Goal: Task Accomplishment & Management: Manage account settings

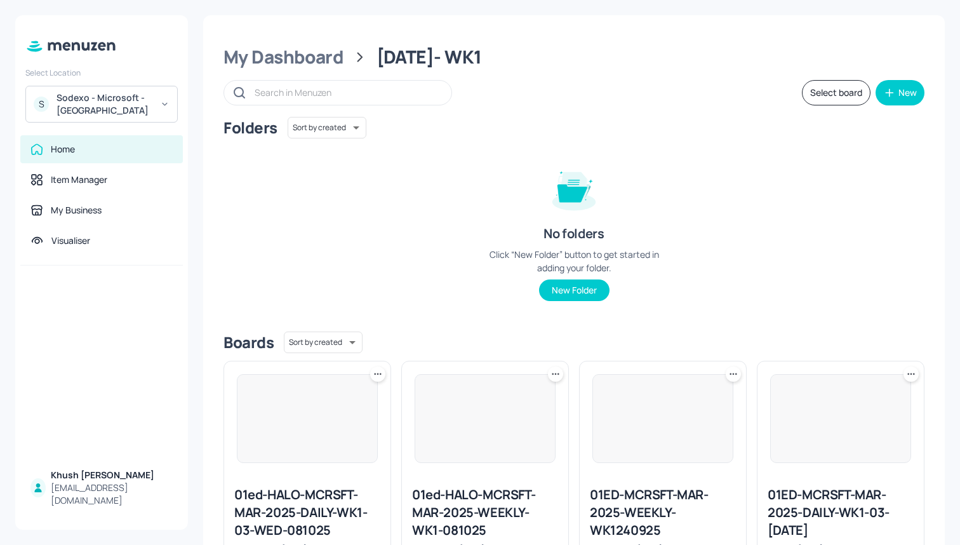
click at [138, 96] on div "Sodexo - Microsoft - [GEOGRAPHIC_DATA]" at bounding box center [105, 103] width 96 height 25
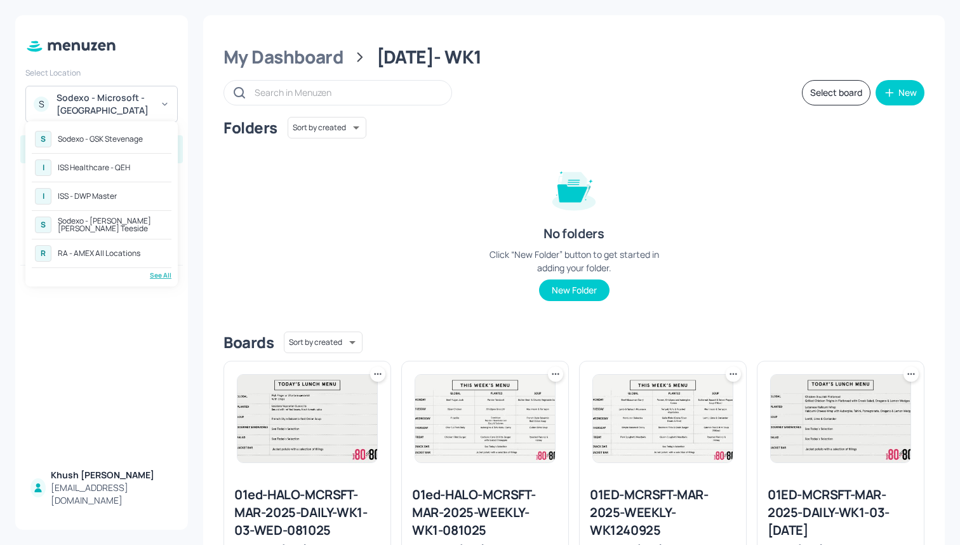
click at [156, 271] on div "See All" at bounding box center [102, 275] width 140 height 10
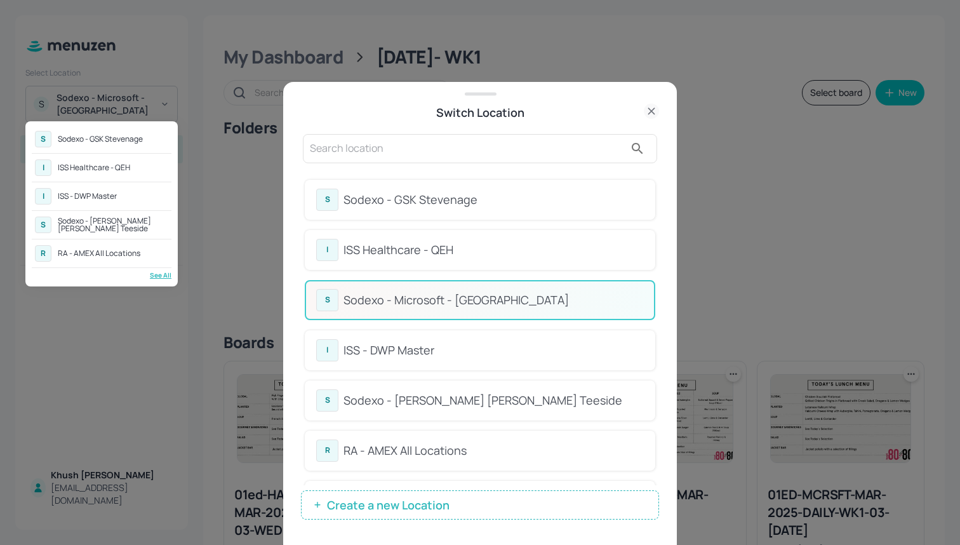
click at [492, 333] on div at bounding box center [480, 272] width 960 height 545
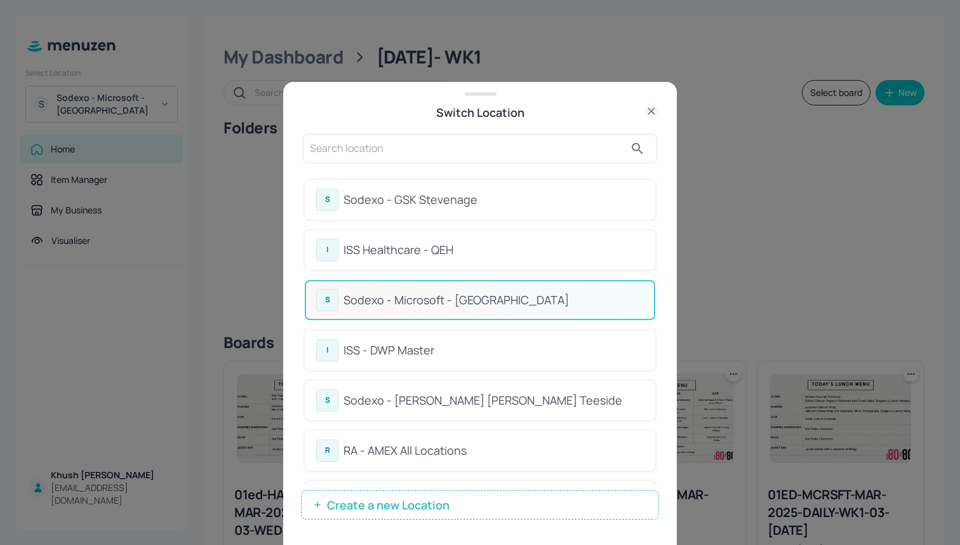
click at [491, 342] on div "ISS - DWP Master" at bounding box center [493, 350] width 300 height 17
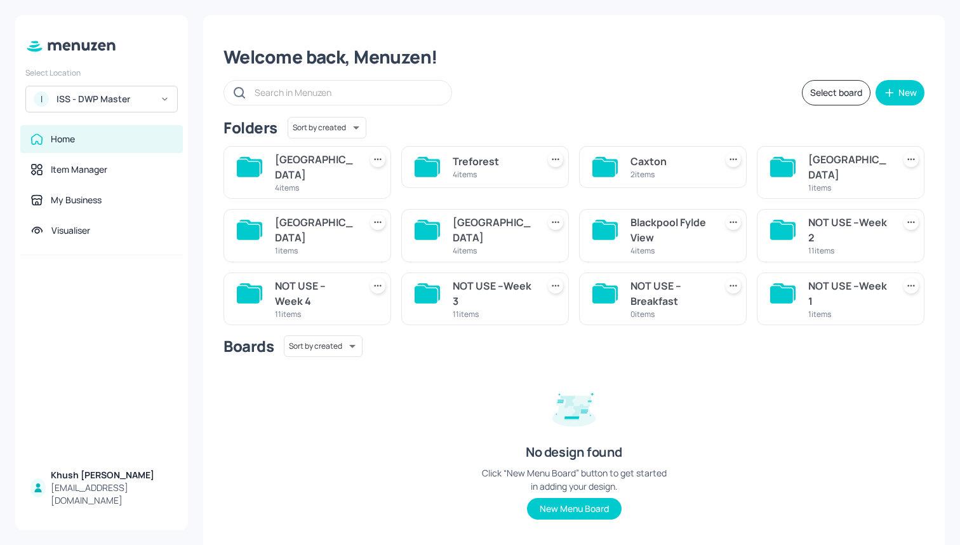
click at [815, 182] on div "1 items" at bounding box center [848, 187] width 80 height 11
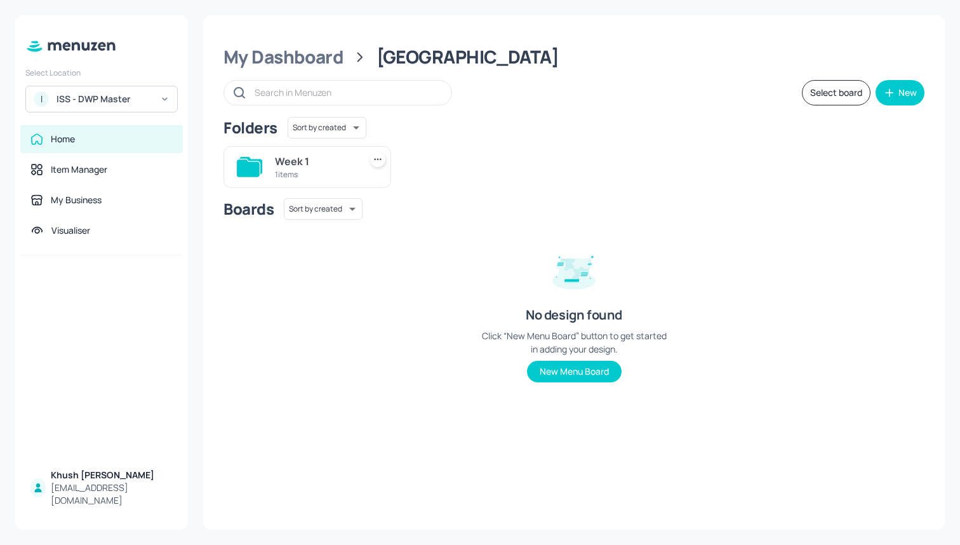
click at [241, 161] on icon at bounding box center [248, 167] width 23 height 17
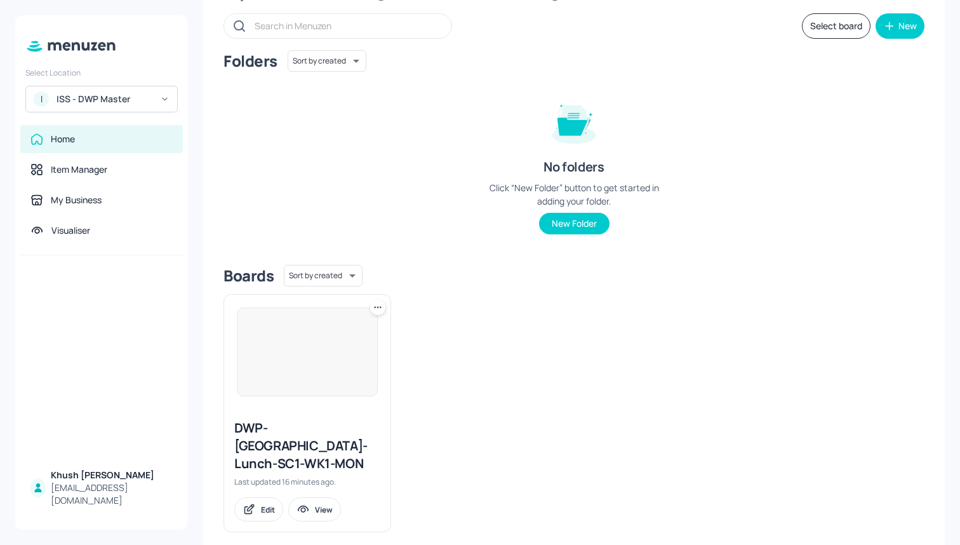
scroll to position [66, 0]
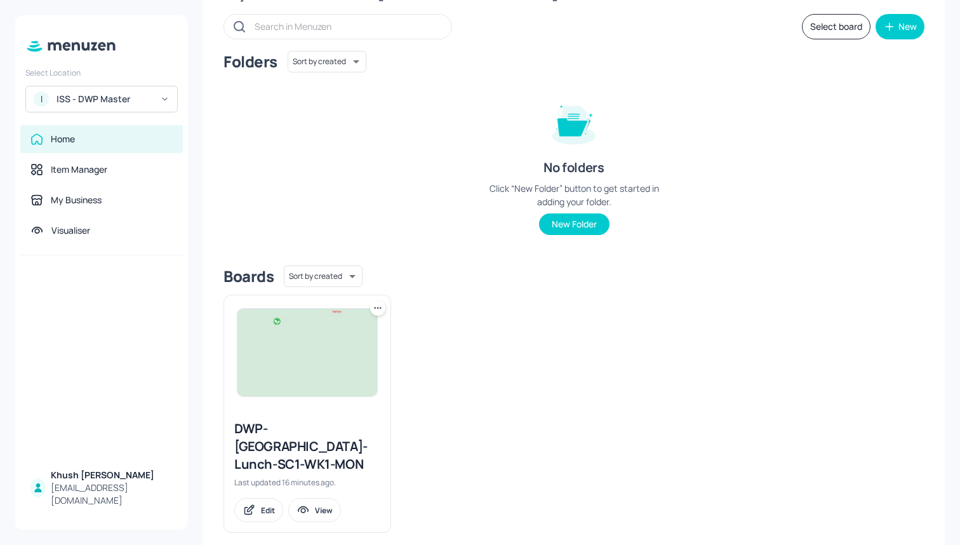
click at [321, 351] on img at bounding box center [307, 353] width 140 height 88
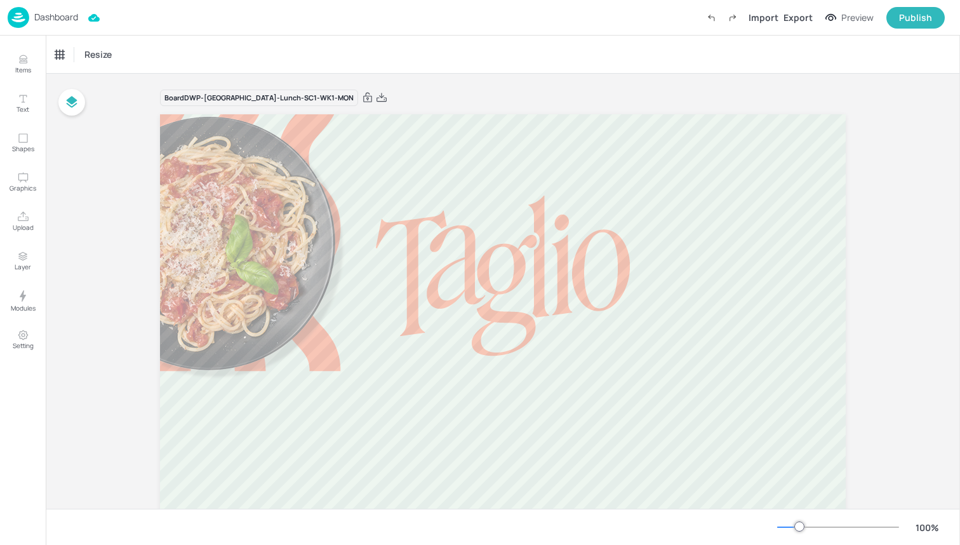
click at [25, 18] on img at bounding box center [19, 17] width 22 height 21
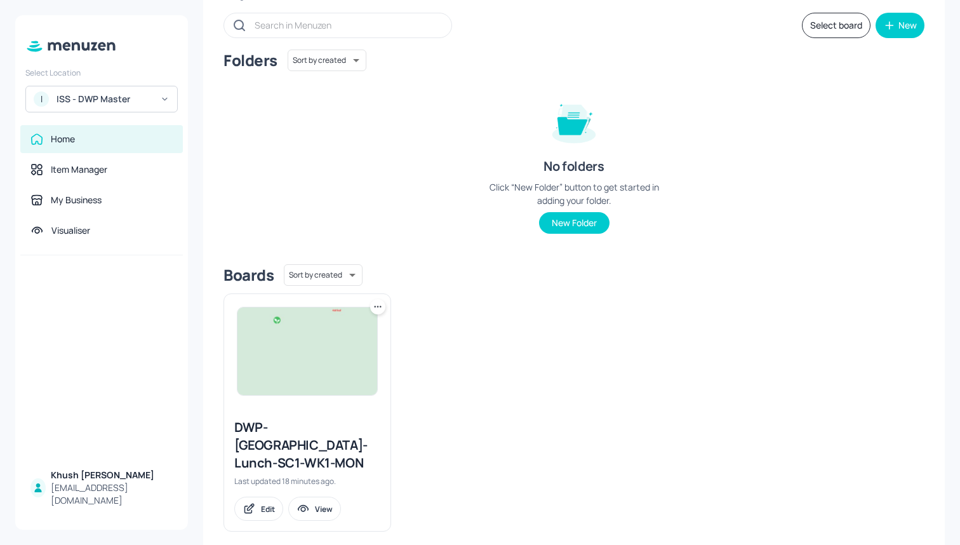
scroll to position [66, 0]
click at [379, 302] on icon at bounding box center [377, 308] width 13 height 13
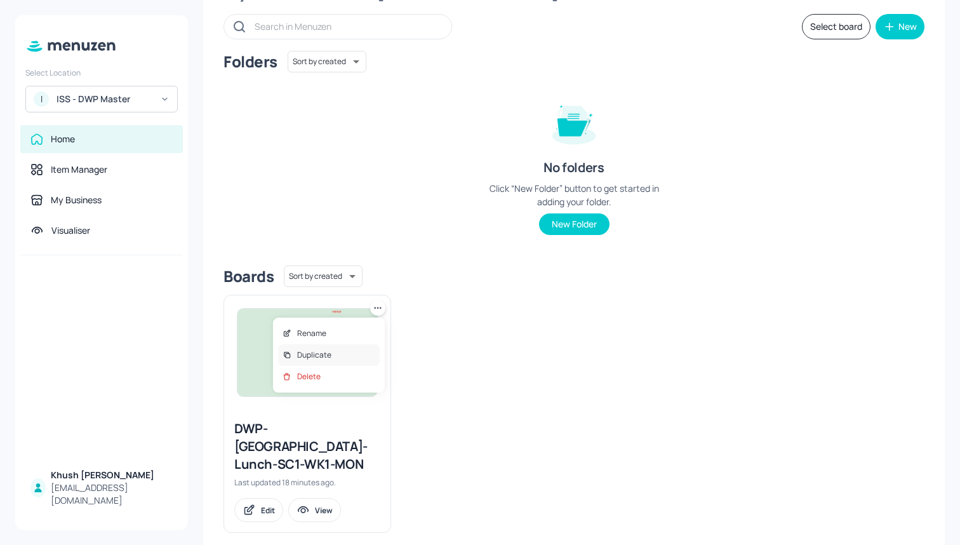
click at [340, 349] on div "Duplicate" at bounding box center [329, 355] width 102 height 22
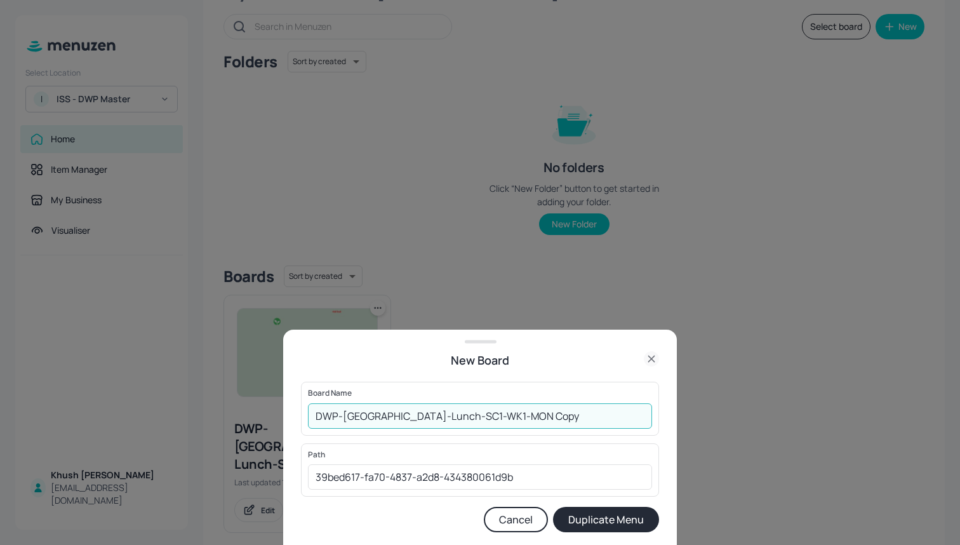
click at [536, 420] on input "DWP-Leeds-Lunch-SC1-WK1-MON Copy" at bounding box center [480, 415] width 344 height 25
type input "DWP-Leeds-Lunch-SC2-WK1-MON"
click at [641, 521] on button "Duplicate Menu" at bounding box center [606, 519] width 106 height 25
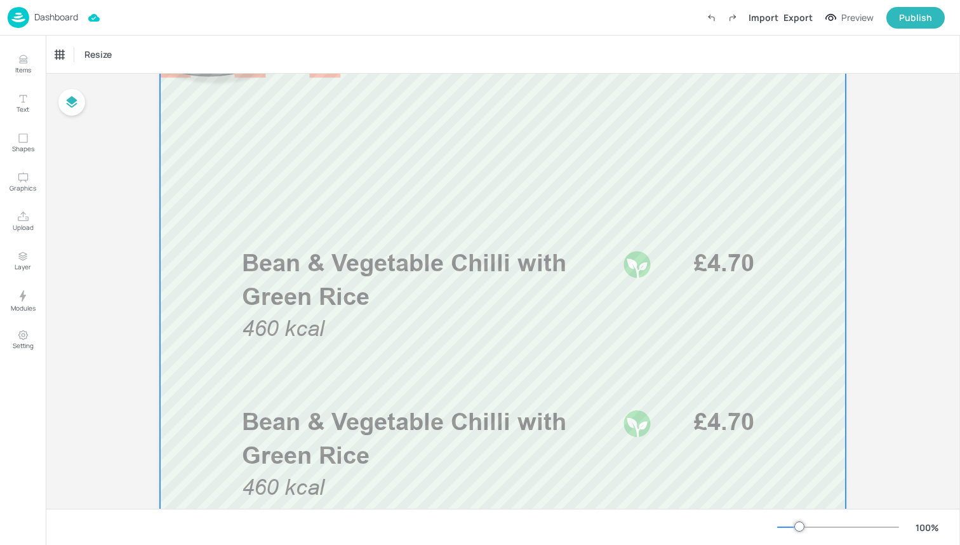
scroll to position [293, 0]
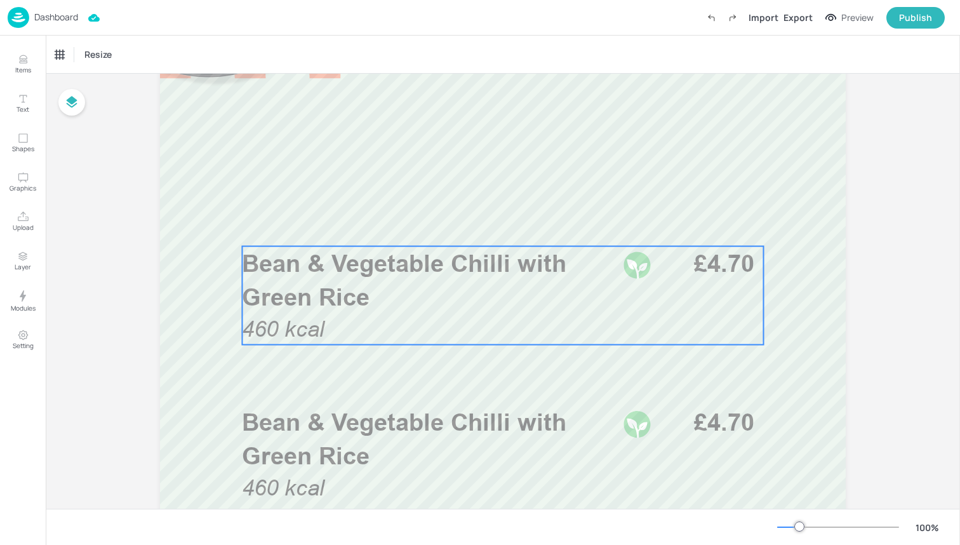
click at [414, 273] on span "Bean & Vegetable Chilli with Green Rice" at bounding box center [404, 280] width 324 height 62
click at [102, 55] on div "Bean & Vegetable Chilli with Green Rice" at bounding box center [107, 54] width 105 height 11
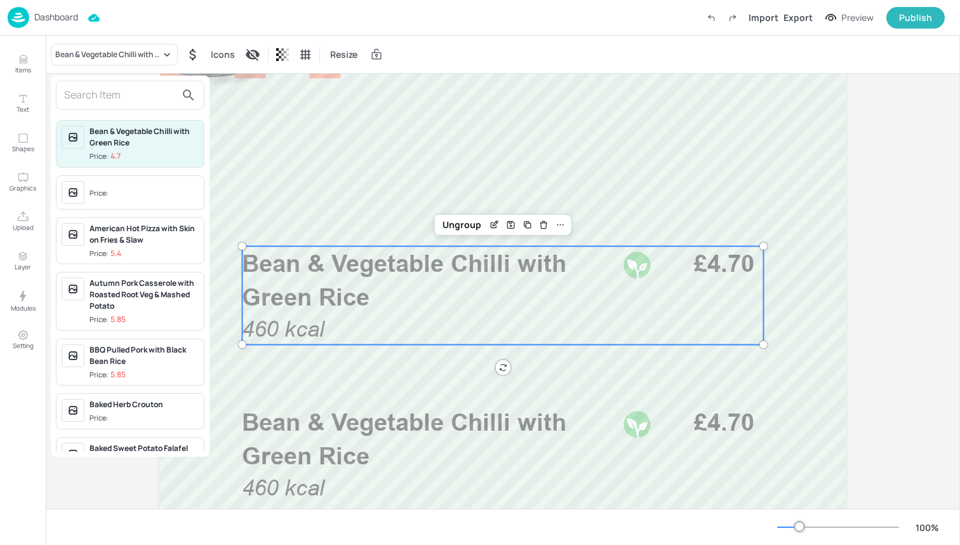
click at [106, 90] on input "text" at bounding box center [120, 95] width 112 height 20
click at [299, 91] on div at bounding box center [480, 272] width 960 height 545
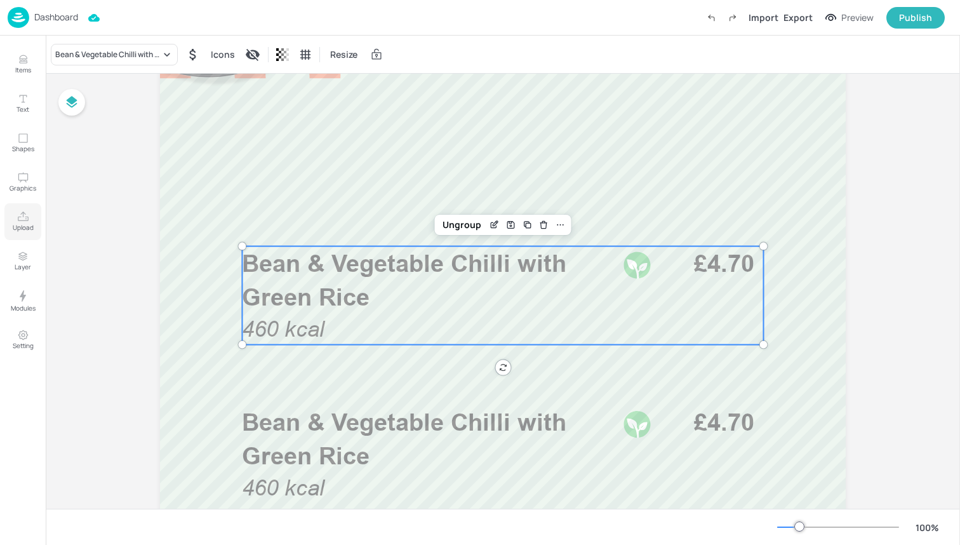
click at [27, 207] on button "Upload" at bounding box center [22, 221] width 37 height 37
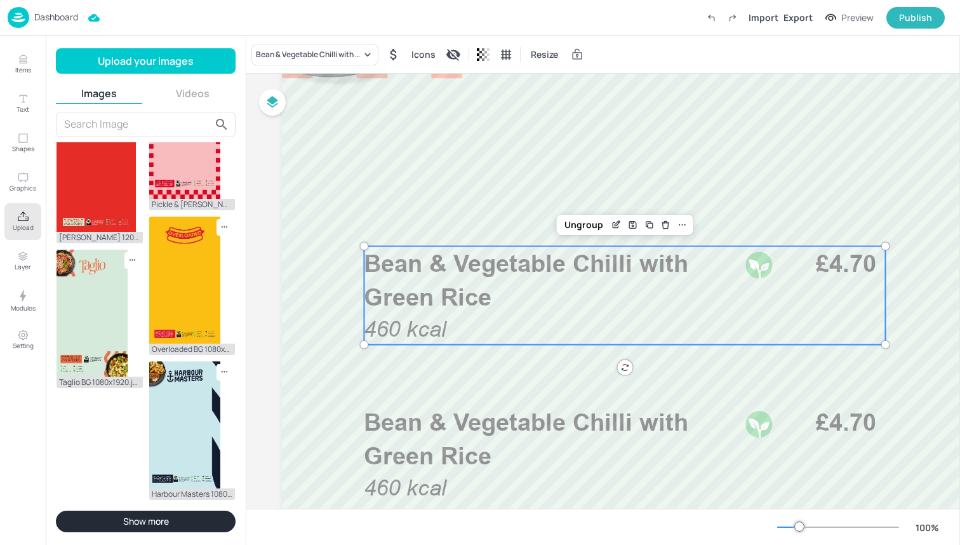
scroll to position [545, 0]
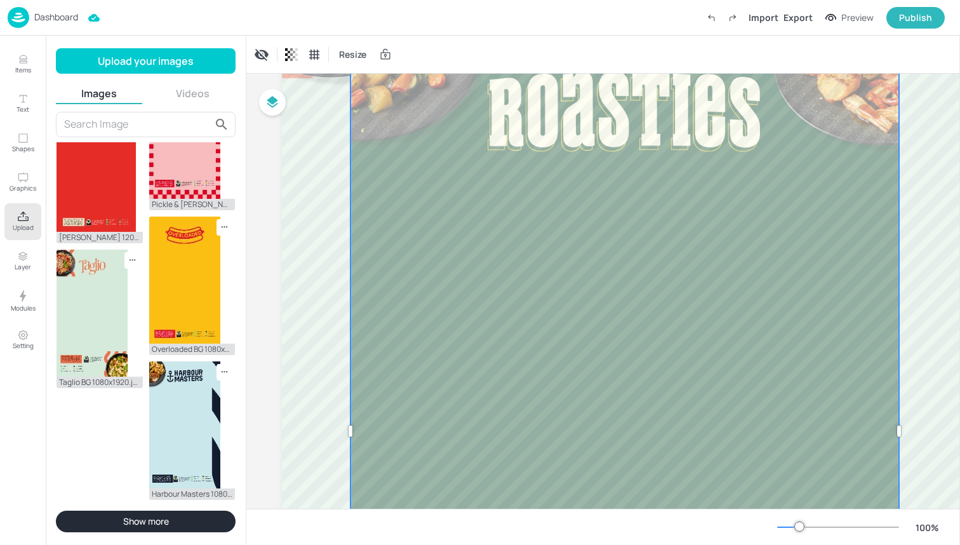
click at [502, 190] on div at bounding box center [624, 430] width 549 height 877
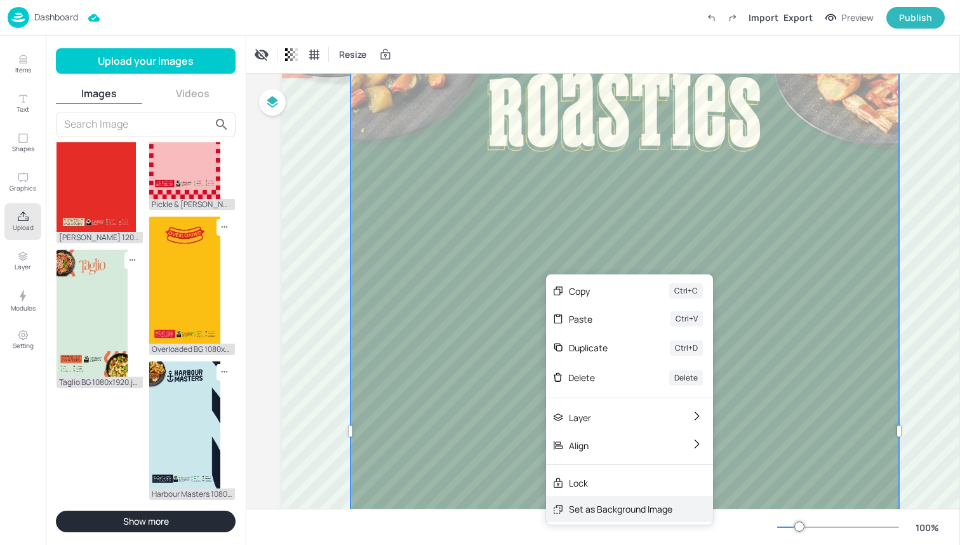
click at [595, 503] on div "Set as Background Image" at bounding box center [620, 508] width 103 height 13
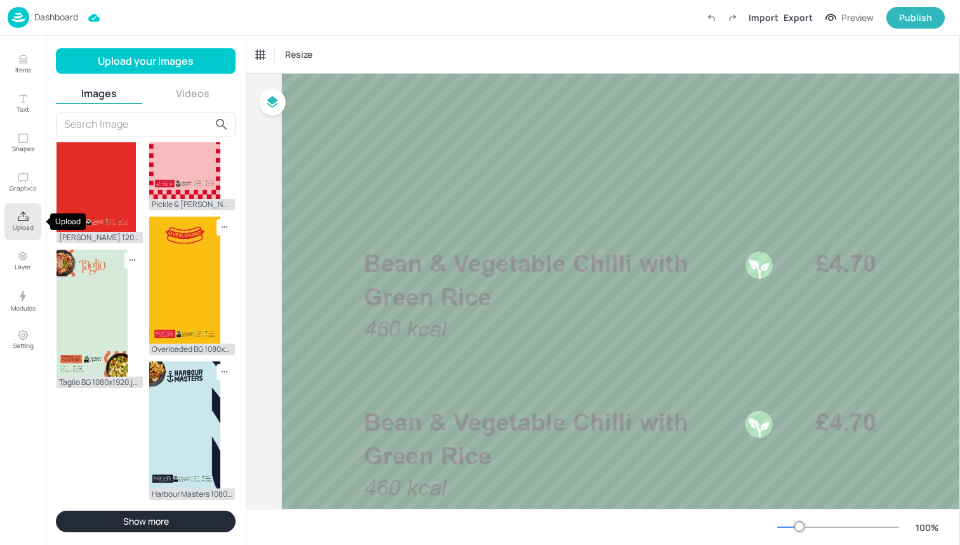
click at [27, 224] on p "Upload" at bounding box center [23, 227] width 21 height 9
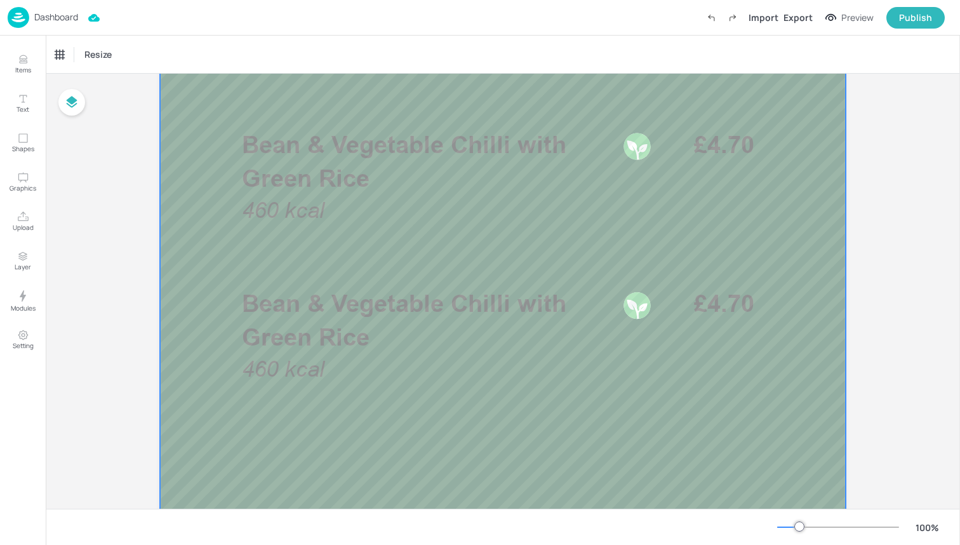
scroll to position [363, 0]
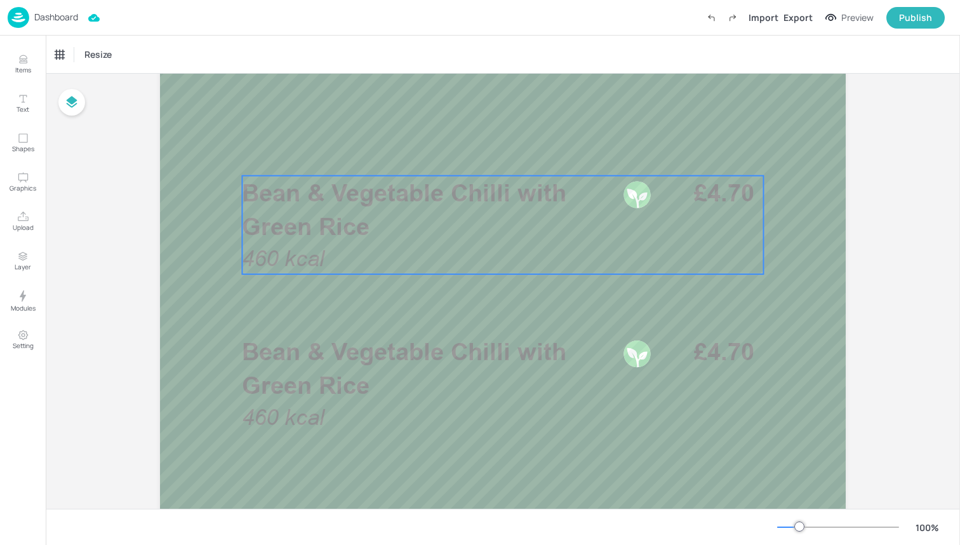
click at [339, 208] on p "Bean & Vegetable Chilli with Green Rice" at bounding box center [428, 209] width 373 height 67
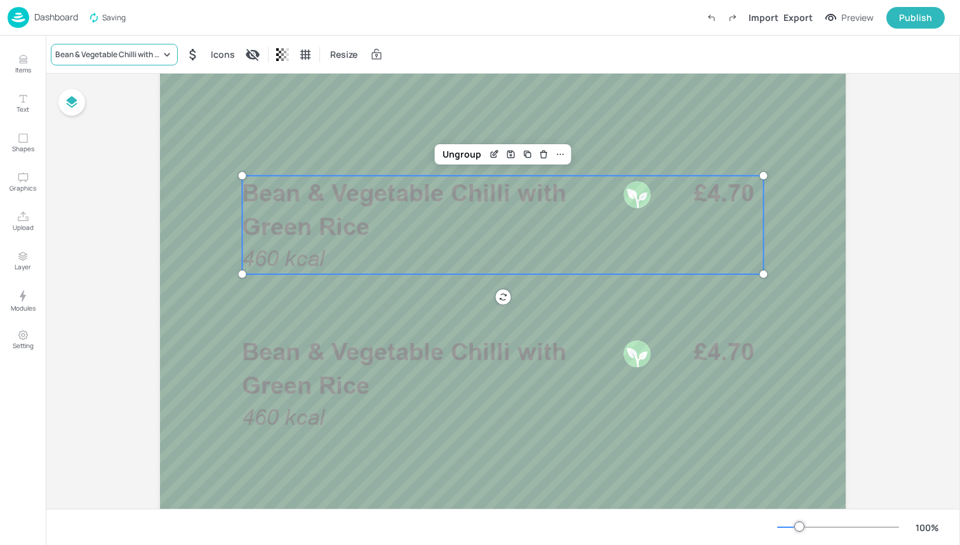
click at [128, 56] on div "Bean & Vegetable Chilli with Green Rice" at bounding box center [107, 54] width 105 height 11
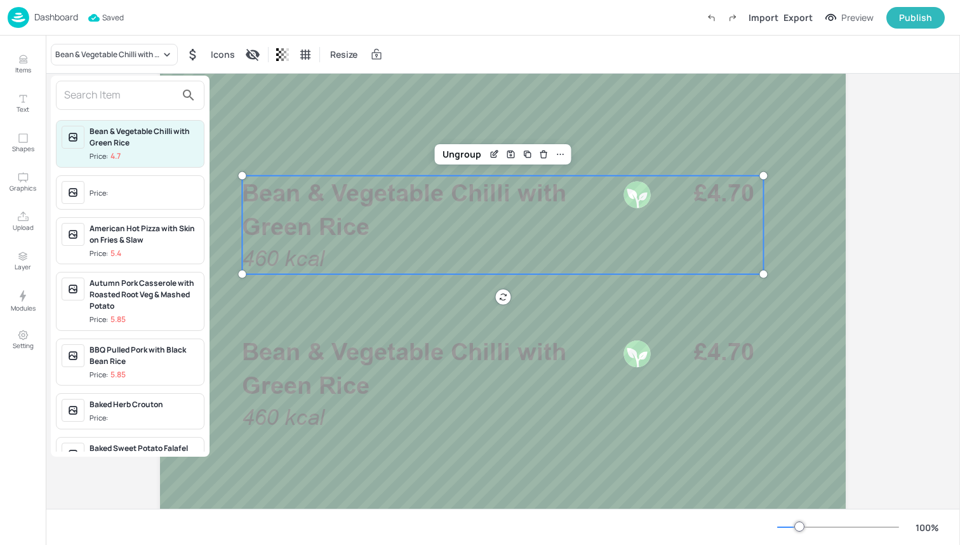
click at [143, 97] on input "text" at bounding box center [120, 95] width 112 height 20
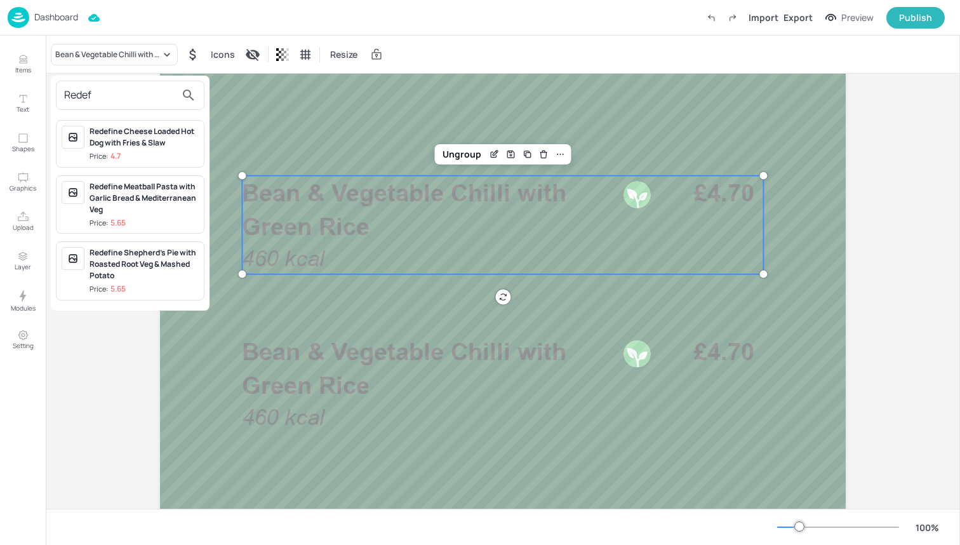
type input "Redef"
click at [136, 267] on div "Redefine Shepherd's Pie with Roasted Root Veg & Mashed Potato" at bounding box center [144, 264] width 109 height 34
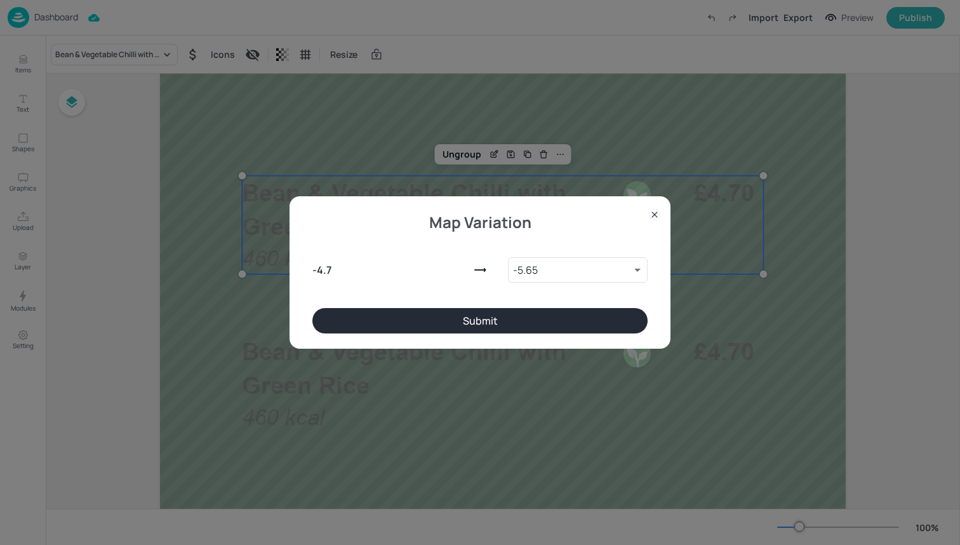
click at [362, 323] on button "Submit" at bounding box center [479, 320] width 335 height 25
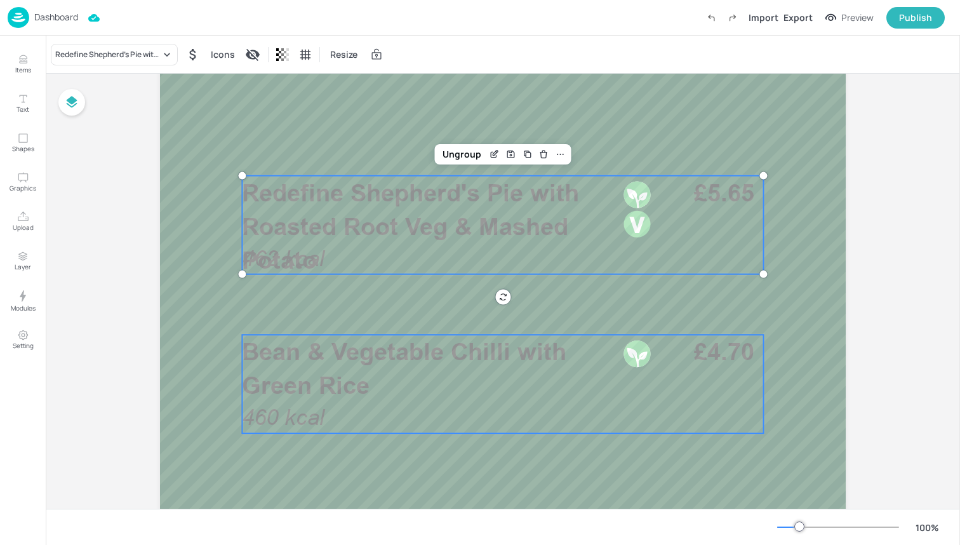
click at [376, 373] on p "Bean & Vegetable Chilli with Green Rice" at bounding box center [428, 368] width 373 height 67
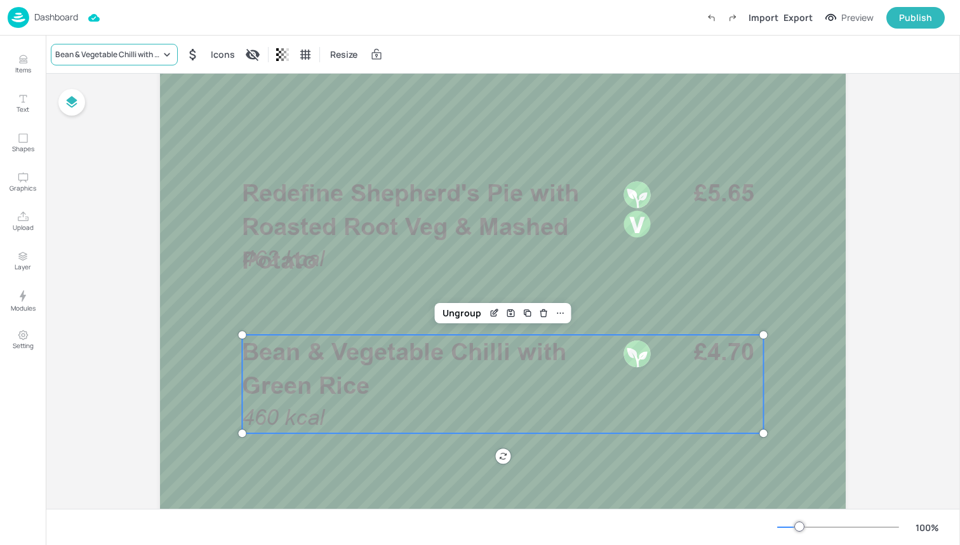
click at [136, 62] on div "Bean & Vegetable Chilli with Green Rice" at bounding box center [114, 55] width 127 height 22
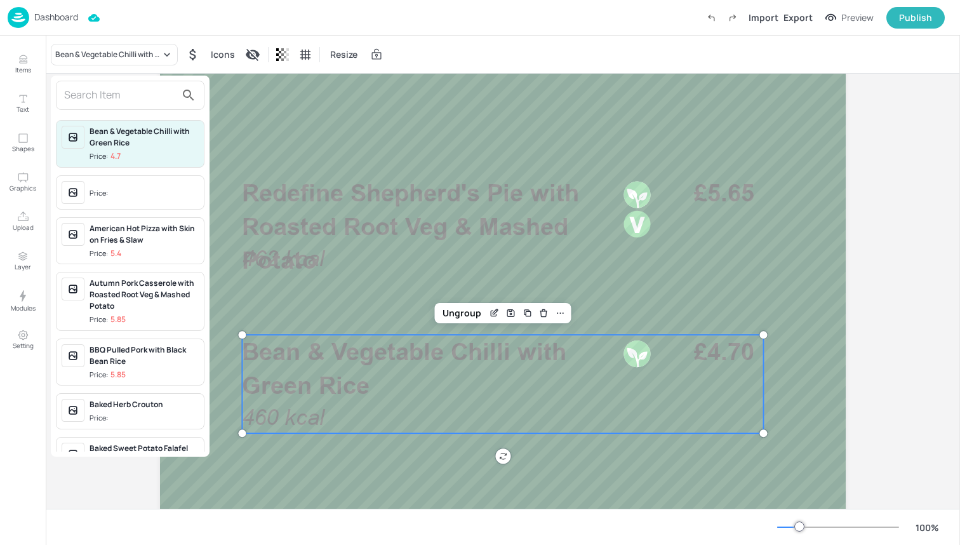
click at [126, 89] on input "text" at bounding box center [120, 95] width 112 height 20
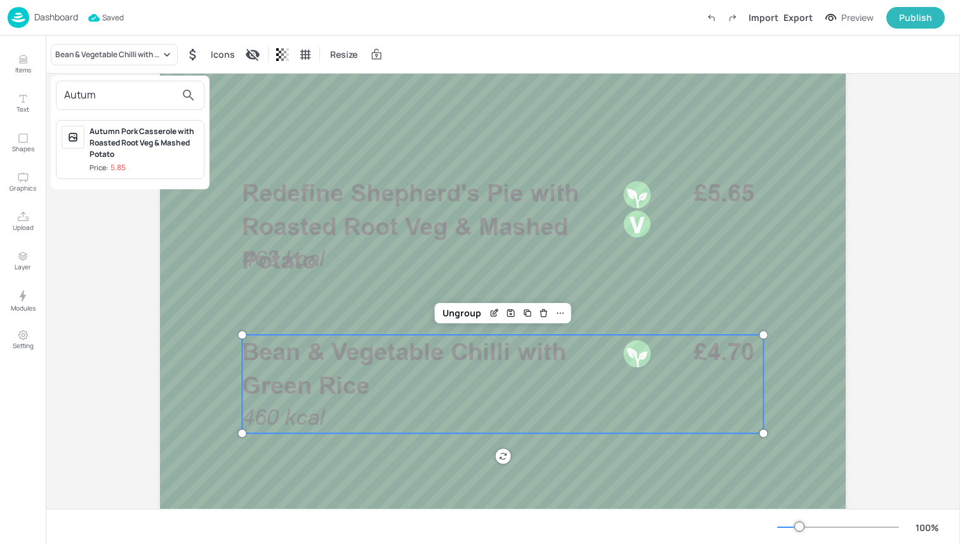
type input "Autum"
click at [129, 177] on div "Autumn Pork Casserole with Roasted Root Veg & Mashed Potato Price: 5.85" at bounding box center [130, 149] width 149 height 59
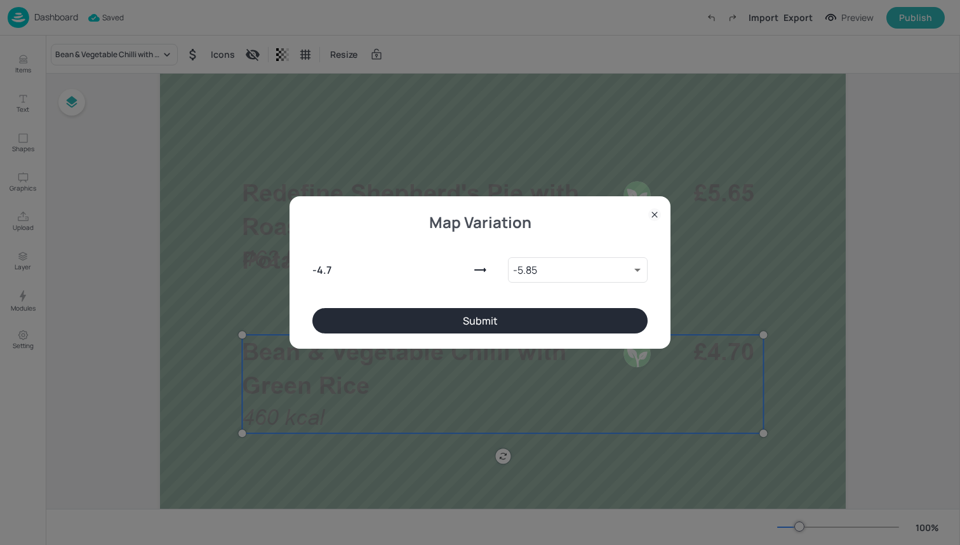
click at [400, 314] on button "Submit" at bounding box center [479, 320] width 335 height 25
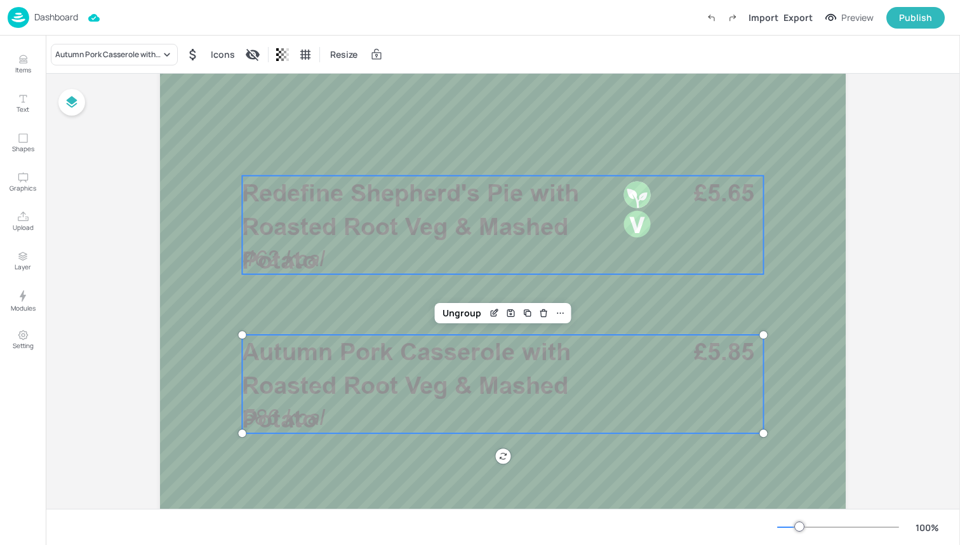
click at [441, 213] on span "Redefine Shepherd's Pie with Roasted Root Veg & Mashed Potato" at bounding box center [410, 226] width 337 height 96
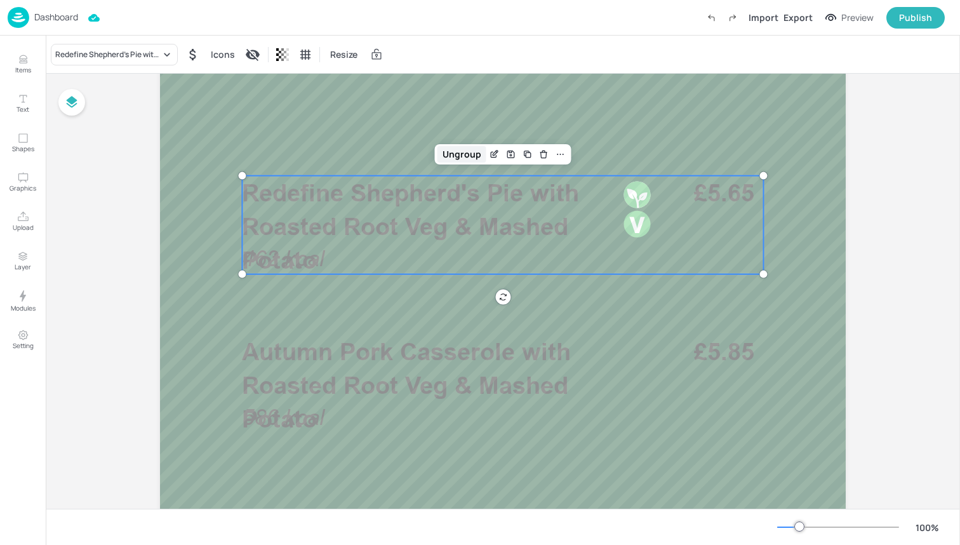
click at [458, 152] on div "Ungroup" at bounding box center [461, 154] width 49 height 17
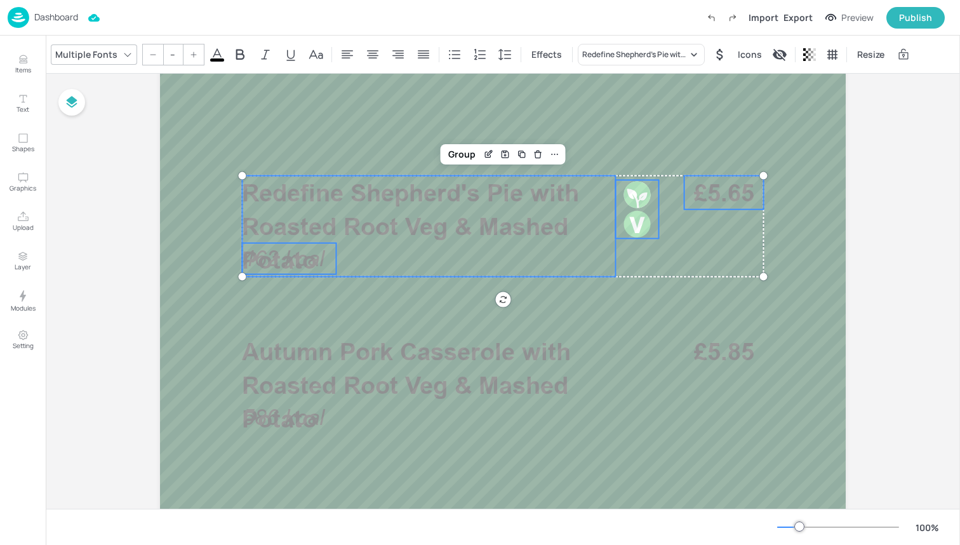
click at [291, 250] on span "462 kcal" at bounding box center [283, 258] width 83 height 25
type input "35"
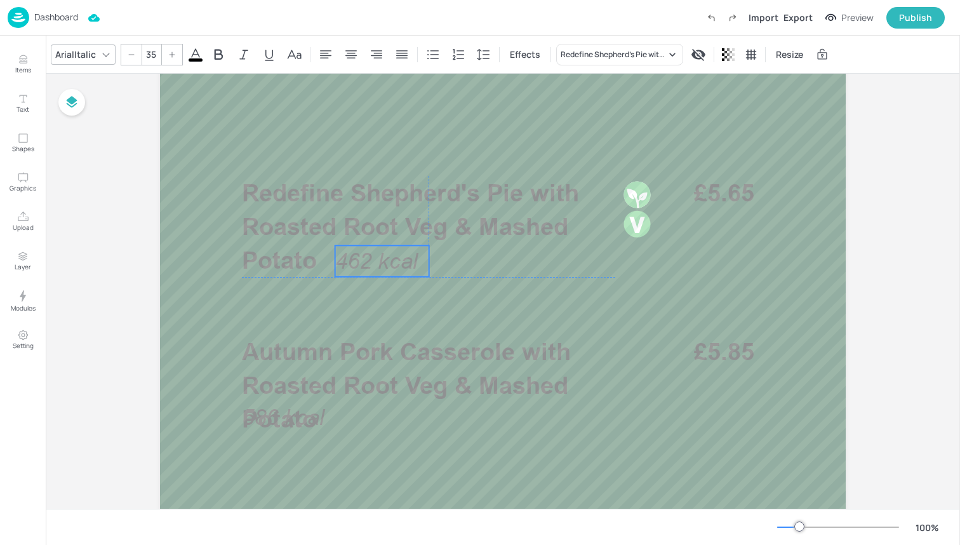
drag, startPoint x: 301, startPoint y: 254, endPoint x: 394, endPoint y: 257, distance: 93.4
click at [396, 257] on span "462 kcal" at bounding box center [376, 260] width 83 height 25
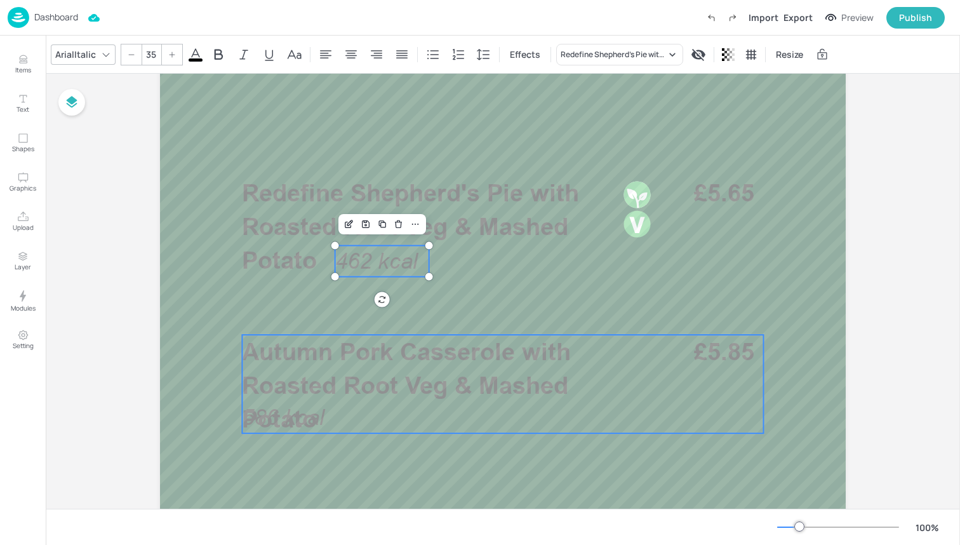
click at [315, 414] on span "586 kcal" at bounding box center [283, 416] width 83 height 25
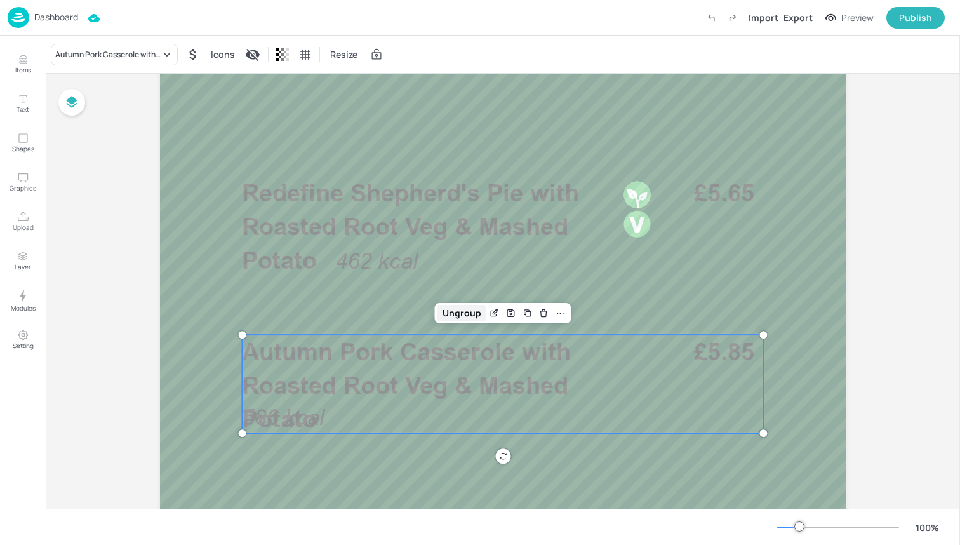
click at [451, 314] on div "Ungroup" at bounding box center [461, 313] width 49 height 17
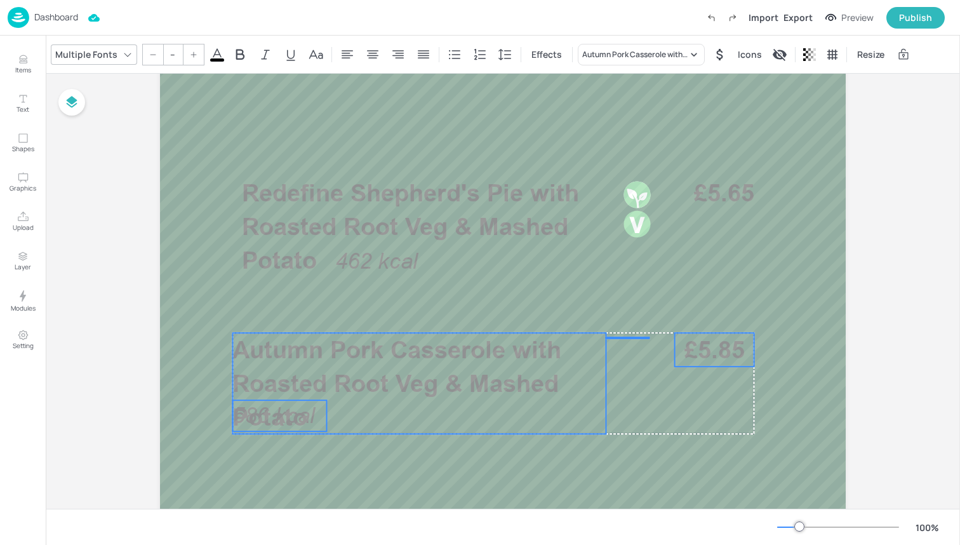
drag, startPoint x: 291, startPoint y: 421, endPoint x: 282, endPoint y: 419, distance: 9.7
click at [282, 419] on span "586 kcal" at bounding box center [273, 415] width 83 height 25
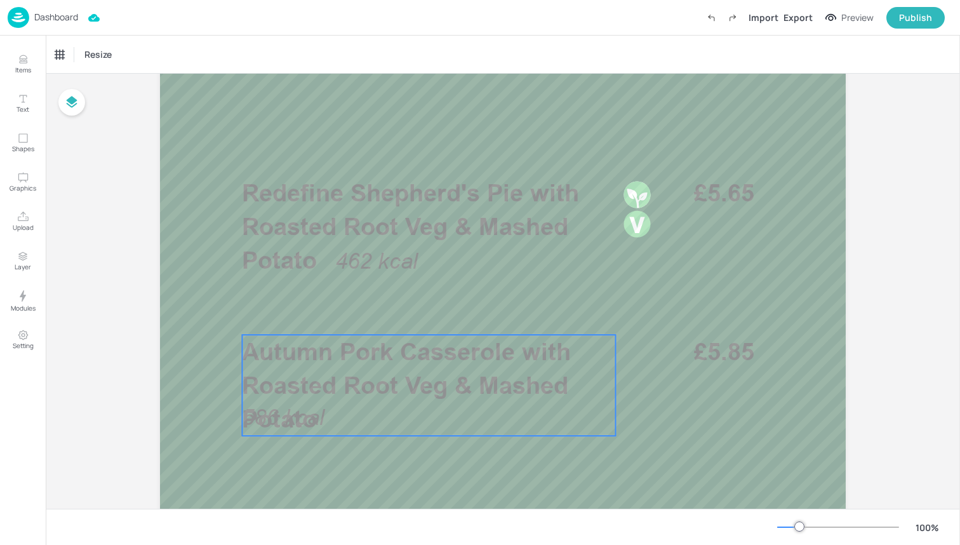
click at [299, 398] on span "Autumn Pork Casserole with Roasted Root Veg & Mashed Potato" at bounding box center [406, 385] width 329 height 96
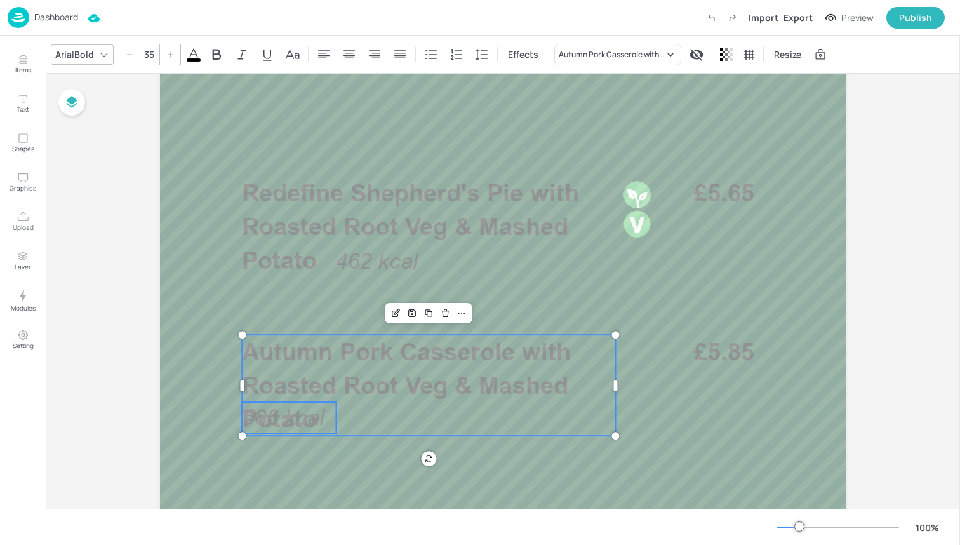
click at [305, 428] on span "586 kcal" at bounding box center [283, 416] width 83 height 25
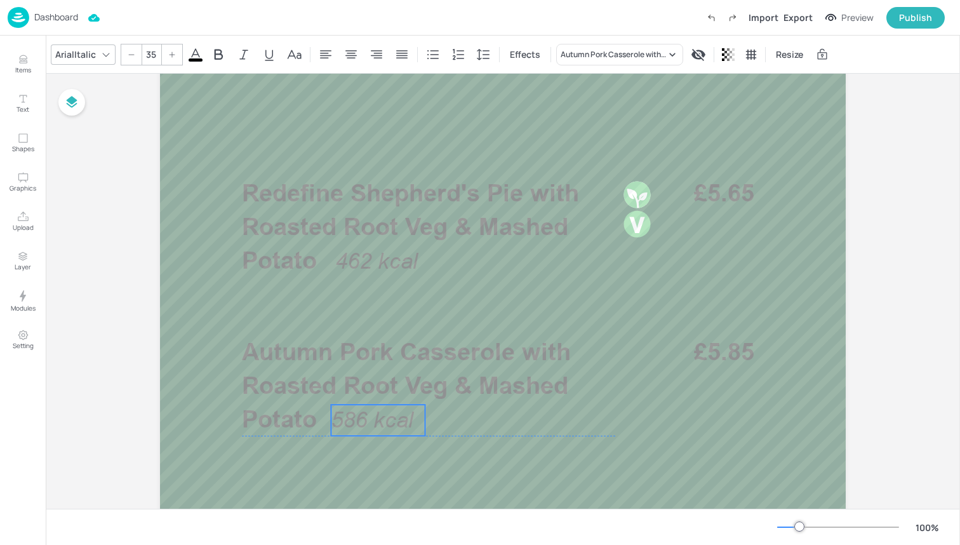
drag, startPoint x: 304, startPoint y: 424, endPoint x: 393, endPoint y: 429, distance: 89.0
click at [393, 429] on span "586 kcal" at bounding box center [372, 419] width 83 height 25
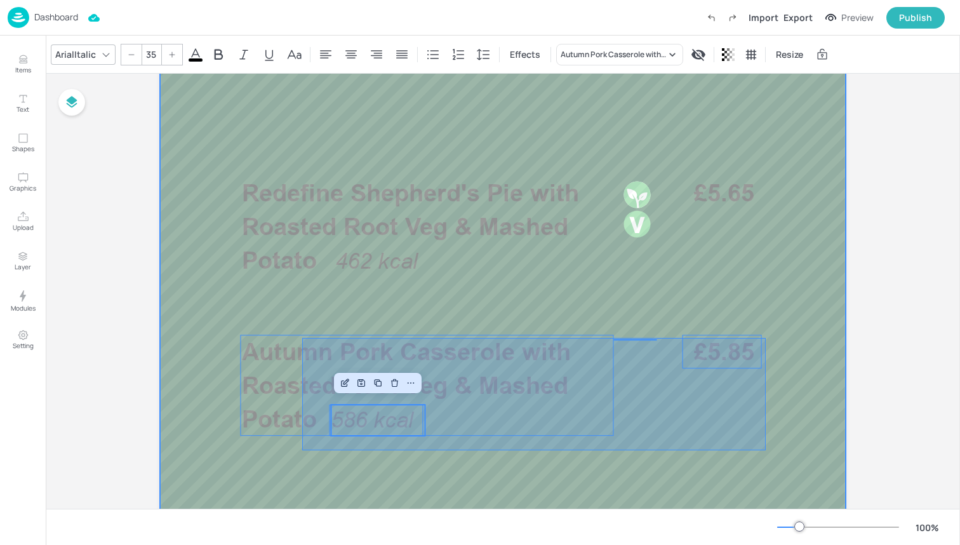
drag, startPoint x: 302, startPoint y: 450, endPoint x: 766, endPoint y: 338, distance: 476.9
click at [766, 338] on div at bounding box center [503, 360] width 762 height 1219
type input "--"
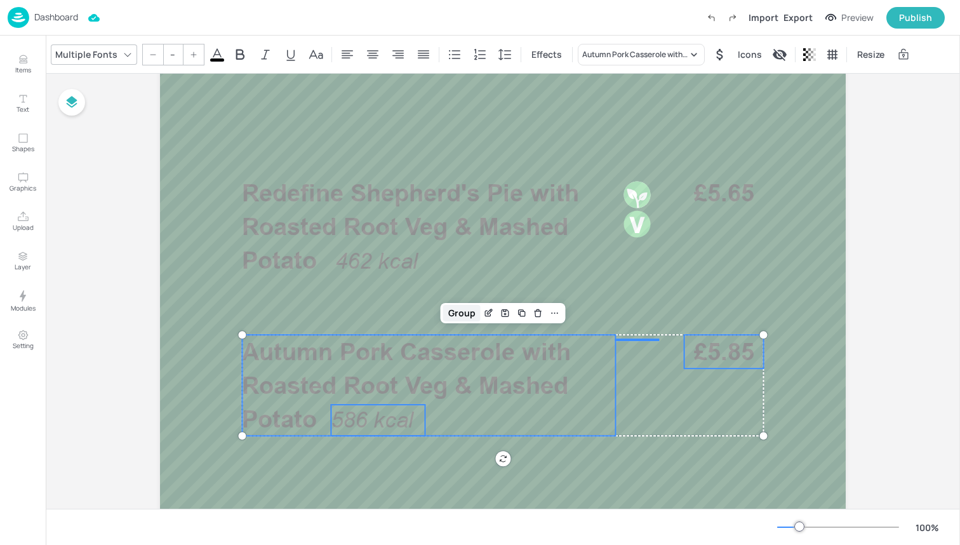
click at [464, 311] on div "Group" at bounding box center [461, 313] width 37 height 17
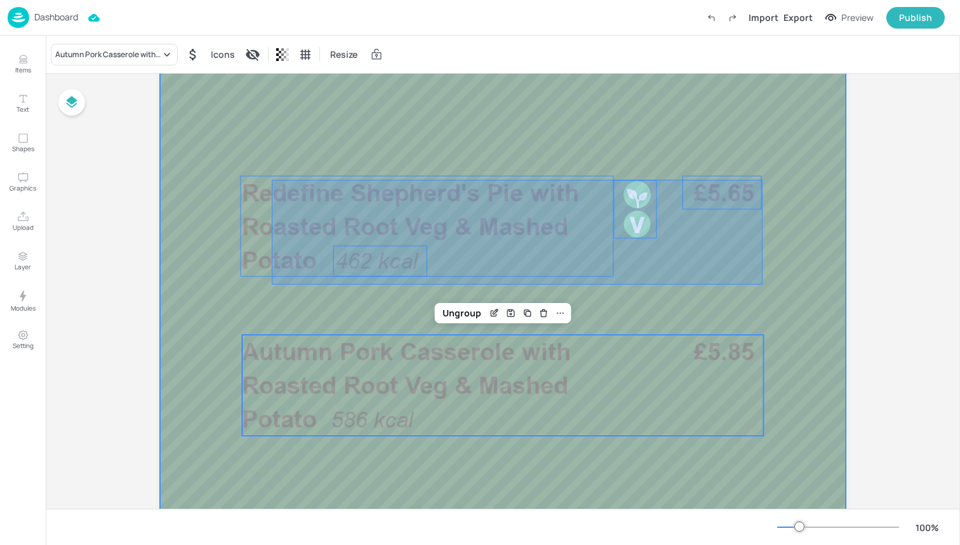
drag, startPoint x: 272, startPoint y: 284, endPoint x: 762, endPoint y: 180, distance: 501.7
click at [762, 180] on div at bounding box center [503, 360] width 762 height 1219
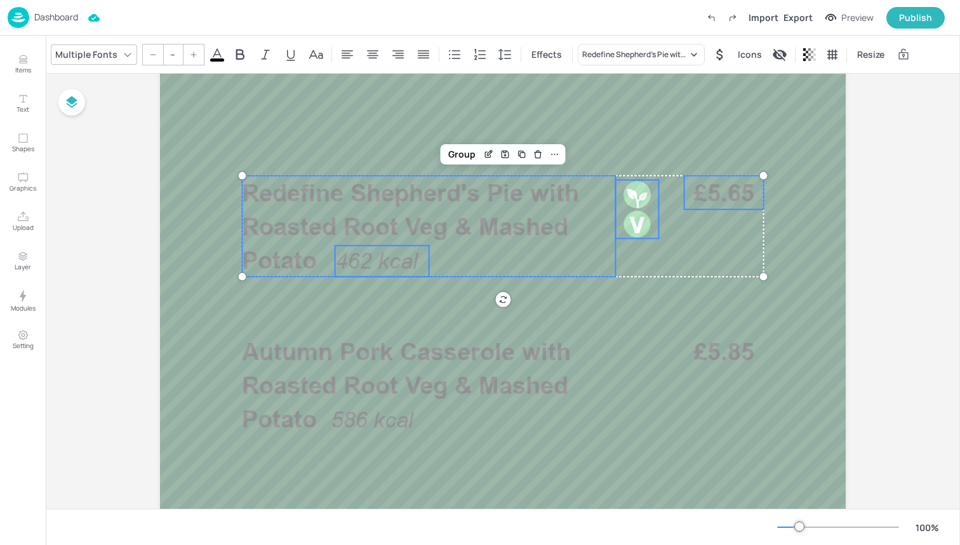
click at [216, 58] on span at bounding box center [217, 59] width 14 height 3
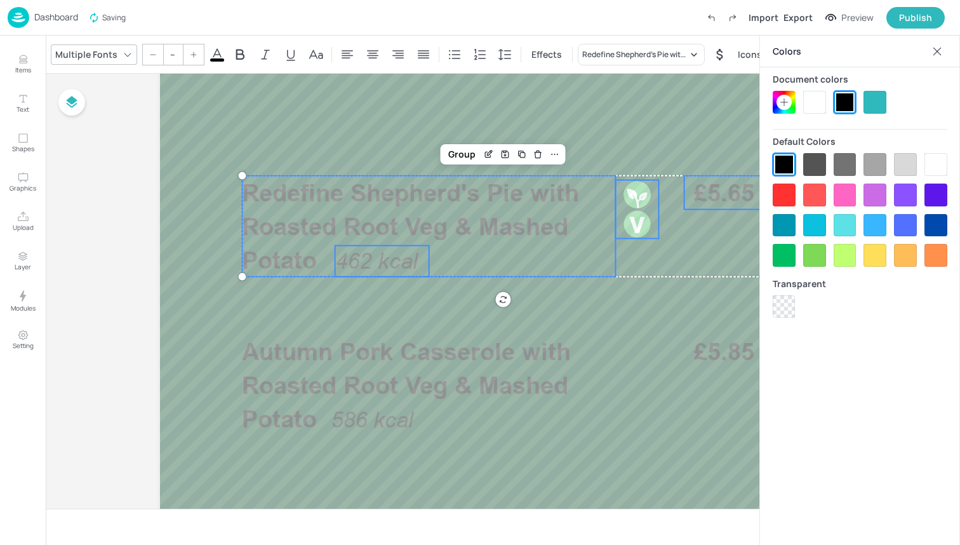
click at [938, 158] on div at bounding box center [935, 164] width 23 height 23
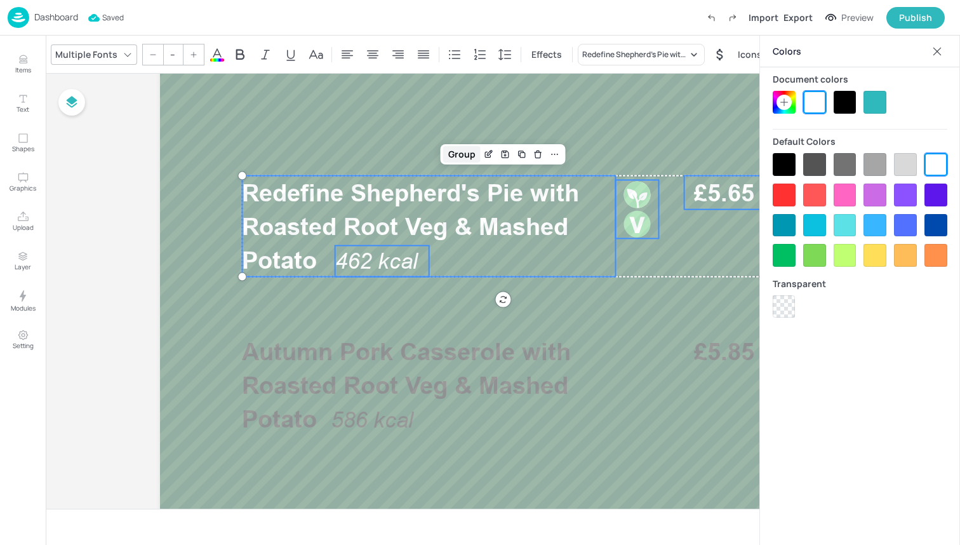
click at [465, 155] on div "Group" at bounding box center [461, 154] width 37 height 17
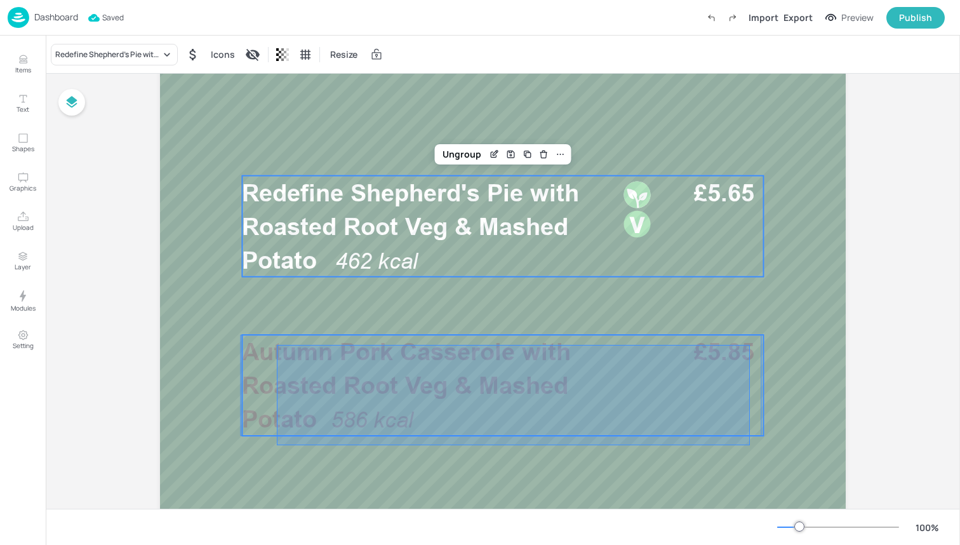
drag, startPoint x: 286, startPoint y: 444, endPoint x: 750, endPoint y: 345, distance: 474.5
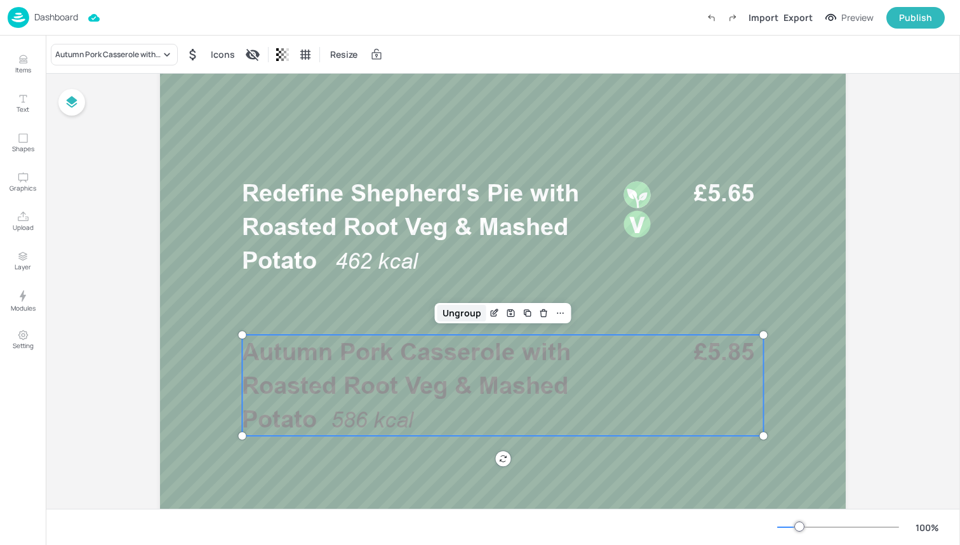
click at [456, 319] on div "Ungroup" at bounding box center [461, 313] width 49 height 17
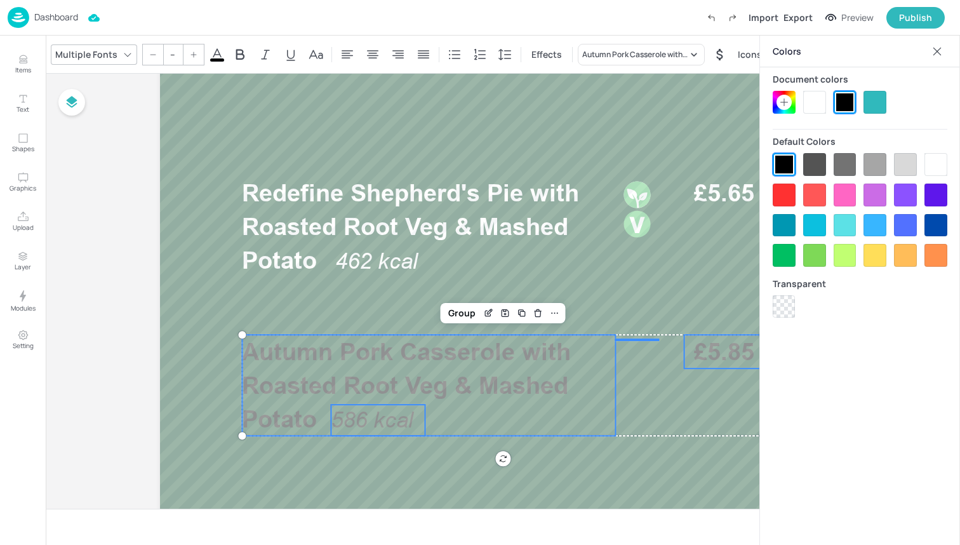
click at [812, 107] on div at bounding box center [814, 102] width 23 height 23
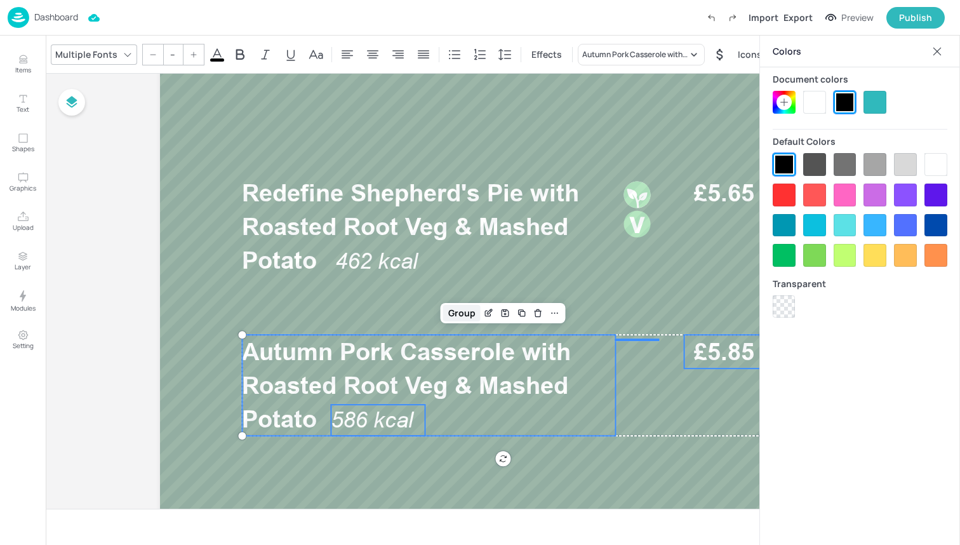
click at [462, 319] on div "Group" at bounding box center [461, 313] width 37 height 17
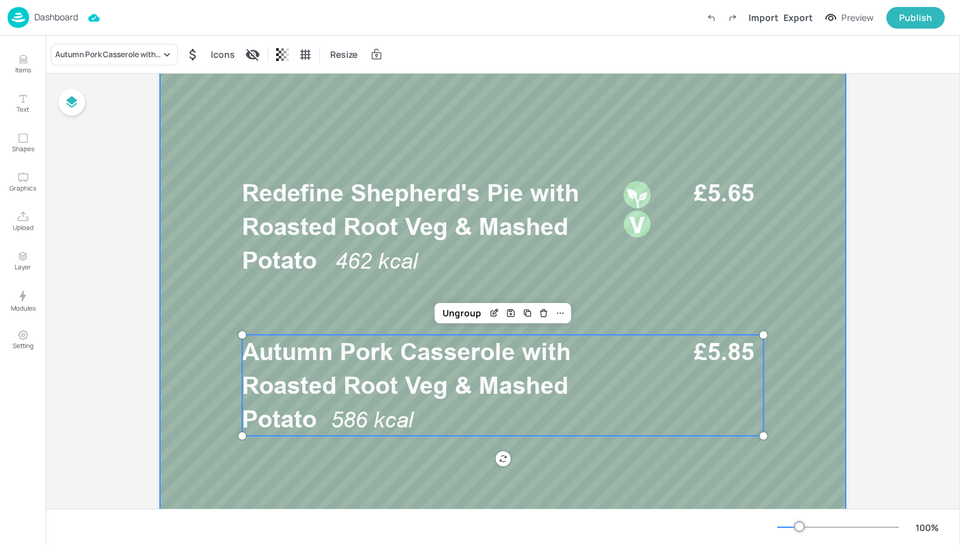
click at [608, 304] on div at bounding box center [503, 360] width 762 height 1219
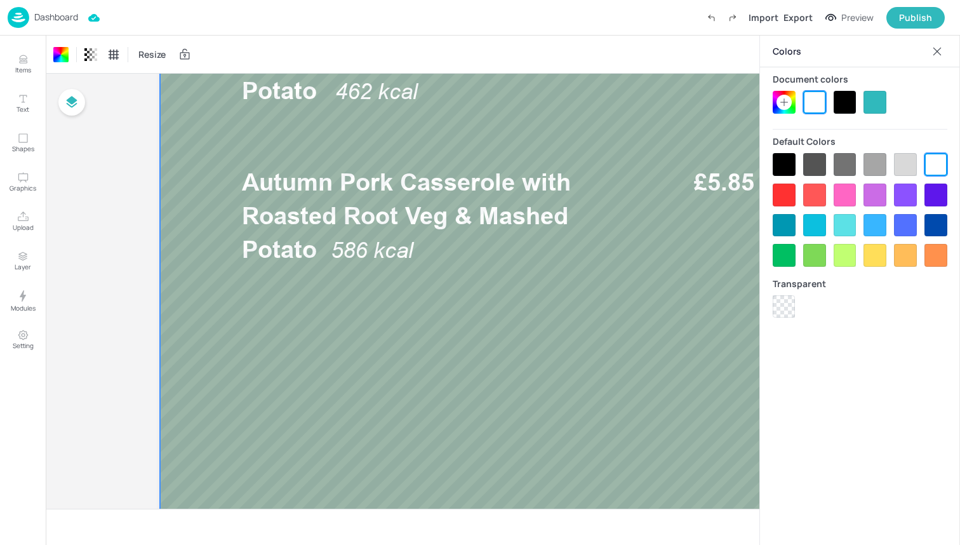
scroll to position [530, 0]
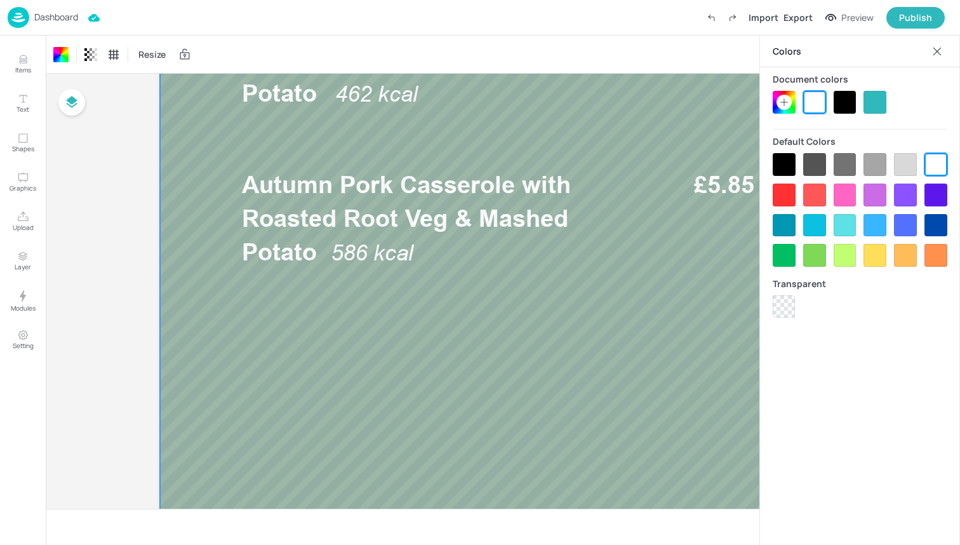
click at [940, 53] on icon at bounding box center [937, 51] width 13 height 13
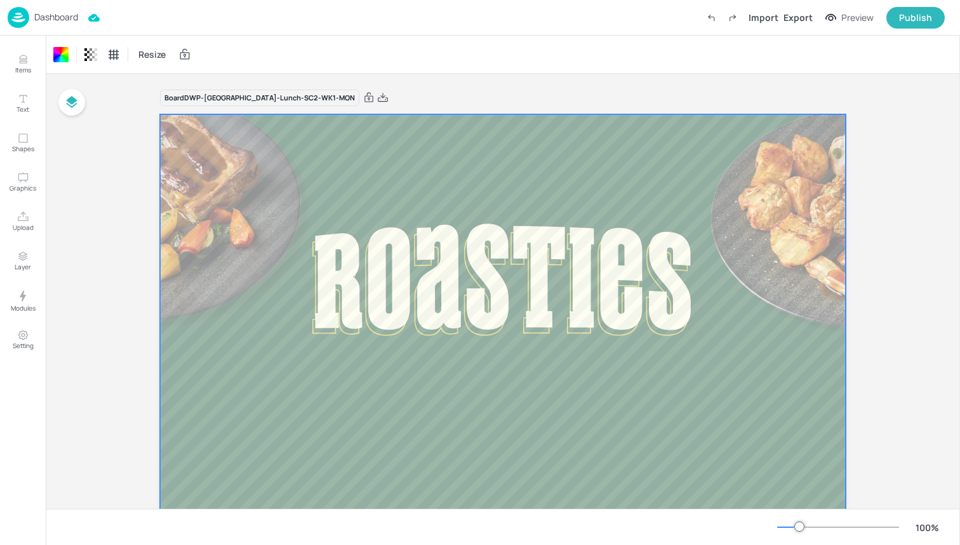
scroll to position [0, 0]
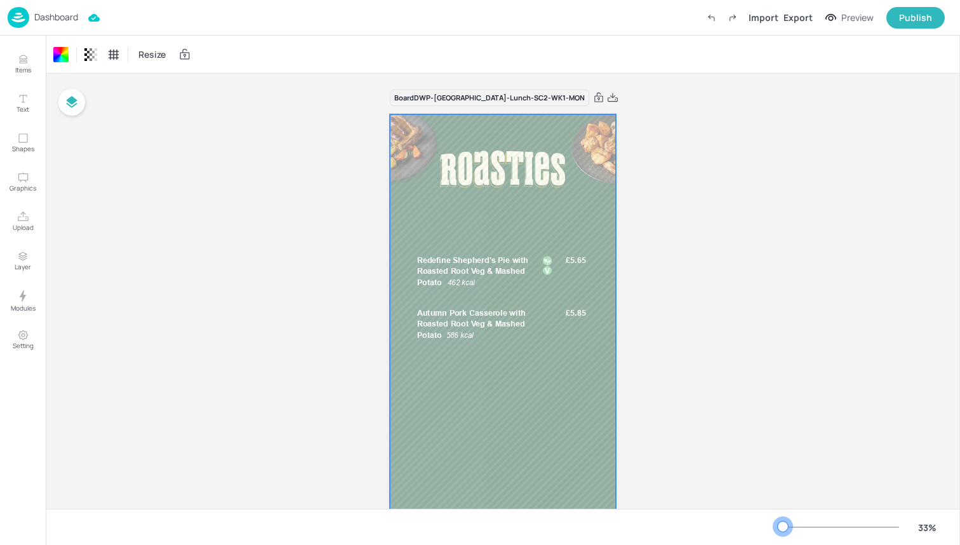
drag, startPoint x: 798, startPoint y: 525, endPoint x: 782, endPoint y: 525, distance: 15.9
click at [782, 525] on div at bounding box center [783, 526] width 10 height 10
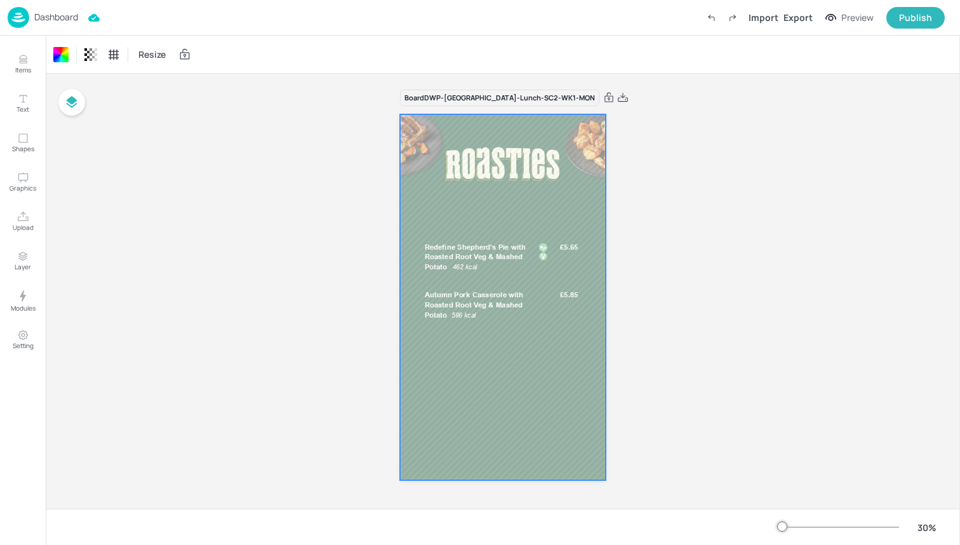
click at [18, 22] on img at bounding box center [19, 17] width 22 height 21
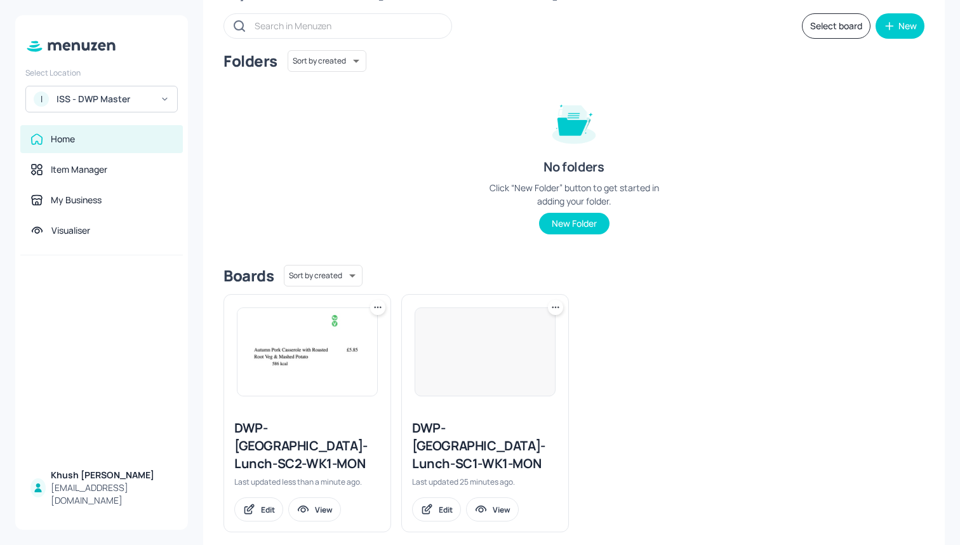
scroll to position [66, 0]
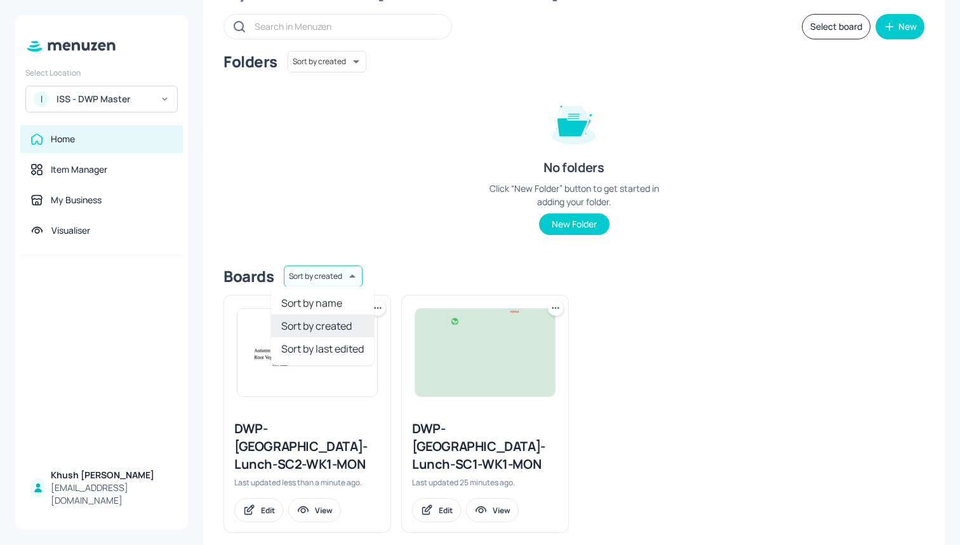
click at [336, 279] on body "Select Location I ISS - DWP Master Home Item Manager My Business Visualiser Khu…" at bounding box center [480, 272] width 960 height 545
click at [335, 305] on li "Sort by name" at bounding box center [322, 302] width 103 height 23
type input "name"
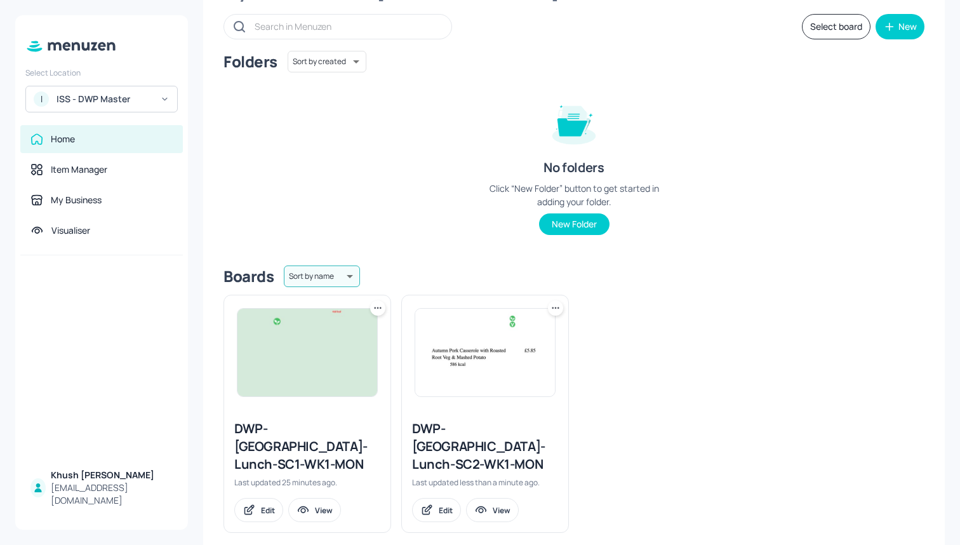
click at [480, 436] on div "DWP-[GEOGRAPHIC_DATA]-Lunch-SC2-WK1-MON" at bounding box center [485, 446] width 146 height 53
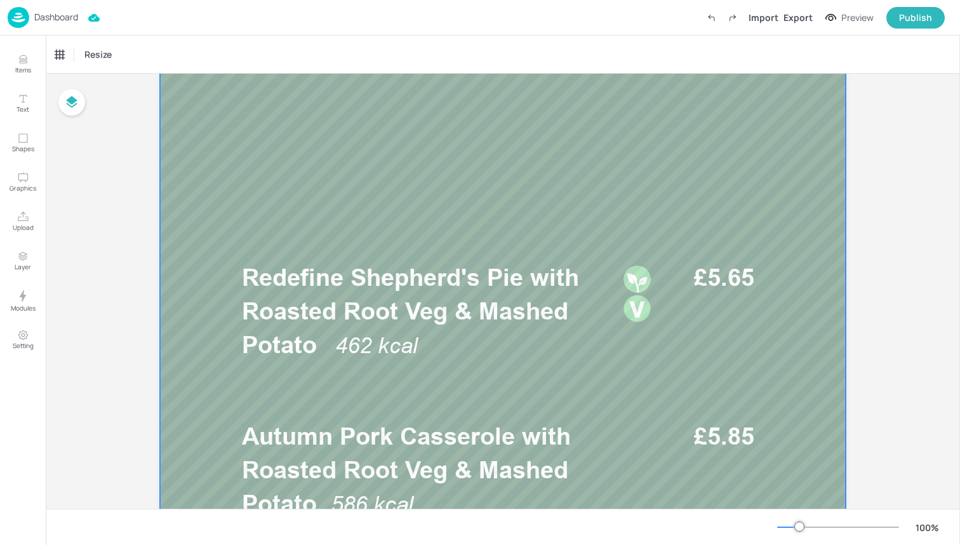
scroll to position [312, 0]
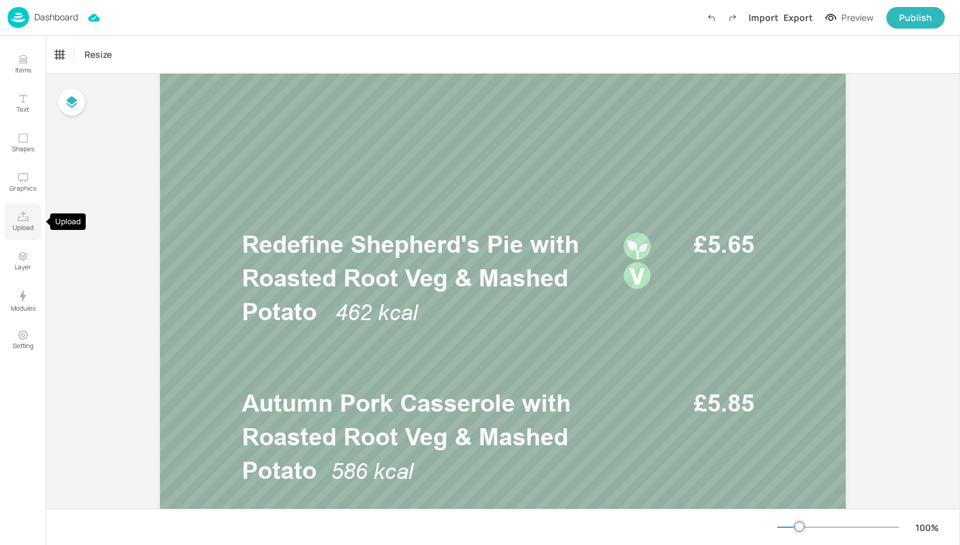
click at [21, 214] on icon "Upload" at bounding box center [23, 217] width 12 height 12
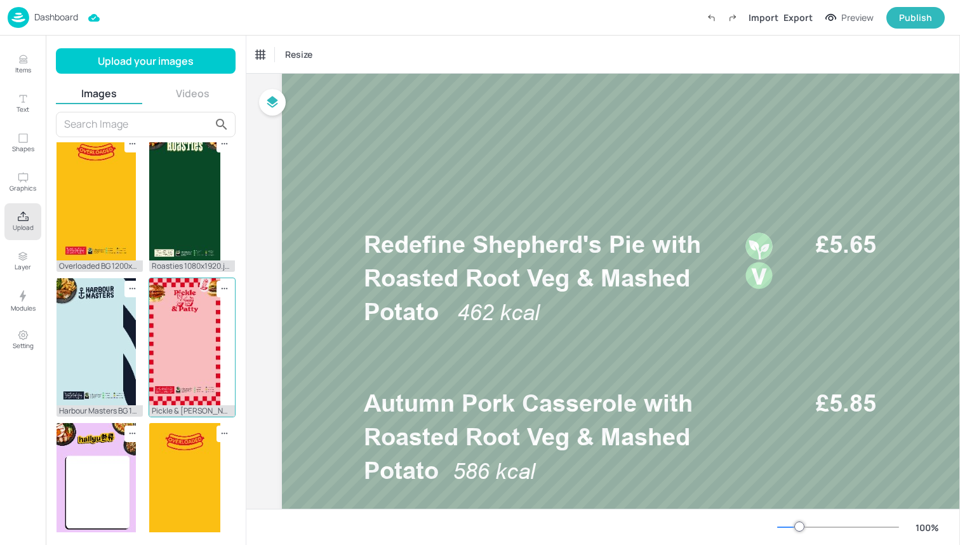
scroll to position [881, 0]
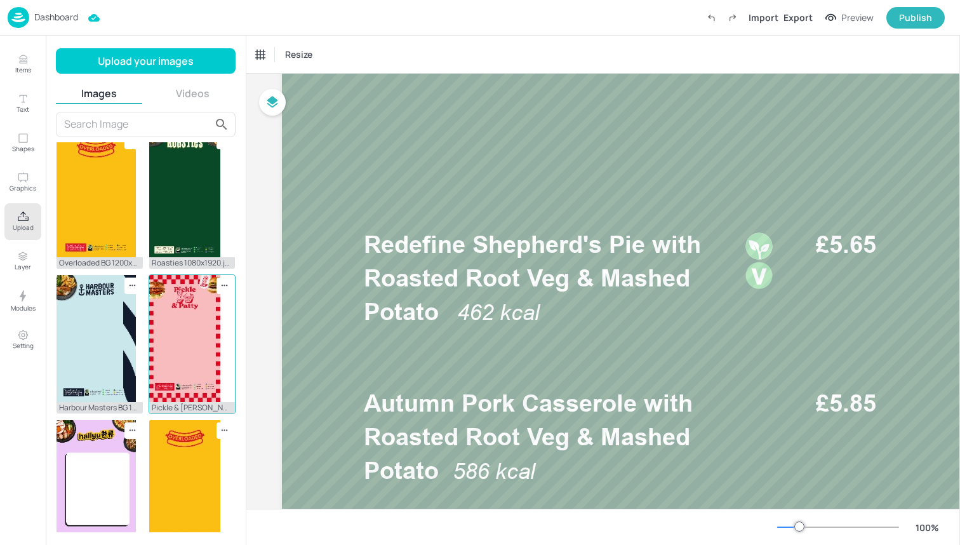
click at [176, 312] on img at bounding box center [184, 338] width 71 height 127
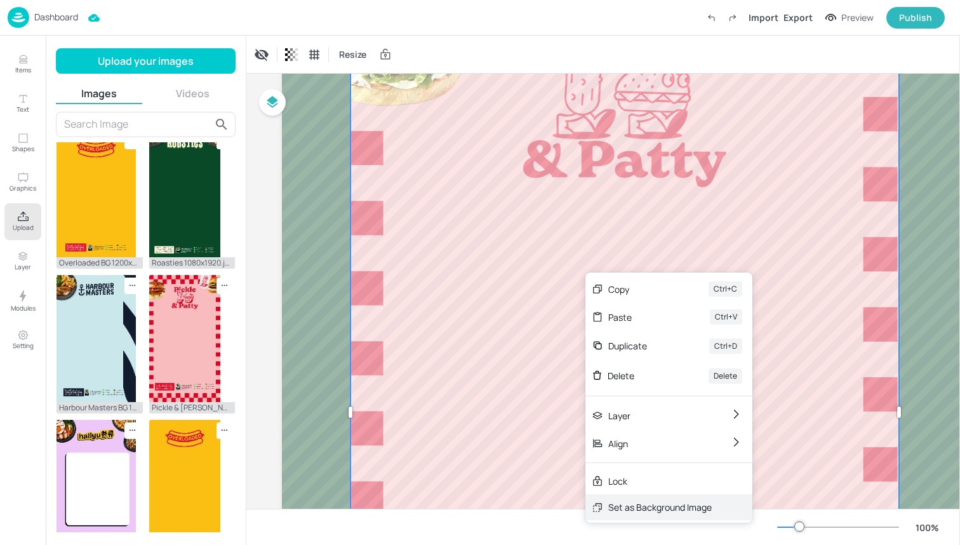
click at [647, 513] on div "Set as Background Image" at bounding box center [659, 506] width 103 height 13
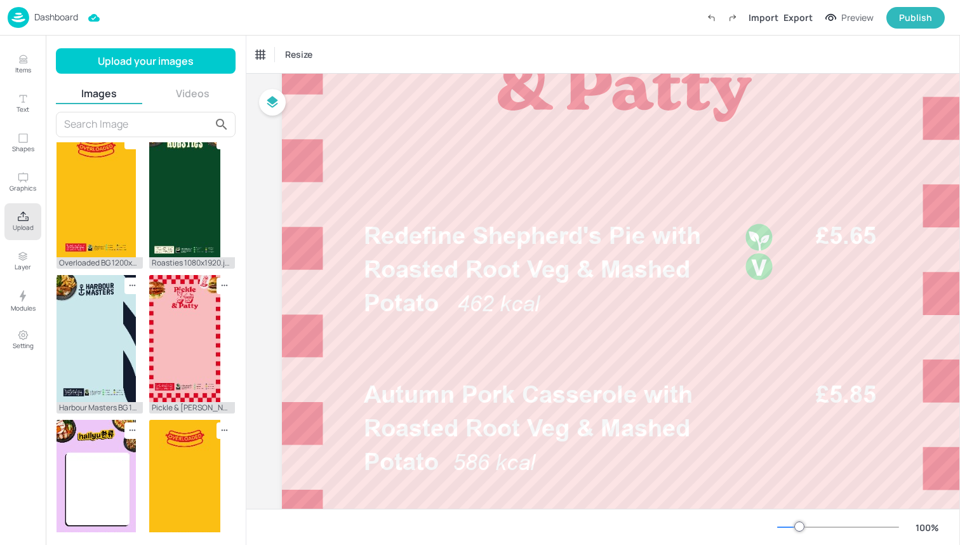
click at [15, 225] on p "Upload" at bounding box center [23, 227] width 21 height 9
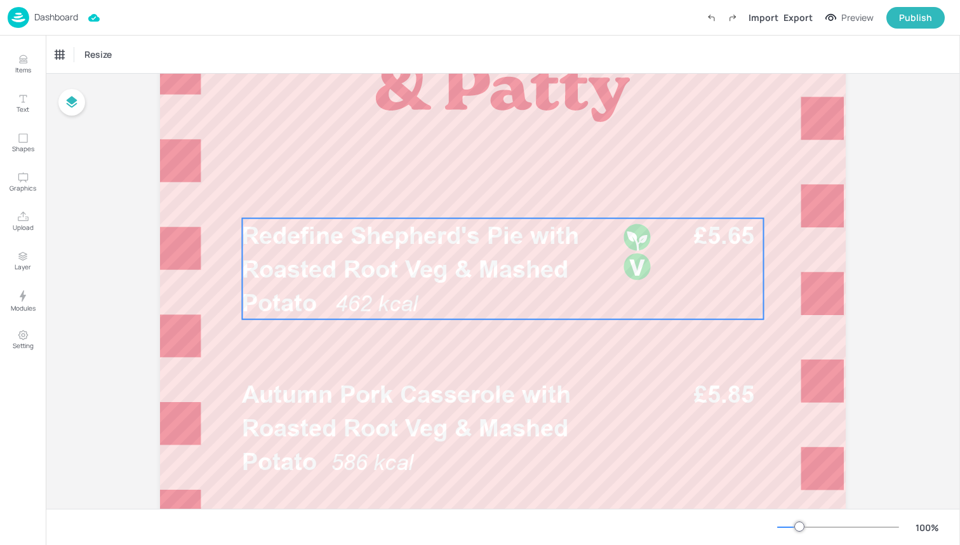
click at [261, 266] on span "Redefine Shepherd's Pie with Roasted Root Veg & Mashed Potato" at bounding box center [410, 269] width 337 height 96
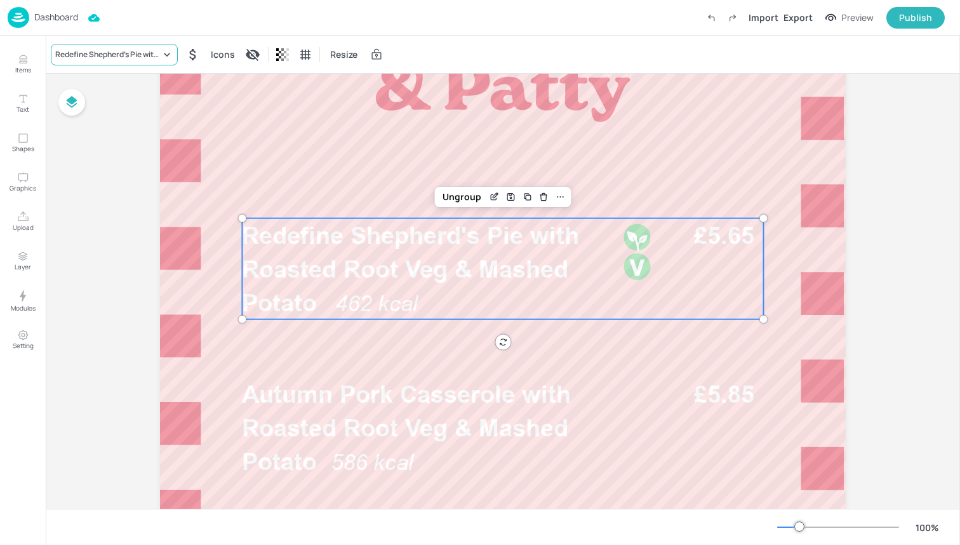
click at [153, 58] on div "Redefine Shepherd's Pie with Roasted Root Veg & Mashed Potato" at bounding box center [107, 54] width 105 height 11
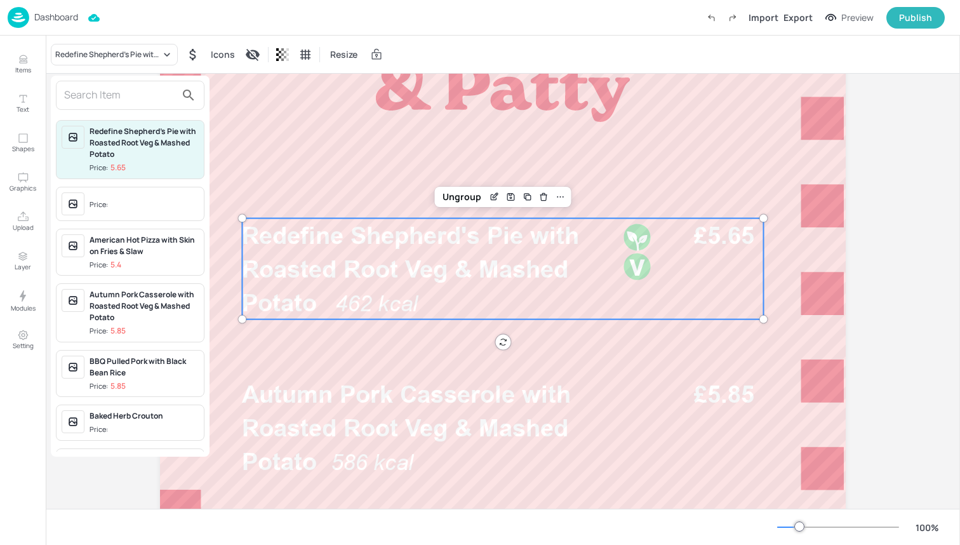
click at [139, 102] on input "text" at bounding box center [120, 95] width 112 height 20
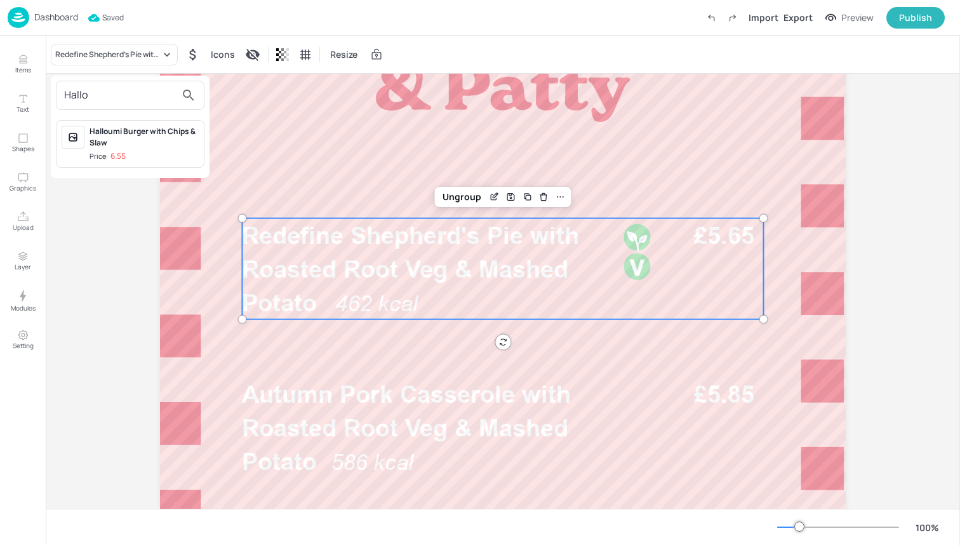
type input "Hallo"
click at [147, 158] on span "Price: 6.55" at bounding box center [144, 156] width 109 height 11
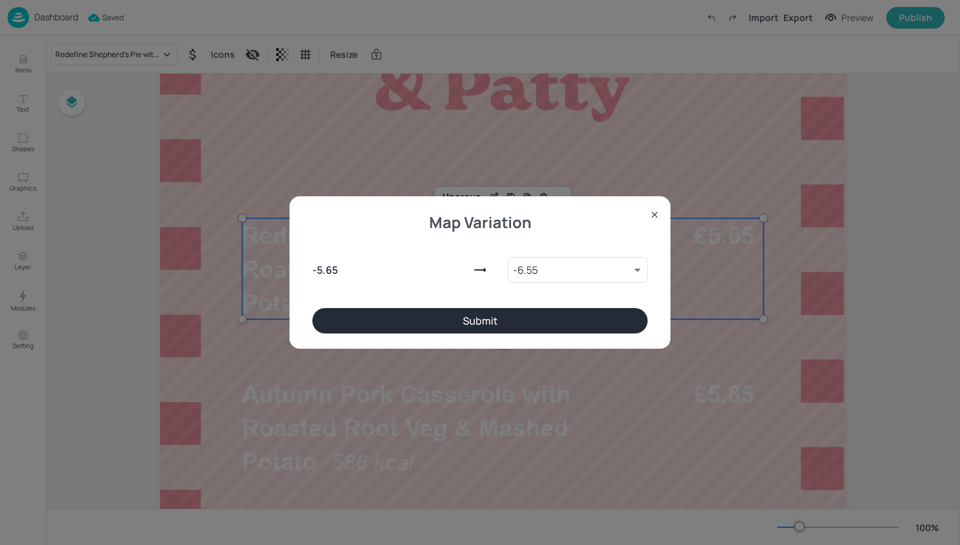
click at [396, 327] on button "Submit" at bounding box center [479, 320] width 335 height 25
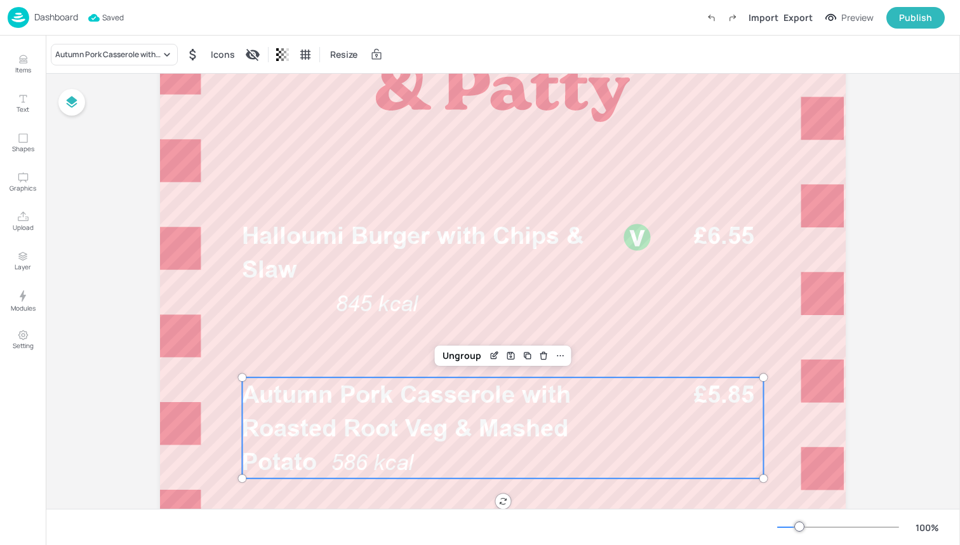
click at [421, 449] on p "586 kcal" at bounding box center [378, 462] width 94 height 31
click at [142, 58] on div "Autumn Pork Casserole with Roasted Root Veg & Mashed Potato" at bounding box center [107, 54] width 105 height 11
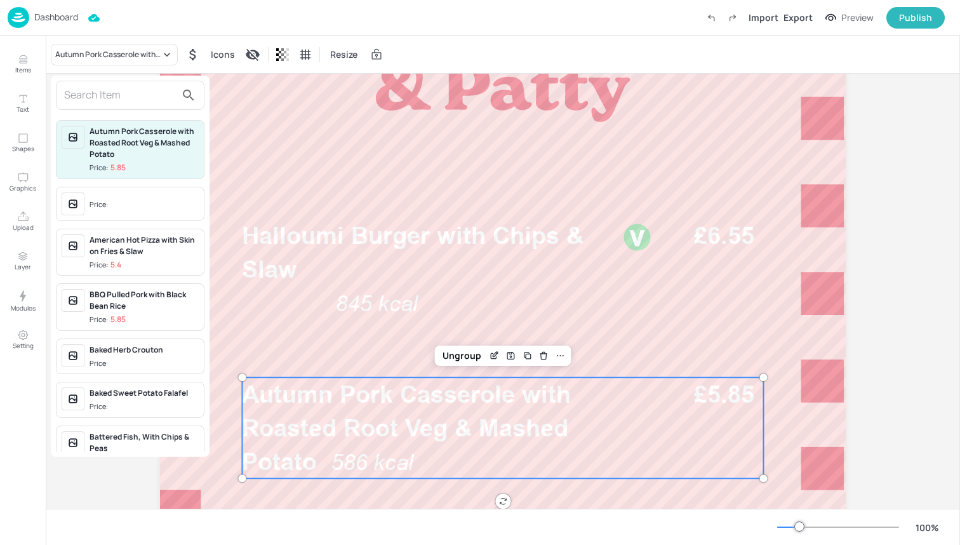
click at [126, 91] on input "text" at bounding box center [120, 95] width 112 height 20
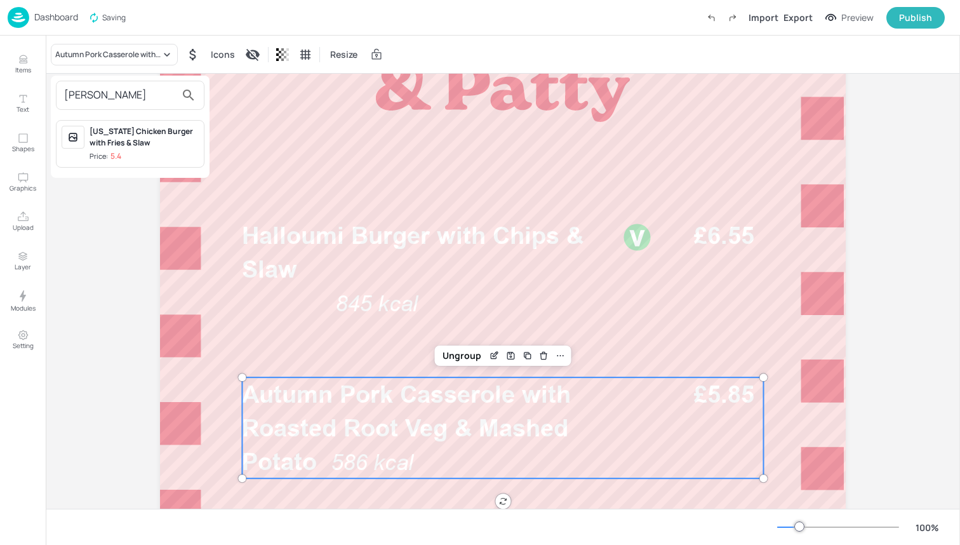
type input "Louis"
click at [140, 138] on div "Louisiana Chicken Burger with Fries & Slaw" at bounding box center [144, 137] width 109 height 23
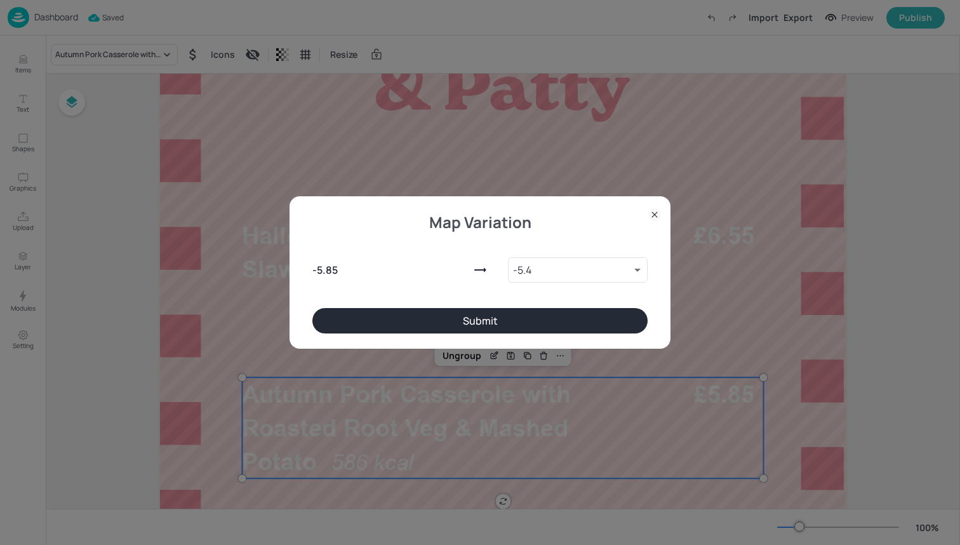
click at [412, 314] on button "Submit" at bounding box center [479, 320] width 335 height 25
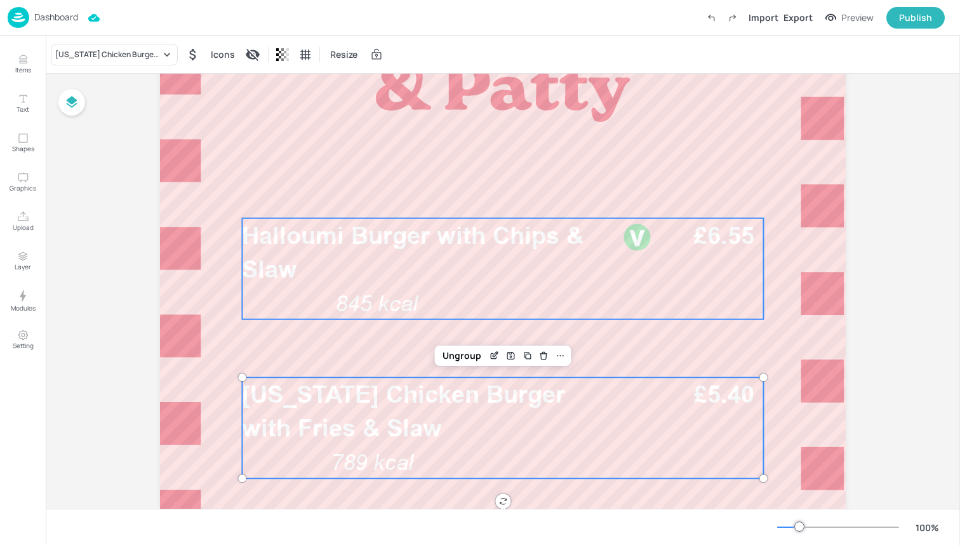
click at [475, 296] on div "Halloumi Burger with Chips & Slaw 845 kcal £6.55" at bounding box center [502, 268] width 521 height 101
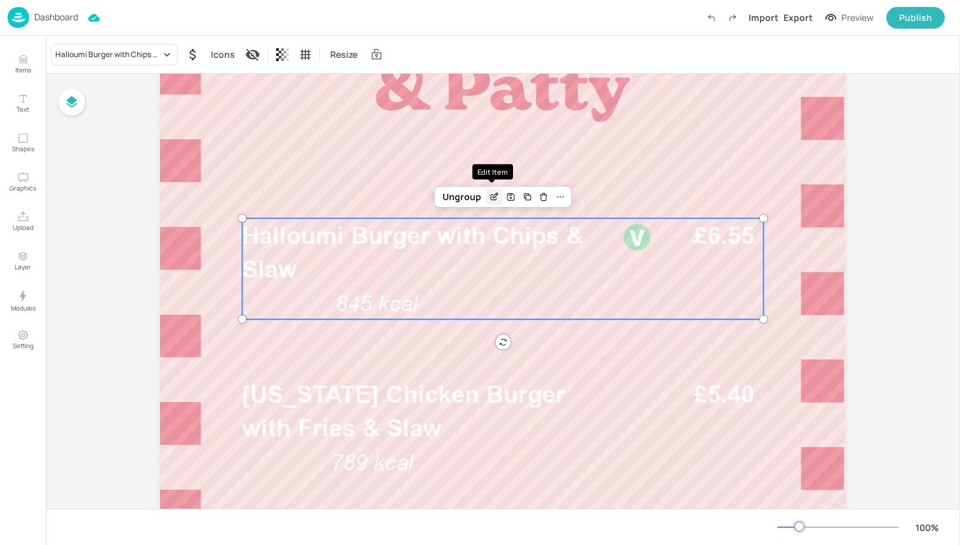
click at [493, 194] on icon "Edit Item" at bounding box center [495, 195] width 5 height 5
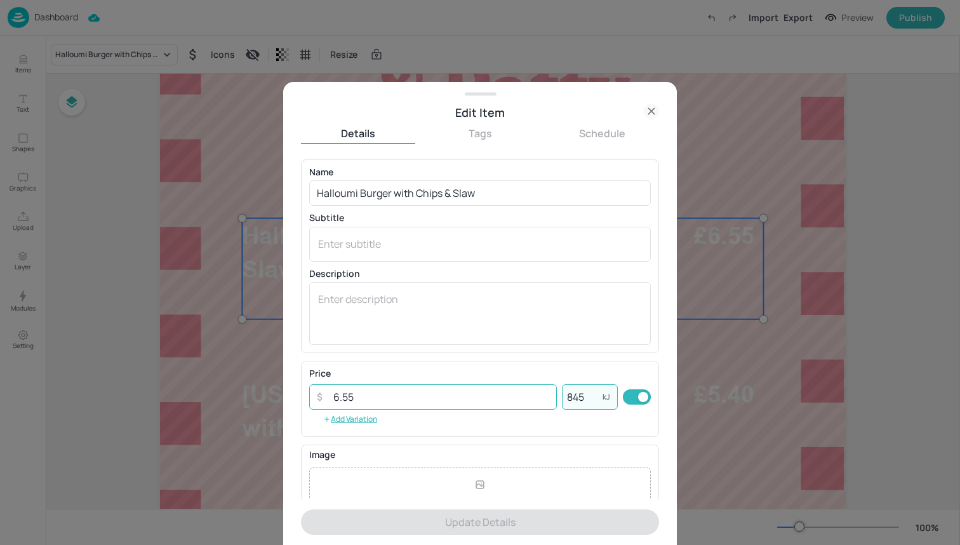
drag, startPoint x: 589, startPoint y: 393, endPoint x: 527, endPoint y: 393, distance: 62.2
click at [527, 393] on div "​ 6.55 ​ 845 kJ ​" at bounding box center [480, 396] width 342 height 25
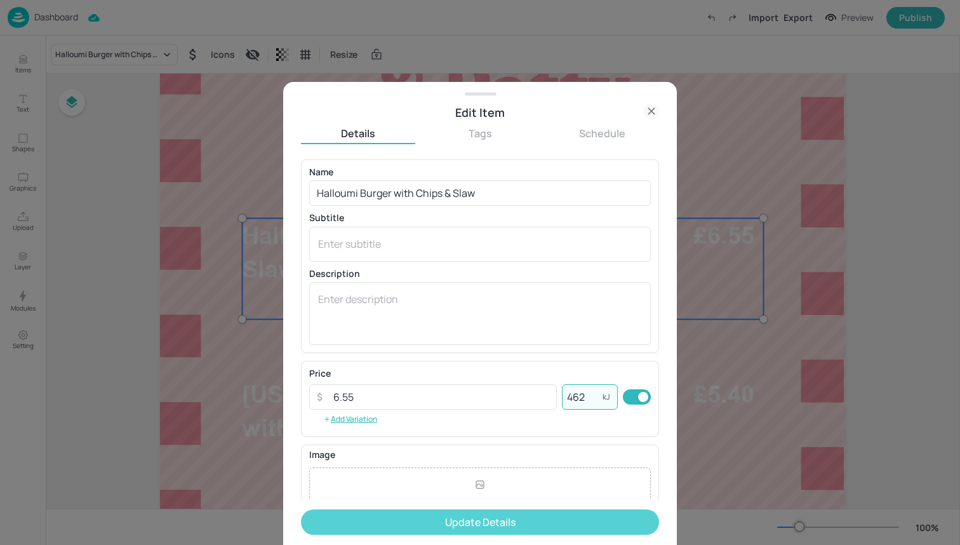
type input "462"
click at [559, 526] on button "Update Details" at bounding box center [480, 521] width 358 height 25
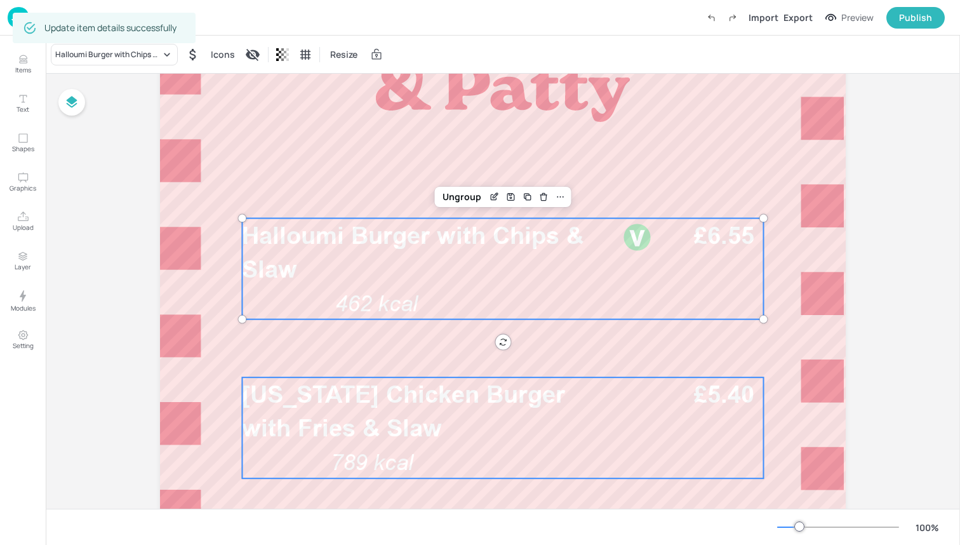
click at [592, 416] on p "Louisiana Chicken Burger with Fries & Slaw" at bounding box center [428, 410] width 373 height 67
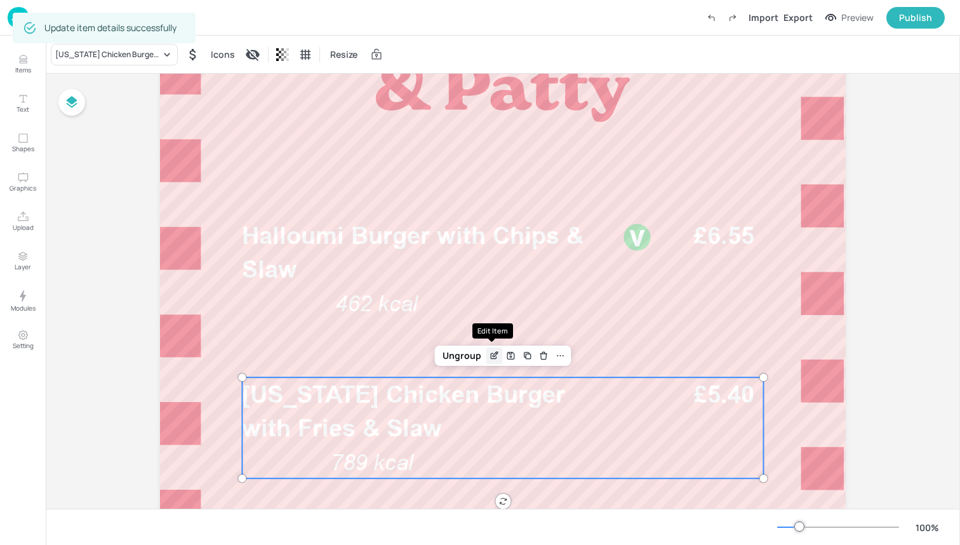
click at [491, 350] on icon "Edit Item" at bounding box center [494, 355] width 11 height 10
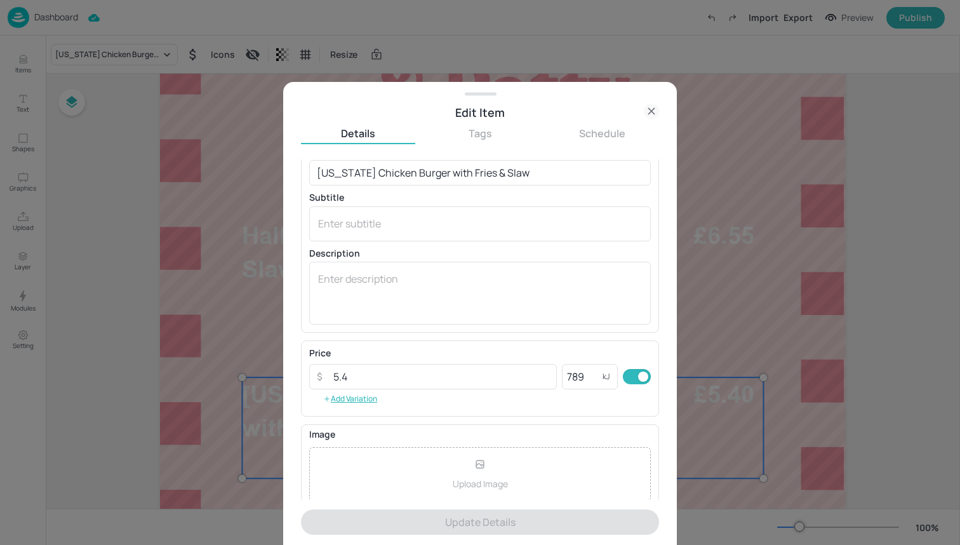
scroll to position [31, 0]
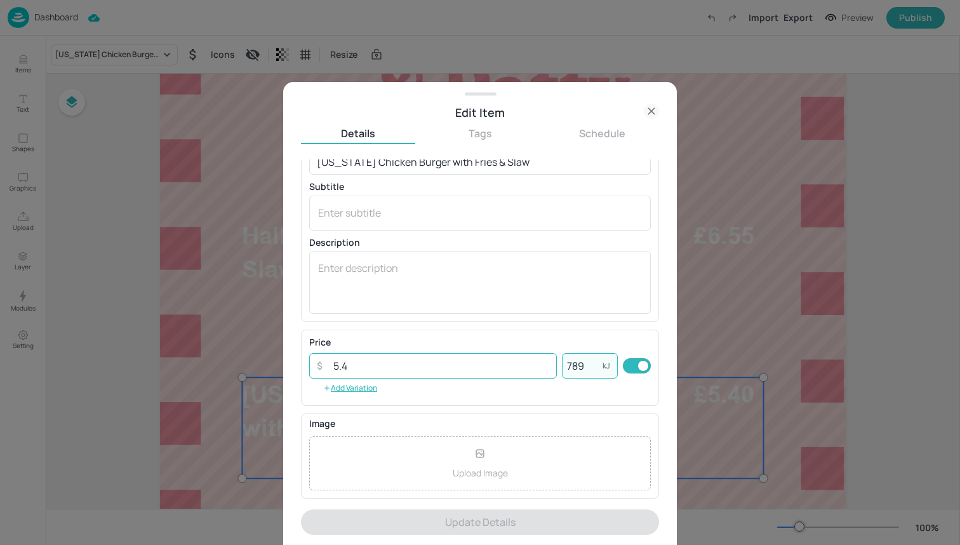
drag, startPoint x: 583, startPoint y: 359, endPoint x: 439, endPoint y: 359, distance: 144.1
click at [439, 359] on div "​ 5.4 ​ 789 kJ ​" at bounding box center [480, 365] width 342 height 25
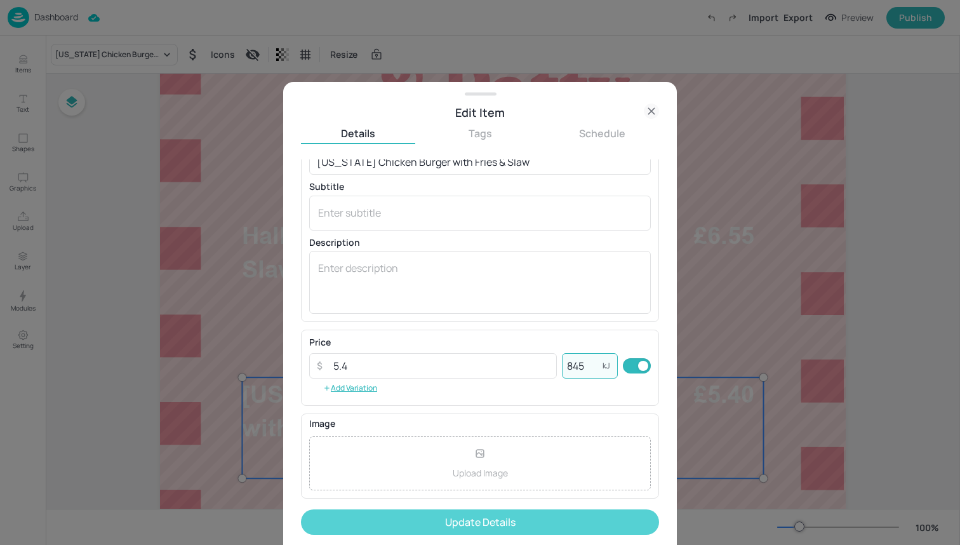
type input "845"
click at [482, 520] on button "Update Details" at bounding box center [480, 521] width 358 height 25
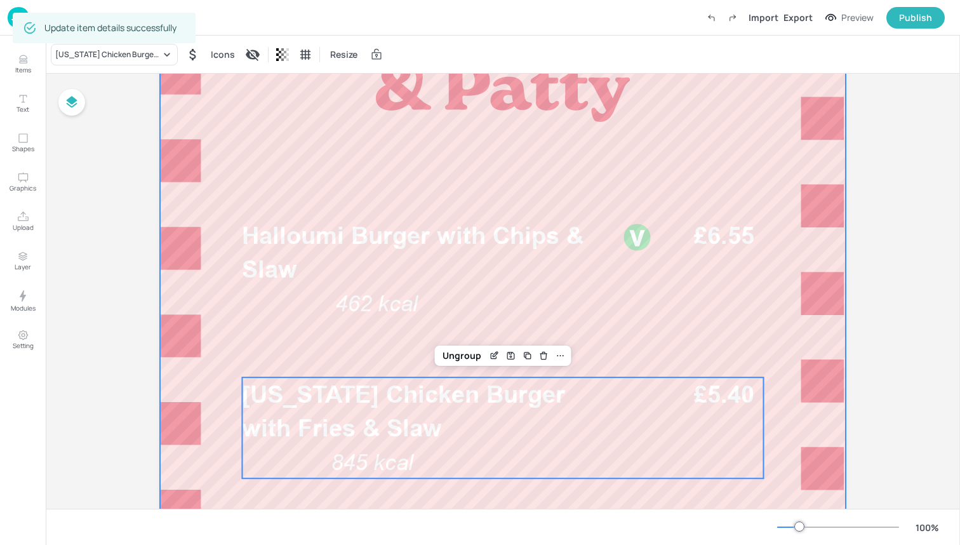
click at [754, 335] on div at bounding box center [503, 403] width 686 height 1219
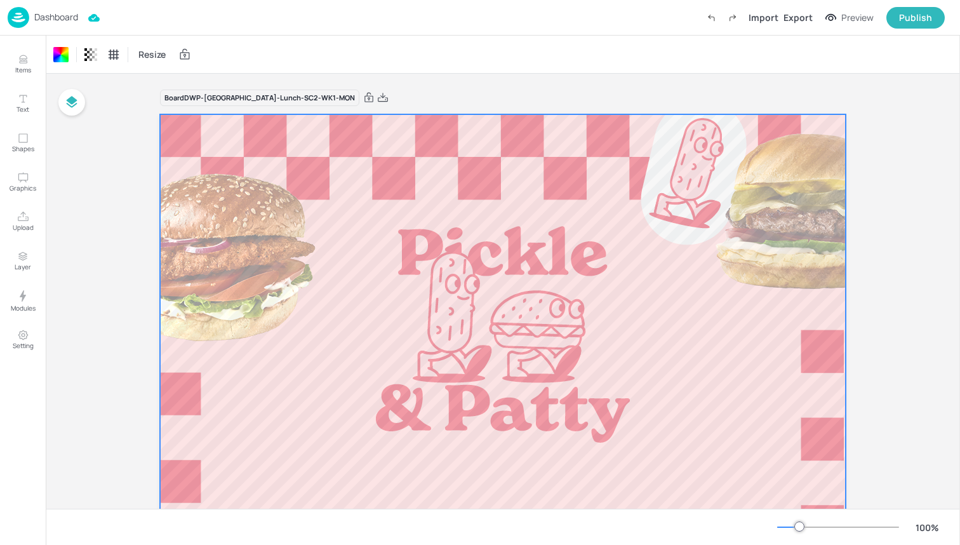
click at [13, 19] on img at bounding box center [19, 17] width 22 height 21
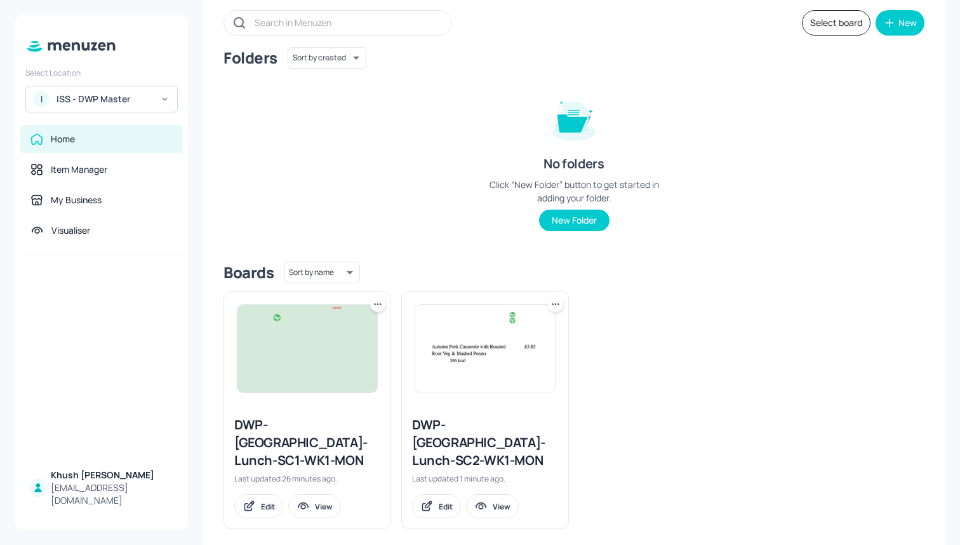
scroll to position [66, 0]
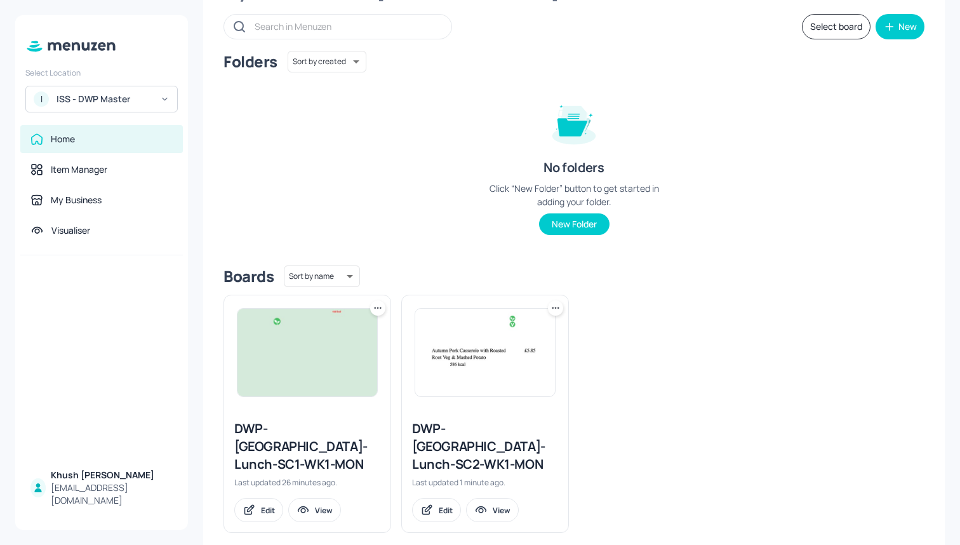
click at [375, 308] on icon at bounding box center [377, 308] width 13 height 13
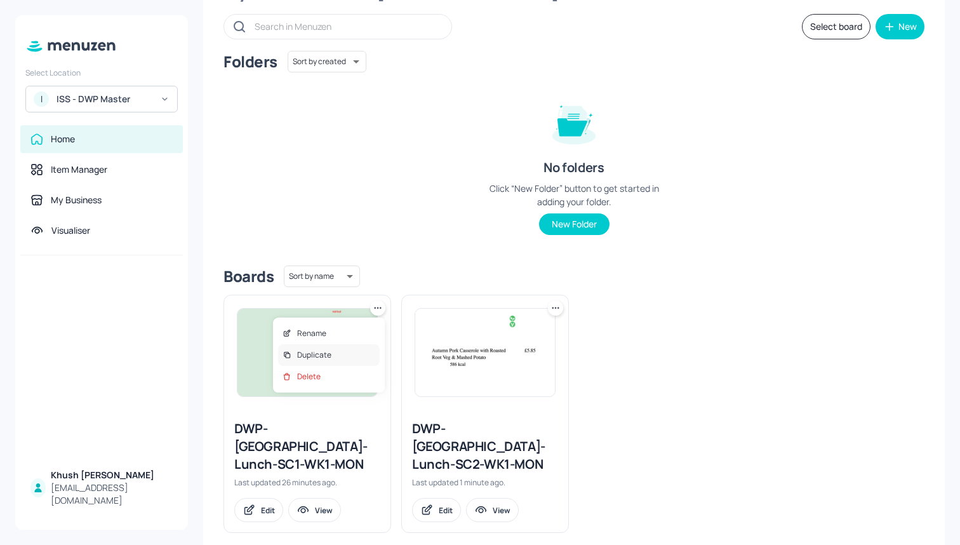
click at [366, 349] on div "Duplicate" at bounding box center [329, 355] width 102 height 22
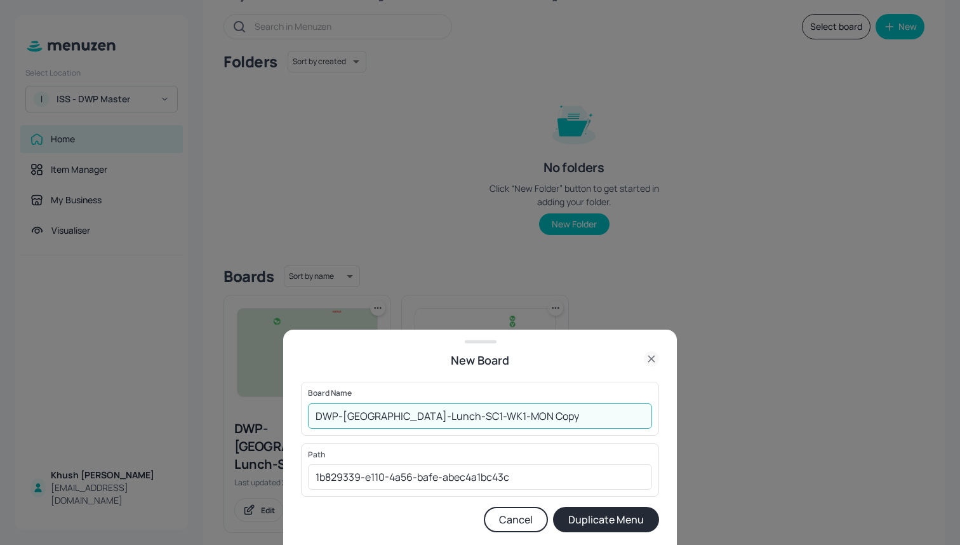
drag, startPoint x: 536, startPoint y: 411, endPoint x: 456, endPoint y: 411, distance: 80.0
click at [456, 411] on input "DWP-Leeds-Lunch-SC1-WK1-MON Copy" at bounding box center [480, 415] width 344 height 25
type input "DWP-[GEOGRAPHIC_DATA]-Lunch-SC1-WK1-TUE"
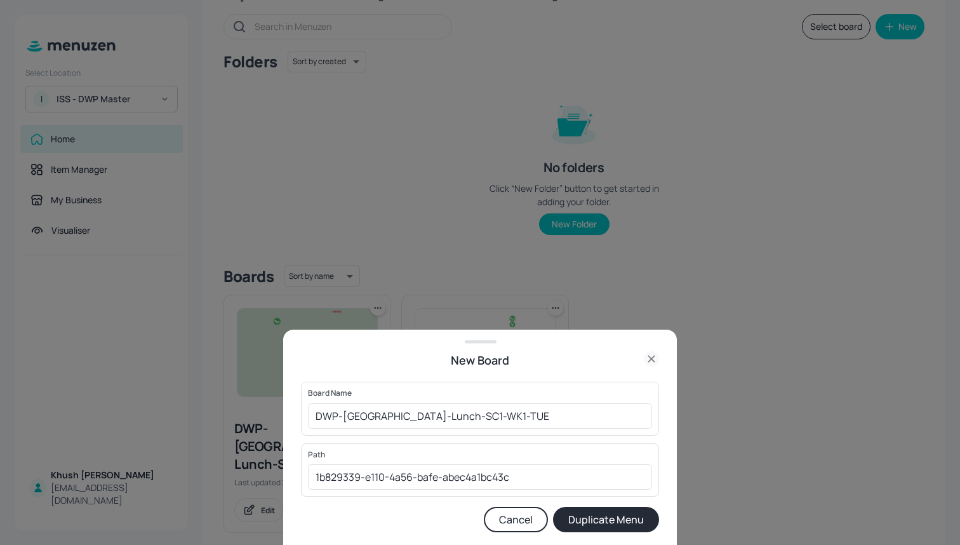
click at [623, 517] on button "Duplicate Menu" at bounding box center [606, 519] width 106 height 25
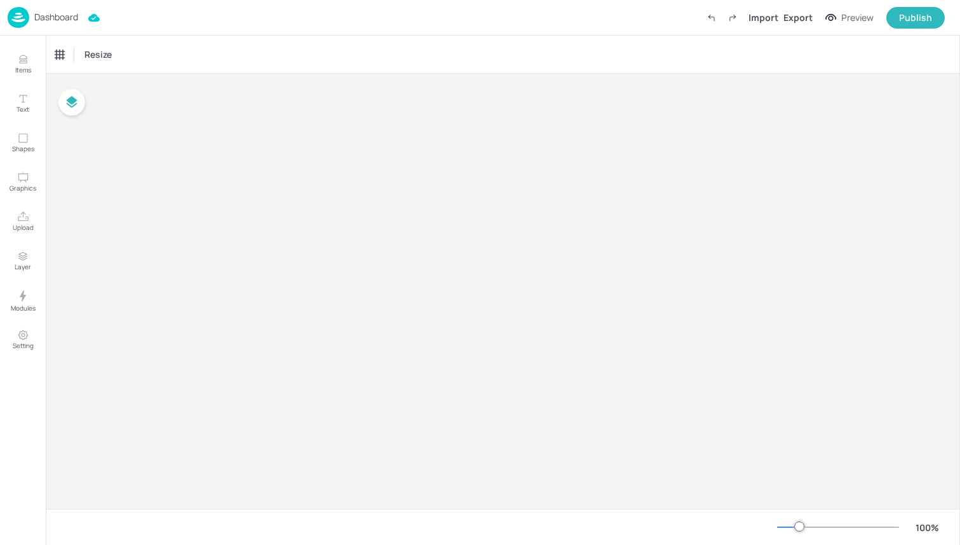
type input "£GBP - United Kingdom"
type input "kcal"
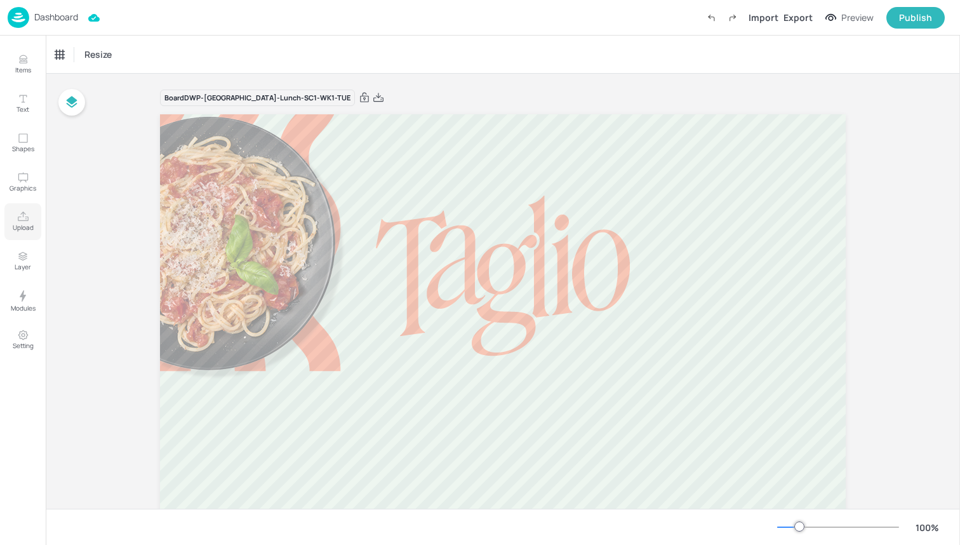
click at [22, 224] on p "Upload" at bounding box center [23, 227] width 21 height 9
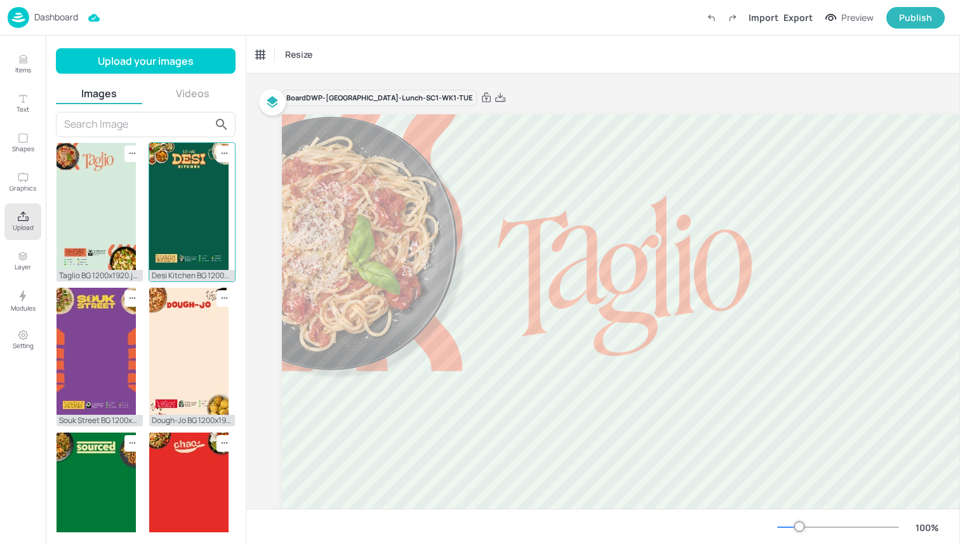
click at [197, 206] on img at bounding box center [188, 206] width 79 height 127
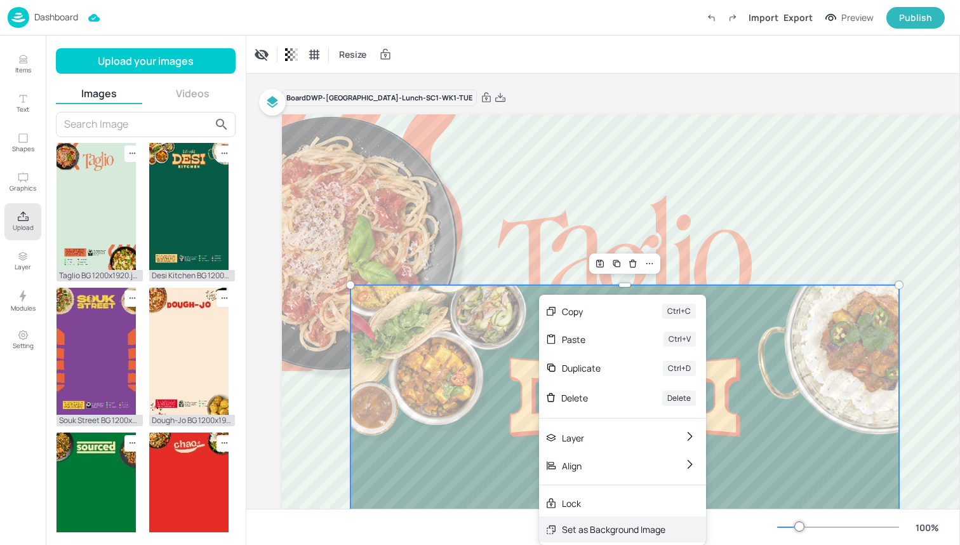
click at [620, 529] on div "Set as Background Image" at bounding box center [613, 528] width 103 height 13
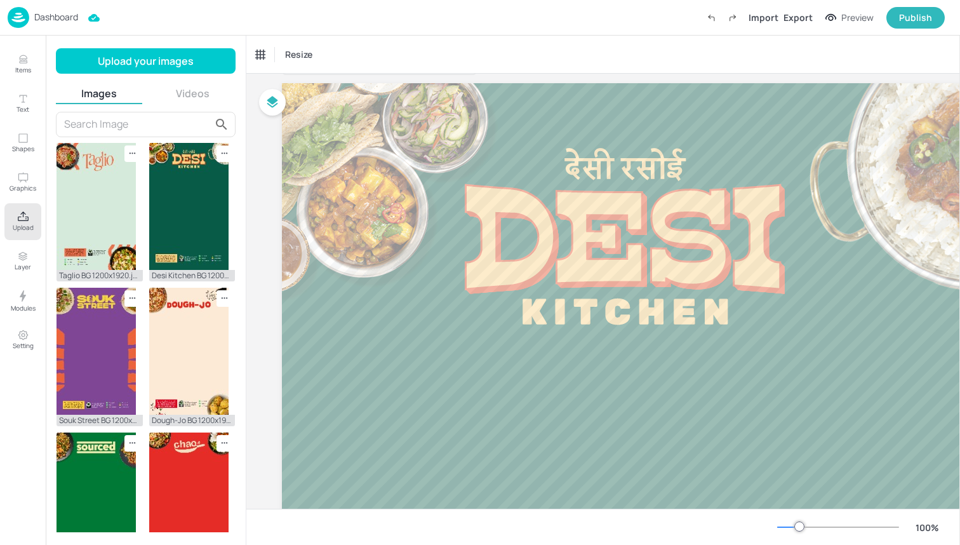
click at [29, 215] on button "Upload" at bounding box center [22, 221] width 37 height 37
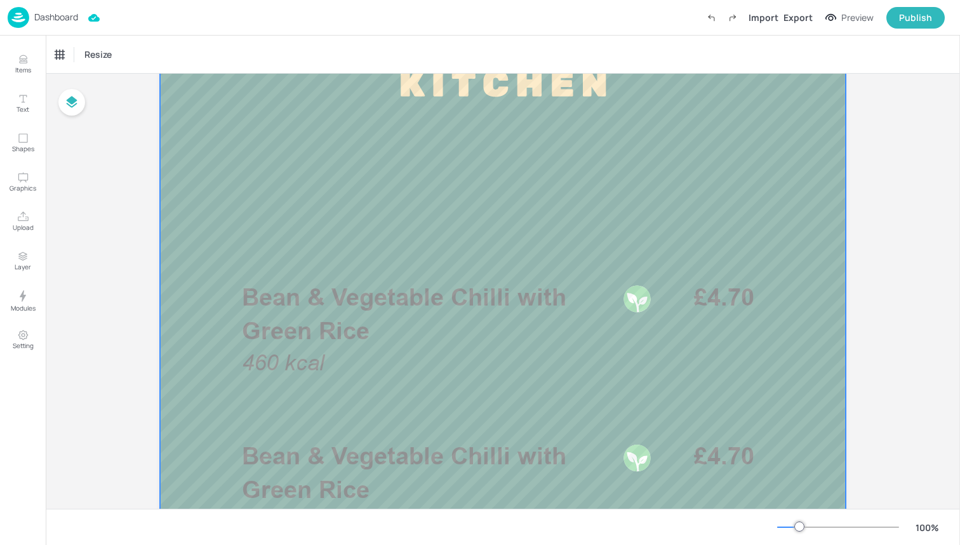
scroll to position [292, 0]
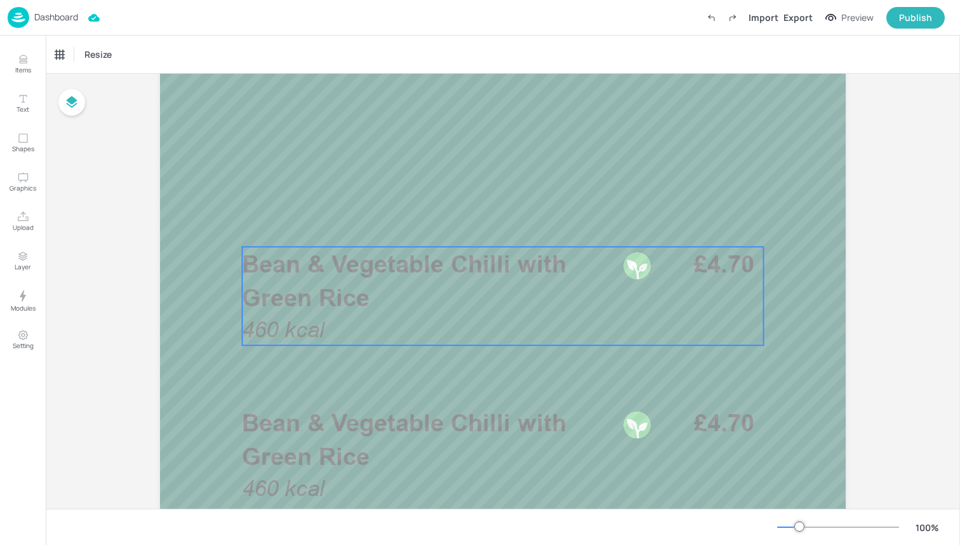
click at [392, 305] on p "Bean & Vegetable Chilli with Green Rice" at bounding box center [428, 280] width 373 height 67
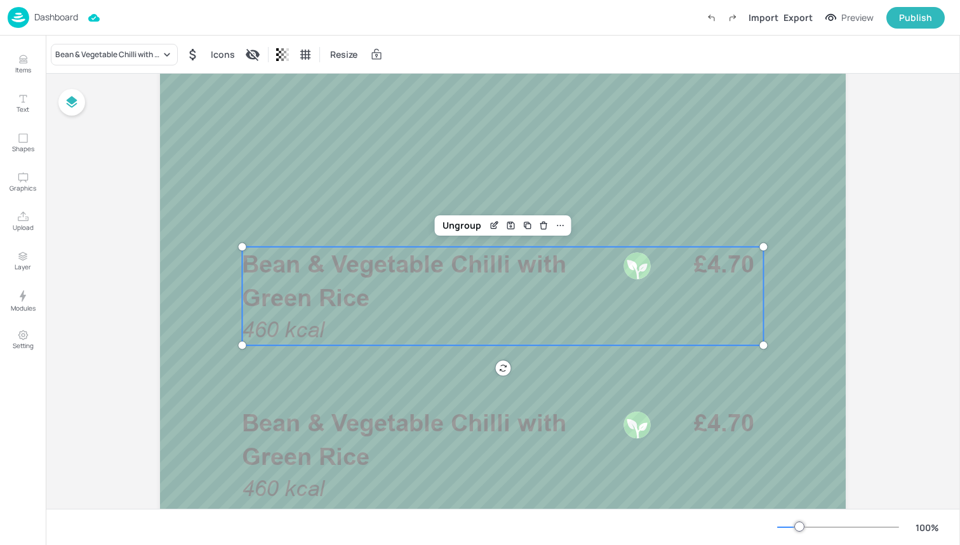
click at [138, 39] on div "Bean & Vegetable Chilli with Green Rice Icons Resize" at bounding box center [503, 54] width 914 height 37
click at [138, 50] on div "Bean & Vegetable Chilli with Green Rice" at bounding box center [107, 54] width 105 height 11
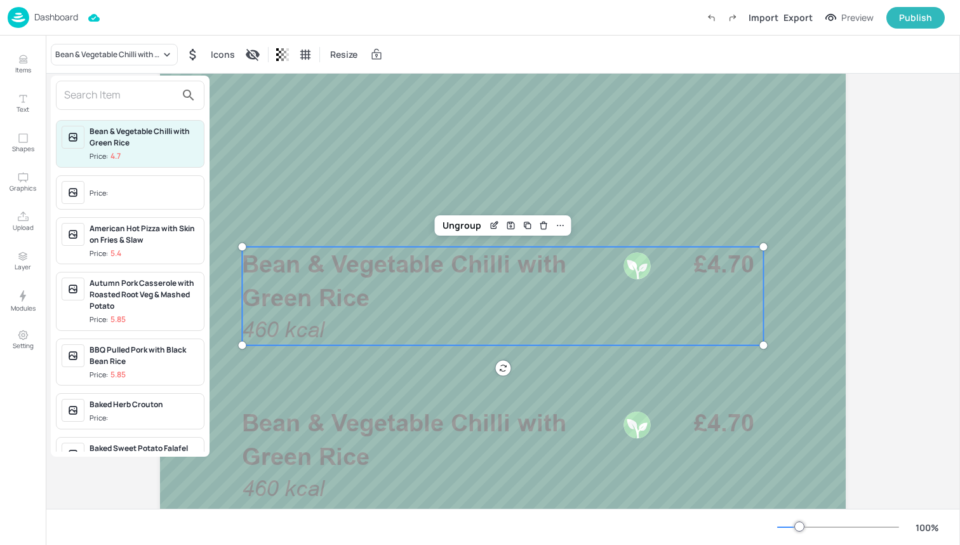
click at [136, 100] on input "text" at bounding box center [120, 95] width 112 height 20
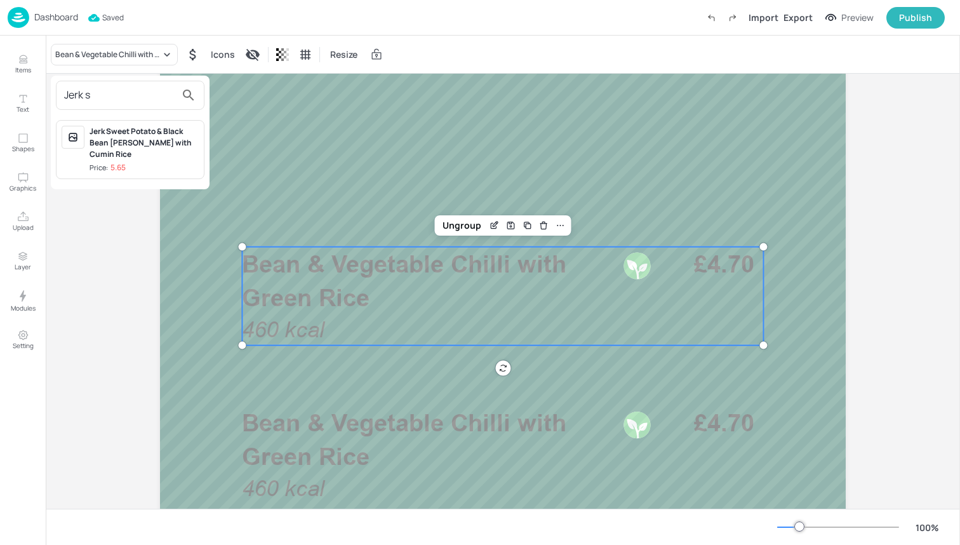
type input "Jerk s"
click at [165, 133] on div "Jerk Sweet Potato & Black Bean [PERSON_NAME] with Cumin Rice" at bounding box center [144, 143] width 109 height 34
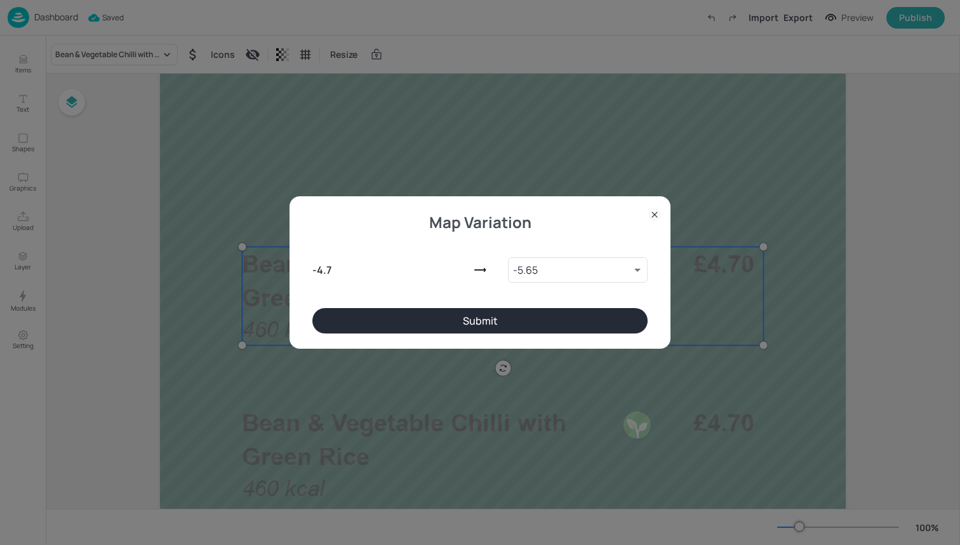
click at [464, 333] on div "Map Variation - 4.7 - 5.65 9888647 ​ Submit" at bounding box center [479, 272] width 381 height 152
click at [464, 321] on button "Submit" at bounding box center [479, 320] width 335 height 25
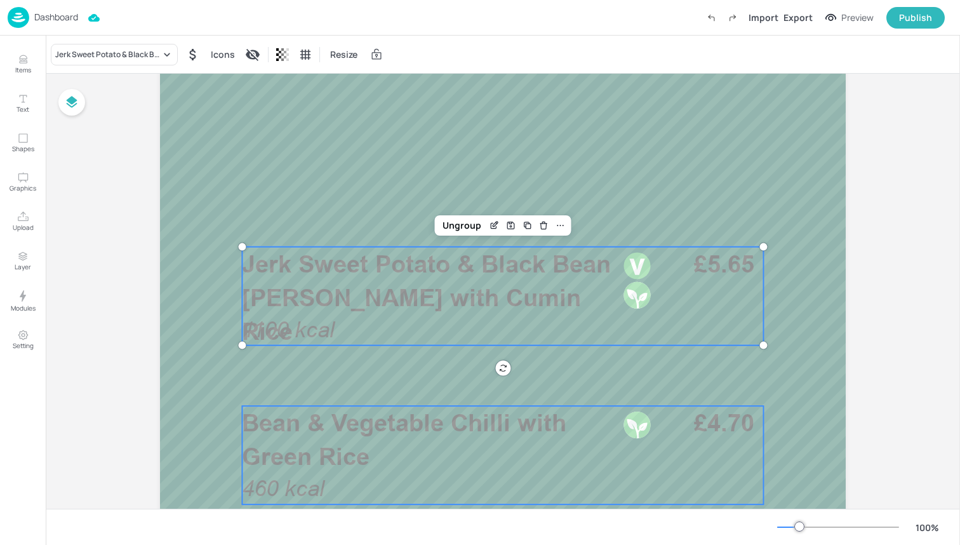
click at [421, 421] on span "Bean & Vegetable Chilli with Green Rice" at bounding box center [404, 439] width 324 height 62
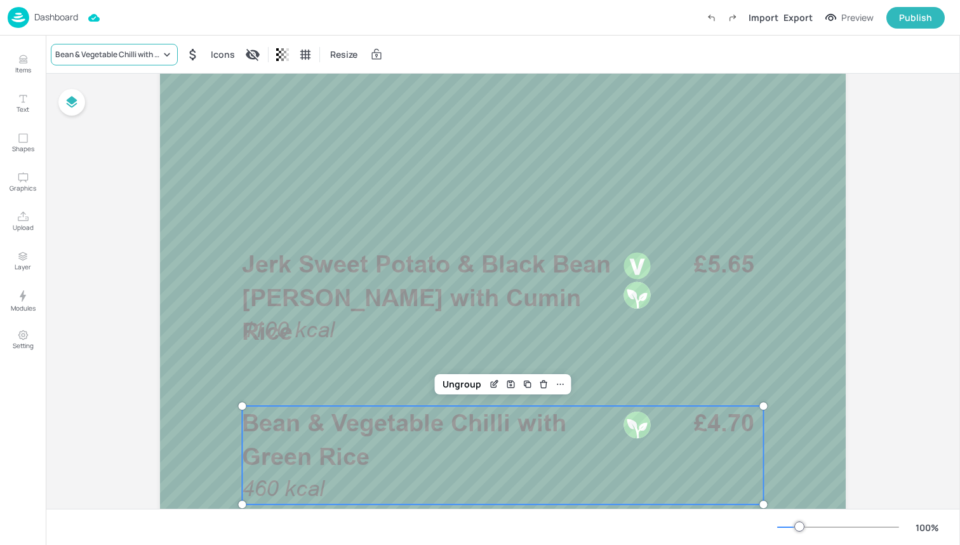
click at [141, 51] on div "Bean & Vegetable Chilli with Green Rice" at bounding box center [107, 54] width 105 height 11
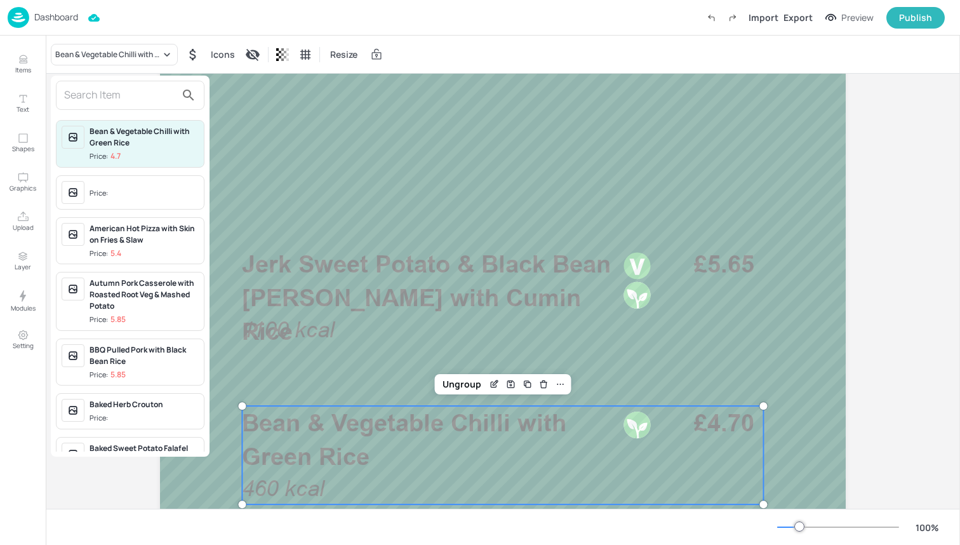
click at [132, 98] on input "text" at bounding box center [120, 95] width 112 height 20
type input "N"
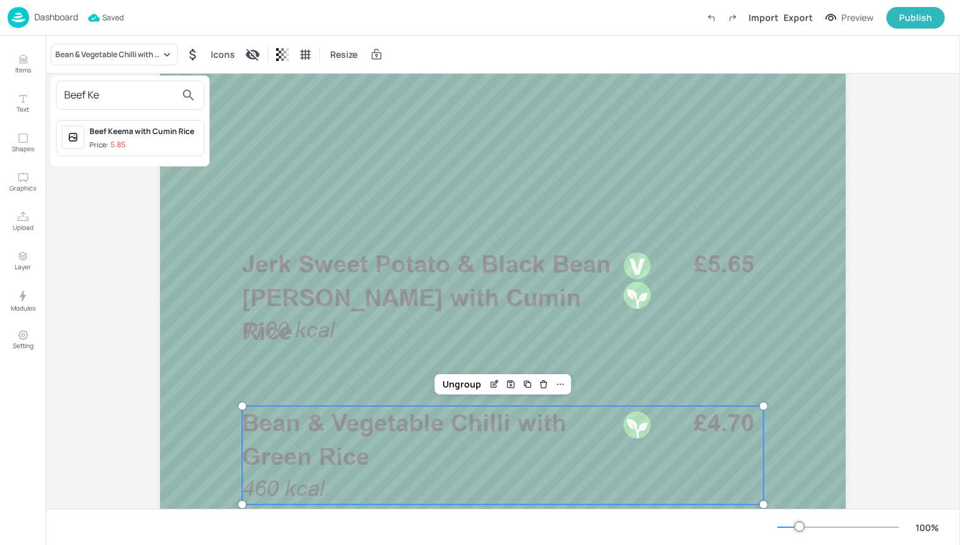
type input "Beef Ke"
click at [143, 133] on div "Beef Keema with Cumin Rice" at bounding box center [144, 131] width 109 height 11
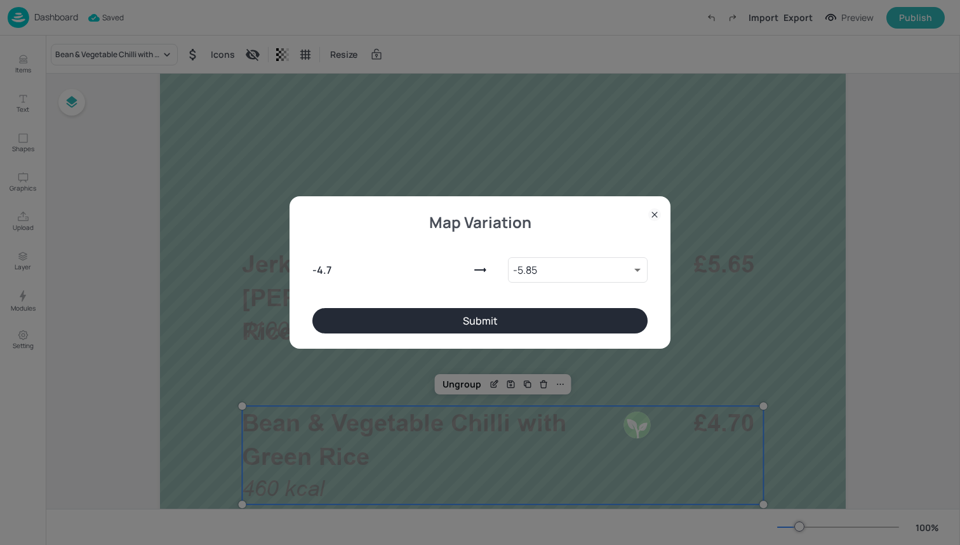
click at [458, 316] on button "Submit" at bounding box center [479, 320] width 335 height 25
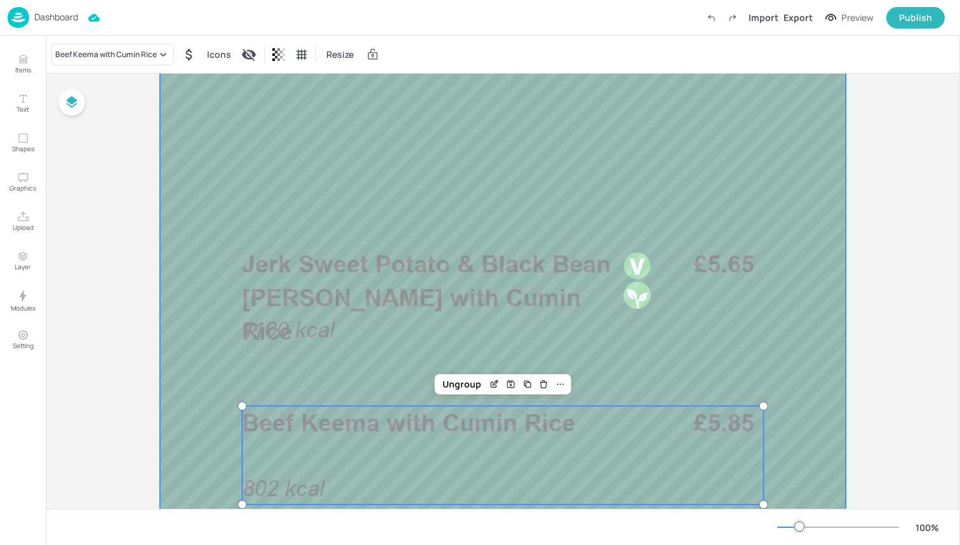
click at [191, 336] on div at bounding box center [503, 431] width 762 height 1219
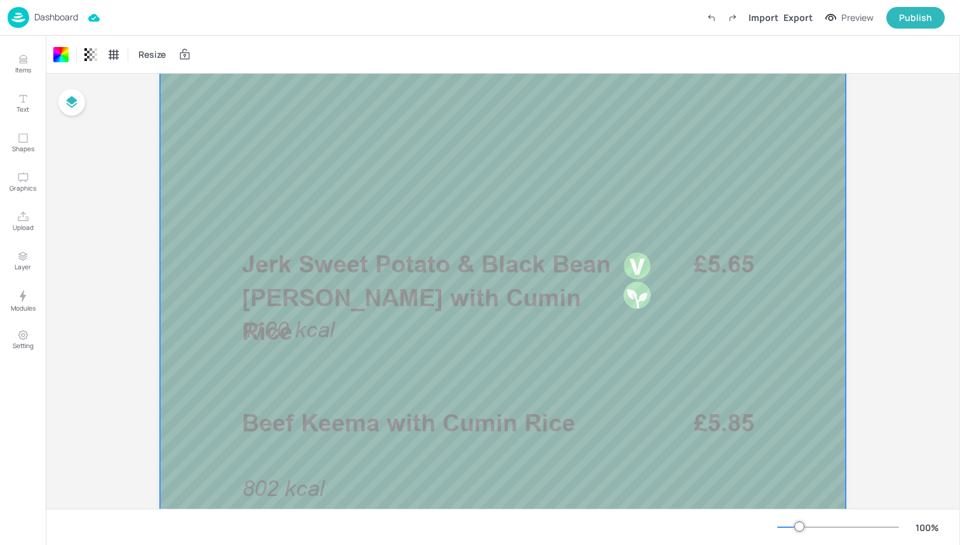
click at [191, 333] on div at bounding box center [503, 431] width 762 height 1219
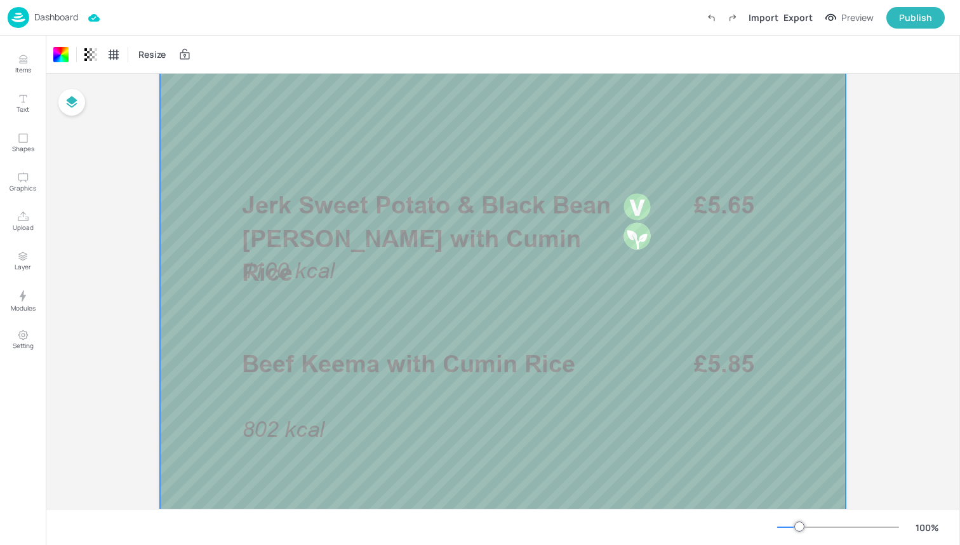
scroll to position [347, 0]
click at [345, 250] on span "Jerk Sweet Potato & Black Bean [PERSON_NAME] with Cumin Rice" at bounding box center [426, 242] width 369 height 96
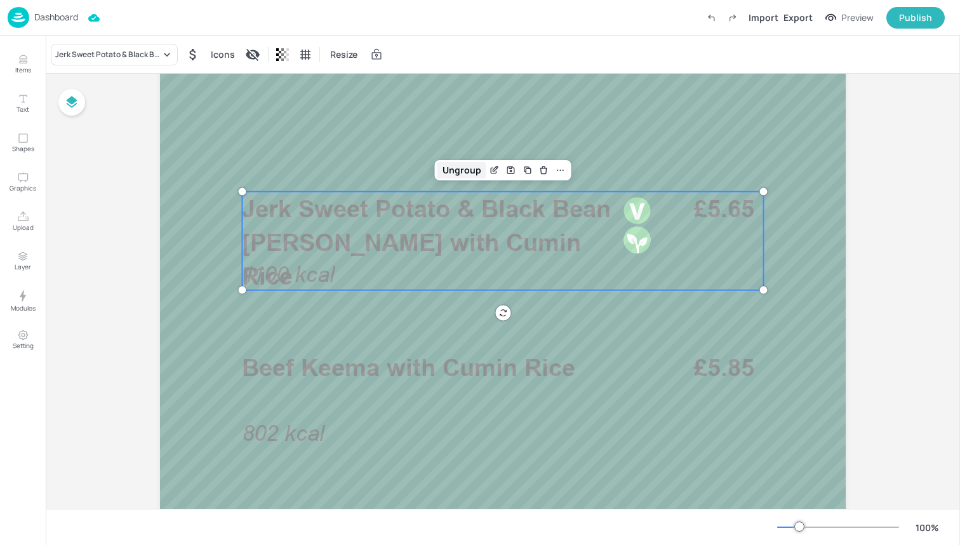
click at [448, 168] on div "Ungroup" at bounding box center [461, 170] width 49 height 17
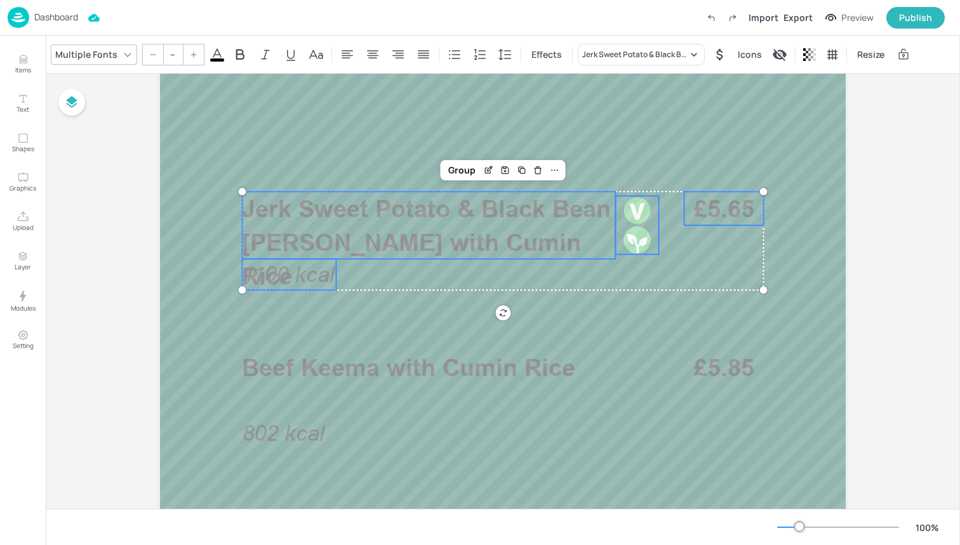
click at [221, 57] on icon at bounding box center [217, 54] width 15 height 15
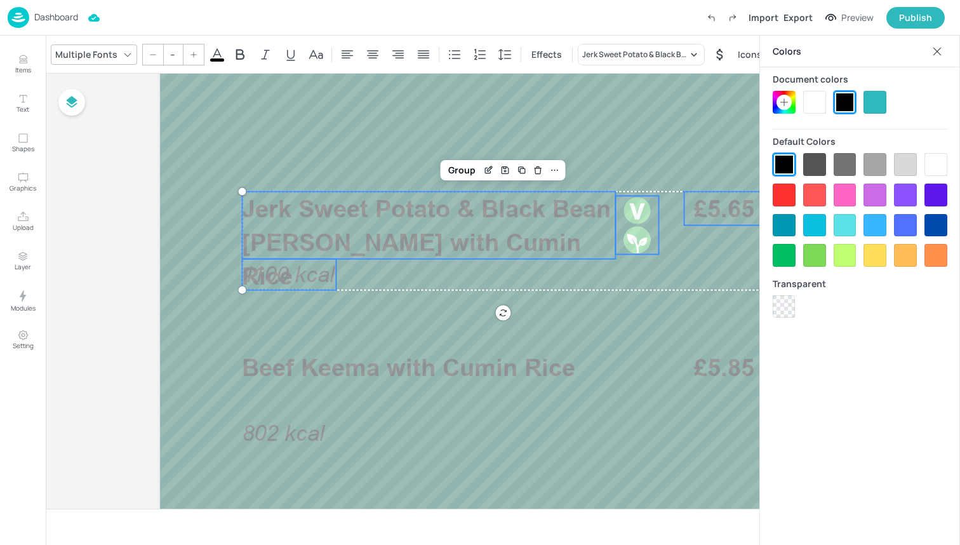
click at [928, 162] on div at bounding box center [935, 164] width 23 height 23
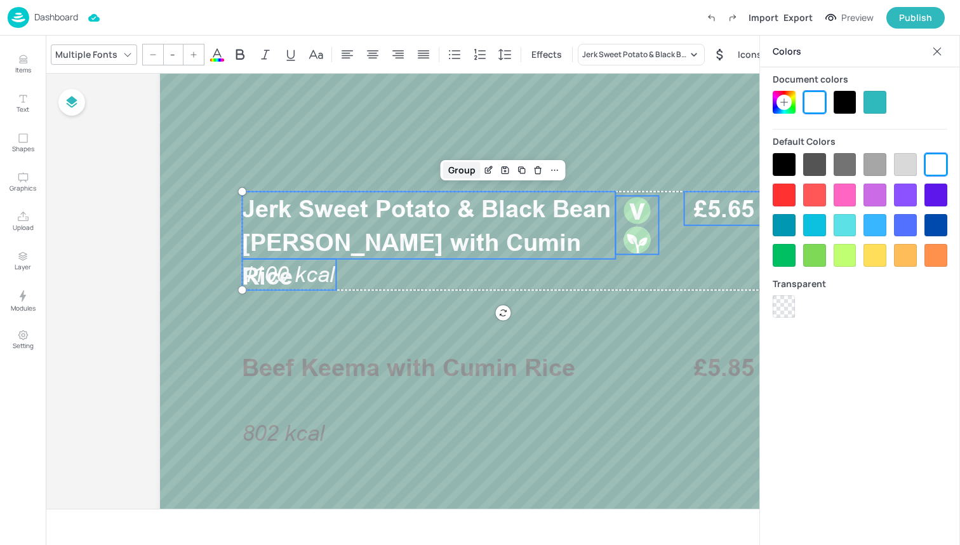
click at [456, 173] on div "Group" at bounding box center [461, 170] width 37 height 17
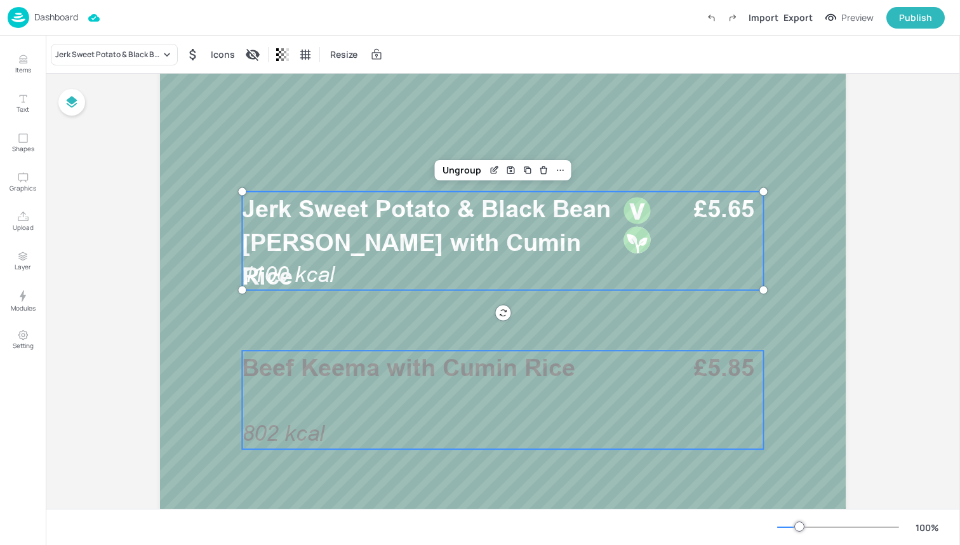
click at [371, 412] on div "Beef Keema with Cumin Rice 802 kcal £5.85" at bounding box center [502, 399] width 521 height 98
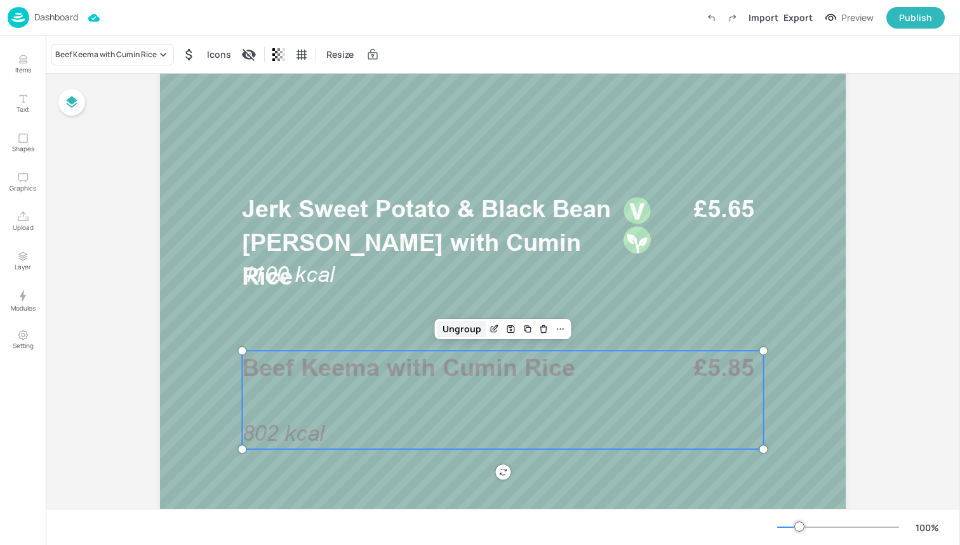
click at [467, 329] on div "Ungroup" at bounding box center [461, 329] width 49 height 17
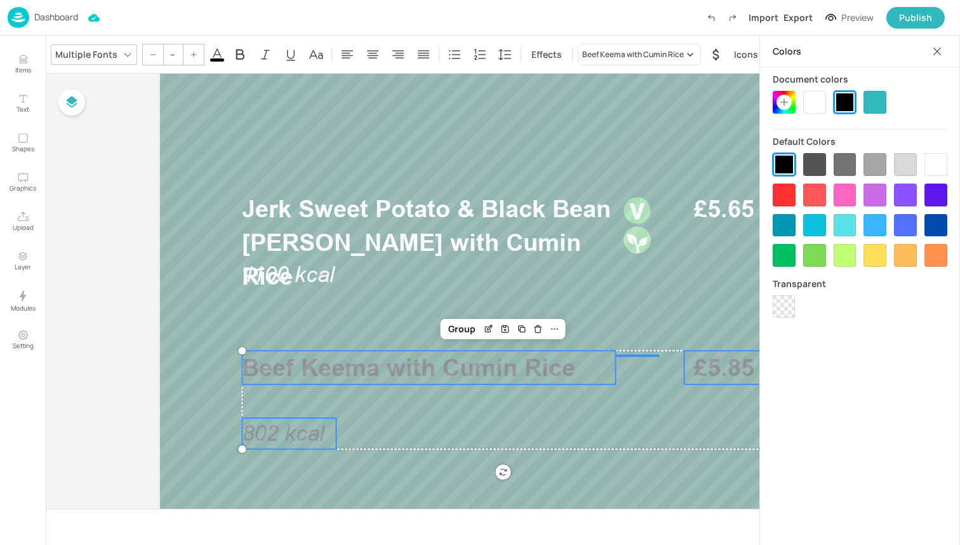
click at [817, 103] on div at bounding box center [814, 102] width 23 height 23
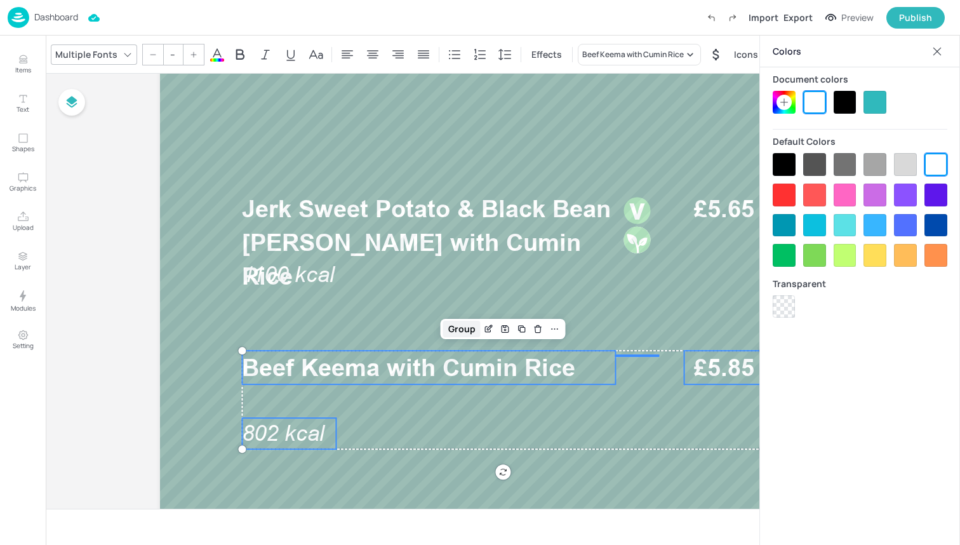
click at [464, 325] on div "Group" at bounding box center [461, 329] width 37 height 17
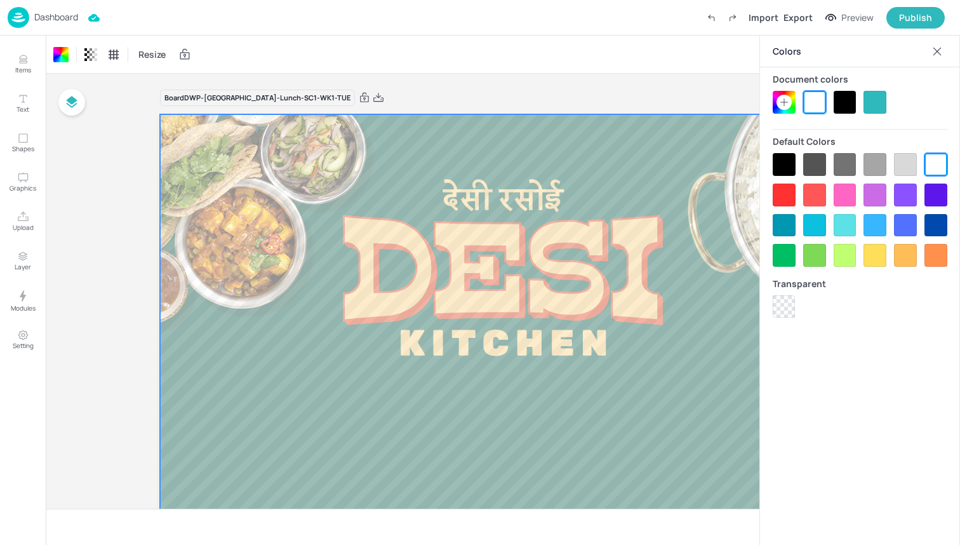
scroll to position [0, 0]
click at [933, 46] on icon at bounding box center [937, 51] width 13 height 13
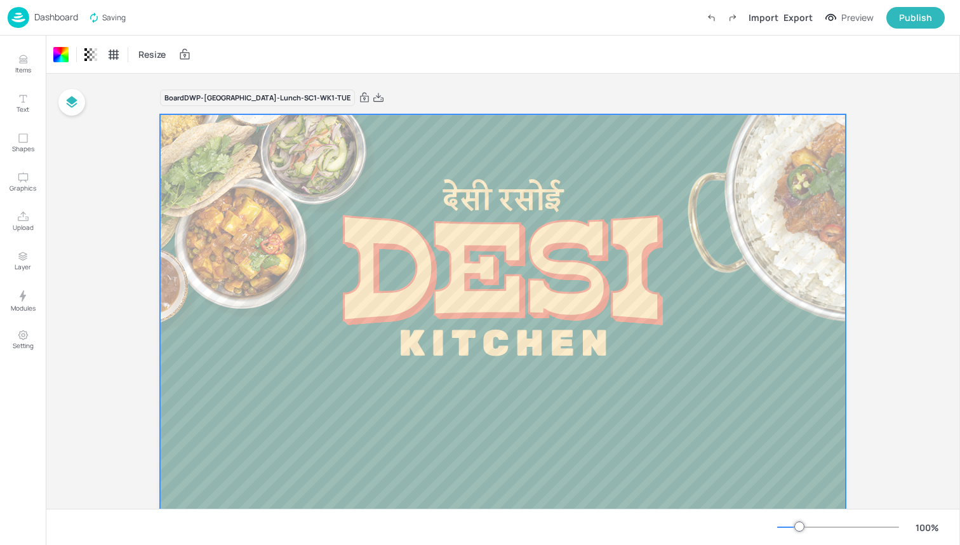
click at [14, 26] on img at bounding box center [19, 17] width 22 height 21
click at [18, 13] on img at bounding box center [19, 17] width 22 height 21
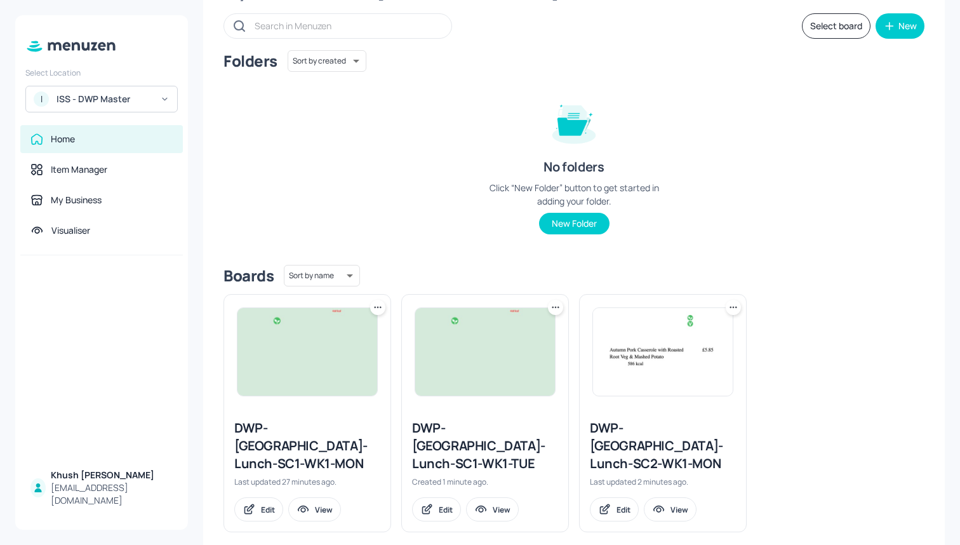
scroll to position [66, 0]
click at [646, 441] on div "DWP-[GEOGRAPHIC_DATA]-Lunch-SC2-WK1-MON" at bounding box center [663, 446] width 146 height 53
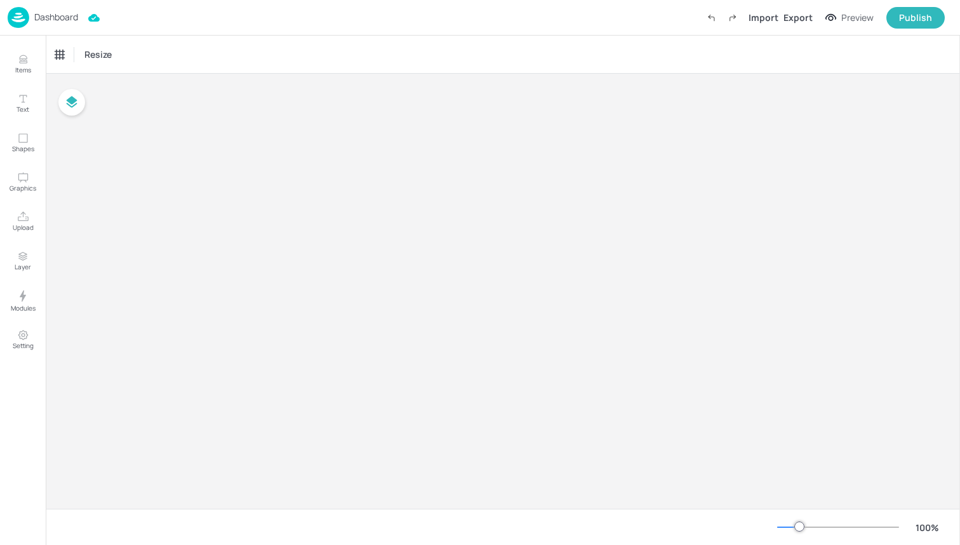
type input "£GBP - [GEOGRAPHIC_DATA]"
type input "kcal"
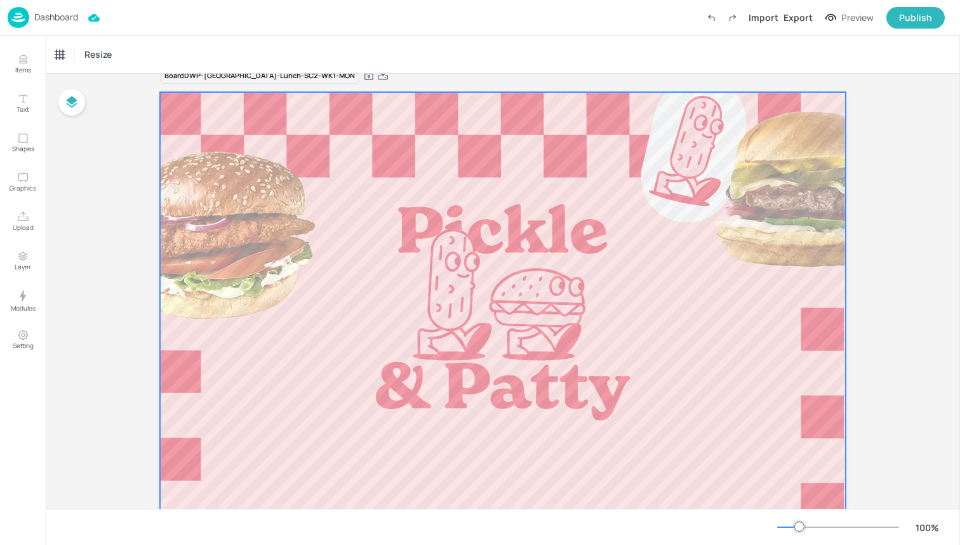
scroll to position [20, 0]
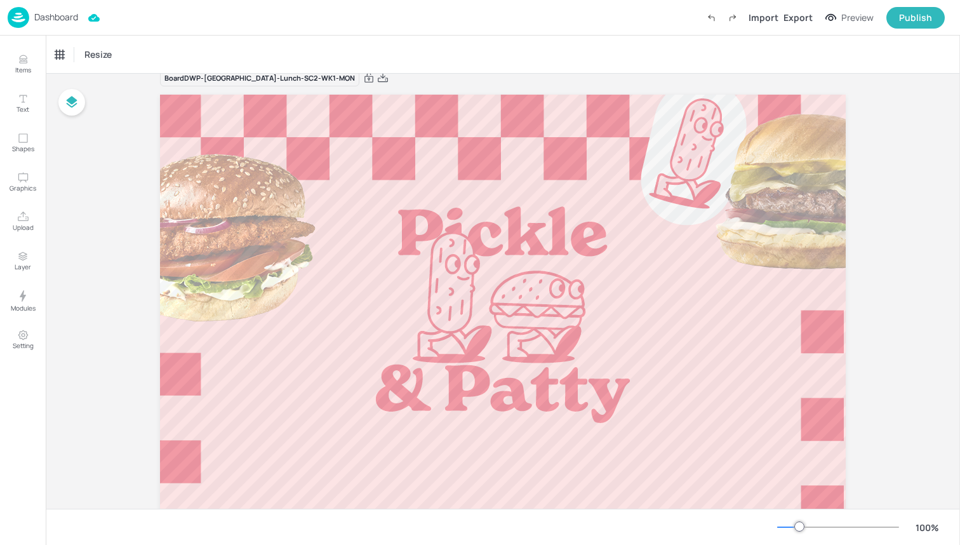
click at [17, 23] on img at bounding box center [19, 17] width 22 height 21
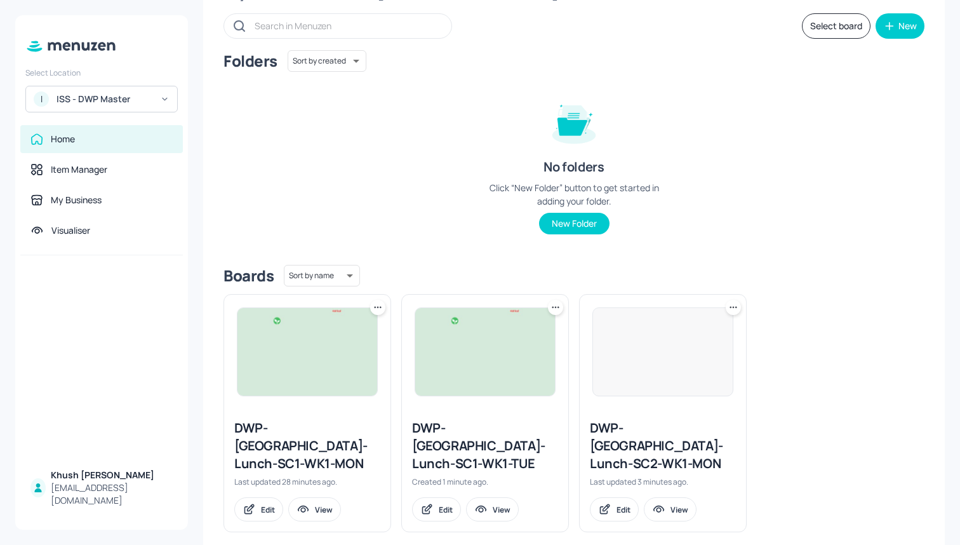
scroll to position [66, 0]
click at [469, 427] on div "DWP-[GEOGRAPHIC_DATA]-Lunch-SC1-WK1-TUE" at bounding box center [485, 446] width 146 height 53
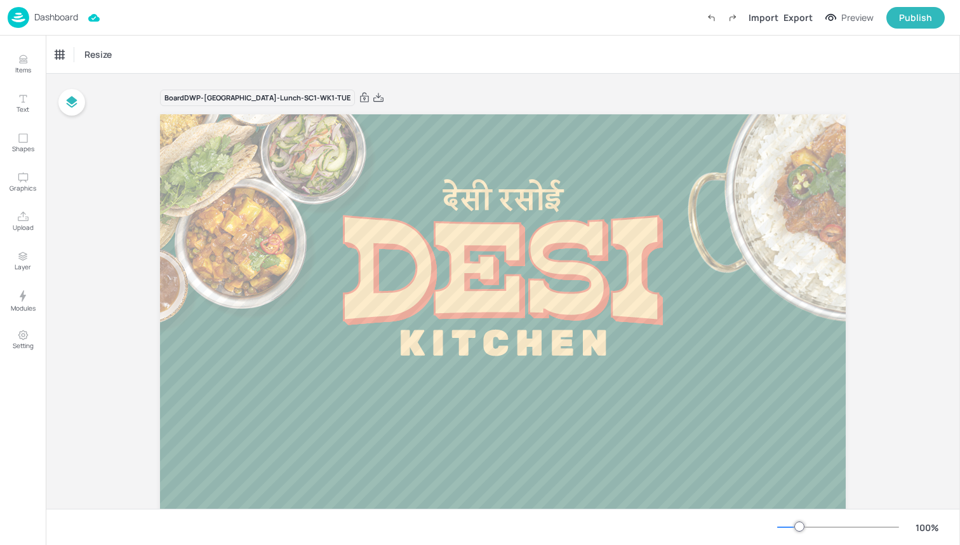
click at [26, 16] on img at bounding box center [19, 17] width 22 height 21
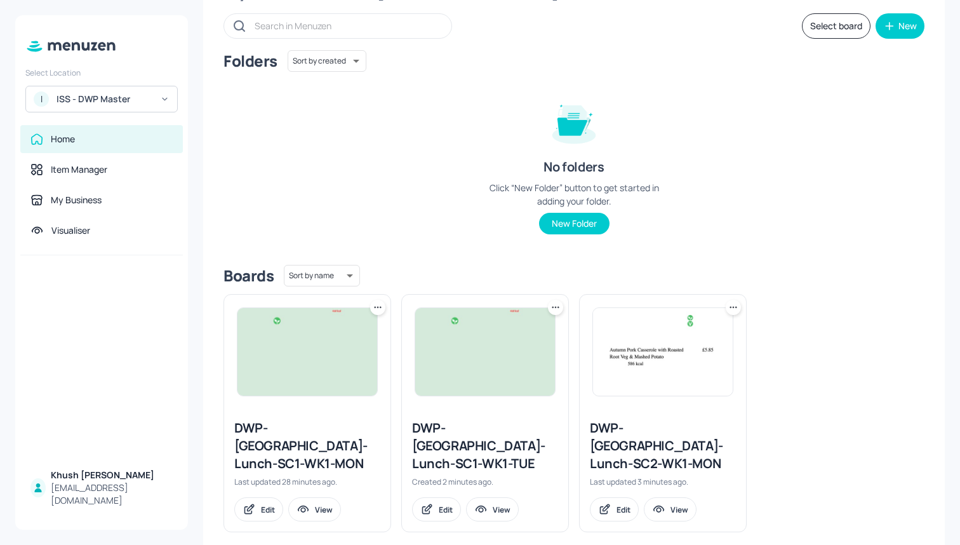
scroll to position [66, 0]
click at [733, 305] on icon at bounding box center [733, 308] width 13 height 13
click at [696, 352] on div "Duplicate" at bounding box center [683, 355] width 102 height 22
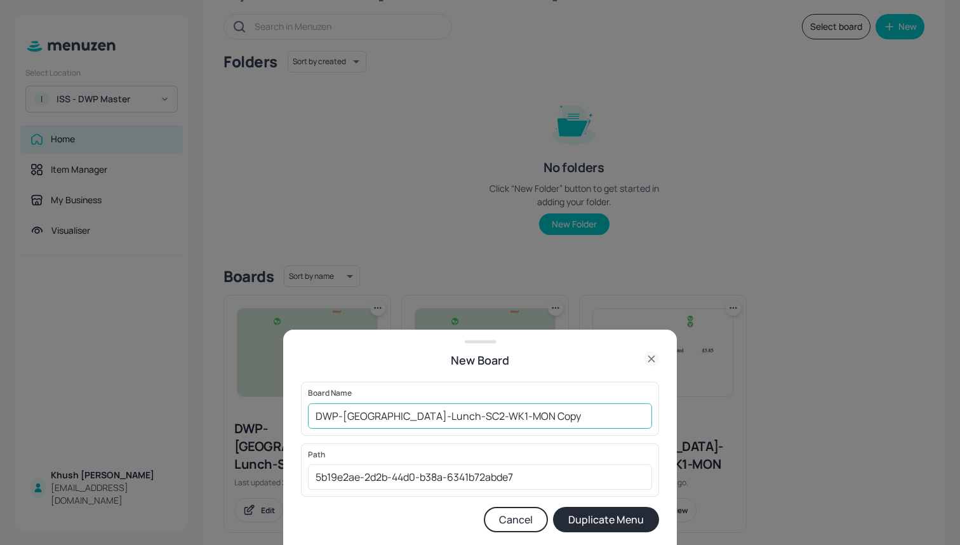
click at [521, 411] on input "DWP-Leeds-Lunch-SC2-WK1-MON Copy" at bounding box center [480, 415] width 344 height 25
type input "DWP-[GEOGRAPHIC_DATA]-Lunch-SC2-WK1-TUE"
click at [641, 526] on button "Duplicate Menu" at bounding box center [606, 519] width 106 height 25
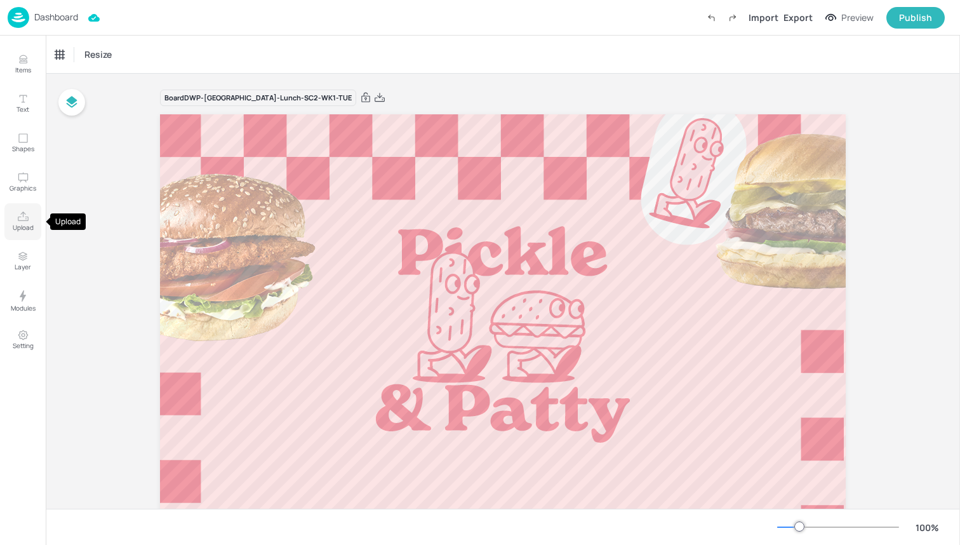
click at [16, 222] on button "Upload" at bounding box center [22, 221] width 37 height 37
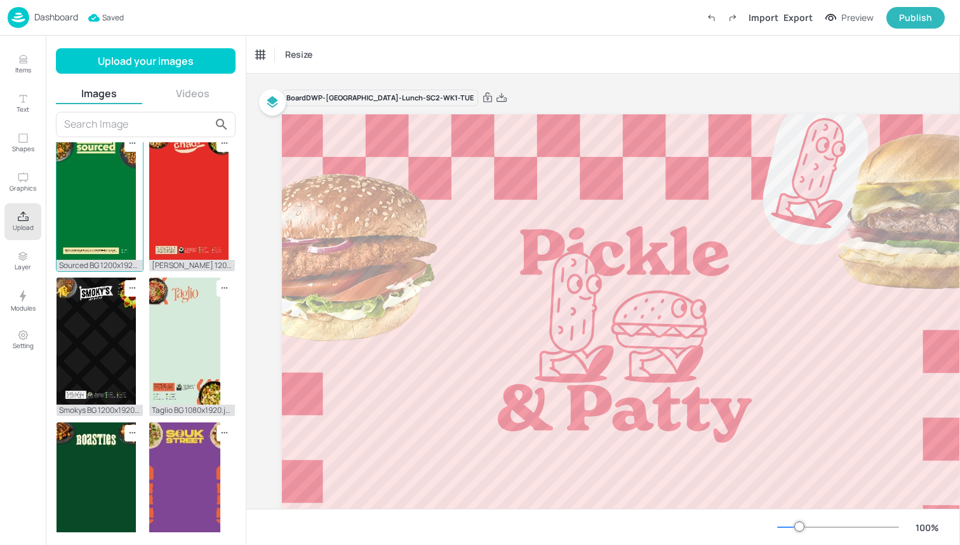
scroll to position [354, 0]
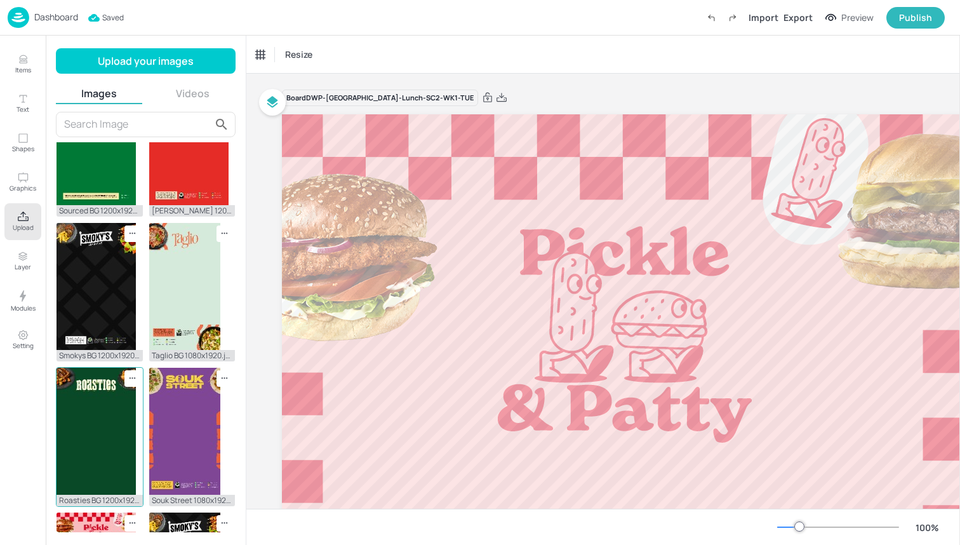
click at [107, 423] on img at bounding box center [96, 431] width 79 height 127
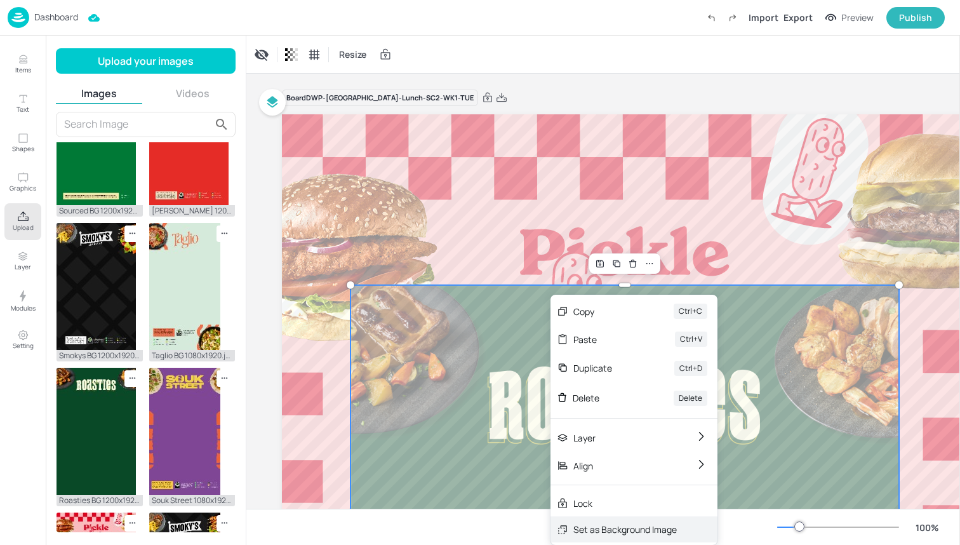
click at [625, 527] on div "Set as Background Image" at bounding box center [624, 528] width 103 height 13
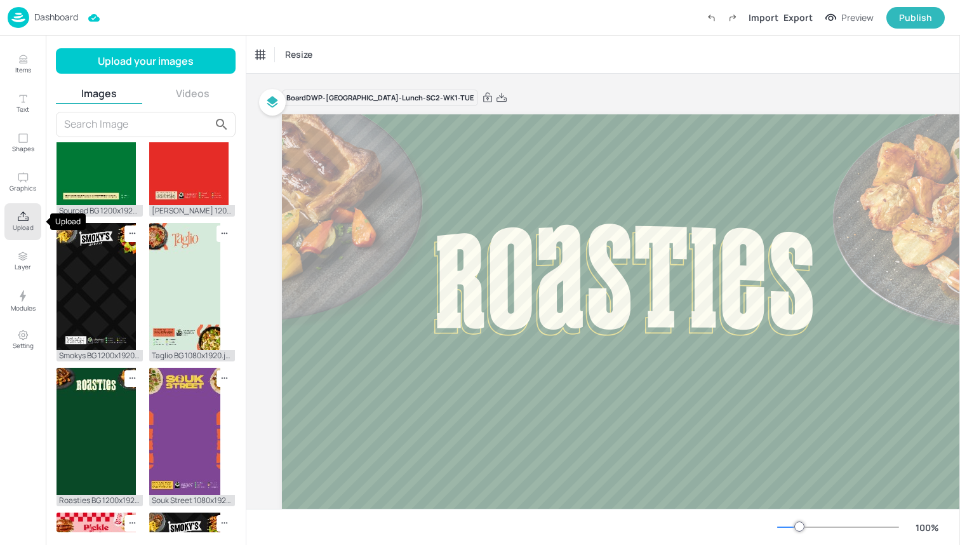
click at [20, 215] on icon "Upload" at bounding box center [23, 217] width 12 height 12
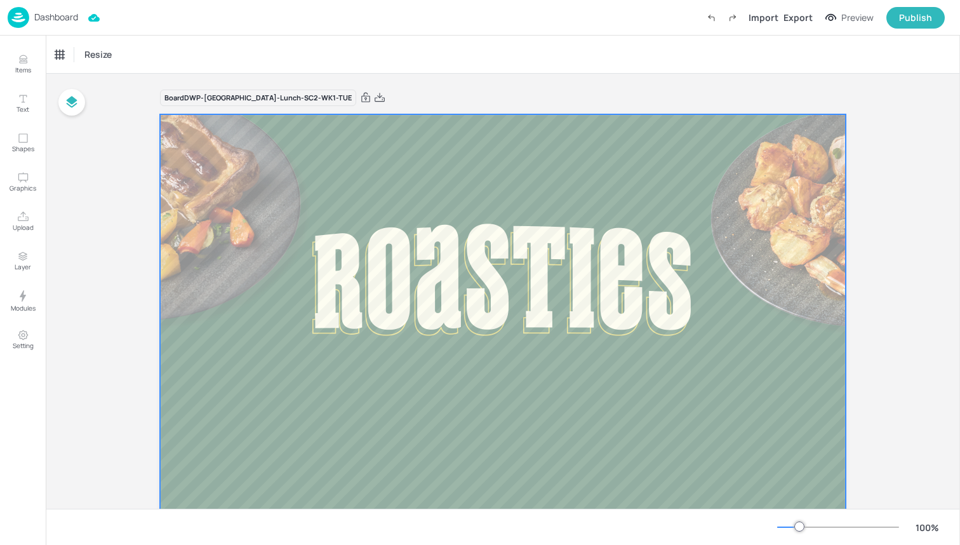
scroll to position [248, 0]
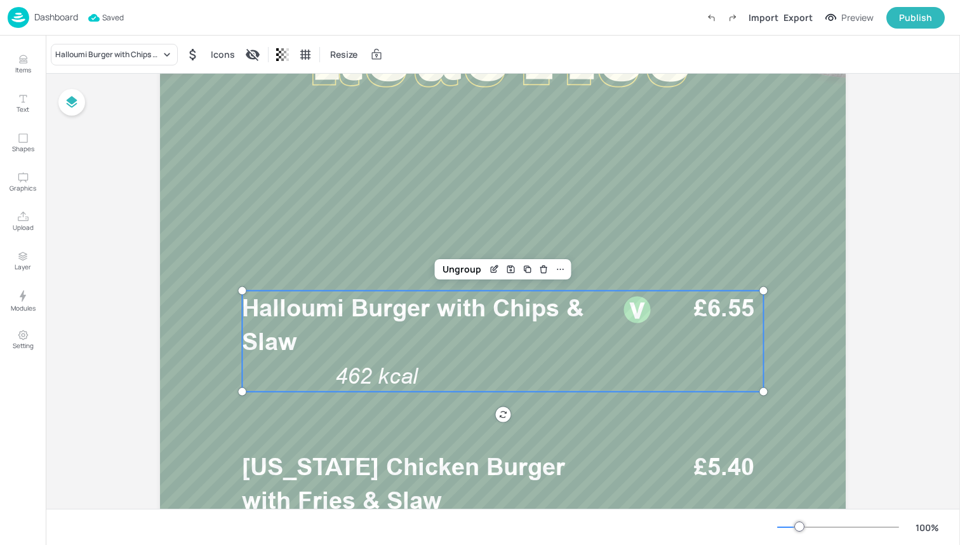
click at [393, 347] on p "Halloumi Burger with Chips & Slaw" at bounding box center [428, 324] width 373 height 67
click at [102, 62] on div "Halloumi Burger with Chips & Slaw" at bounding box center [114, 55] width 127 height 22
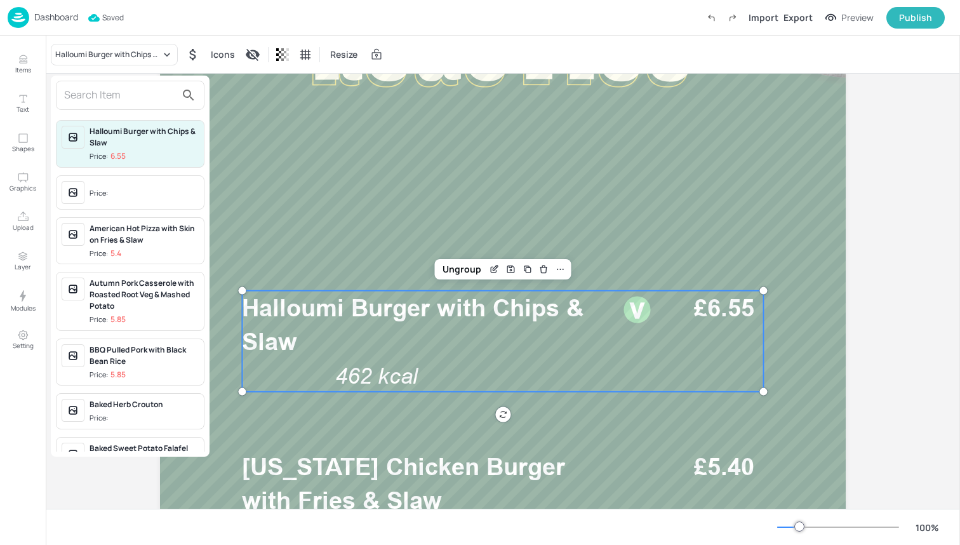
click at [105, 92] on input "text" at bounding box center [120, 95] width 112 height 20
type input "B"
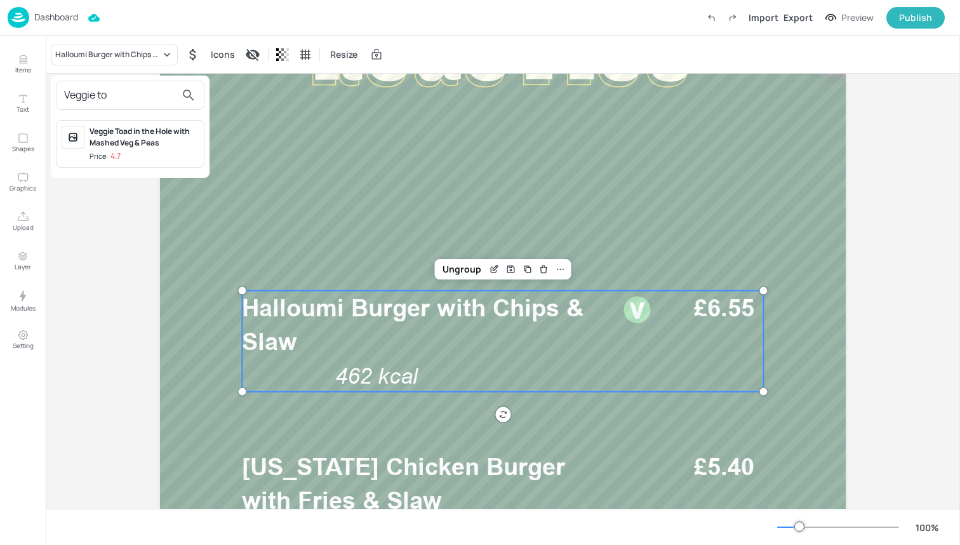
type input "Veggie to"
click at [104, 149] on div "Veggie Toad in the Hole with Mashed Veg & Peas Price: 4.7" at bounding box center [144, 144] width 109 height 36
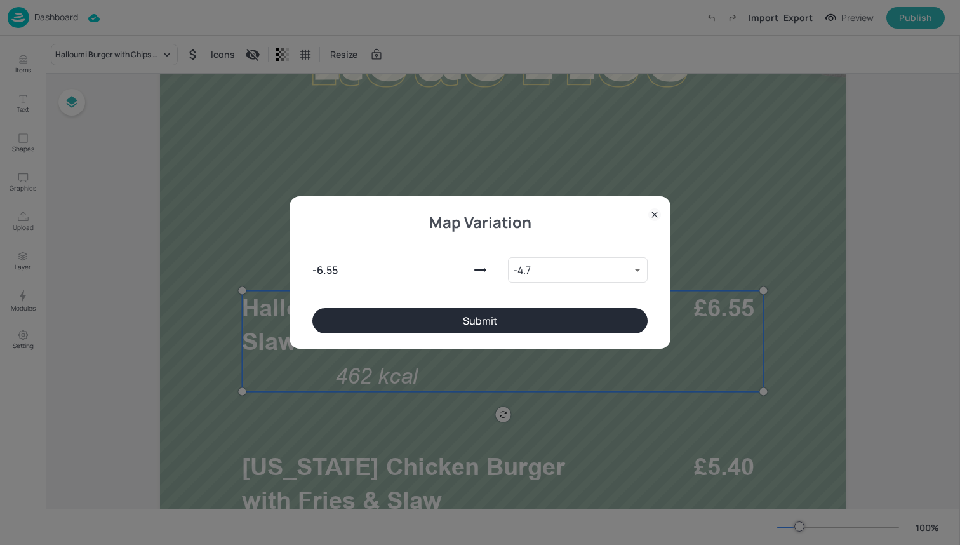
click at [430, 315] on button "Submit" at bounding box center [479, 320] width 335 height 25
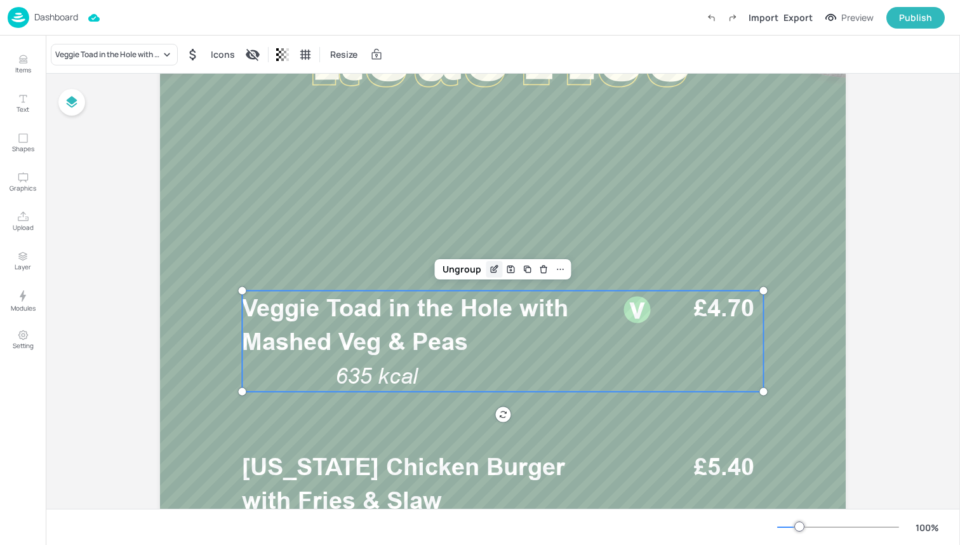
click at [495, 269] on icon "Edit Item" at bounding box center [494, 269] width 11 height 10
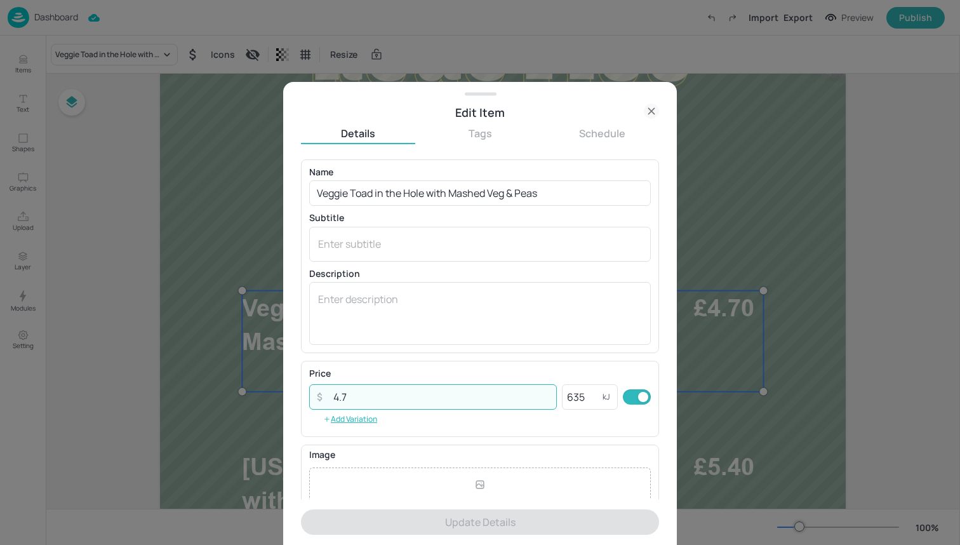
drag, startPoint x: 434, startPoint y: 405, endPoint x: 262, endPoint y: 396, distance: 172.3
click at [262, 396] on div "Edit Item Details Tags Schedule Name Veggie Toad in the Hole with Mashed Veg & …" at bounding box center [480, 272] width 960 height 545
type input "5"
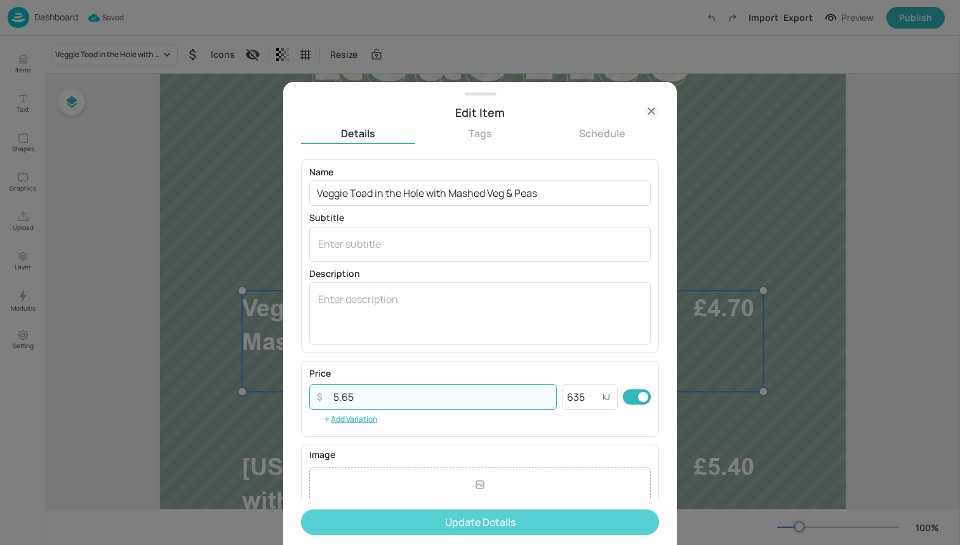
type input "5.65"
click at [429, 519] on button "Update Details" at bounding box center [480, 521] width 358 height 25
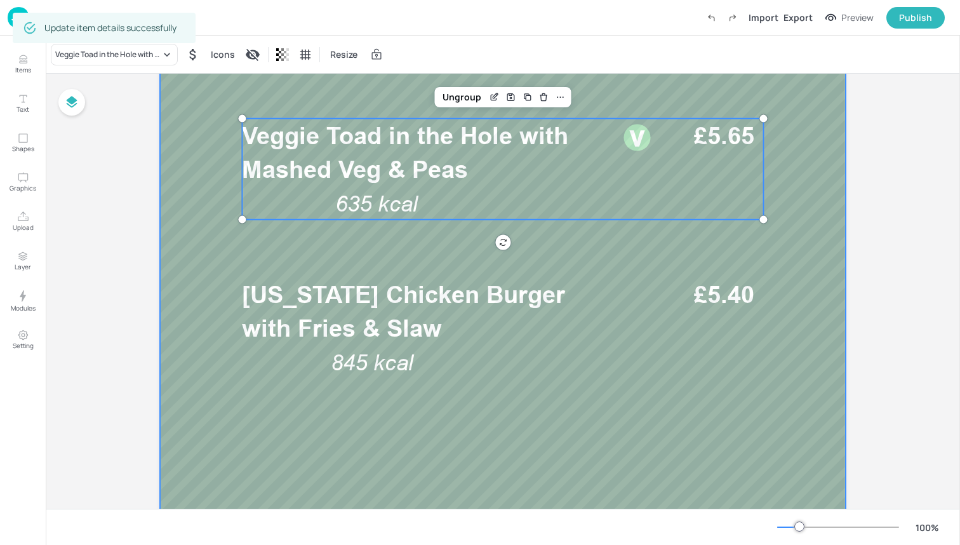
scroll to position [422, 0]
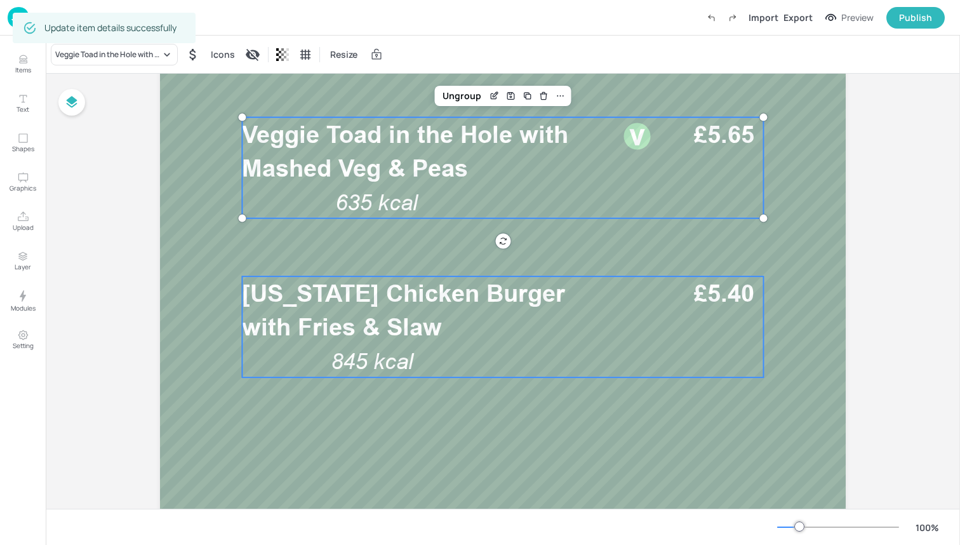
click at [475, 324] on p "Louisiana Chicken Burger with Fries & Slaw" at bounding box center [428, 309] width 373 height 67
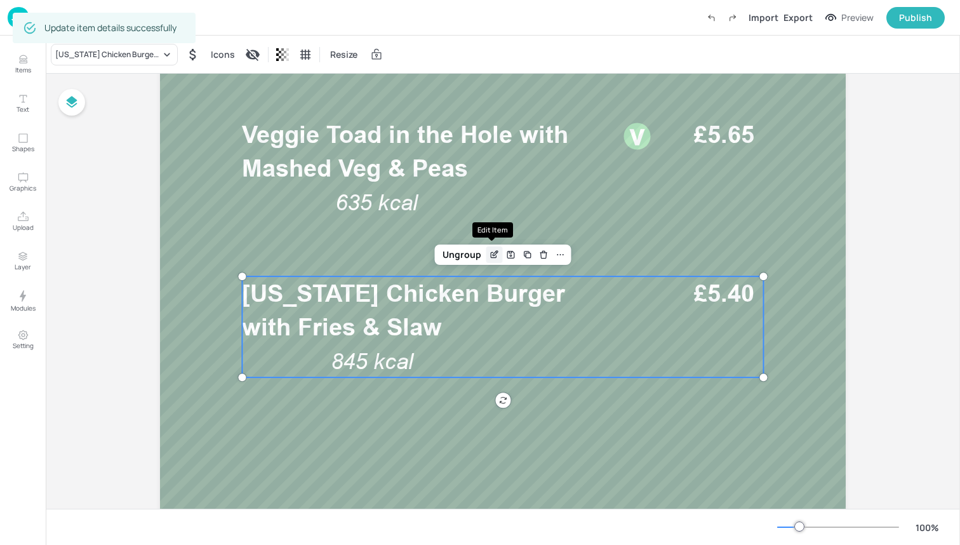
click at [493, 255] on icon "Edit Item" at bounding box center [495, 253] width 5 height 5
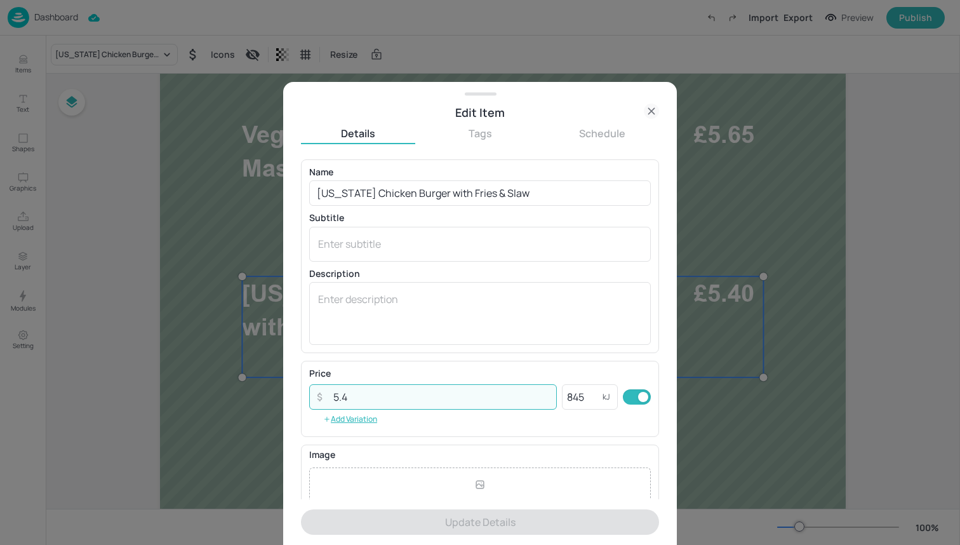
drag, startPoint x: 394, startPoint y: 390, endPoint x: 265, endPoint y: 387, distance: 128.9
click at [265, 387] on div "Edit Item Details Tags Schedule Name Louisiana Chicken Burger with Fries & Slaw…" at bounding box center [480, 272] width 960 height 545
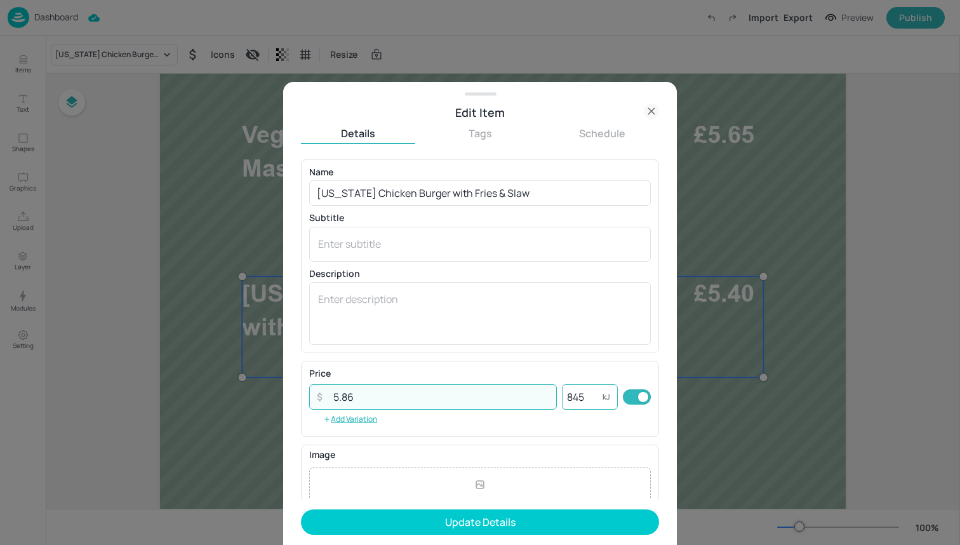
type input "5.86"
drag, startPoint x: 591, startPoint y: 389, endPoint x: 456, endPoint y: 389, distance: 134.6
click at [456, 389] on div "​ 5.86 ​ 845 kJ ​" at bounding box center [480, 396] width 342 height 25
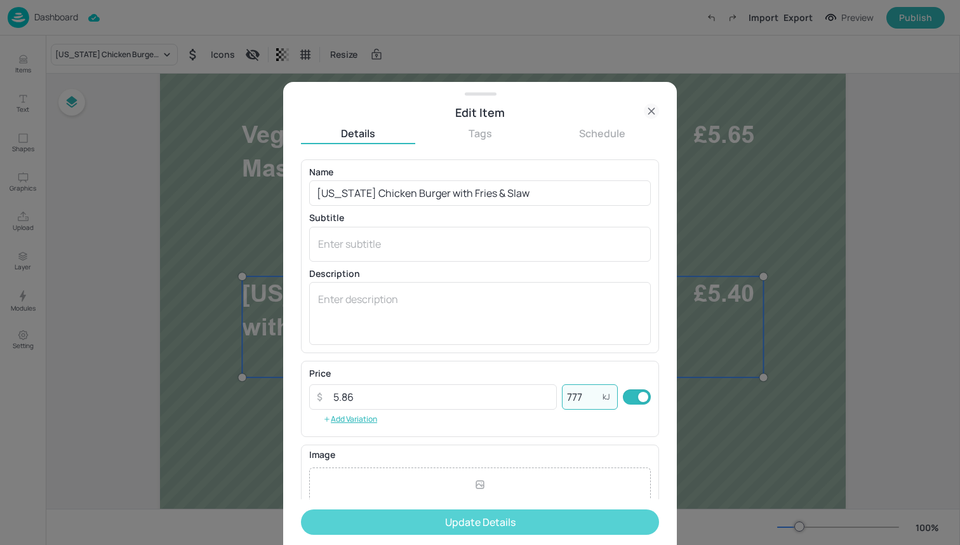
type input "777"
click at [440, 523] on button "Update Details" at bounding box center [480, 521] width 358 height 25
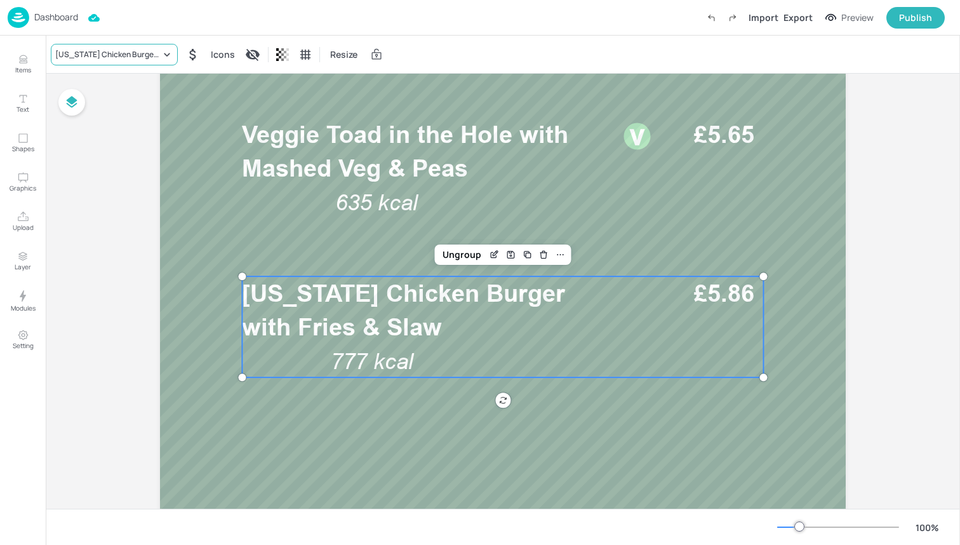
click at [143, 51] on div "[US_STATE] Chicken Burger with Fries & Slaw" at bounding box center [107, 54] width 105 height 11
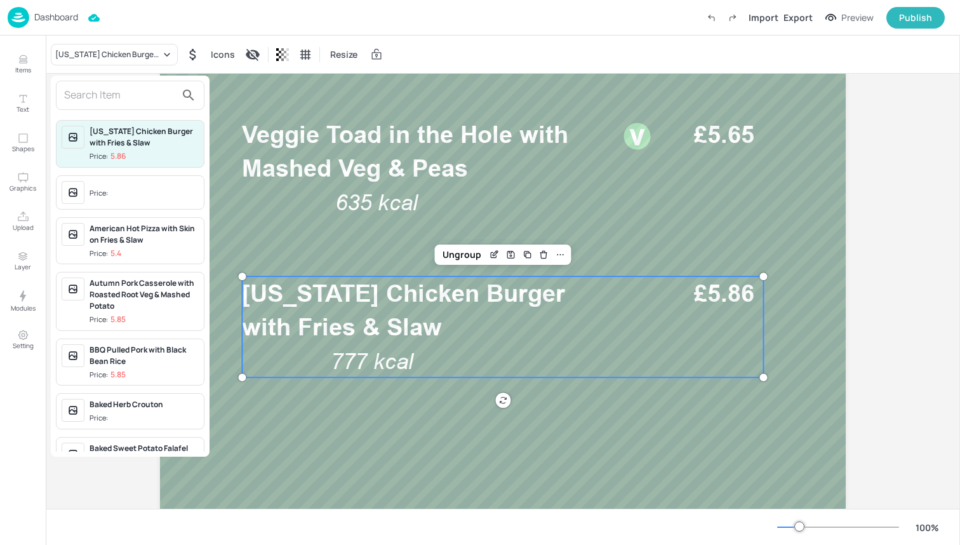
click at [493, 254] on div at bounding box center [480, 272] width 960 height 545
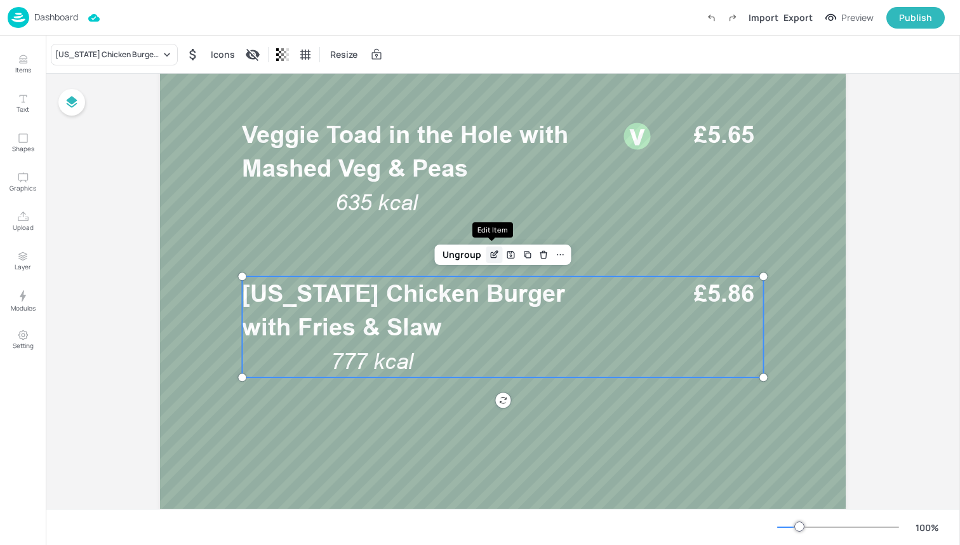
click at [493, 252] on icon "Edit Item" at bounding box center [495, 253] width 5 height 5
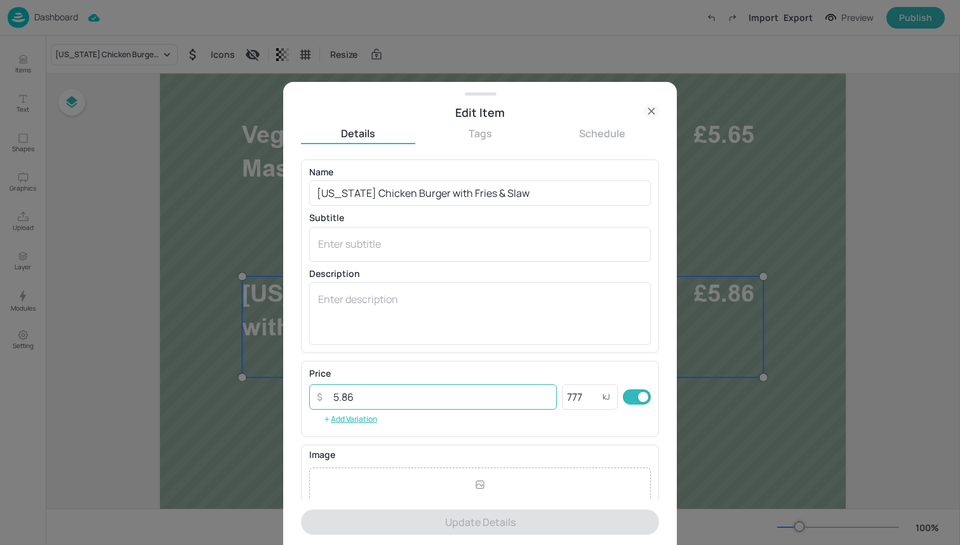
click at [501, 394] on input "5.86" at bounding box center [441, 396] width 231 height 25
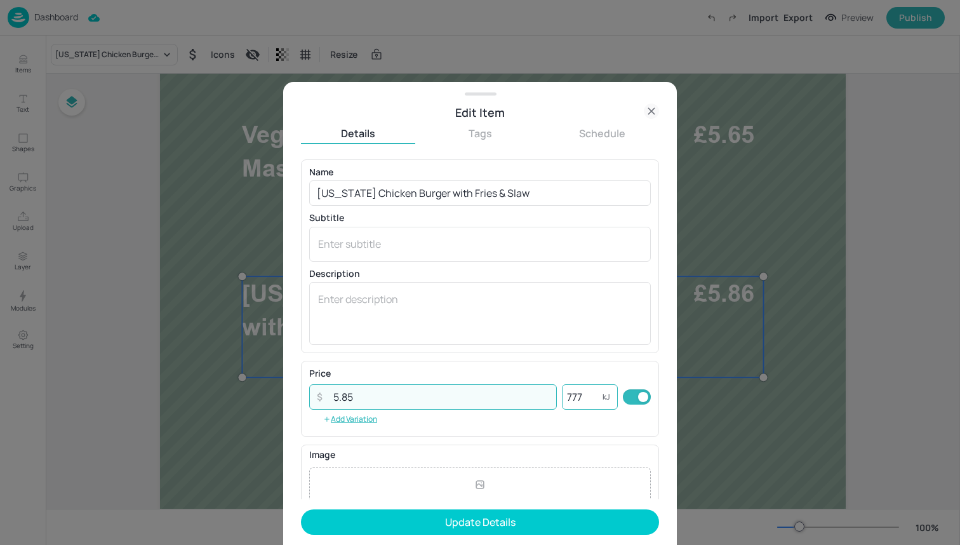
type input "5.85"
drag, startPoint x: 585, startPoint y: 397, endPoint x: 545, endPoint y: 394, distance: 40.1
click at [546, 396] on div "​ 5.85 ​ 777 kJ ​" at bounding box center [480, 396] width 342 height 25
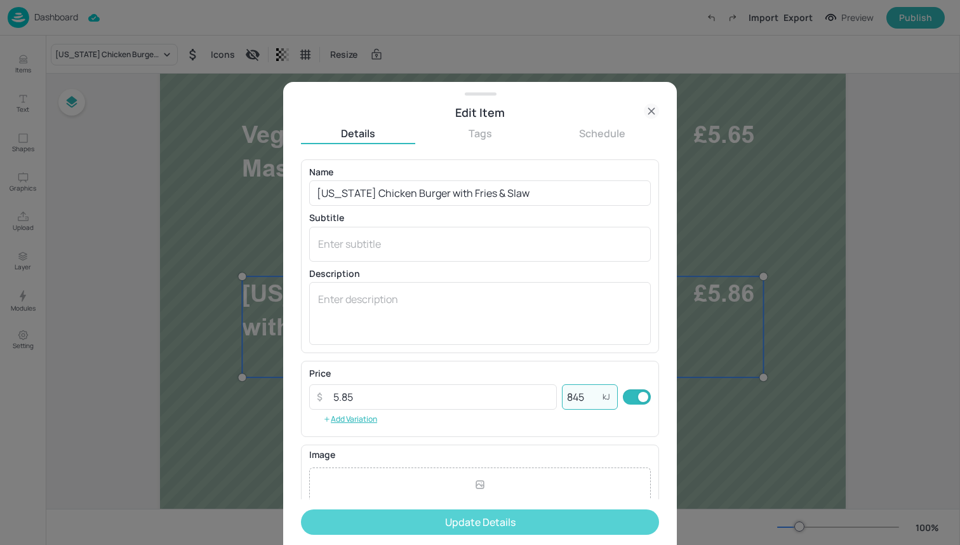
type input "845"
click at [529, 516] on button "Update Details" at bounding box center [480, 521] width 358 height 25
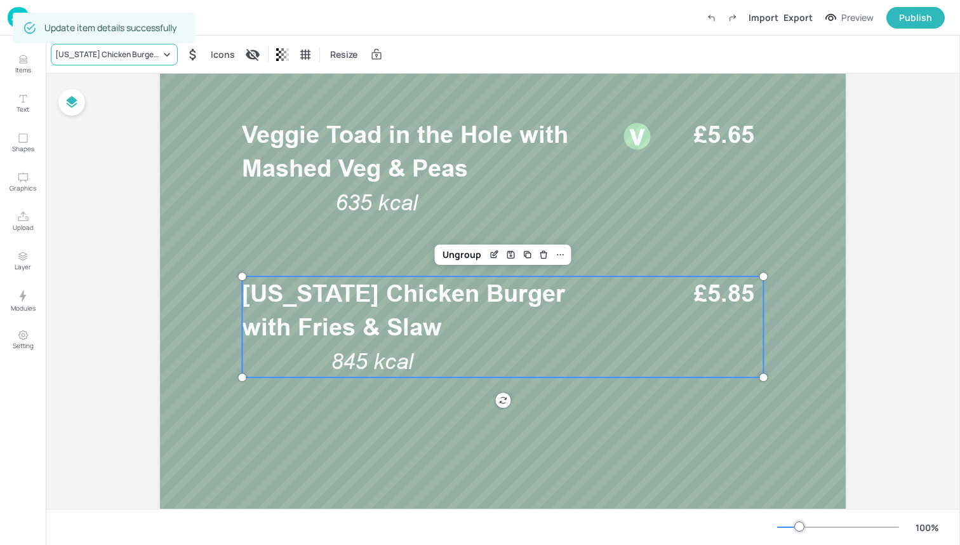
click at [133, 61] on div "Louisiana Chicken Burger with Fries & Slaw" at bounding box center [114, 55] width 127 height 22
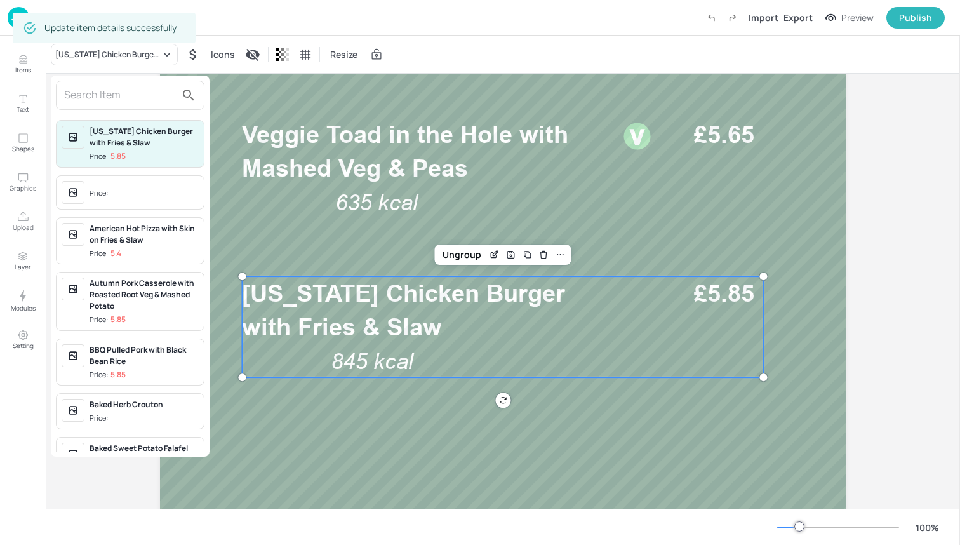
click at [133, 102] on input "text" at bounding box center [120, 95] width 112 height 20
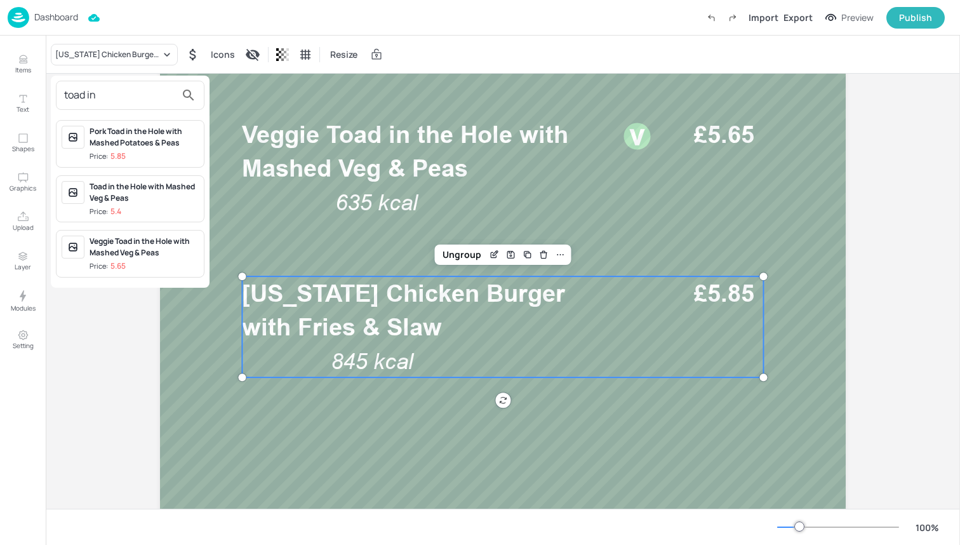
type input "toad in"
click at [157, 140] on div "Pork Toad in the Hole with Mashed Potatoes & Peas" at bounding box center [144, 137] width 109 height 23
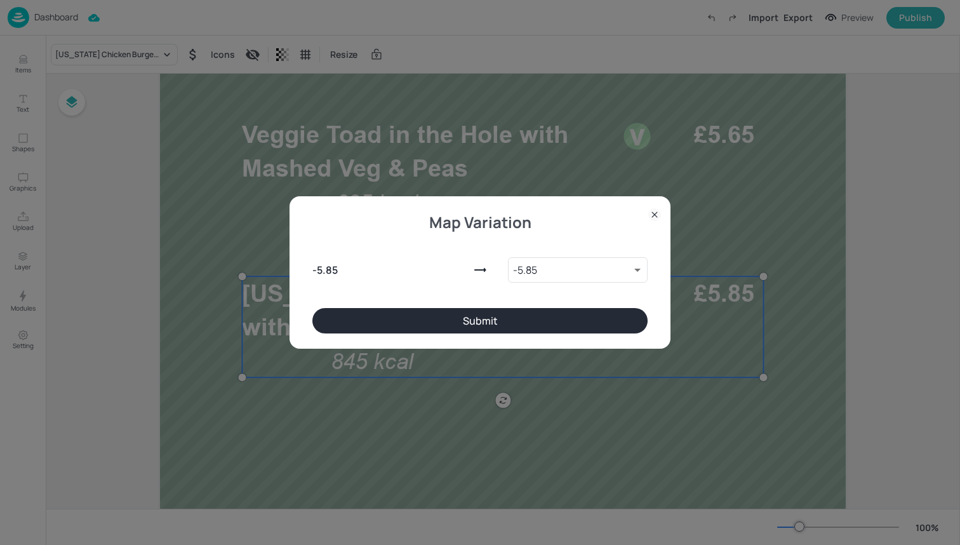
click at [476, 317] on button "Submit" at bounding box center [479, 320] width 335 height 25
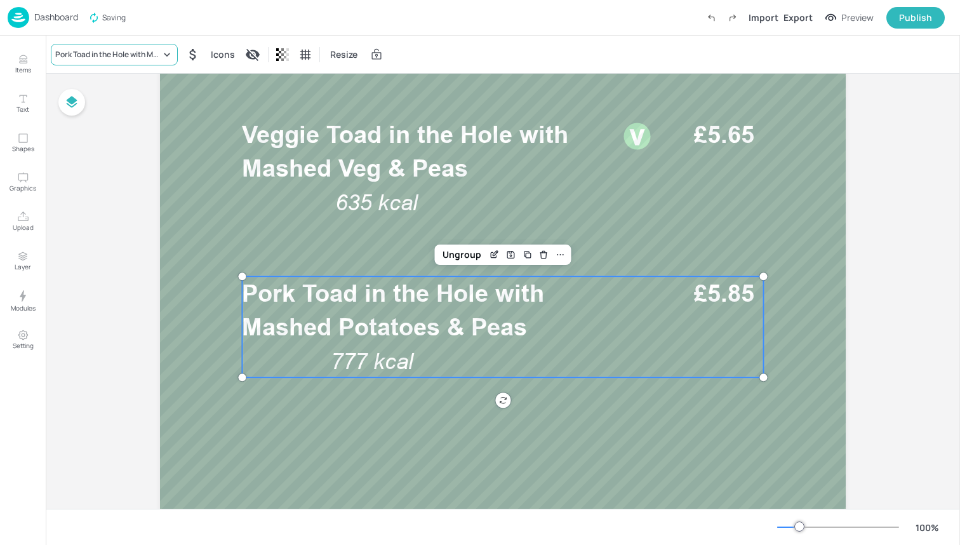
click at [150, 55] on div "Pork Toad in the Hole with Mashed Potatoes & Peas" at bounding box center [107, 54] width 105 height 11
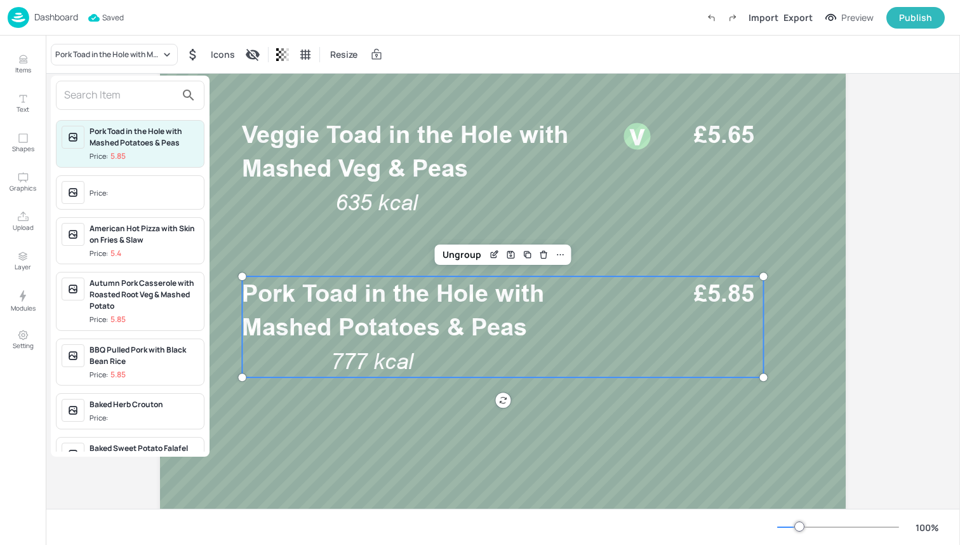
click at [130, 86] on input "text" at bounding box center [120, 95] width 112 height 20
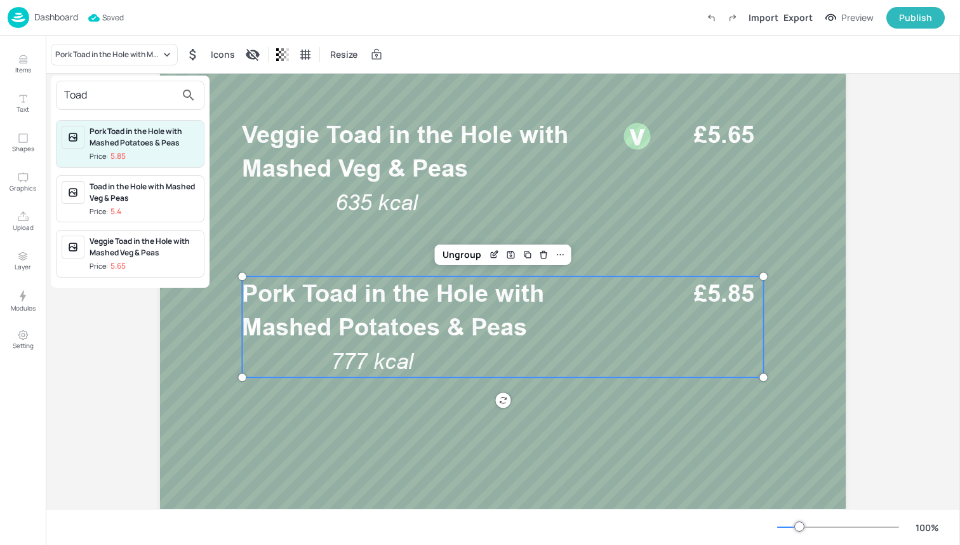
type input "Toad"
click at [138, 199] on div "Toad in the Hole with Mashed Veg & Peas" at bounding box center [144, 192] width 109 height 23
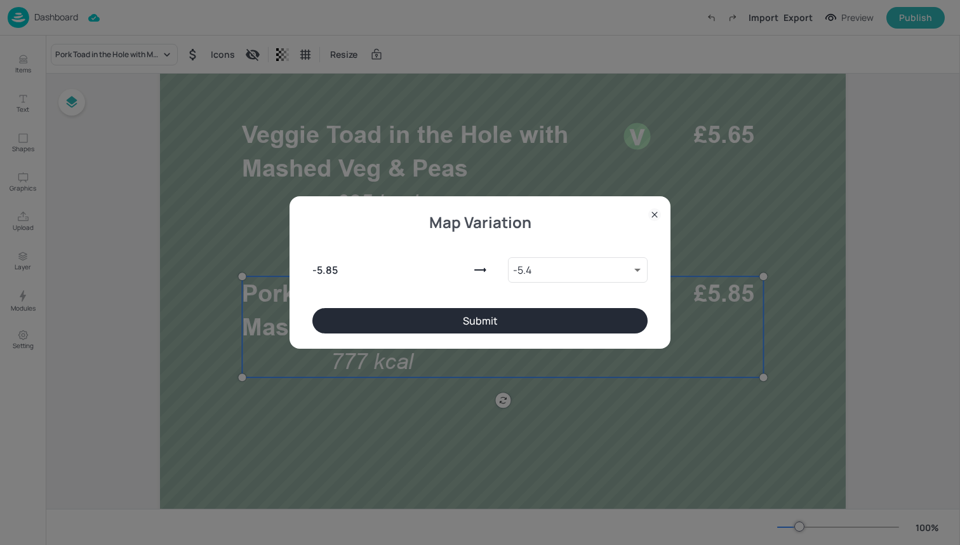
click at [429, 316] on button "Submit" at bounding box center [479, 320] width 335 height 25
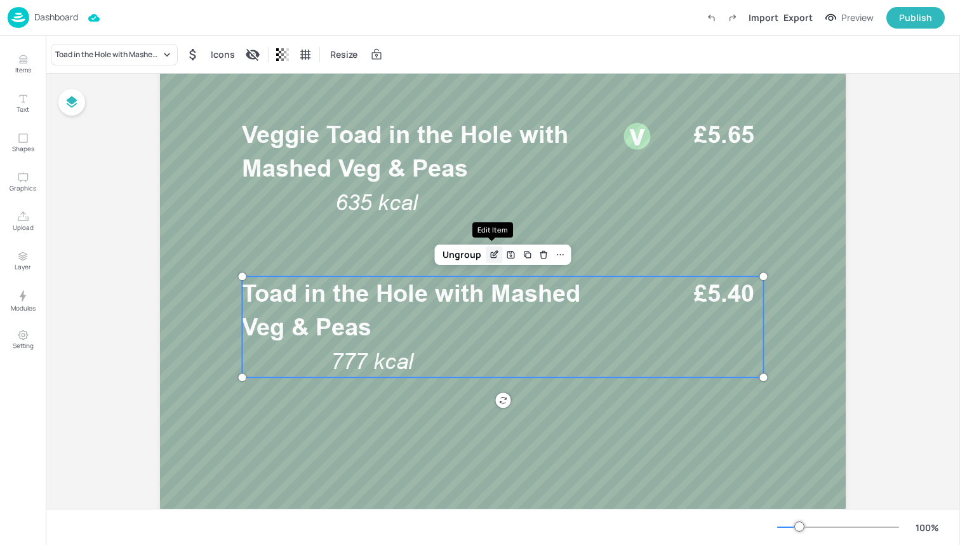
click at [495, 253] on icon "Edit Item" at bounding box center [494, 254] width 11 height 10
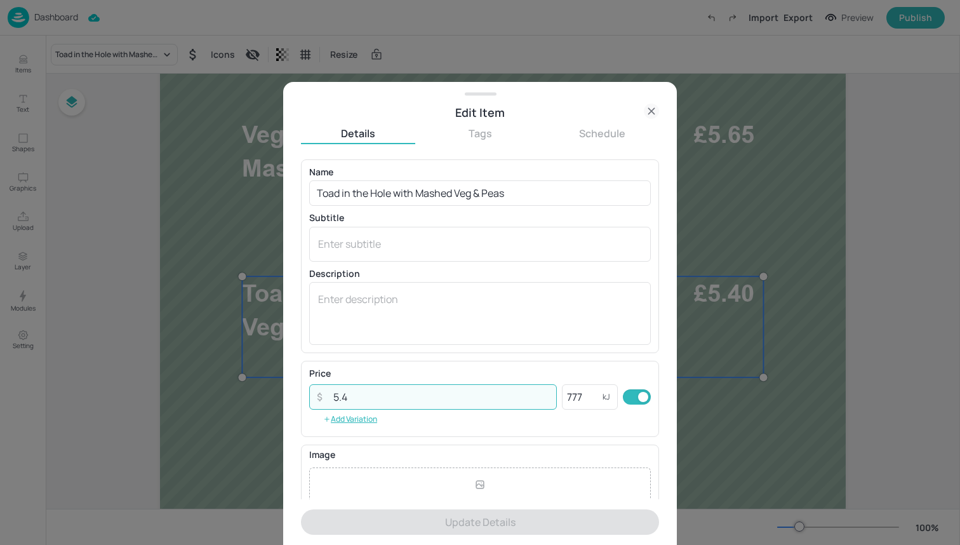
click at [505, 388] on input "5.4" at bounding box center [441, 396] width 231 height 25
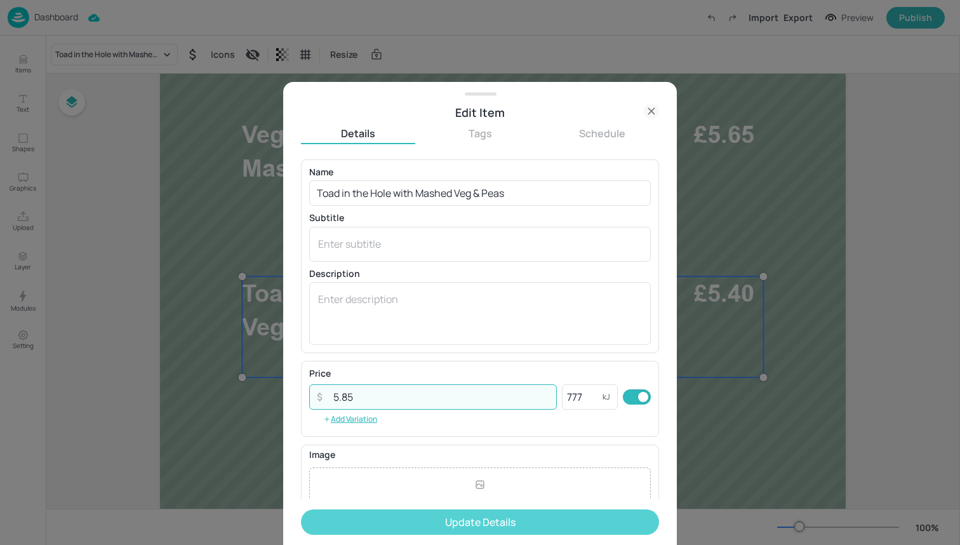
type input "5.85"
click at [560, 521] on button "Update Details" at bounding box center [480, 521] width 358 height 25
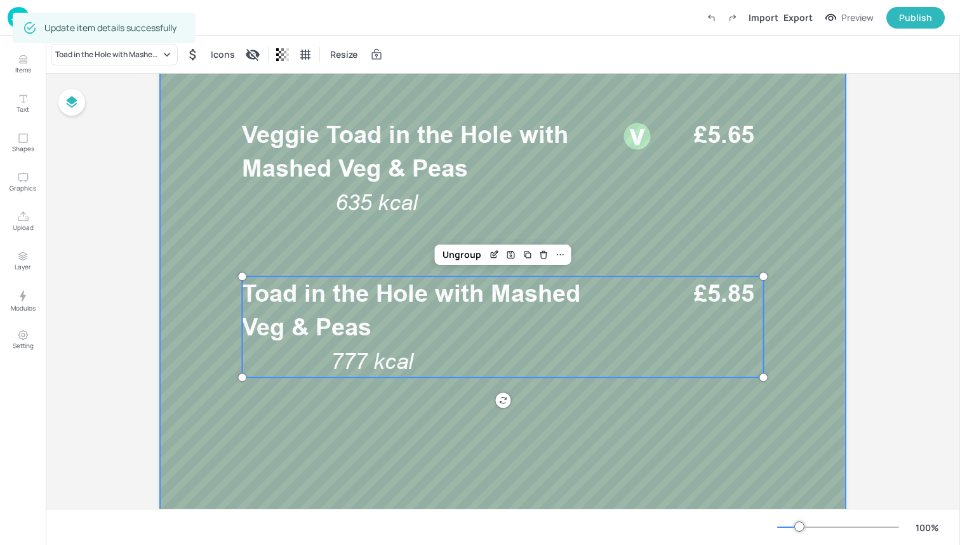
click at [443, 498] on div at bounding box center [503, 302] width 762 height 1219
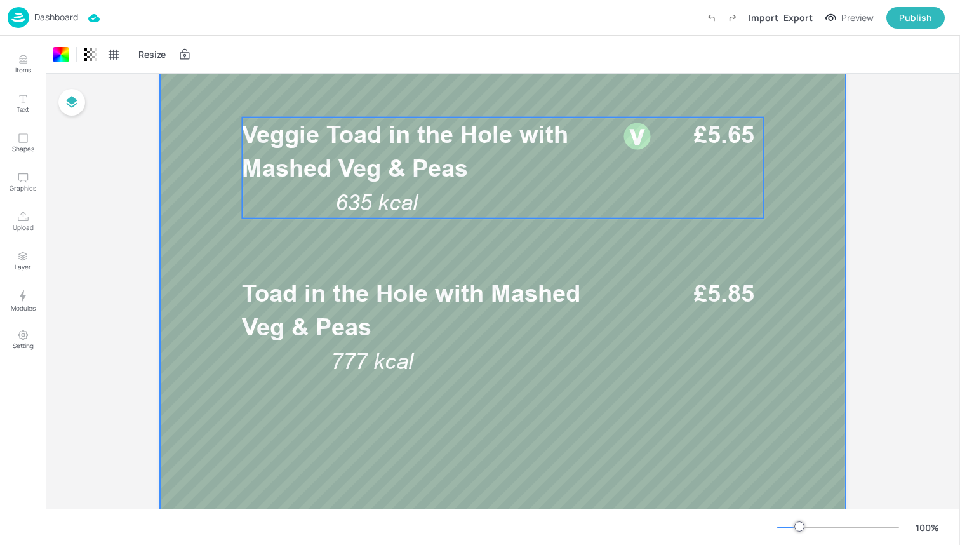
click at [500, 196] on div "Veggie Toad in the Hole with Mashed Veg & Peas 635 kcal £5.65" at bounding box center [502, 167] width 521 height 101
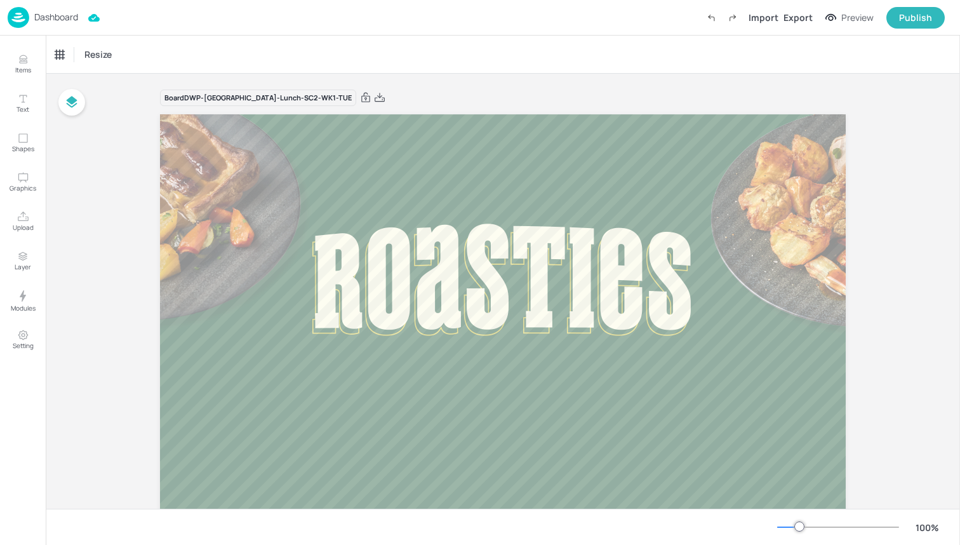
click at [18, 17] on img at bounding box center [19, 17] width 22 height 21
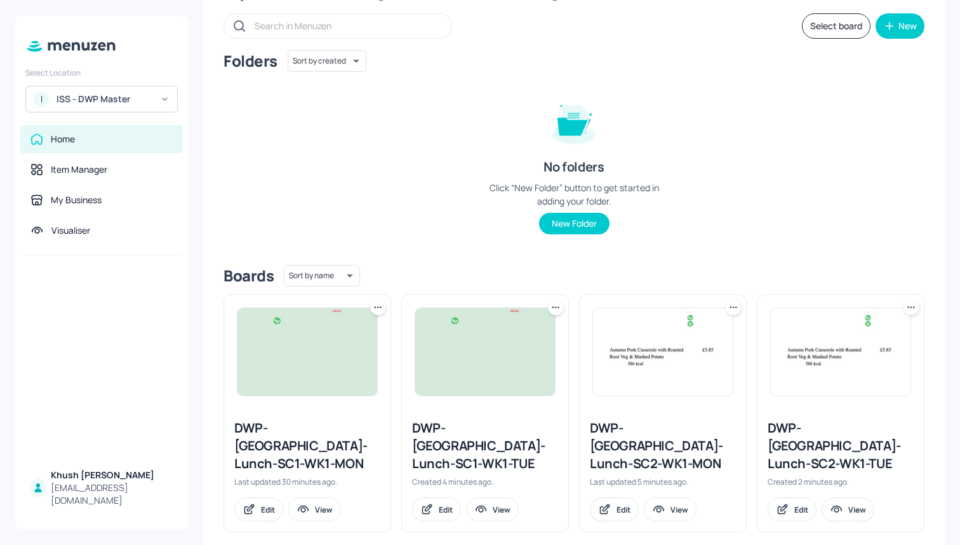
scroll to position [66, 0]
click at [552, 306] on icon at bounding box center [555, 308] width 13 height 13
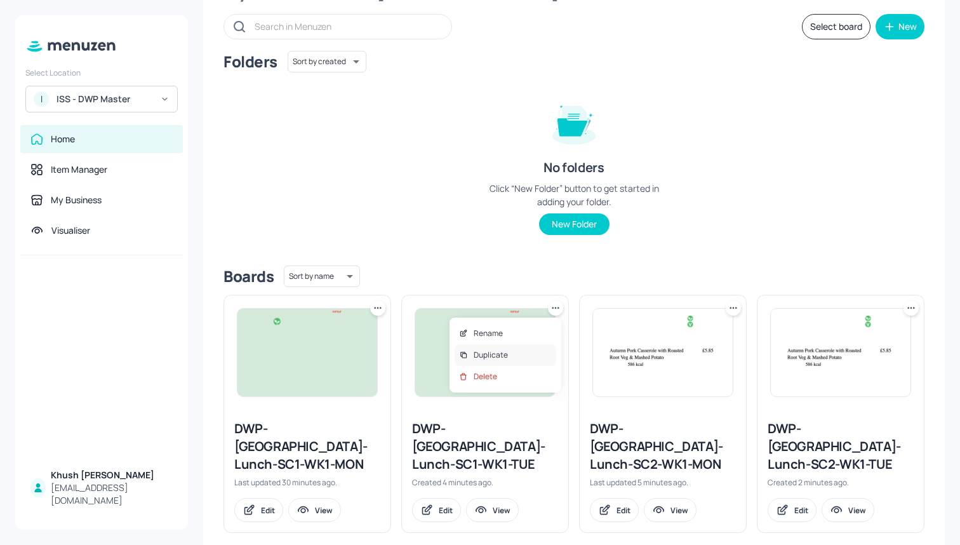
click at [514, 355] on div "Duplicate" at bounding box center [506, 355] width 102 height 22
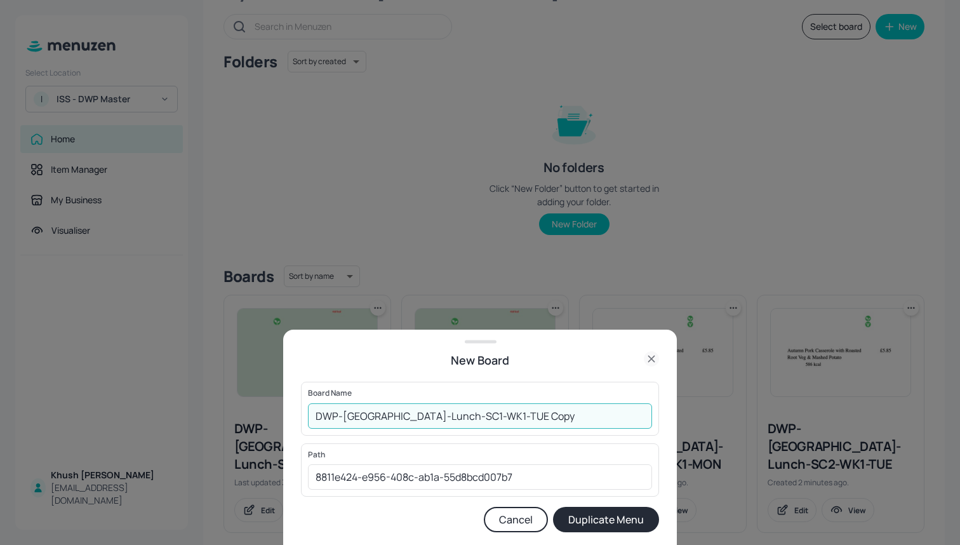
drag, startPoint x: 525, startPoint y: 421, endPoint x: 453, endPoint y: 420, distance: 71.8
click at [453, 420] on input "DWP-Leeds-Lunch-SC1-WK1-TUE Copy" at bounding box center [480, 415] width 344 height 25
type input "DWP-Leeds-Lunch-SC1-WK1-WED"
click at [637, 514] on button "Duplicate Menu" at bounding box center [606, 519] width 106 height 25
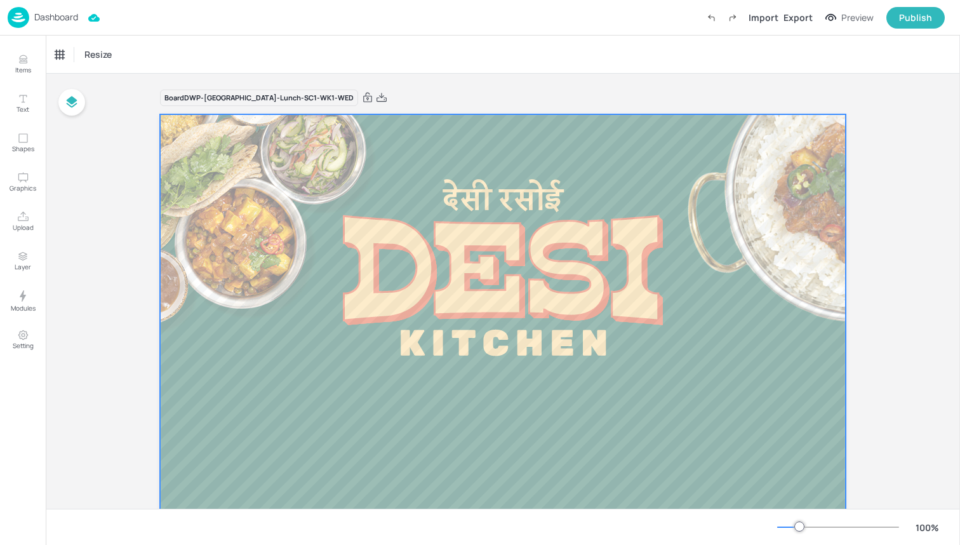
scroll to position [13, 0]
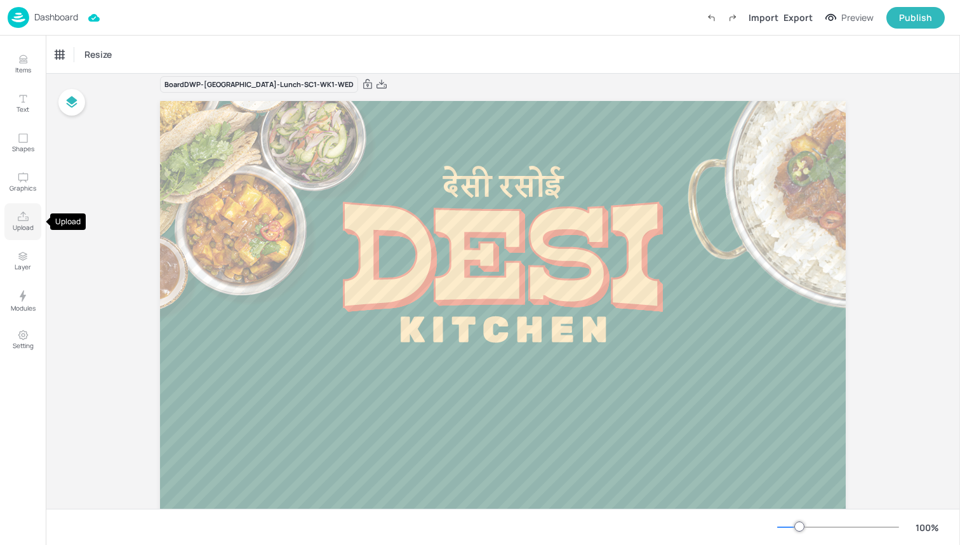
click at [23, 225] on p "Upload" at bounding box center [23, 227] width 21 height 9
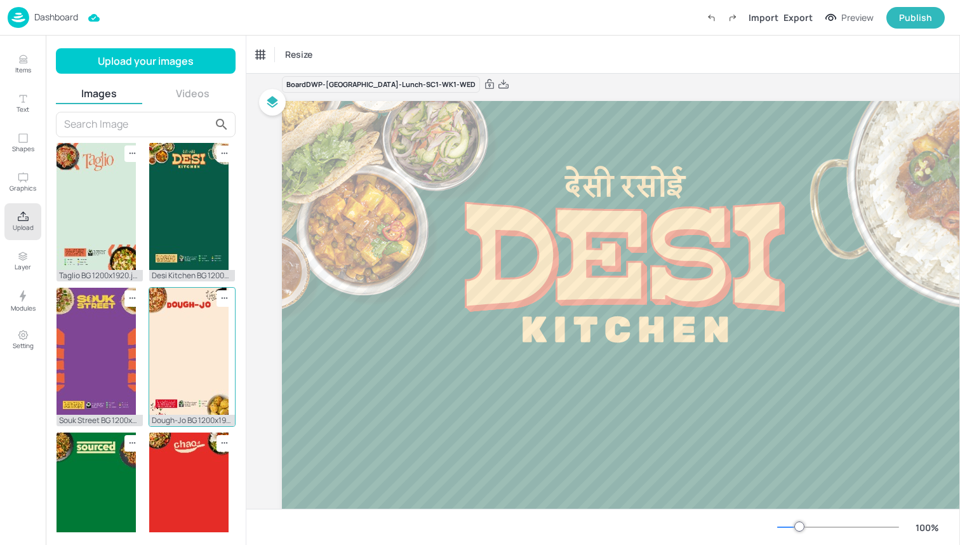
click at [171, 354] on img at bounding box center [188, 351] width 79 height 127
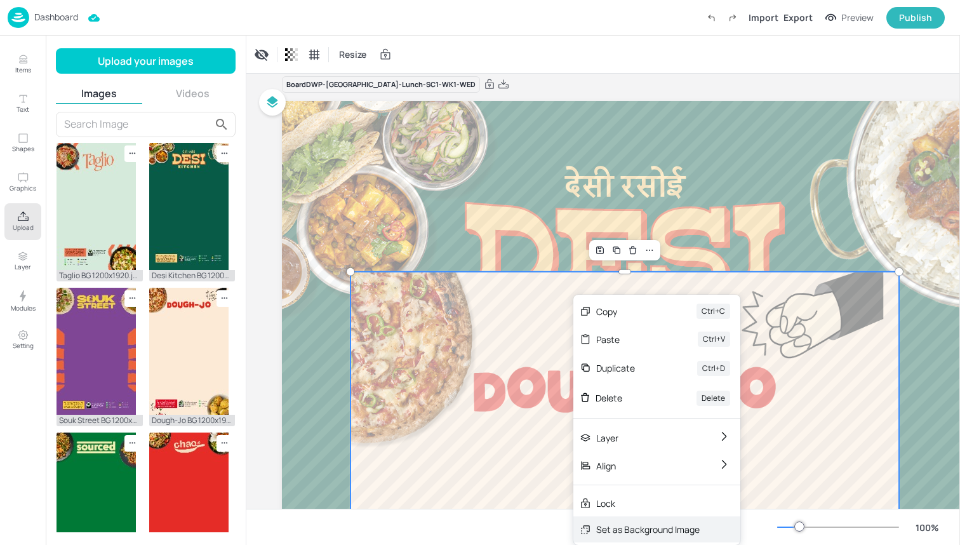
click at [619, 523] on div "Set as Background Image" at bounding box center [647, 528] width 103 height 13
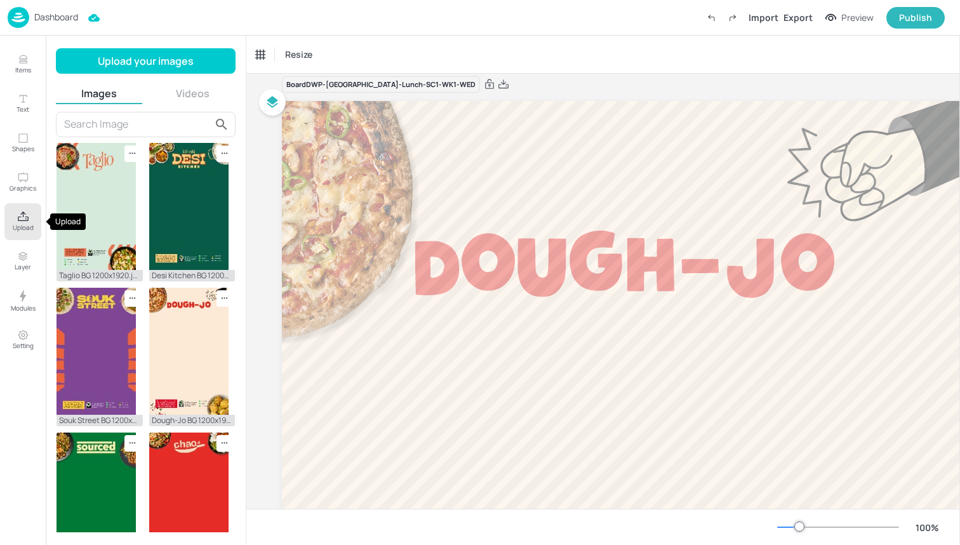
click at [28, 216] on icon "Upload" at bounding box center [23, 217] width 12 height 12
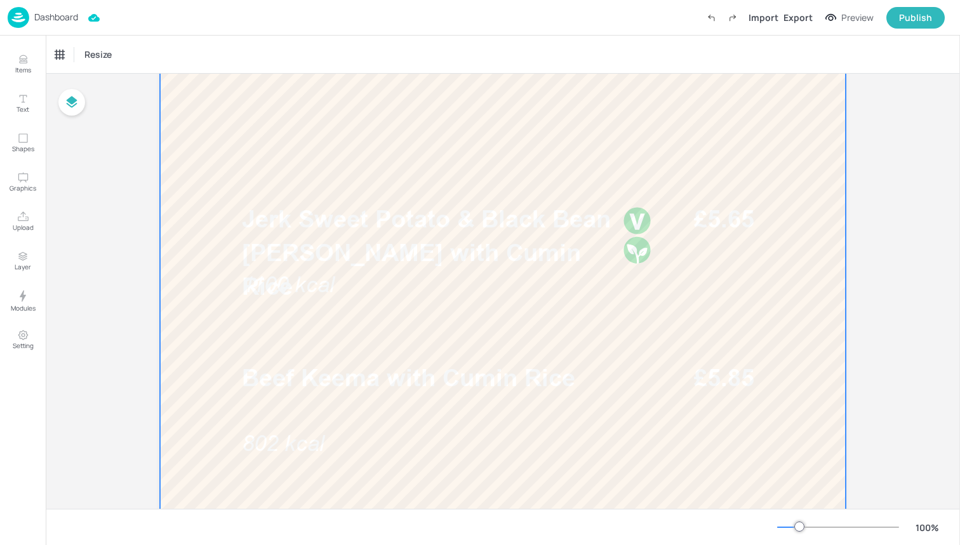
scroll to position [341, 0]
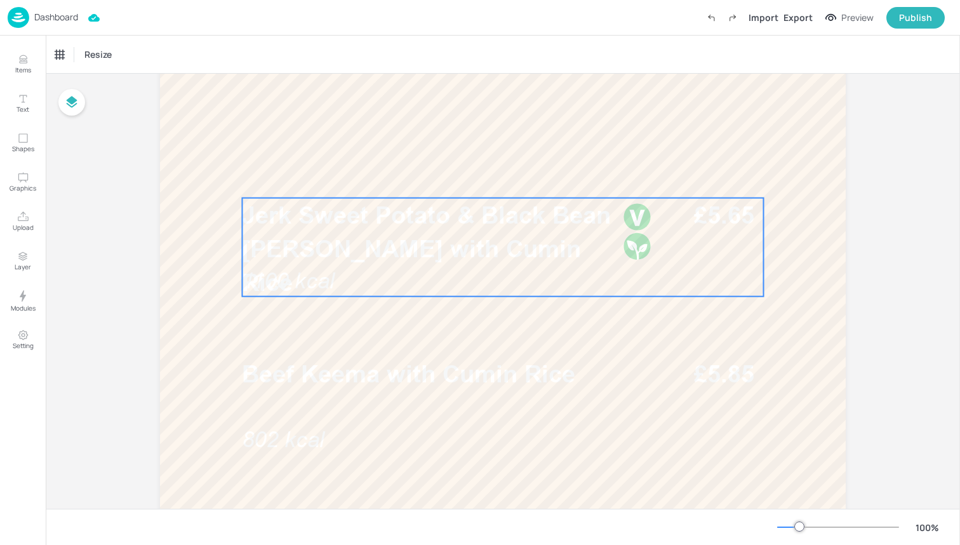
click at [389, 219] on span "Jerk Sweet Potato & Black Bean [PERSON_NAME] with Cumin Rice" at bounding box center [426, 249] width 369 height 96
click at [133, 62] on div "Jerk Sweet Potato & Black Bean [PERSON_NAME] with Cumin Rice" at bounding box center [114, 55] width 127 height 22
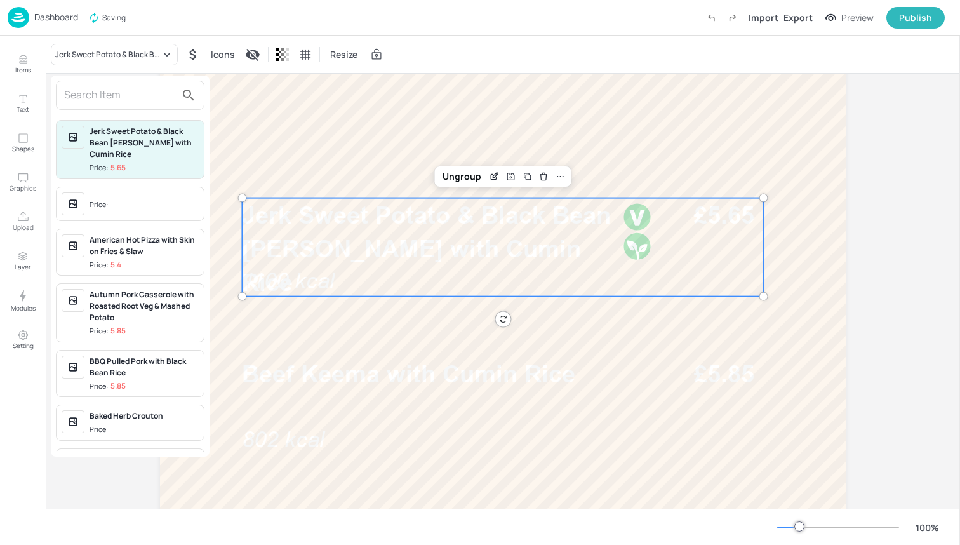
click at [135, 105] on div at bounding box center [130, 95] width 149 height 29
click at [135, 98] on input "text" at bounding box center [120, 95] width 112 height 20
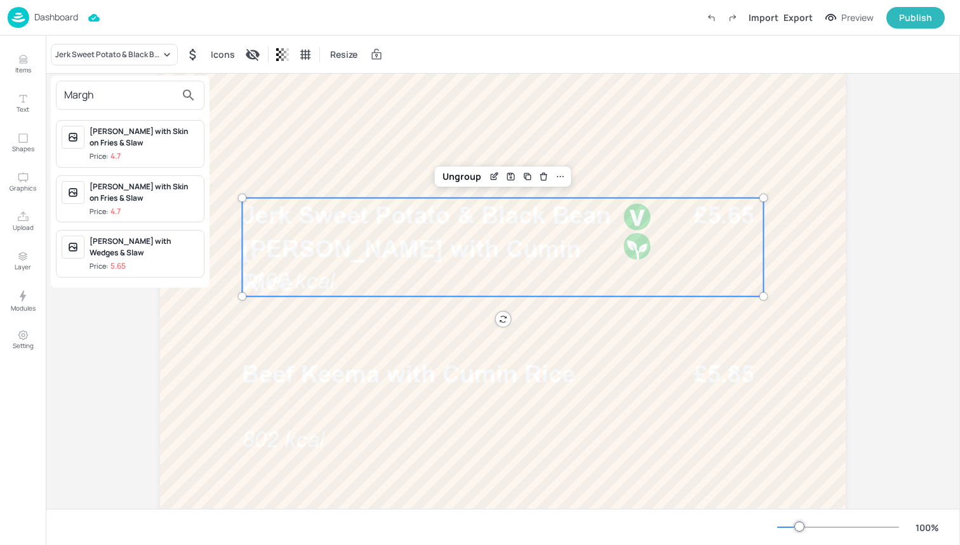
type input "March"
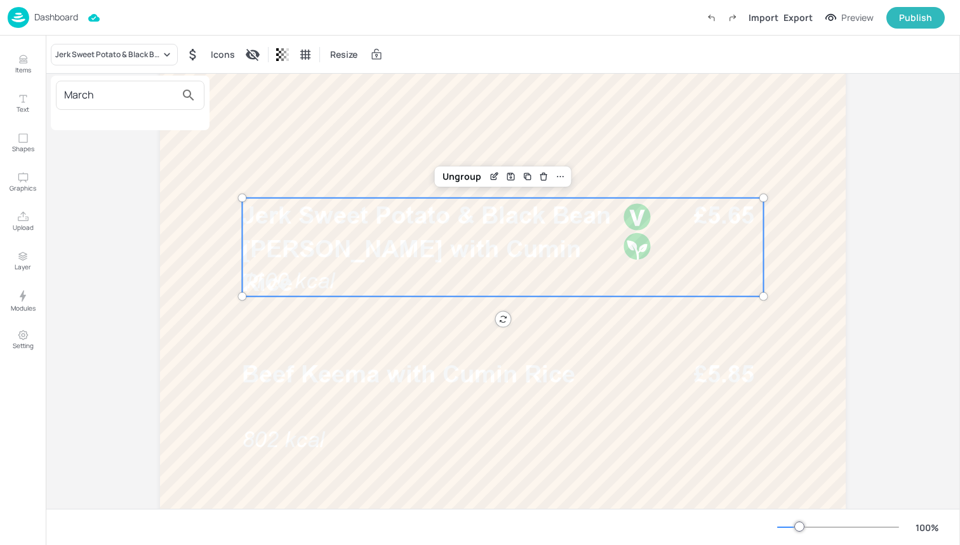
drag, startPoint x: 135, startPoint y: 99, endPoint x: 129, endPoint y: 252, distance: 153.1
click at [129, 252] on div at bounding box center [480, 272] width 960 height 545
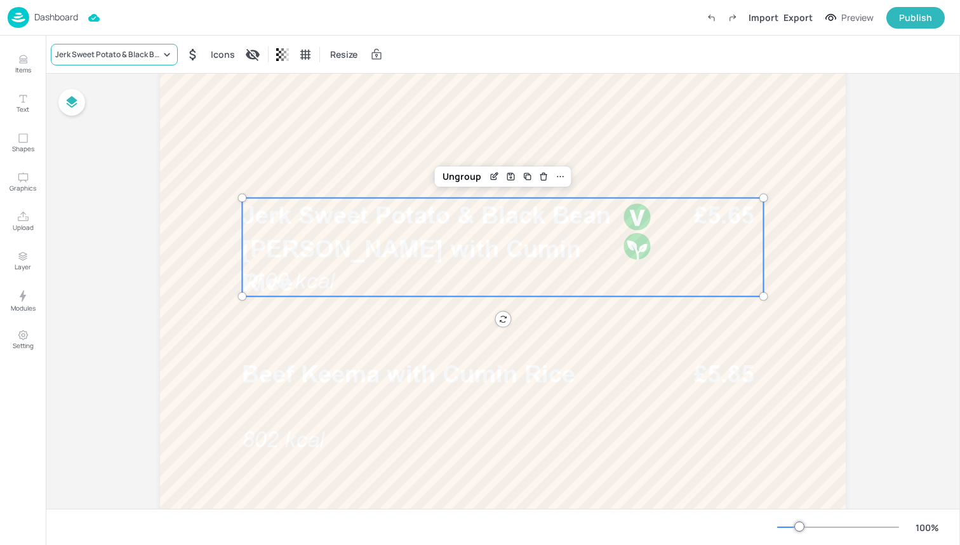
click at [123, 46] on div "Jerk Sweet Potato & Black Bean [PERSON_NAME] with Cumin Rice" at bounding box center [114, 55] width 127 height 22
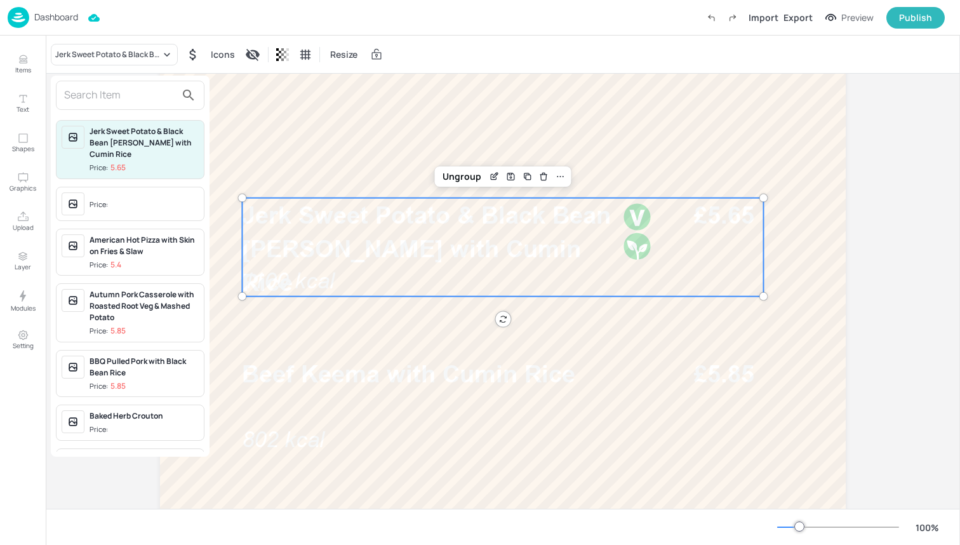
click at [122, 97] on input "text" at bounding box center [120, 95] width 112 height 20
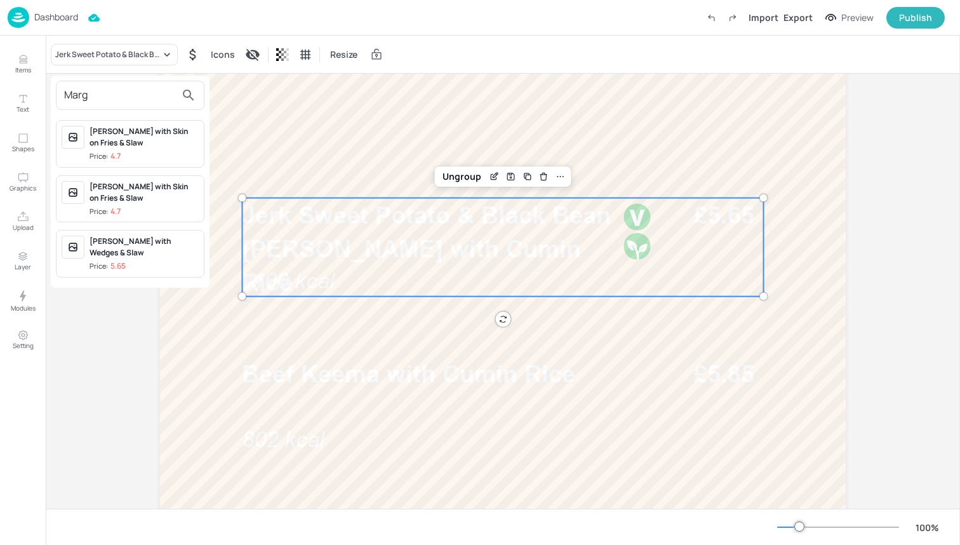
type input "Marg"
click at [131, 259] on div "Margherita Pizza with Wedges & Slaw Price: 5.65" at bounding box center [144, 254] width 109 height 36
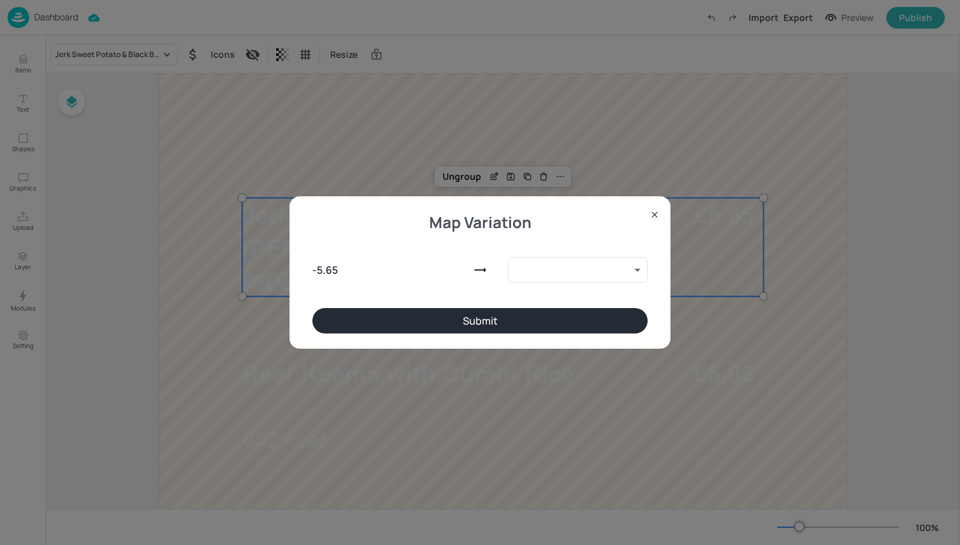
type input "9888651"
click at [493, 310] on button "Submit" at bounding box center [479, 320] width 335 height 25
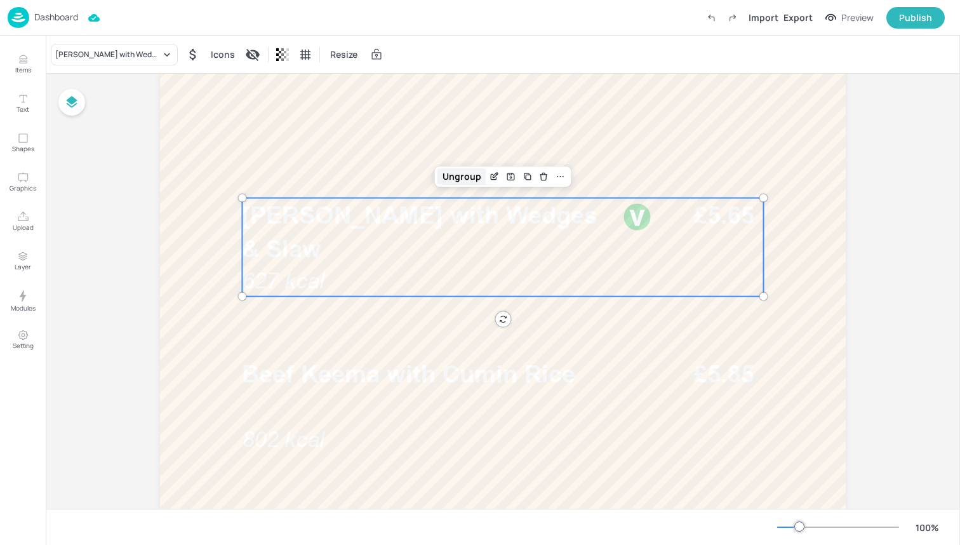
click at [469, 175] on div "Ungroup" at bounding box center [461, 176] width 49 height 17
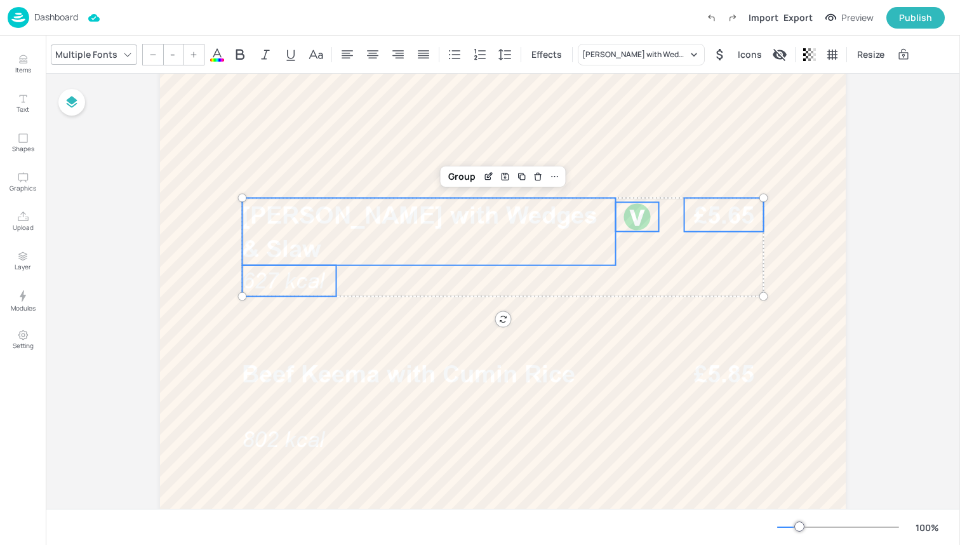
click at [213, 51] on icon at bounding box center [216, 54] width 11 height 12
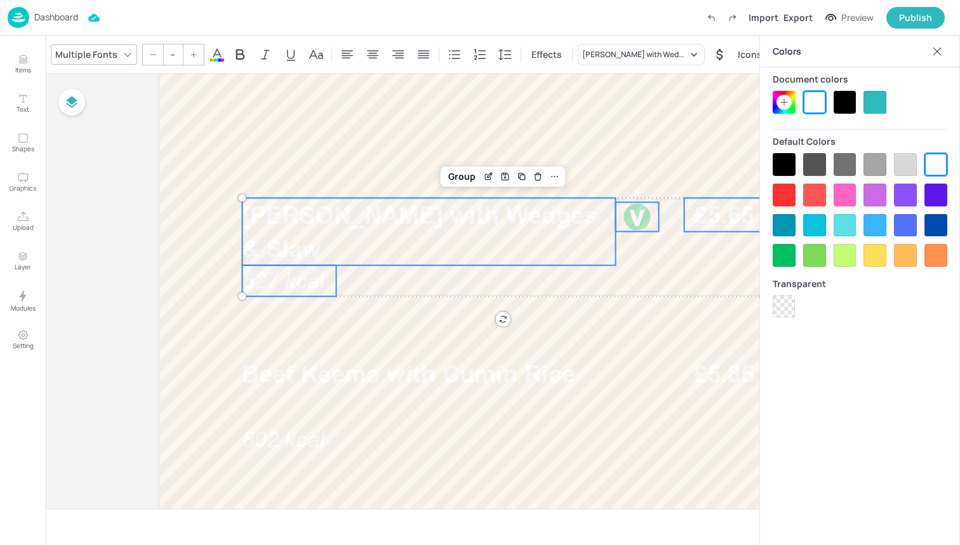
click at [778, 159] on div at bounding box center [784, 164] width 23 height 23
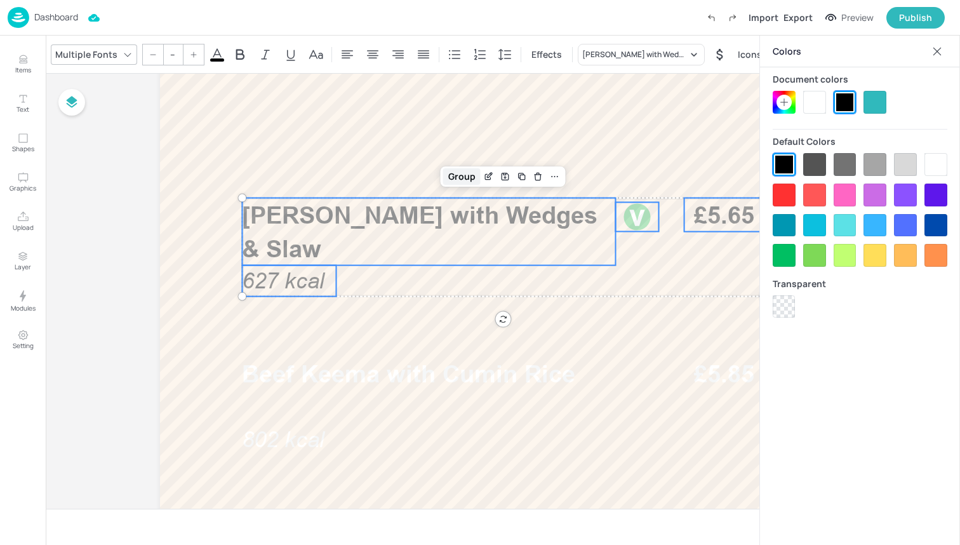
click at [470, 171] on div "Group" at bounding box center [461, 176] width 37 height 17
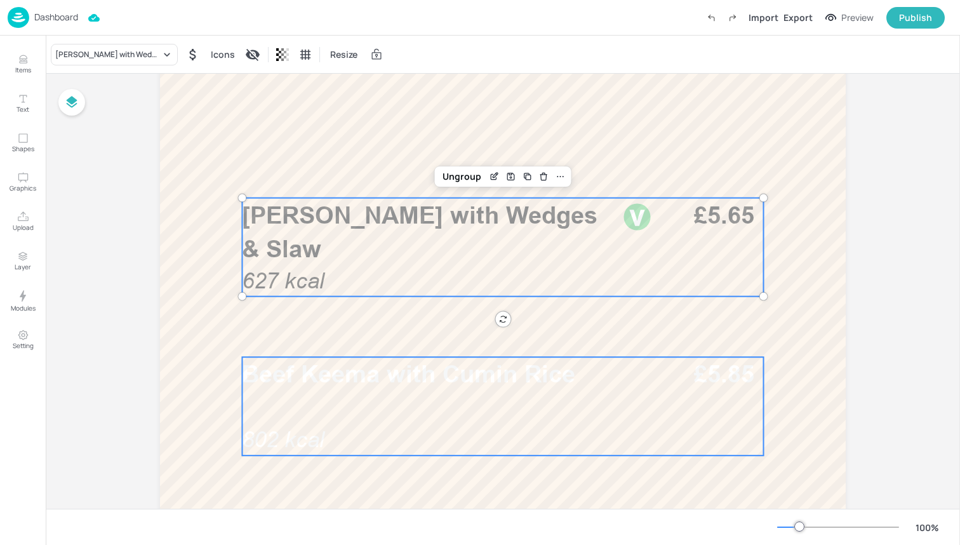
click at [462, 393] on div "Beef Keema with Cumin Rice 802 kcal £5.85" at bounding box center [502, 406] width 521 height 98
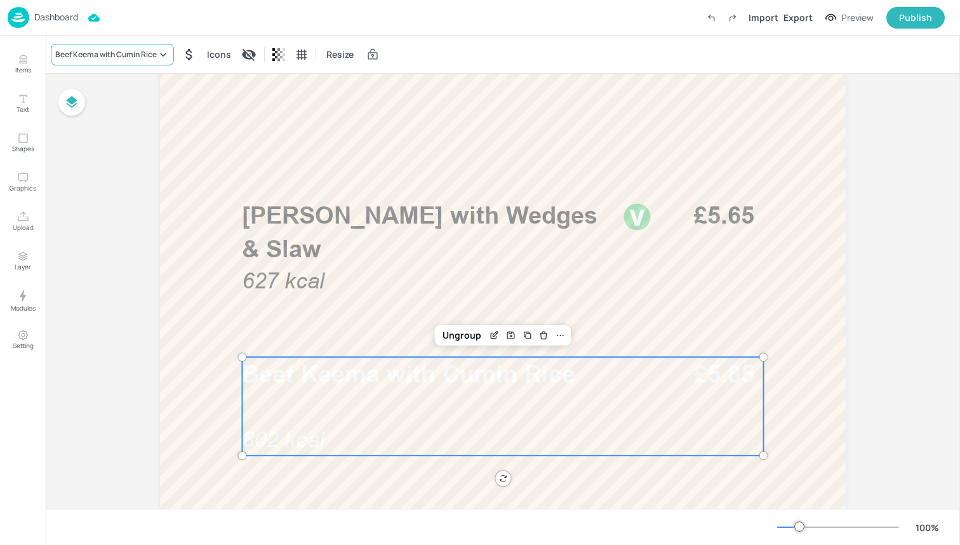
click at [107, 55] on div "Beef Keema with Cumin Rice" at bounding box center [106, 54] width 102 height 11
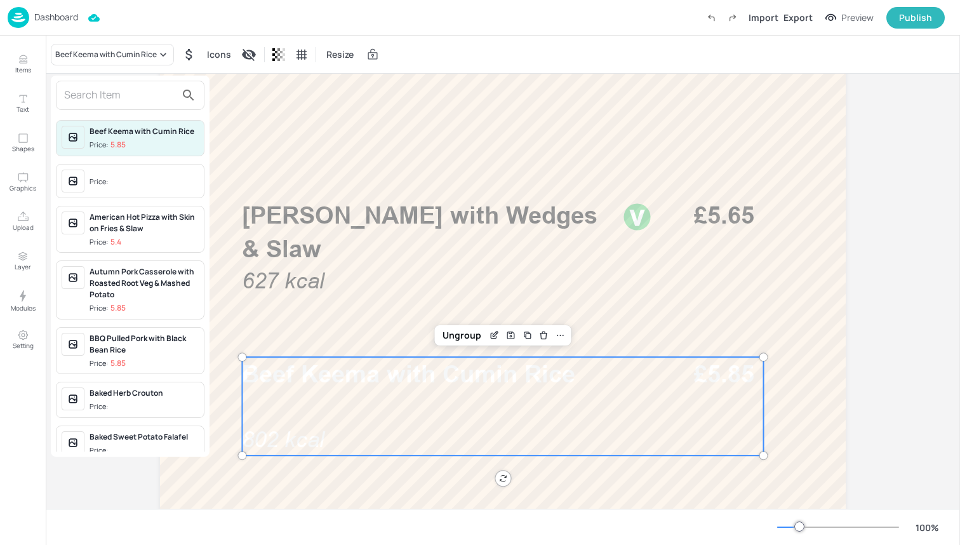
click at [116, 88] on input "text" at bounding box center [120, 95] width 112 height 20
click at [115, 91] on input "text" at bounding box center [120, 95] width 112 height 20
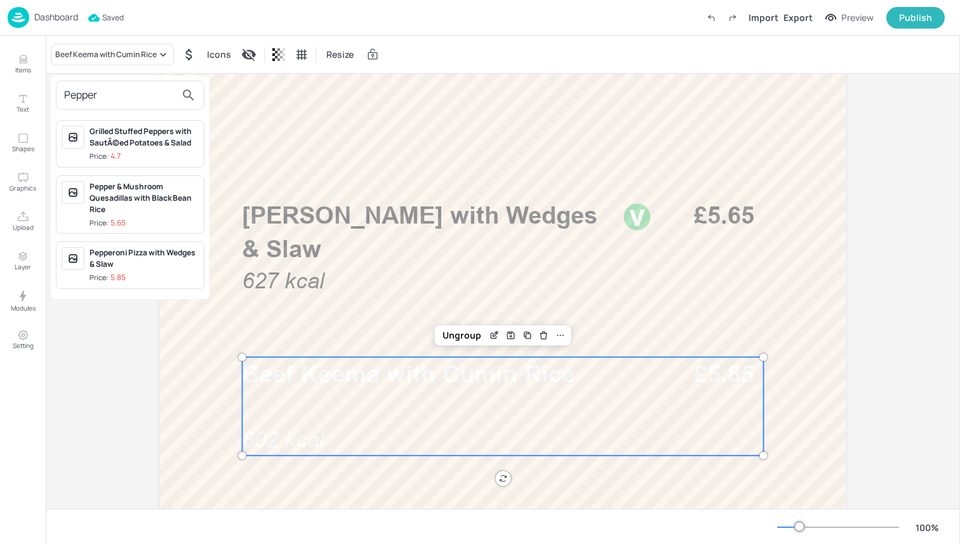
type input "Pepper"
click at [135, 259] on div "Pepperoni Pizza with Wedges & Slaw" at bounding box center [144, 258] width 109 height 23
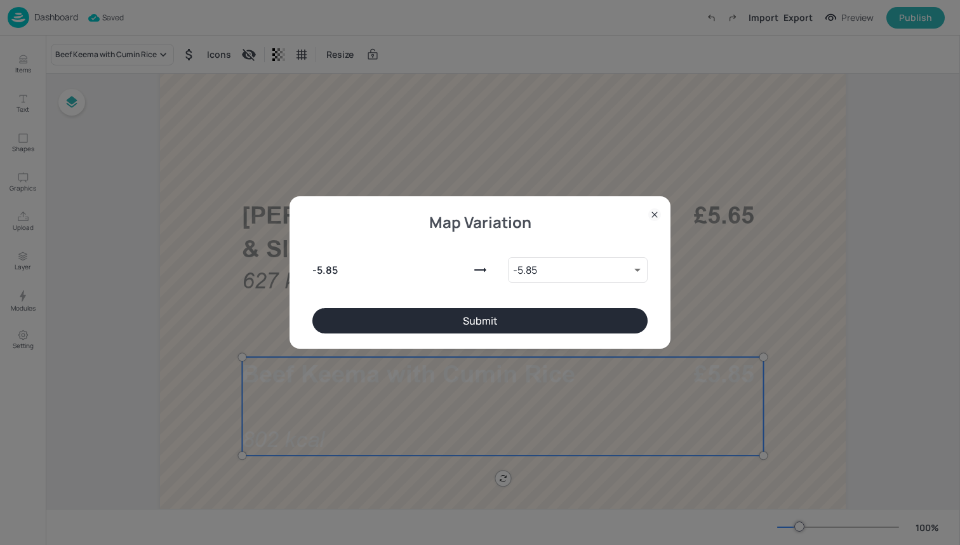
click at [449, 324] on button "Submit" at bounding box center [479, 320] width 335 height 25
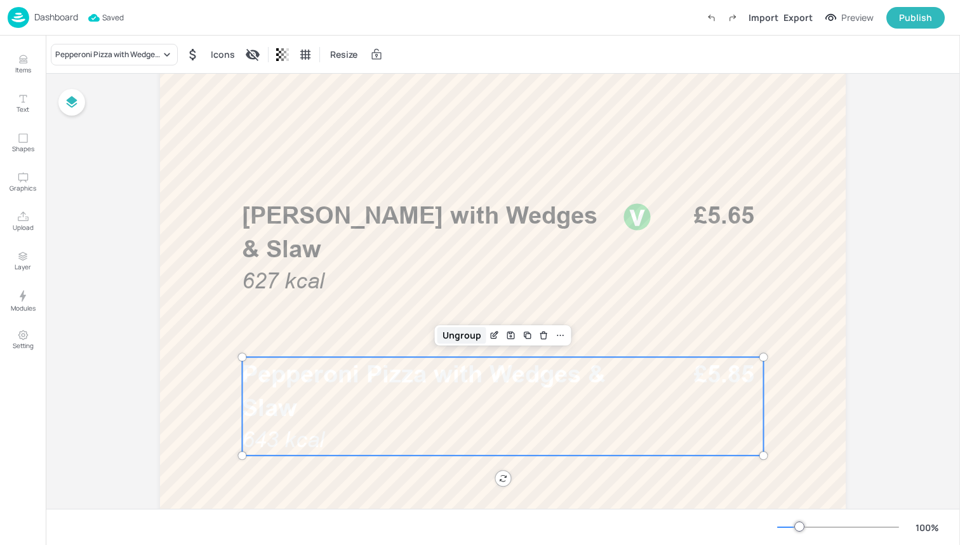
click at [462, 337] on div "Ungroup" at bounding box center [461, 335] width 49 height 17
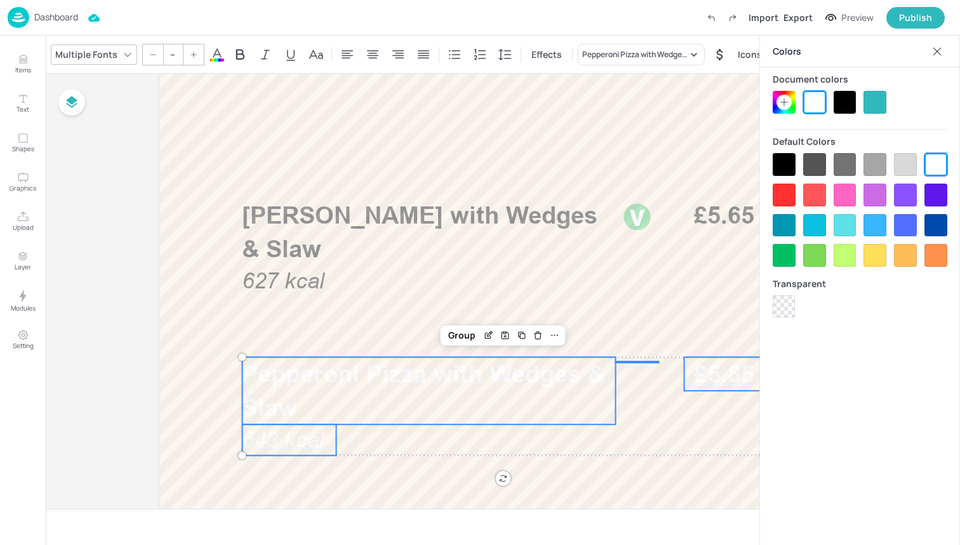
click at [786, 161] on div at bounding box center [784, 164] width 23 height 23
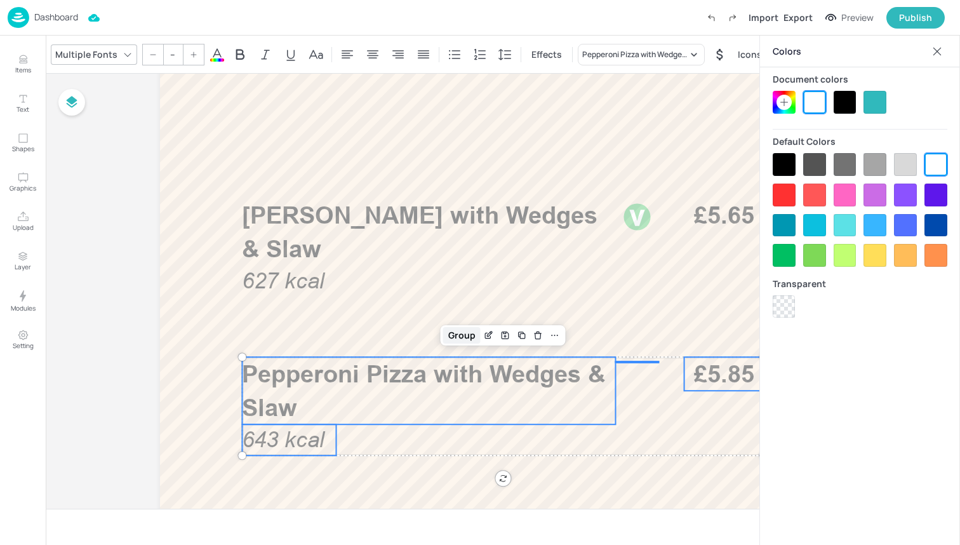
click at [462, 333] on div "Group" at bounding box center [461, 335] width 37 height 17
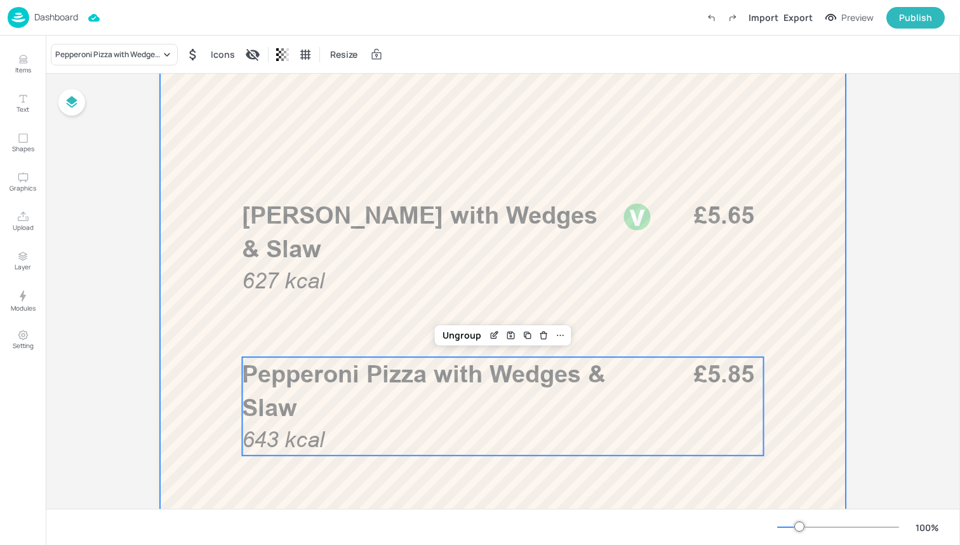
click at [218, 328] on div at bounding box center [503, 382] width 762 height 1219
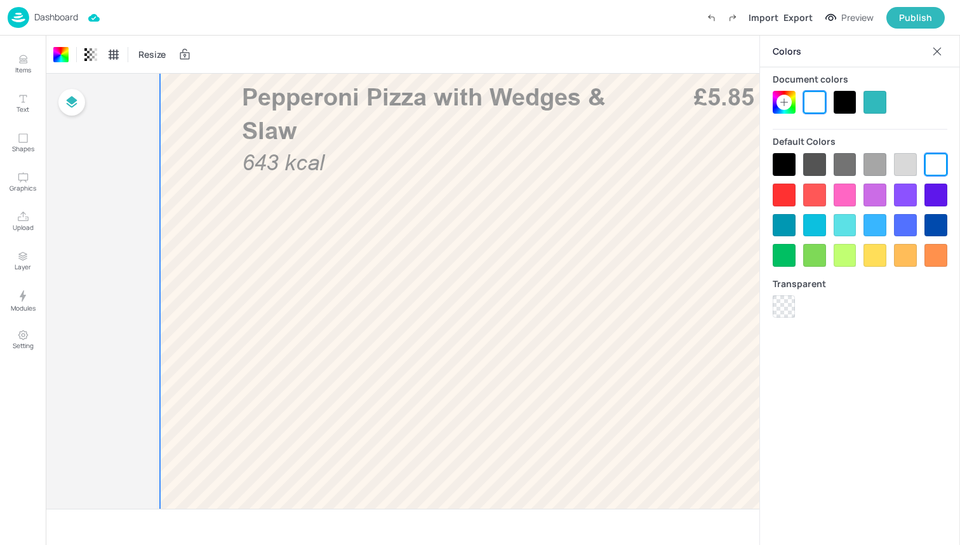
scroll to position [620, 0]
click at [942, 51] on icon at bounding box center [937, 51] width 13 height 13
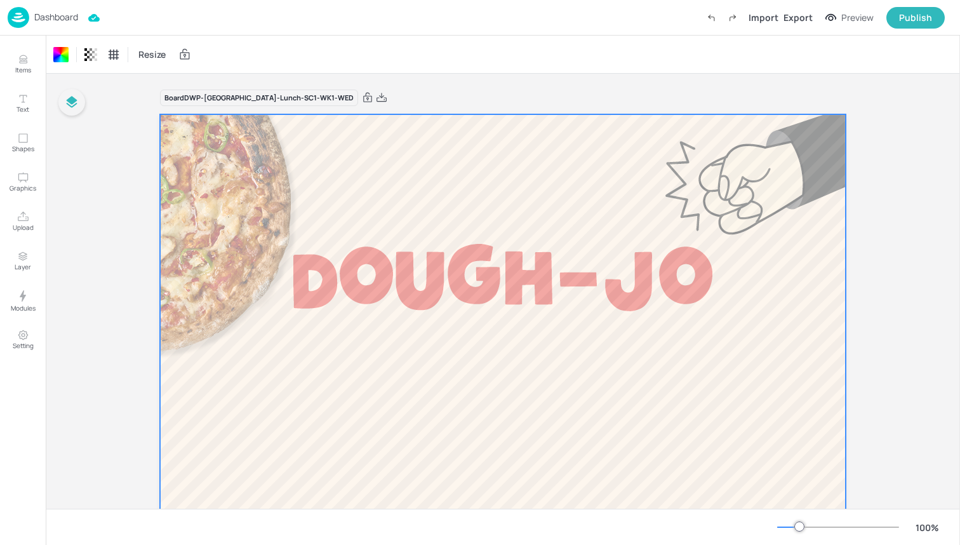
scroll to position [0, 0]
click at [13, 12] on img at bounding box center [19, 17] width 22 height 21
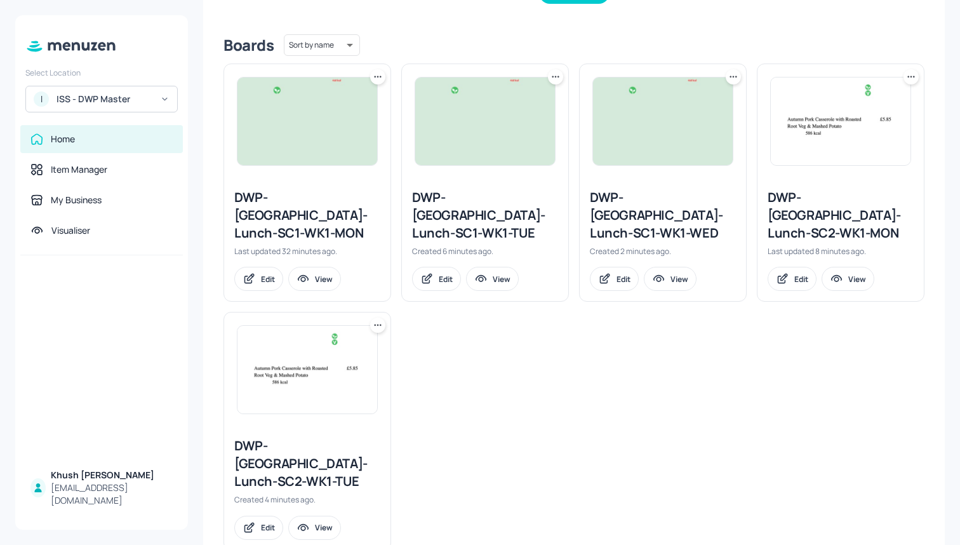
scroll to position [296, 0]
click at [375, 319] on icon at bounding box center [377, 325] width 13 height 13
click at [344, 347] on div "Duplicate" at bounding box center [329, 355] width 102 height 22
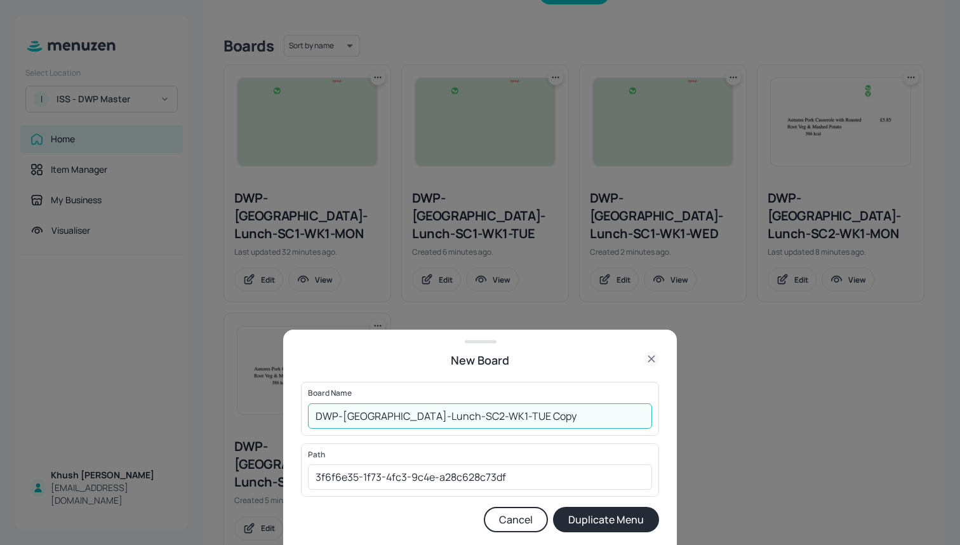
drag, startPoint x: 557, startPoint y: 422, endPoint x: 456, endPoint y: 421, distance: 101.0
click at [456, 421] on input "DWP-Leeds-Lunch-SC2-WK1-TUE Copy" at bounding box center [480, 415] width 344 height 25
type input "DWP-[GEOGRAPHIC_DATA]-Lunch-SC2-WK1-WED"
click at [608, 512] on button "Duplicate Menu" at bounding box center [606, 519] width 106 height 25
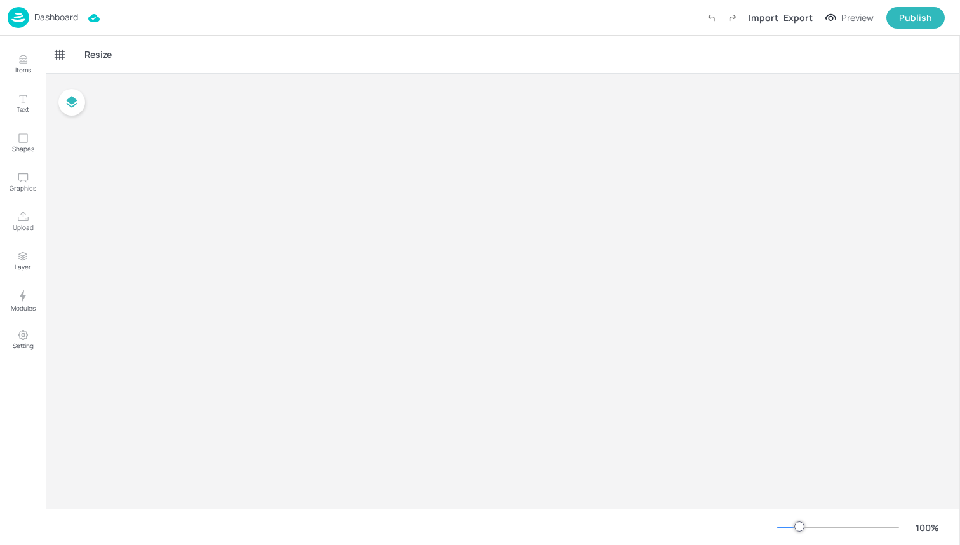
type input "£GBP - [GEOGRAPHIC_DATA]"
type input "kcal"
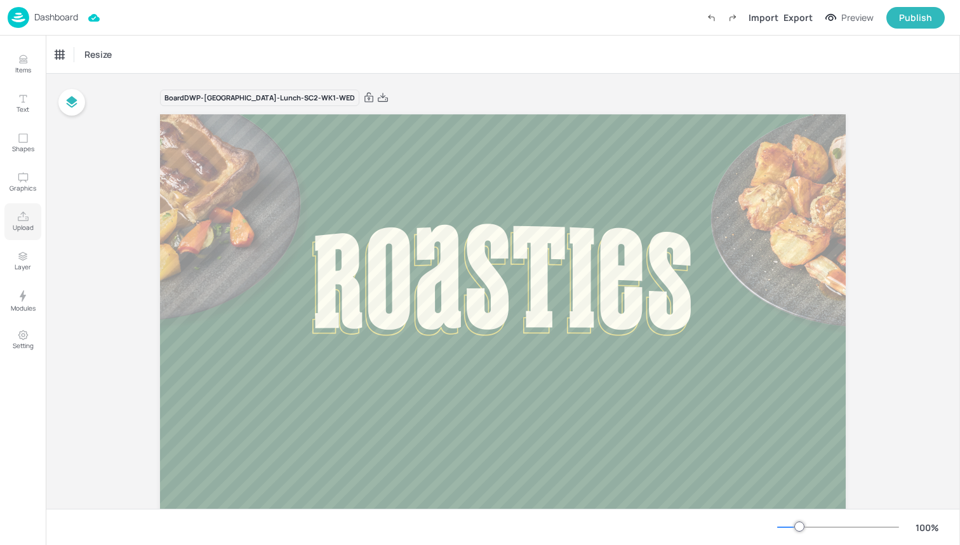
click at [32, 229] on p "Upload" at bounding box center [23, 227] width 21 height 9
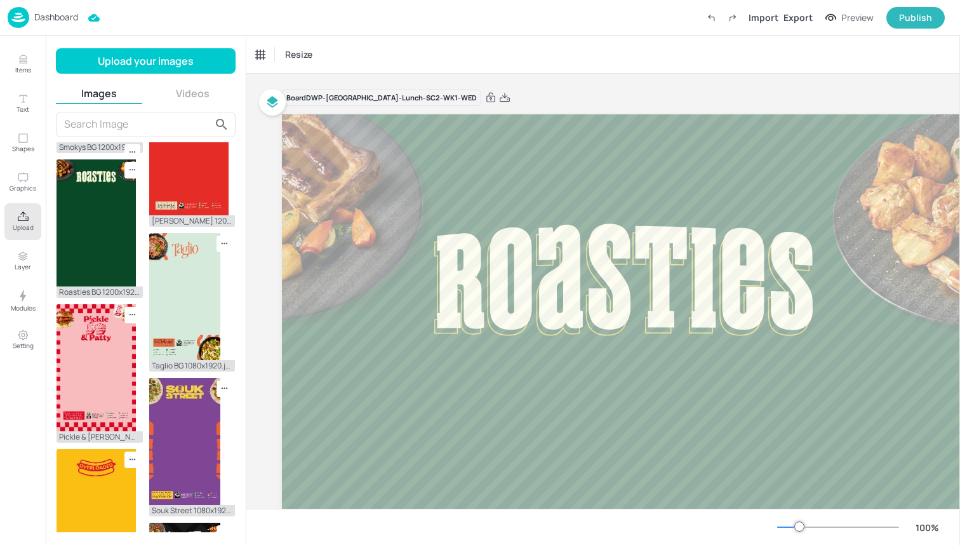
scroll to position [67, 0]
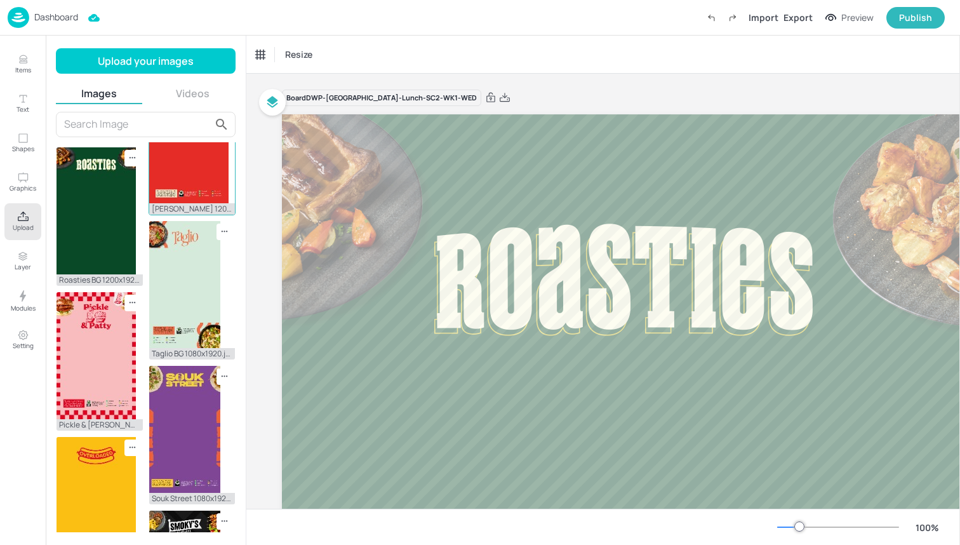
click at [178, 203] on img at bounding box center [188, 139] width 79 height 127
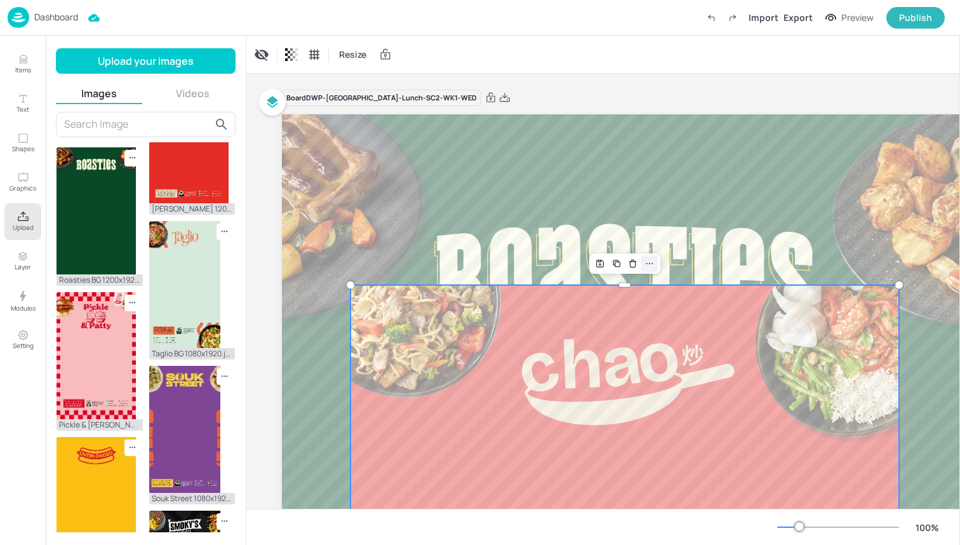
click at [646, 259] on icon at bounding box center [649, 263] width 10 height 10
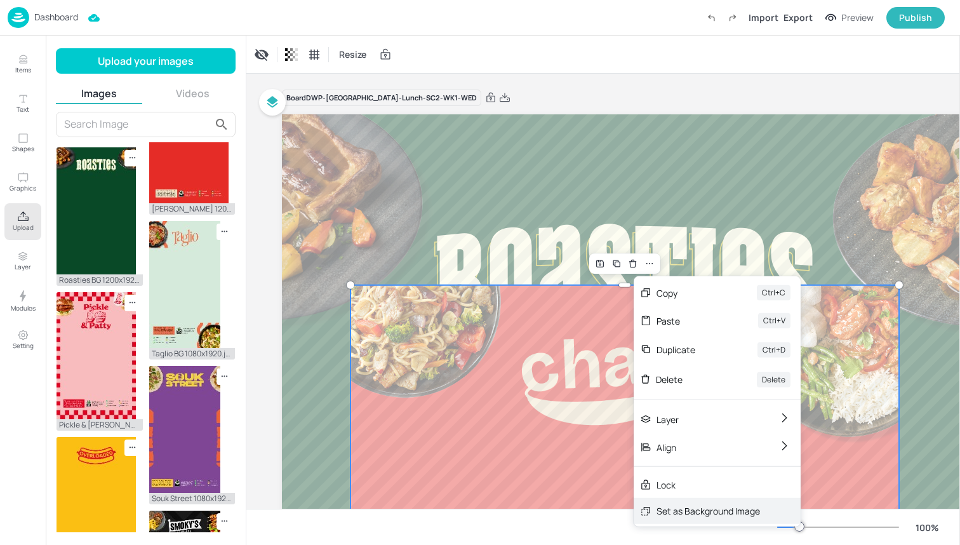
click at [666, 509] on div "Set as Background Image" at bounding box center [707, 510] width 103 height 13
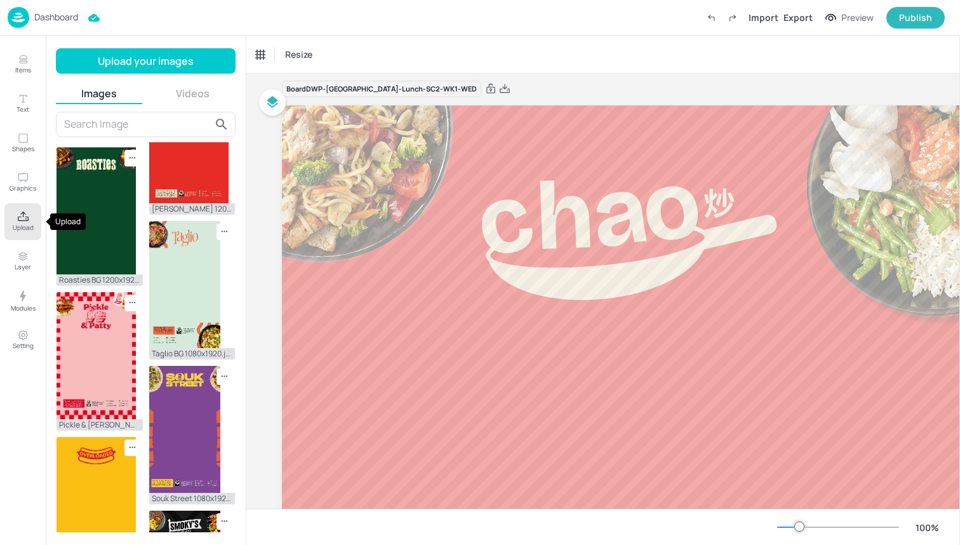
click at [19, 213] on icon "Upload" at bounding box center [23, 217] width 12 height 12
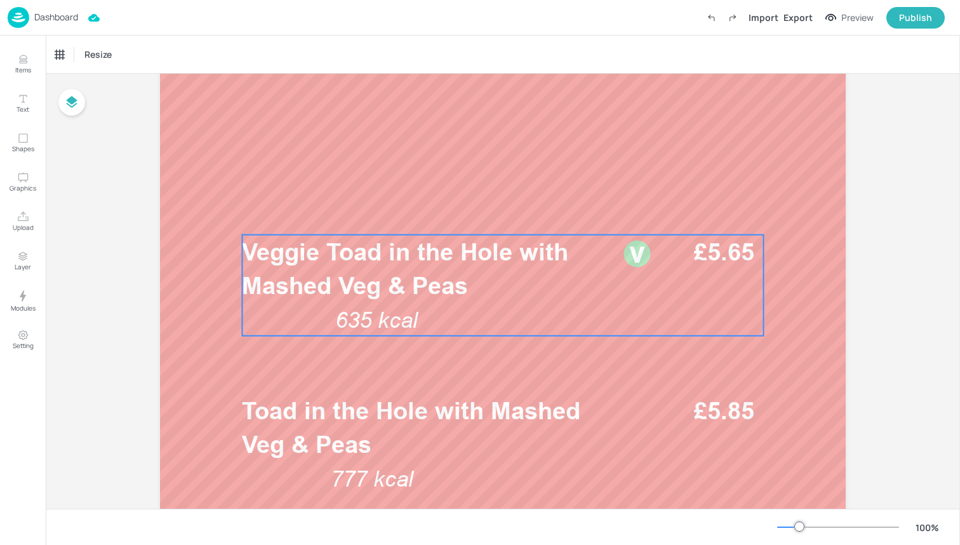
scroll to position [312, 0]
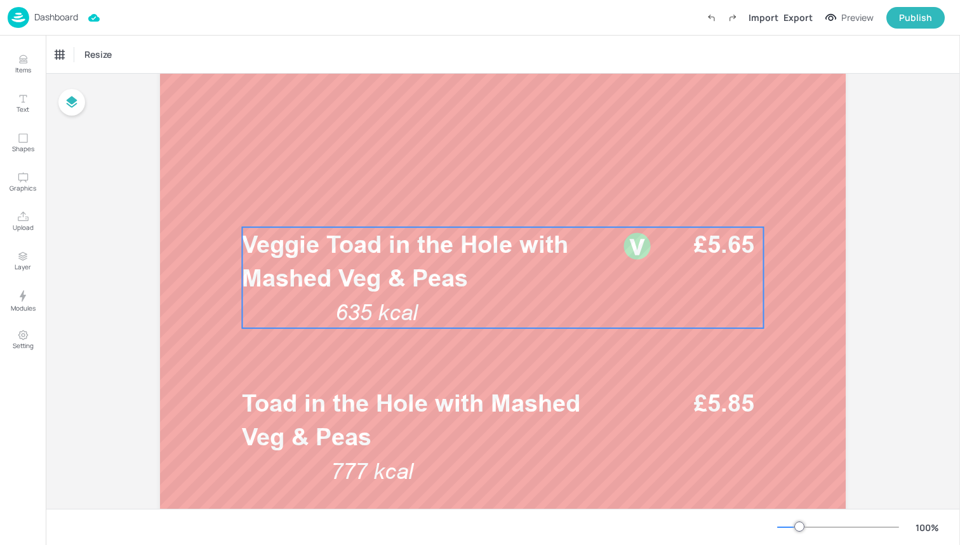
click at [456, 305] on div "Veggie Toad in the Hole with Mashed Veg & Peas 635 kcal £5.65" at bounding box center [502, 277] width 521 height 101
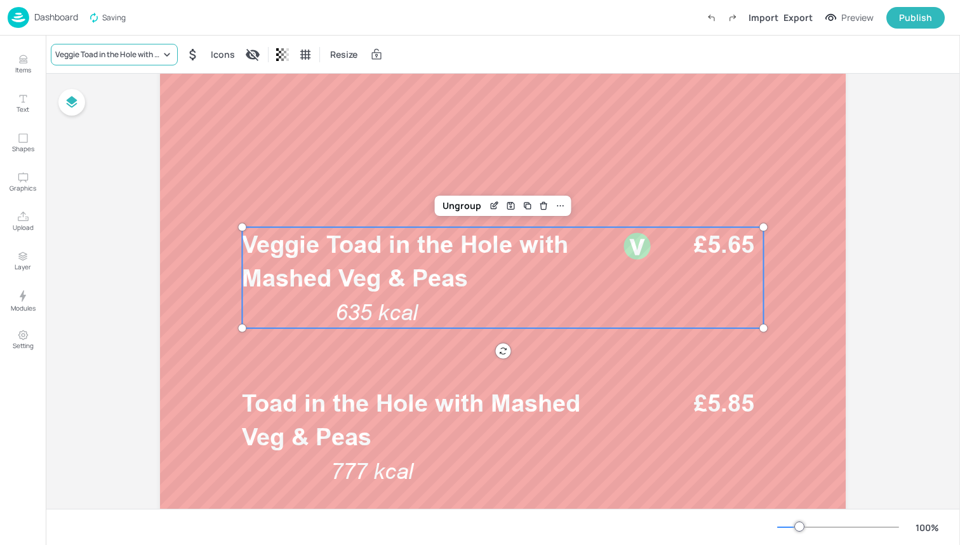
click at [117, 58] on div "Veggie Toad in the Hole with Mashed Veg & Peas" at bounding box center [107, 54] width 105 height 11
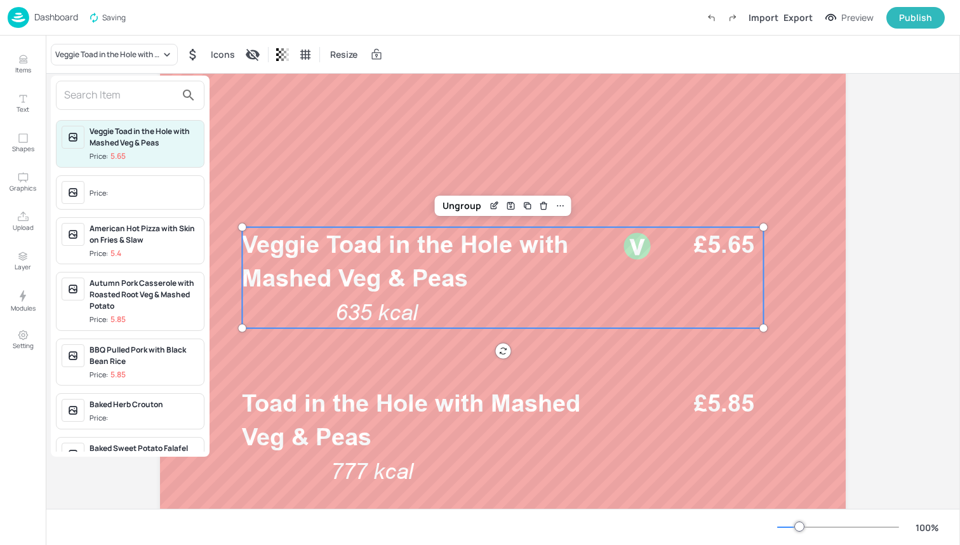
click at [126, 96] on input "text" at bounding box center [120, 95] width 112 height 20
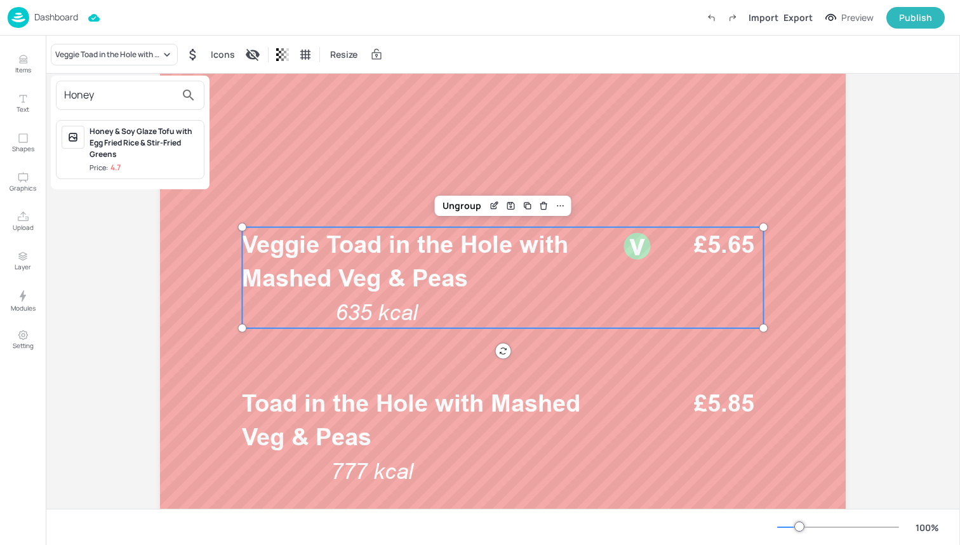
type input "Honey"
click at [132, 149] on div "Honey & Soy Glaze Tofu with Egg Fried Rice & Stir-Fried Greens" at bounding box center [144, 143] width 109 height 34
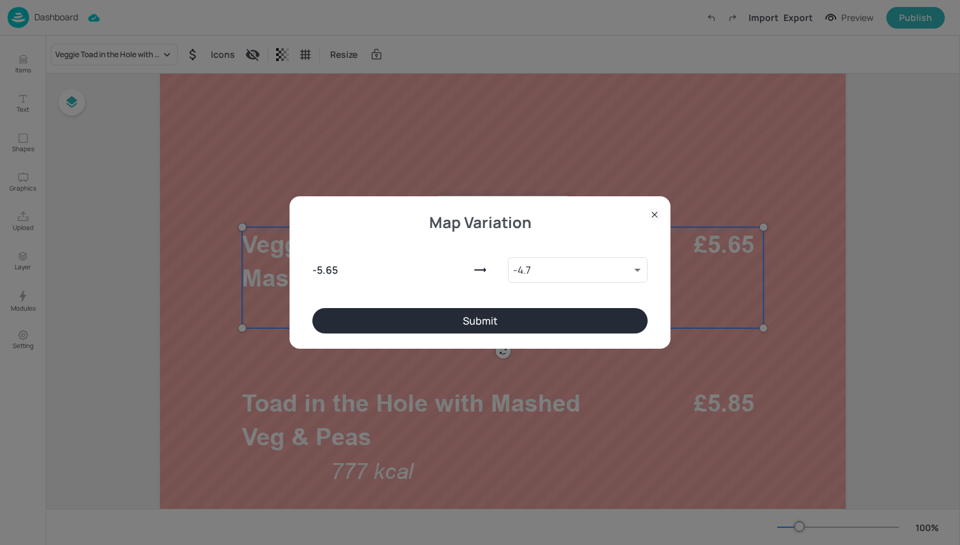
click at [439, 323] on button "Submit" at bounding box center [479, 320] width 335 height 25
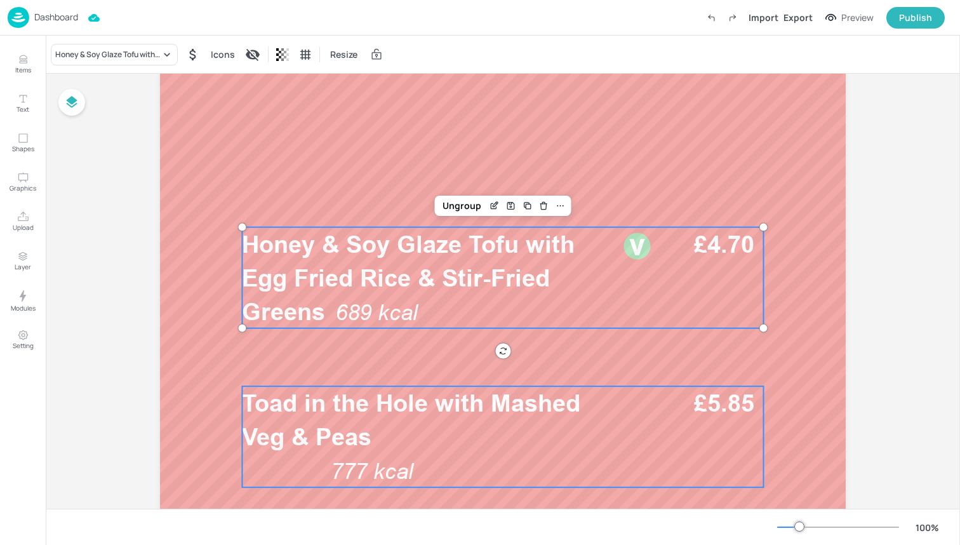
click at [334, 414] on span "Toad in the Hole with Mashed Veg & Peas" at bounding box center [411, 420] width 338 height 62
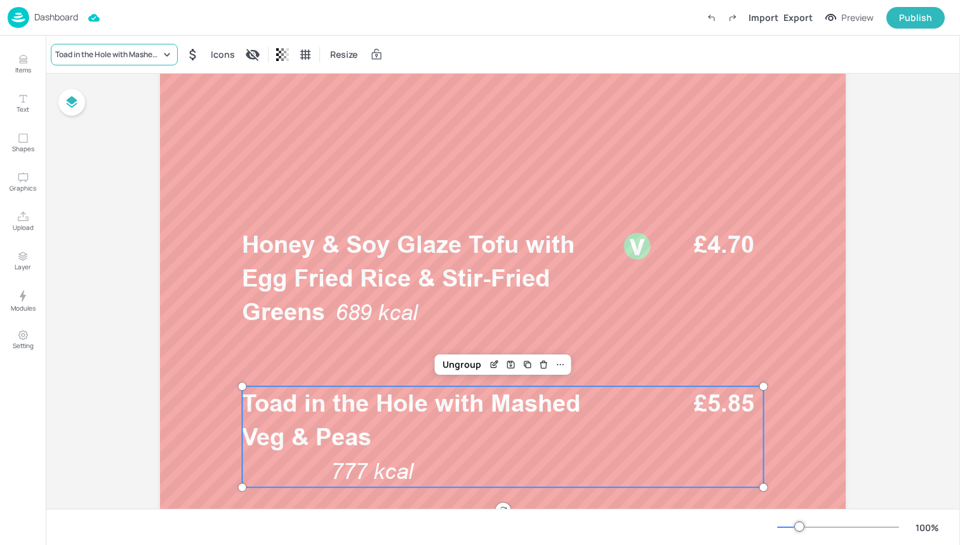
click at [138, 51] on div "Toad in the Hole with Mashed Veg & Peas" at bounding box center [107, 54] width 105 height 11
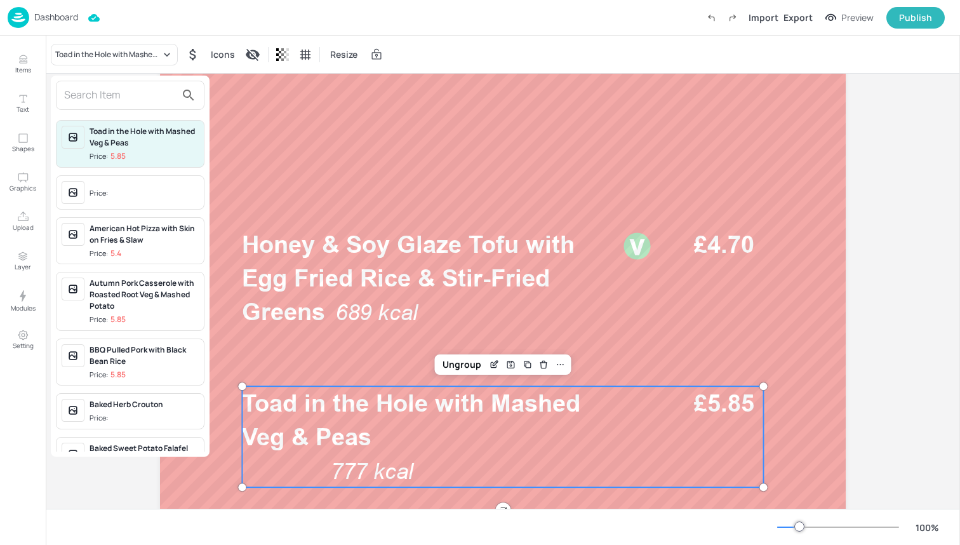
click at [124, 96] on input "text" at bounding box center [120, 95] width 112 height 20
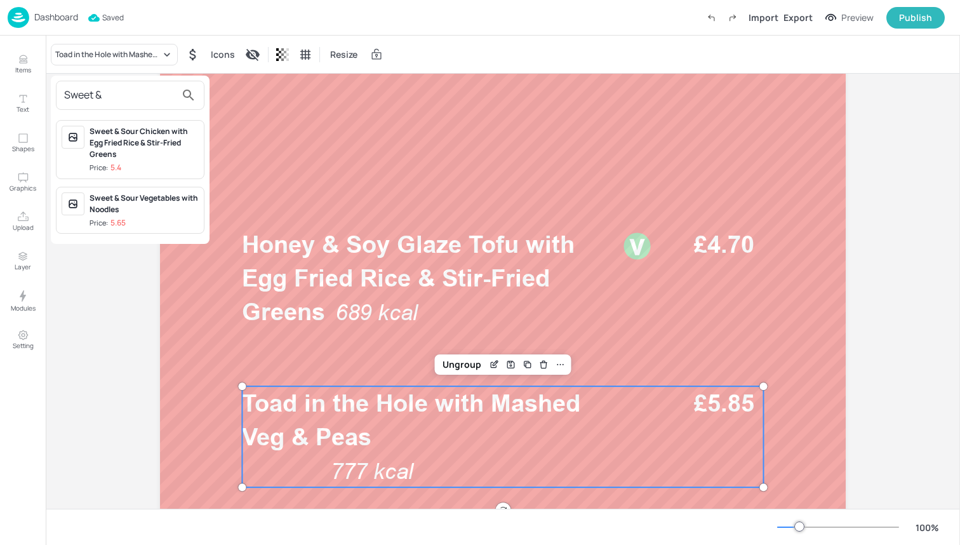
type input "Sweet &"
click at [154, 151] on div "Sweet & Sour Chicken with Egg Fried Rice & Stir-Fried Greens" at bounding box center [144, 143] width 109 height 34
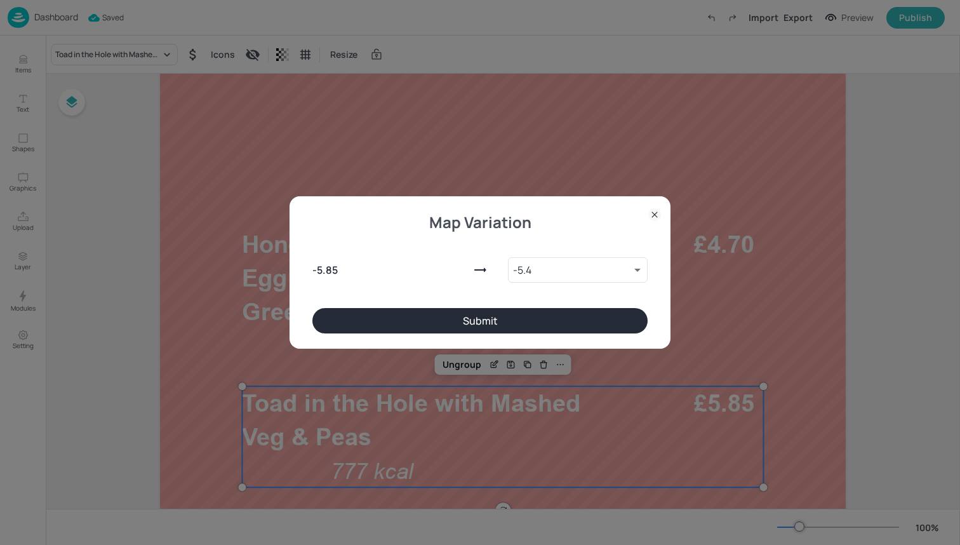
click at [392, 316] on button "Submit" at bounding box center [479, 320] width 335 height 25
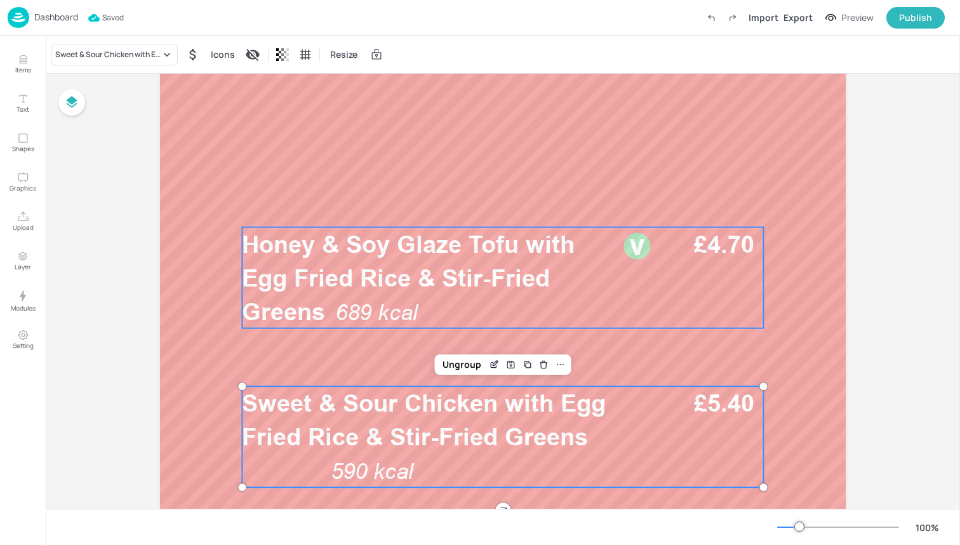
click at [417, 283] on span "Honey & Soy Glaze Tofu with Egg Fried Rice & Stir-Fried Greens" at bounding box center [408, 278] width 333 height 96
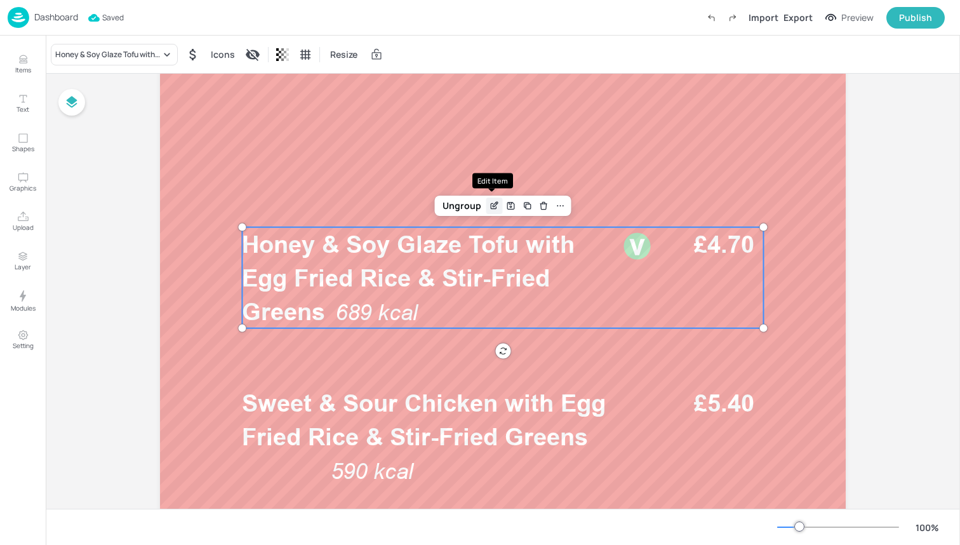
click at [497, 197] on div "Edit Item" at bounding box center [492, 185] width 41 height 25
click at [495, 201] on icon "Edit Item" at bounding box center [494, 206] width 11 height 10
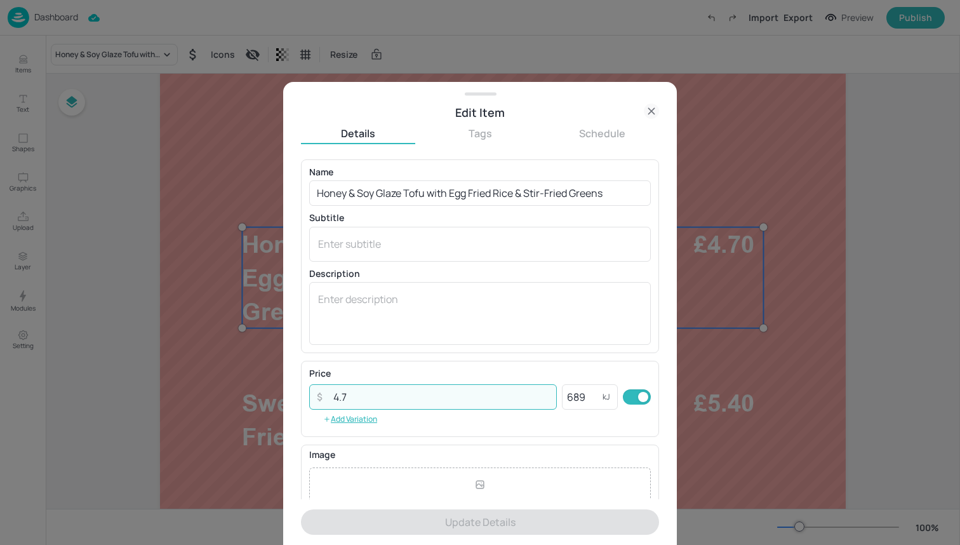
drag, startPoint x: 493, startPoint y: 387, endPoint x: 418, endPoint y: 411, distance: 78.3
click at [418, 411] on div "Price ​ 4.7 ​ 689 kJ ​ Add Variation" at bounding box center [480, 399] width 342 height 60
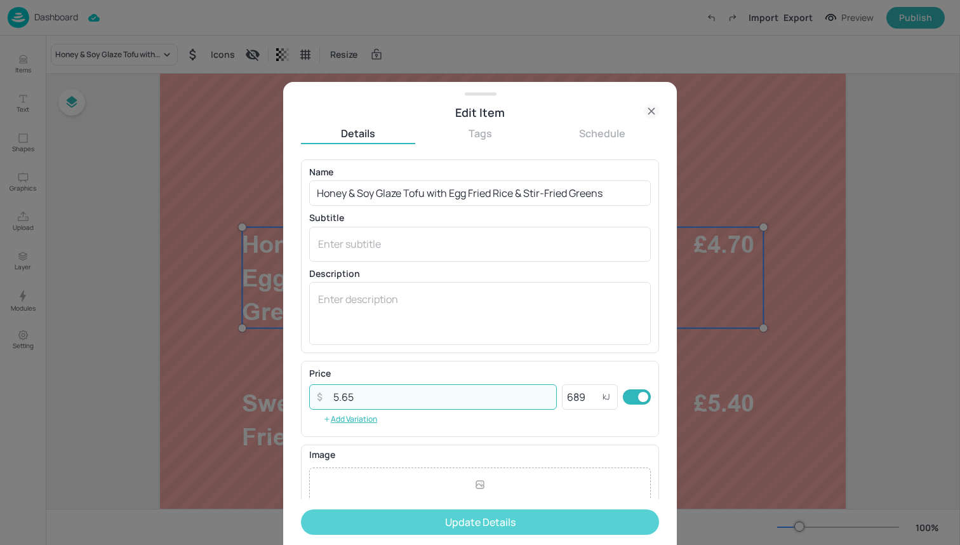
type input "5.65"
click at [432, 526] on button "Update Details" at bounding box center [480, 521] width 358 height 25
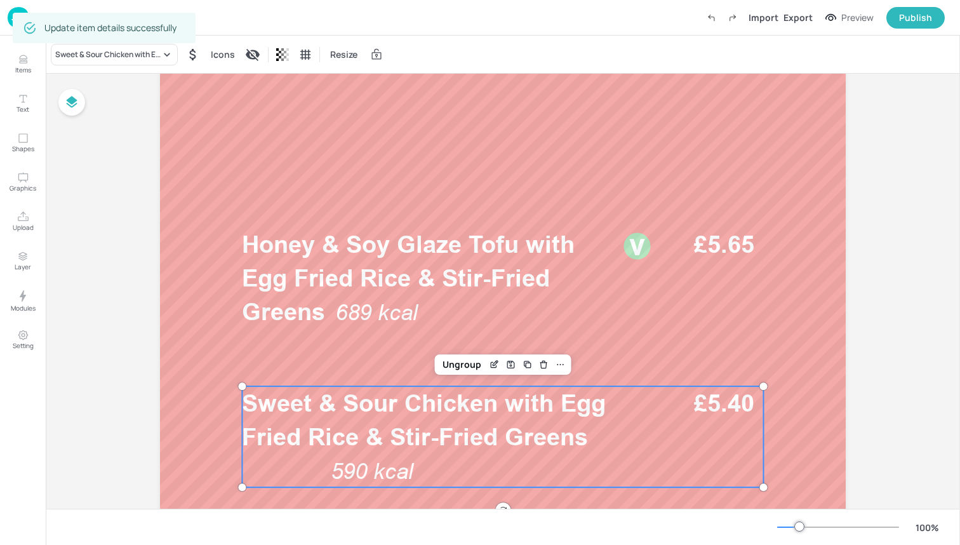
click at [571, 436] on span "Sweet & Sour Chicken with Egg Fried Rice & Stir-Fried Greens" at bounding box center [424, 420] width 364 height 62
click at [490, 361] on icon "Edit Item" at bounding box center [494, 364] width 11 height 10
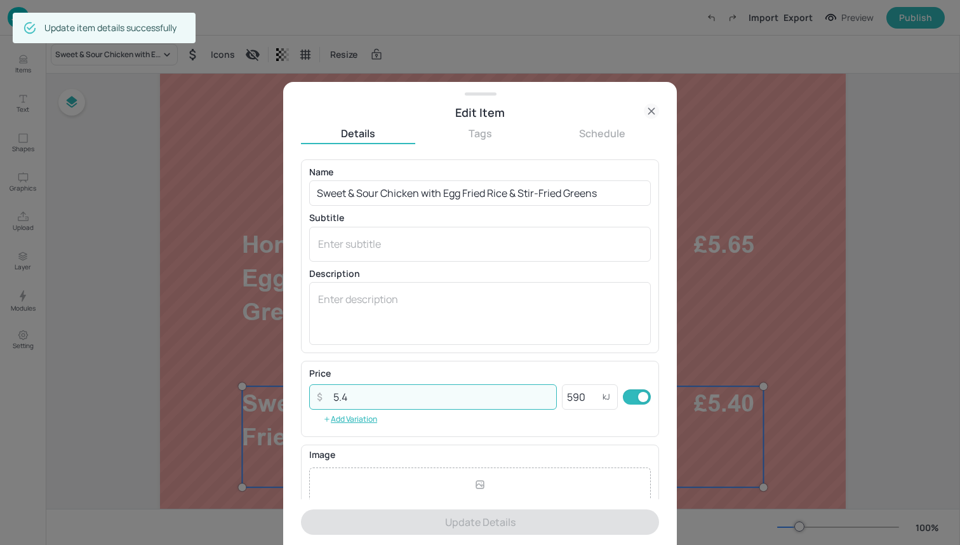
click at [473, 400] on input "5.4" at bounding box center [441, 396] width 231 height 25
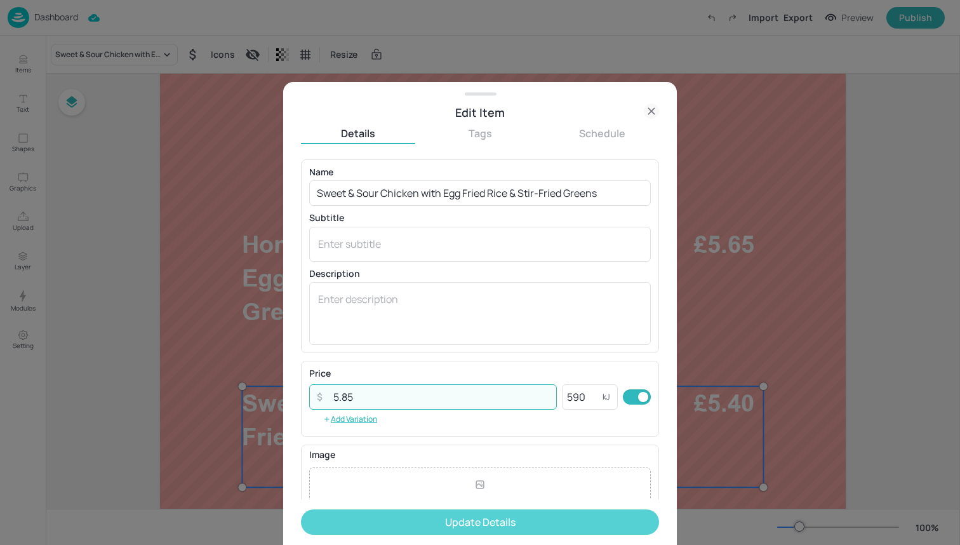
type input "5.85"
click at [471, 521] on button "Update Details" at bounding box center [480, 521] width 358 height 25
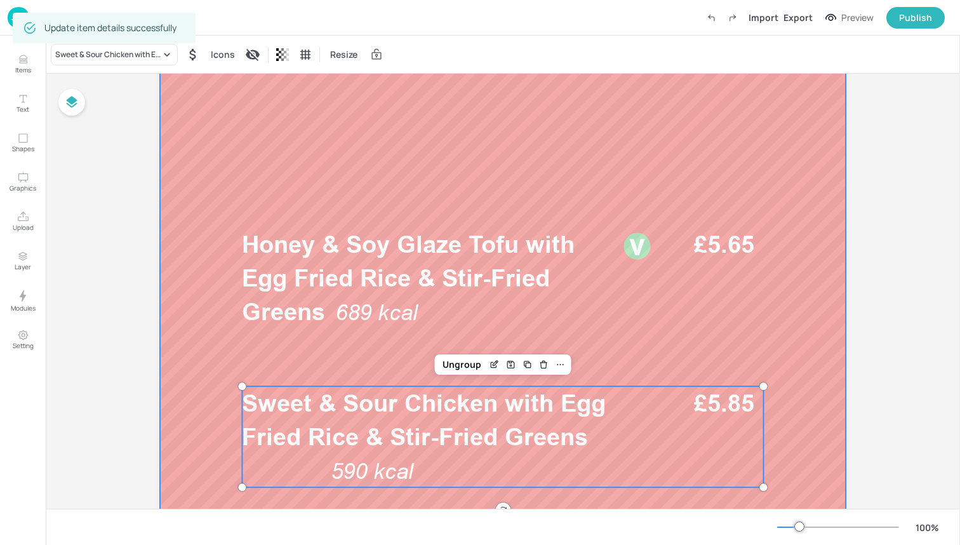
click at [296, 344] on div at bounding box center [503, 412] width 762 height 1219
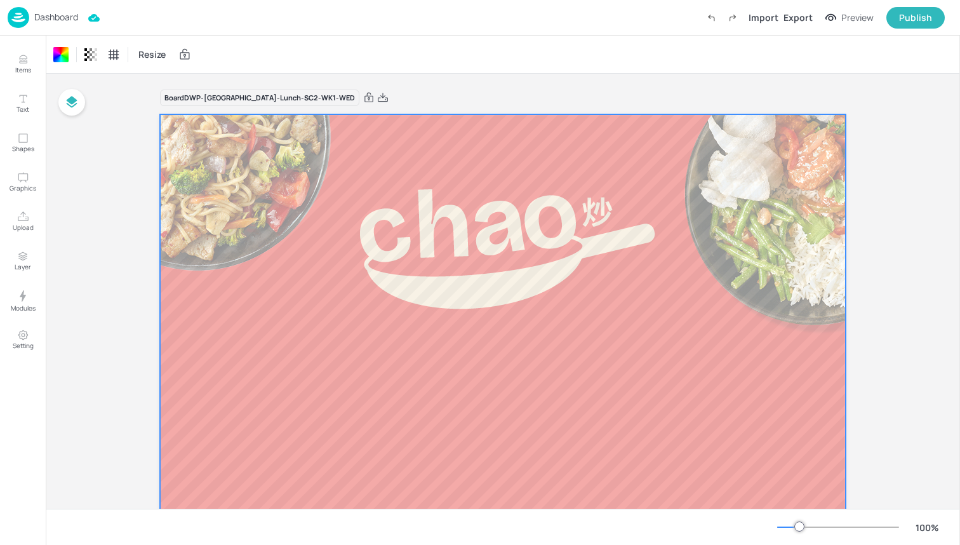
click at [13, 25] on img at bounding box center [19, 17] width 22 height 21
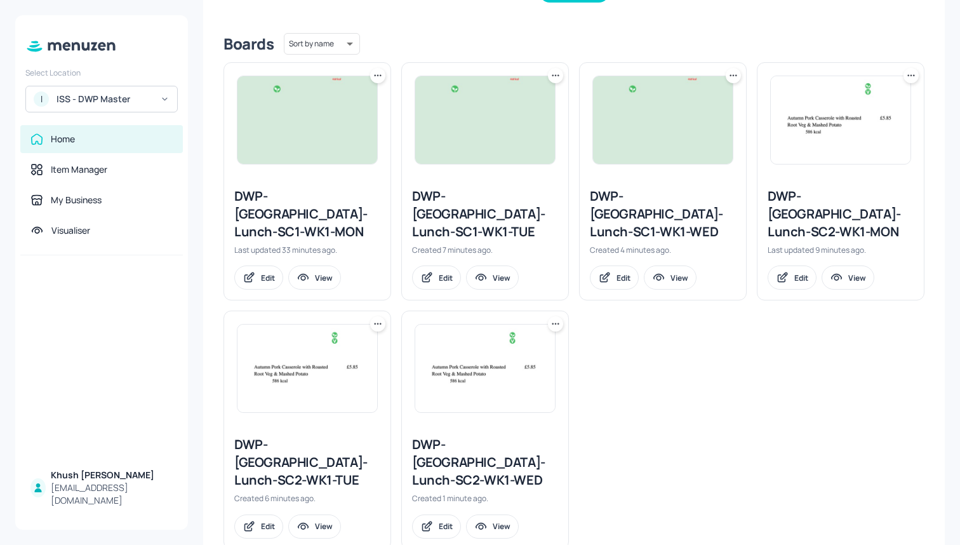
scroll to position [296, 0]
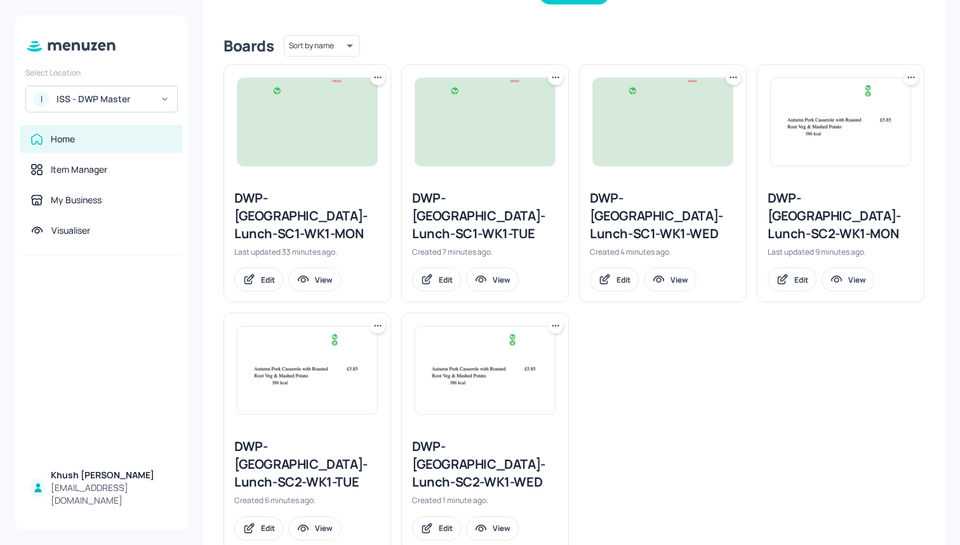
click at [552, 319] on icon at bounding box center [555, 325] width 13 height 13
click at [380, 310] on div at bounding box center [480, 272] width 960 height 545
click at [729, 77] on icon at bounding box center [730, 77] width 2 height 2
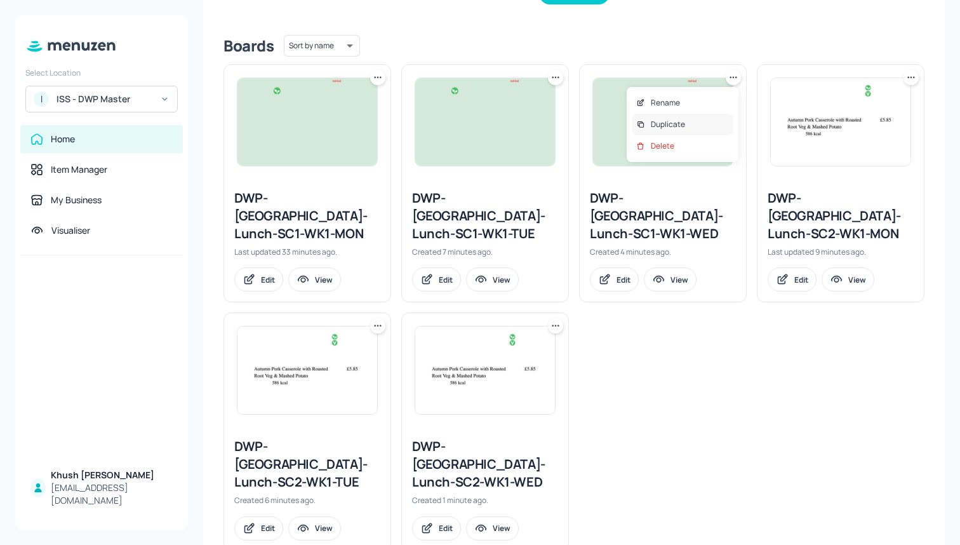
click at [687, 125] on div "Duplicate" at bounding box center [683, 125] width 102 height 22
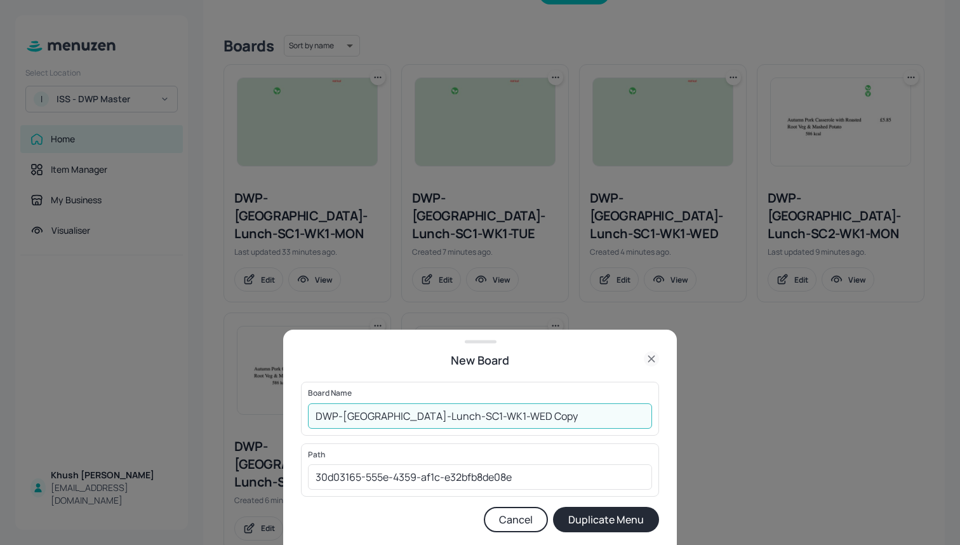
drag, startPoint x: 558, startPoint y: 424, endPoint x: 474, endPoint y: 418, distance: 84.0
click at [474, 418] on input "DWP-Leeds-Lunch-SC1-WK1-WED Copy" at bounding box center [480, 415] width 344 height 25
type input "DWP-[GEOGRAPHIC_DATA]-Lunch-SC1-WK1-THU"
click at [594, 524] on button "Duplicate Menu" at bounding box center [606, 519] width 106 height 25
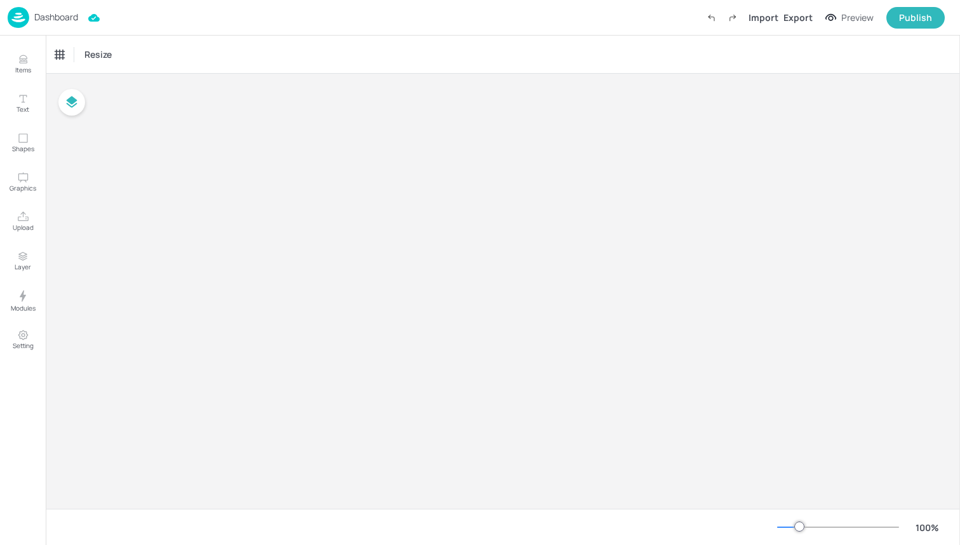
type input "£GBP - [GEOGRAPHIC_DATA]"
type input "kcal"
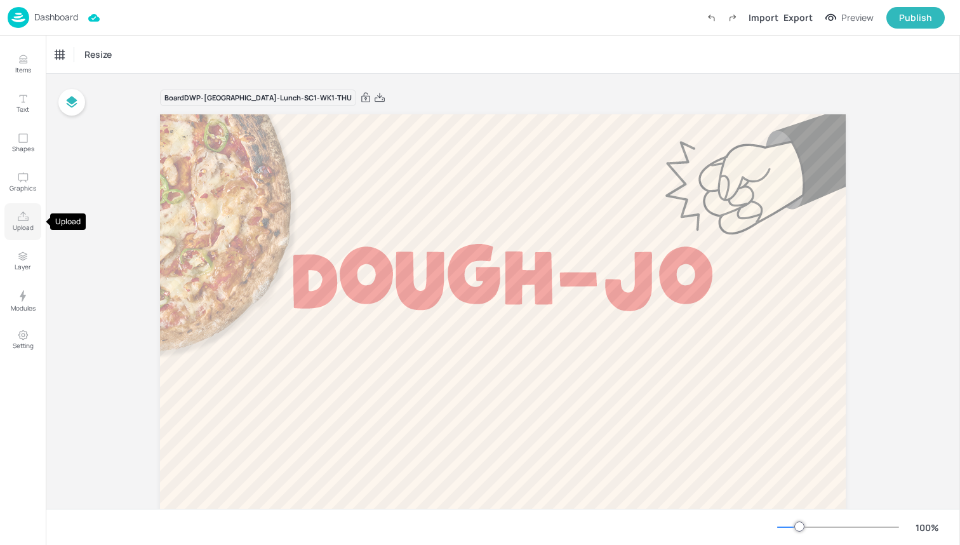
click at [19, 230] on p "Upload" at bounding box center [23, 227] width 21 height 9
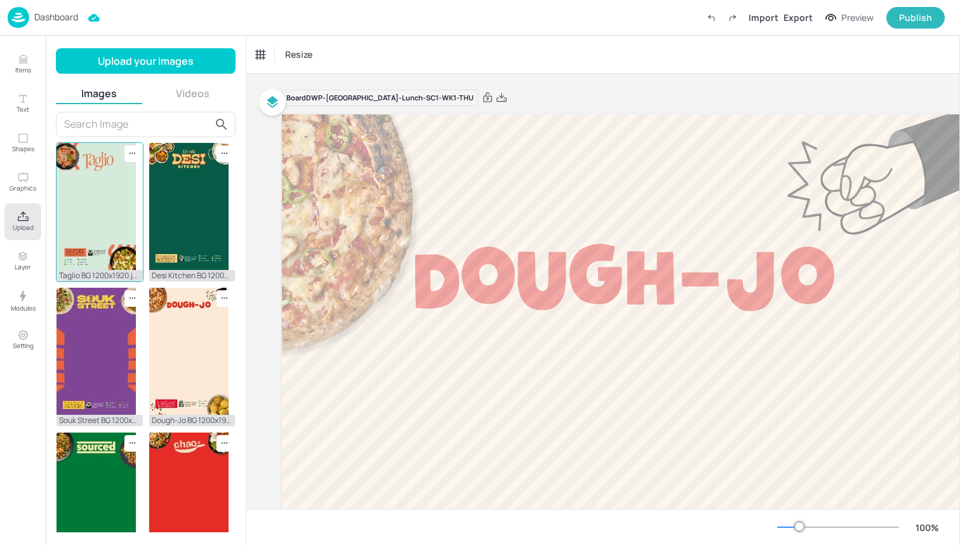
click at [103, 244] on img at bounding box center [96, 206] width 79 height 127
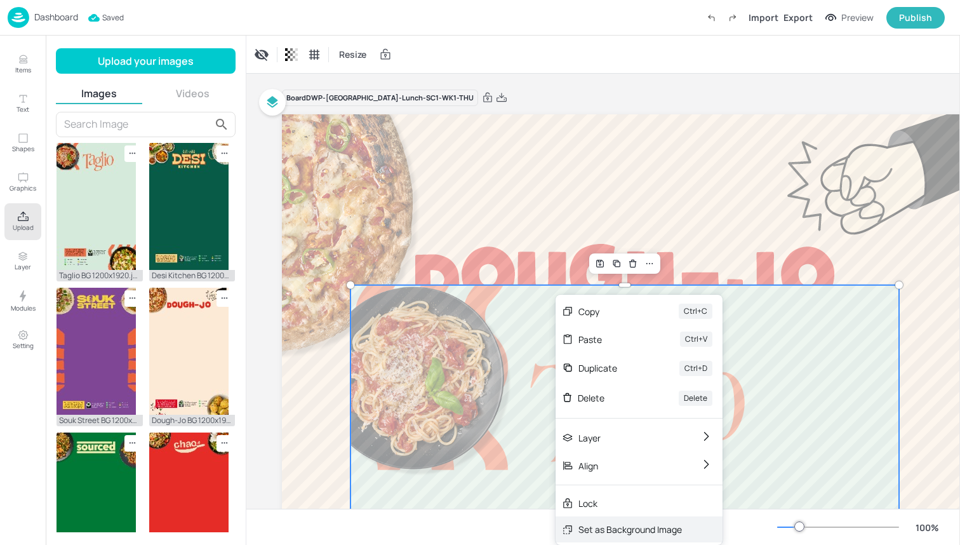
click at [616, 531] on div "Set as Background Image" at bounding box center [629, 528] width 103 height 13
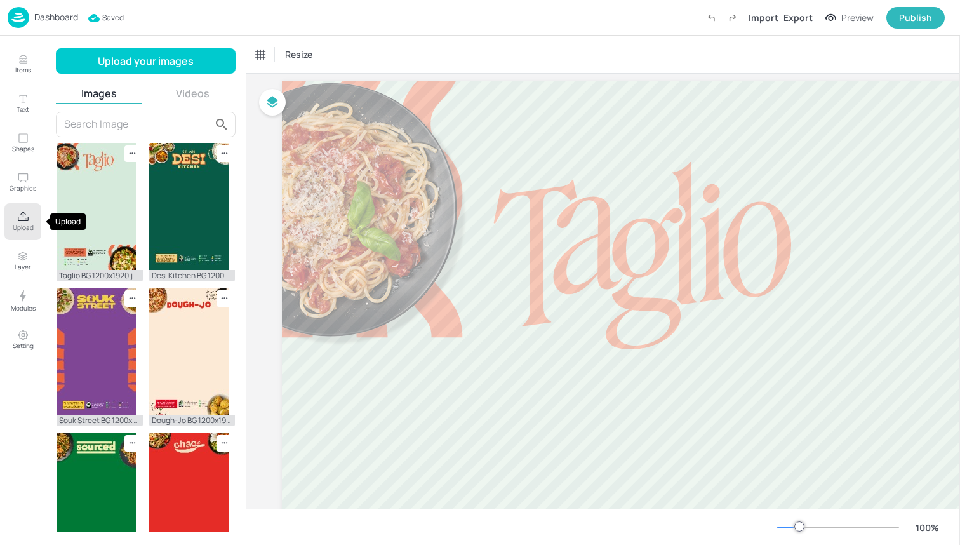
click at [24, 216] on icon "Upload" at bounding box center [23, 217] width 12 height 12
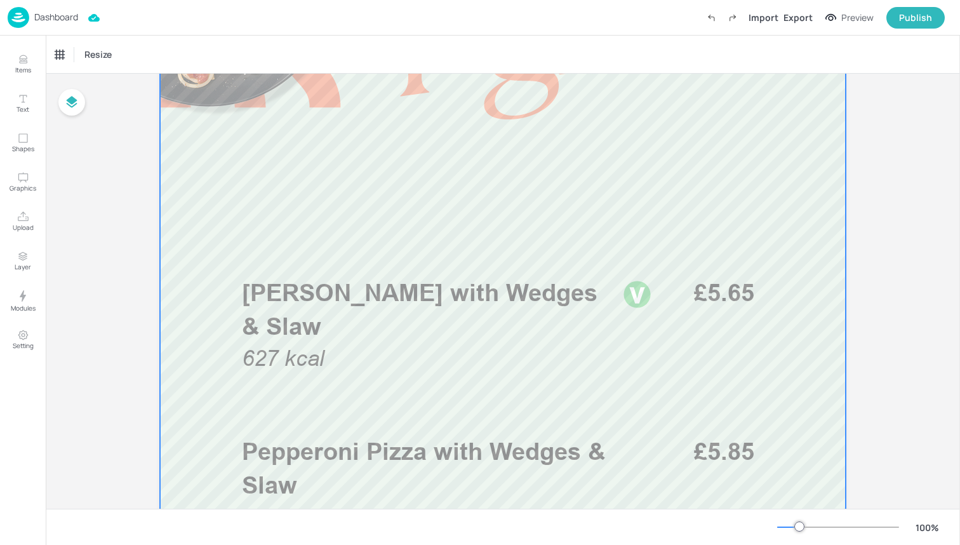
scroll to position [280, 0]
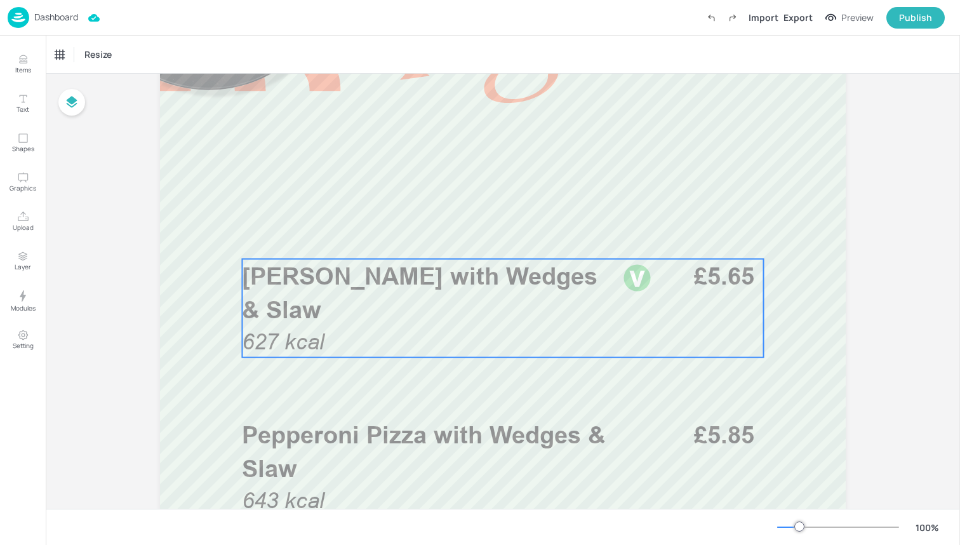
click at [396, 335] on div "Margherita Pizza with Wedges & Slaw 627 kcal £5.65" at bounding box center [502, 308] width 521 height 98
click at [132, 50] on div "Margherita Pizza with Wedges & Slaw" at bounding box center [107, 54] width 105 height 11
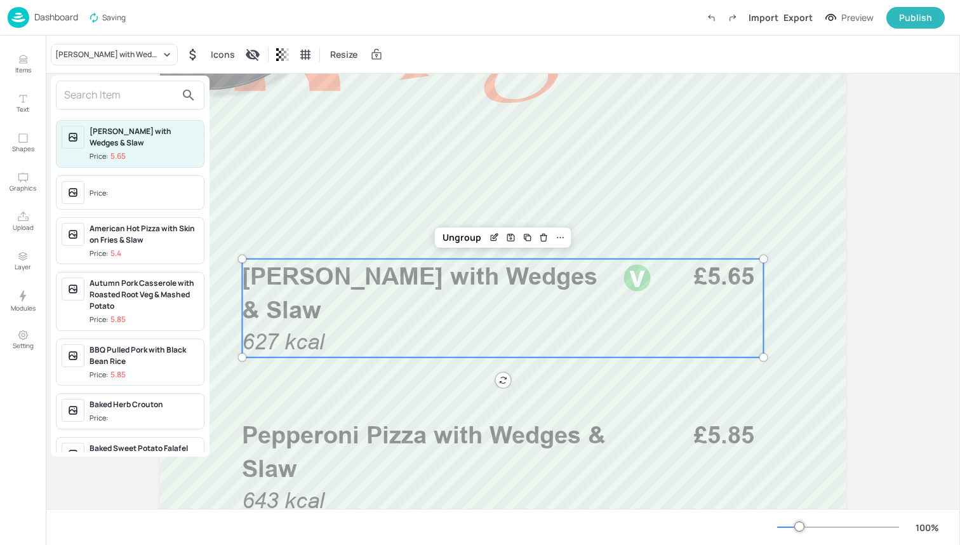
click at [128, 97] on input "text" at bounding box center [120, 95] width 112 height 20
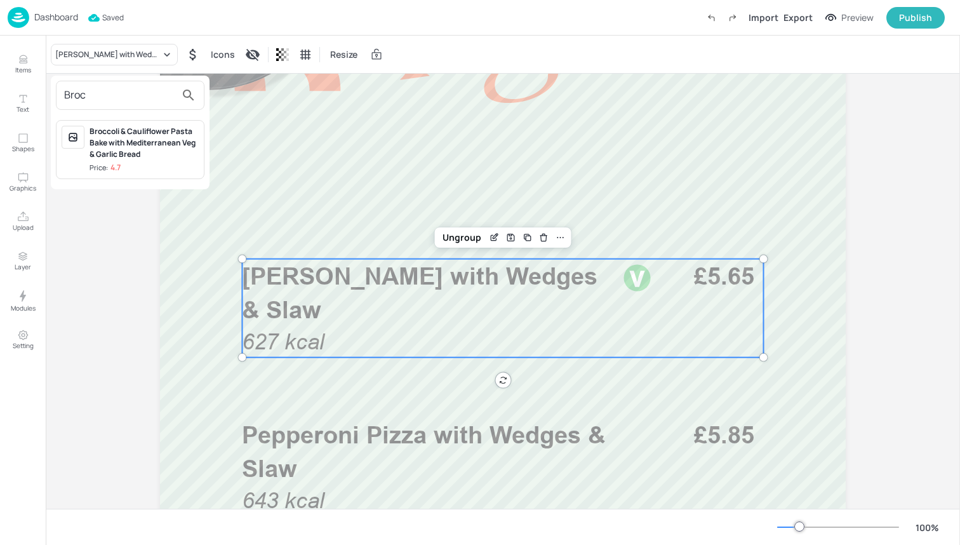
type input "Broc"
click at [144, 172] on span "Price: 4.7" at bounding box center [144, 168] width 109 height 11
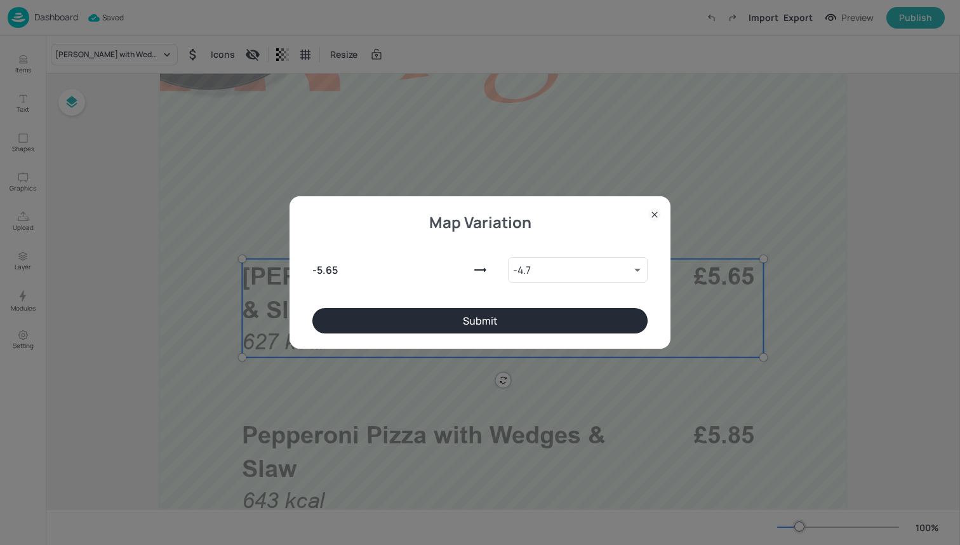
click at [485, 311] on button "Submit" at bounding box center [479, 320] width 335 height 25
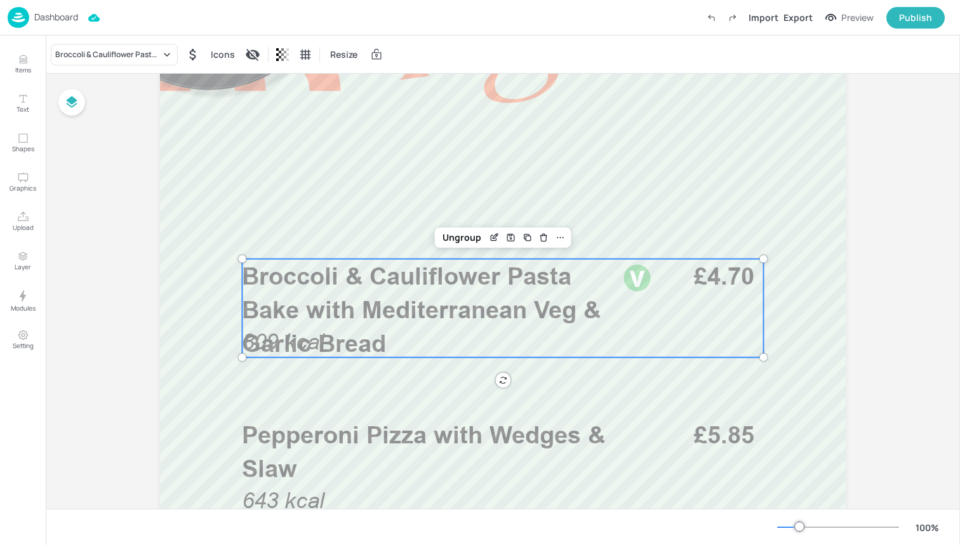
click at [483, 305] on span "Broccoli & Cauliflower Pasta Bake with Mediterranean Veg & Garlic Bread" at bounding box center [421, 310] width 359 height 96
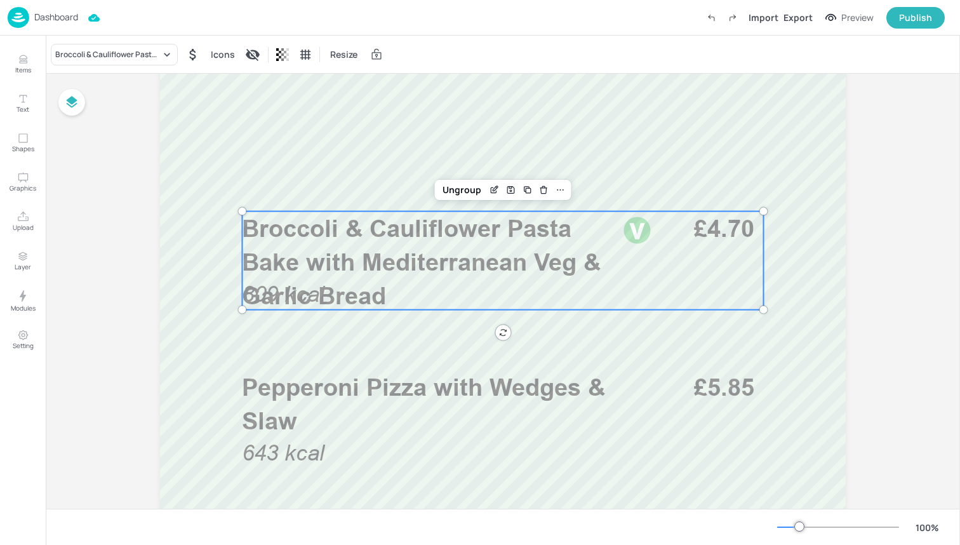
scroll to position [338, 0]
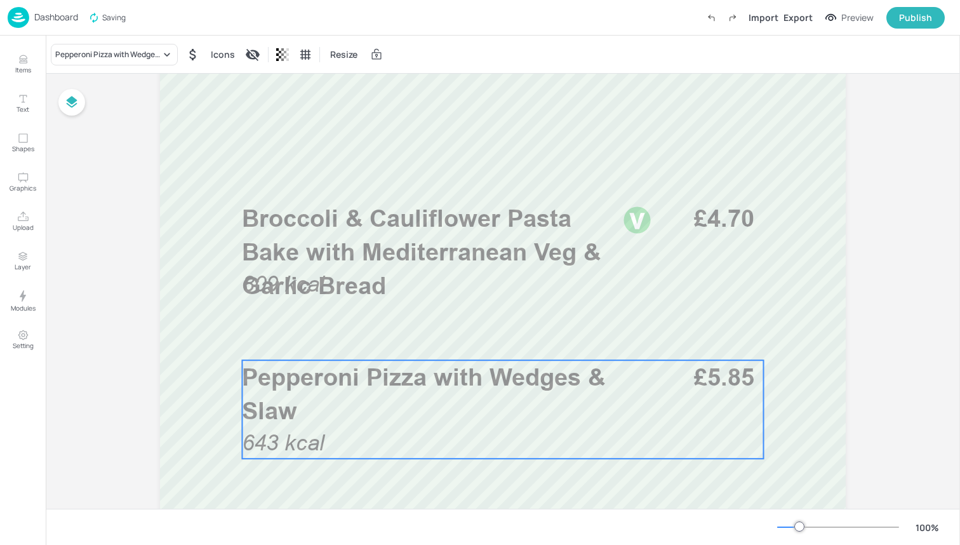
click at [437, 389] on span "Pepperoni Pizza with Wedges & Slaw" at bounding box center [423, 394] width 363 height 62
click at [144, 53] on div "Pepperoni Pizza with Wedges & Slaw" at bounding box center [107, 54] width 105 height 11
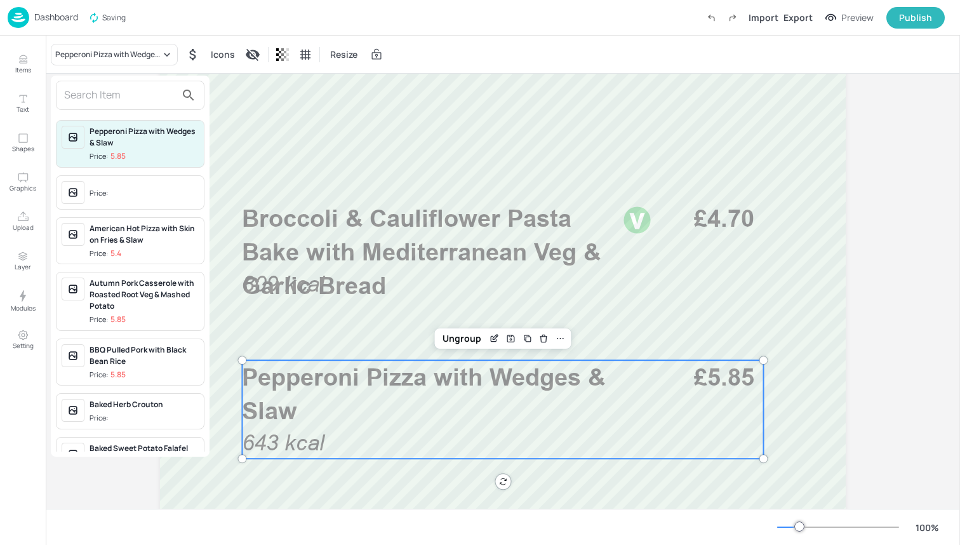
click at [148, 95] on input "text" at bounding box center [120, 95] width 112 height 20
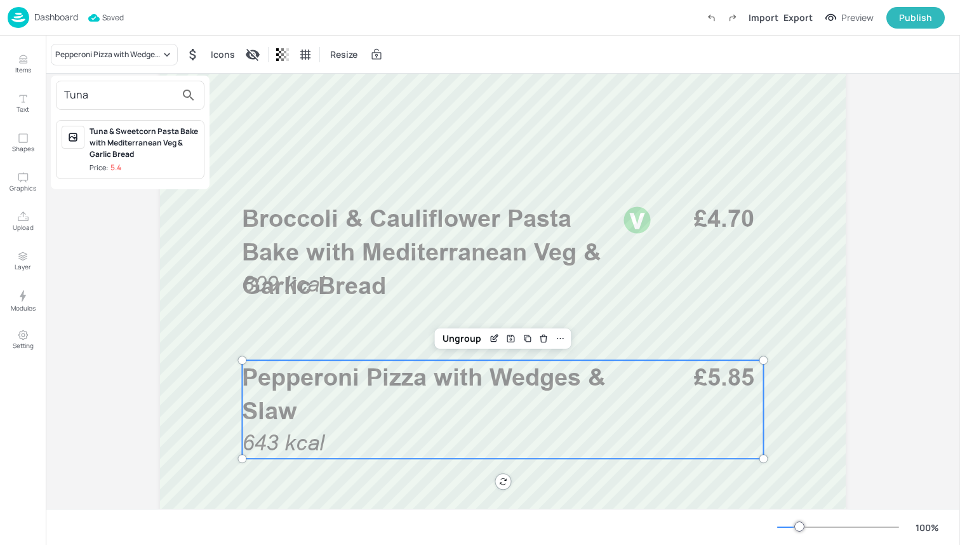
type input "Tuna"
click at [157, 138] on div "Tuna & Sweetcorn Pasta Bake with Mediterranean Veg & Garlic Bread" at bounding box center [144, 143] width 109 height 34
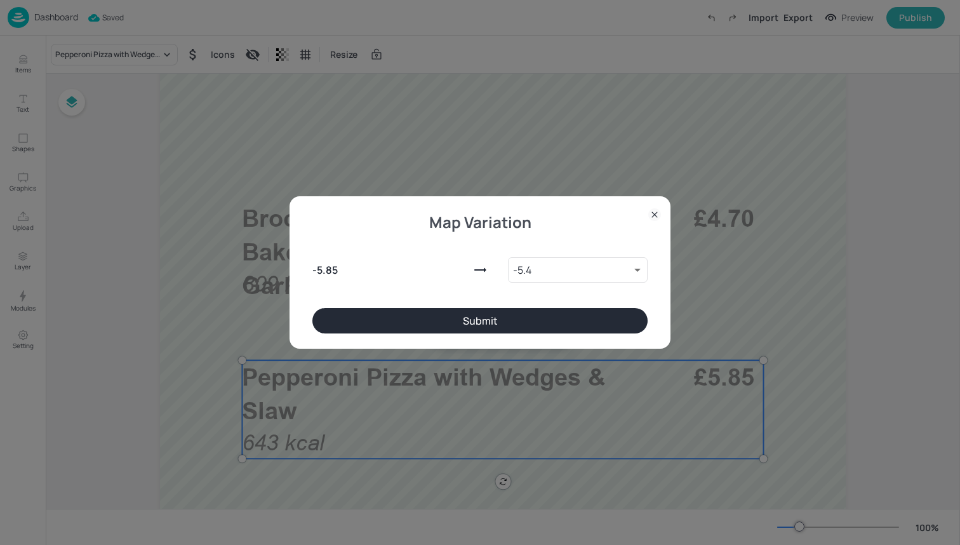
click at [490, 323] on button "Submit" at bounding box center [479, 320] width 335 height 25
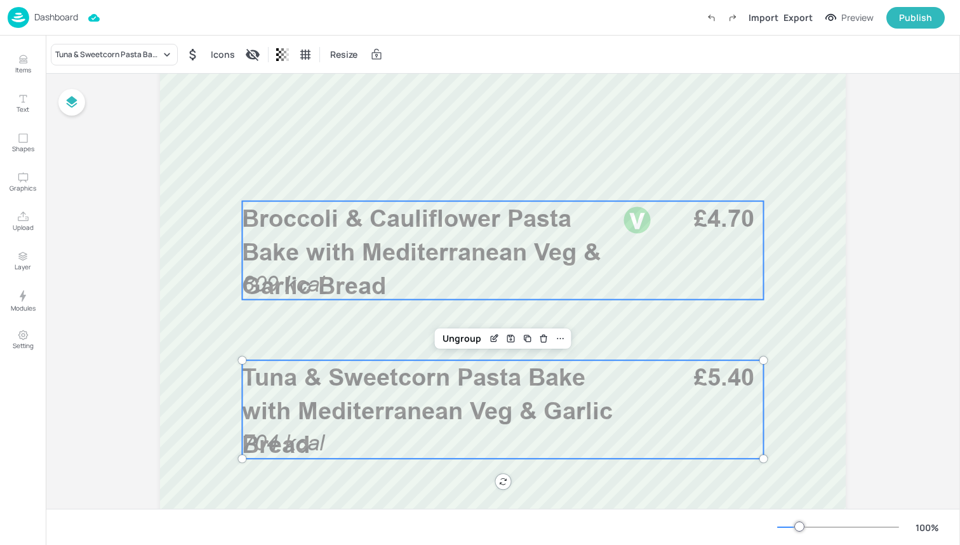
click at [408, 255] on span "Broccoli & Cauliflower Pasta Bake with Mediterranean Veg & Garlic Bread" at bounding box center [421, 252] width 359 height 96
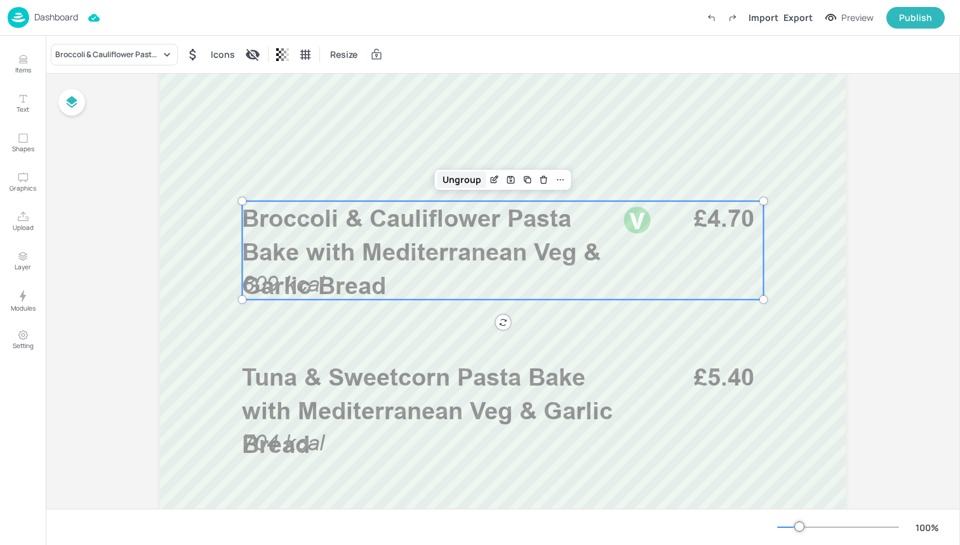
click at [453, 173] on div "Ungroup" at bounding box center [461, 179] width 49 height 17
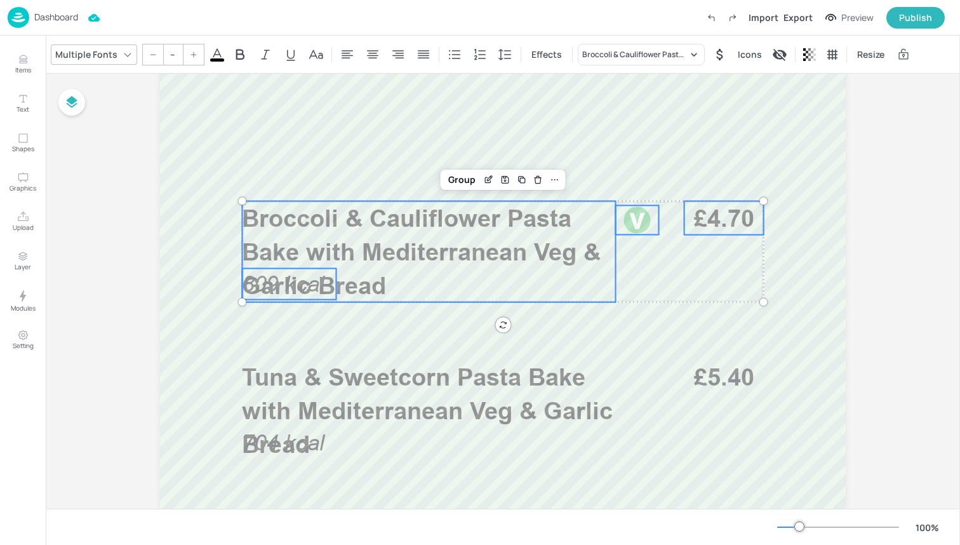
click at [295, 272] on span "809 kcal" at bounding box center [283, 283] width 83 height 25
type input "35"
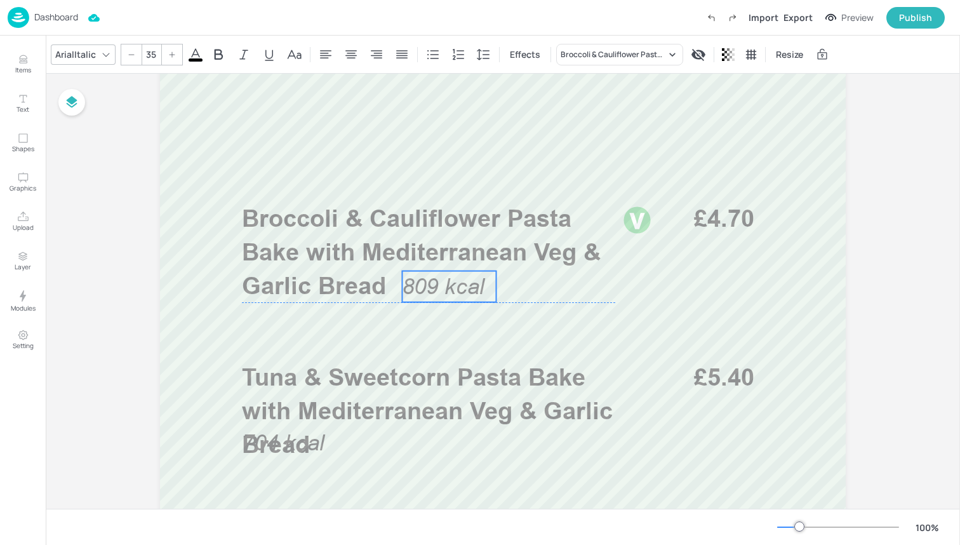
drag, startPoint x: 296, startPoint y: 275, endPoint x: 456, endPoint y: 277, distance: 160.0
click at [456, 277] on span "809 kcal" at bounding box center [443, 286] width 83 height 25
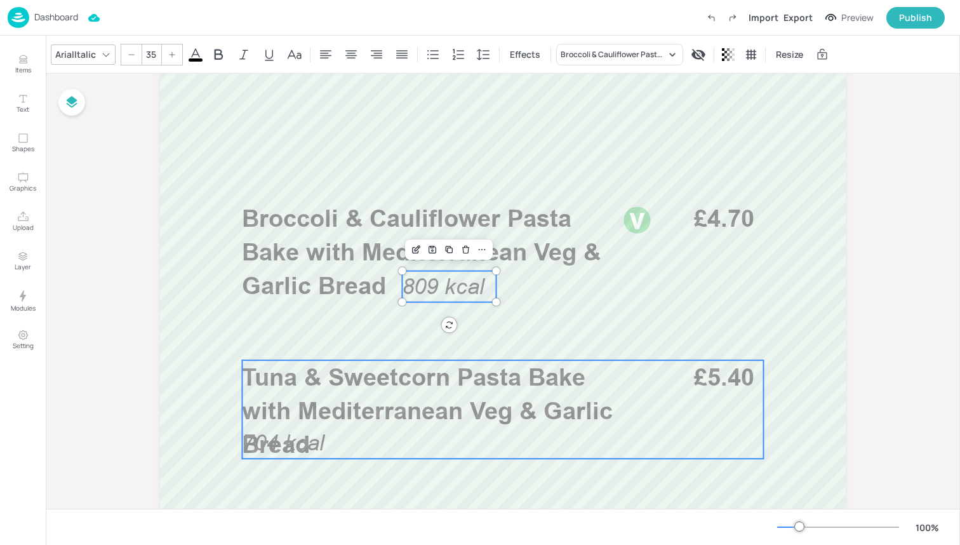
click at [277, 444] on span "704 kcal" at bounding box center [283, 442] width 83 height 25
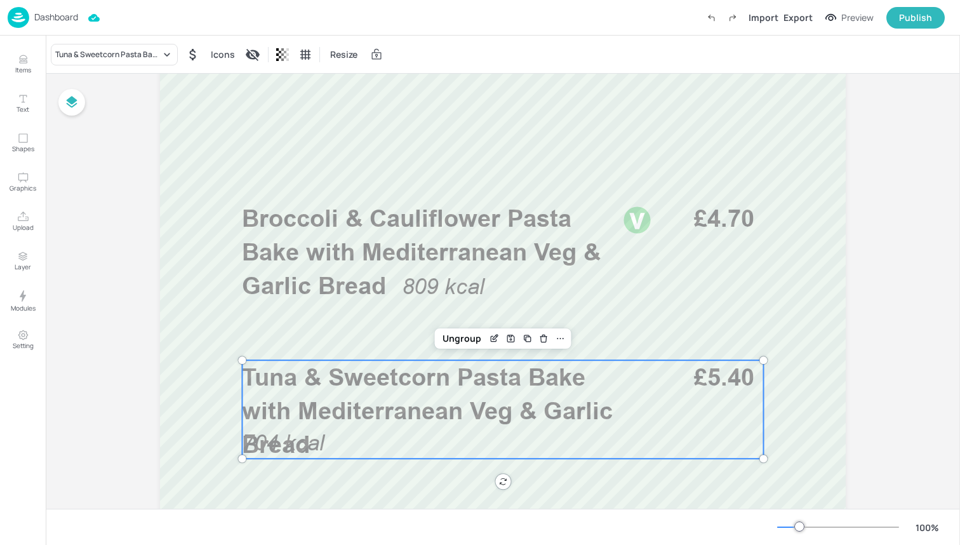
click at [283, 439] on span "704 kcal" at bounding box center [283, 442] width 83 height 25
click at [460, 341] on div "Ungroup" at bounding box center [461, 338] width 49 height 17
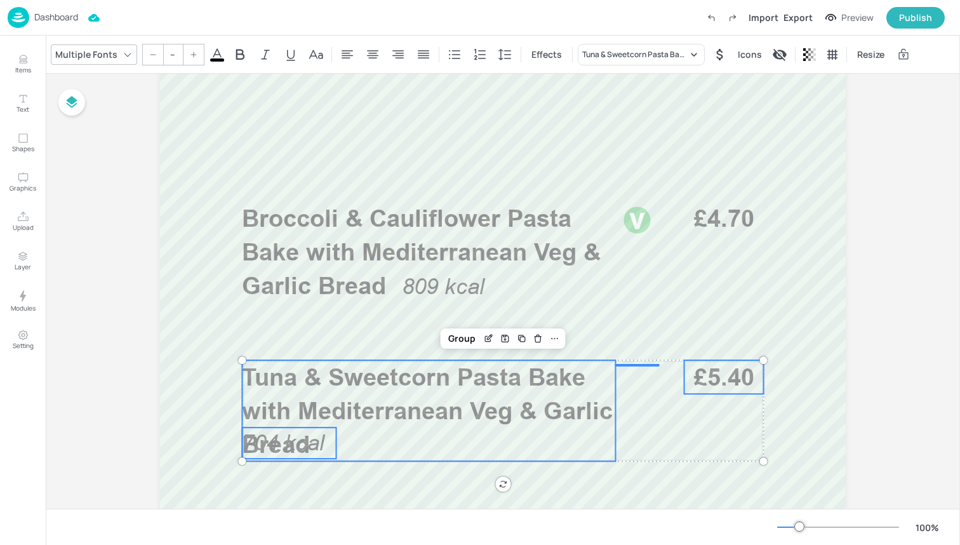
click at [290, 446] on span "704 kcal" at bounding box center [283, 442] width 83 height 25
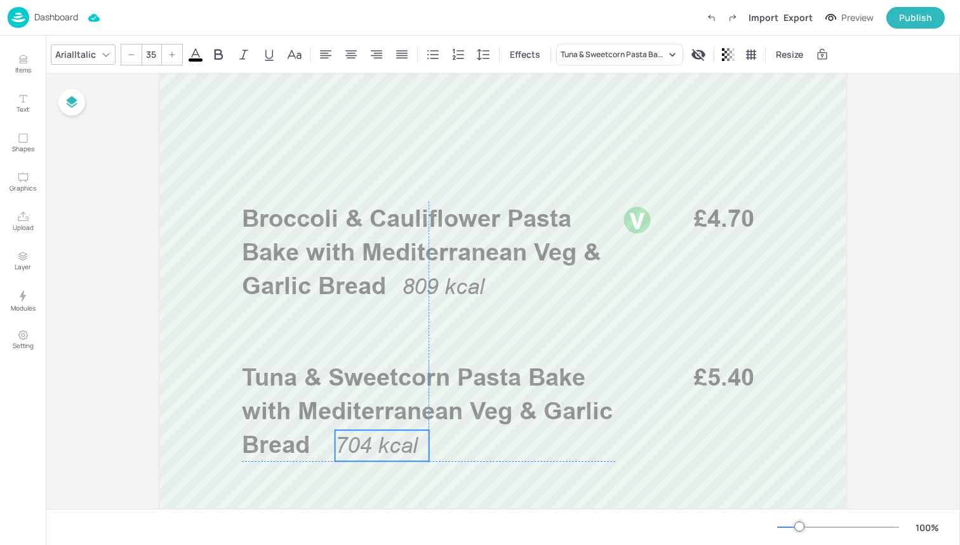
drag, startPoint x: 290, startPoint y: 446, endPoint x: 383, endPoint y: 450, distance: 92.8
click at [383, 450] on span "704 kcal" at bounding box center [376, 444] width 83 height 25
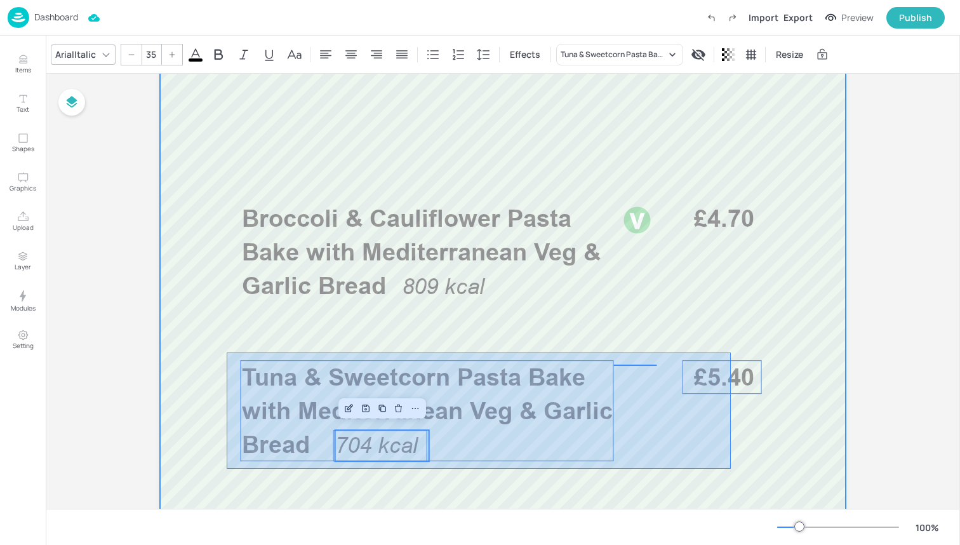
drag, startPoint x: 227, startPoint y: 469, endPoint x: 729, endPoint y: 352, distance: 516.1
click at [731, 352] on div at bounding box center [503, 386] width 762 height 1219
type input "--"
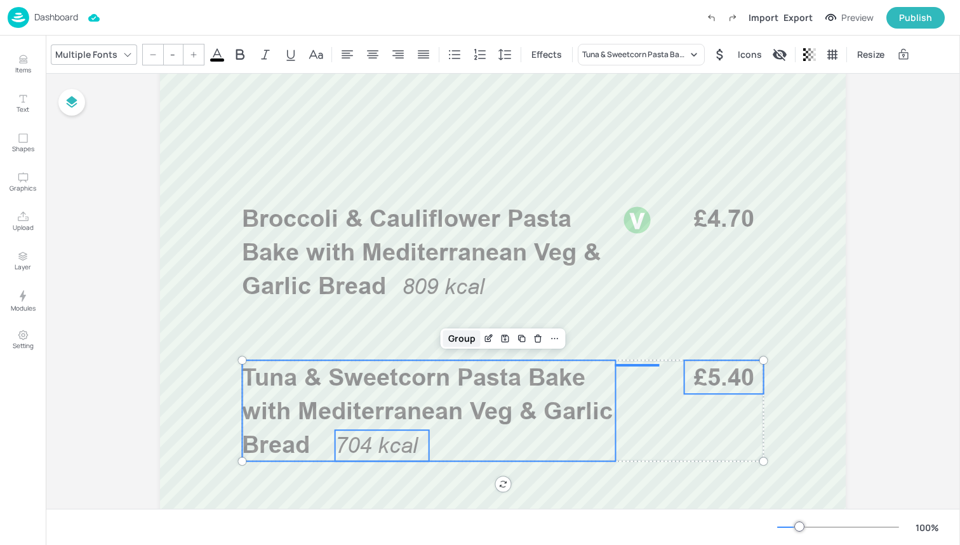
click at [456, 338] on div "Group" at bounding box center [461, 338] width 37 height 17
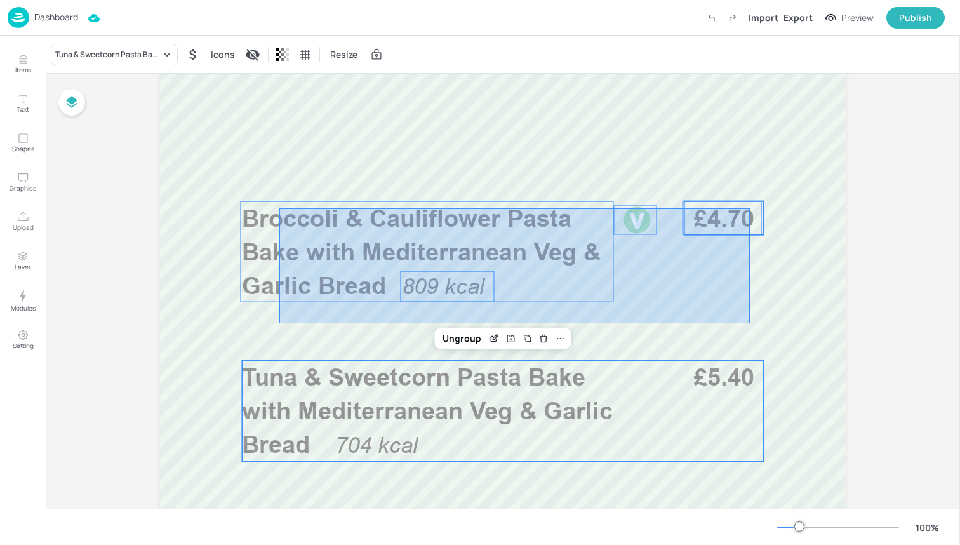
drag, startPoint x: 279, startPoint y: 323, endPoint x: 748, endPoint y: 208, distance: 483.0
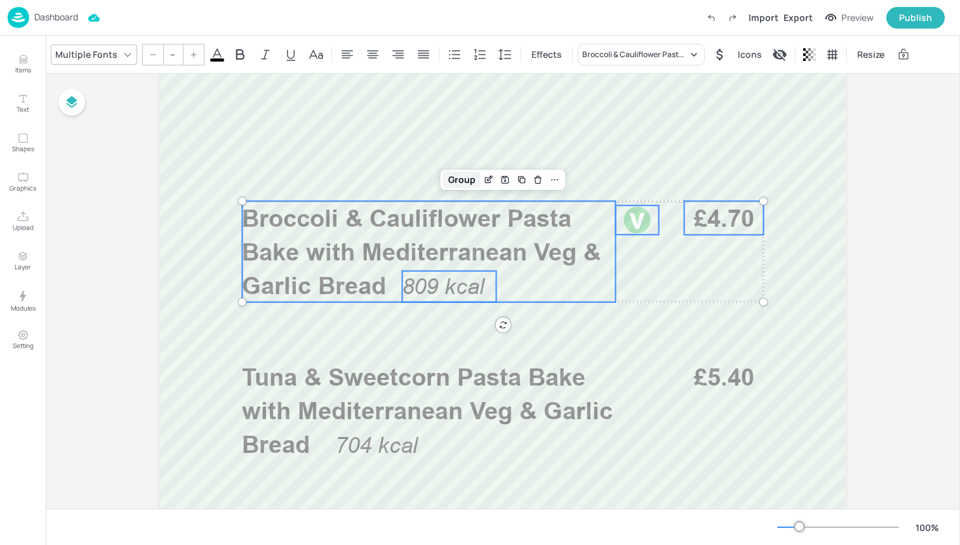
click at [455, 184] on div "Group" at bounding box center [461, 179] width 37 height 17
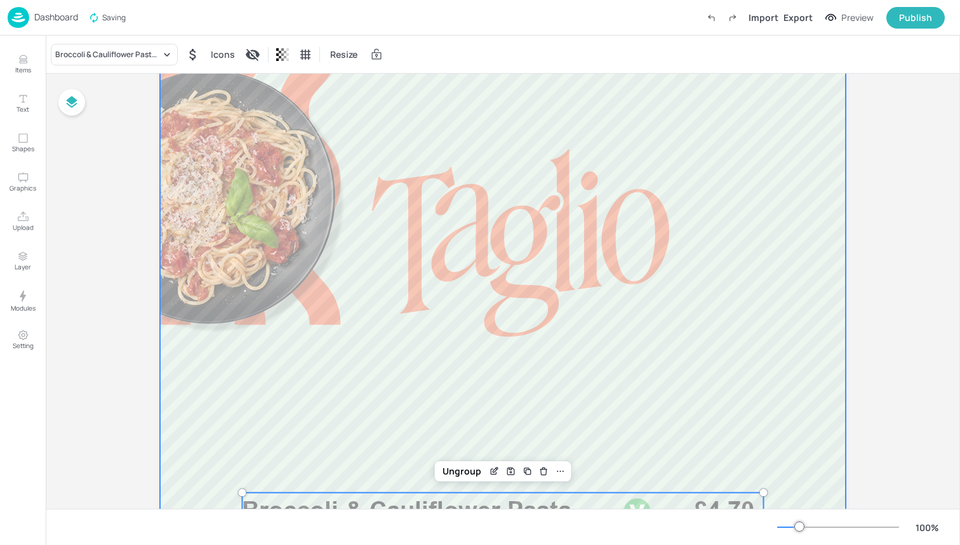
scroll to position [347, 0]
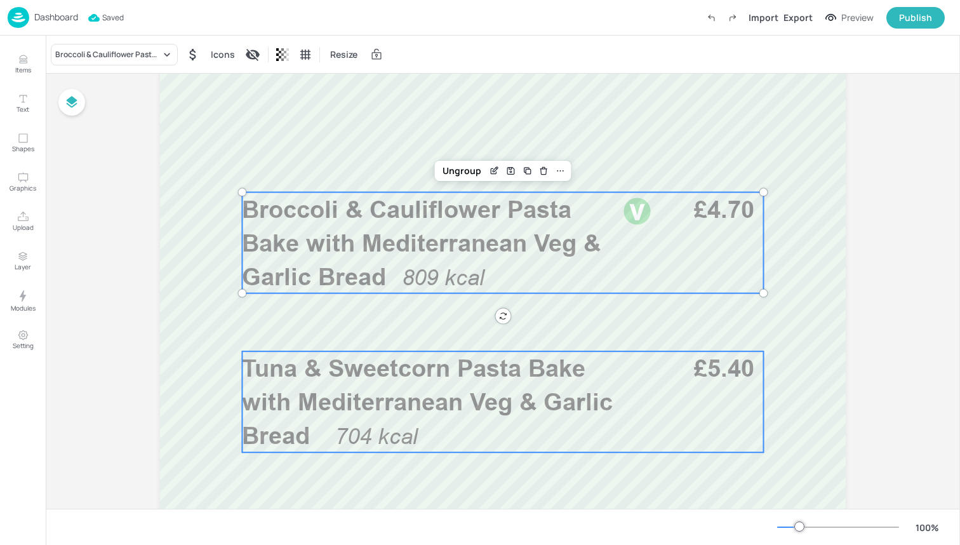
click at [449, 420] on p "Tuna & Sweetcorn Pasta Bake with Mediterranean Veg & Garlic Bread" at bounding box center [428, 402] width 373 height 102
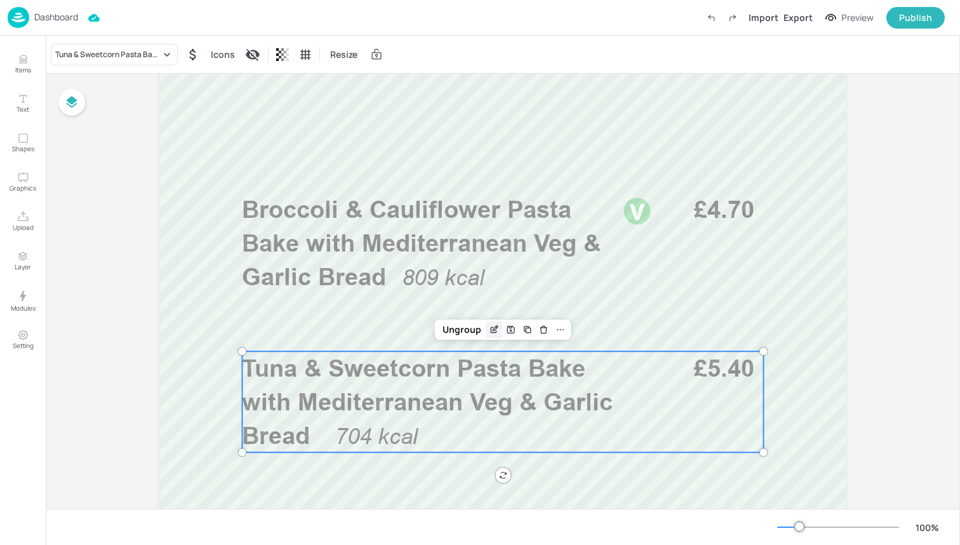
click at [496, 328] on icon "Edit Item" at bounding box center [496, 327] width 1 height 1
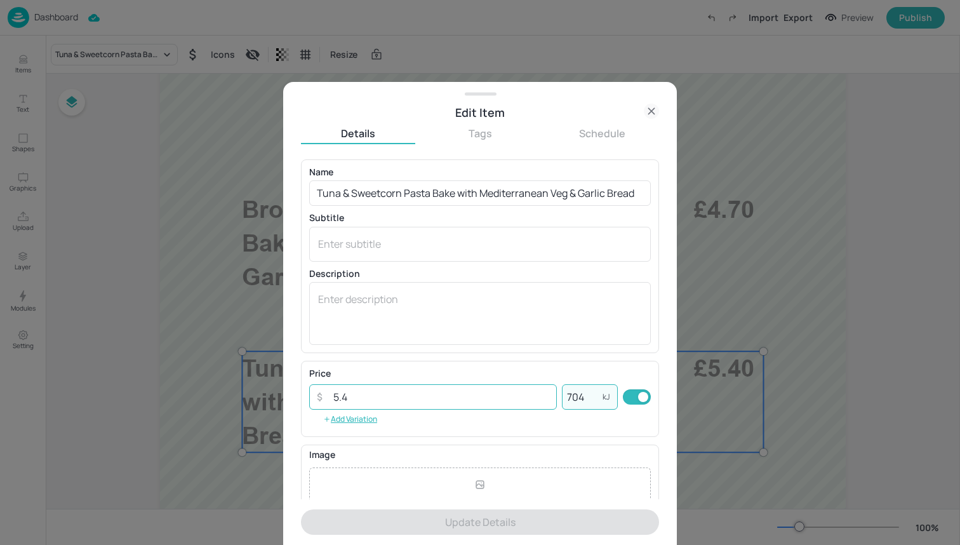
drag, startPoint x: 591, startPoint y: 392, endPoint x: 419, endPoint y: 393, distance: 172.0
click at [419, 393] on div "​ 5.4 ​ 704 kJ ​" at bounding box center [480, 396] width 342 height 25
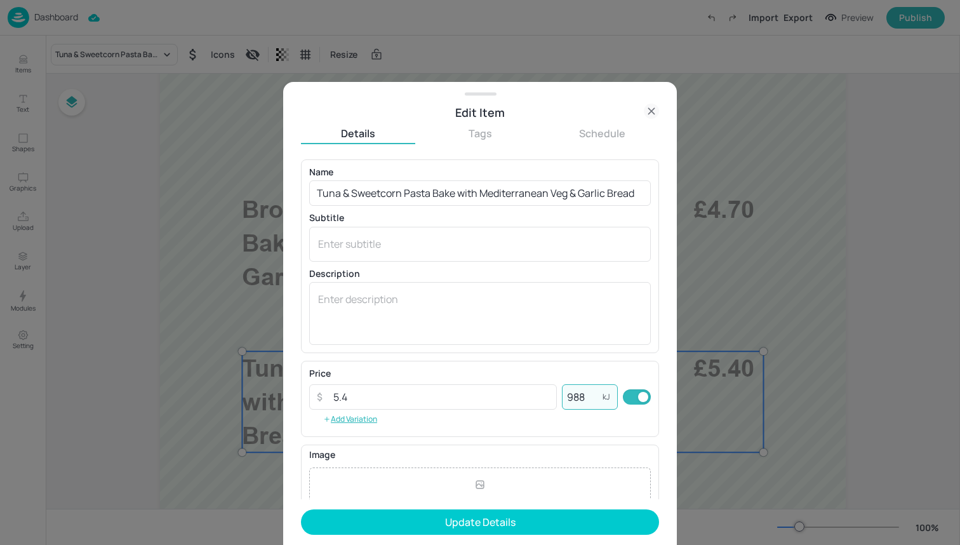
type input "988"
click at [444, 354] on div "Name Tuna & Sweetcorn Pasta Bake with Mediterranean Veg & Garlic Bread ​ Subtit…" at bounding box center [480, 329] width 358 height 340
click at [439, 395] on input "5.4" at bounding box center [441, 396] width 231 height 25
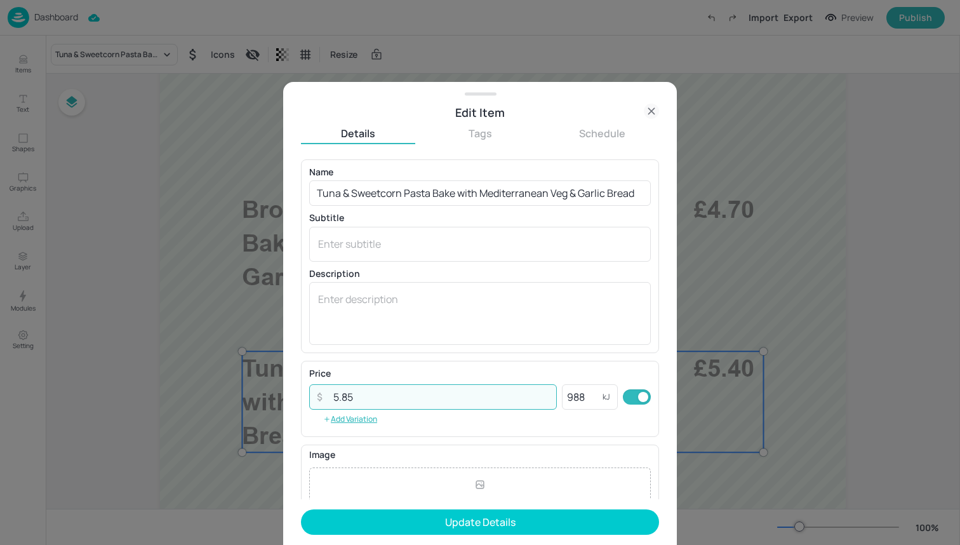
type input "5.85"
click at [446, 509] on form "Name Tuna & Sweetcorn Pasta Bake with Mediterranean Veg & Garlic Bread ​ Subtit…" at bounding box center [480, 351] width 358 height 385
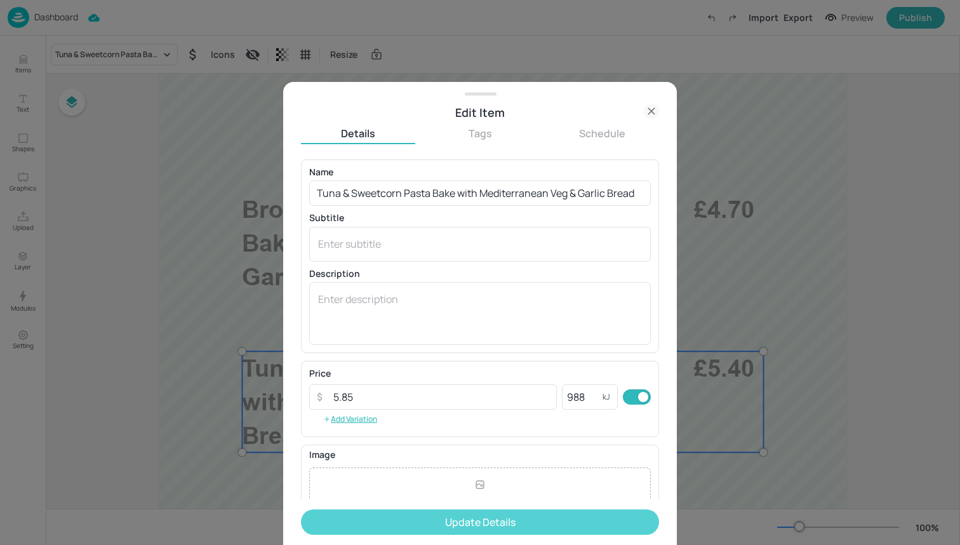
click at [446, 514] on button "Update Details" at bounding box center [480, 521] width 358 height 25
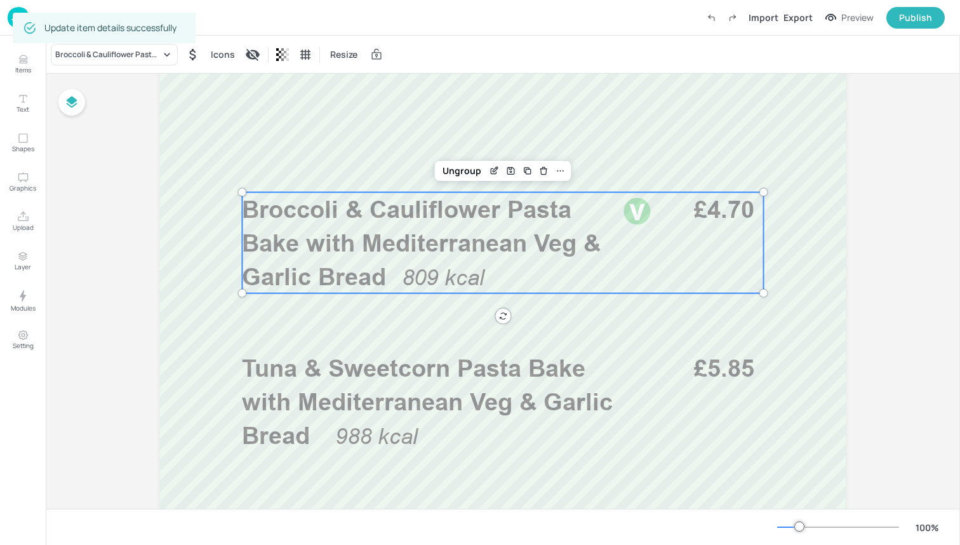
click at [502, 241] on span "Broccoli & Cauliflower Pasta Bake with Mediterranean Veg & Garlic Bread" at bounding box center [421, 243] width 359 height 96
click at [492, 166] on icon "Edit Item" at bounding box center [494, 171] width 11 height 10
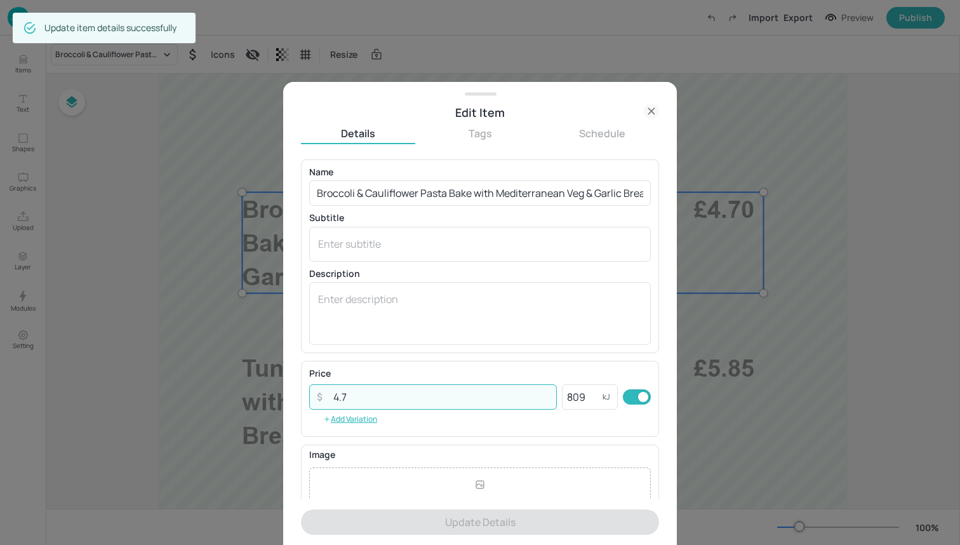
drag, startPoint x: 425, startPoint y: 389, endPoint x: 271, endPoint y: 389, distance: 154.3
click at [271, 389] on div "Edit Item Details Tags Schedule Name Broccoli & Cauliflower Pasta Bake with Med…" at bounding box center [480, 272] width 960 height 545
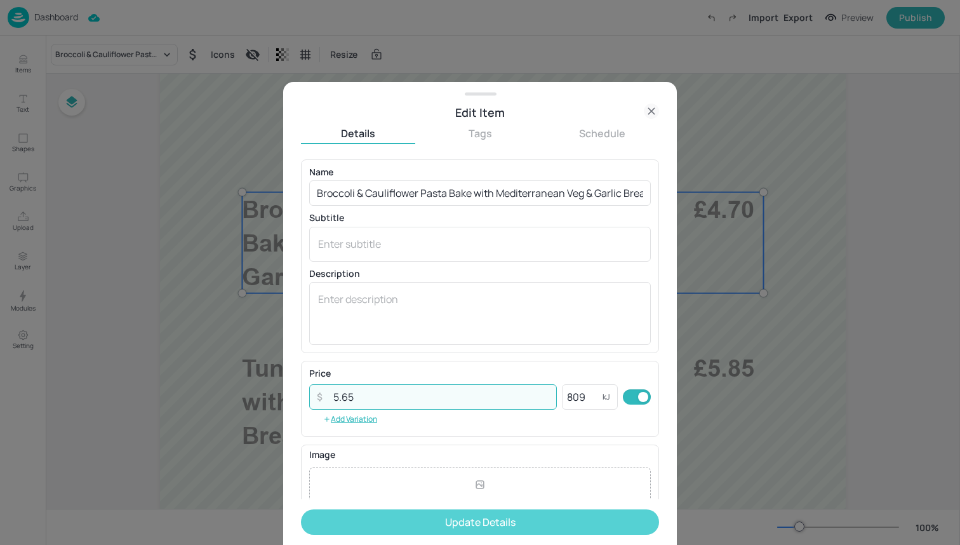
type input "5.65"
click at [350, 515] on button "Update Details" at bounding box center [480, 521] width 358 height 25
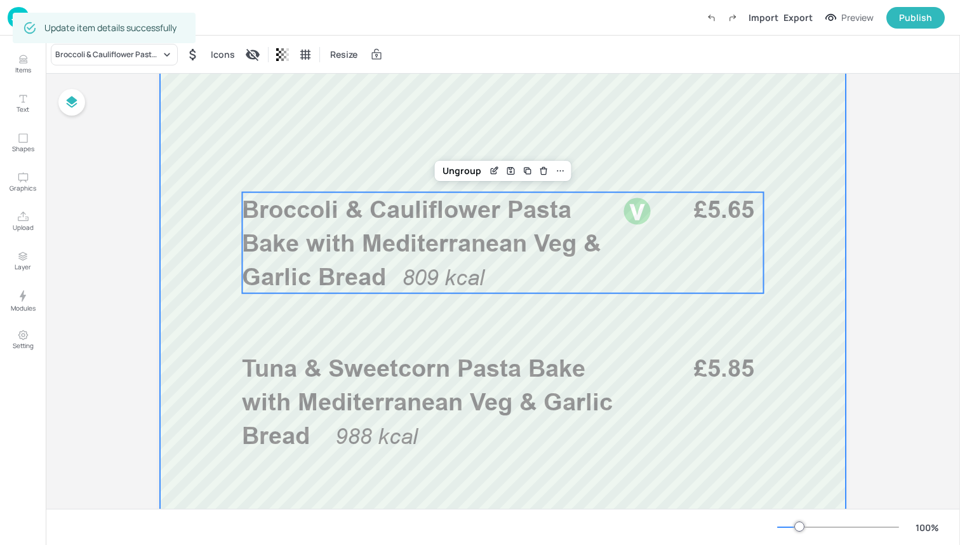
click at [340, 486] on div at bounding box center [503, 377] width 762 height 1219
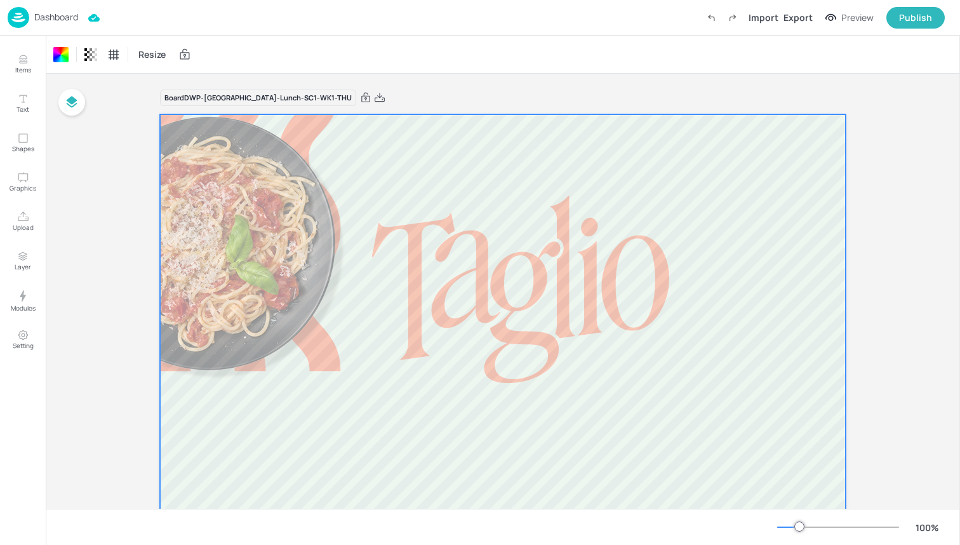
click at [17, 14] on img at bounding box center [19, 17] width 22 height 21
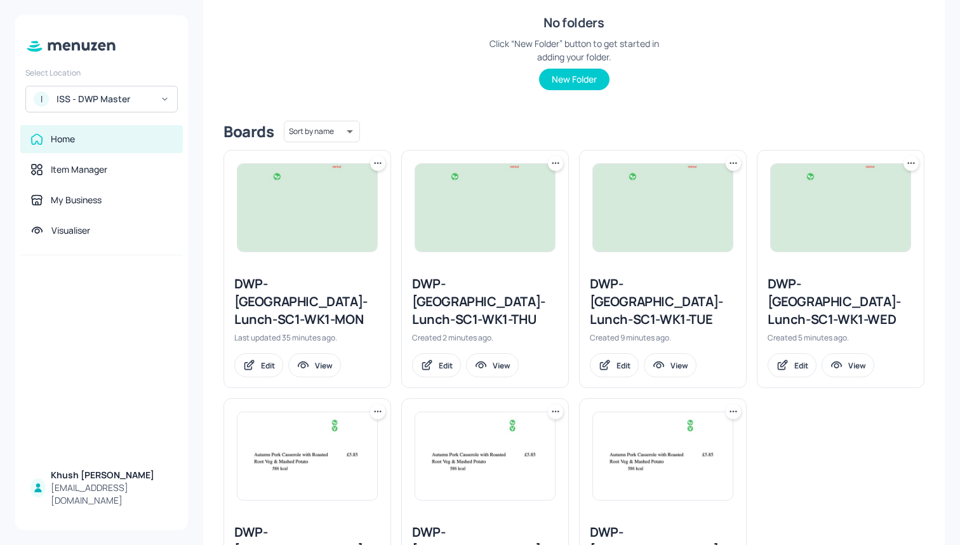
scroll to position [164, 0]
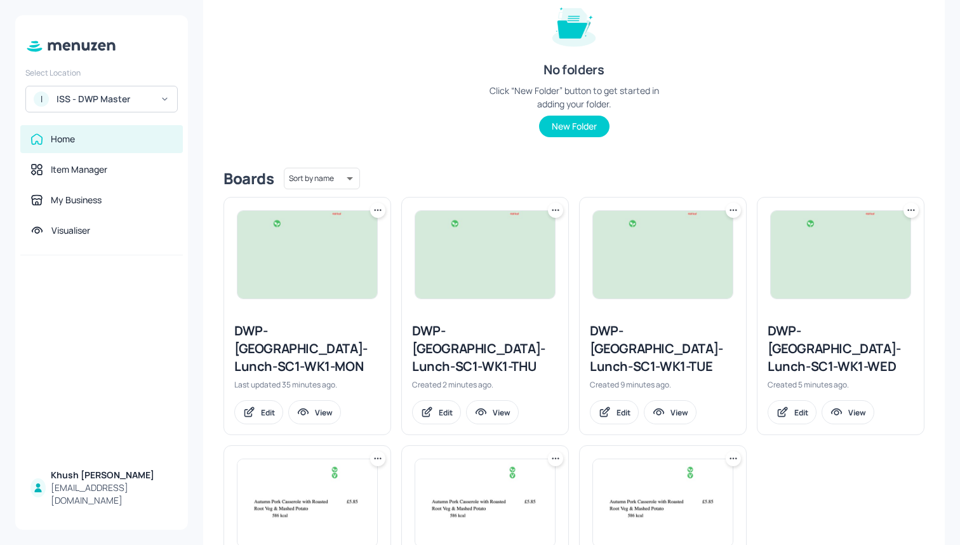
click at [554, 211] on icon at bounding box center [555, 210] width 13 height 13
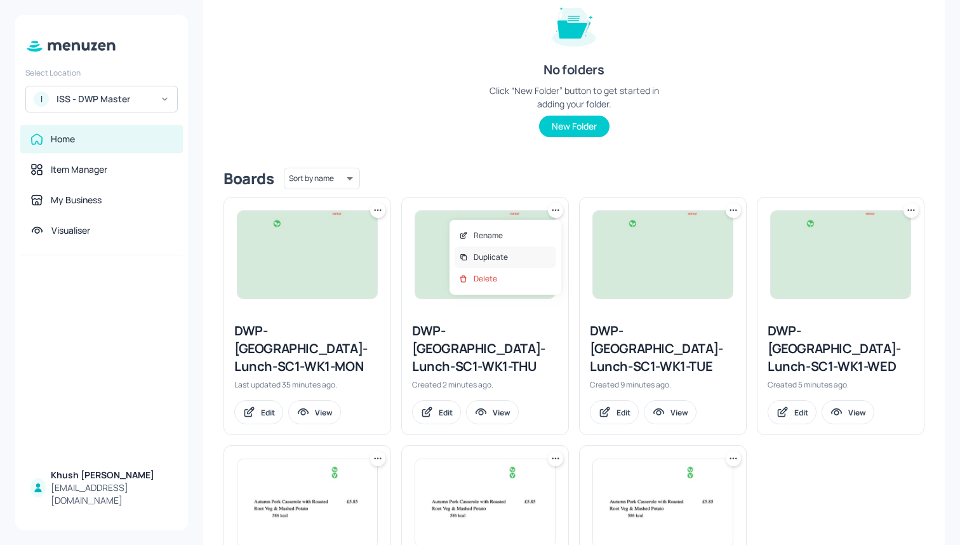
click at [503, 256] on p "Duplicate" at bounding box center [491, 256] width 34 height 11
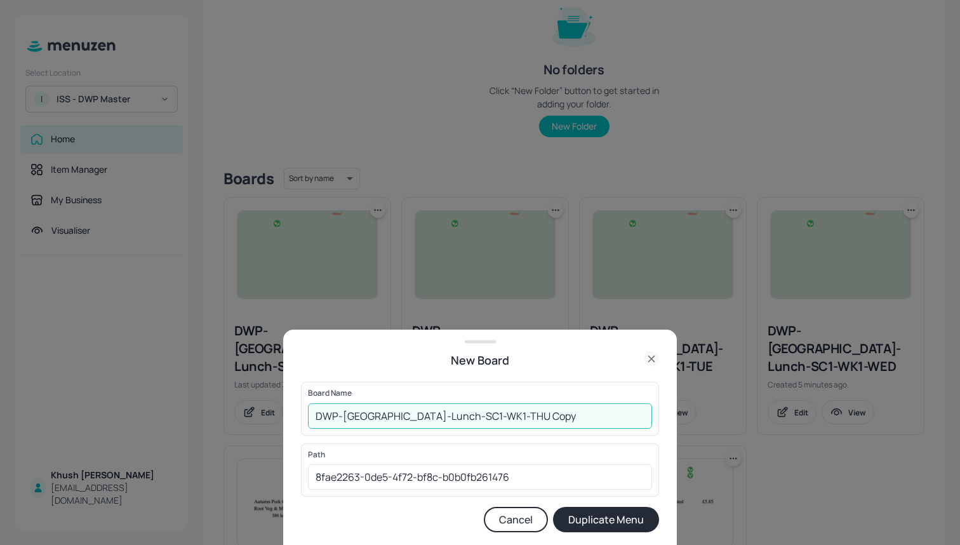
drag, startPoint x: 530, startPoint y: 420, endPoint x: 472, endPoint y: 419, distance: 57.8
click at [472, 419] on input "DWP-Leeds-Lunch-SC1-WK1-THU Copy" at bounding box center [480, 415] width 344 height 25
click at [425, 417] on input "DWP-[GEOGRAPHIC_DATA]-Lunch-SC1-WK1-THU" at bounding box center [480, 415] width 344 height 25
type input "DWP-[GEOGRAPHIC_DATA]-Lunch-SC2-WK1-THU"
click at [584, 519] on button "Duplicate Menu" at bounding box center [606, 519] width 106 height 25
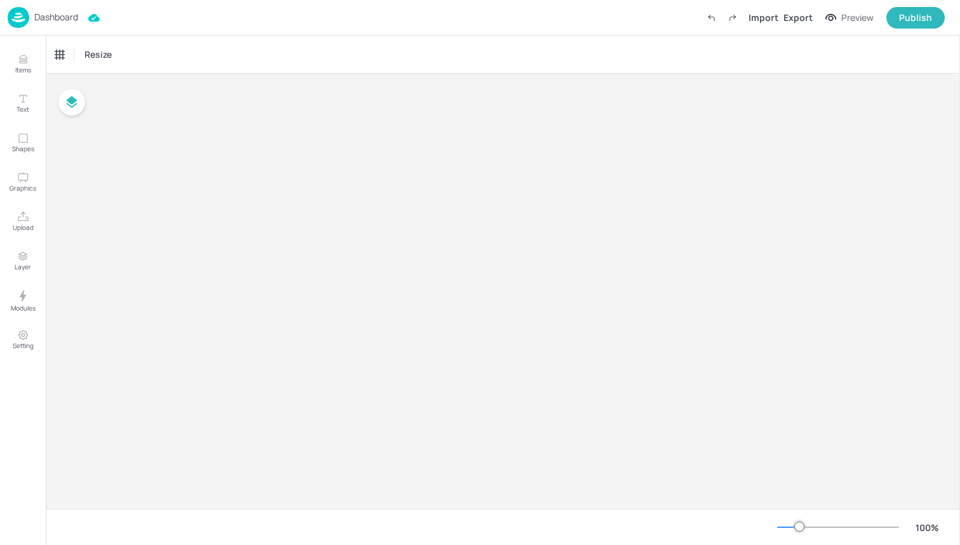
type input "£GBP - [GEOGRAPHIC_DATA]"
type input "kcal"
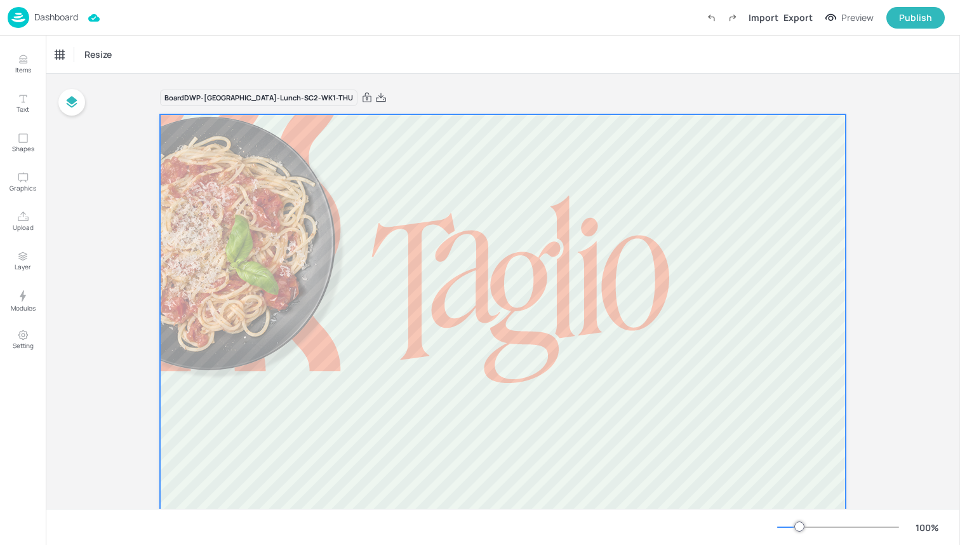
scroll to position [25, 0]
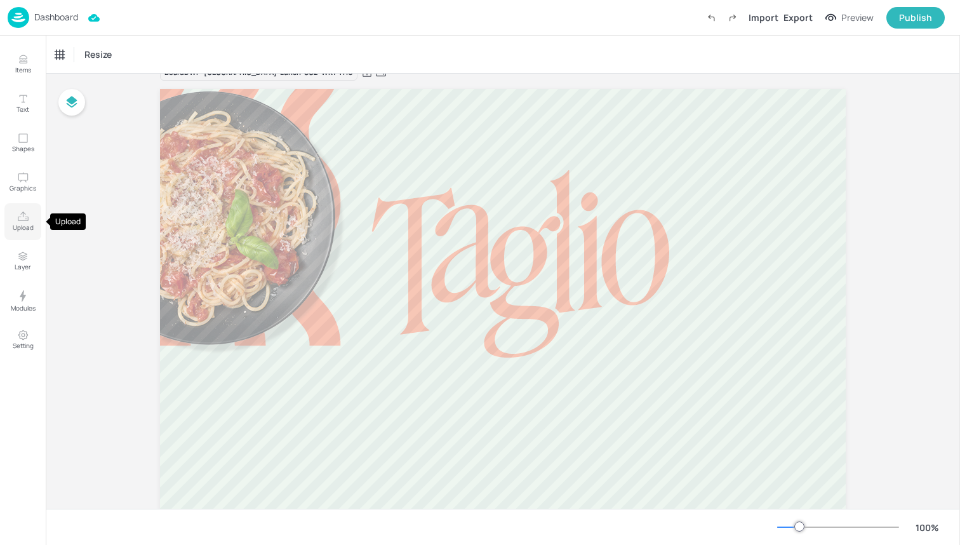
click at [13, 211] on button "Upload" at bounding box center [22, 221] width 37 height 37
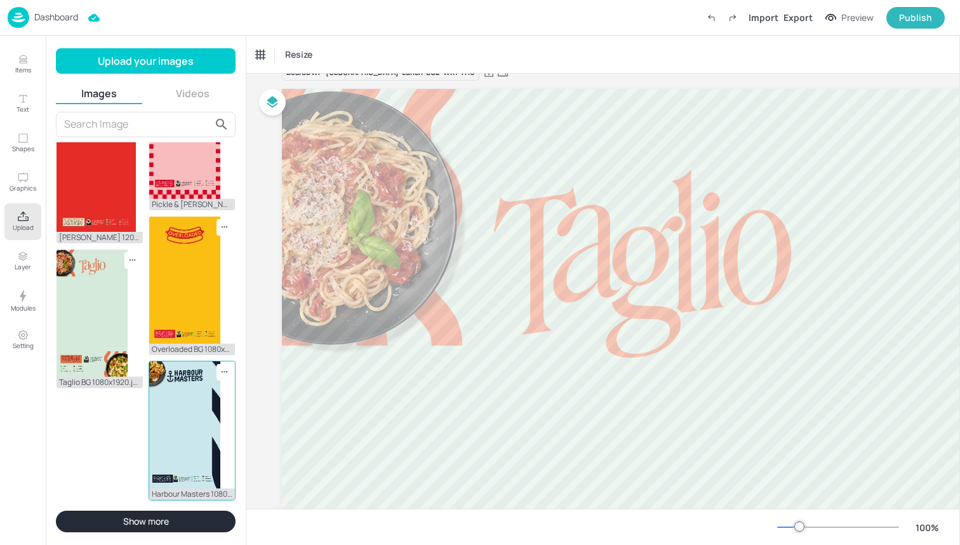
scroll to position [1089, 0]
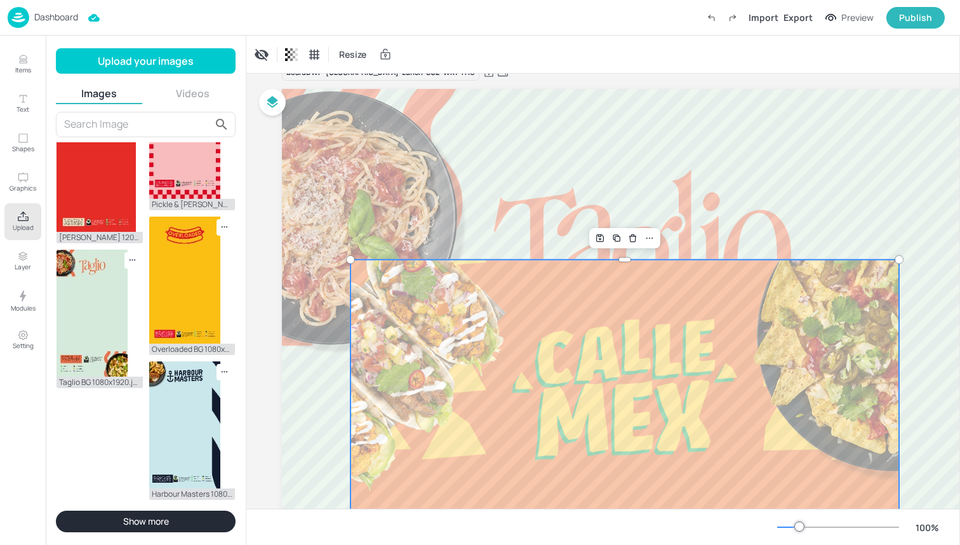
click at [635, 238] on icon "Delete" at bounding box center [633, 238] width 10 height 10
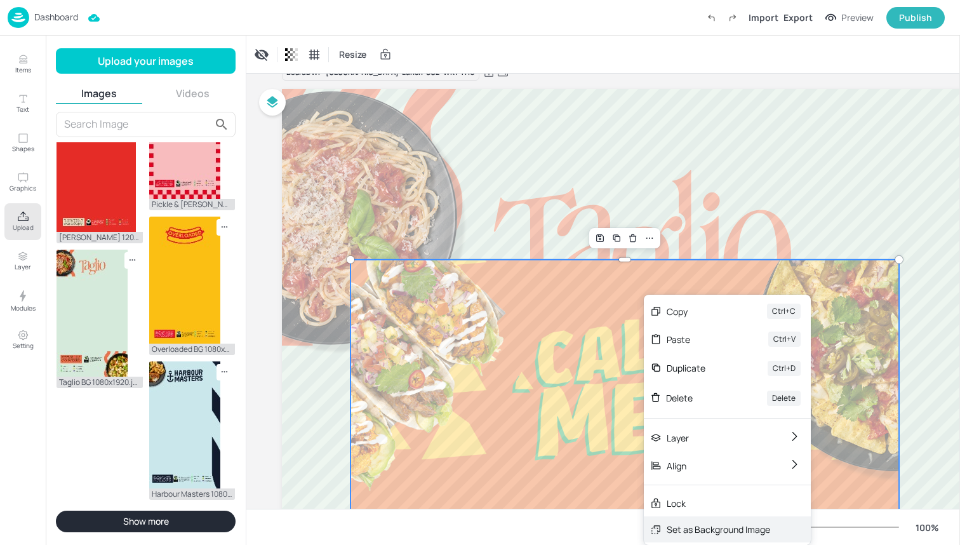
click at [675, 531] on div "Set as Background Image" at bounding box center [718, 528] width 103 height 13
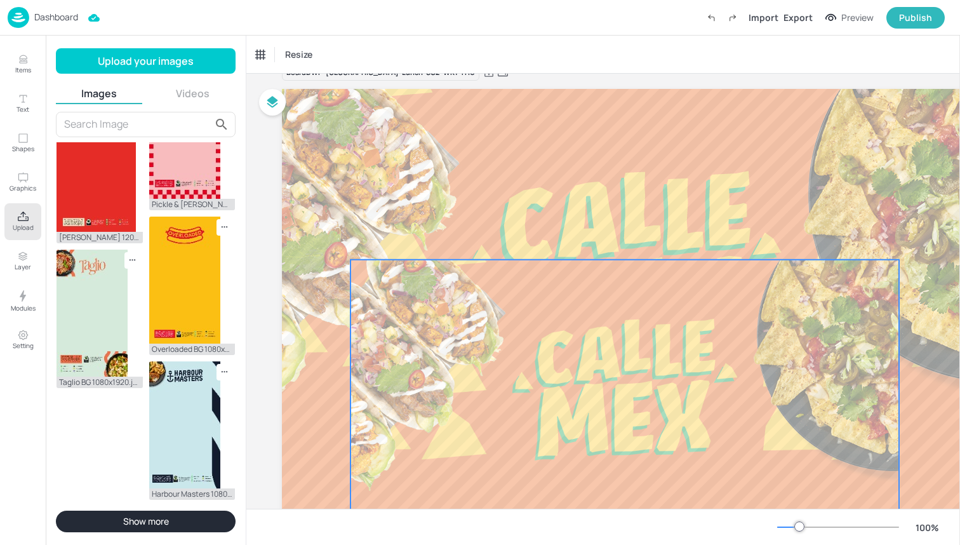
click at [630, 233] on icon "Delete" at bounding box center [633, 238] width 10 height 10
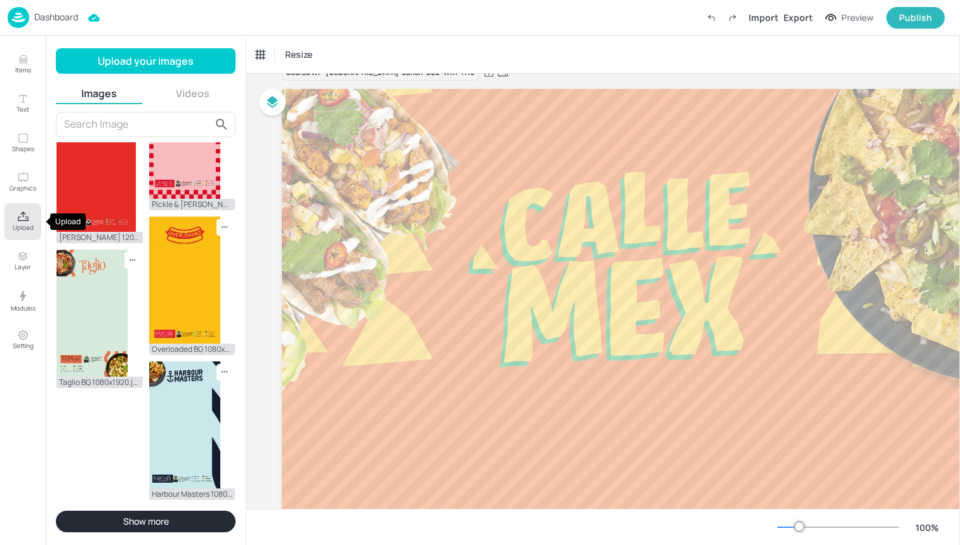
click at [17, 222] on icon "Upload" at bounding box center [23, 217] width 12 height 12
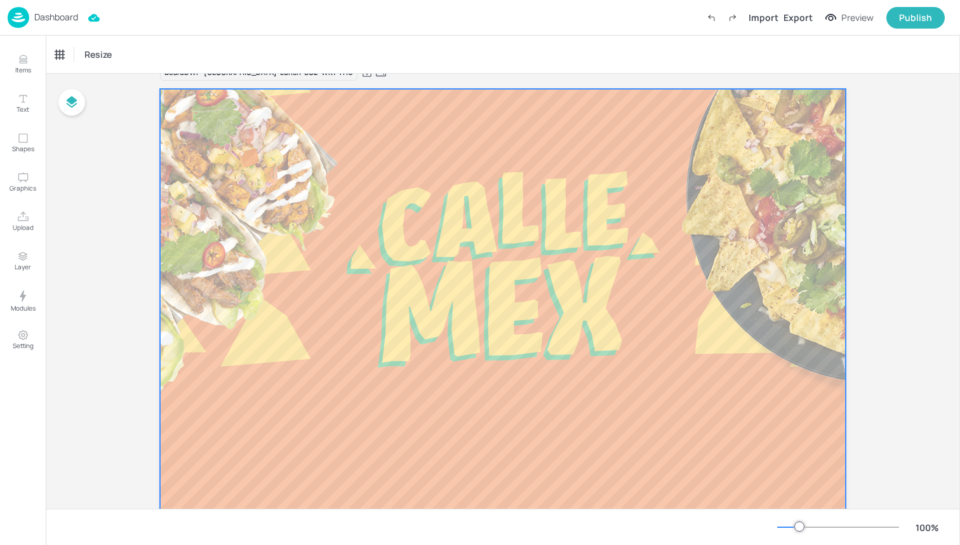
scroll to position [296, 0]
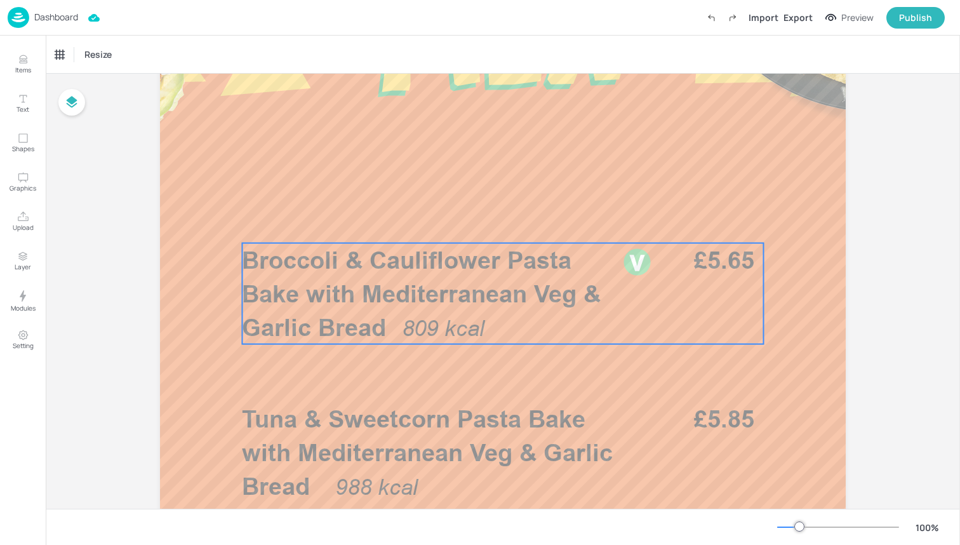
click at [429, 282] on span "Broccoli & Cauliflower Pasta Bake with Mediterranean Veg & Garlic Bread" at bounding box center [421, 294] width 359 height 96
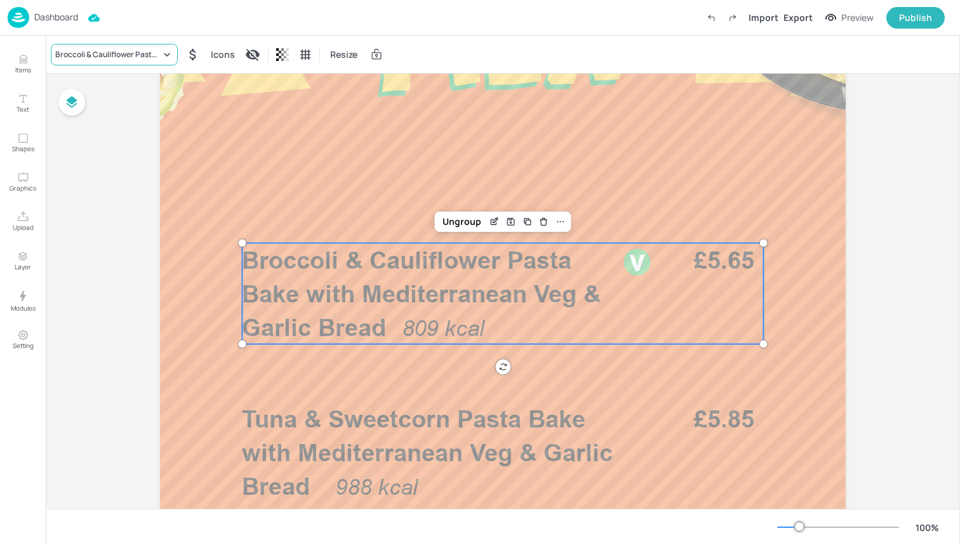
click at [133, 54] on div "Broccoli & Cauliflower Pasta Bake with Mediterranean Veg & Garlic Bread" at bounding box center [107, 54] width 105 height 11
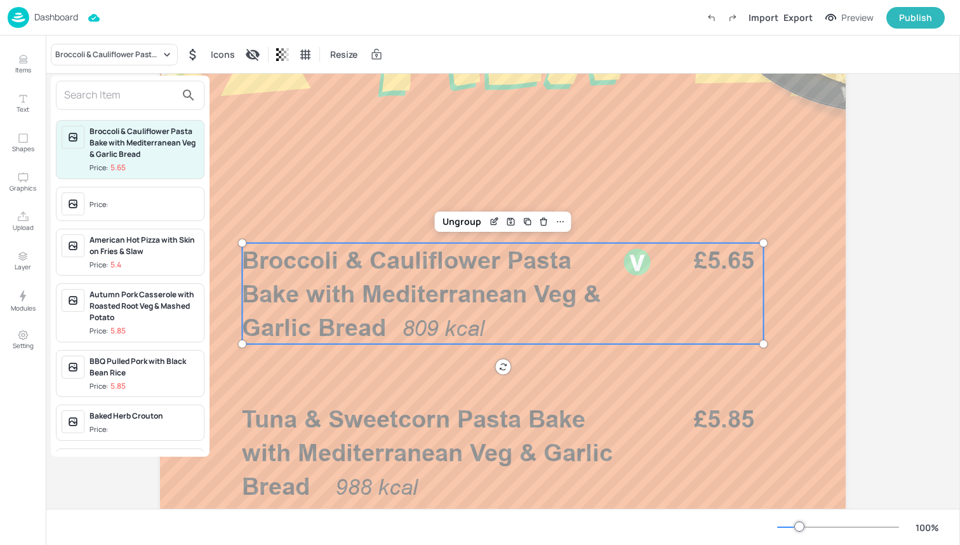
click at [140, 92] on input "text" at bounding box center [120, 95] width 112 height 20
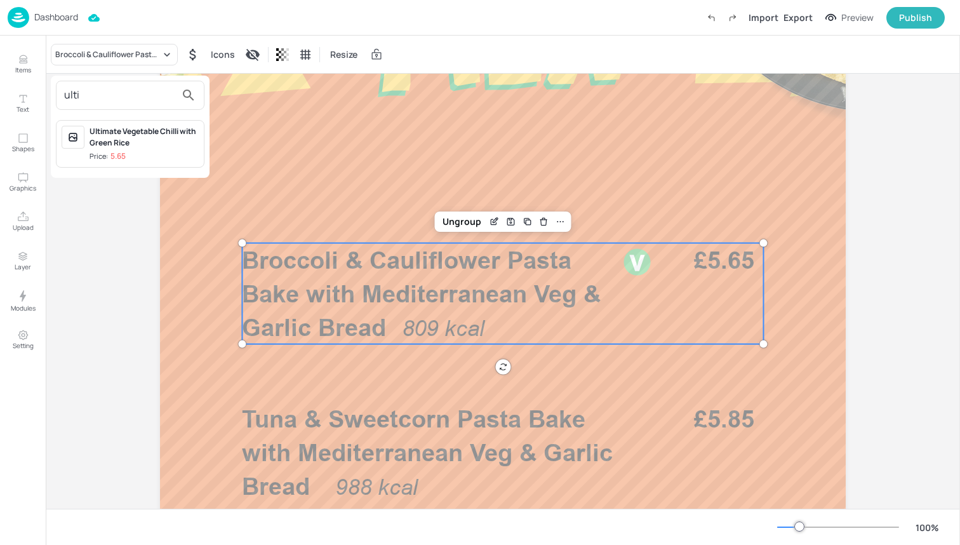
type input "ulti"
drag, startPoint x: 126, startPoint y: 93, endPoint x: 145, endPoint y: 160, distance: 70.1
click at [145, 160] on span "Price: 5.65" at bounding box center [144, 156] width 109 height 11
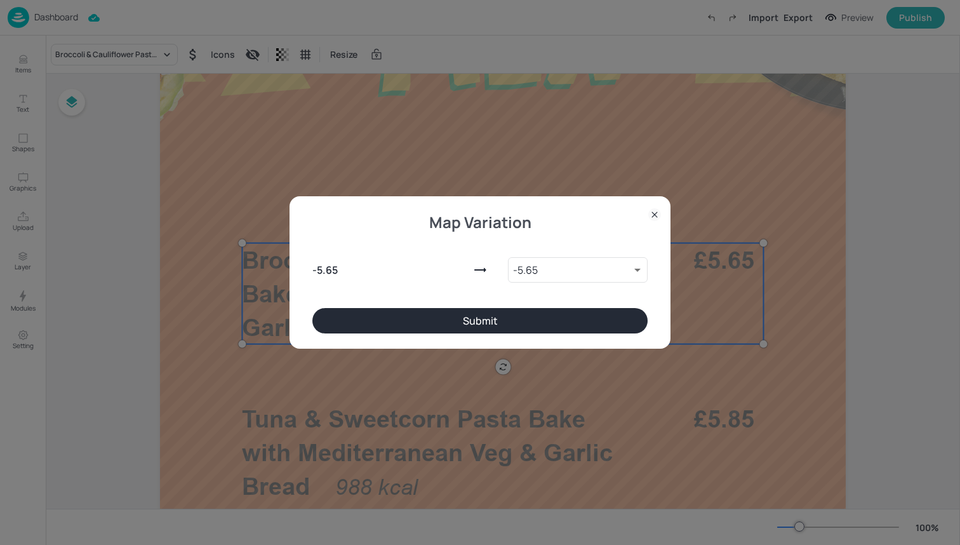
click at [411, 320] on button "Submit" at bounding box center [479, 320] width 335 height 25
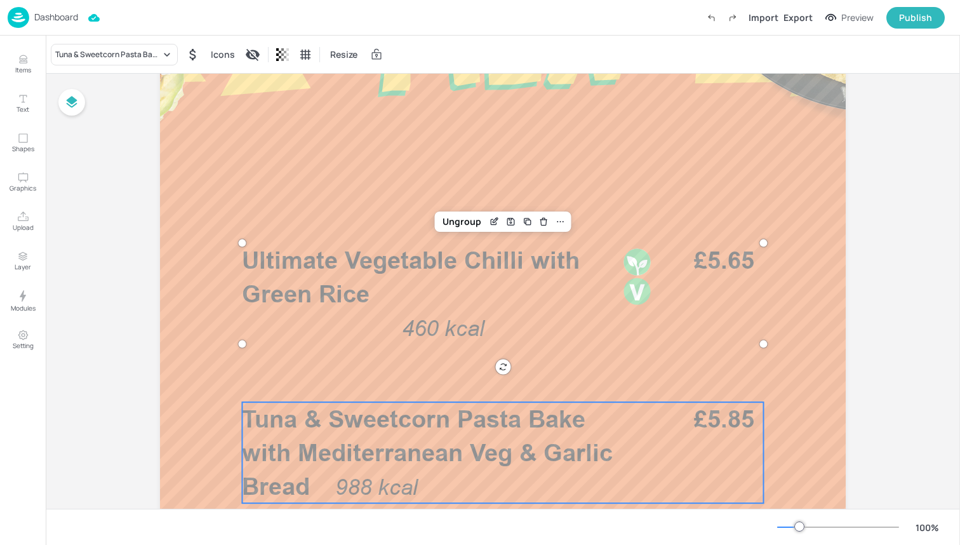
click at [382, 444] on span "Tuna & Sweetcorn Pasta Bake with Mediterranean Veg & Garlic Bread" at bounding box center [427, 452] width 371 height 96
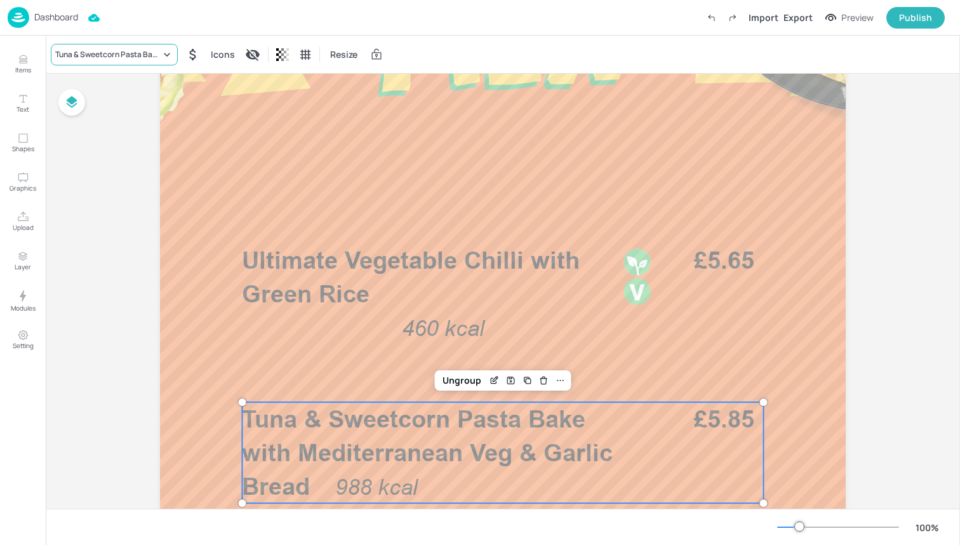
click at [121, 62] on div "Tuna & Sweetcorn Pasta Bake with Mediterranean Veg & Garlic Bread" at bounding box center [114, 55] width 127 height 22
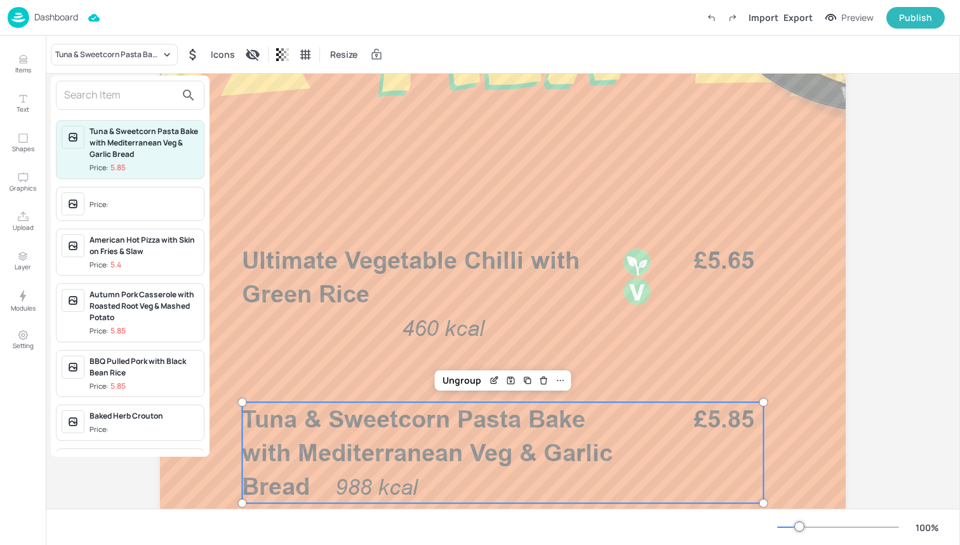
click at [116, 92] on input "text" at bounding box center [120, 95] width 112 height 20
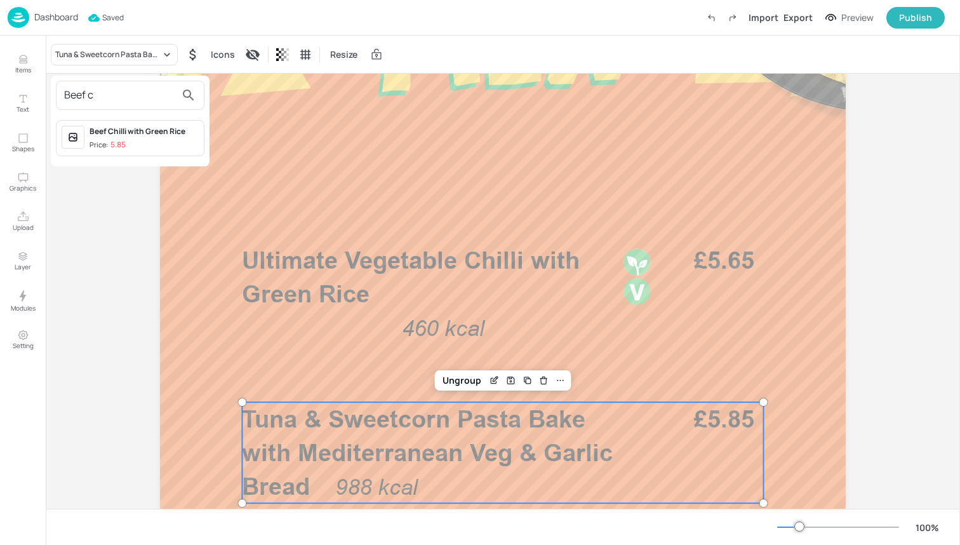
type input "Beef c"
click at [140, 131] on div "Beef Chilli with Green Rice" at bounding box center [144, 131] width 109 height 11
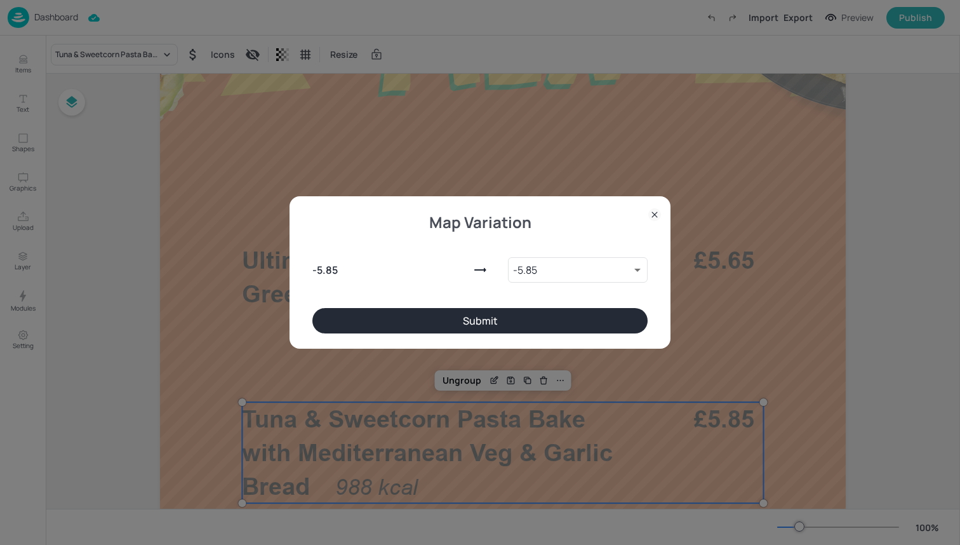
click at [480, 325] on button "Submit" at bounding box center [479, 320] width 335 height 25
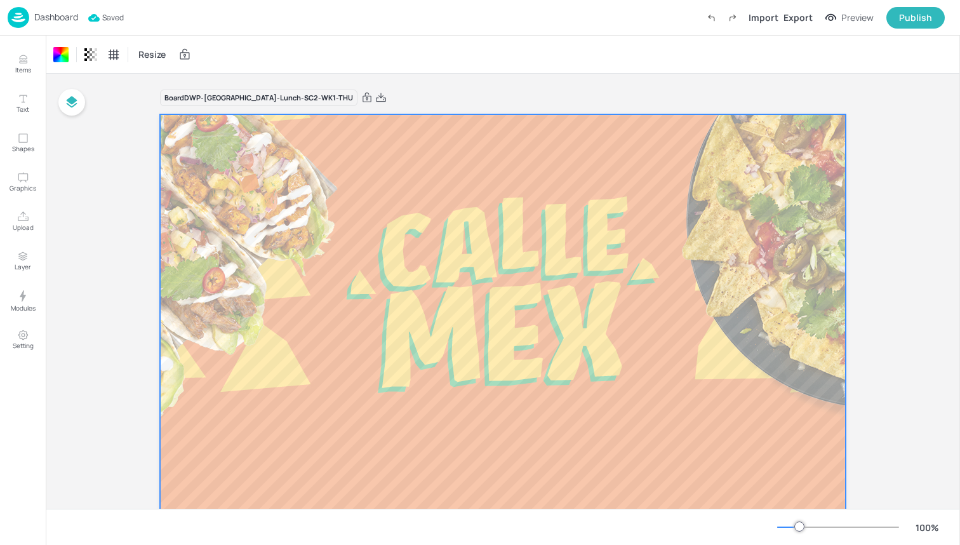
scroll to position [0, 0]
click at [22, 15] on img at bounding box center [19, 17] width 22 height 21
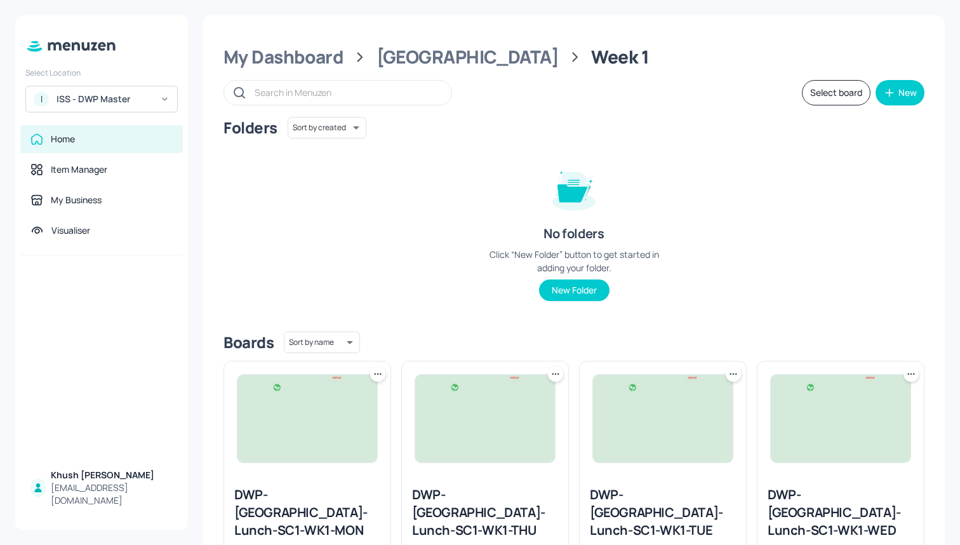
click at [747, 132] on div "Folders Sort by created id ​" at bounding box center [573, 128] width 701 height 22
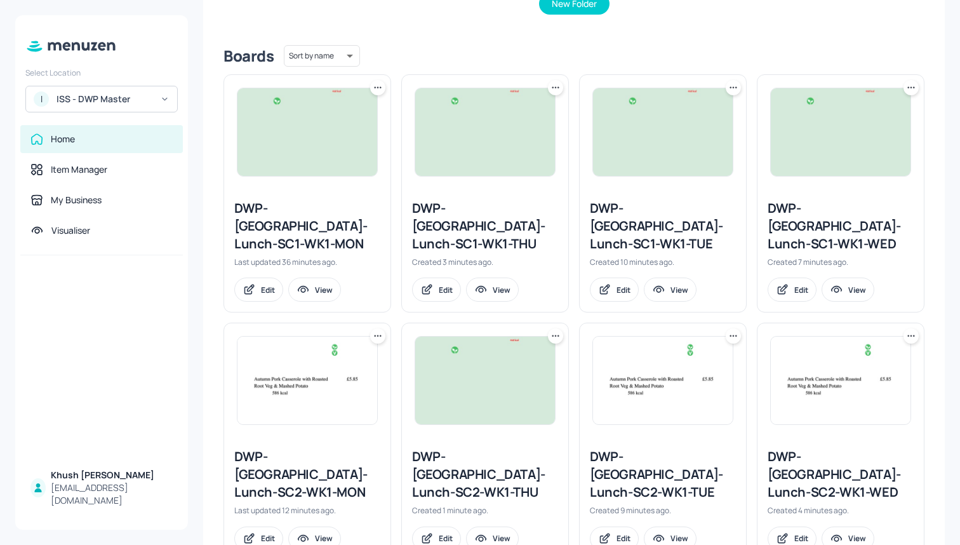
scroll to position [288, 0]
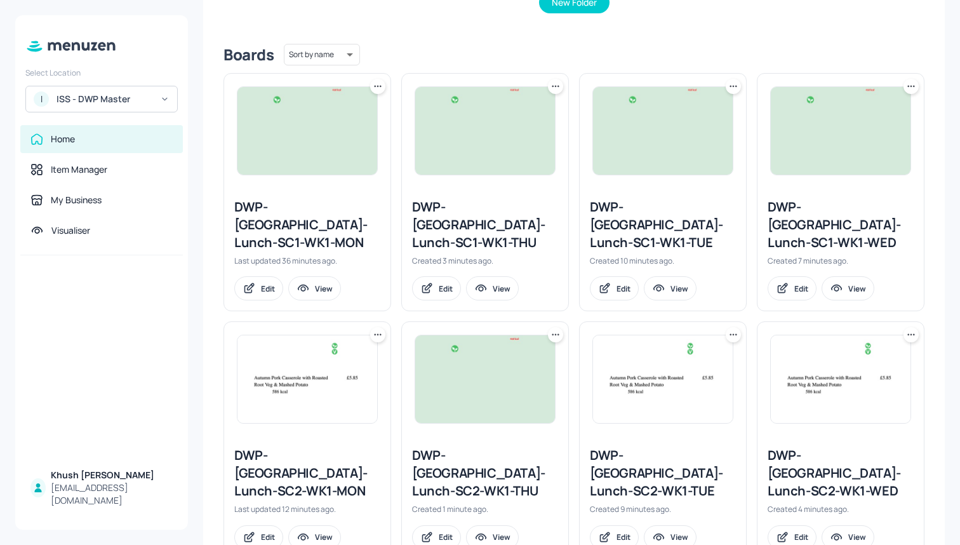
click at [555, 85] on icon at bounding box center [556, 86] width 2 height 2
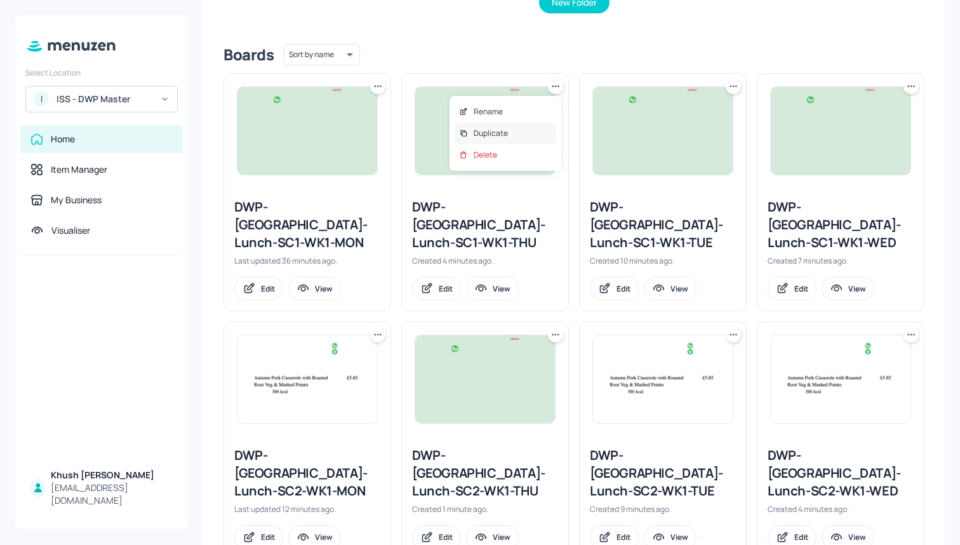
click at [512, 138] on div "Duplicate" at bounding box center [506, 134] width 102 height 22
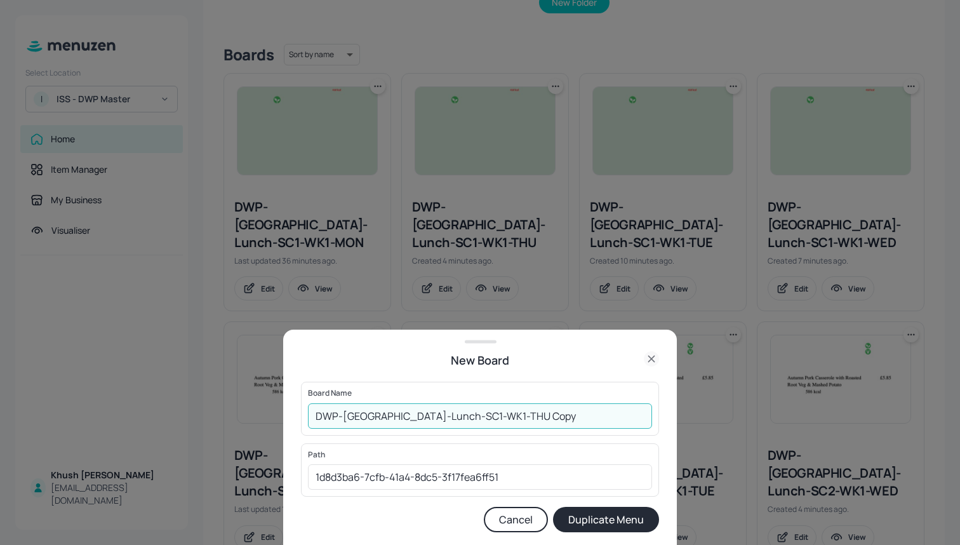
drag, startPoint x: 516, startPoint y: 417, endPoint x: 453, endPoint y: 417, distance: 62.9
click at [453, 417] on input "DWP-Leeds-Lunch-SC1-WK1-THU Copy" at bounding box center [480, 415] width 344 height 25
type input "DWP-[GEOGRAPHIC_DATA]-Lunch-SC1-WK1-FRI"
click at [599, 526] on button "Duplicate Menu" at bounding box center [606, 519] width 106 height 25
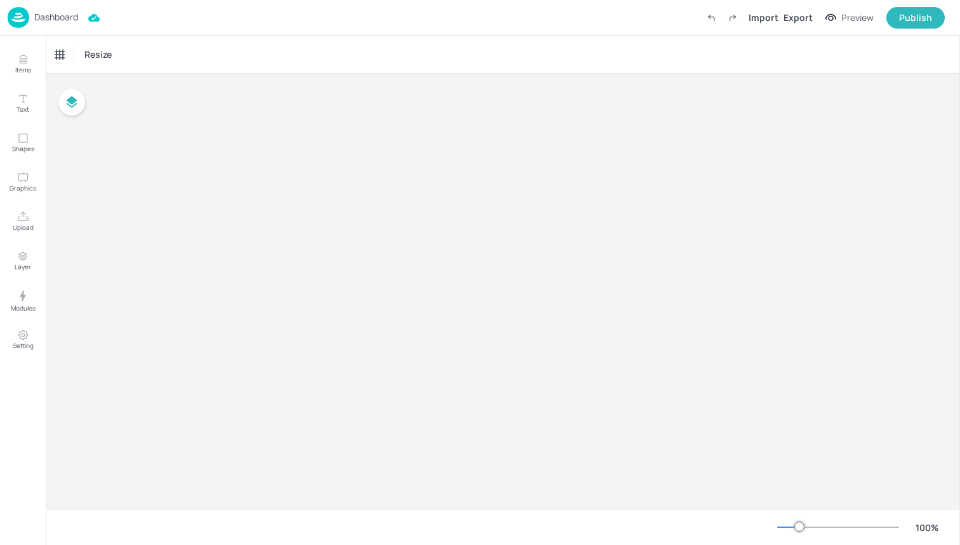
type input "£GBP - [GEOGRAPHIC_DATA]"
type input "kcal"
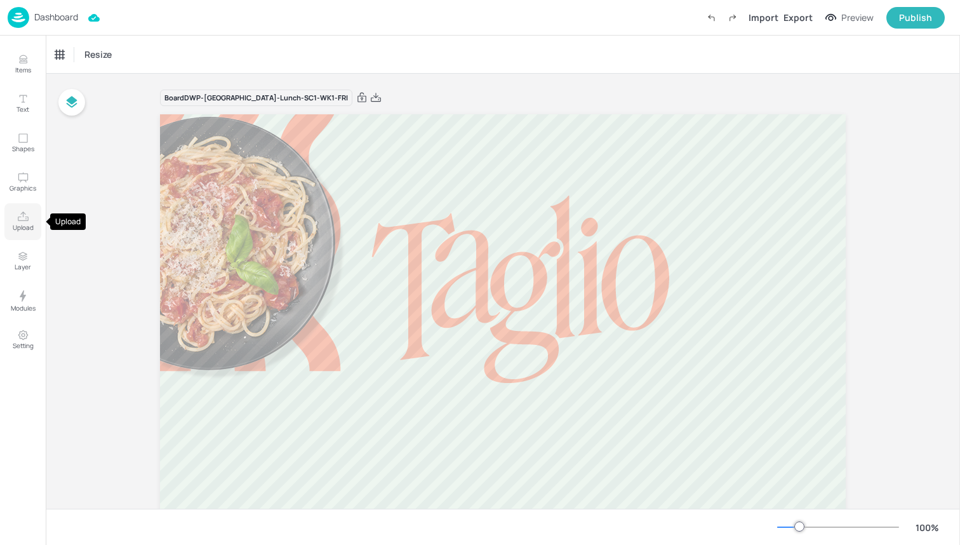
click at [33, 222] on button "Upload" at bounding box center [22, 221] width 37 height 37
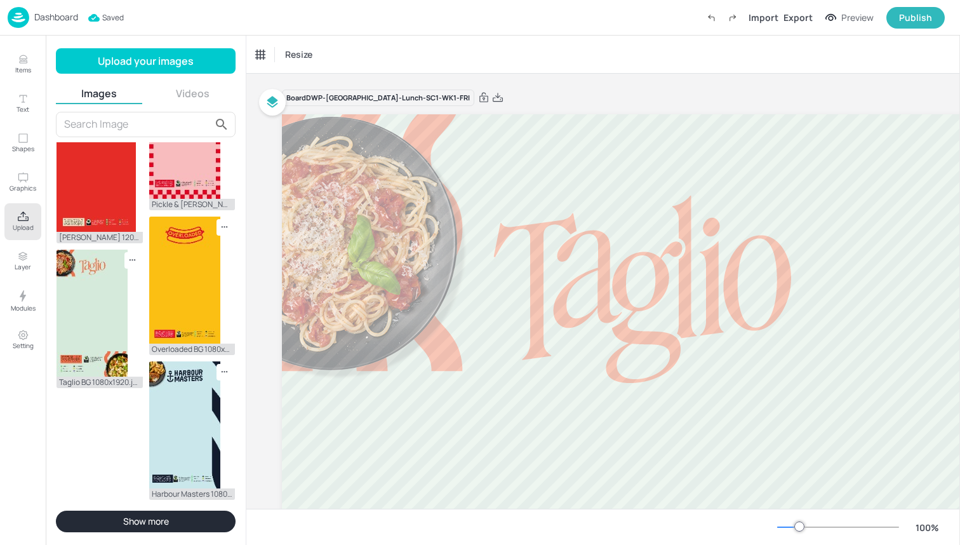
scroll to position [924, 0]
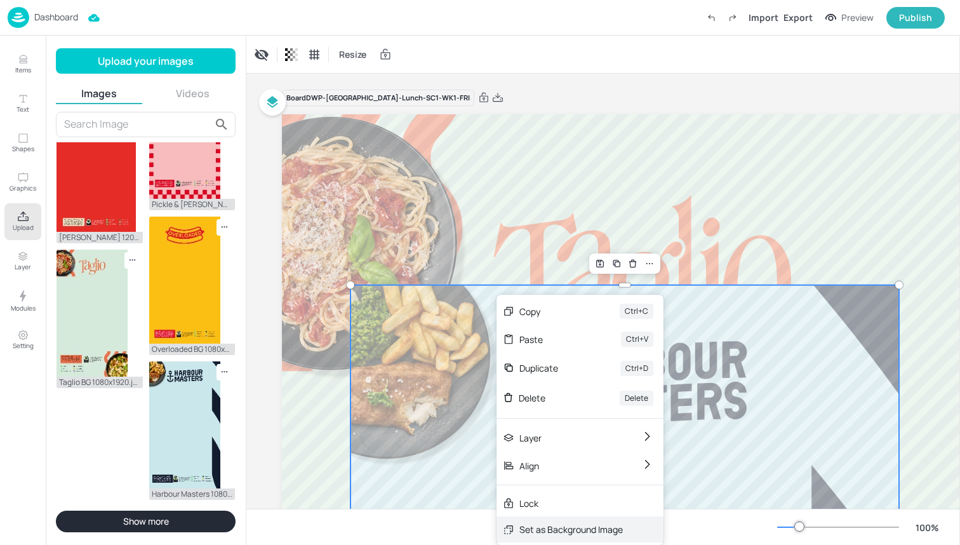
click at [560, 519] on div "Set as Background Image" at bounding box center [579, 529] width 167 height 26
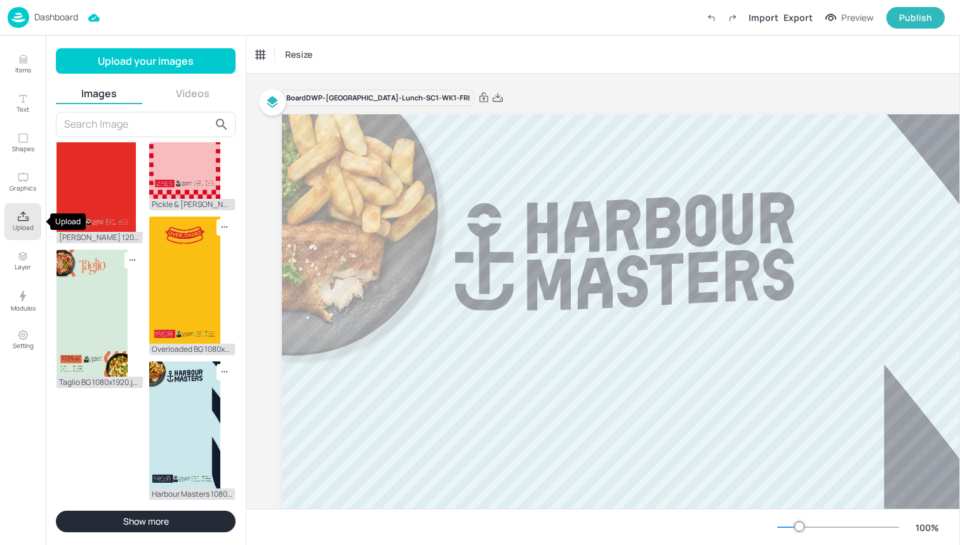
click at [18, 218] on icon "Upload" at bounding box center [23, 217] width 12 height 12
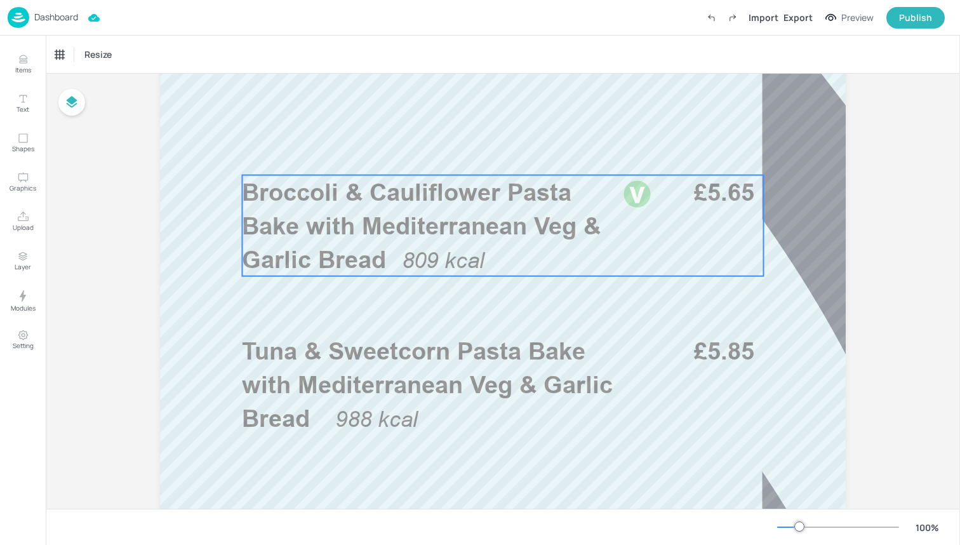
scroll to position [373, 0]
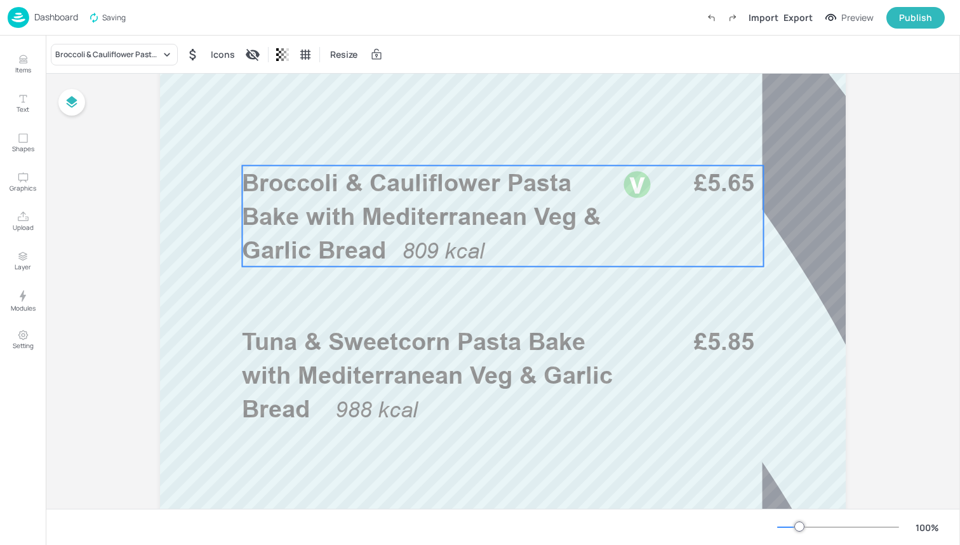
click at [376, 226] on span "Broccoli & Cauliflower Pasta Bake with Mediterranean Veg & Garlic Bread" at bounding box center [421, 216] width 359 height 96
click at [129, 57] on div "Broccoli & Cauliflower Pasta Bake with Mediterranean Veg & Garlic Bread" at bounding box center [107, 54] width 105 height 11
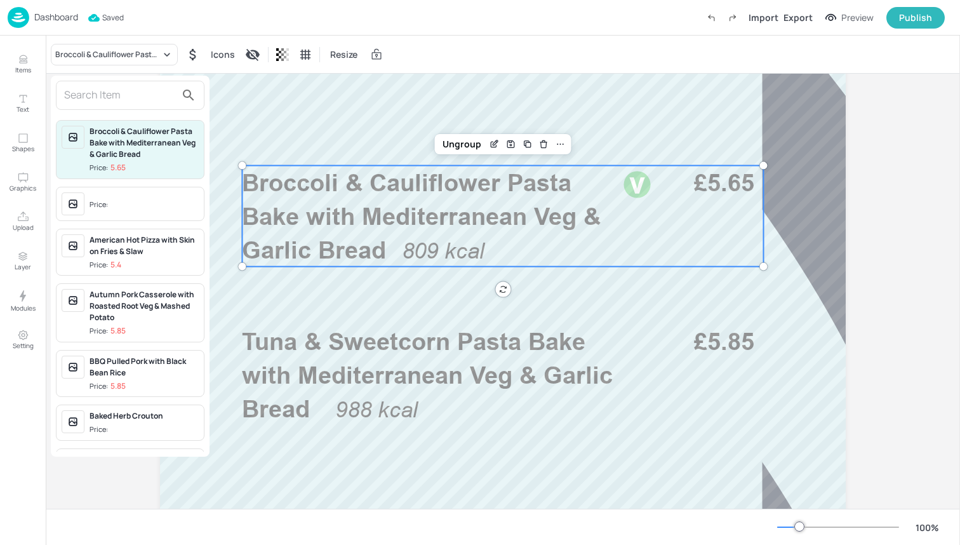
click at [124, 88] on input "text" at bounding box center [120, 95] width 112 height 20
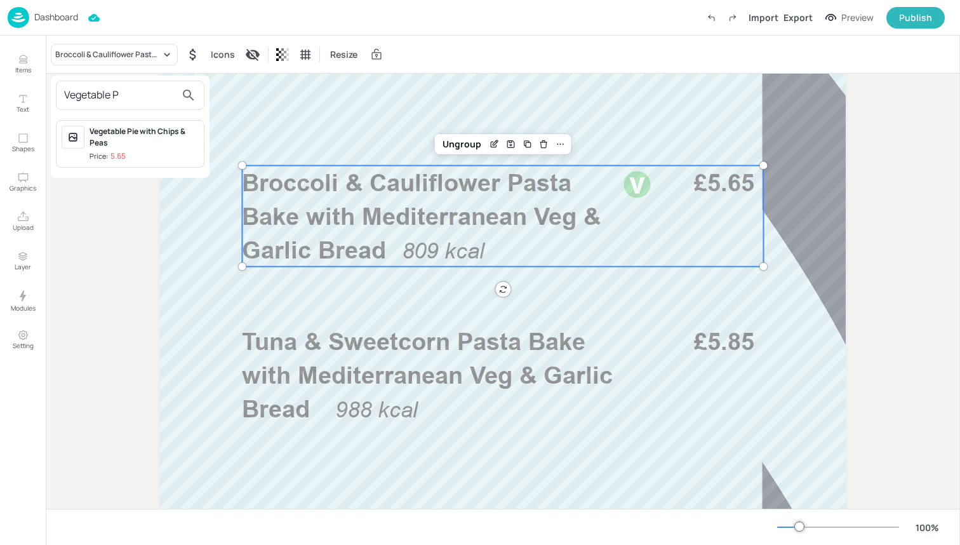
type input "Vegetable P"
click at [126, 153] on span "Price: 5.65" at bounding box center [144, 156] width 109 height 11
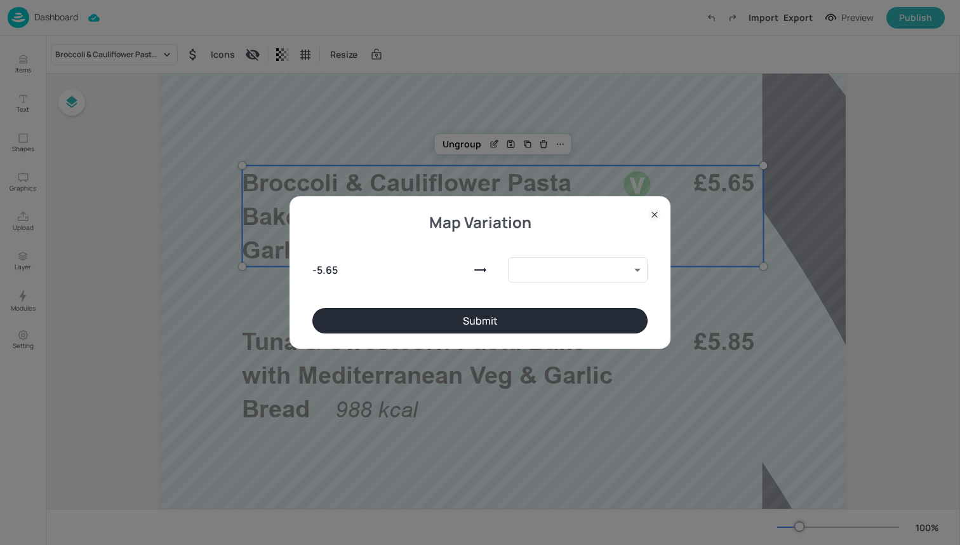
type input "10038059"
click at [462, 323] on button "Submit" at bounding box center [479, 320] width 335 height 25
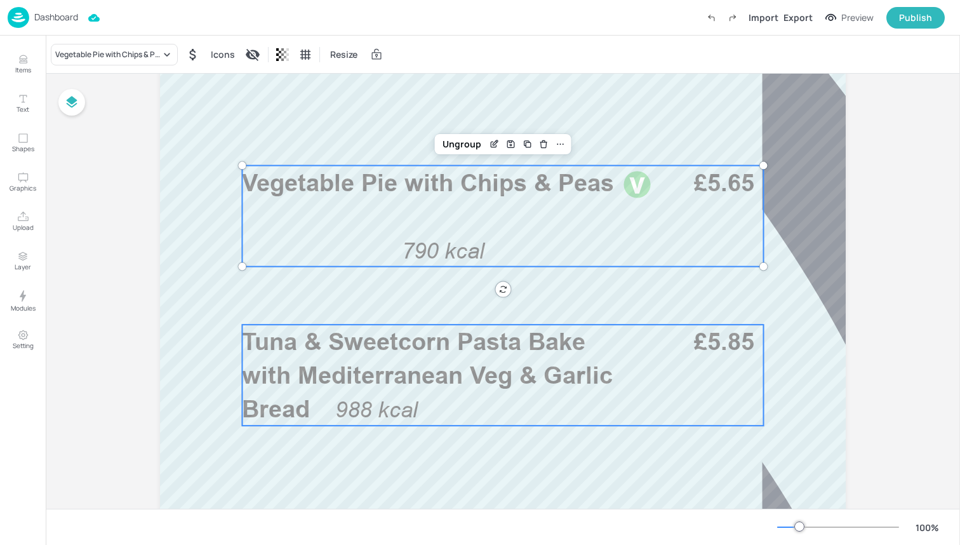
click at [462, 365] on span "Tuna & Sweetcorn Pasta Bake with Mediterranean Veg & Garlic Bread" at bounding box center [427, 375] width 371 height 96
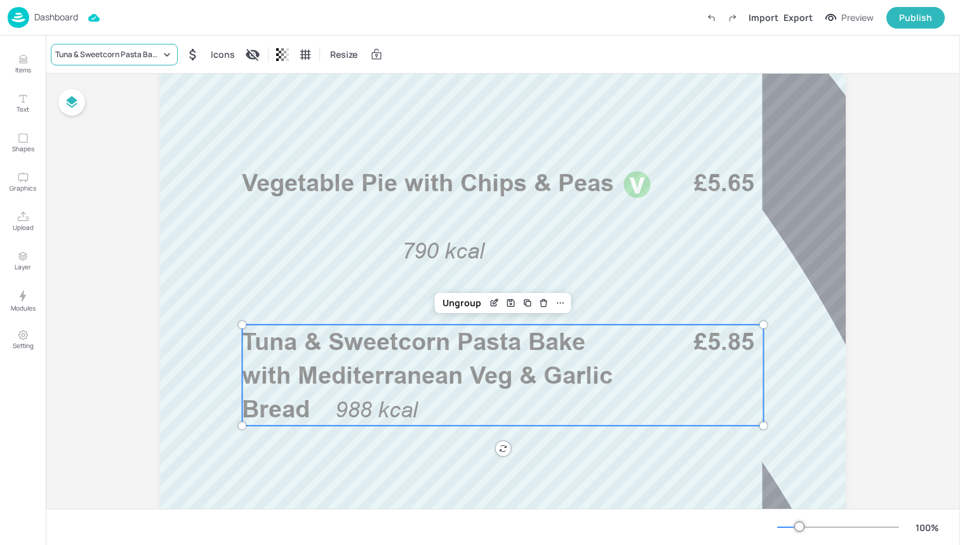
click at [131, 52] on div "Tuna & Sweetcorn Pasta Bake with Mediterranean Veg & Garlic Bread" at bounding box center [107, 54] width 105 height 11
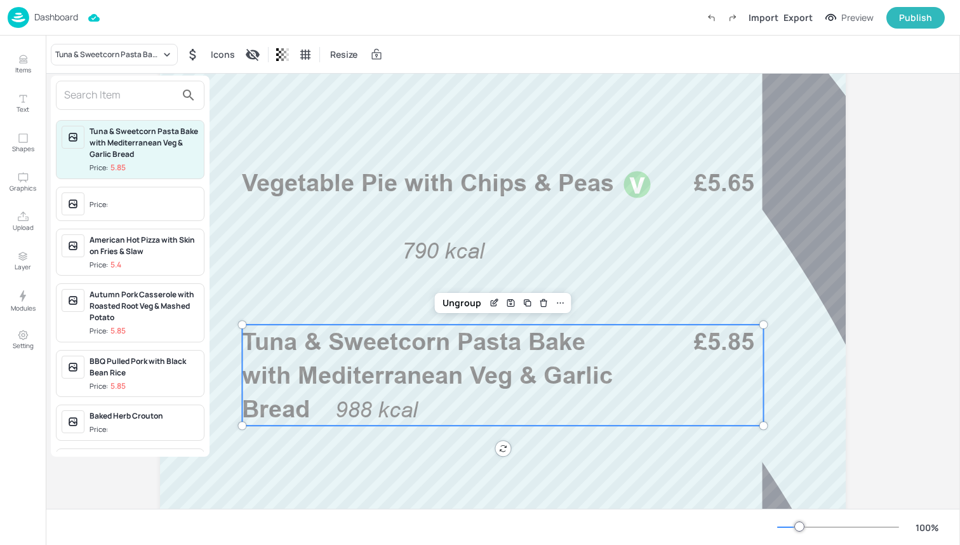
click at [130, 98] on input "text" at bounding box center [120, 95] width 112 height 20
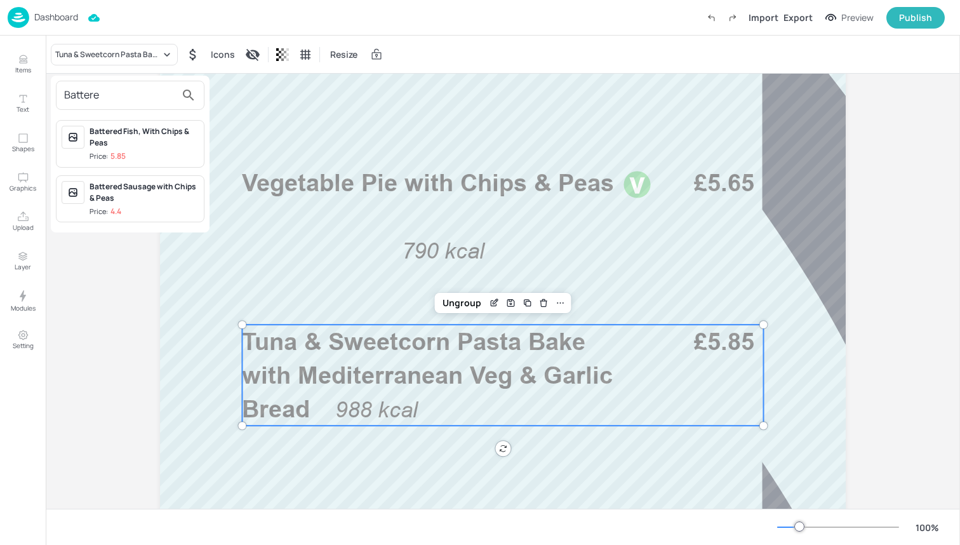
type input "Battere"
click at [139, 127] on div "Battered Fish, With Chips & Peas" at bounding box center [144, 137] width 109 height 23
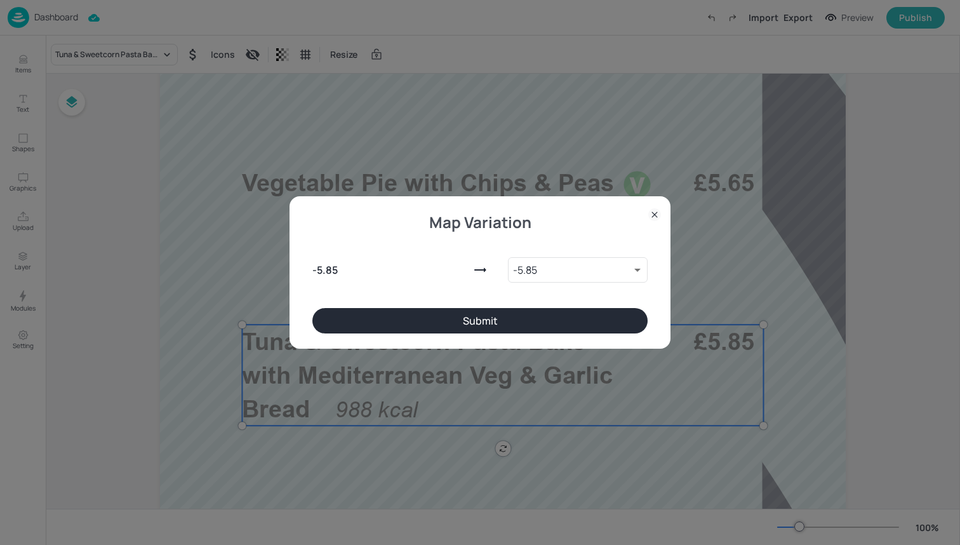
click at [371, 307] on div "- 5.85 - 5.85 9888620 ​" at bounding box center [479, 267] width 335 height 81
click at [371, 315] on button "Submit" at bounding box center [479, 320] width 335 height 25
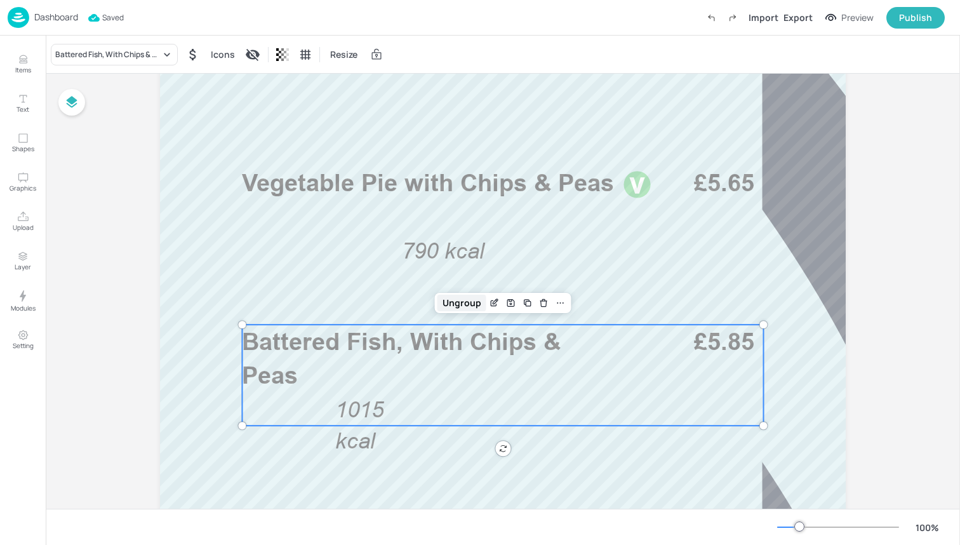
click at [453, 303] on div "Ungroup" at bounding box center [461, 303] width 49 height 17
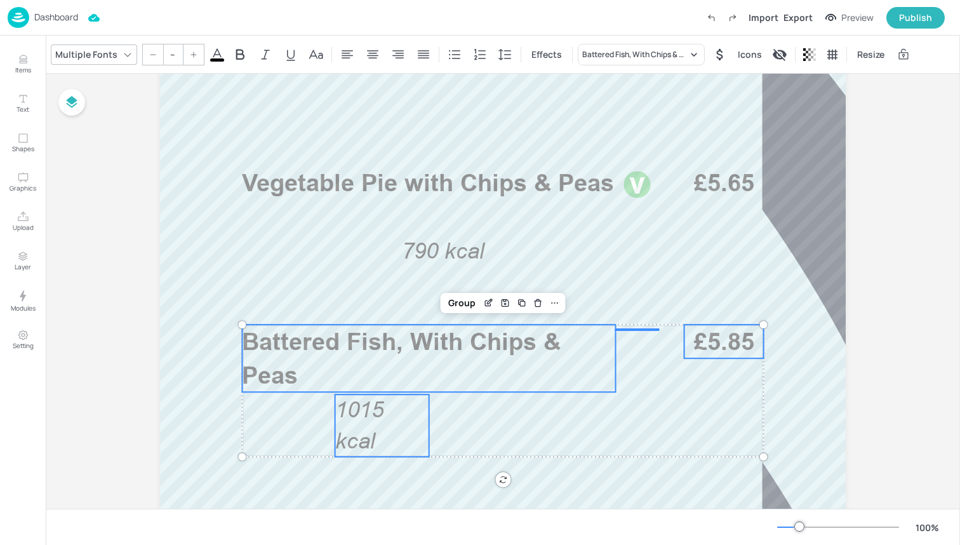
click at [355, 439] on span "1015 kcal" at bounding box center [359, 425] width 48 height 57
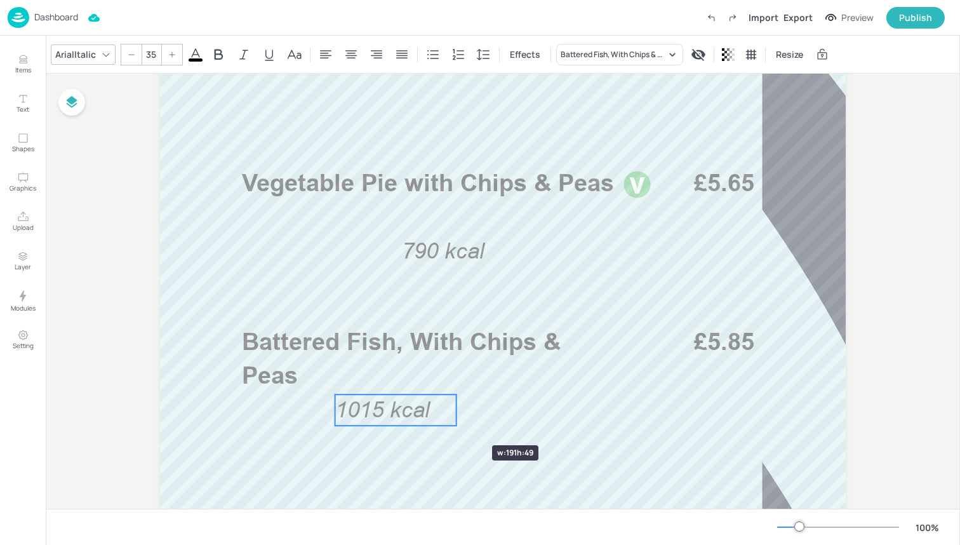
drag, startPoint x: 427, startPoint y: 422, endPoint x: 454, endPoint y: 422, distance: 27.3
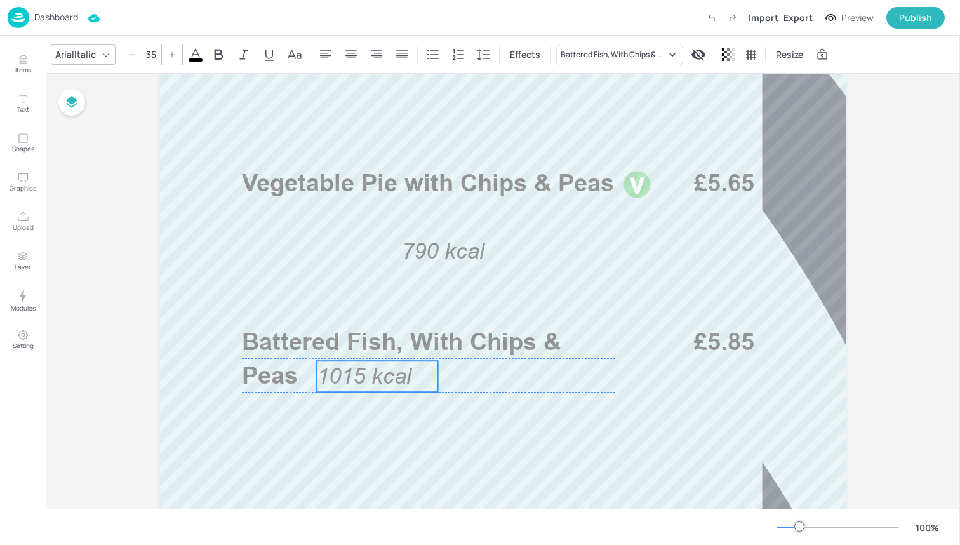
drag, startPoint x: 409, startPoint y: 401, endPoint x: 391, endPoint y: 367, distance: 38.9
click at [391, 367] on span "1015 kcal" at bounding box center [364, 375] width 95 height 25
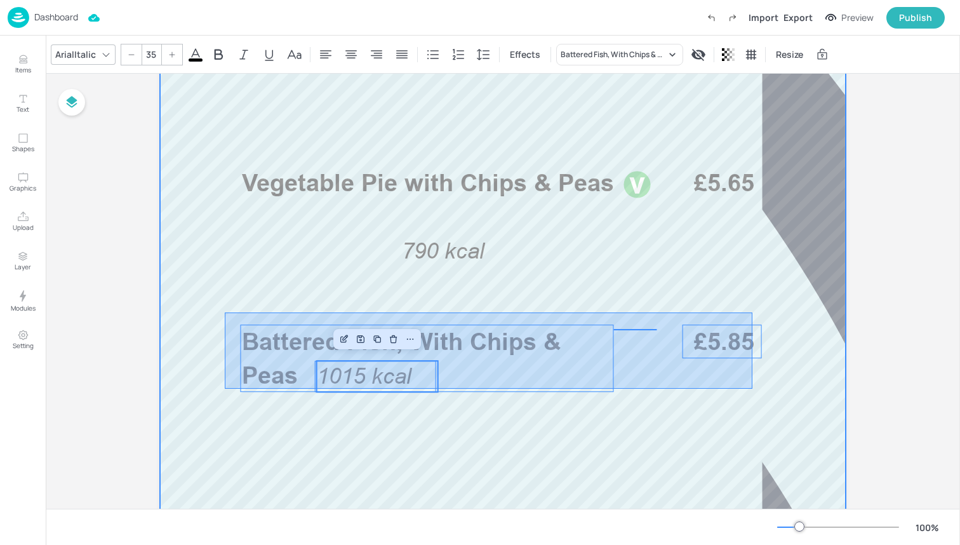
drag, startPoint x: 225, startPoint y: 389, endPoint x: 752, endPoint y: 312, distance: 533.0
click at [752, 312] on div at bounding box center [503, 350] width 762 height 1219
type input "--"
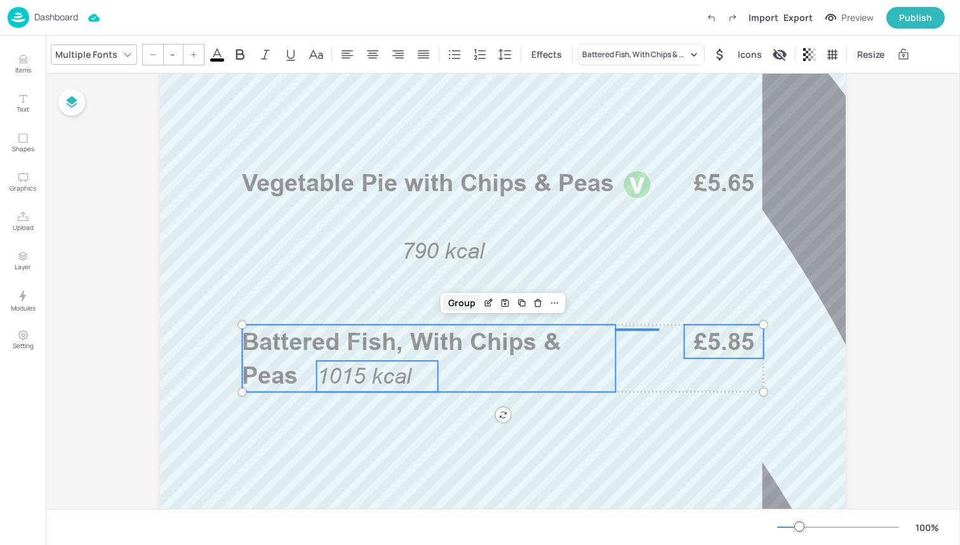
click at [465, 301] on div "Group" at bounding box center [461, 303] width 37 height 17
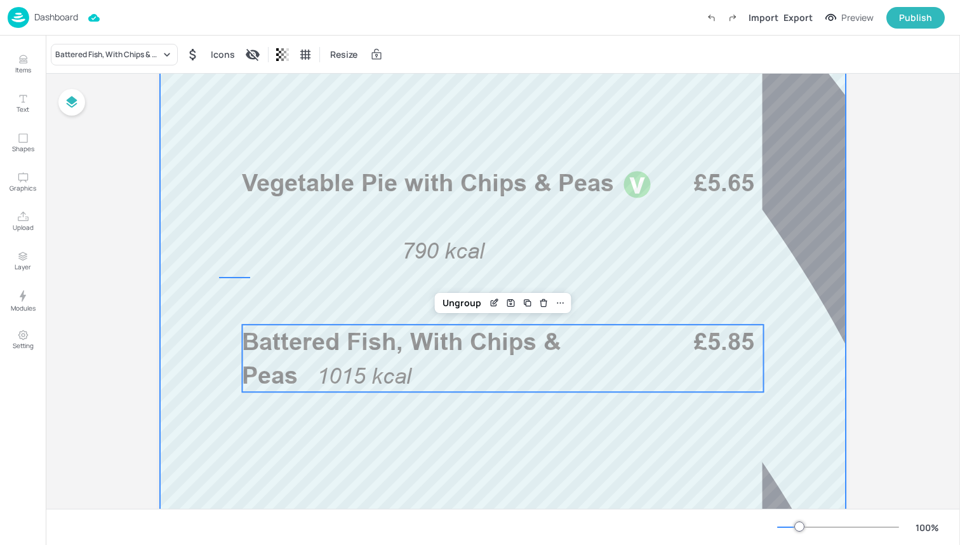
drag, startPoint x: 219, startPoint y: 277, endPoint x: 250, endPoint y: 276, distance: 31.1
click at [251, 276] on div at bounding box center [503, 350] width 762 height 1219
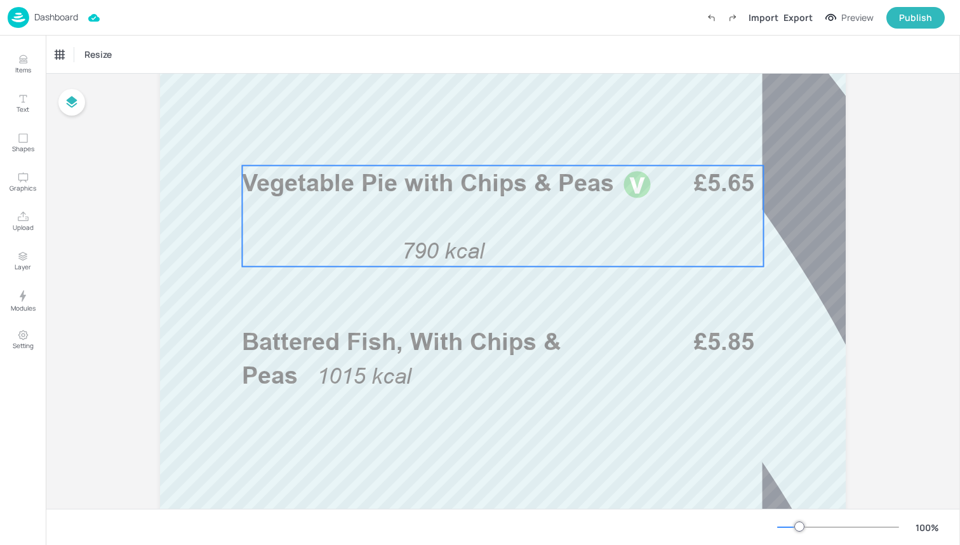
click at [434, 232] on div "Vegetable Pie with Chips & Peas 790 kcal £5.65" at bounding box center [502, 216] width 521 height 101
click at [459, 142] on div "Ungroup" at bounding box center [461, 143] width 49 height 17
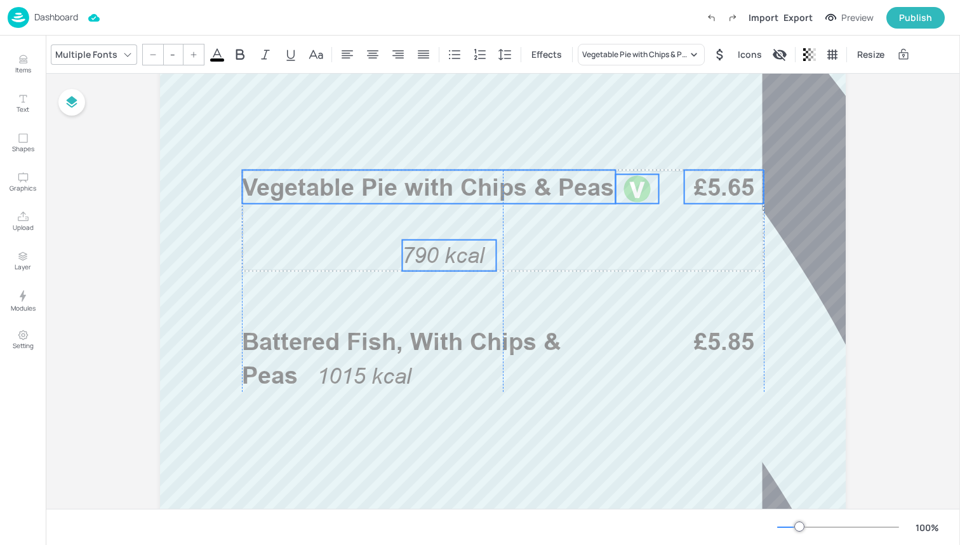
click at [449, 252] on span "790 kcal" at bounding box center [443, 255] width 83 height 25
click at [448, 245] on span "790 kcal" at bounding box center [443, 255] width 83 height 25
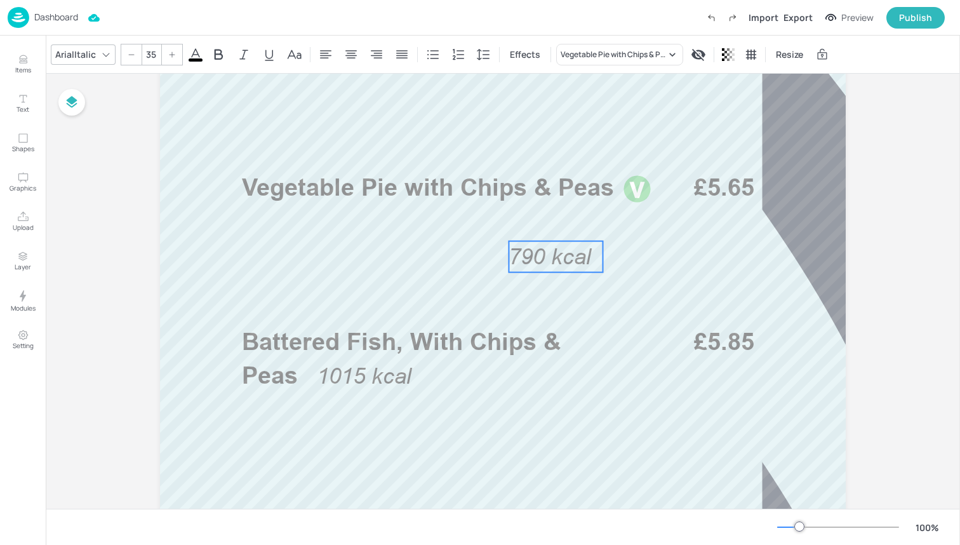
drag, startPoint x: 448, startPoint y: 253, endPoint x: 554, endPoint y: 254, distance: 106.7
click at [554, 254] on span "790 kcal" at bounding box center [550, 256] width 83 height 25
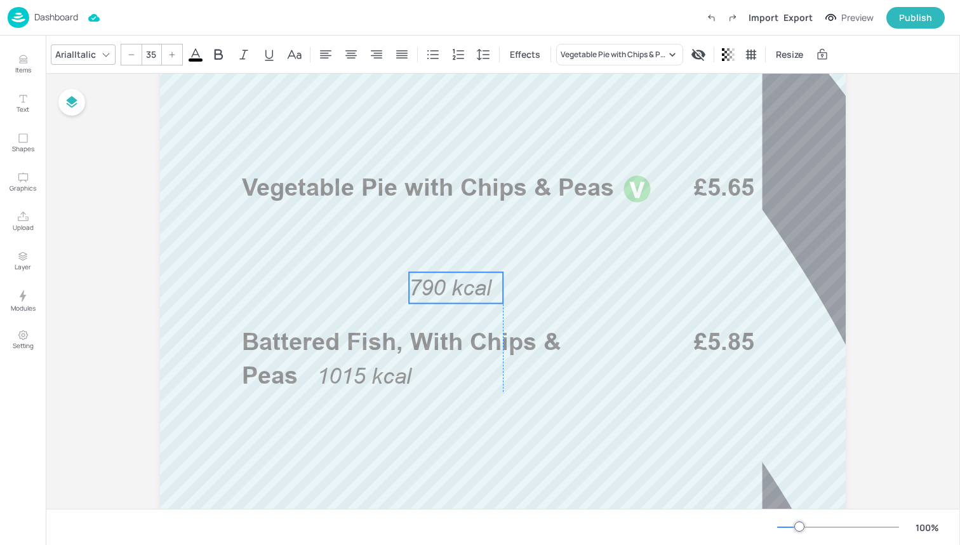
drag, startPoint x: 549, startPoint y: 258, endPoint x: 458, endPoint y: 289, distance: 96.2
click at [458, 289] on span "790 kcal" at bounding box center [450, 287] width 83 height 25
drag, startPoint x: 458, startPoint y: 289, endPoint x: 460, endPoint y: 270, distance: 19.1
click at [460, 270] on span "790 kcal" at bounding box center [460, 268] width 83 height 25
drag, startPoint x: 460, startPoint y: 270, endPoint x: 485, endPoint y: 263, distance: 26.3
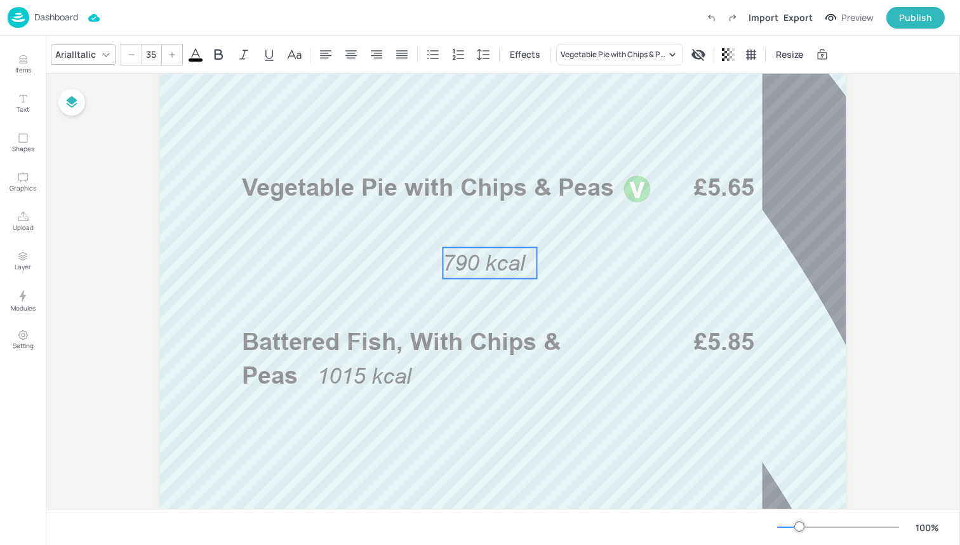
click at [485, 263] on span "790 kcal" at bounding box center [483, 262] width 83 height 25
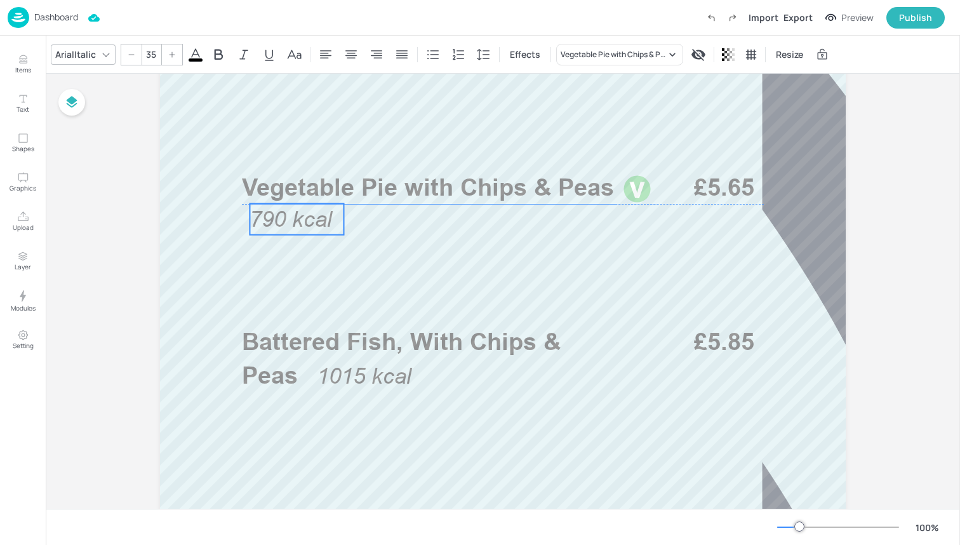
drag, startPoint x: 485, startPoint y: 263, endPoint x: 290, endPoint y: 224, distance: 198.8
click at [290, 224] on span "790 kcal" at bounding box center [290, 218] width 83 height 25
click at [254, 222] on span "790 kcal" at bounding box center [283, 218] width 83 height 25
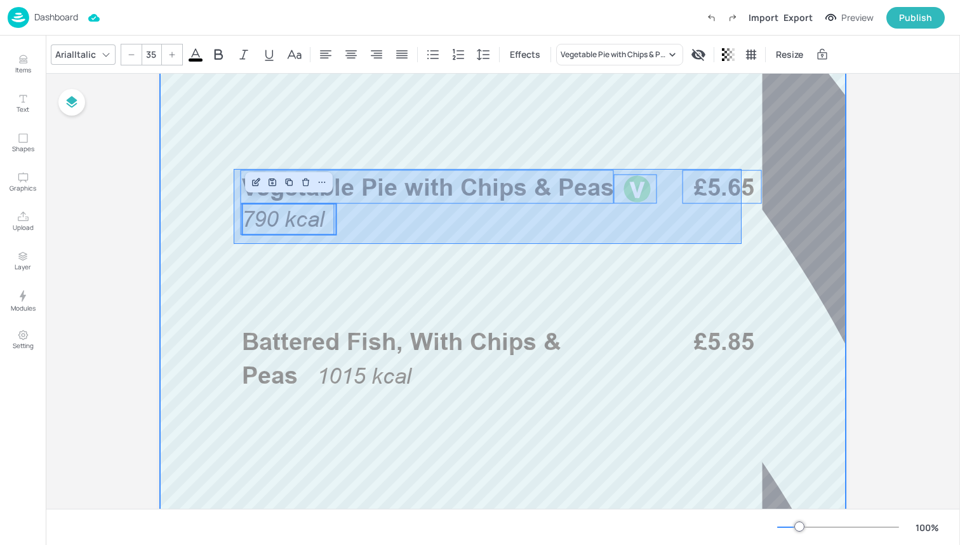
drag, startPoint x: 234, startPoint y: 244, endPoint x: 738, endPoint y: 168, distance: 509.8
click at [738, 168] on div at bounding box center [503, 350] width 762 height 1219
type input "--"
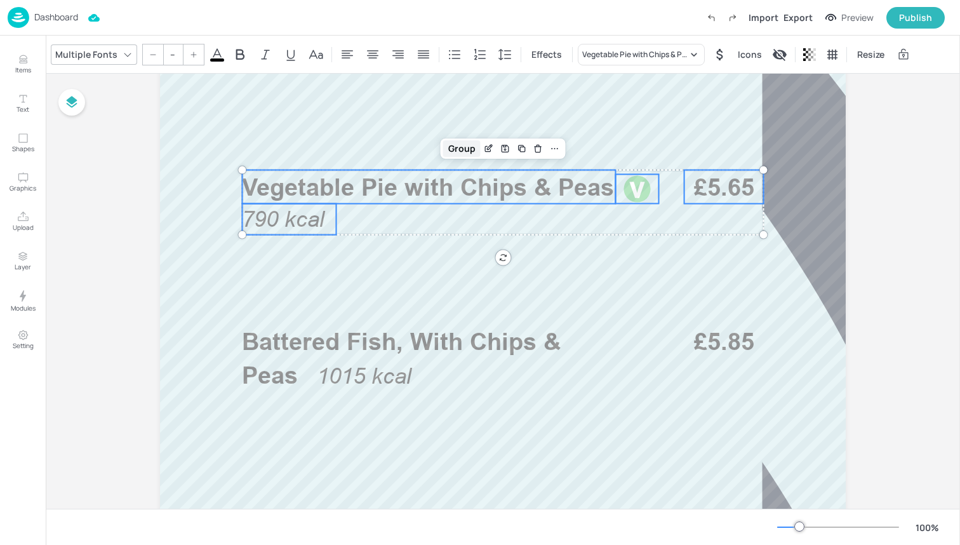
click at [448, 147] on div "Group" at bounding box center [461, 148] width 37 height 17
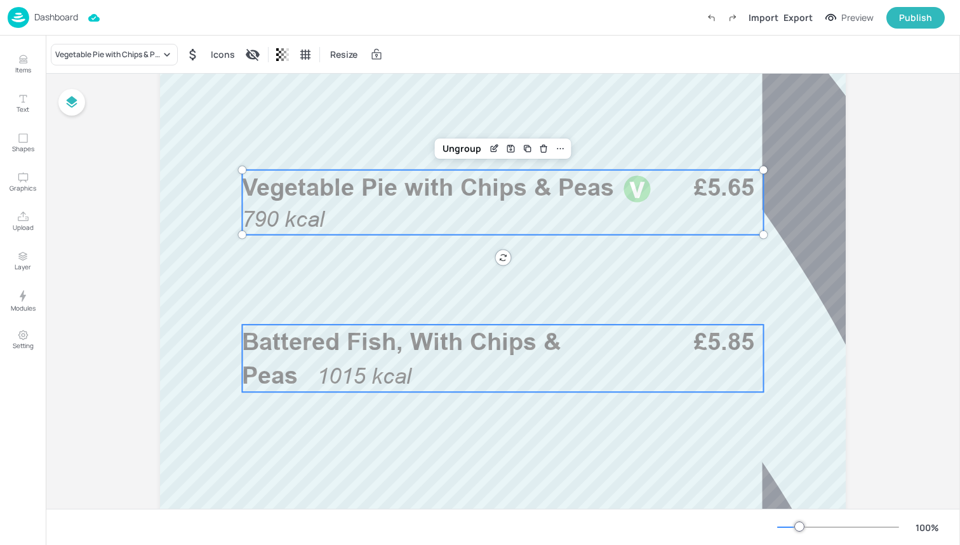
click at [350, 360] on p "Battered Fish, With Chips & Peas" at bounding box center [428, 357] width 373 height 67
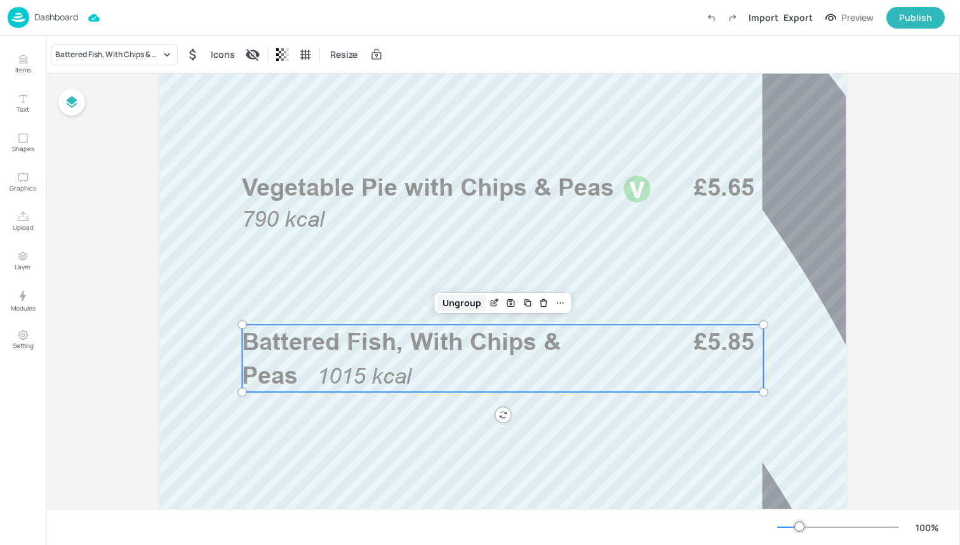
click at [458, 302] on div "Ungroup" at bounding box center [461, 303] width 49 height 17
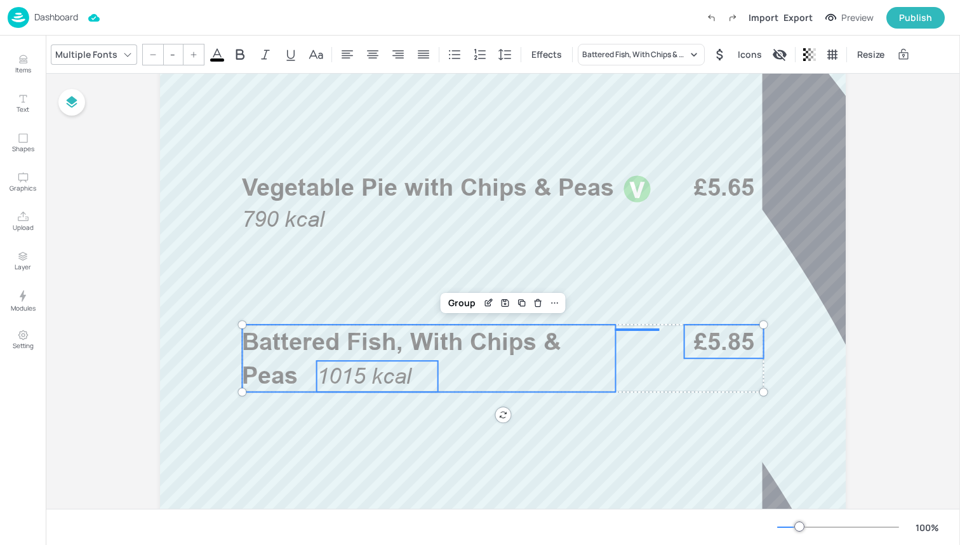
click at [369, 375] on span "1015 kcal" at bounding box center [364, 375] width 95 height 25
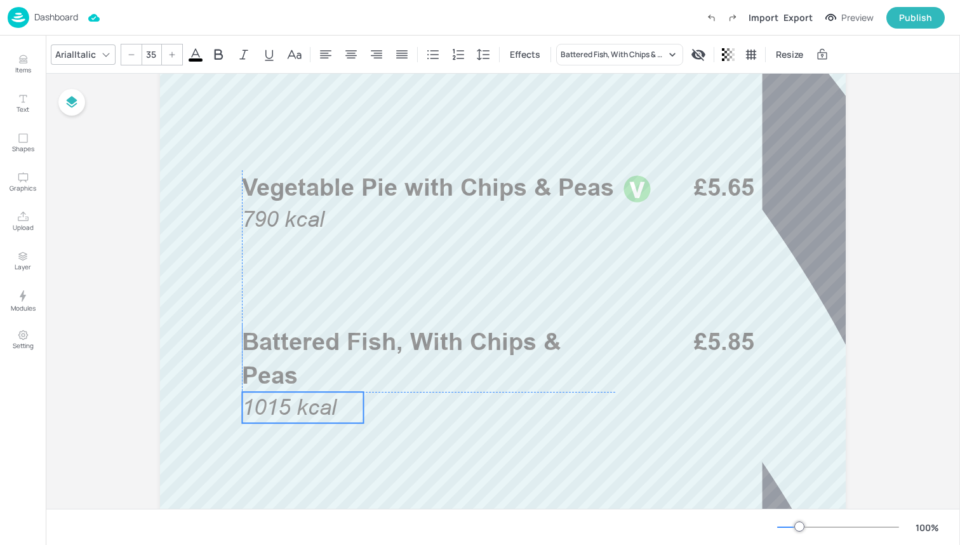
drag, startPoint x: 369, startPoint y: 375, endPoint x: 295, endPoint y: 406, distance: 80.5
click at [295, 406] on span "1015 kcal" at bounding box center [289, 406] width 95 height 25
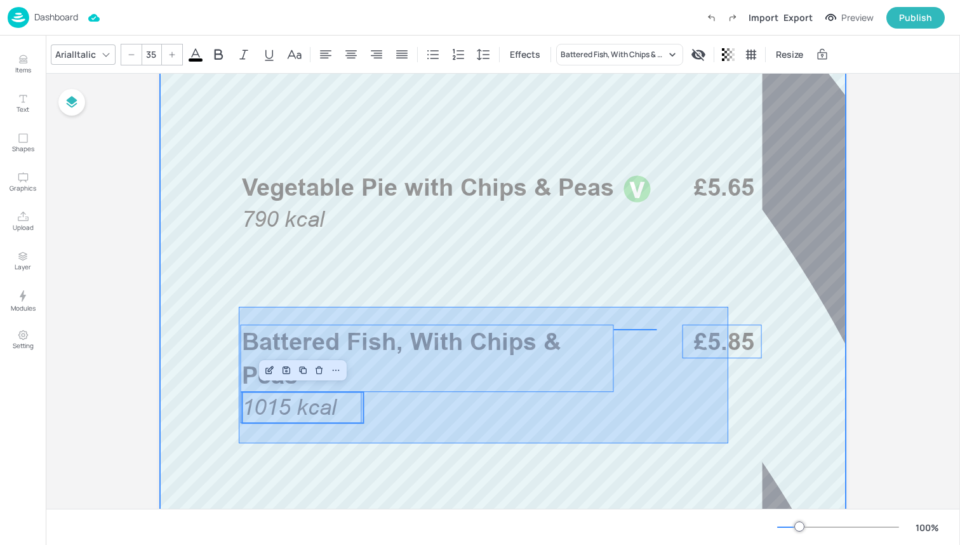
drag, startPoint x: 239, startPoint y: 443, endPoint x: 726, endPoint y: 307, distance: 506.1
click at [726, 307] on div at bounding box center [503, 350] width 762 height 1219
type input "--"
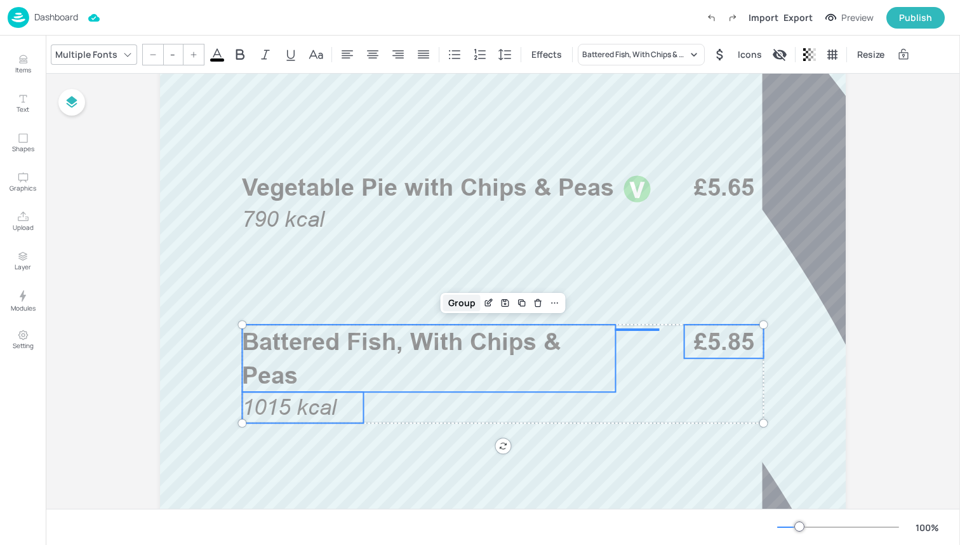
click at [462, 303] on div "Group" at bounding box center [461, 303] width 37 height 17
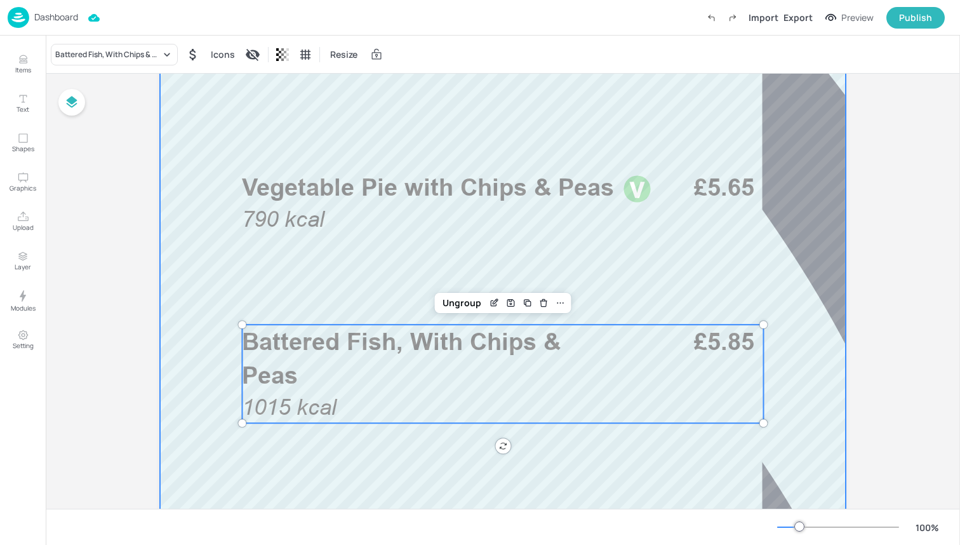
click at [328, 289] on div at bounding box center [503, 350] width 762 height 1219
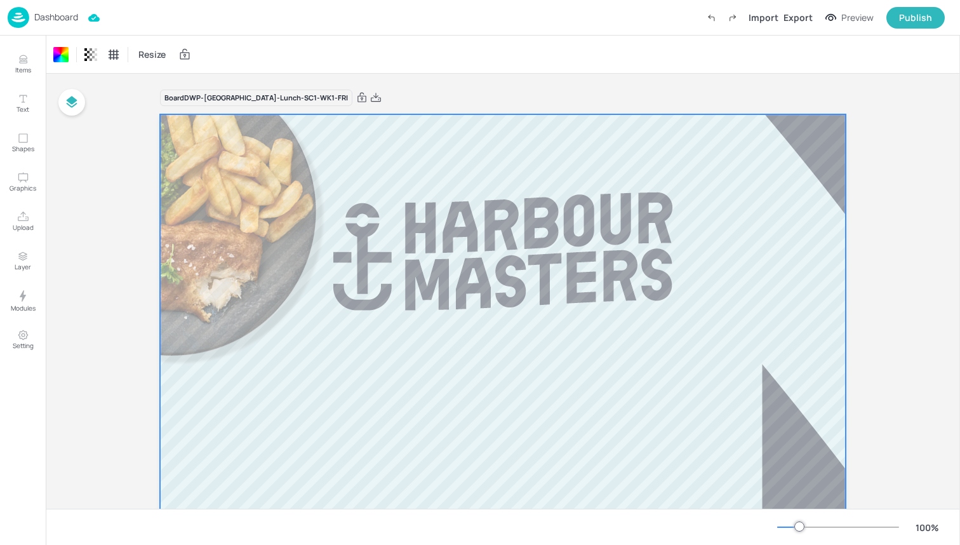
scroll to position [0, 0]
click at [8, 17] on img at bounding box center [19, 17] width 22 height 21
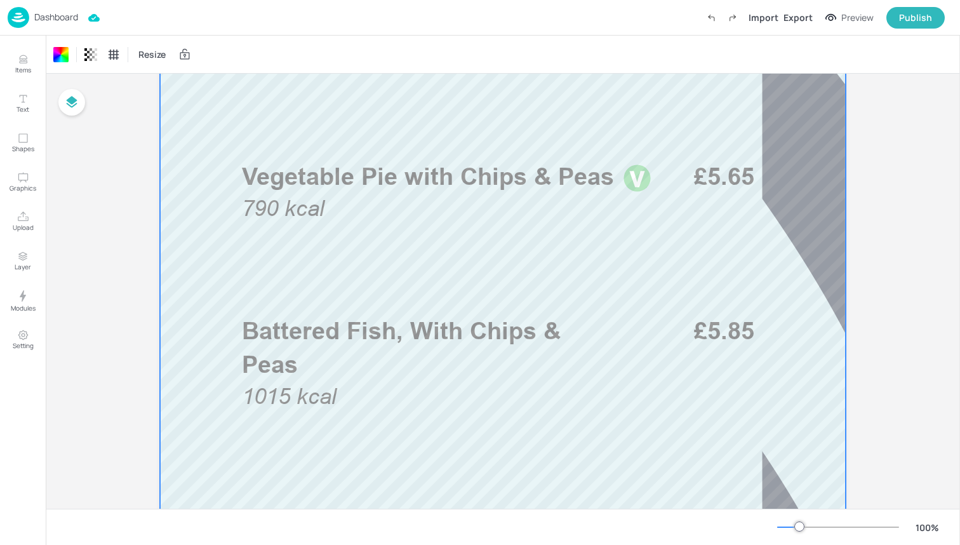
scroll to position [385, 0]
click at [22, 18] on img at bounding box center [19, 17] width 22 height 21
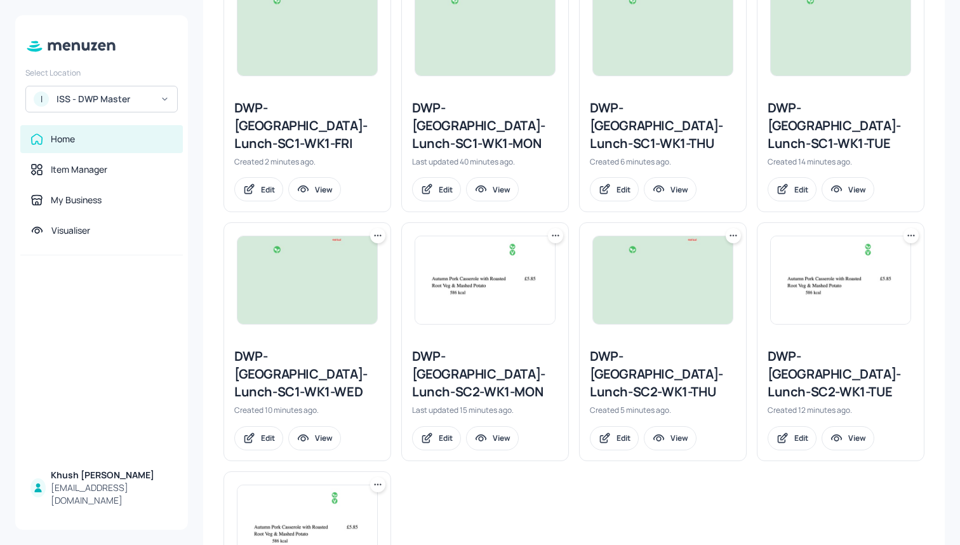
scroll to position [392, 0]
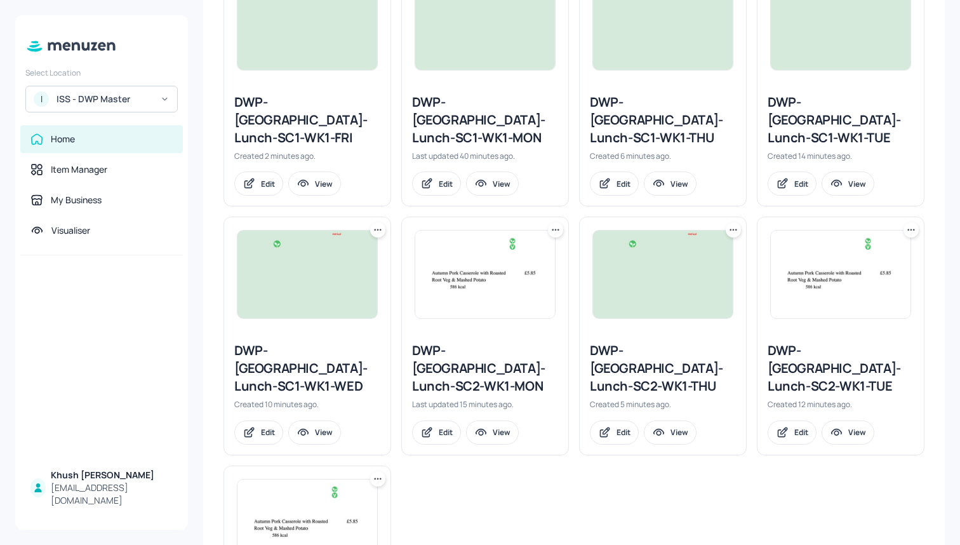
click at [733, 222] on div at bounding box center [733, 229] width 15 height 15
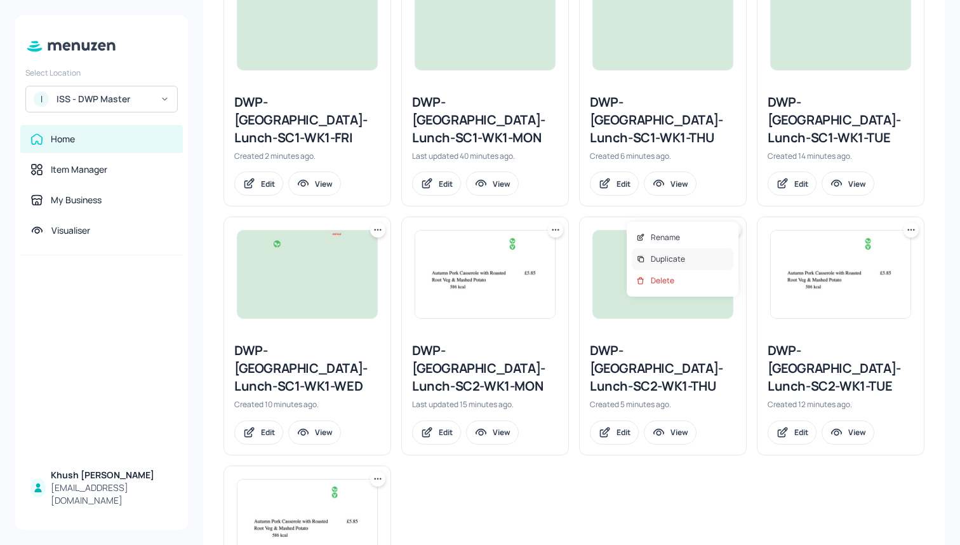
click at [696, 253] on div "Duplicate" at bounding box center [683, 259] width 102 height 22
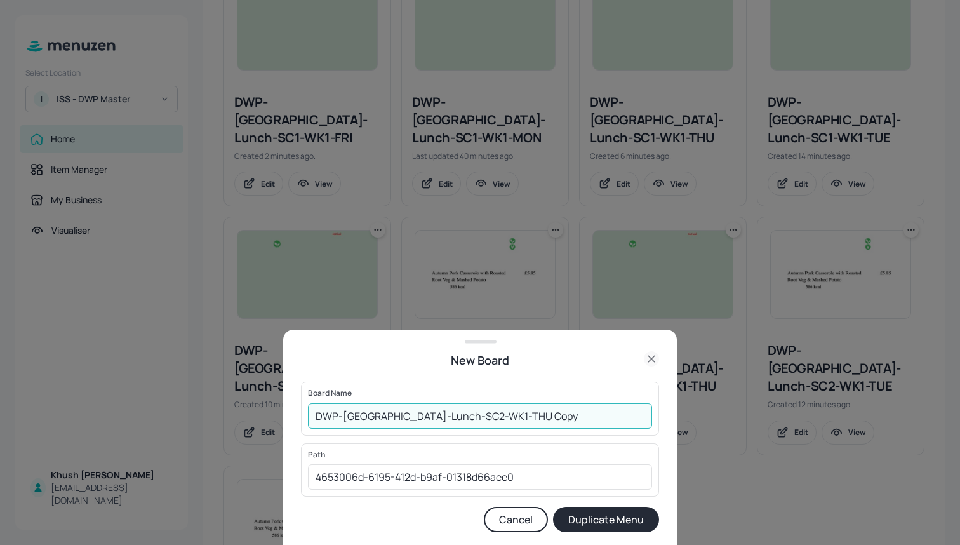
drag, startPoint x: 561, startPoint y: 421, endPoint x: 452, endPoint y: 418, distance: 109.2
click at [453, 418] on input "DWP-Leeds-Lunch-SC2-WK1-THU Copy" at bounding box center [480, 415] width 344 height 25
type input "DWP-[GEOGRAPHIC_DATA]-Lunch-SC2-WK1-FRI"
click at [578, 530] on button "Duplicate Menu" at bounding box center [606, 519] width 106 height 25
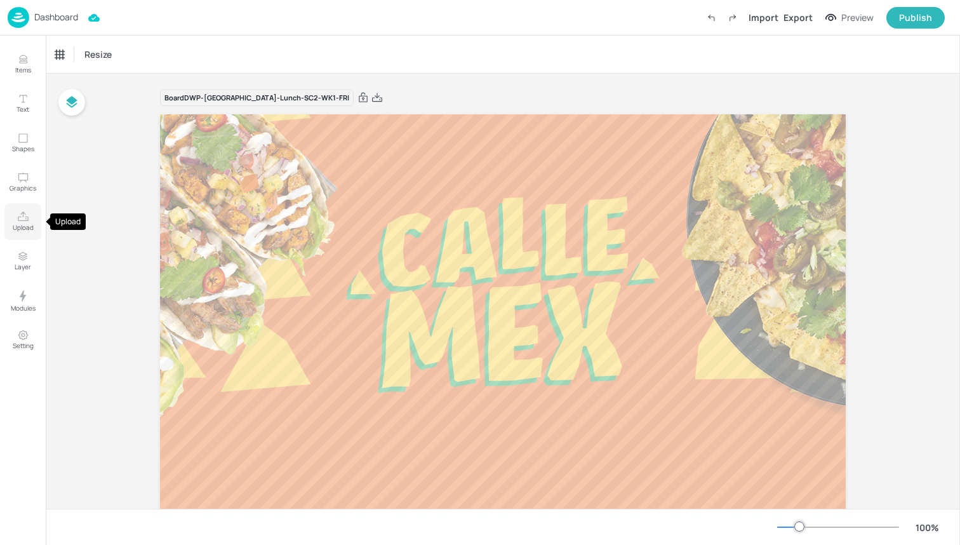
click at [21, 220] on icon "Upload" at bounding box center [23, 217] width 12 height 12
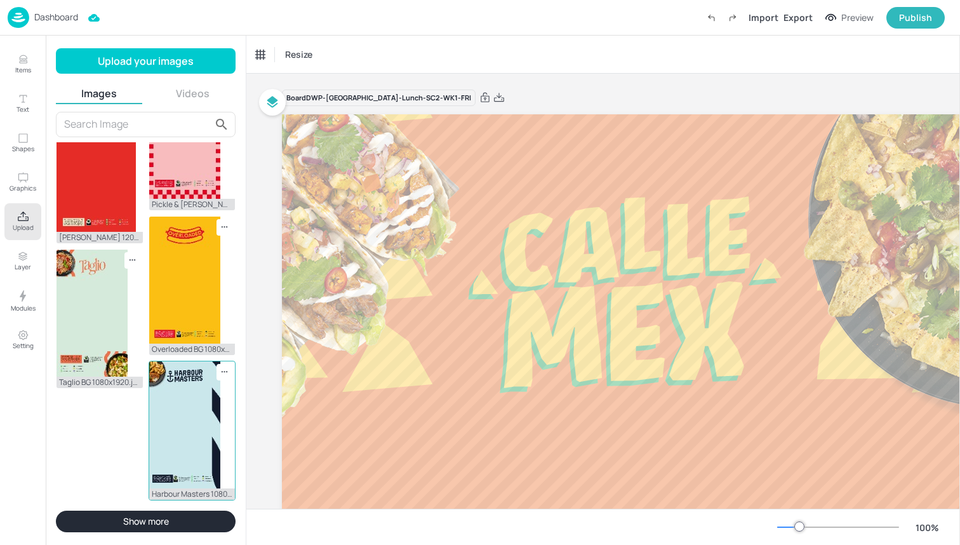
scroll to position [1089, 0]
click at [175, 416] on img at bounding box center [184, 424] width 71 height 127
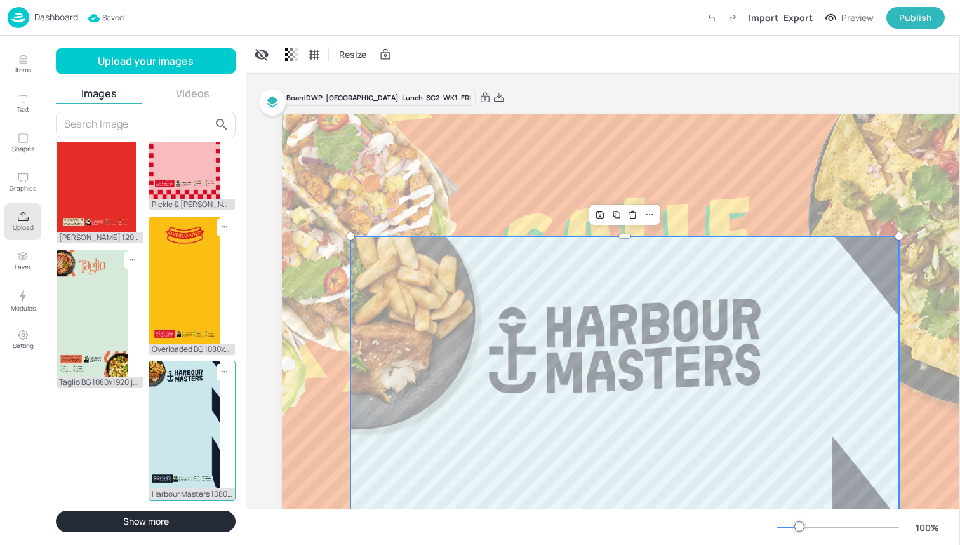
scroll to position [1004, 0]
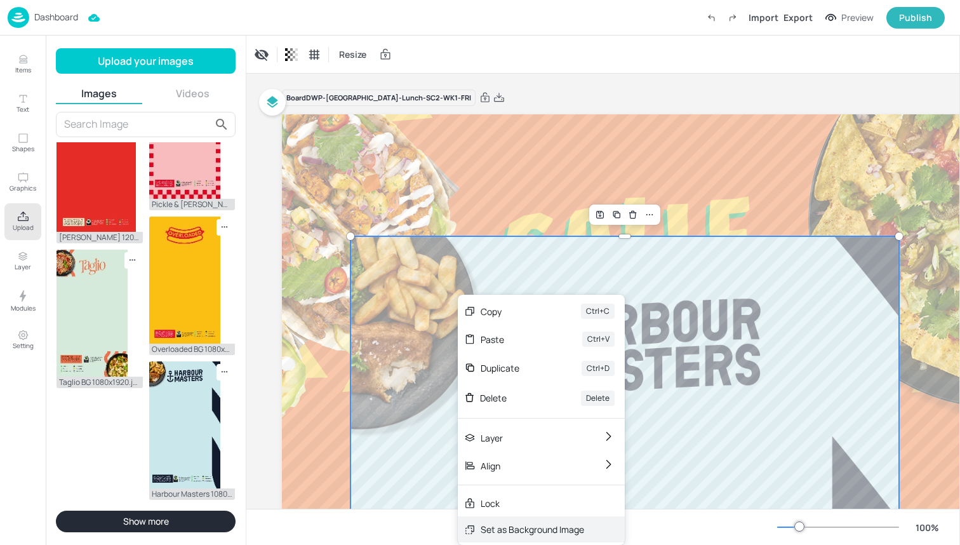
click at [556, 526] on div "Set as Background Image" at bounding box center [532, 528] width 103 height 13
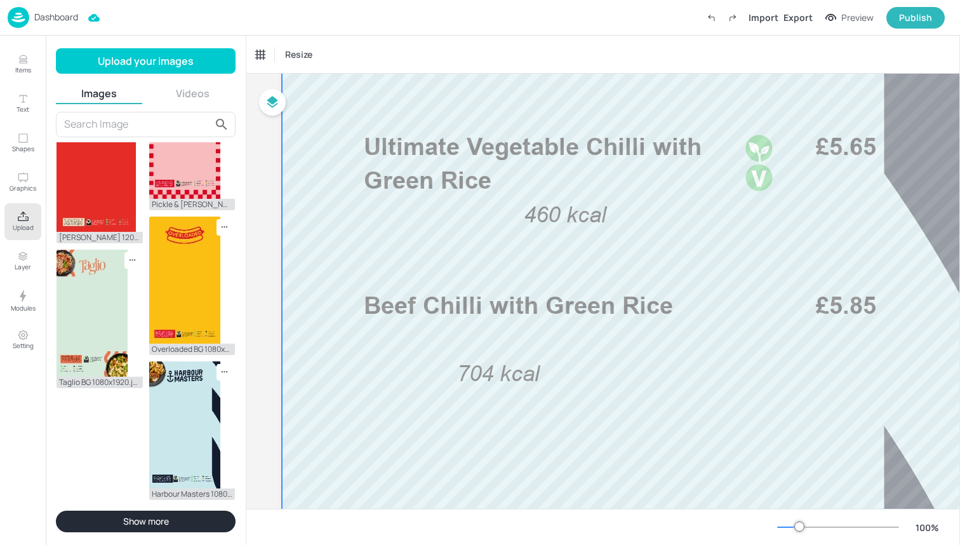
scroll to position [423, 0]
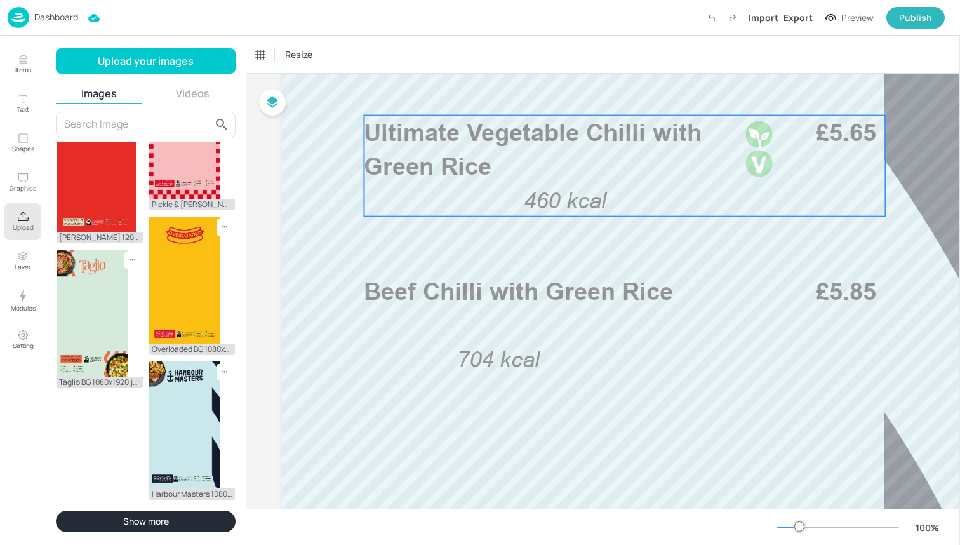
click at [422, 151] on p "Ultimate Vegetable Chilli with Green Rice" at bounding box center [550, 149] width 373 height 67
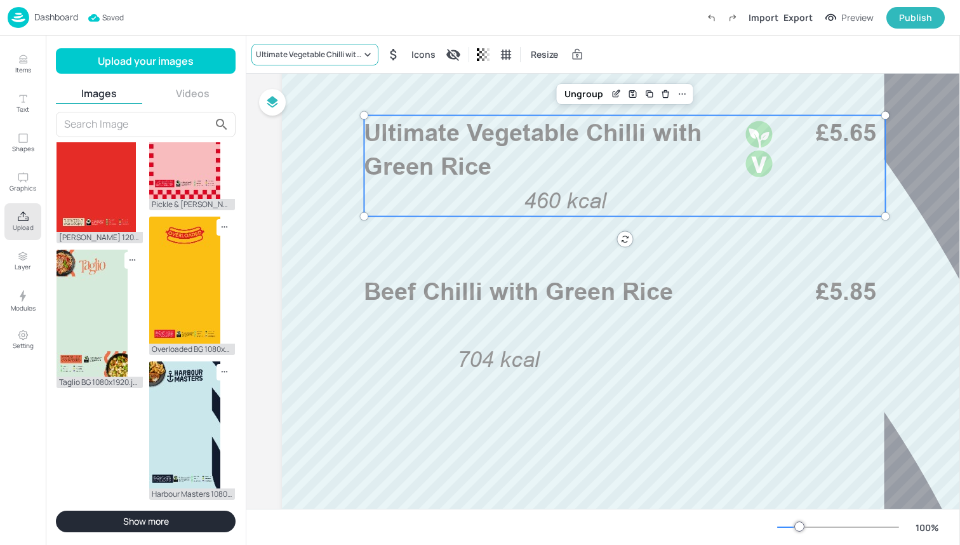
click at [300, 52] on div "Ultimate Vegetable Chilli with Green Rice" at bounding box center [308, 54] width 105 height 11
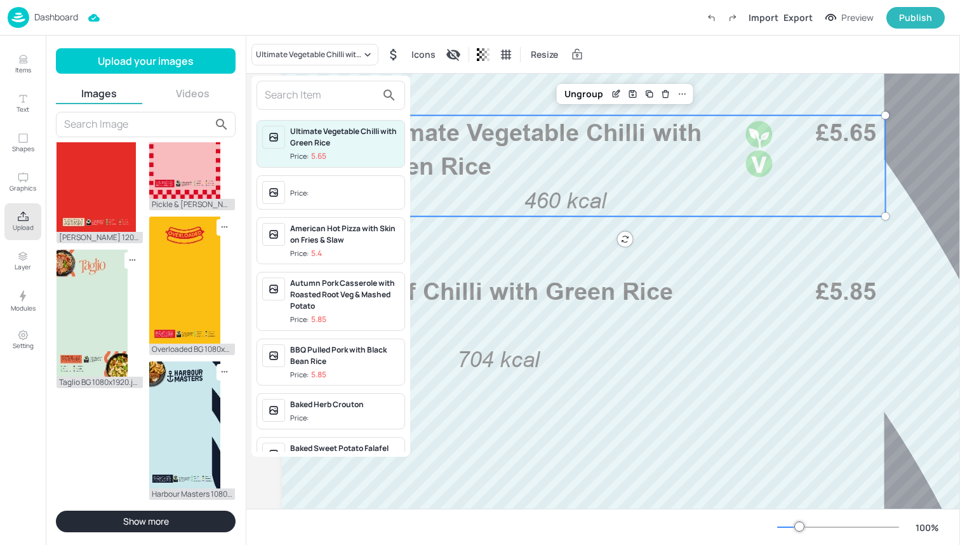
click at [302, 89] on input "text" at bounding box center [321, 95] width 112 height 20
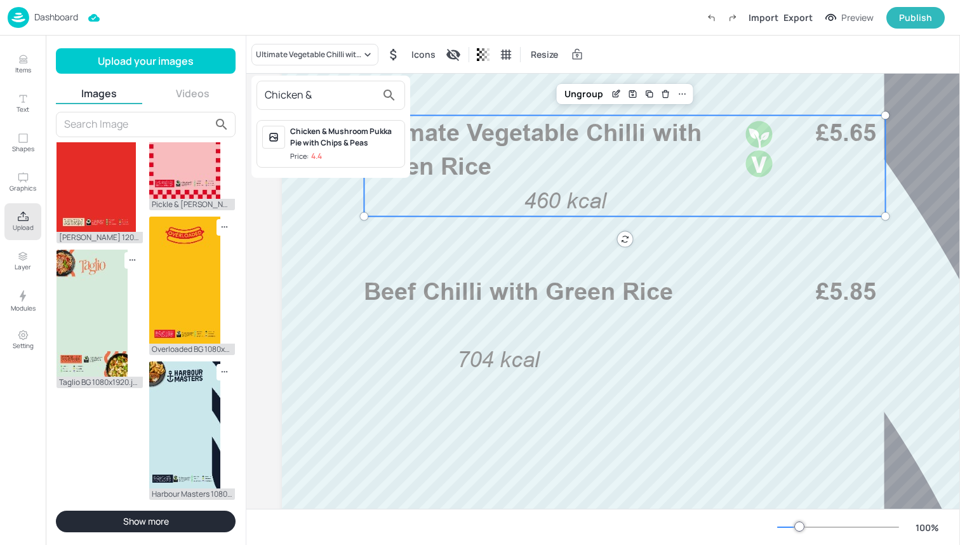
type input "Chicken &"
click at [312, 139] on div "Chicken & Mushroom Pukka Pie with Chips & Peas" at bounding box center [344, 137] width 109 height 23
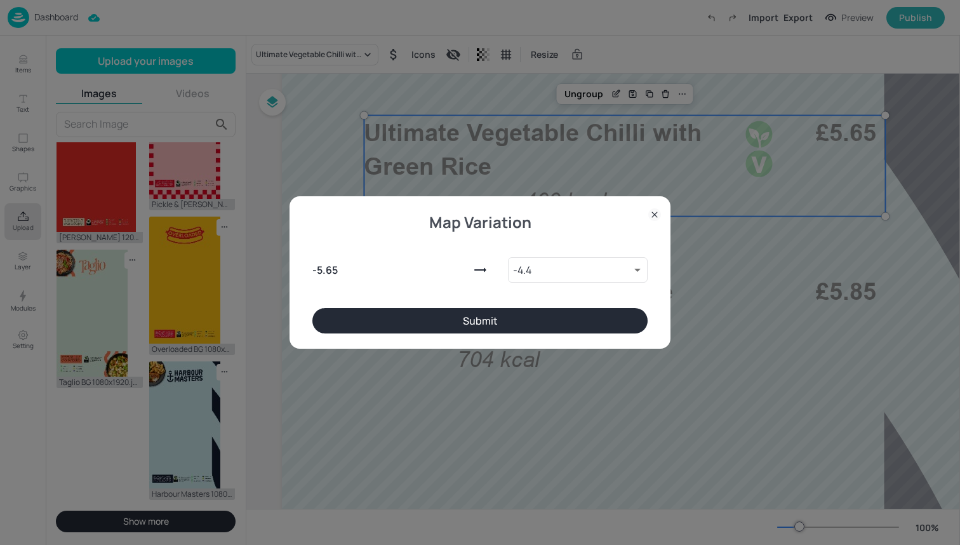
click at [480, 318] on button "Submit" at bounding box center [479, 320] width 335 height 25
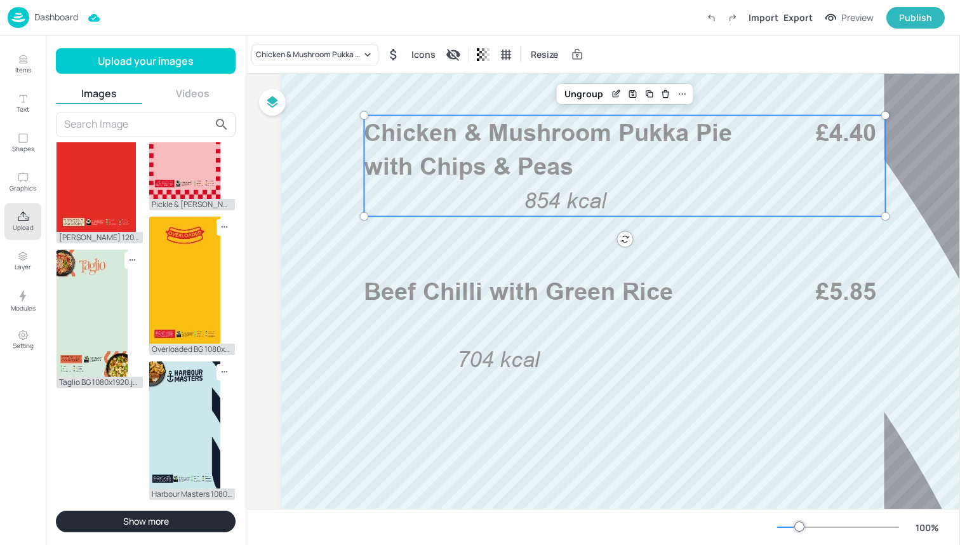
click at [480, 318] on div "Beef Chilli with Green Rice 704 kcal £5.85" at bounding box center [624, 324] width 521 height 101
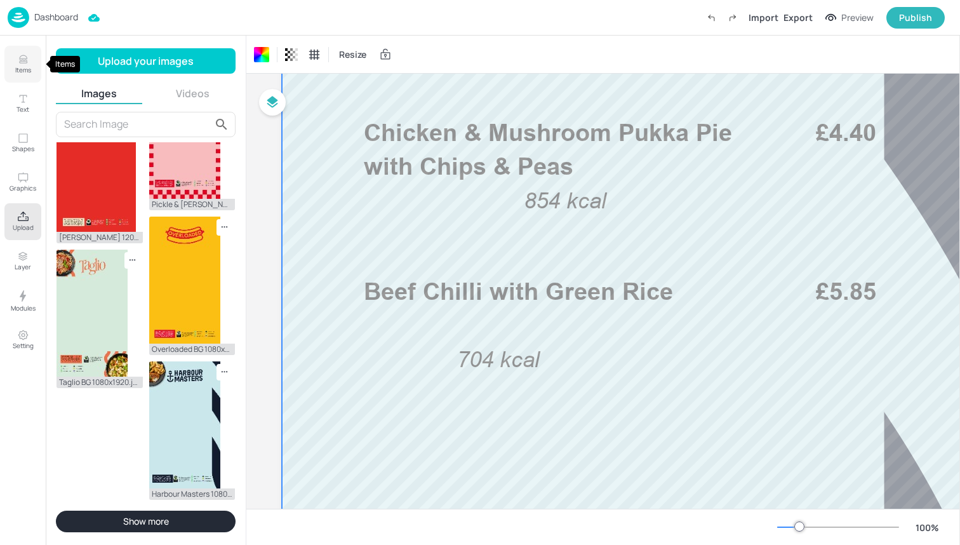
click at [22, 74] on p "Items" at bounding box center [23, 69] width 16 height 9
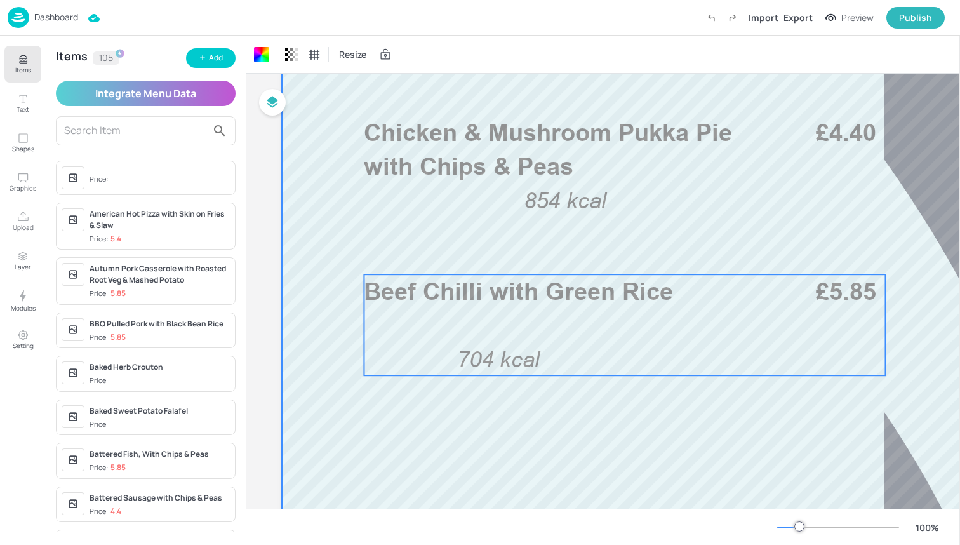
click at [385, 295] on span "Beef Chilli with Green Rice" at bounding box center [518, 291] width 309 height 29
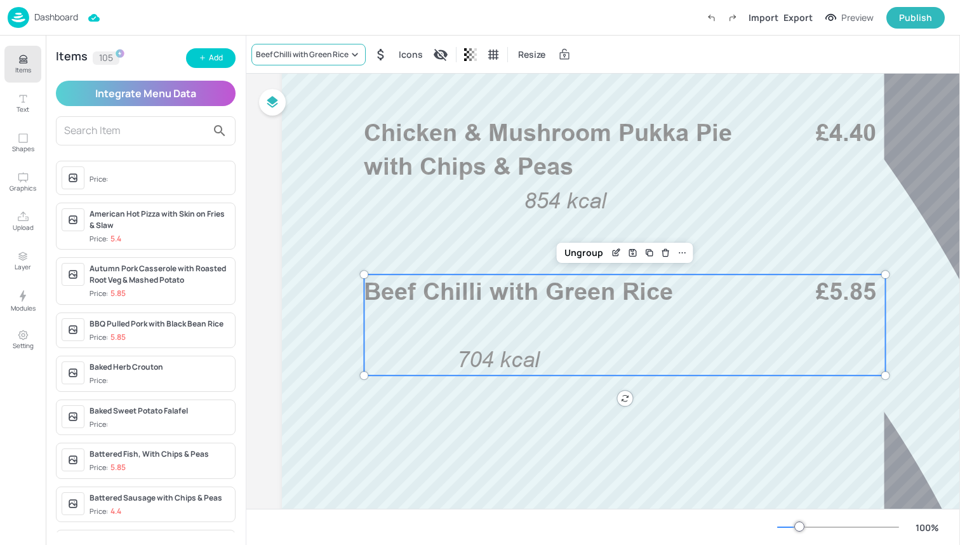
click at [347, 57] on div "Beef Chilli with Green Rice" at bounding box center [302, 54] width 93 height 11
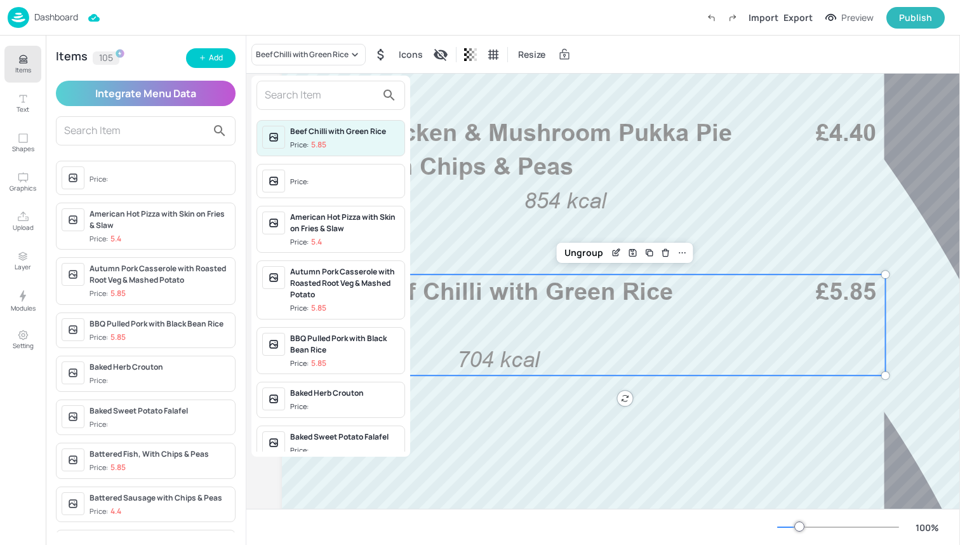
click at [326, 89] on input "text" at bounding box center [321, 95] width 112 height 20
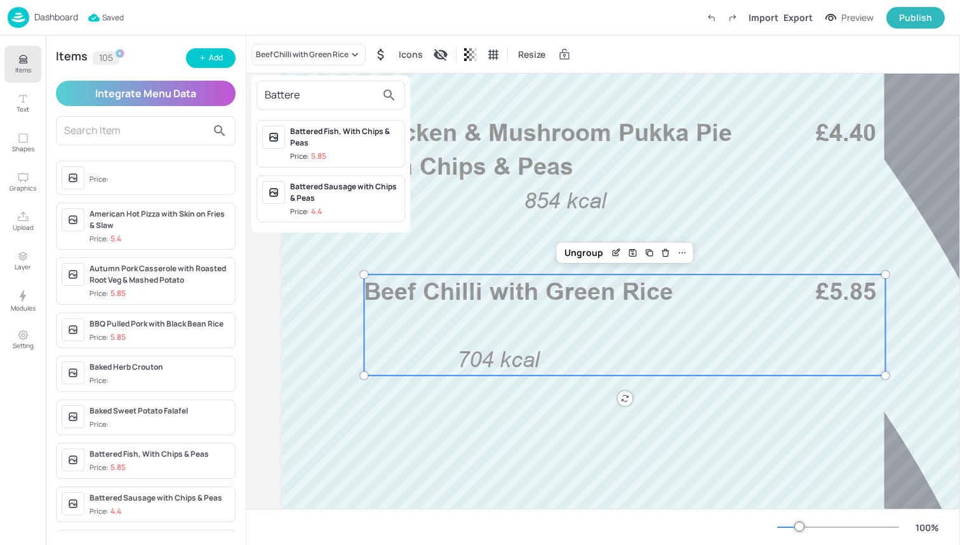
type input "Battere"
click at [362, 187] on div "Battered Sausage with Chips & Peas" at bounding box center [344, 192] width 109 height 23
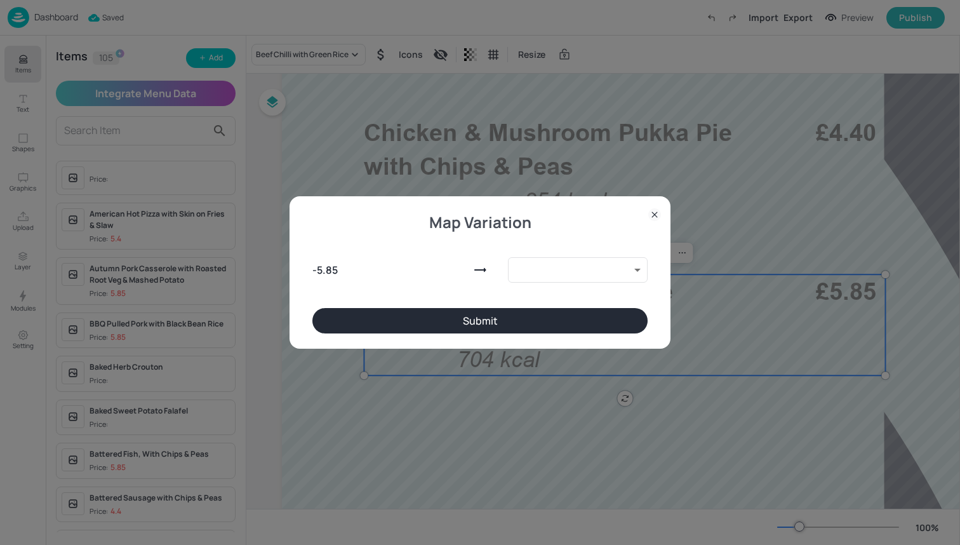
type input "9888660"
click at [479, 316] on button "Submit" at bounding box center [479, 320] width 335 height 25
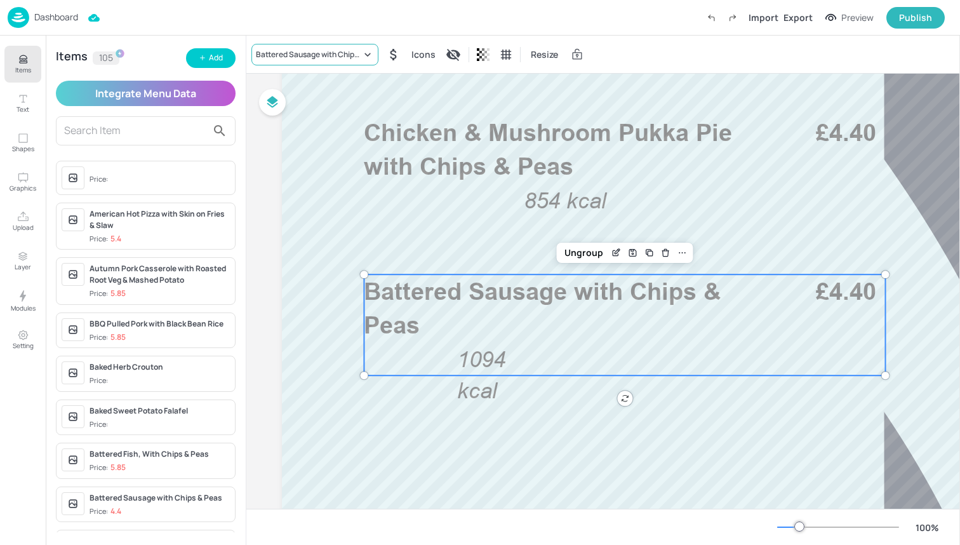
click at [335, 50] on div "Battered Sausage with Chips & Peas" at bounding box center [308, 54] width 105 height 11
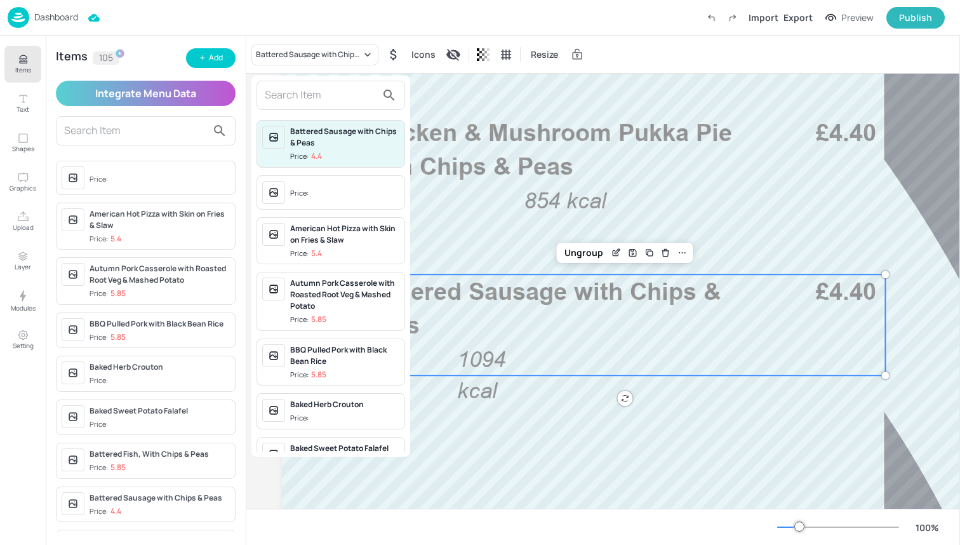
click at [316, 234] on div "American Hot Pizza with Skin on Fries & Slaw" at bounding box center [344, 234] width 109 height 23
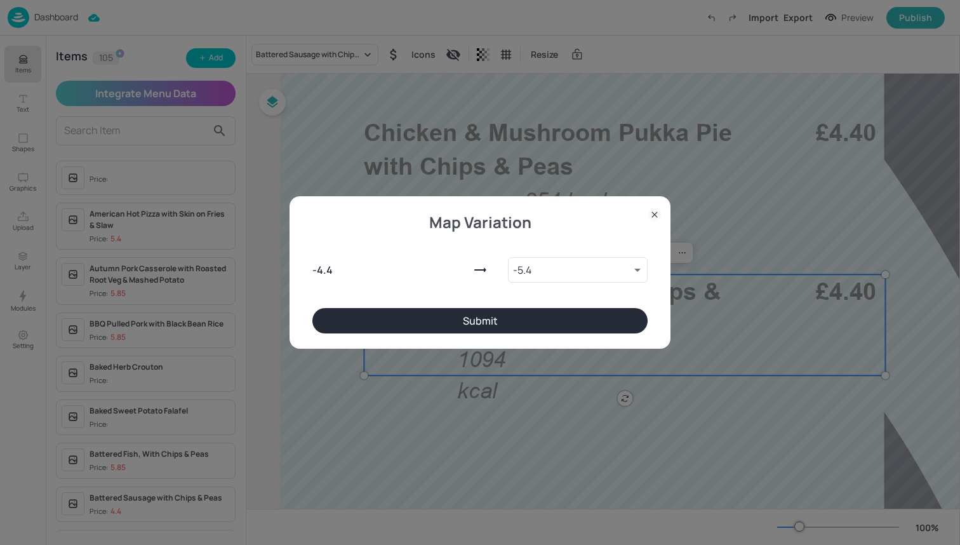
click at [469, 316] on button "Submit" at bounding box center [479, 320] width 335 height 25
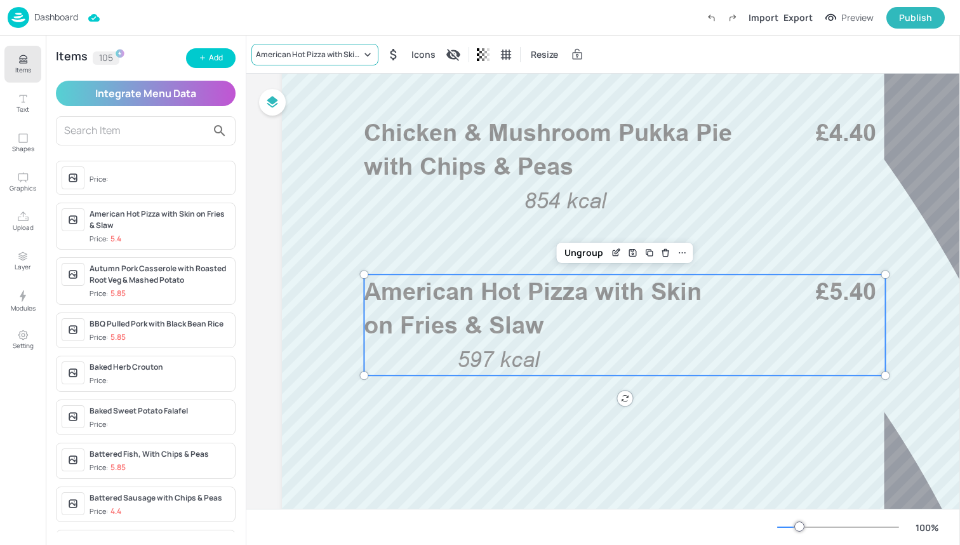
click at [289, 54] on div "American Hot Pizza with Skin on Fries & Slaw" at bounding box center [308, 54] width 105 height 11
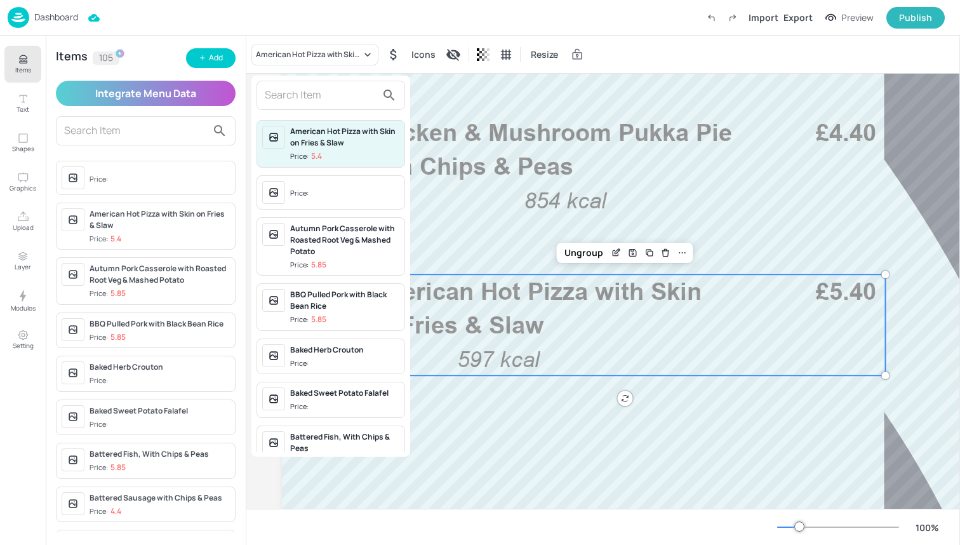
click at [312, 92] on input "text" at bounding box center [321, 95] width 112 height 20
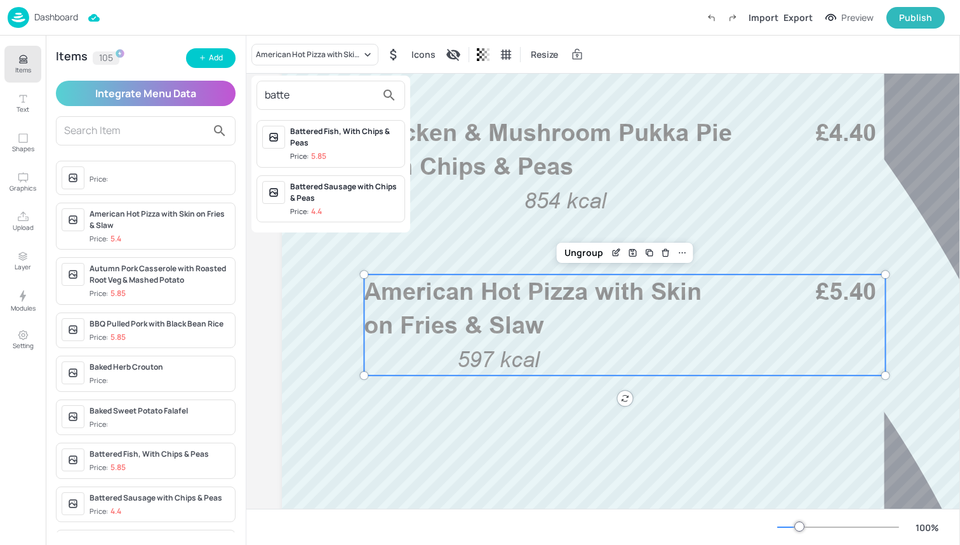
type input "battle"
drag, startPoint x: 312, startPoint y: 92, endPoint x: 349, endPoint y: 214, distance: 127.3
click at [349, 214] on div at bounding box center [480, 272] width 960 height 545
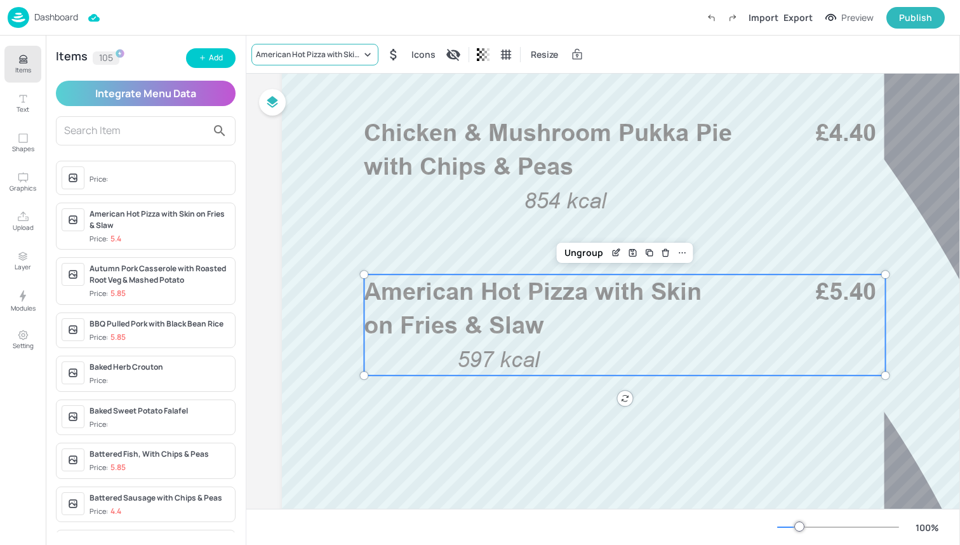
click at [316, 51] on div "American Hot Pizza with Skin on Fries & Slaw" at bounding box center [308, 54] width 105 height 11
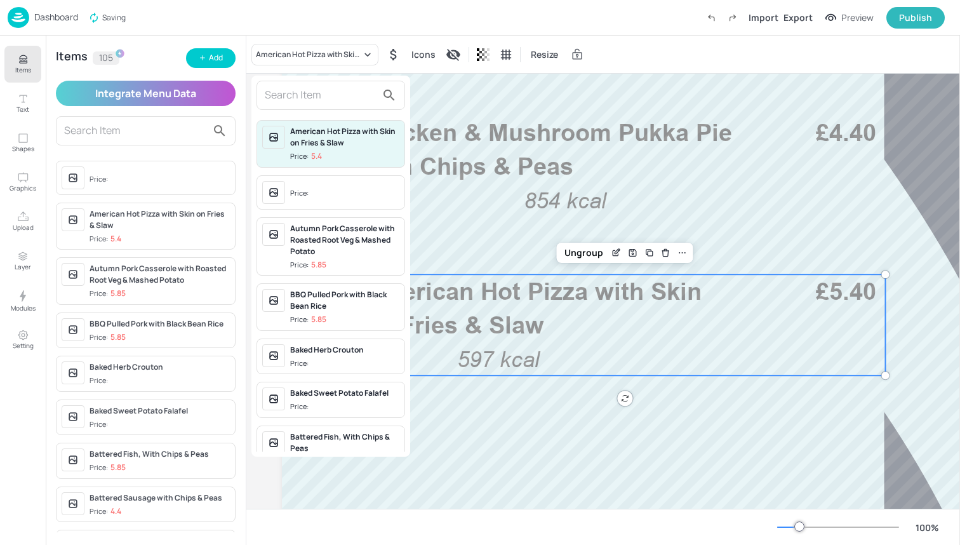
click at [312, 96] on input "text" at bounding box center [321, 95] width 112 height 20
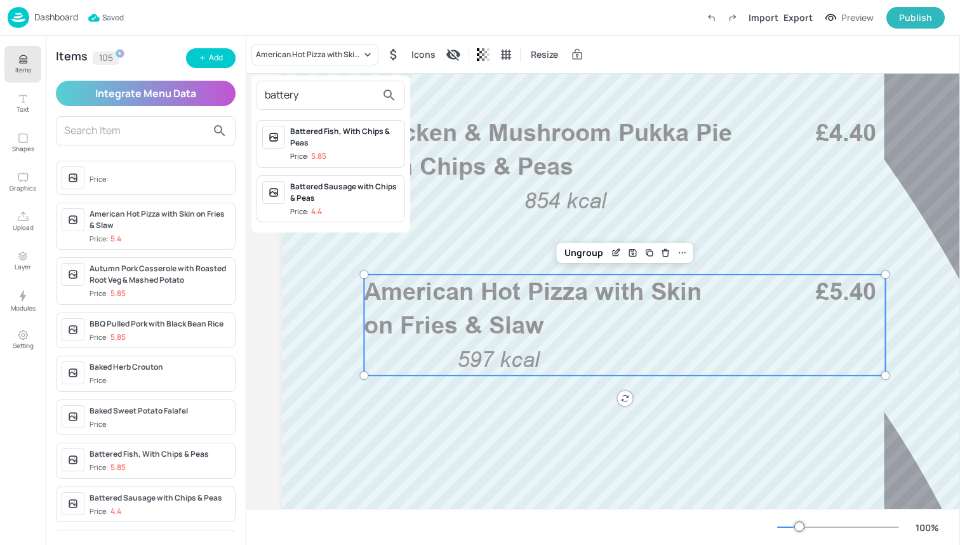
type input "battery"
drag, startPoint x: 342, startPoint y: 171, endPoint x: 342, endPoint y: 190, distance: 19.1
click at [342, 190] on div at bounding box center [480, 272] width 960 height 545
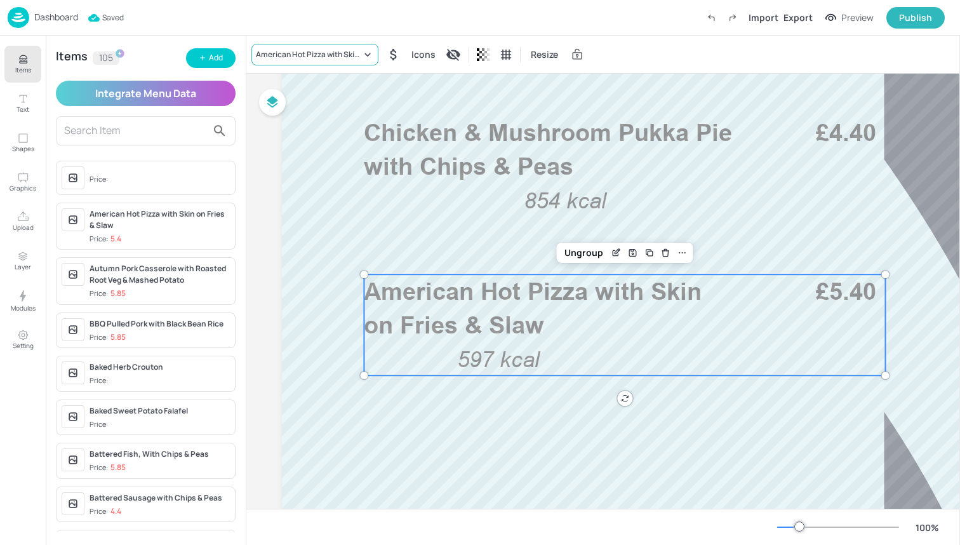
click at [313, 57] on div "American Hot Pizza with Skin on Fries & Slaw" at bounding box center [308, 54] width 105 height 11
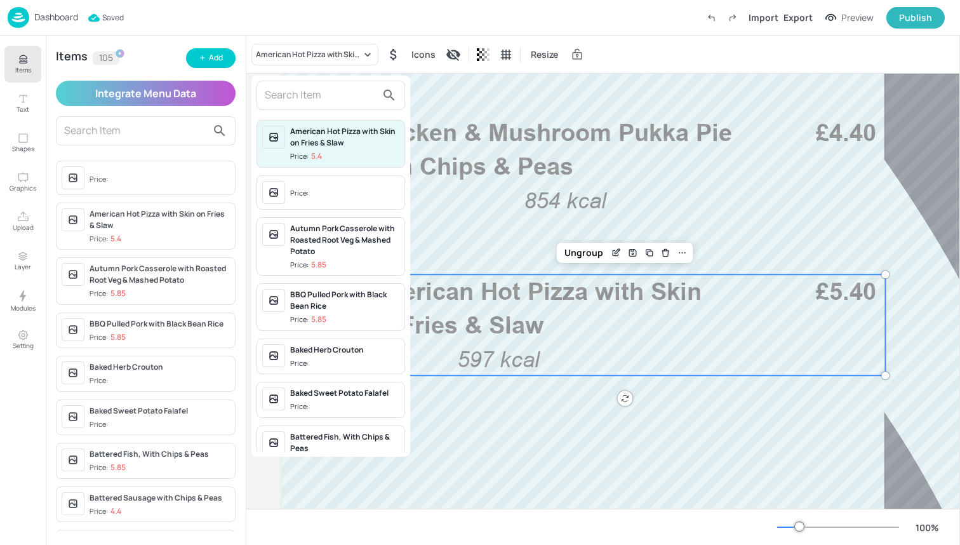
click at [312, 109] on div at bounding box center [330, 95] width 149 height 29
click at [312, 103] on input "text" at bounding box center [321, 95] width 112 height 20
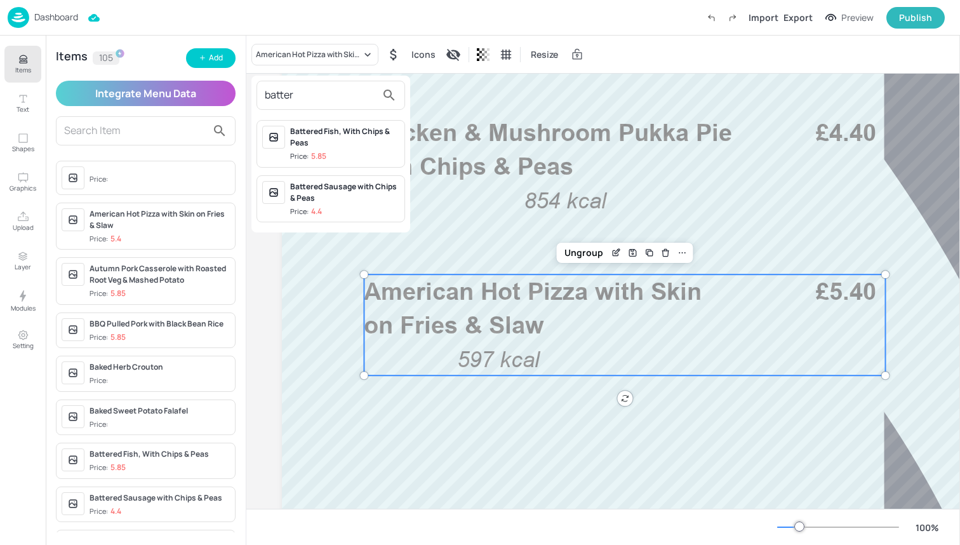
type input "batter"
click at [331, 201] on div "Battered Sausage with Chips & Peas" at bounding box center [344, 192] width 109 height 23
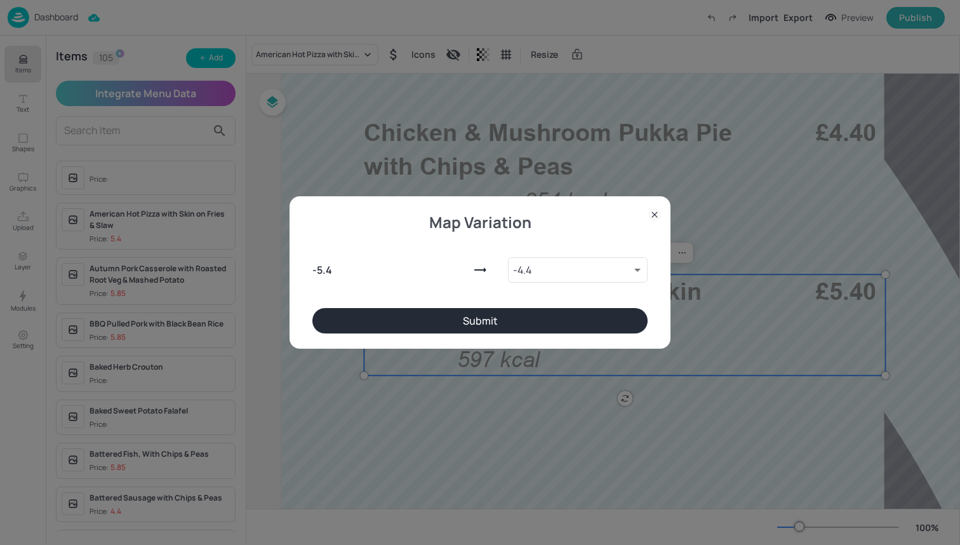
click at [406, 325] on button "Submit" at bounding box center [479, 320] width 335 height 25
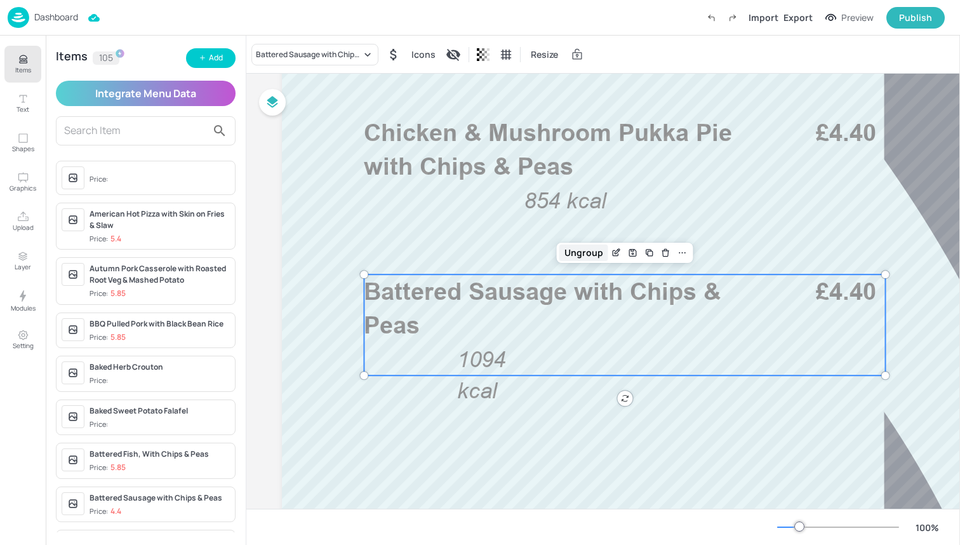
click at [573, 251] on div "Ungroup" at bounding box center [583, 252] width 49 height 17
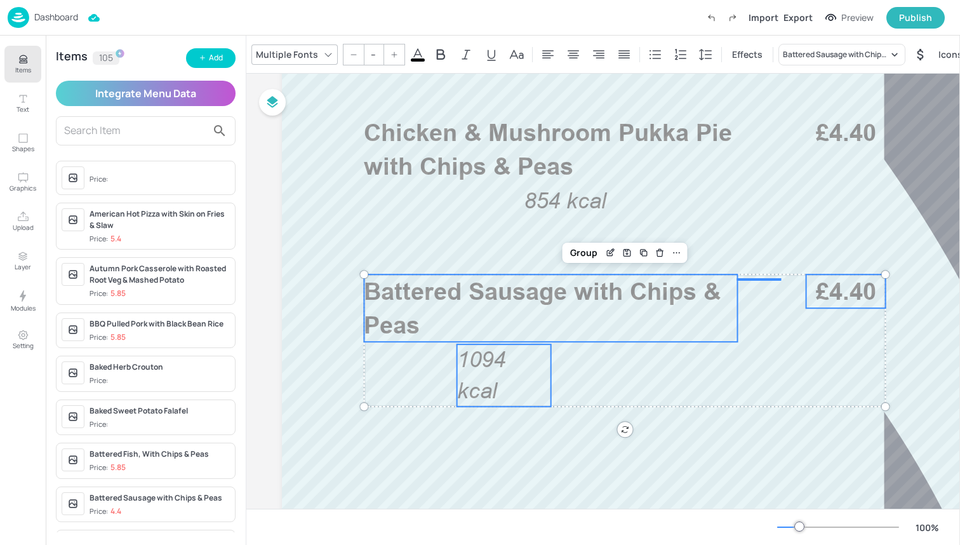
click at [483, 394] on span "1094 kcal" at bounding box center [481, 375] width 48 height 57
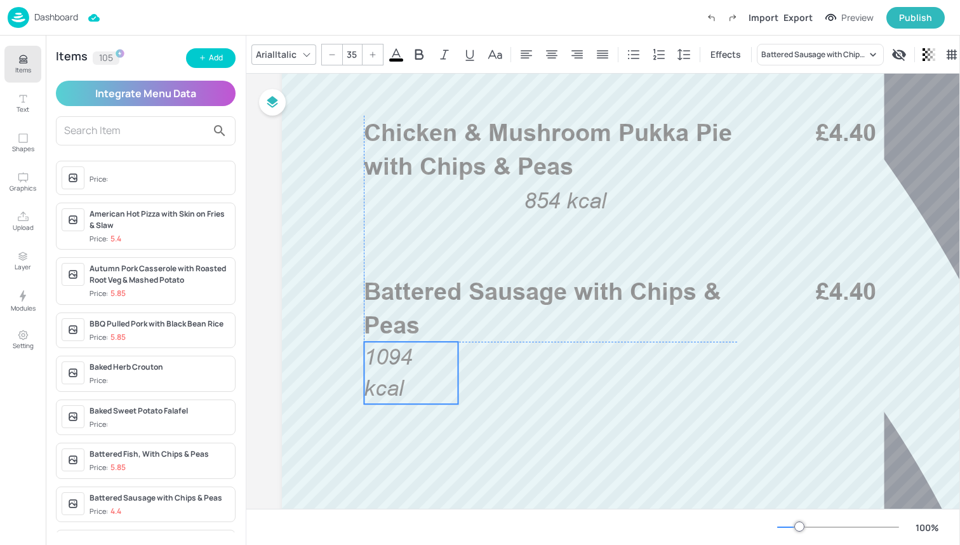
drag, startPoint x: 500, startPoint y: 380, endPoint x: 408, endPoint y: 377, distance: 92.7
click at [407, 377] on p "1094 kcal" at bounding box center [411, 373] width 94 height 62
drag, startPoint x: 456, startPoint y: 371, endPoint x: 478, endPoint y: 371, distance: 22.2
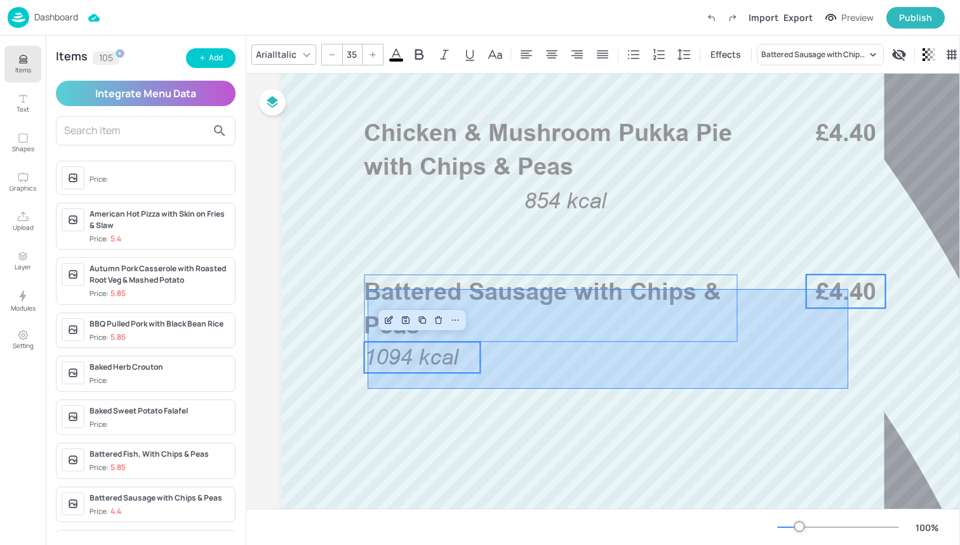
drag, startPoint x: 368, startPoint y: 389, endPoint x: 856, endPoint y: 286, distance: 499.4
type input "--"
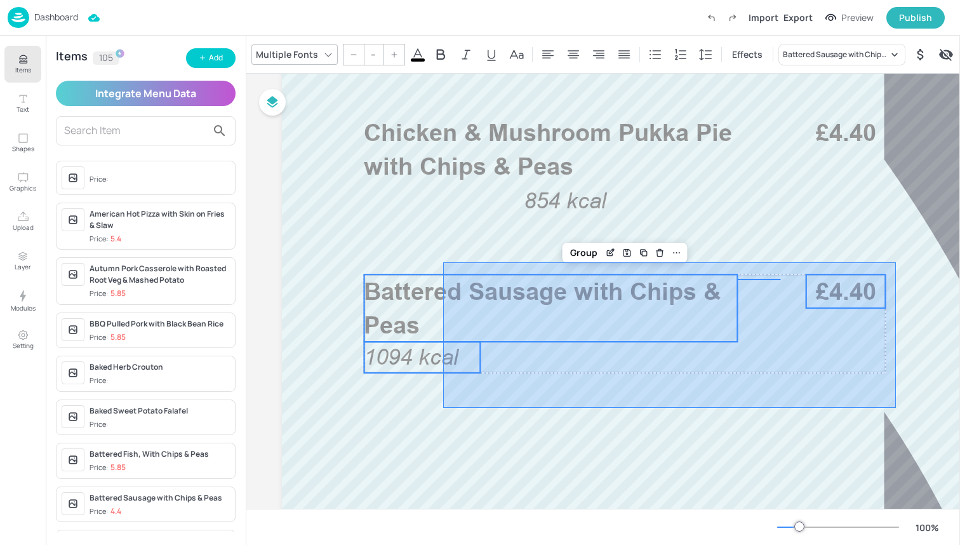
drag, startPoint x: 443, startPoint y: 408, endPoint x: 891, endPoint y: 262, distance: 471.2
click at [892, 263] on div at bounding box center [625, 300] width 686 height 1219
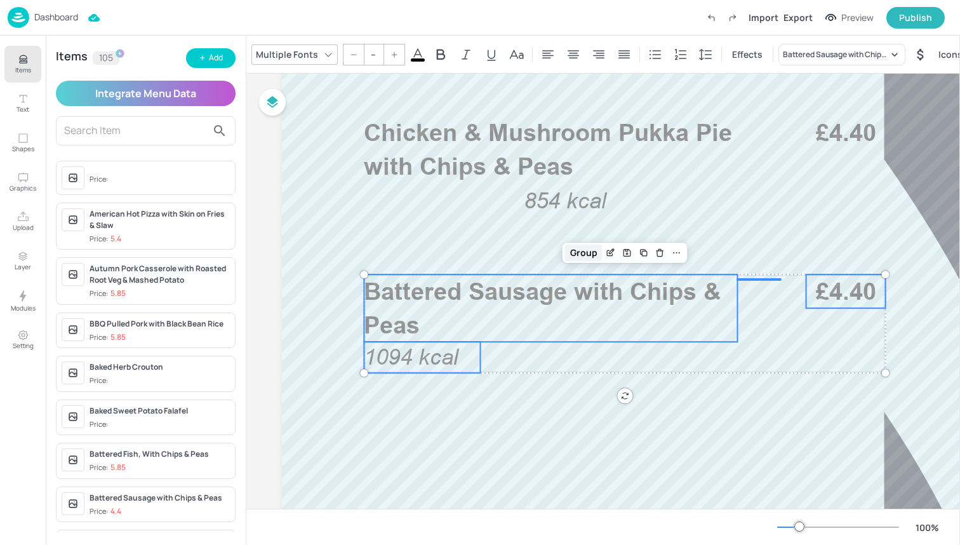
click at [585, 246] on div "Group" at bounding box center [583, 252] width 37 height 17
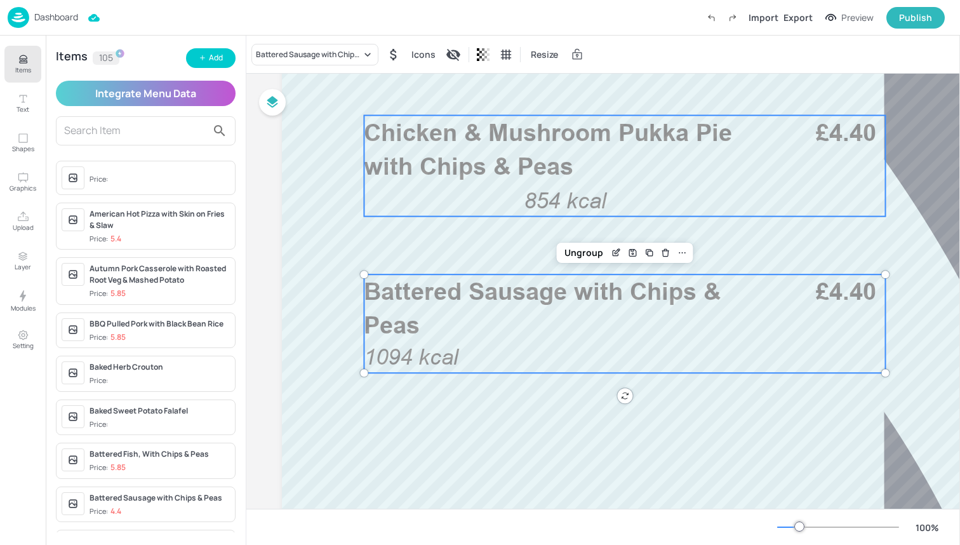
click at [569, 198] on span "854 kcal" at bounding box center [565, 200] width 83 height 25
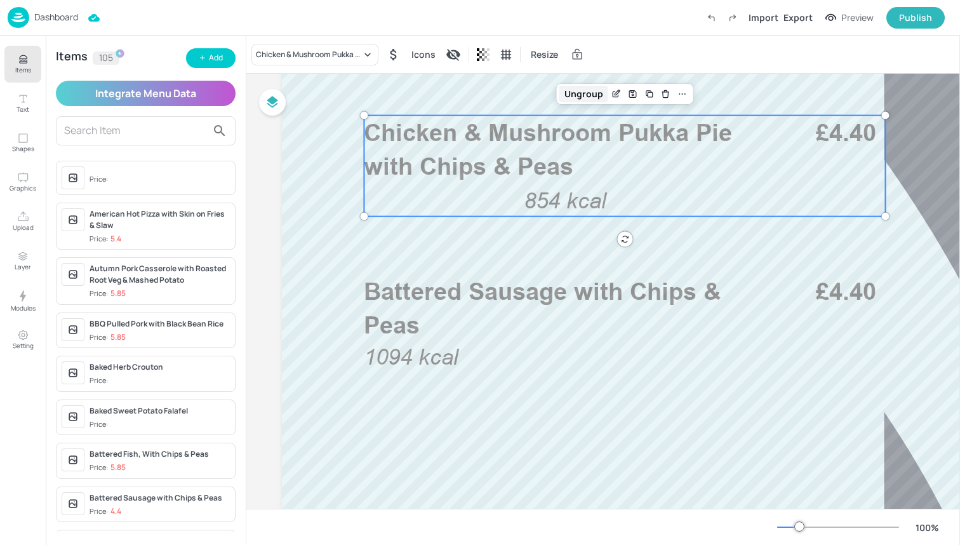
click at [589, 100] on div "Ungroup" at bounding box center [583, 94] width 49 height 17
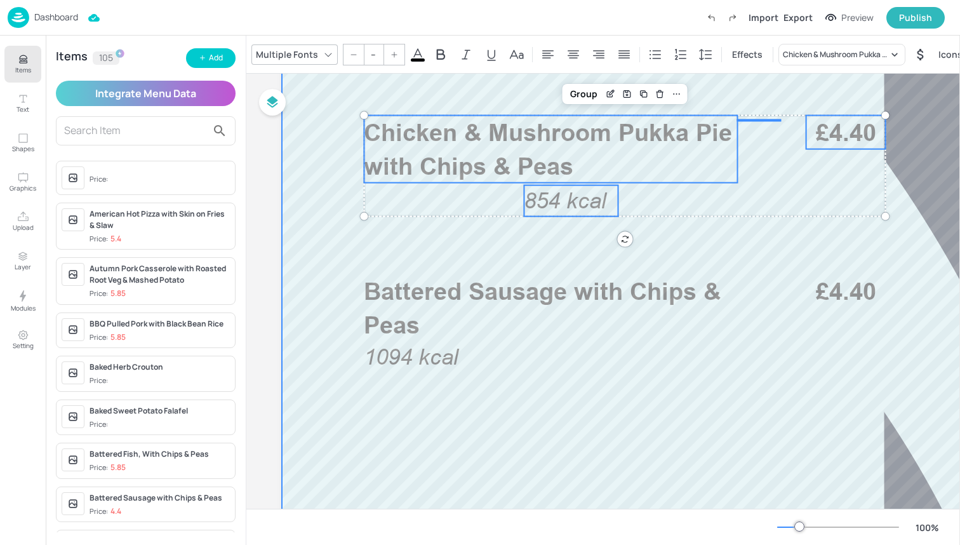
click at [575, 194] on span "854 kcal" at bounding box center [565, 200] width 83 height 25
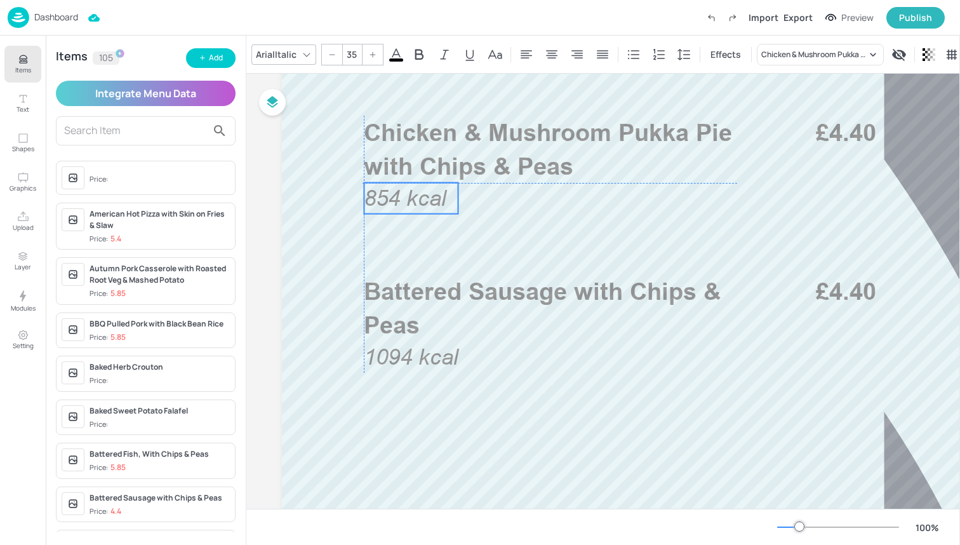
drag, startPoint x: 575, startPoint y: 194, endPoint x: 414, endPoint y: 193, distance: 161.3
click at [414, 193] on span "854 kcal" at bounding box center [405, 197] width 83 height 25
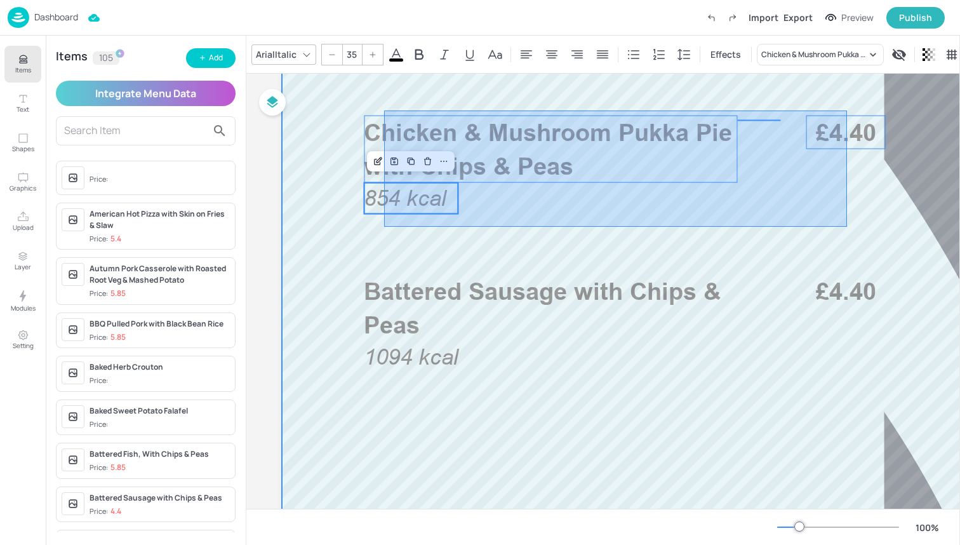
drag, startPoint x: 384, startPoint y: 227, endPoint x: 847, endPoint y: 110, distance: 477.2
click at [847, 110] on div at bounding box center [625, 300] width 686 height 1219
type input "--"
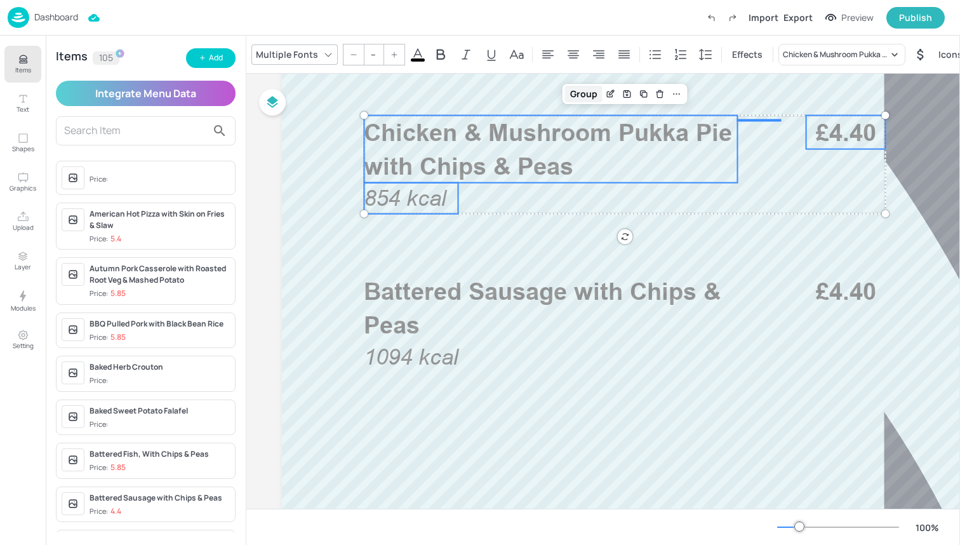
click at [585, 96] on div "Group" at bounding box center [583, 94] width 37 height 17
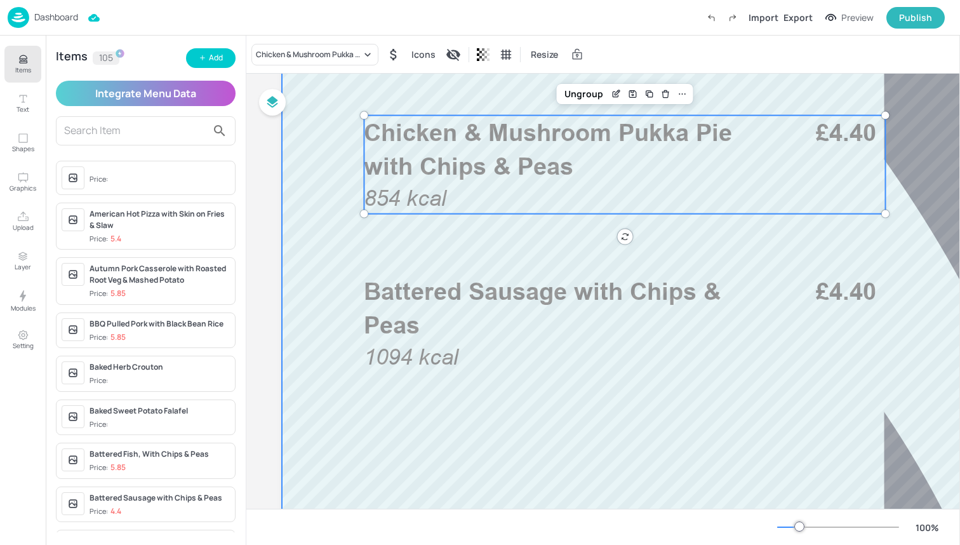
click at [323, 204] on div at bounding box center [625, 300] width 686 height 1219
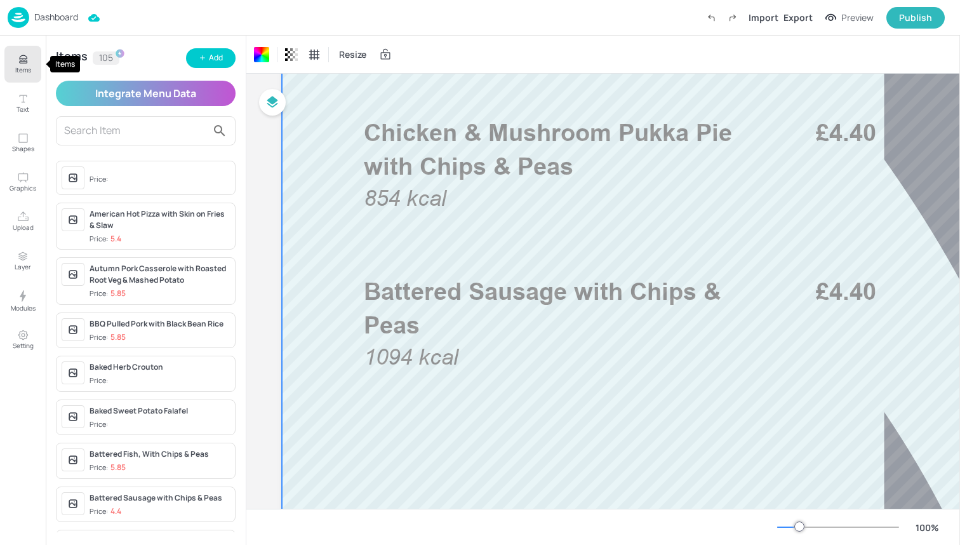
click at [25, 68] on p "Items" at bounding box center [23, 69] width 16 height 9
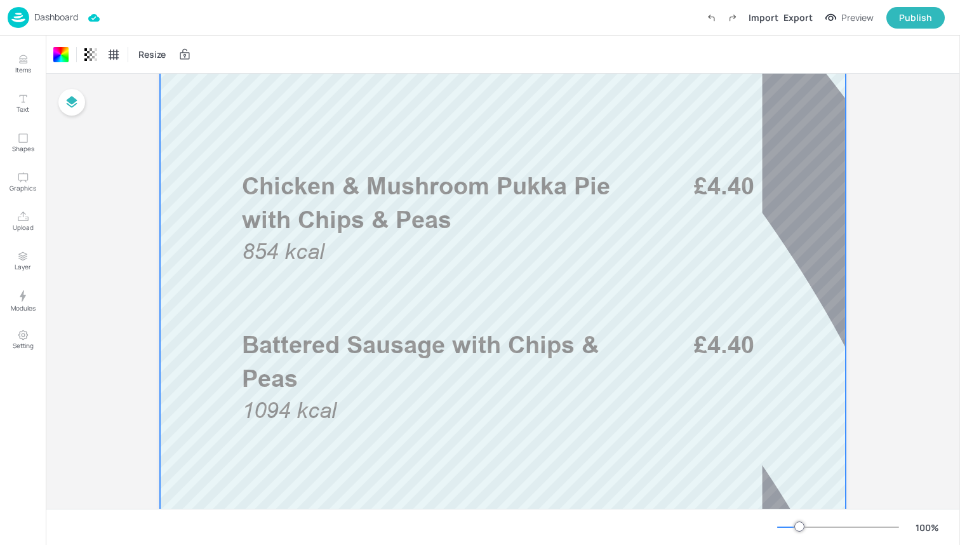
scroll to position [363, 0]
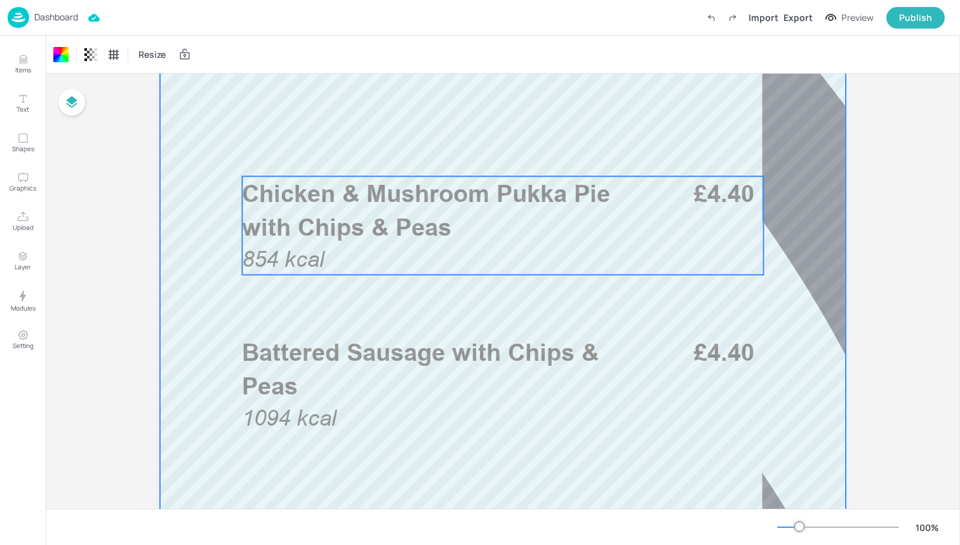
click at [366, 224] on span "Chicken & Mushroom Pukka Pie with Chips & Peas" at bounding box center [426, 210] width 368 height 62
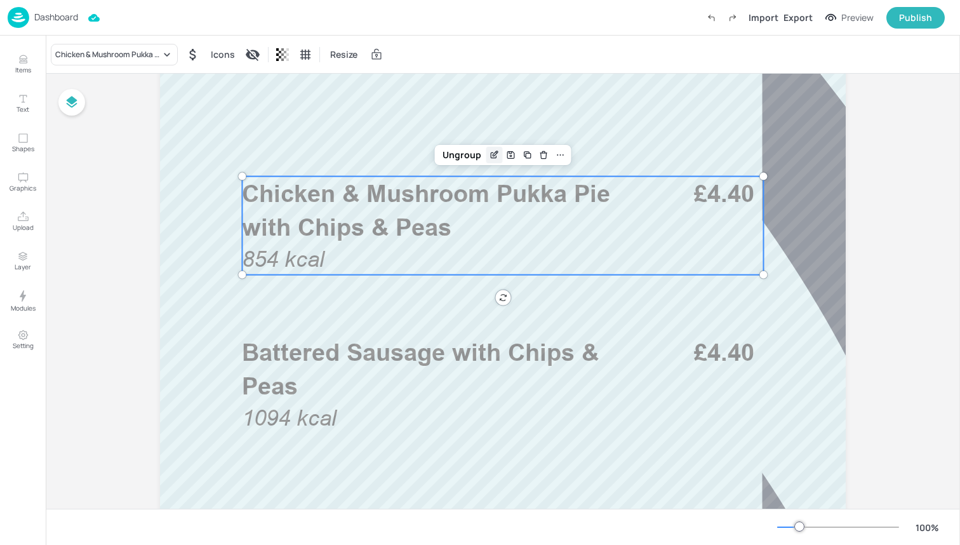
click at [495, 151] on icon "Edit Item" at bounding box center [495, 153] width 5 height 5
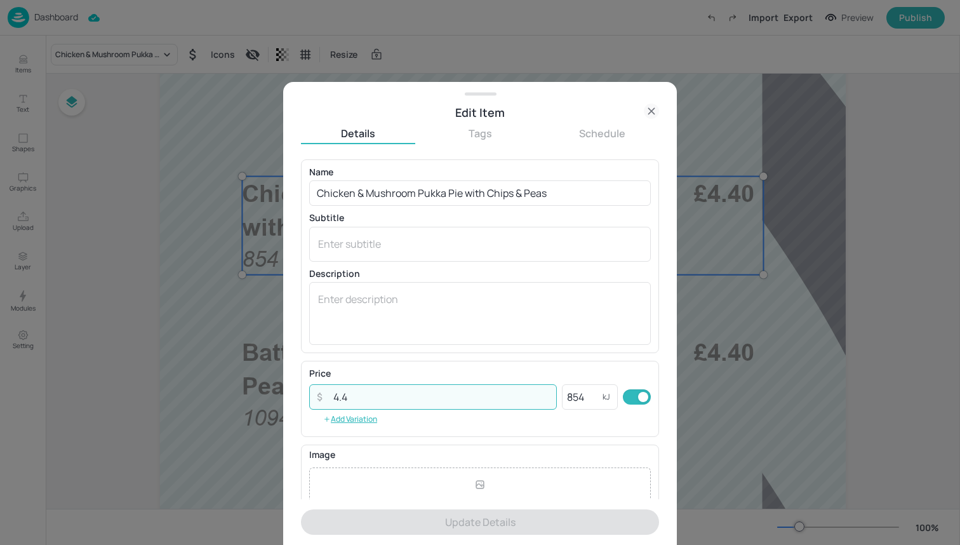
drag, startPoint x: 454, startPoint y: 392, endPoint x: 175, endPoint y: 390, distance: 278.7
click at [175, 390] on div "Edit Item Details Tags Schedule Name Chicken & Mushroom Pukka Pie with Chips & …" at bounding box center [480, 272] width 960 height 545
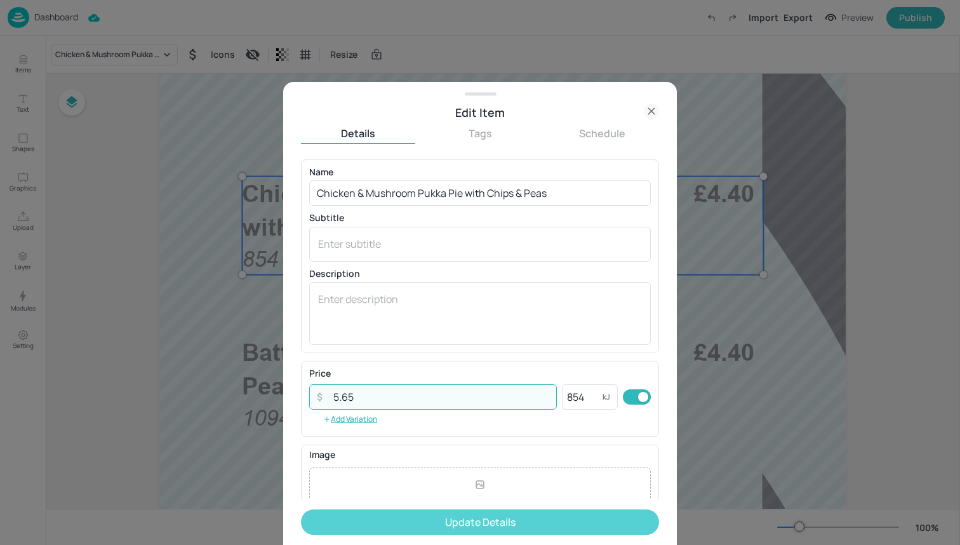
type input "5.65"
click at [380, 524] on button "Update Details" at bounding box center [480, 521] width 358 height 25
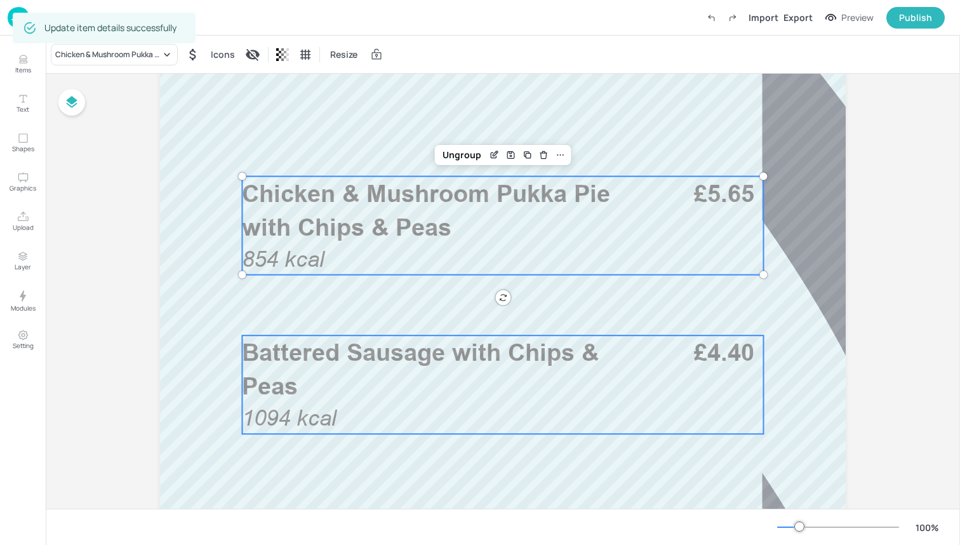
click at [672, 383] on div "Battered Sausage with Chips & Peas 1094 kcal £4.40" at bounding box center [502, 384] width 521 height 98
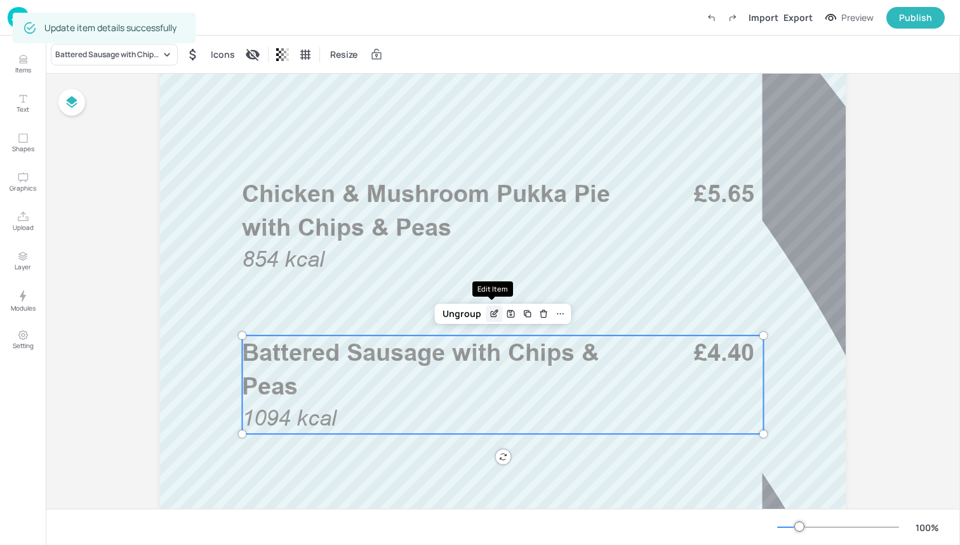
click at [489, 312] on icon "Edit Item" at bounding box center [494, 314] width 11 height 10
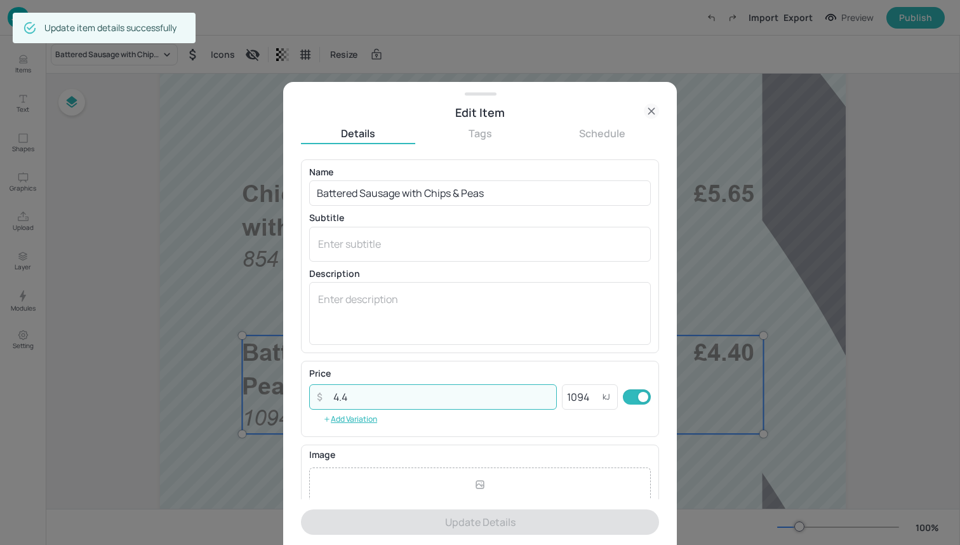
drag, startPoint x: 494, startPoint y: 407, endPoint x: 188, endPoint y: 399, distance: 306.1
click at [188, 399] on div "Edit Item Details Tags Schedule Name Battered Sausage with Chips & Peas ​ Subti…" at bounding box center [480, 272] width 960 height 545
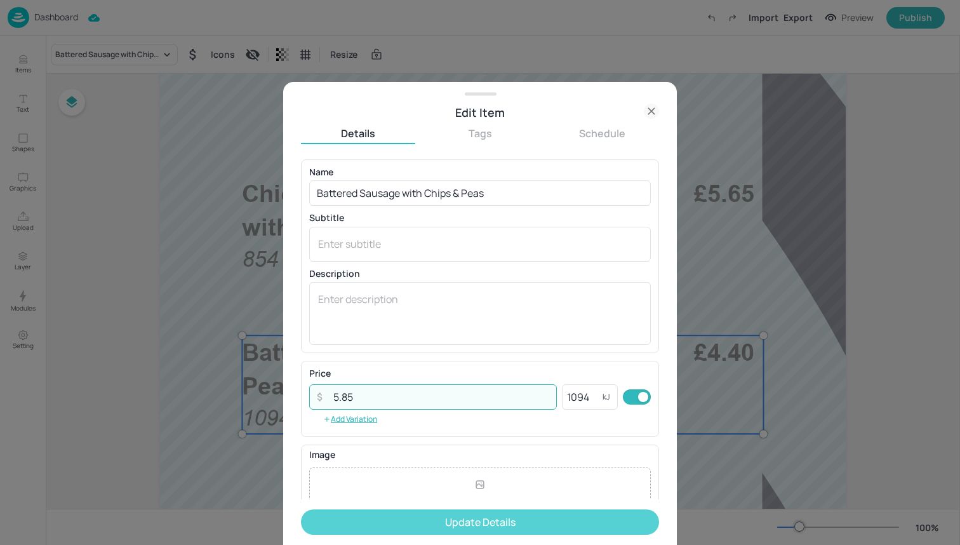
type input "5.85"
click at [482, 512] on button "Update Details" at bounding box center [480, 521] width 358 height 25
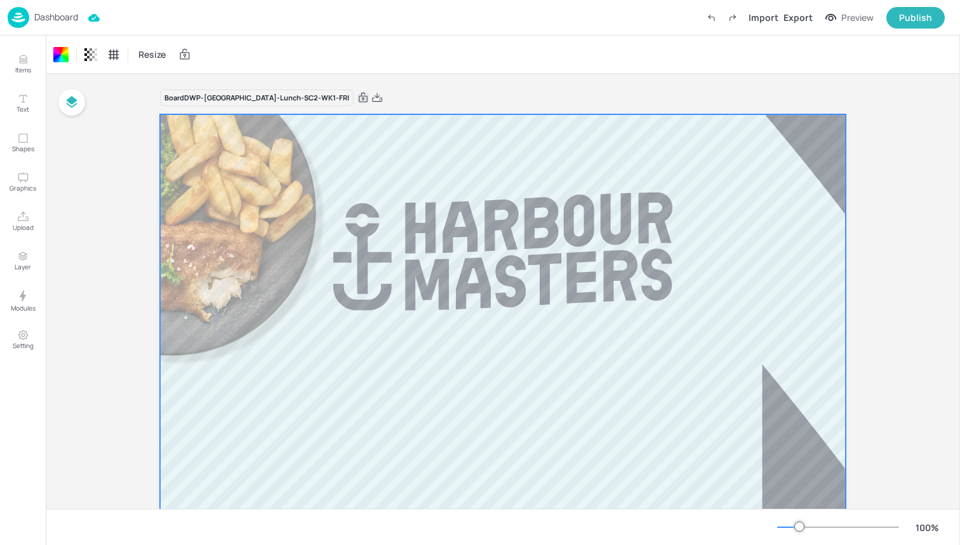
click at [359, 98] on icon at bounding box center [363, 98] width 9 height 10
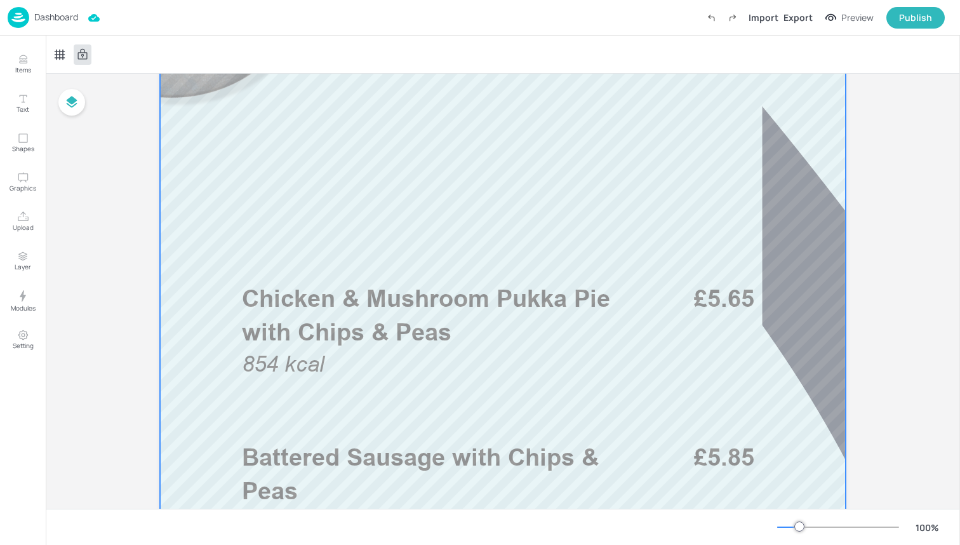
scroll to position [403, 0]
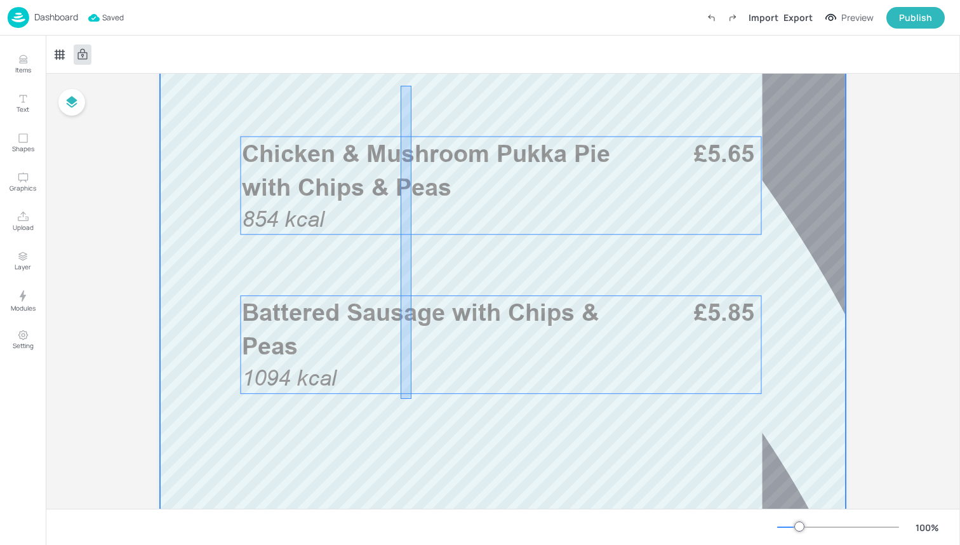
drag, startPoint x: 401, startPoint y: 399, endPoint x: 411, endPoint y: 86, distance: 313.2
click at [411, 86] on div at bounding box center [503, 321] width 686 height 1219
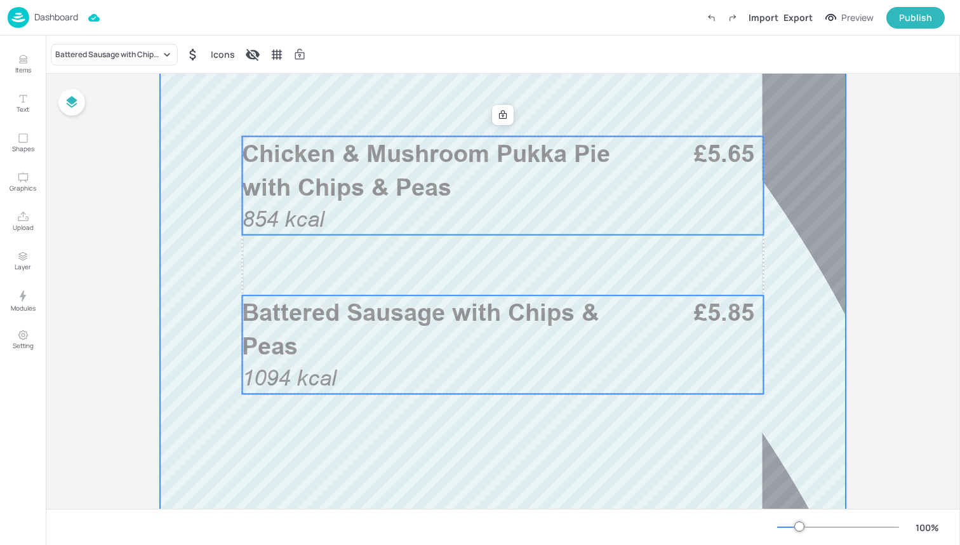
click at [439, 125] on div at bounding box center [503, 321] width 686 height 1219
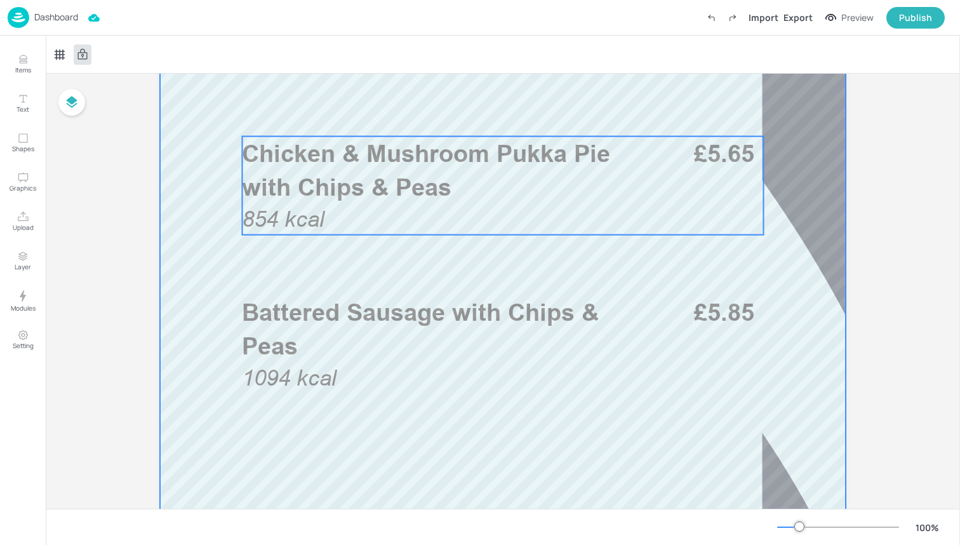
click at [440, 164] on span "Chicken & Mushroom Pukka Pie with Chips & Peas" at bounding box center [426, 170] width 368 height 62
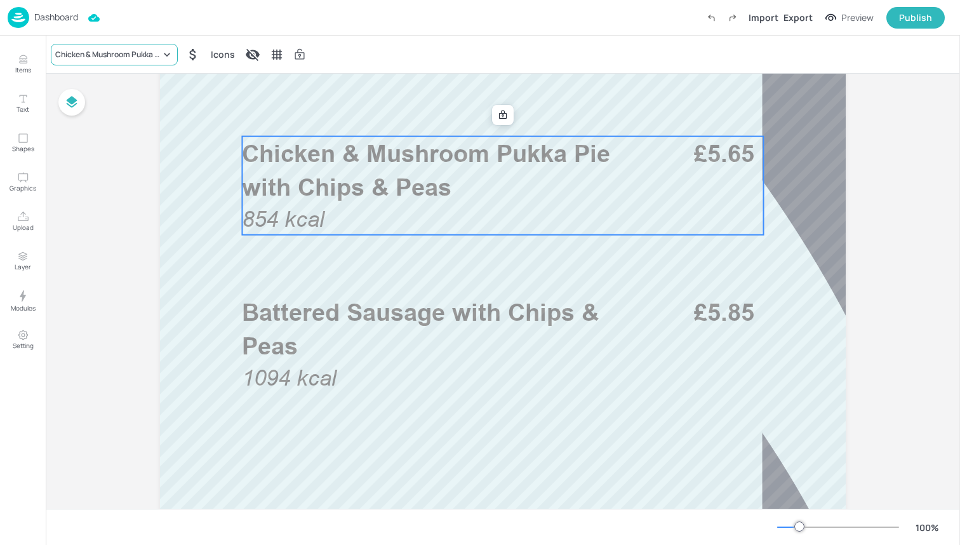
click at [159, 62] on div "Chicken & Mushroom Pukka Pie with Chips & Peas" at bounding box center [114, 55] width 127 height 22
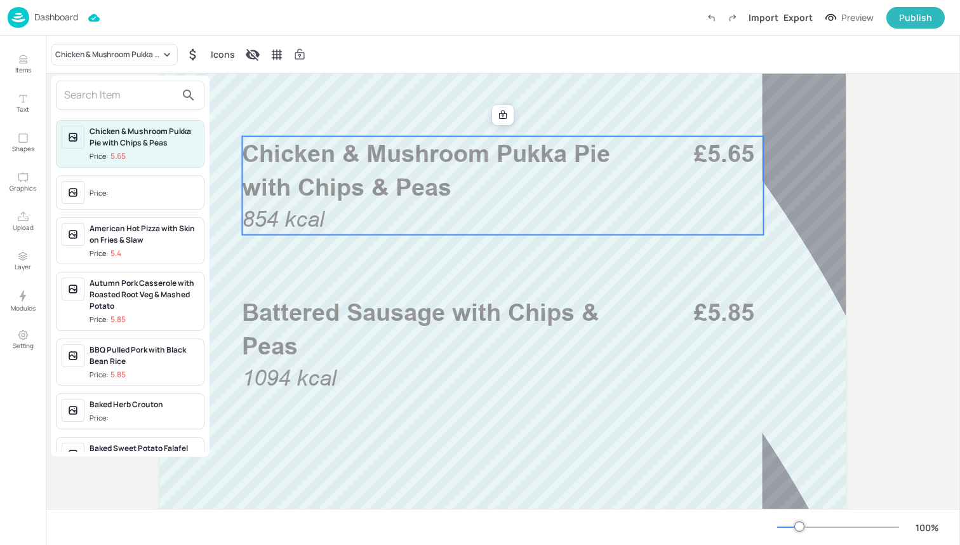
click at [141, 307] on div "Autumn Pork Casserole with Roasted Root Veg & Mashed Potato" at bounding box center [144, 294] width 109 height 34
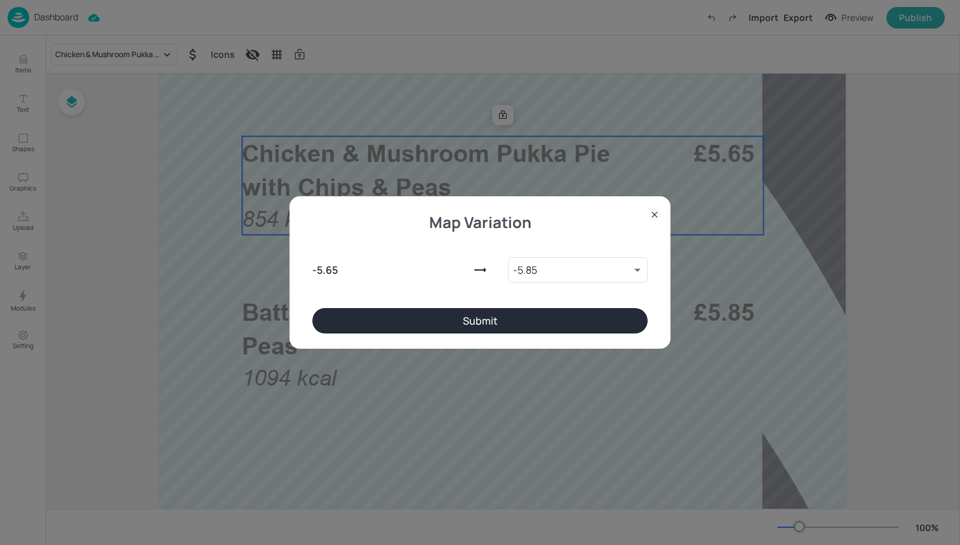
click at [500, 328] on button "Submit" at bounding box center [479, 320] width 335 height 25
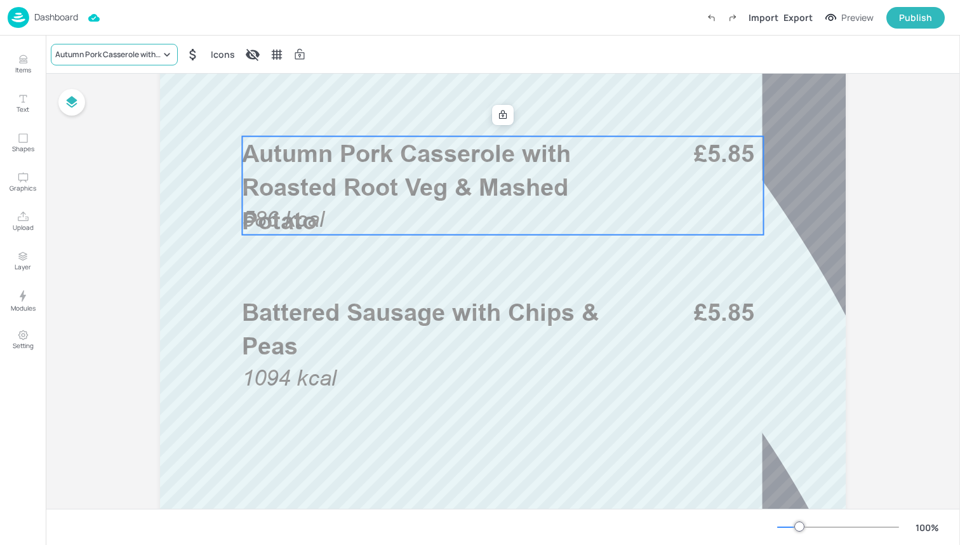
click at [79, 60] on div "Autumn Pork Casserole with Roasted Root Veg & Mashed Potato" at bounding box center [114, 55] width 127 height 22
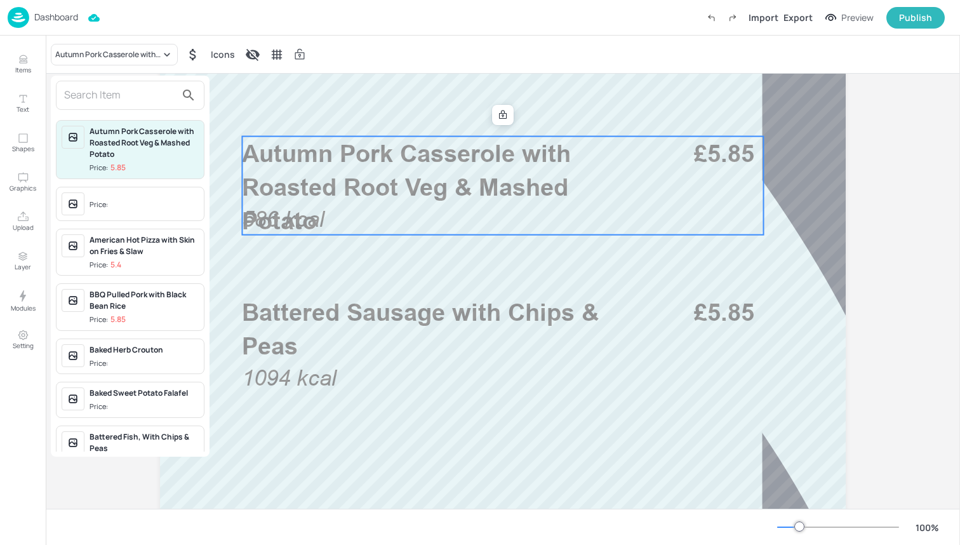
click at [120, 302] on div "BBQ Pulled Pork with Black Bean Rice" at bounding box center [144, 300] width 109 height 23
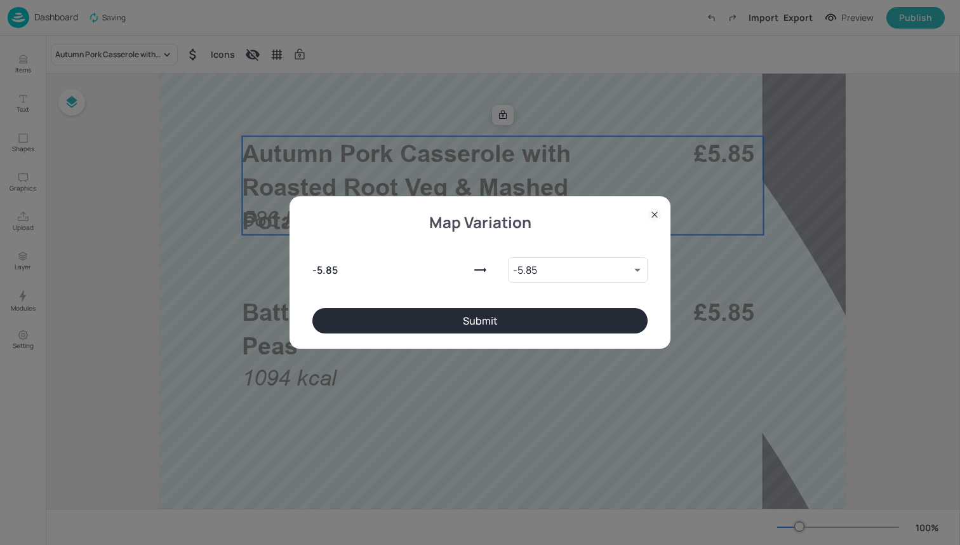
click at [403, 317] on button "Submit" at bounding box center [479, 320] width 335 height 25
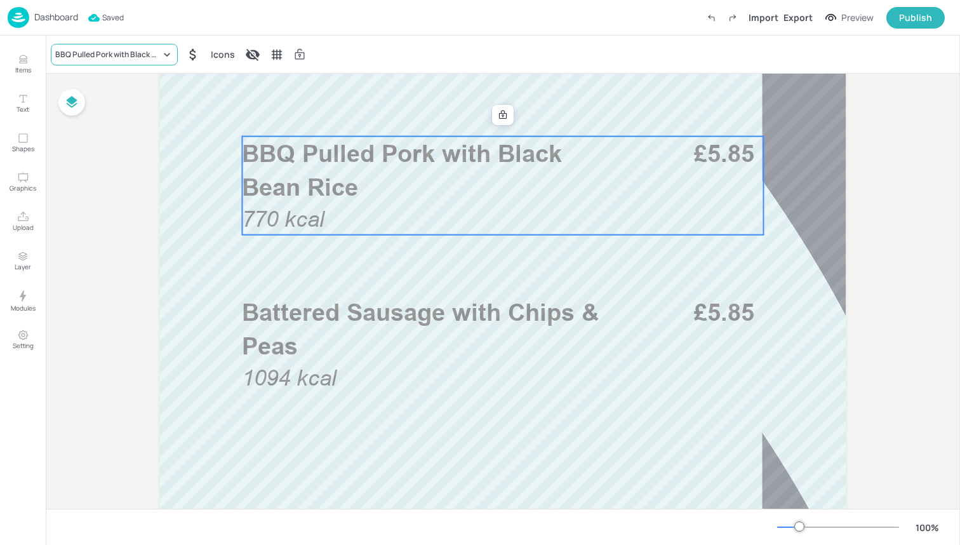
click at [129, 53] on div "BBQ Pulled Pork with Black Bean Rice" at bounding box center [107, 54] width 105 height 11
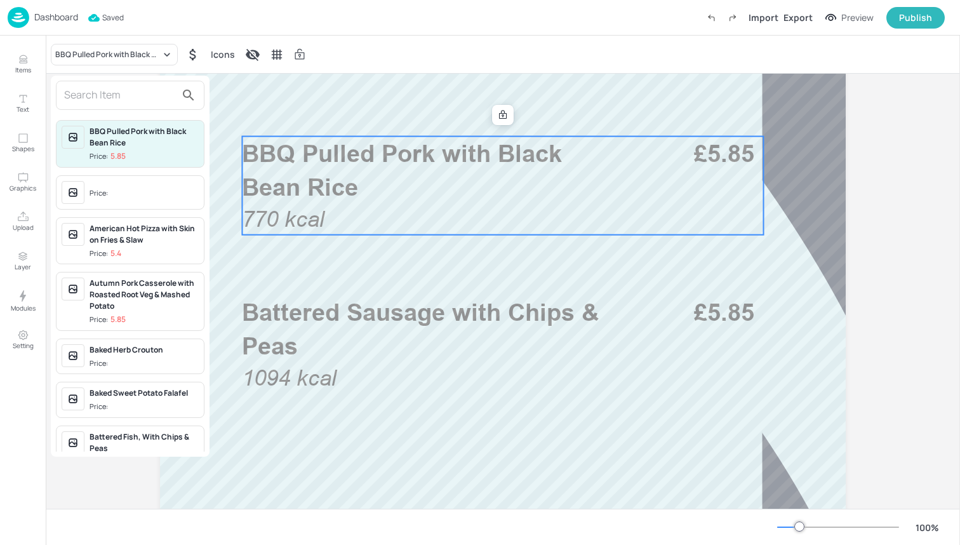
click at [493, 114] on div at bounding box center [480, 272] width 960 height 545
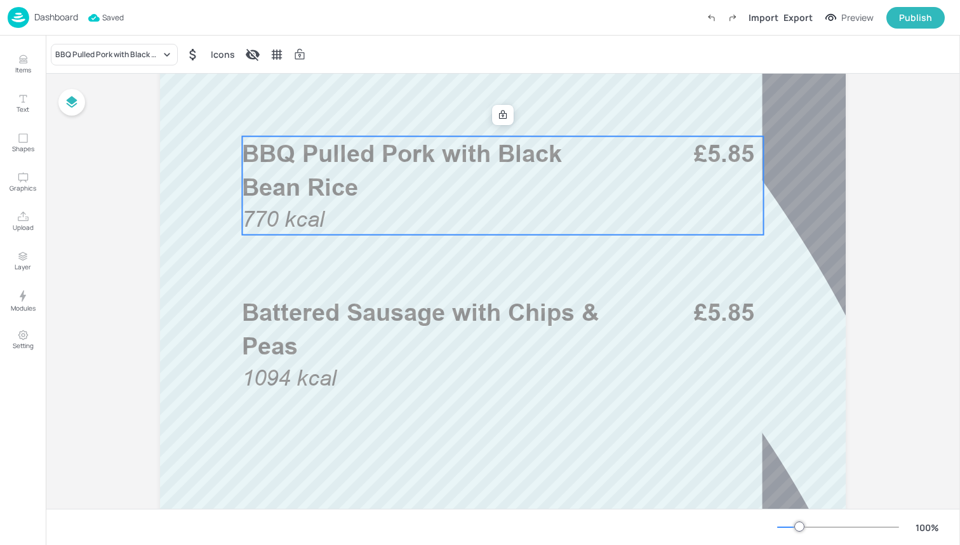
click at [503, 113] on icon at bounding box center [503, 114] width 8 height 9
click at [502, 113] on icon at bounding box center [503, 114] width 8 height 9
click at [499, 113] on icon at bounding box center [503, 114] width 8 height 9
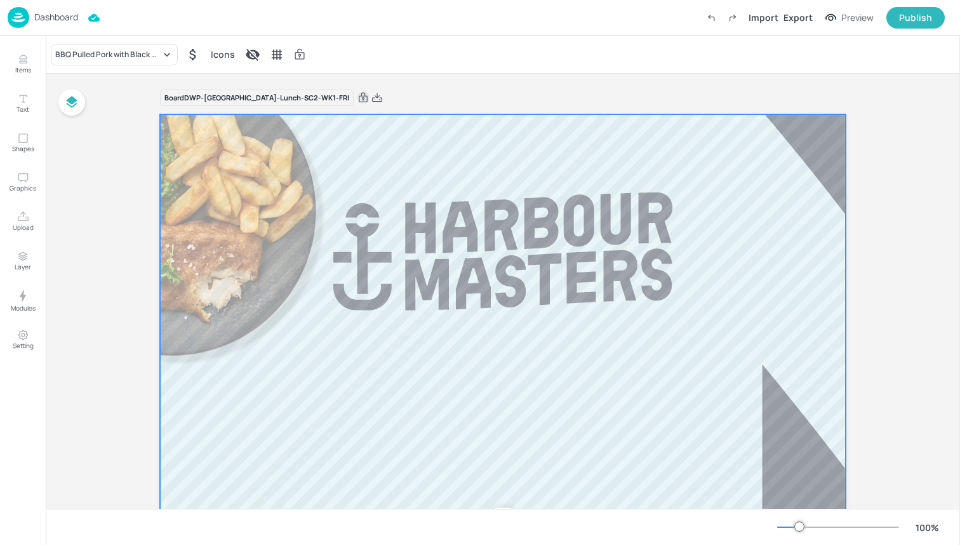
scroll to position [0, 0]
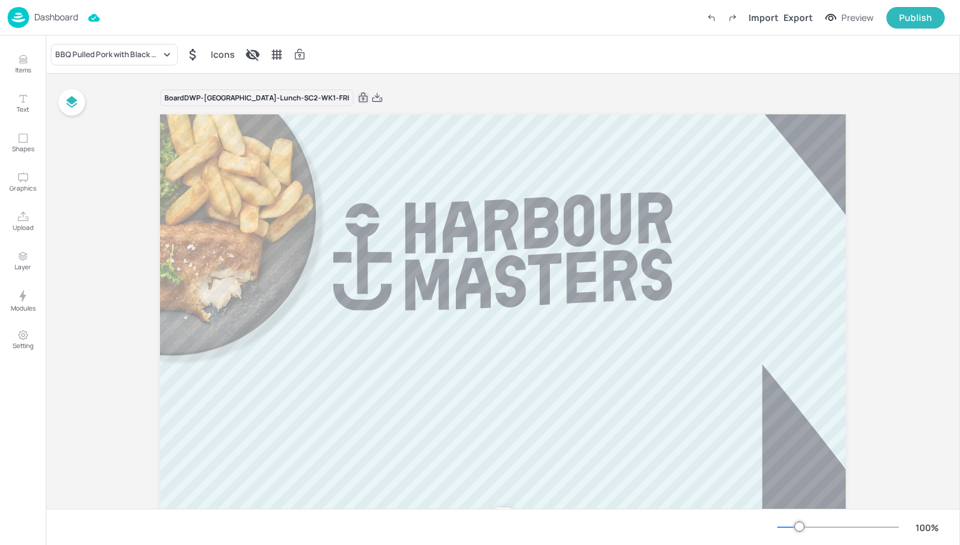
click at [359, 98] on icon at bounding box center [363, 98] width 9 height 10
click at [357, 97] on icon at bounding box center [362, 97] width 11 height 13
click at [357, 96] on icon at bounding box center [362, 97] width 11 height 13
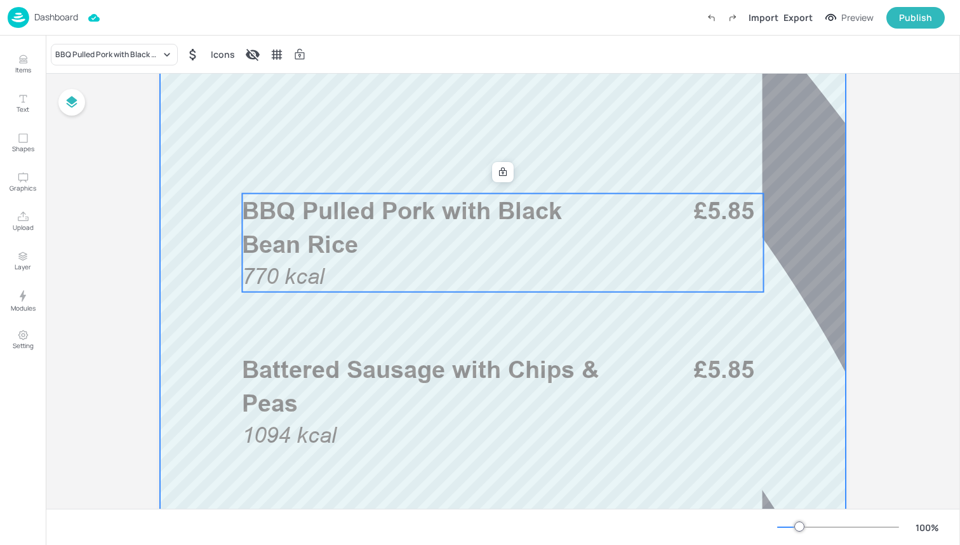
scroll to position [427, 0]
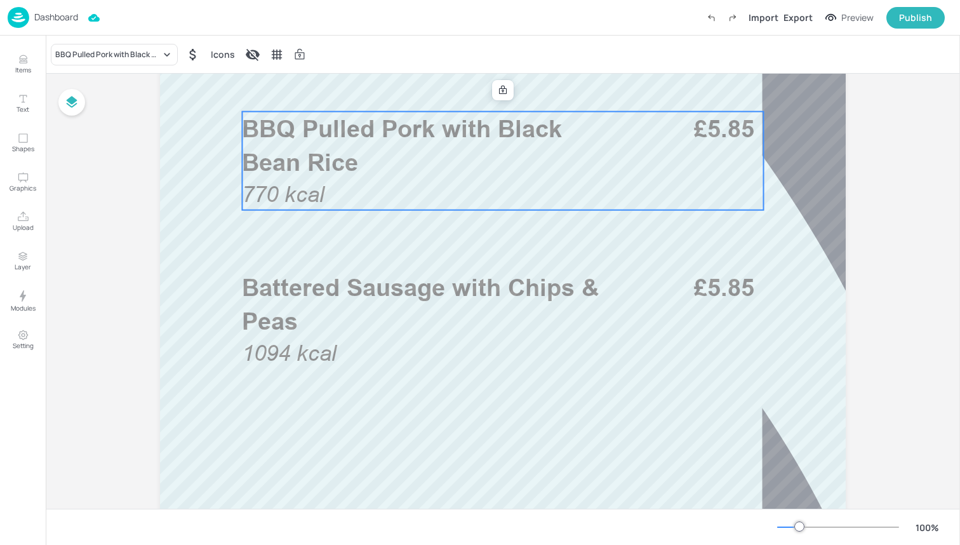
click at [86, 42] on div "BBQ Pulled Pork with Black Bean Rice Icons" at bounding box center [503, 54] width 914 height 37
click at [86, 47] on div "BBQ Pulled Pork with Black Bean Rice" at bounding box center [114, 55] width 127 height 22
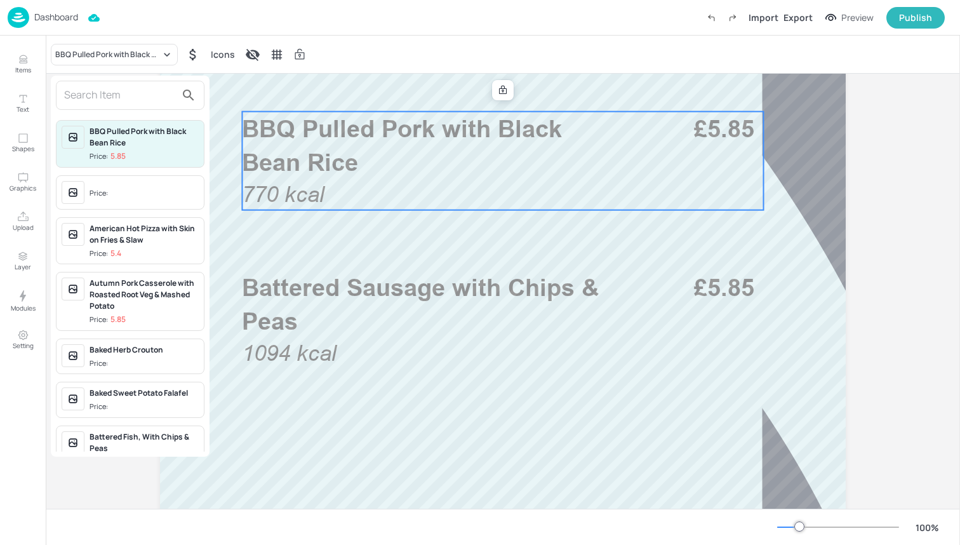
click at [100, 95] on input "text" at bounding box center [120, 95] width 112 height 20
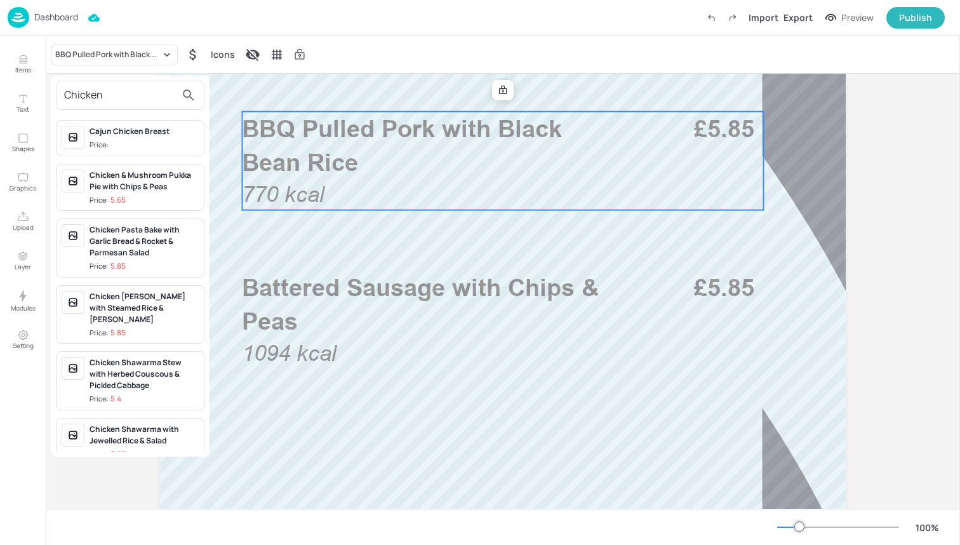
type input "Chicken"
click at [119, 186] on div "Chicken & Mushroom Pukka Pie with Chips & Peas" at bounding box center [144, 181] width 109 height 23
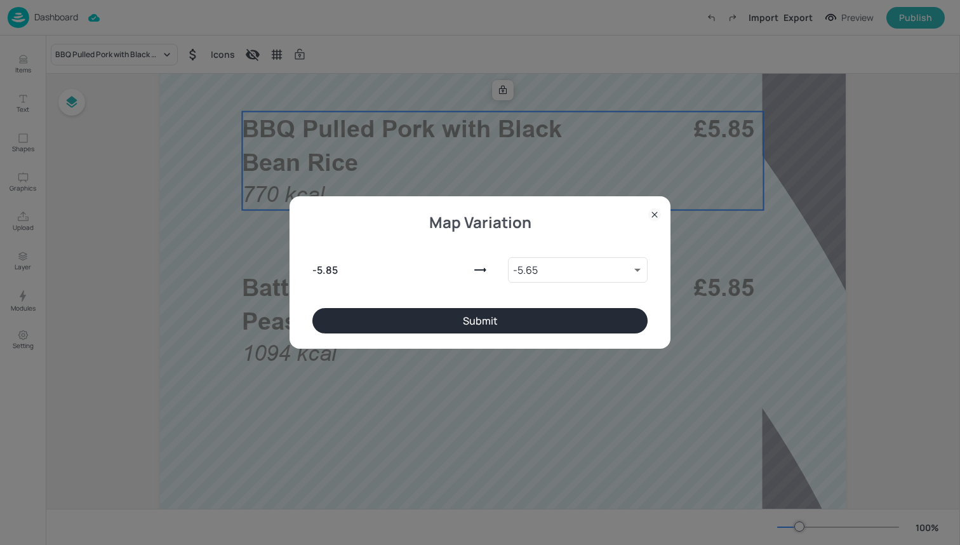
click at [433, 331] on button "Submit" at bounding box center [479, 320] width 335 height 25
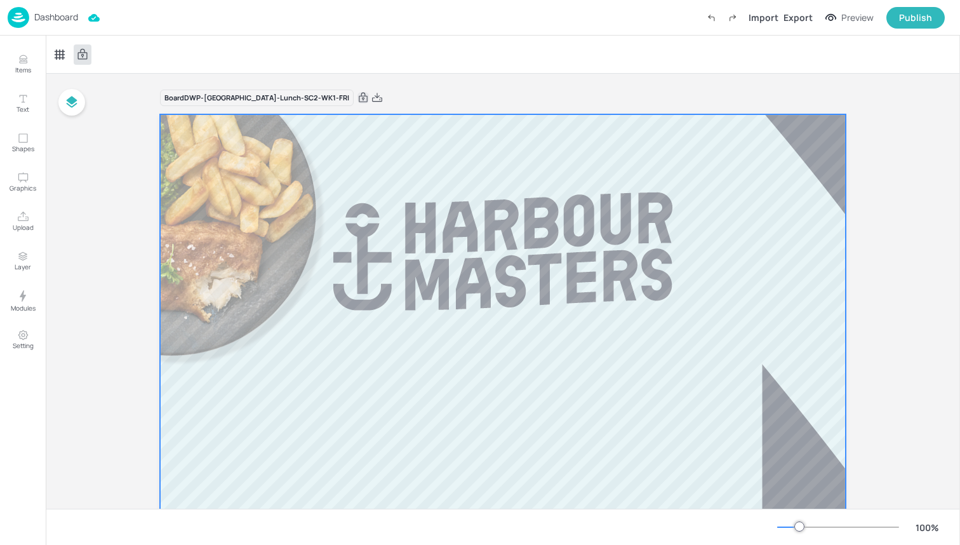
scroll to position [0, 0]
click at [25, 20] on img at bounding box center [19, 17] width 22 height 21
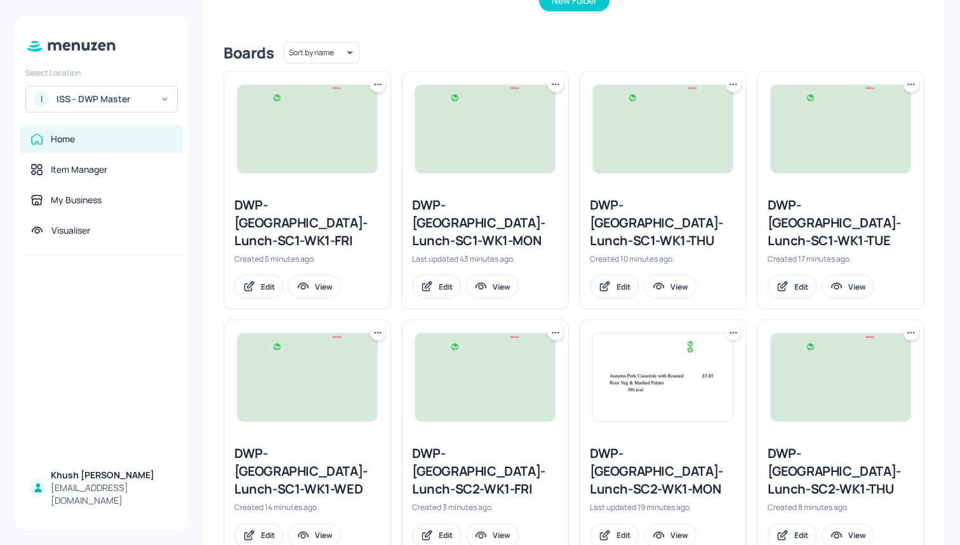
scroll to position [300, 0]
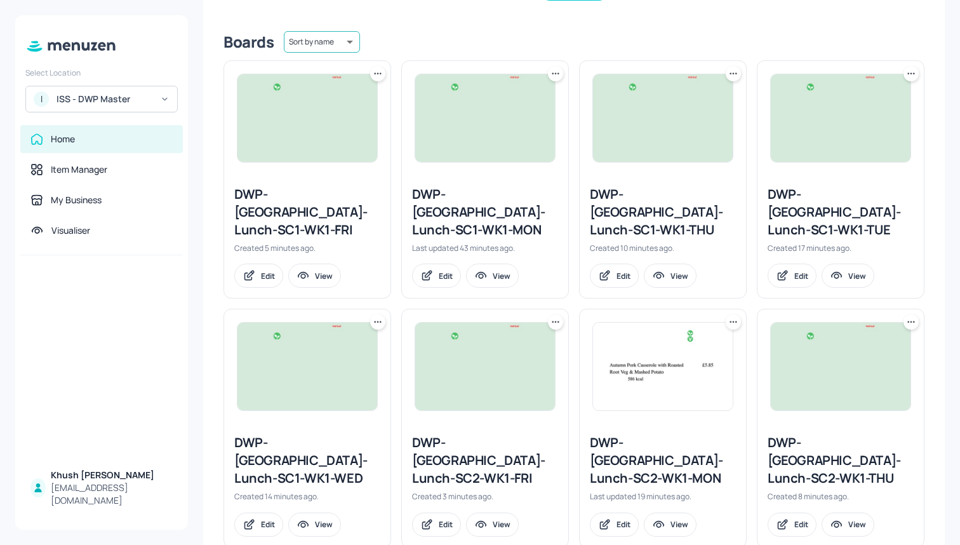
click at [333, 40] on body "Select Location I ISS - DWP Master Home Item Manager My Business Visualiser Khu…" at bounding box center [480, 272] width 960 height 545
click at [336, 91] on li "Sort by created" at bounding box center [320, 91] width 103 height 23
type input "id"
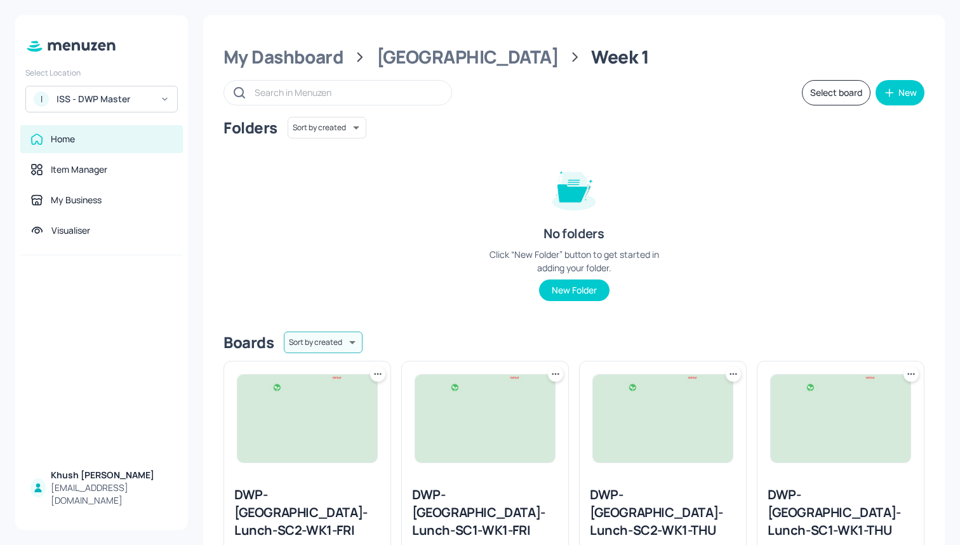
scroll to position [527, 0]
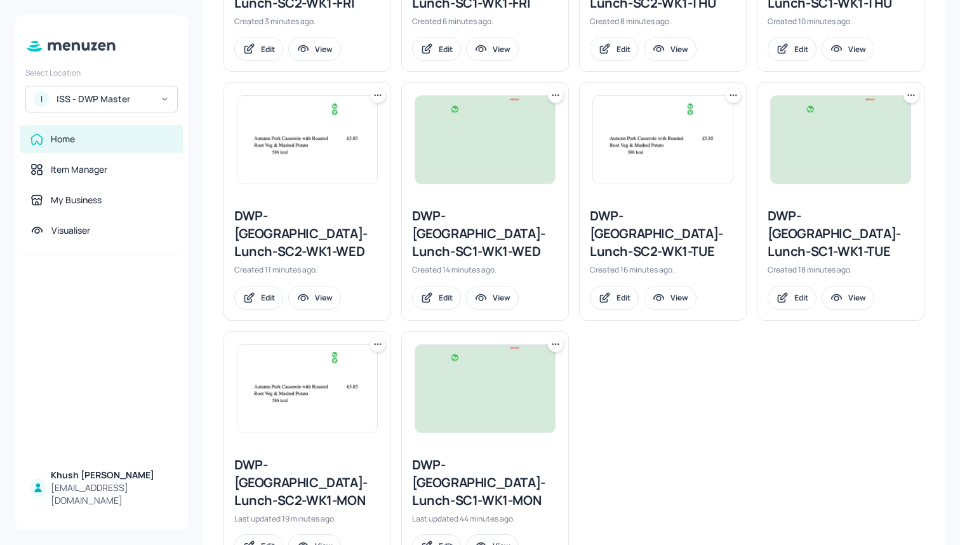
click at [442, 456] on div "DWP-[GEOGRAPHIC_DATA]-Lunch-SC1-WK1-MON" at bounding box center [485, 482] width 146 height 53
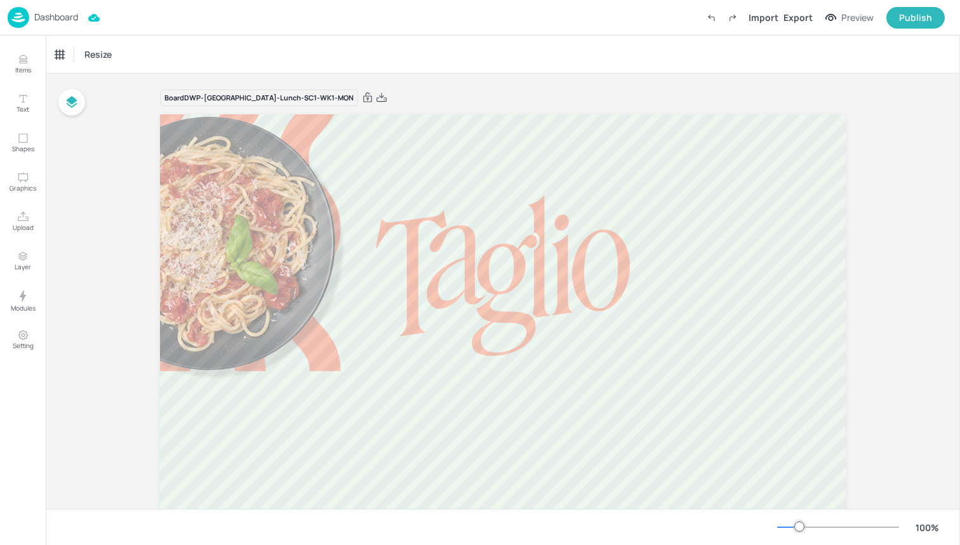
click at [22, 20] on img at bounding box center [19, 17] width 22 height 21
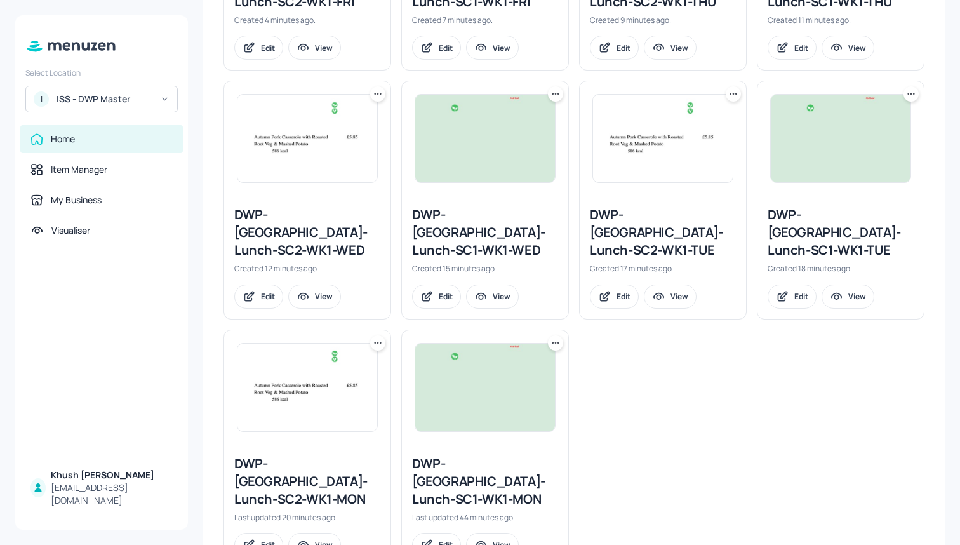
scroll to position [527, 0]
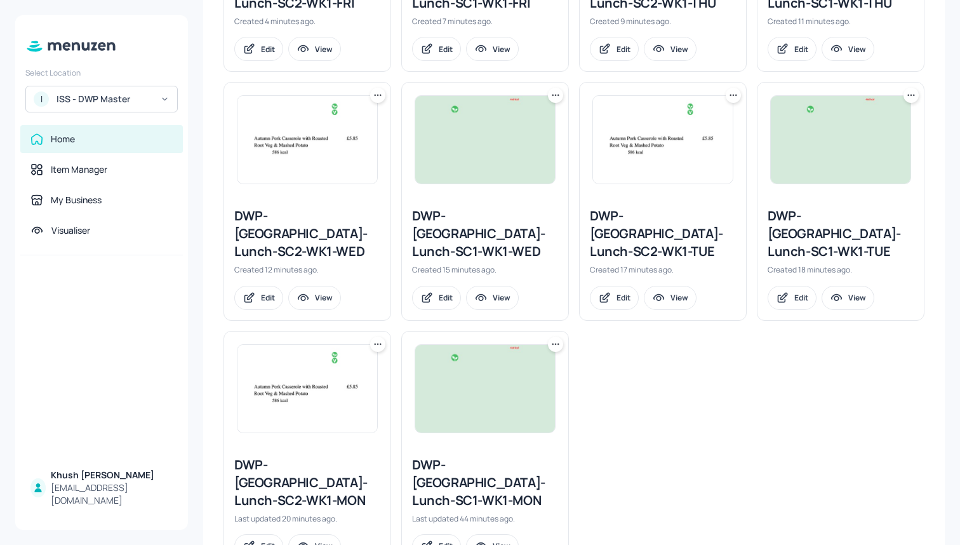
click at [300, 456] on div "DWP-[GEOGRAPHIC_DATA]-Lunch-SC2-WK1-MON" at bounding box center [307, 482] width 146 height 53
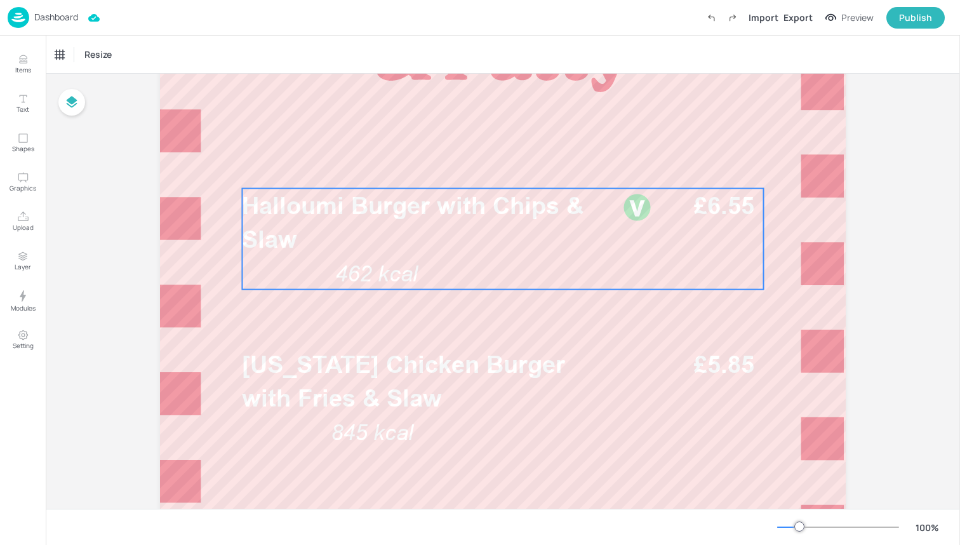
scroll to position [354, 0]
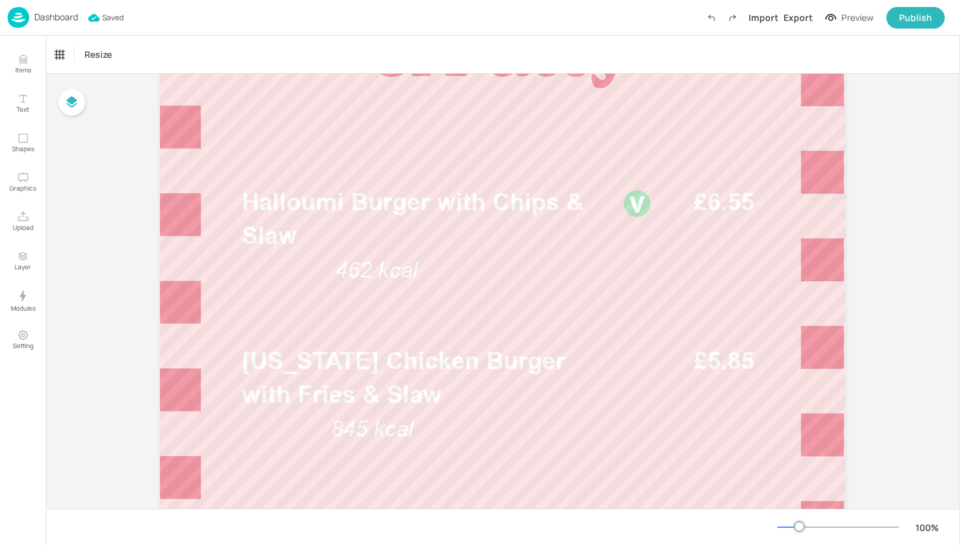
click at [13, 16] on img at bounding box center [19, 17] width 22 height 21
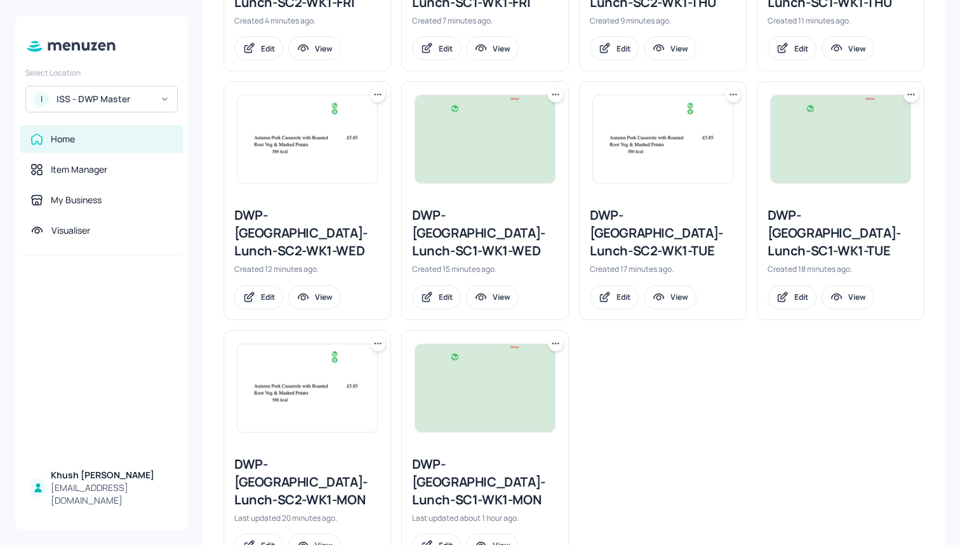
scroll to position [527, 0]
click at [485, 456] on div "DWP-[GEOGRAPHIC_DATA]-Lunch-SC1-WK1-MON" at bounding box center [485, 482] width 146 height 53
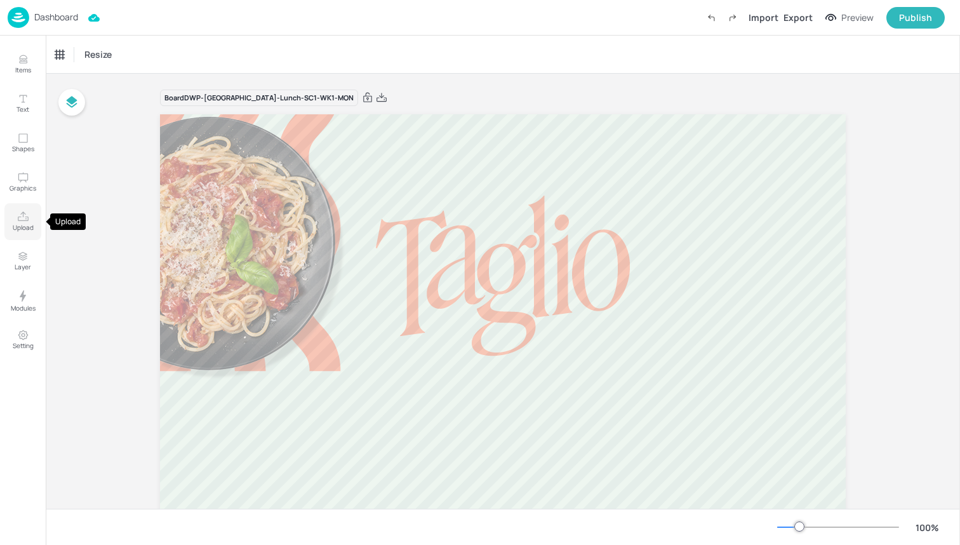
click at [27, 225] on p "Upload" at bounding box center [23, 227] width 21 height 9
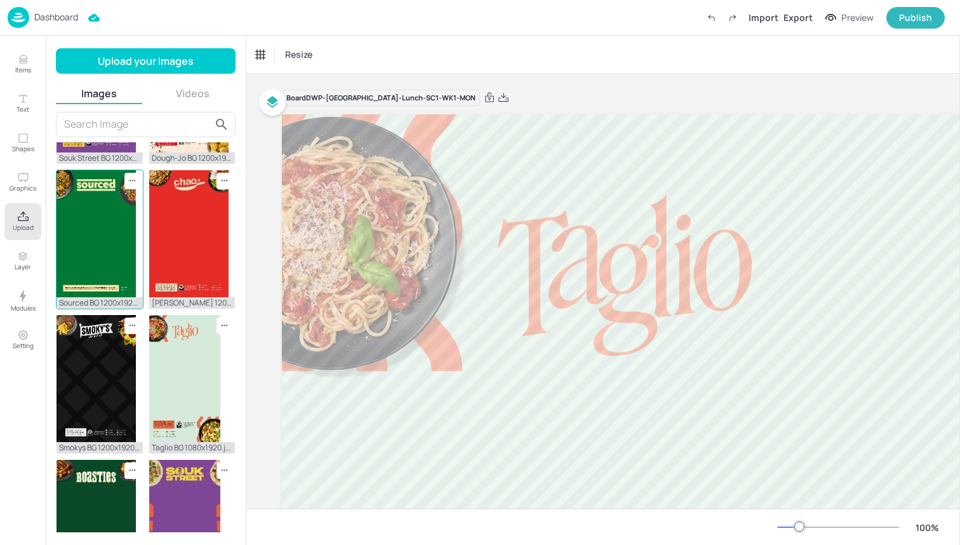
scroll to position [289, 0]
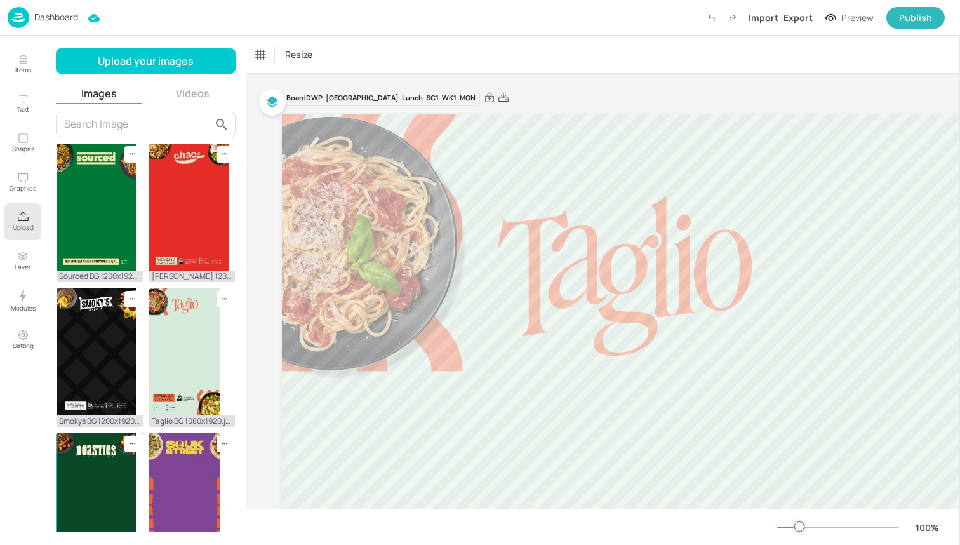
click at [90, 455] on img at bounding box center [96, 496] width 79 height 127
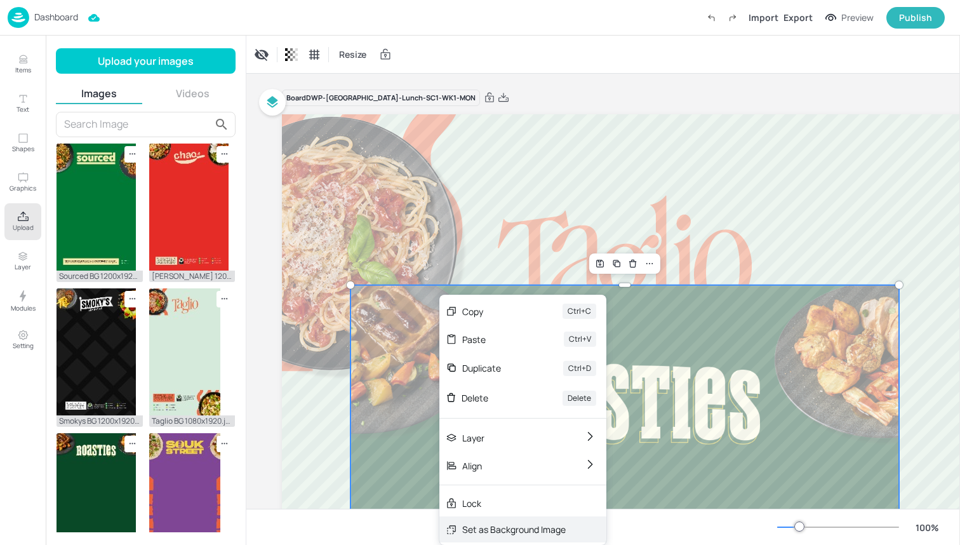
click at [499, 524] on div "Set as Background Image" at bounding box center [513, 528] width 103 height 13
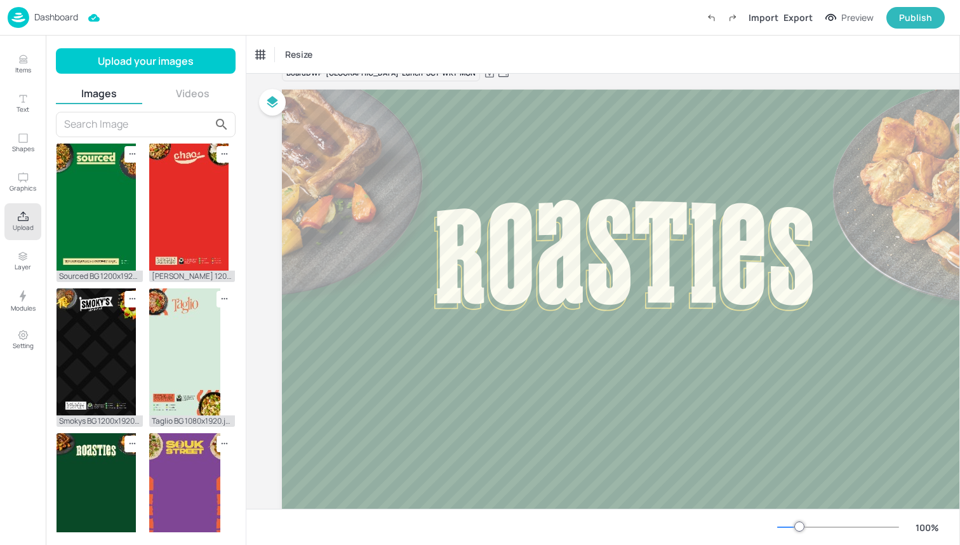
click at [20, 222] on icon "Upload" at bounding box center [23, 217] width 12 height 12
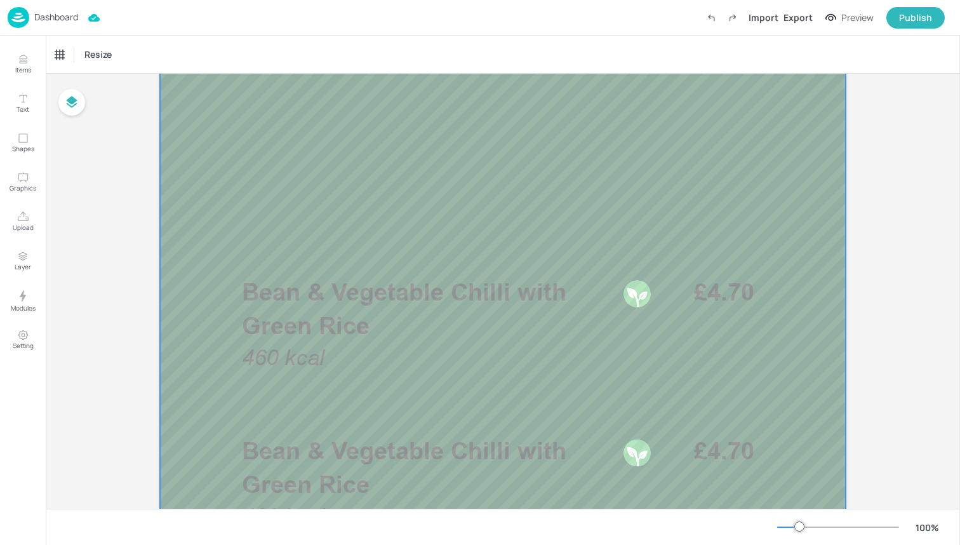
scroll to position [297, 0]
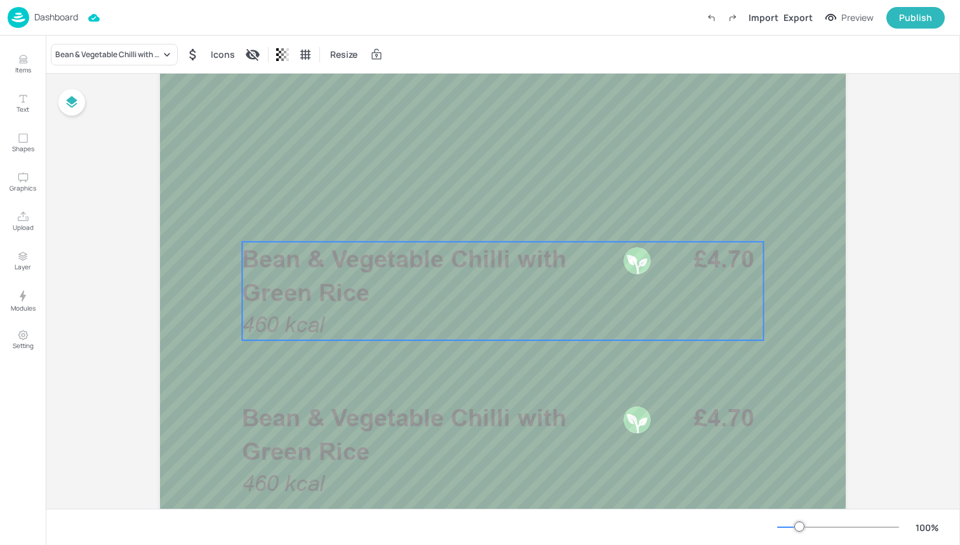
click at [369, 286] on p "Bean & Vegetable Chilli with Green Rice" at bounding box center [428, 275] width 373 height 67
click at [155, 58] on div "Bean & Vegetable Chilli with Green Rice" at bounding box center [107, 54] width 105 height 11
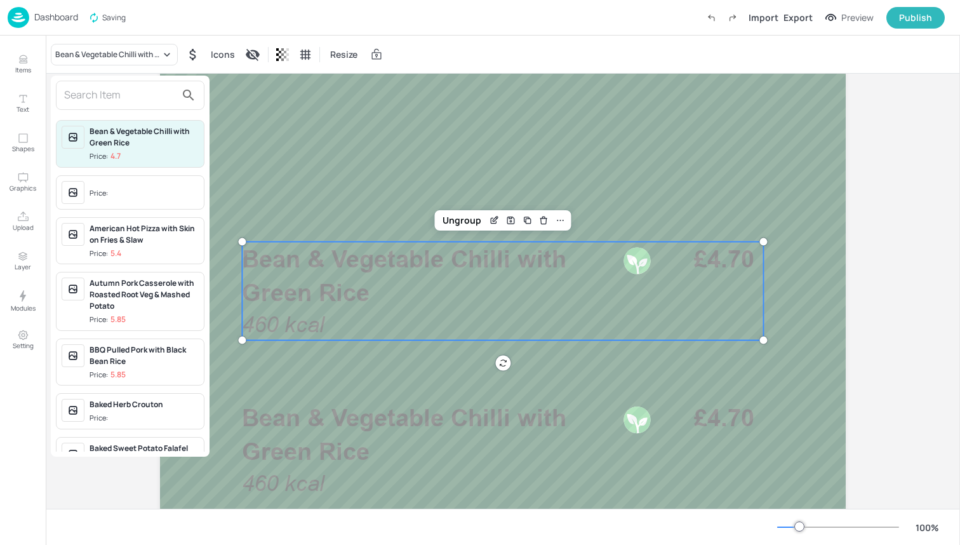
click at [150, 93] on input "text" at bounding box center [120, 95] width 112 height 20
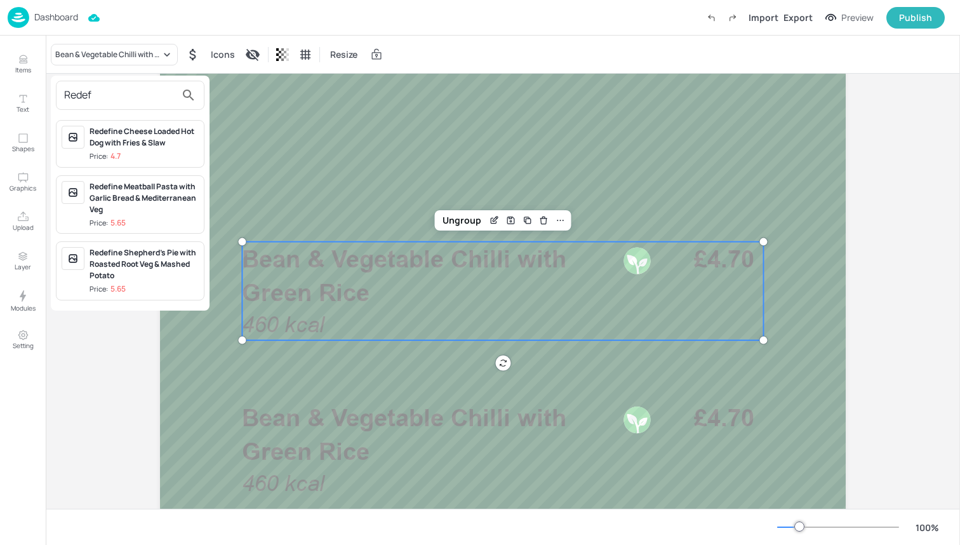
type input "Redef"
click at [158, 281] on div "Redefine Shepherd's Pie with Roasted Root Veg & Mashed Potato Price: 5.65" at bounding box center [144, 271] width 109 height 48
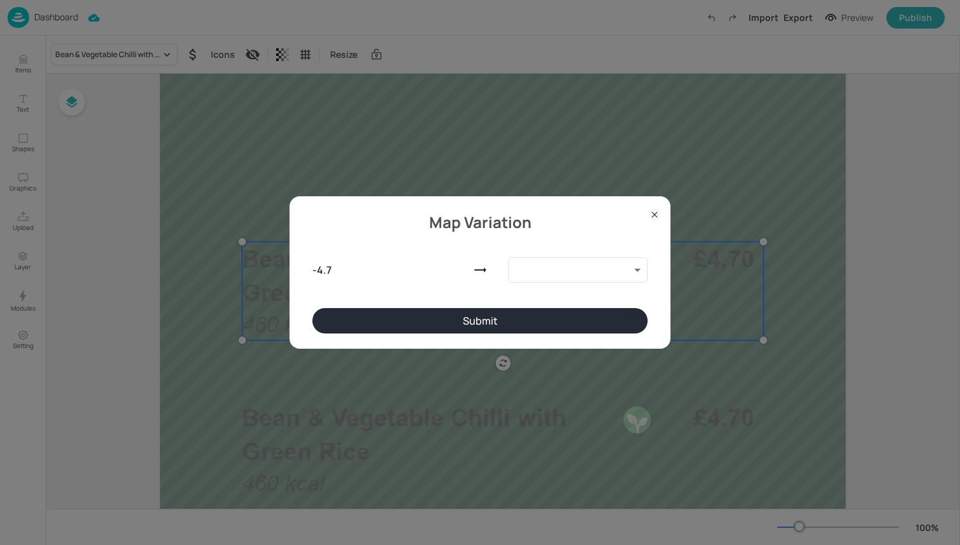
type input "10038057"
click at [415, 323] on button "Submit" at bounding box center [479, 320] width 335 height 25
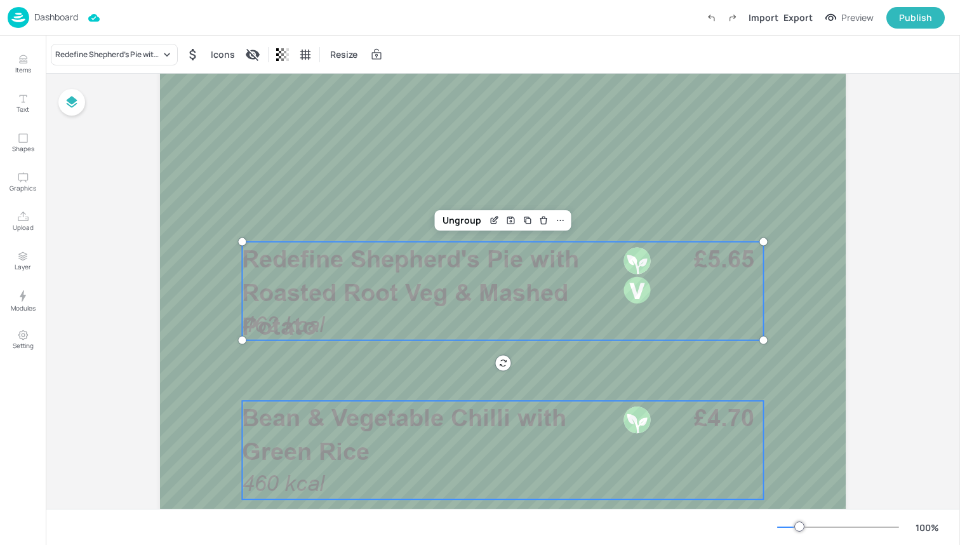
click at [442, 462] on p "Bean & Vegetable Chilli with Green Rice" at bounding box center [428, 434] width 373 height 67
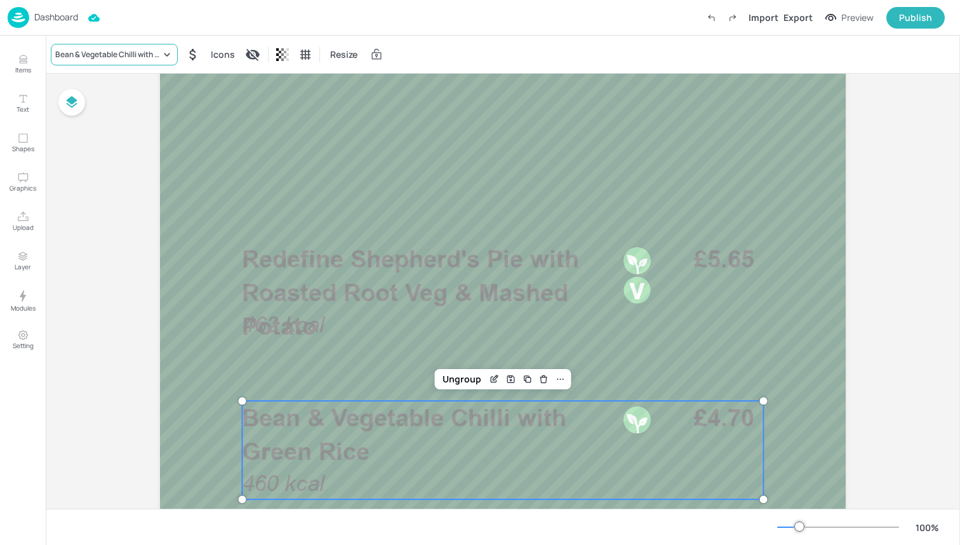
click at [142, 54] on div "Bean & Vegetable Chilli with Green Rice" at bounding box center [107, 54] width 105 height 11
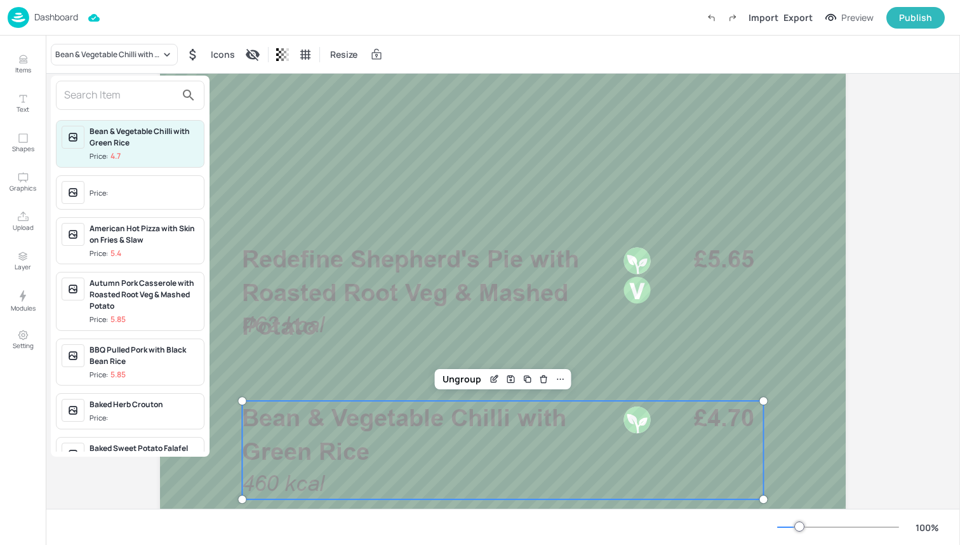
click at [142, 100] on input "text" at bounding box center [120, 95] width 112 height 20
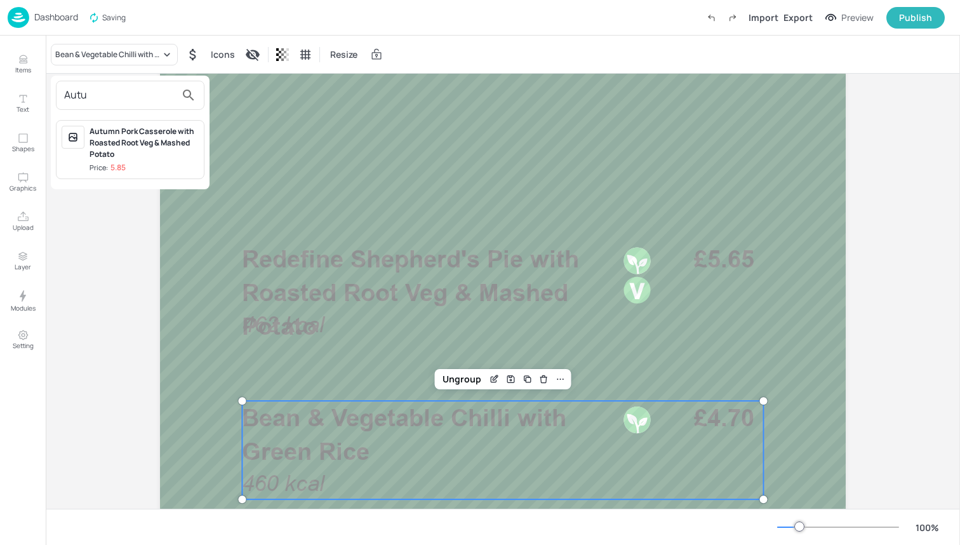
type input "Auto"
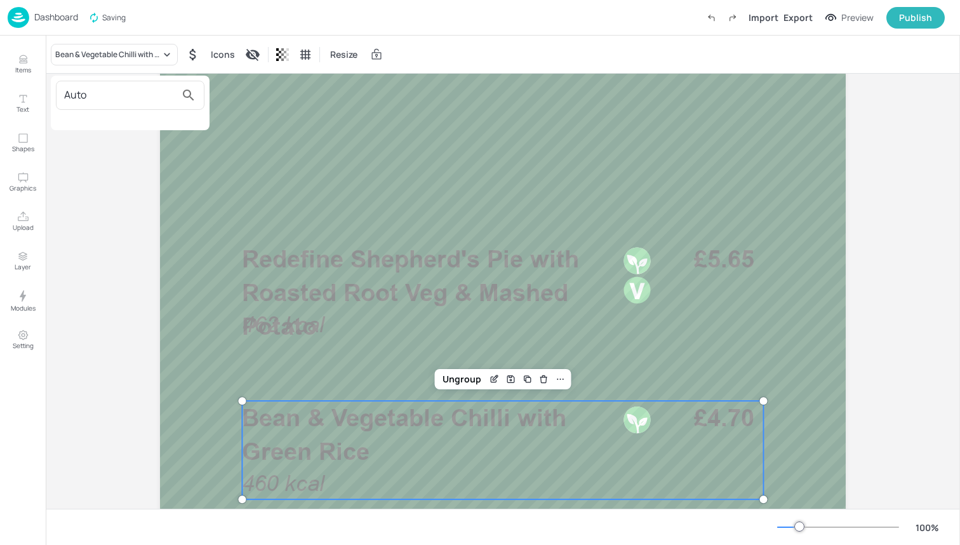
drag, startPoint x: 142, startPoint y: 100, endPoint x: 173, endPoint y: 156, distance: 63.9
click at [173, 156] on div at bounding box center [480, 272] width 960 height 545
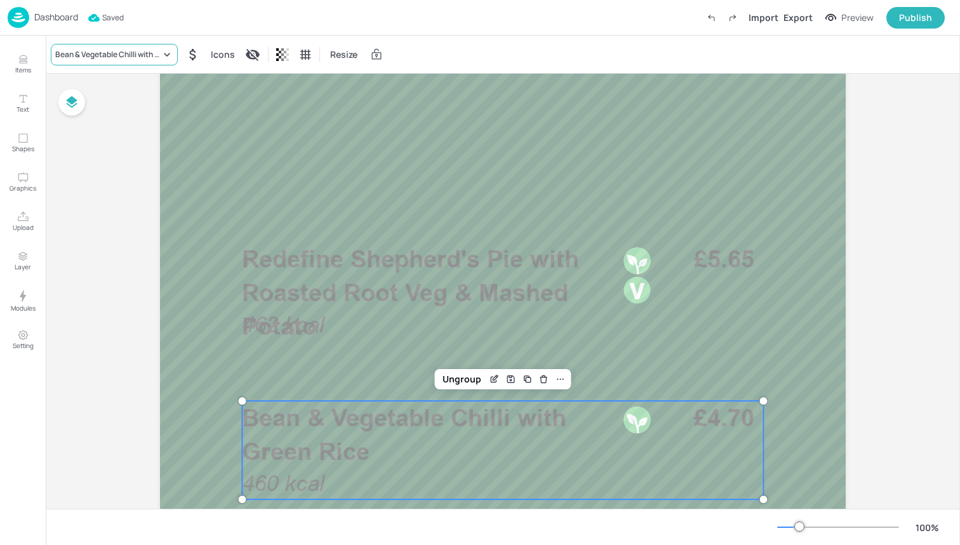
click at [99, 65] on div "Bean & Vegetable Chilli with Green Rice" at bounding box center [114, 55] width 127 height 22
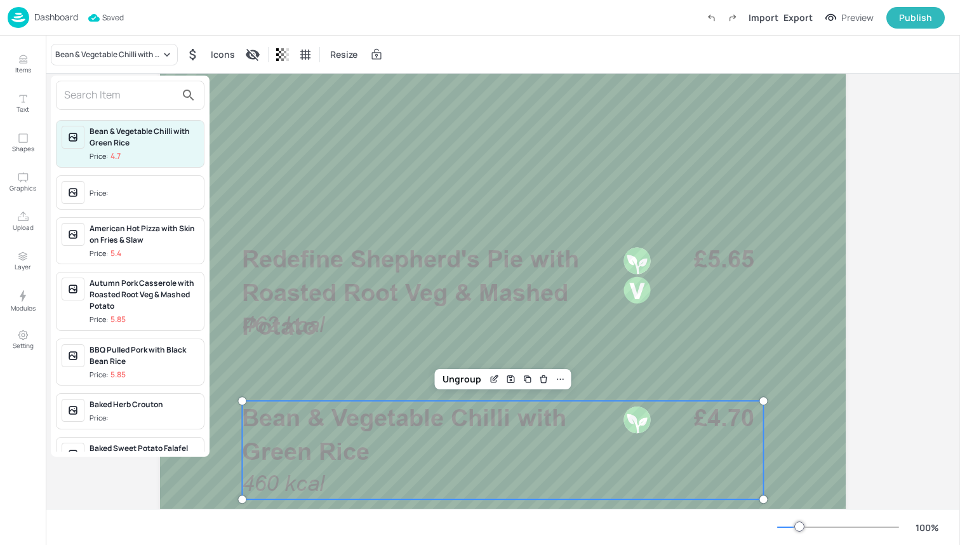
click at [100, 97] on input "text" at bounding box center [120, 95] width 112 height 20
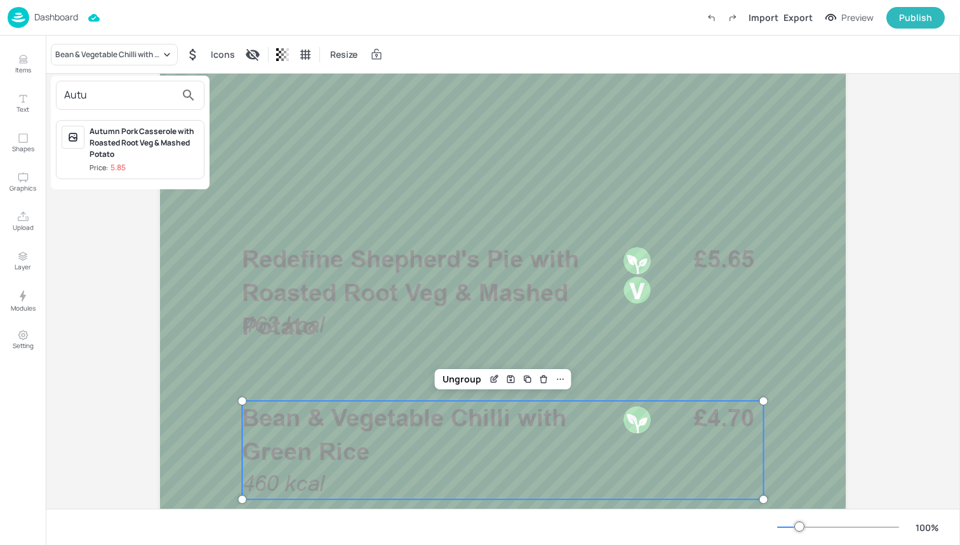
type input "Autu"
click at [114, 145] on div "Autumn Pork Casserole with Roasted Root Veg & Mashed Potato" at bounding box center [144, 143] width 109 height 34
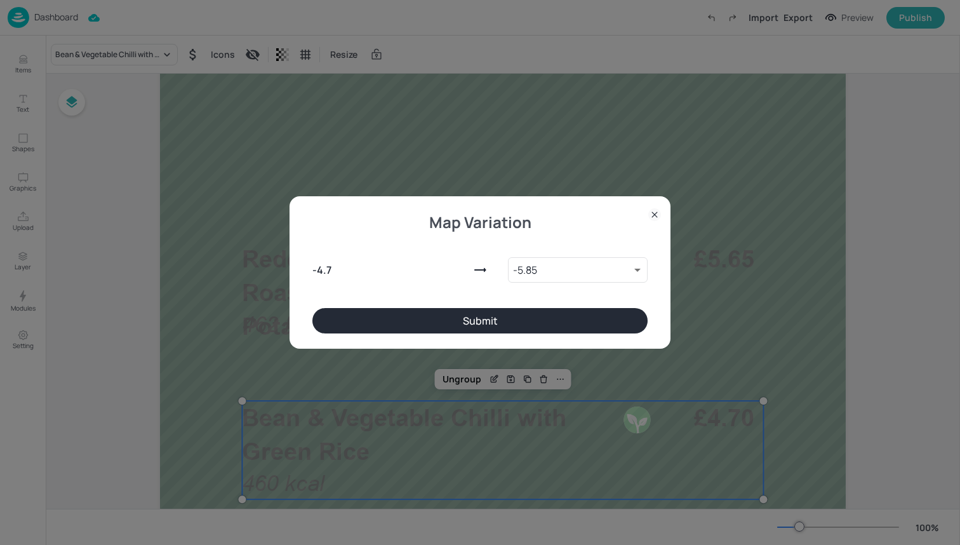
click at [436, 323] on button "Submit" at bounding box center [479, 320] width 335 height 25
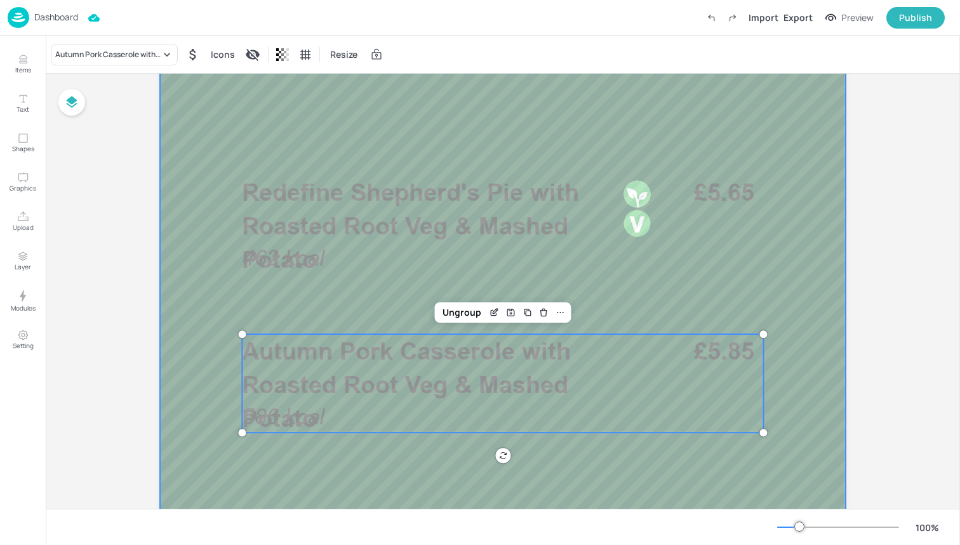
scroll to position [383, 0]
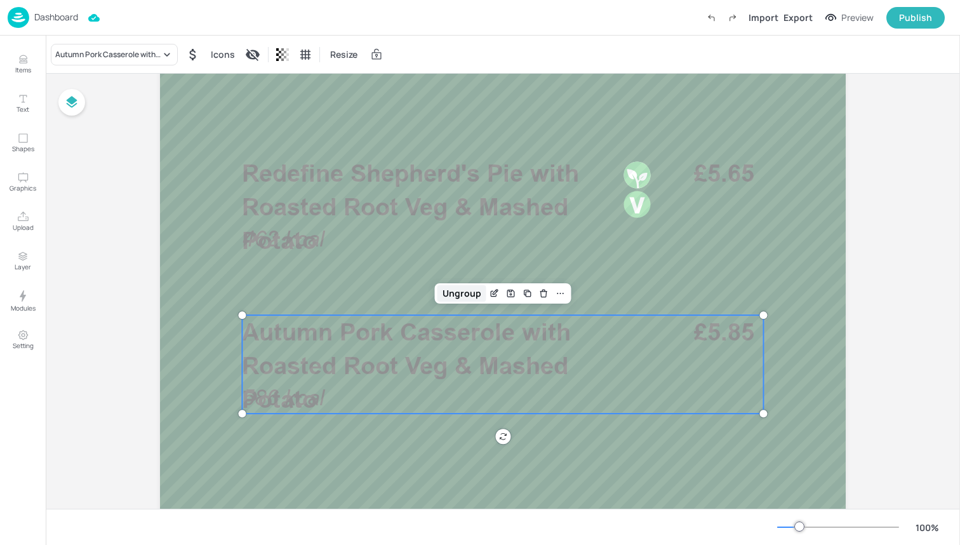
click at [443, 291] on div "Ungroup" at bounding box center [461, 293] width 49 height 17
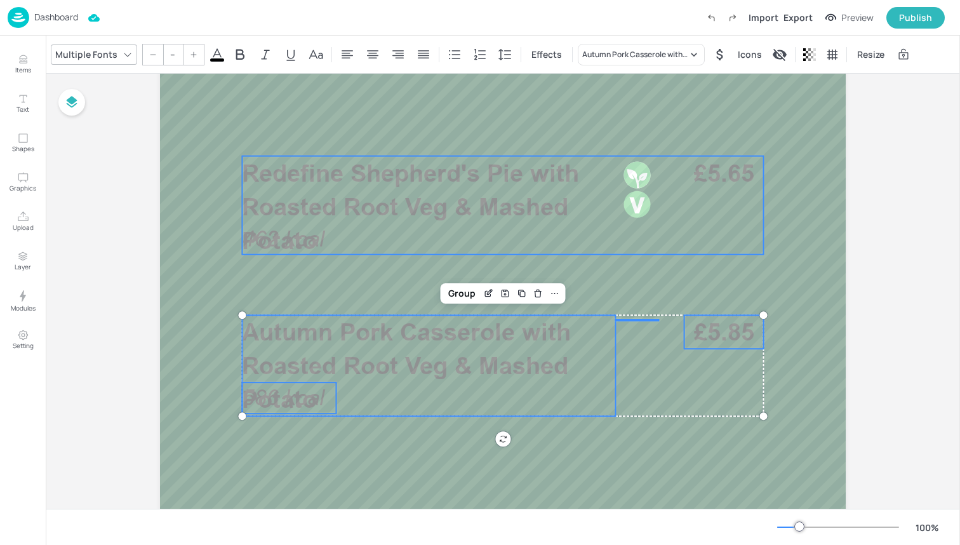
click at [428, 216] on span "Redefine Shepherd's Pie with Roasted Root Veg & Mashed Potato" at bounding box center [410, 207] width 337 height 96
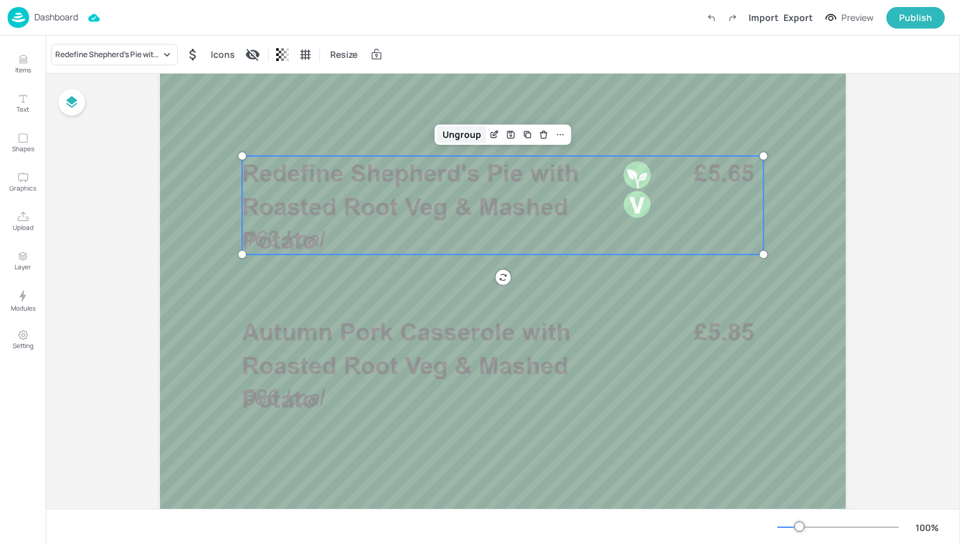
click at [449, 134] on div "Ungroup" at bounding box center [461, 134] width 49 height 17
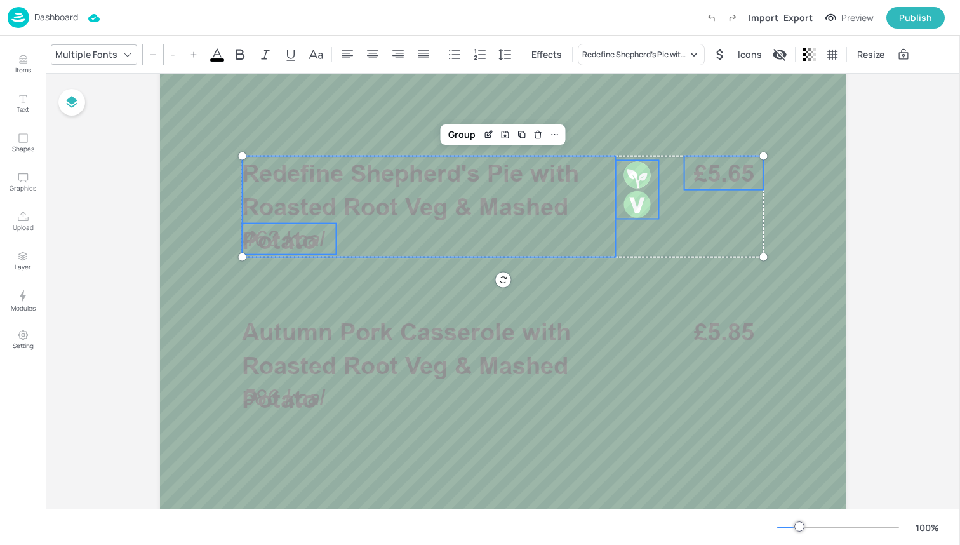
click at [285, 241] on span "462 kcal" at bounding box center [283, 238] width 83 height 25
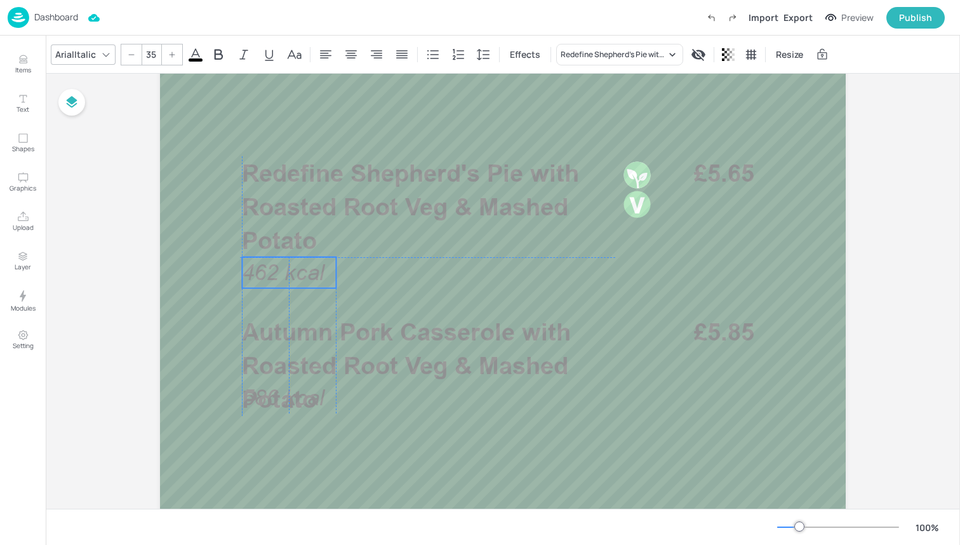
drag, startPoint x: 285, startPoint y: 241, endPoint x: 283, endPoint y: 274, distance: 33.1
click at [283, 274] on span "462 kcal" at bounding box center [283, 272] width 83 height 25
click at [288, 396] on span "586 kcal" at bounding box center [283, 397] width 83 height 25
drag, startPoint x: 288, startPoint y: 396, endPoint x: 287, endPoint y: 429, distance: 32.4
click at [287, 429] on span "586 kcal" at bounding box center [283, 430] width 83 height 25
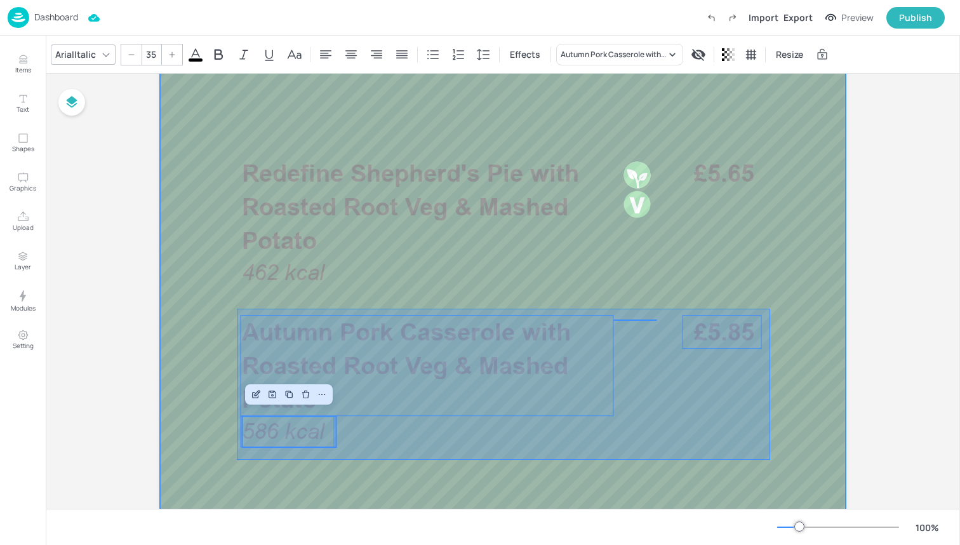
drag, startPoint x: 237, startPoint y: 460, endPoint x: 767, endPoint y: 307, distance: 551.7
click at [769, 307] on div at bounding box center [503, 340] width 762 height 1219
type input "--"
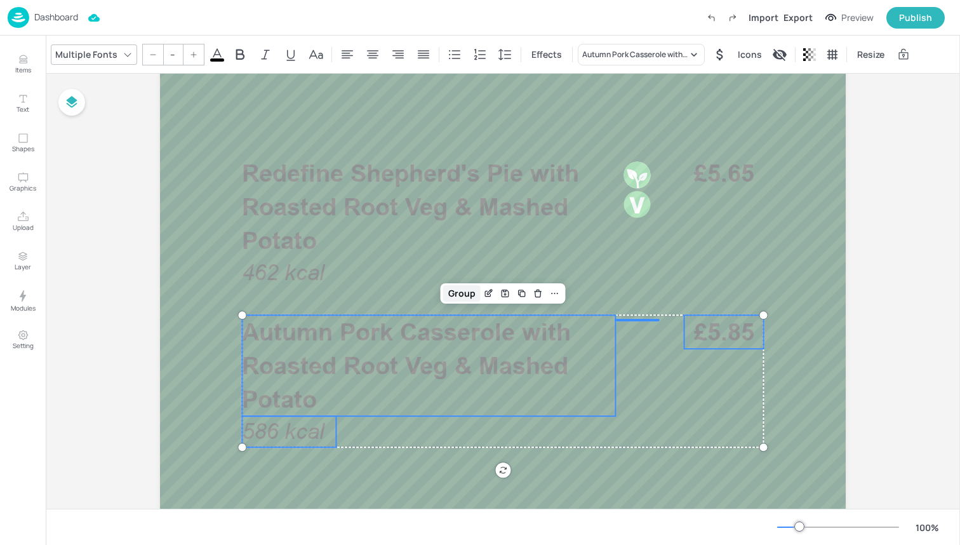
click at [459, 291] on div "Group" at bounding box center [461, 293] width 37 height 17
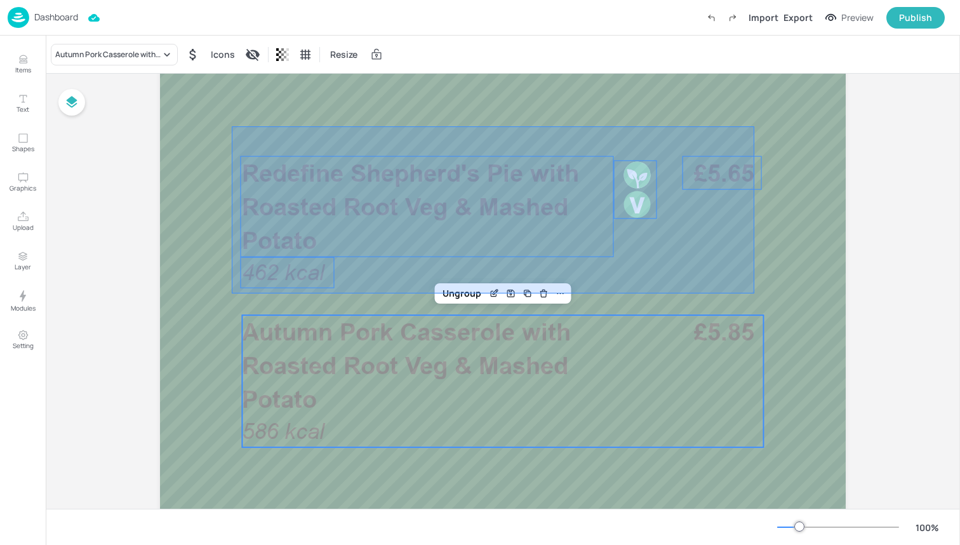
drag, startPoint x: 232, startPoint y: 293, endPoint x: 750, endPoint y: 125, distance: 544.5
click at [752, 126] on div at bounding box center [503, 340] width 762 height 1219
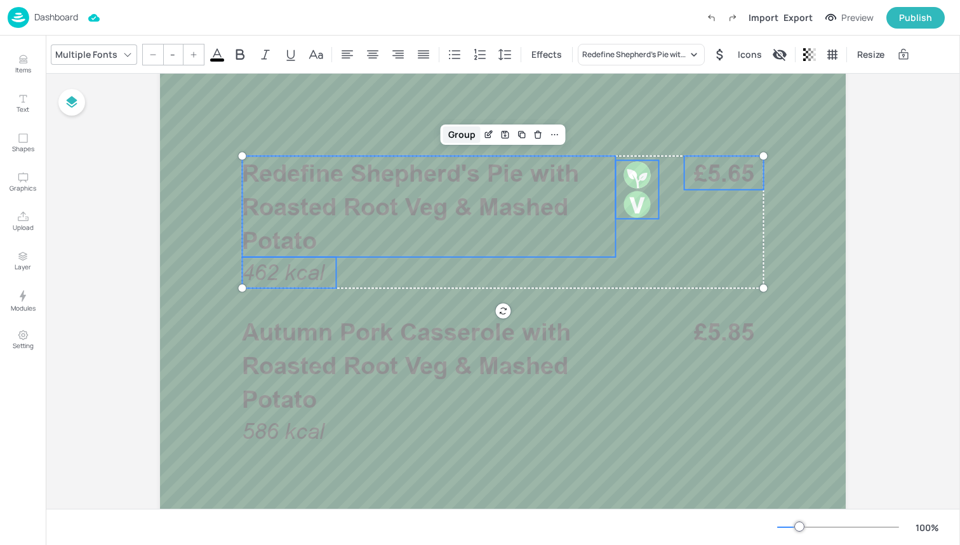
click at [458, 130] on div "Group" at bounding box center [461, 134] width 37 height 17
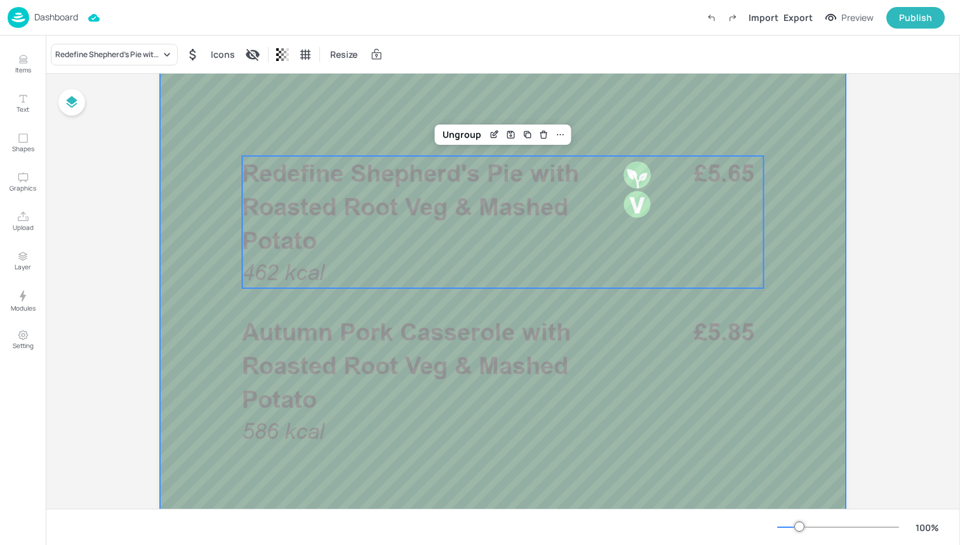
click at [356, 117] on div at bounding box center [503, 340] width 762 height 1219
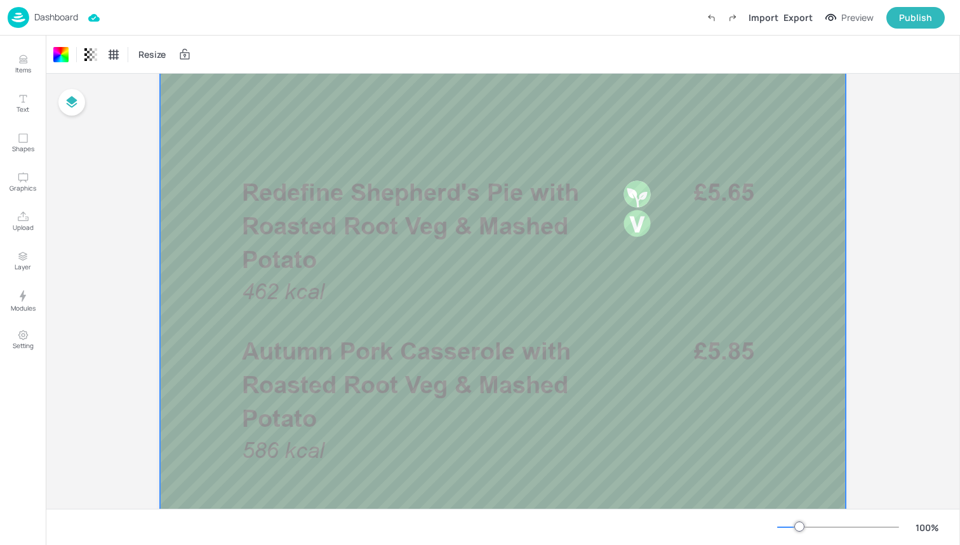
scroll to position [365, 0]
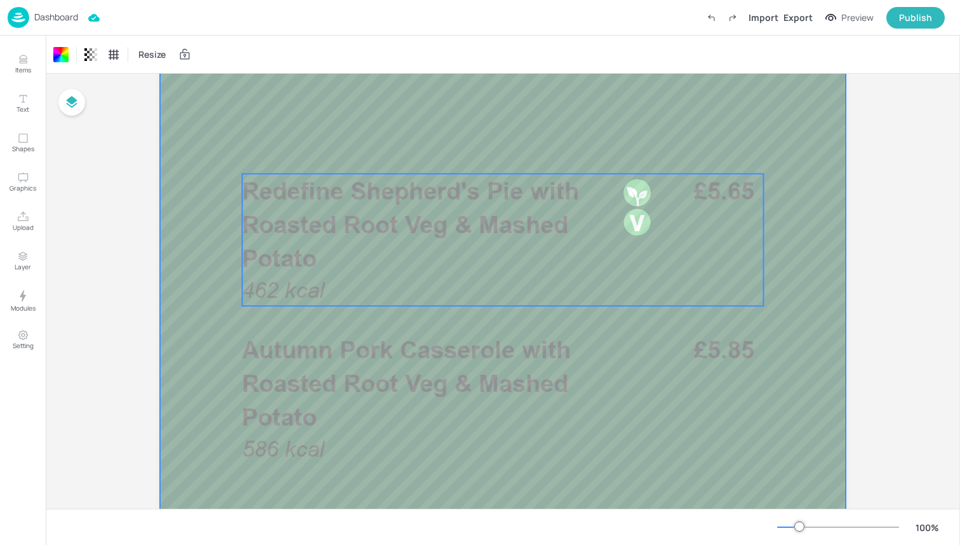
click at [354, 287] on div "Redefine Shepherd's Pie with Roasted Root Veg & Mashed Potato 462 kcal £5.65" at bounding box center [502, 240] width 521 height 132
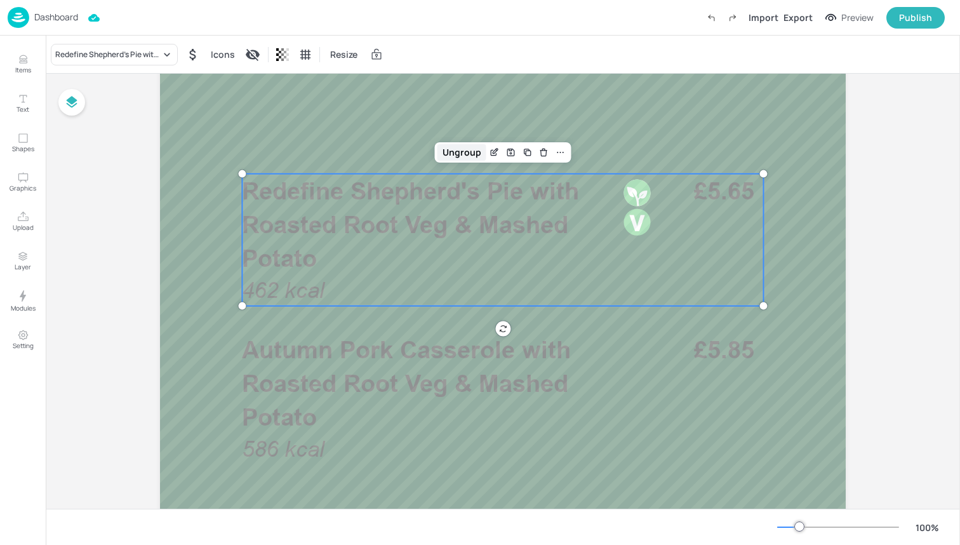
click at [463, 146] on div "Ungroup" at bounding box center [461, 152] width 49 height 17
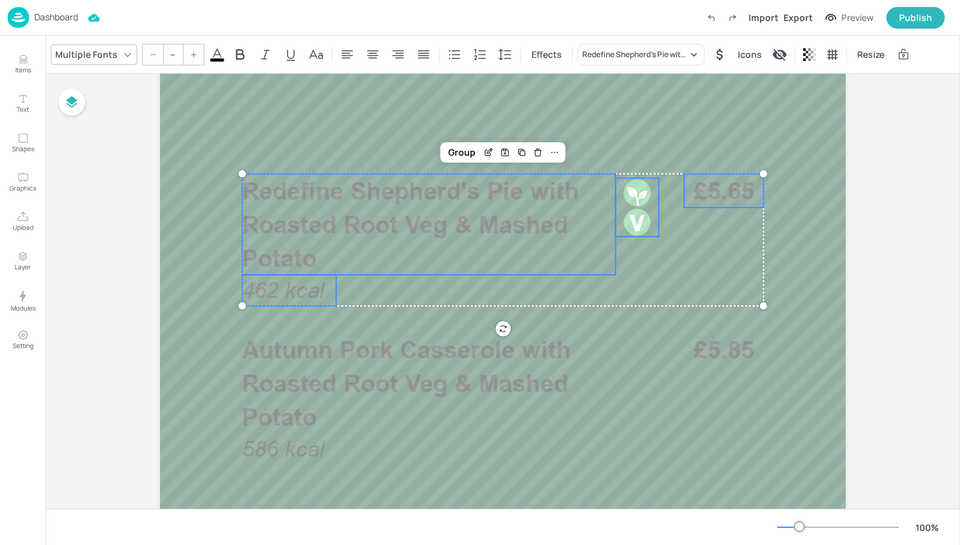
click at [219, 52] on icon at bounding box center [217, 54] width 15 height 15
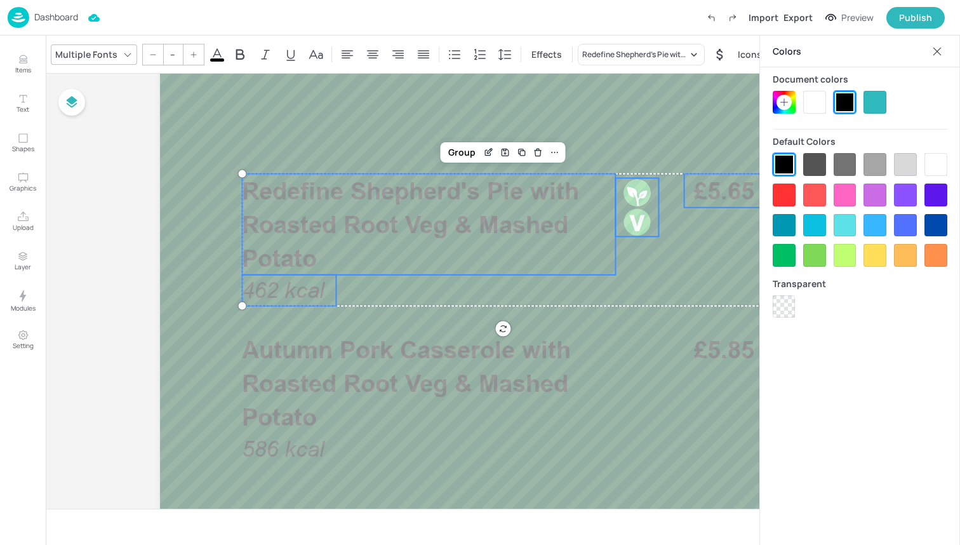
click at [821, 108] on div at bounding box center [814, 102] width 23 height 23
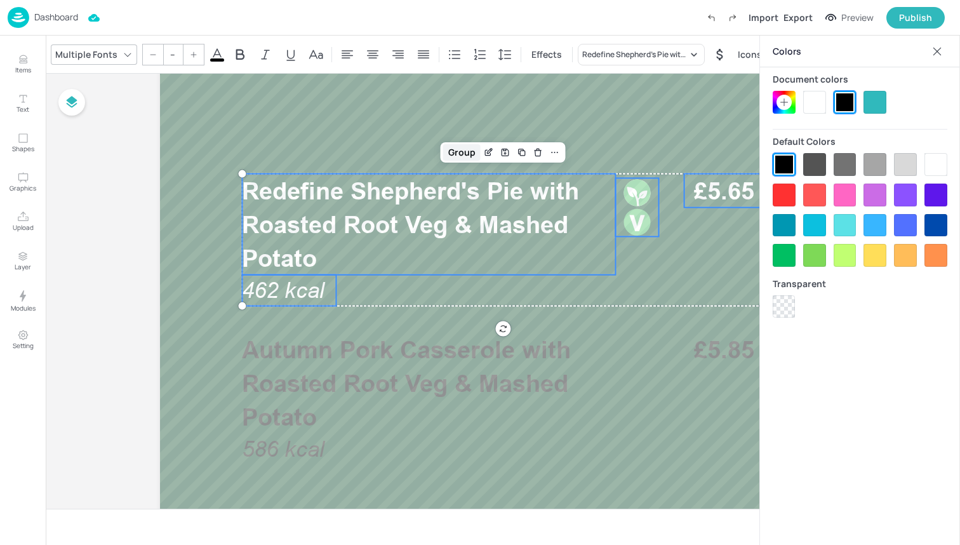
click at [455, 153] on div "Group" at bounding box center [461, 152] width 37 height 17
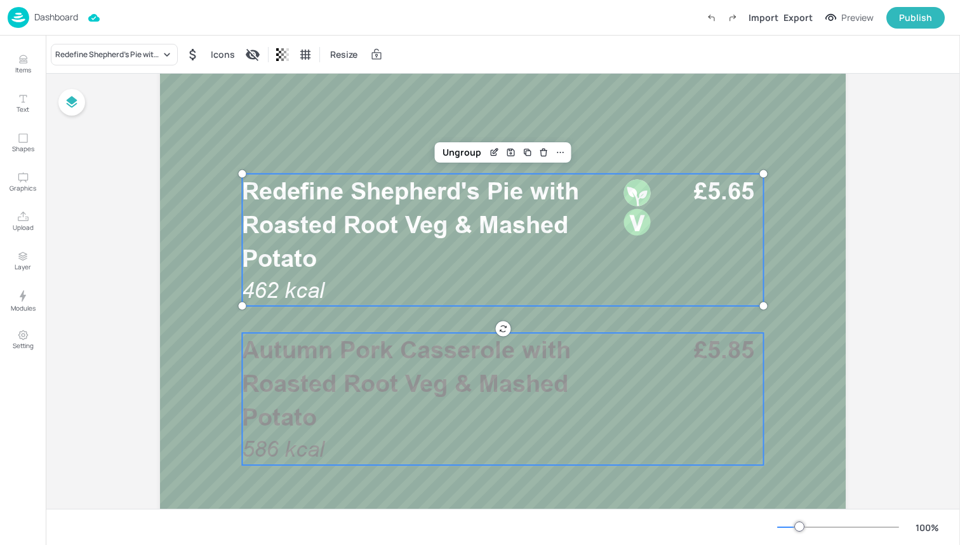
click at [424, 369] on p "Autumn Pork Casserole with Roasted Root Veg & Mashed Potato" at bounding box center [428, 384] width 373 height 102
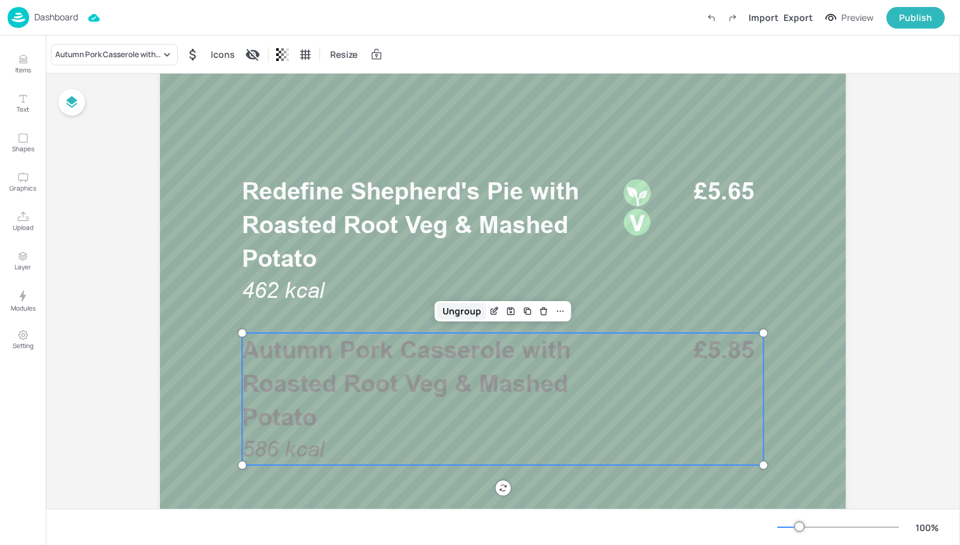
click at [469, 309] on div "Ungroup" at bounding box center [461, 311] width 49 height 17
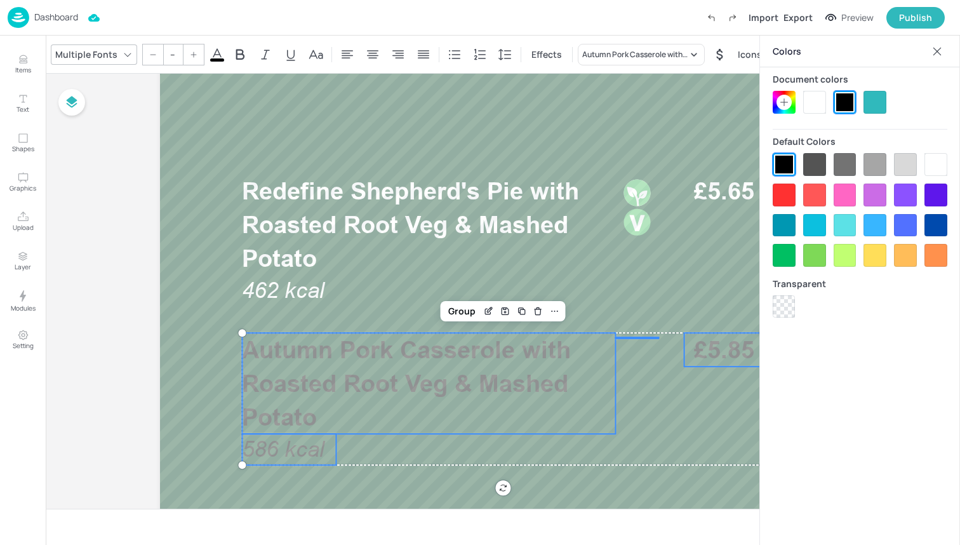
click at [819, 95] on div at bounding box center [814, 102] width 23 height 23
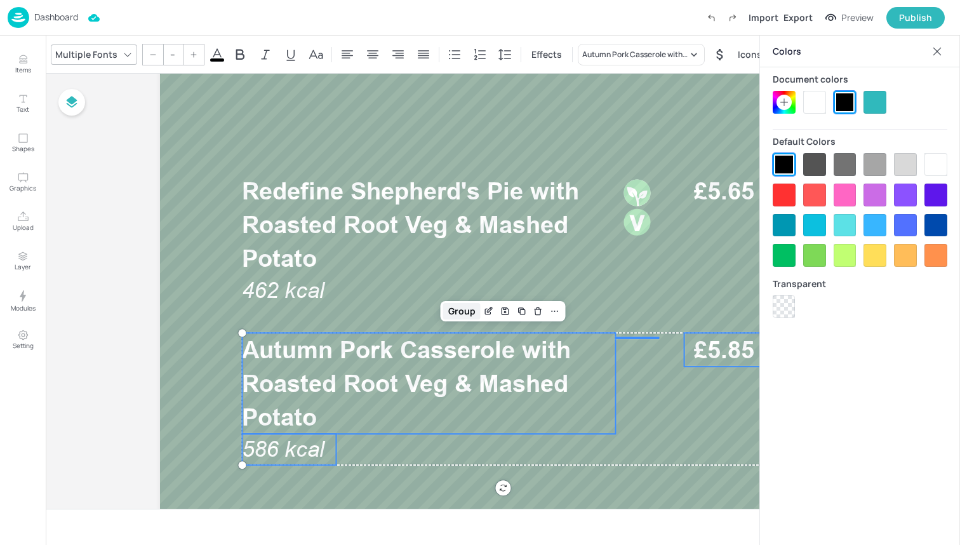
click at [454, 308] on div "Group" at bounding box center [461, 311] width 37 height 17
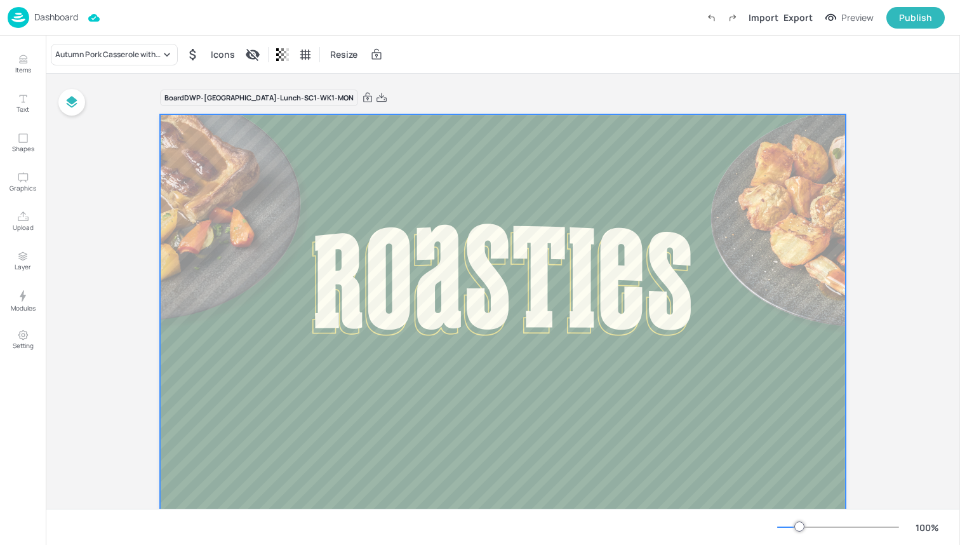
scroll to position [0, 0]
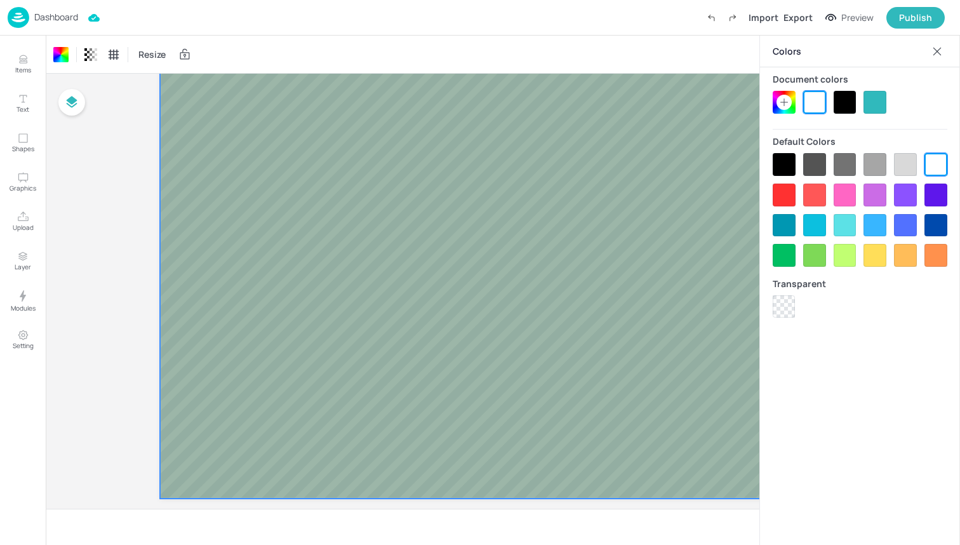
scroll to position [675, 0]
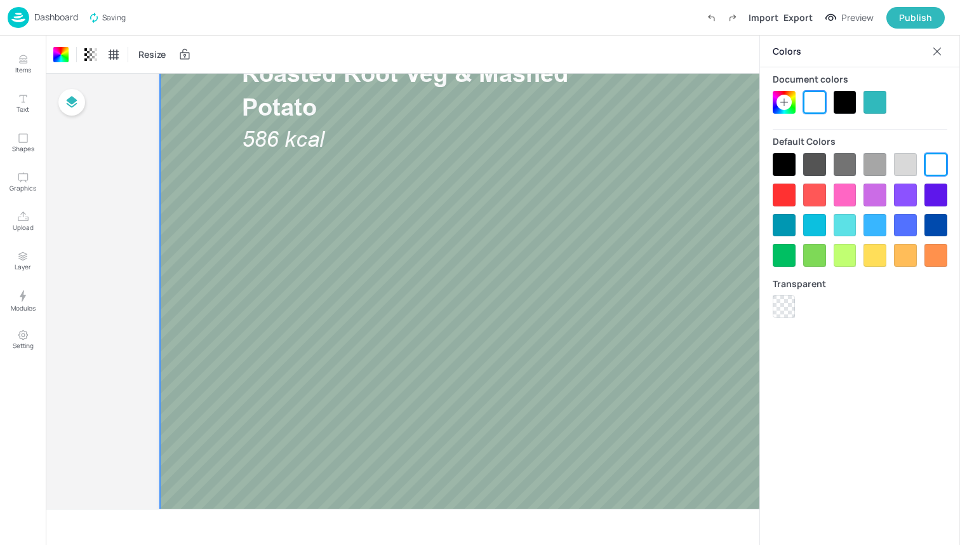
click at [935, 48] on icon at bounding box center [937, 51] width 8 height 8
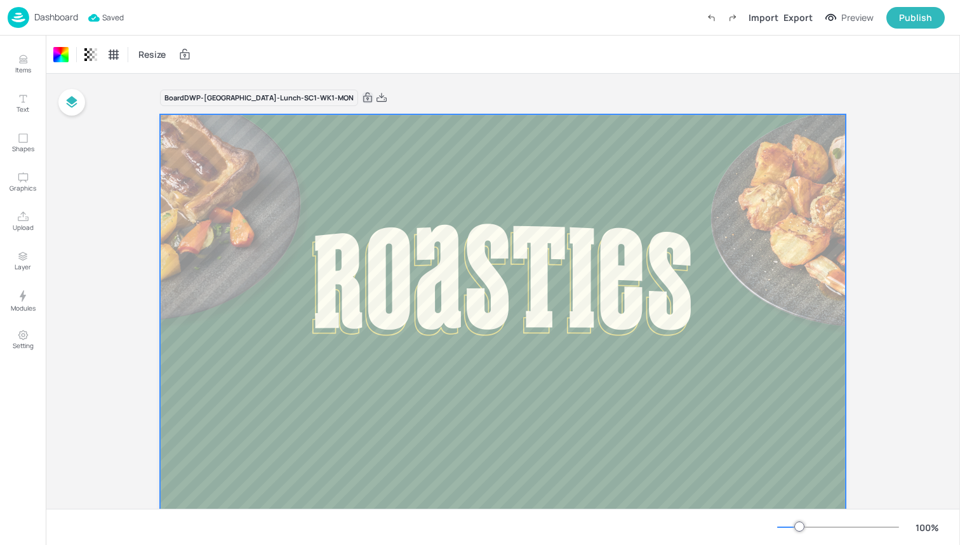
scroll to position [0, 0]
click at [362, 95] on icon at bounding box center [367, 97] width 11 height 13
click at [19, 17] on img at bounding box center [19, 17] width 22 height 21
click at [133, 34] on div "Dashboard Import Export Preview Publish" at bounding box center [476, 17] width 937 height 35
click at [11, 13] on img at bounding box center [19, 17] width 22 height 21
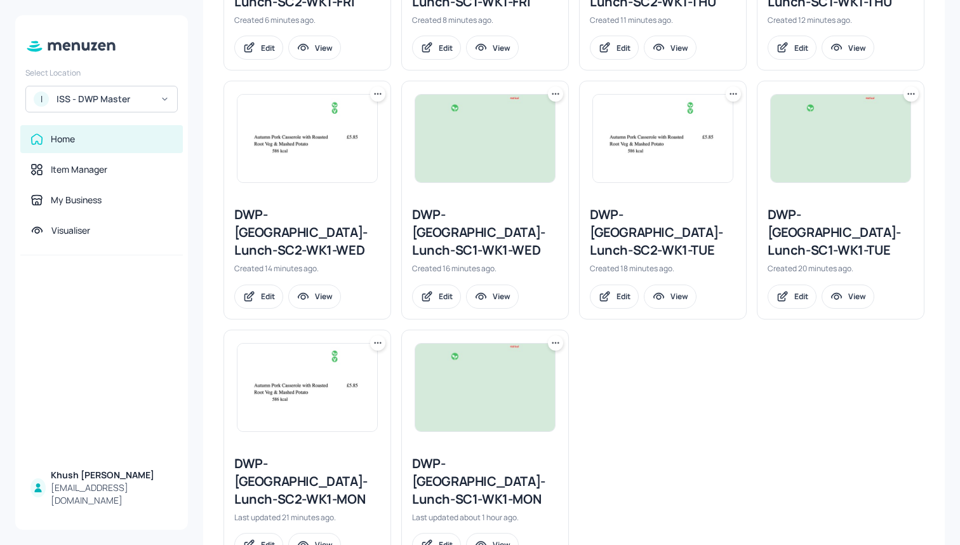
scroll to position [527, 0]
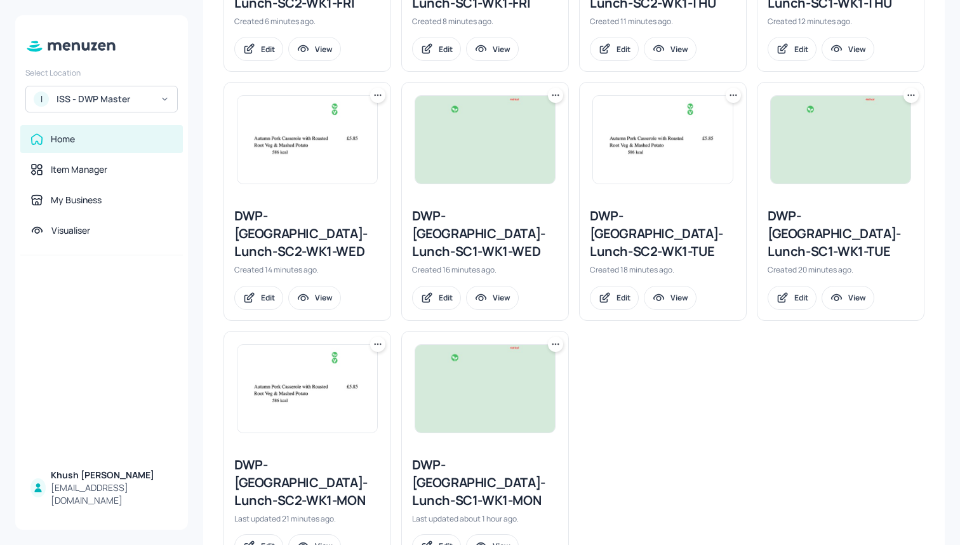
click at [600, 329] on div "DWP-Leeds-Lunch-SC2-WK1-FRI Created 6 minutes ago. Edit View DWP-Leeds-Lunch-SC…" at bounding box center [568, 196] width 711 height 745
click at [793, 207] on div "DWP-[GEOGRAPHIC_DATA]-Lunch-SC1-WK1-TUE" at bounding box center [841, 233] width 146 height 53
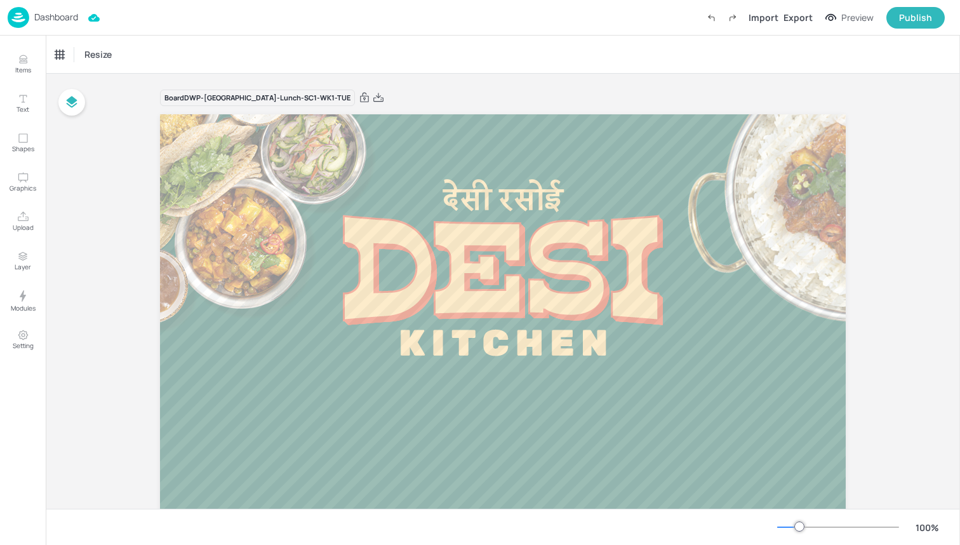
click at [10, 20] on img at bounding box center [19, 17] width 22 height 21
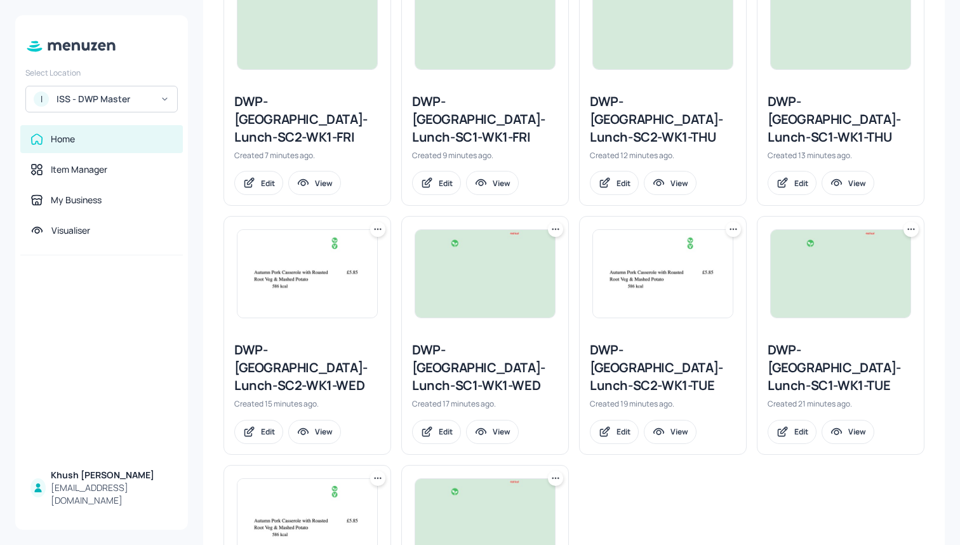
scroll to position [392, 0]
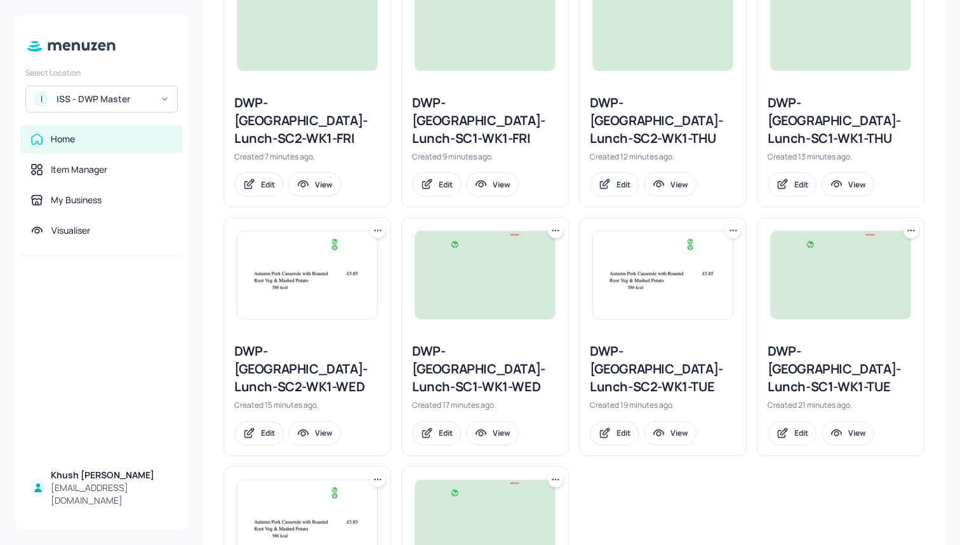
click at [623, 347] on div "DWP-[GEOGRAPHIC_DATA]-Lunch-SC2-WK1-TUE" at bounding box center [663, 368] width 146 height 53
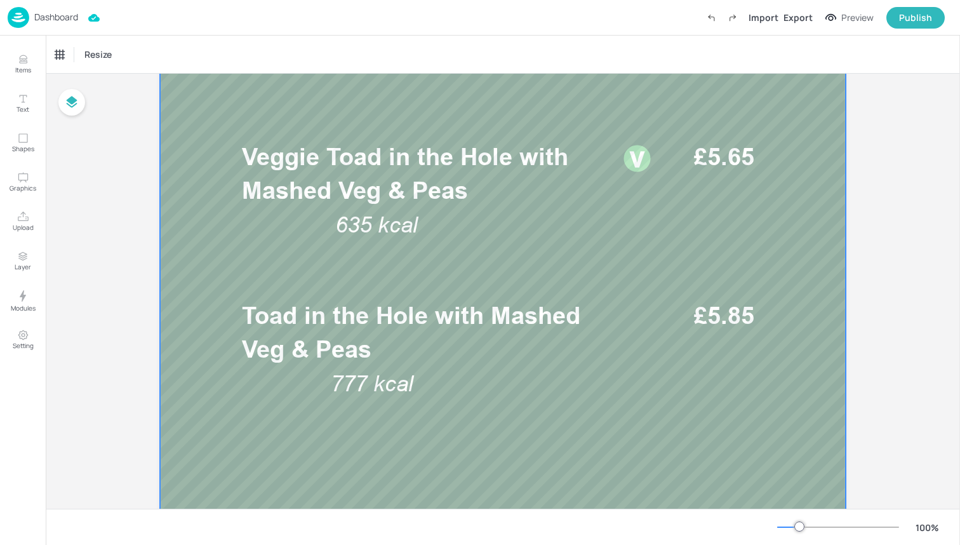
scroll to position [402, 0]
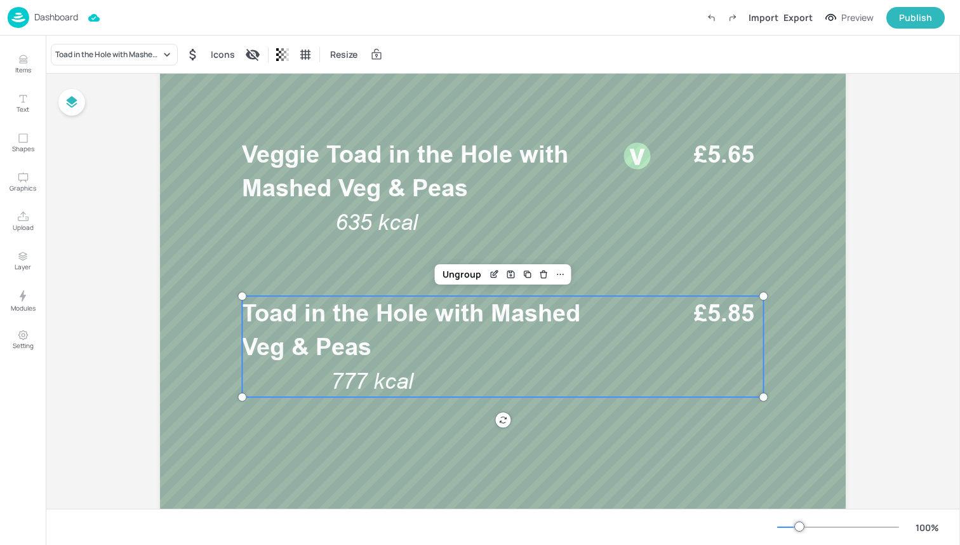
click at [433, 352] on p "Toad in the Hole with Mashed Veg & Peas" at bounding box center [428, 329] width 373 height 67
click at [464, 272] on div "Ungroup" at bounding box center [461, 274] width 49 height 17
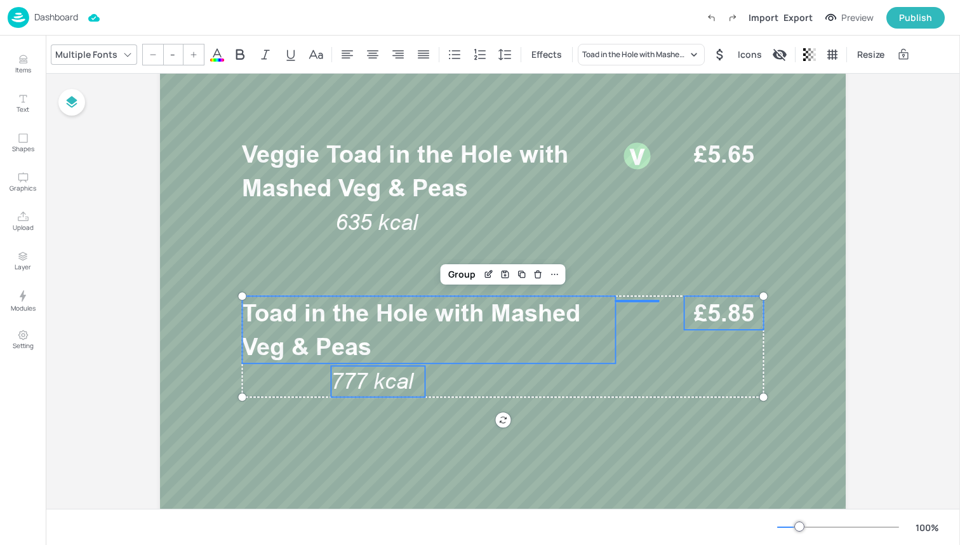
click at [381, 373] on span "777 kcal" at bounding box center [372, 380] width 83 height 25
type input "35"
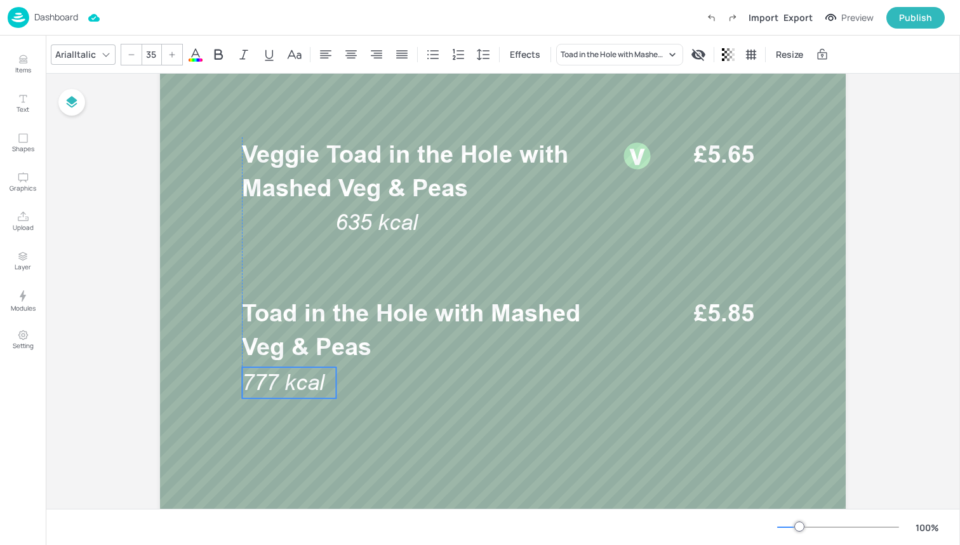
drag, startPoint x: 381, startPoint y: 373, endPoint x: 291, endPoint y: 374, distance: 89.5
click at [291, 374] on span "777 kcal" at bounding box center [283, 381] width 83 height 25
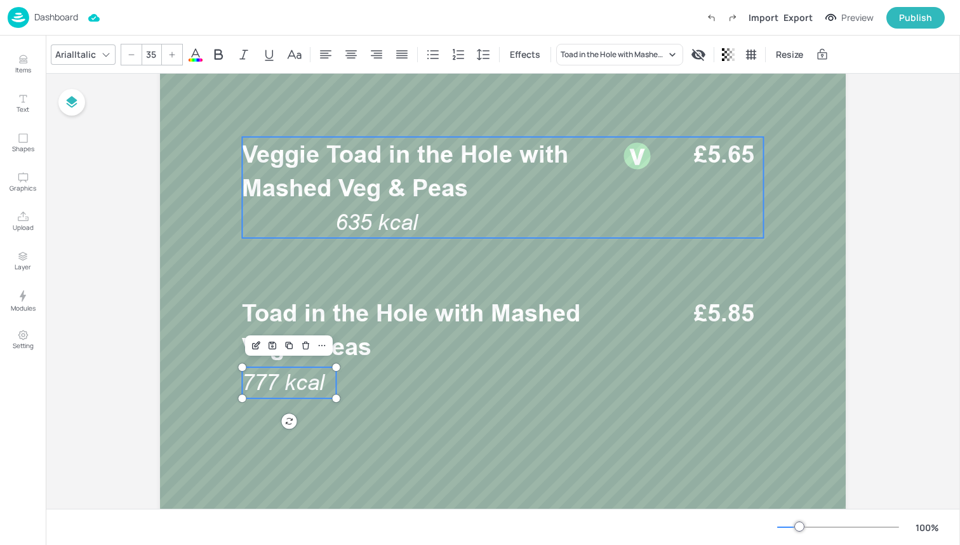
click at [384, 183] on span "Veggie Toad in the Hole with Mashed Veg & Peas" at bounding box center [405, 171] width 326 height 62
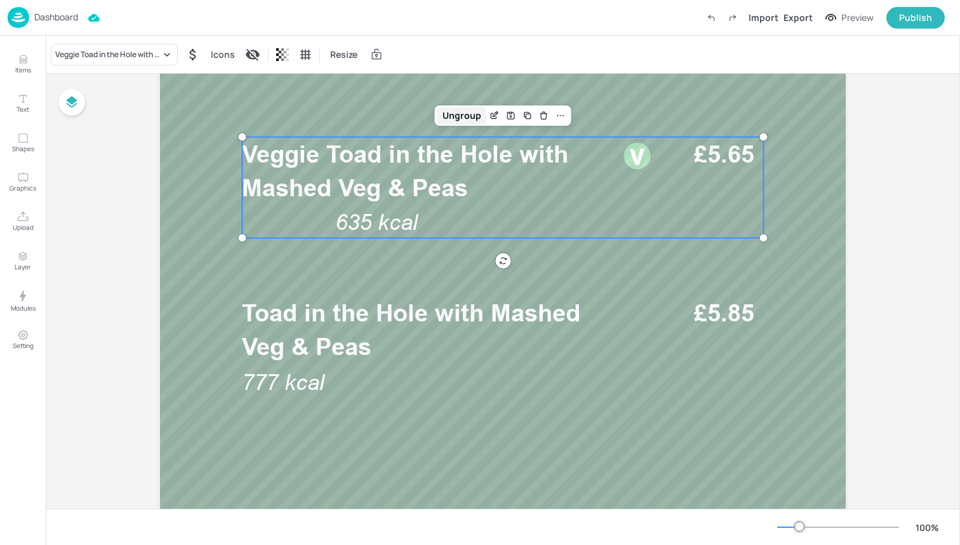
click at [452, 116] on div "Ungroup" at bounding box center [461, 115] width 49 height 17
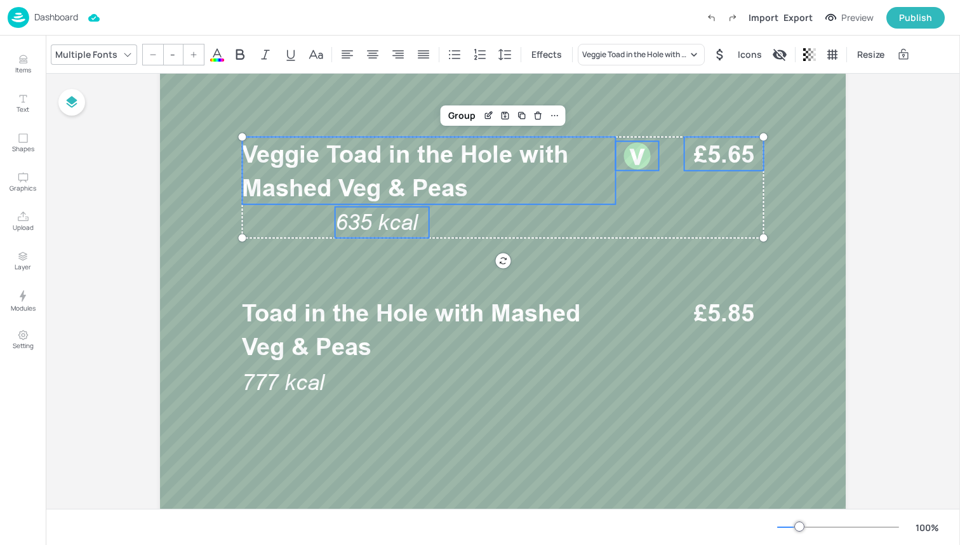
click at [381, 220] on span "635 kcal" at bounding box center [376, 222] width 83 height 25
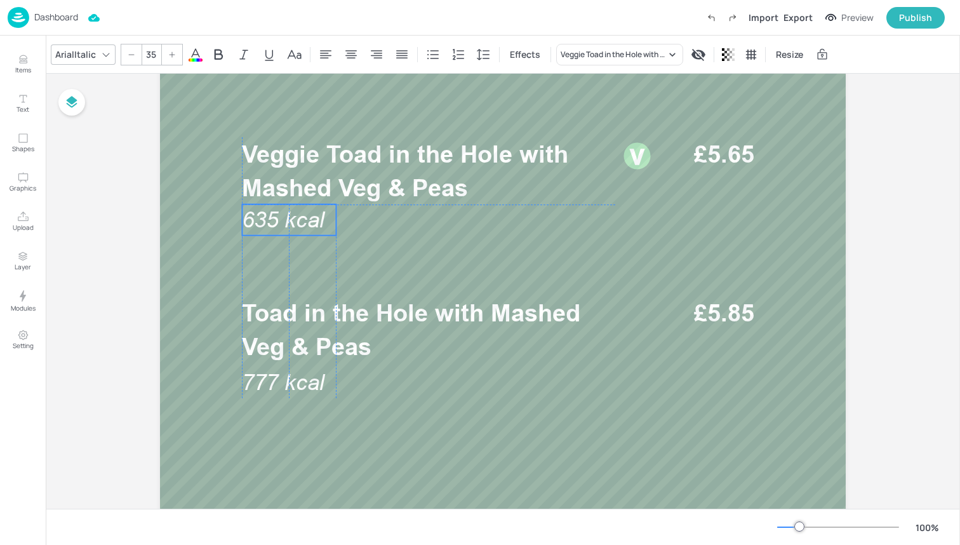
drag, startPoint x: 381, startPoint y: 220, endPoint x: 289, endPoint y: 217, distance: 91.5
click at [289, 217] on span "635 kcal" at bounding box center [283, 219] width 83 height 25
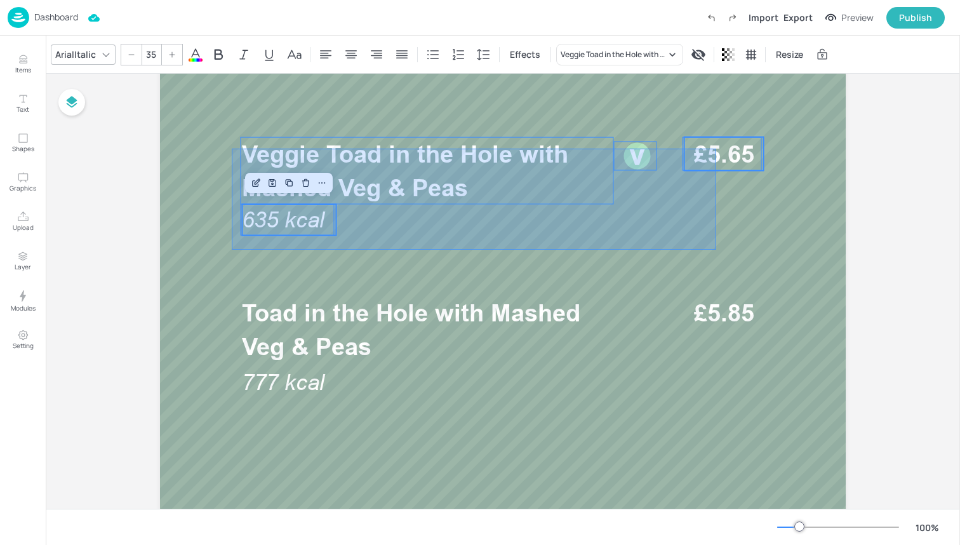
drag, startPoint x: 232, startPoint y: 249, endPoint x: 713, endPoint y: 147, distance: 492.0
type input "--"
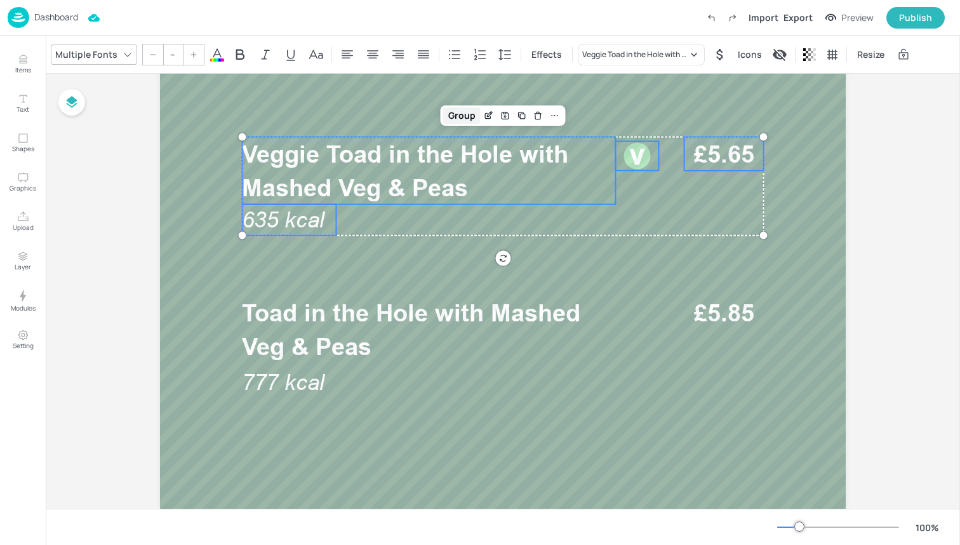
click at [457, 112] on div "Group" at bounding box center [461, 115] width 37 height 17
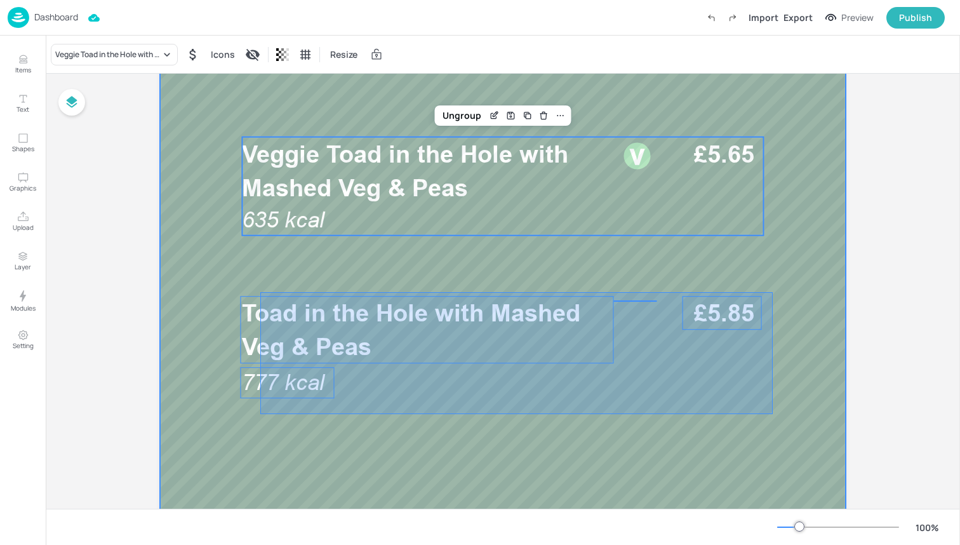
drag, startPoint x: 260, startPoint y: 414, endPoint x: 773, endPoint y: 292, distance: 526.6
click at [773, 292] on div at bounding box center [503, 321] width 762 height 1219
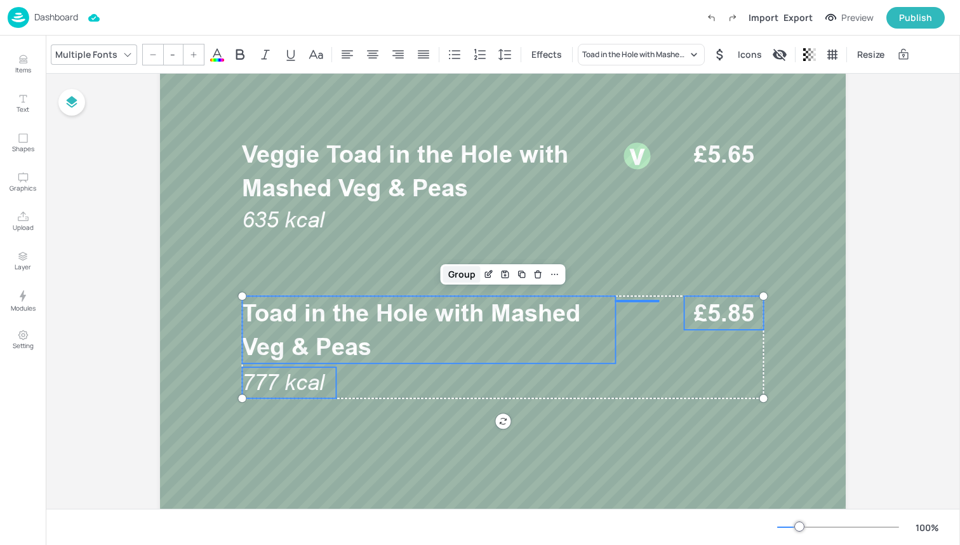
click at [467, 273] on div "Group" at bounding box center [461, 274] width 37 height 17
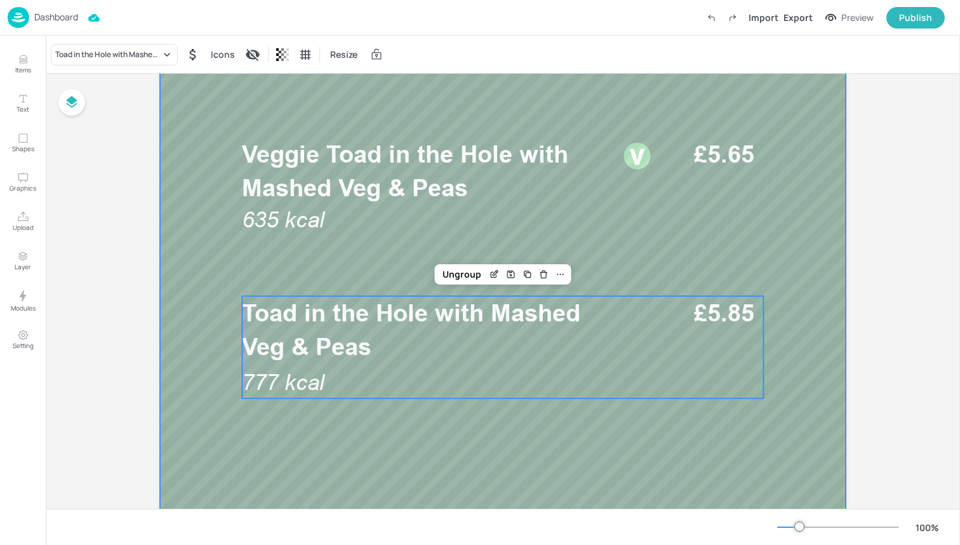
click at [393, 466] on div at bounding box center [503, 321] width 762 height 1219
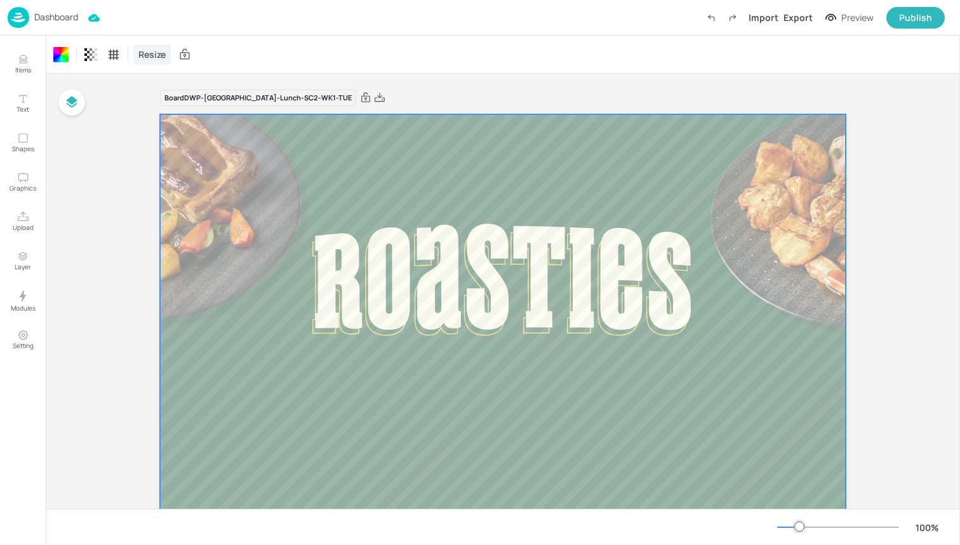
scroll to position [0, 0]
click at [136, 28] on div "Dashboard Import Export Preview Publish" at bounding box center [476, 17] width 937 height 35
click at [19, 15] on img at bounding box center [19, 17] width 22 height 21
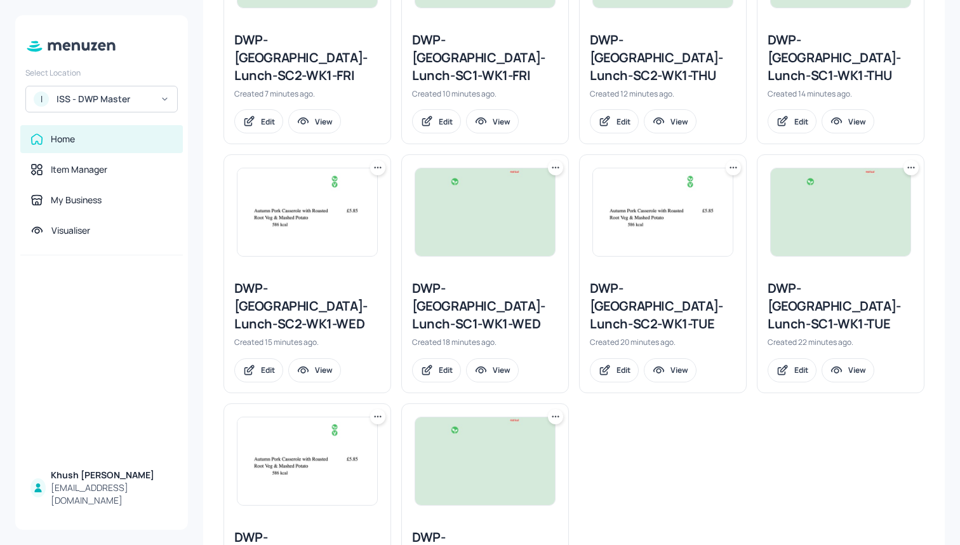
scroll to position [454, 0]
click at [572, 343] on div "DWP-Leeds-Lunch-SC2-WK1-TUE Created 20 minutes ago. Edit View" at bounding box center [658, 269] width 178 height 248
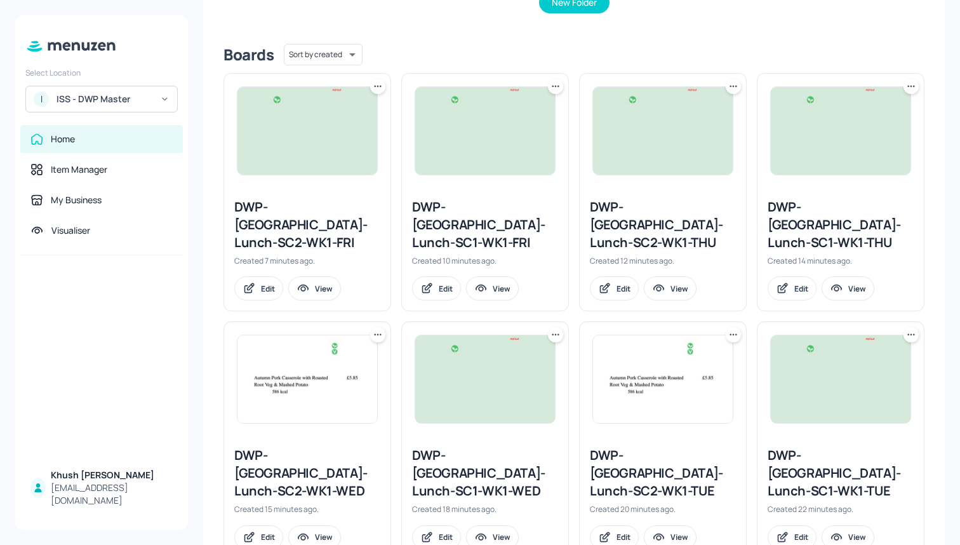
scroll to position [286, 0]
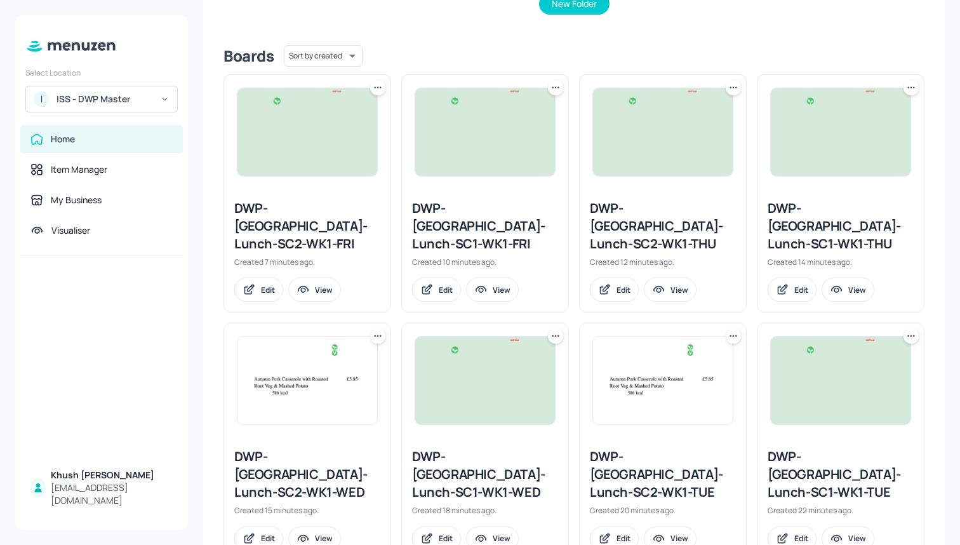
click at [464, 437] on div "DWP-Leeds-Lunch-SC1-WK1-WED Created 18 minutes ago. Edit View" at bounding box center [485, 498] width 166 height 123
click at [464, 449] on div "DWP-[GEOGRAPHIC_DATA]-Lunch-SC1-WK1-WED" at bounding box center [485, 474] width 146 height 53
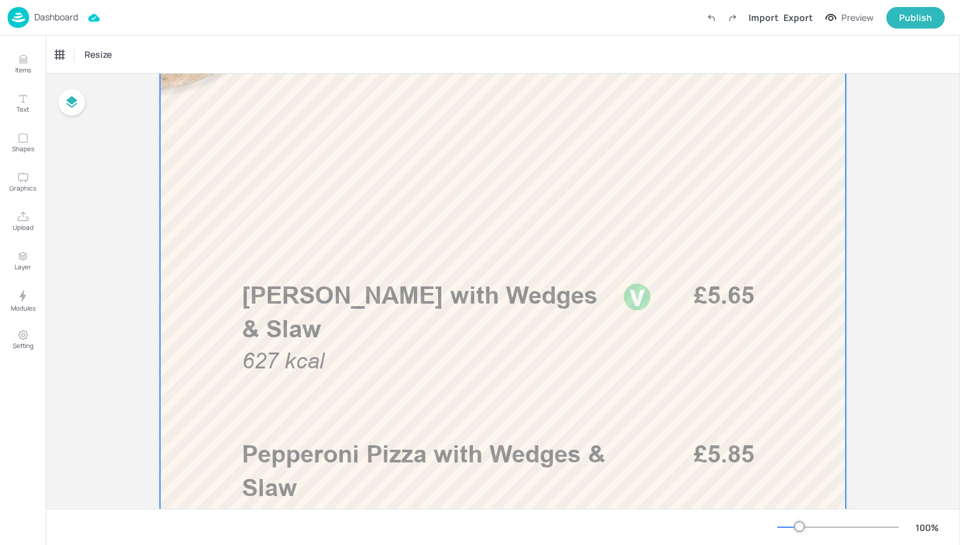
scroll to position [305, 0]
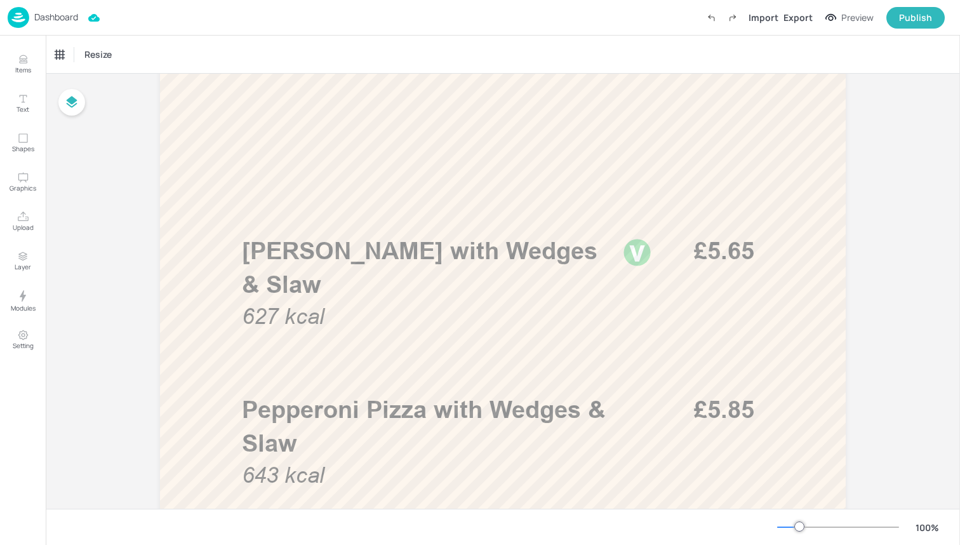
click at [4, 15] on div "Dashboard Import Export Preview Publish" at bounding box center [480, 18] width 960 height 36
click at [19, 15] on img at bounding box center [19, 17] width 22 height 21
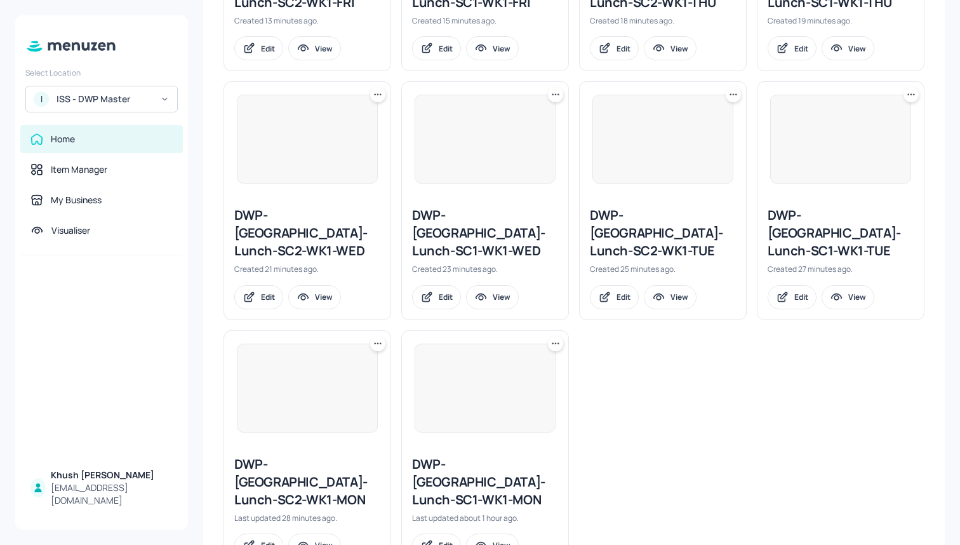
scroll to position [527, 0]
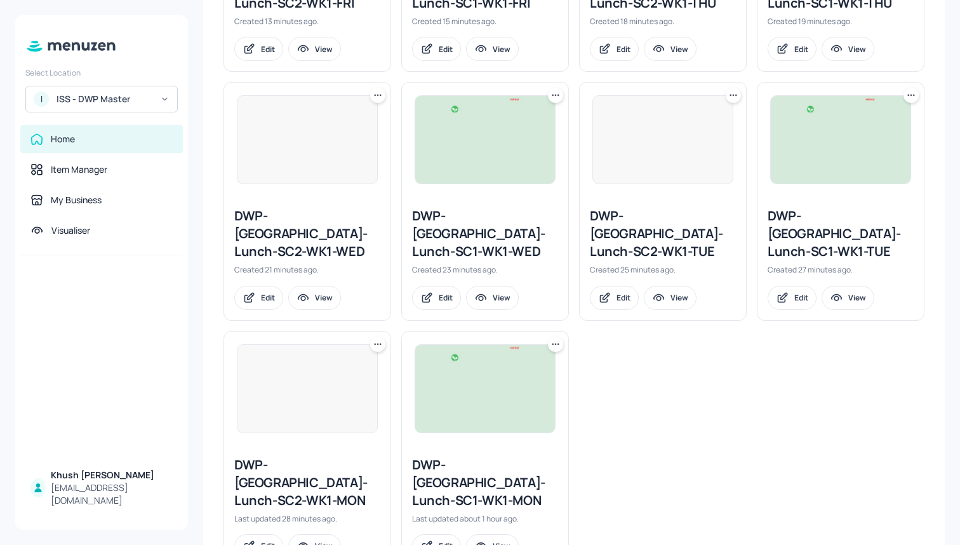
click at [305, 208] on div "DWP-[GEOGRAPHIC_DATA]-Lunch-SC2-WK1-WED" at bounding box center [307, 233] width 146 height 53
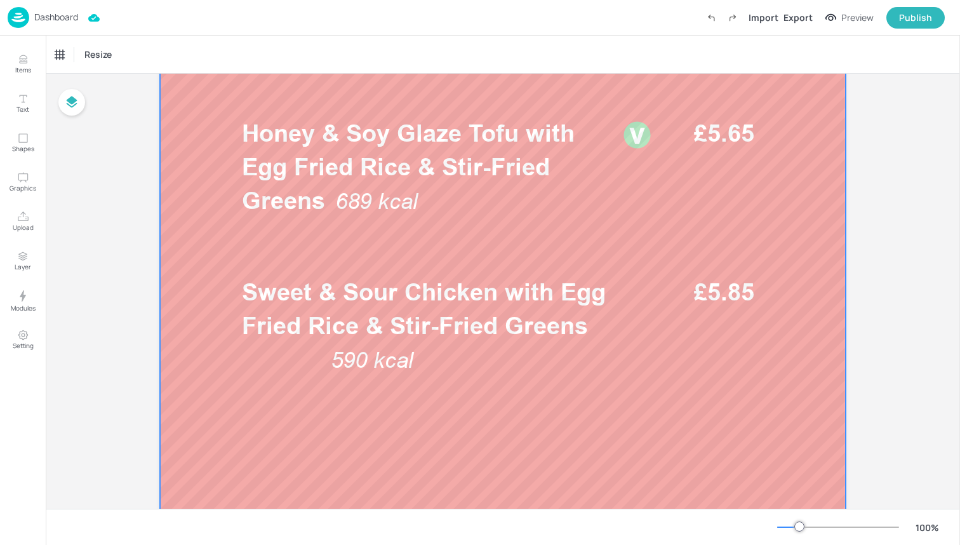
scroll to position [422, 0]
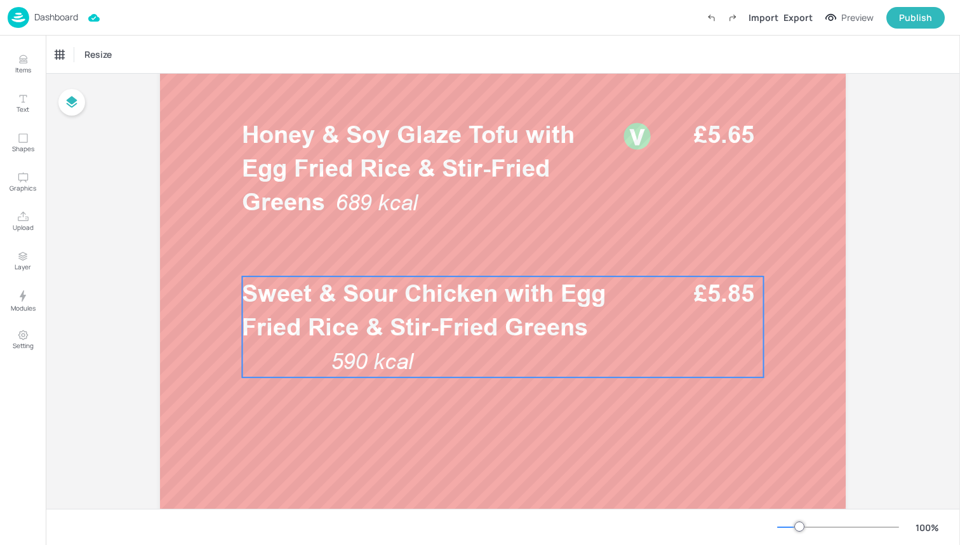
click at [379, 304] on span "Sweet & Sour Chicken with Egg Fried Rice & Stir-Fried Greens" at bounding box center [424, 310] width 364 height 62
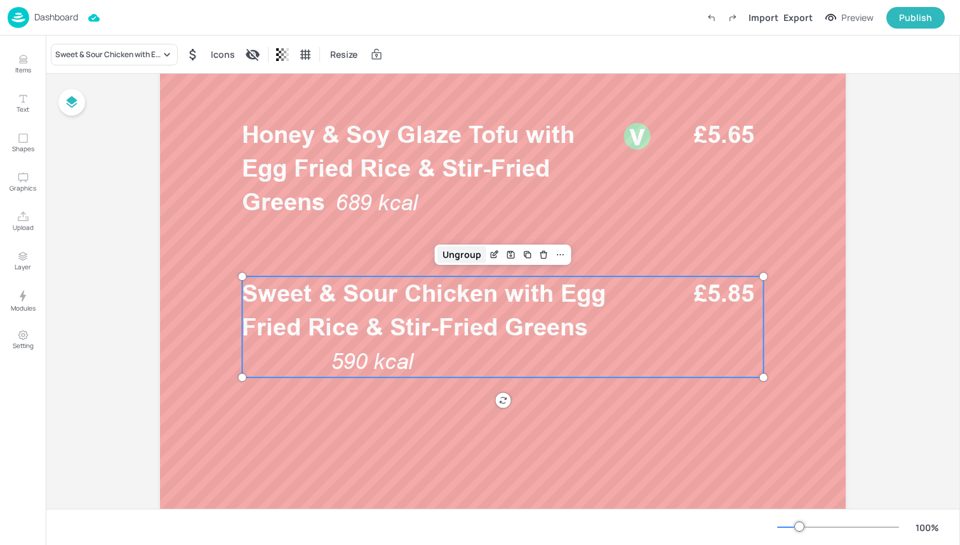
click at [467, 261] on div "Ungroup" at bounding box center [461, 254] width 49 height 17
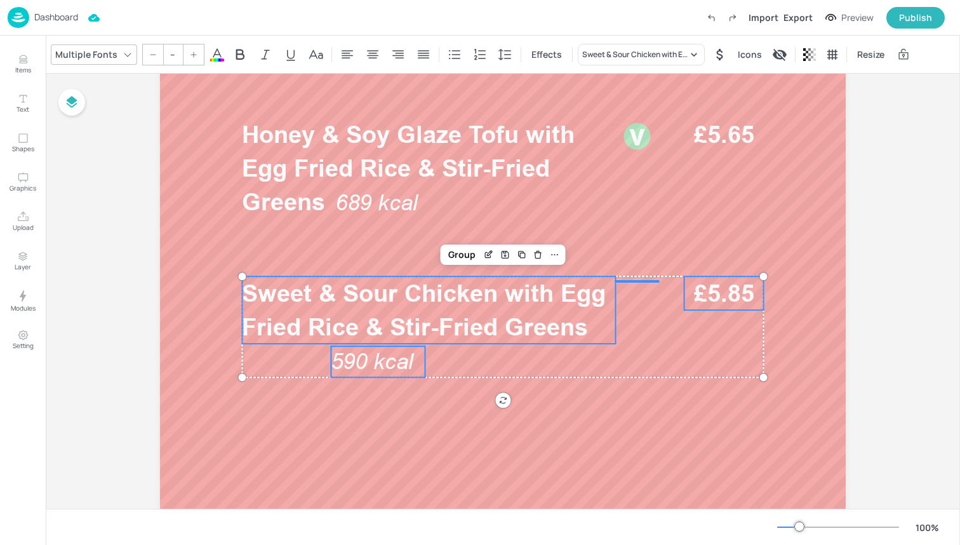
click at [357, 373] on span "590 kcal" at bounding box center [372, 361] width 83 height 25
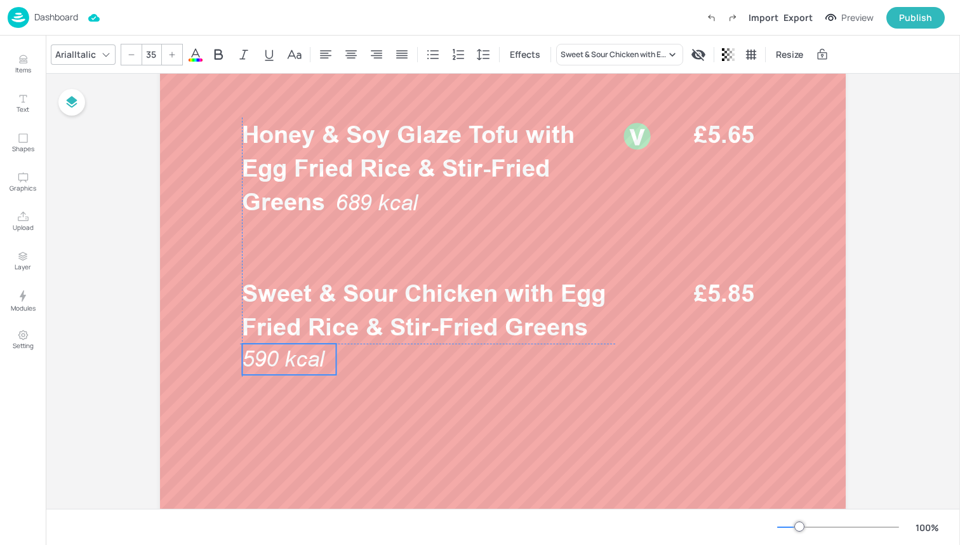
drag, startPoint x: 378, startPoint y: 359, endPoint x: 287, endPoint y: 358, distance: 90.8
click at [287, 358] on span "590 kcal" at bounding box center [283, 358] width 83 height 25
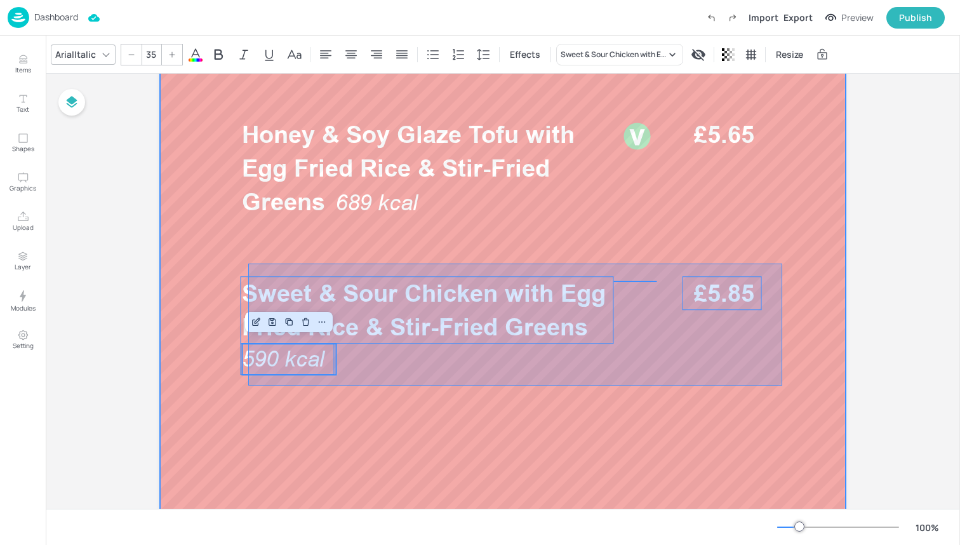
drag, startPoint x: 251, startPoint y: 385, endPoint x: 782, endPoint y: 263, distance: 544.4
click at [782, 263] on div at bounding box center [503, 302] width 762 height 1219
type input "--"
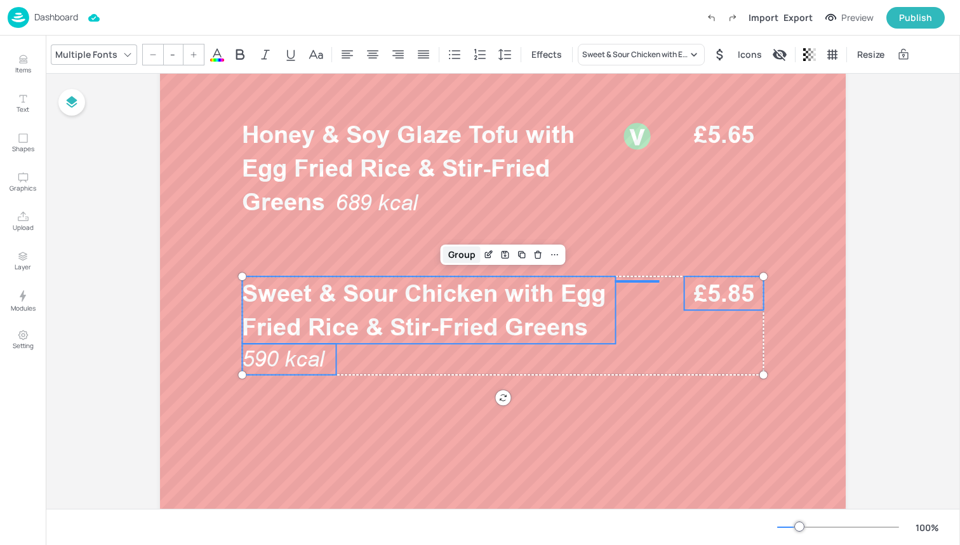
click at [462, 258] on div "Group" at bounding box center [461, 254] width 37 height 17
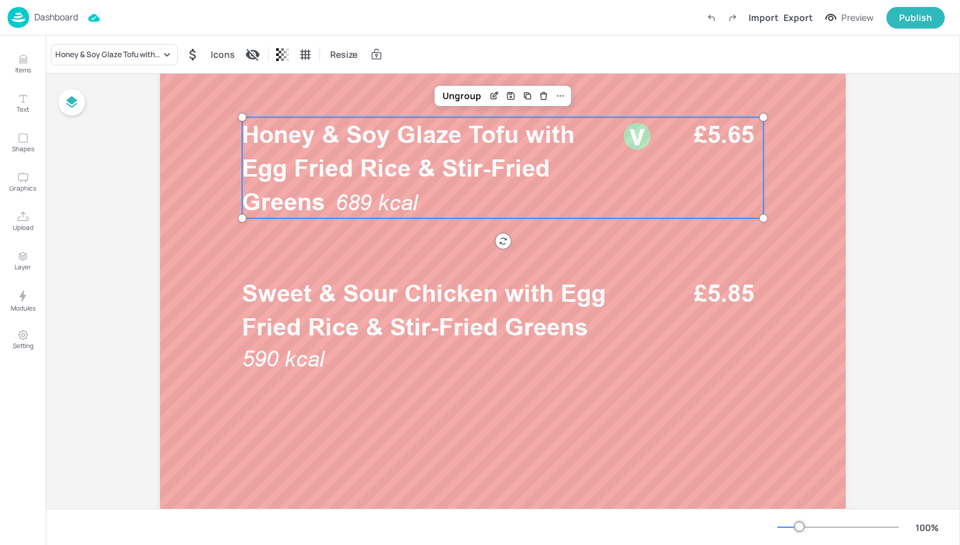
click at [375, 205] on span "689 kcal" at bounding box center [376, 202] width 83 height 25
click at [464, 101] on div "Ungroup" at bounding box center [461, 96] width 49 height 17
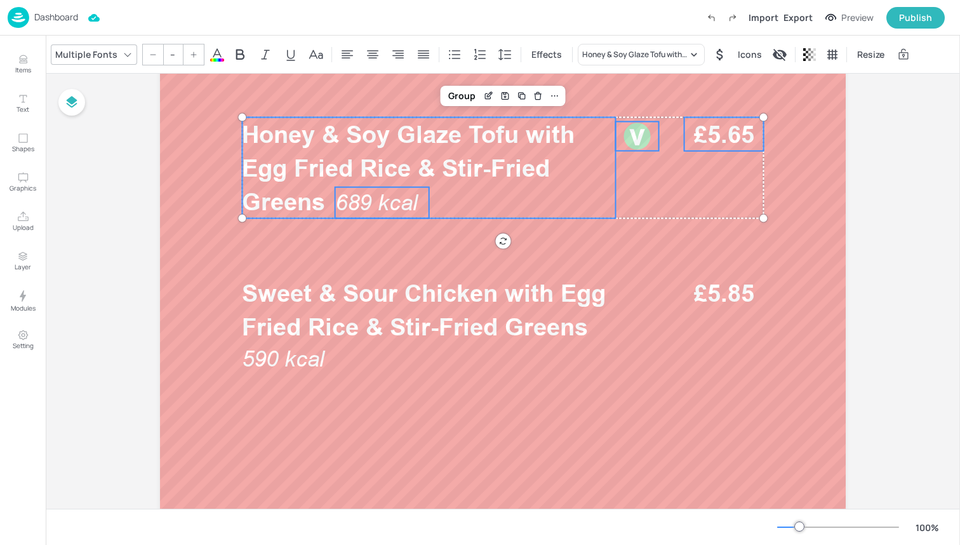
click at [392, 205] on span "689 kcal" at bounding box center [376, 202] width 83 height 25
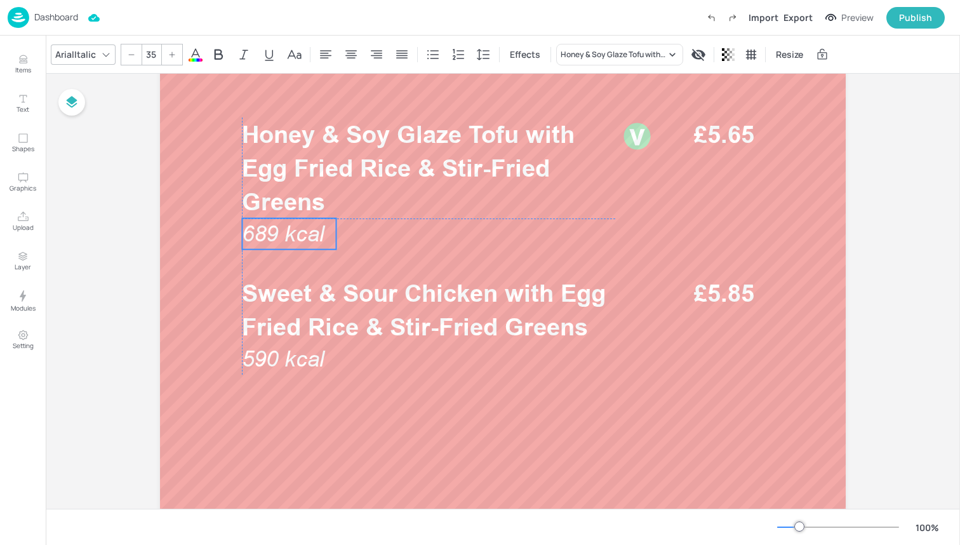
drag, startPoint x: 392, startPoint y: 205, endPoint x: 300, endPoint y: 239, distance: 97.4
click at [300, 239] on span "689 kcal" at bounding box center [283, 233] width 83 height 25
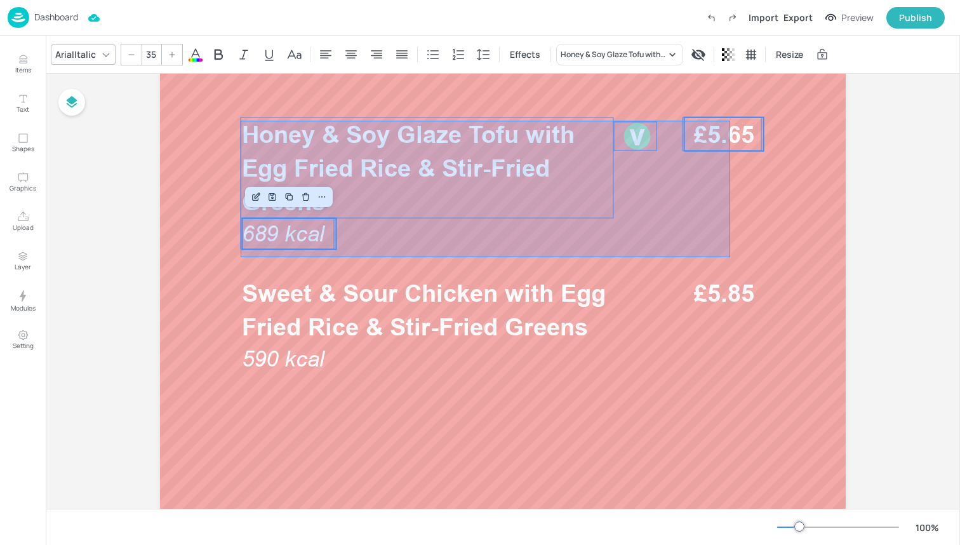
drag, startPoint x: 241, startPoint y: 257, endPoint x: 728, endPoint y: 122, distance: 506.0
type input "--"
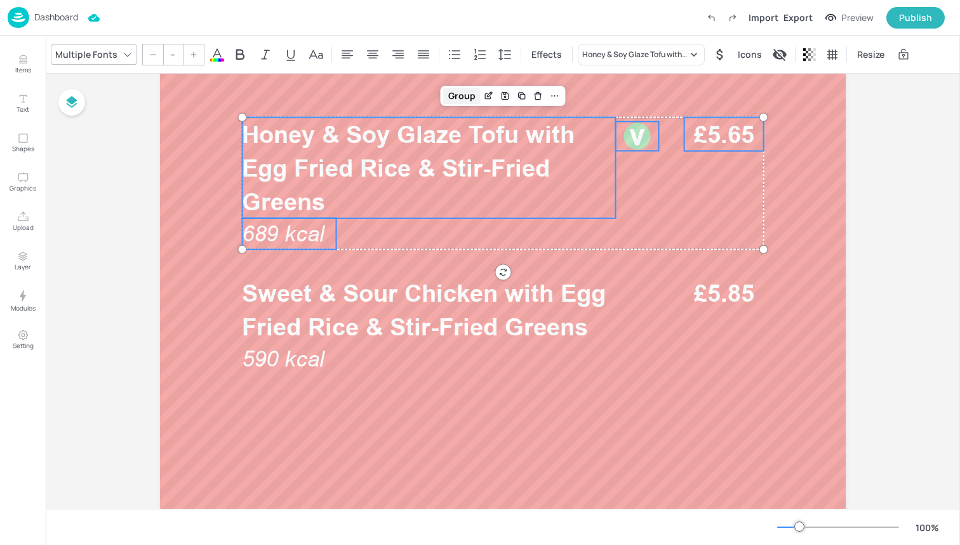
click at [464, 98] on div "Group" at bounding box center [461, 96] width 37 height 17
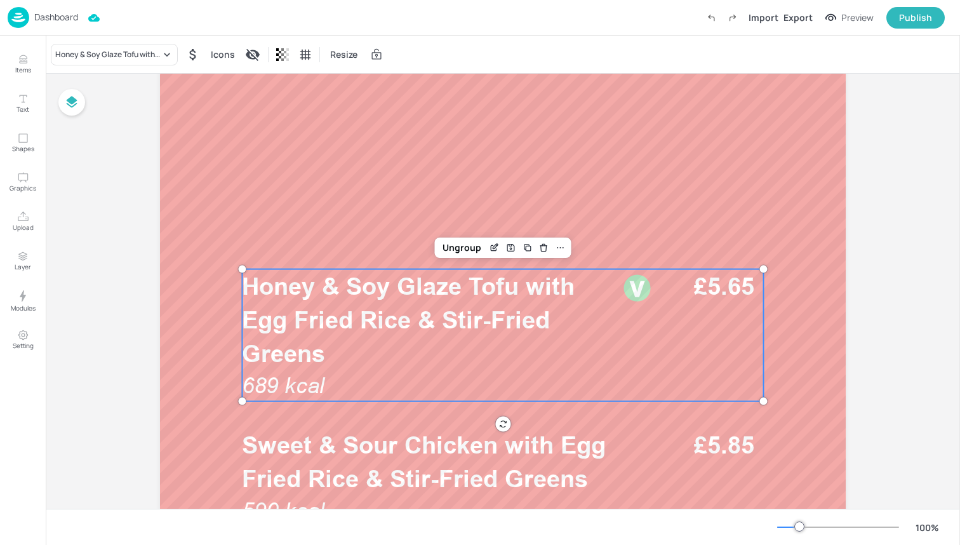
scroll to position [0, 0]
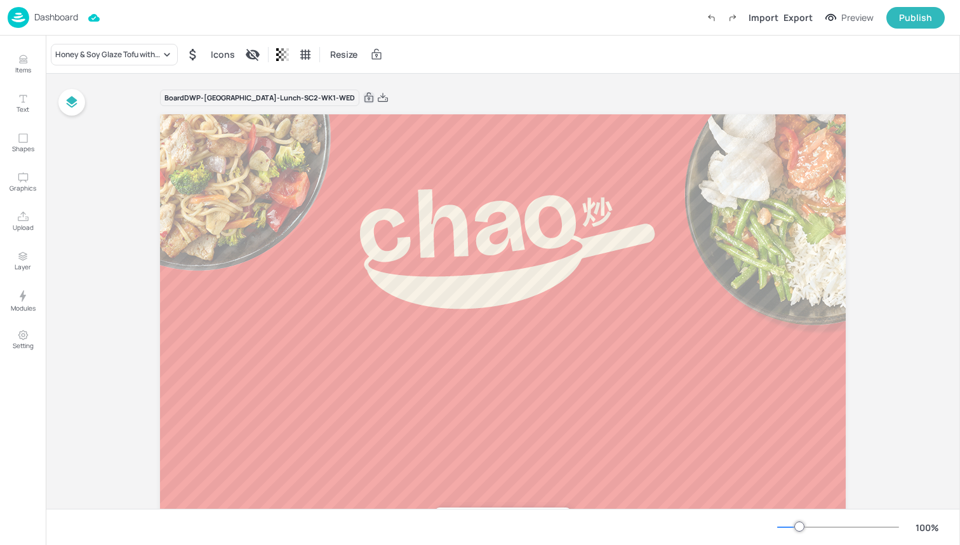
click at [363, 98] on icon at bounding box center [368, 97] width 11 height 13
click at [149, 20] on div "Dashboard Import Export Preview Publish" at bounding box center [476, 17] width 937 height 35
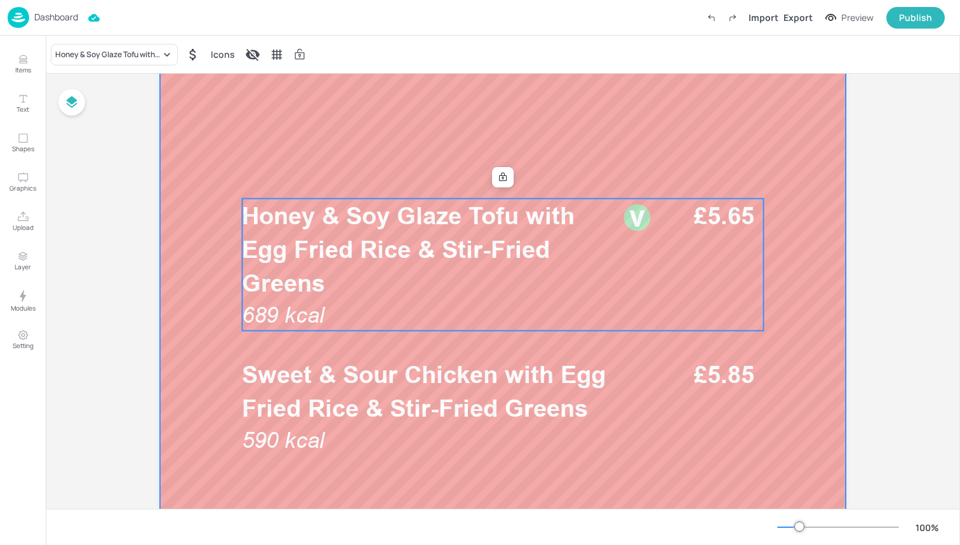
scroll to position [362, 0]
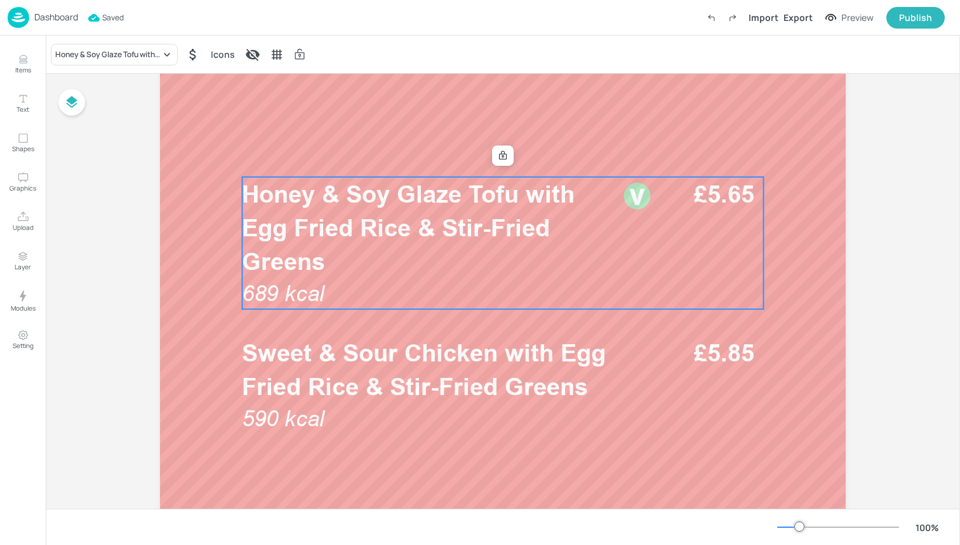
click at [14, 18] on img at bounding box center [19, 17] width 22 height 21
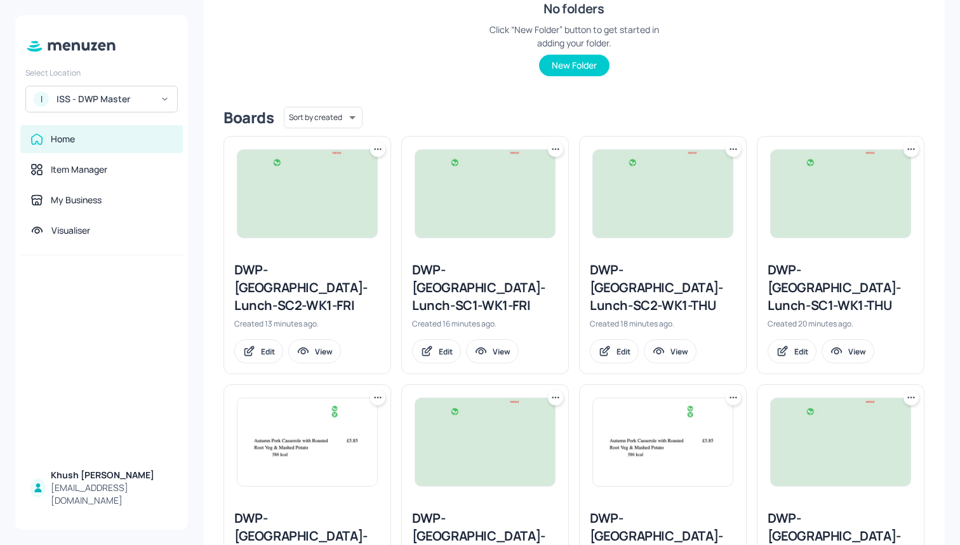
scroll to position [175, 0]
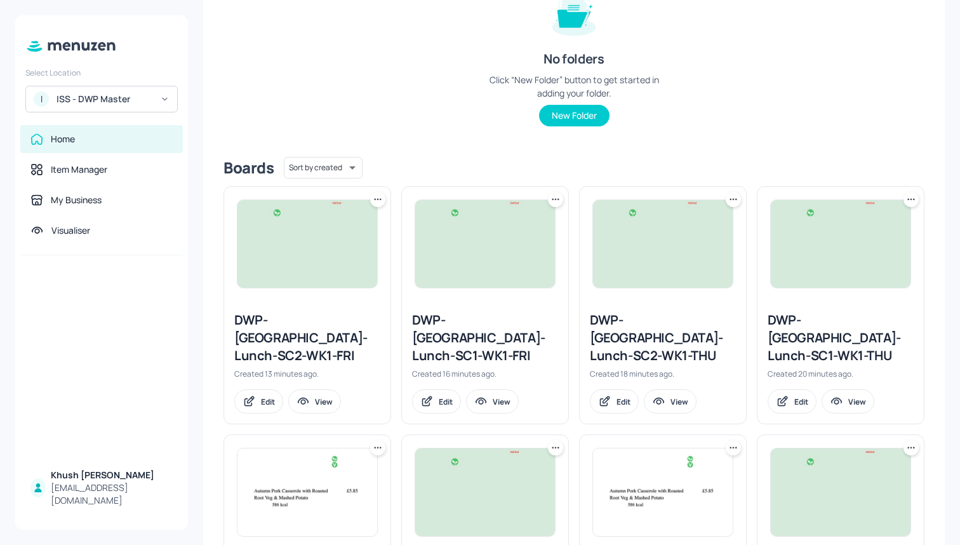
click at [797, 333] on div "DWP-[GEOGRAPHIC_DATA]-Lunch-SC1-WK1-THU" at bounding box center [841, 337] width 146 height 53
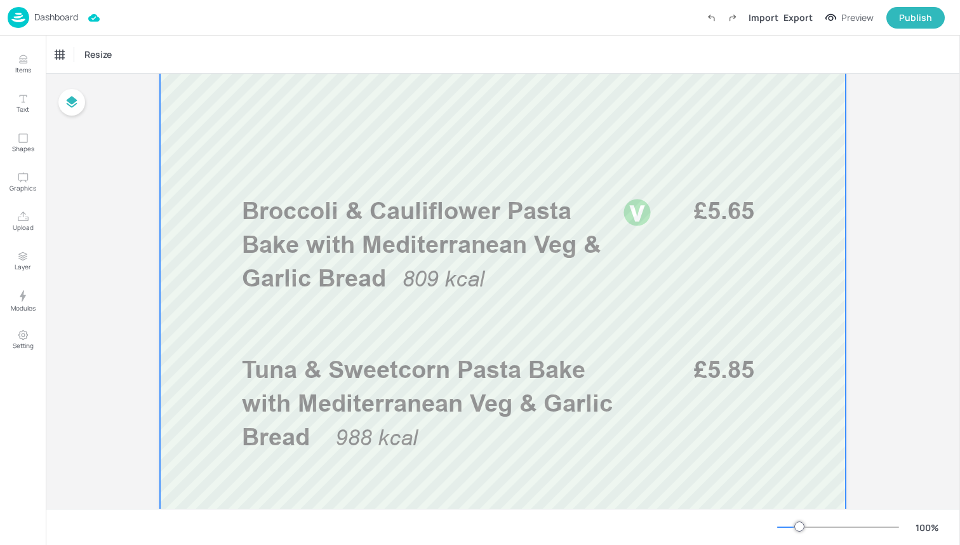
scroll to position [351, 0]
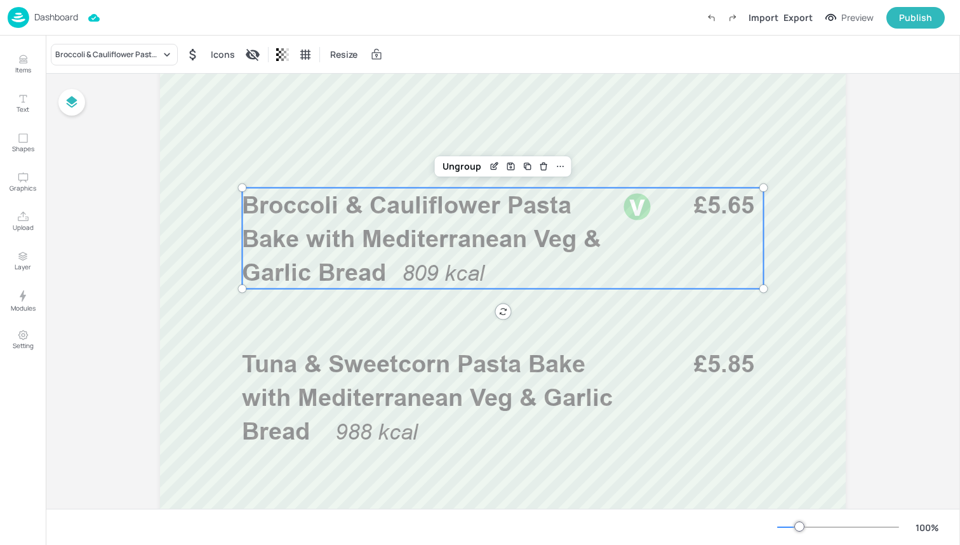
click at [460, 258] on p "809 kcal" at bounding box center [449, 273] width 94 height 31
click at [467, 162] on div "Ungroup" at bounding box center [461, 166] width 49 height 17
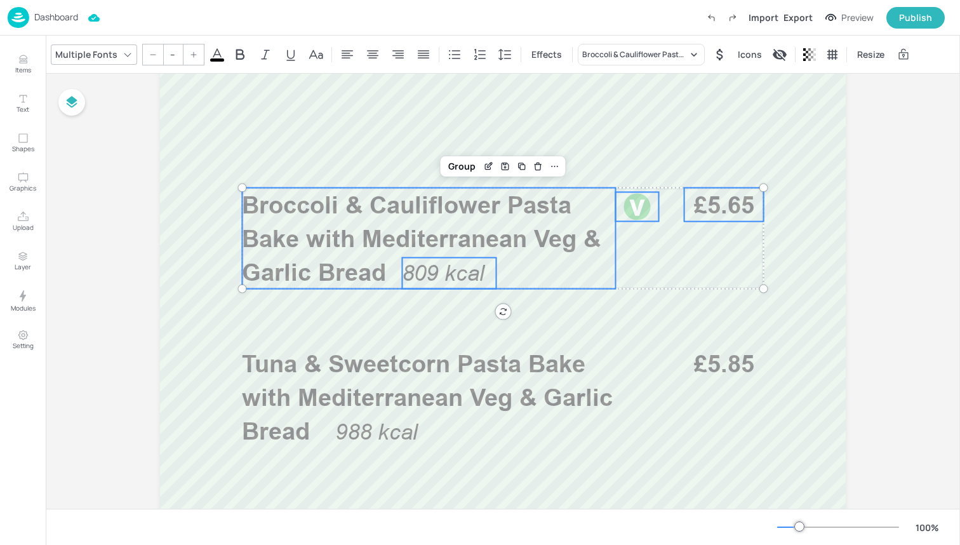
click at [451, 271] on span "809 kcal" at bounding box center [443, 272] width 83 height 25
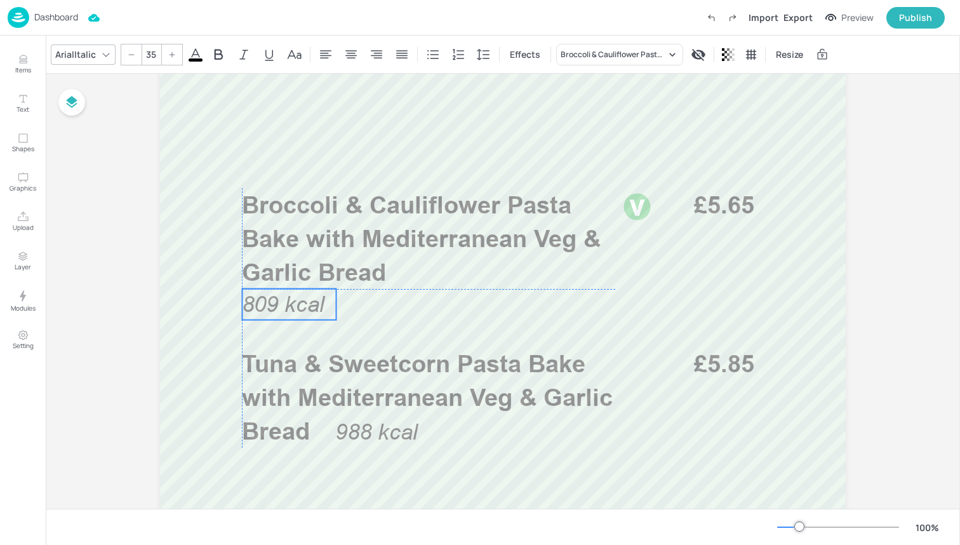
drag, startPoint x: 451, startPoint y: 271, endPoint x: 291, endPoint y: 302, distance: 162.9
click at [291, 302] on span "809 kcal" at bounding box center [283, 303] width 83 height 25
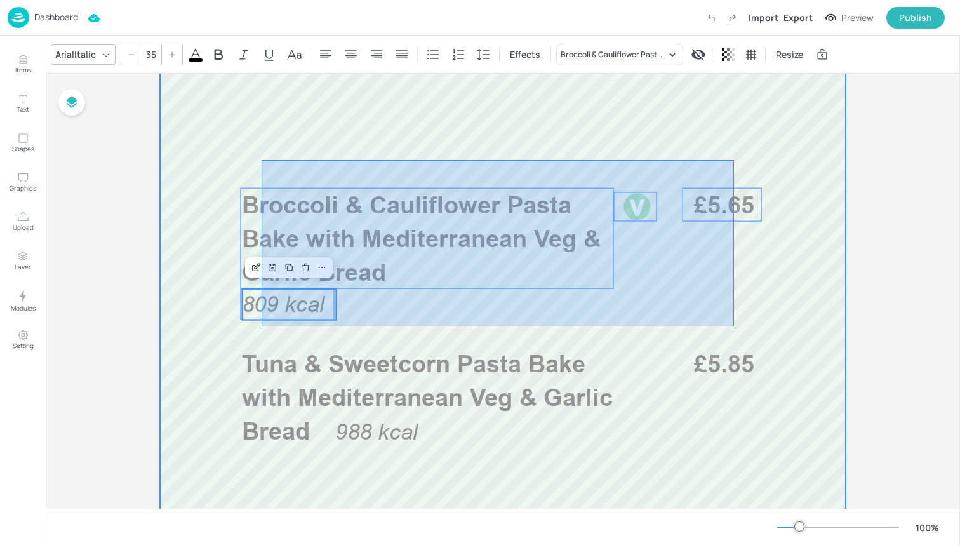
drag, startPoint x: 262, startPoint y: 326, endPoint x: 734, endPoint y: 160, distance: 500.8
click at [734, 160] on div at bounding box center [503, 372] width 762 height 1219
type input "--"
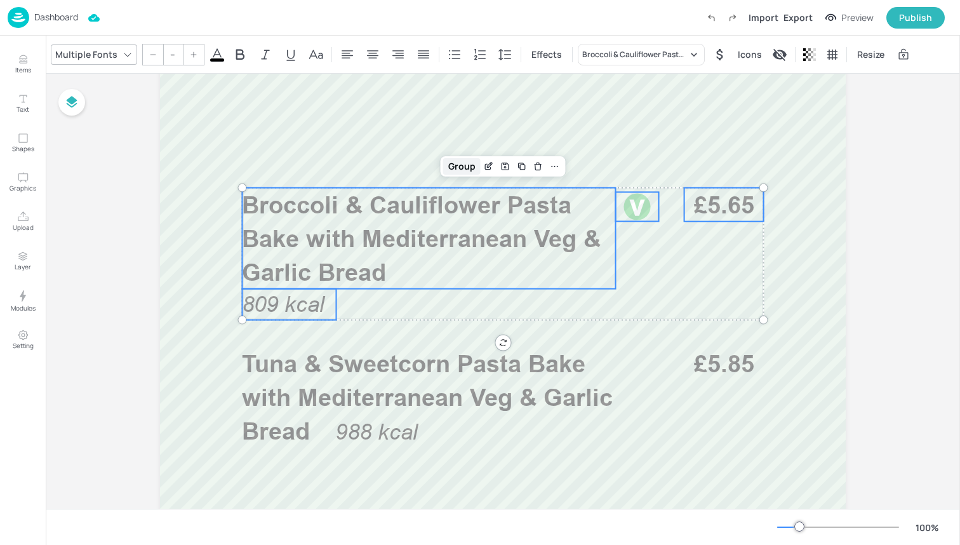
click at [469, 167] on div "Group" at bounding box center [461, 166] width 37 height 17
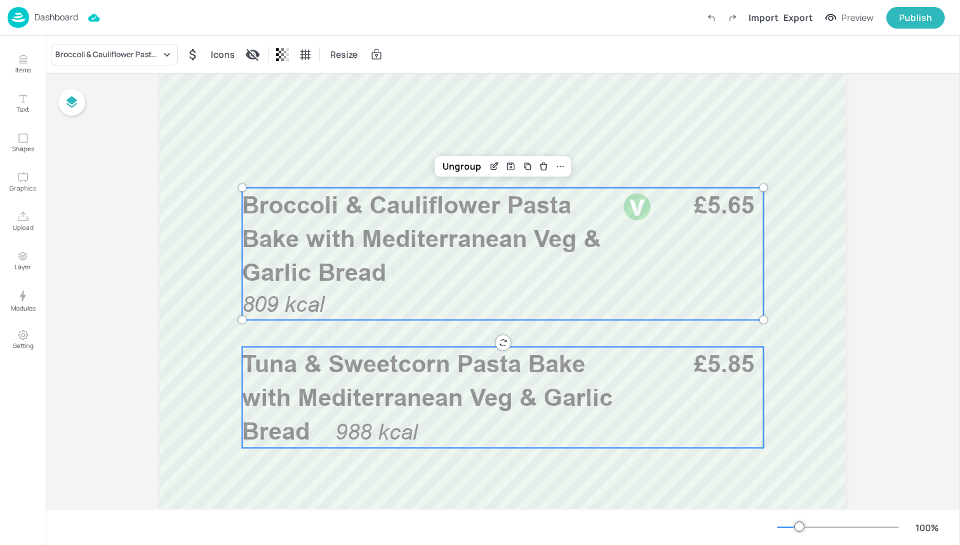
click at [423, 432] on p "988 kcal" at bounding box center [382, 431] width 94 height 31
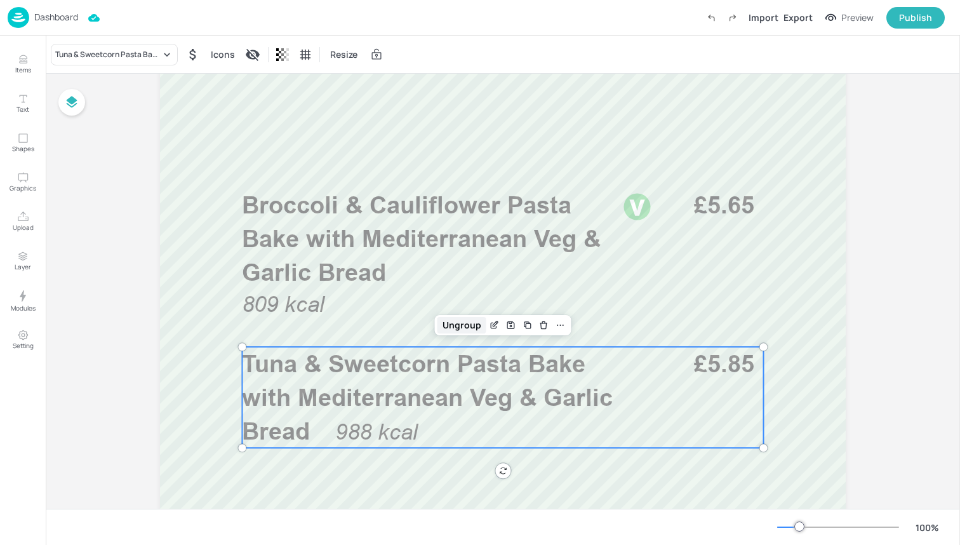
click at [454, 331] on div "Ungroup" at bounding box center [461, 325] width 49 height 17
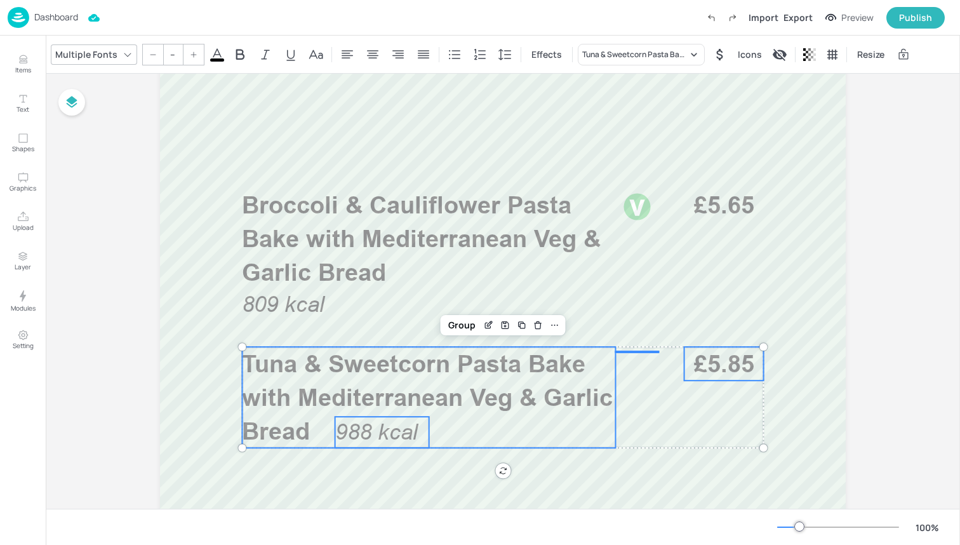
click at [366, 436] on span "988 kcal" at bounding box center [376, 431] width 83 height 25
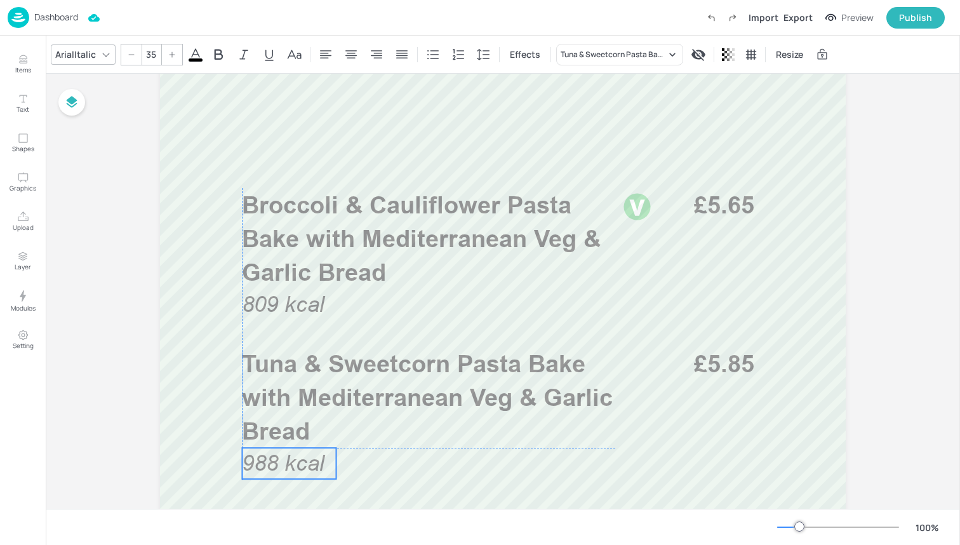
drag, startPoint x: 366, startPoint y: 428, endPoint x: 274, endPoint y: 460, distance: 97.6
click at [274, 460] on span "988 kcal" at bounding box center [283, 462] width 83 height 25
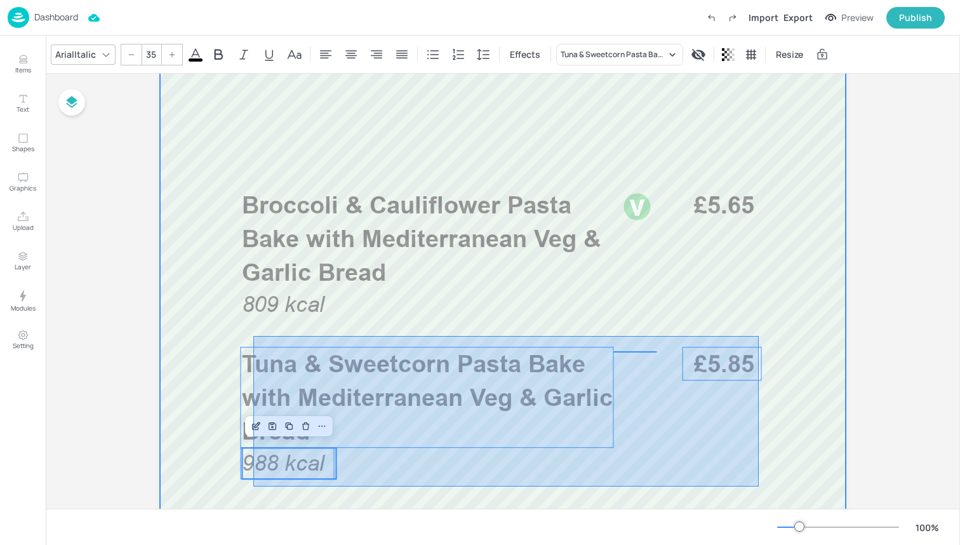
drag, startPoint x: 253, startPoint y: 486, endPoint x: 757, endPoint y: 336, distance: 525.9
click at [759, 336] on div at bounding box center [503, 372] width 762 height 1219
type input "--"
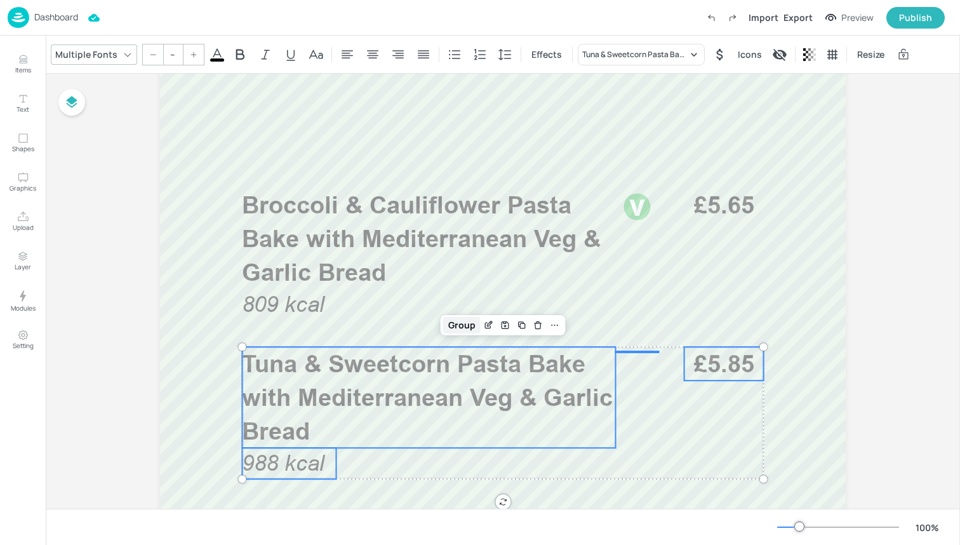
click at [448, 325] on div "Group" at bounding box center [461, 325] width 37 height 17
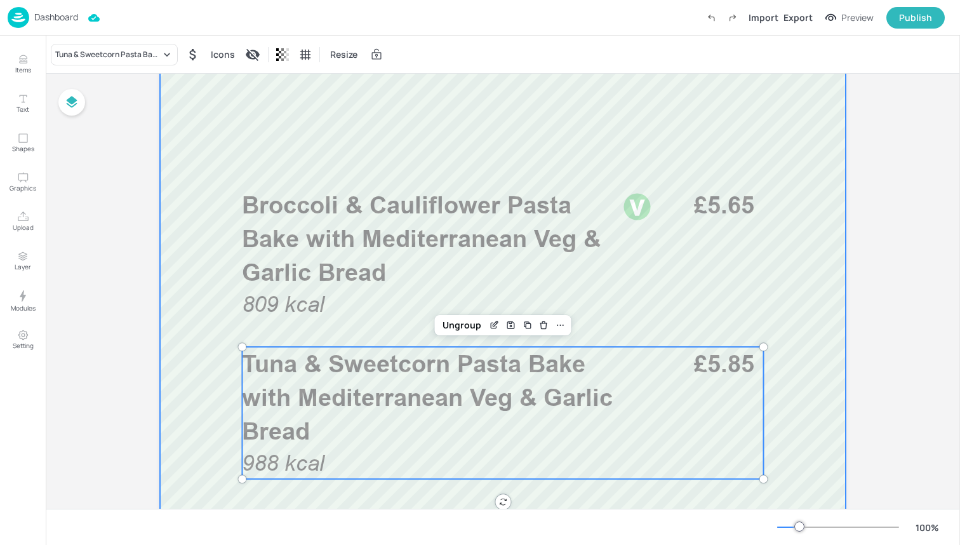
click at [229, 320] on div at bounding box center [503, 372] width 762 height 1219
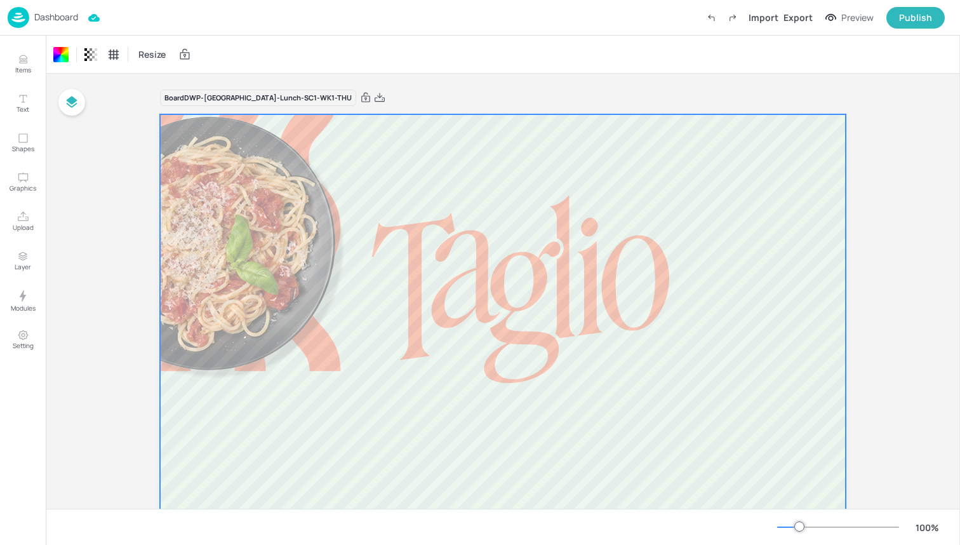
scroll to position [0, 0]
click at [17, 20] on img at bounding box center [19, 17] width 22 height 21
click at [17, 18] on img at bounding box center [19, 17] width 22 height 21
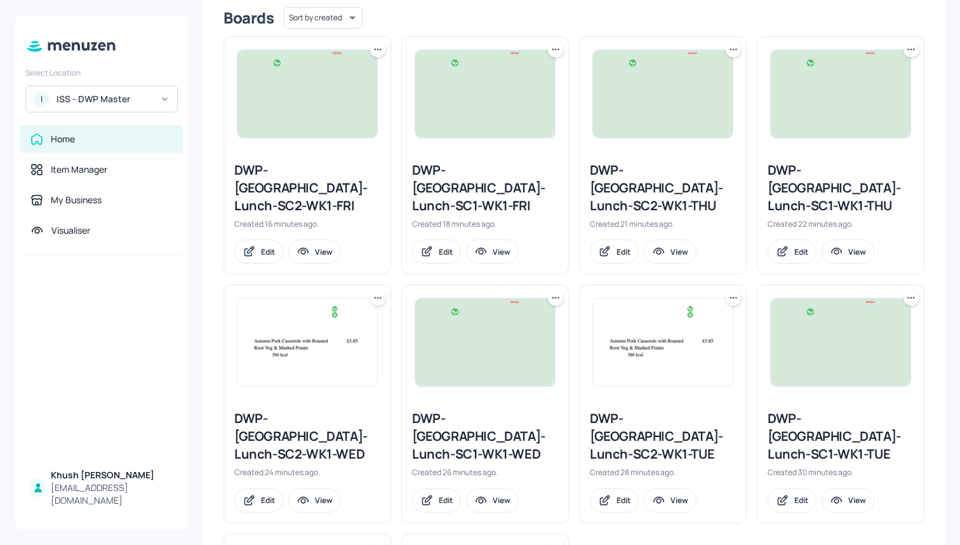
scroll to position [307, 0]
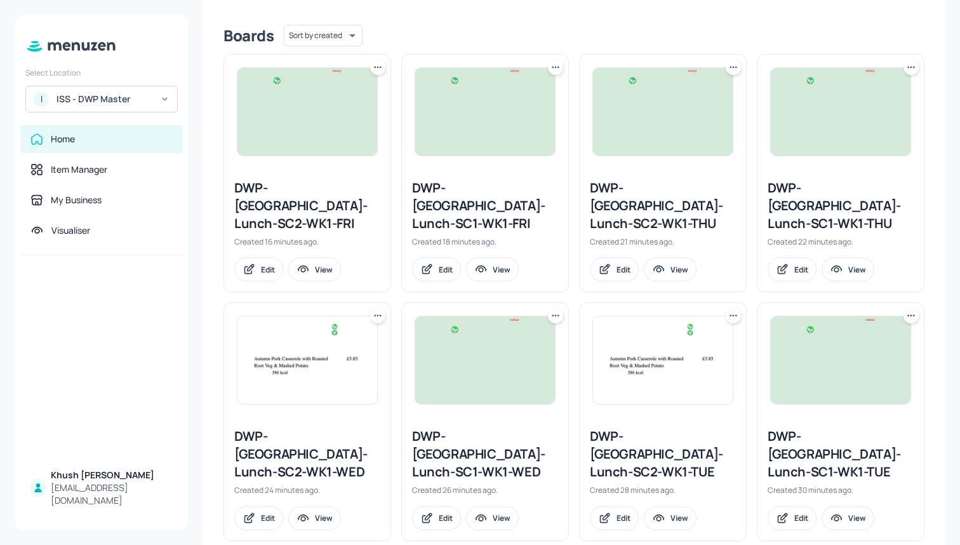
click at [648, 189] on div "DWP-[GEOGRAPHIC_DATA]-Lunch-SC2-WK1-THU" at bounding box center [663, 205] width 146 height 53
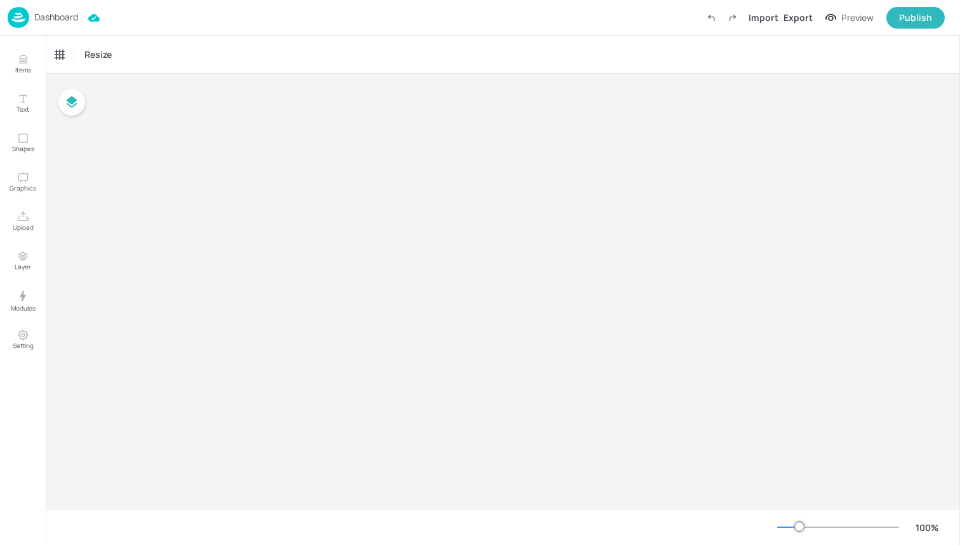
type input "£GBP - [GEOGRAPHIC_DATA]"
type input "kcal"
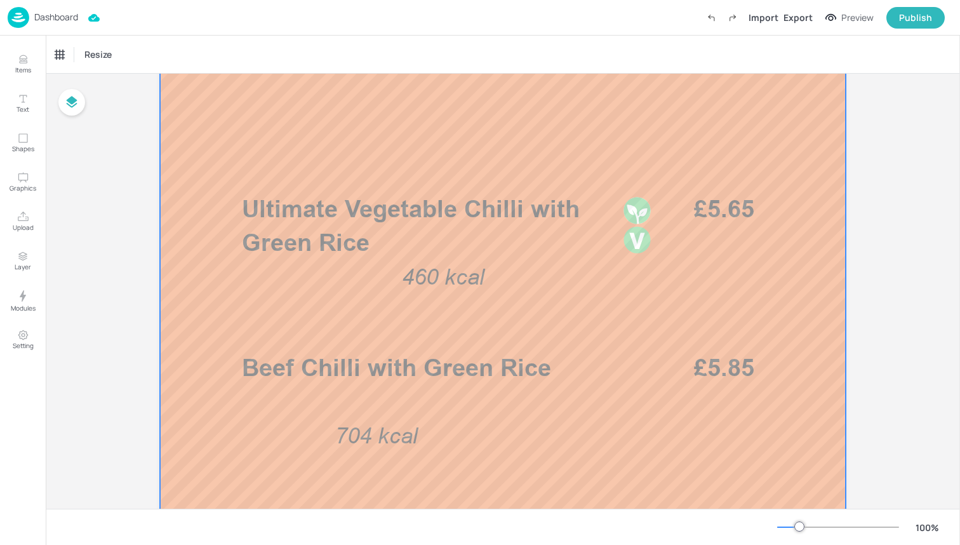
scroll to position [352, 0]
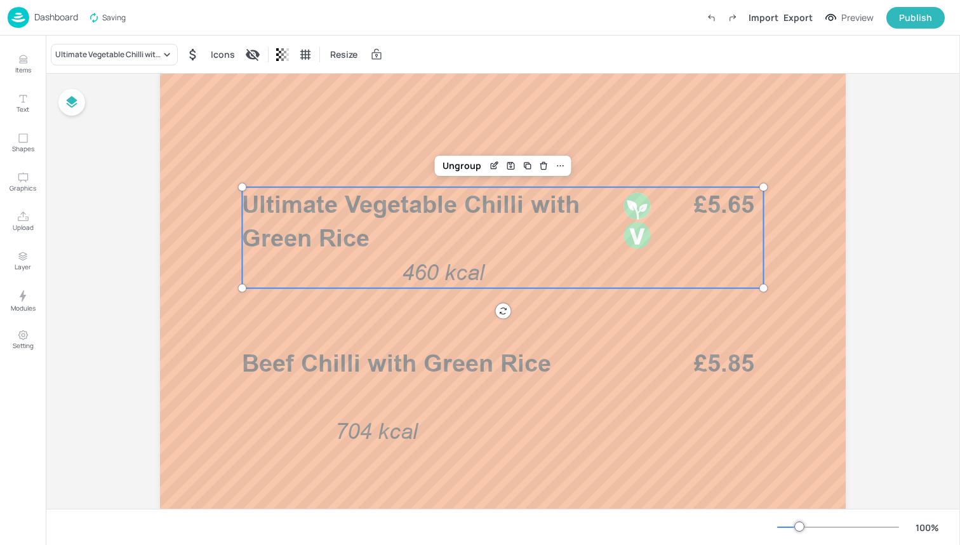
click at [462, 274] on span "460 kcal" at bounding box center [443, 272] width 83 height 25
click at [464, 162] on div "Ungroup" at bounding box center [461, 165] width 49 height 17
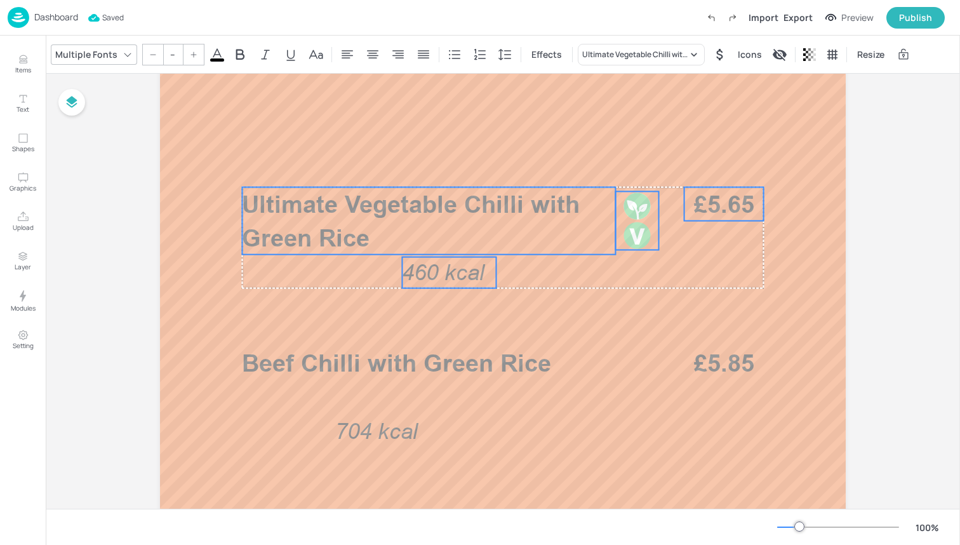
click at [452, 270] on span "460 kcal" at bounding box center [443, 272] width 83 height 25
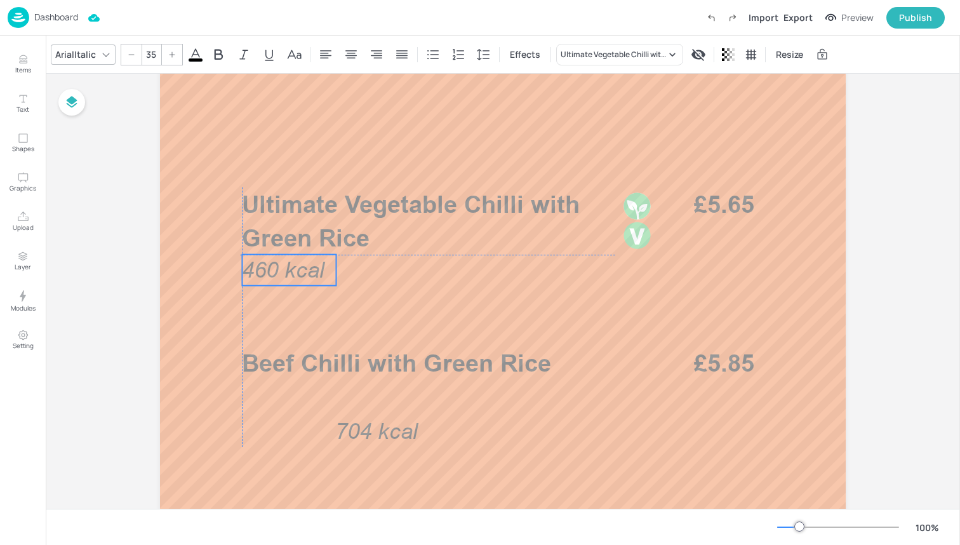
drag, startPoint x: 452, startPoint y: 270, endPoint x: 290, endPoint y: 268, distance: 161.9
click at [290, 268] on span "460 kcal" at bounding box center [283, 269] width 83 height 25
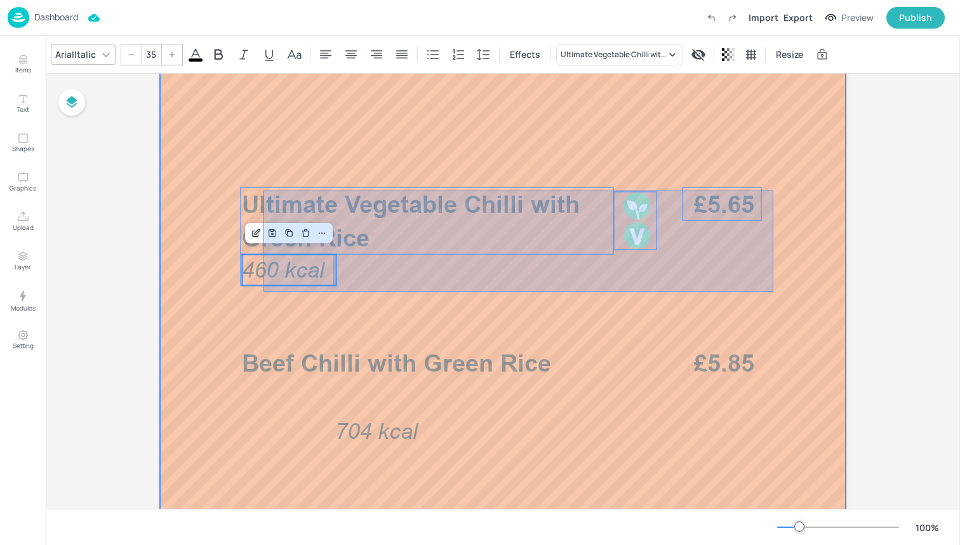
drag, startPoint x: 263, startPoint y: 291, endPoint x: 769, endPoint y: 189, distance: 516.2
click at [771, 190] on div at bounding box center [503, 372] width 762 height 1219
type input "--"
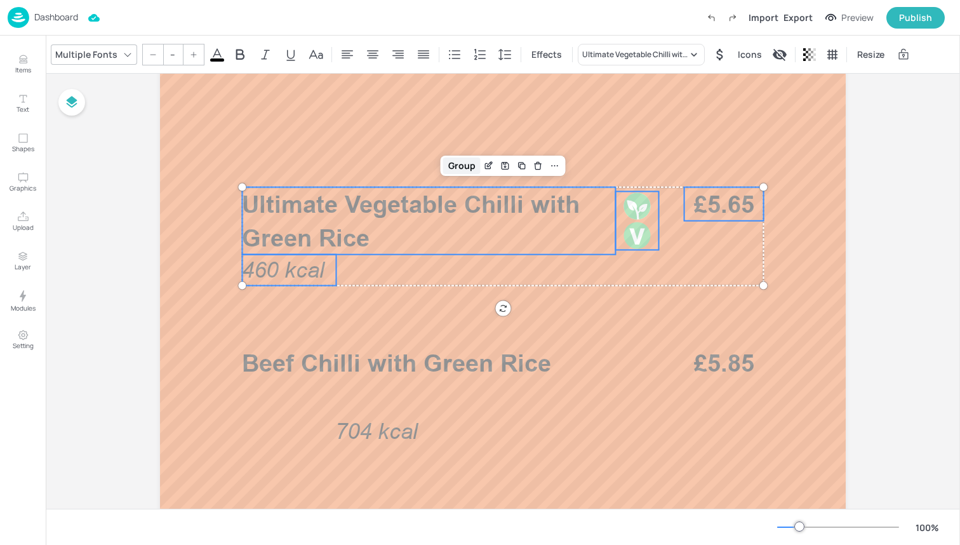
click at [454, 165] on div "Group" at bounding box center [461, 165] width 37 height 17
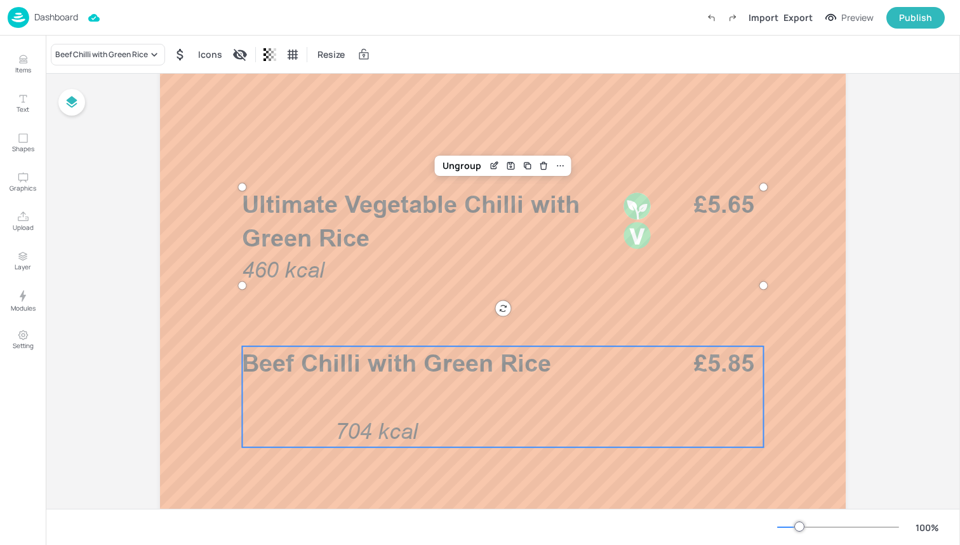
click at [399, 399] on div "Beef Chilli with Green Rice 704 kcal £5.85" at bounding box center [502, 396] width 521 height 101
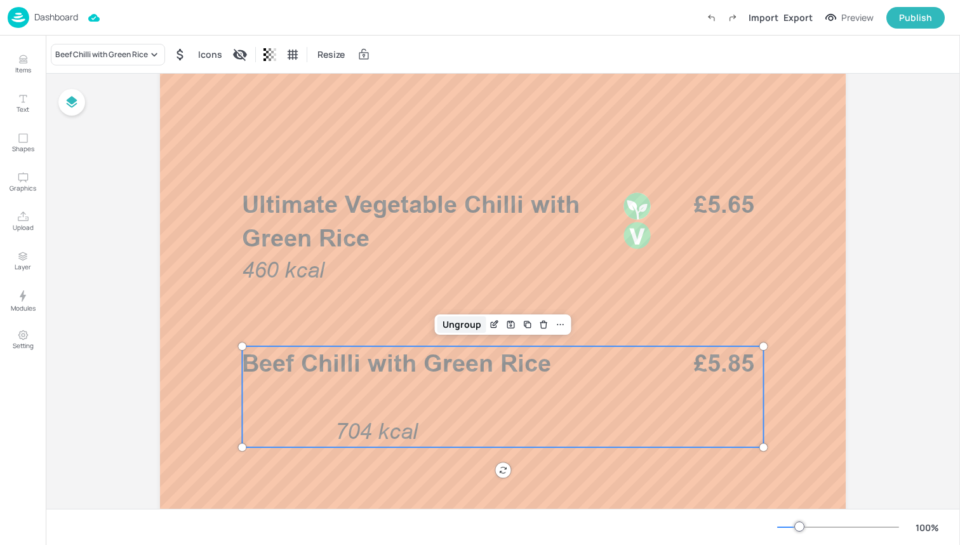
click at [460, 318] on div "Ungroup" at bounding box center [461, 324] width 49 height 17
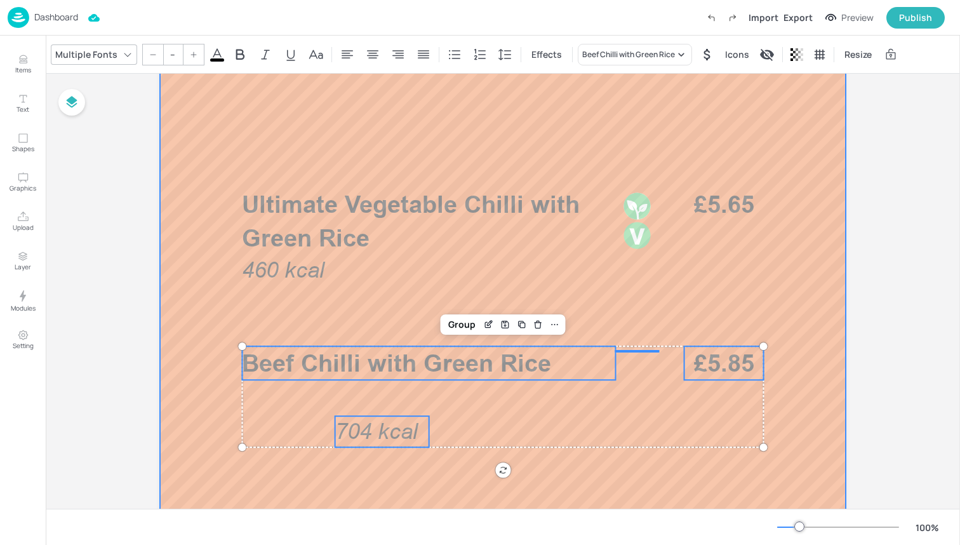
click at [382, 434] on span "704 kcal" at bounding box center [376, 430] width 83 height 25
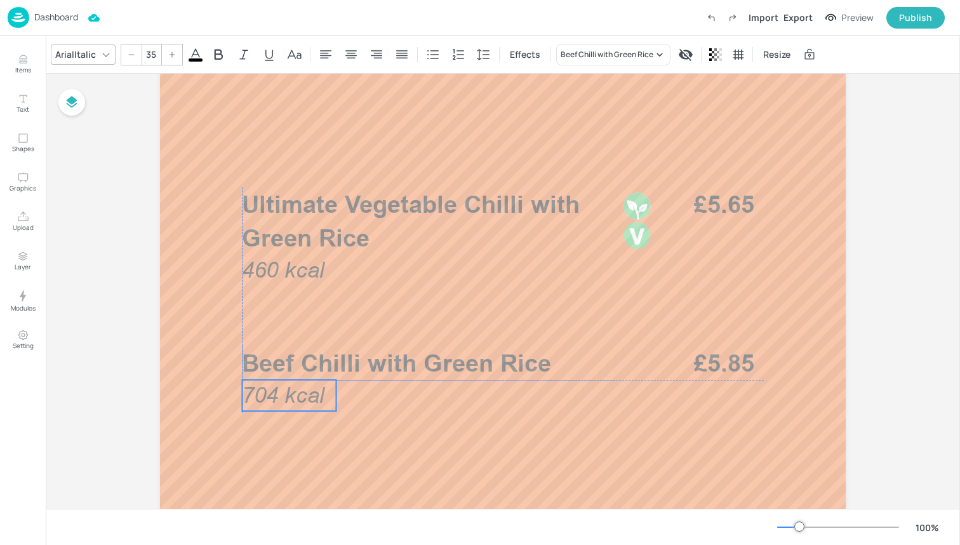
drag, startPoint x: 382, startPoint y: 434, endPoint x: 290, endPoint y: 400, distance: 97.6
click at [290, 400] on span "704 kcal" at bounding box center [283, 394] width 83 height 25
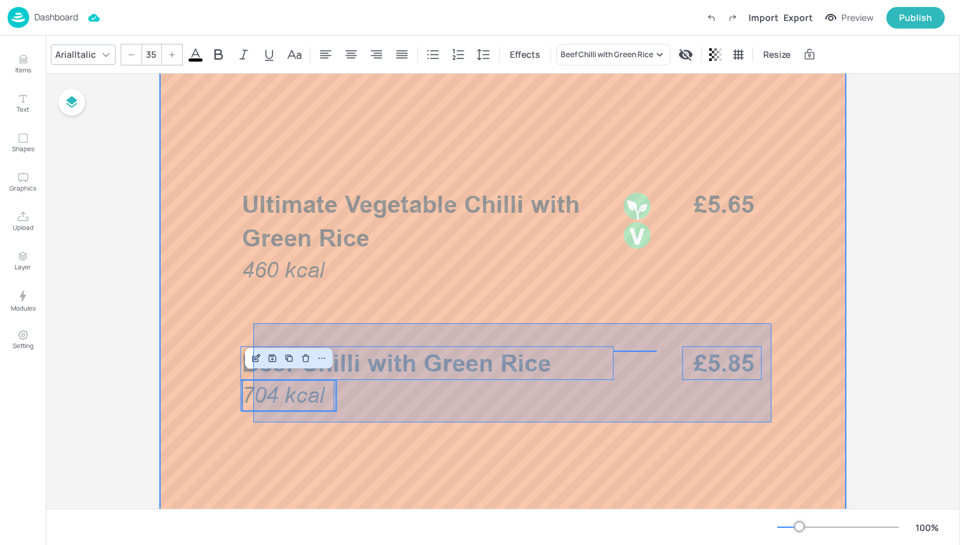
drag, startPoint x: 253, startPoint y: 422, endPoint x: 769, endPoint y: 323, distance: 525.1
click at [771, 323] on div at bounding box center [503, 372] width 762 height 1219
type input "--"
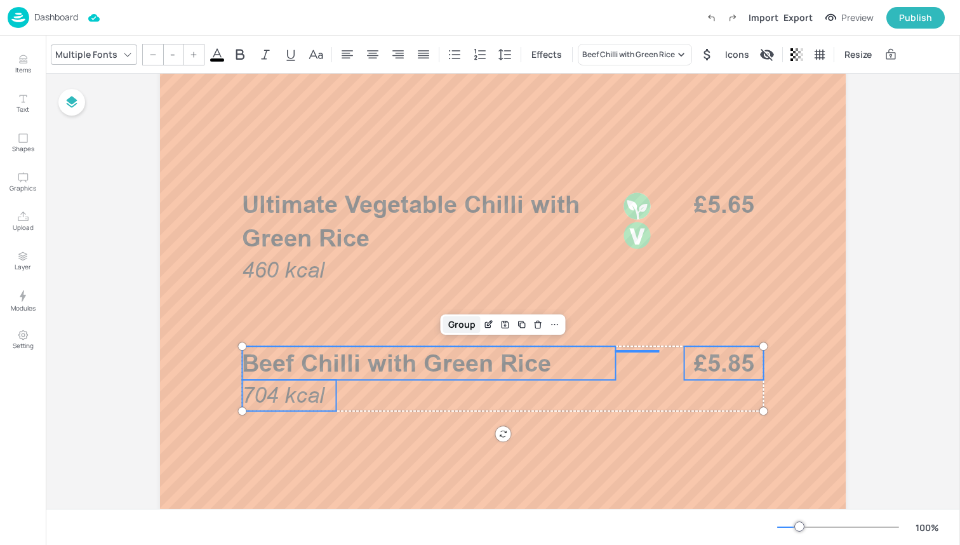
click at [452, 324] on div "Group" at bounding box center [461, 324] width 37 height 17
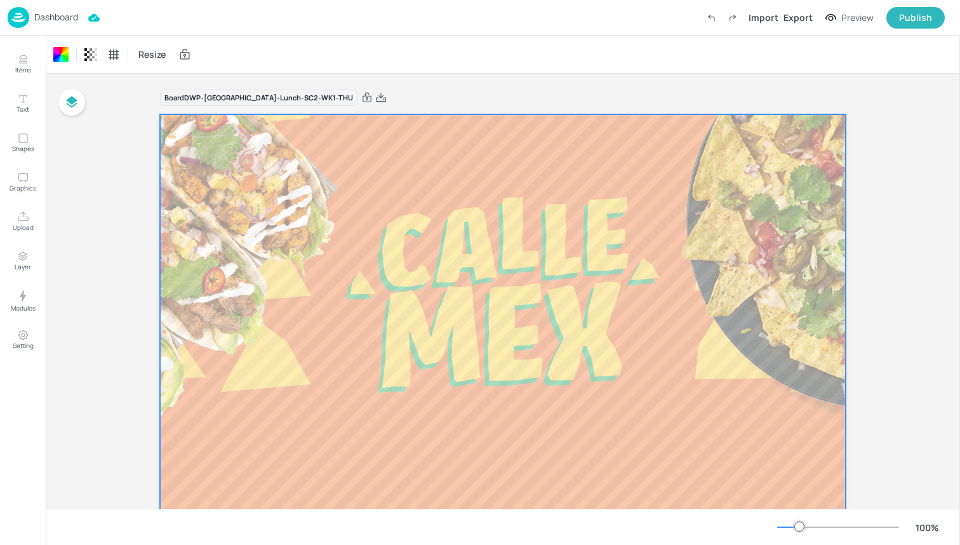
scroll to position [0, 0]
click at [361, 95] on icon at bounding box center [366, 97] width 11 height 13
click at [186, 22] on div "Dashboard Import Export Preview Publish" at bounding box center [476, 17] width 937 height 35
click at [15, 16] on img at bounding box center [19, 17] width 22 height 21
click at [20, 23] on img at bounding box center [19, 17] width 22 height 21
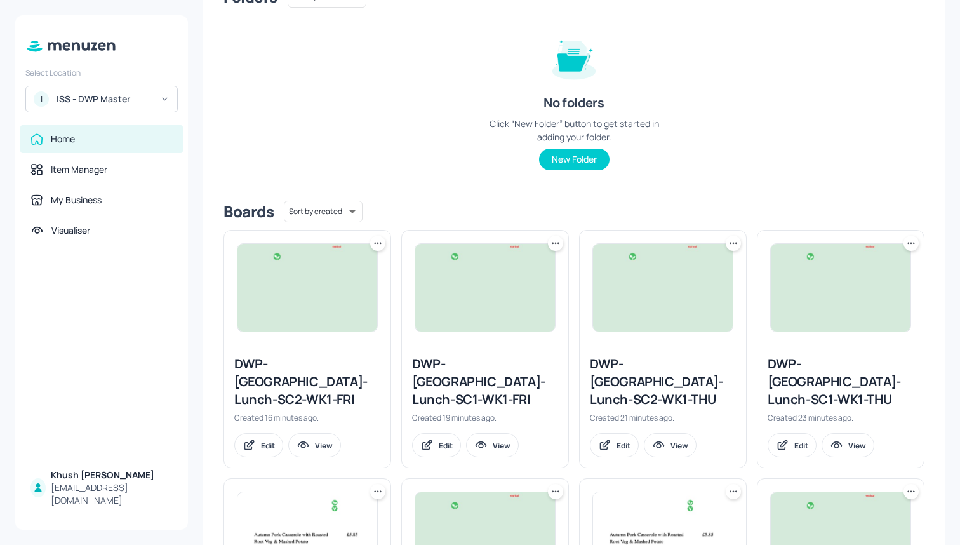
scroll to position [137, 0]
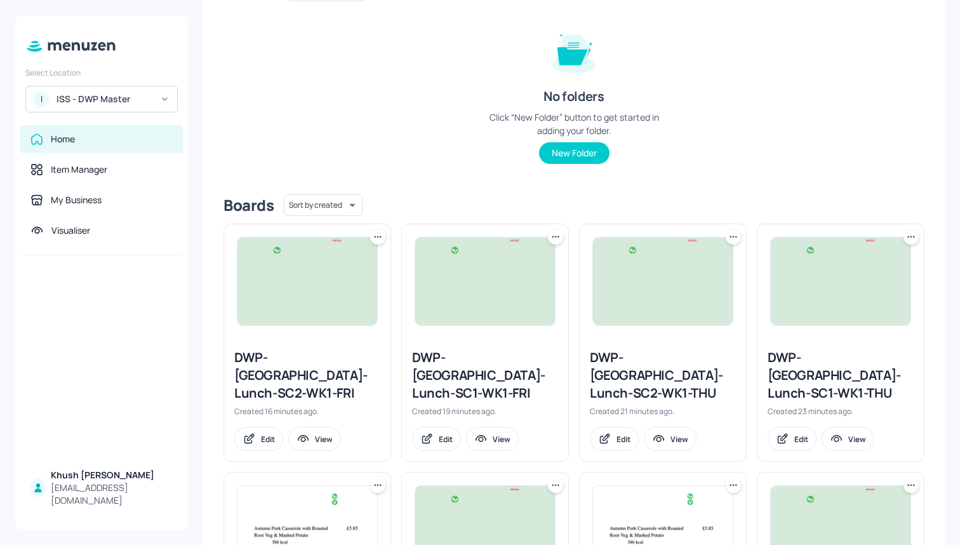
click at [442, 356] on div "DWP-[GEOGRAPHIC_DATA]-Lunch-SC1-WK1-FRI" at bounding box center [485, 375] width 146 height 53
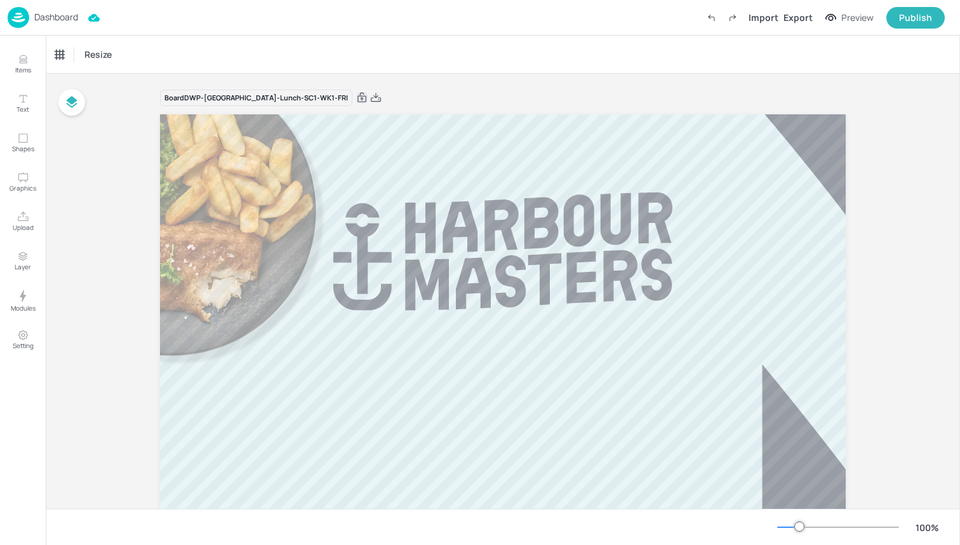
click at [357, 102] on icon at bounding box center [361, 98] width 9 height 10
click at [187, 27] on div "Dashboard Import Export Preview Publish" at bounding box center [476, 17] width 937 height 35
click at [28, 14] on img at bounding box center [19, 17] width 22 height 21
click at [168, 31] on div "Dashboard Import Export Preview Publish" at bounding box center [476, 17] width 937 height 35
click at [17, 20] on img at bounding box center [19, 17] width 22 height 21
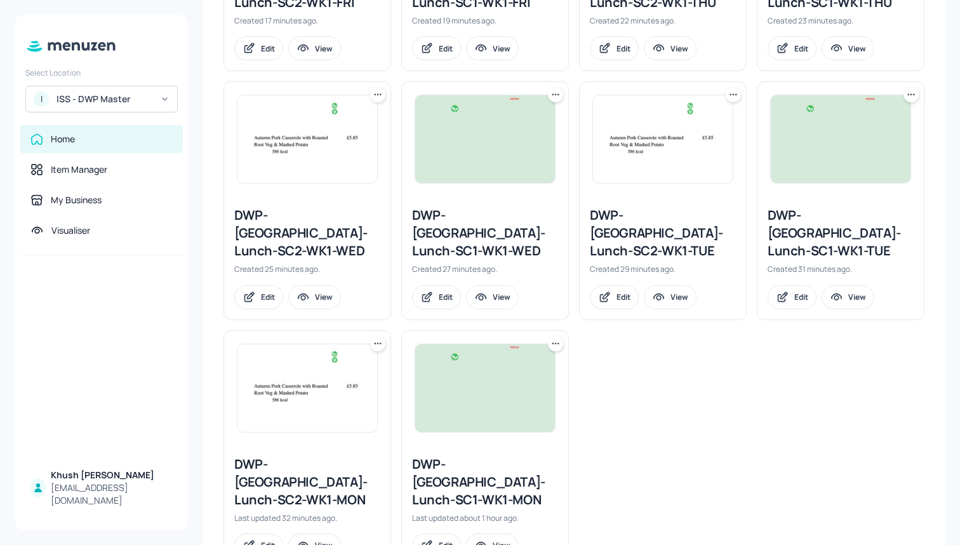
scroll to position [527, 0]
click at [549, 338] on icon at bounding box center [555, 344] width 13 height 13
click at [489, 356] on p "Duplicate" at bounding box center [491, 354] width 34 height 11
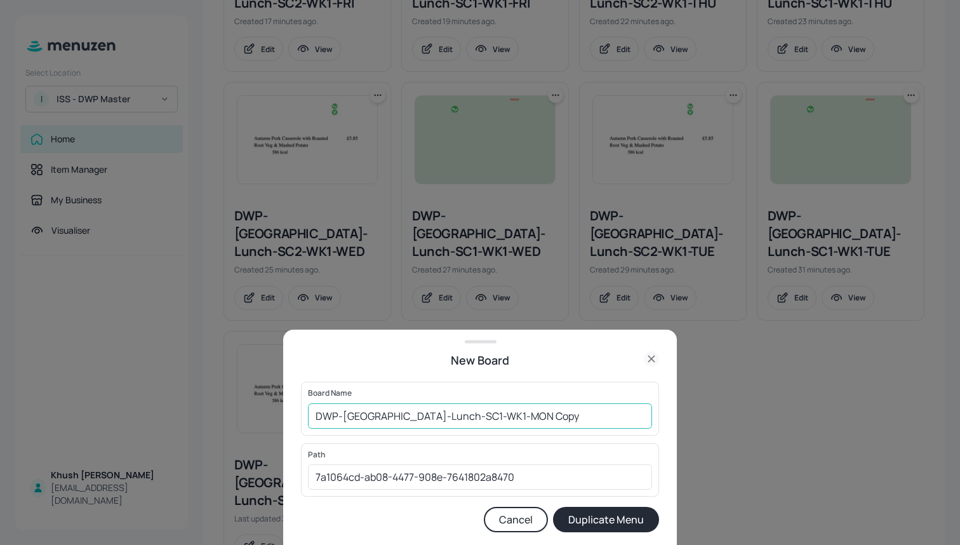
click at [517, 412] on input "DWP-Leeds-Lunch-SC1-WK1-MON Copy" at bounding box center [480, 415] width 344 height 25
click at [449, 415] on input "DWP-[GEOGRAPHIC_DATA]-Lunch-SC1-WK1-MON" at bounding box center [480, 415] width 344 height 25
type input "DWP-[GEOGRAPHIC_DATA]-Lunch-SC1-WK2-MON"
click at [608, 521] on button "Duplicate Menu" at bounding box center [606, 519] width 106 height 25
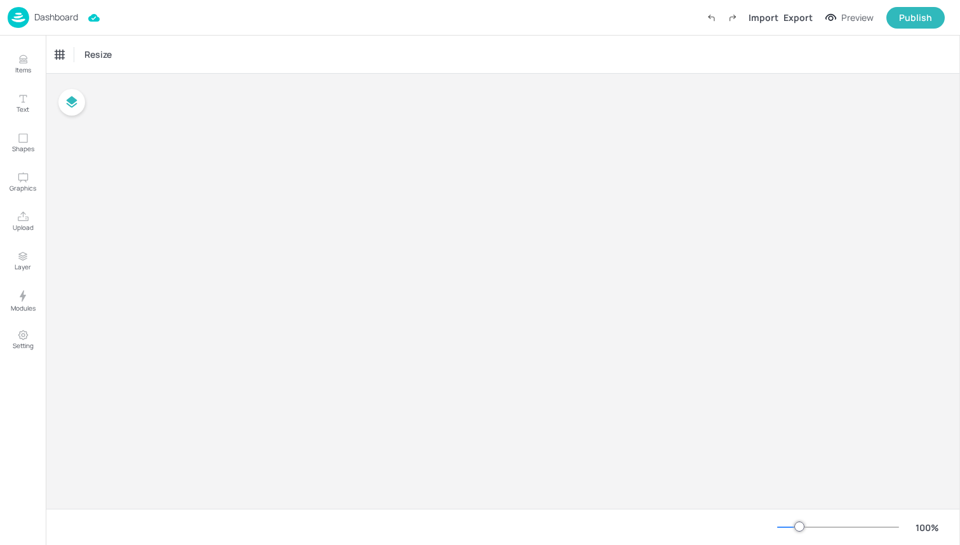
type input "£GBP - [GEOGRAPHIC_DATA]"
type input "kcal"
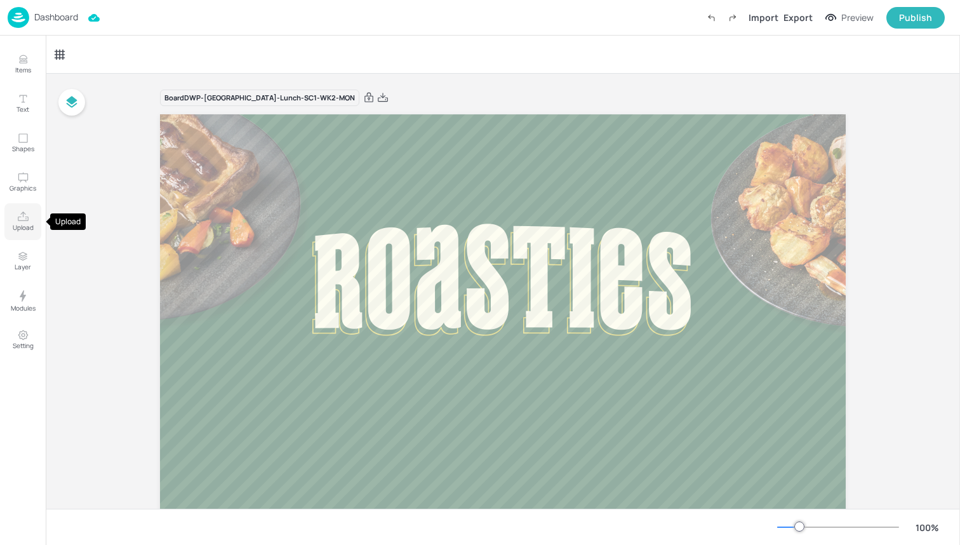
click at [27, 215] on icon "Upload" at bounding box center [23, 217] width 12 height 12
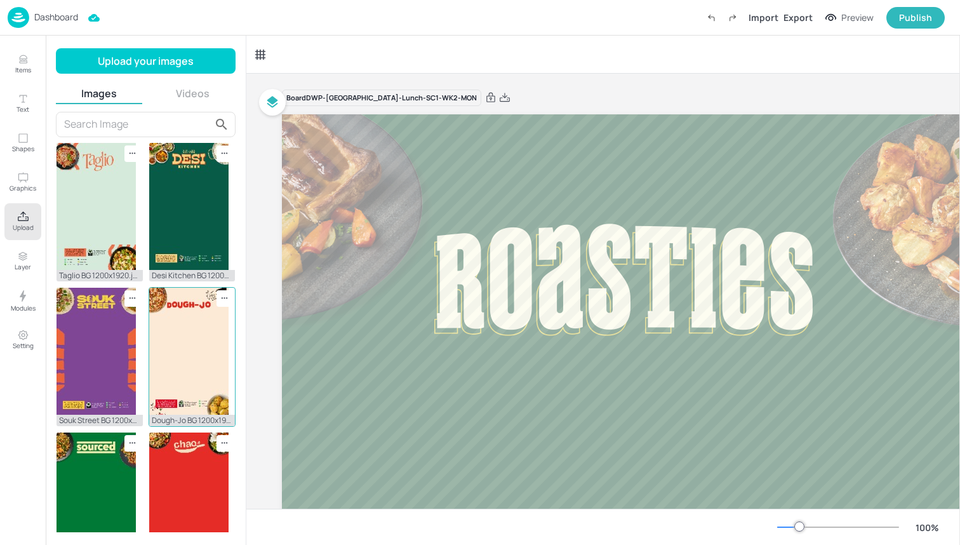
scroll to position [25, 0]
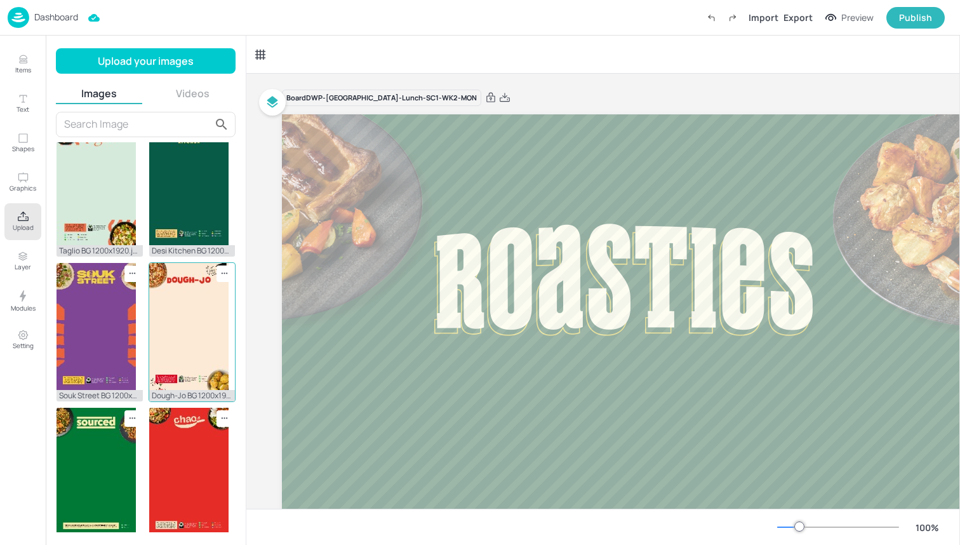
click at [187, 340] on img at bounding box center [188, 326] width 79 height 127
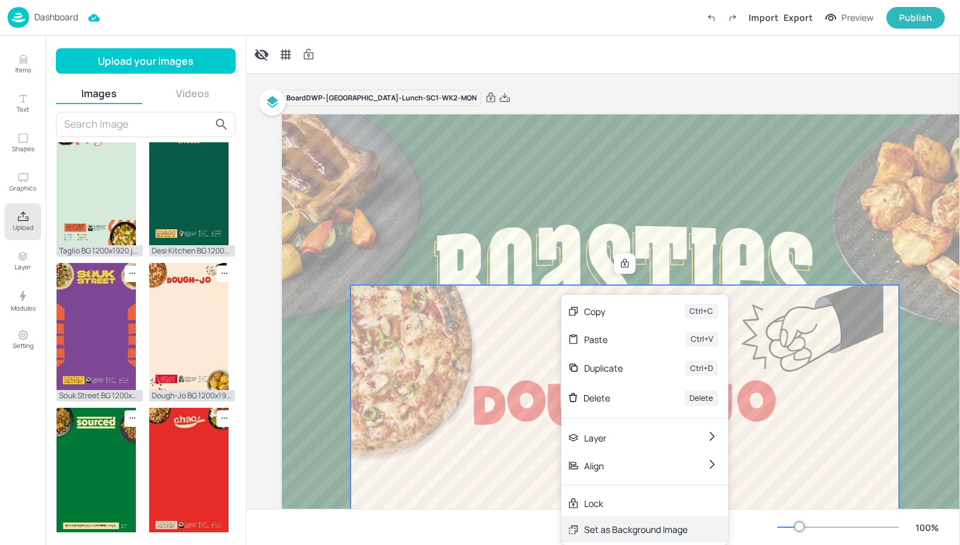
click at [613, 521] on div "Set as Background Image" at bounding box center [644, 529] width 167 height 26
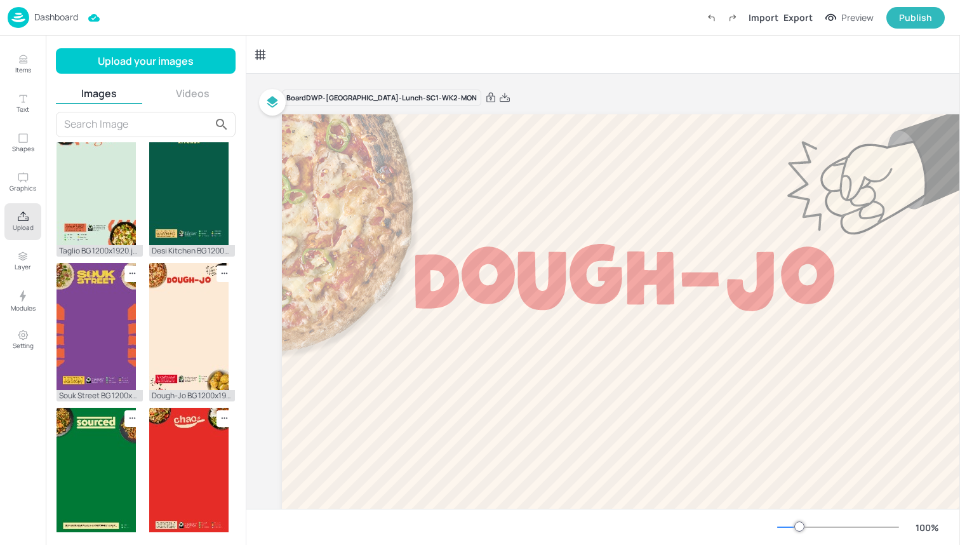
scroll to position [20, 0]
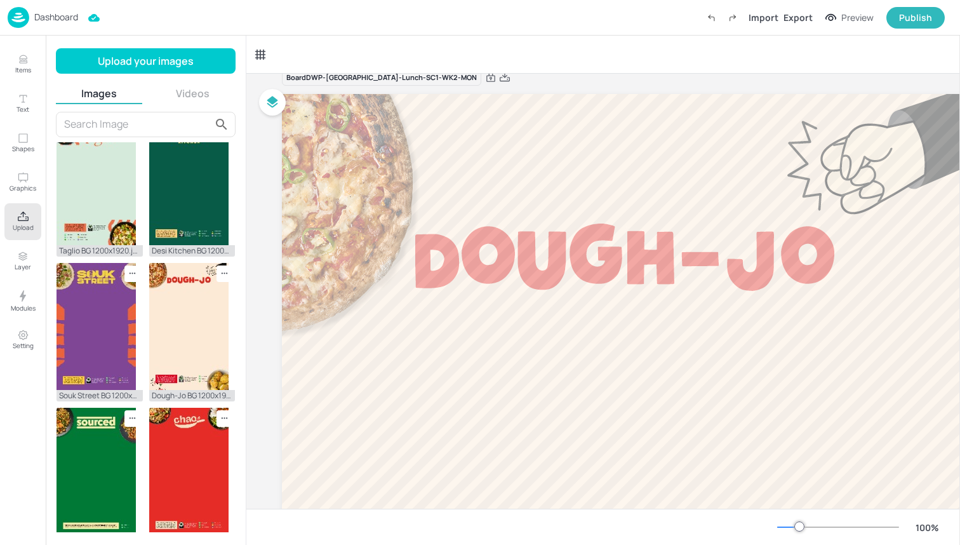
click at [25, 218] on icon "Upload" at bounding box center [23, 217] width 12 height 12
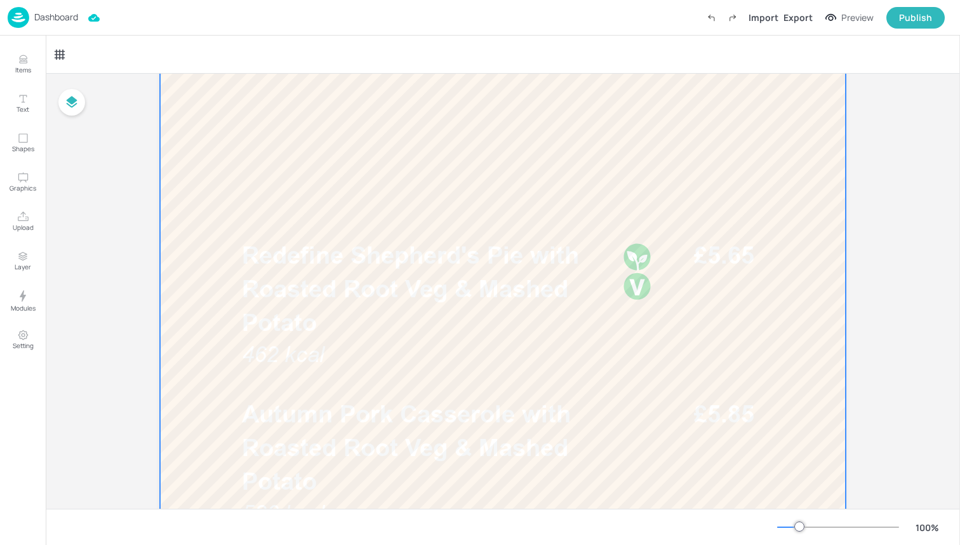
scroll to position [310, 0]
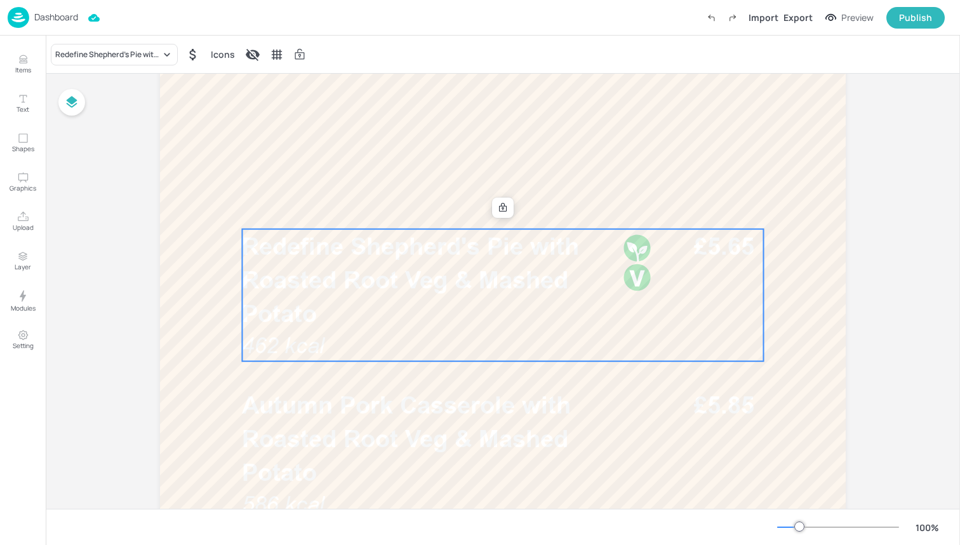
click at [319, 293] on p "Redefine Shepherd's Pie with Roasted Root Veg & Mashed Potato" at bounding box center [428, 280] width 373 height 102
click at [136, 44] on div "Redefine Shepherd's Pie with Roasted Root Veg & Mashed Potato" at bounding box center [114, 55] width 127 height 22
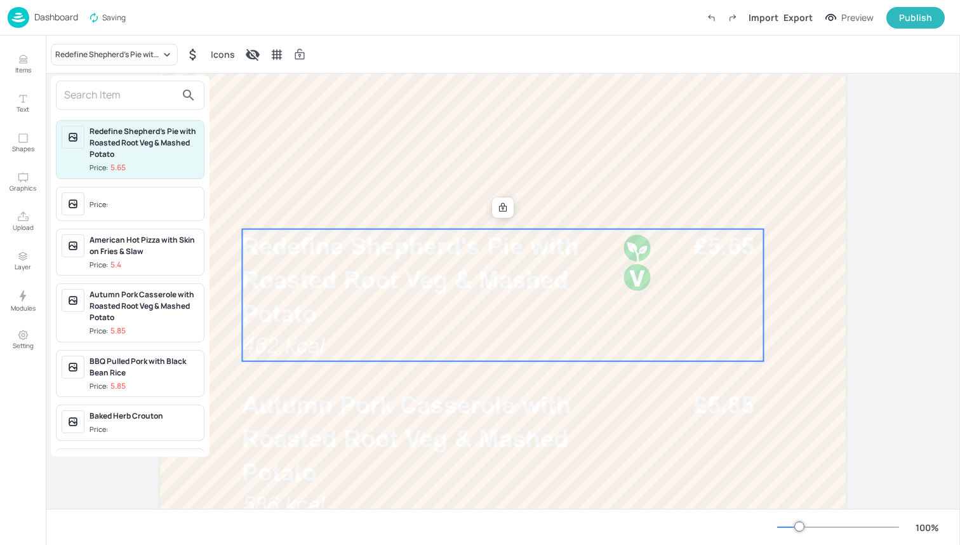
click at [140, 105] on input "text" at bounding box center [120, 95] width 112 height 20
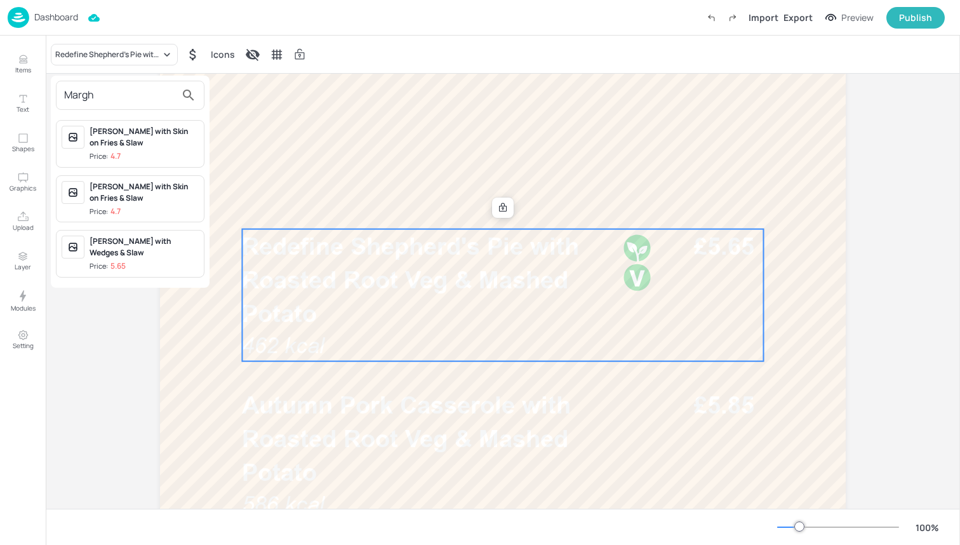
type input "March"
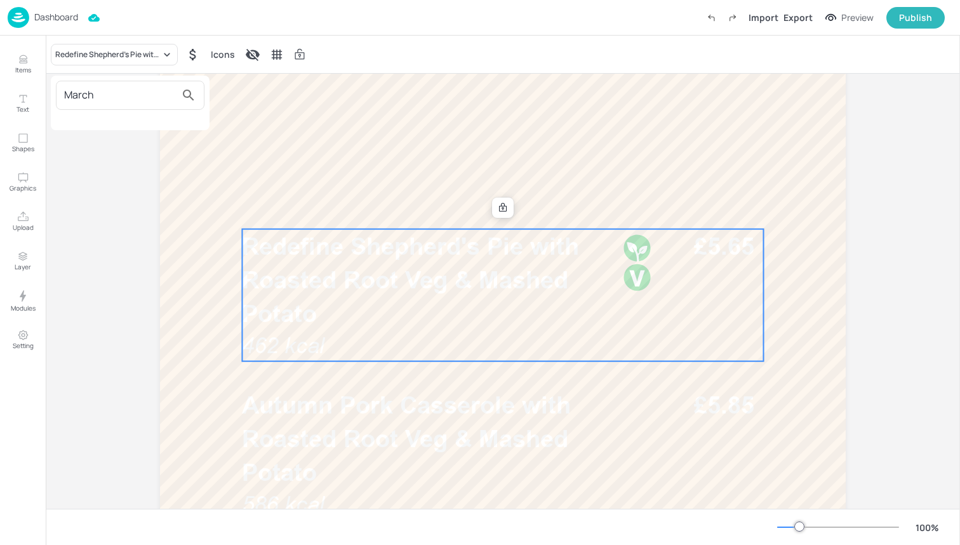
drag, startPoint x: 164, startPoint y: 136, endPoint x: 162, endPoint y: 149, distance: 12.3
click at [162, 149] on div at bounding box center [480, 272] width 960 height 545
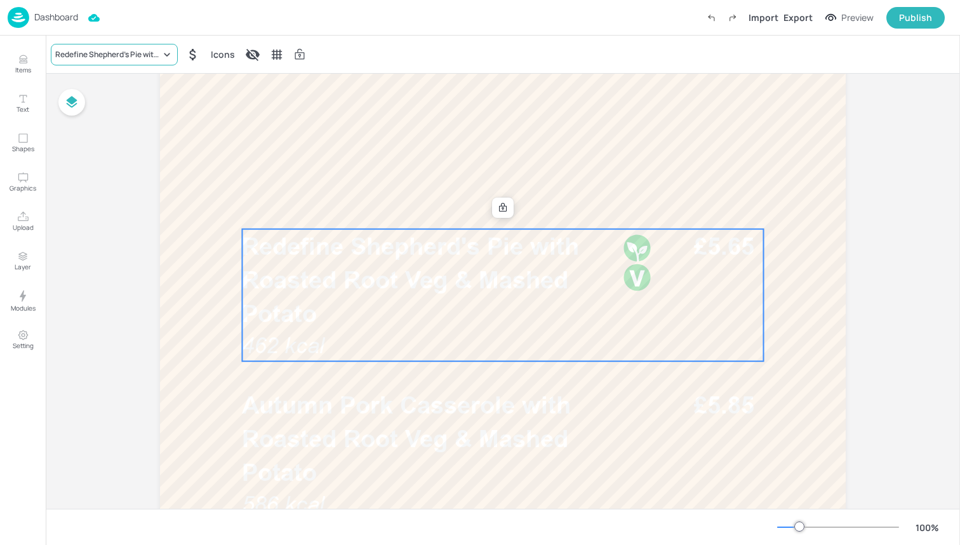
click at [123, 51] on div "Redefine Shepherd's Pie with Roasted Root Veg & Mashed Potato" at bounding box center [107, 54] width 105 height 11
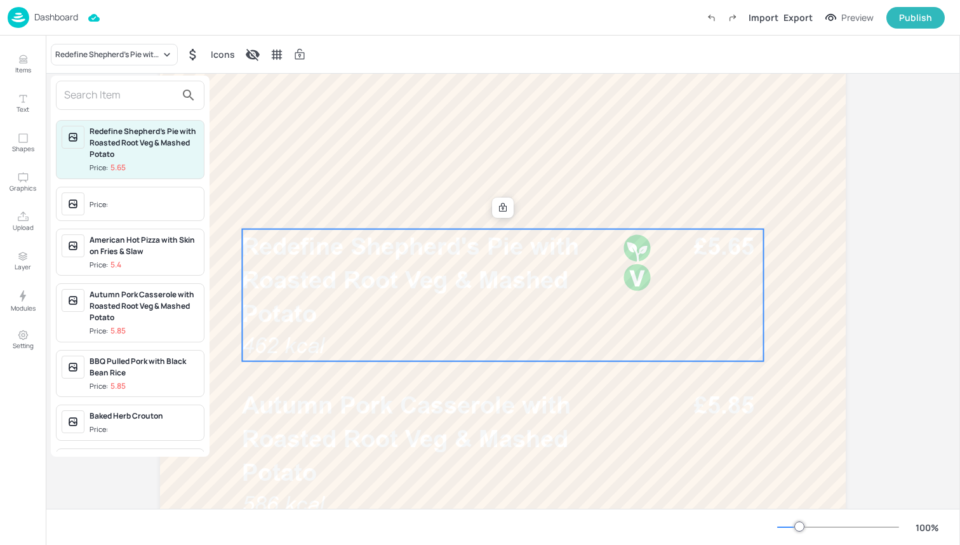
click at [123, 91] on input "text" at bounding box center [120, 95] width 112 height 20
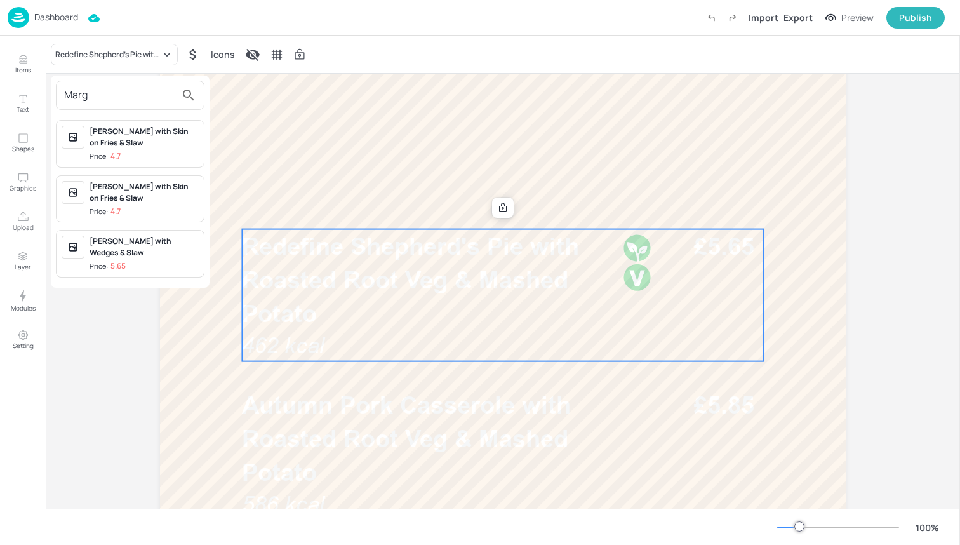
type input "Marg"
click at [132, 132] on div "[PERSON_NAME] with Skin on Fries & Slaw" at bounding box center [144, 137] width 109 height 23
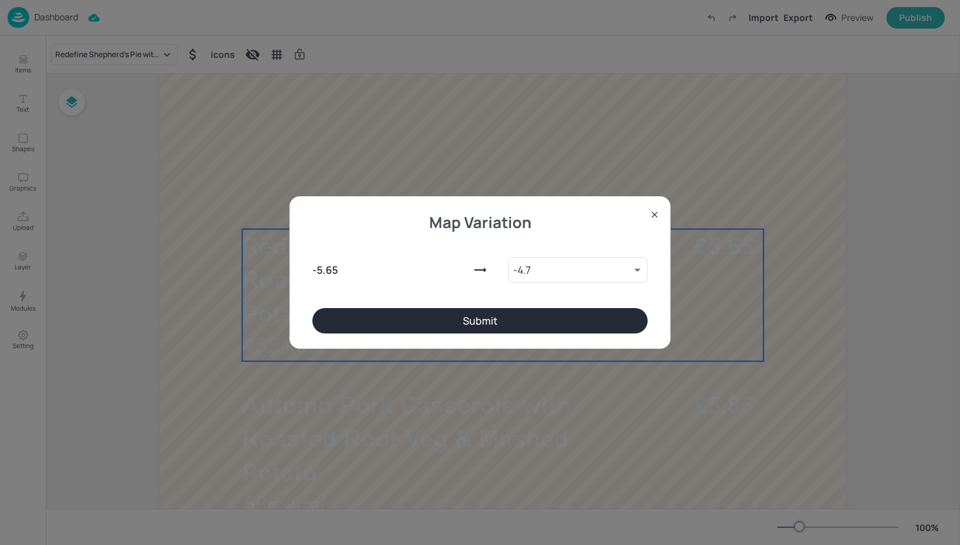
click at [347, 306] on div "- 5.65 - 4.7 9888602 ​" at bounding box center [479, 267] width 335 height 81
click at [350, 319] on button "Submit" at bounding box center [479, 320] width 335 height 25
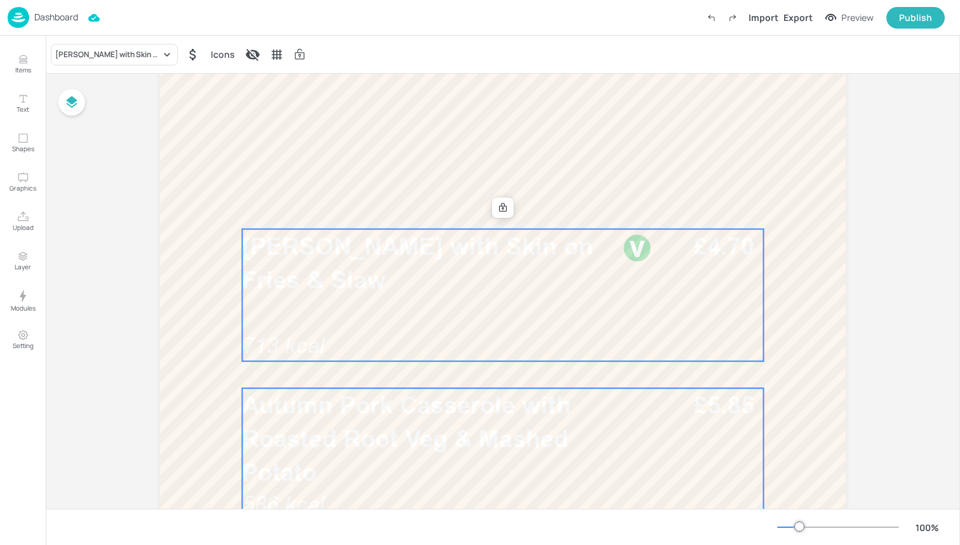
click at [372, 445] on span "Autumn Pork Casserole with Roasted Root Veg & Mashed Potato" at bounding box center [406, 438] width 329 height 96
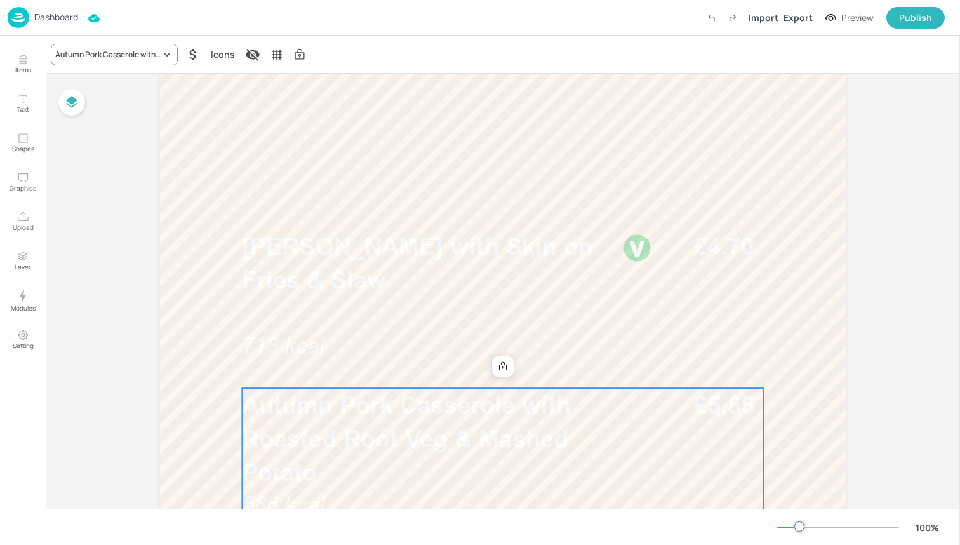
click at [95, 60] on div "Autumn Pork Casserole with Roasted Root Veg & Mashed Potato" at bounding box center [107, 54] width 105 height 11
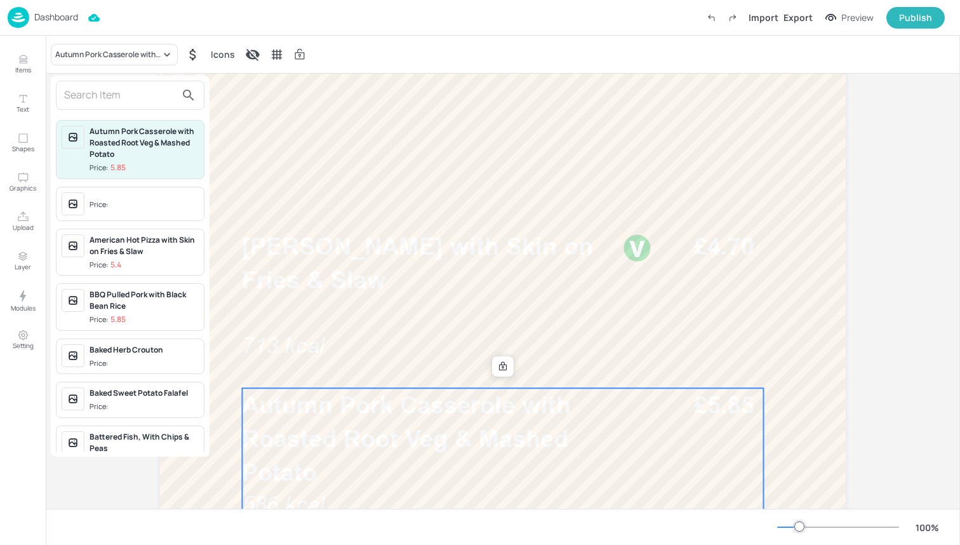
click at [97, 95] on input "text" at bounding box center [120, 95] width 112 height 20
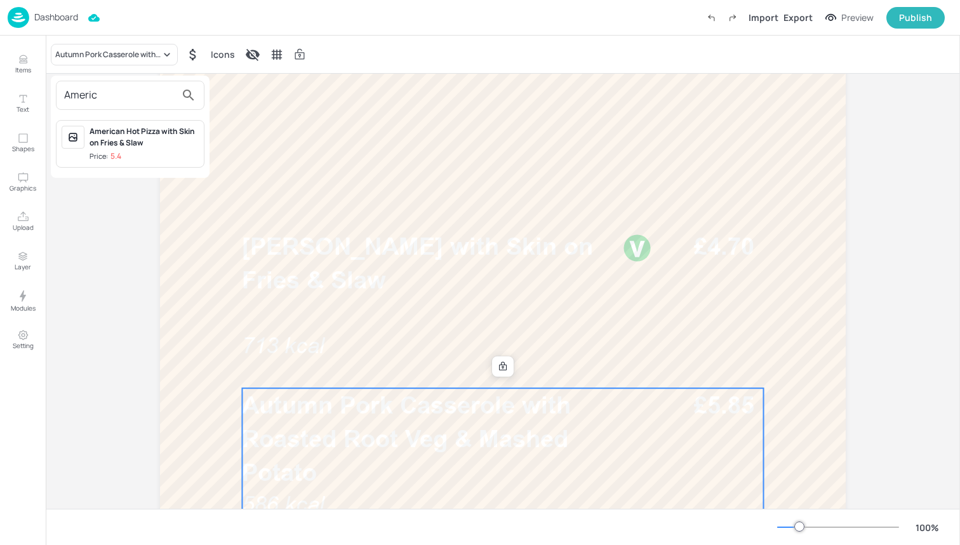
type input "Americ"
click at [118, 147] on div "American Hot Pizza with Skin on Fries & Slaw" at bounding box center [144, 137] width 109 height 23
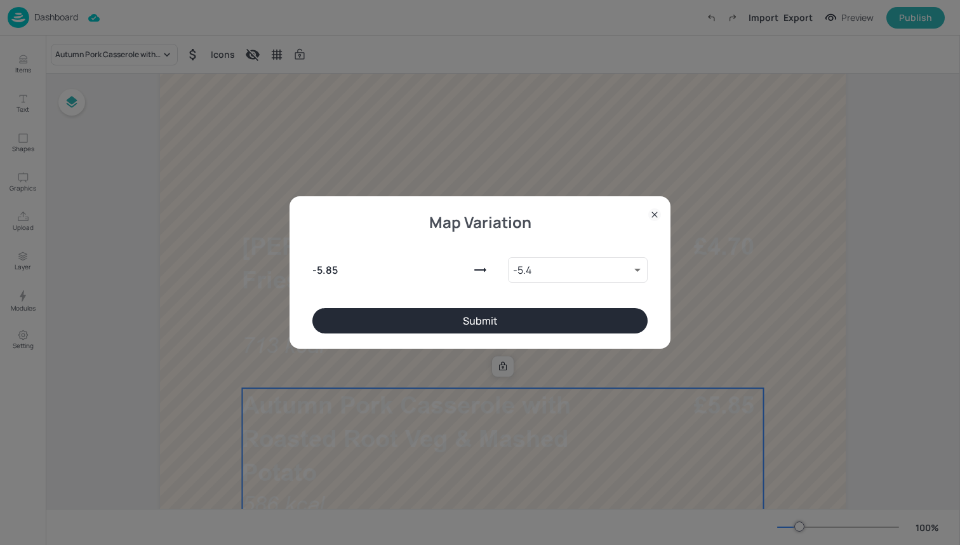
click at [442, 321] on button "Submit" at bounding box center [479, 320] width 335 height 25
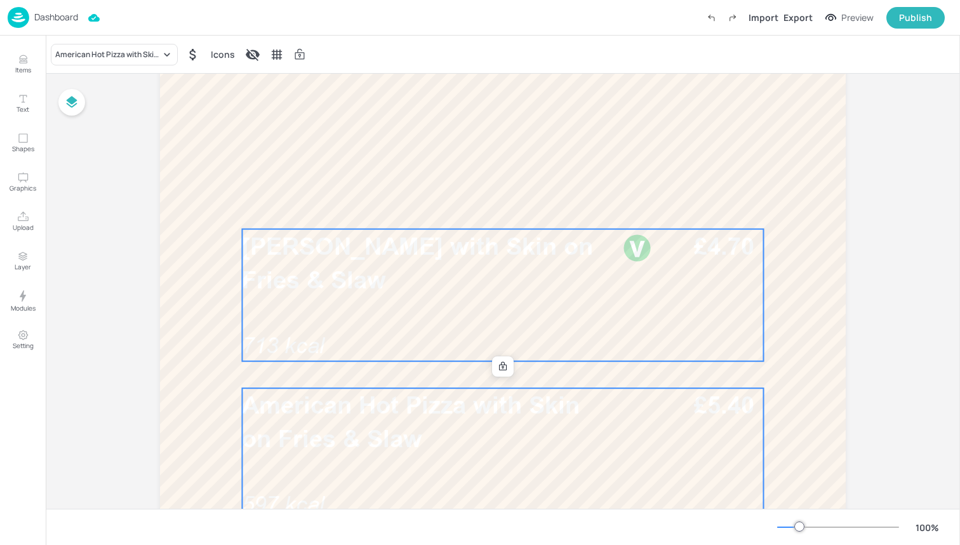
click at [379, 300] on div "[PERSON_NAME] with Skin on Fries & Slaw 713 kcal £4.70" at bounding box center [502, 295] width 521 height 132
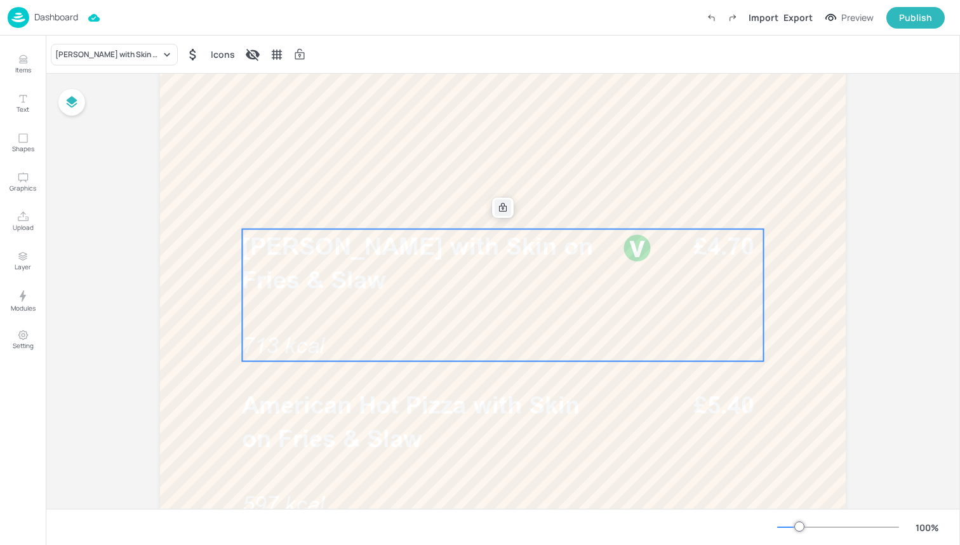
click at [498, 209] on icon at bounding box center [503, 208] width 10 height 10
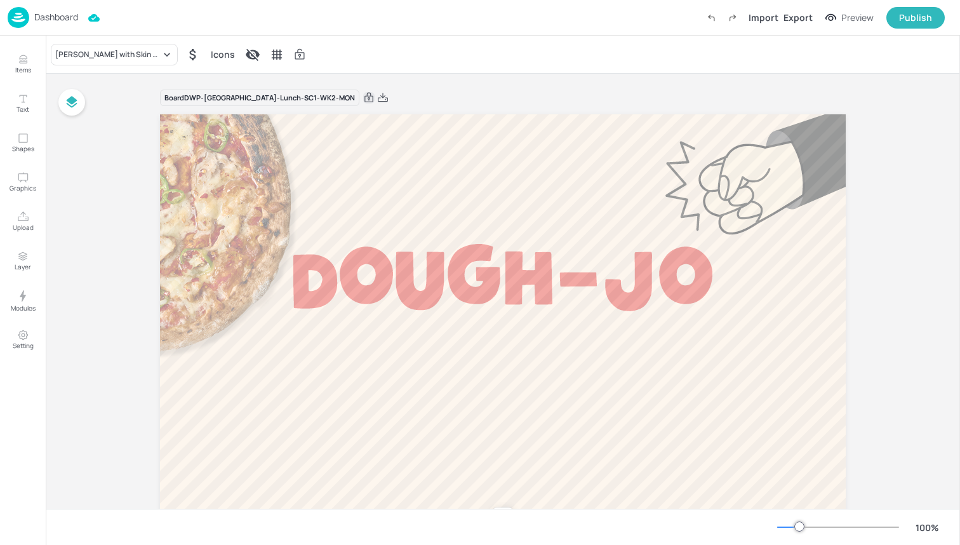
scroll to position [0, 0]
click at [363, 94] on icon at bounding box center [368, 97] width 11 height 13
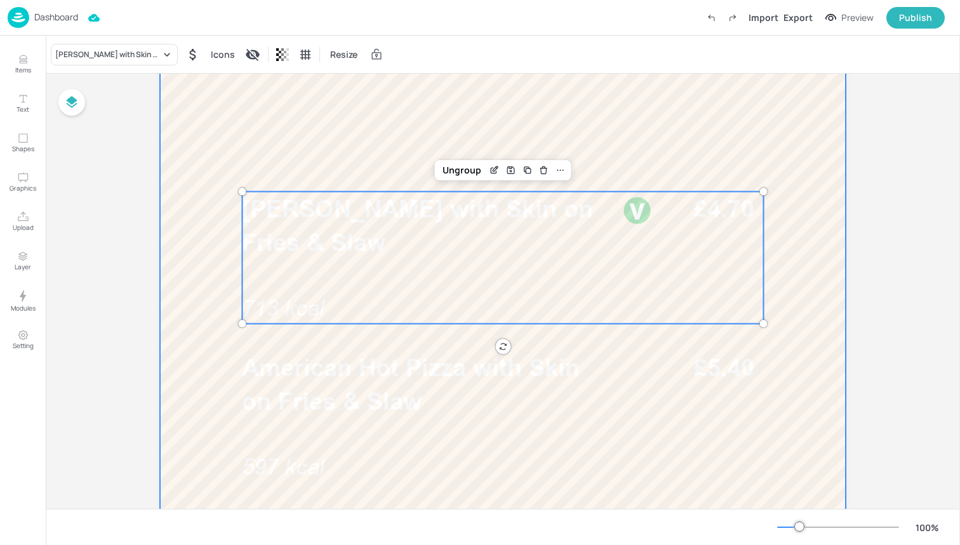
scroll to position [355, 0]
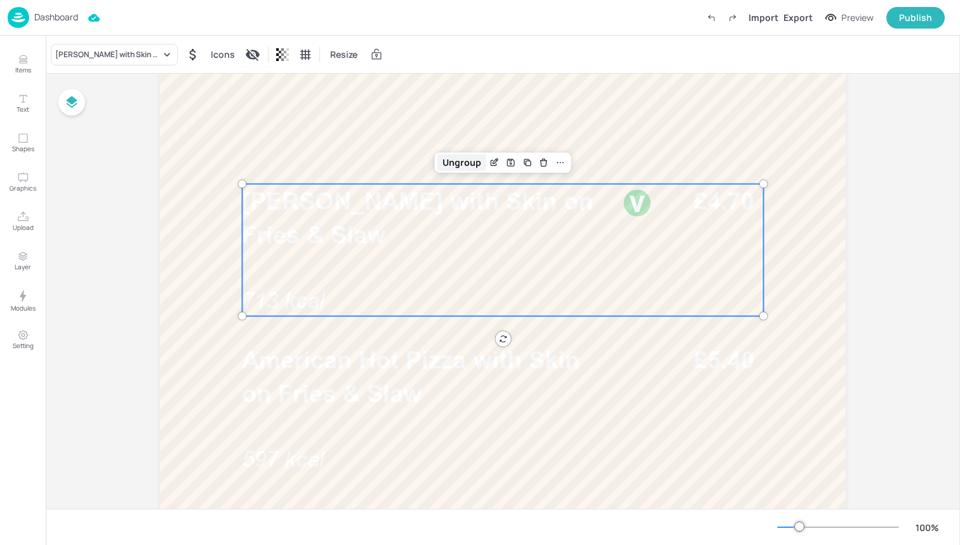
click at [465, 161] on div "Ungroup" at bounding box center [461, 162] width 49 height 17
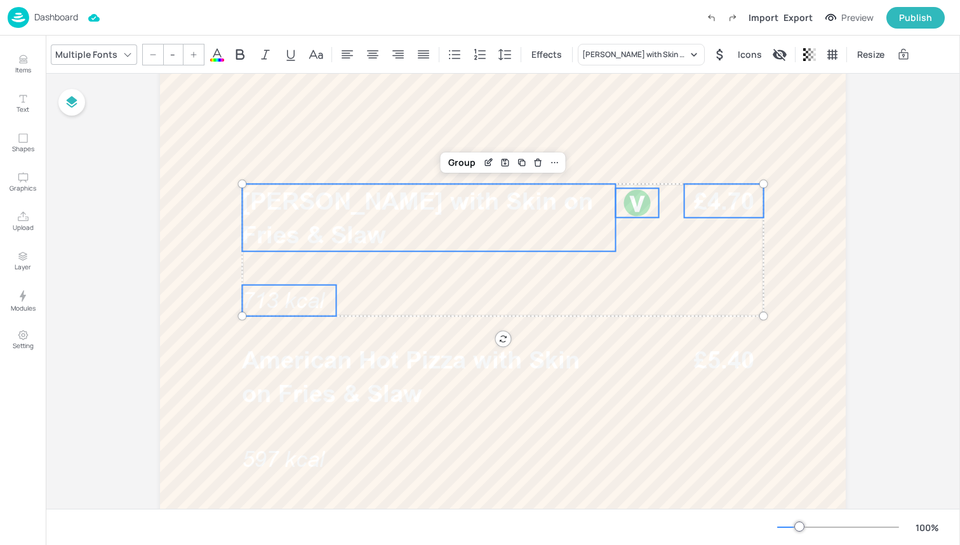
click at [217, 52] on icon at bounding box center [216, 54] width 11 height 12
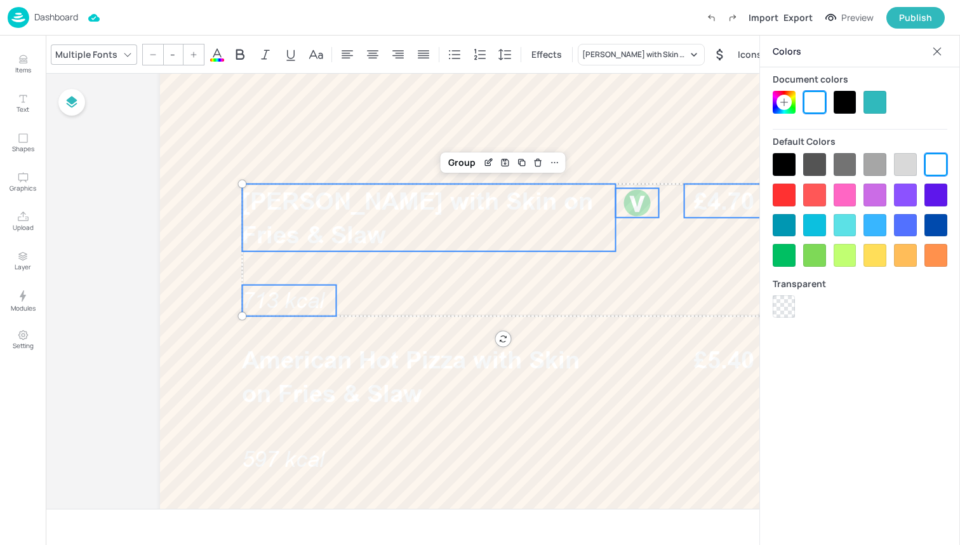
click at [786, 164] on div at bounding box center [784, 164] width 23 height 23
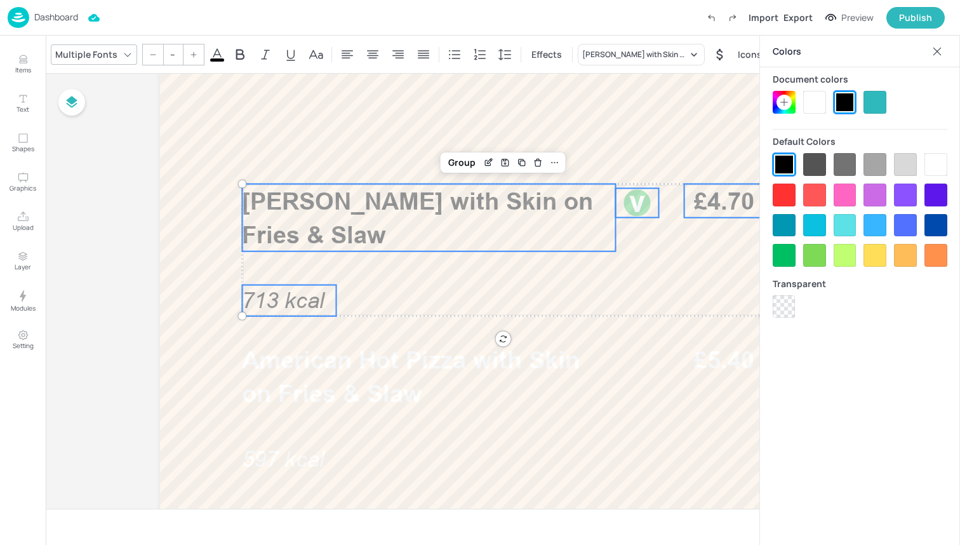
click at [286, 299] on span "713 kcal" at bounding box center [283, 300] width 83 height 25
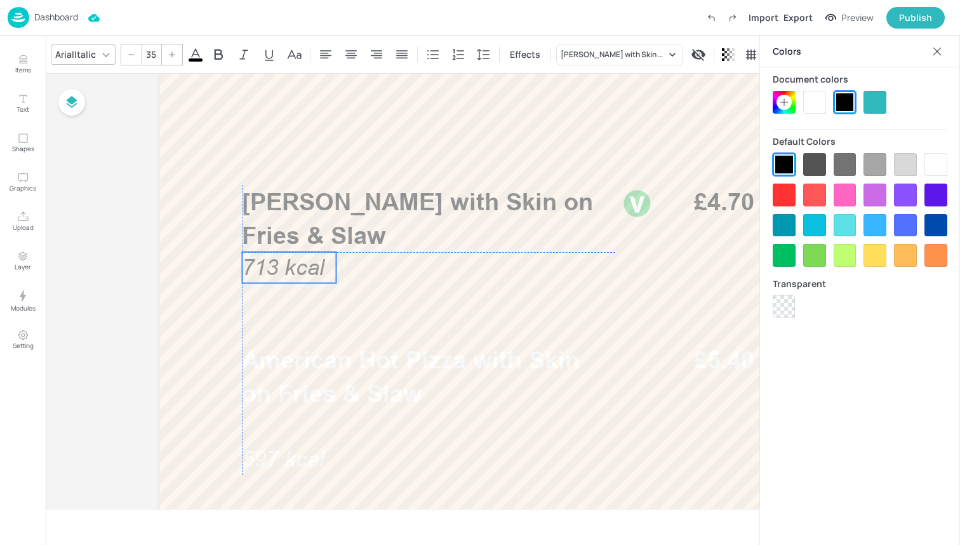
drag, startPoint x: 286, startPoint y: 299, endPoint x: 286, endPoint y: 265, distance: 34.3
click at [286, 265] on span "713 kcal" at bounding box center [283, 267] width 83 height 25
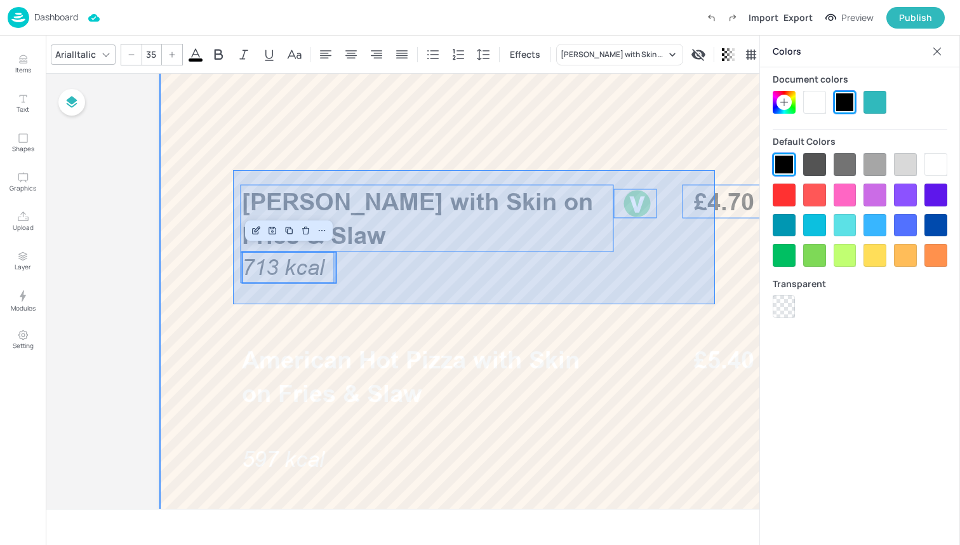
drag, startPoint x: 233, startPoint y: 304, endPoint x: 714, endPoint y: 168, distance: 499.4
click at [714, 168] on div at bounding box center [503, 368] width 762 height 1219
type input "--"
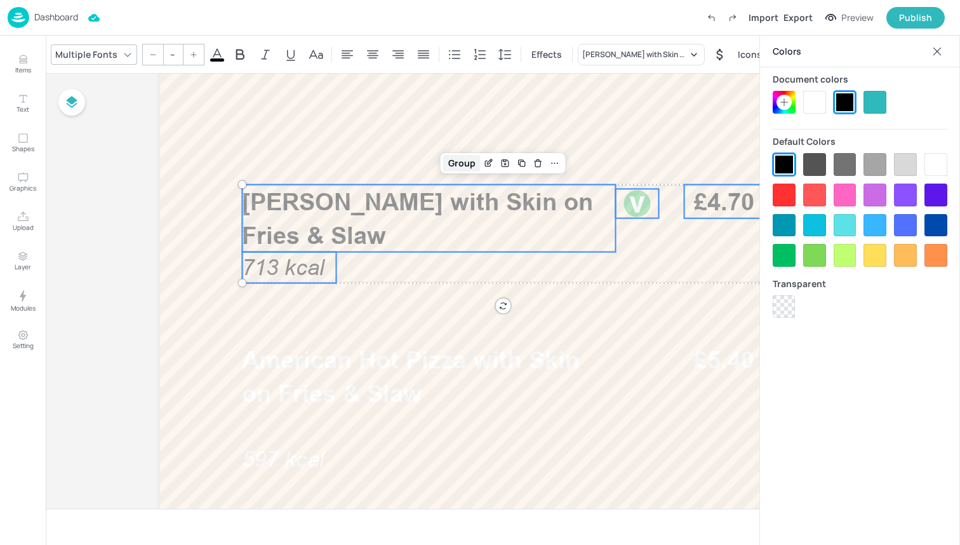
click at [456, 166] on div "Group" at bounding box center [461, 163] width 37 height 17
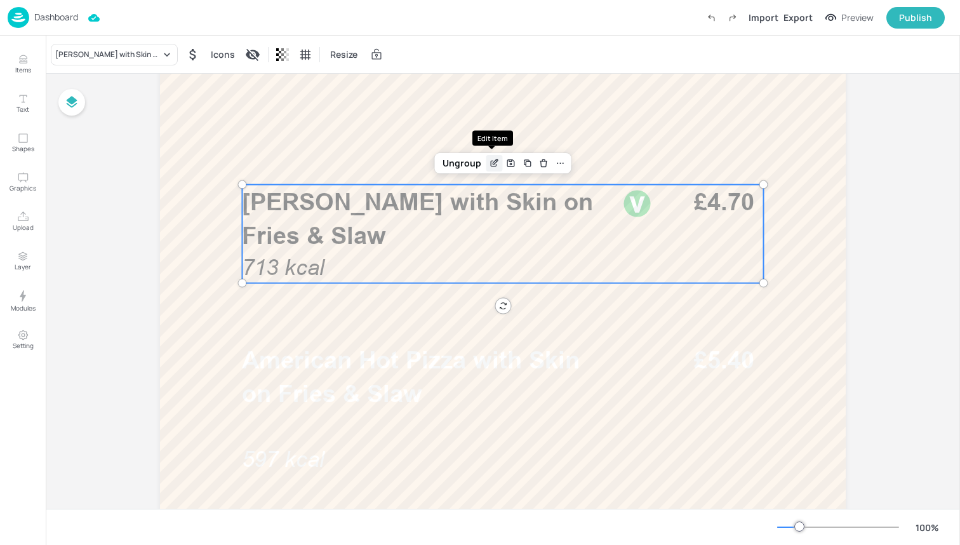
click at [496, 165] on icon "Edit Item" at bounding box center [494, 163] width 11 height 10
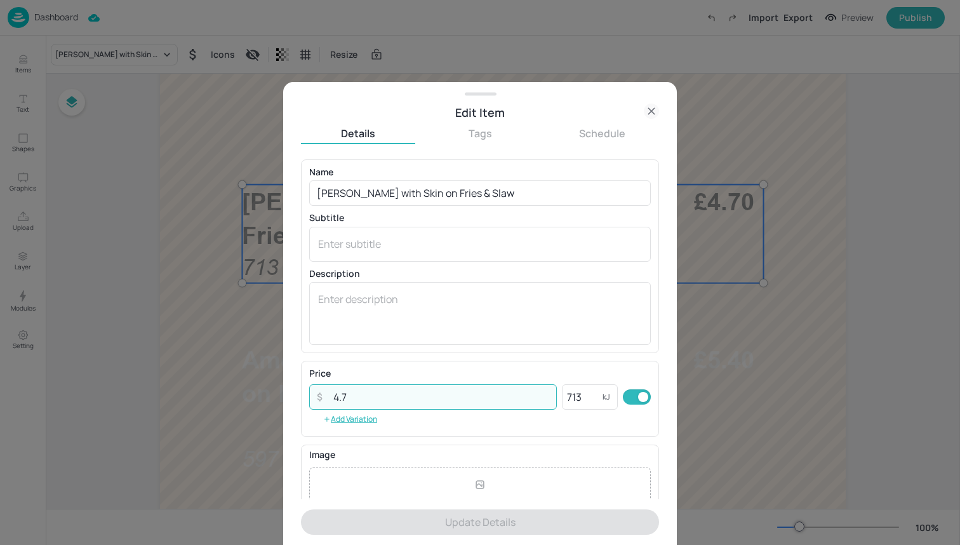
click at [444, 407] on input "4.7" at bounding box center [441, 396] width 231 height 25
type input "4"
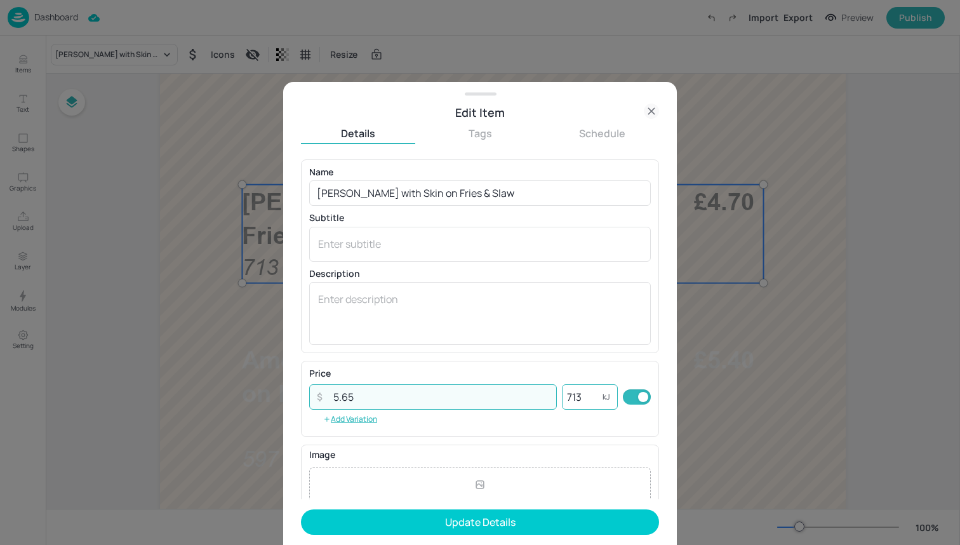
type input "5.65"
drag, startPoint x: 583, startPoint y: 394, endPoint x: 469, endPoint y: 394, distance: 114.3
click at [469, 394] on div "​ 5.65 ​ 713 kJ ​" at bounding box center [480, 396] width 342 height 25
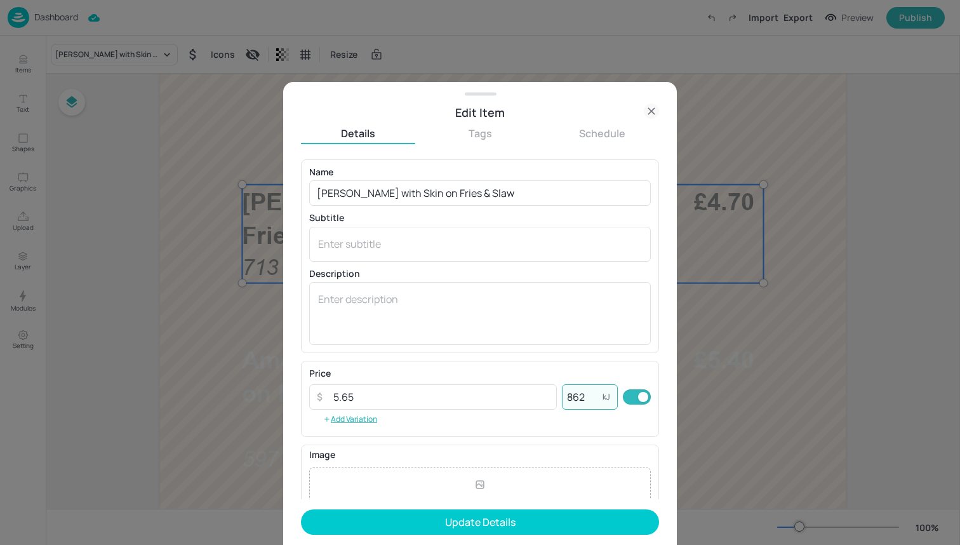
type input "862"
click at [504, 507] on form "Name [PERSON_NAME] with Skin on Fries & Slaw ​ Subtitle x ​ Description x ​ Pri…" at bounding box center [480, 351] width 358 height 385
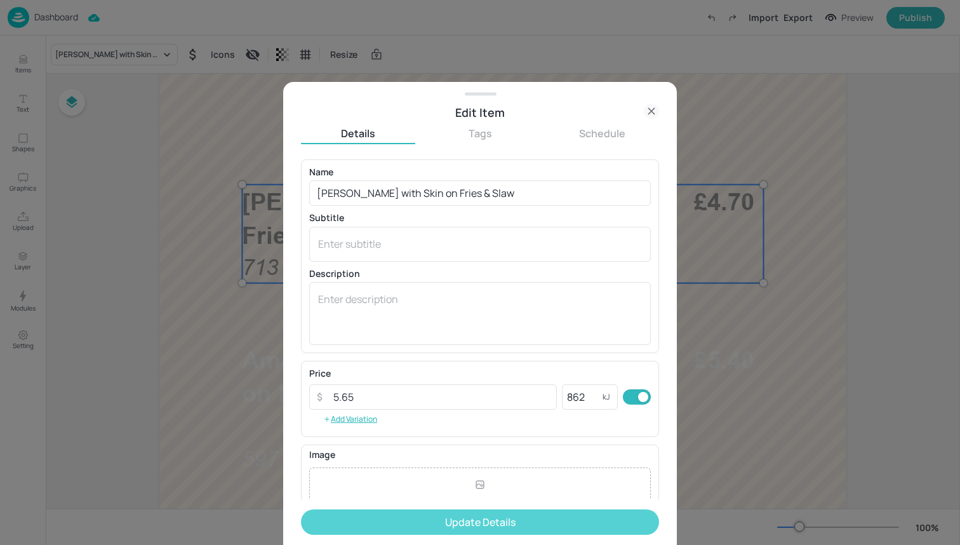
click at [504, 513] on button "Update Details" at bounding box center [480, 521] width 358 height 25
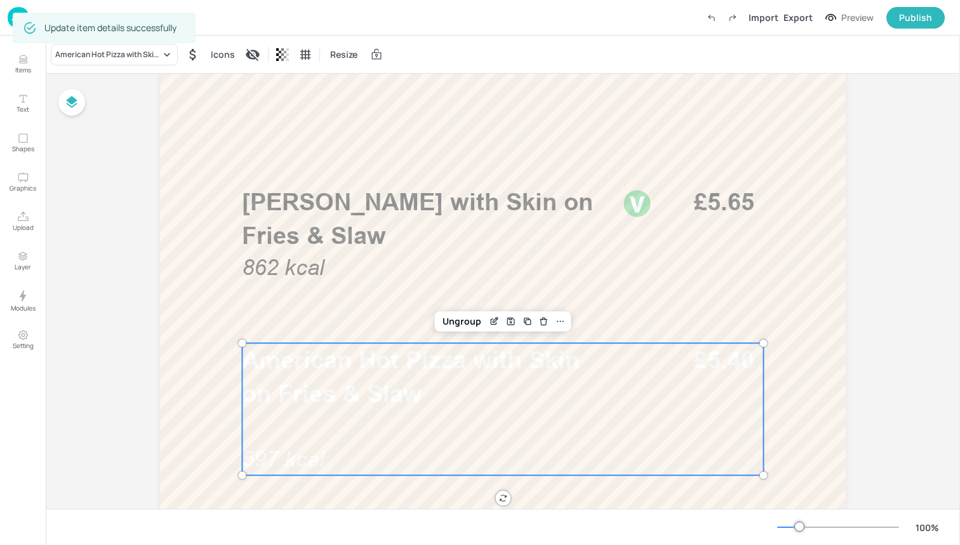
click at [554, 387] on p "American Hot Pizza with Skin on Fries & Slaw" at bounding box center [428, 376] width 373 height 67
click at [404, 375] on p "American Hot Pizza with Skin on Fries & Slaw" at bounding box center [428, 376] width 373 height 67
click at [452, 317] on div "Ungroup" at bounding box center [461, 321] width 49 height 17
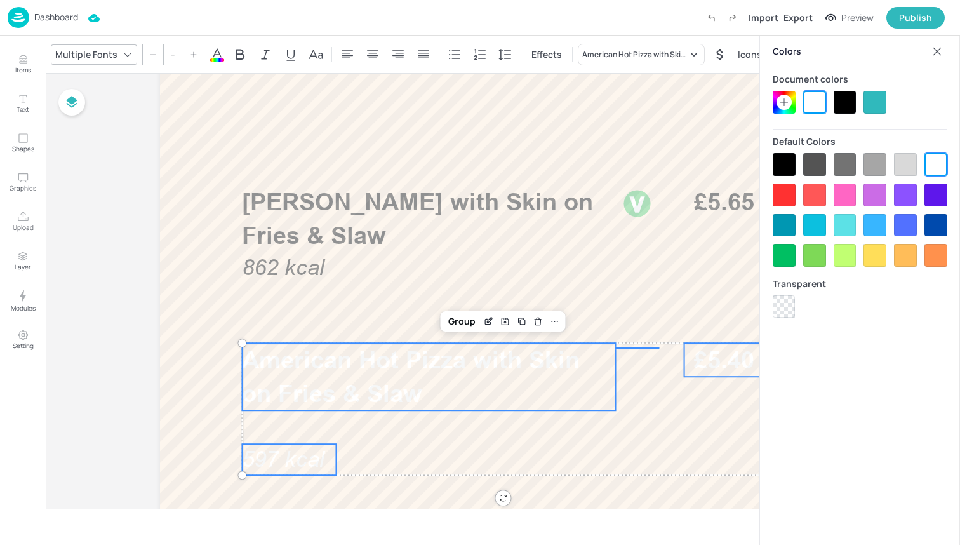
click at [853, 102] on div at bounding box center [845, 102] width 23 height 23
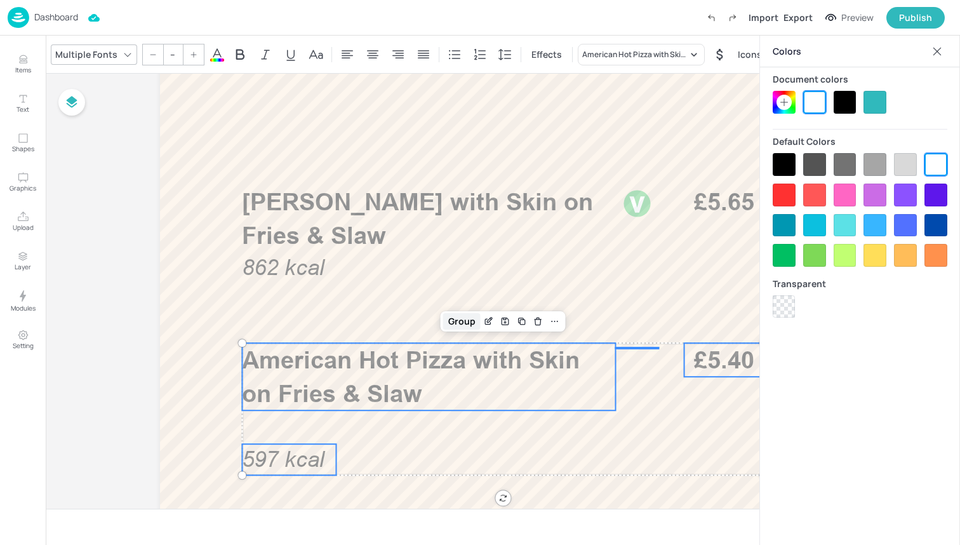
click at [455, 319] on div "Group" at bounding box center [461, 321] width 37 height 17
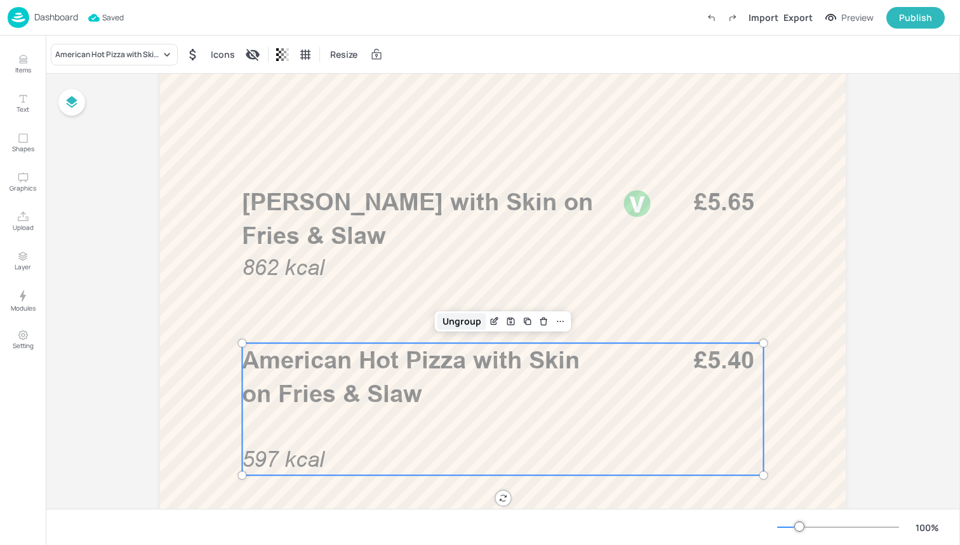
click at [458, 317] on div "Ungroup" at bounding box center [461, 321] width 49 height 17
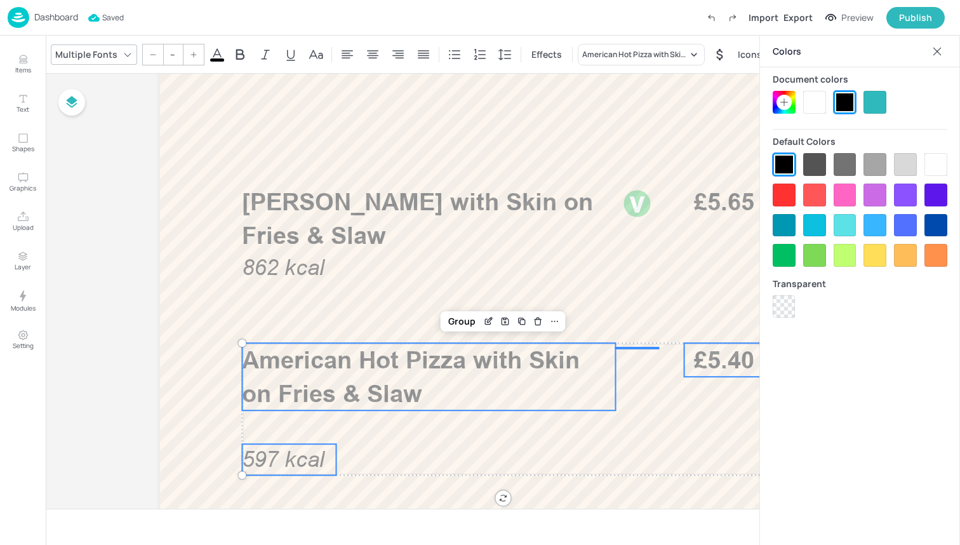
click at [284, 457] on span "597 kcal" at bounding box center [283, 458] width 83 height 25
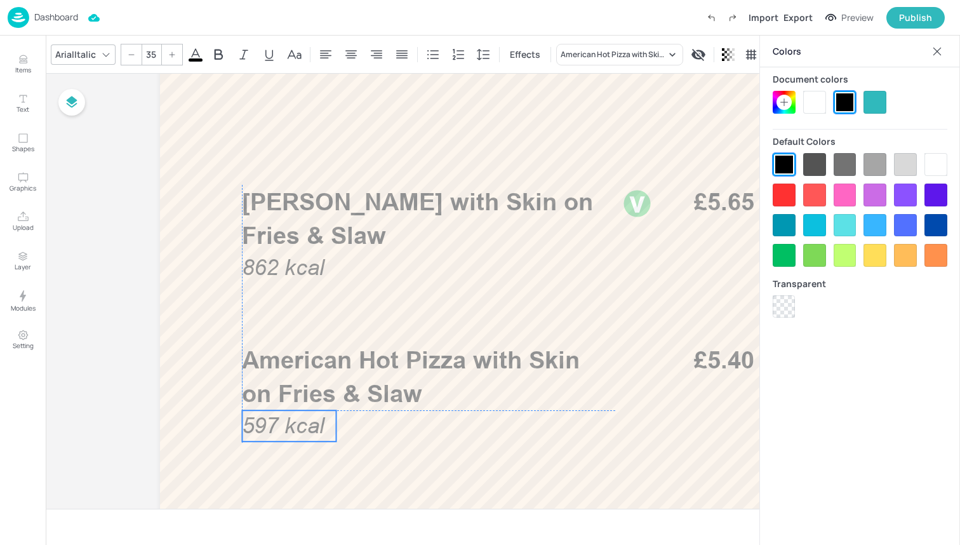
drag, startPoint x: 284, startPoint y: 457, endPoint x: 284, endPoint y: 424, distance: 33.0
click at [284, 424] on span "597 kcal" at bounding box center [283, 425] width 83 height 25
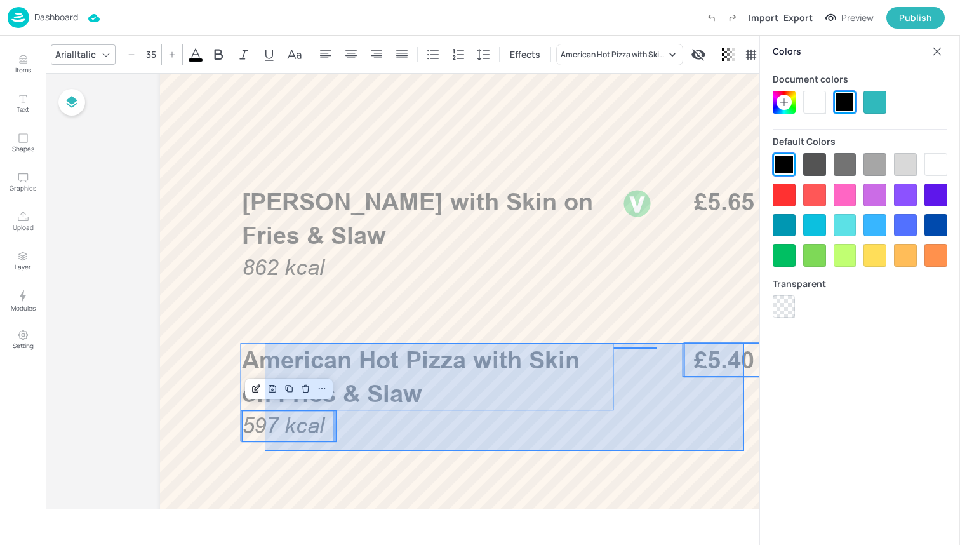
drag, startPoint x: 265, startPoint y: 451, endPoint x: 745, endPoint y: 338, distance: 492.9
click at [745, 338] on div at bounding box center [503, 368] width 762 height 1219
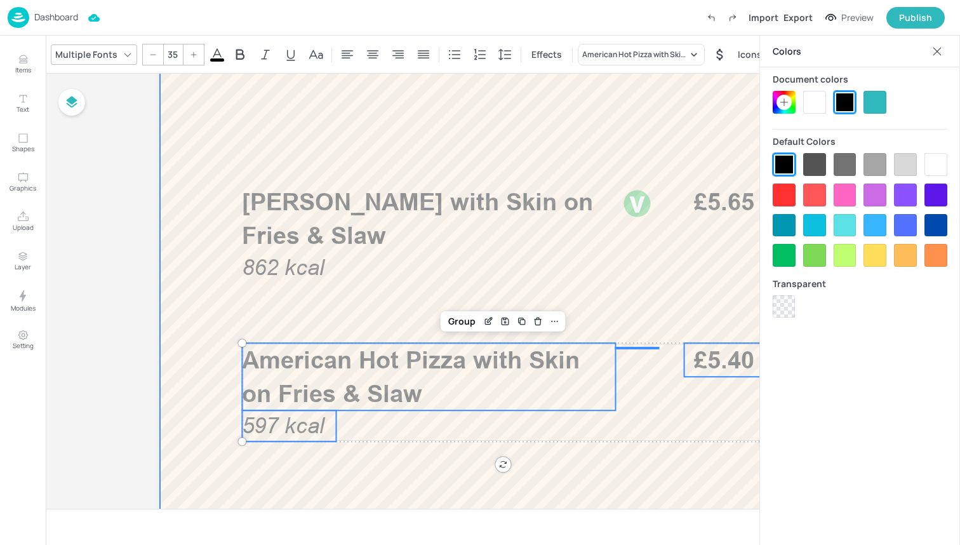
type input "--"
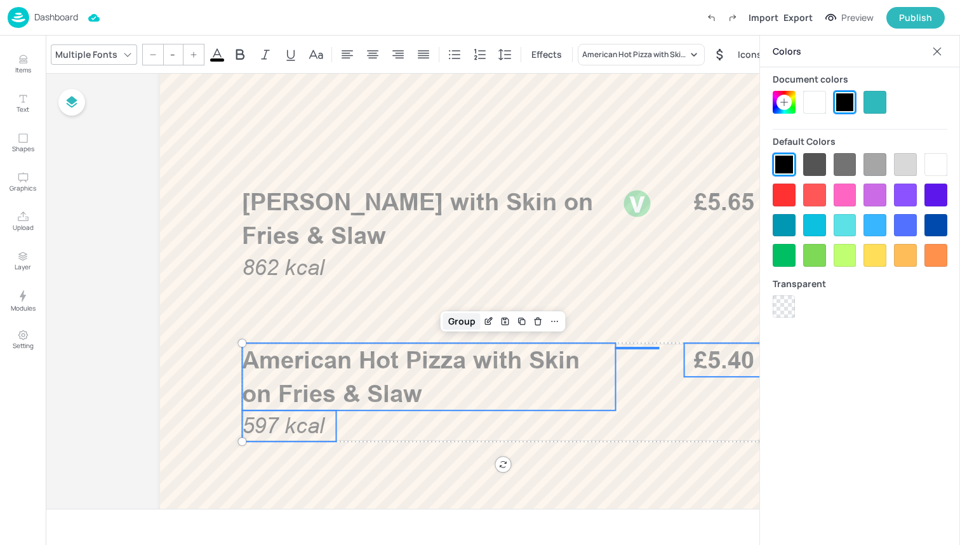
click at [457, 323] on div "Group" at bounding box center [461, 321] width 37 height 17
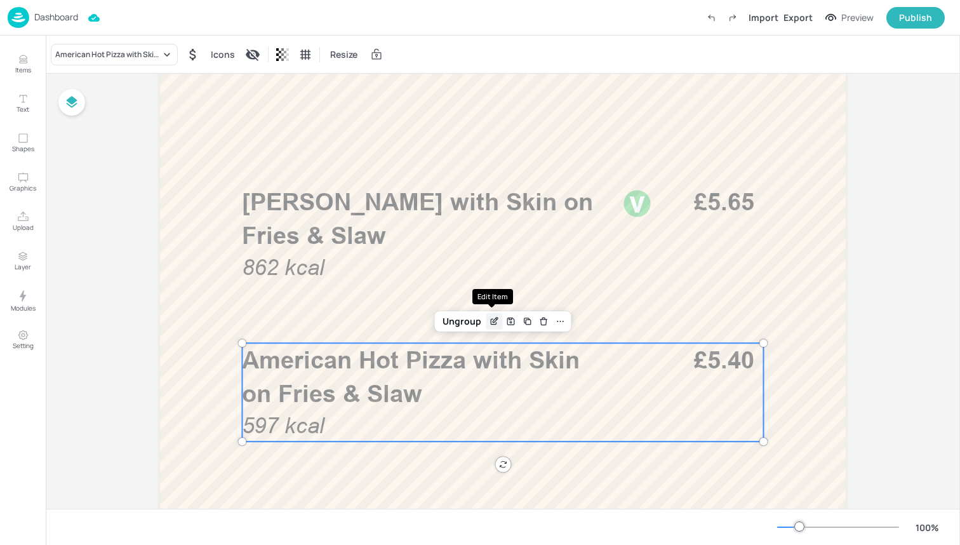
click at [496, 321] on icon "Edit Item" at bounding box center [494, 321] width 11 height 10
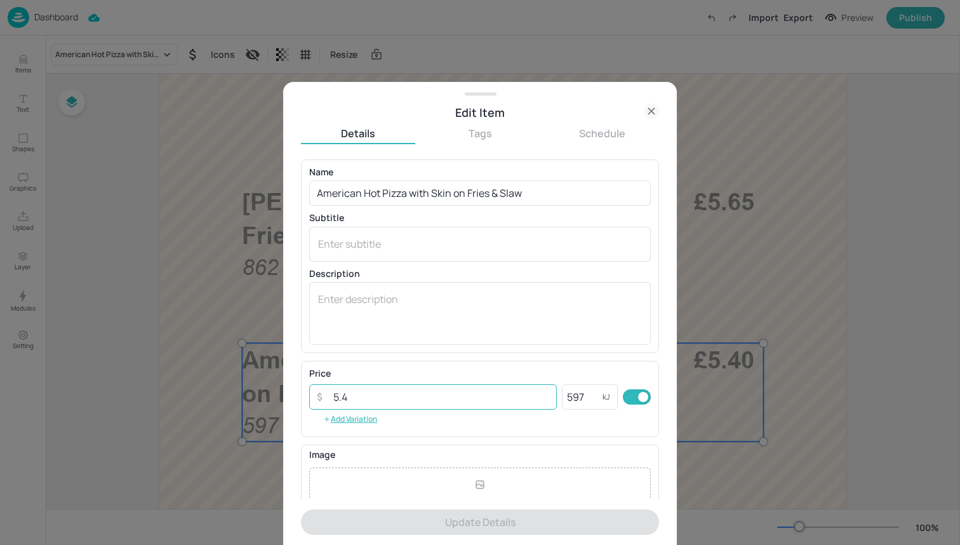
click at [482, 394] on input "5.4" at bounding box center [441, 396] width 231 height 25
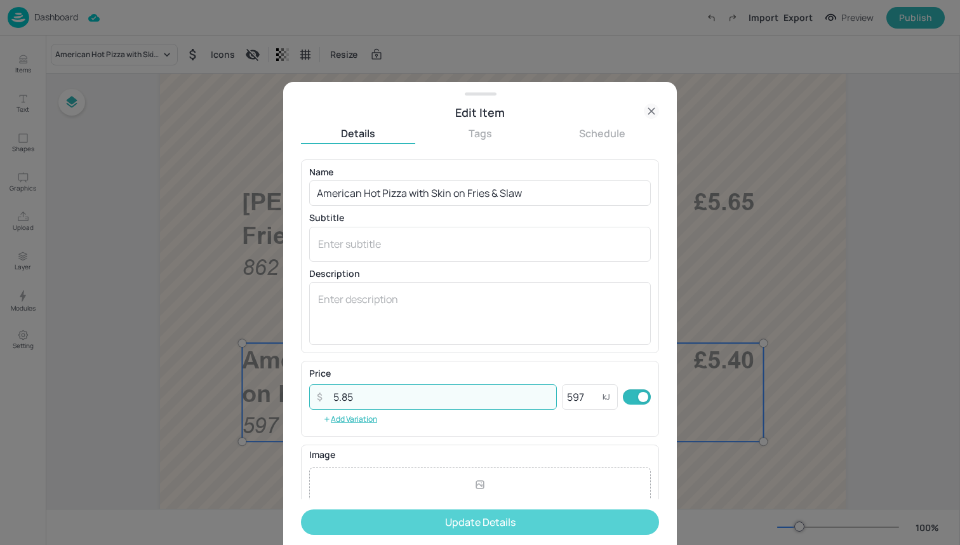
type input "5.85"
click at [496, 517] on button "Update Details" at bounding box center [480, 521] width 358 height 25
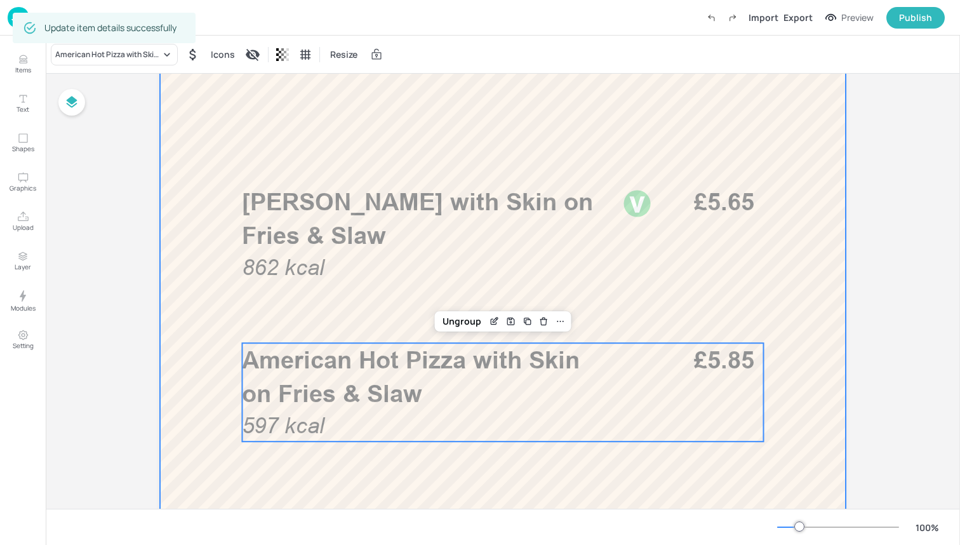
click at [425, 507] on div at bounding box center [503, 368] width 762 height 1219
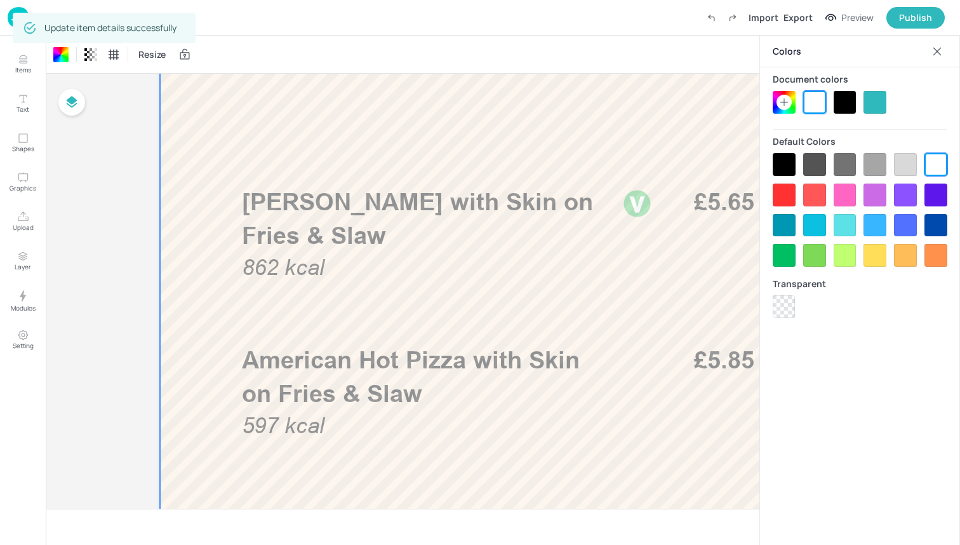
click at [938, 53] on icon at bounding box center [937, 51] width 13 height 13
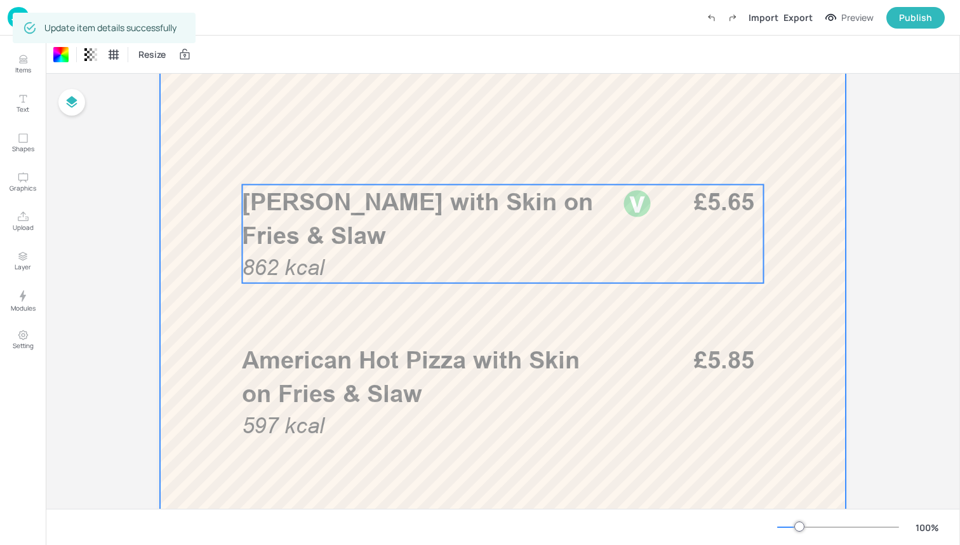
click at [505, 218] on p "Margherita Pizza with Skin on Fries & Slaw" at bounding box center [428, 218] width 373 height 67
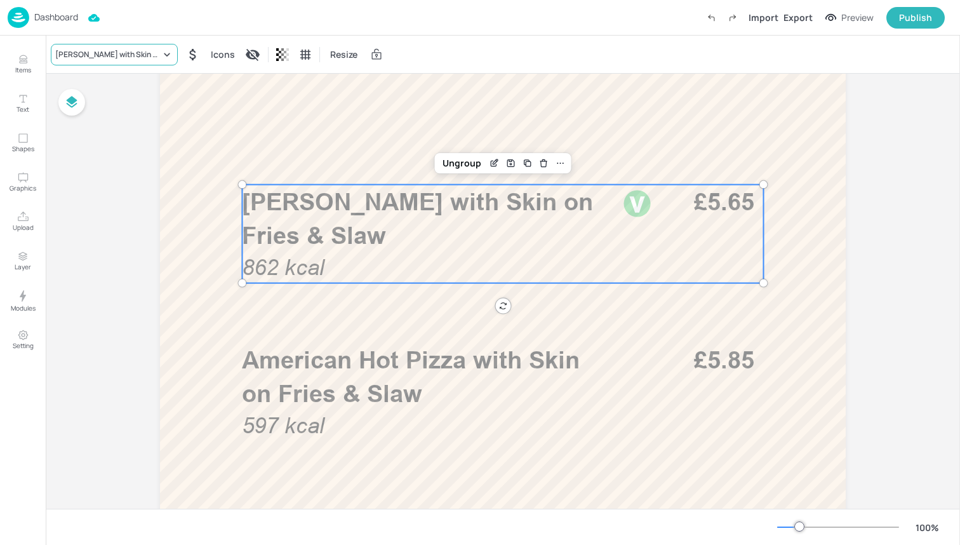
click at [146, 48] on div "Margherita Pizza with Skin on Fries & Slaw" at bounding box center [114, 55] width 127 height 22
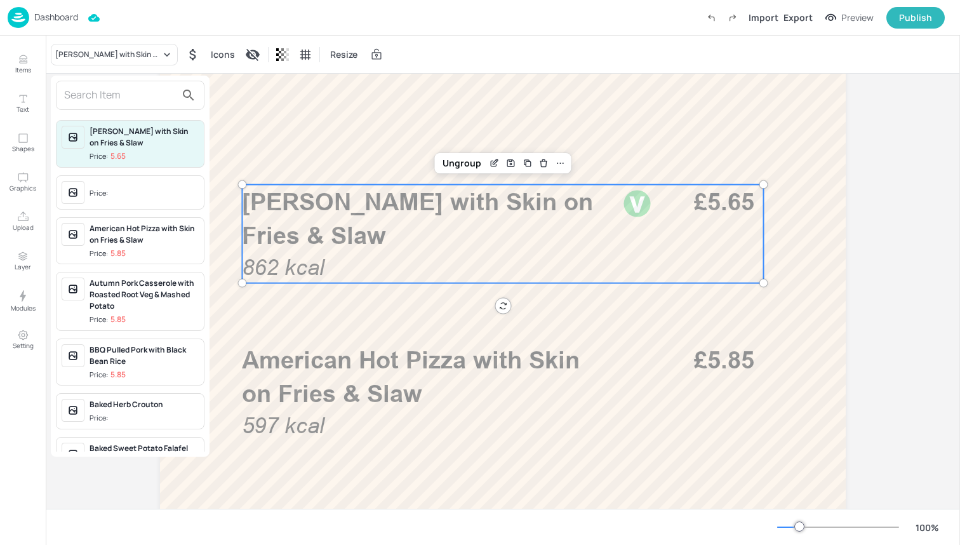
click at [149, 100] on input "text" at bounding box center [120, 95] width 112 height 20
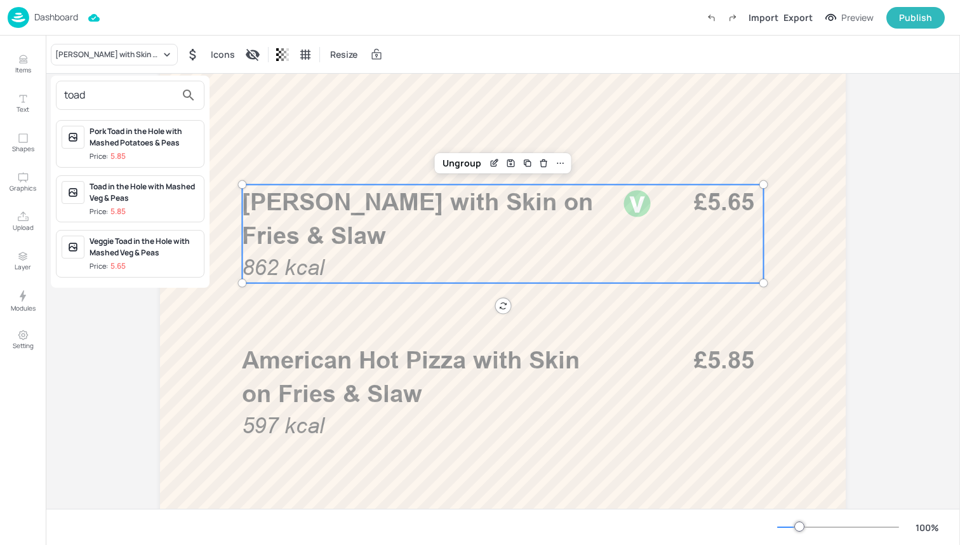
type input "toad"
click at [144, 203] on div "Toad in the Hole with Mashed Veg & Peas Price: 5.85" at bounding box center [144, 199] width 109 height 36
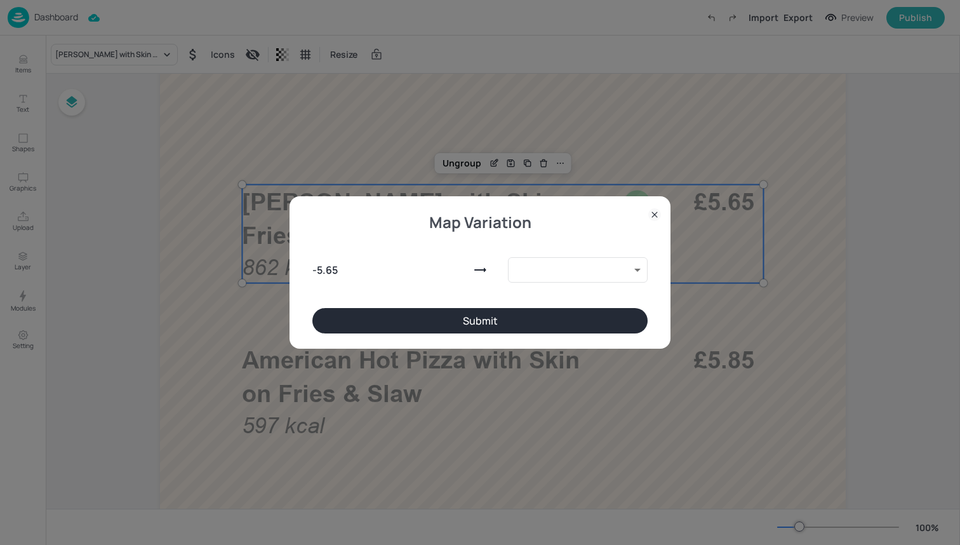
type input "9888650"
click at [657, 214] on icon at bounding box center [654, 214] width 13 height 13
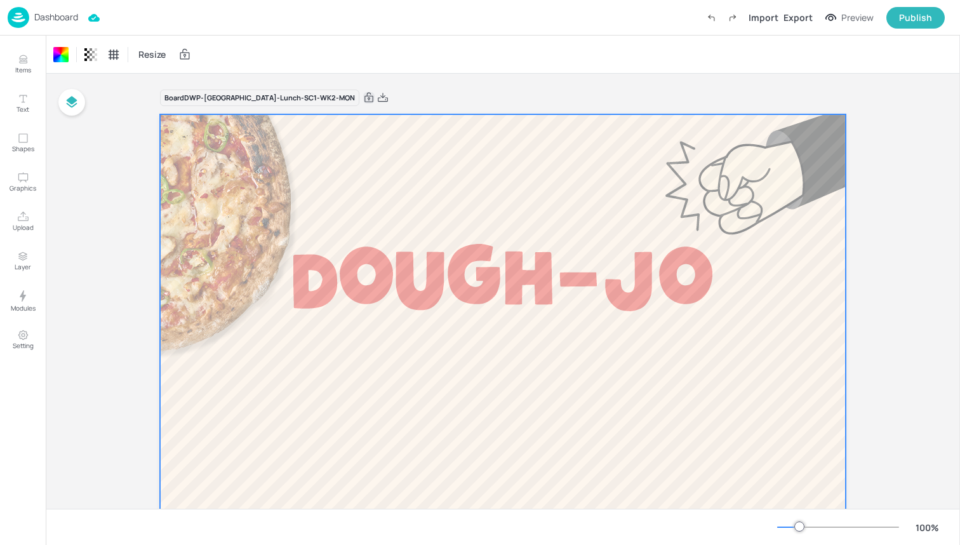
click at [25, 22] on img at bounding box center [19, 17] width 22 height 21
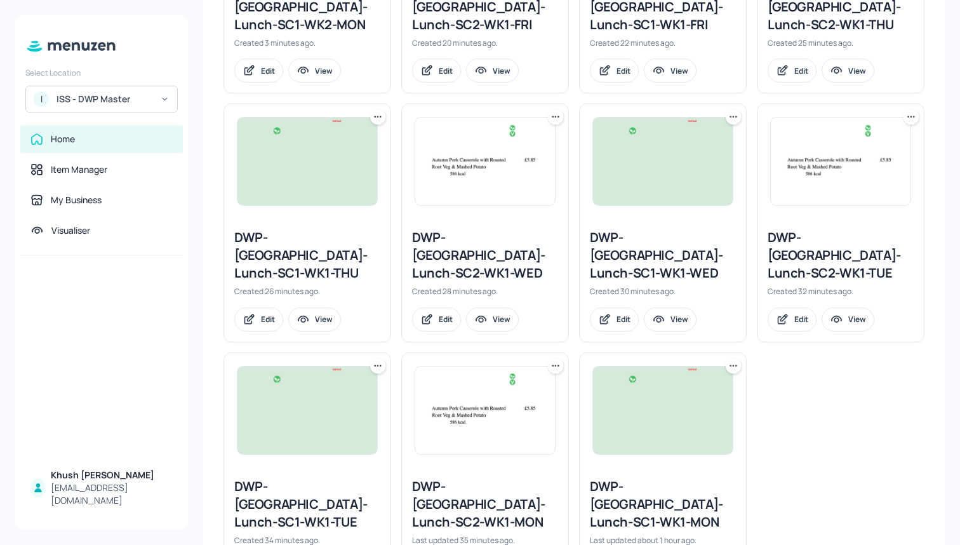
scroll to position [507, 0]
click at [553, 358] on icon at bounding box center [555, 364] width 13 height 13
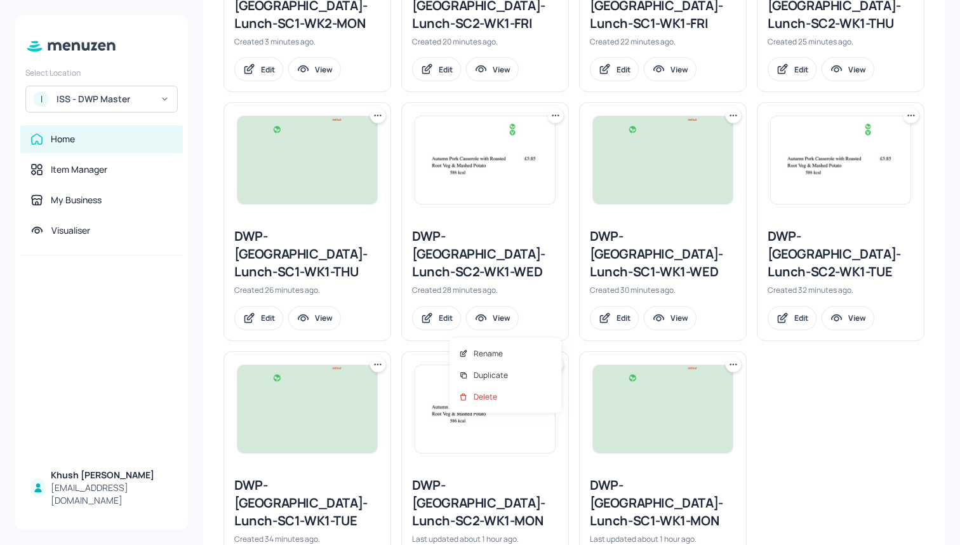
click at [553, 328] on div at bounding box center [480, 272] width 960 height 545
click at [558, 358] on icon at bounding box center [555, 364] width 13 height 13
click at [509, 373] on div "Duplicate" at bounding box center [506, 375] width 102 height 22
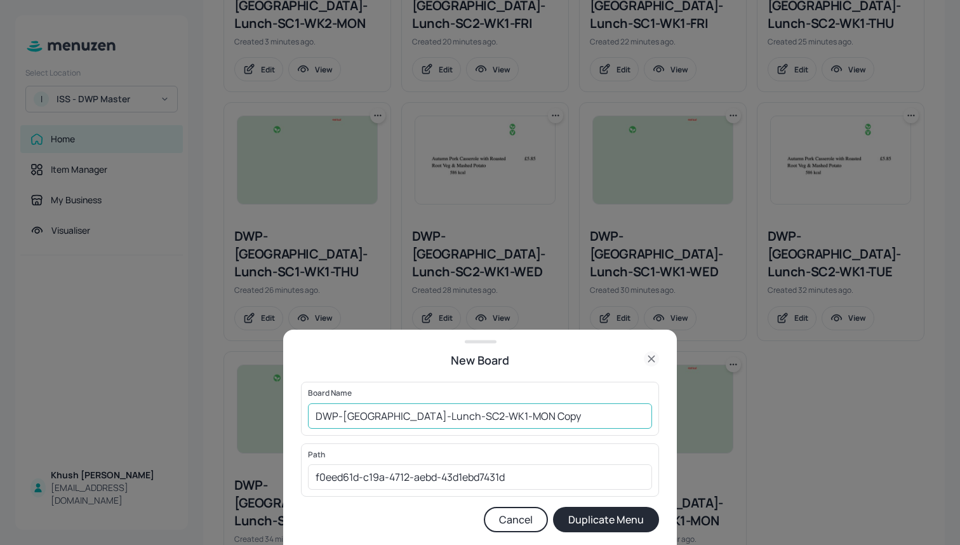
click at [527, 416] on input "DWP-Leeds-Lunch-SC2-WK1-MON Copy" at bounding box center [480, 415] width 344 height 25
click at [450, 417] on input "DWP-[GEOGRAPHIC_DATA]-Lunch-SC2-WK1-MON" at bounding box center [480, 415] width 344 height 25
type input "DWP-[GEOGRAPHIC_DATA]-Lunch-SC2-WK2-MON"
click at [589, 518] on button "Duplicate Menu" at bounding box center [606, 519] width 106 height 25
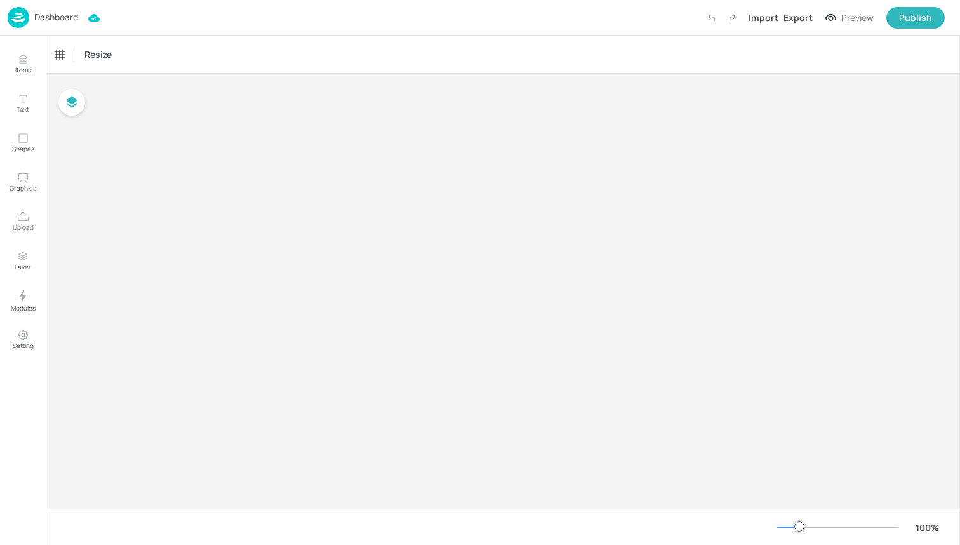
type input "£GBP - [GEOGRAPHIC_DATA]"
type input "kcal"
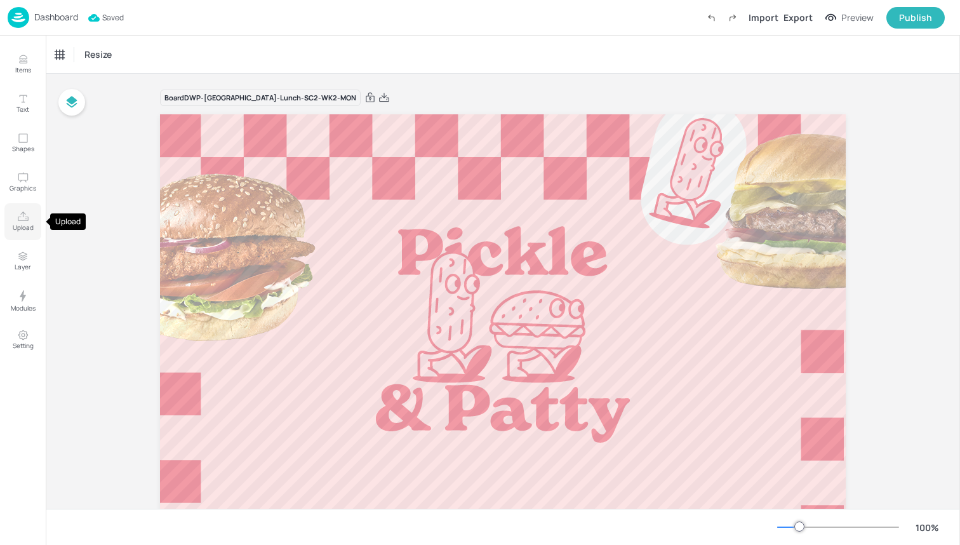
click at [25, 222] on icon "Upload" at bounding box center [23, 217] width 12 height 12
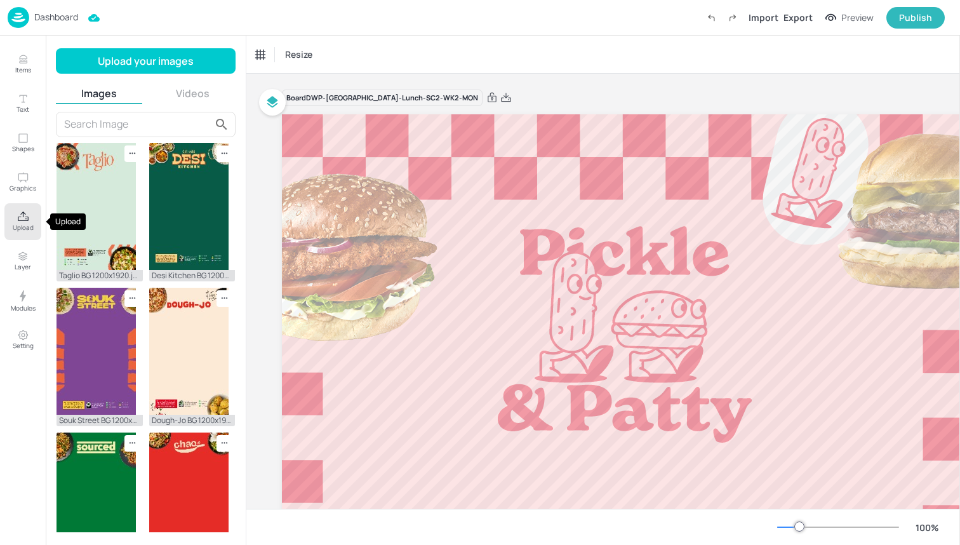
click at [13, 227] on p "Upload" at bounding box center [23, 227] width 21 height 9
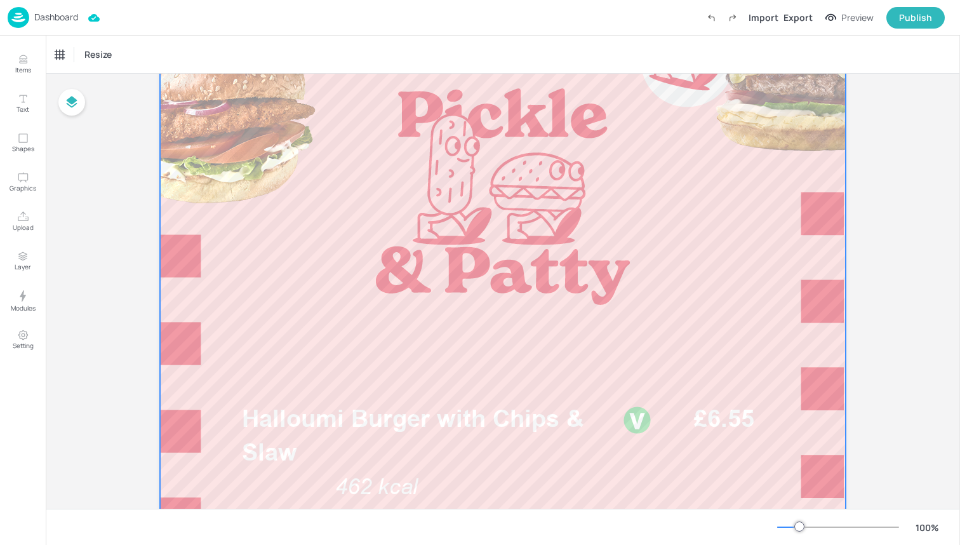
scroll to position [175, 0]
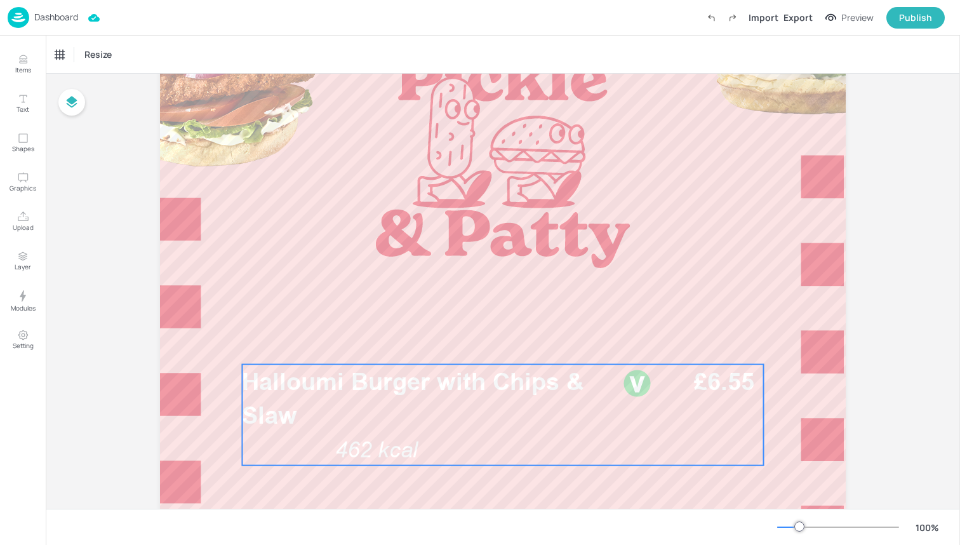
click at [378, 384] on span "Halloumi Burger with Chips & Slaw" at bounding box center [413, 398] width 342 height 62
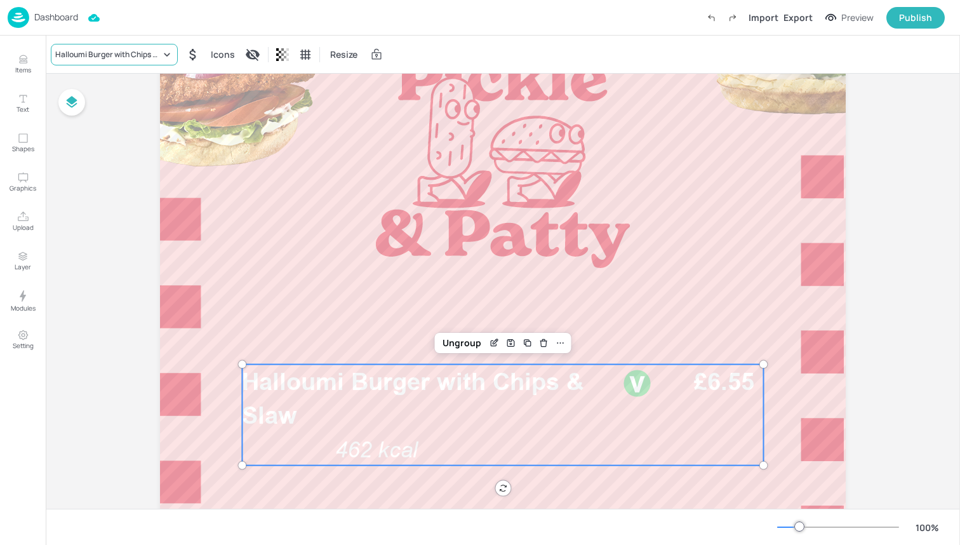
click at [128, 49] on div "Halloumi Burger with Chips & Slaw" at bounding box center [107, 54] width 105 height 11
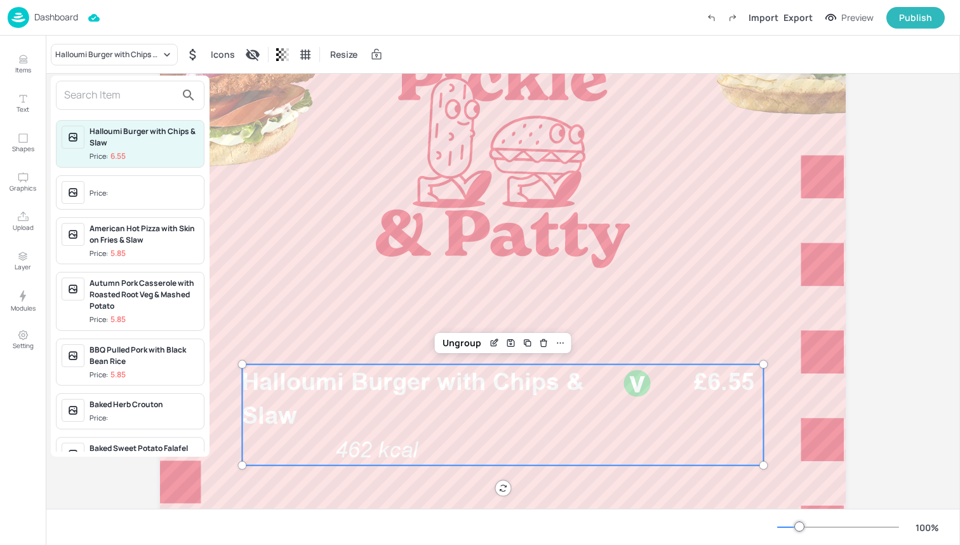
click at [131, 99] on input "text" at bounding box center [120, 95] width 112 height 20
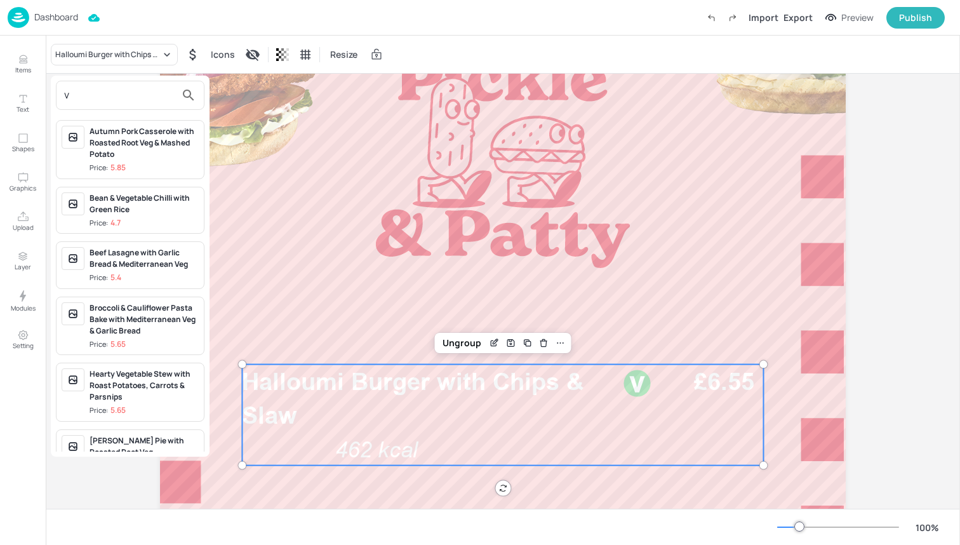
type input "v"
click at [25, 55] on div at bounding box center [480, 272] width 960 height 545
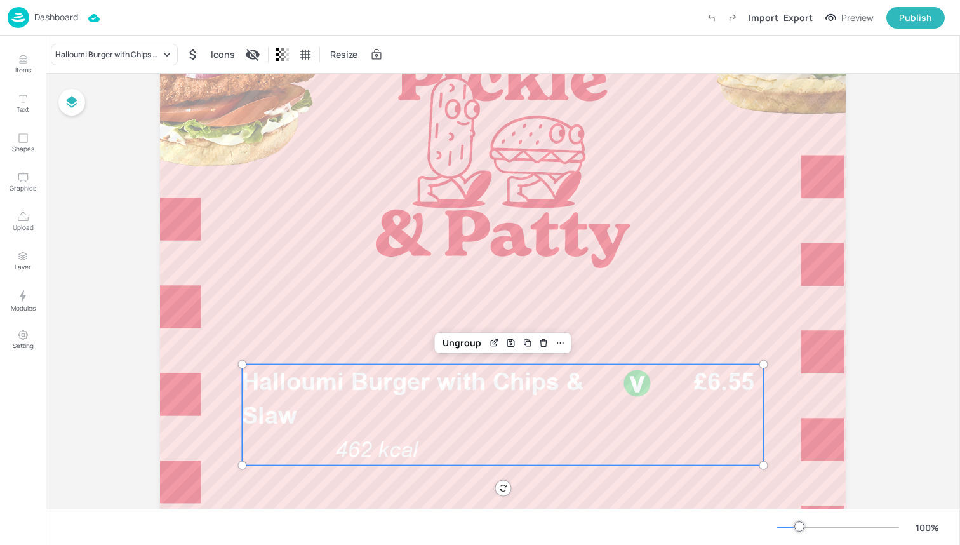
click at [138, 41] on div "Halloumi Burger with Chips & Slaw Icons Resize" at bounding box center [503, 54] width 914 height 37
click at [140, 55] on div "Halloumi Burger with Chips & Slaw" at bounding box center [107, 54] width 105 height 11
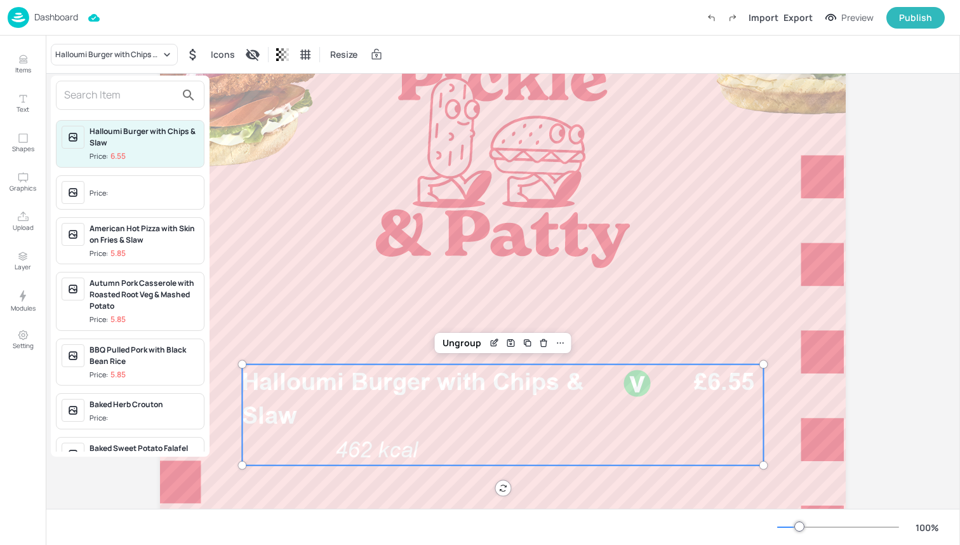
click at [136, 98] on input "text" at bounding box center [120, 95] width 112 height 20
click at [124, 97] on input "text" at bounding box center [120, 95] width 112 height 20
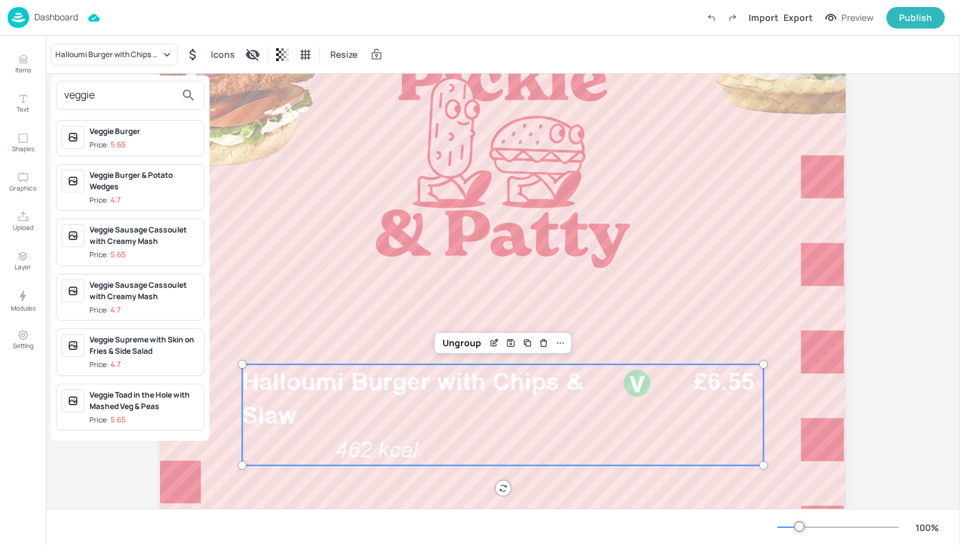
type input "veggie"
click at [154, 136] on div "Veggie Burger" at bounding box center [144, 131] width 109 height 11
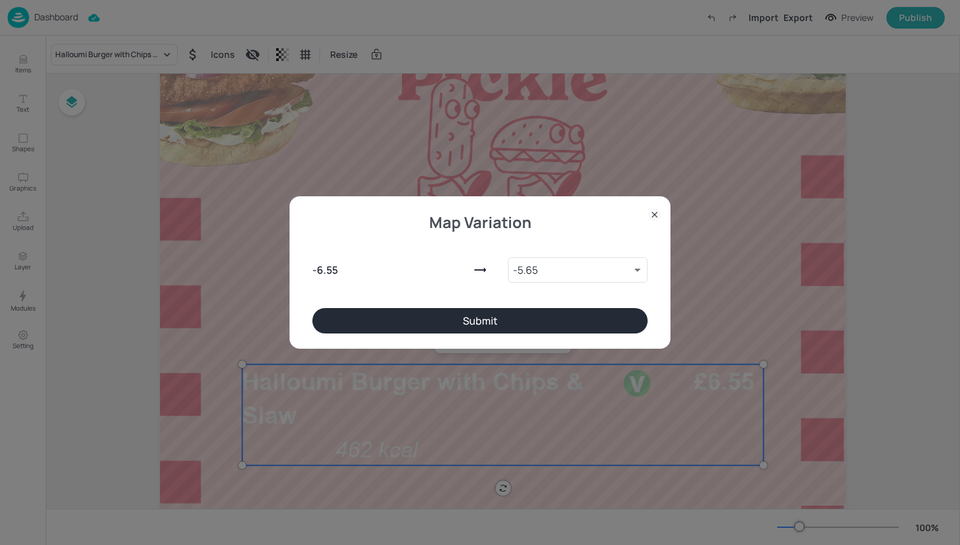
click at [437, 311] on button "Submit" at bounding box center [479, 320] width 335 height 25
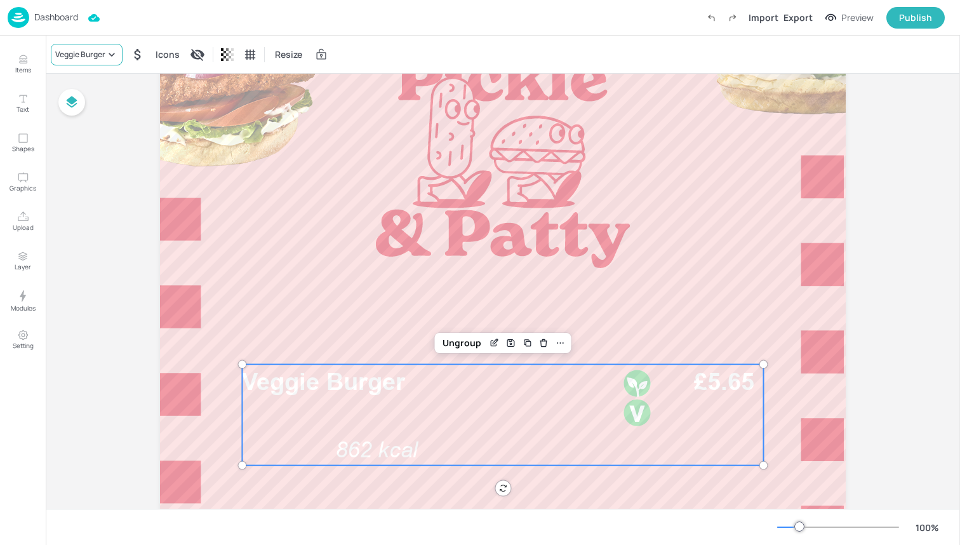
click at [96, 57] on div "Veggie Burger" at bounding box center [80, 54] width 50 height 11
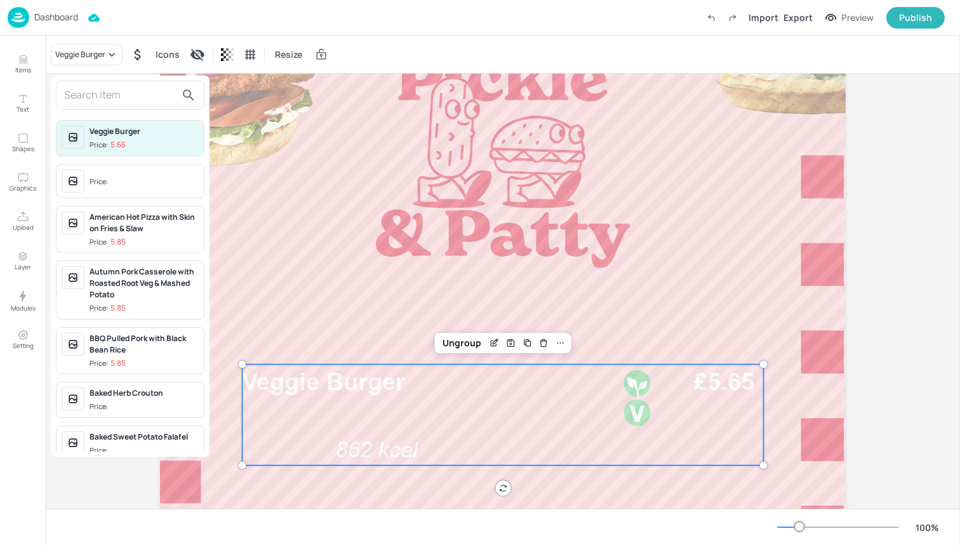
click at [347, 360] on div at bounding box center [480, 272] width 960 height 545
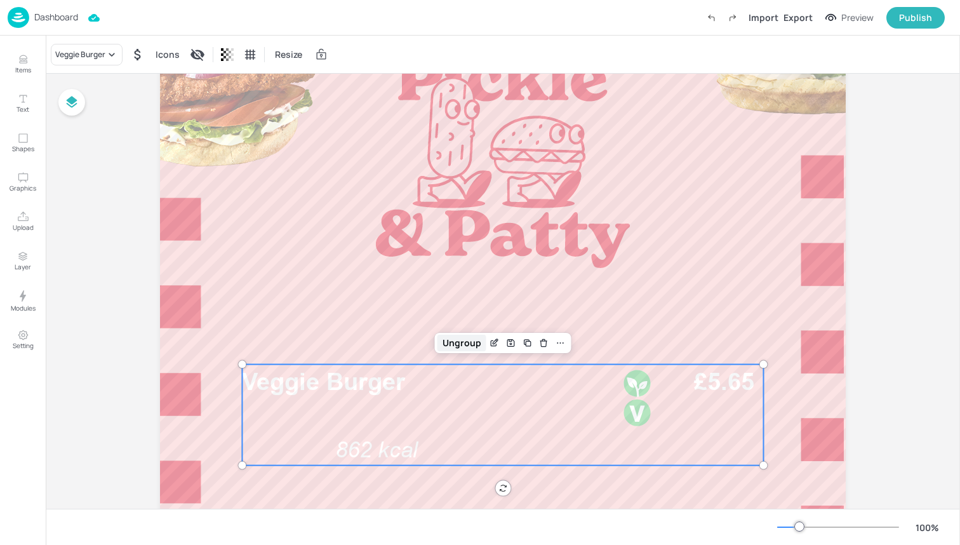
click at [465, 340] on div "Ungroup" at bounding box center [461, 343] width 49 height 17
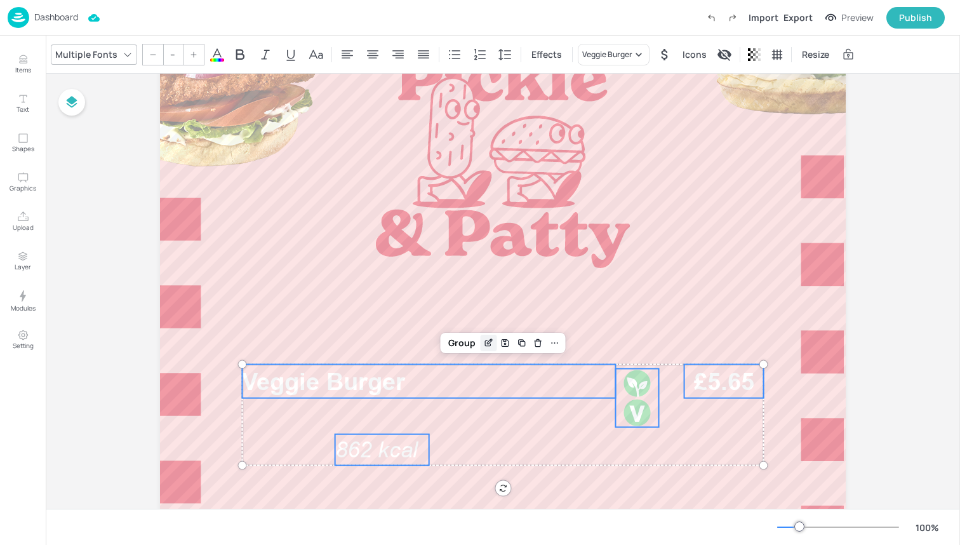
click at [484, 343] on icon "Edit Item" at bounding box center [488, 343] width 11 height 10
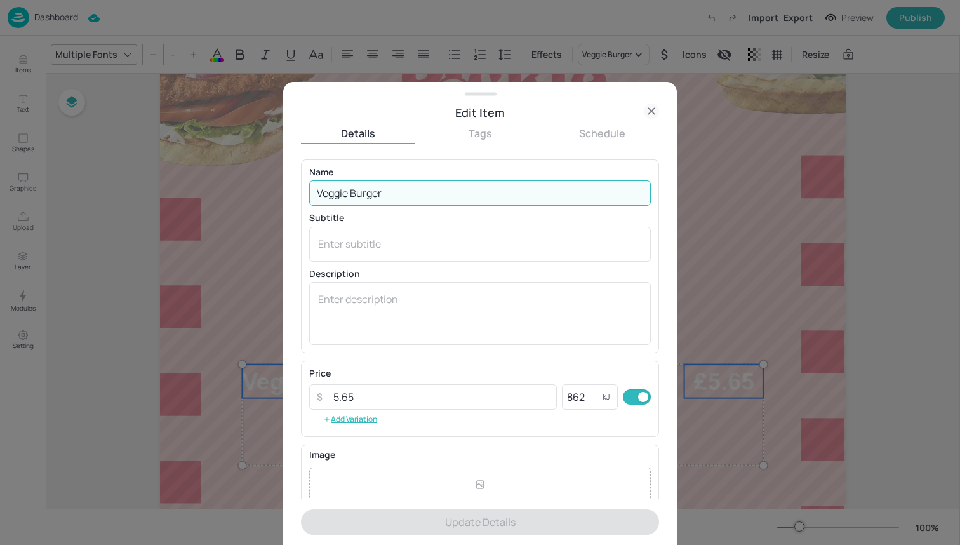
click at [427, 194] on input "Veggie Burger" at bounding box center [480, 192] width 342 height 25
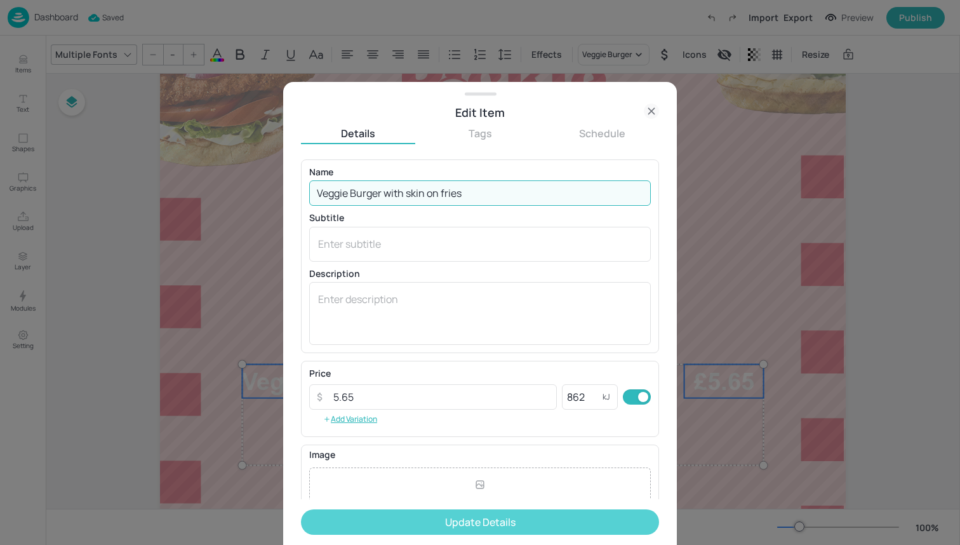
type input "Veggie Burger with skin on fries"
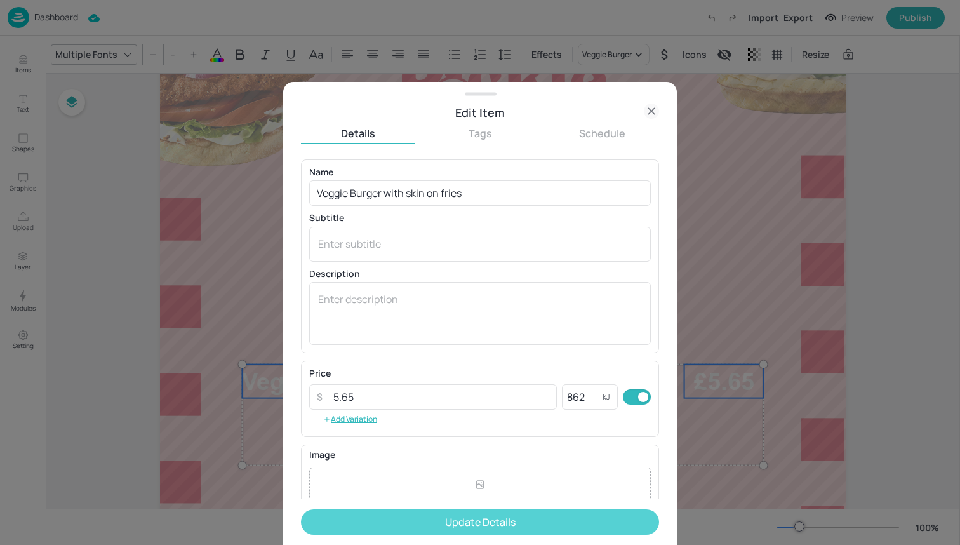
click at [453, 525] on button "Update Details" at bounding box center [480, 521] width 358 height 25
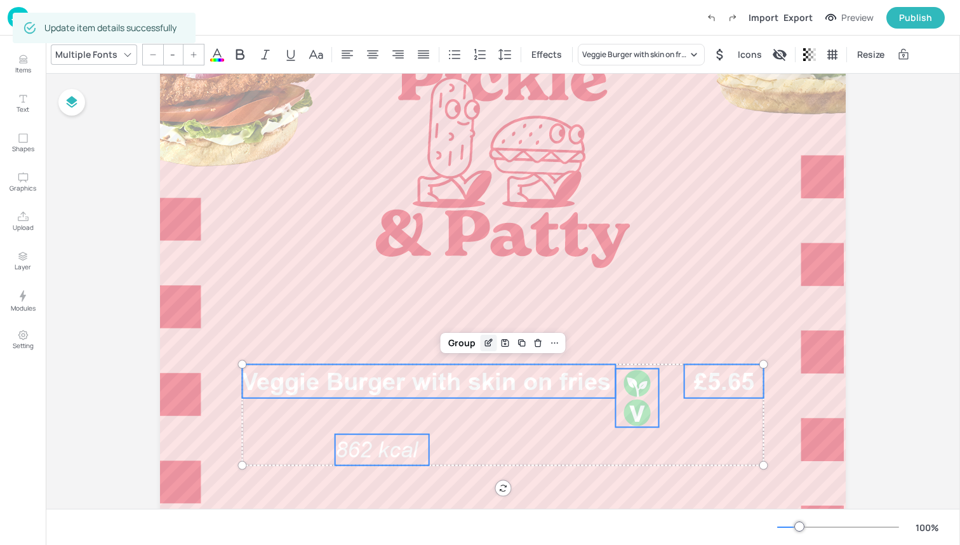
click at [486, 340] on icon "Edit Item" at bounding box center [488, 343] width 11 height 10
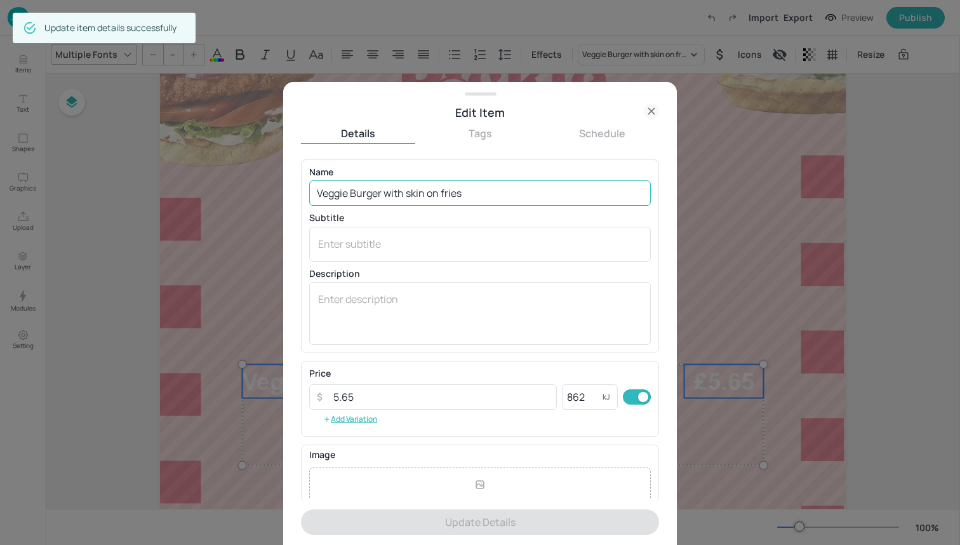
click at [409, 195] on input "Veggie Burger with skin on fries" at bounding box center [480, 192] width 342 height 25
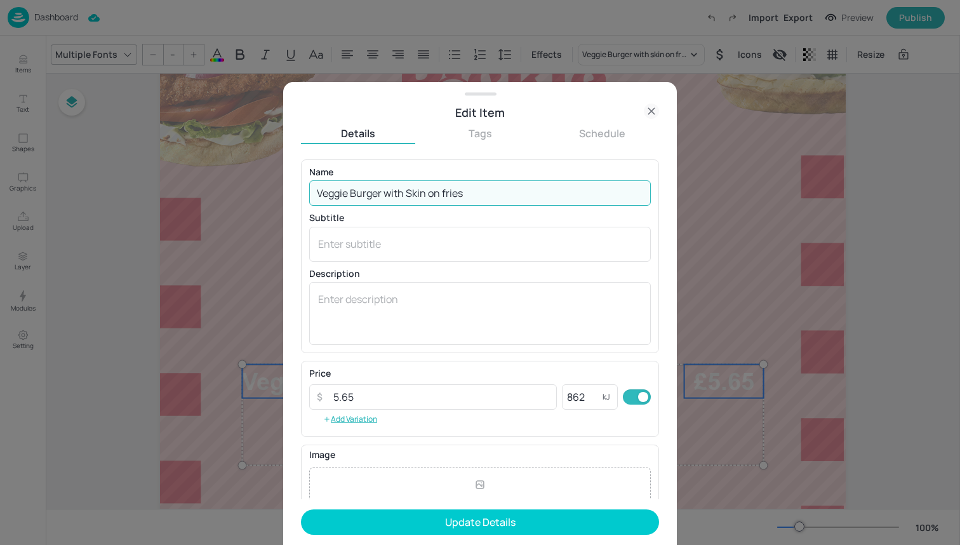
click at [446, 192] on input "Veggie Burger with Skin on fries" at bounding box center [480, 192] width 342 height 25
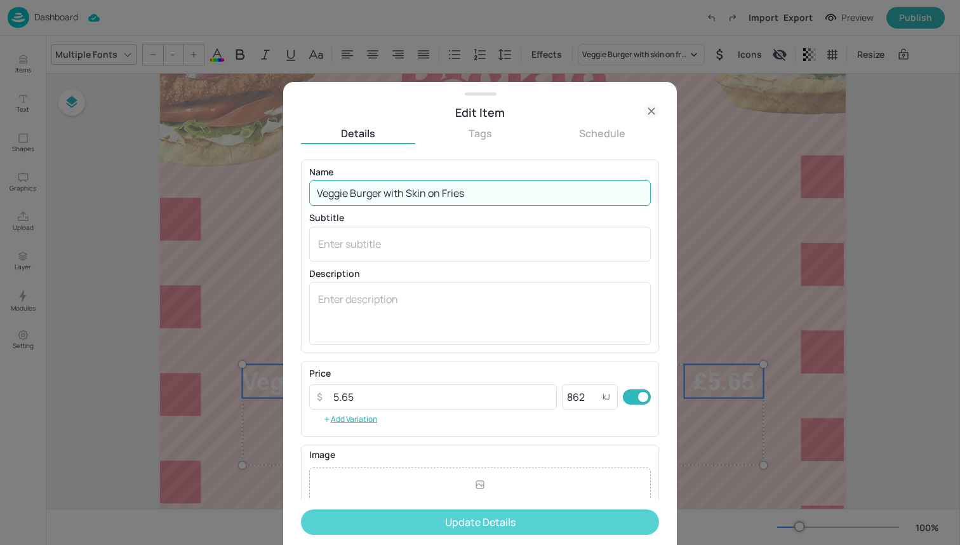
type input "Veggie Burger with Skin on Fries"
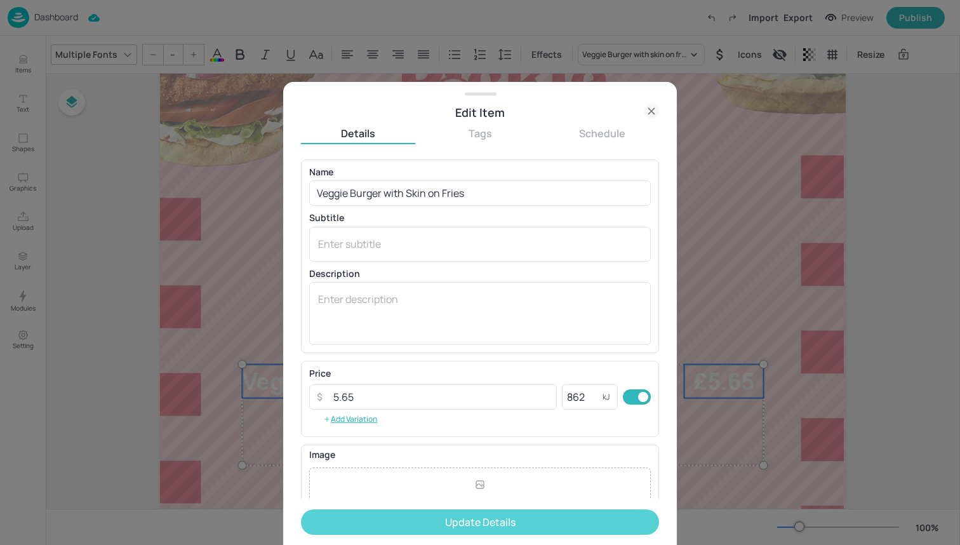
click at [432, 522] on button "Update Details" at bounding box center [480, 521] width 358 height 25
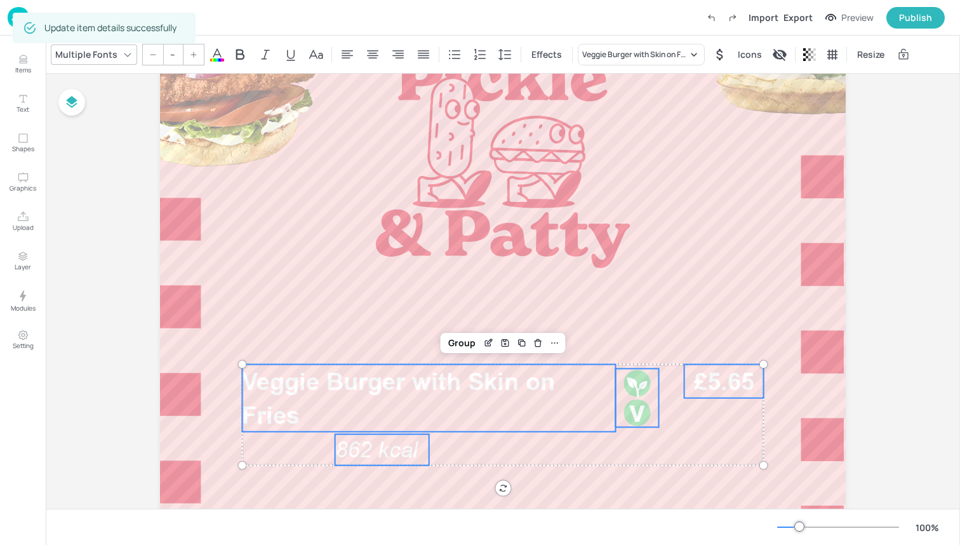
click at [368, 451] on span "862 kcal" at bounding box center [376, 449] width 83 height 25
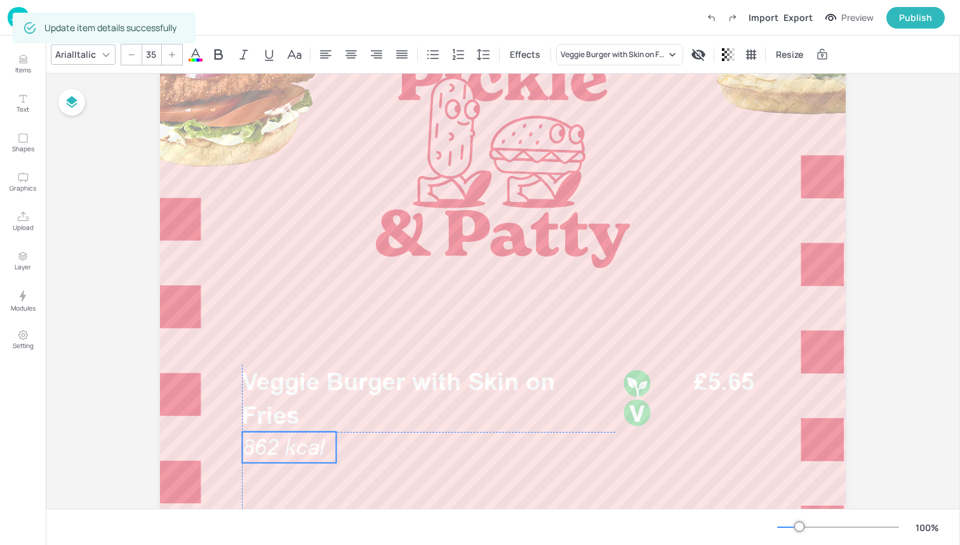
drag, startPoint x: 374, startPoint y: 439, endPoint x: 283, endPoint y: 439, distance: 91.4
click at [283, 439] on span "862 kcal" at bounding box center [283, 446] width 83 height 25
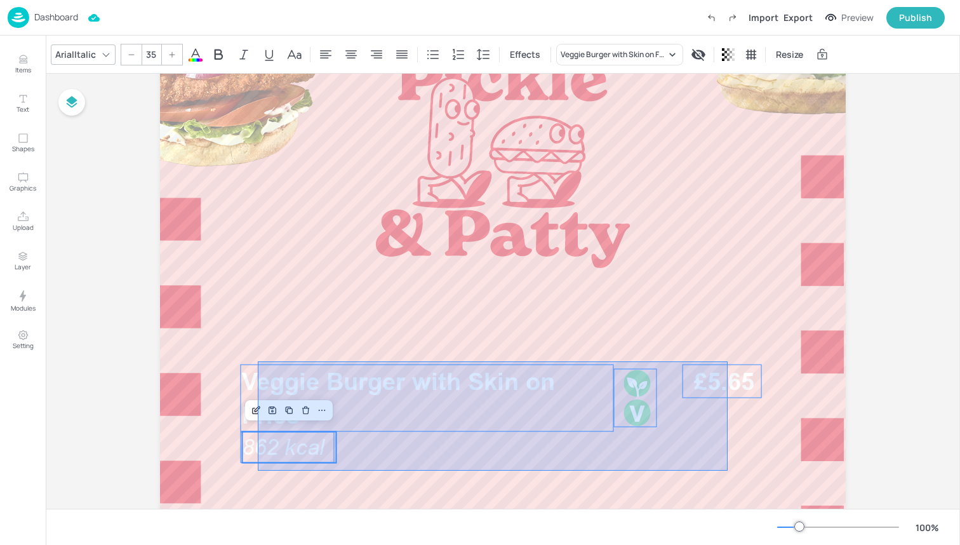
drag, startPoint x: 258, startPoint y: 470, endPoint x: 726, endPoint y: 361, distance: 481.2
click at [727, 361] on div at bounding box center [503, 549] width 686 height 1219
type input "--"
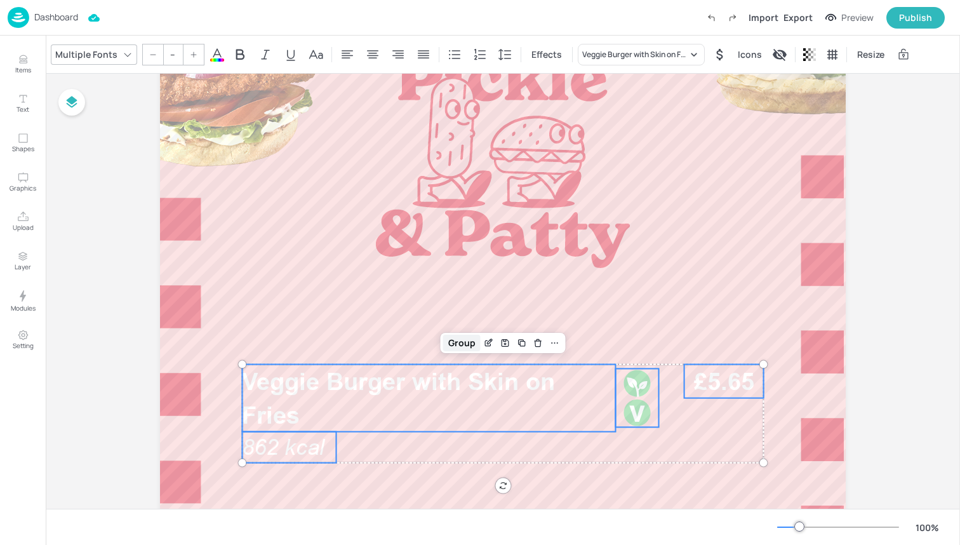
click at [460, 337] on div "Group" at bounding box center [461, 343] width 37 height 17
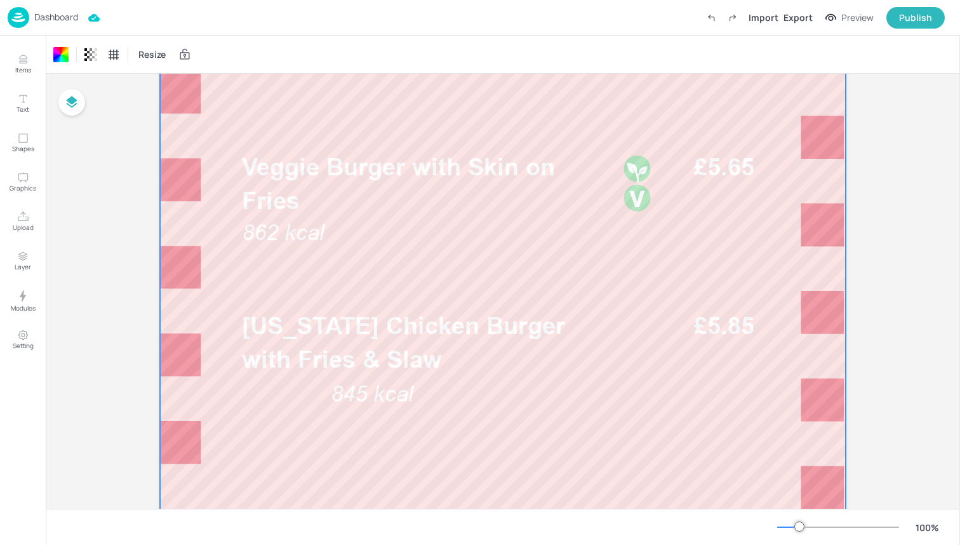
scroll to position [398, 0]
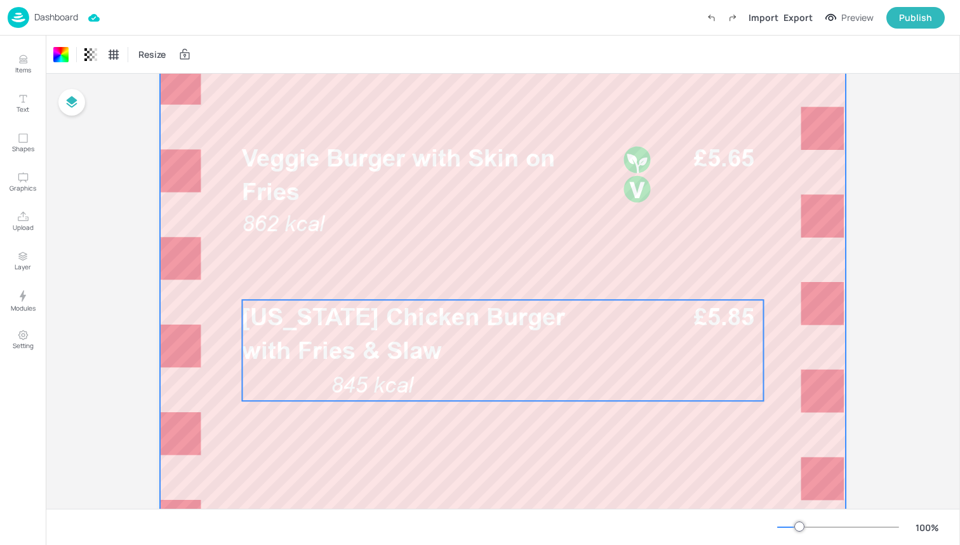
click at [373, 349] on span "Louisiana Chicken Burger with Fries & Slaw" at bounding box center [403, 333] width 323 height 62
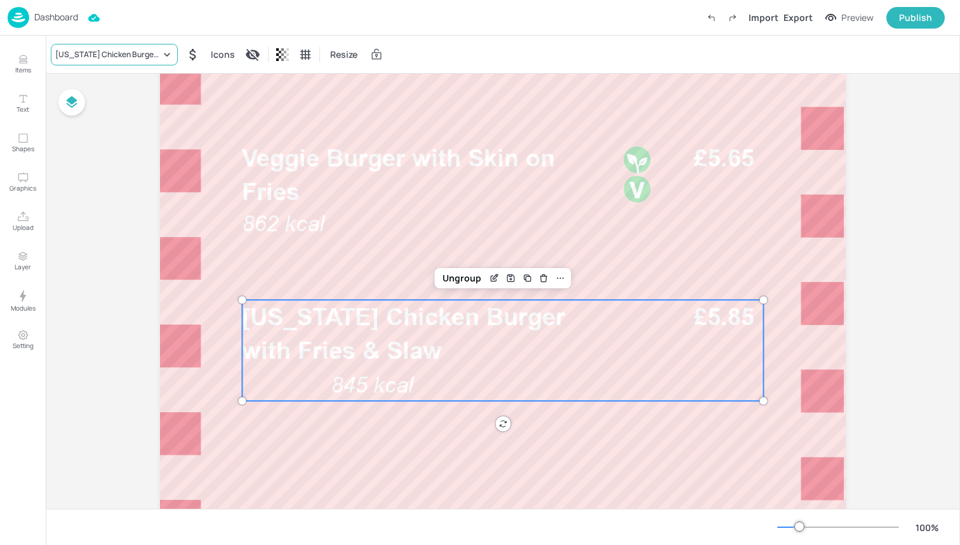
click at [147, 62] on div "Louisiana Chicken Burger with Fries & Slaw" at bounding box center [114, 55] width 127 height 22
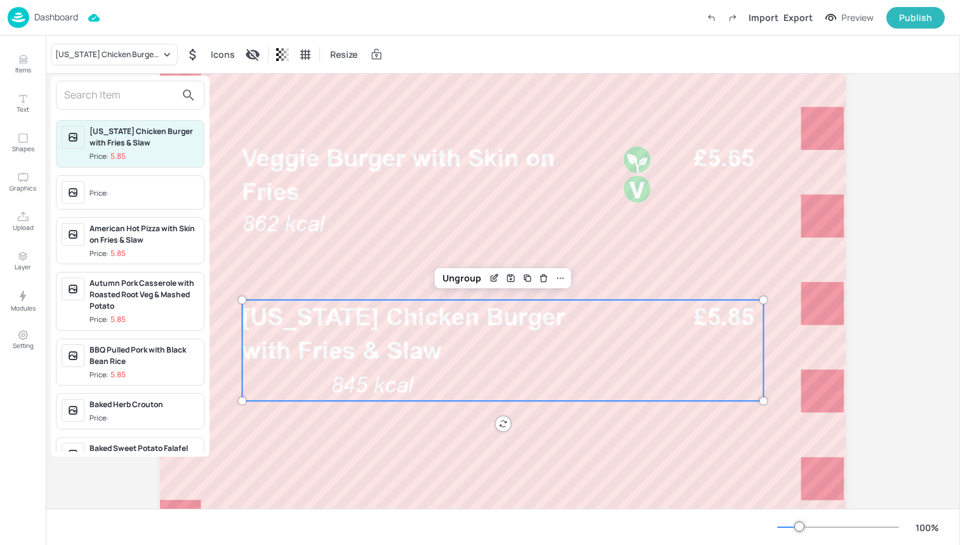
click at [146, 91] on input "text" at bounding box center [120, 95] width 112 height 20
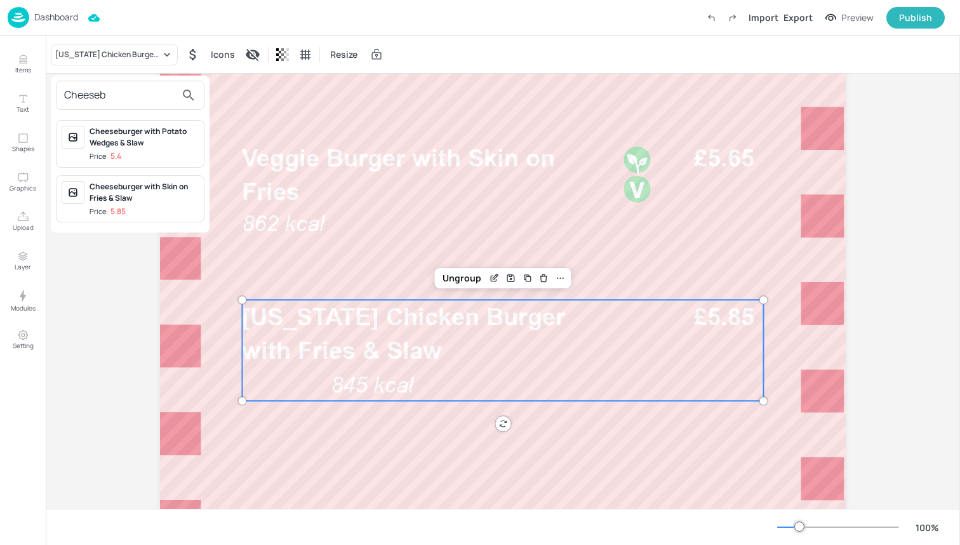
type input "Cheeseb"
click at [152, 196] on div "Cheeseburger with Skin on Fries & Slaw" at bounding box center [144, 192] width 109 height 23
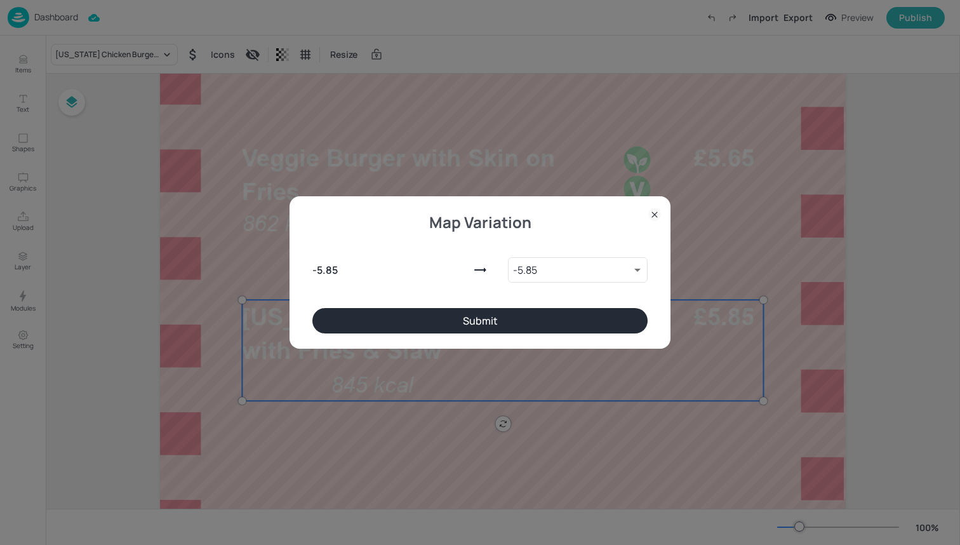
click at [376, 317] on button "Submit" at bounding box center [479, 320] width 335 height 25
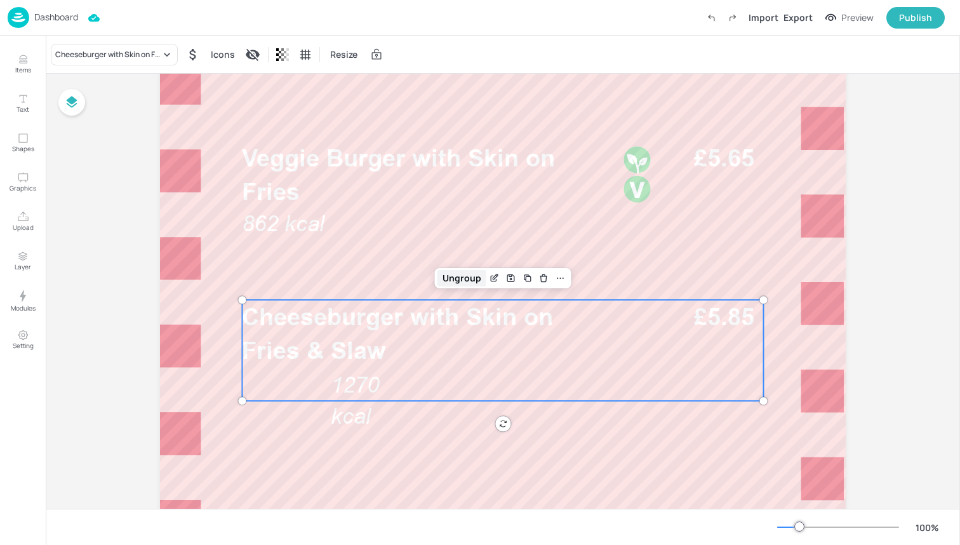
click at [464, 274] on div "Ungroup" at bounding box center [461, 278] width 49 height 17
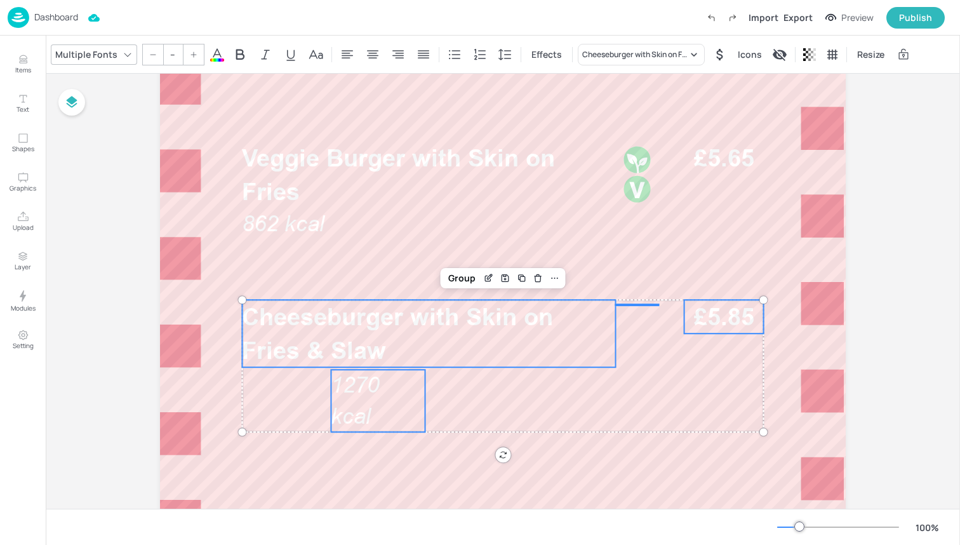
click at [369, 407] on p "1270 kcal" at bounding box center [378, 400] width 94 height 62
click at [369, 389] on span "1270 kcal" at bounding box center [355, 399] width 48 height 57
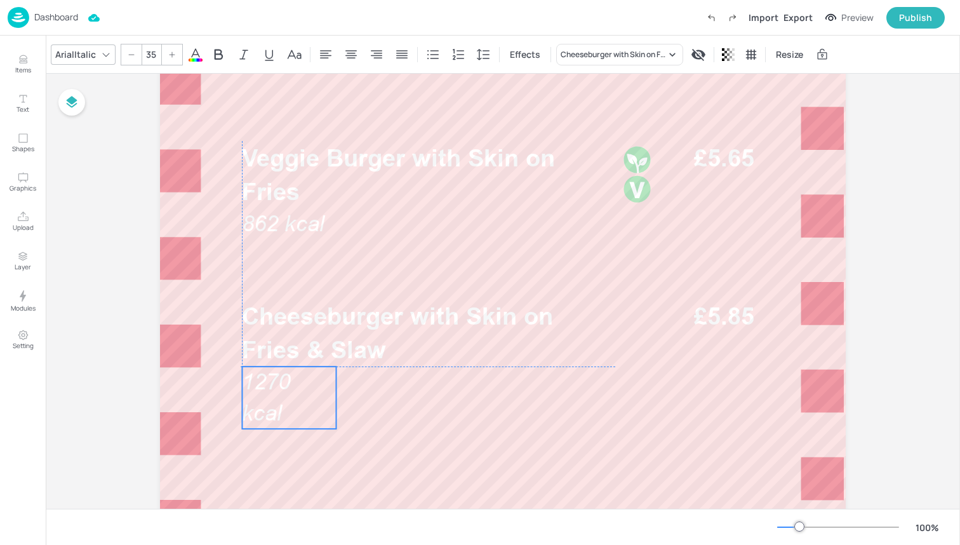
drag, startPoint x: 369, startPoint y: 389, endPoint x: 279, endPoint y: 386, distance: 90.2
click at [279, 386] on span "1270 kcal" at bounding box center [266, 397] width 48 height 57
drag, startPoint x: 335, startPoint y: 394, endPoint x: 349, endPoint y: 394, distance: 13.3
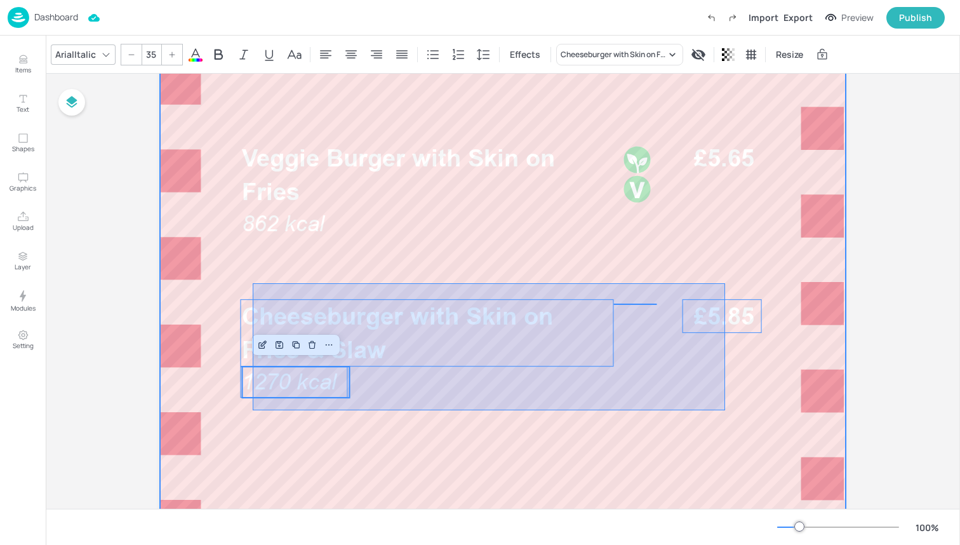
drag, startPoint x: 253, startPoint y: 410, endPoint x: 724, endPoint y: 284, distance: 487.7
click at [726, 284] on div at bounding box center [503, 325] width 686 height 1219
type input "--"
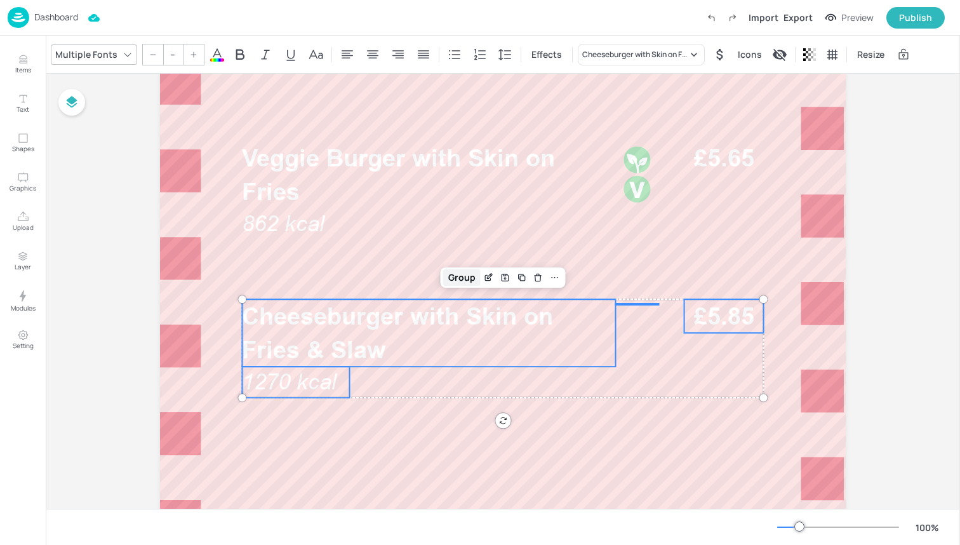
click at [458, 274] on div "Group" at bounding box center [461, 277] width 37 height 17
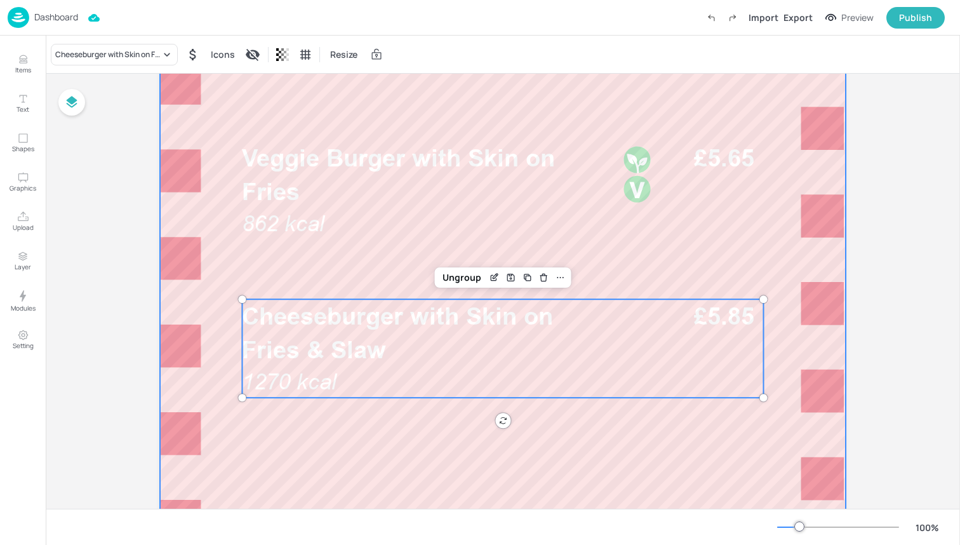
click at [284, 271] on div at bounding box center [503, 325] width 686 height 1219
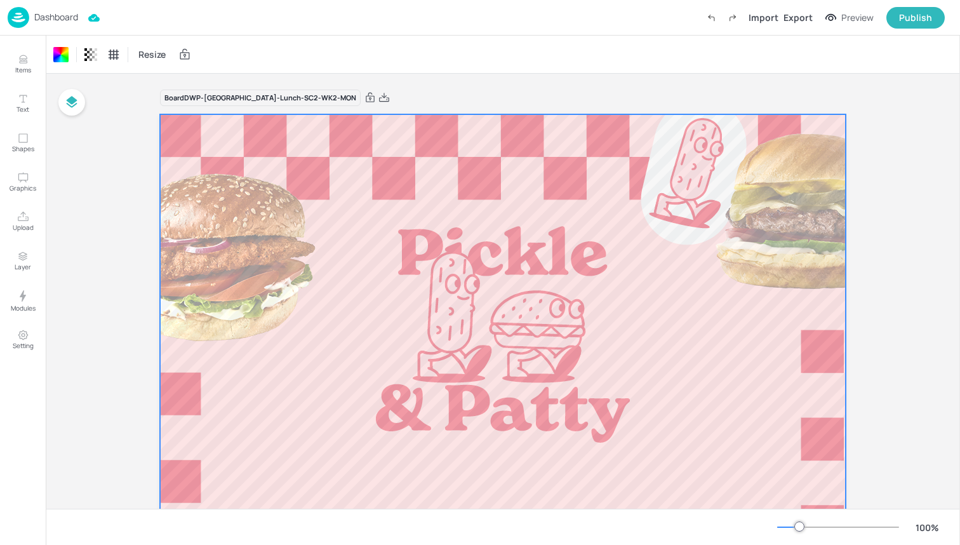
scroll to position [0, 0]
click at [17, 18] on img at bounding box center [19, 17] width 22 height 21
click at [126, 11] on div "Dashboard Import Export Preview Publish" at bounding box center [476, 17] width 937 height 35
click at [24, 17] on img at bounding box center [19, 17] width 22 height 21
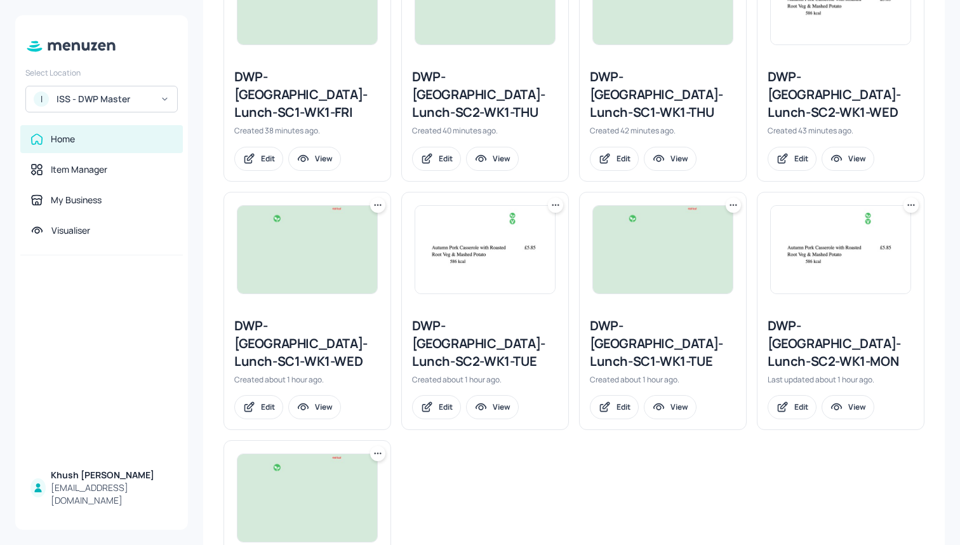
scroll to position [674, 0]
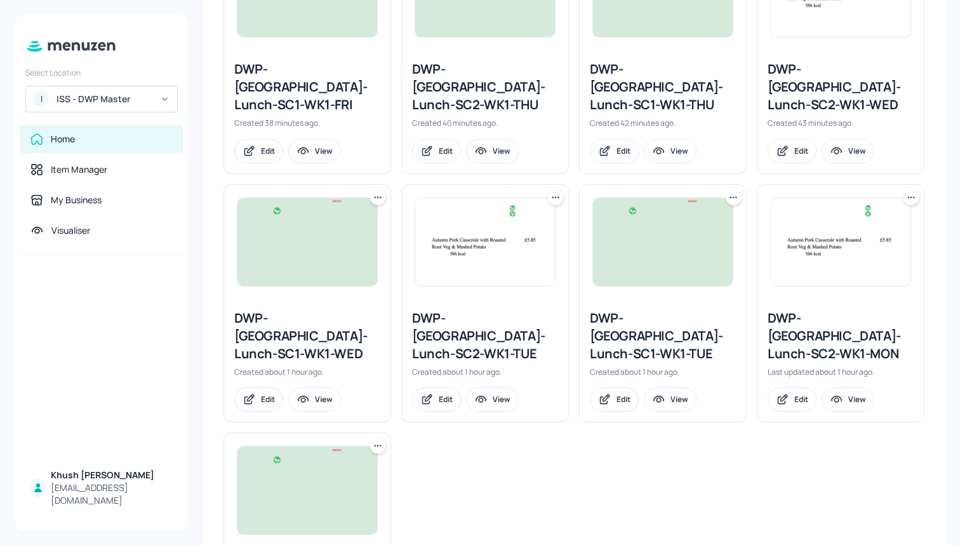
click at [727, 191] on icon at bounding box center [733, 197] width 13 height 13
click at [689, 204] on div "Duplicate" at bounding box center [683, 208] width 102 height 22
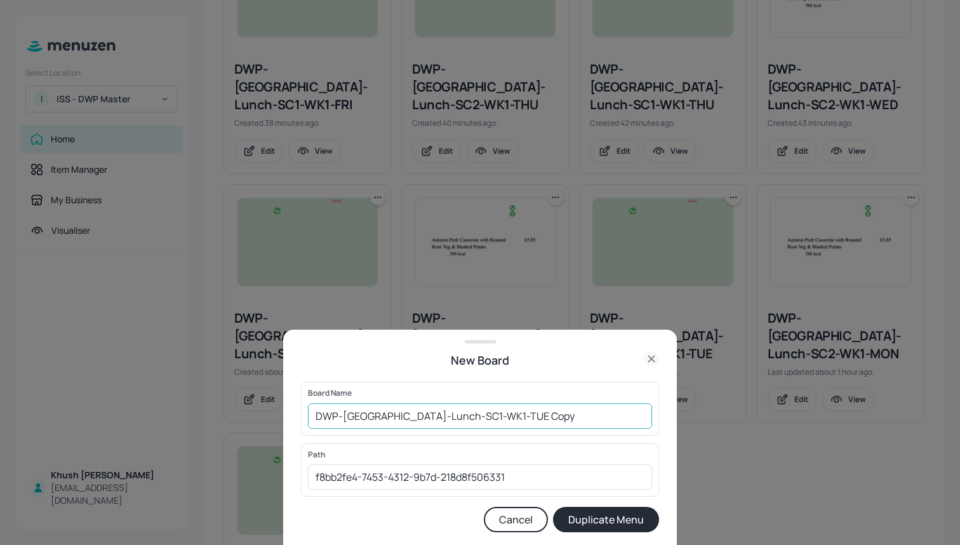
click at [449, 416] on input "DWP-Leeds-Lunch-SC1-WK1-TUE Copy" at bounding box center [480, 415] width 344 height 25
click at [526, 411] on input "DWP-Leeds-Lunch-SC1-WK2-TUE Copy" at bounding box center [480, 415] width 344 height 25
type input "DWP-[GEOGRAPHIC_DATA]-Lunch-SC1-WK2-TUE"
click at [609, 516] on button "Duplicate Menu" at bounding box center [606, 519] width 106 height 25
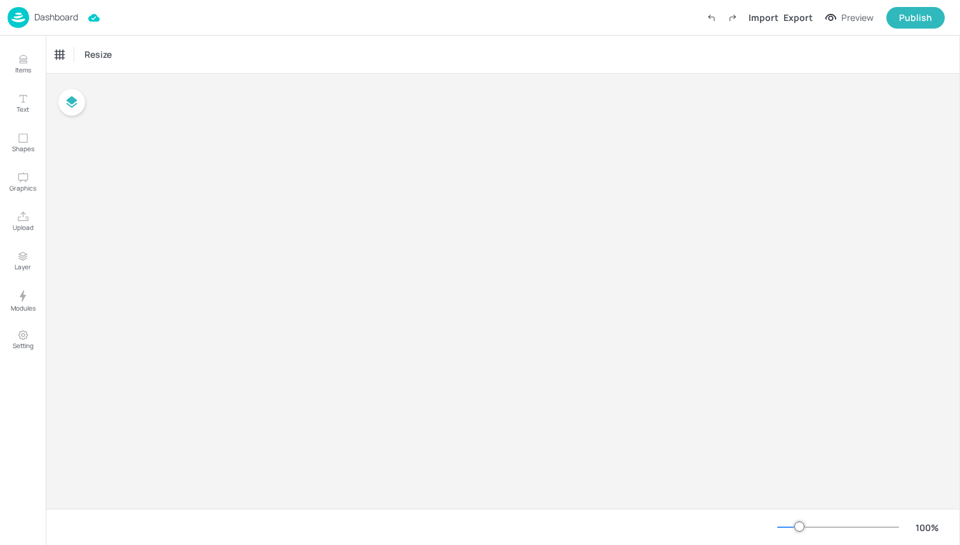
type input "£GBP - [GEOGRAPHIC_DATA]"
type input "kcal"
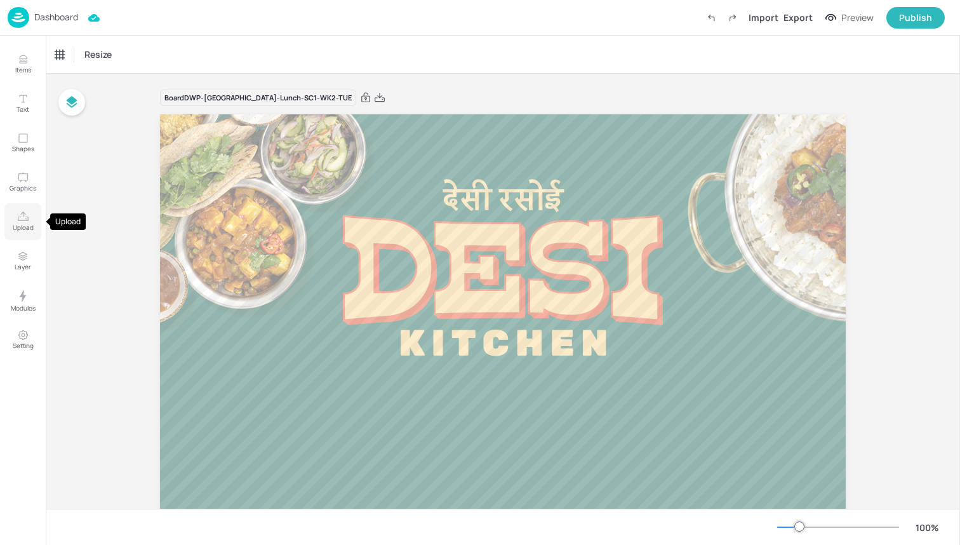
click at [21, 216] on icon "Upload" at bounding box center [23, 217] width 12 height 12
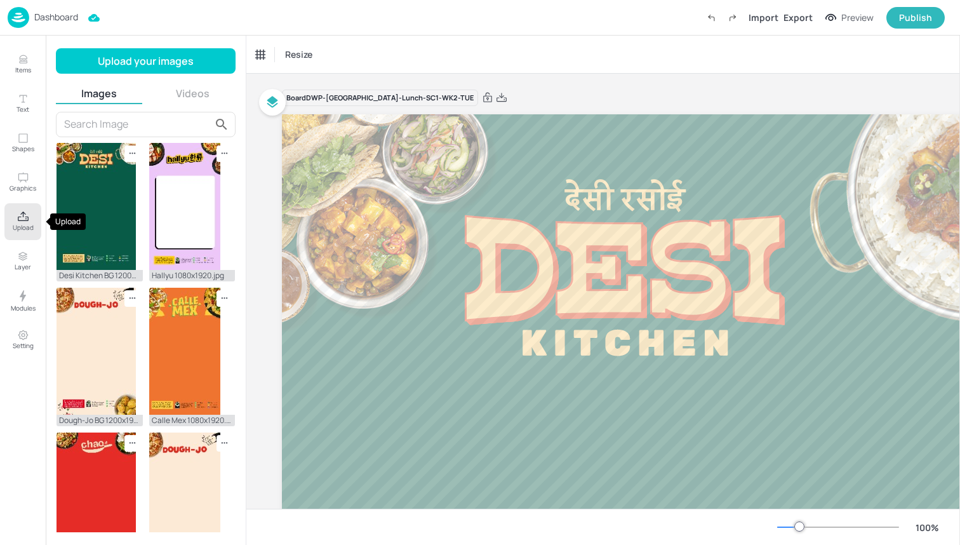
click at [19, 223] on p "Upload" at bounding box center [23, 227] width 21 height 9
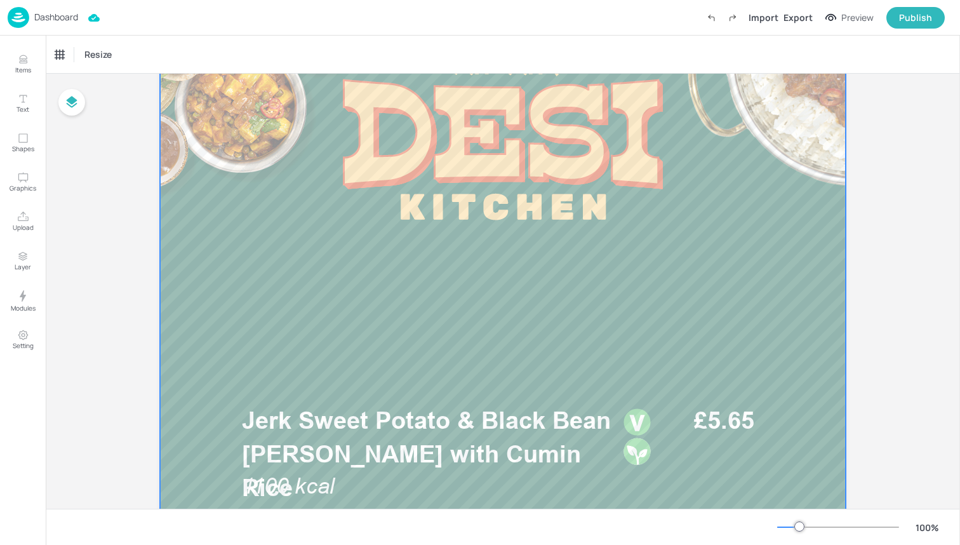
scroll to position [168, 0]
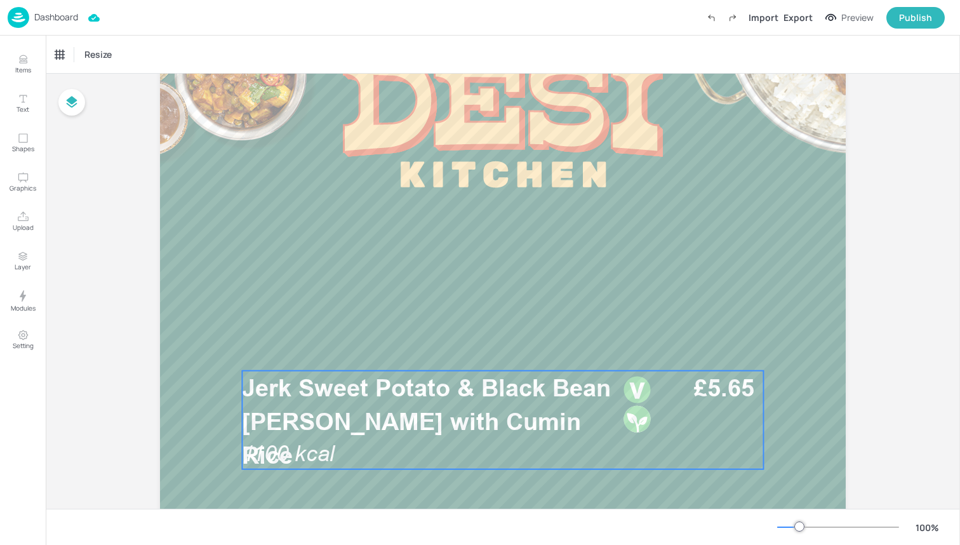
click at [357, 379] on span "Jerk Sweet Potato & Black Bean Curry with Cumin Rice" at bounding box center [426, 421] width 369 height 96
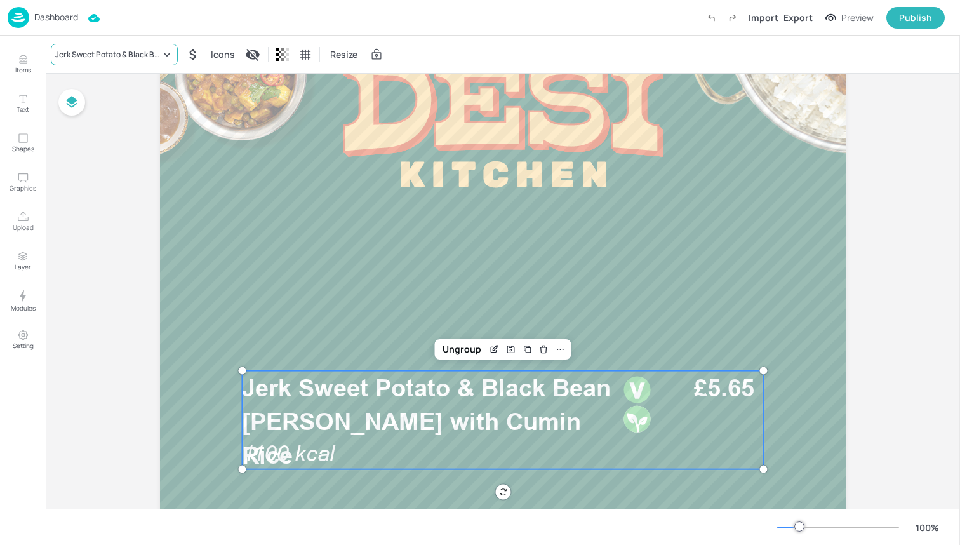
click at [164, 53] on icon at bounding box center [167, 54] width 13 height 13
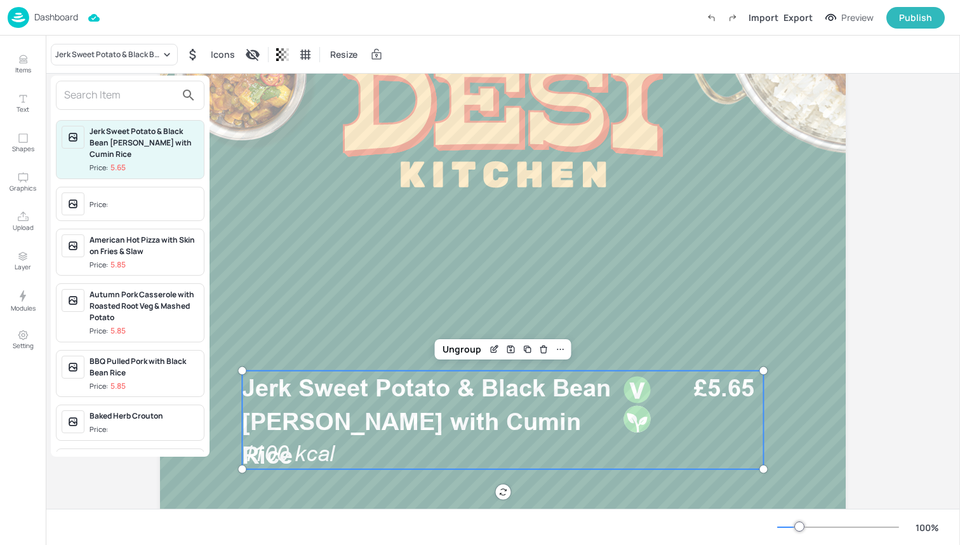
click at [157, 96] on input "text" at bounding box center [120, 95] width 112 height 20
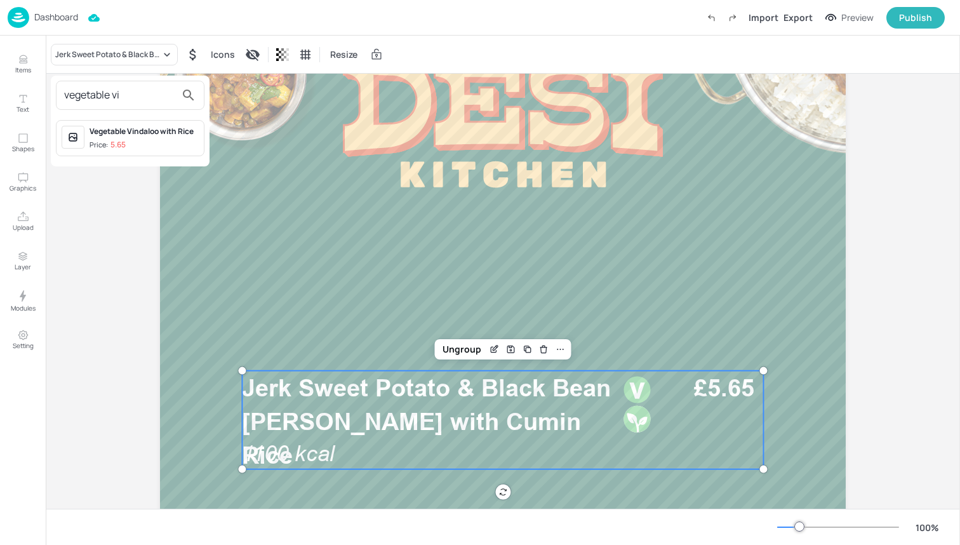
type input "vegetable vi"
click at [140, 145] on span "Price: 5.65" at bounding box center [144, 145] width 109 height 11
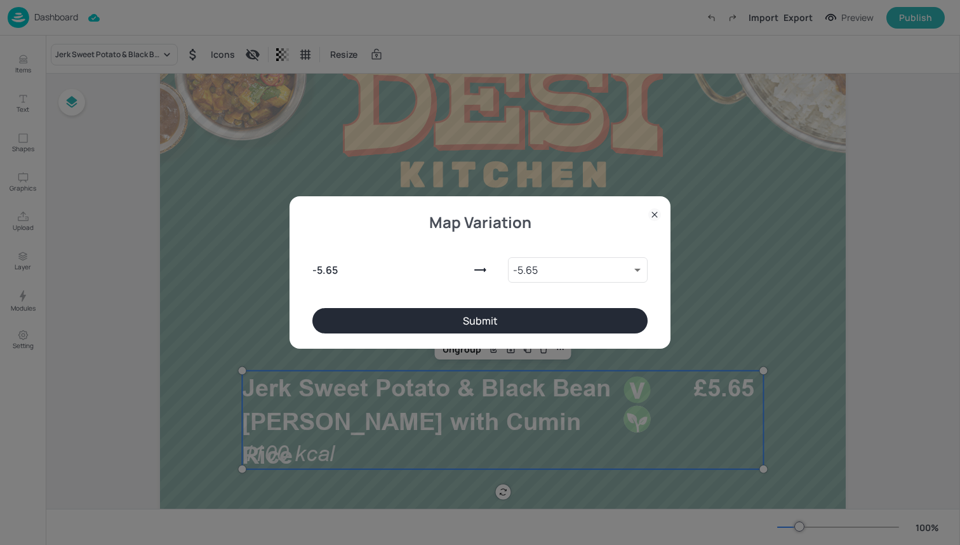
click at [402, 311] on button "Submit" at bounding box center [479, 320] width 335 height 25
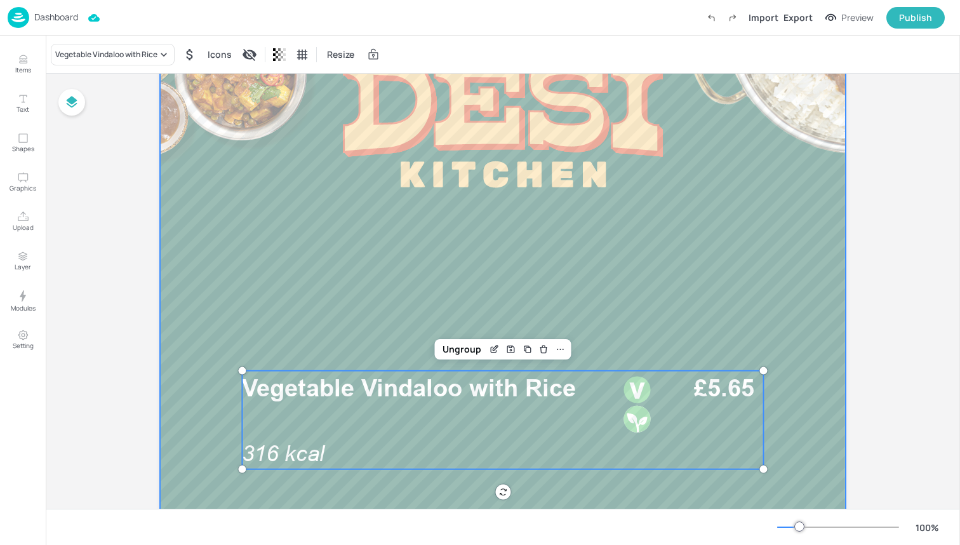
scroll to position [282, 0]
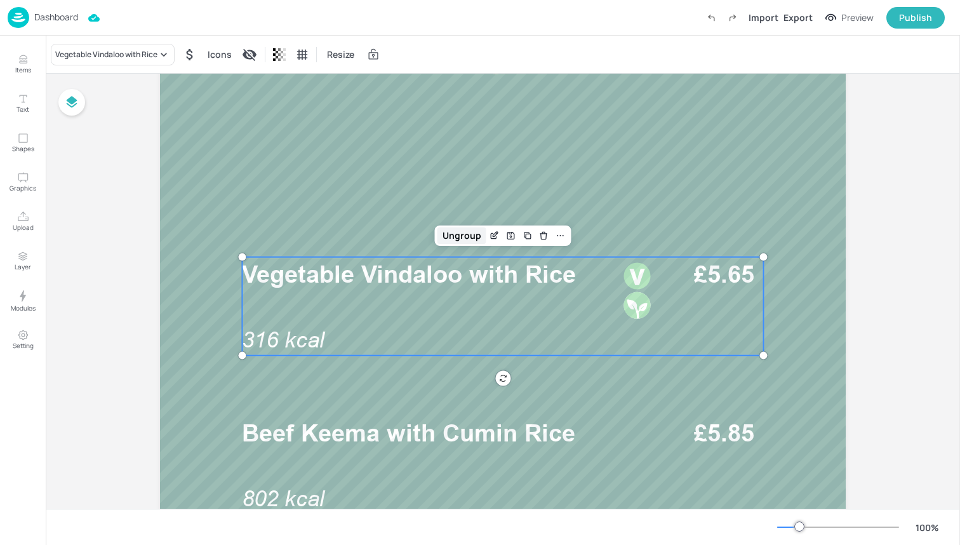
click at [457, 231] on div "Ungroup" at bounding box center [461, 235] width 49 height 17
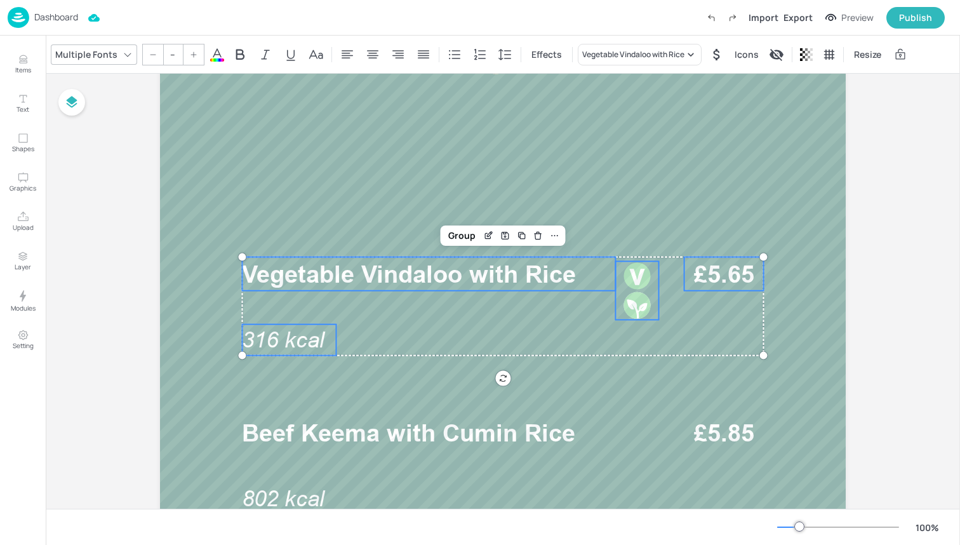
click at [276, 350] on span "316 kcal" at bounding box center [283, 339] width 83 height 25
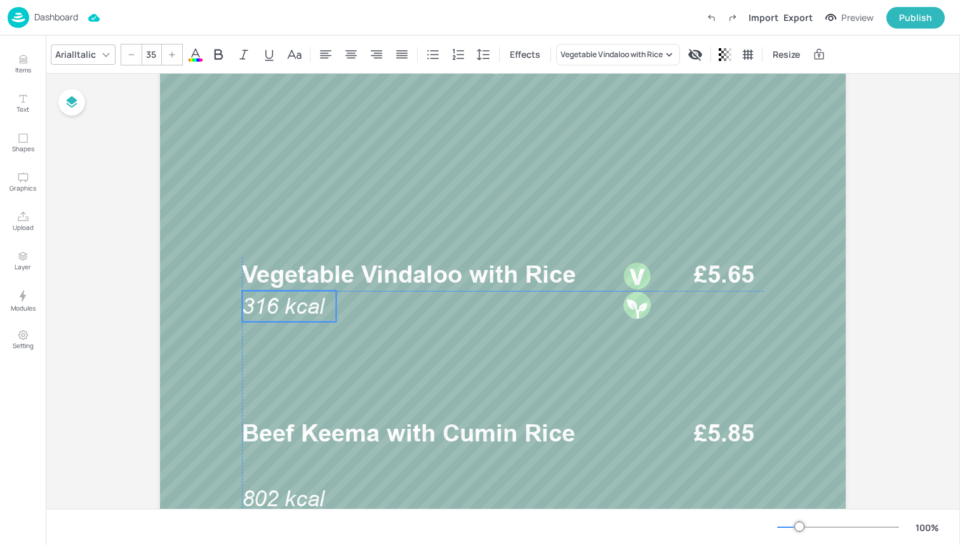
drag, startPoint x: 286, startPoint y: 335, endPoint x: 286, endPoint y: 303, distance: 32.4
click at [286, 303] on span "316 kcal" at bounding box center [283, 305] width 83 height 25
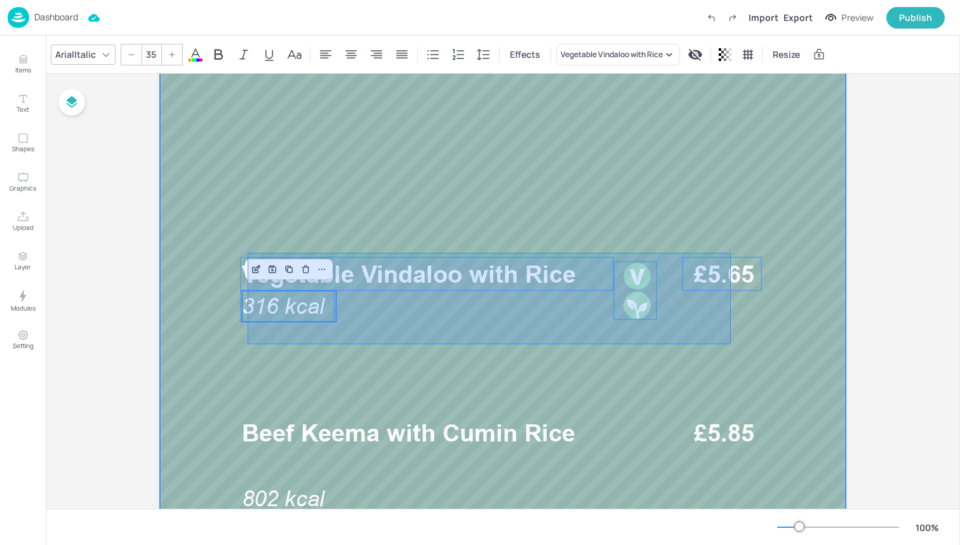
drag, startPoint x: 248, startPoint y: 343, endPoint x: 731, endPoint y: 253, distance: 491.6
click at [731, 253] on div at bounding box center [503, 441] width 762 height 1219
type input "--"
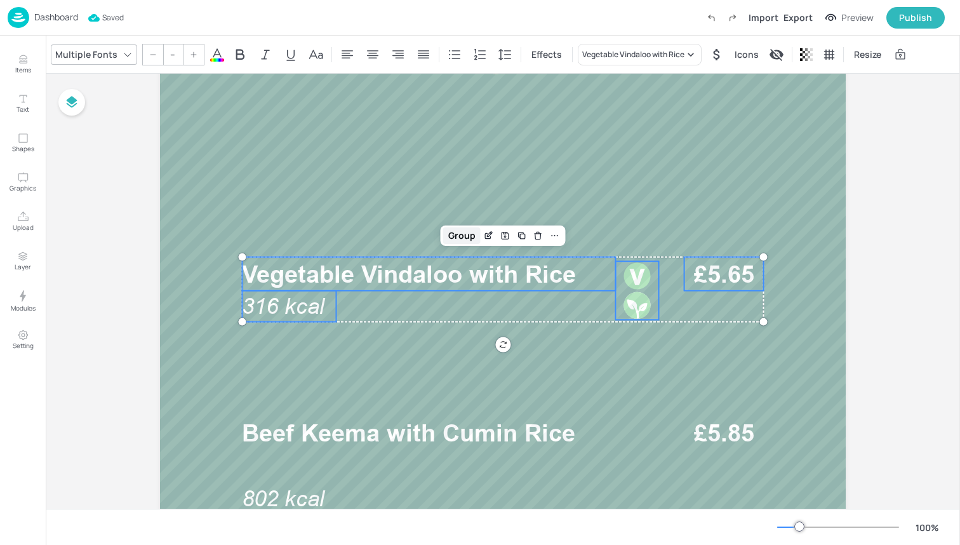
click at [457, 232] on div "Group" at bounding box center [461, 235] width 37 height 17
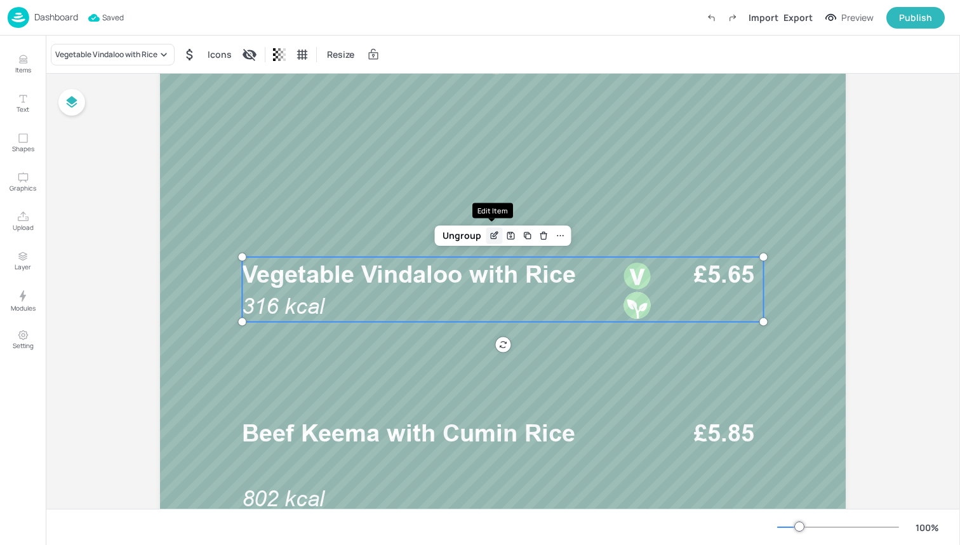
click at [490, 232] on icon "Edit Item" at bounding box center [494, 235] width 11 height 10
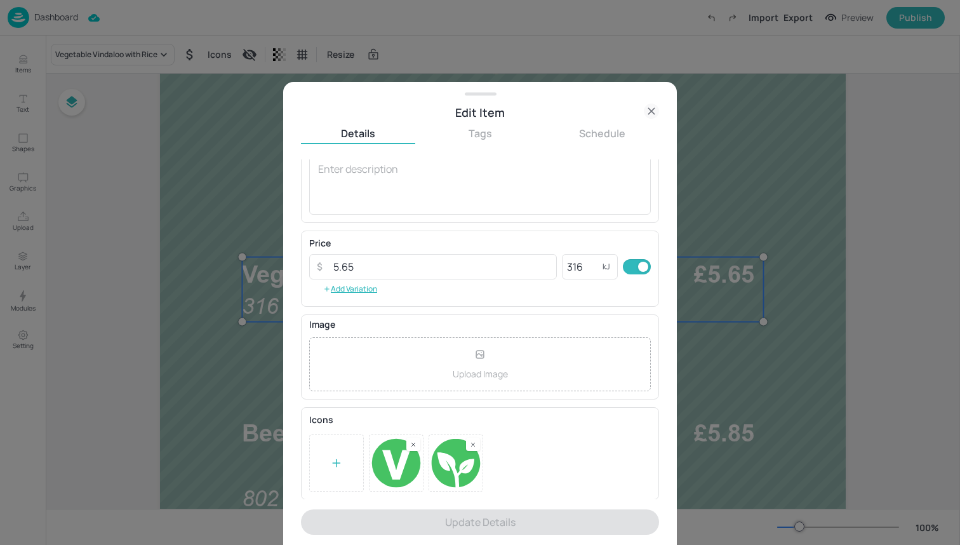
scroll to position [130, 0]
click at [415, 441] on rect at bounding box center [413, 445] width 9 height 9
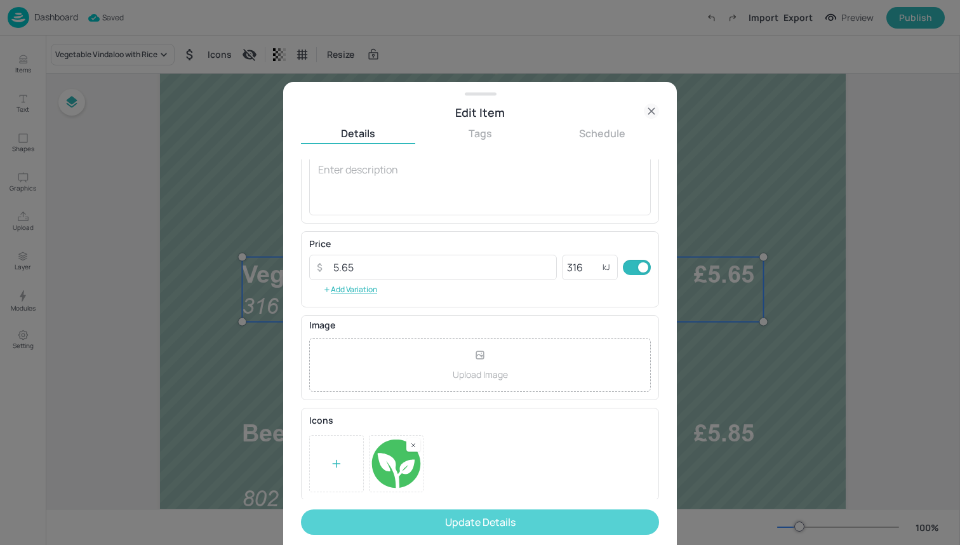
click at [444, 520] on button "Update Details" at bounding box center [480, 521] width 358 height 25
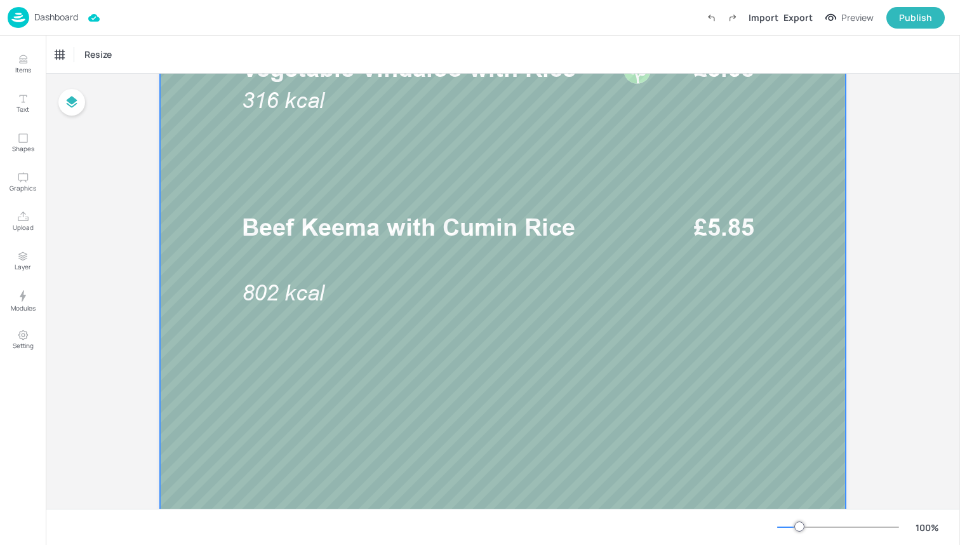
scroll to position [489, 0]
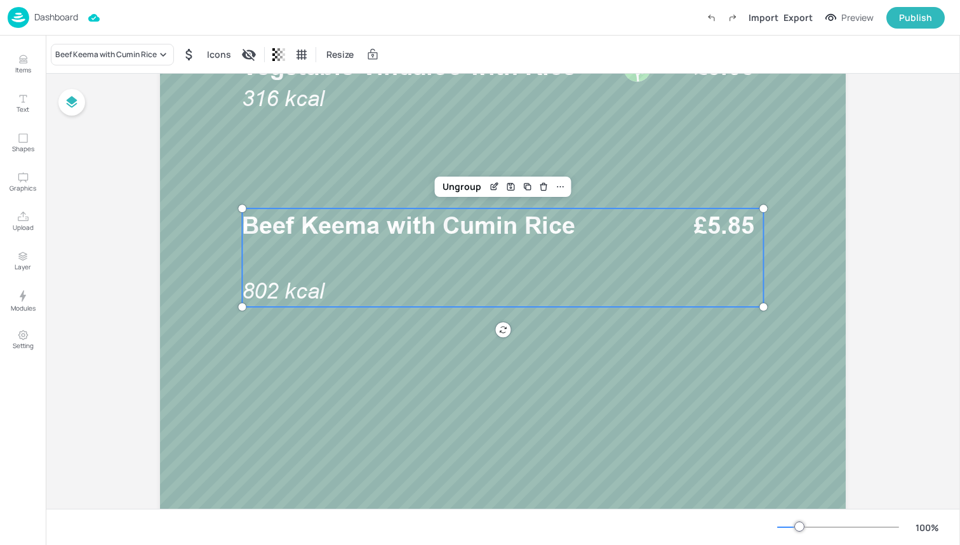
click at [400, 247] on div "Beef Keema with Cumin Rice 802 kcal £5.85" at bounding box center [502, 257] width 521 height 98
click at [458, 183] on div "Ungroup" at bounding box center [461, 186] width 49 height 17
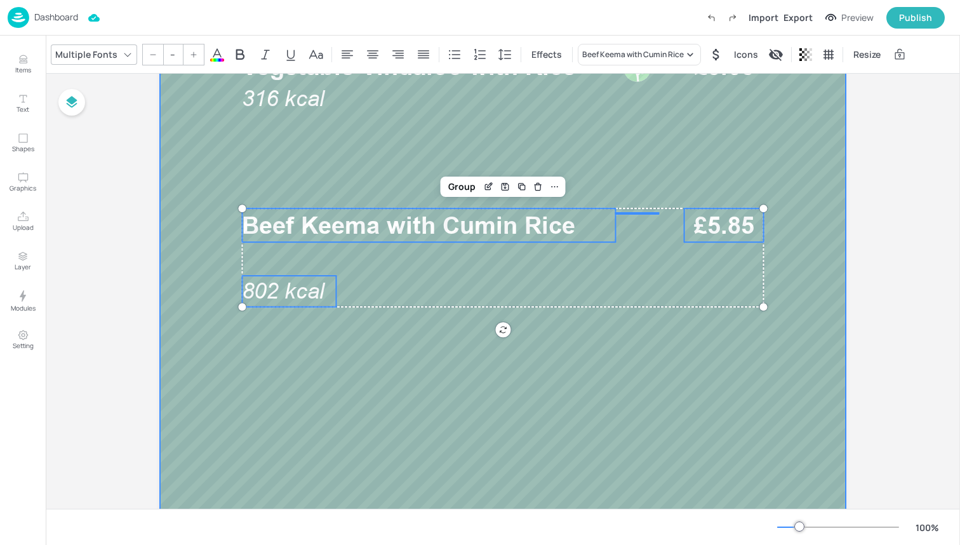
click at [270, 308] on div at bounding box center [503, 234] width 762 height 1219
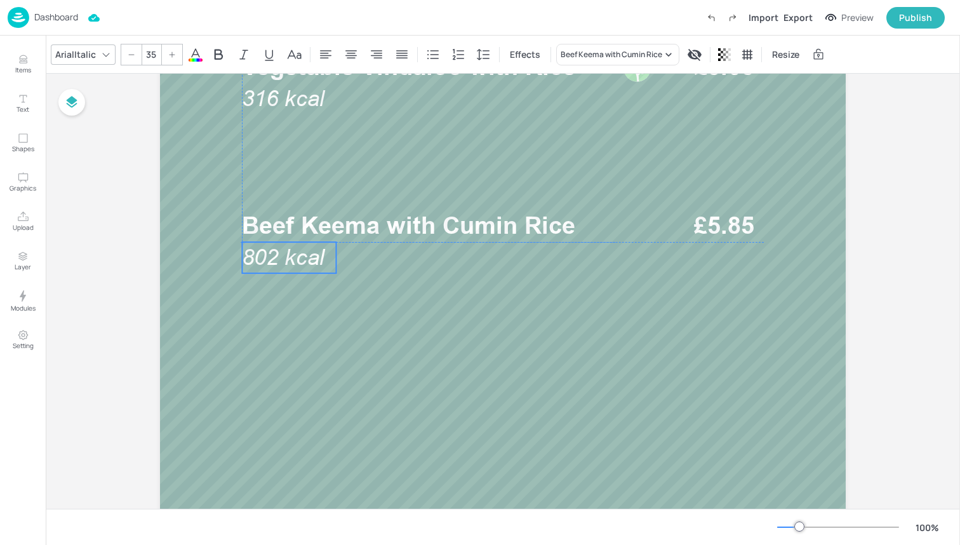
drag, startPoint x: 274, startPoint y: 290, endPoint x: 273, endPoint y: 256, distance: 33.7
click at [273, 256] on span "802 kcal" at bounding box center [283, 256] width 83 height 25
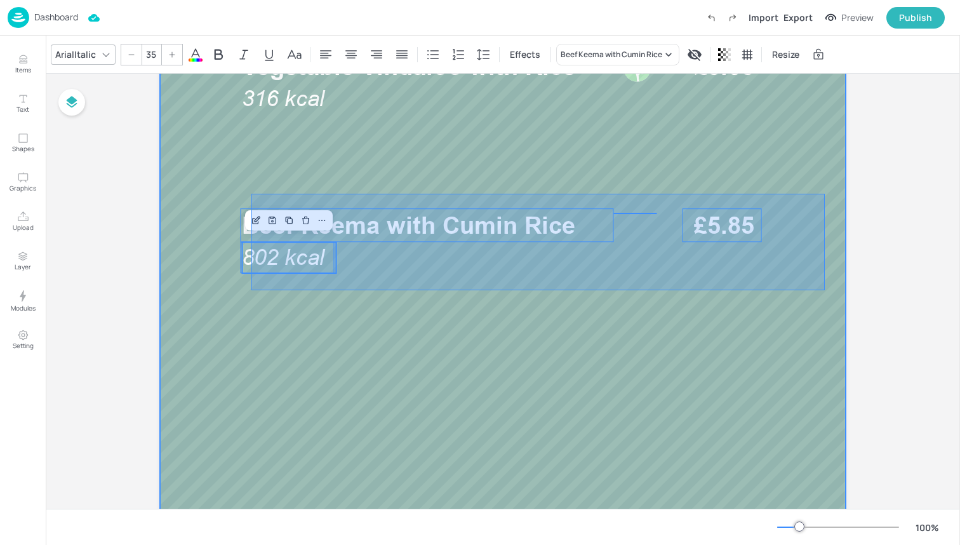
drag, startPoint x: 251, startPoint y: 290, endPoint x: 806, endPoint y: 190, distance: 563.9
click at [806, 190] on div at bounding box center [503, 234] width 762 height 1219
type input "--"
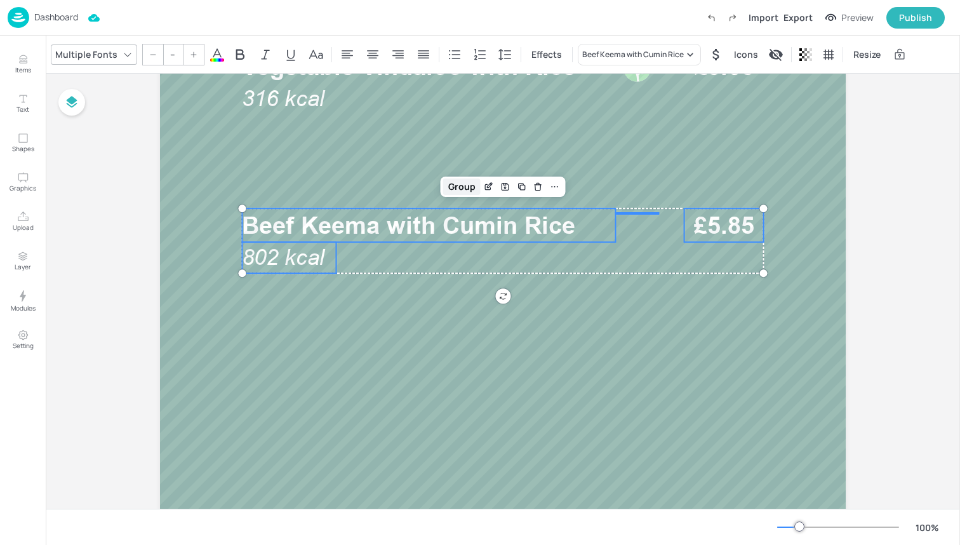
click at [462, 189] on div "Group" at bounding box center [461, 186] width 37 height 17
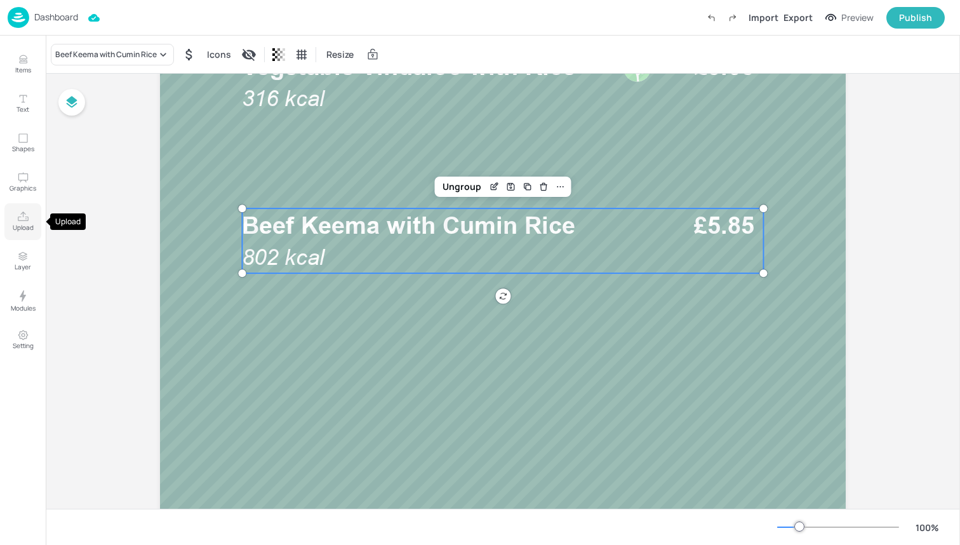
click at [26, 224] on p "Upload" at bounding box center [23, 227] width 21 height 9
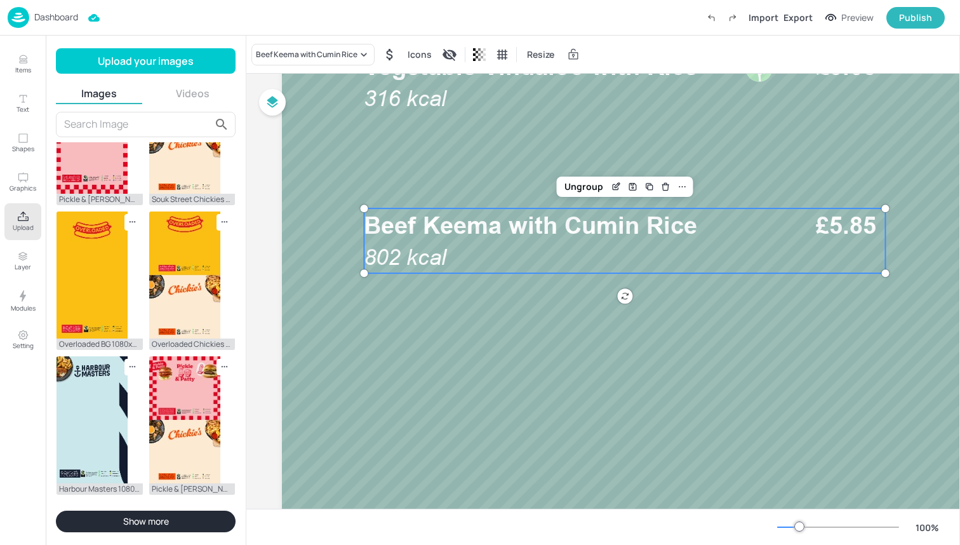
scroll to position [1089, 0]
click at [132, 519] on button "Show more" at bounding box center [146, 521] width 180 height 22
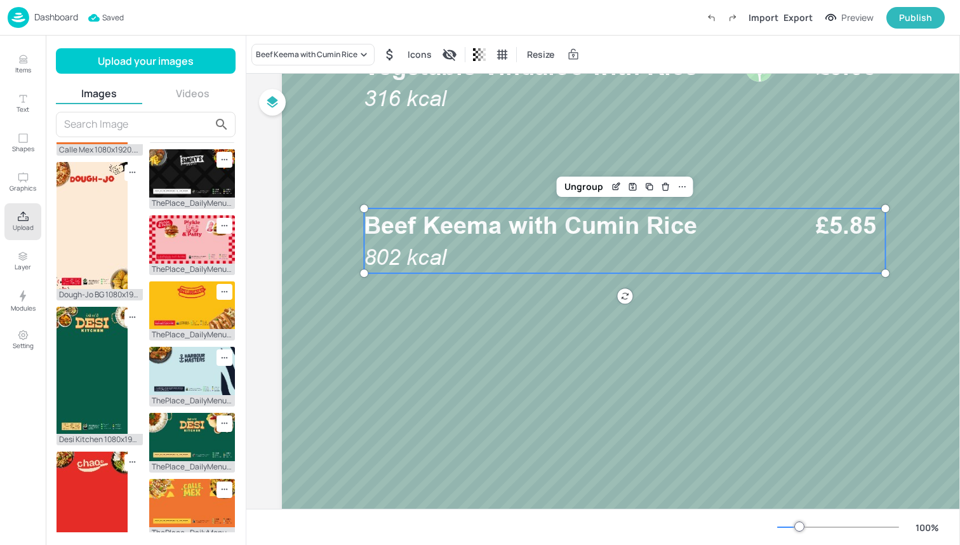
scroll to position [1747, 0]
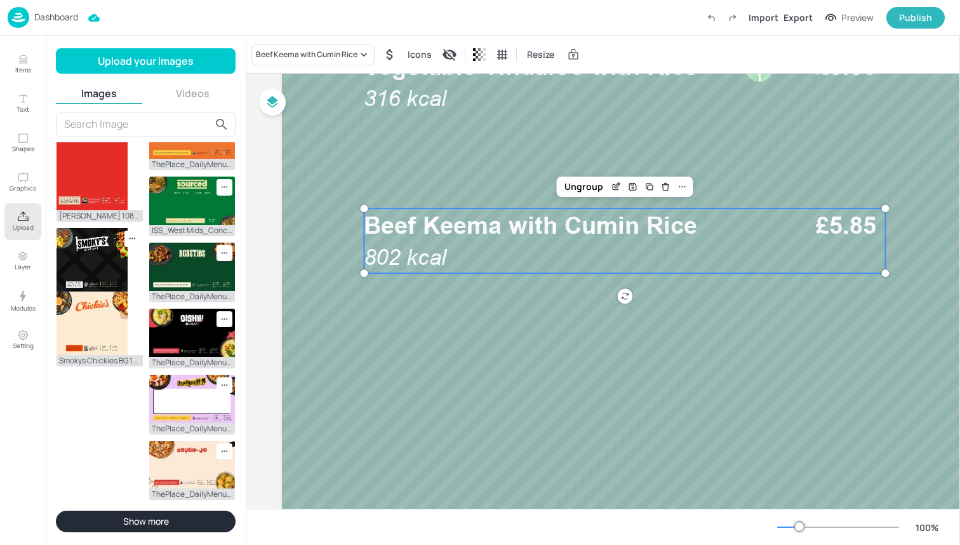
click at [146, 519] on button "Show more" at bounding box center [146, 521] width 180 height 22
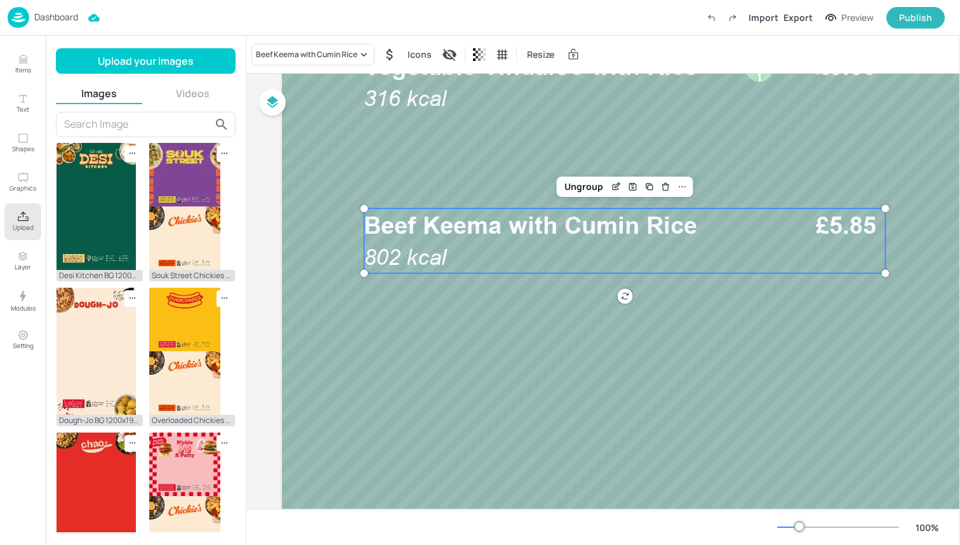
scroll to position [0, 0]
click at [469, 380] on div at bounding box center [625, 234] width 762 height 1219
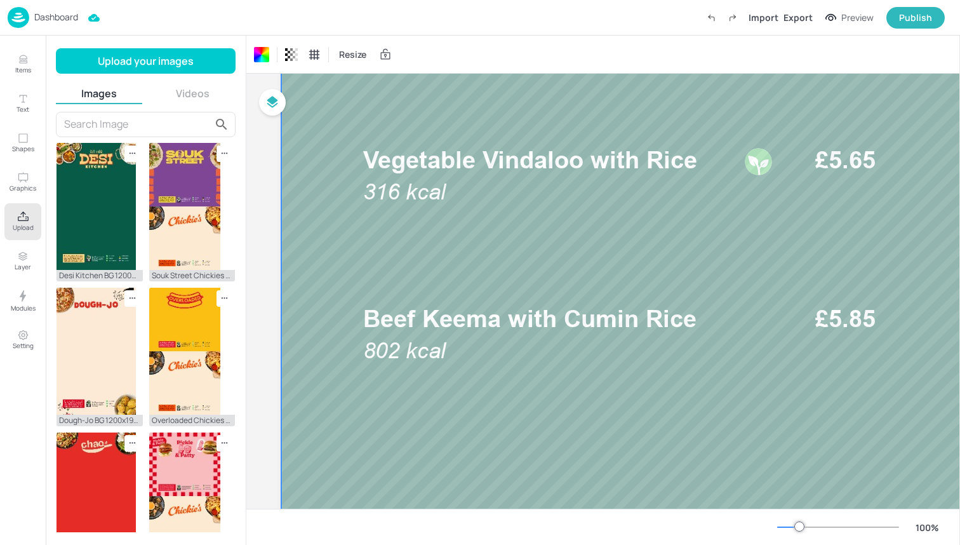
scroll to position [397, 2]
click at [500, 376] on div at bounding box center [623, 326] width 762 height 1219
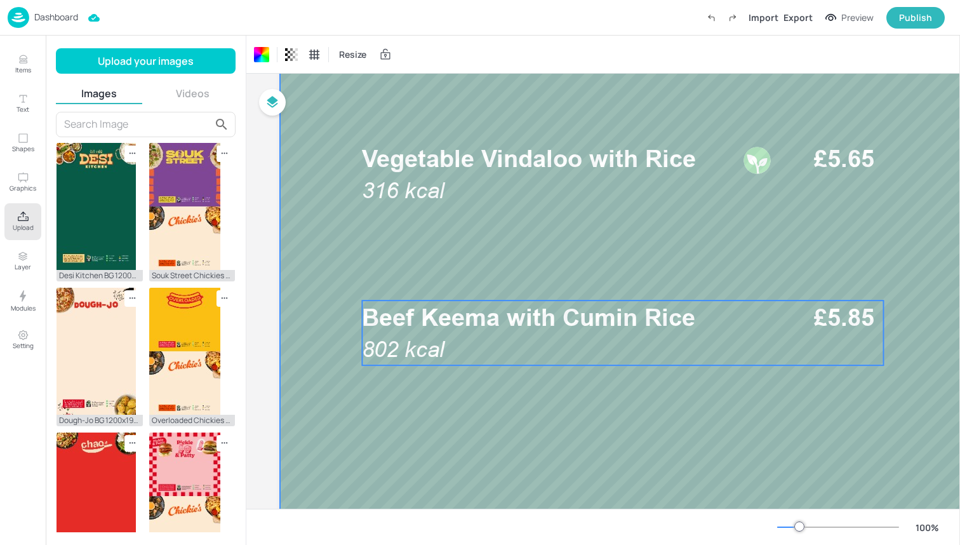
click at [484, 347] on div "Beef Keema with Cumin Rice 802 kcal £5.85" at bounding box center [622, 332] width 521 height 65
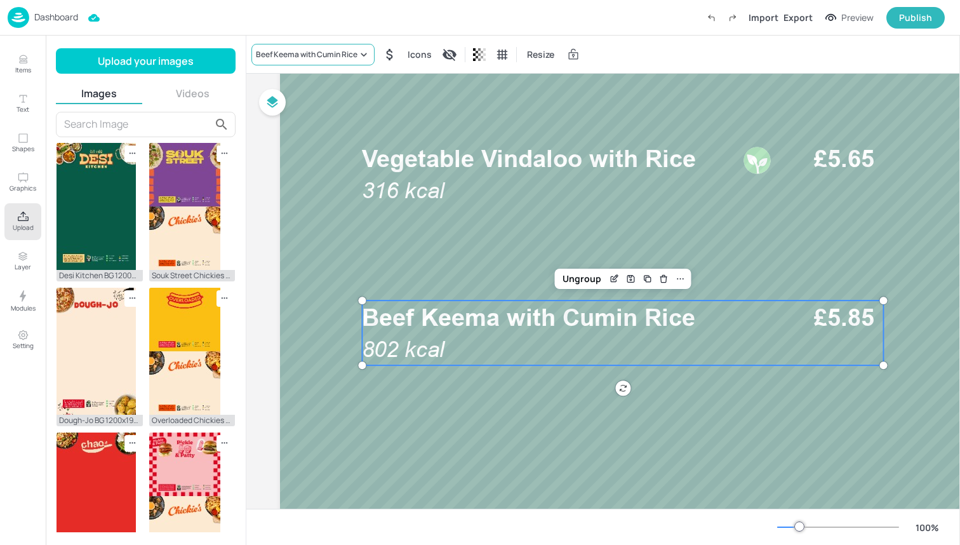
click at [325, 49] on div "Beef Keema with Cumin Rice" at bounding box center [307, 54] width 102 height 11
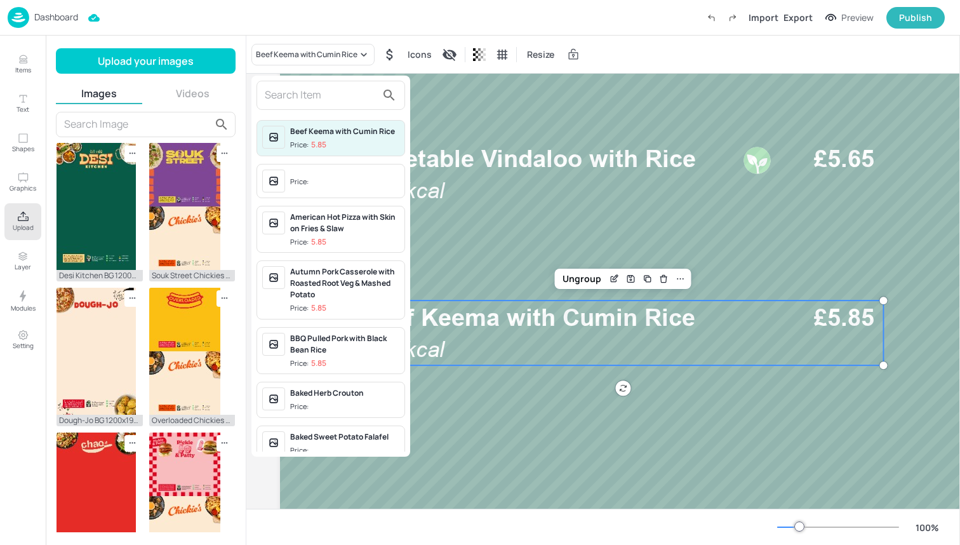
click at [324, 93] on input "text" at bounding box center [321, 95] width 112 height 20
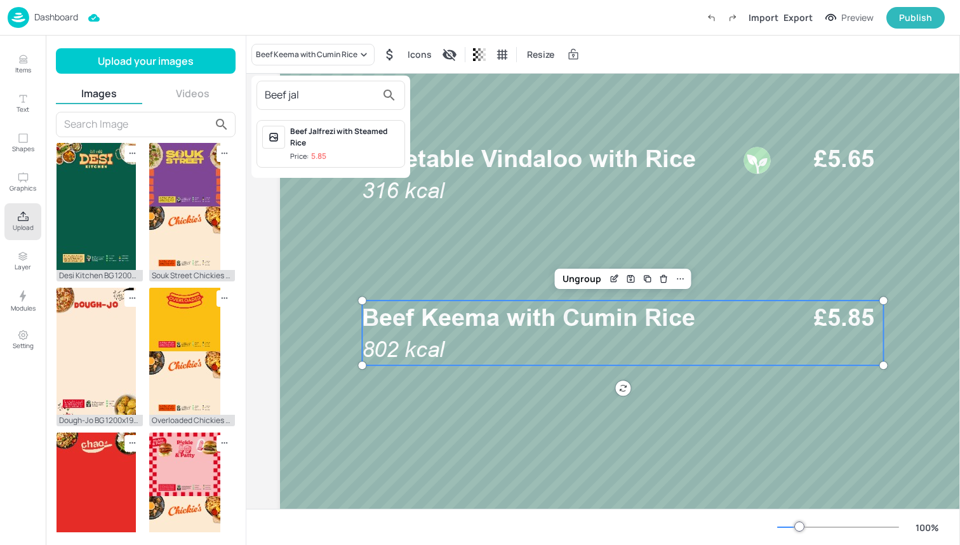
type input "Beef jal"
drag, startPoint x: 324, startPoint y: 88, endPoint x: 335, endPoint y: 136, distance: 49.9
click at [335, 136] on div "Beef Jalfrezi with Steamed Rice" at bounding box center [344, 137] width 109 height 23
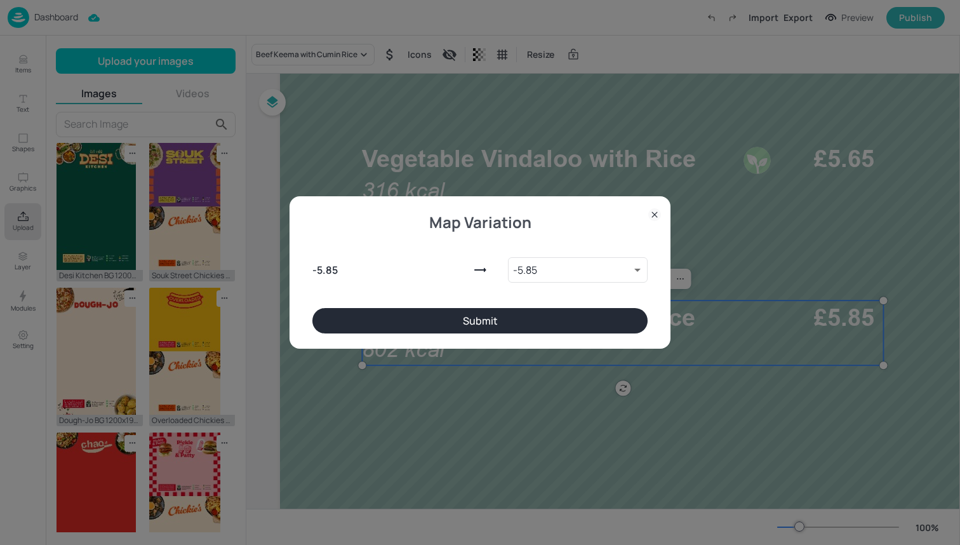
click at [432, 314] on button "Submit" at bounding box center [479, 320] width 335 height 25
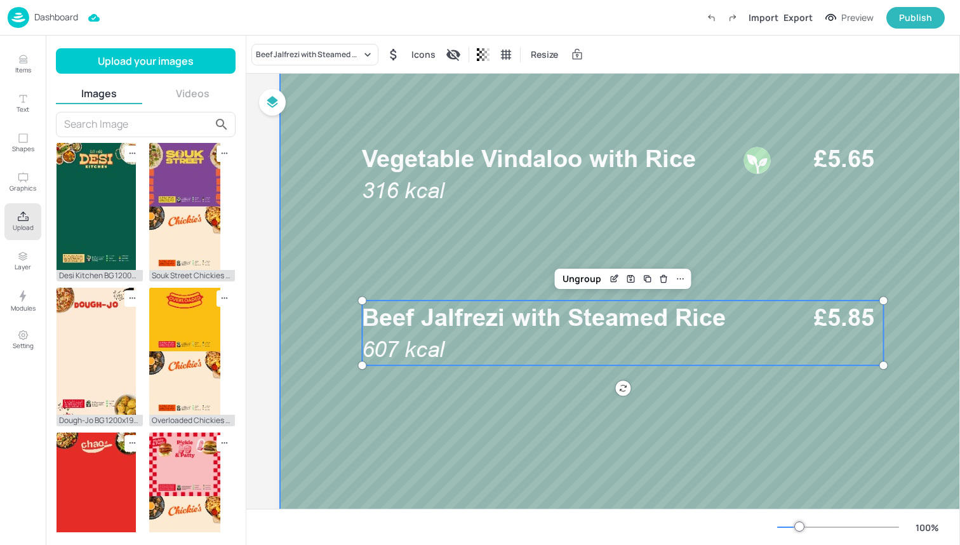
click at [471, 407] on div at bounding box center [623, 326] width 762 height 1219
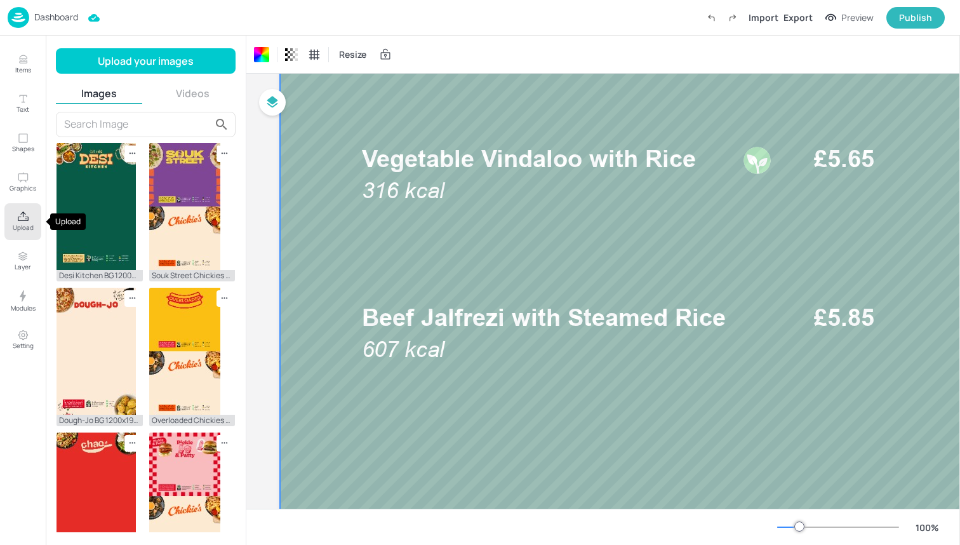
click at [17, 216] on icon "Upload" at bounding box center [23, 217] width 12 height 12
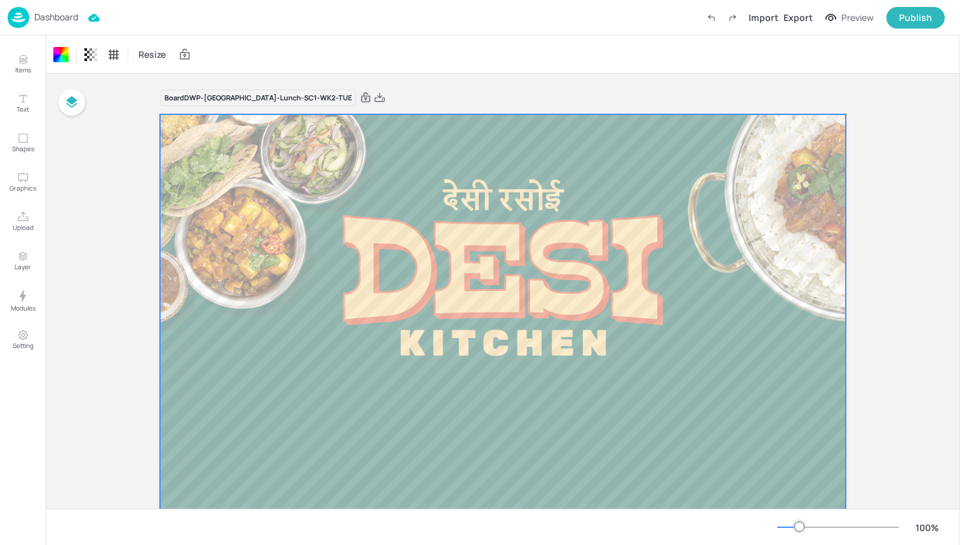
click at [360, 99] on icon at bounding box center [365, 97] width 11 height 13
click at [143, 27] on div "Dashboard Import Export Preview Publish" at bounding box center [476, 17] width 937 height 35
click at [17, 18] on img at bounding box center [19, 17] width 22 height 21
click at [16, 15] on img at bounding box center [19, 17] width 22 height 21
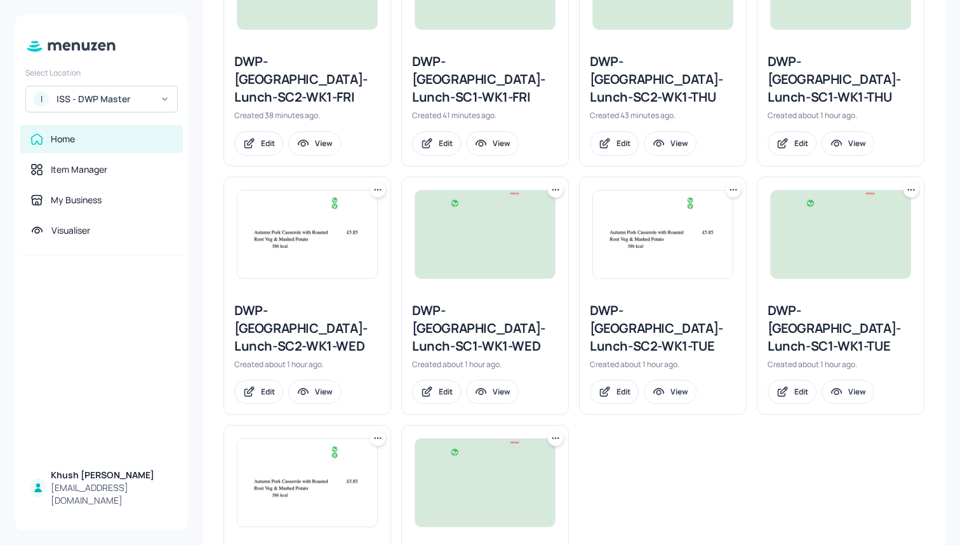
scroll to position [684, 0]
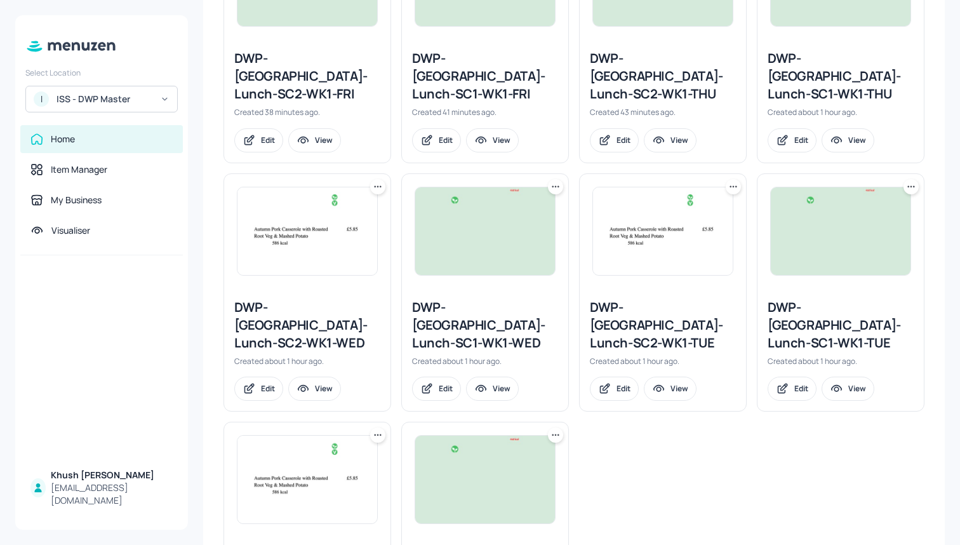
click at [727, 180] on icon at bounding box center [733, 186] width 13 height 13
click at [677, 200] on p "Duplicate" at bounding box center [668, 197] width 34 height 11
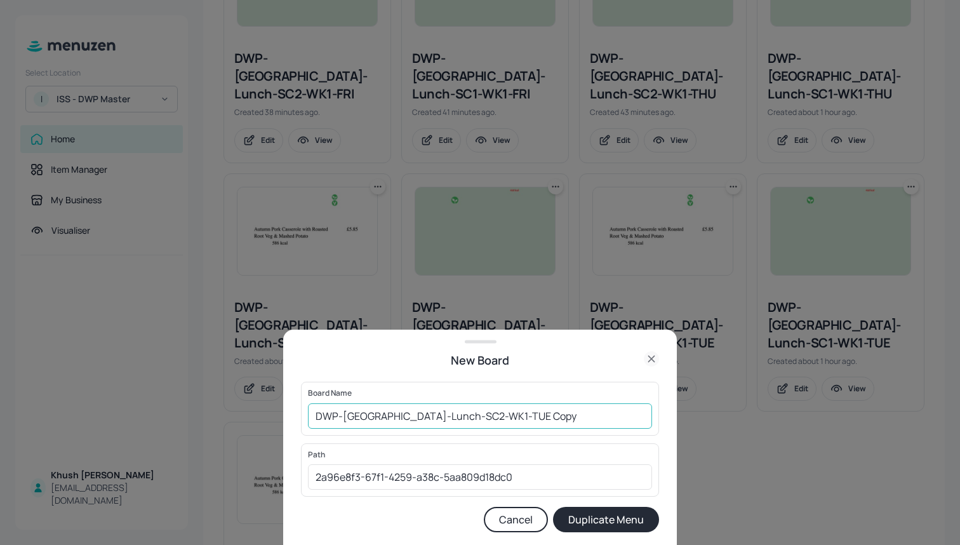
click at [453, 416] on input "DWP-Leeds-Lunch-SC2-WK1-TUE Copy" at bounding box center [480, 415] width 344 height 25
click at [525, 424] on input "DWP-Leeds-Lunch-SC2-WK2-TUE Copy" at bounding box center [480, 415] width 344 height 25
type input "DWP-Leeds-Lunch-SC2-WK2-TUE"
click at [622, 521] on button "Duplicate Menu" at bounding box center [606, 519] width 106 height 25
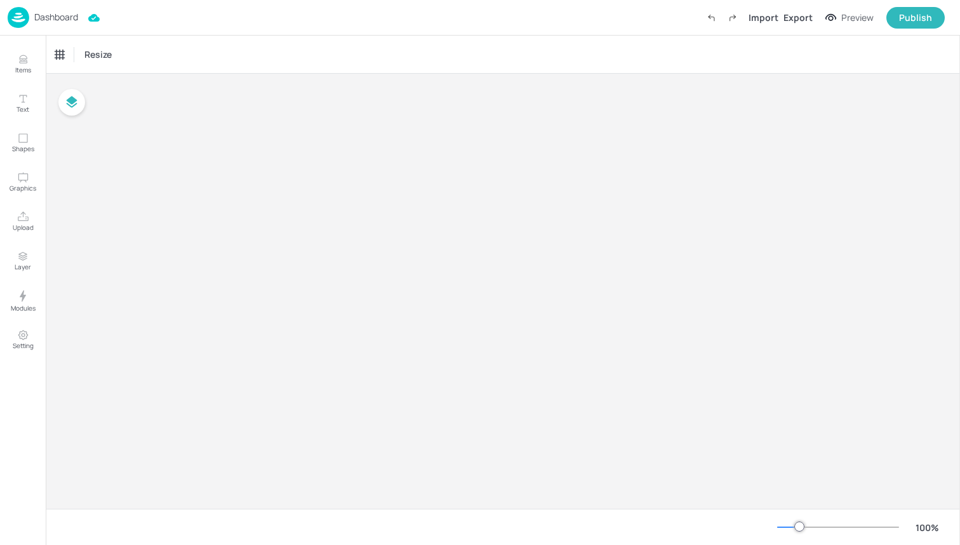
type input "£GBP - [GEOGRAPHIC_DATA]"
type input "kcal"
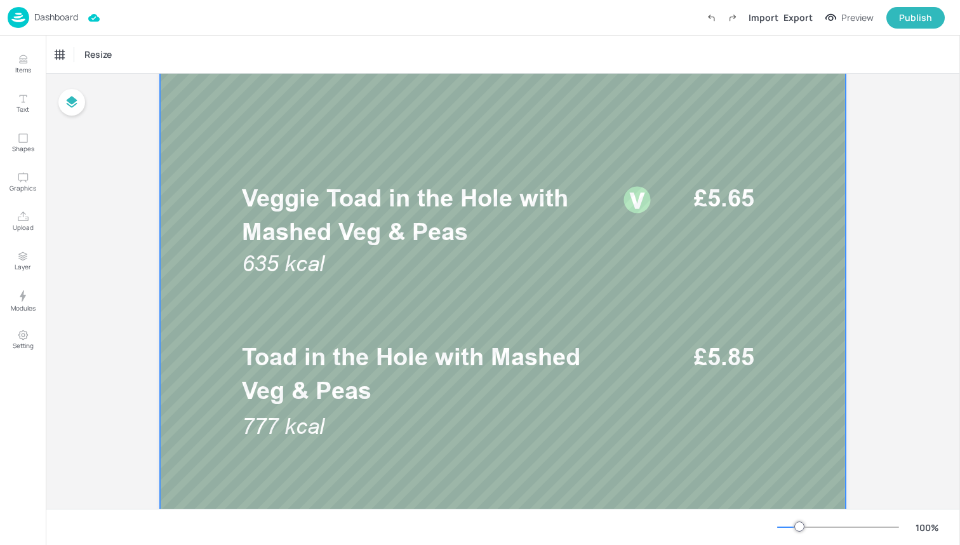
scroll to position [357, 0]
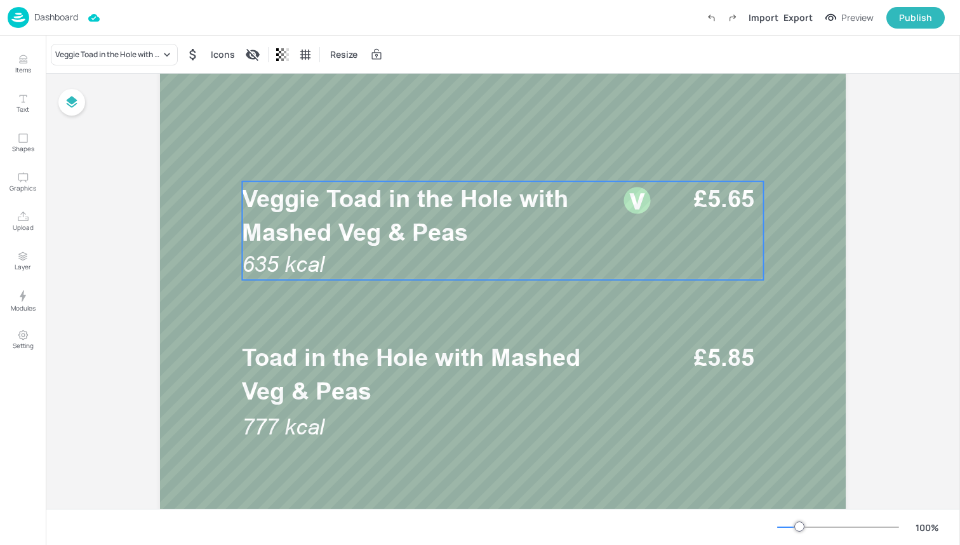
click at [324, 203] on span "Veggie Toad in the Hole with Mashed Veg & Peas" at bounding box center [405, 215] width 326 height 62
click at [143, 46] on div "Veggie Toad in the Hole with Mashed Veg & Peas" at bounding box center [114, 55] width 127 height 22
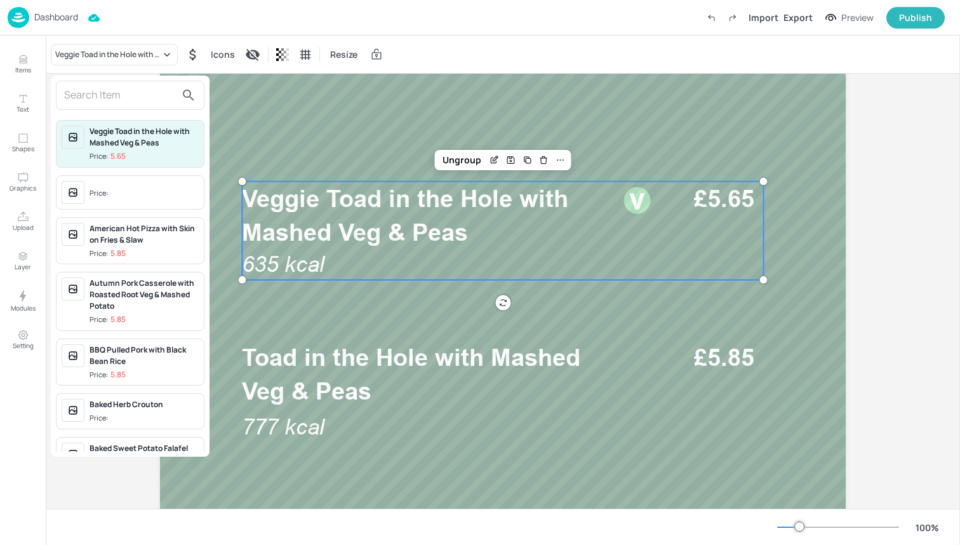
click at [145, 92] on input "text" at bounding box center [120, 95] width 112 height 20
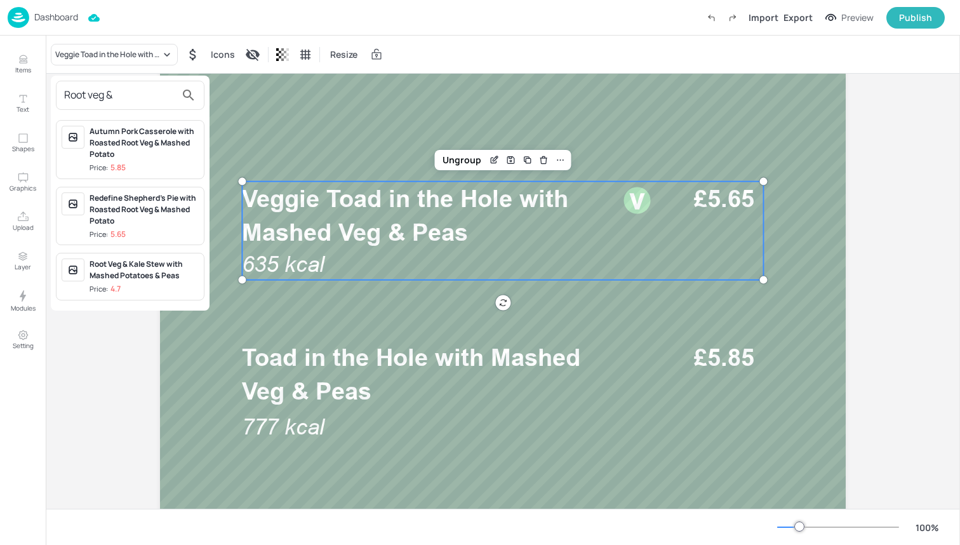
type input "Root veg &"
click at [140, 279] on div "Root Veg & Kale Stew with Mashed Potatoes & Peas" at bounding box center [144, 269] width 109 height 23
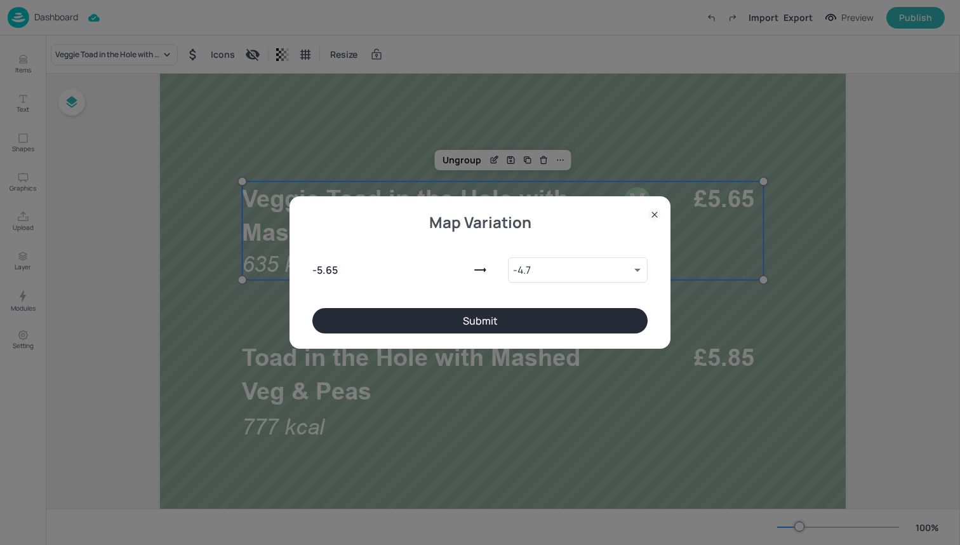
click at [347, 312] on button "Submit" at bounding box center [479, 320] width 335 height 25
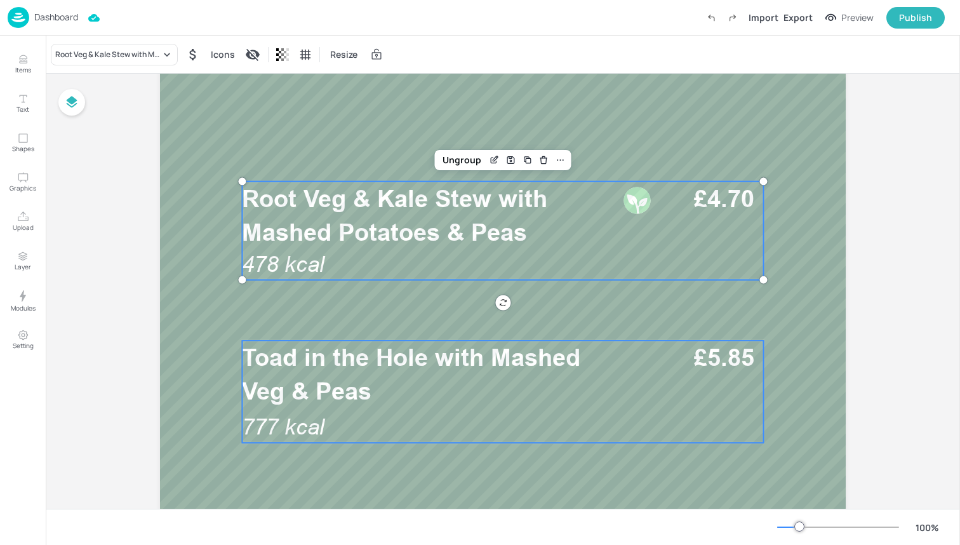
click at [347, 368] on span "Toad in the Hole with Mashed Veg & Peas" at bounding box center [411, 374] width 338 height 62
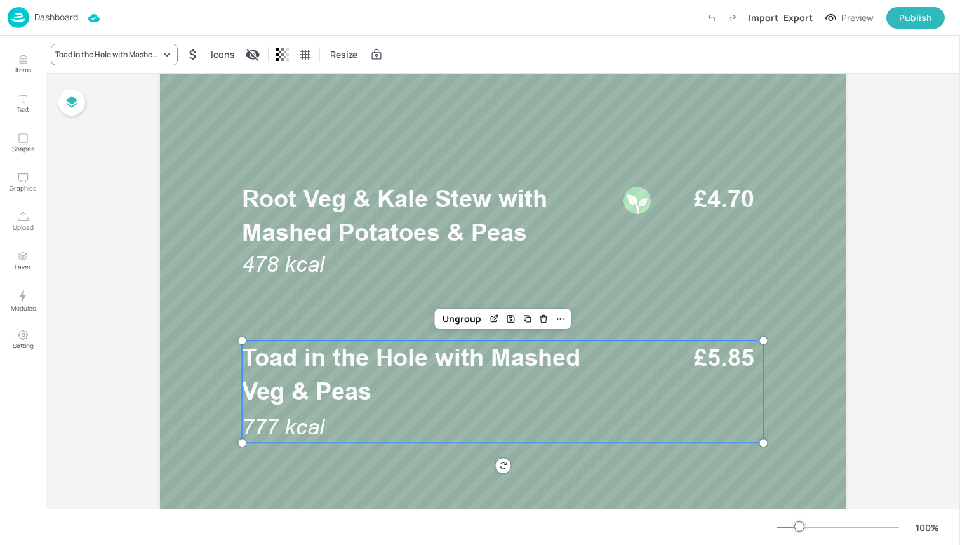
click at [142, 55] on div "Toad in the Hole with Mashed Veg & Peas" at bounding box center [107, 54] width 105 height 11
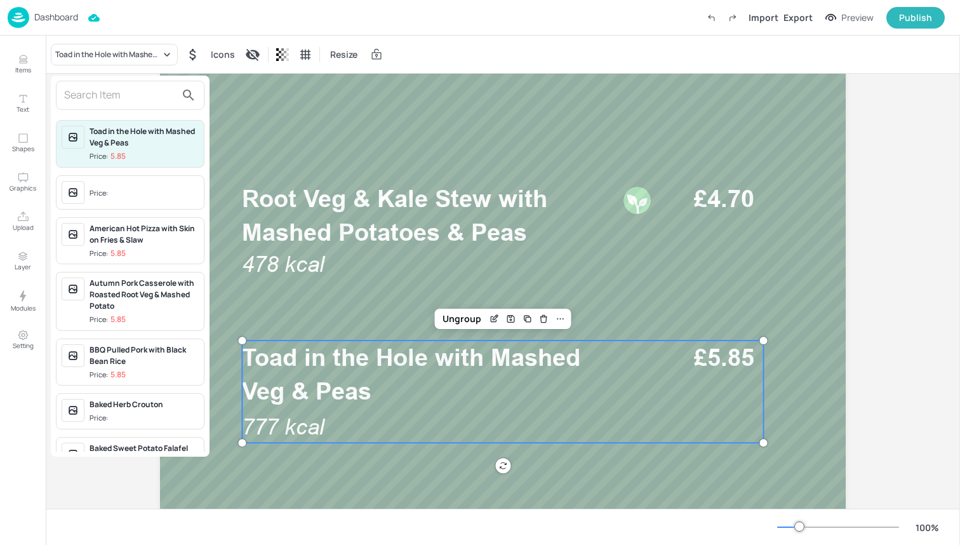
click at [128, 96] on input "text" at bounding box center [120, 95] width 112 height 20
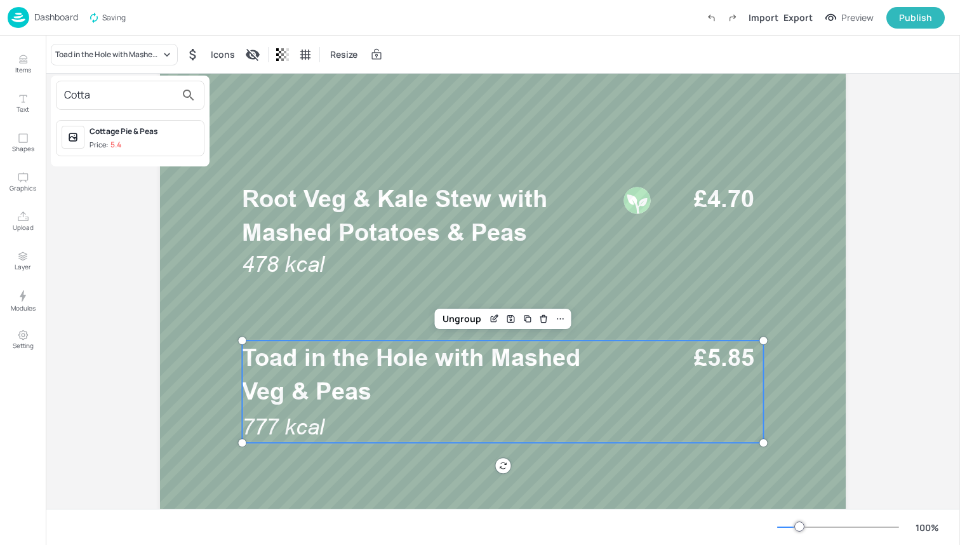
type input "Cotta"
click at [141, 139] on div "Cottage Pie & Peas Price: 5.4" at bounding box center [144, 138] width 109 height 25
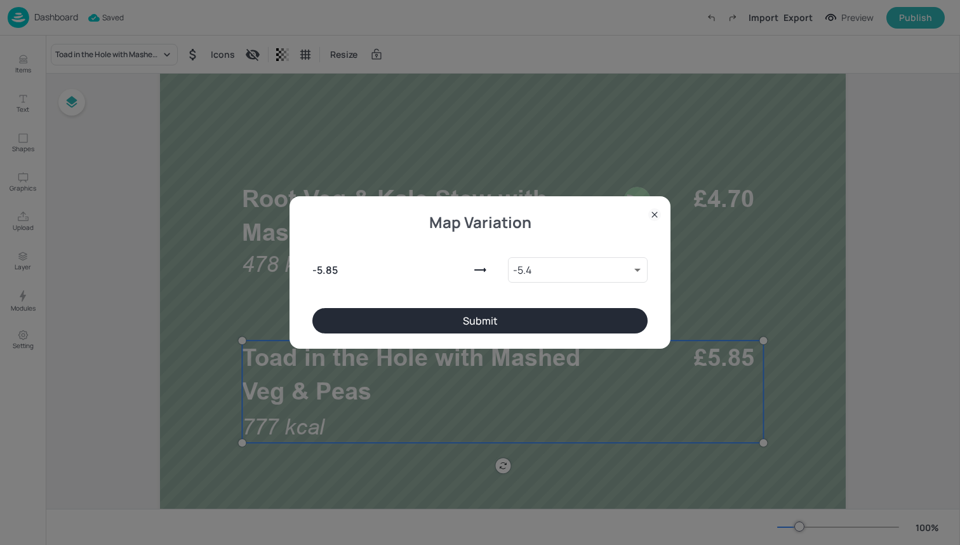
click at [465, 319] on button "Submit" at bounding box center [479, 320] width 335 height 25
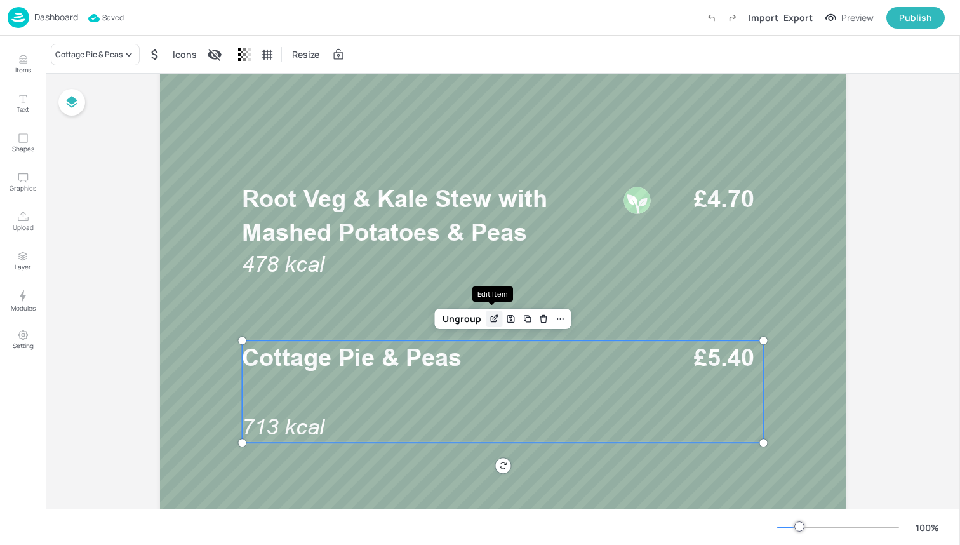
click at [489, 316] on icon "Edit Item" at bounding box center [494, 319] width 11 height 10
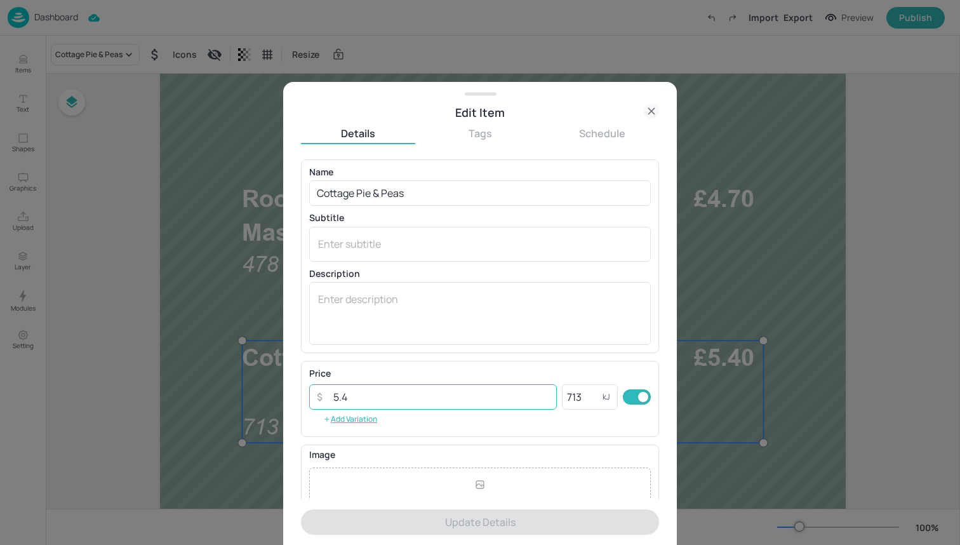
click at [464, 397] on input "5.4" at bounding box center [441, 396] width 231 height 25
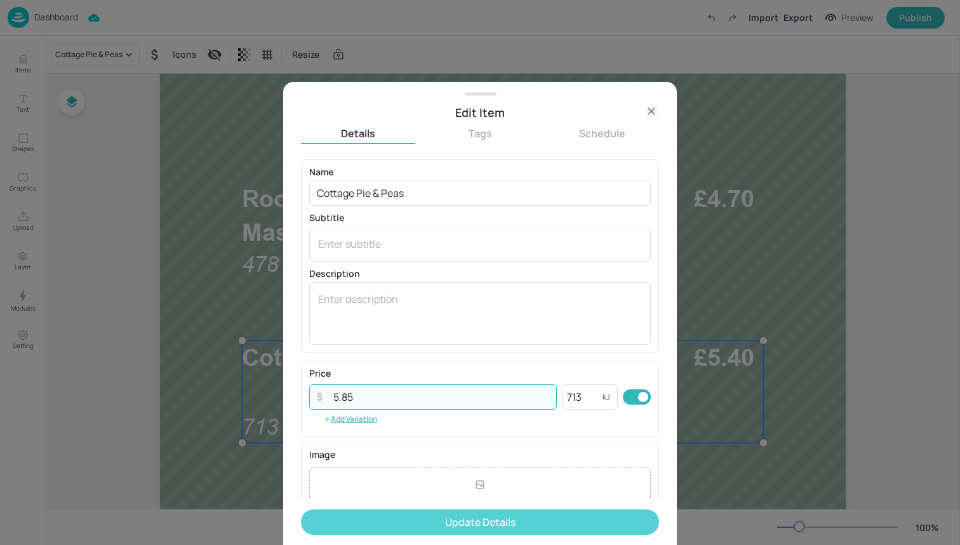
type input "5.85"
click at [444, 519] on button "Update Details" at bounding box center [480, 521] width 358 height 25
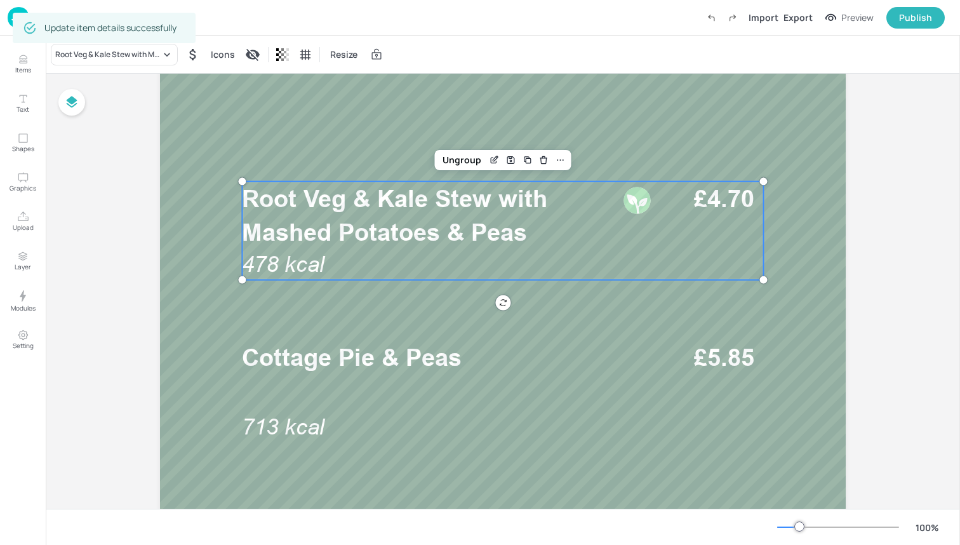
click at [583, 213] on p "Root Veg & Kale Stew with Mashed Potatoes & Peas" at bounding box center [428, 215] width 373 height 67
click at [489, 159] on icon "Edit Item" at bounding box center [494, 160] width 11 height 10
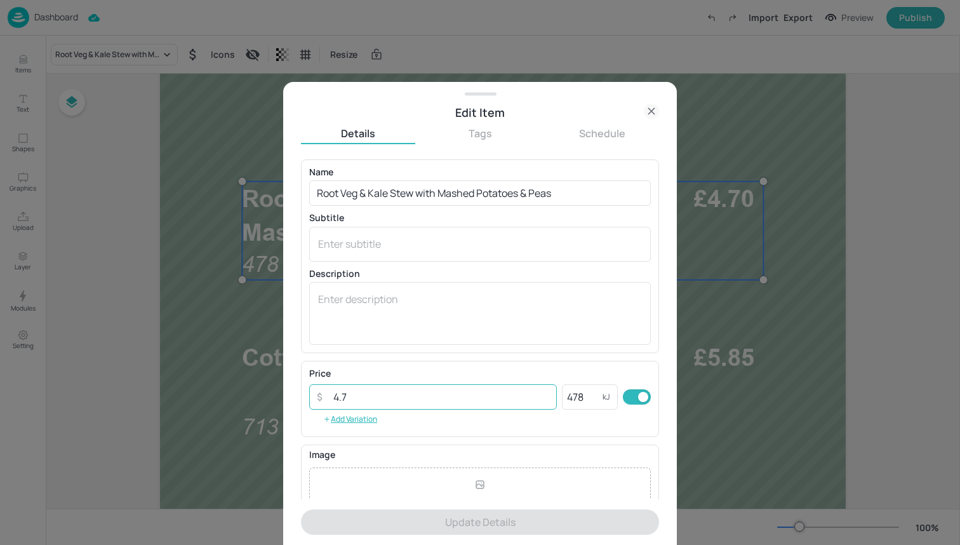
click at [449, 398] on input "4.7" at bounding box center [441, 396] width 231 height 25
type input "4"
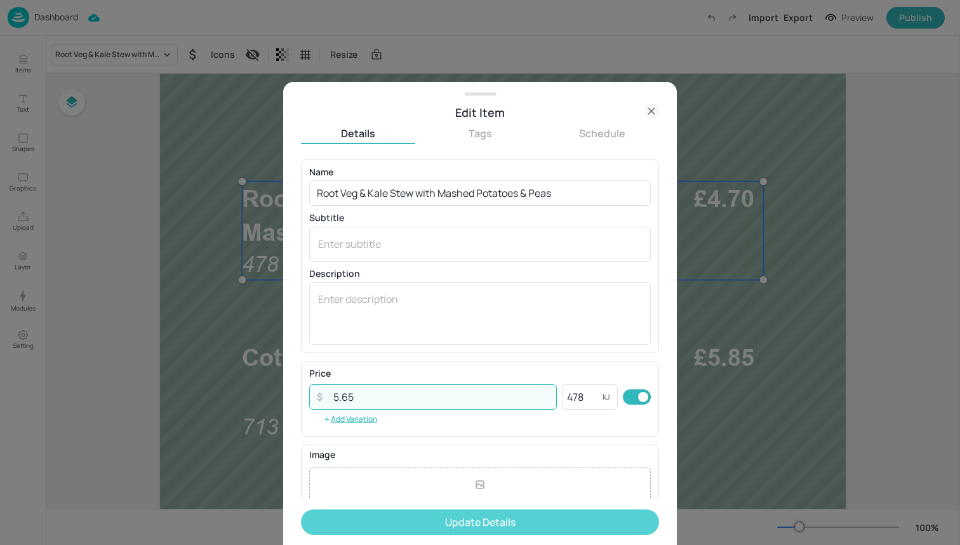
type input "5.65"
click at [397, 519] on button "Update Details" at bounding box center [480, 521] width 358 height 25
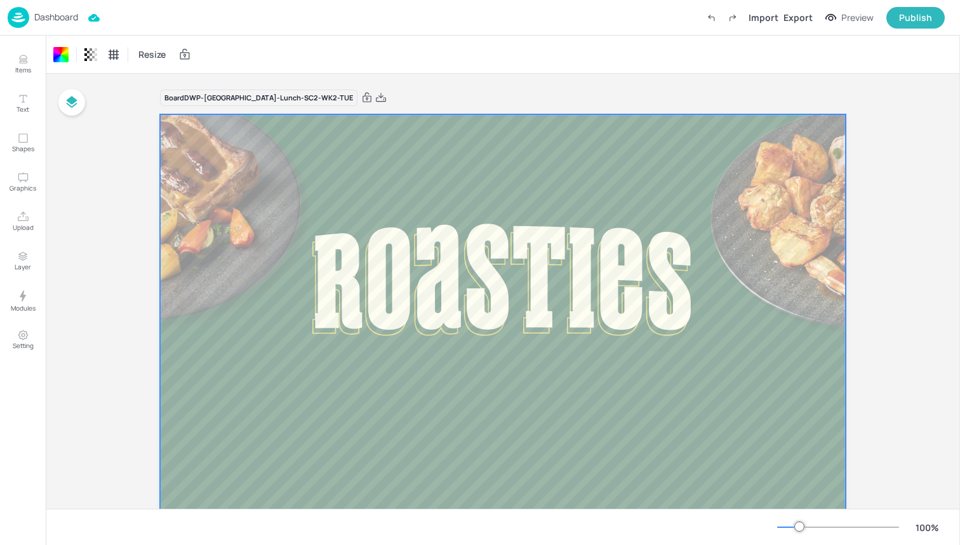
click at [19, 13] on img at bounding box center [19, 17] width 22 height 21
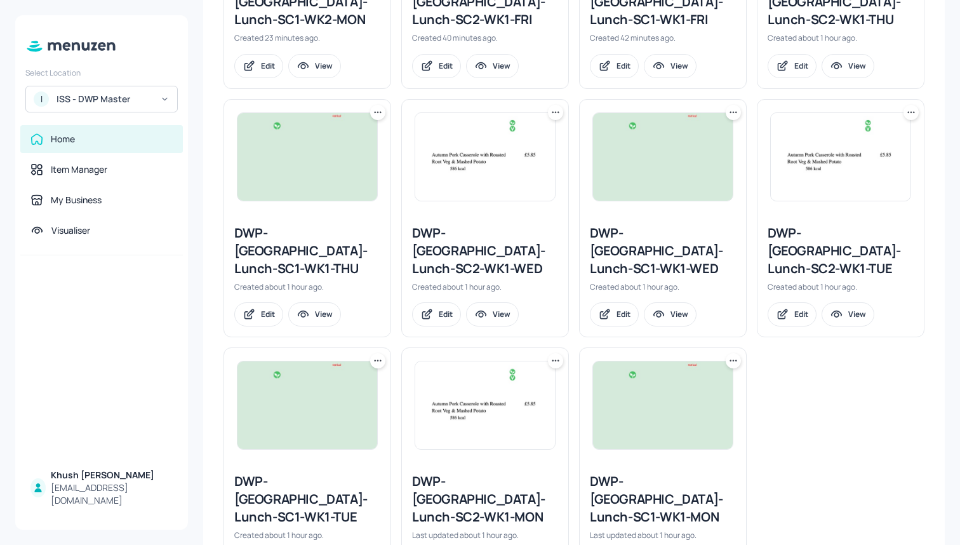
scroll to position [757, 0]
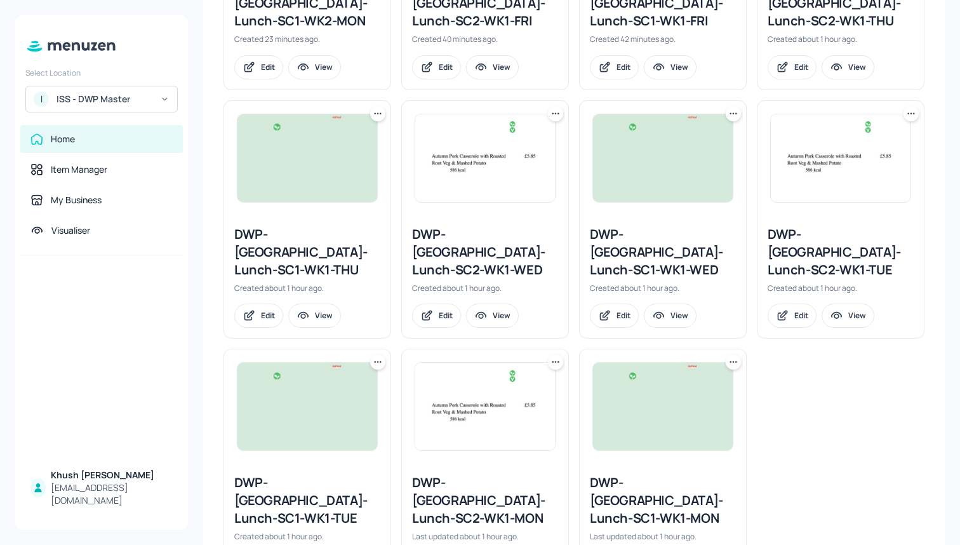
click at [733, 112] on icon at bounding box center [734, 113] width 2 height 2
click at [688, 126] on div "Duplicate" at bounding box center [683, 125] width 102 height 22
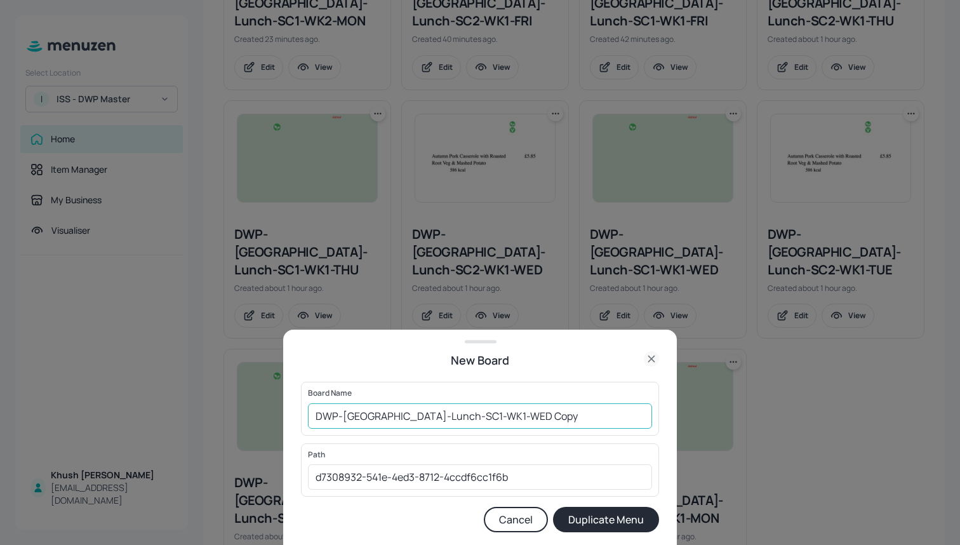
click at [540, 425] on input "DWP-[GEOGRAPHIC_DATA]-Lunch-SC1-WK1-WED Copy" at bounding box center [480, 415] width 344 height 25
click at [425, 417] on input "DWP-[GEOGRAPHIC_DATA]-Lunch-SC1-WK1-WED" at bounding box center [480, 415] width 344 height 25
click at [448, 416] on input "DWP-[GEOGRAPHIC_DATA]-Lunch-SC1-WK1-WED" at bounding box center [480, 415] width 344 height 25
type input "DWP-[GEOGRAPHIC_DATA]-Lunch-SC1-WK2-WED"
click at [589, 521] on button "Duplicate Menu" at bounding box center [606, 519] width 106 height 25
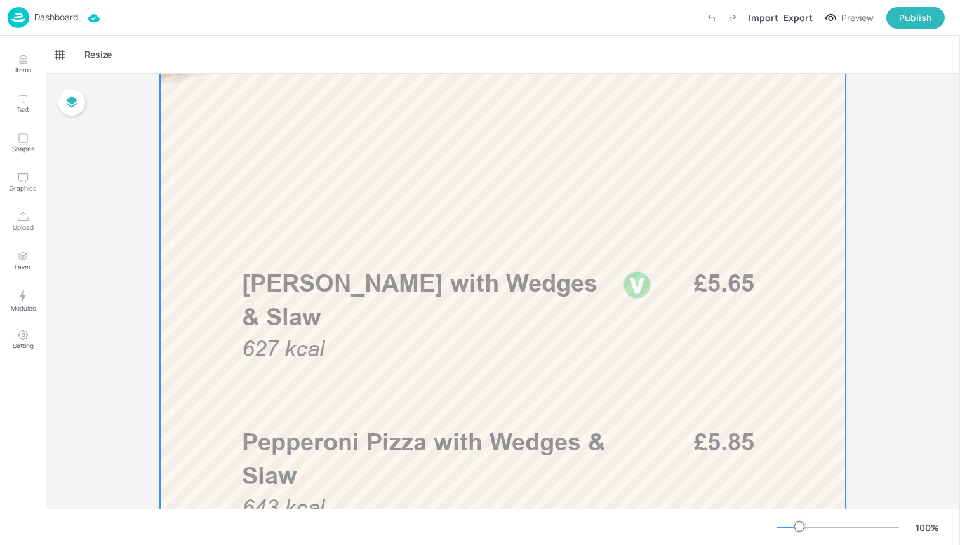
scroll to position [539, 0]
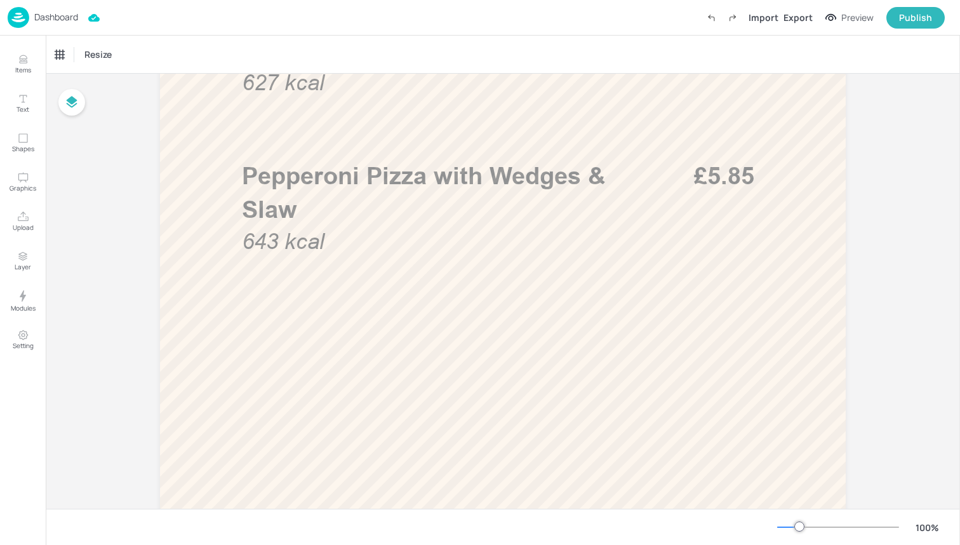
click at [32, 203] on div "Items Text Shapes Graphics Upload Layer Modules Setting" at bounding box center [23, 290] width 46 height 509
click at [32, 214] on button "Upload" at bounding box center [22, 221] width 37 height 37
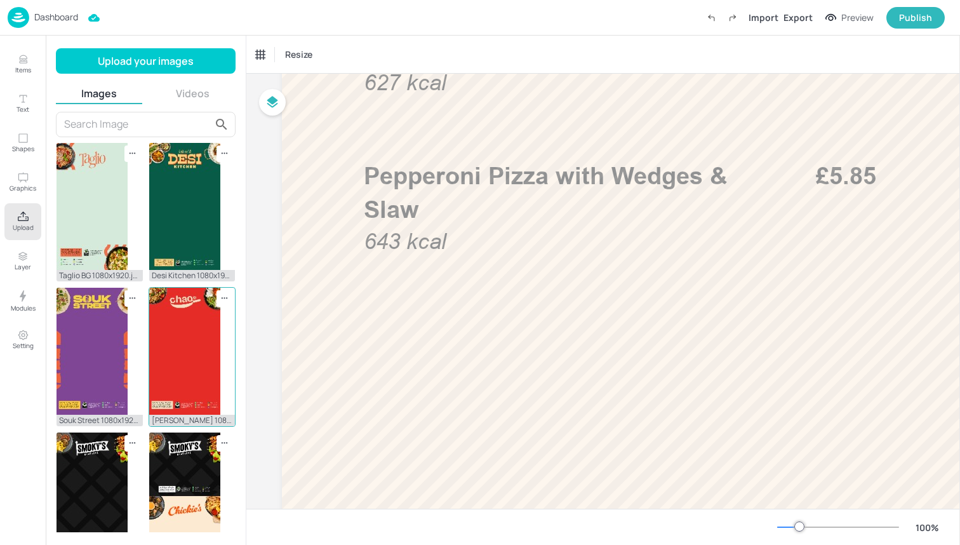
click at [177, 333] on img at bounding box center [184, 351] width 71 height 127
click at [201, 352] on img at bounding box center [184, 351] width 71 height 127
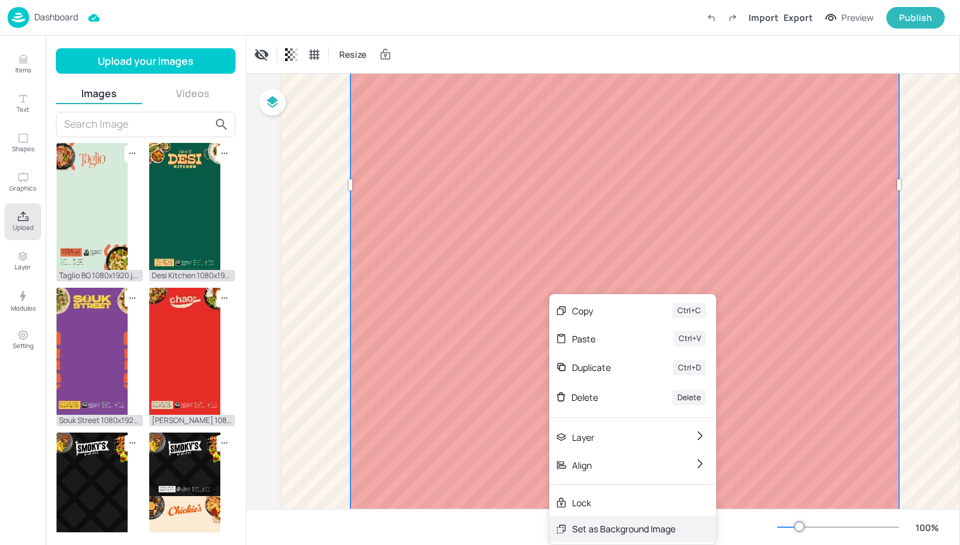
click at [624, 531] on div "Set as Background Image" at bounding box center [623, 528] width 103 height 13
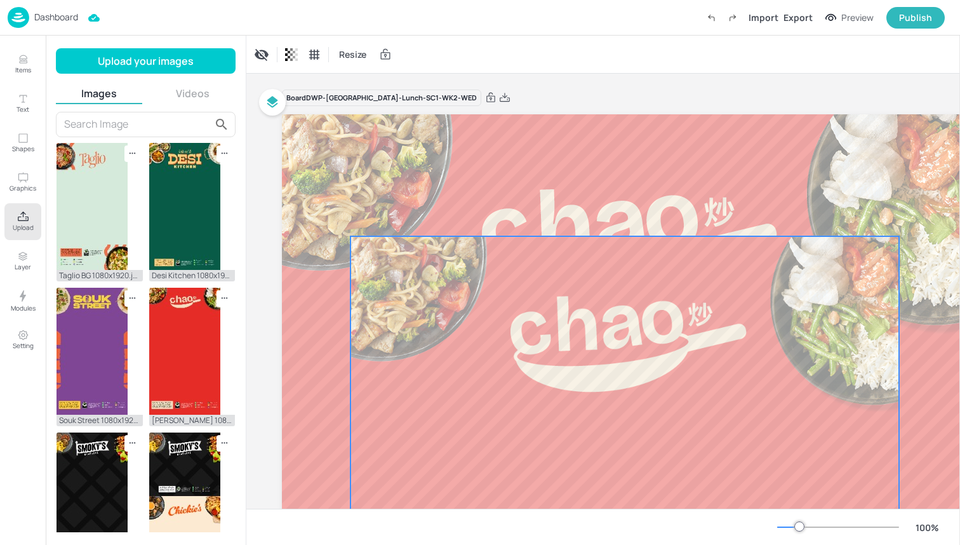
click at [634, 218] on icon "Delete" at bounding box center [633, 216] width 6 height 6
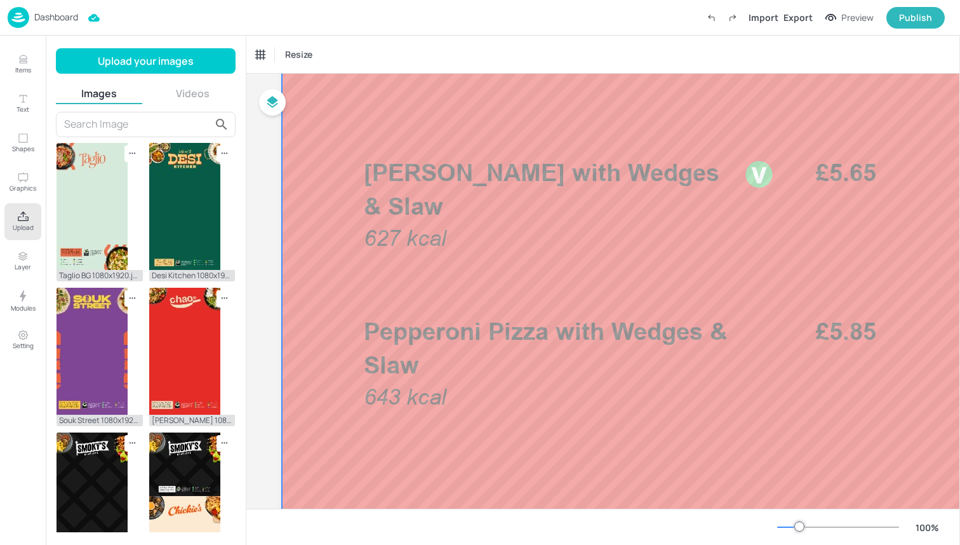
scroll to position [415, 0]
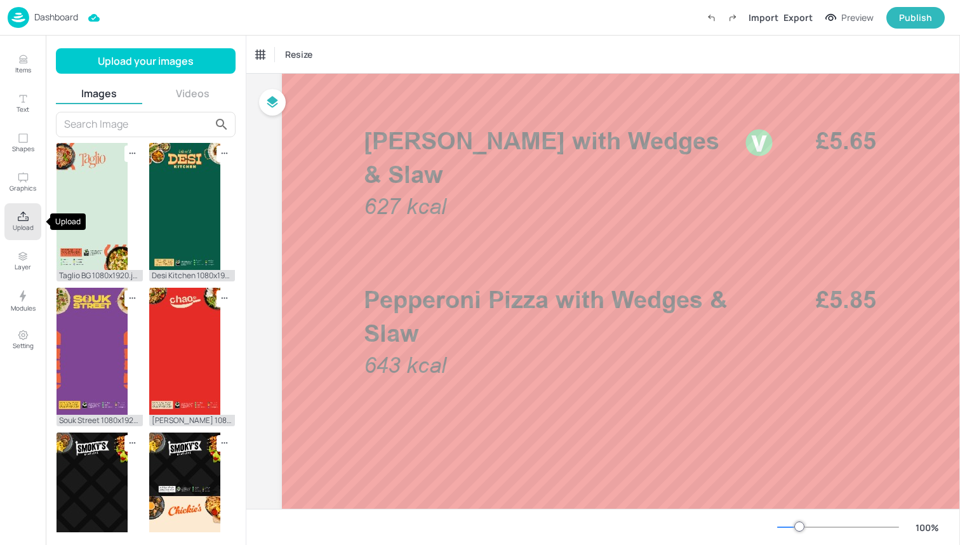
click at [30, 222] on button "Upload" at bounding box center [22, 221] width 37 height 37
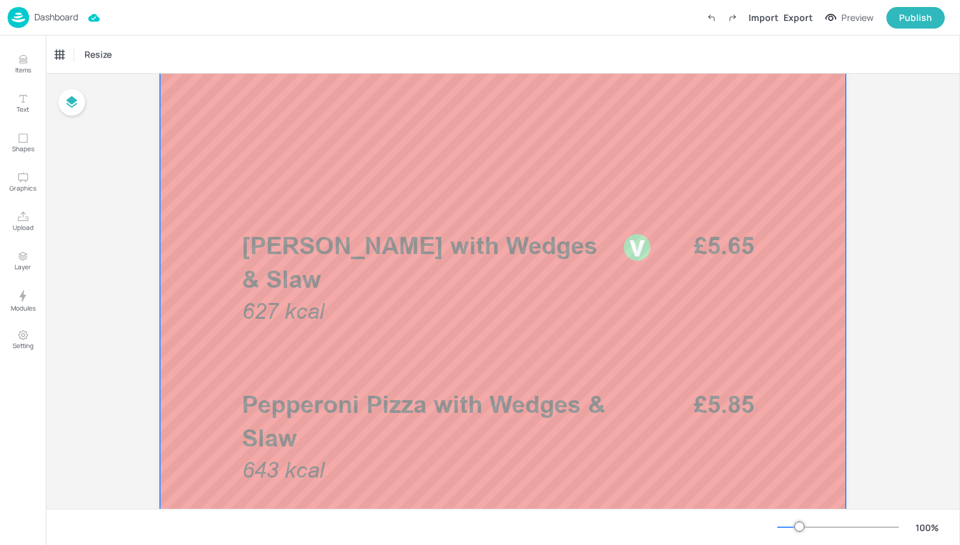
scroll to position [312, 0]
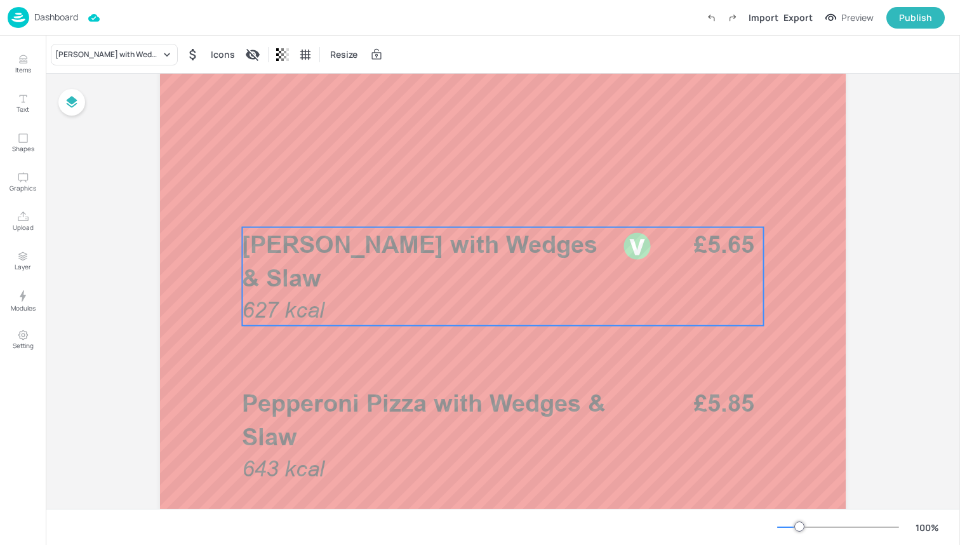
click at [418, 265] on p "[PERSON_NAME] with Wedges & Slaw" at bounding box center [428, 260] width 373 height 67
click at [112, 65] on div "[PERSON_NAME] with Wedges & Slaw" at bounding box center [114, 55] width 127 height 22
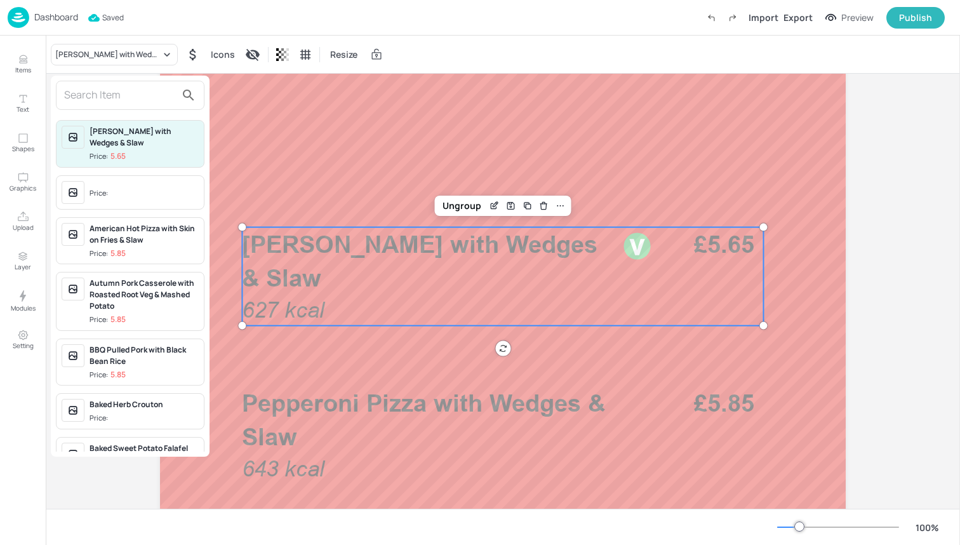
click at [130, 98] on input "text" at bounding box center [120, 95] width 112 height 20
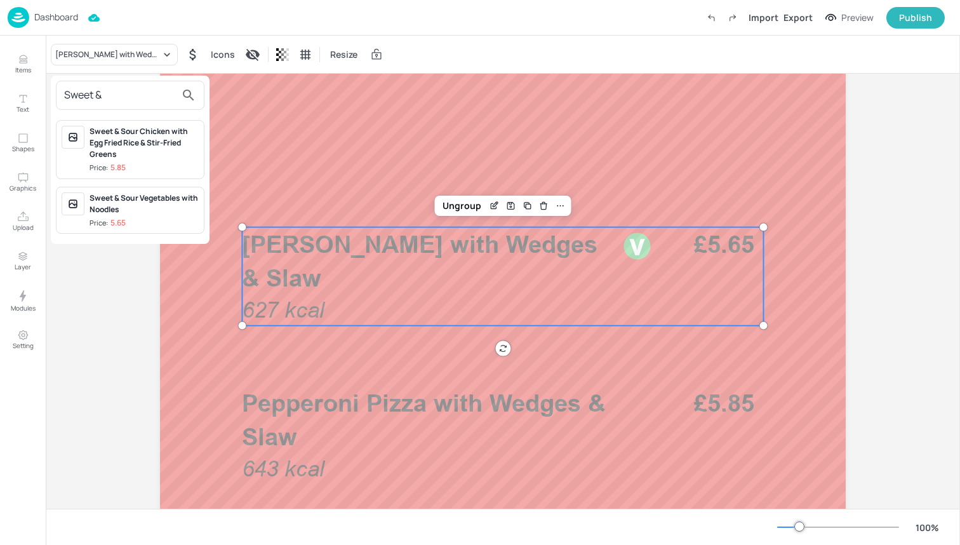
type input "Sweet &"
click at [141, 200] on div "Sweet & Sour Vegetables with Noodles" at bounding box center [144, 203] width 109 height 23
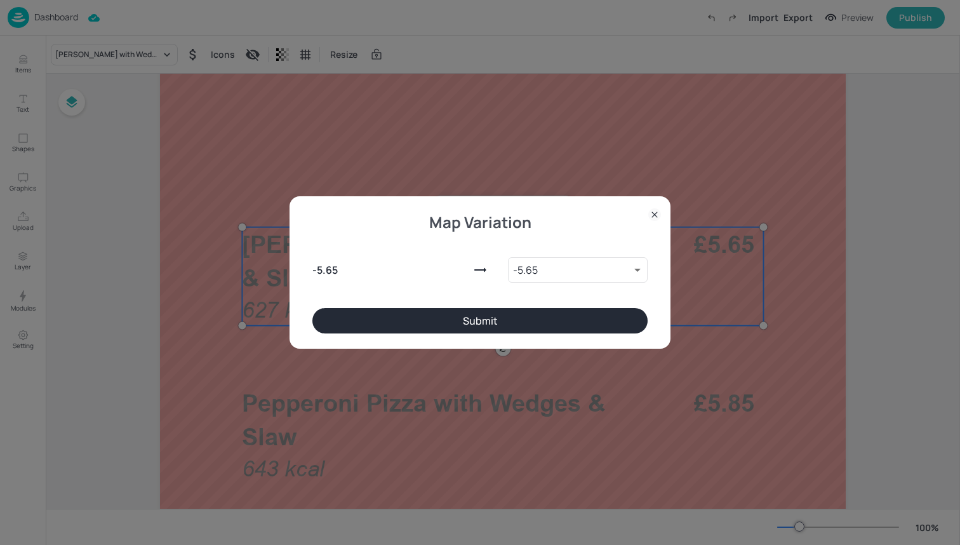
click at [382, 316] on button "Submit" at bounding box center [479, 320] width 335 height 25
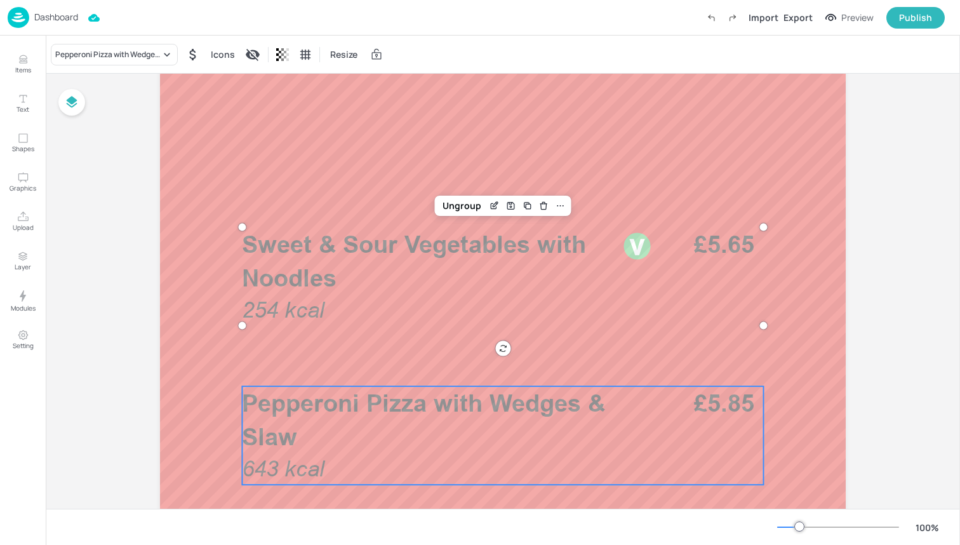
click at [369, 466] on div "Pepperoni Pizza with Wedges & [PERSON_NAME] 643 kcal £5.85" at bounding box center [502, 435] width 521 height 98
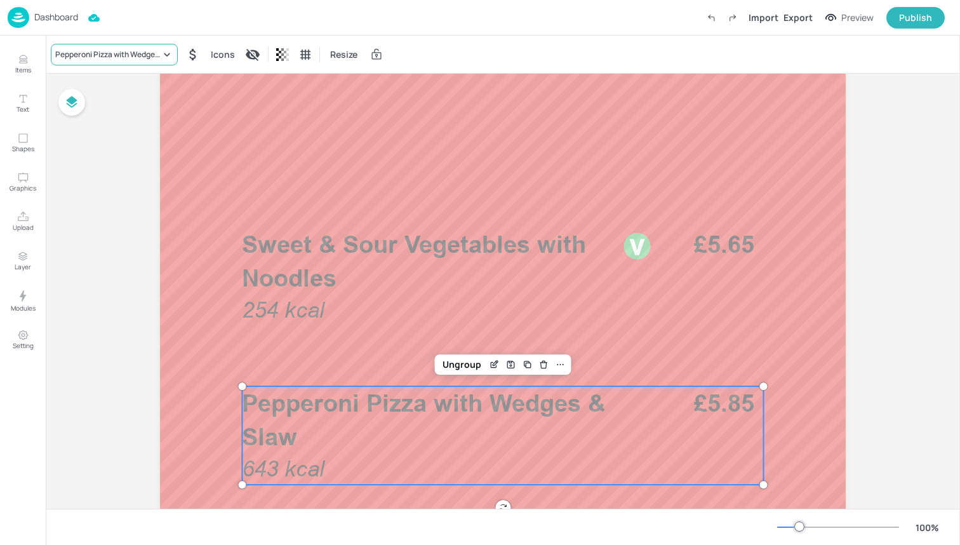
click at [144, 55] on div "Pepperoni Pizza with Wedges & Slaw" at bounding box center [107, 54] width 105 height 11
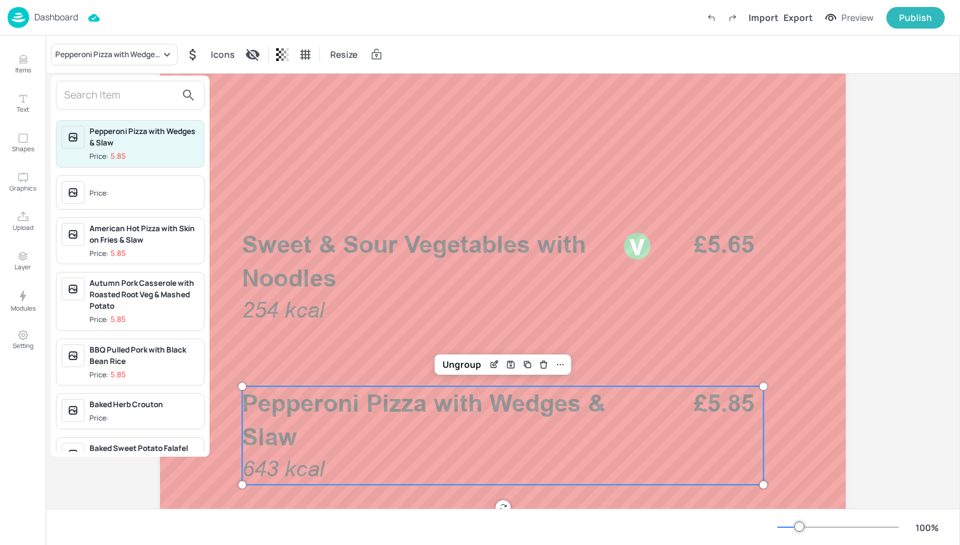
click at [142, 87] on input "text" at bounding box center [120, 95] width 112 height 20
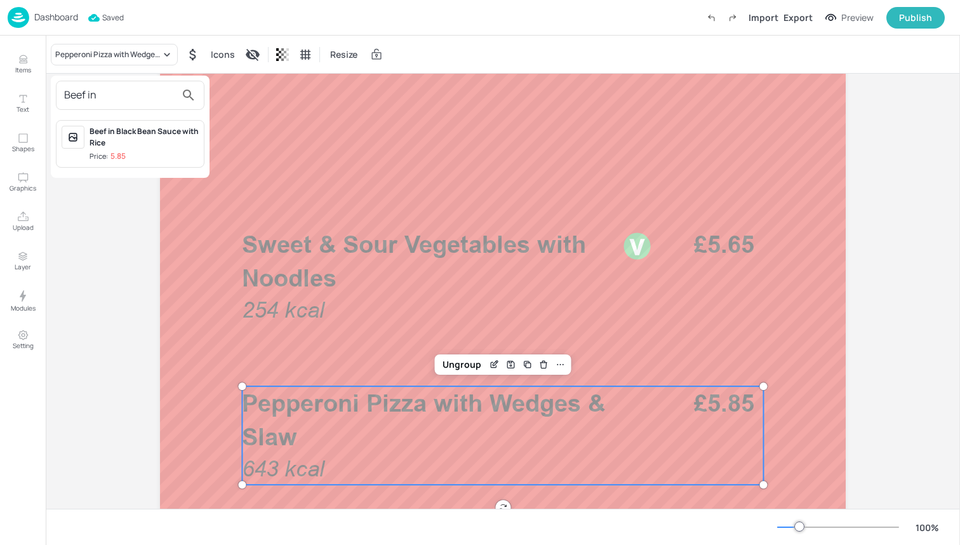
type input "Beef in"
click at [171, 130] on div "Beef in Black Bean Sauce with Rice" at bounding box center [144, 137] width 109 height 23
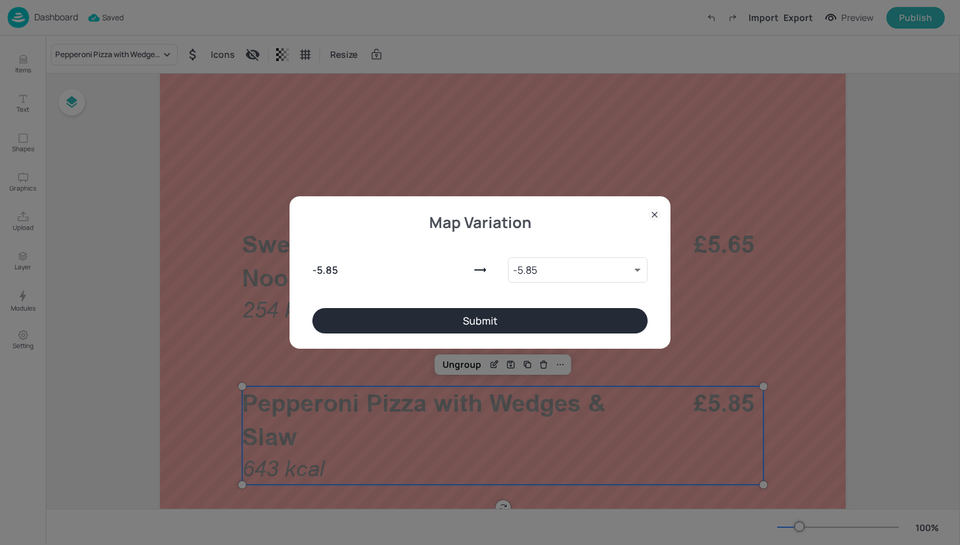
click at [375, 319] on button "Submit" at bounding box center [479, 320] width 335 height 25
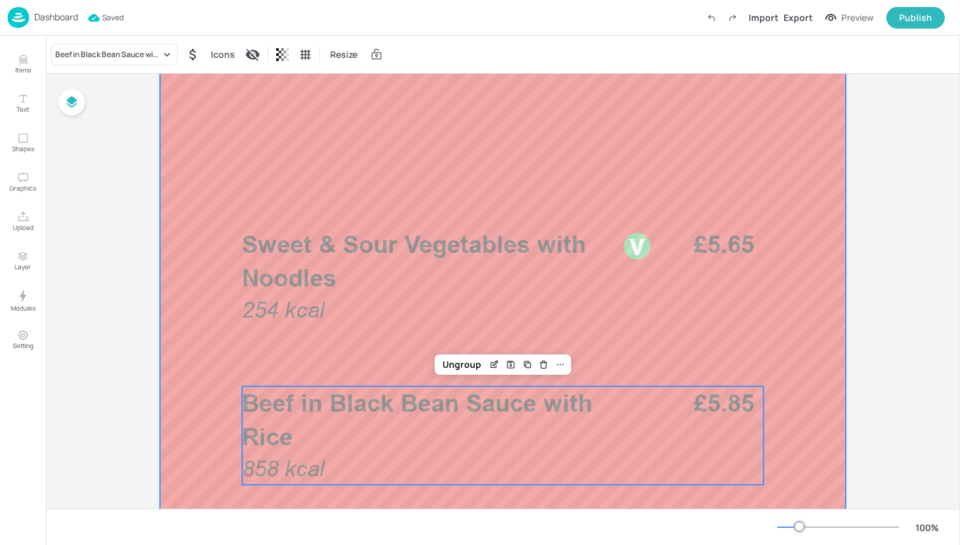
click at [236, 353] on div at bounding box center [503, 412] width 686 height 1219
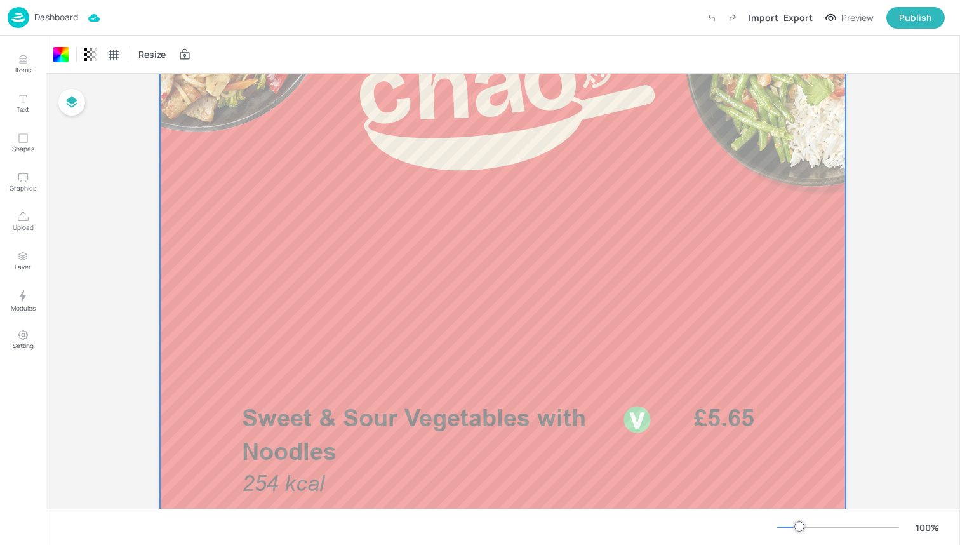
scroll to position [316, 0]
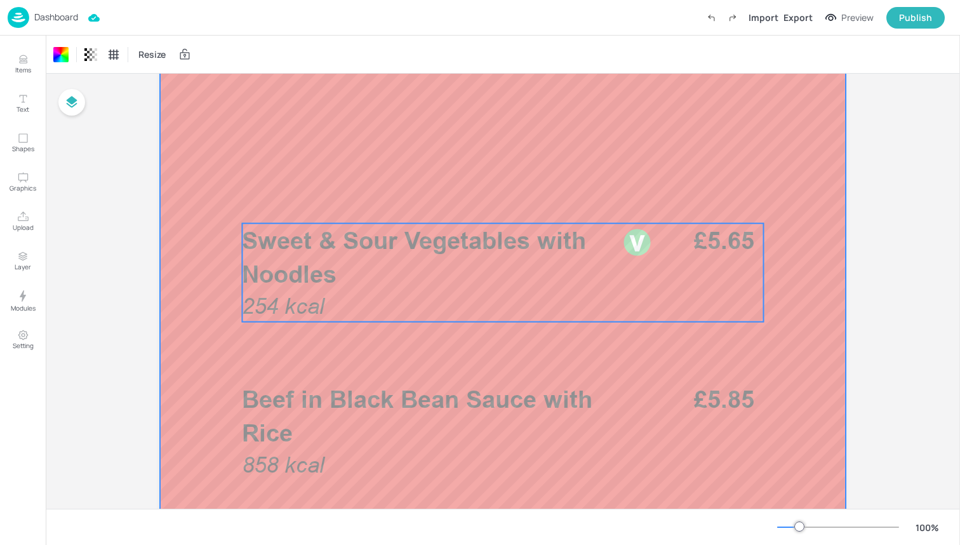
click at [376, 263] on p "Sweet & Sour Vegetables with Noodles" at bounding box center [428, 256] width 373 height 67
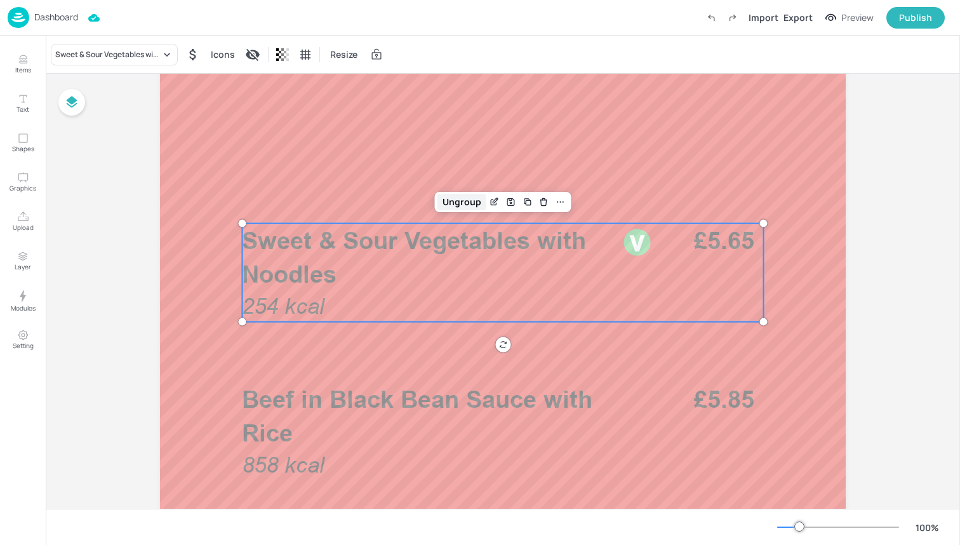
click at [461, 206] on div "Ungroup" at bounding box center [461, 202] width 49 height 17
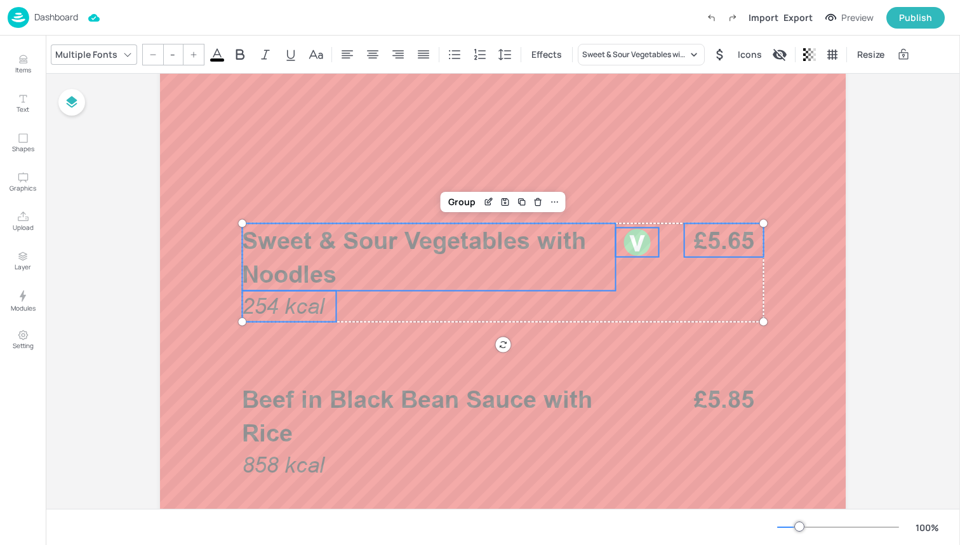
click at [210, 51] on icon at bounding box center [217, 54] width 15 height 15
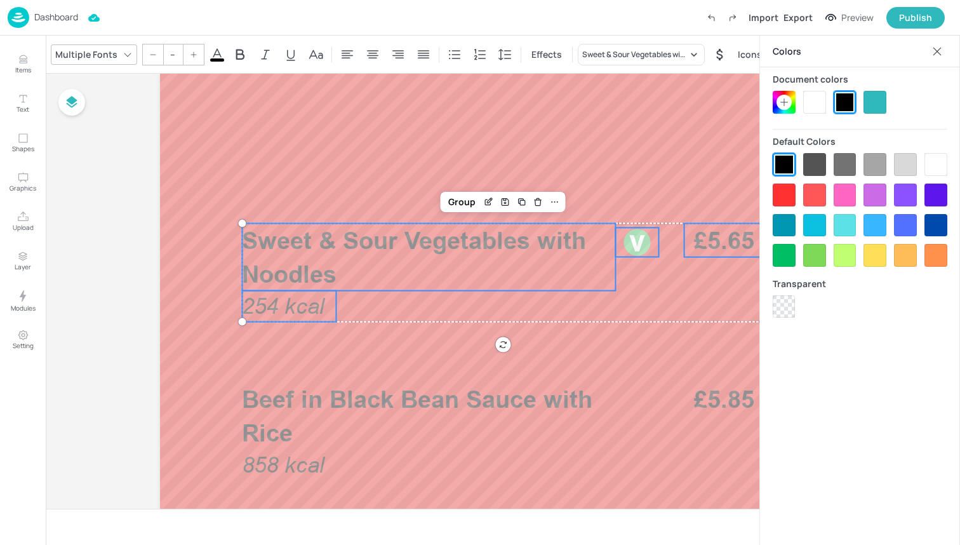
click at [928, 156] on div at bounding box center [935, 164] width 23 height 23
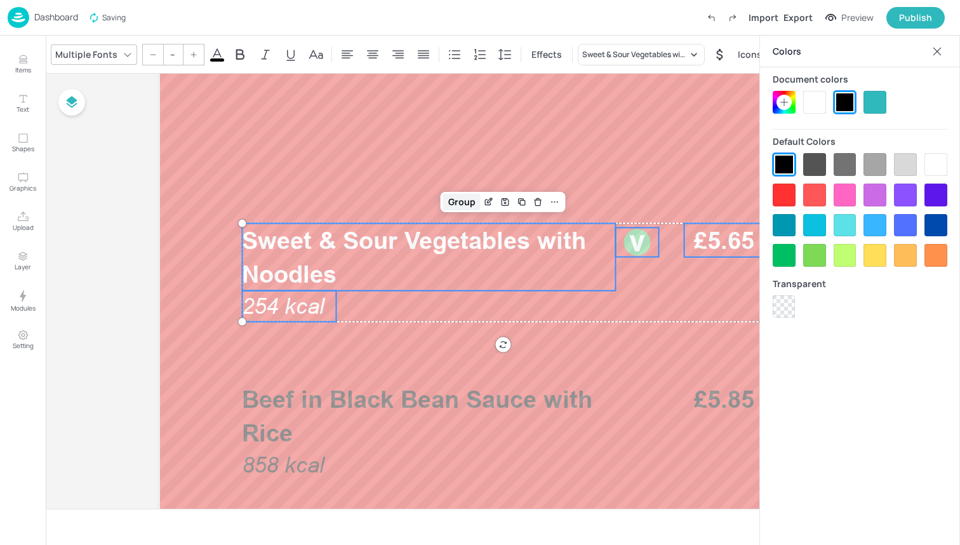
click at [458, 202] on div "Group" at bounding box center [461, 202] width 37 height 17
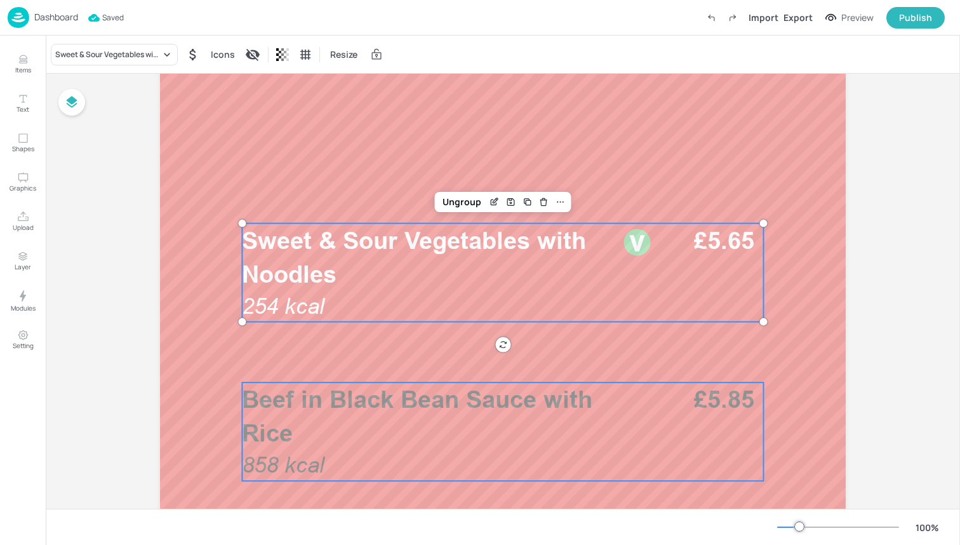
click at [506, 443] on p "Beef in Black Bean Sauce with Rice" at bounding box center [428, 415] width 373 height 67
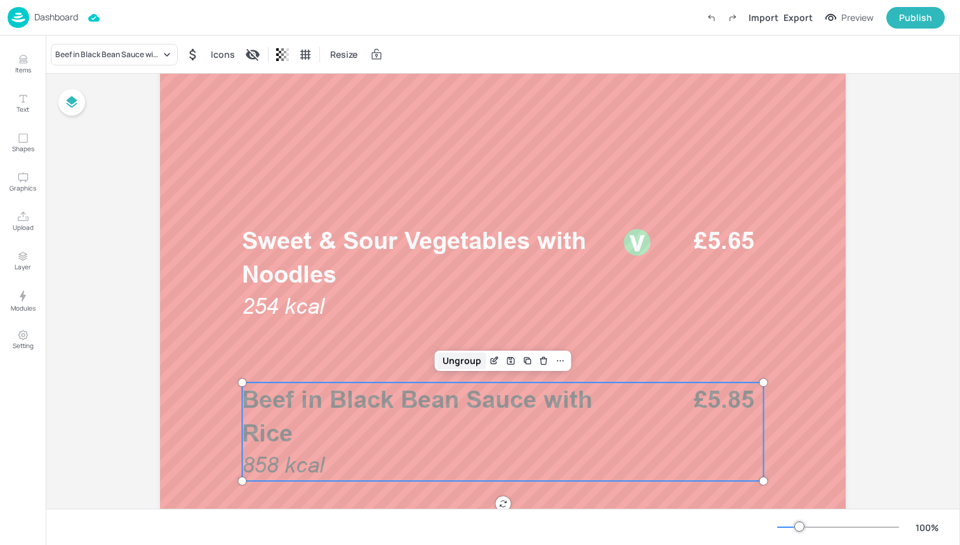
click at [466, 364] on div "Ungroup" at bounding box center [461, 360] width 49 height 17
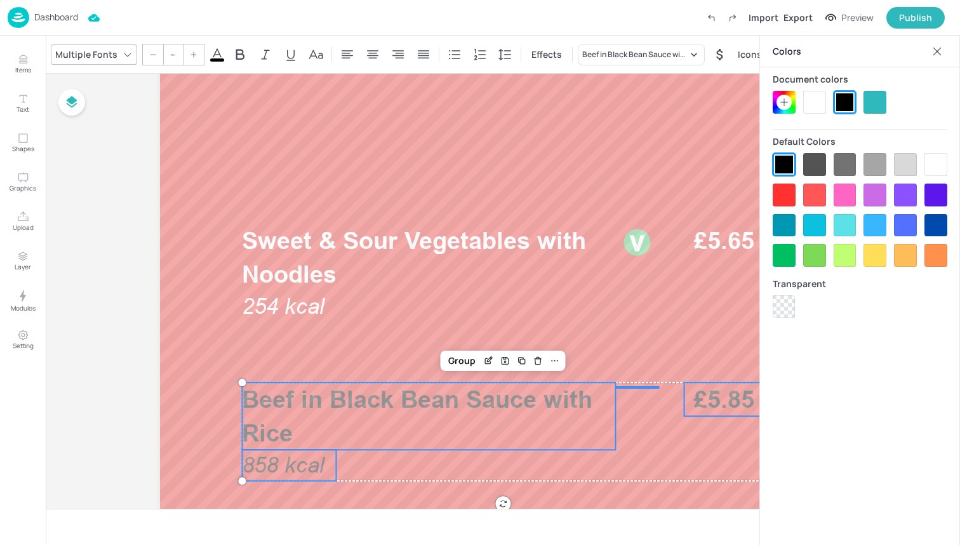
click at [809, 107] on div at bounding box center [814, 102] width 23 height 23
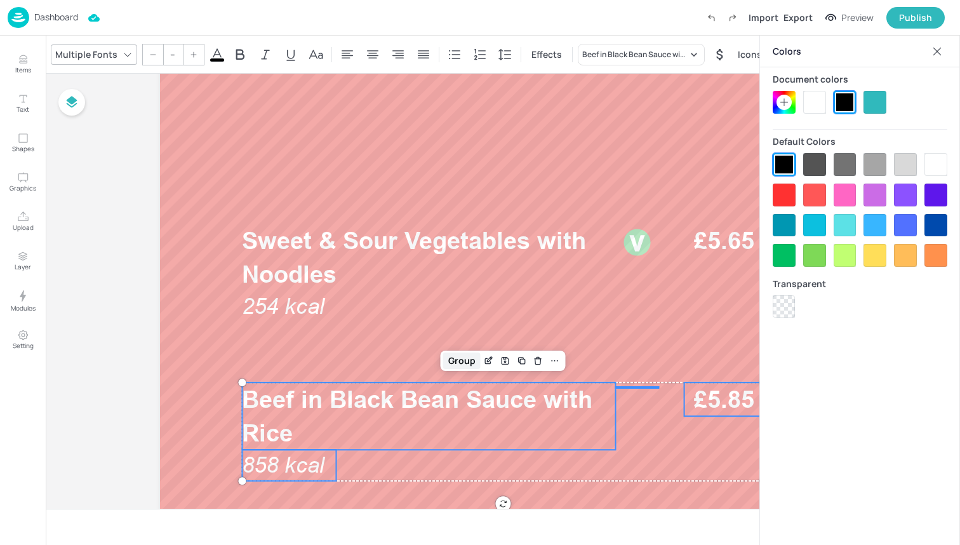
click at [462, 363] on div "Group" at bounding box center [461, 360] width 37 height 17
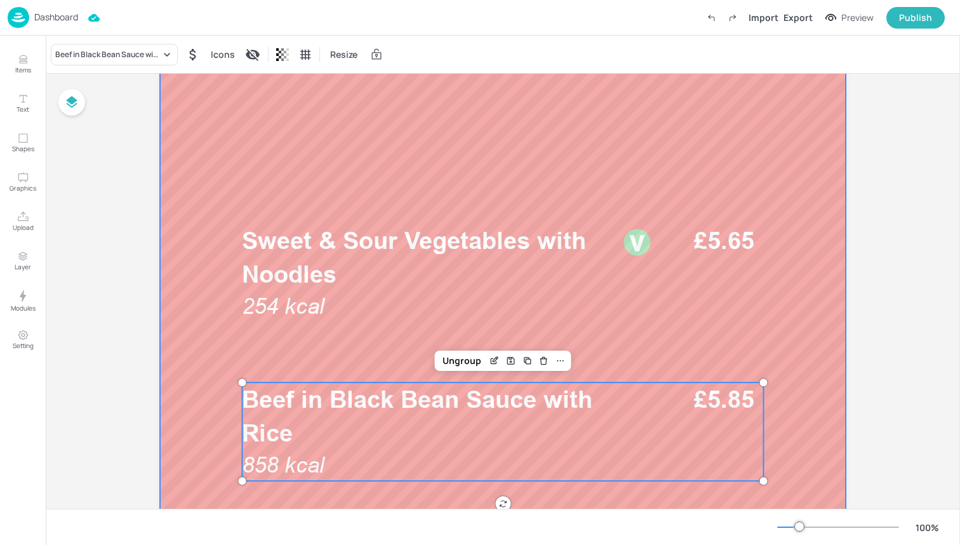
click at [321, 356] on div at bounding box center [503, 408] width 686 height 1219
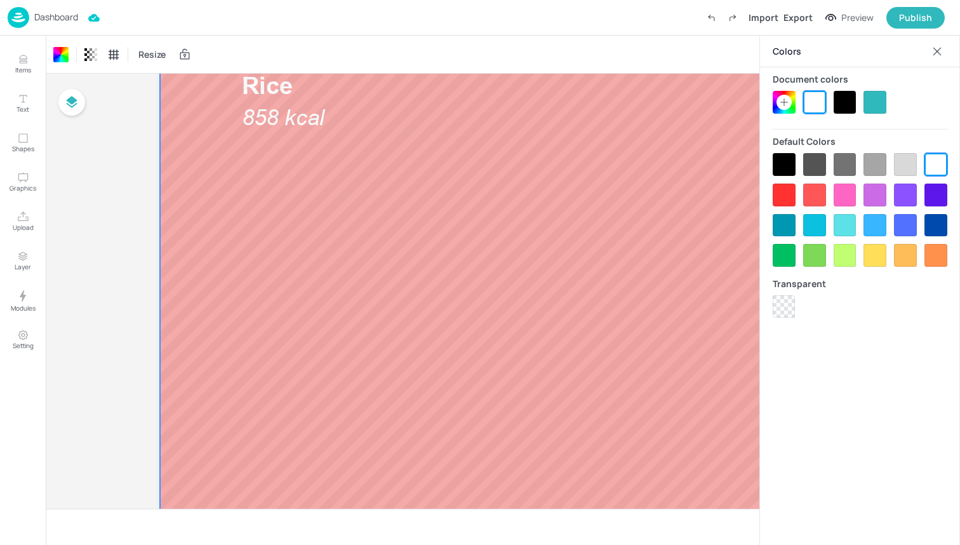
scroll to position [763, 0]
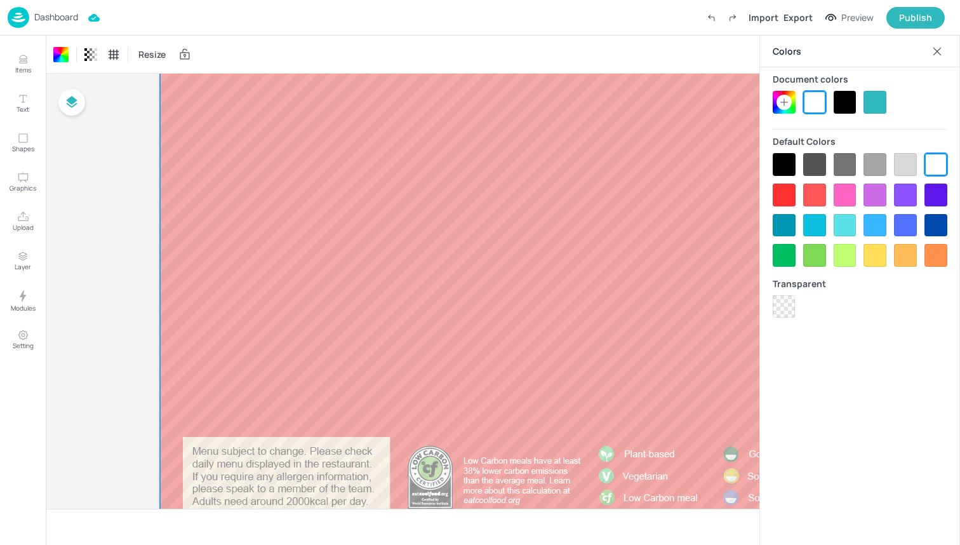
click at [941, 43] on div at bounding box center [937, 51] width 20 height 20
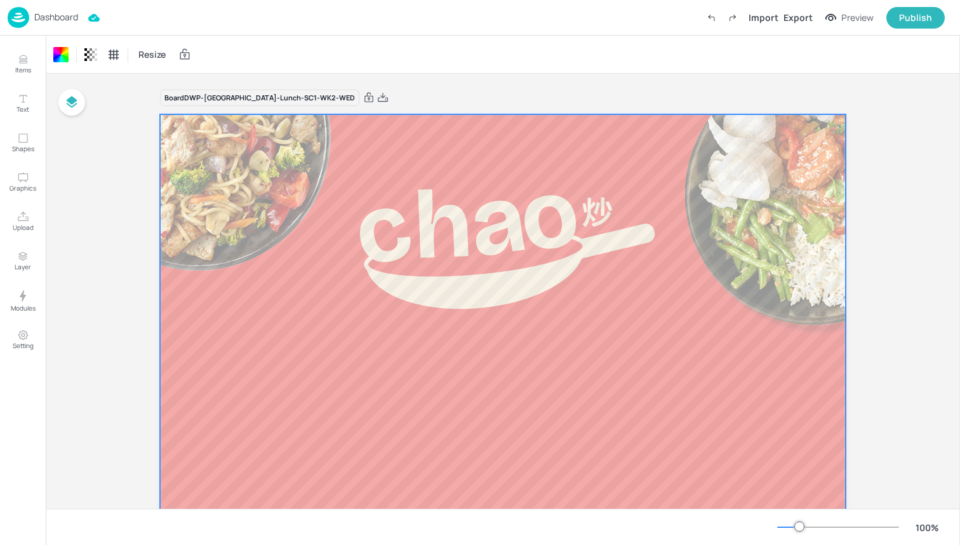
scroll to position [0, 0]
click at [260, 24] on div "Dashboard Import Export Preview Publish" at bounding box center [476, 17] width 937 height 35
click at [363, 95] on icon at bounding box center [368, 97] width 11 height 13
click at [17, 17] on img at bounding box center [19, 17] width 22 height 21
click at [187, 17] on div "Dashboard Saved Import Export Preview Publish" at bounding box center [476, 17] width 937 height 35
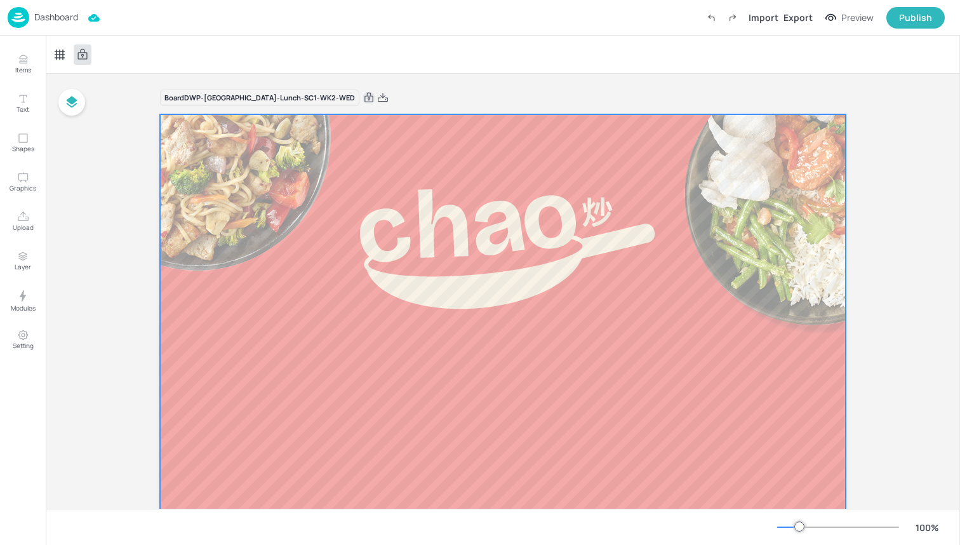
click at [347, 30] on div "Dashboard Import Export Preview Publish" at bounding box center [476, 17] width 937 height 35
click at [17, 16] on img at bounding box center [19, 17] width 22 height 21
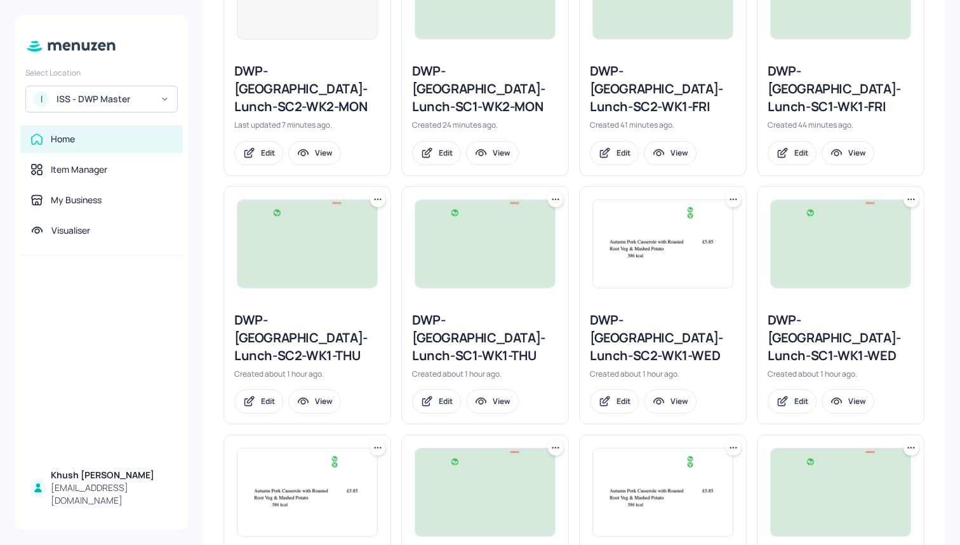
scroll to position [676, 0]
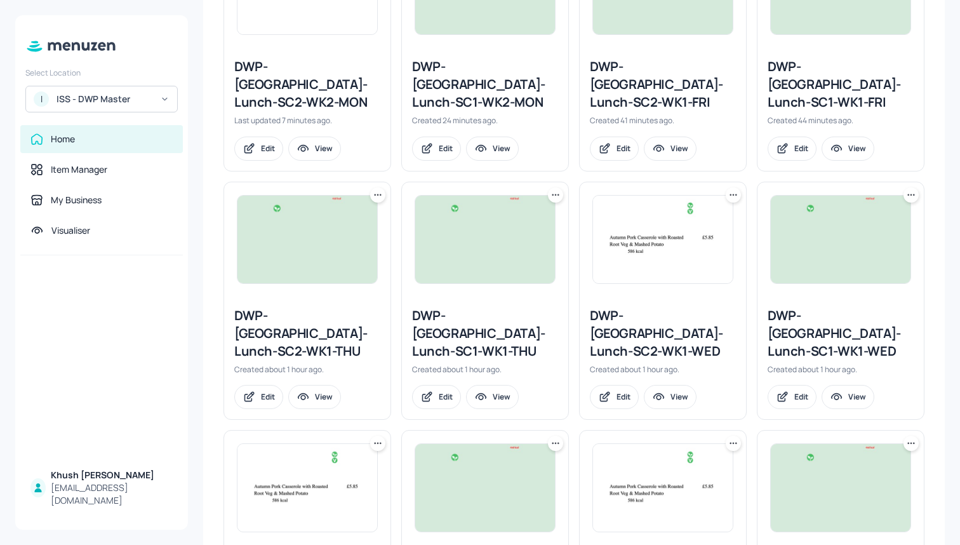
click at [729, 189] on icon at bounding box center [733, 195] width 13 height 13
click at [705, 211] on div "Duplicate" at bounding box center [683, 206] width 102 height 22
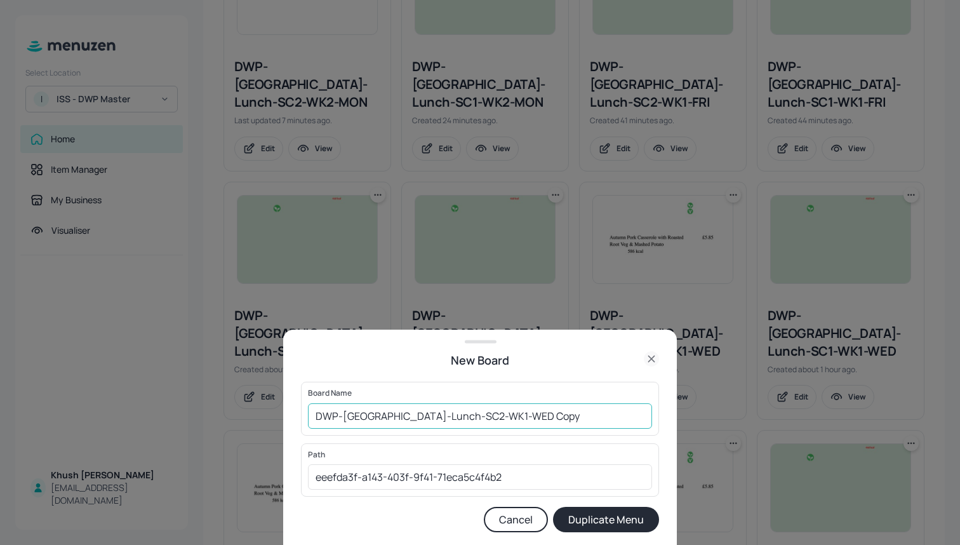
click at [553, 413] on input "DWP-[GEOGRAPHIC_DATA]-Lunch-SC2-WK1-WED Copy" at bounding box center [480, 415] width 344 height 25
click at [450, 415] on input "DWP-[GEOGRAPHIC_DATA]-Lunch-SC2-WK1-WED" at bounding box center [480, 415] width 344 height 25
type input "DWP-[GEOGRAPHIC_DATA]-Lunch-SC2-WK2-WED"
click at [580, 521] on button "Duplicate Menu" at bounding box center [606, 519] width 106 height 25
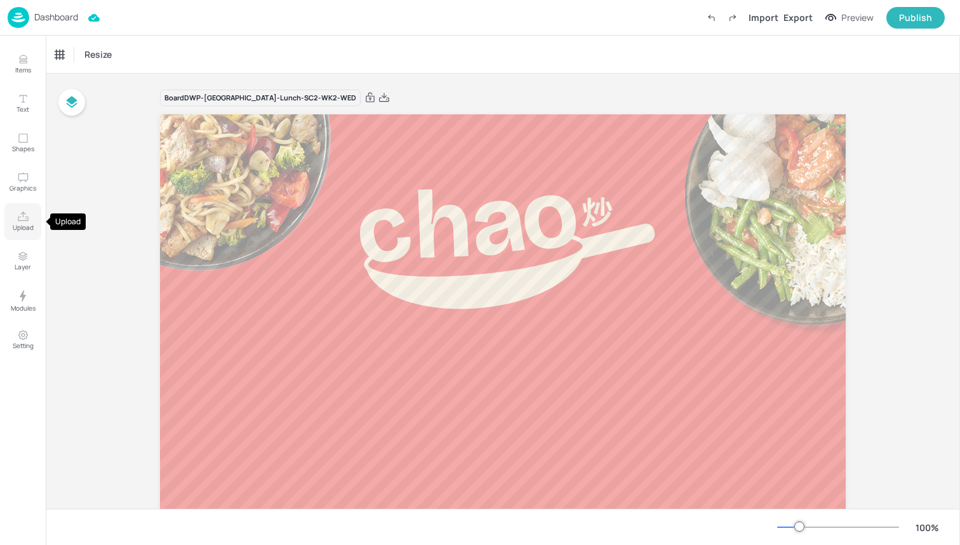
click at [23, 221] on icon "Upload" at bounding box center [23, 216] width 11 height 10
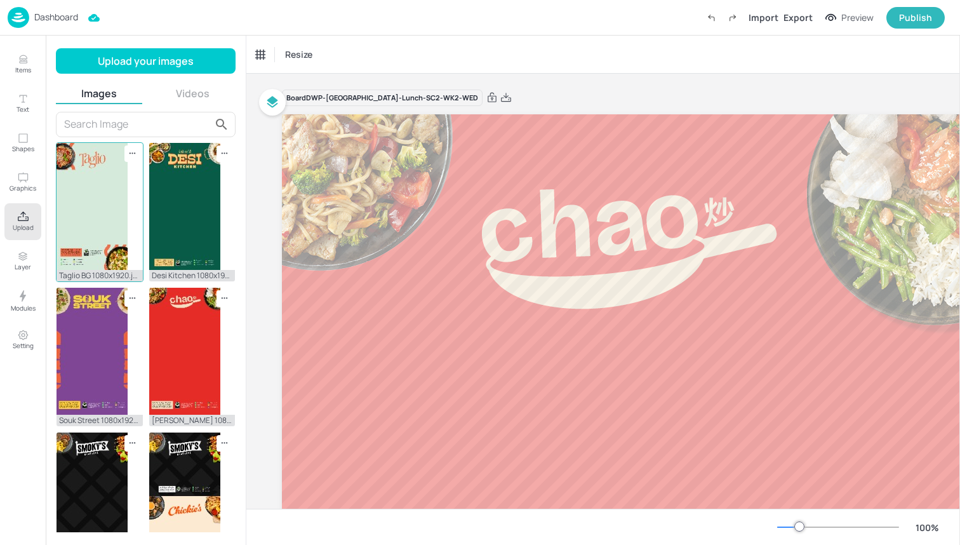
click at [102, 227] on img at bounding box center [92, 206] width 71 height 127
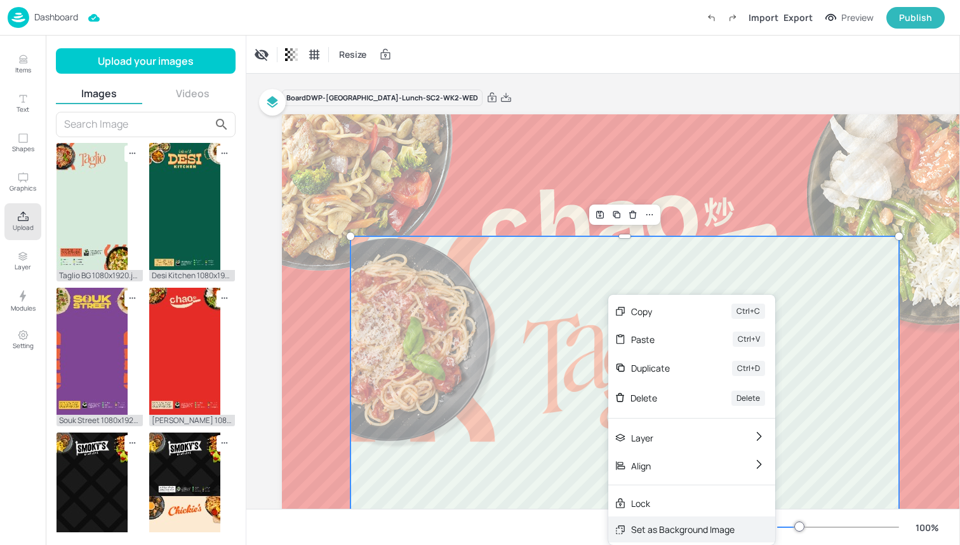
click at [667, 526] on div "Set as Background Image" at bounding box center [682, 528] width 103 height 13
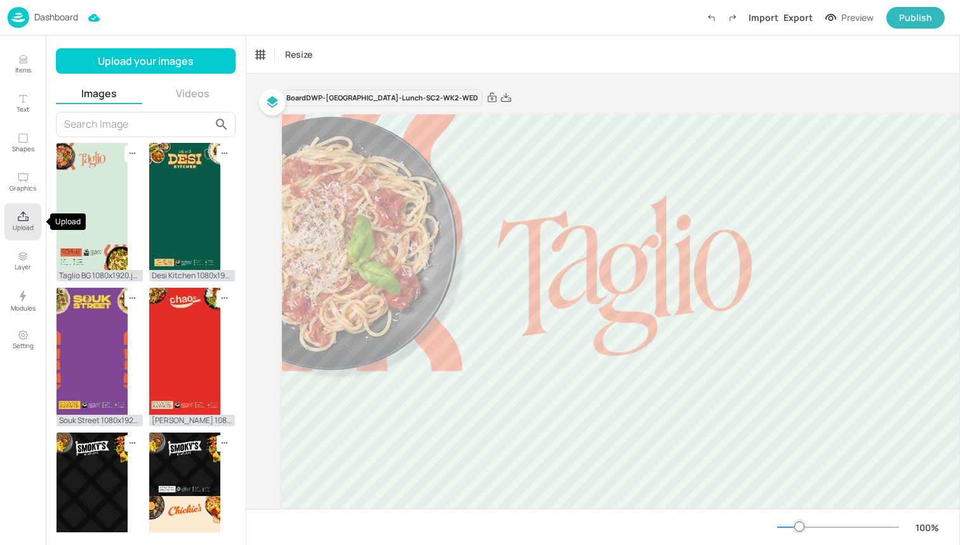
click at [25, 221] on icon "Upload" at bounding box center [23, 216] width 11 height 10
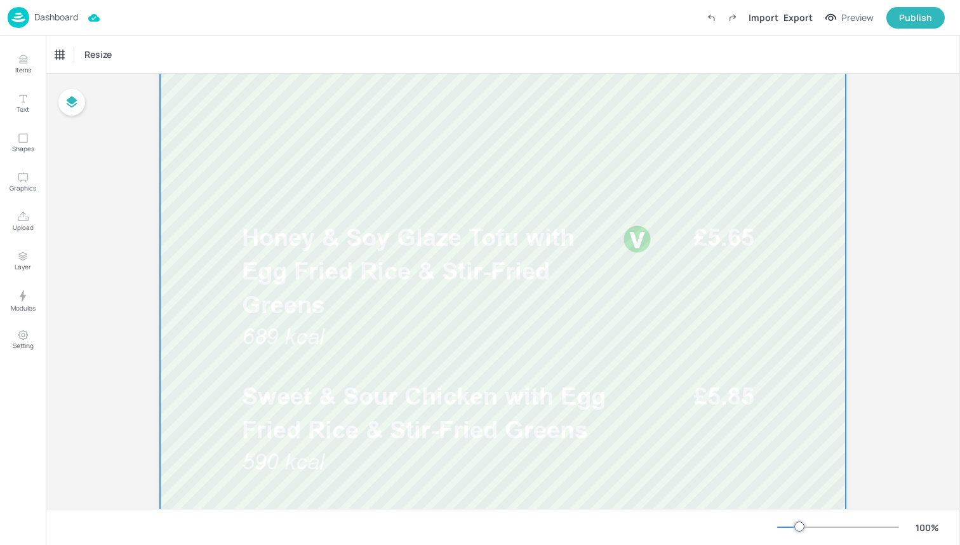
scroll to position [331, 0]
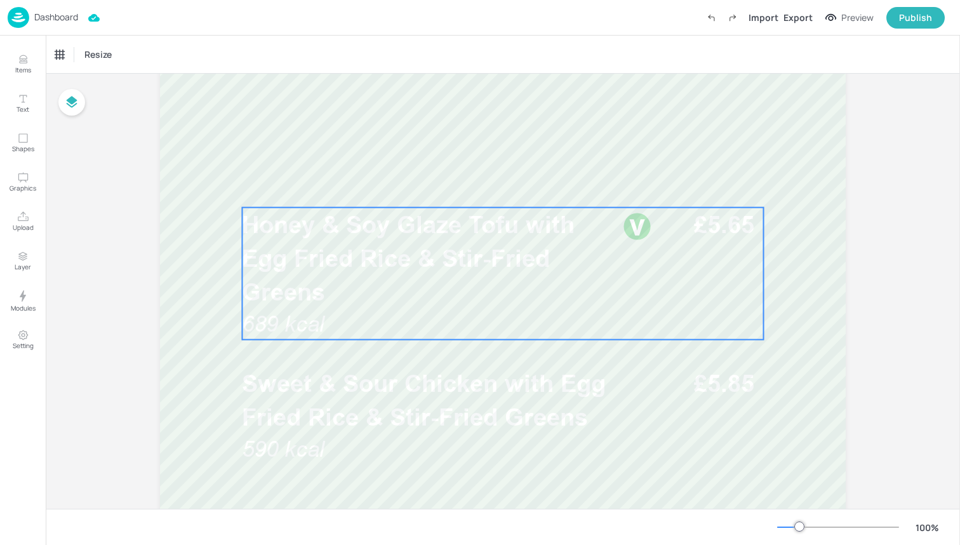
click at [432, 283] on p "Honey & Soy Glaze Tofu with Egg Fried Rice & Stir-Fried Greens" at bounding box center [428, 259] width 373 height 102
click at [110, 55] on div "Honey & Soy Glaze Tofu with Egg Fried Rice & Stir-Fried Greens" at bounding box center [107, 54] width 105 height 11
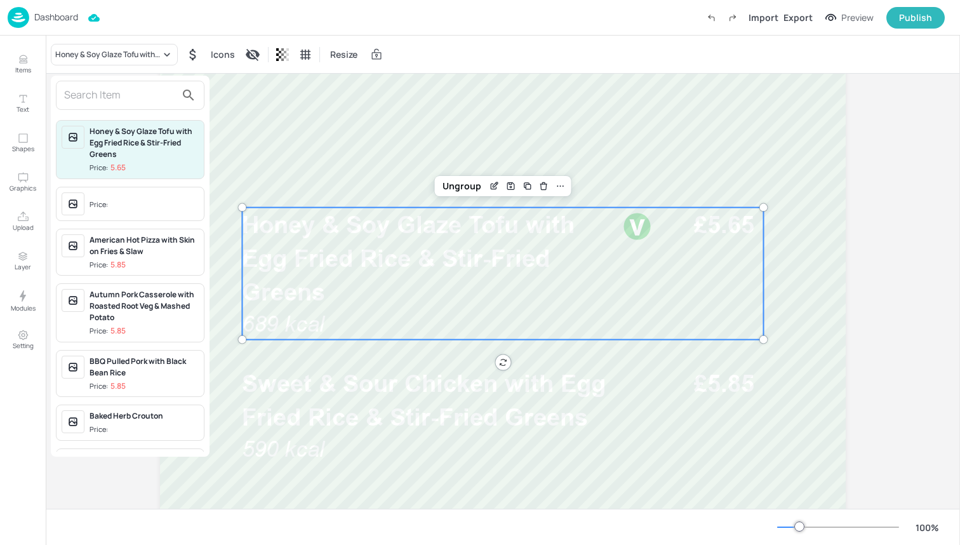
click at [114, 100] on input "text" at bounding box center [120, 95] width 112 height 20
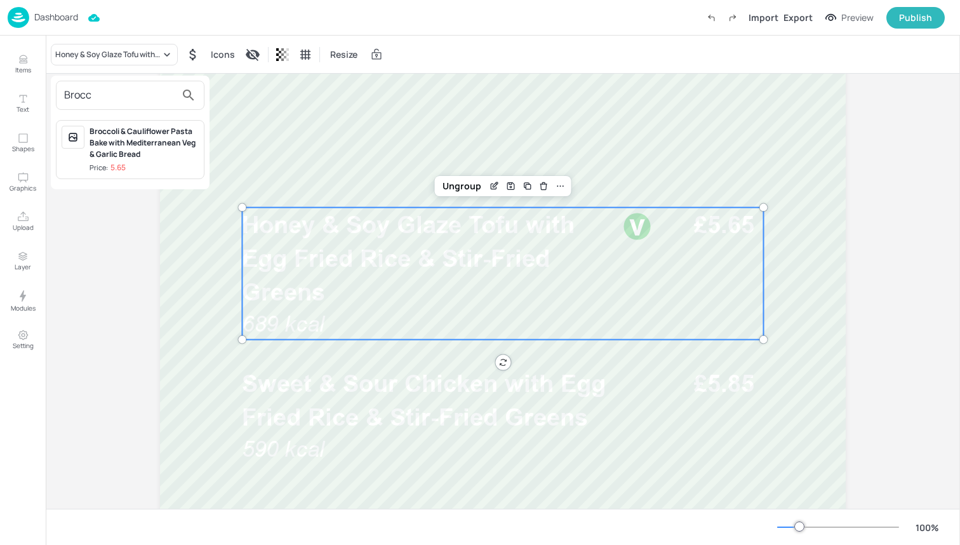
type input "Brocc"
click at [124, 130] on div "Broccoli & Cauliflower Pasta Bake with Mediterranean Veg & Garlic Bread" at bounding box center [144, 143] width 109 height 34
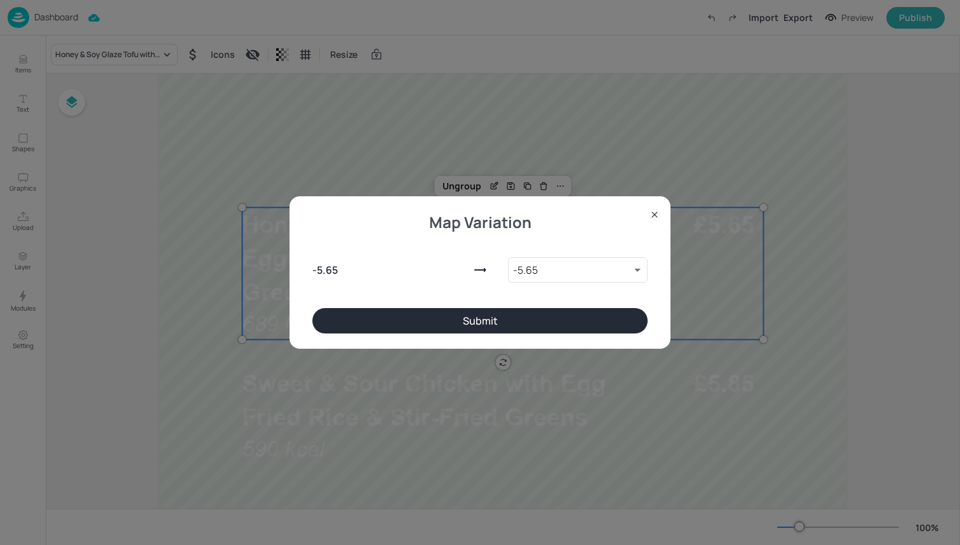
click at [392, 324] on button "Submit" at bounding box center [479, 320] width 335 height 25
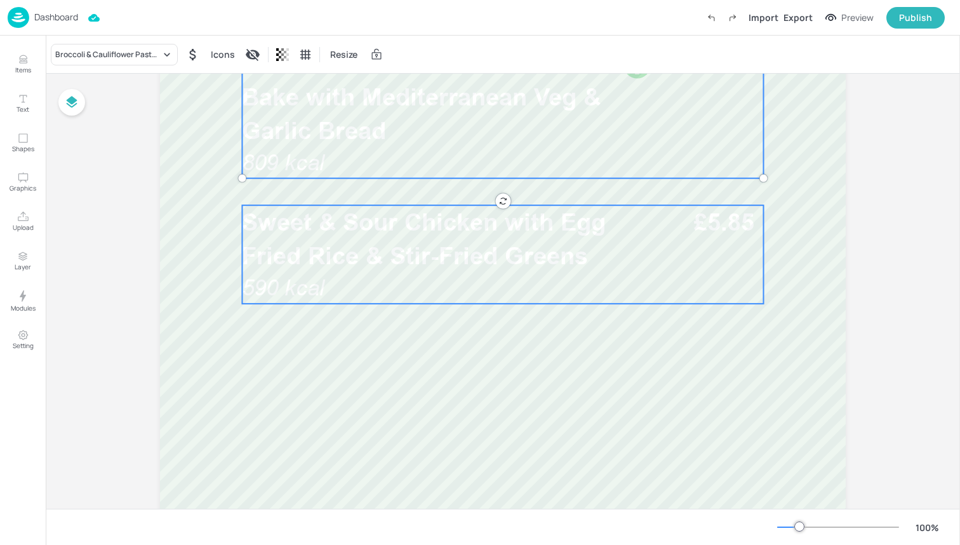
scroll to position [515, 0]
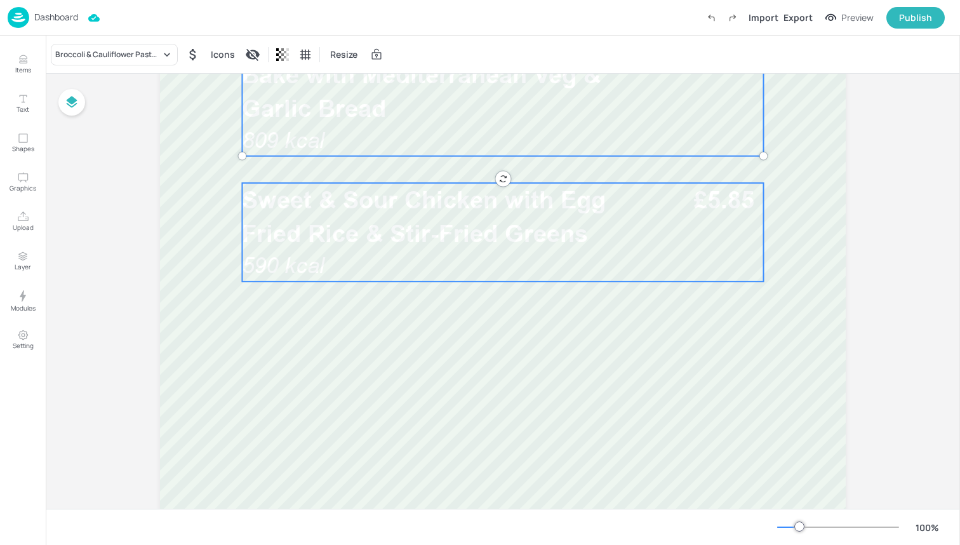
click at [413, 253] on div "Sweet & Sour Chicken with Egg Fried Rice & Stir-Fried Greens 590 kcal £5.85" at bounding box center [502, 232] width 521 height 98
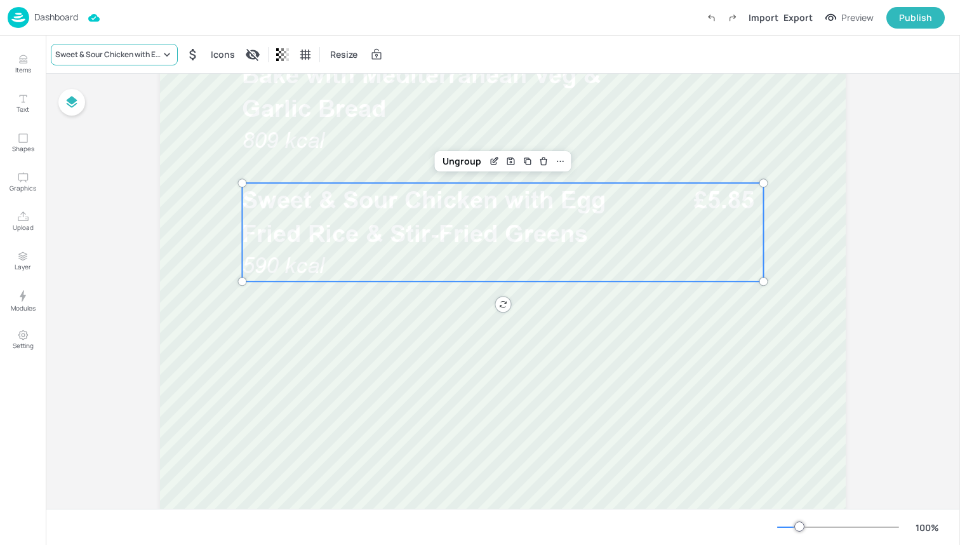
click at [152, 57] on div "Sweet & Sour Chicken with Egg Fried Rice & Stir-Fried Greens" at bounding box center [107, 54] width 105 height 11
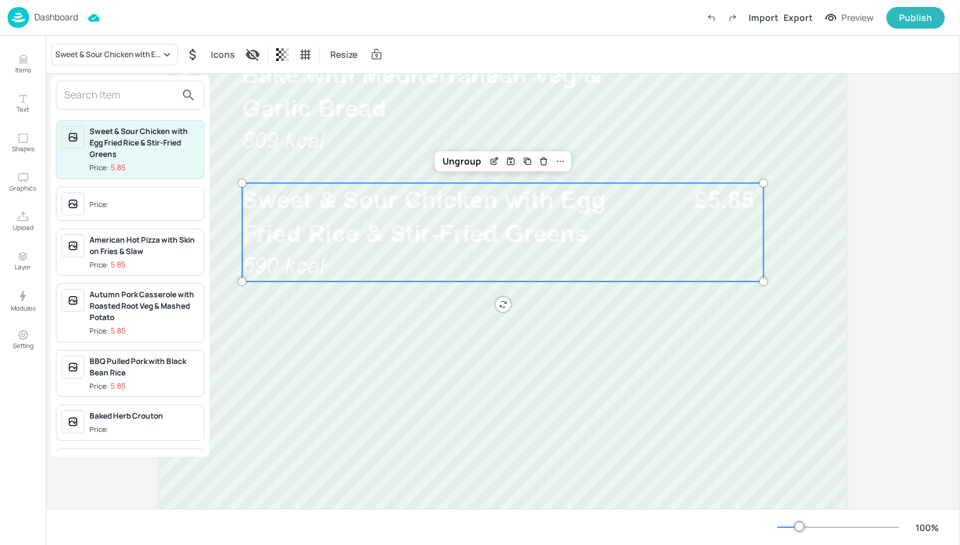
click at [136, 93] on input "text" at bounding box center [120, 95] width 112 height 20
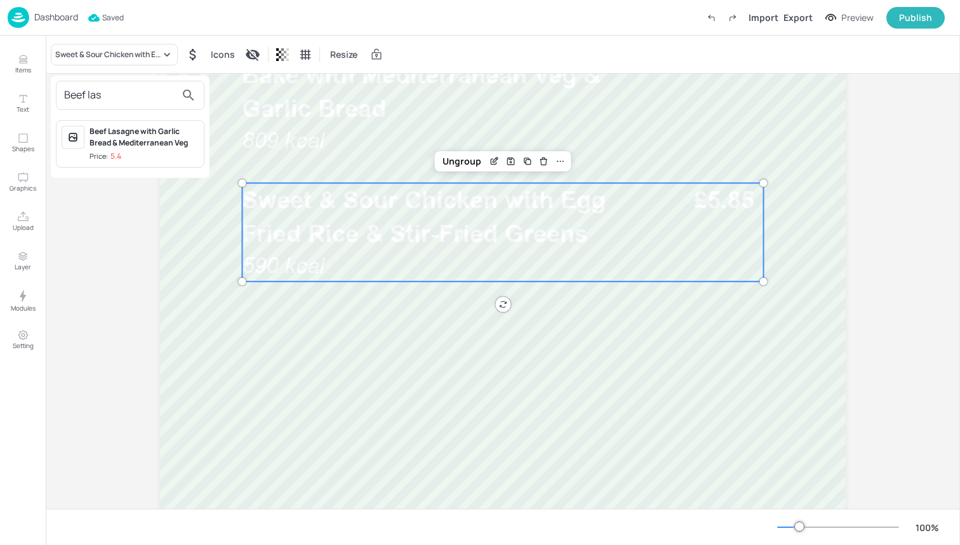
type input "Beef las"
click at [143, 149] on div "Beef Lasagne with Garlic Bread & Mediterranean Veg Price: 5.4" at bounding box center [144, 144] width 109 height 36
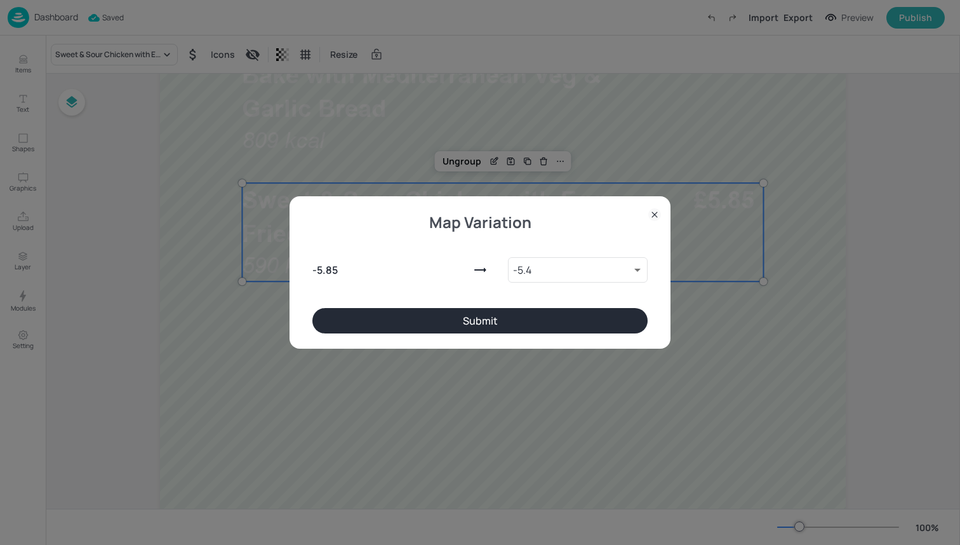
click at [412, 325] on button "Submit" at bounding box center [479, 320] width 335 height 25
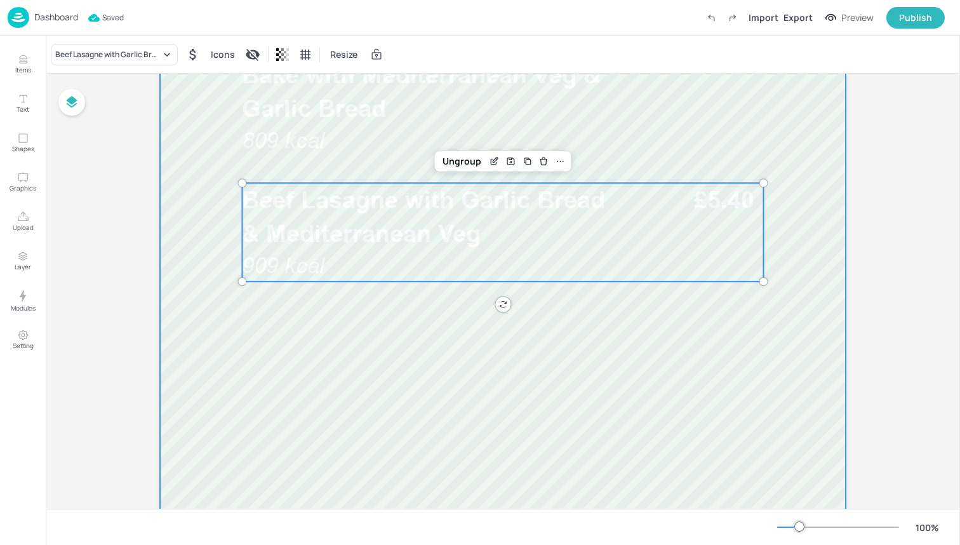
click at [409, 324] on div at bounding box center [503, 208] width 686 height 1219
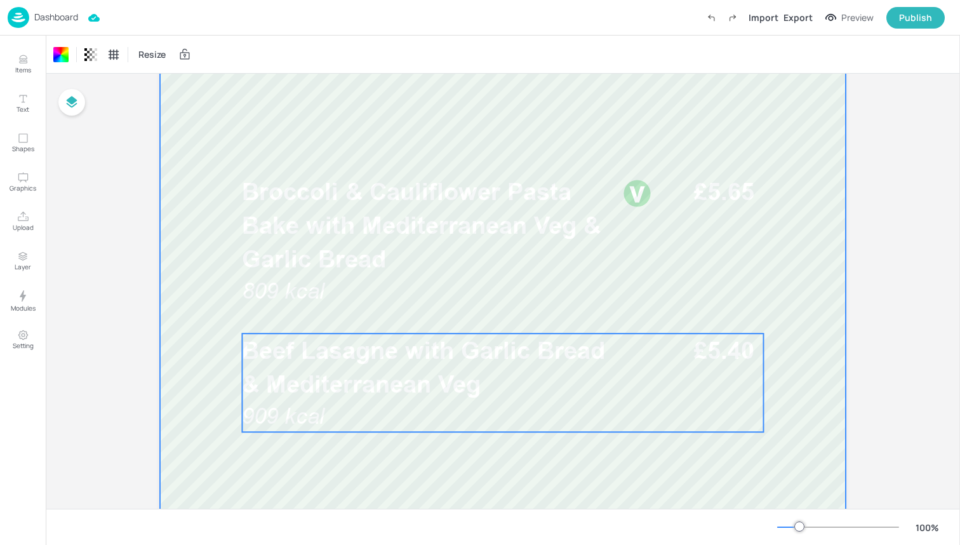
scroll to position [356, 0]
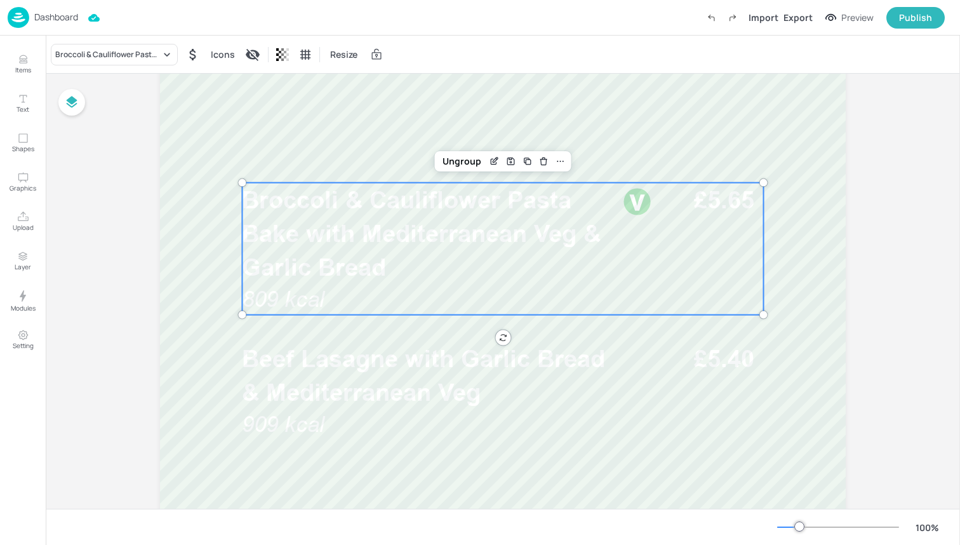
click at [422, 269] on p "Broccoli & Cauliflower Pasta Bake with Mediterranean Veg & Garlic Bread" at bounding box center [428, 234] width 373 height 102
click at [467, 161] on div "Ungroup" at bounding box center [461, 161] width 49 height 17
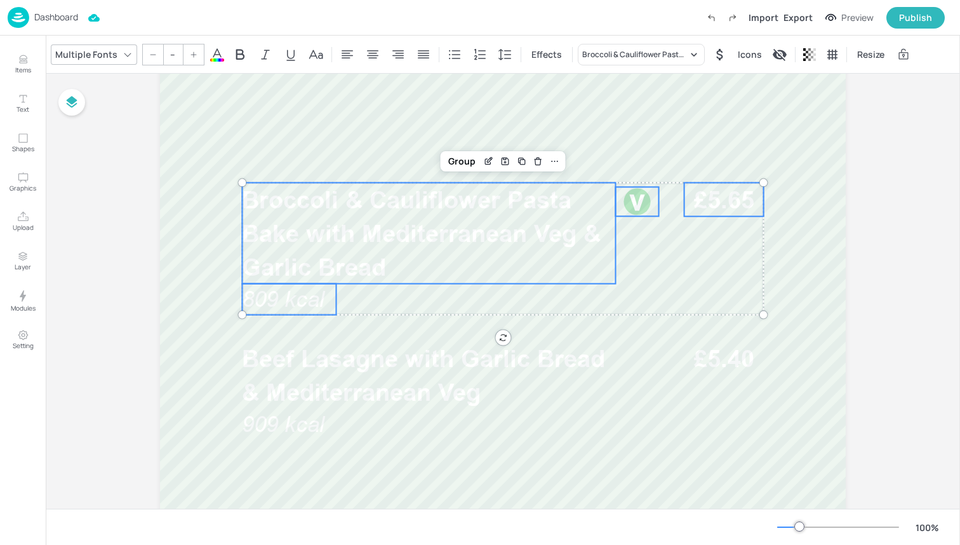
click at [215, 56] on icon at bounding box center [217, 54] width 15 height 15
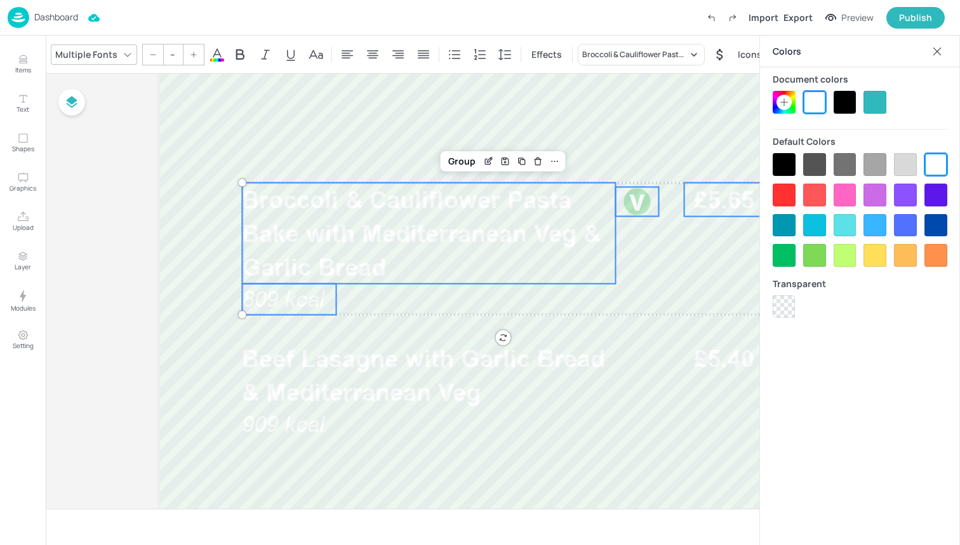
click at [843, 98] on div at bounding box center [845, 102] width 23 height 23
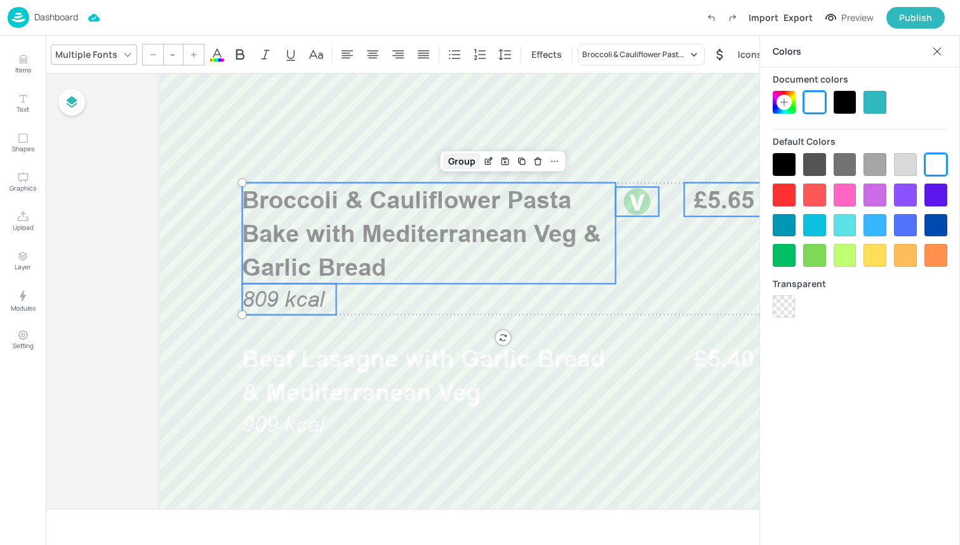
click at [463, 159] on div "Group" at bounding box center [461, 161] width 37 height 17
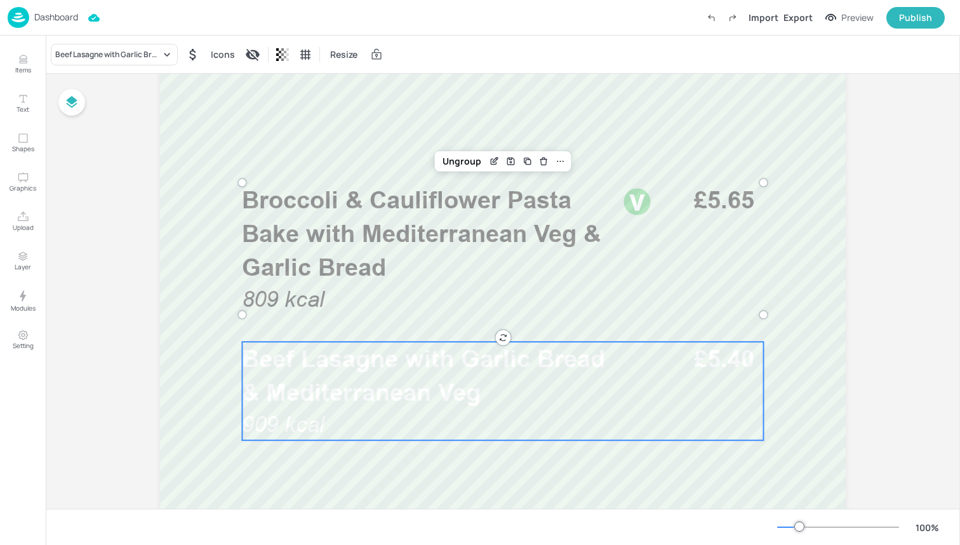
click at [463, 354] on span "Beef Lasagne with Garlic Bread & Mediterranean Veg" at bounding box center [423, 375] width 363 height 62
click at [466, 320] on div "Ungroup" at bounding box center [461, 320] width 49 height 17
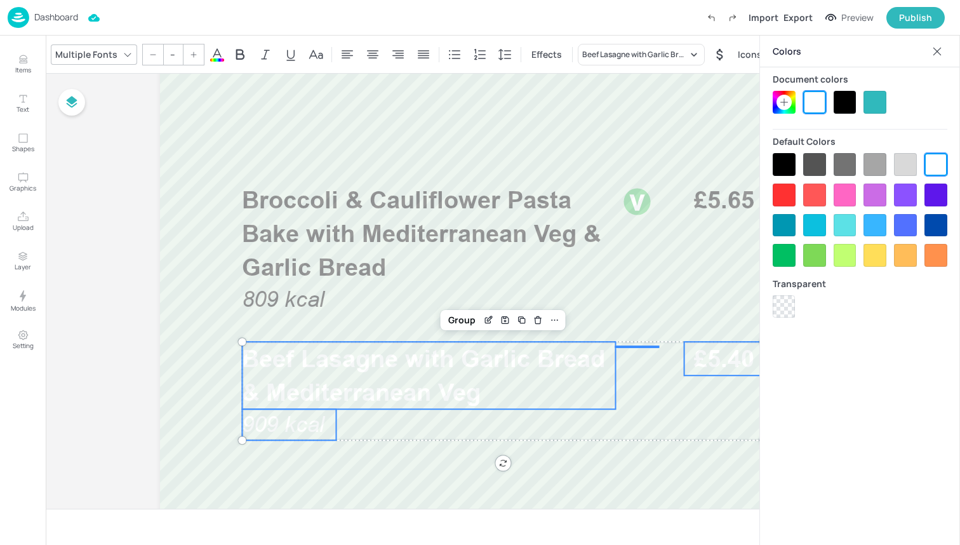
click at [838, 101] on div at bounding box center [845, 102] width 23 height 23
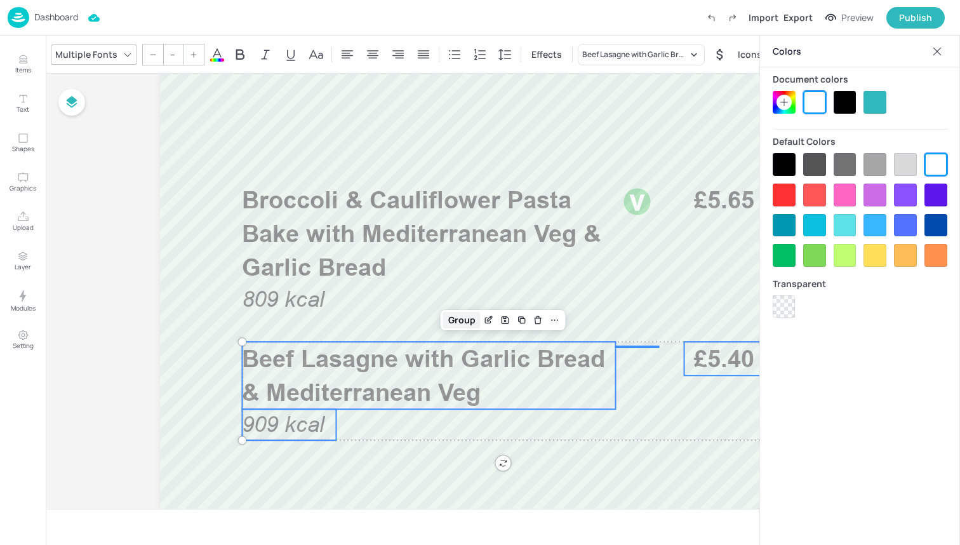
click at [460, 317] on div "Group" at bounding box center [461, 320] width 37 height 17
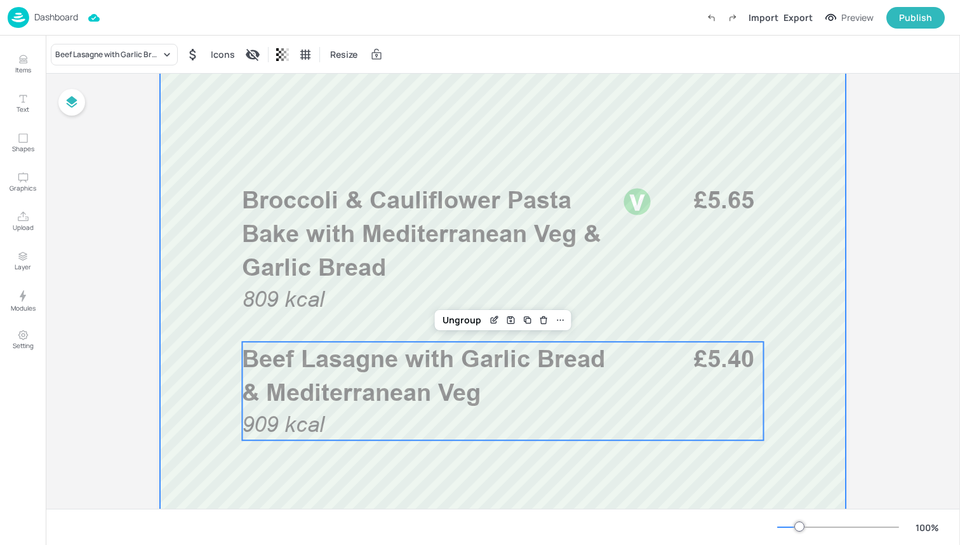
click at [317, 455] on div at bounding box center [503, 367] width 686 height 1219
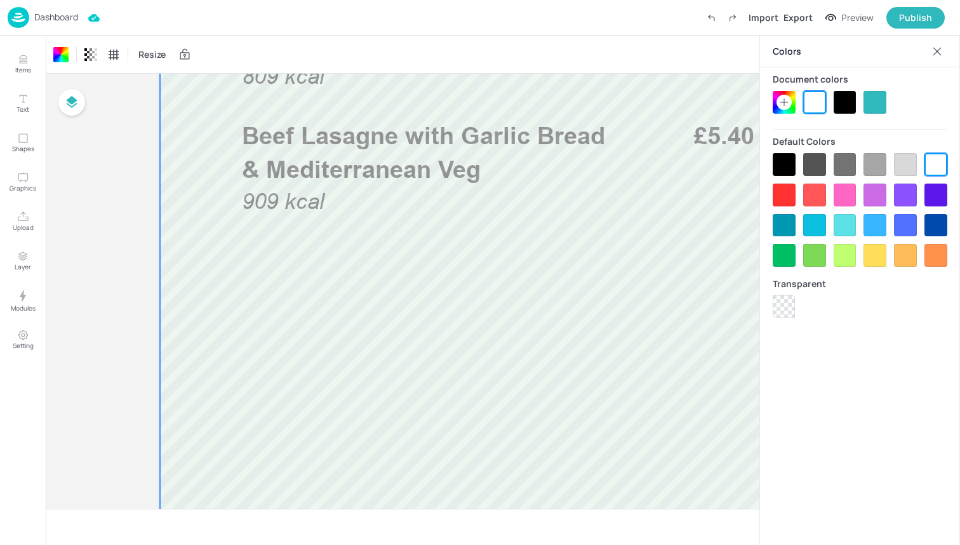
scroll to position [580, 0]
click at [945, 54] on div at bounding box center [937, 51] width 20 height 20
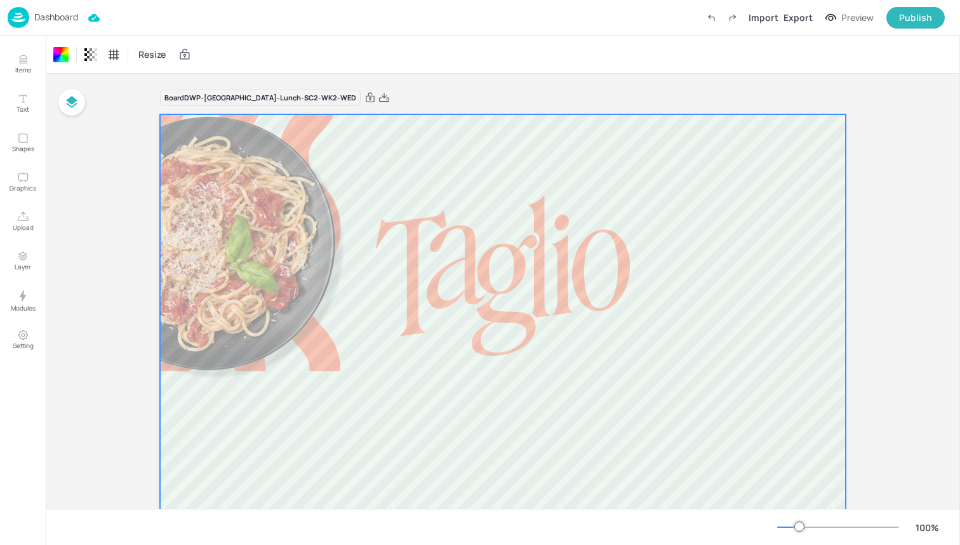
scroll to position [0, 0]
click at [364, 96] on icon at bounding box center [369, 97] width 11 height 13
click at [176, 33] on div "Dashboard Import Export Preview Publish" at bounding box center [476, 17] width 937 height 35
click at [21, 23] on img at bounding box center [19, 17] width 22 height 21
click at [15, 17] on img at bounding box center [19, 17] width 22 height 21
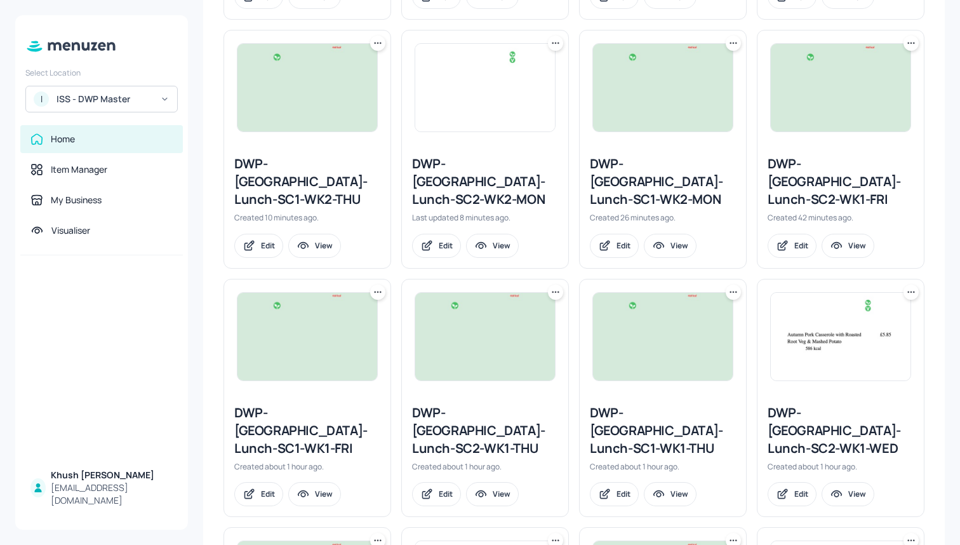
scroll to position [592, 0]
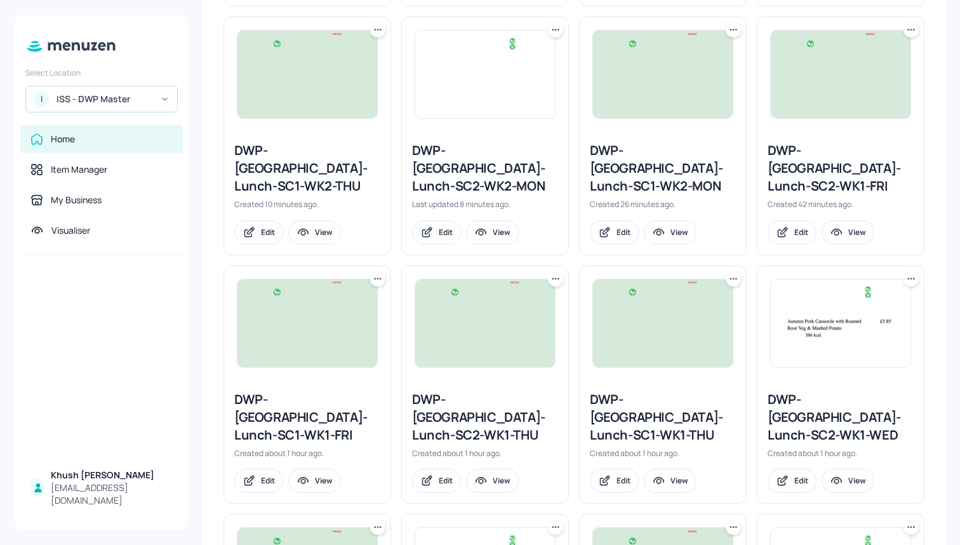
click at [554, 272] on icon at bounding box center [555, 278] width 13 height 13
click at [503, 289] on p "Duplicate" at bounding box center [491, 289] width 34 height 11
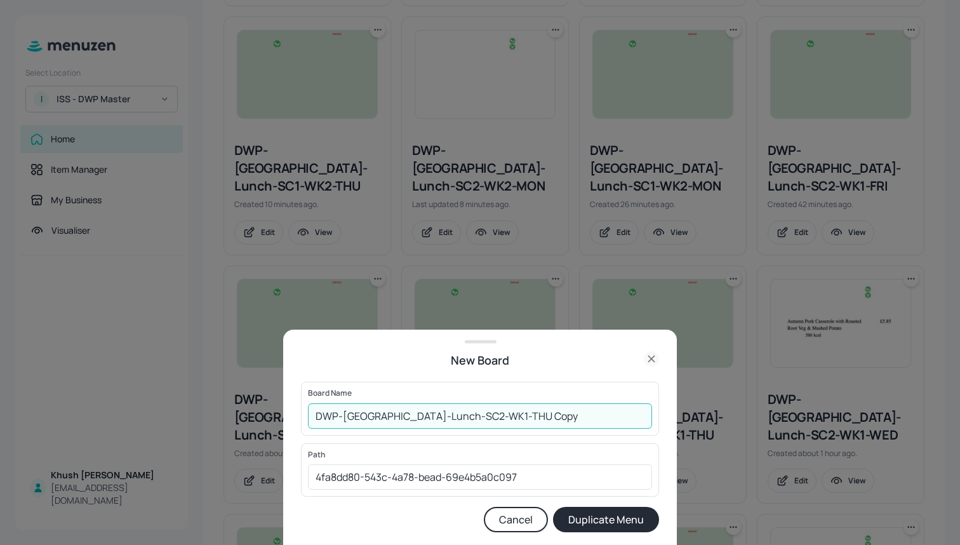
click at [451, 416] on input "DWP-Leeds-Lunch-SC2-WK1-THU Copy" at bounding box center [480, 415] width 344 height 25
click at [517, 423] on input "DWP-Leeds-Lunch-SC2-WK2-THU Copy" at bounding box center [480, 415] width 344 height 25
type input "DWP-Leeds-Lunch-SC2-WK2-THU"
click at [597, 512] on button "Duplicate Menu" at bounding box center [606, 519] width 106 height 25
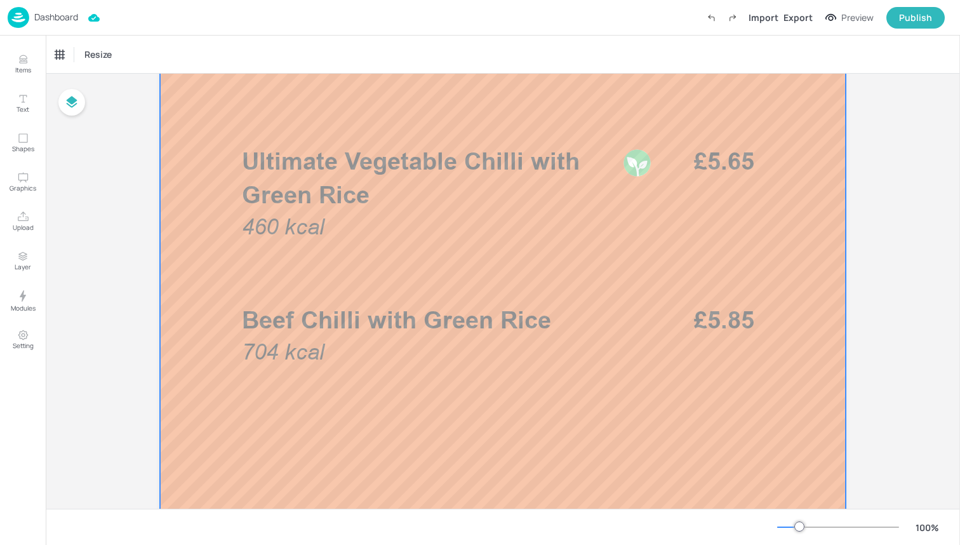
scroll to position [399, 0]
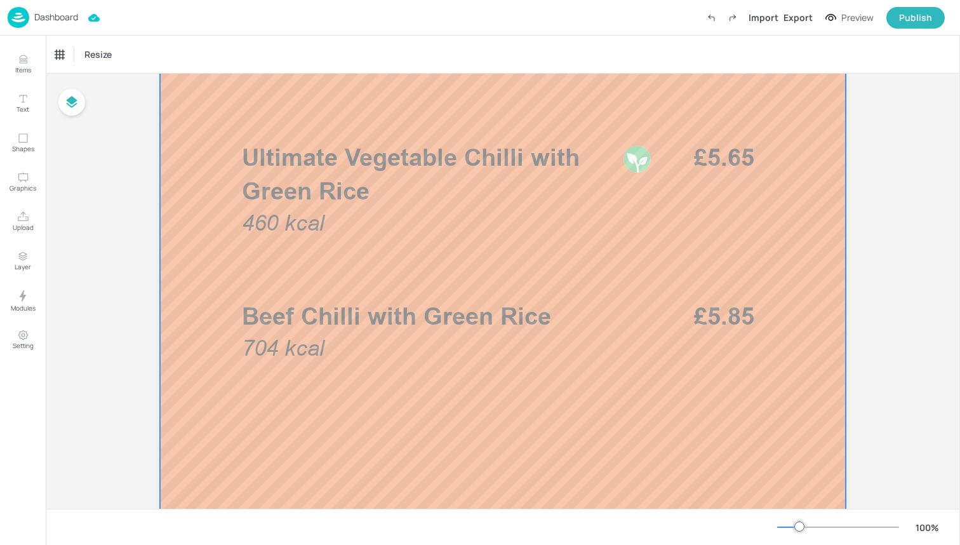
click at [441, 124] on div at bounding box center [503, 325] width 686 height 1219
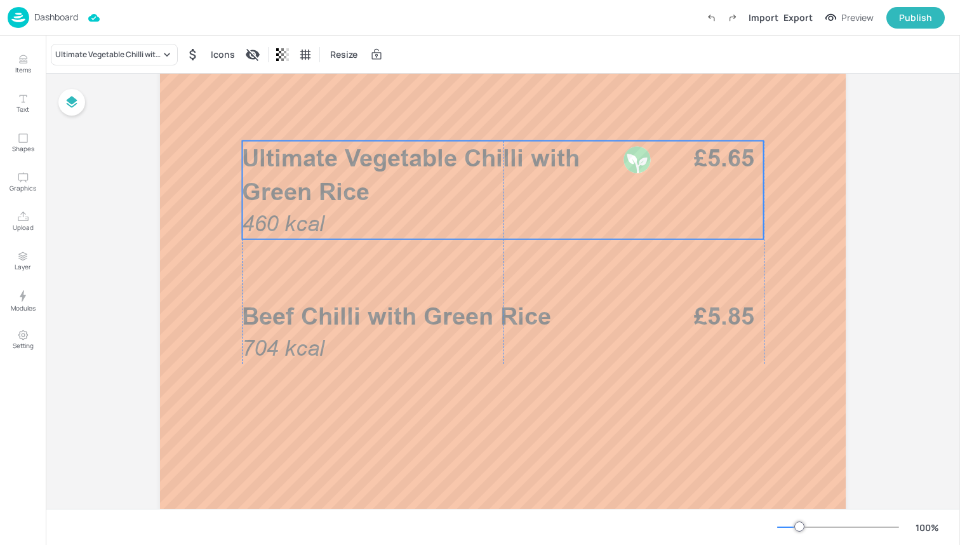
click at [408, 178] on p "Ultimate Vegetable Chilli with Green Rice" at bounding box center [428, 174] width 373 height 67
click at [140, 50] on div "Ultimate Vegetable Chilli with Green Rice" at bounding box center [107, 54] width 105 height 11
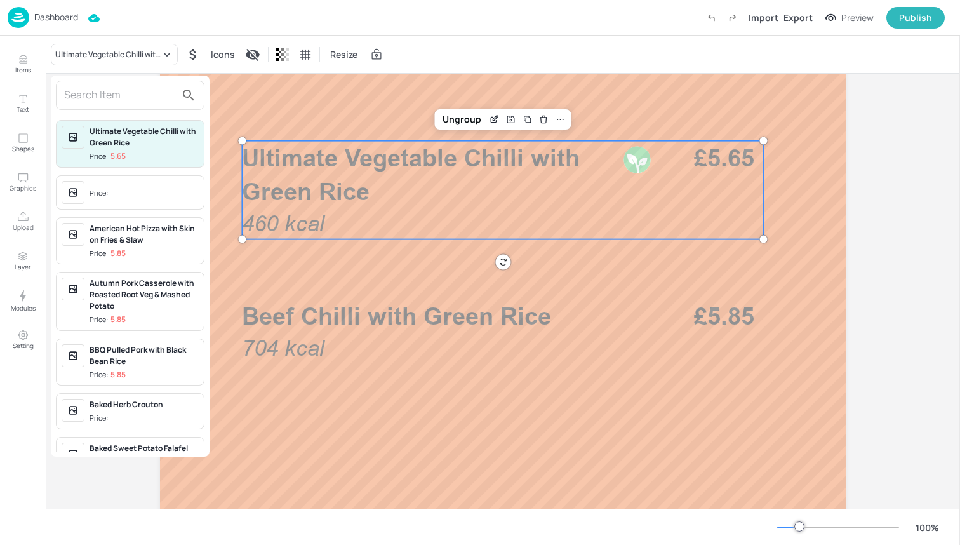
click at [155, 91] on input "text" at bounding box center [120, 95] width 112 height 20
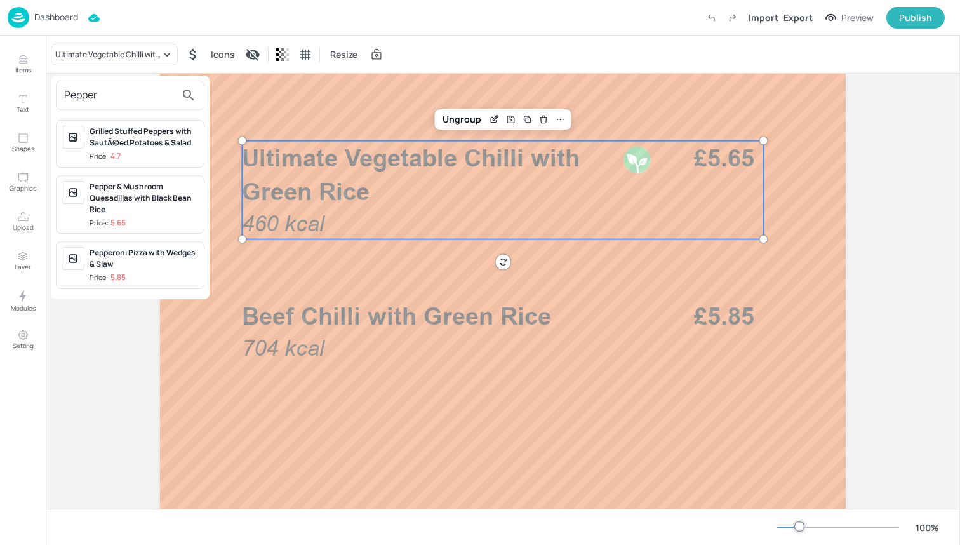
type input "Pepper"
click at [149, 203] on div "Pepper & Mushroom Quesadillas with Black Bean Rice" at bounding box center [144, 198] width 109 height 34
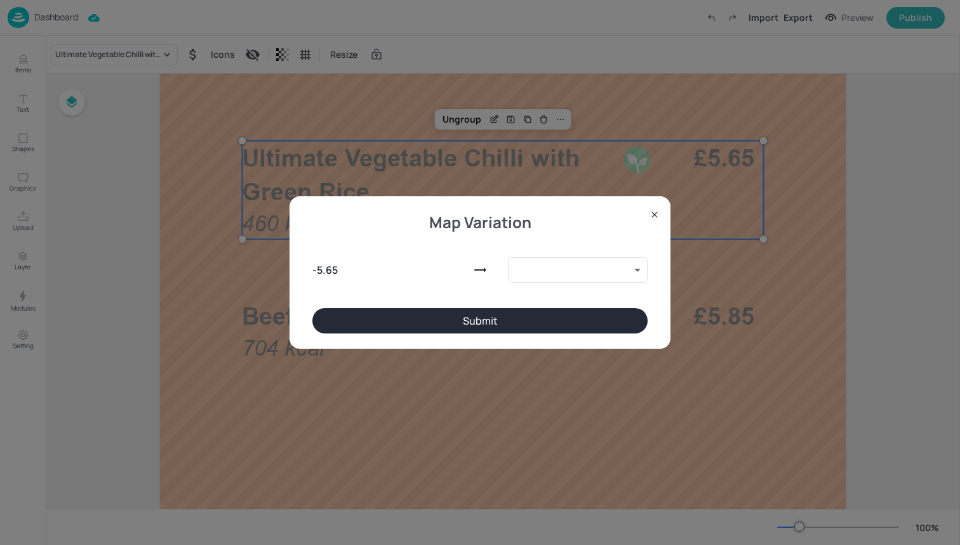
type input "9888670"
click at [459, 314] on button "Submit" at bounding box center [479, 320] width 335 height 25
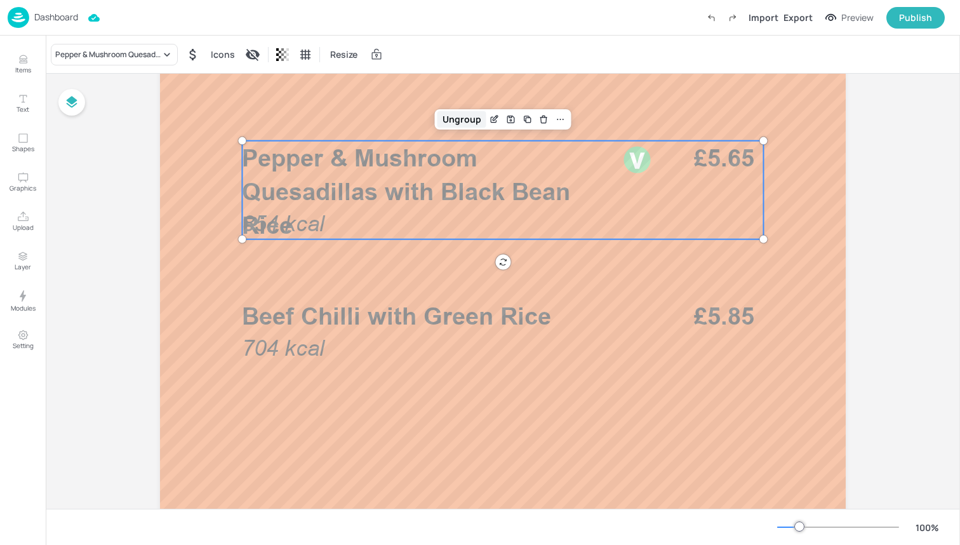
click at [469, 118] on div "Ungroup" at bounding box center [461, 119] width 49 height 17
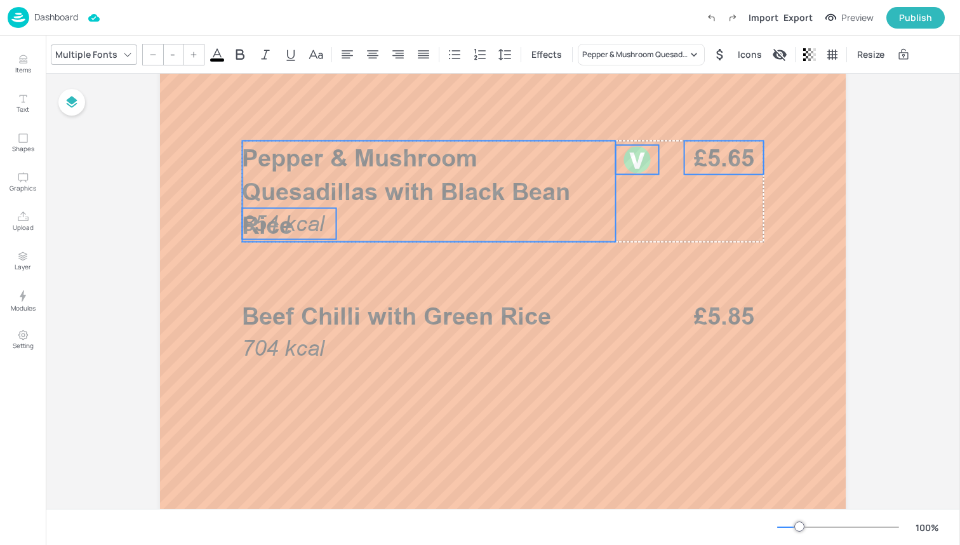
click at [301, 223] on span "854 kcal" at bounding box center [283, 223] width 83 height 25
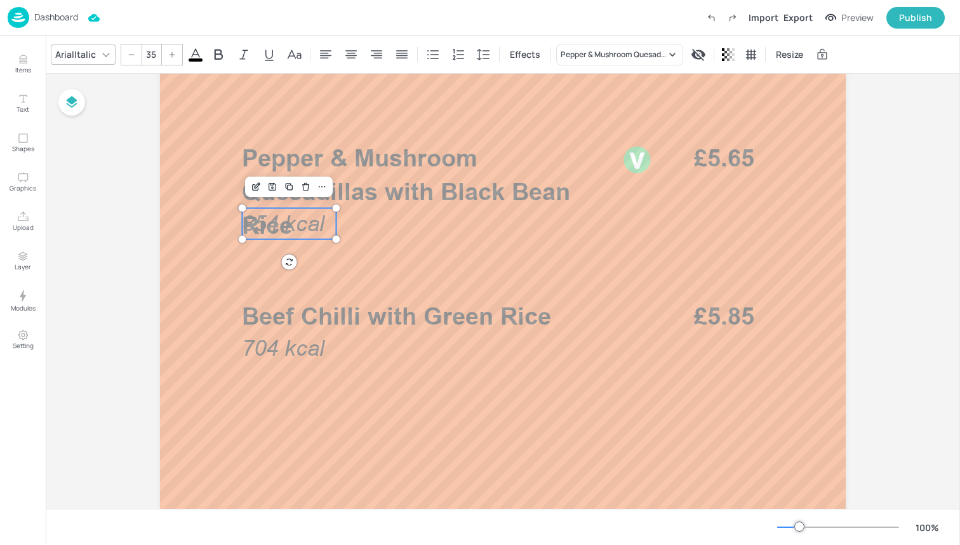
click at [301, 223] on span "854 kcal" at bounding box center [283, 223] width 83 height 25
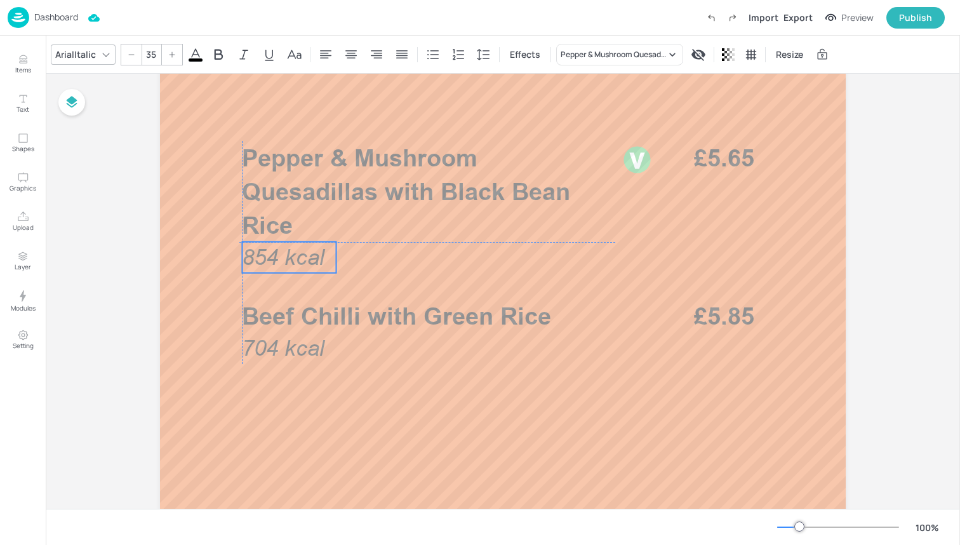
drag, startPoint x: 301, startPoint y: 225, endPoint x: 298, endPoint y: 256, distance: 31.2
click at [298, 256] on span "854 kcal" at bounding box center [283, 256] width 83 height 25
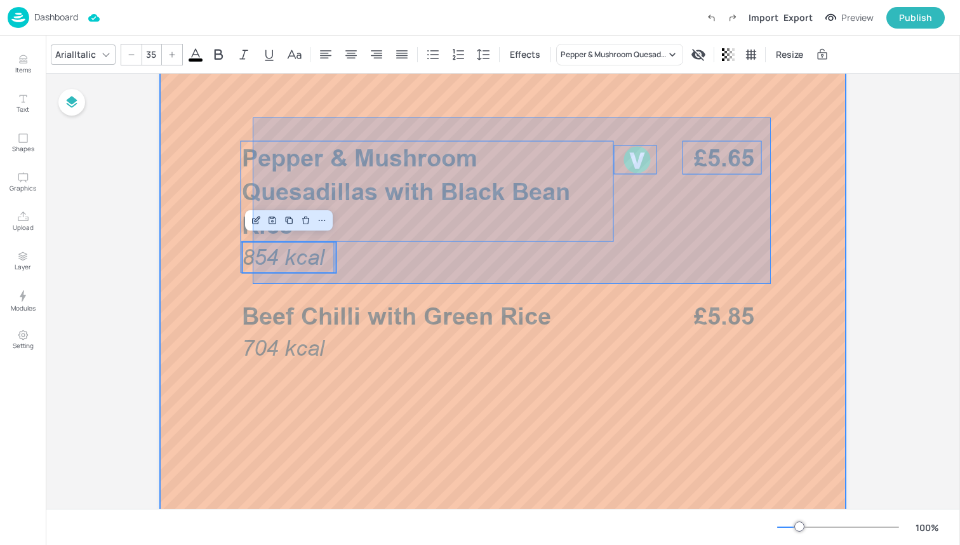
drag, startPoint x: 253, startPoint y: 284, endPoint x: 771, endPoint y: 117, distance: 544.1
click at [771, 117] on div at bounding box center [503, 325] width 686 height 1219
type input "--"
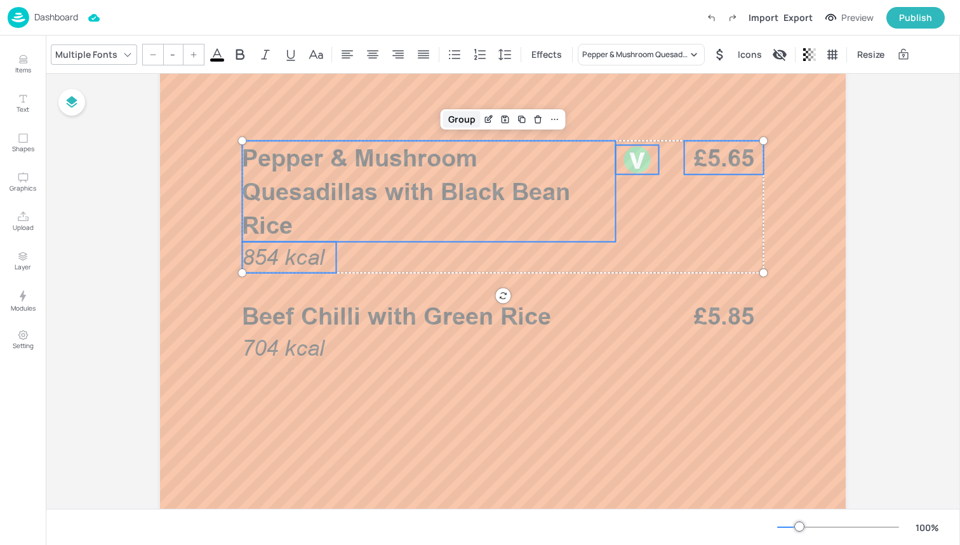
click at [462, 119] on div "Group" at bounding box center [461, 119] width 37 height 17
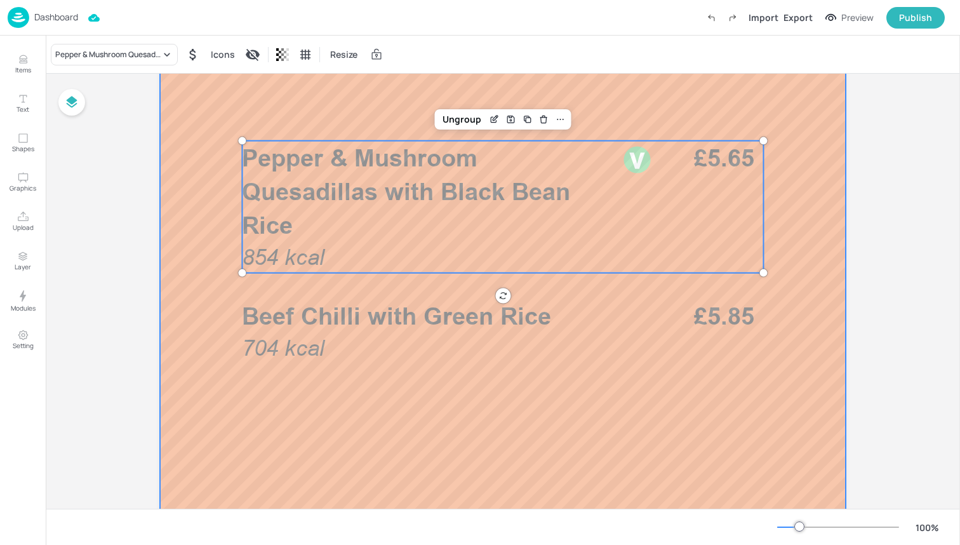
click at [368, 293] on div at bounding box center [503, 325] width 686 height 1219
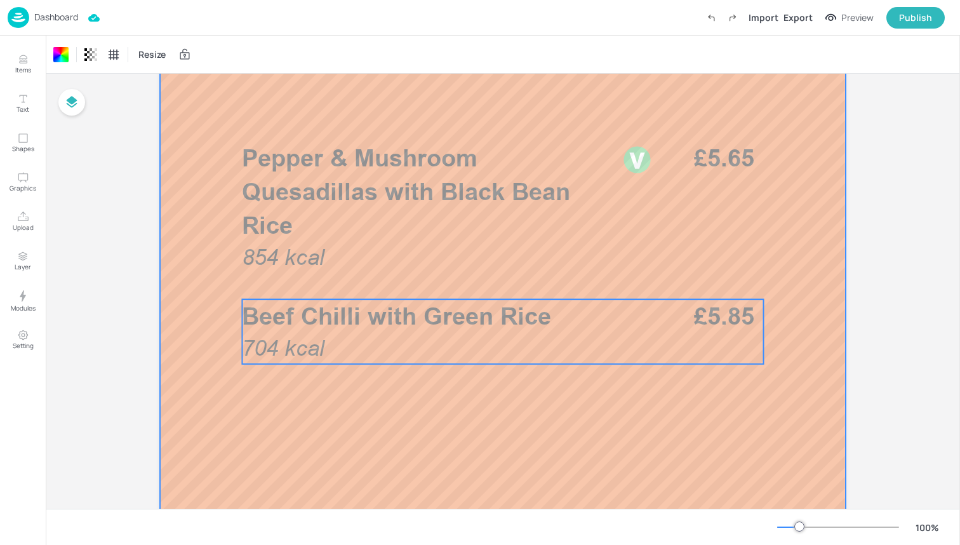
click at [368, 314] on span "Beef Chilli with Green Rice" at bounding box center [396, 316] width 309 height 29
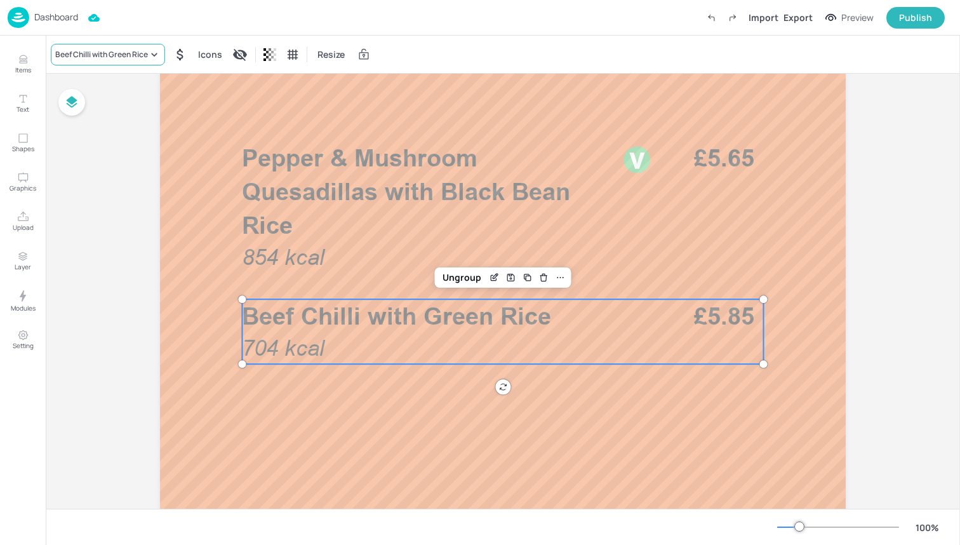
click at [145, 57] on div "Beef Chilli with Green Rice" at bounding box center [101, 54] width 93 height 11
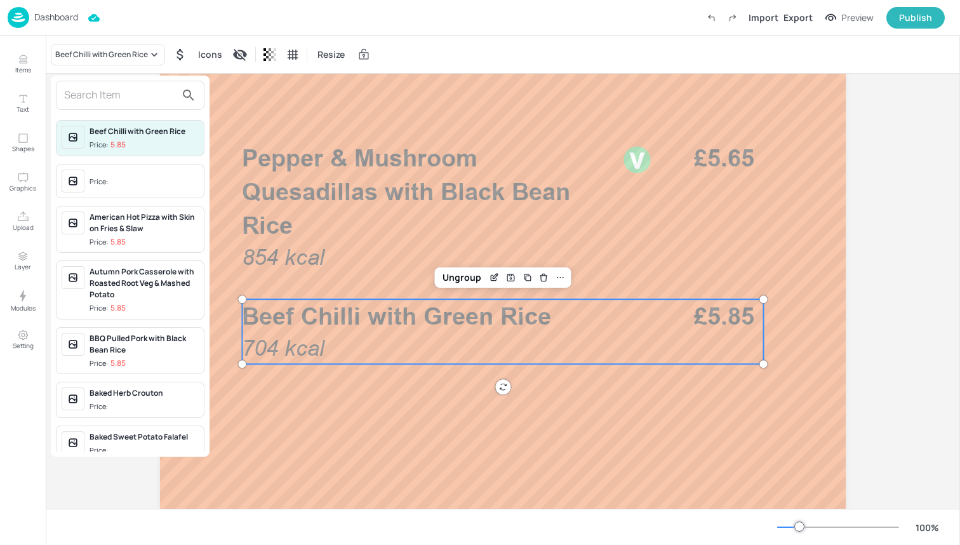
click at [145, 95] on input "text" at bounding box center [120, 95] width 112 height 20
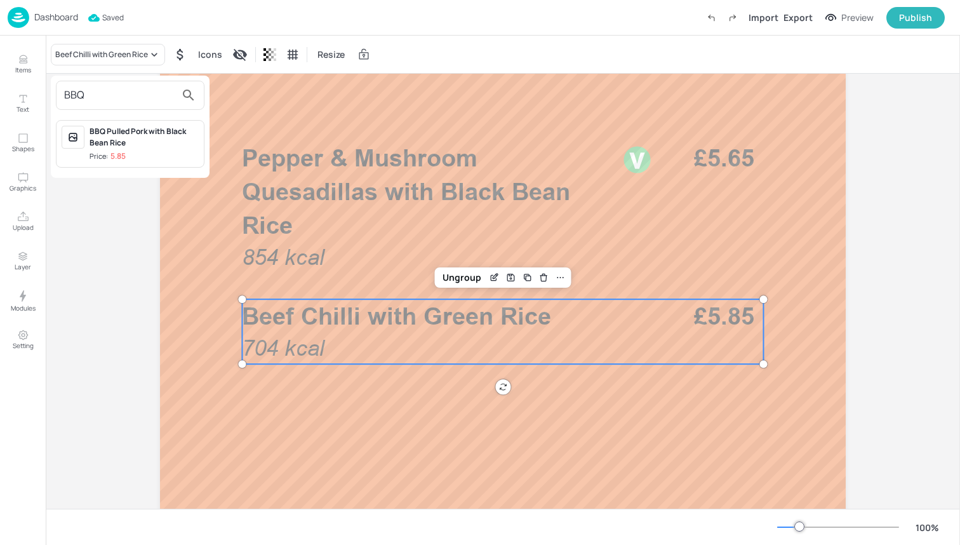
type input "BBQ"
click at [166, 147] on div "BBQ Pulled Pork with Black Bean Rice" at bounding box center [144, 137] width 109 height 23
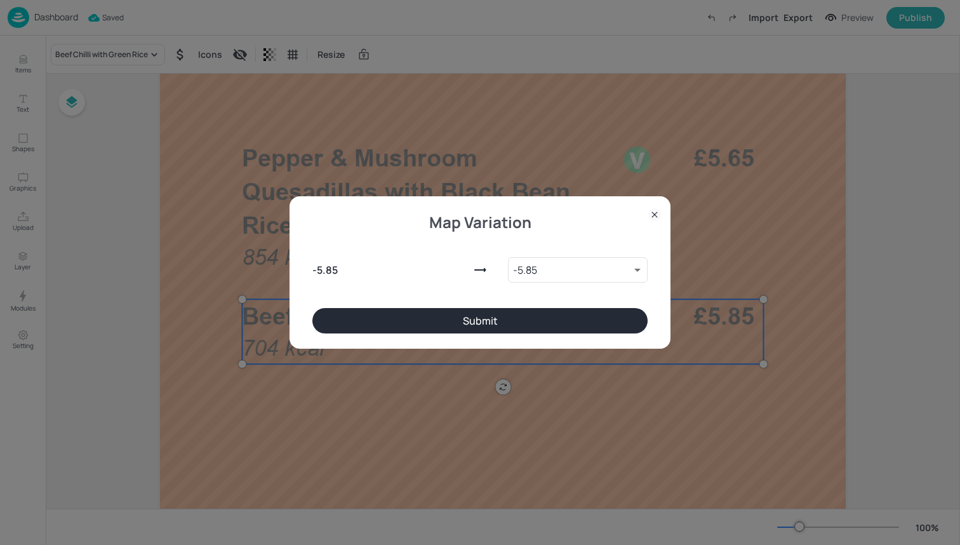
click at [524, 323] on button "Submit" at bounding box center [479, 320] width 335 height 25
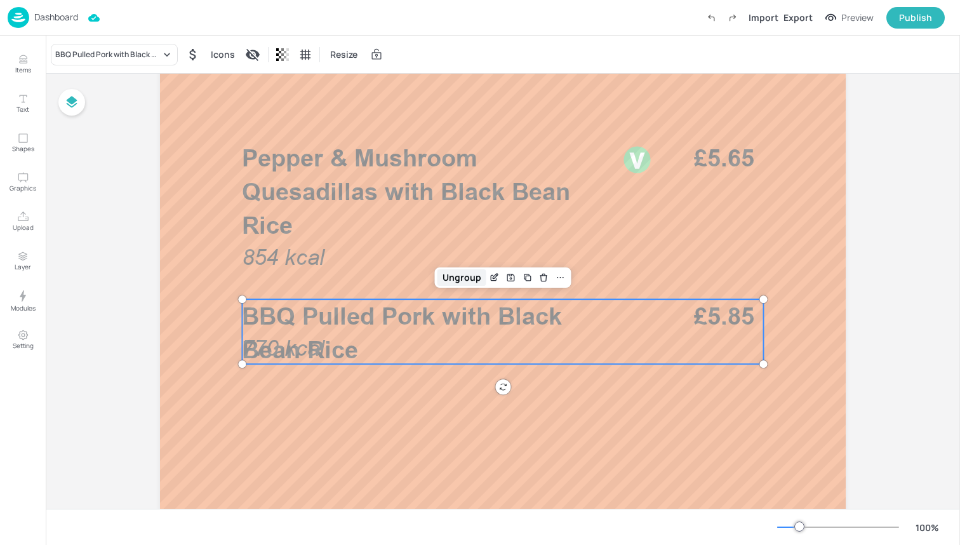
click at [451, 269] on div "Ungroup" at bounding box center [461, 277] width 49 height 17
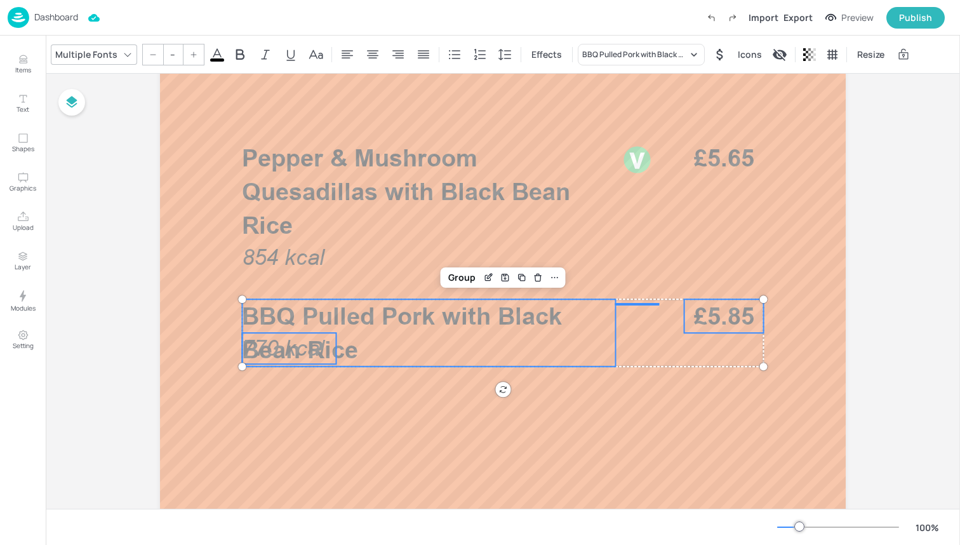
click at [284, 353] on span "770 kcal" at bounding box center [283, 347] width 83 height 25
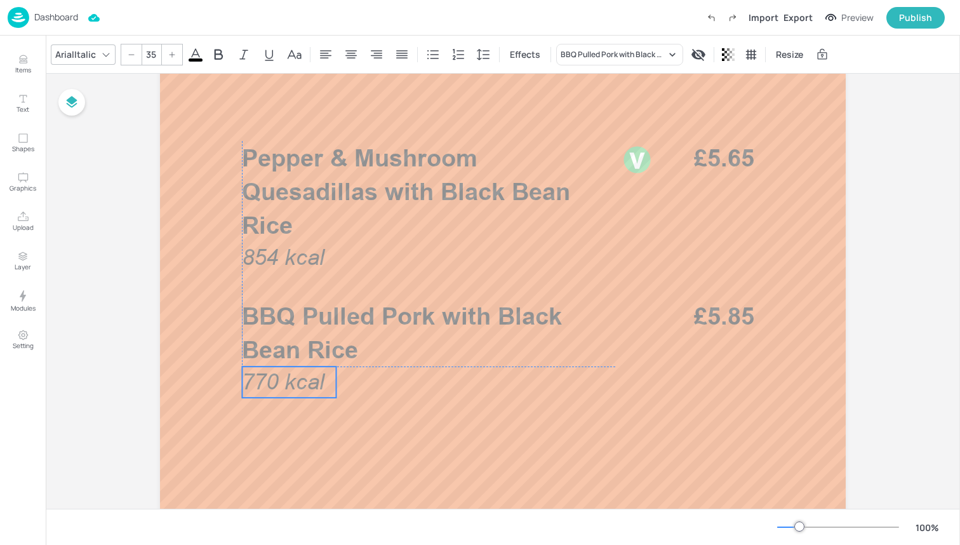
drag, startPoint x: 284, startPoint y: 353, endPoint x: 284, endPoint y: 387, distance: 33.7
click at [284, 387] on span "770 kcal" at bounding box center [283, 381] width 83 height 25
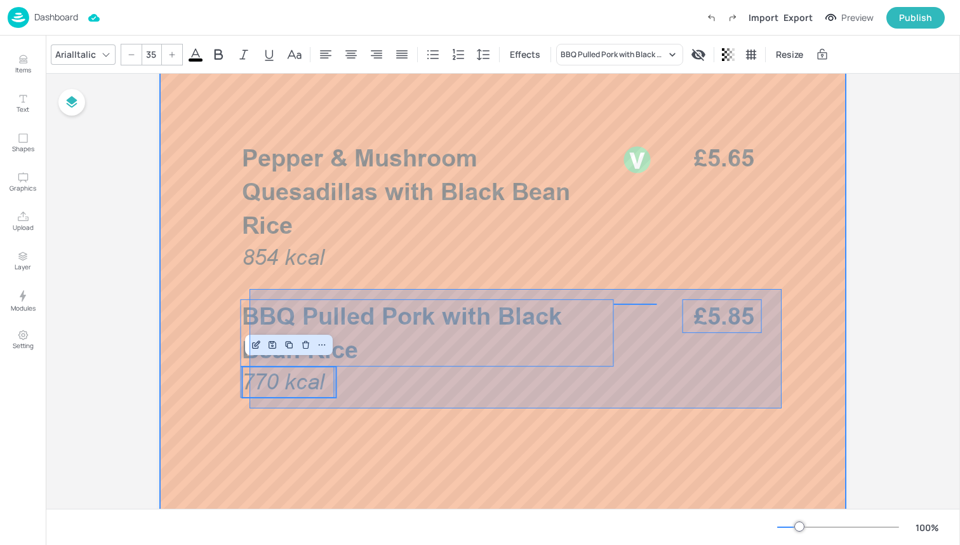
drag, startPoint x: 249, startPoint y: 408, endPoint x: 782, endPoint y: 289, distance: 545.2
click at [782, 289] on div at bounding box center [503, 325] width 686 height 1219
type input "--"
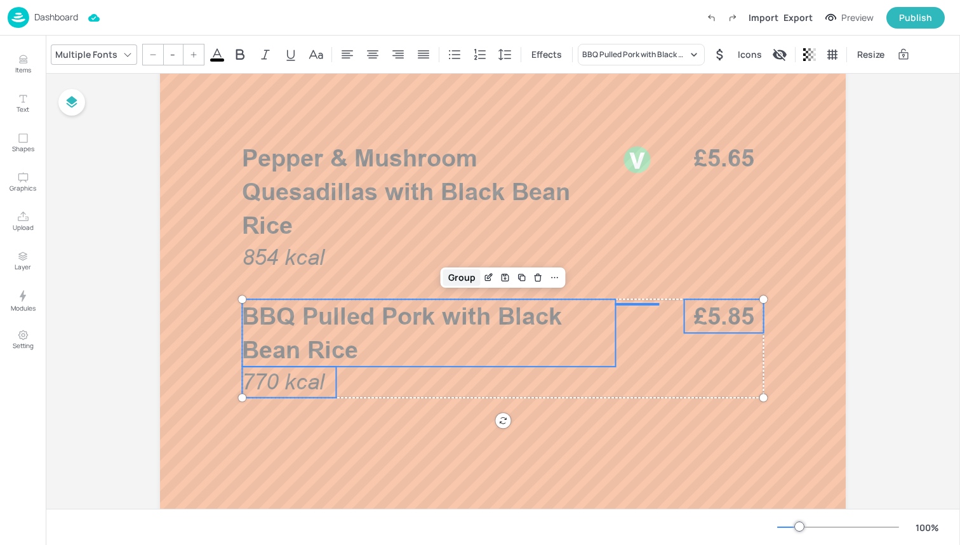
click at [456, 279] on div "Group" at bounding box center [461, 277] width 37 height 17
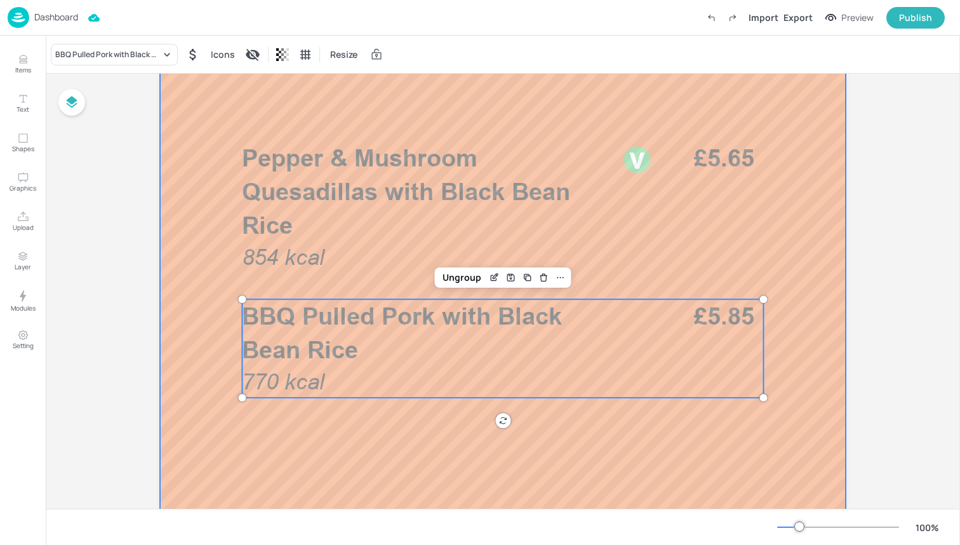
click at [342, 286] on div at bounding box center [503, 325] width 686 height 1219
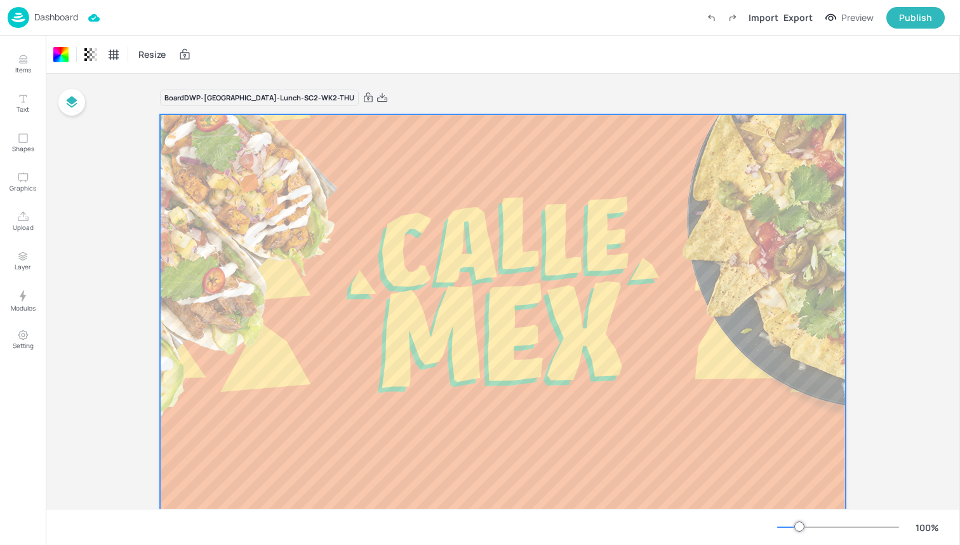
scroll to position [0, 0]
click at [177, 31] on div "Dashboard Import Export Preview Publish" at bounding box center [476, 17] width 937 height 35
click at [363, 100] on icon at bounding box center [368, 97] width 11 height 13
click at [266, 16] on div "Dashboard Saved Import Export Preview Publish" at bounding box center [476, 17] width 937 height 35
click at [20, 15] on img at bounding box center [19, 17] width 22 height 21
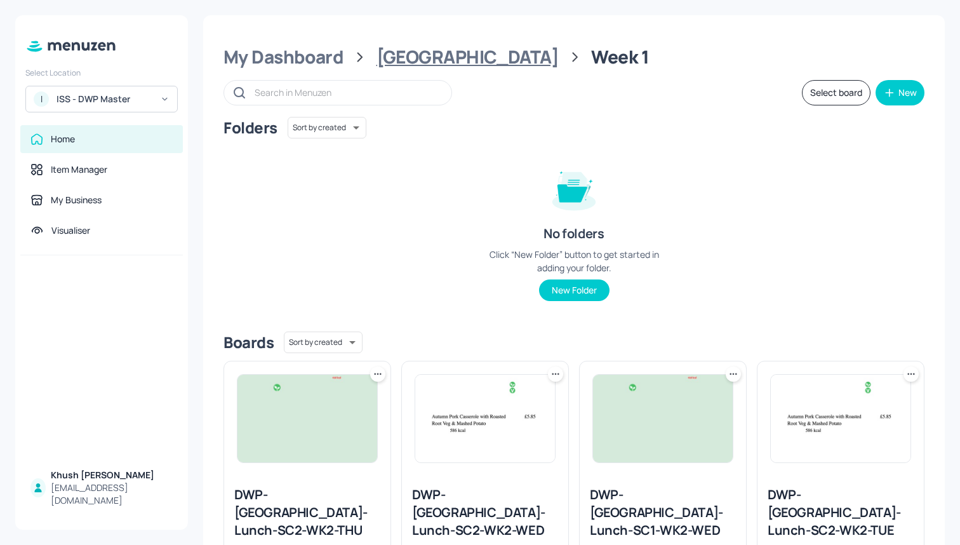
click at [418, 60] on div "[GEOGRAPHIC_DATA]" at bounding box center [467, 57] width 182 height 23
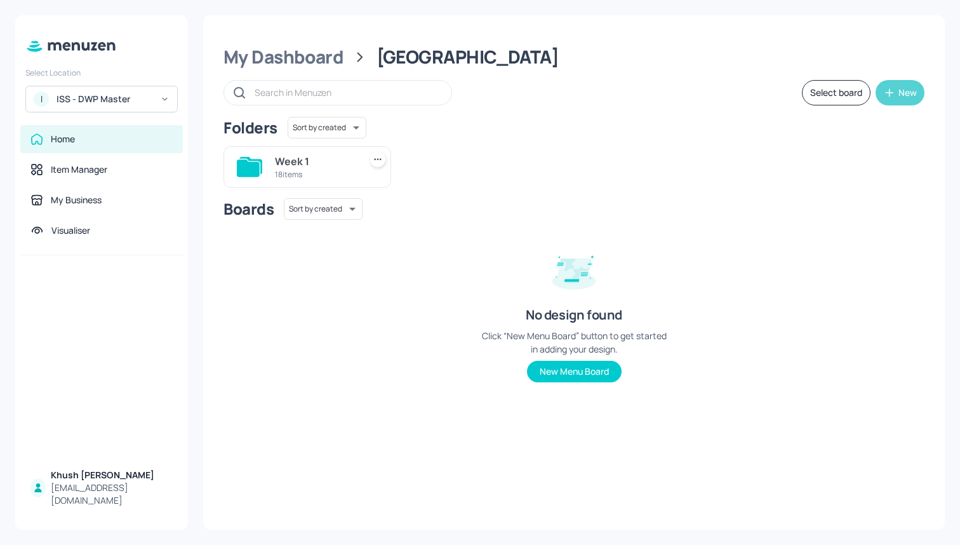
click at [888, 90] on icon "button" at bounding box center [889, 92] width 13 height 13
click at [869, 121] on div "Add new folder" at bounding box center [860, 124] width 127 height 28
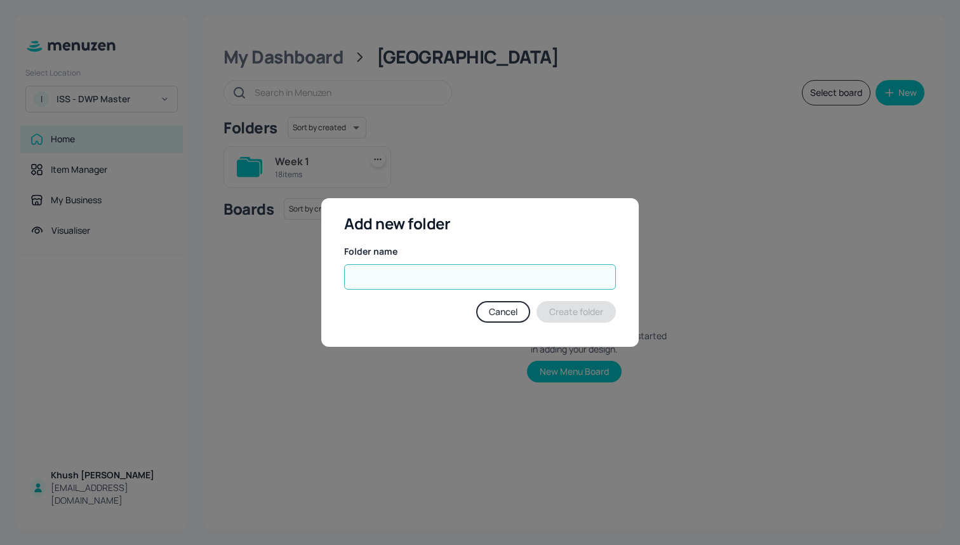
click at [517, 276] on input "text" at bounding box center [480, 276] width 272 height 25
type input "WEEK 2"
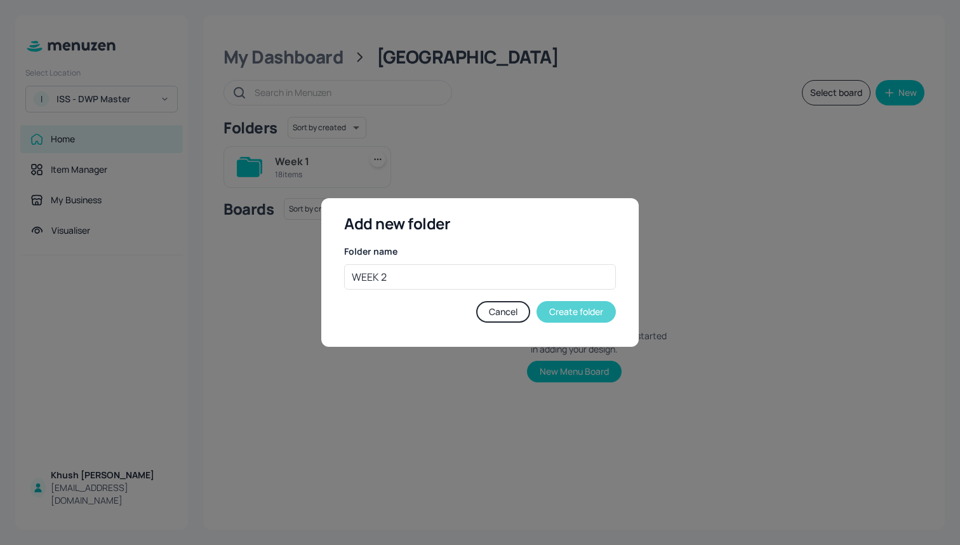
click at [579, 310] on button "Create folder" at bounding box center [575, 312] width 79 height 22
click at [902, 96] on div "Add new folder Folder name ​ Cancel Create folder" at bounding box center [480, 272] width 960 height 545
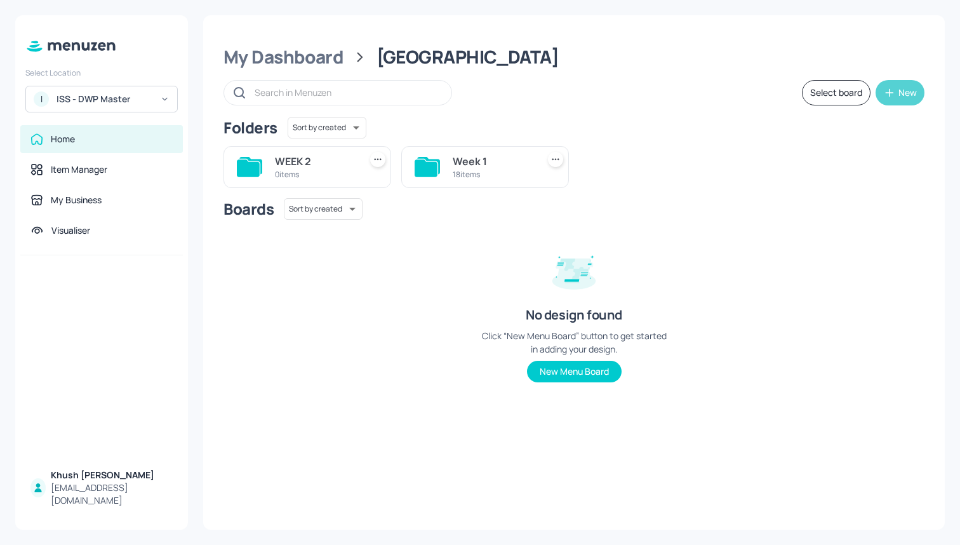
click at [900, 94] on div "New" at bounding box center [907, 92] width 18 height 9
click at [856, 128] on div "Add new folder" at bounding box center [860, 124] width 127 height 28
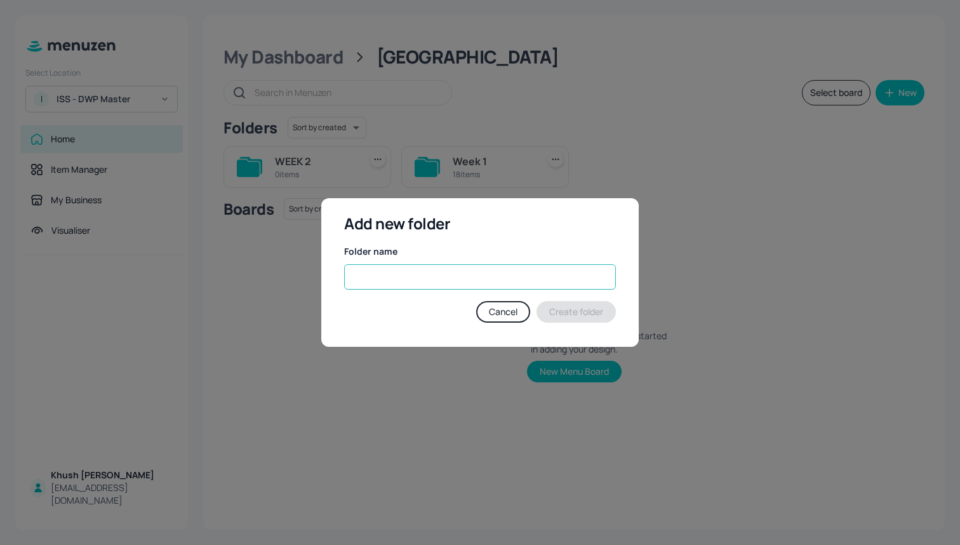
click at [479, 281] on input "text" at bounding box center [480, 276] width 272 height 25
type input "WEEK 3"
click at [564, 312] on button "Create folder" at bounding box center [575, 312] width 79 height 22
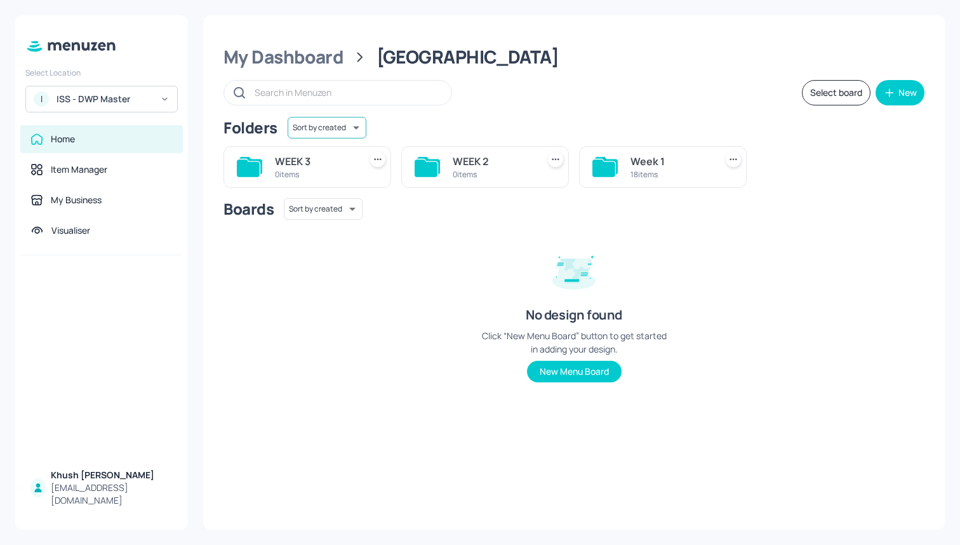
click at [319, 128] on body "Select Location I [GEOGRAPHIC_DATA] - DWP Master Home Item Manager My Business …" at bounding box center [480, 272] width 960 height 545
click at [324, 155] on li "Sort by name" at bounding box center [325, 154] width 91 height 23
type input "name"
click at [893, 93] on icon "button" at bounding box center [889, 92] width 13 height 13
click at [841, 125] on div "Add new folder" at bounding box center [860, 124] width 127 height 28
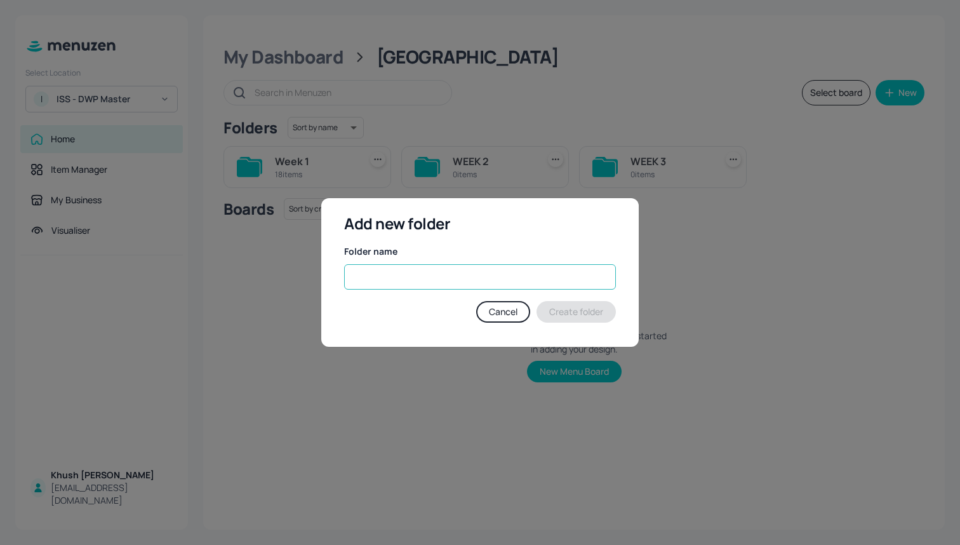
click at [448, 286] on input "text" at bounding box center [480, 276] width 272 height 25
type input "WEEK 4"
click at [556, 306] on button "Create folder" at bounding box center [575, 312] width 79 height 22
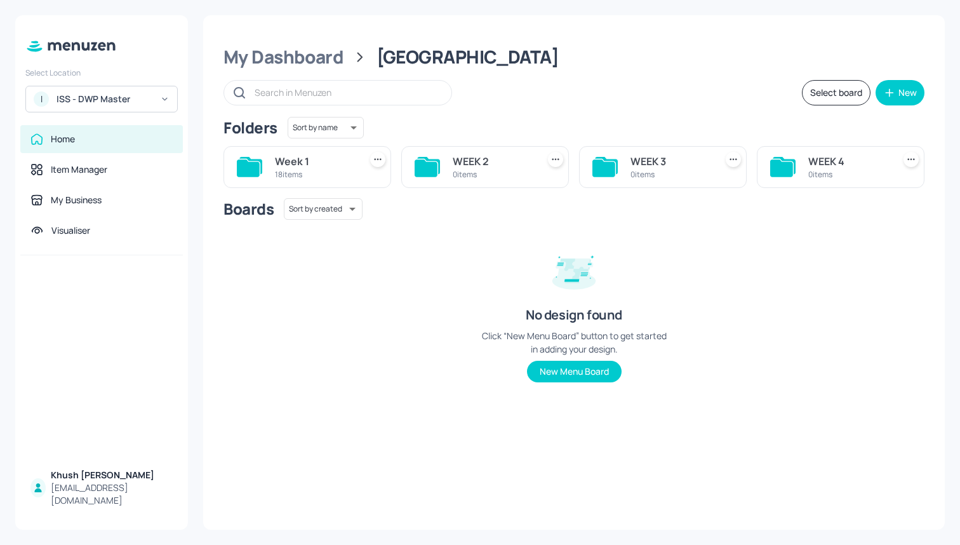
click at [344, 165] on div "Week 1" at bounding box center [315, 161] width 80 height 15
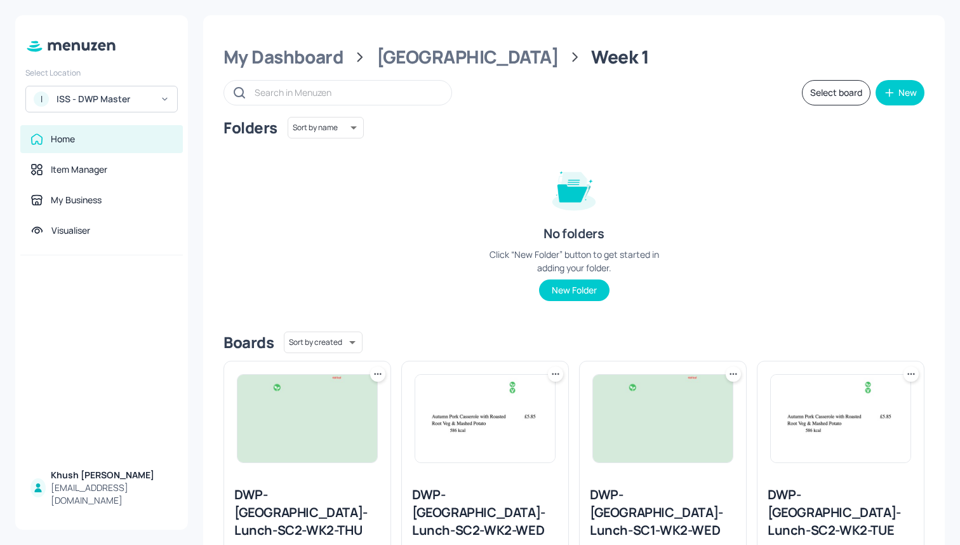
click at [836, 88] on button "Select board" at bounding box center [836, 92] width 69 height 25
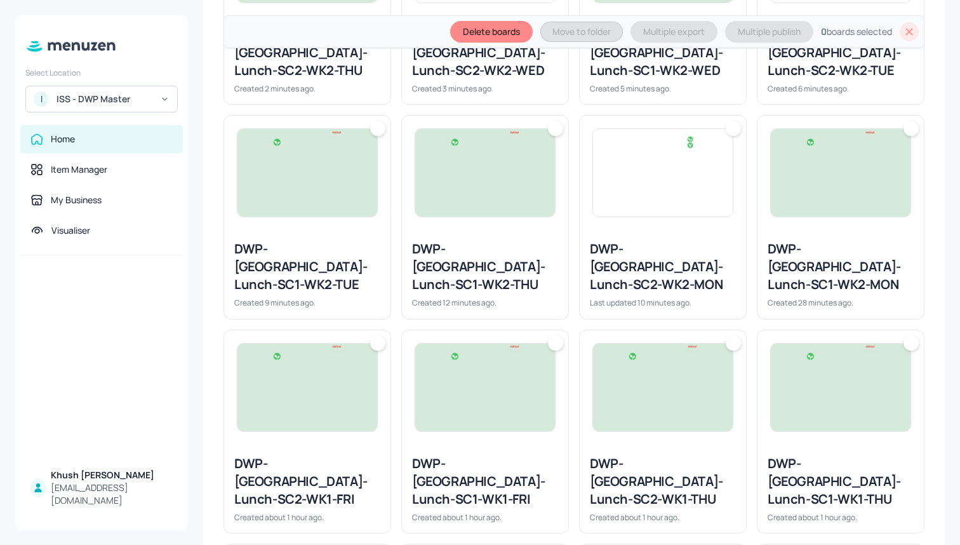
scroll to position [495, 0]
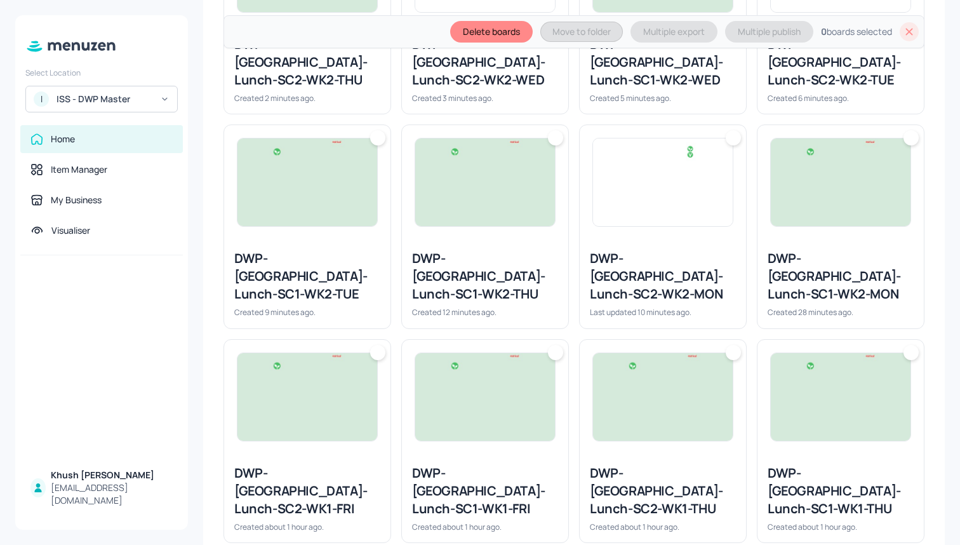
click at [837, 181] on img at bounding box center [841, 182] width 140 height 88
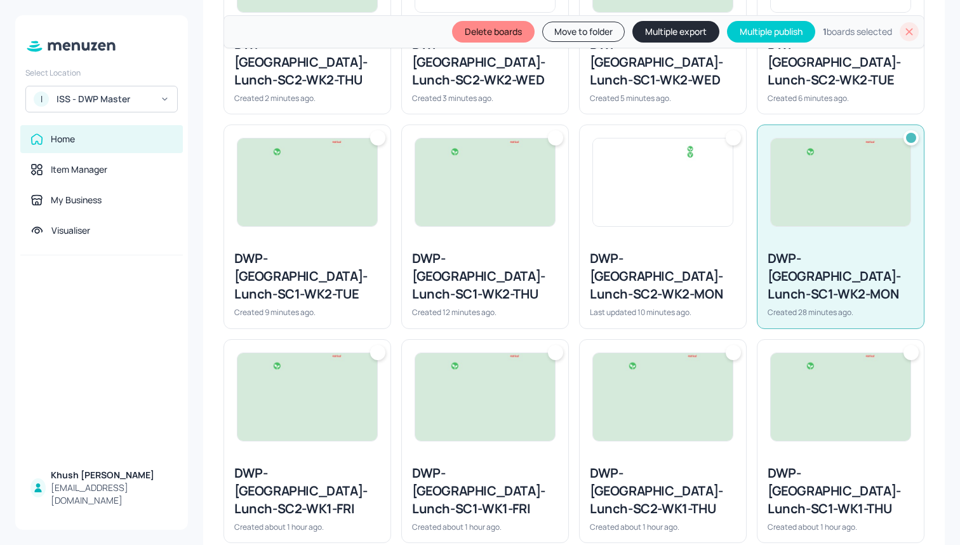
click at [674, 183] on img at bounding box center [663, 182] width 140 height 88
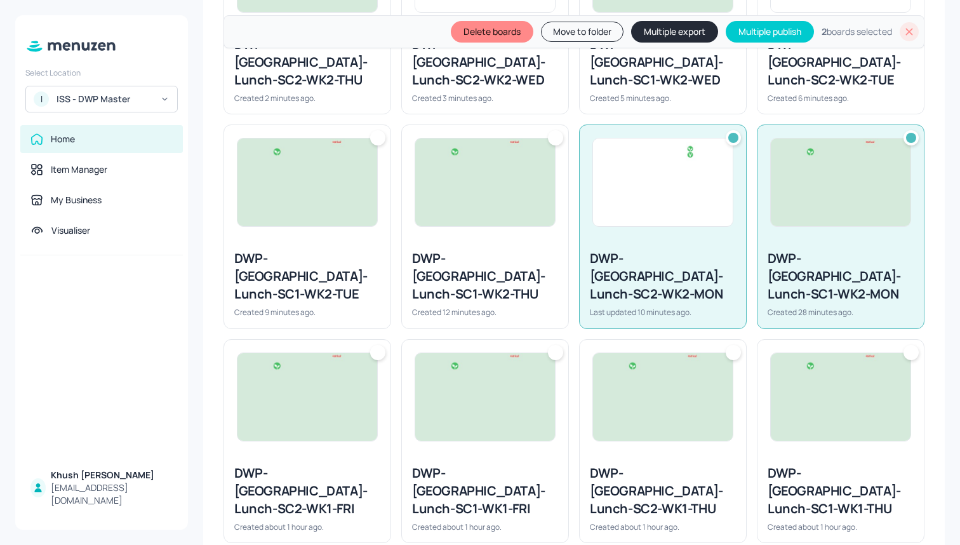
click at [530, 217] on div at bounding box center [485, 182] width 166 height 114
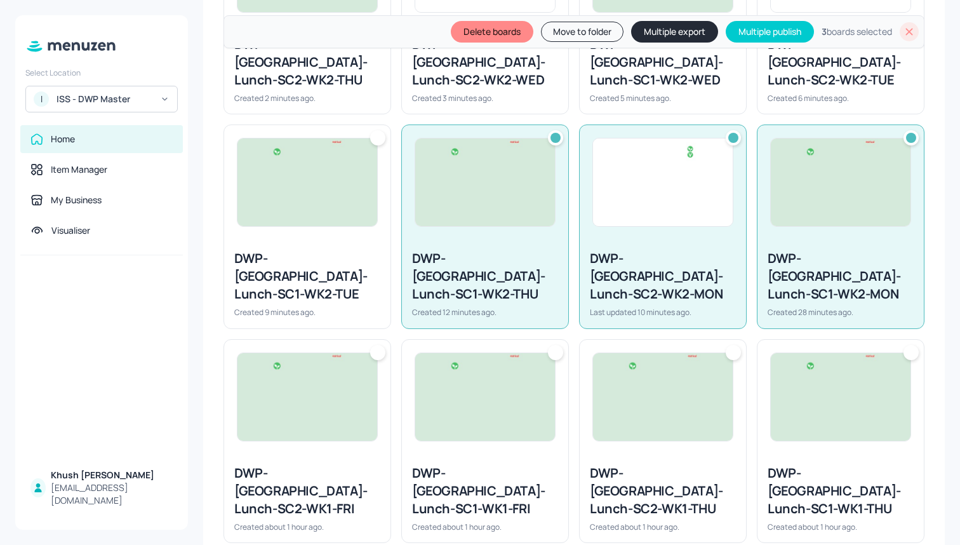
click at [501, 196] on img at bounding box center [485, 182] width 140 height 88
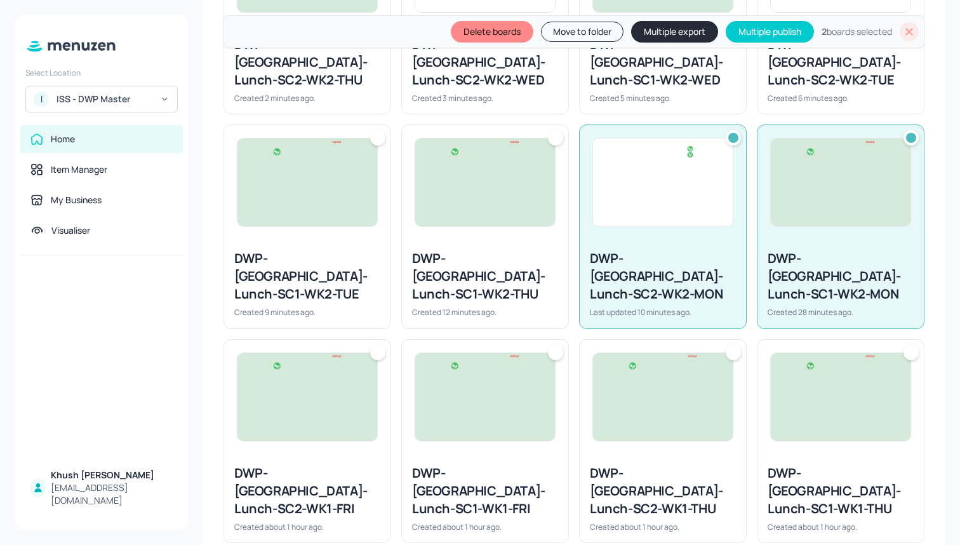
click at [334, 191] on img at bounding box center [307, 182] width 140 height 88
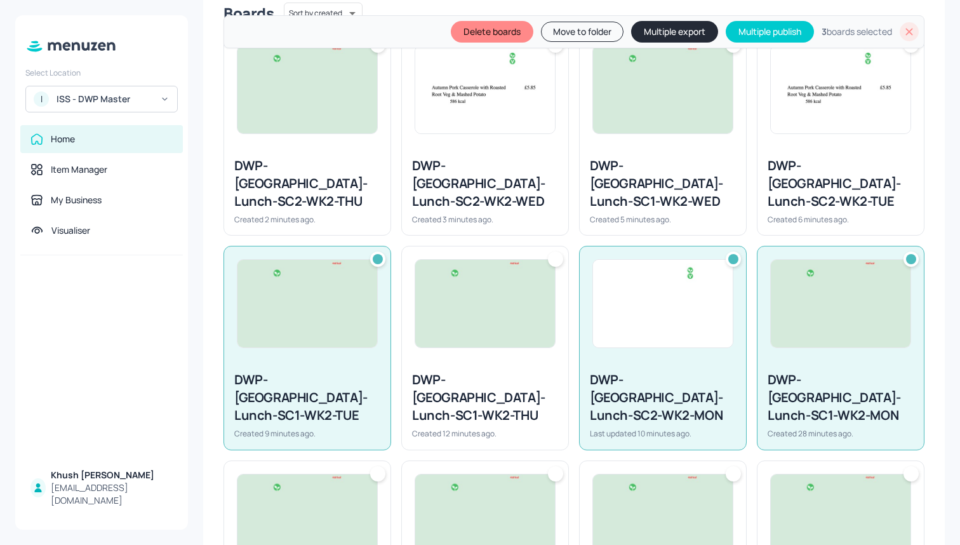
scroll to position [336, 0]
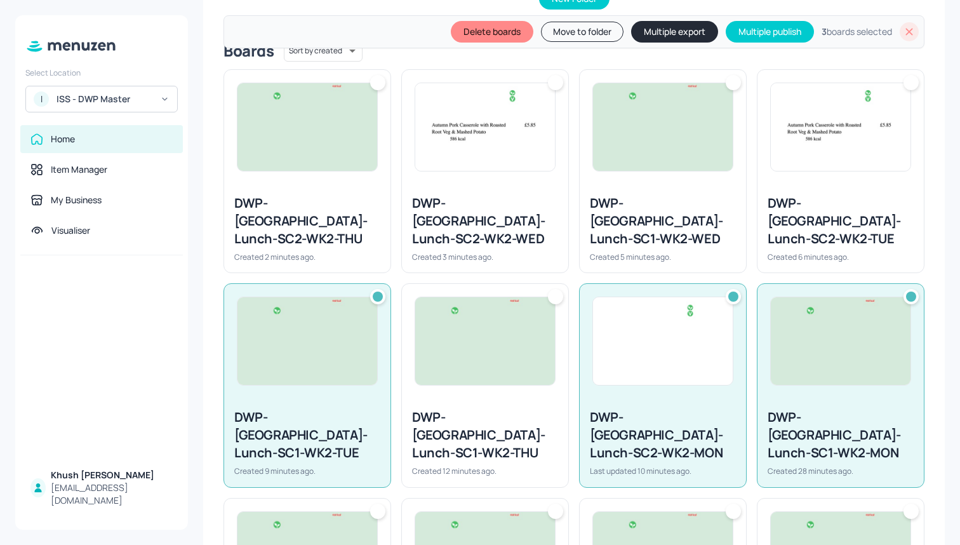
click at [811, 130] on img at bounding box center [841, 127] width 140 height 88
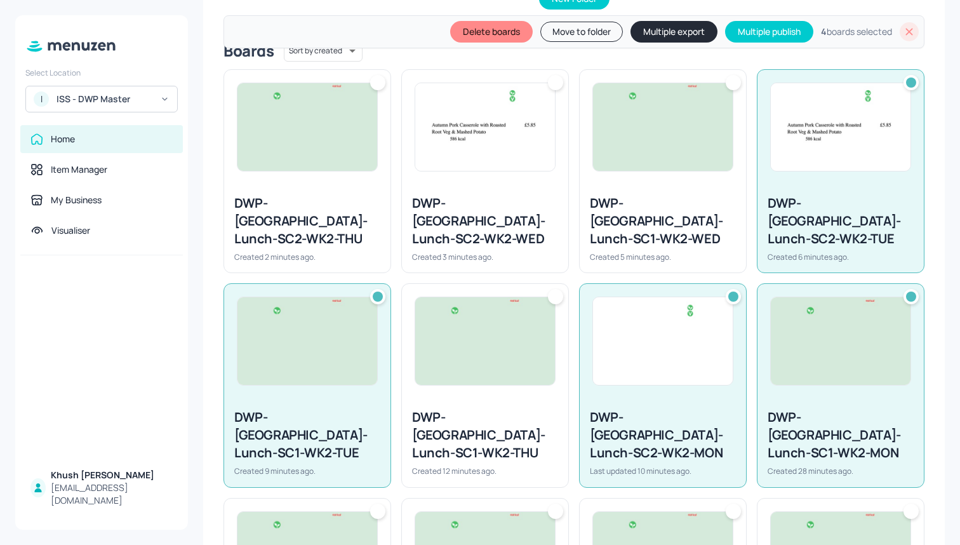
click at [641, 156] on img at bounding box center [663, 127] width 140 height 88
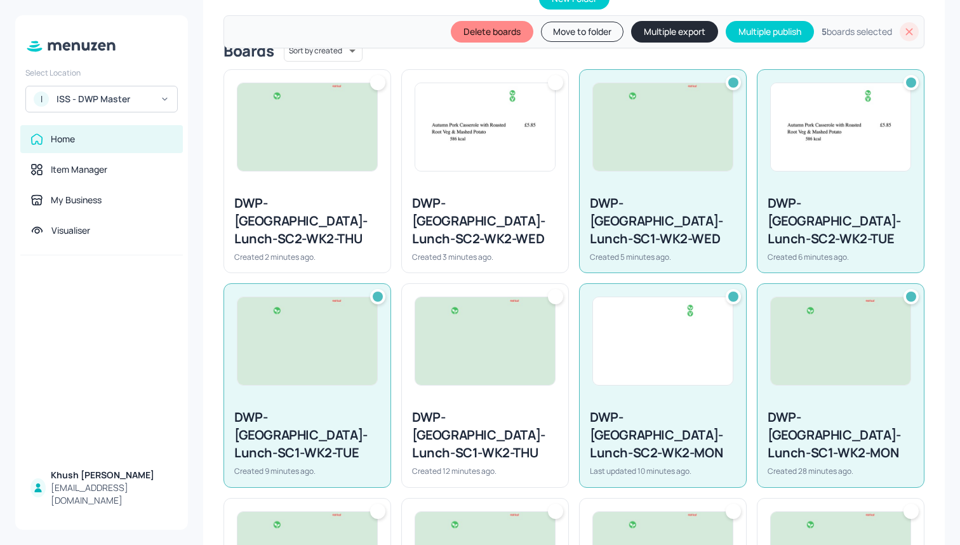
click at [530, 153] on img at bounding box center [485, 127] width 140 height 88
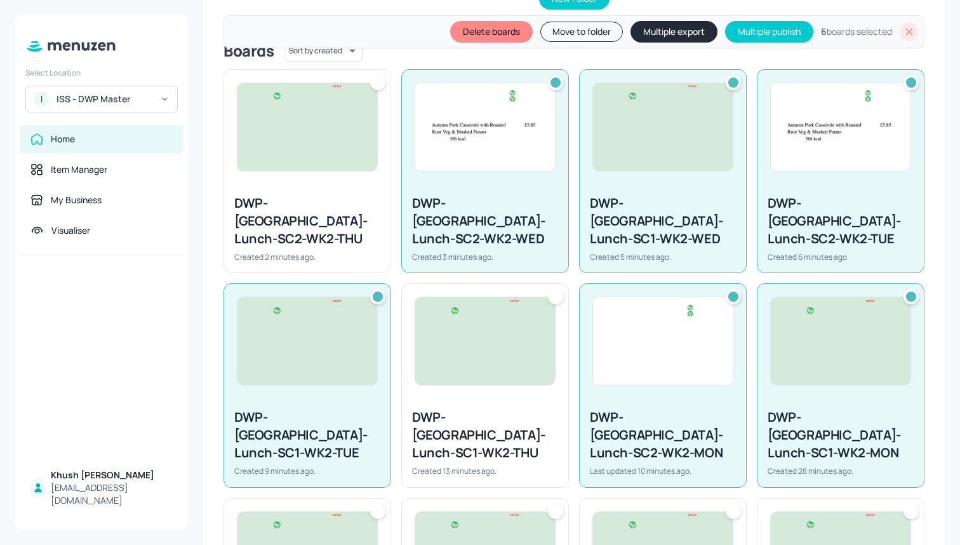
click at [487, 339] on img at bounding box center [485, 341] width 140 height 88
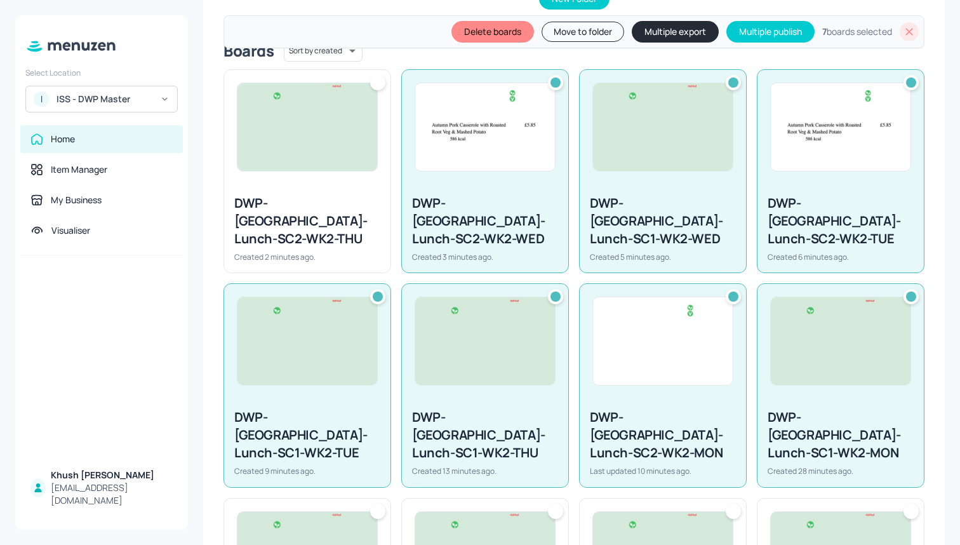
click at [319, 185] on div "DWP-[GEOGRAPHIC_DATA]-Lunch-SC2-WK2-THU Created 2 minutes ago." at bounding box center [307, 228] width 166 height 88
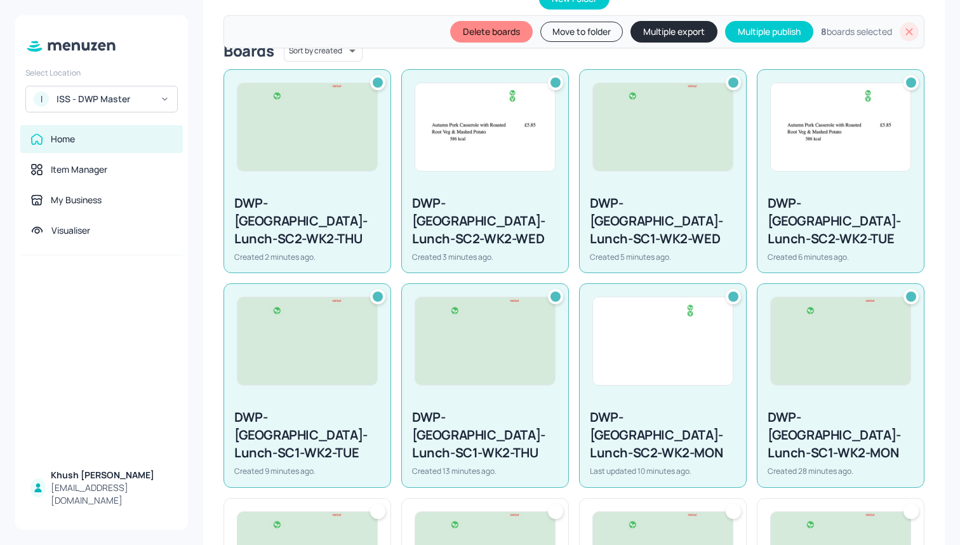
click at [577, 38] on button "Move to folder" at bounding box center [581, 32] width 83 height 20
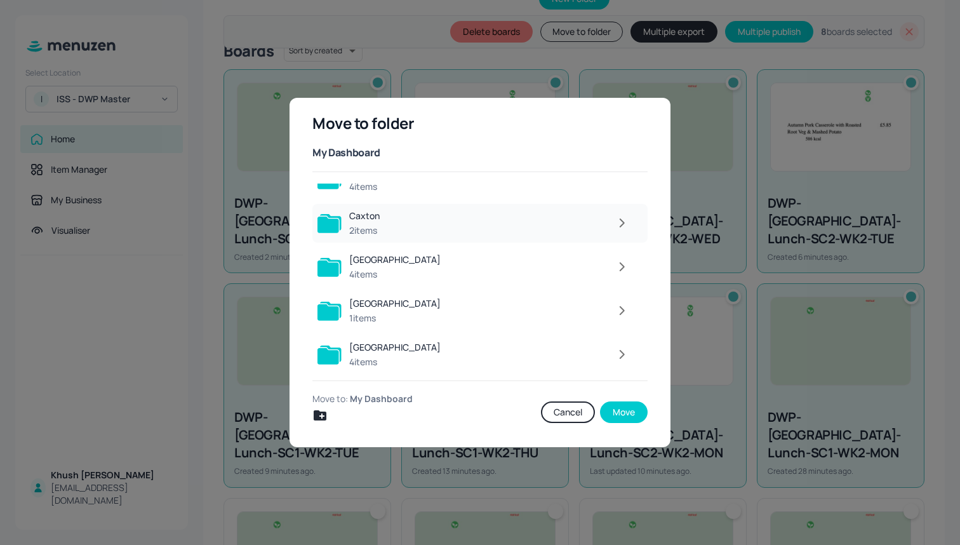
scroll to position [68, 0]
click at [505, 261] on div at bounding box center [541, 265] width 187 height 25
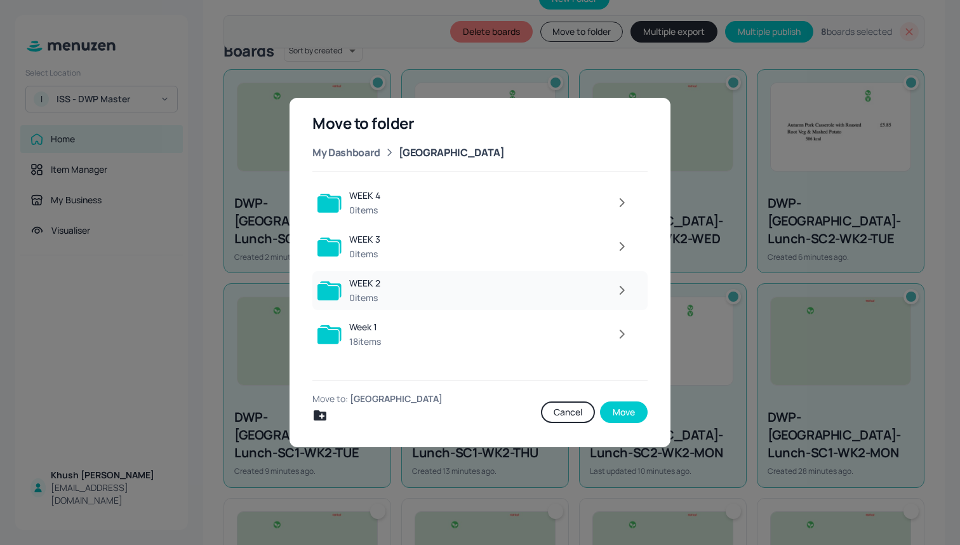
click at [464, 285] on div at bounding box center [512, 289] width 248 height 25
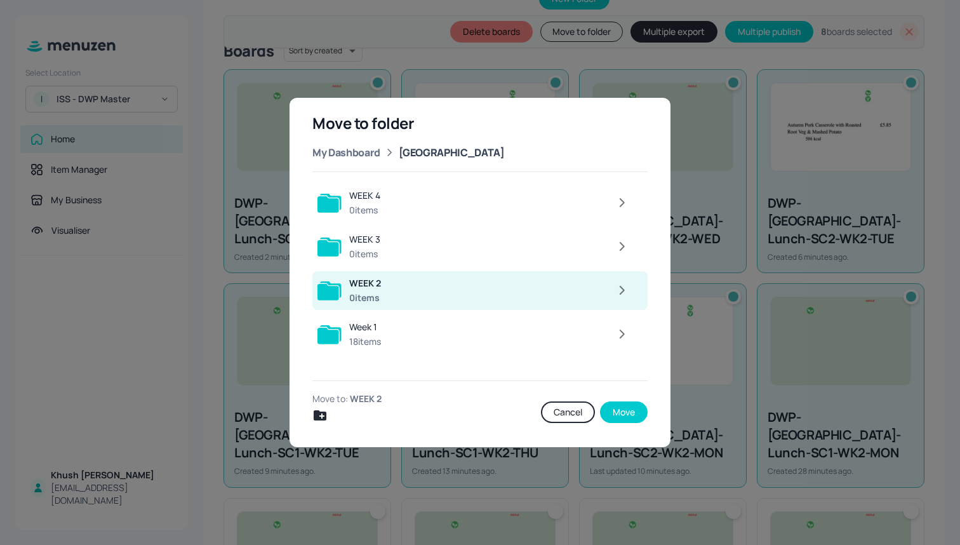
click at [464, 285] on div at bounding box center [512, 289] width 247 height 25
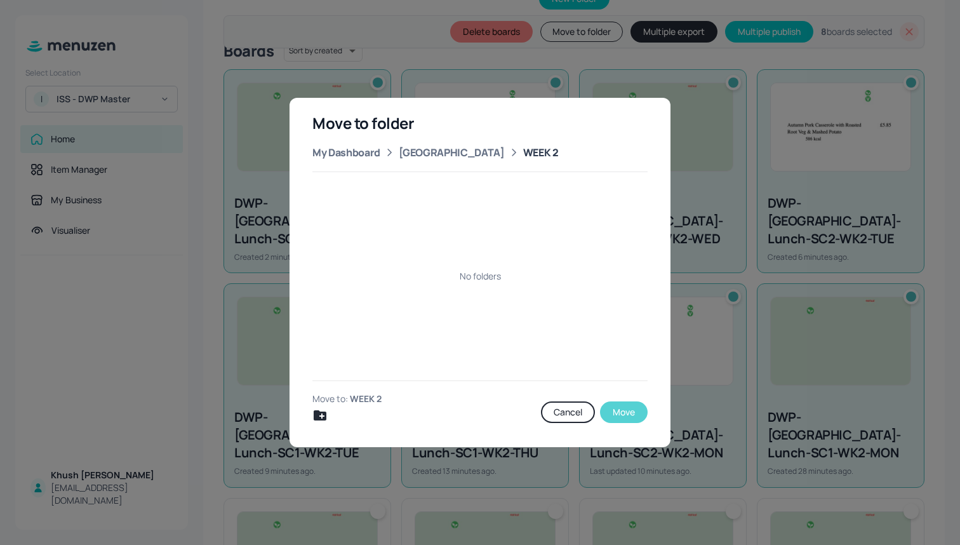
click at [624, 416] on button "Move" at bounding box center [624, 412] width 48 height 22
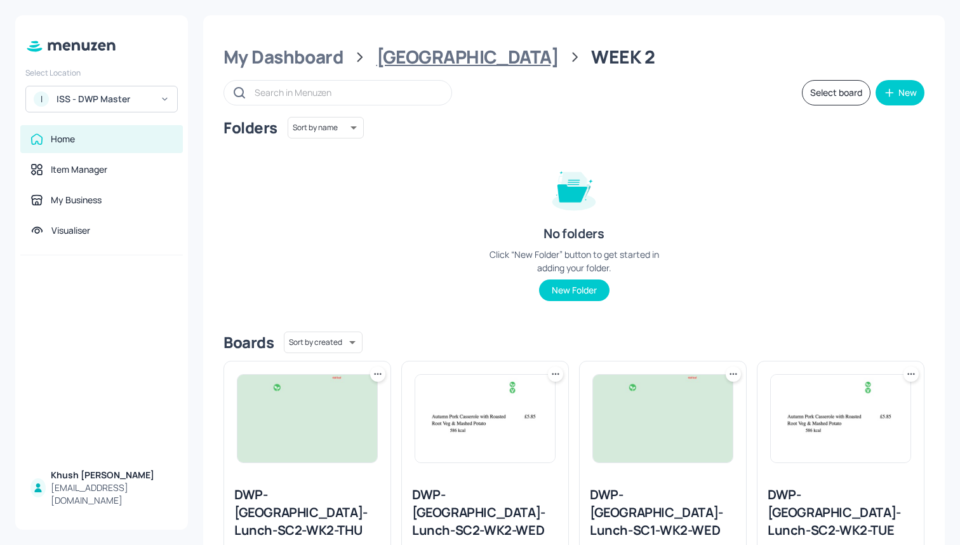
click at [385, 51] on div "[GEOGRAPHIC_DATA]" at bounding box center [467, 57] width 182 height 23
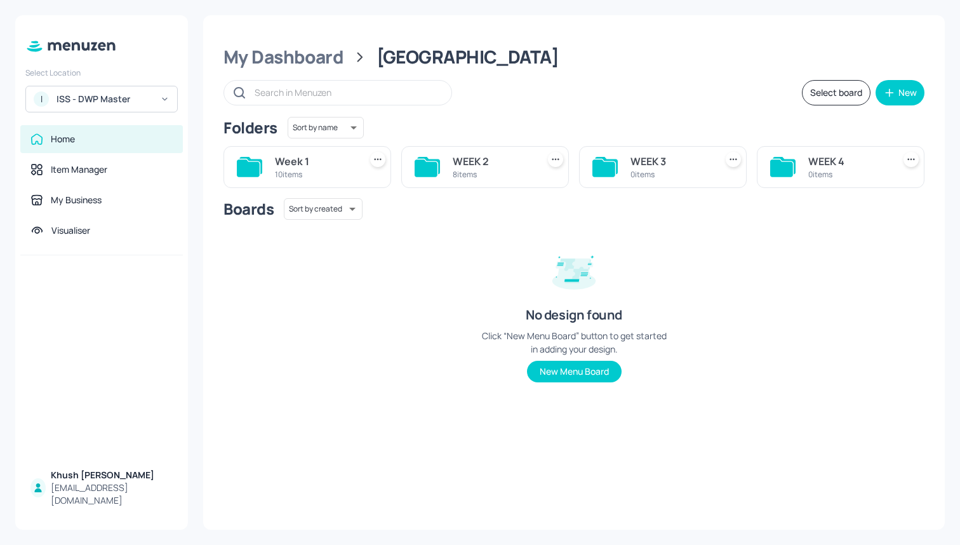
click at [321, 167] on div "Week 1" at bounding box center [315, 161] width 80 height 15
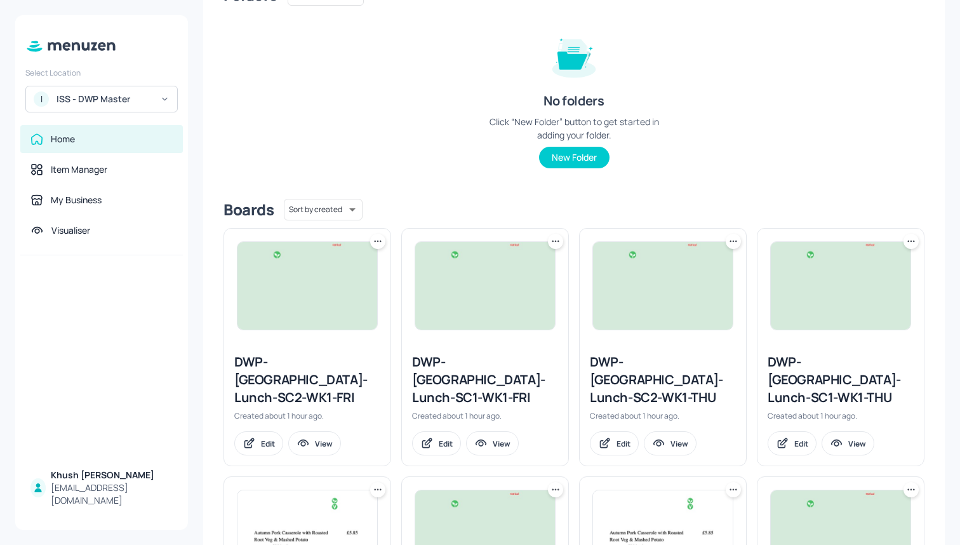
scroll to position [122, 0]
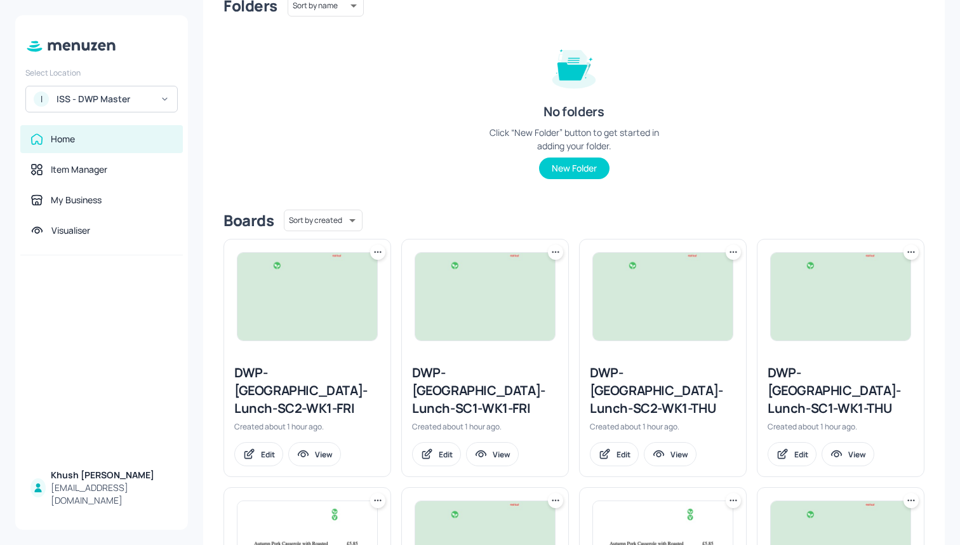
click at [554, 257] on icon at bounding box center [555, 252] width 13 height 13
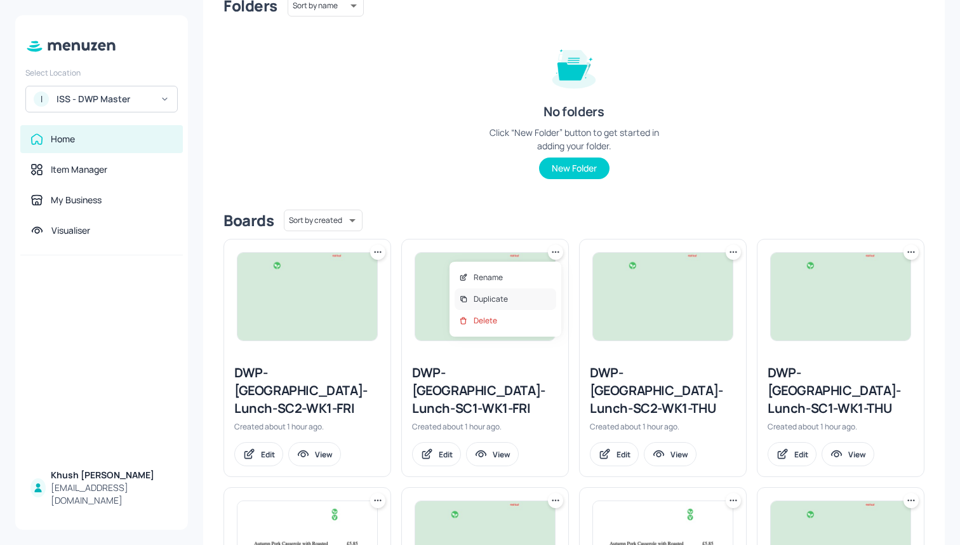
click at [535, 293] on div "Duplicate" at bounding box center [506, 299] width 102 height 22
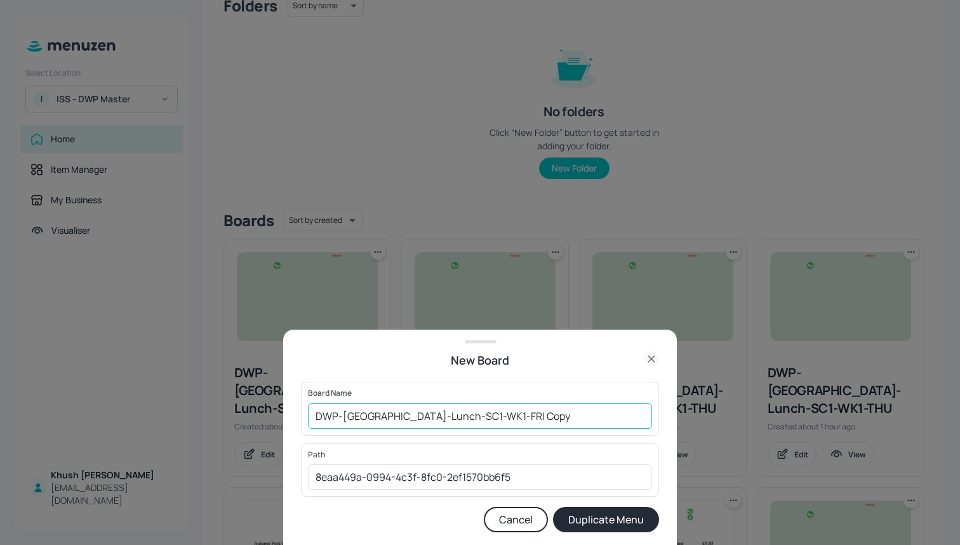
click at [562, 417] on input "DWP-[GEOGRAPHIC_DATA]-Lunch-SC1-WK1-FRI Copy" at bounding box center [480, 415] width 344 height 25
type input "DWP-[GEOGRAPHIC_DATA]-Lunch-SC1-WK2-FRI"
click at [615, 519] on button "Duplicate Menu" at bounding box center [606, 519] width 106 height 25
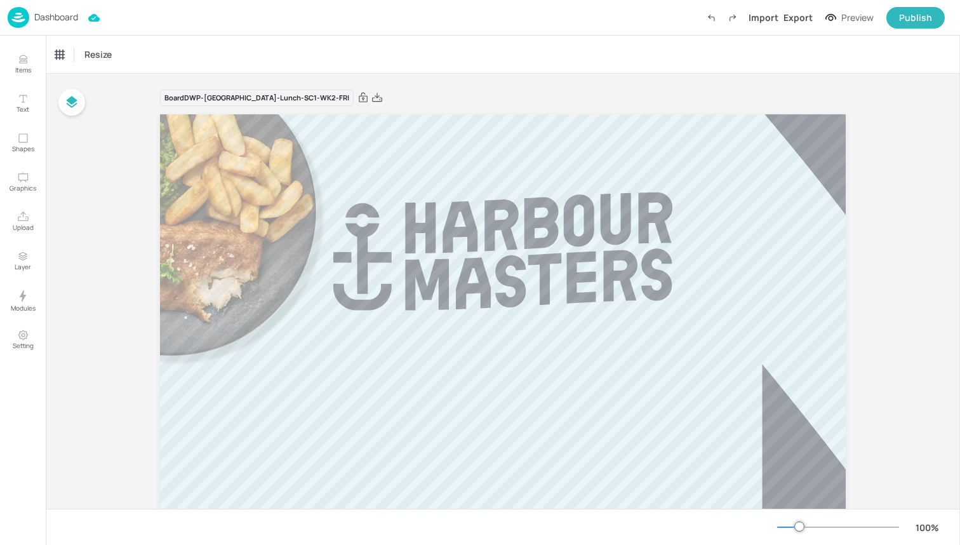
click at [10, 11] on img at bounding box center [19, 17] width 22 height 21
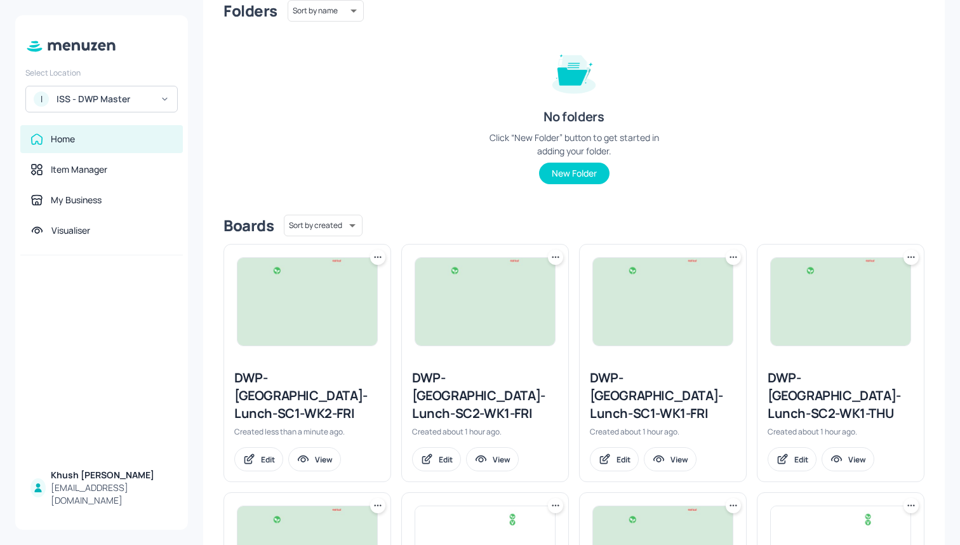
scroll to position [125, 0]
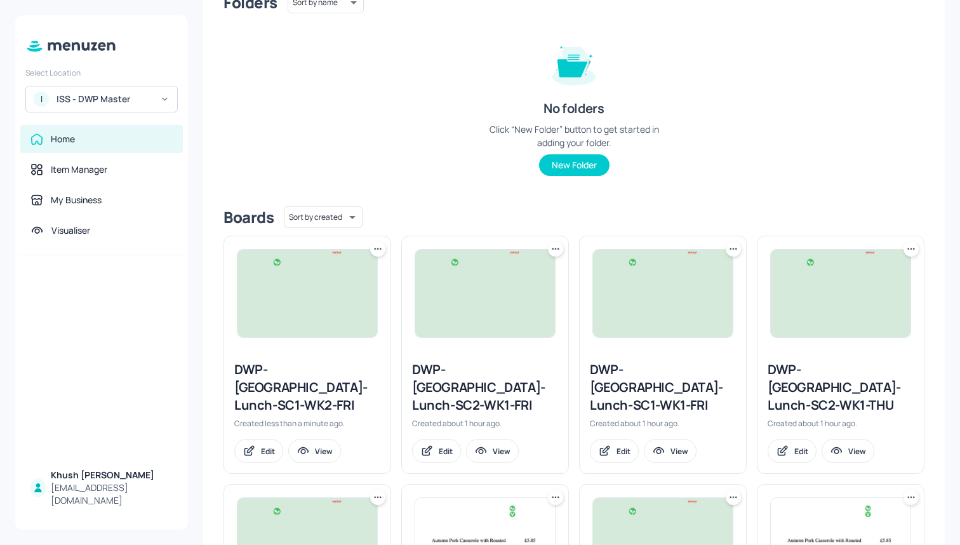
click at [554, 250] on icon at bounding box center [555, 249] width 13 height 13
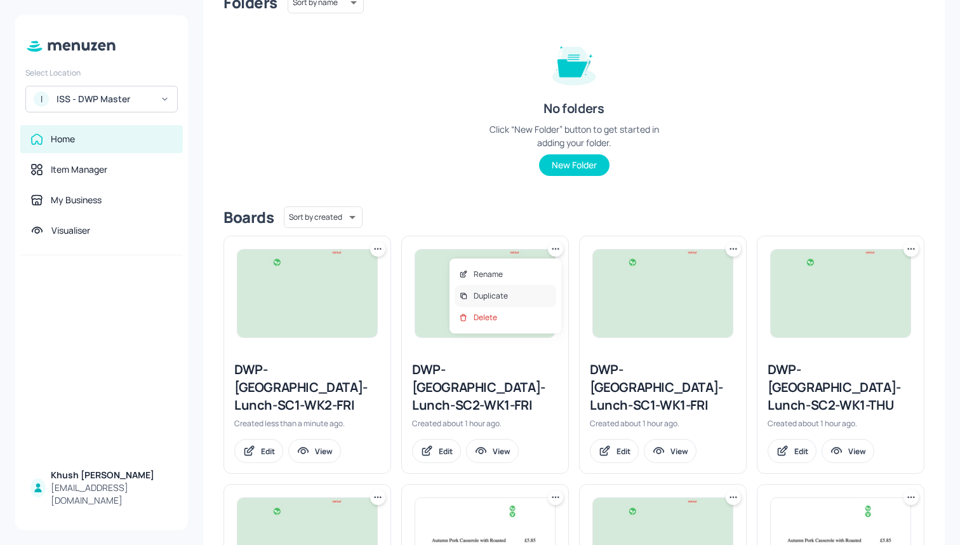
click at [532, 293] on div "Duplicate" at bounding box center [506, 296] width 102 height 22
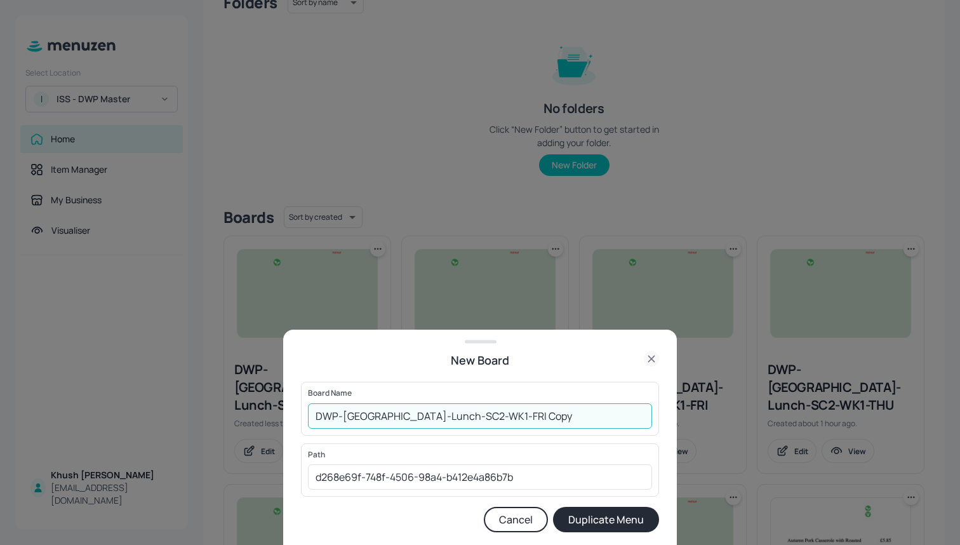
click at [576, 410] on input "DWP-Leeds-Lunch-SC2-WK1-FRI Copy" at bounding box center [480, 415] width 344 height 25
type input "DWP-[GEOGRAPHIC_DATA]-Lunch-SC2-WK2-FRI"
click at [629, 518] on button "Duplicate Menu" at bounding box center [606, 519] width 106 height 25
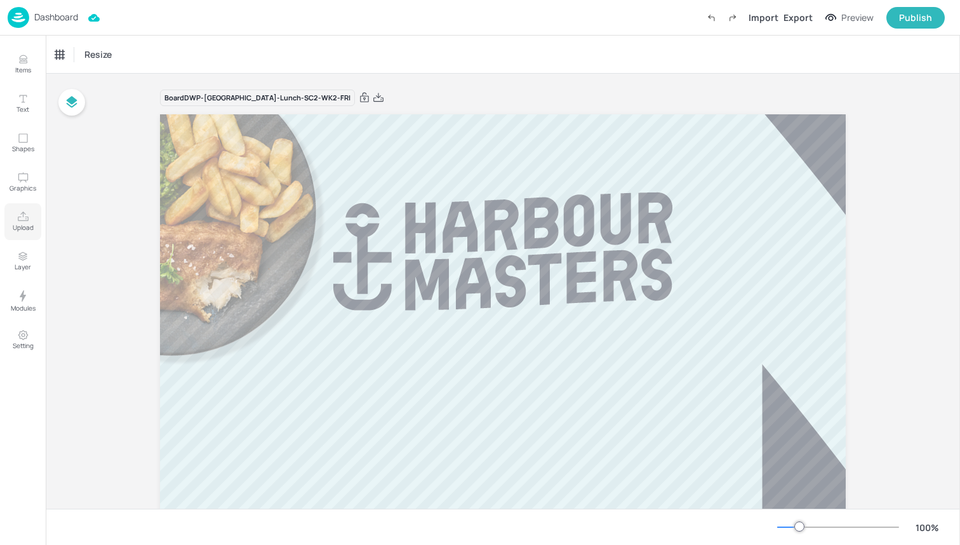
click at [30, 223] on p "Upload" at bounding box center [23, 227] width 21 height 9
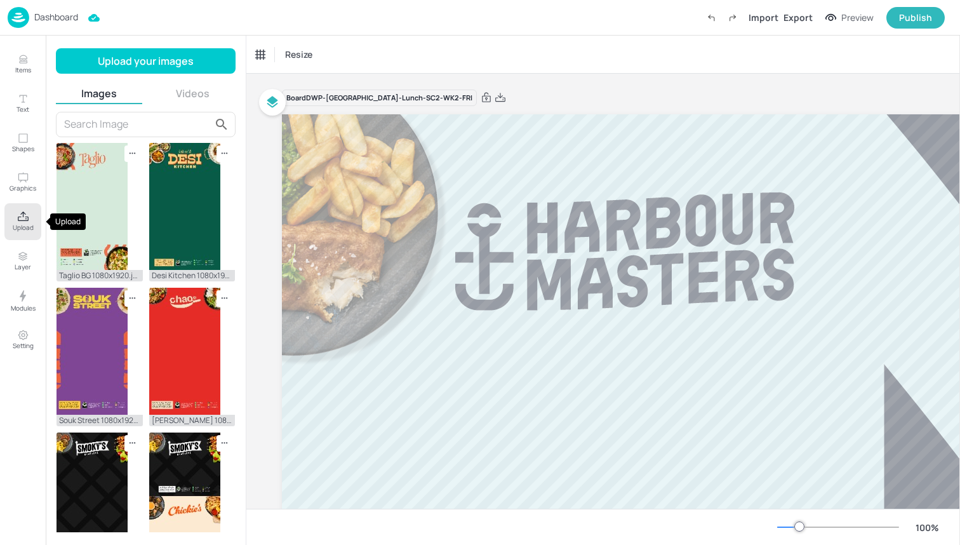
click at [25, 228] on p "Upload" at bounding box center [23, 227] width 21 height 9
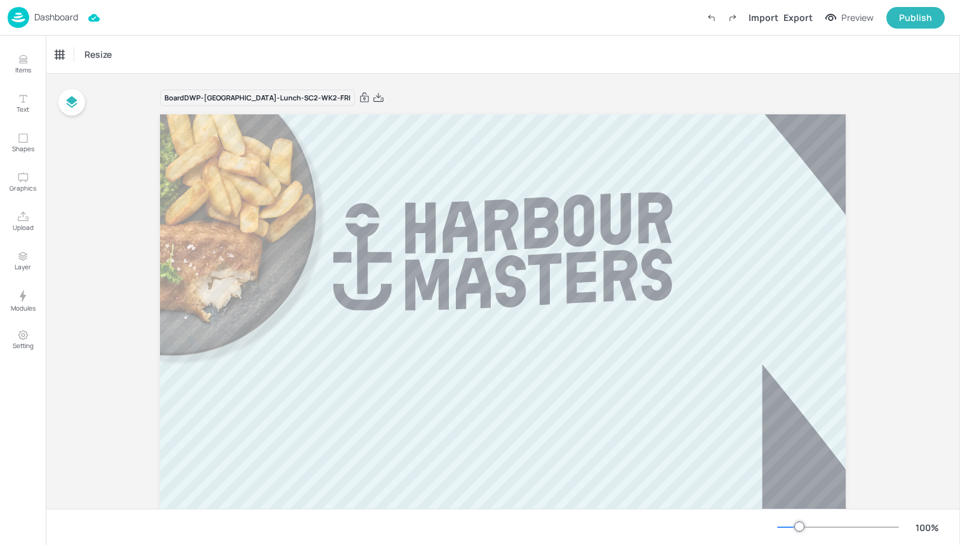
click at [20, 16] on img at bounding box center [19, 17] width 22 height 21
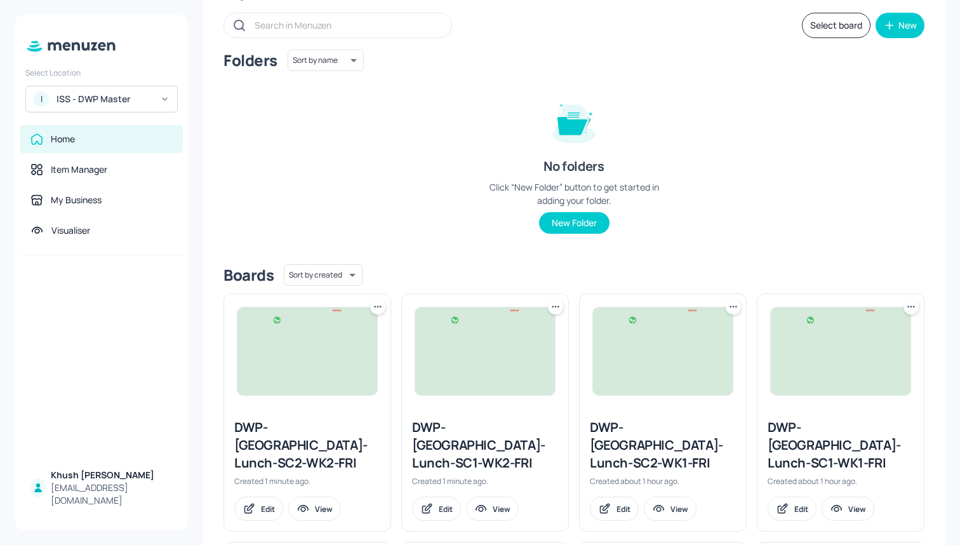
scroll to position [49, 0]
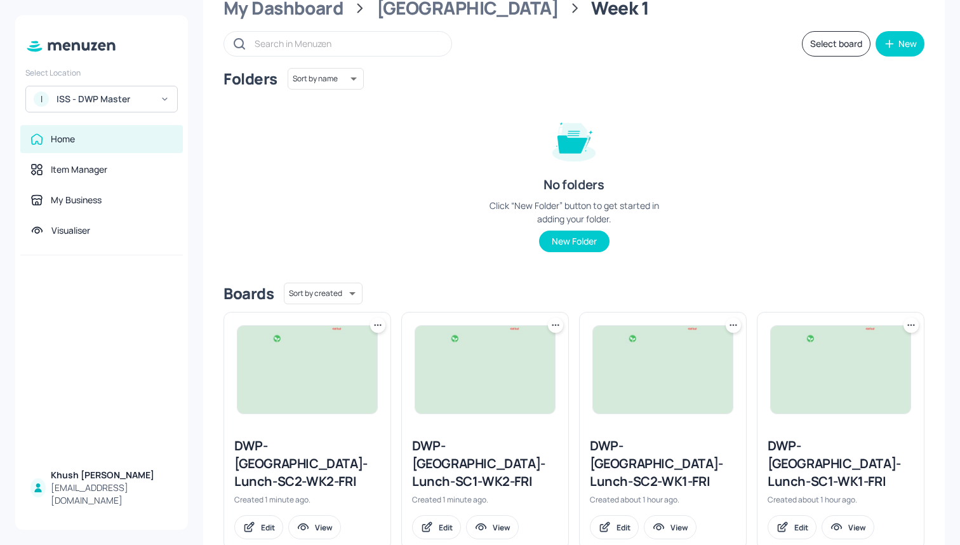
click at [832, 37] on button "Select board" at bounding box center [836, 43] width 69 height 25
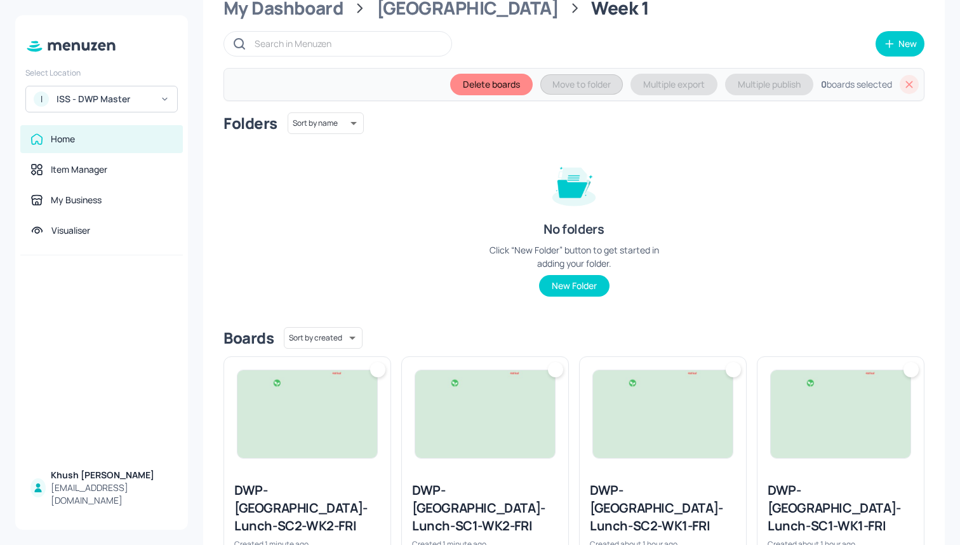
click at [530, 376] on img at bounding box center [485, 414] width 140 height 88
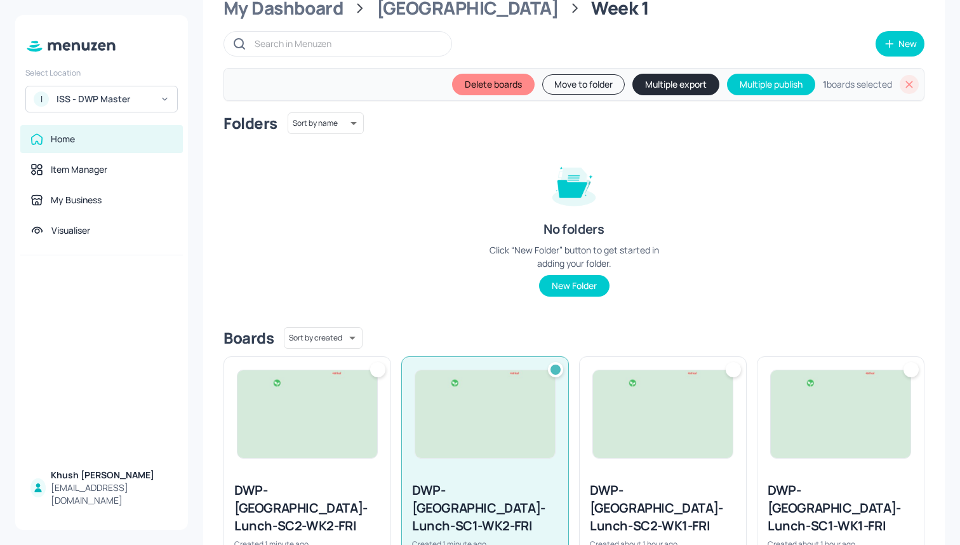
click at [289, 412] on img at bounding box center [307, 414] width 140 height 88
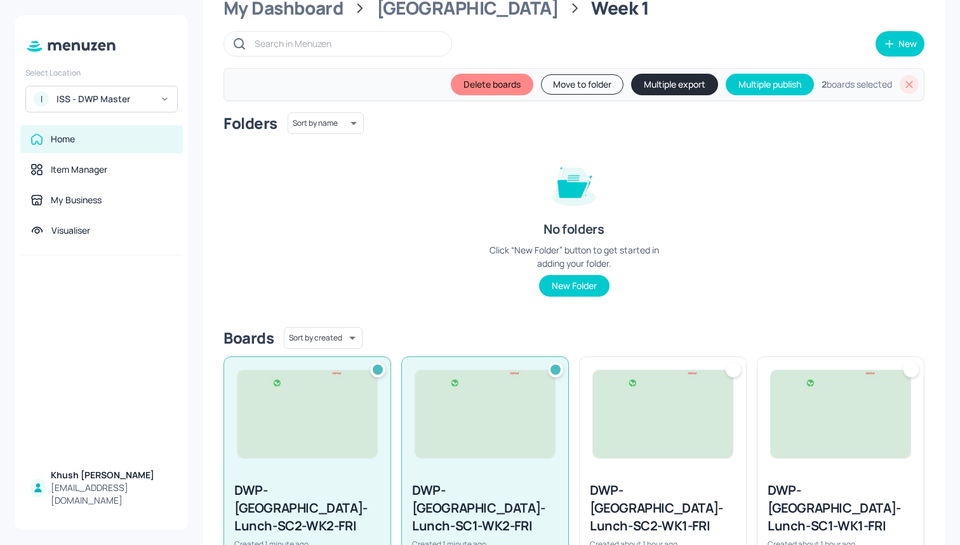
click at [557, 86] on button "Move to folder" at bounding box center [582, 84] width 83 height 20
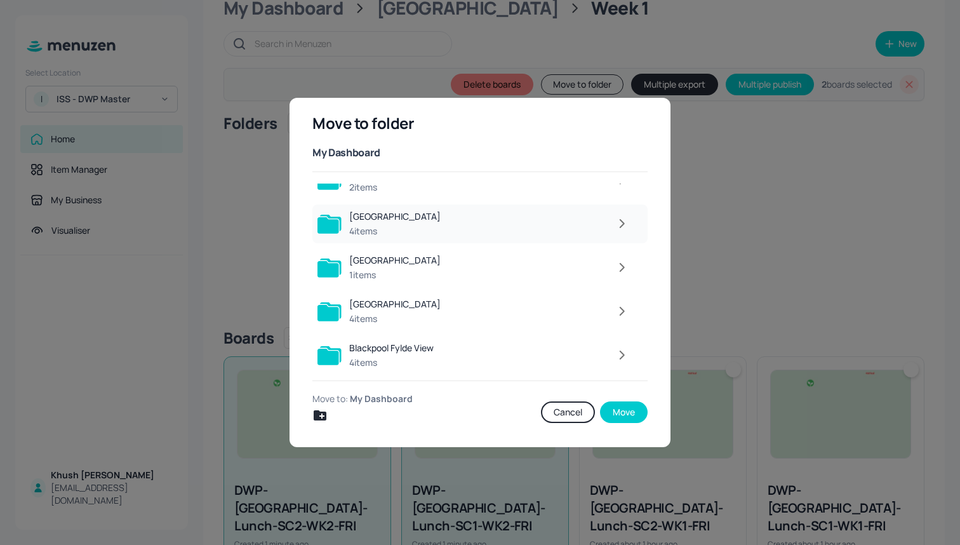
scroll to position [115, 0]
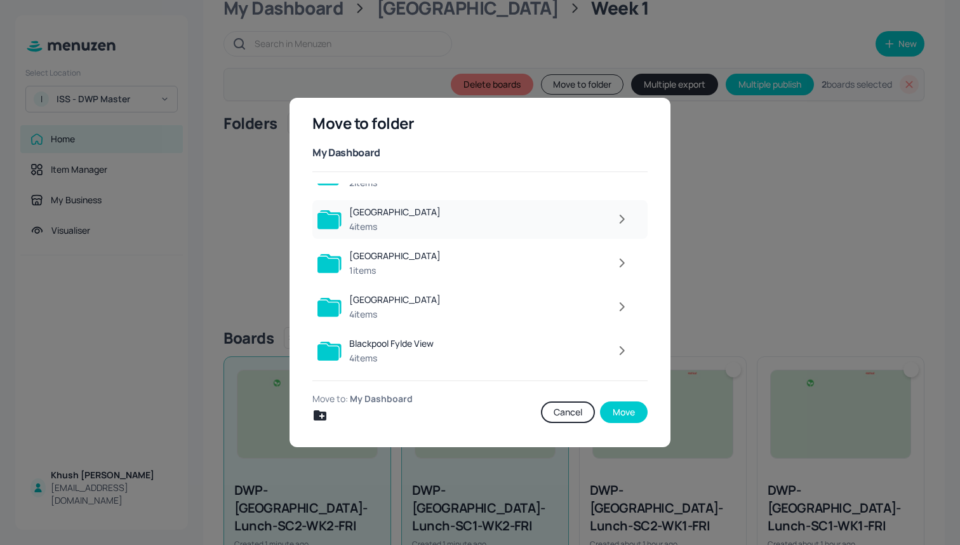
click at [480, 230] on div at bounding box center [541, 218] width 187 height 25
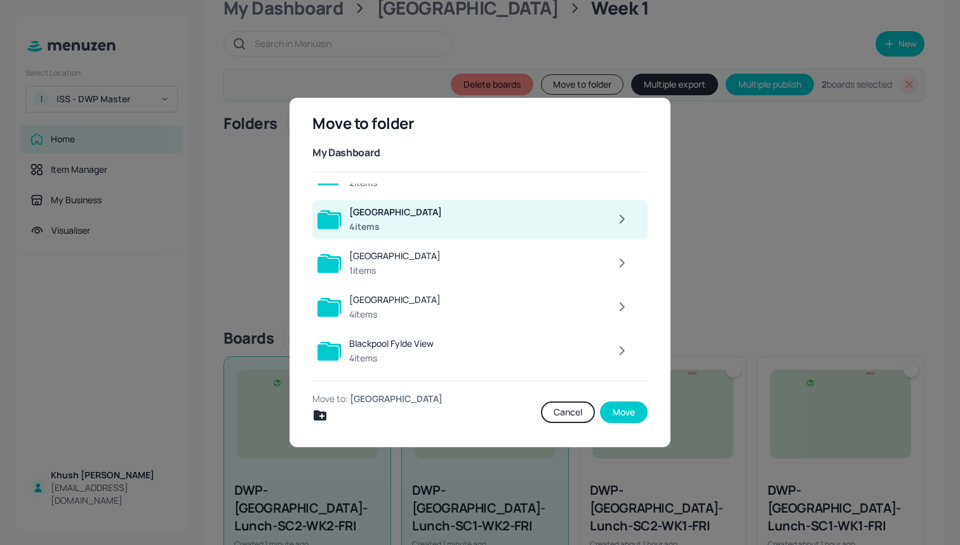
click at [480, 230] on div at bounding box center [542, 218] width 186 height 25
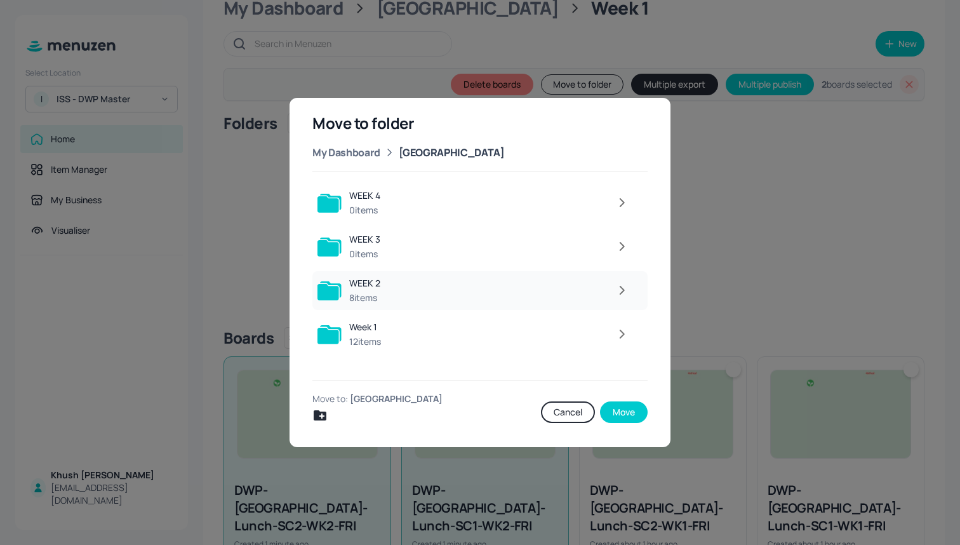
click at [425, 282] on div at bounding box center [512, 289] width 248 height 25
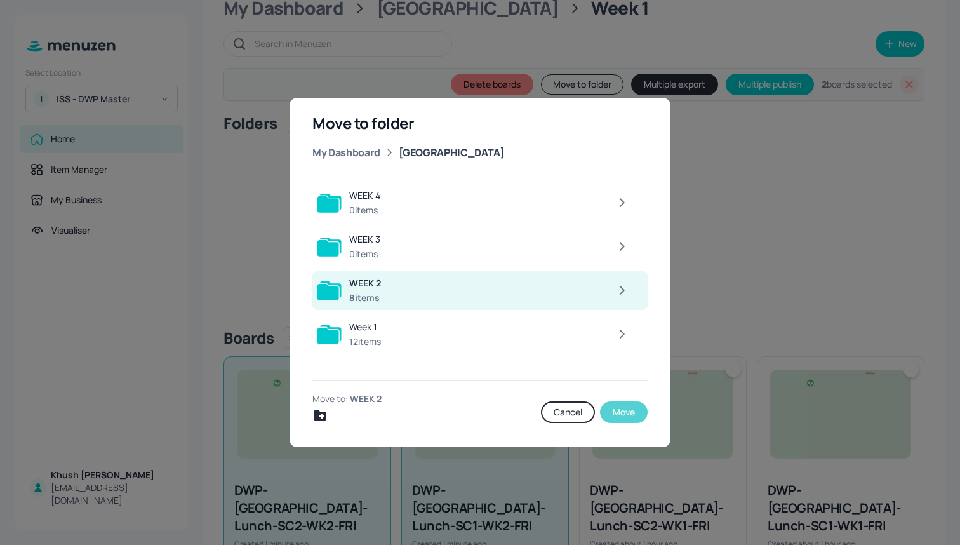
click at [622, 415] on button "Move" at bounding box center [624, 412] width 48 height 22
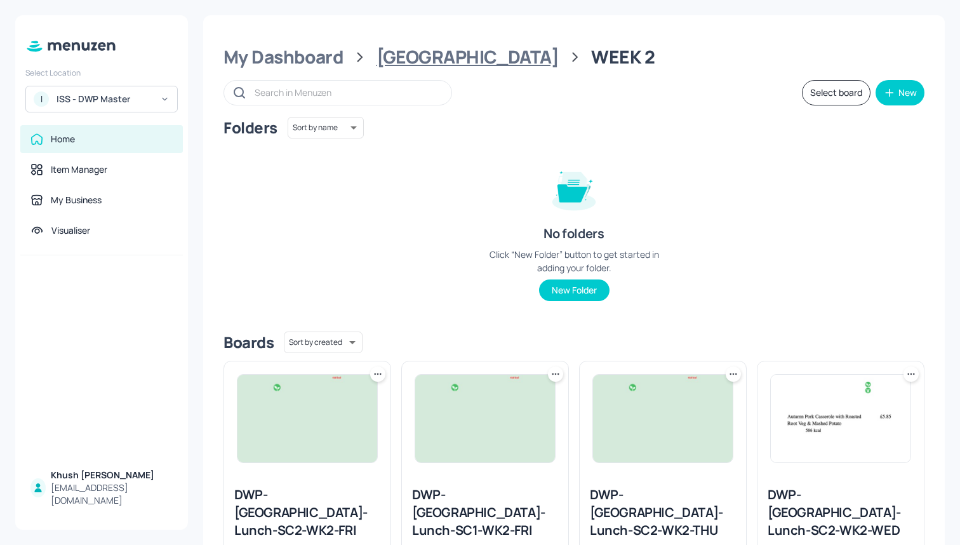
click at [411, 57] on div "[GEOGRAPHIC_DATA]" at bounding box center [467, 57] width 182 height 23
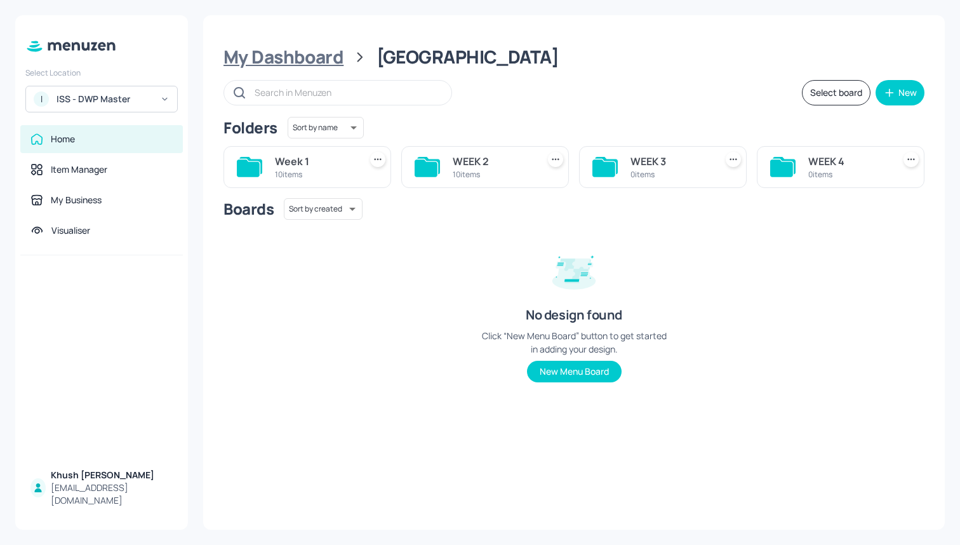
click at [310, 60] on div "My Dashboard" at bounding box center [283, 57] width 120 height 23
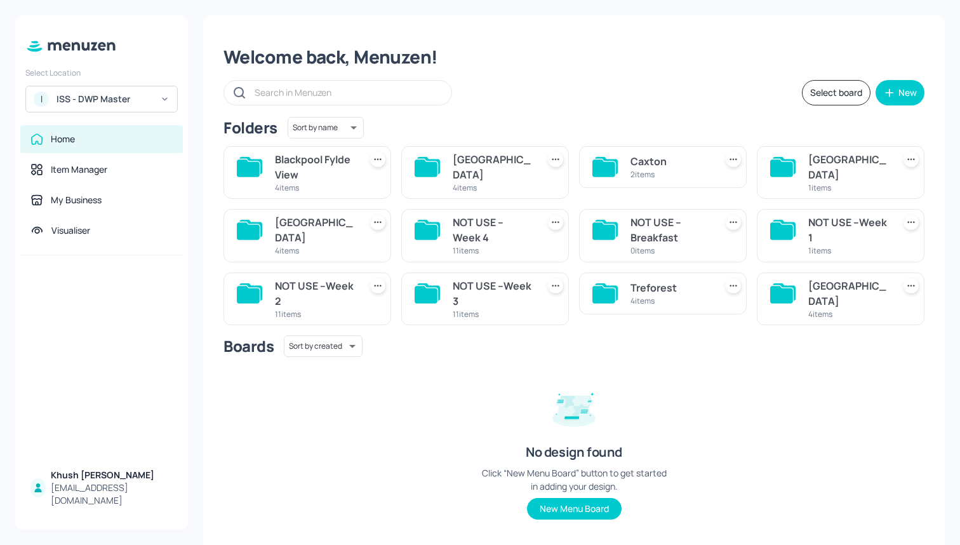
click at [317, 245] on div "4 items" at bounding box center [315, 250] width 80 height 11
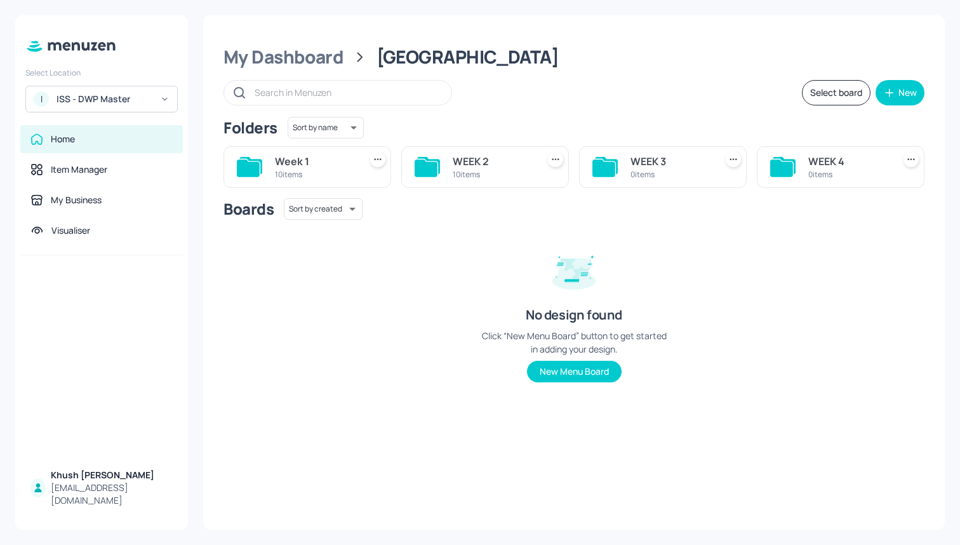
click at [481, 180] on div "WEEK 2 10 items" at bounding box center [493, 167] width 80 height 30
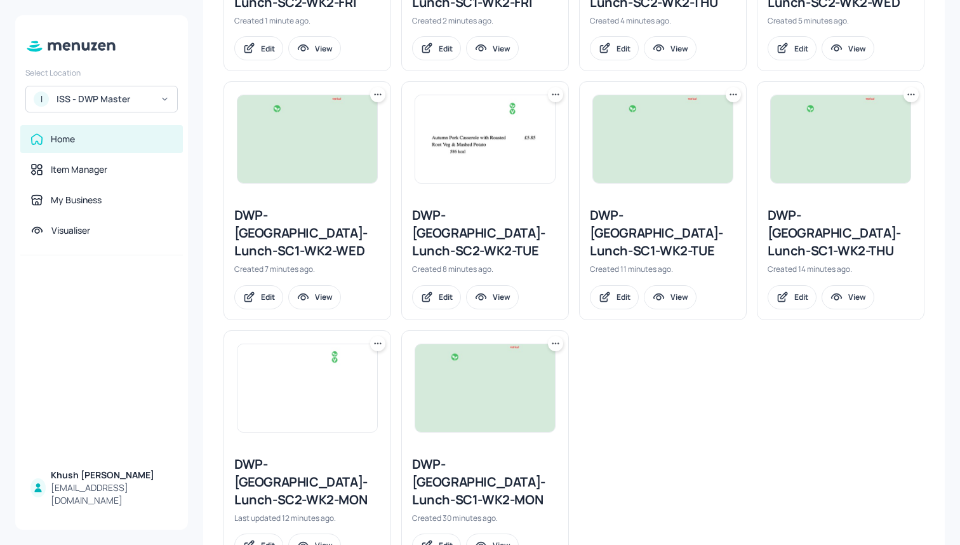
scroll to position [527, 0]
click at [555, 343] on icon at bounding box center [556, 344] width 2 height 2
click at [531, 360] on div "Duplicate" at bounding box center [506, 355] width 102 height 22
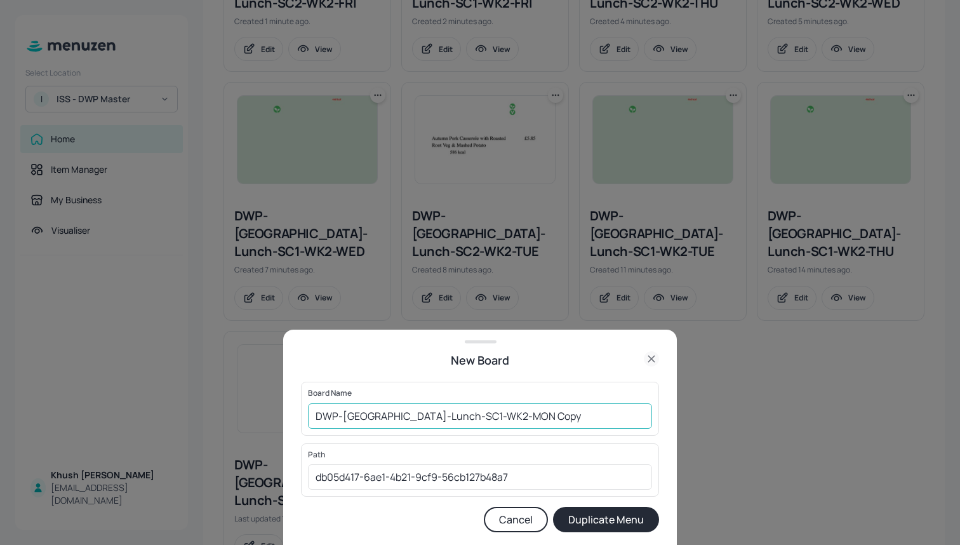
click at [533, 424] on input "DWP-[GEOGRAPHIC_DATA]-Lunch-SC1-WK2-MON Copy" at bounding box center [480, 415] width 344 height 25
type input "DWP-[GEOGRAPHIC_DATA]-Lunch-SC1-WK3-MON"
click at [629, 516] on button "Duplicate Menu" at bounding box center [606, 519] width 106 height 25
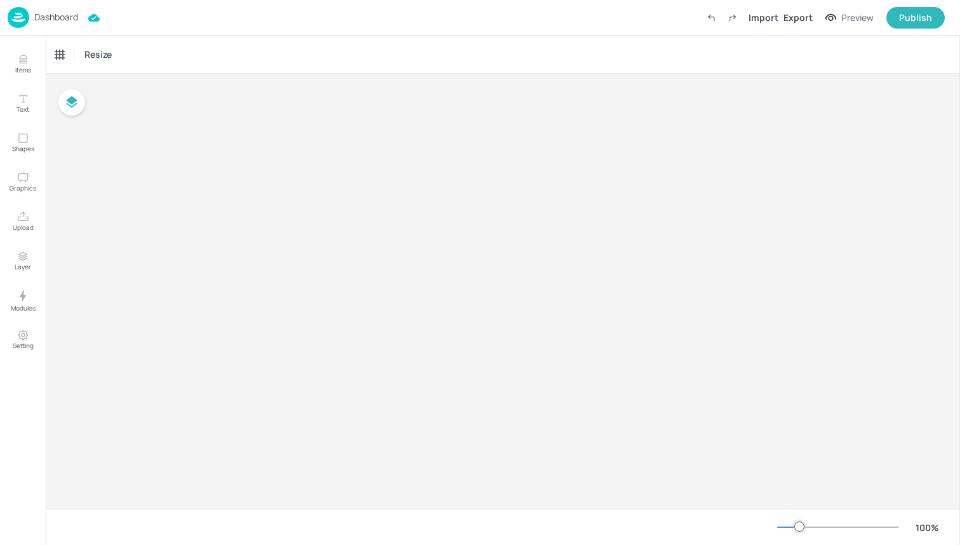
type input "£GBP - [GEOGRAPHIC_DATA]"
type input "kcal"
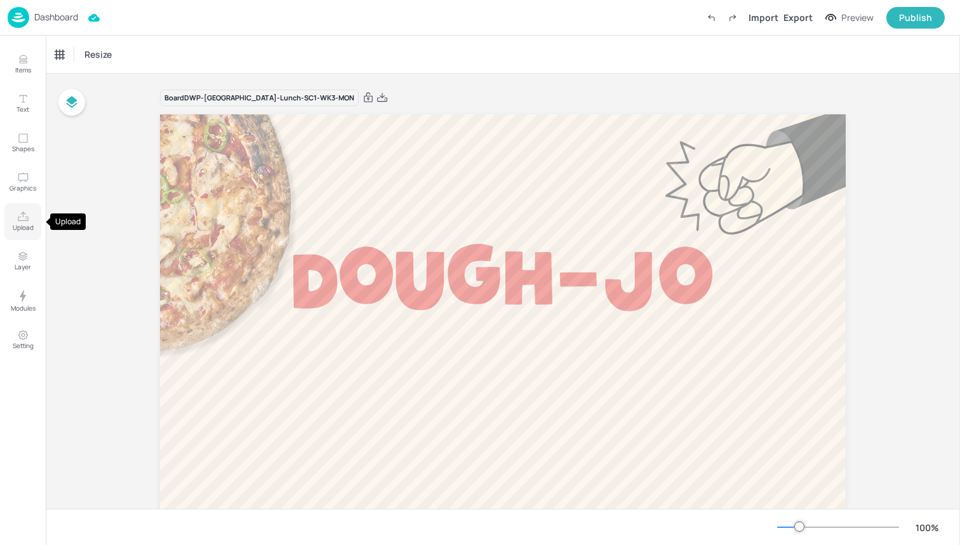
click at [10, 222] on button "Upload" at bounding box center [22, 221] width 37 height 37
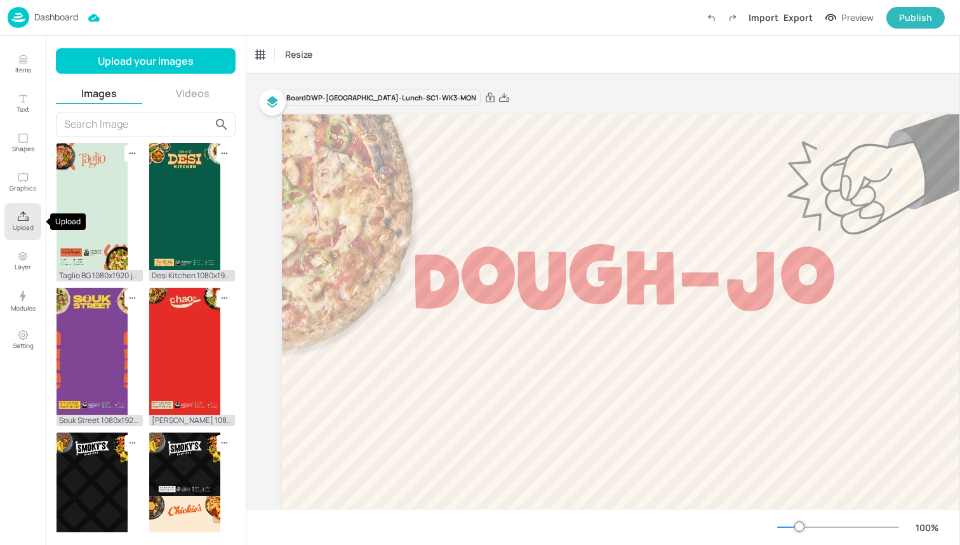
click at [18, 223] on p "Upload" at bounding box center [23, 227] width 21 height 9
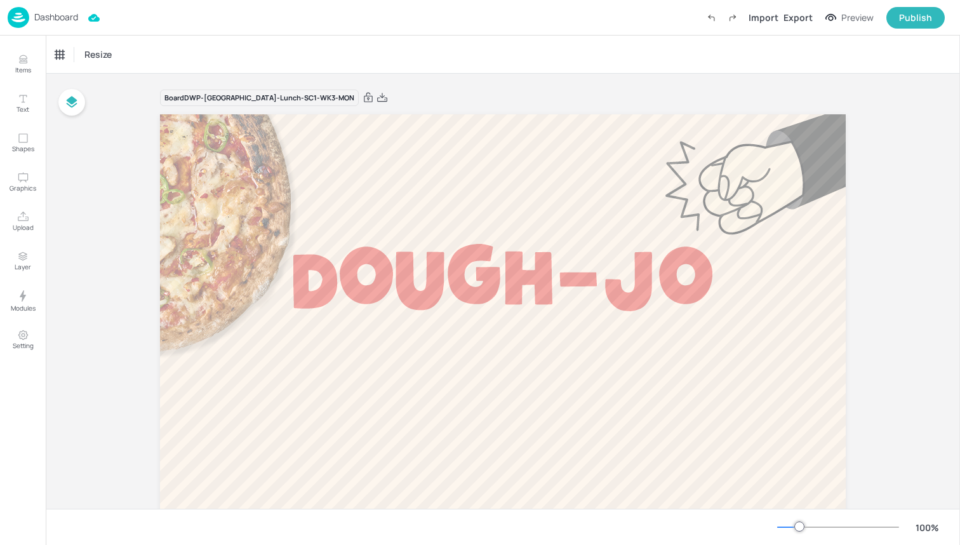
click at [20, 15] on img at bounding box center [19, 17] width 22 height 21
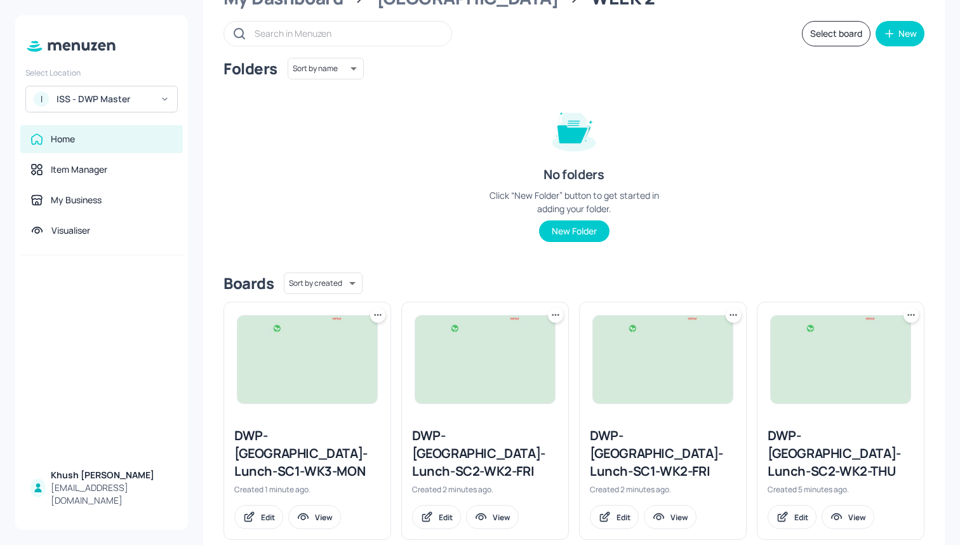
scroll to position [65, 0]
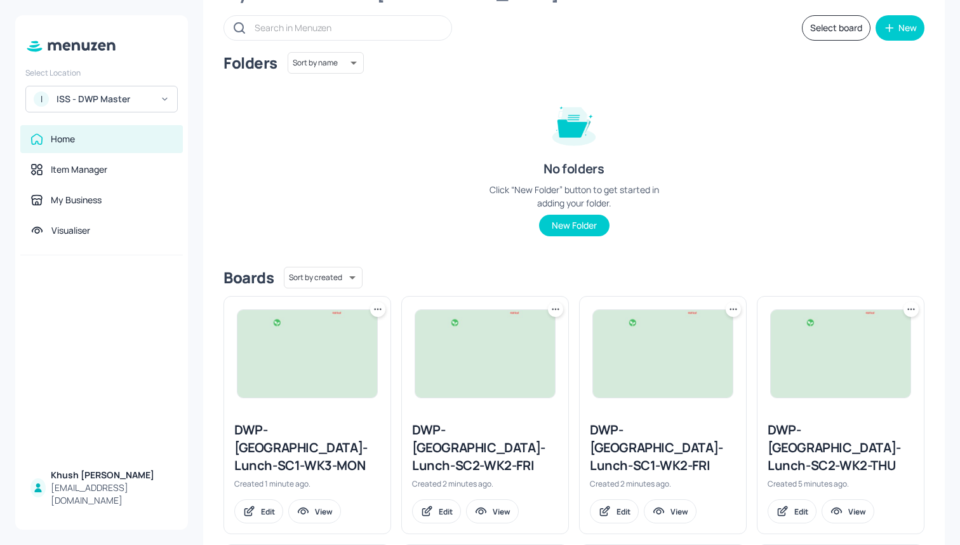
click at [378, 309] on icon at bounding box center [377, 309] width 13 height 13
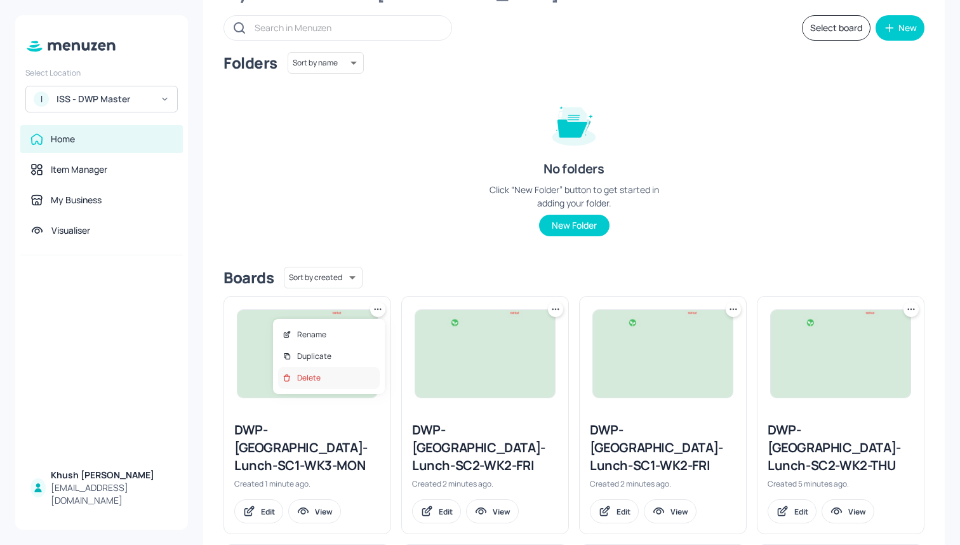
click at [363, 380] on div "Delete" at bounding box center [329, 378] width 102 height 22
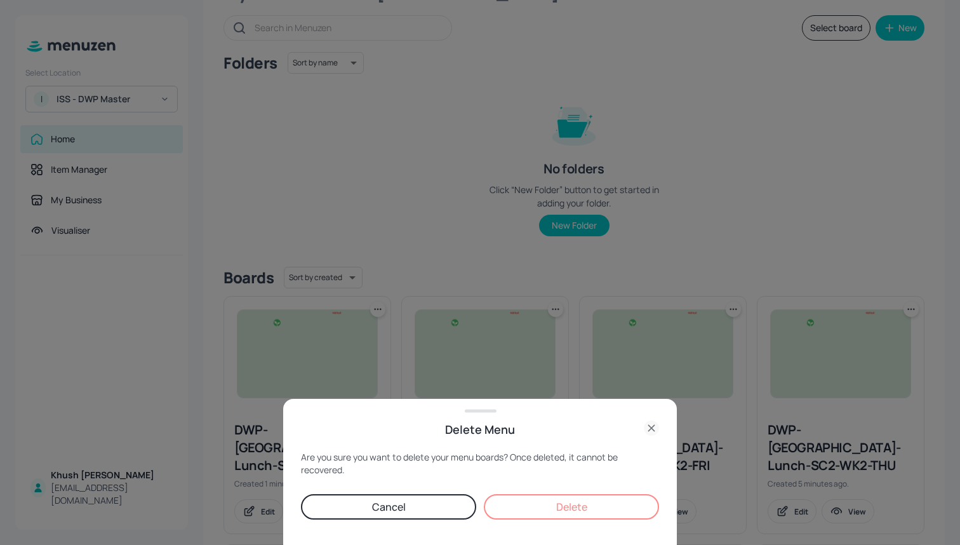
click at [569, 507] on button "Delete" at bounding box center [571, 506] width 175 height 25
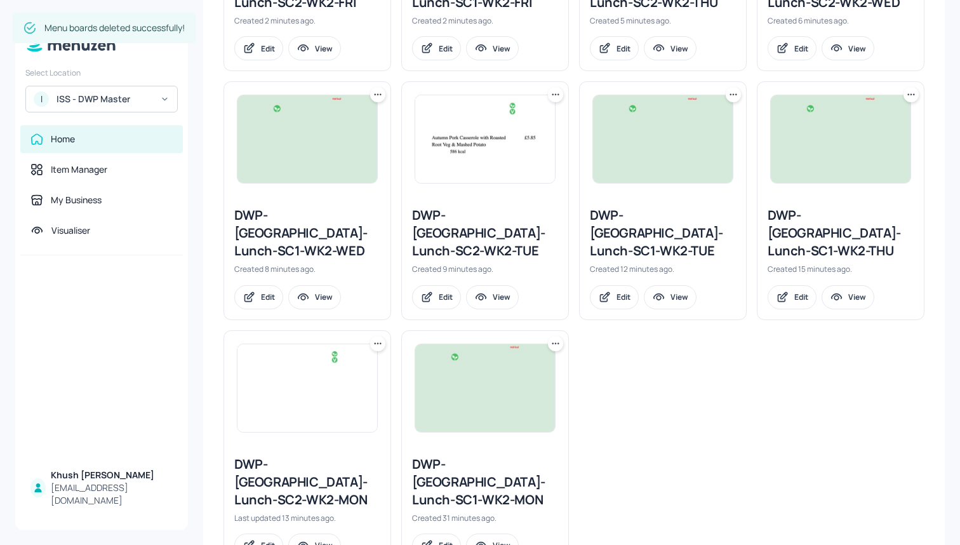
scroll to position [527, 0]
click at [554, 338] on icon at bounding box center [555, 344] width 13 height 13
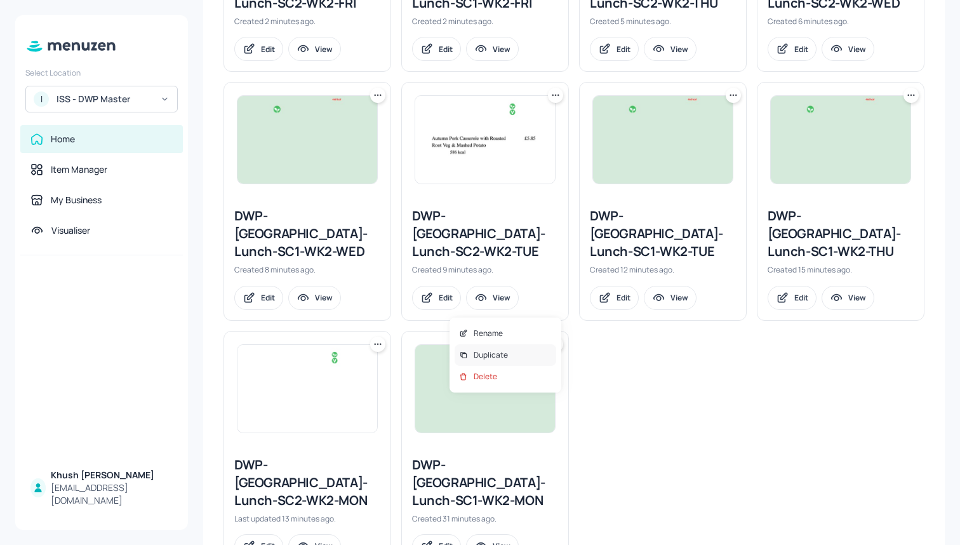
click at [529, 352] on div "Duplicate" at bounding box center [506, 355] width 102 height 22
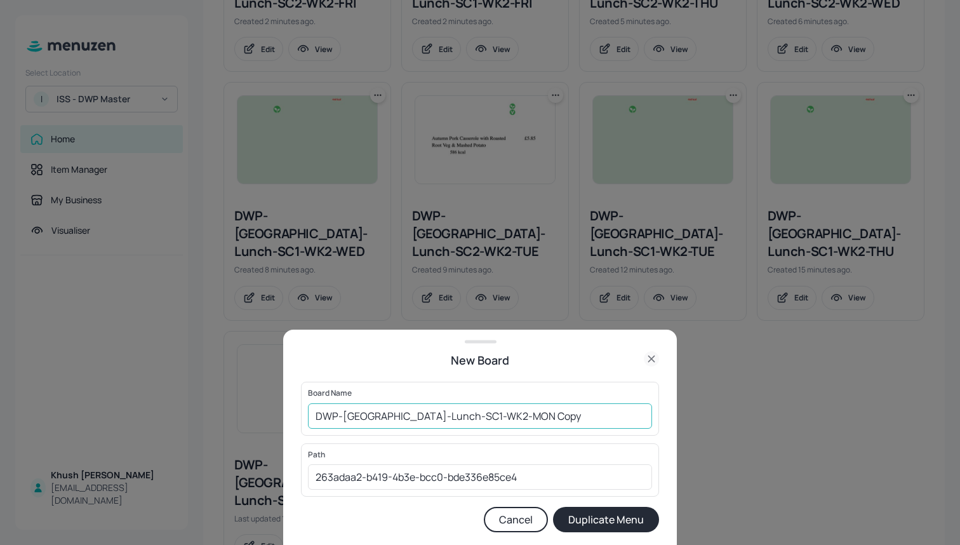
click at [450, 416] on input "DWP-[GEOGRAPHIC_DATA]-Lunch-SC1-WK2-MON Copy" at bounding box center [480, 415] width 344 height 25
click at [519, 418] on input "DWP-[GEOGRAPHIC_DATA]-Lunch-SC1-WK3-MON Copy" at bounding box center [480, 415] width 344 height 25
type input "DWP-[GEOGRAPHIC_DATA]-Lunch-WK3-MON"
click at [634, 520] on button "Duplicate Menu" at bounding box center [606, 519] width 106 height 25
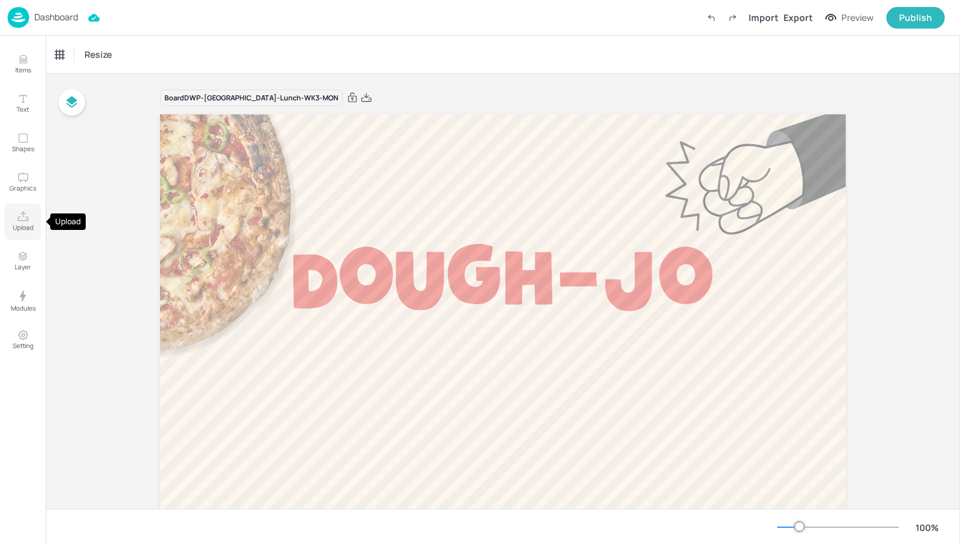
click at [23, 218] on icon "Upload" at bounding box center [23, 217] width 12 height 12
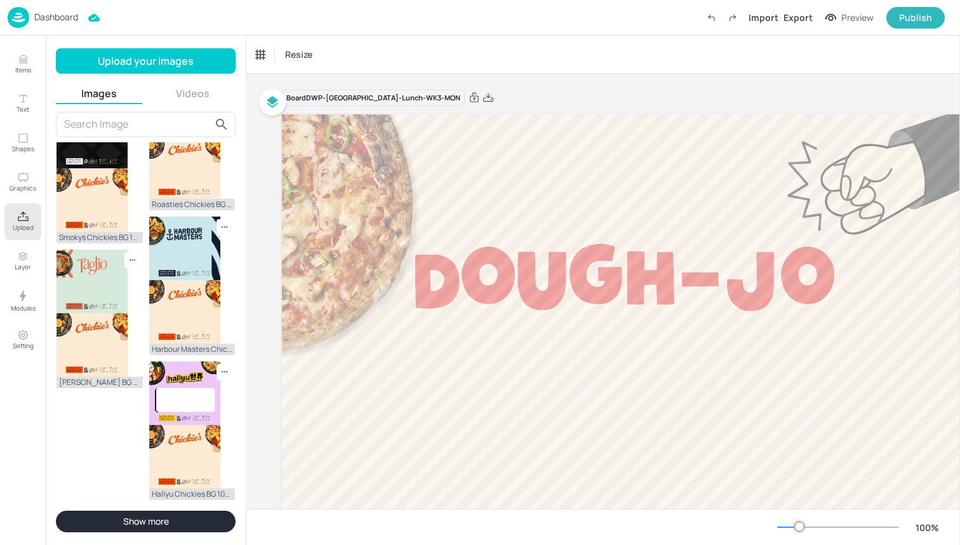
scroll to position [534, 0]
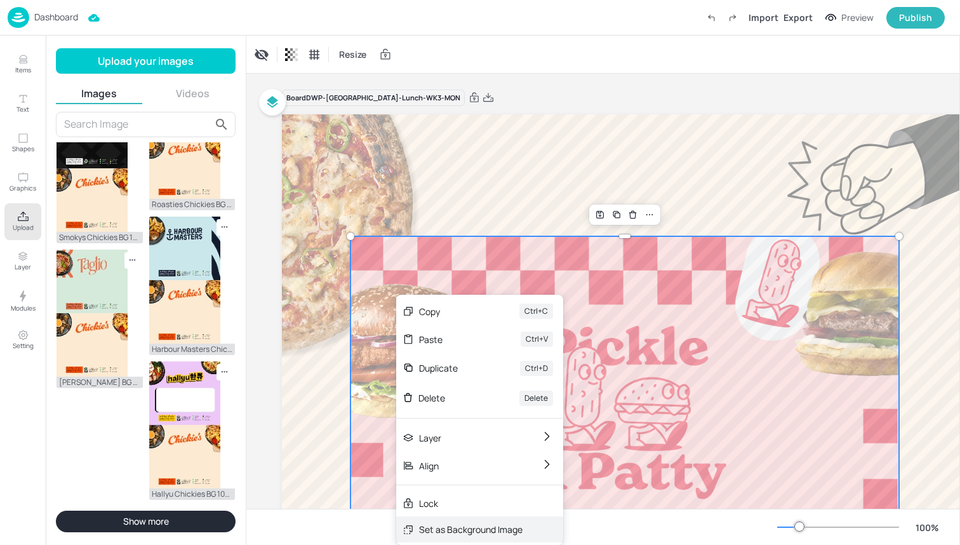
click at [494, 530] on div "Set as Background Image" at bounding box center [470, 528] width 103 height 13
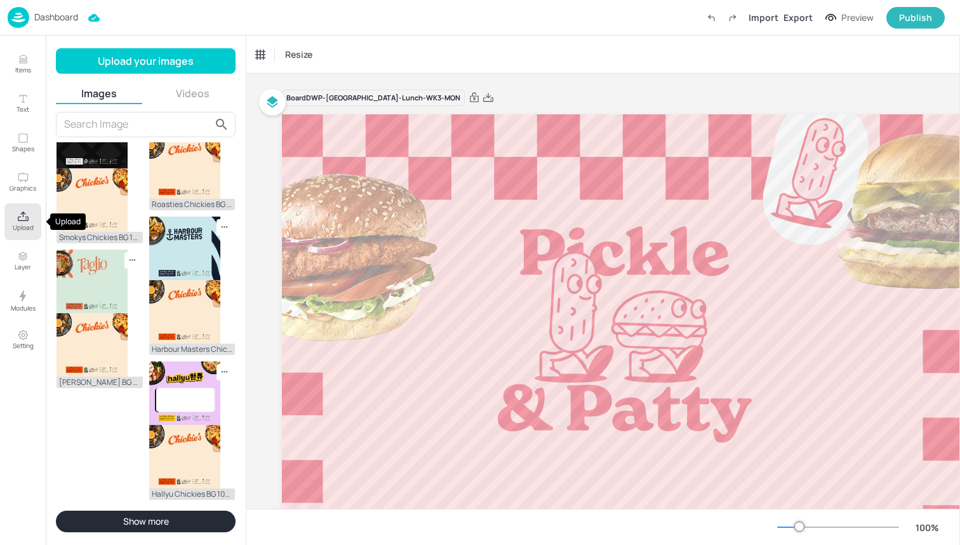
click at [31, 227] on p "Upload" at bounding box center [23, 227] width 21 height 9
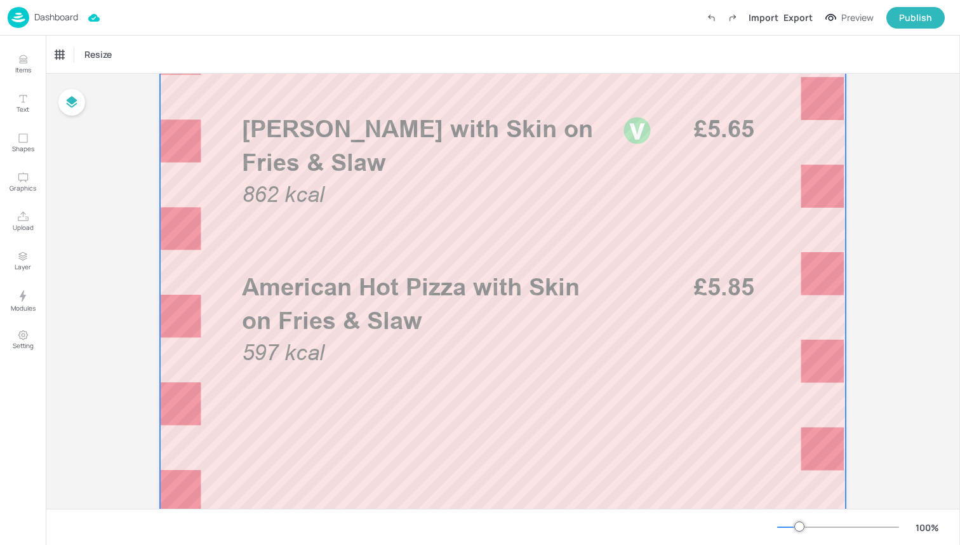
scroll to position [428, 0]
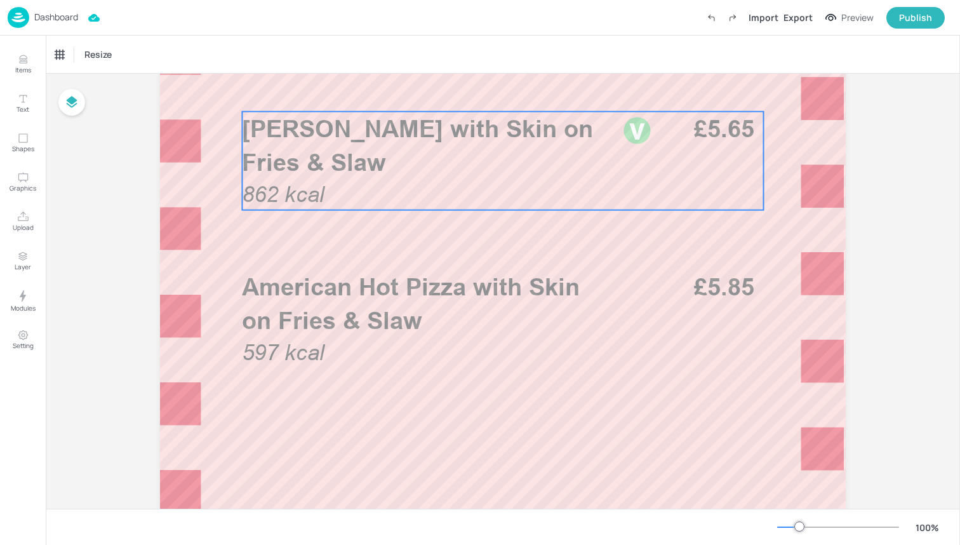
click at [368, 185] on div "[PERSON_NAME] with Skin on Fries & [PERSON_NAME] 862 kcal £5.65" at bounding box center [502, 161] width 521 height 98
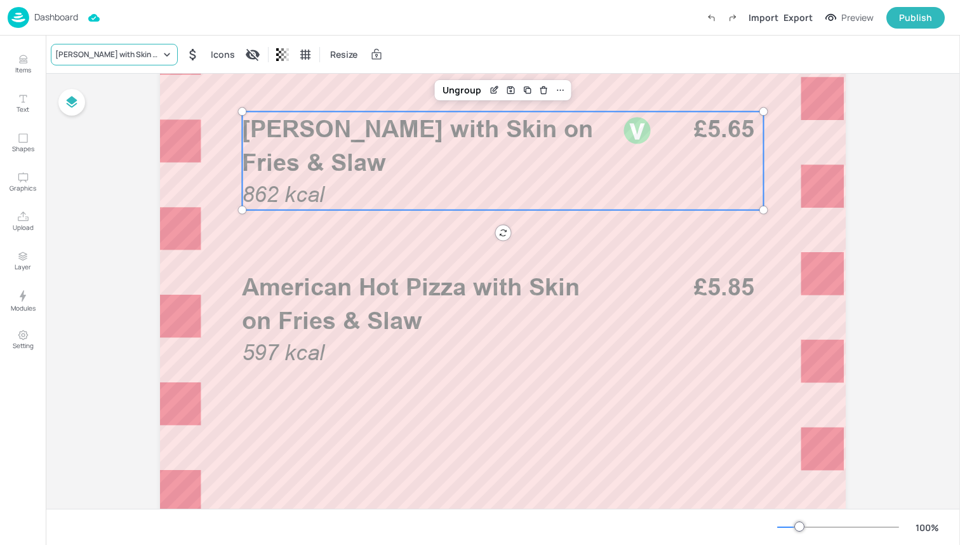
click at [126, 49] on div "[PERSON_NAME] with Skin on Fries & Slaw" at bounding box center [107, 54] width 105 height 11
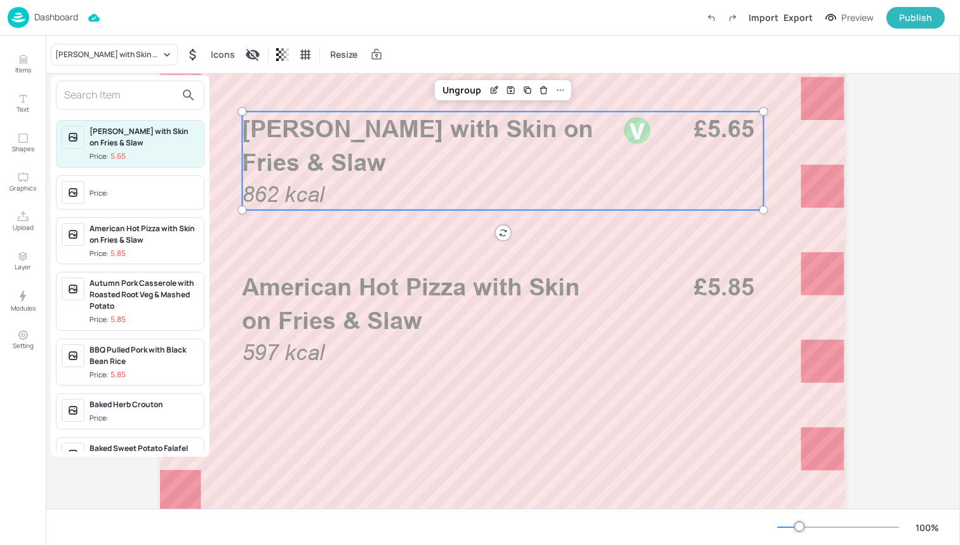
click at [122, 94] on input "text" at bounding box center [120, 95] width 112 height 20
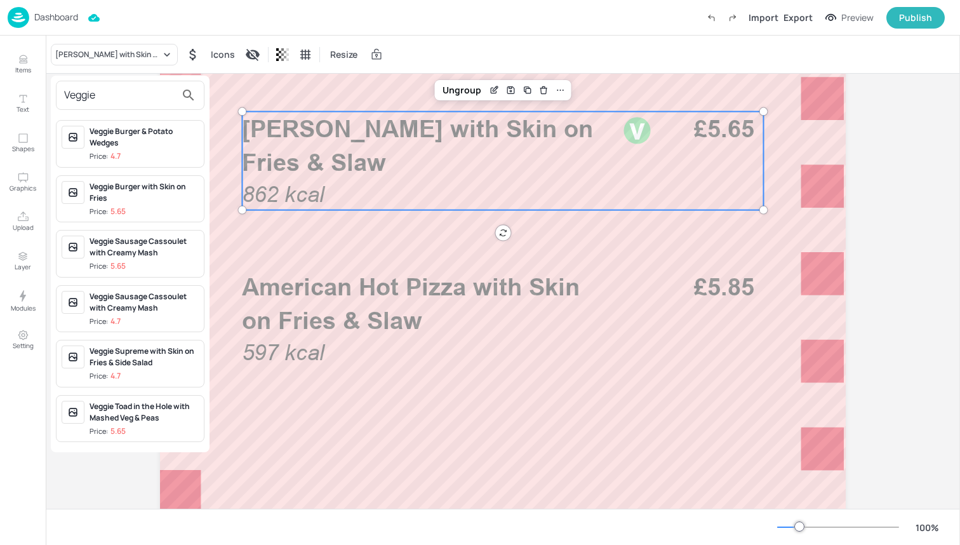
type input "Veggie"
click at [151, 150] on div "Veggie Burger & Potato Wedges Price: 4.7" at bounding box center [144, 144] width 109 height 36
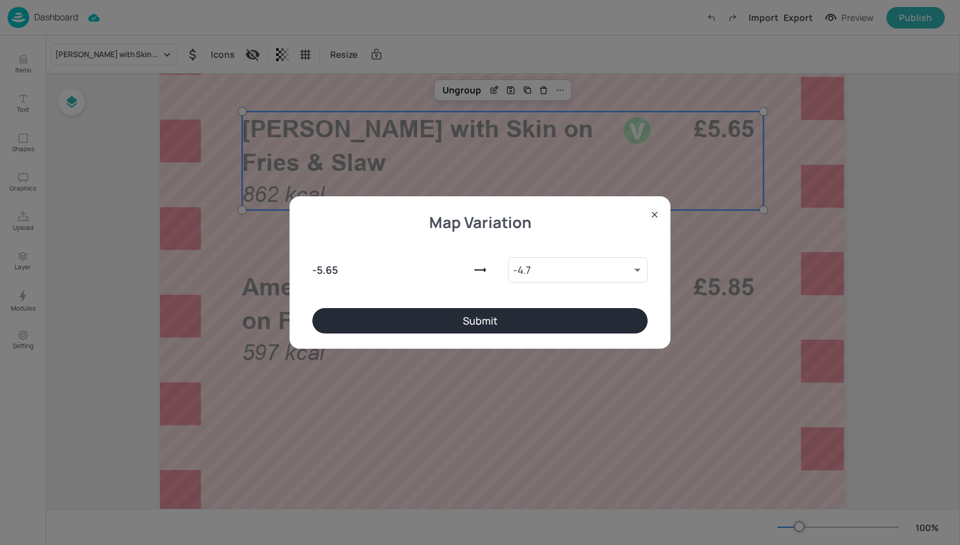
click at [387, 326] on button "Submit" at bounding box center [479, 320] width 335 height 25
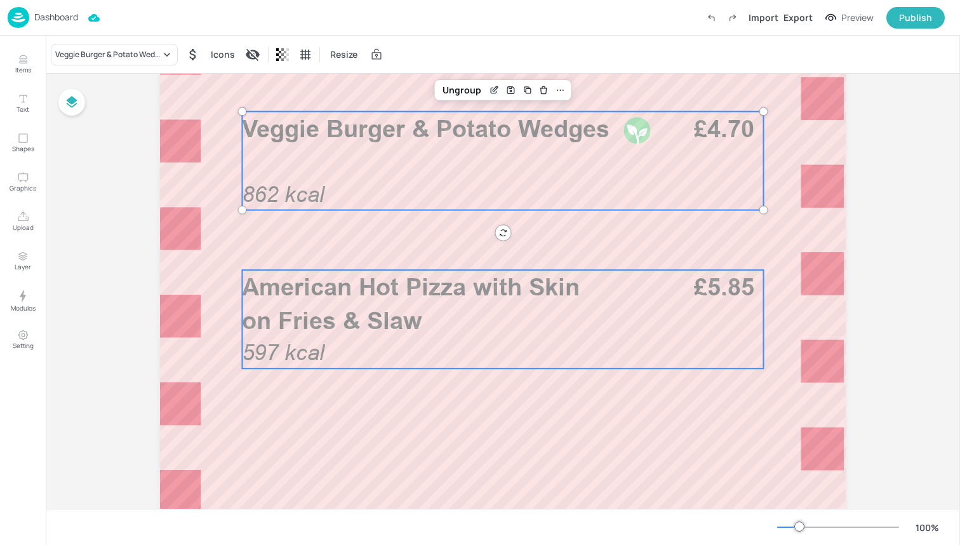
click at [390, 335] on p "American Hot Pizza with Skin on Fries & Slaw" at bounding box center [428, 303] width 373 height 67
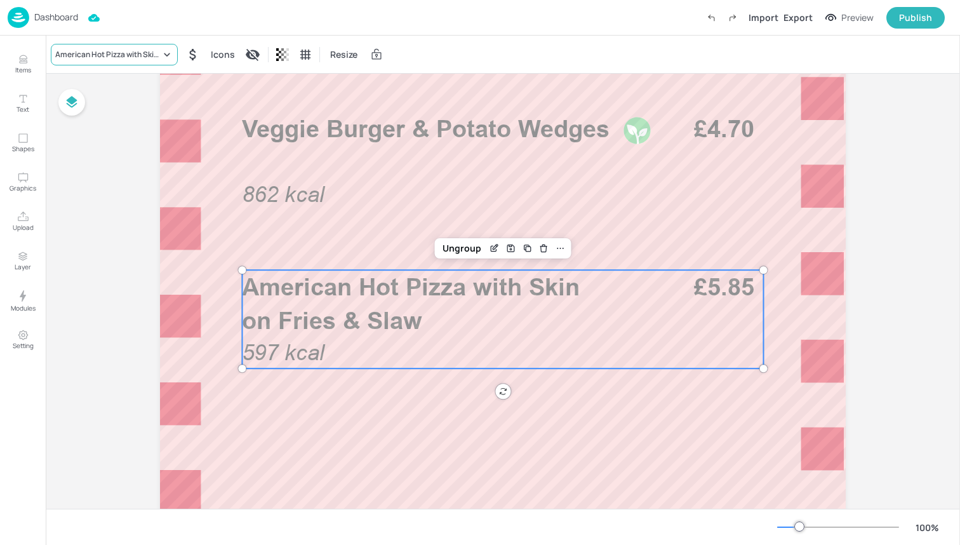
click at [128, 48] on div "American Hot Pizza with Skin on Fries & Slaw" at bounding box center [114, 55] width 127 height 22
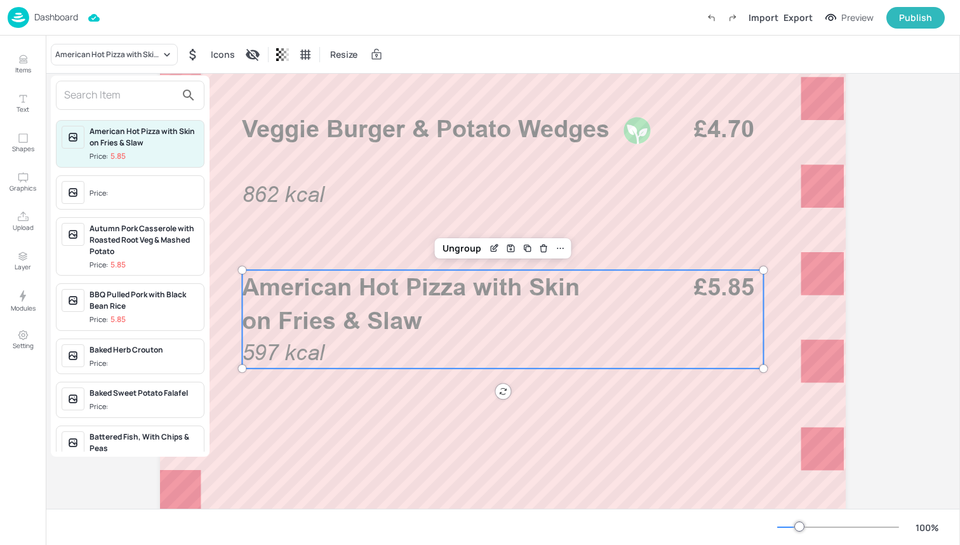
click at [125, 98] on input "text" at bounding box center [120, 95] width 112 height 20
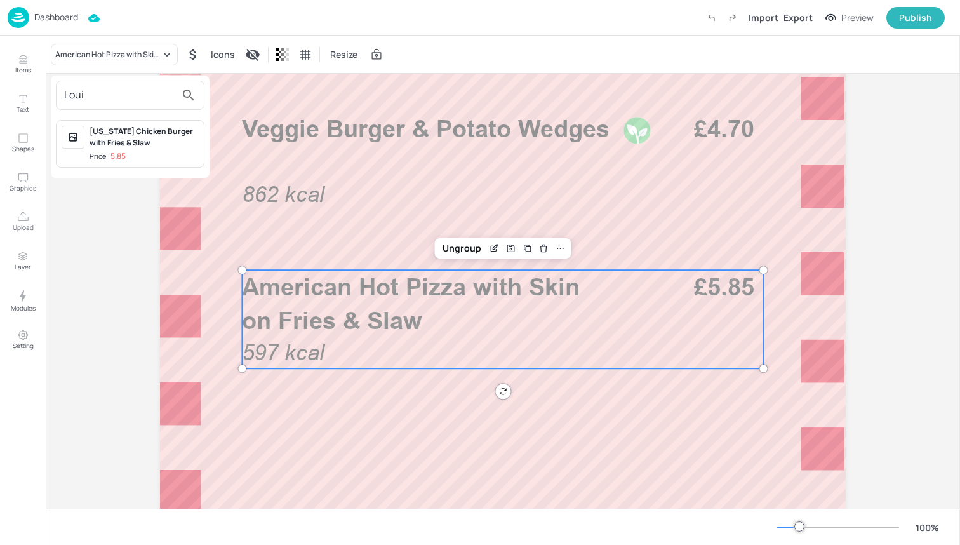
type input "Loui"
click at [143, 134] on div "[US_STATE] Chicken Burger with Fries & Slaw" at bounding box center [144, 137] width 109 height 23
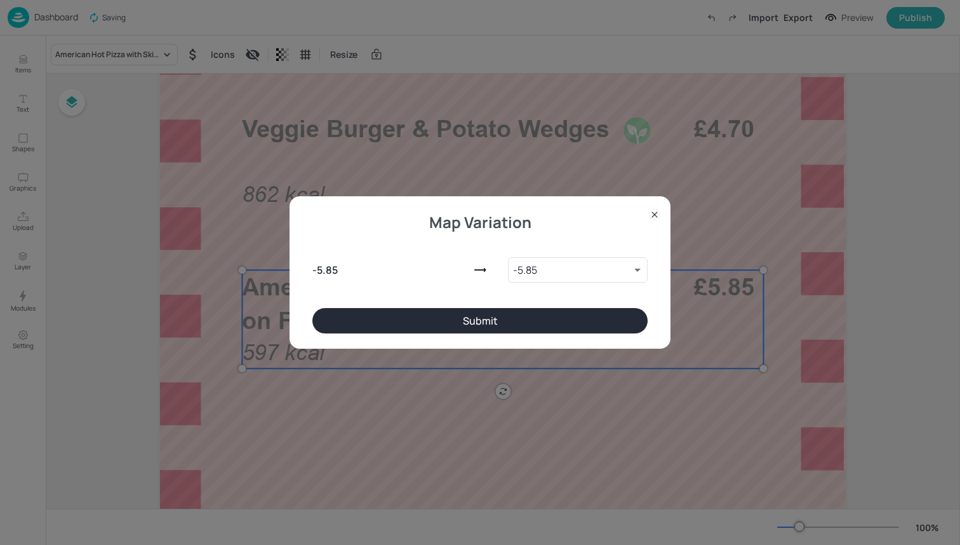
click at [387, 324] on button "Submit" at bounding box center [479, 320] width 335 height 25
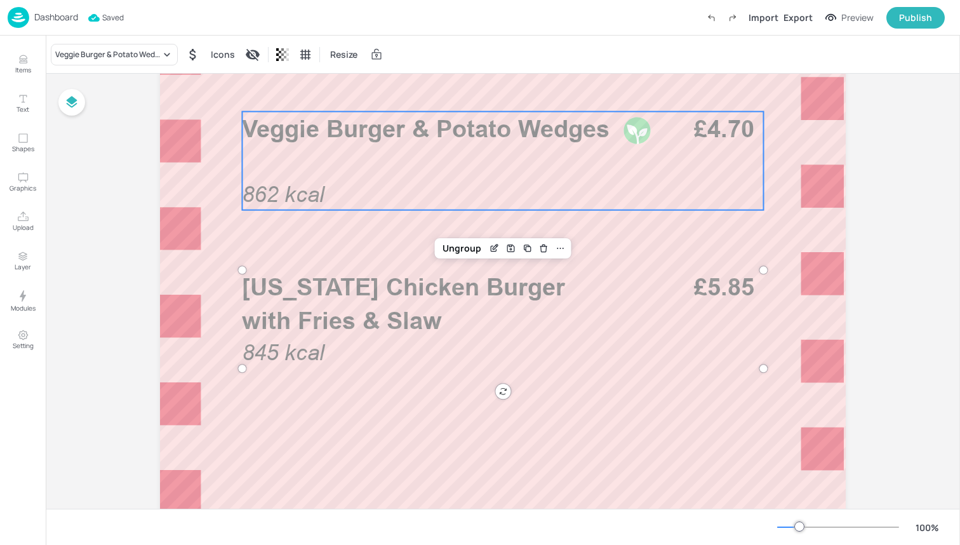
click at [486, 154] on div "Veggie Burger & Potato Wedges 862 kcal £4.70" at bounding box center [502, 161] width 521 height 98
click at [491, 88] on icon "Edit Item" at bounding box center [494, 91] width 6 height 6
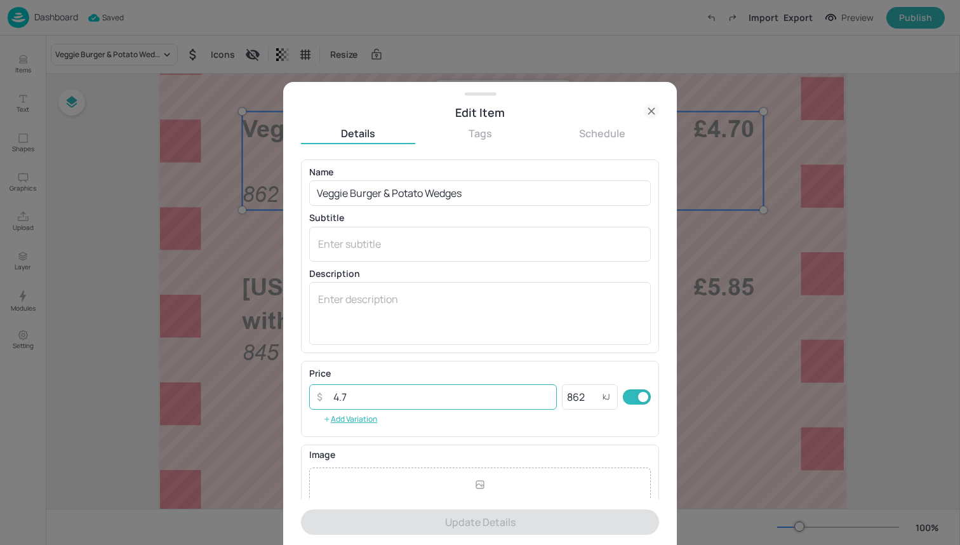
click at [402, 399] on input "4.7" at bounding box center [441, 396] width 231 height 25
type input "4"
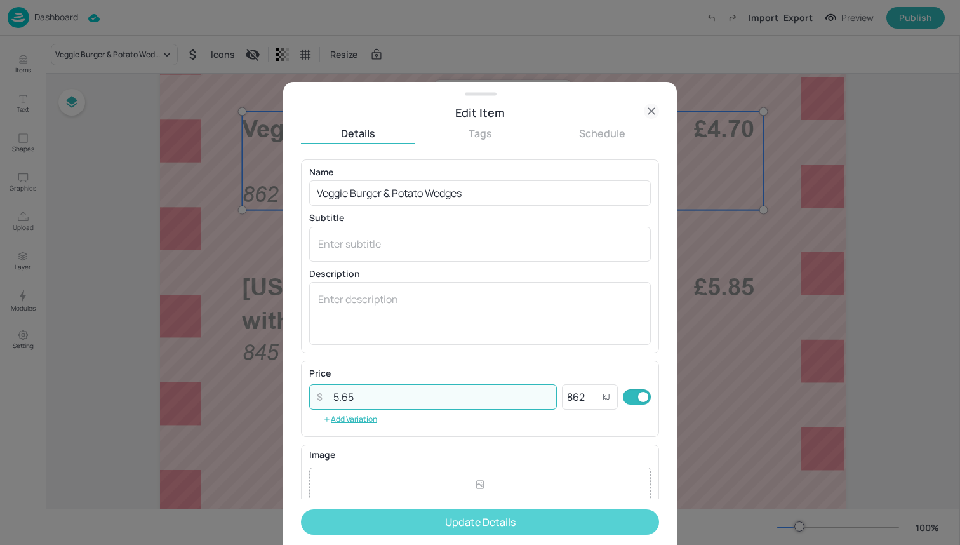
type input "5.65"
click at [446, 524] on button "Update Details" at bounding box center [480, 521] width 358 height 25
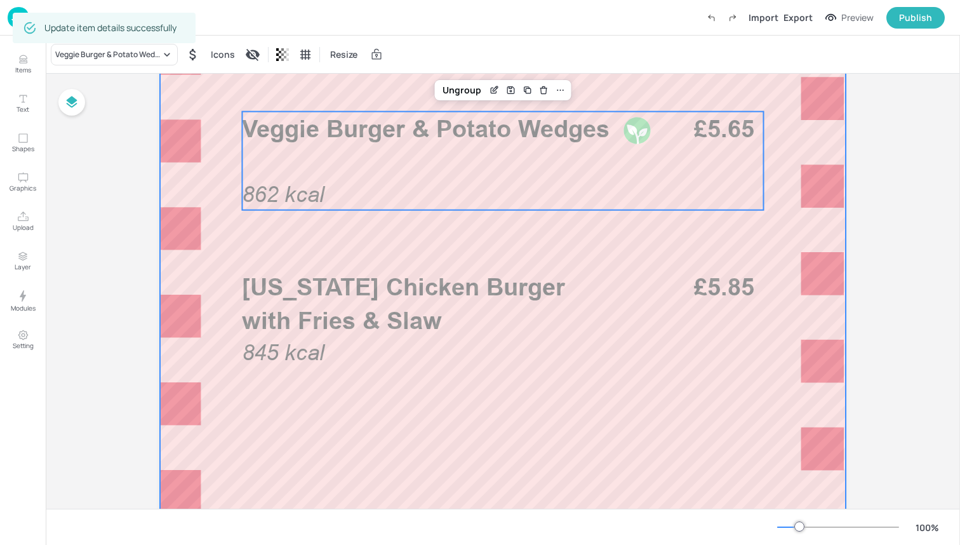
click at [493, 443] on div at bounding box center [503, 295] width 686 height 1219
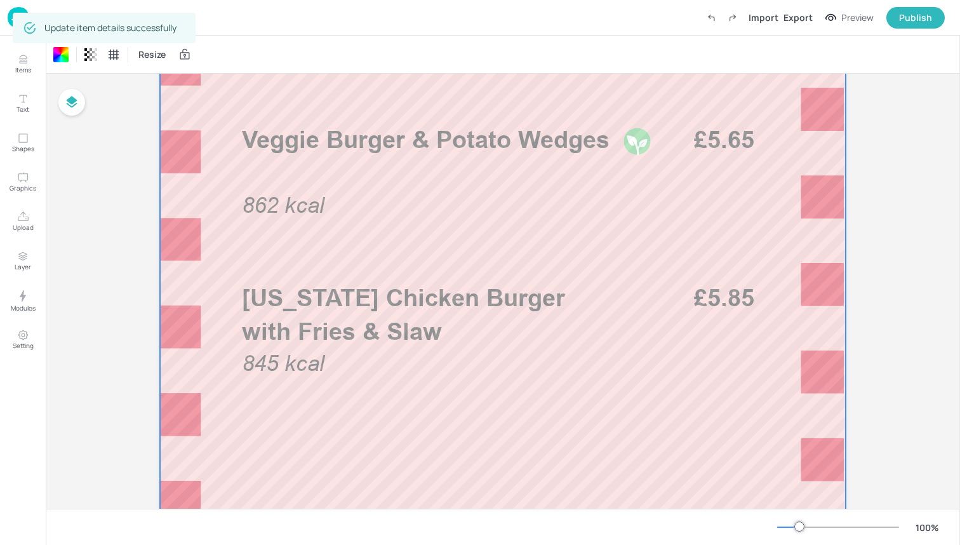
scroll to position [352, 0]
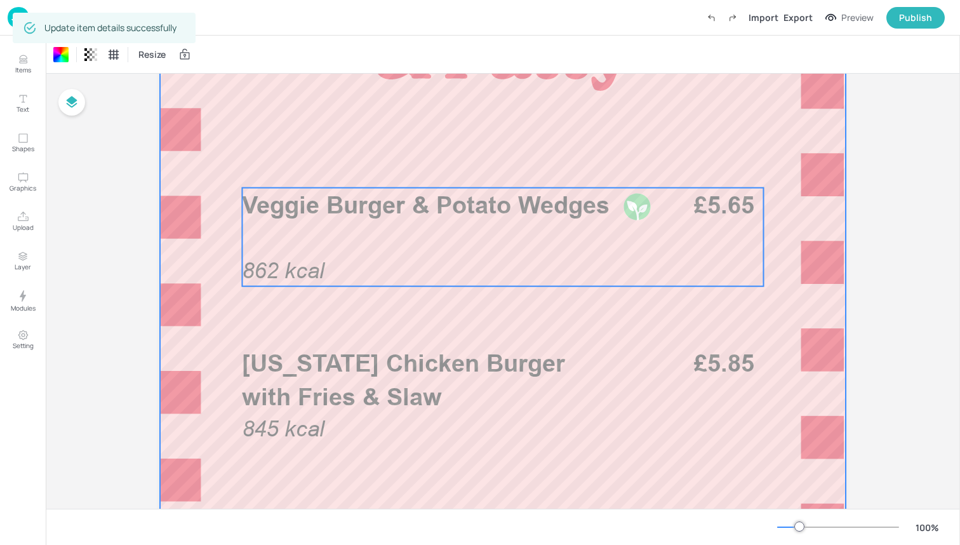
click at [442, 241] on div "Veggie Burger & Potato Wedges 862 kcal £5.65" at bounding box center [502, 237] width 521 height 98
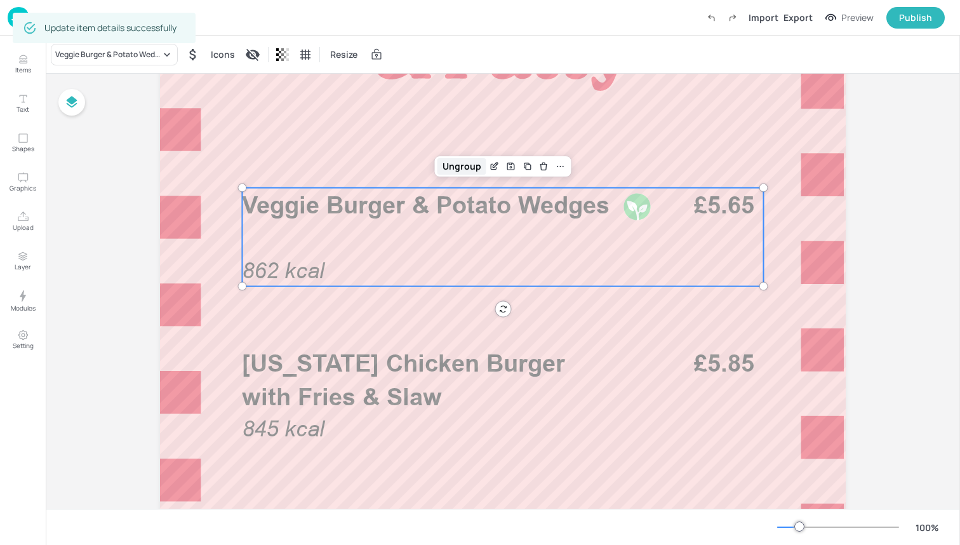
click at [467, 166] on div "Ungroup" at bounding box center [461, 166] width 49 height 17
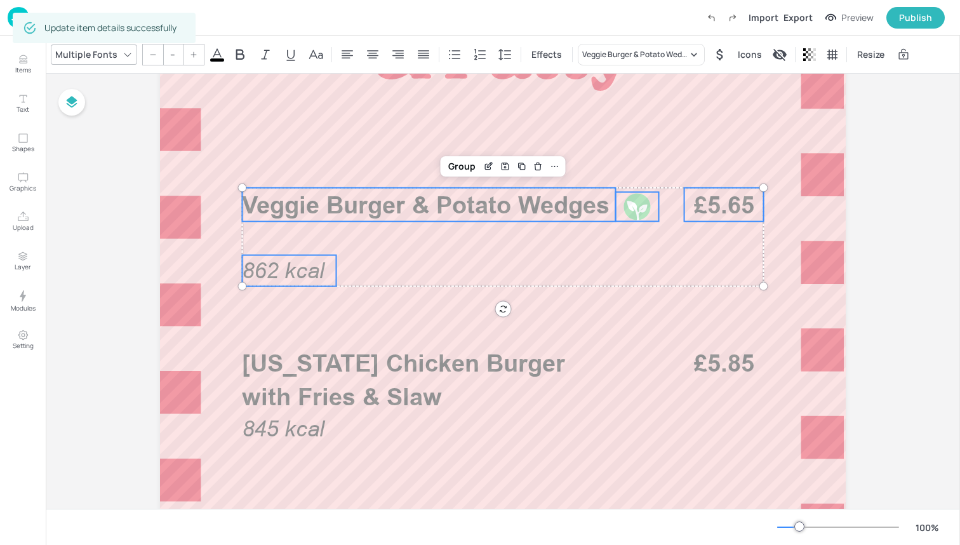
click at [263, 272] on span "862 kcal" at bounding box center [283, 270] width 83 height 25
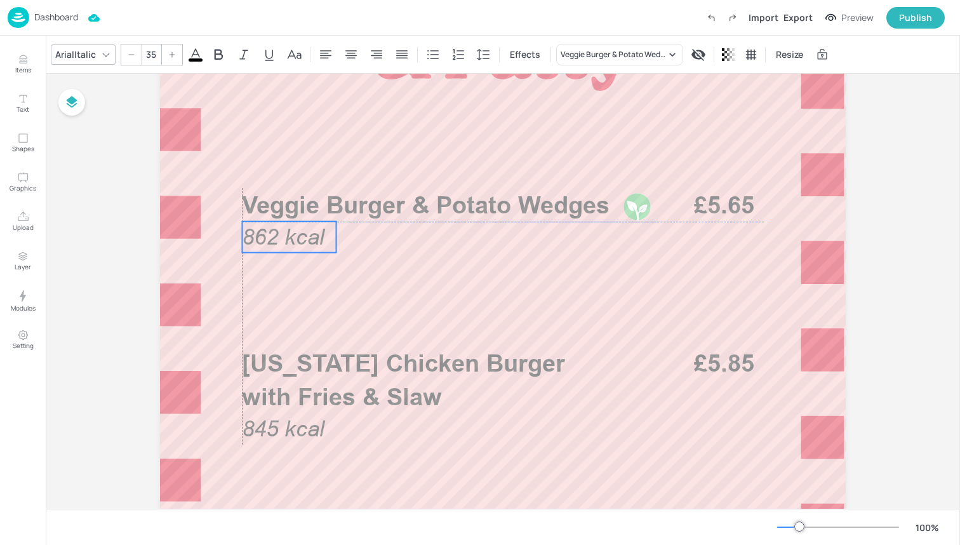
drag, startPoint x: 298, startPoint y: 272, endPoint x: 298, endPoint y: 240, distance: 32.4
click at [298, 240] on span "862 kcal" at bounding box center [283, 236] width 83 height 25
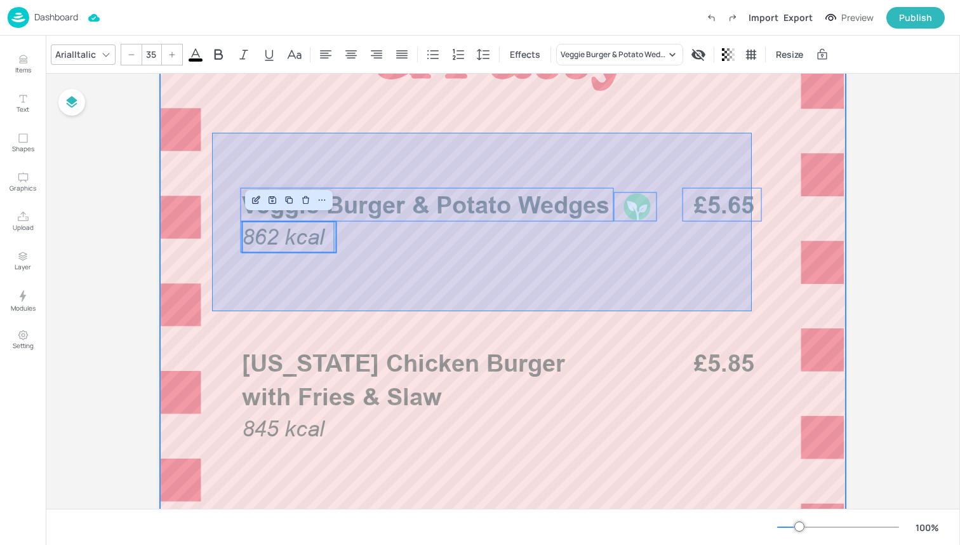
drag, startPoint x: 212, startPoint y: 310, endPoint x: 745, endPoint y: 128, distance: 562.9
click at [745, 128] on div at bounding box center [503, 372] width 686 height 1219
type input "--"
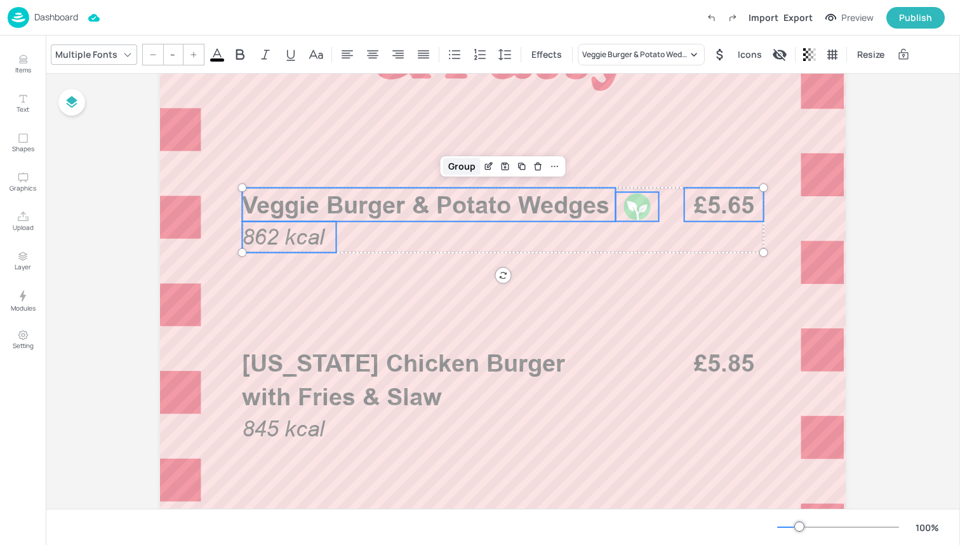
click at [465, 164] on div "Group" at bounding box center [461, 166] width 37 height 17
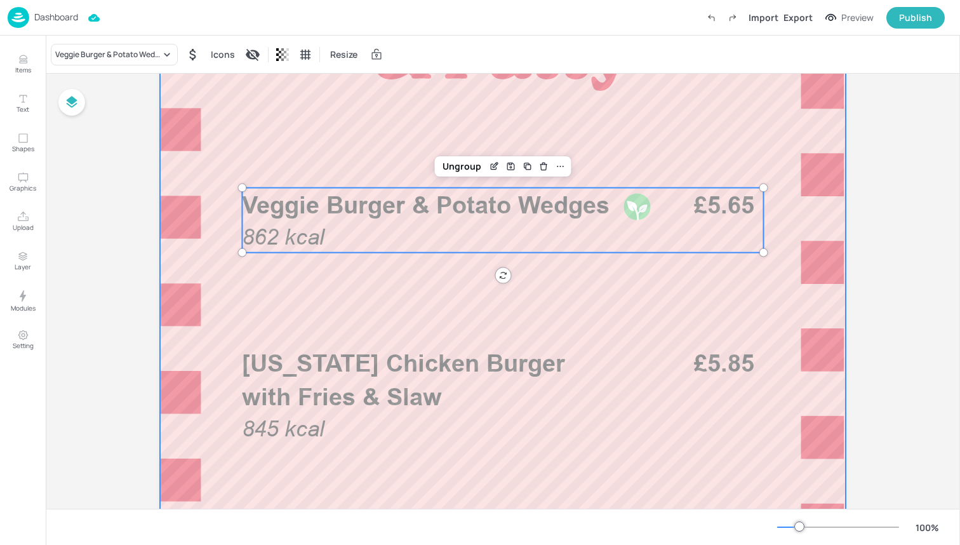
click at [308, 164] on div at bounding box center [503, 372] width 686 height 1219
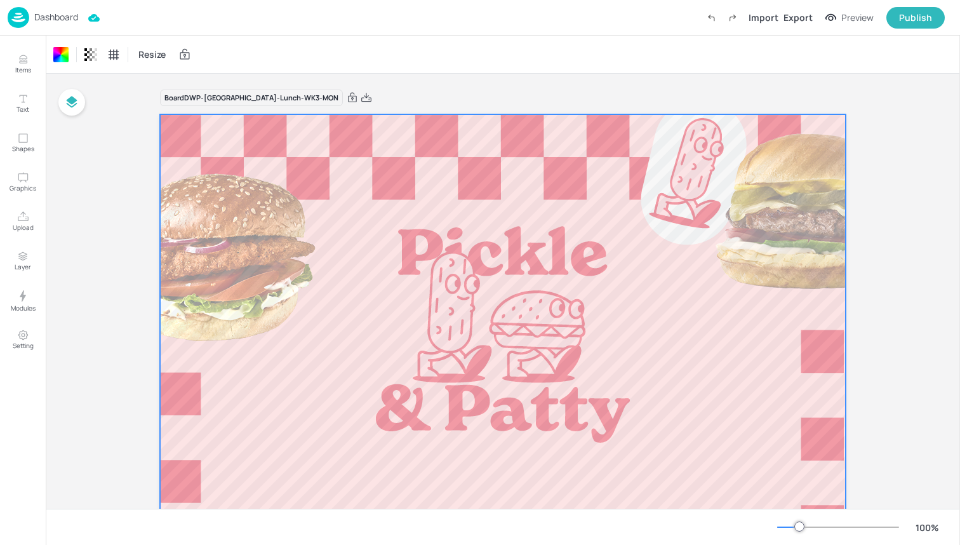
scroll to position [0, 0]
click at [348, 102] on icon at bounding box center [352, 98] width 9 height 10
click at [224, 29] on div "Dashboard Import Export Preview Publish" at bounding box center [476, 17] width 937 height 35
click at [180, 23] on div "Dashboard Import Export Preview Publish" at bounding box center [476, 17] width 937 height 35
click at [13, 12] on img at bounding box center [19, 17] width 22 height 21
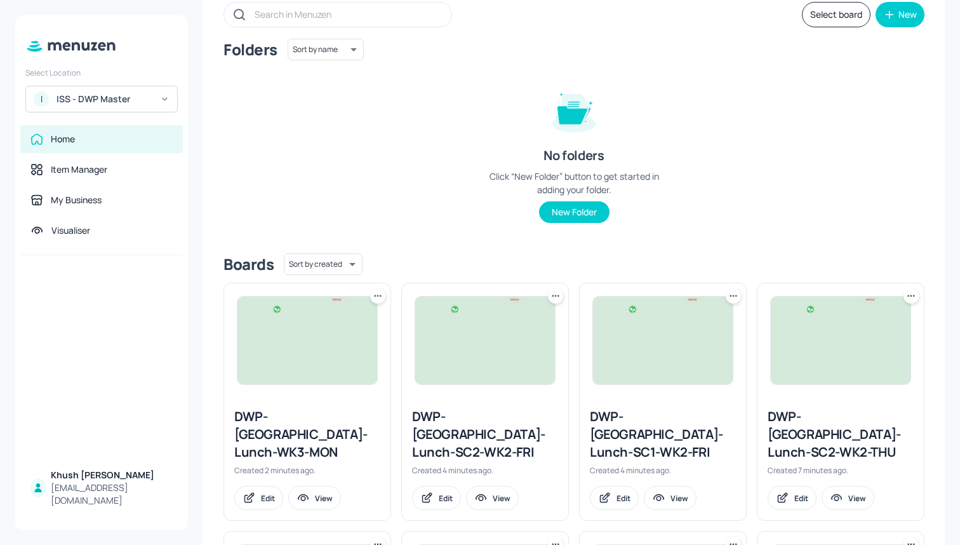
scroll to position [93, 0]
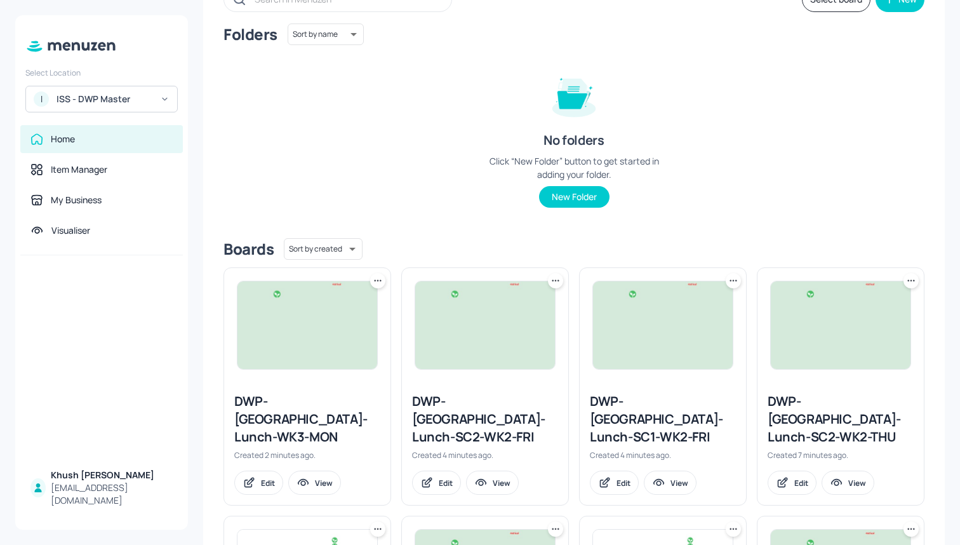
click at [381, 279] on icon at bounding box center [377, 280] width 13 height 13
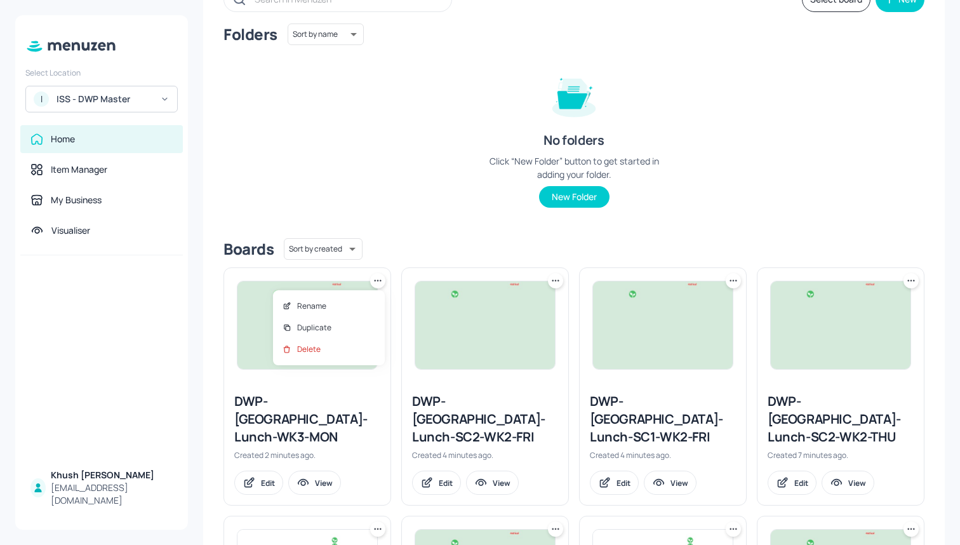
click at [434, 225] on div at bounding box center [480, 272] width 960 height 545
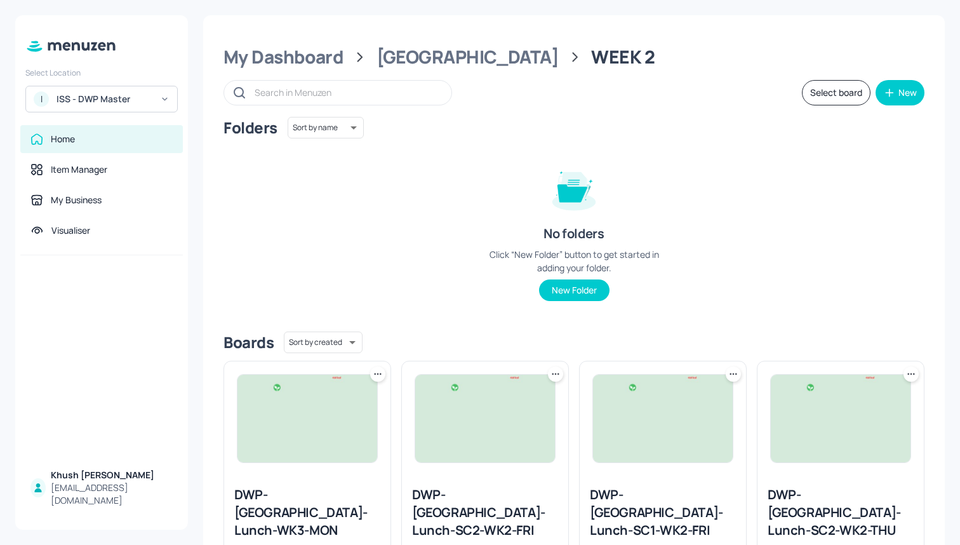
scroll to position [0, 0]
click at [847, 90] on button "Select board" at bounding box center [836, 92] width 69 height 25
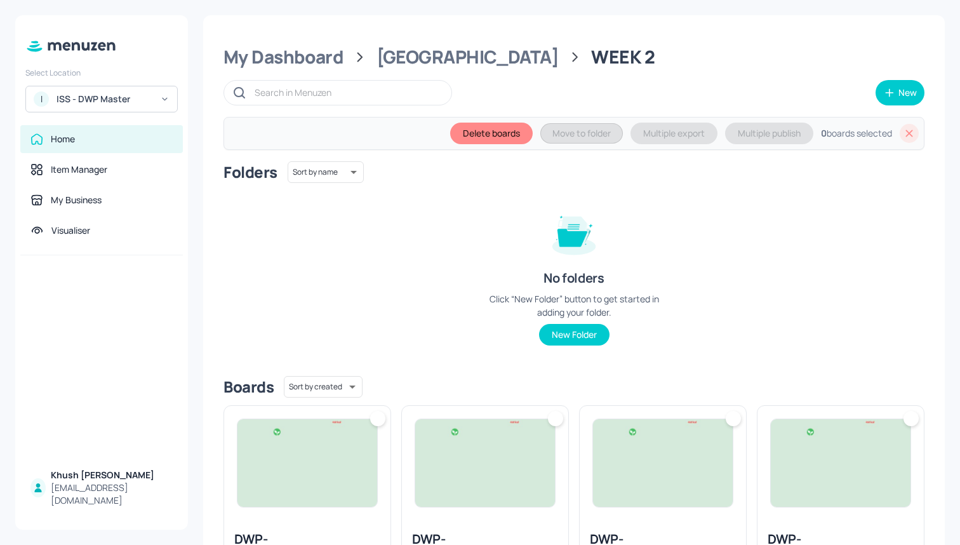
click at [333, 448] on img at bounding box center [307, 463] width 140 height 88
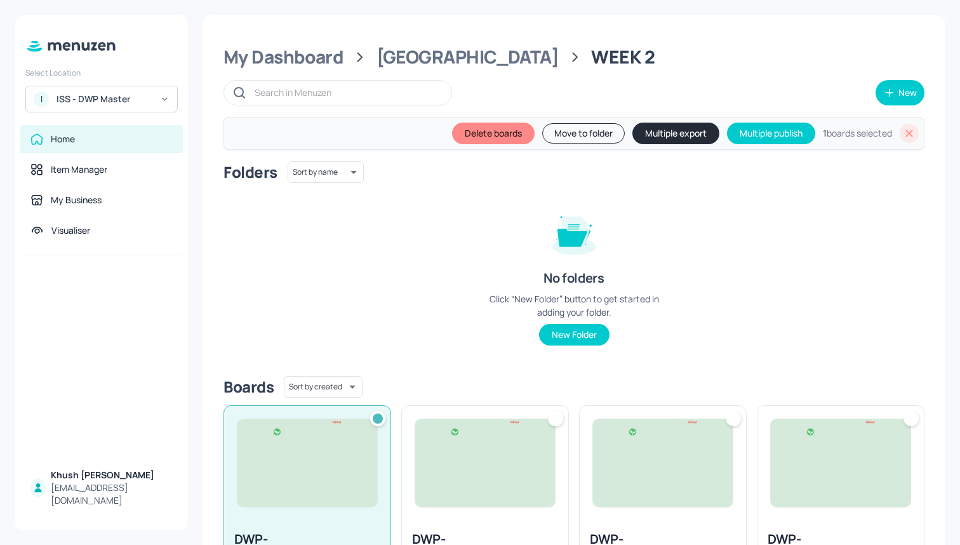
click at [568, 136] on button "Move to folder" at bounding box center [583, 133] width 83 height 20
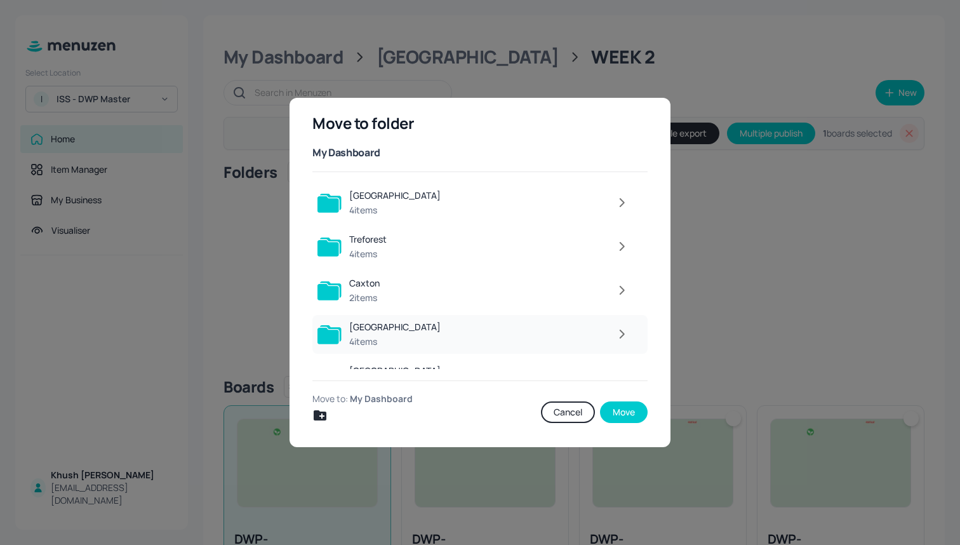
click at [500, 336] on div at bounding box center [541, 333] width 187 height 25
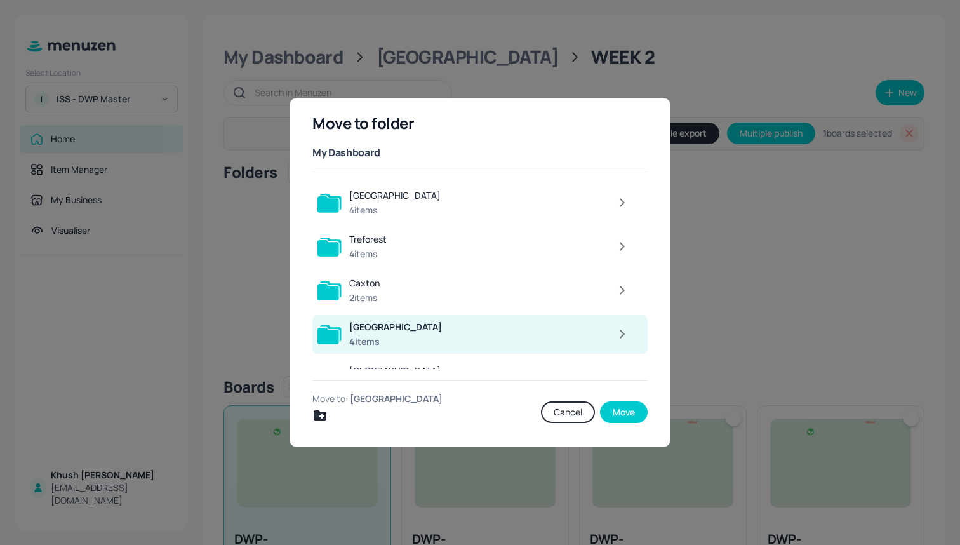
click at [500, 336] on div at bounding box center [542, 333] width 186 height 25
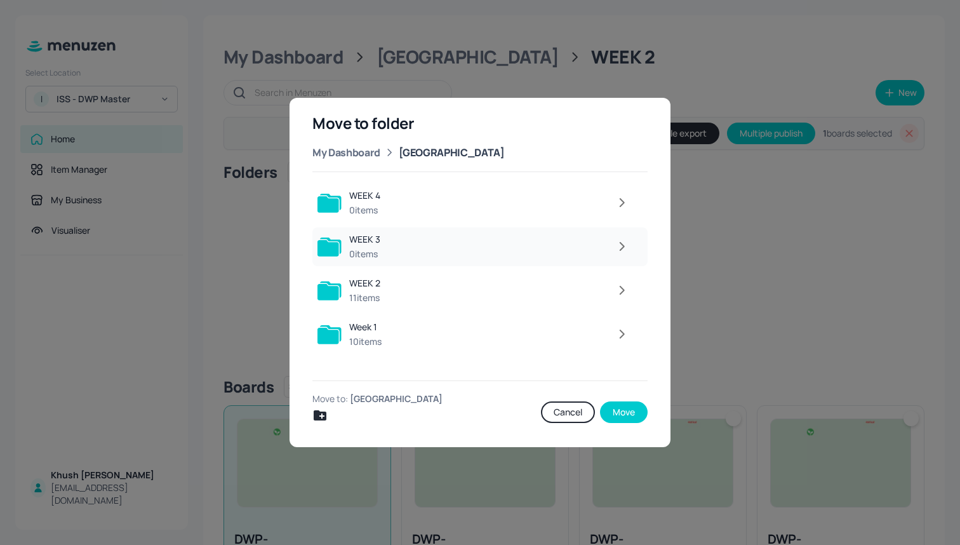
click at [477, 254] on div at bounding box center [512, 246] width 248 height 25
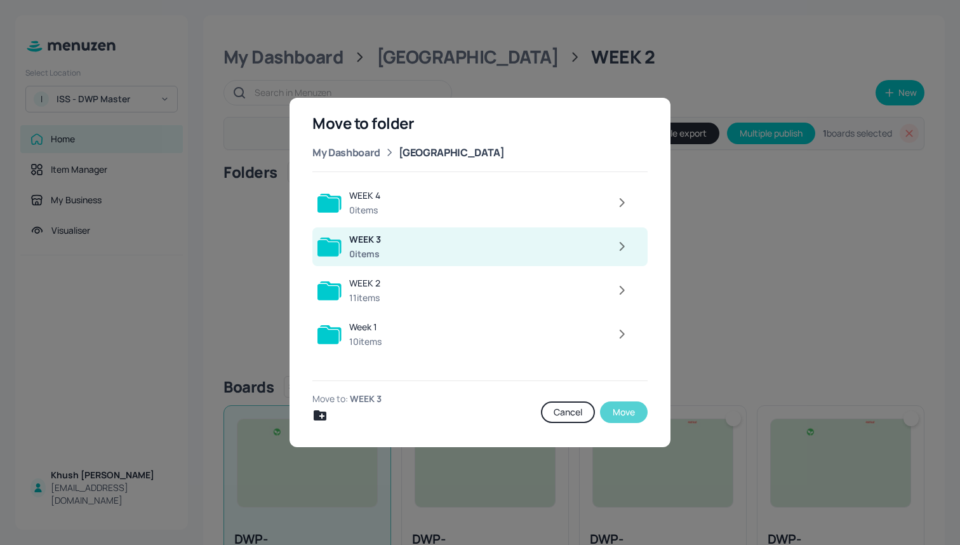
click at [612, 404] on button "Move" at bounding box center [624, 412] width 48 height 22
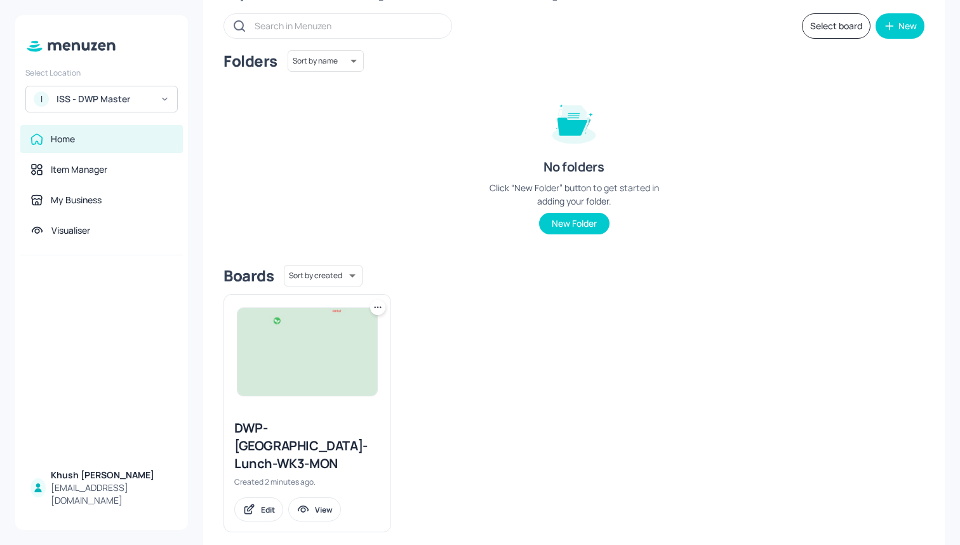
scroll to position [66, 0]
click at [380, 302] on icon at bounding box center [377, 308] width 13 height 13
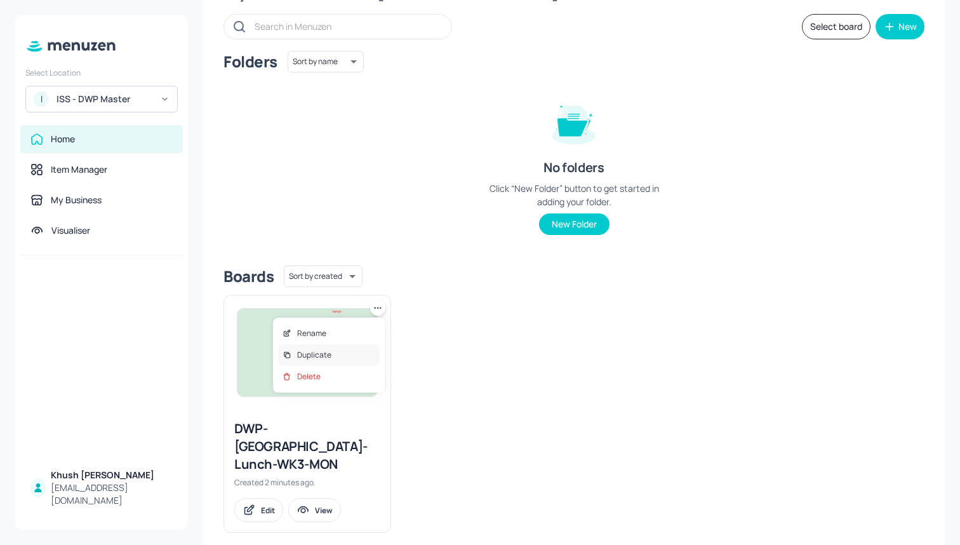
click at [324, 357] on p "Duplicate" at bounding box center [314, 354] width 34 height 11
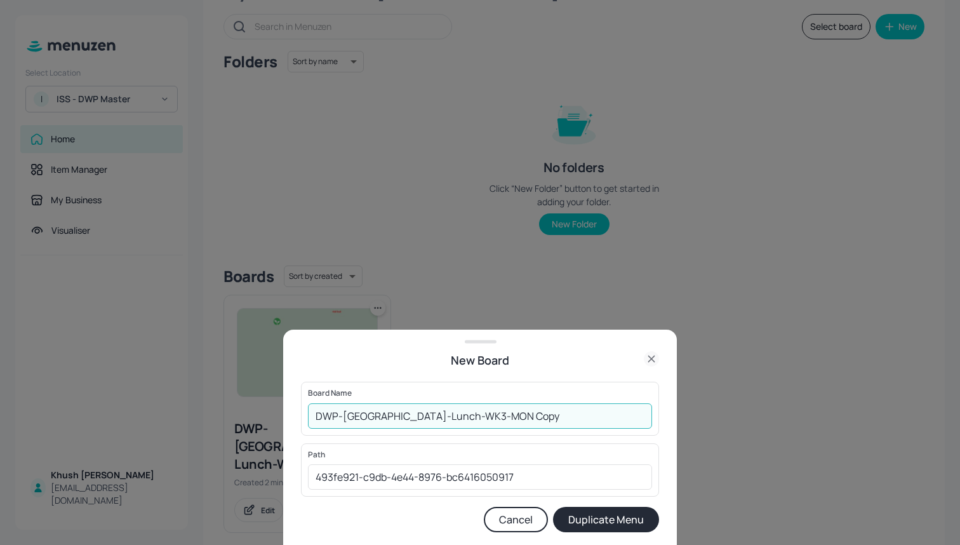
drag, startPoint x: 498, startPoint y: 416, endPoint x: 434, endPoint y: 416, distance: 64.8
click at [434, 416] on input "DWP-Leeds-Lunch-WK3-MON Copy" at bounding box center [480, 415] width 344 height 25
type input "DWP-[GEOGRAPHIC_DATA]-Lunch-WK3-TUE"
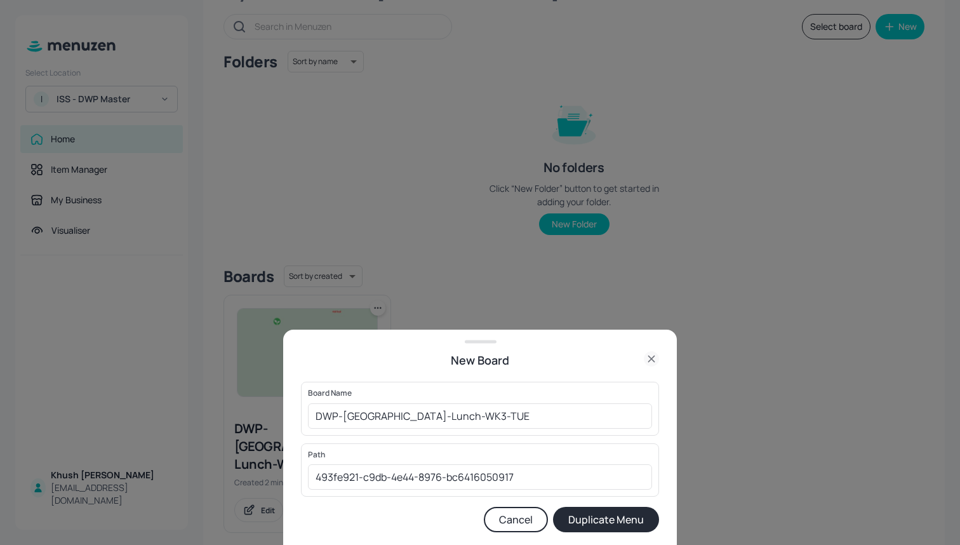
click at [600, 516] on button "Duplicate Menu" at bounding box center [606, 519] width 106 height 25
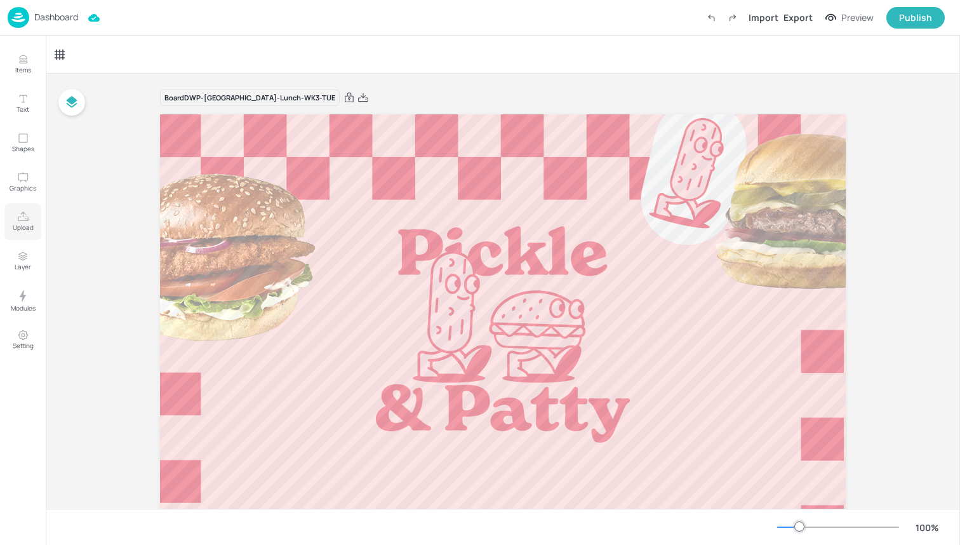
click at [29, 220] on button "Upload" at bounding box center [22, 221] width 37 height 37
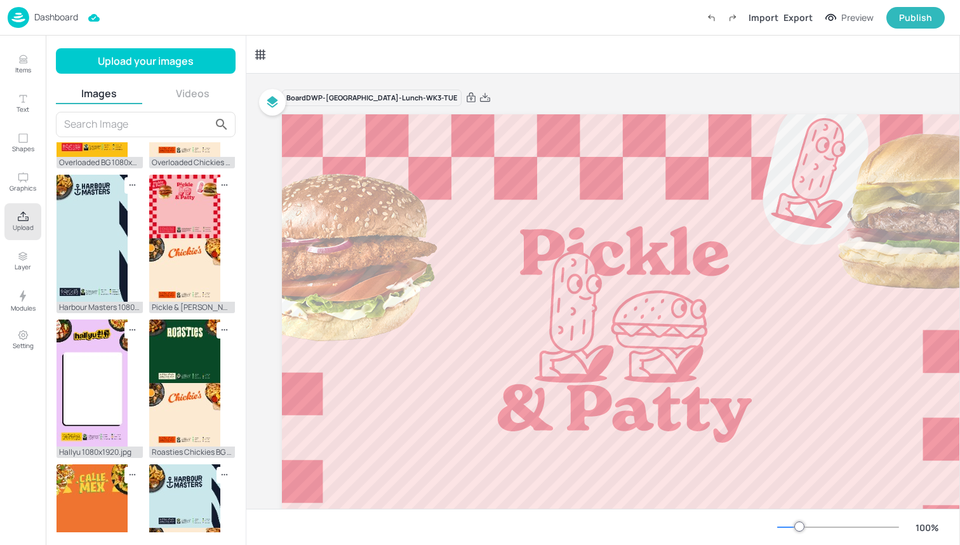
scroll to position [869, 0]
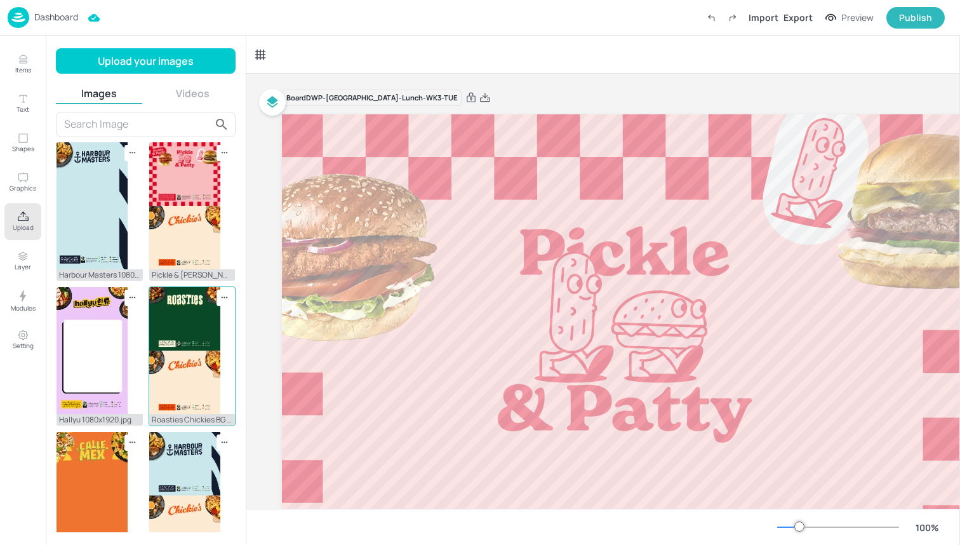
click at [180, 345] on img at bounding box center [184, 350] width 71 height 127
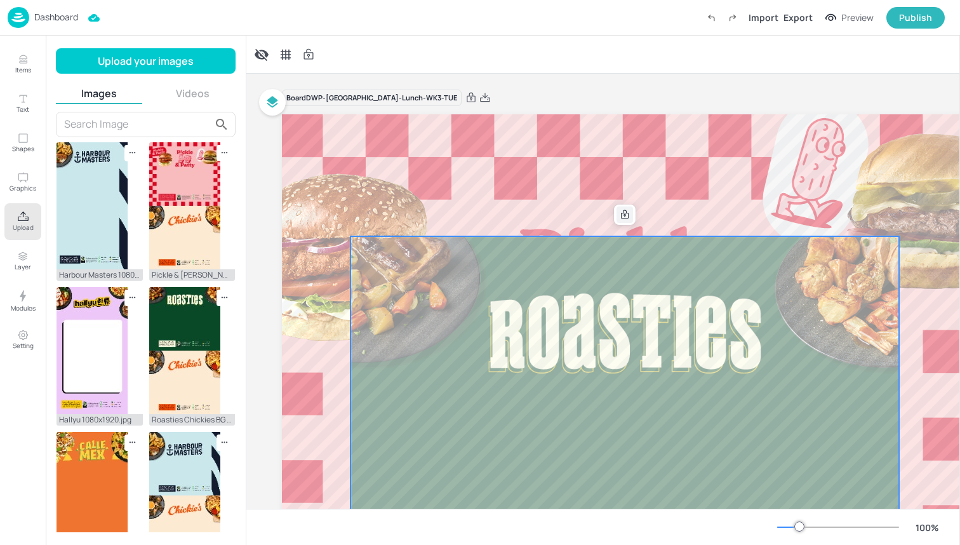
click at [627, 216] on icon at bounding box center [625, 215] width 10 height 10
click at [467, 96] on icon at bounding box center [471, 98] width 9 height 10
click at [635, 216] on icon "Delete" at bounding box center [633, 216] width 6 height 6
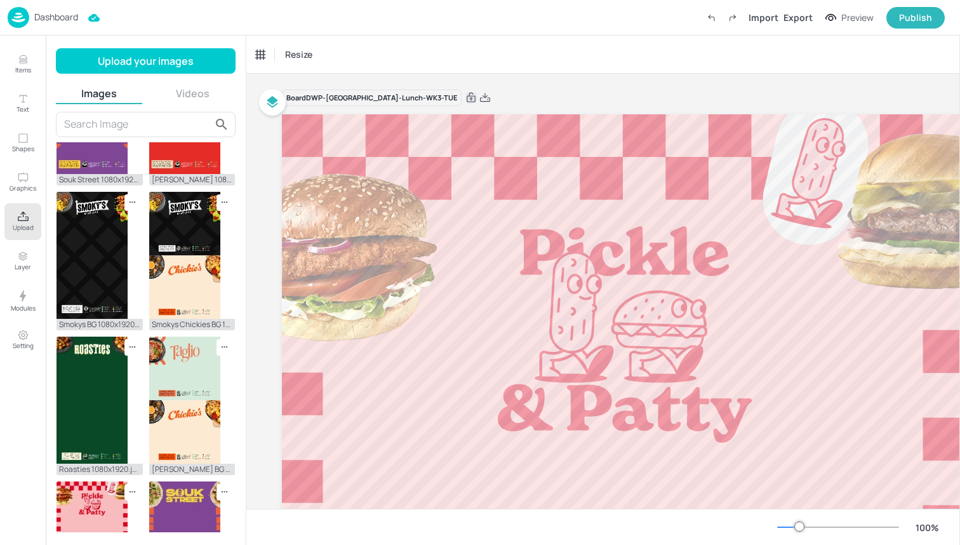
scroll to position [242, 0]
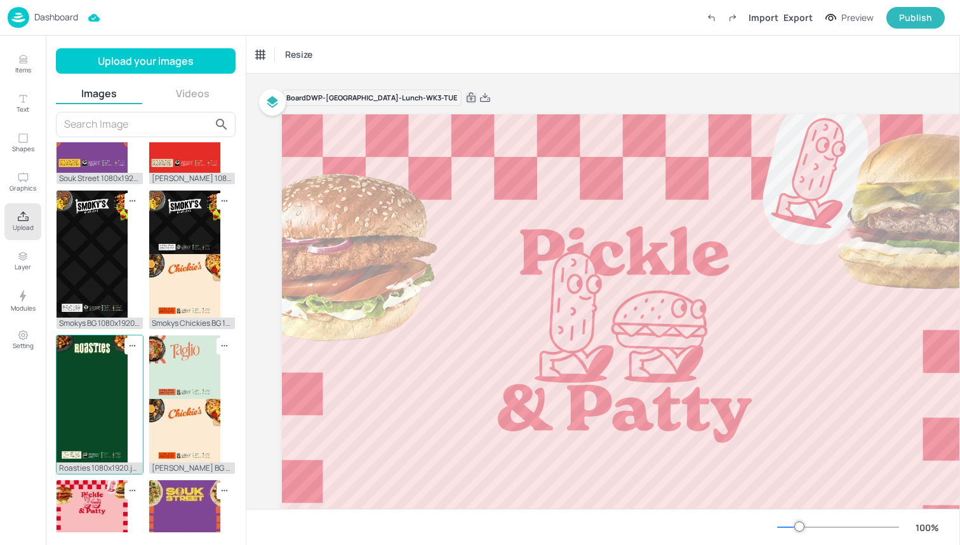
click at [104, 394] on img at bounding box center [92, 398] width 71 height 127
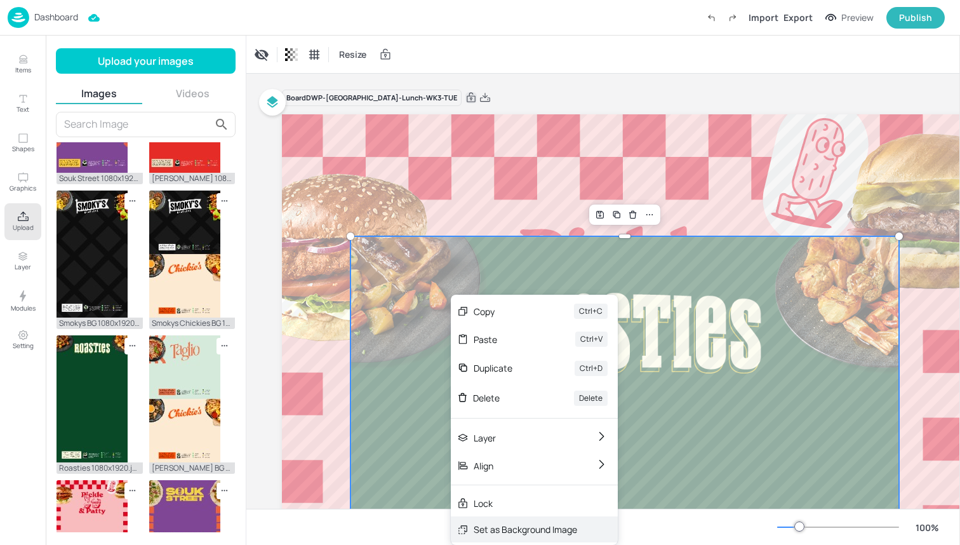
click at [558, 525] on div "Set as Background Image" at bounding box center [525, 528] width 103 height 13
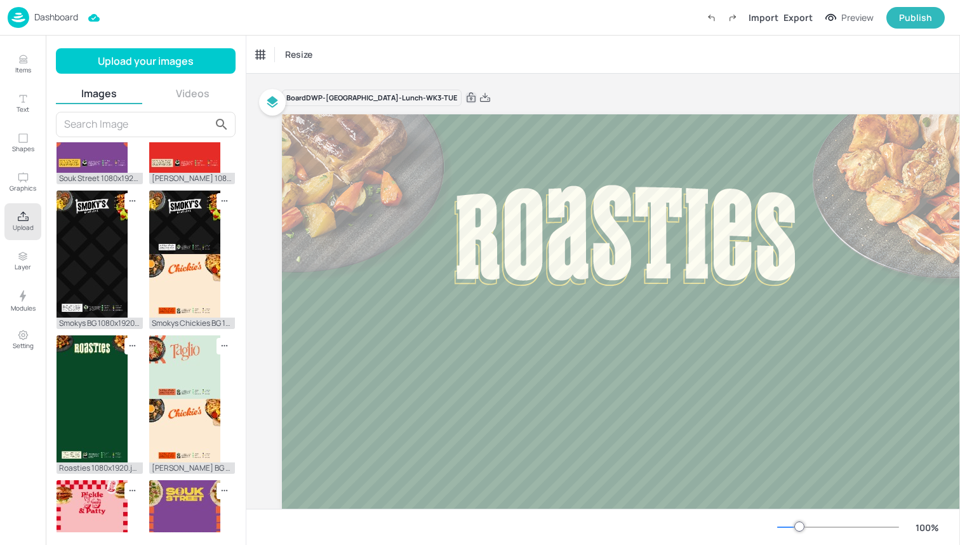
click at [20, 223] on p "Upload" at bounding box center [23, 227] width 21 height 9
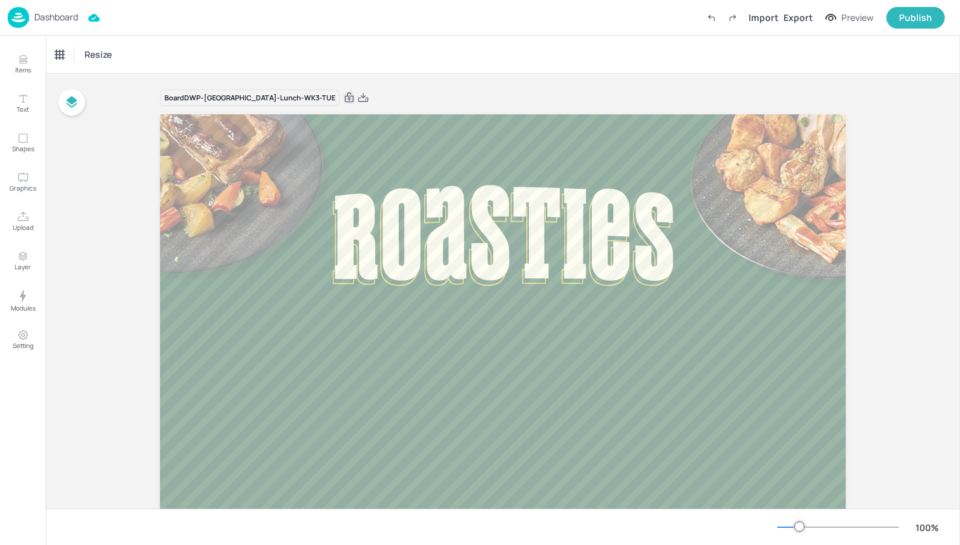
click at [345, 96] on icon at bounding box center [349, 98] width 9 height 10
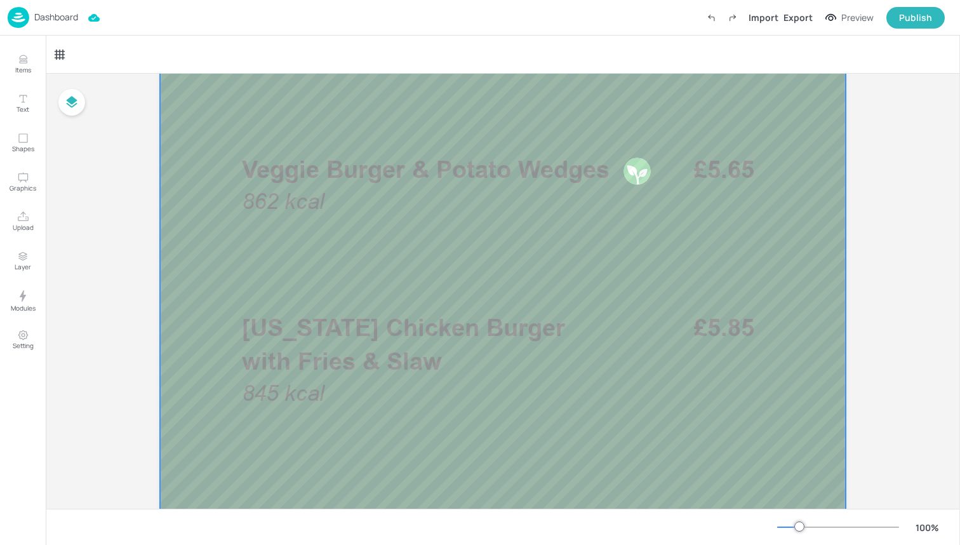
scroll to position [389, 0]
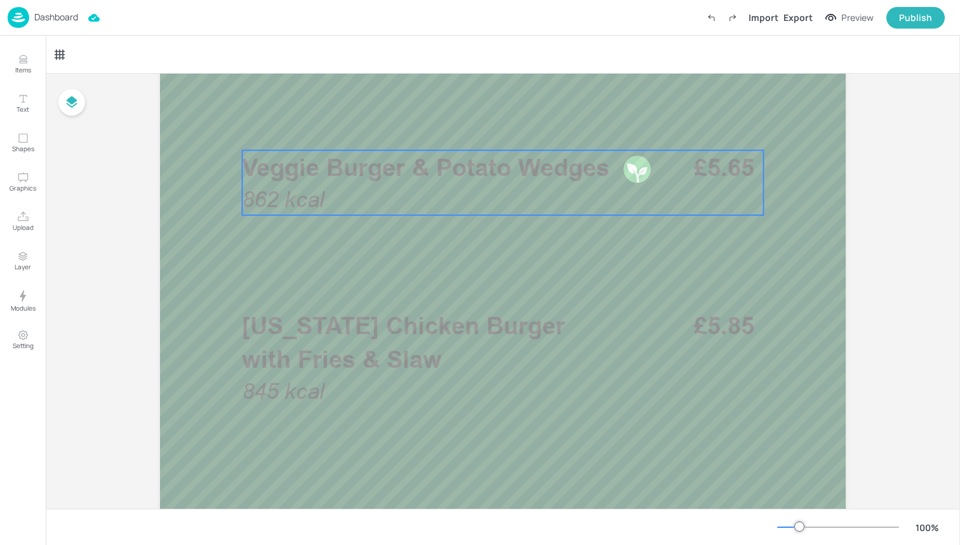
click at [352, 206] on div "Veggie Burger & Potato Wedges 862 kcal £5.65" at bounding box center [502, 182] width 521 height 65
click at [133, 62] on div "Veggie Burger & Potato Wedges" at bounding box center [114, 55] width 127 height 22
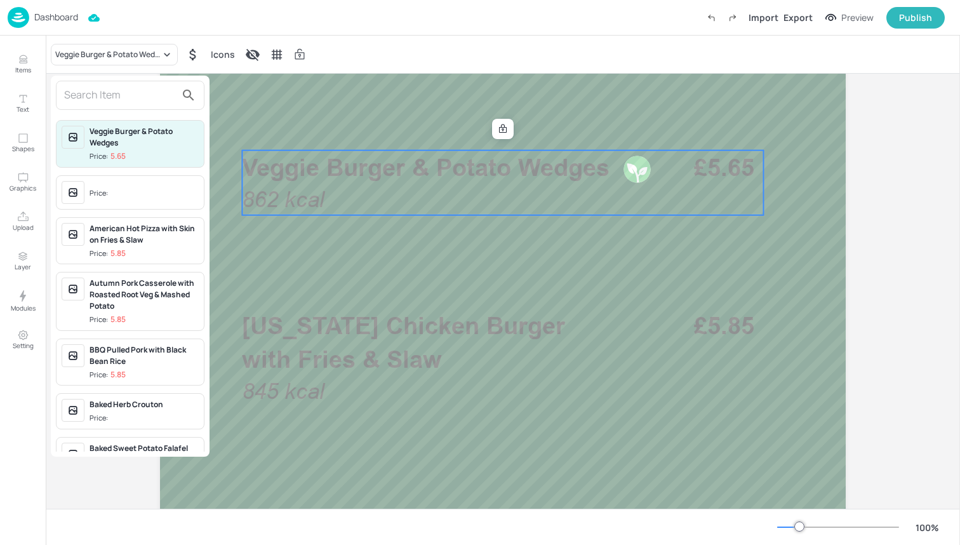
click at [131, 93] on input "text" at bounding box center [120, 95] width 112 height 20
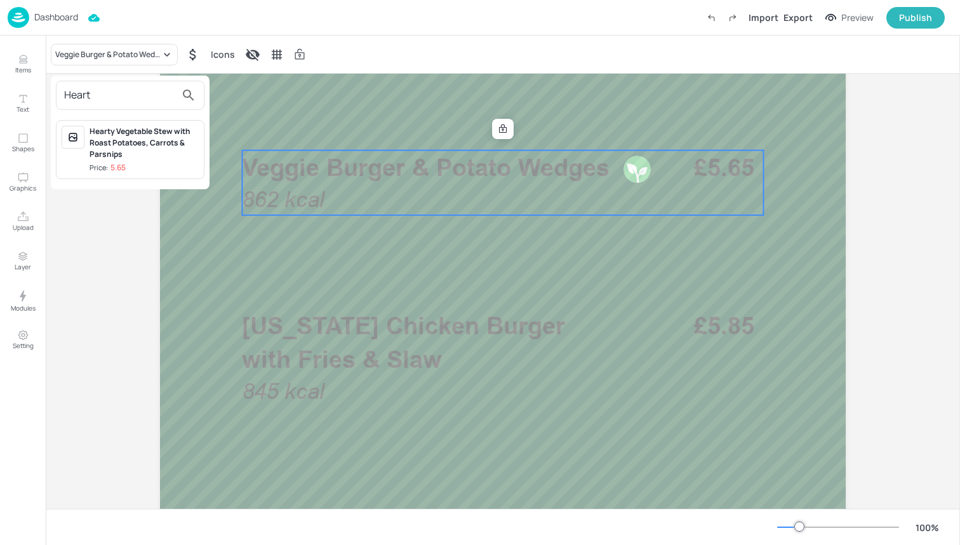
type input "Heart"
click at [143, 145] on div "Hearty Vegetable Stew with Roast Potatoes, Carrots & Parsnips" at bounding box center [144, 143] width 109 height 34
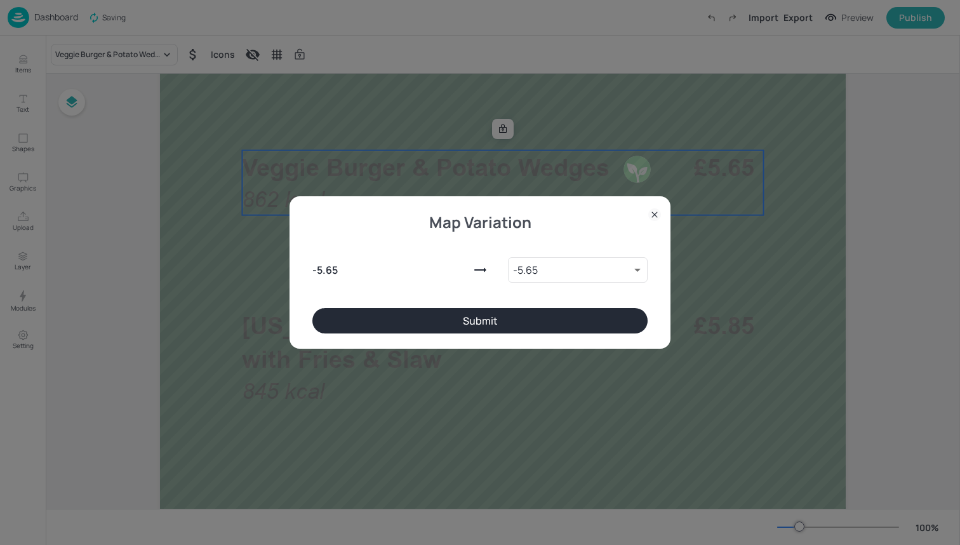
click at [394, 319] on button "Submit" at bounding box center [479, 320] width 335 height 25
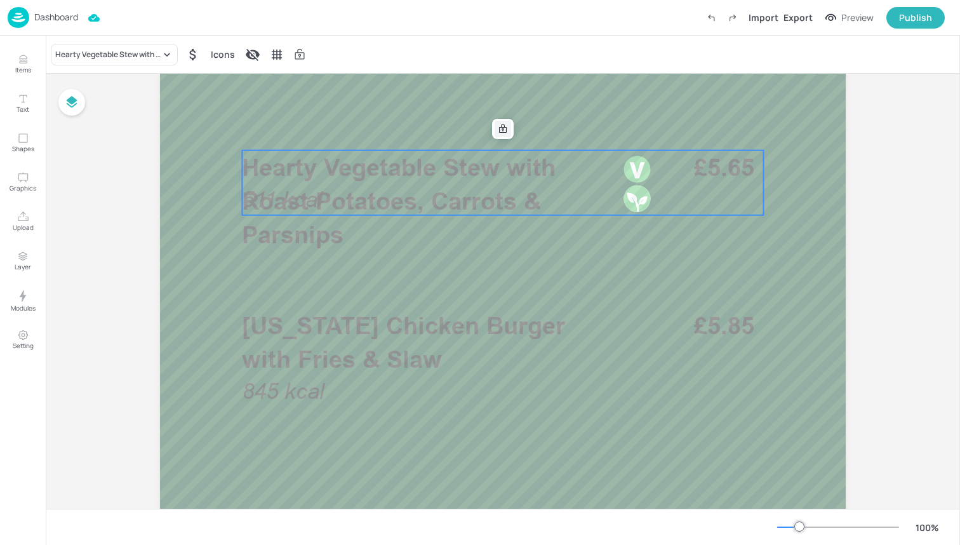
click at [504, 129] on icon at bounding box center [503, 128] width 8 height 9
click at [497, 135] on div at bounding box center [503, 129] width 17 height 17
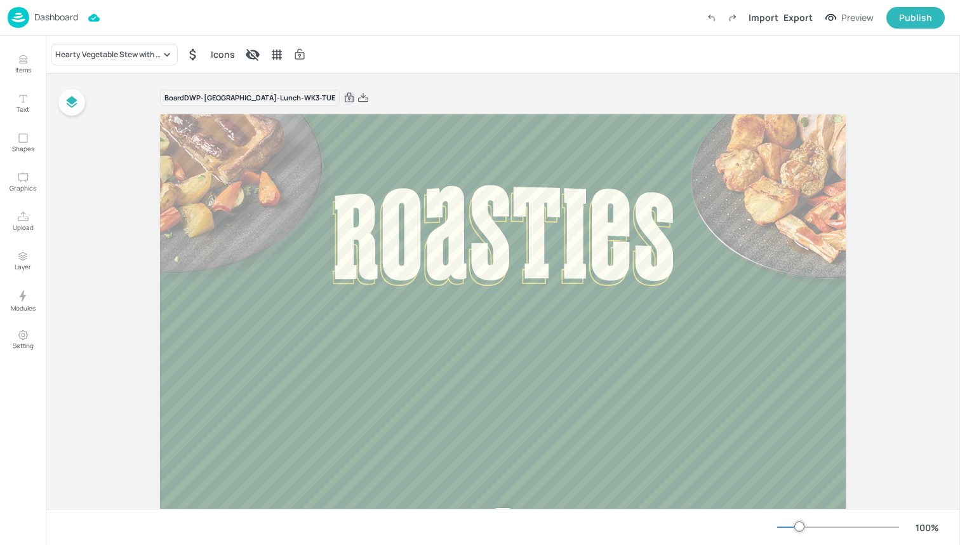
scroll to position [0, 0]
click at [345, 99] on icon at bounding box center [349, 98] width 9 height 10
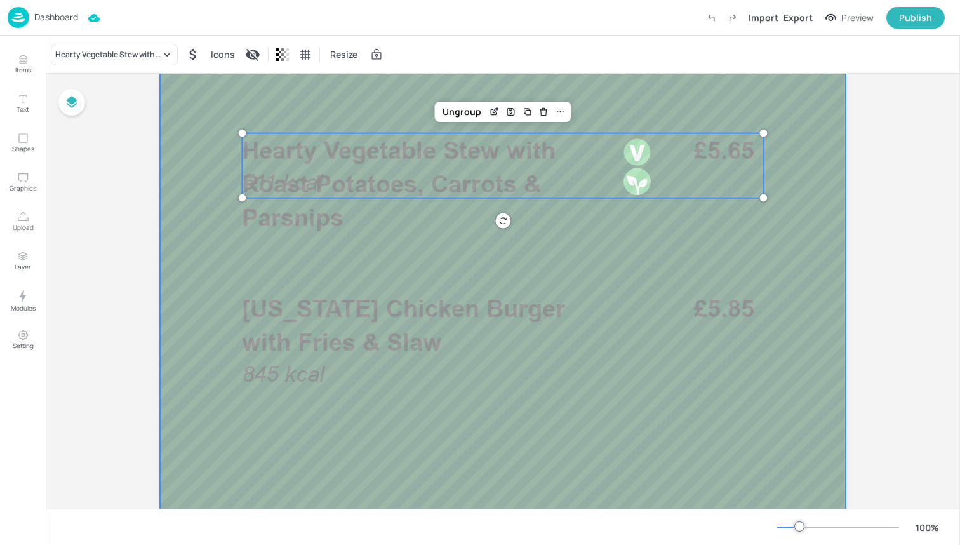
scroll to position [389, 0]
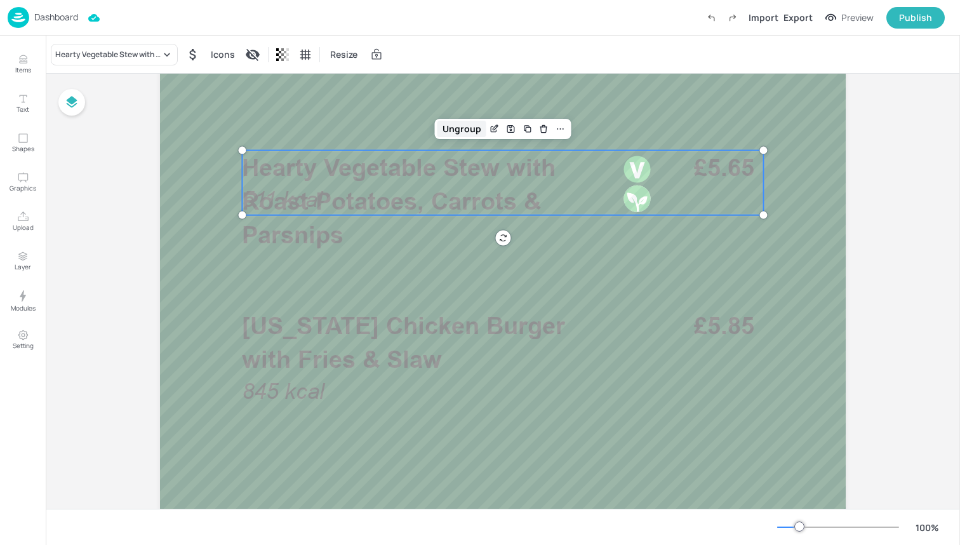
click at [466, 129] on div "Ungroup" at bounding box center [461, 129] width 49 height 17
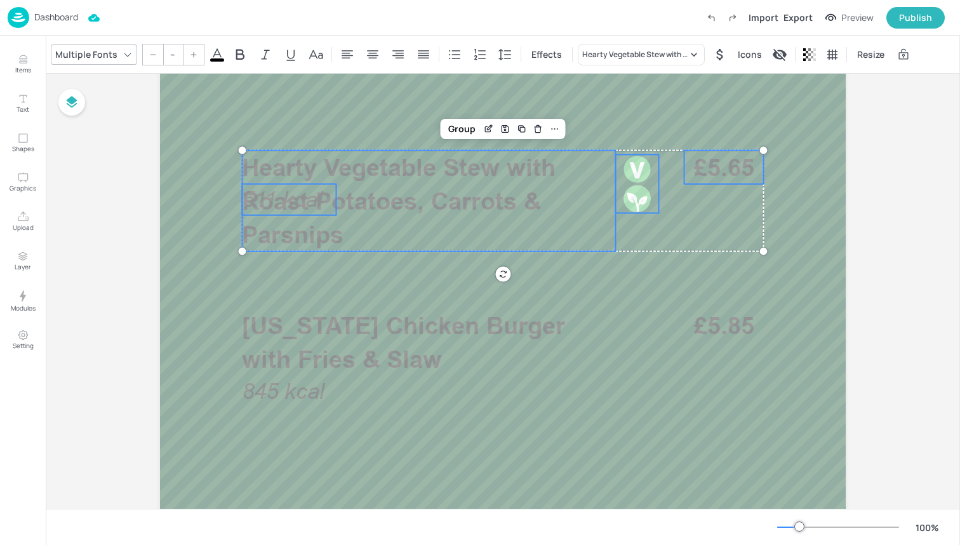
click at [302, 193] on span "511 kcal" at bounding box center [282, 199] width 81 height 25
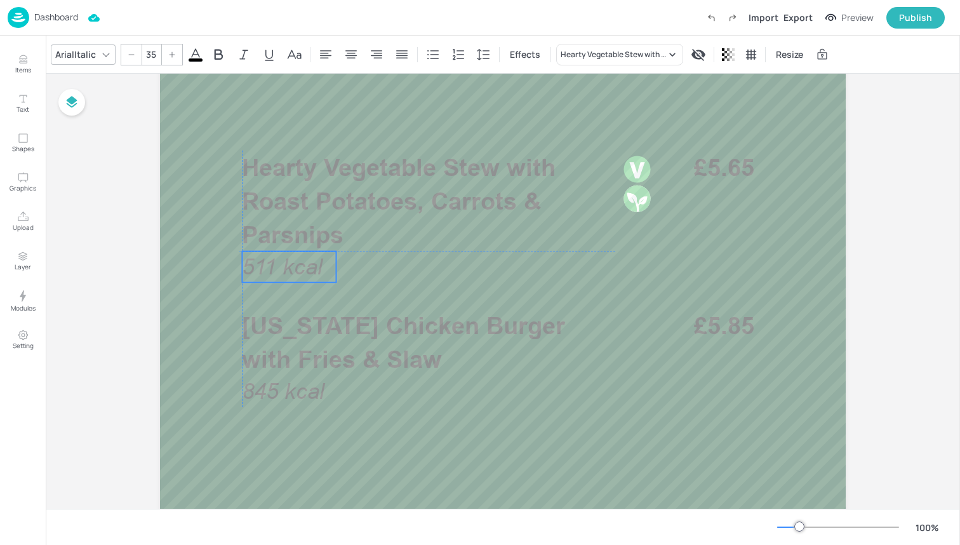
drag, startPoint x: 302, startPoint y: 193, endPoint x: 300, endPoint y: 260, distance: 67.3
click at [300, 260] on span "511 kcal" at bounding box center [282, 266] width 81 height 25
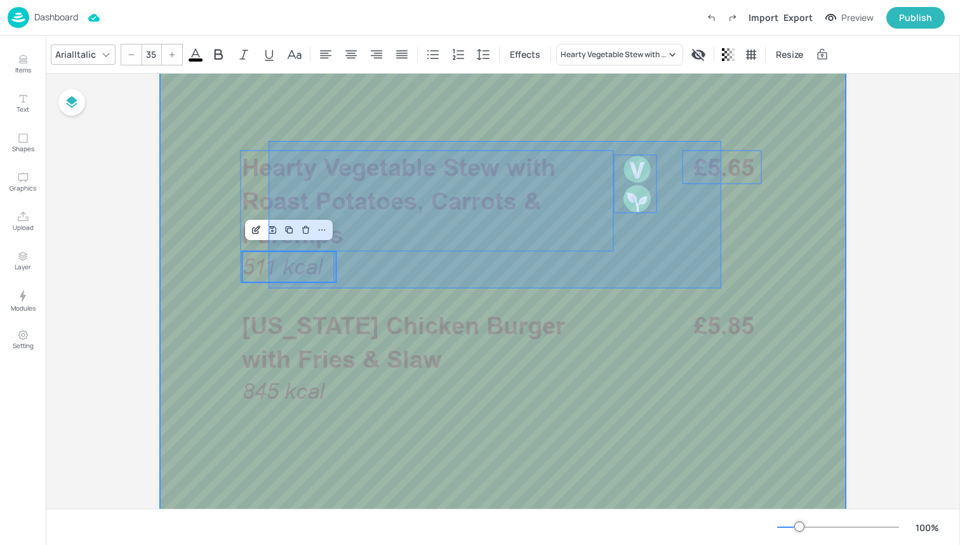
drag, startPoint x: 269, startPoint y: 288, endPoint x: 724, endPoint y: 141, distance: 479.0
click at [724, 141] on div at bounding box center [503, 334] width 686 height 1219
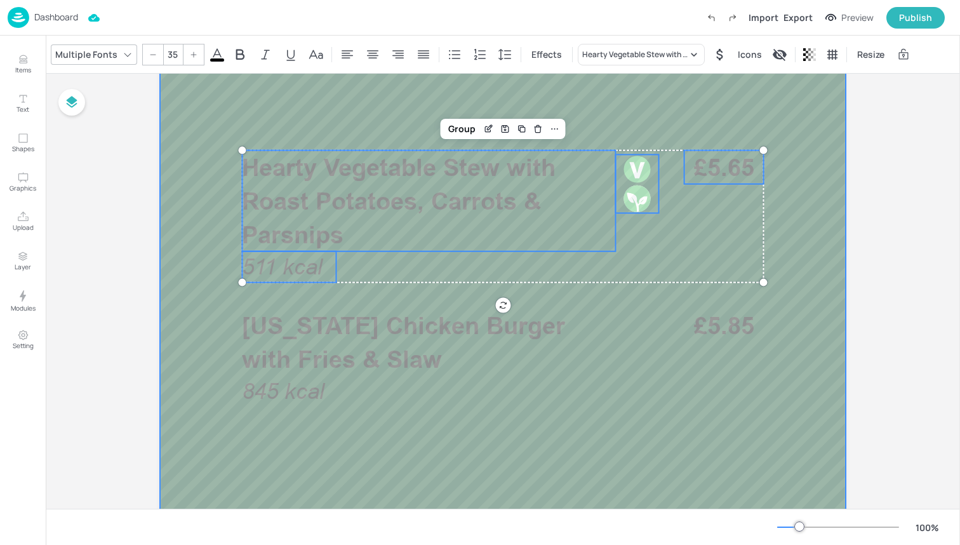
type input "--"
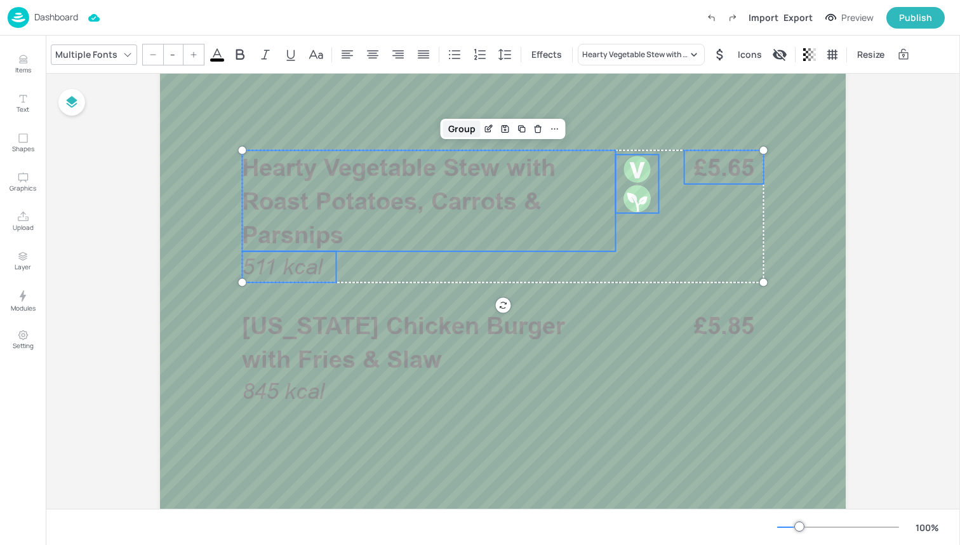
click at [469, 126] on div "Group" at bounding box center [461, 129] width 37 height 17
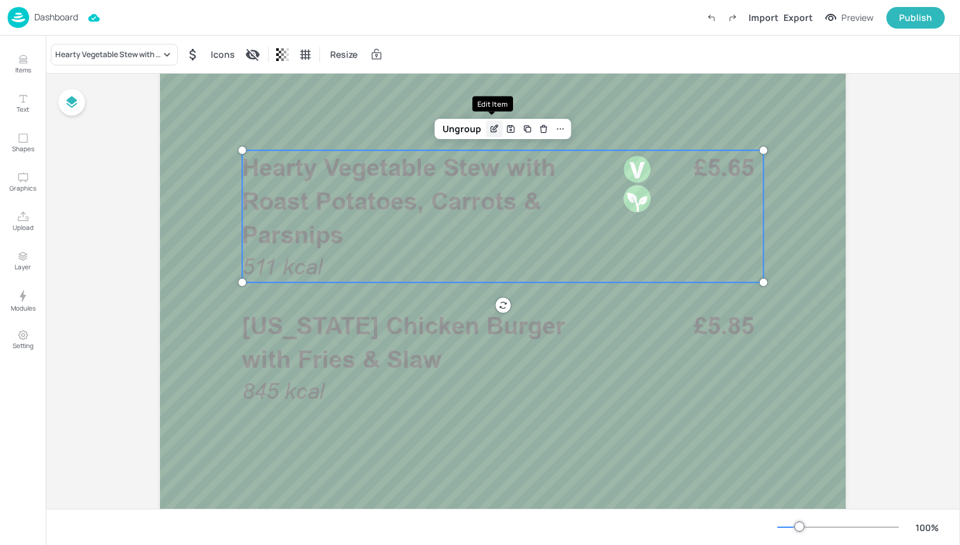
click at [495, 131] on icon "Edit Item" at bounding box center [494, 129] width 11 height 10
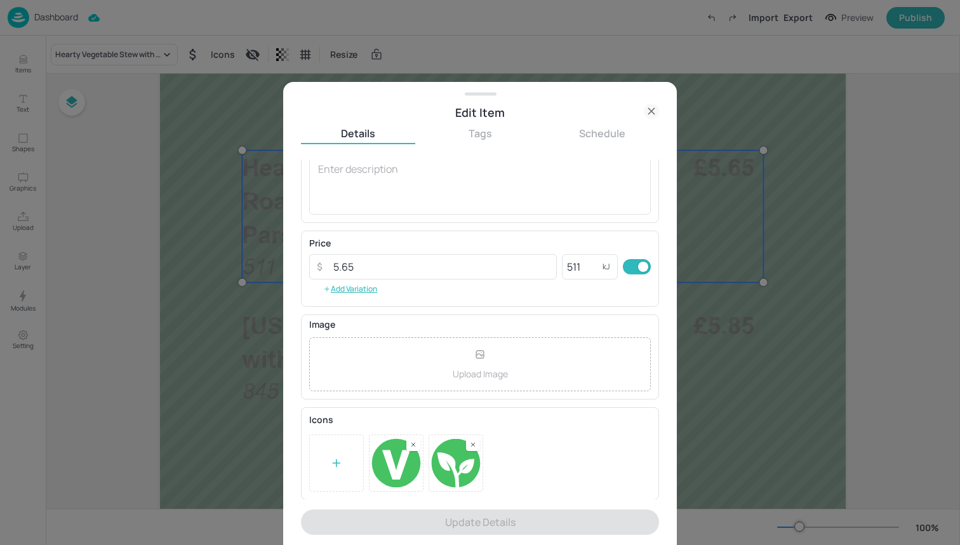
scroll to position [130, 0]
click at [416, 444] on rect at bounding box center [413, 445] width 9 height 9
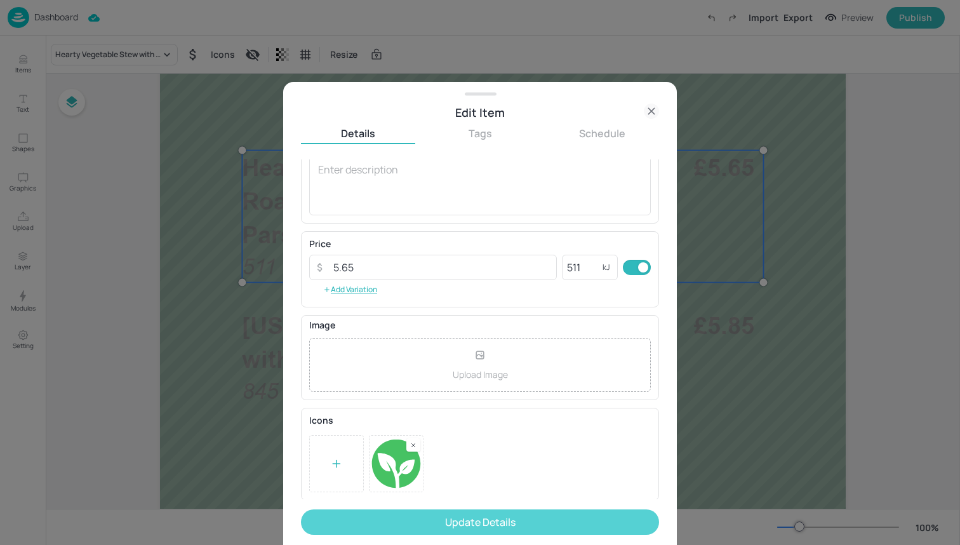
click at [445, 524] on button "Update Details" at bounding box center [480, 521] width 358 height 25
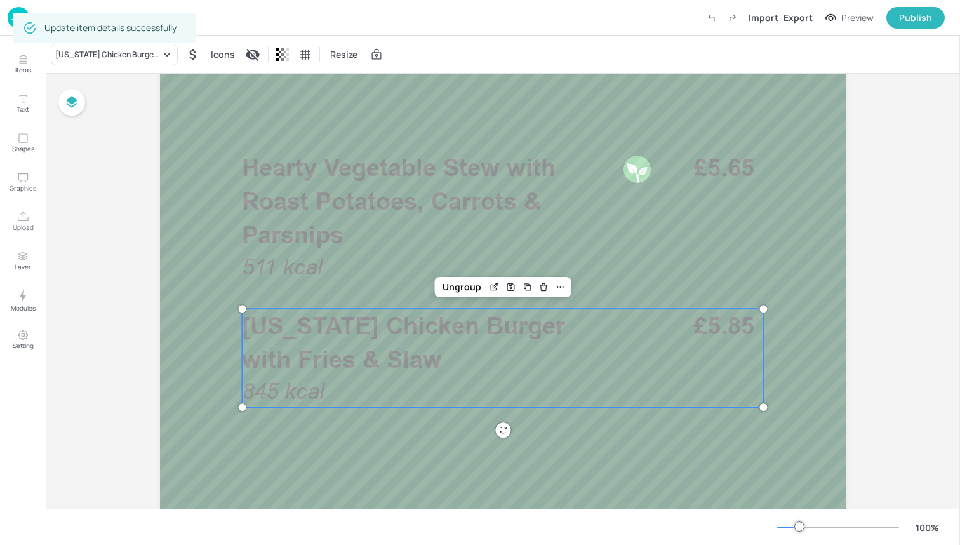
click at [518, 368] on p "[US_STATE] Chicken Burger with Fries & Slaw" at bounding box center [428, 342] width 373 height 67
click at [125, 51] on div "[US_STATE] Chicken Burger with Fries & Slaw" at bounding box center [107, 54] width 105 height 11
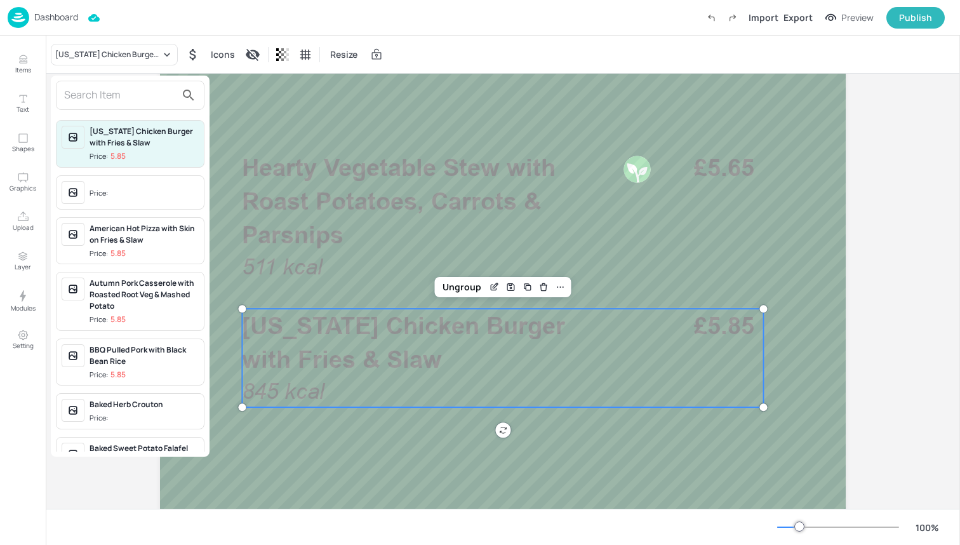
click at [135, 98] on input "text" at bounding box center [120, 95] width 112 height 20
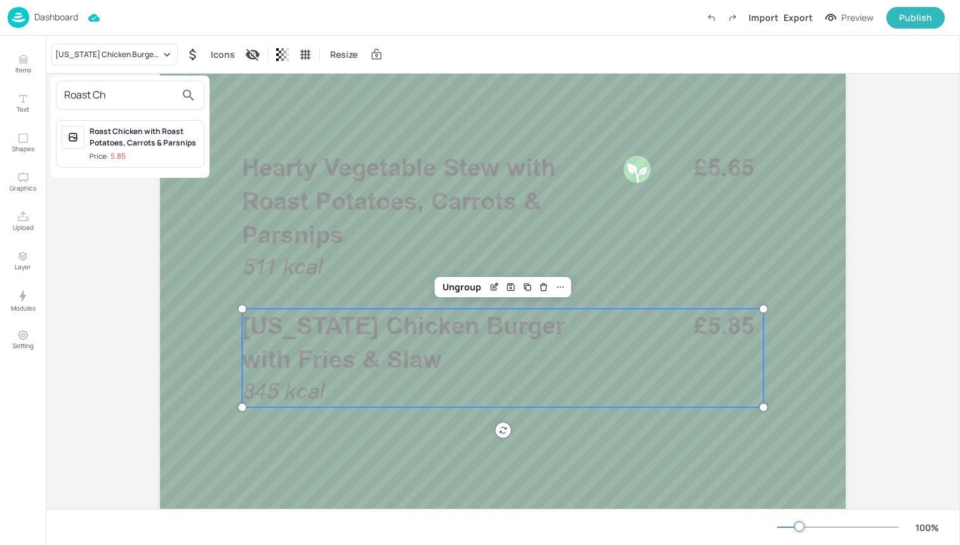
type input "Roast Ch"
drag, startPoint x: 135, startPoint y: 98, endPoint x: 138, endPoint y: 150, distance: 51.6
click at [138, 150] on div "Roast Chicken with Roast Potatoes, Carrots & Parsnips Price: 5.85" at bounding box center [144, 144] width 109 height 36
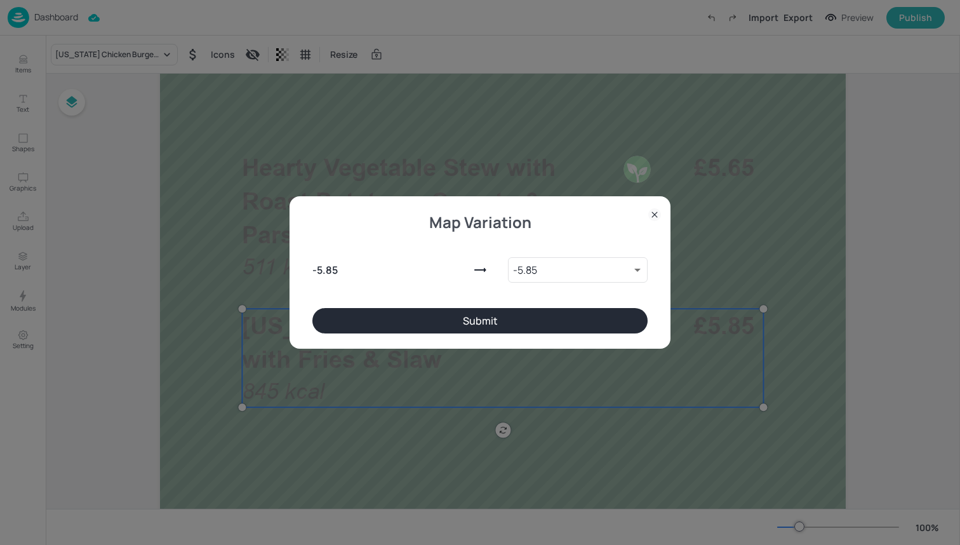
click at [433, 326] on button "Submit" at bounding box center [479, 320] width 335 height 25
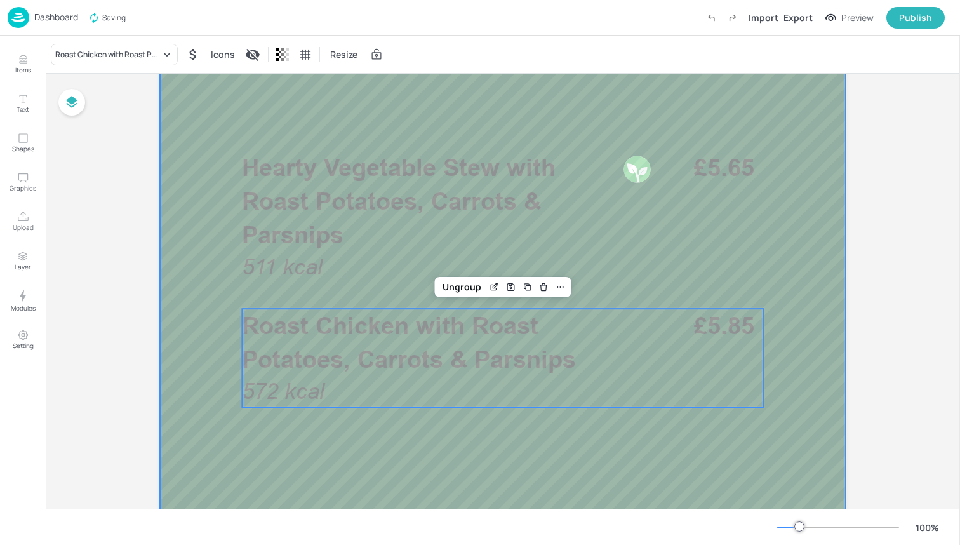
click at [371, 439] on div at bounding box center [503, 334] width 686 height 1219
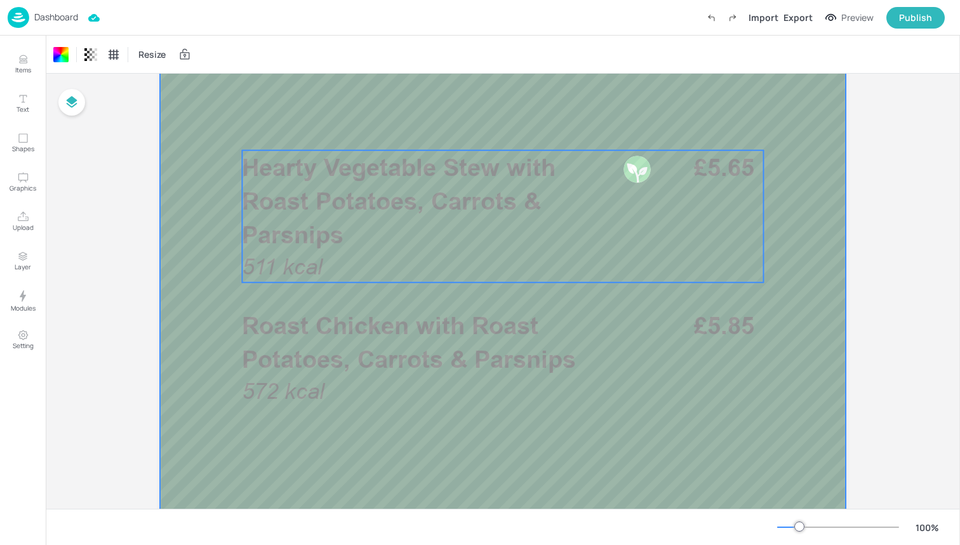
click at [442, 222] on p "Hearty Vegetable Stew with Roast Potatoes, Carrots & Parsnips" at bounding box center [428, 201] width 373 height 102
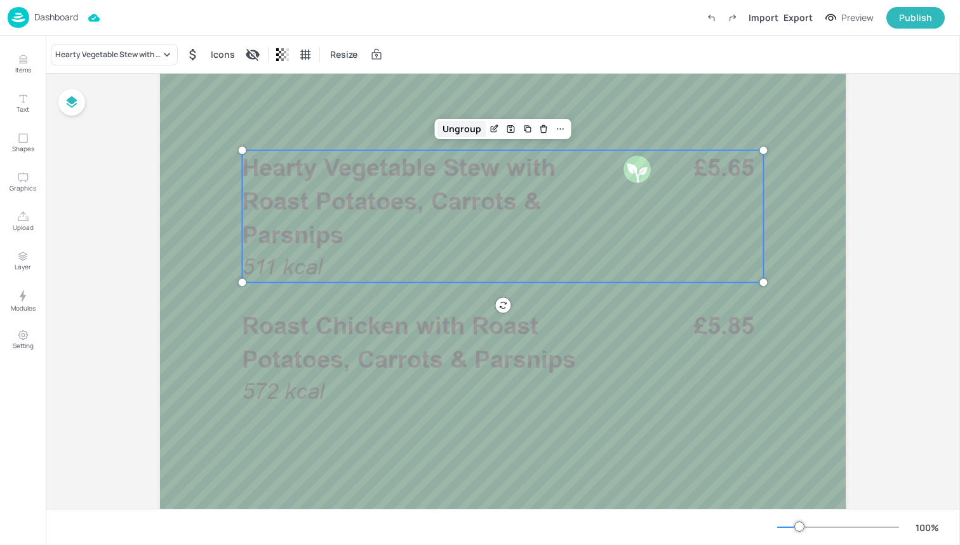
click at [458, 123] on div "Ungroup" at bounding box center [461, 129] width 49 height 17
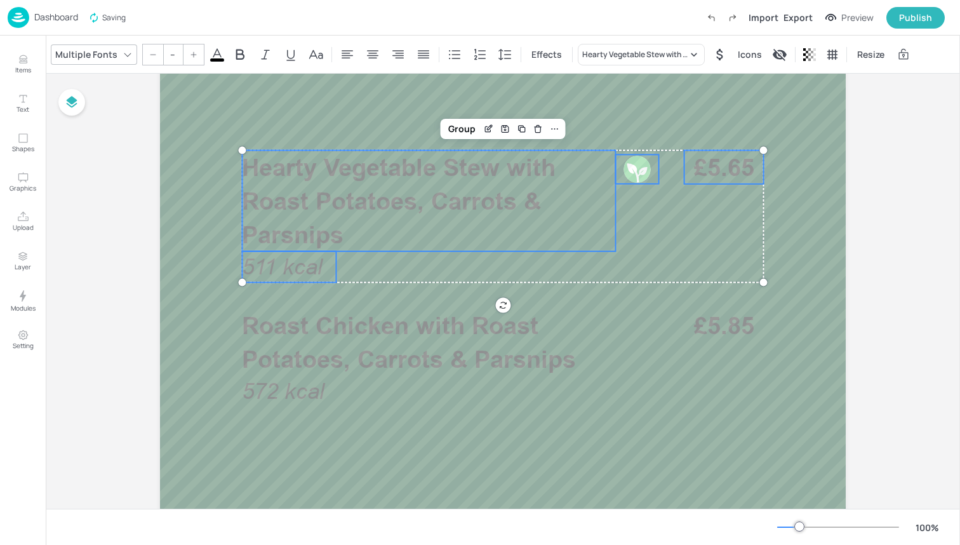
click at [220, 55] on icon at bounding box center [217, 54] width 15 height 15
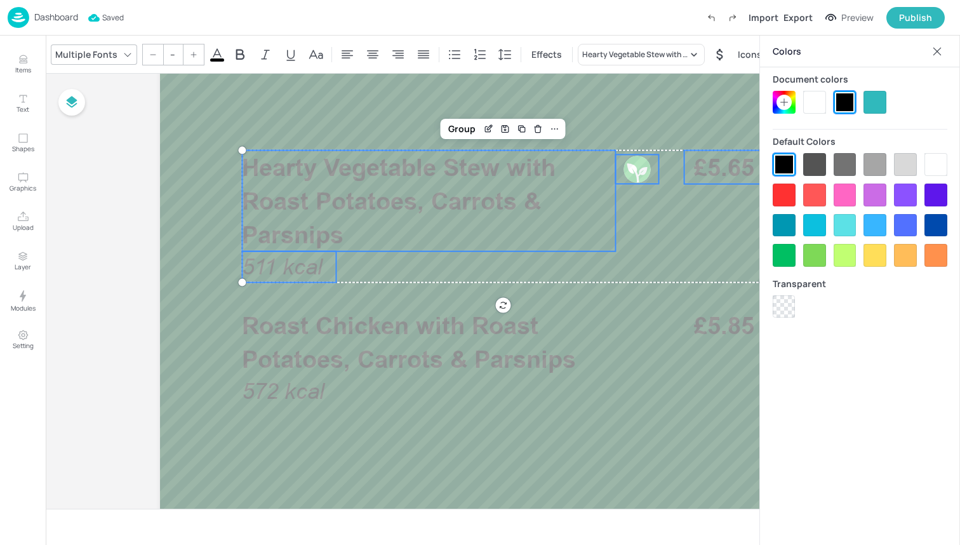
click at [807, 100] on div at bounding box center [814, 102] width 23 height 23
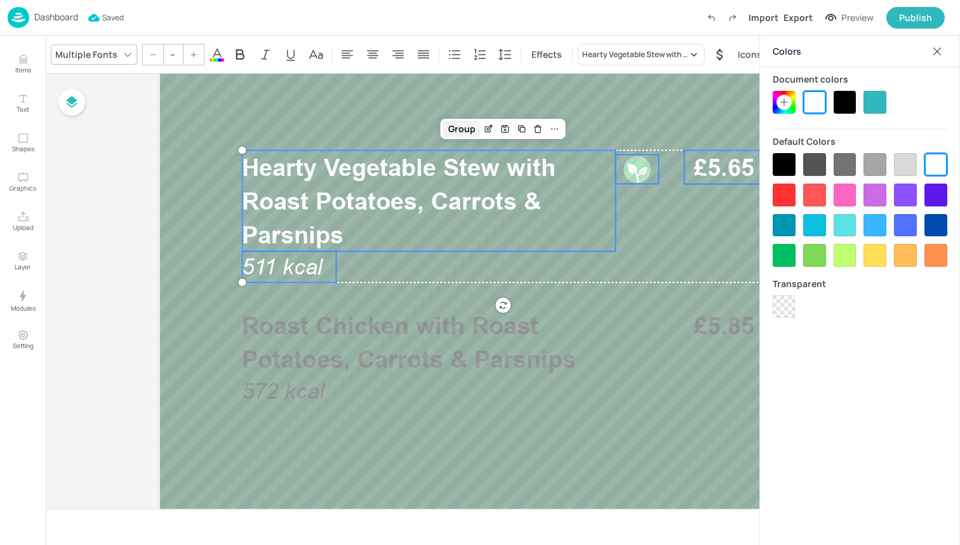
click at [459, 131] on div "Group" at bounding box center [461, 129] width 37 height 17
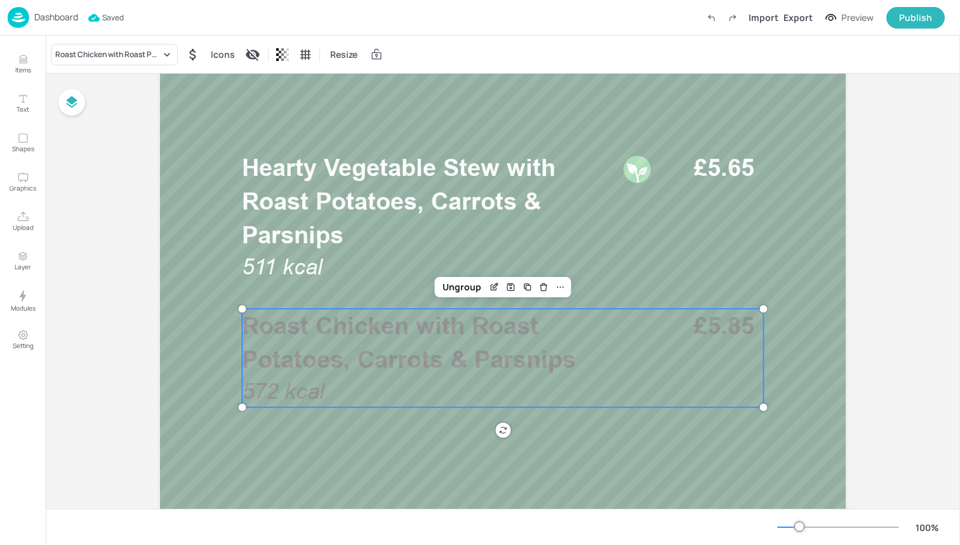
click at [456, 350] on span "Roast Chicken with Roast Potatoes, Carrots & Parsnips" at bounding box center [409, 342] width 334 height 62
click at [464, 284] on div "Ungroup" at bounding box center [461, 287] width 49 height 17
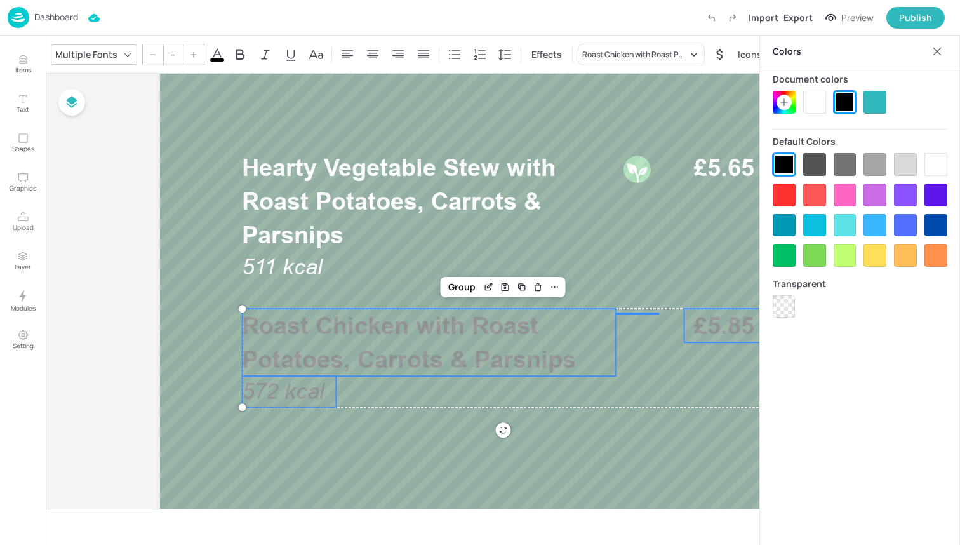
click at [815, 111] on div at bounding box center [814, 102] width 23 height 23
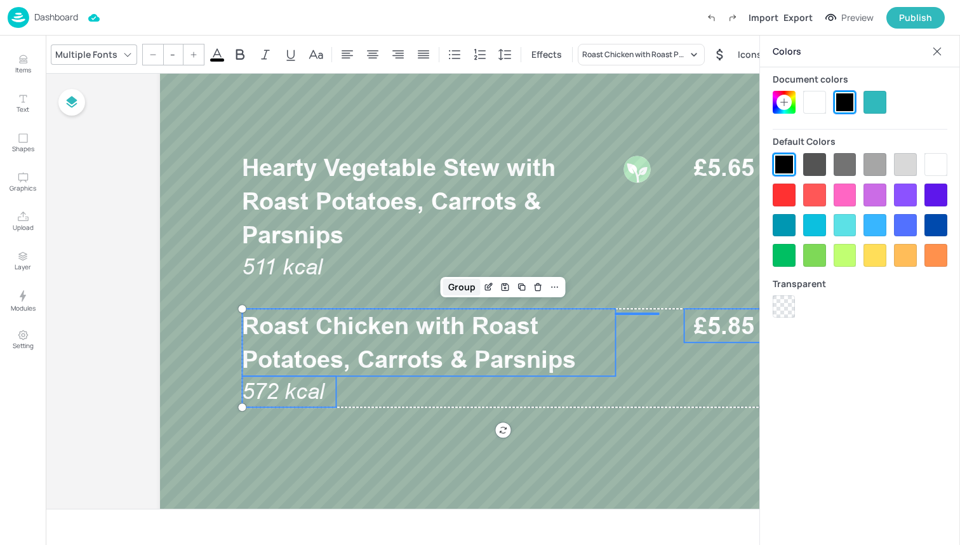
click at [465, 293] on div "Group" at bounding box center [461, 287] width 37 height 17
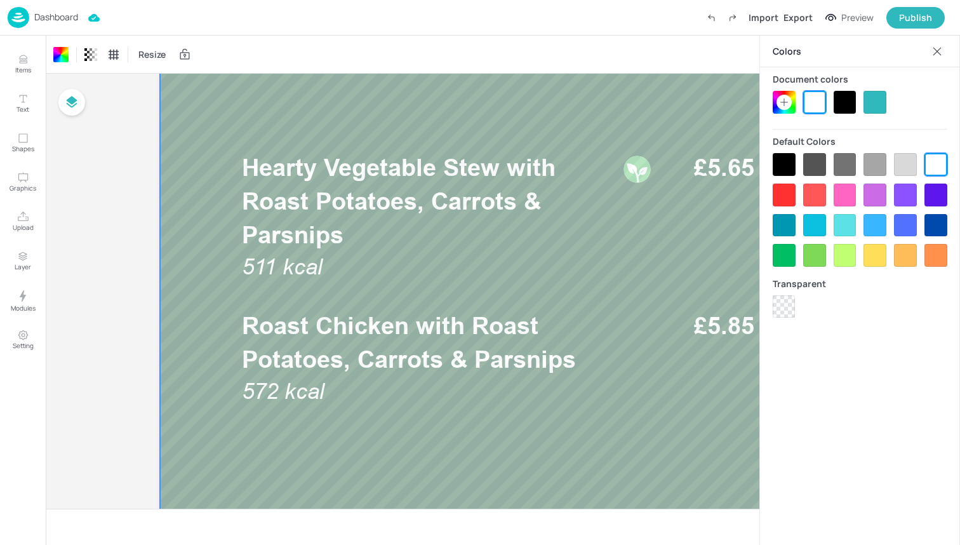
click at [933, 49] on icon at bounding box center [937, 51] width 13 height 13
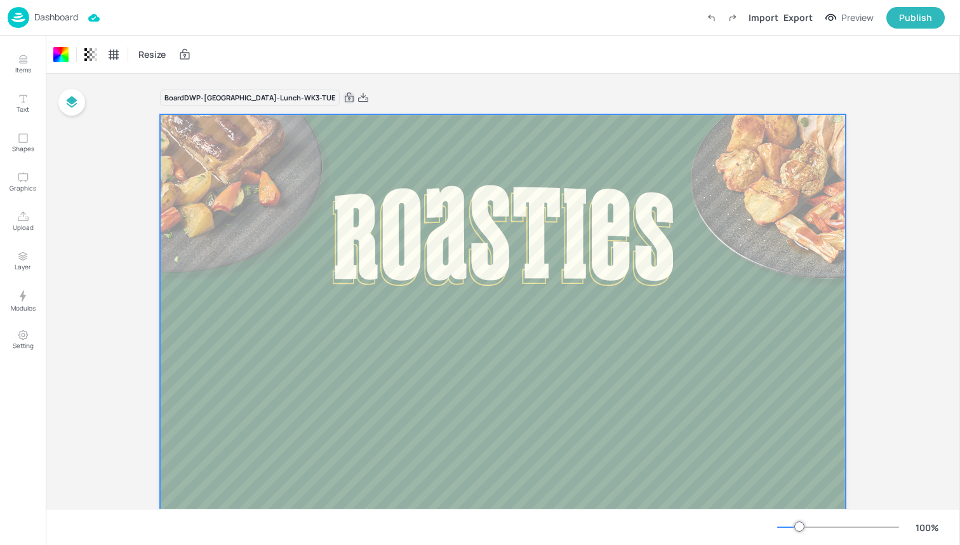
click at [20, 18] on img at bounding box center [19, 17] width 22 height 21
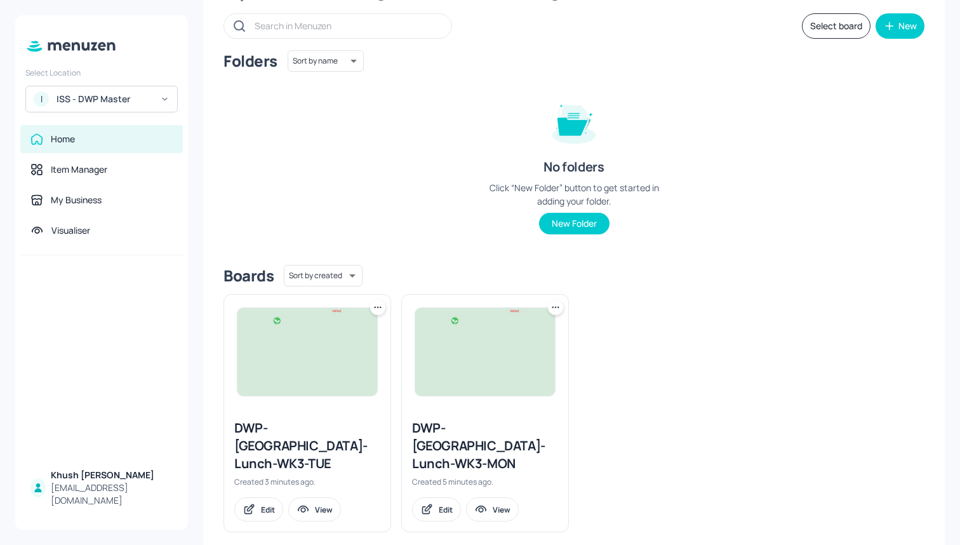
scroll to position [66, 0]
click at [376, 306] on icon at bounding box center [377, 308] width 13 height 13
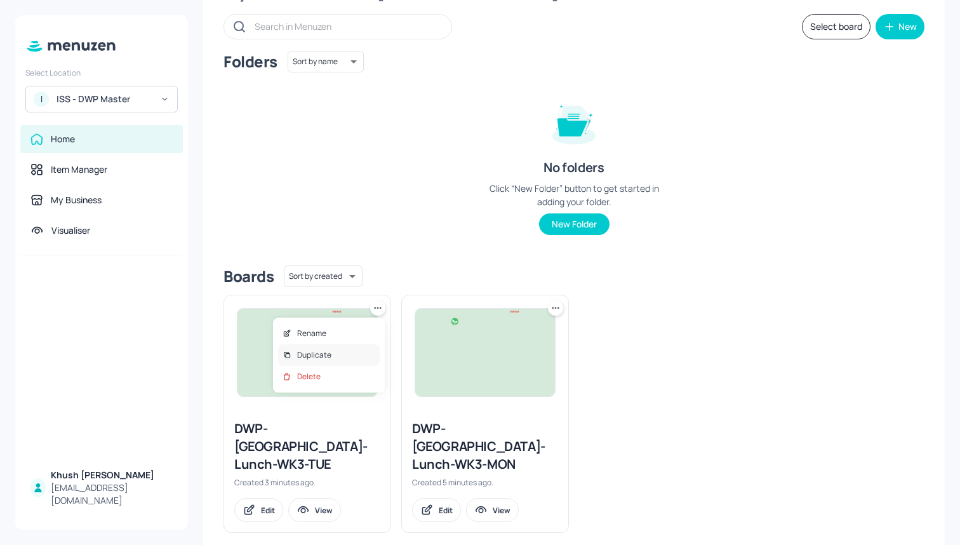
click at [337, 353] on div "Duplicate" at bounding box center [329, 355] width 102 height 22
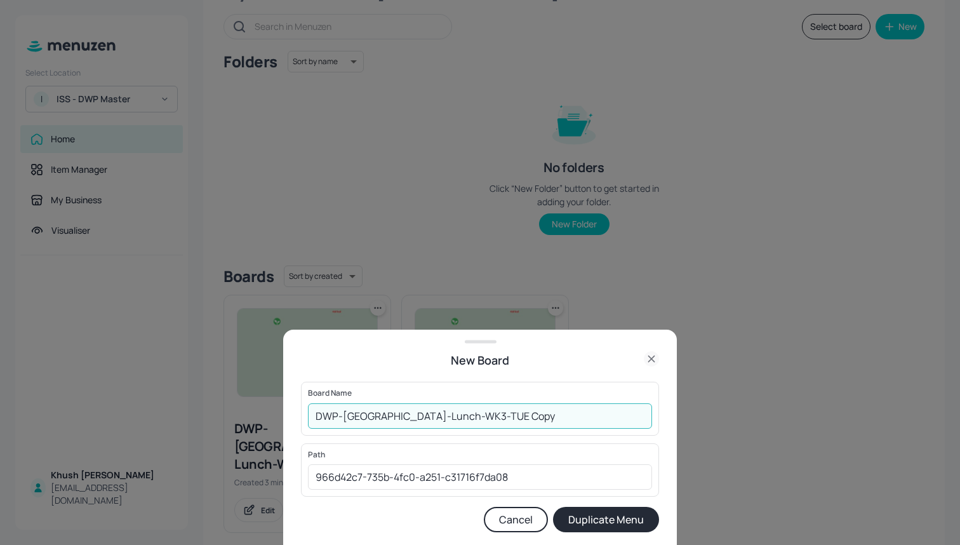
drag, startPoint x: 503, startPoint y: 414, endPoint x: 433, endPoint y: 413, distance: 70.5
click at [433, 413] on input "DWP-Leeds-Lunch-WK3-TUE Copy" at bounding box center [480, 415] width 344 height 25
type input "DWP-[GEOGRAPHIC_DATA]-Lunch-WK3-WED"
click at [622, 512] on button "Duplicate Menu" at bounding box center [606, 519] width 106 height 25
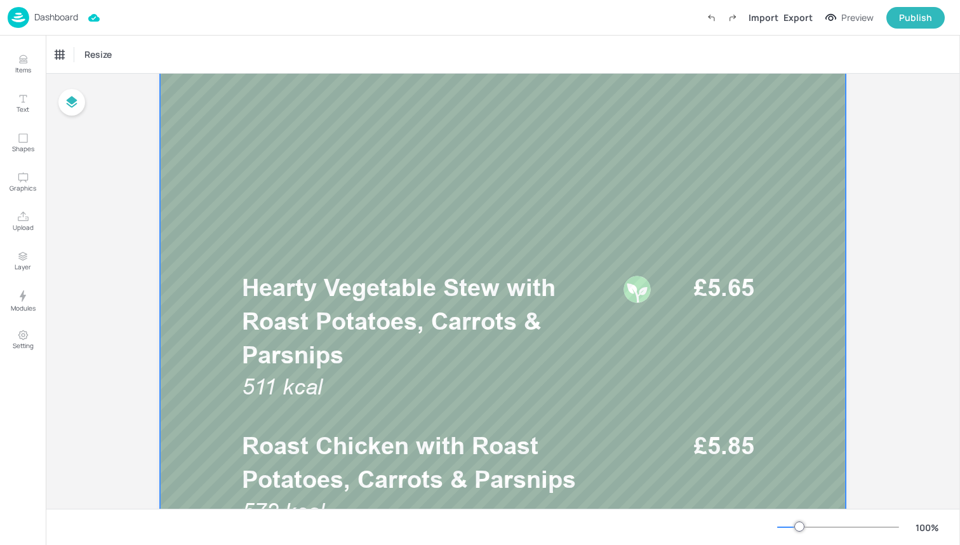
scroll to position [303, 0]
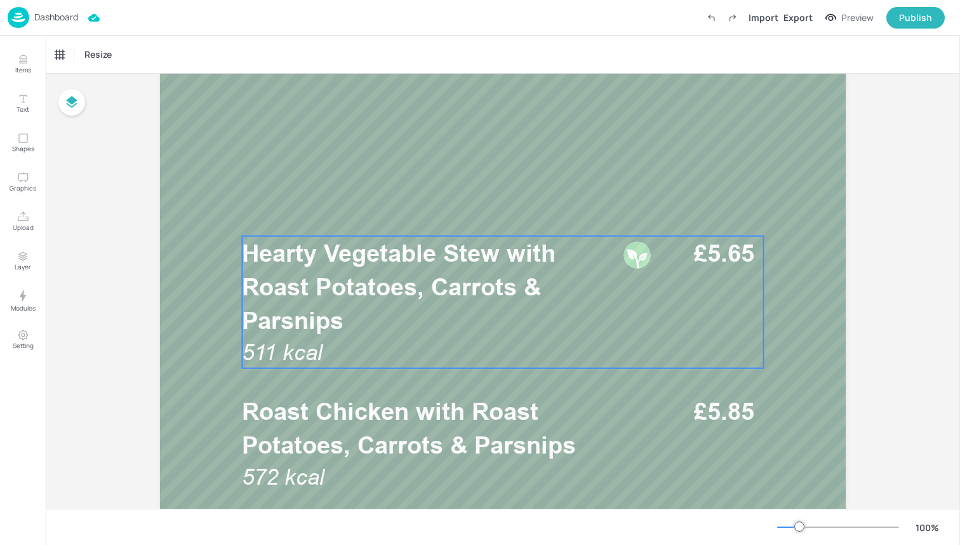
click at [476, 295] on span "Hearty Vegetable Stew with Roast Potatoes, Carrots & Parsnips" at bounding box center [399, 287] width 314 height 96
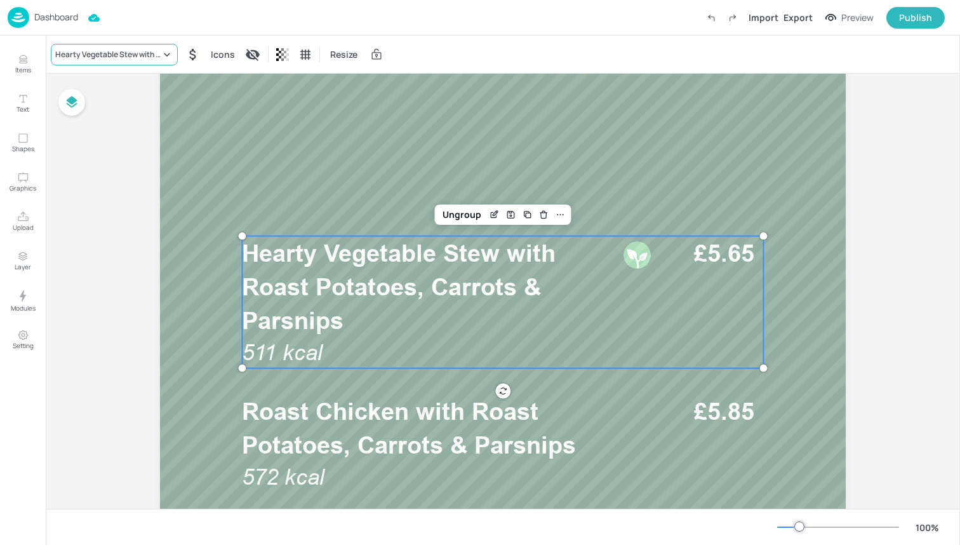
click at [151, 46] on div "Hearty Vegetable Stew with Roast Potatoes, Carrots & Parsnips" at bounding box center [114, 55] width 127 height 22
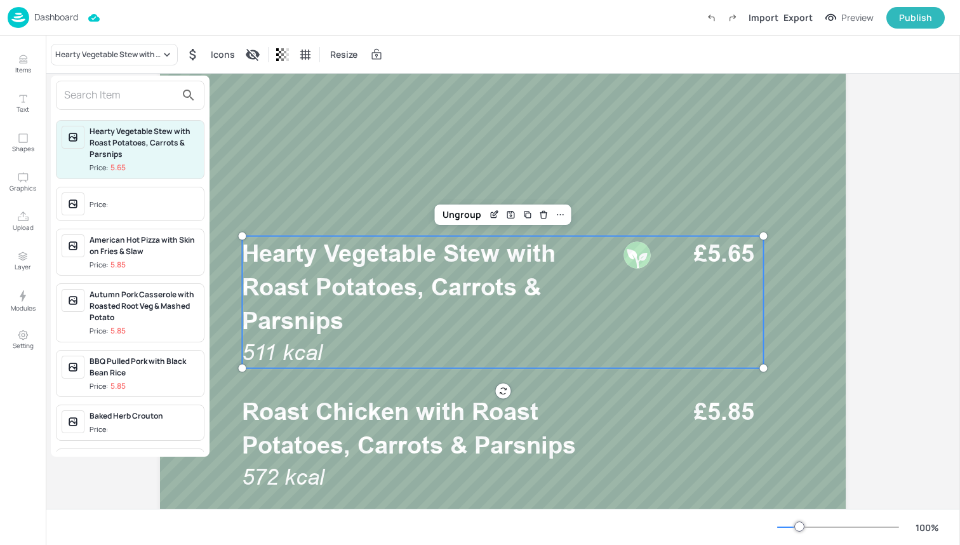
click at [136, 91] on input "text" at bounding box center [120, 95] width 112 height 20
click at [129, 92] on input "text" at bounding box center [120, 95] width 112 height 20
click at [121, 93] on input "text" at bounding box center [120, 95] width 112 height 20
click at [138, 95] on input "text" at bounding box center [120, 95] width 112 height 20
click at [113, 97] on input "text" at bounding box center [120, 95] width 112 height 20
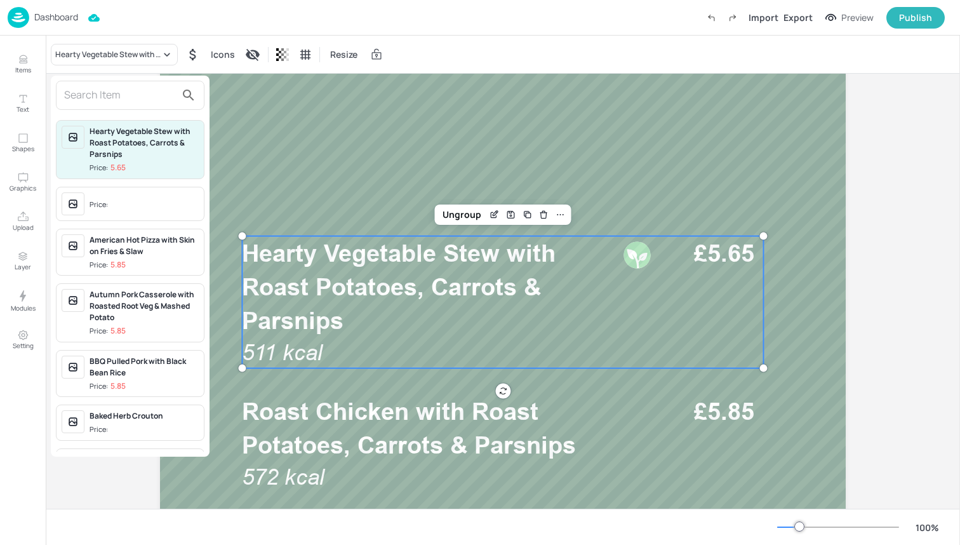
click at [113, 97] on input "text" at bounding box center [120, 95] width 112 height 20
click at [112, 101] on input "text" at bounding box center [120, 95] width 112 height 20
click at [116, 107] on div at bounding box center [130, 95] width 149 height 29
click at [116, 104] on input "text" at bounding box center [120, 95] width 112 height 20
click at [126, 98] on input "text" at bounding box center [120, 95] width 112 height 20
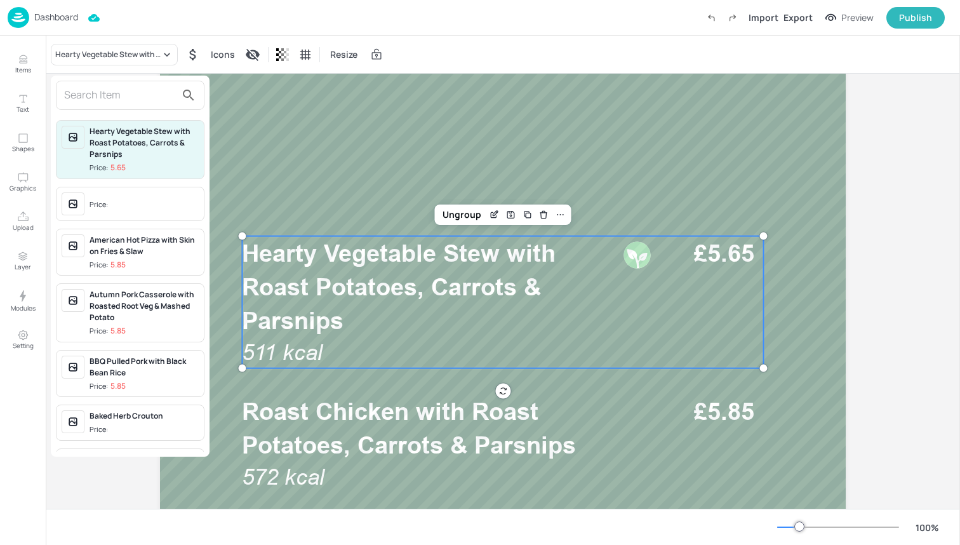
click at [126, 98] on input "text" at bounding box center [120, 95] width 112 height 20
click at [75, 98] on input "text" at bounding box center [120, 95] width 112 height 20
click at [90, 61] on div at bounding box center [480, 272] width 960 height 545
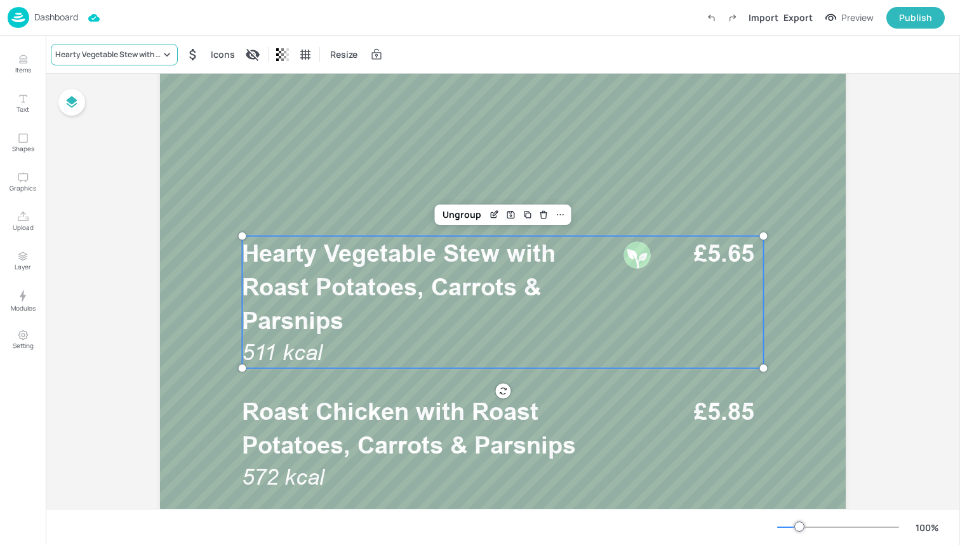
click at [130, 60] on div "Hearty Vegetable Stew with Roast Potatoes, Carrots & Parsnips" at bounding box center [114, 55] width 127 height 22
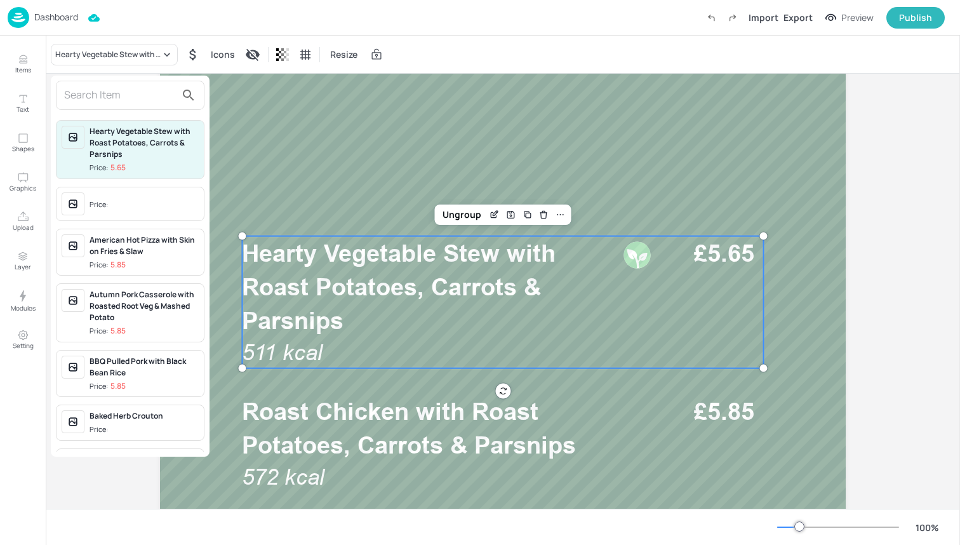
click at [124, 91] on input "text" at bounding box center [120, 95] width 112 height 20
click at [150, 96] on input "text" at bounding box center [120, 95] width 112 height 20
click at [102, 95] on input "text" at bounding box center [120, 95] width 112 height 20
click at [132, 56] on div at bounding box center [480, 272] width 960 height 545
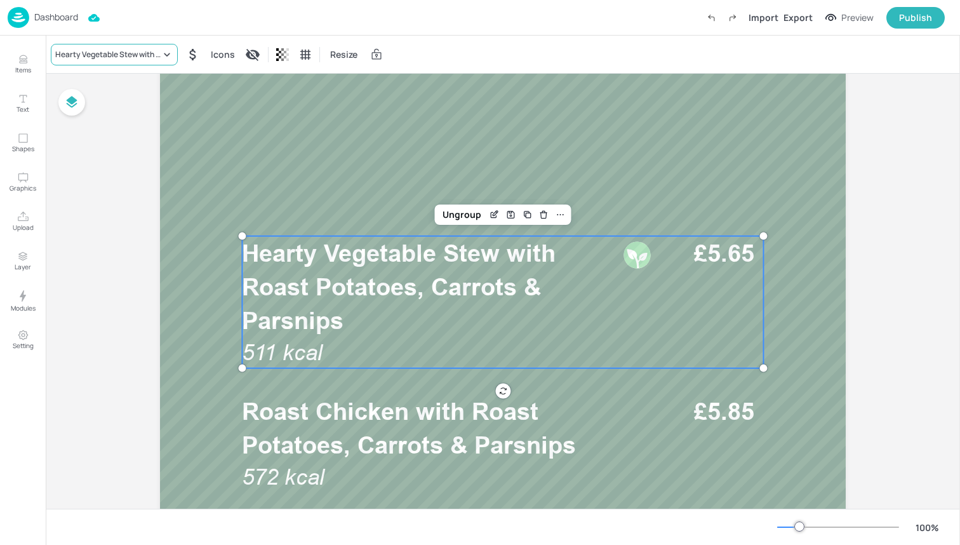
click at [129, 56] on div "Hearty Vegetable Stew with Roast Potatoes, Carrots & Parsnips" at bounding box center [107, 54] width 105 height 11
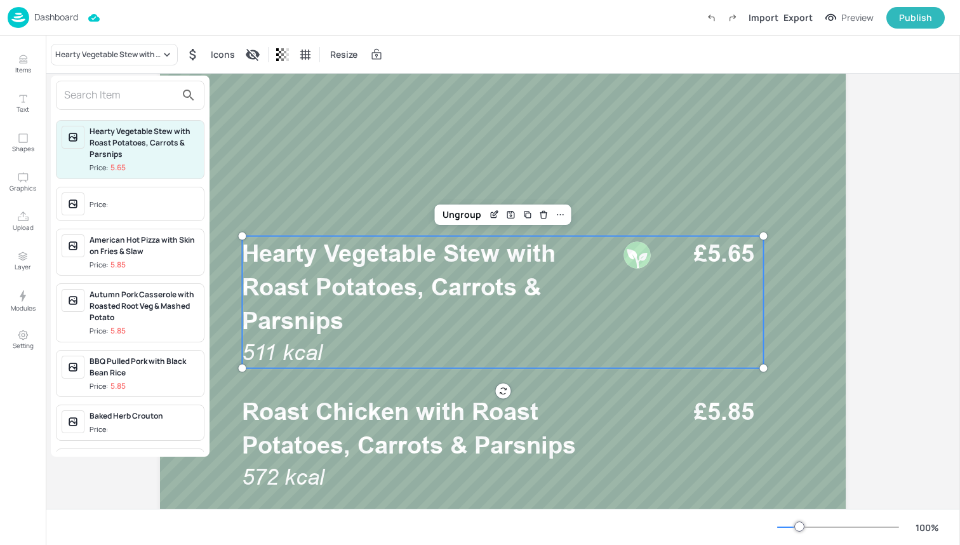
click at [116, 95] on input "text" at bounding box center [120, 95] width 112 height 20
click at [136, 96] on input "text" at bounding box center [120, 95] width 112 height 20
click at [121, 98] on input "text" at bounding box center [120, 95] width 112 height 20
drag, startPoint x: 121, startPoint y: 98, endPoint x: 128, endPoint y: 79, distance: 20.5
click at [122, 97] on input "text" at bounding box center [120, 95] width 112 height 20
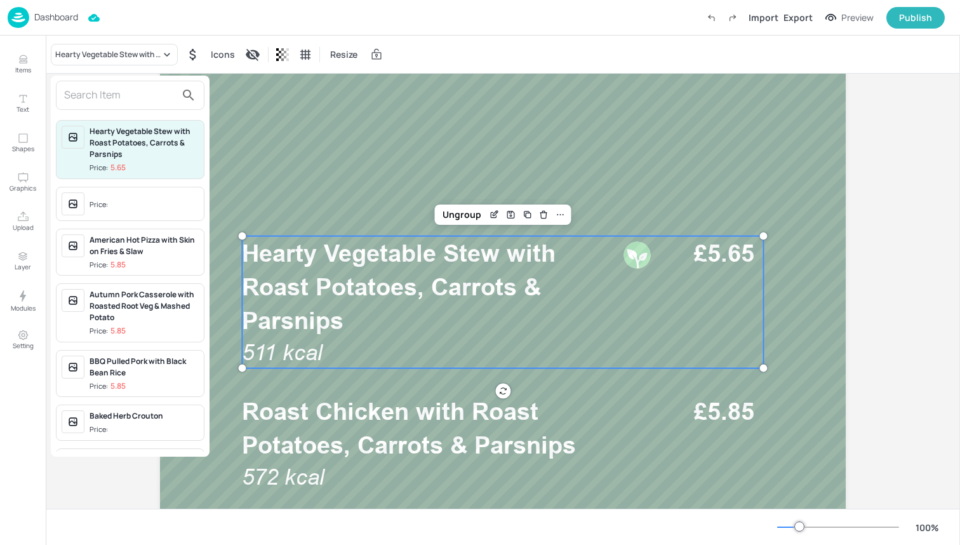
click at [139, 62] on div at bounding box center [480, 272] width 960 height 545
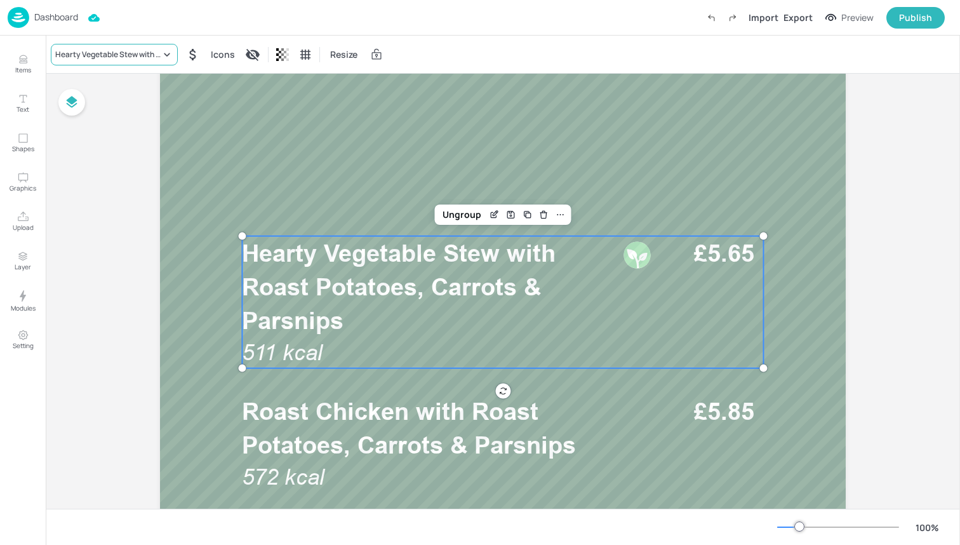
click at [142, 61] on div "Hearty Vegetable Stew with Roast Potatoes, Carrots & Parsnips" at bounding box center [114, 55] width 127 height 22
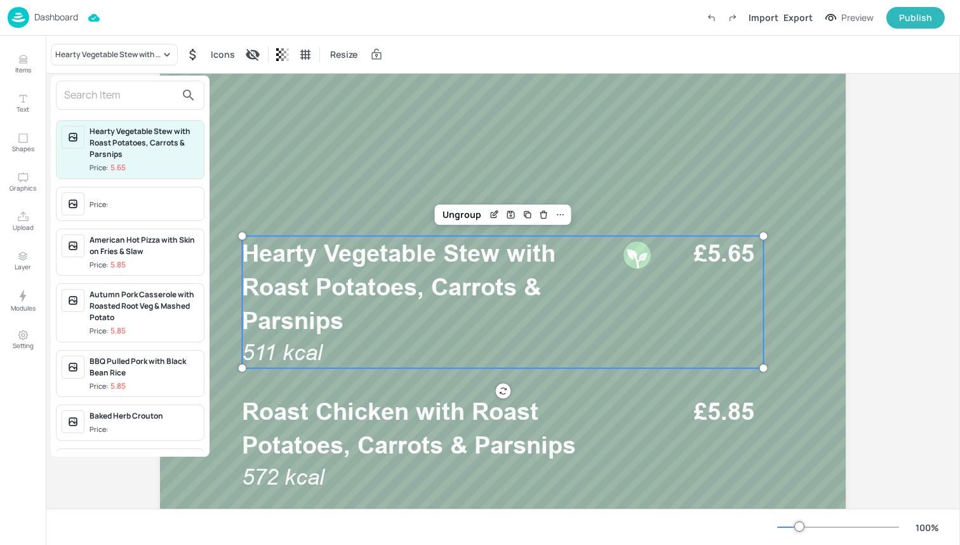
click at [142, 60] on div at bounding box center [480, 272] width 960 height 545
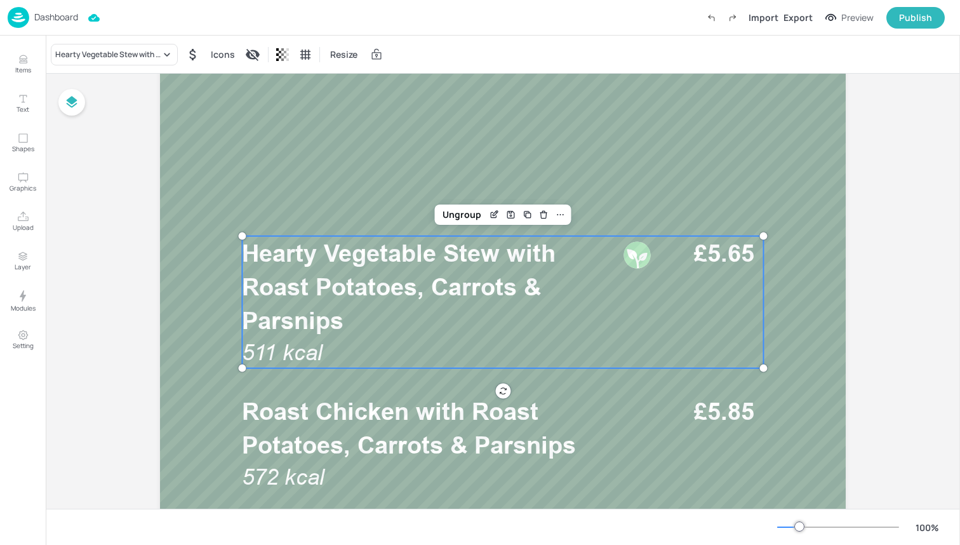
click at [364, 274] on span "Hearty Vegetable Stew with Roast Potatoes, Carrots & Parsnips" at bounding box center [399, 287] width 314 height 96
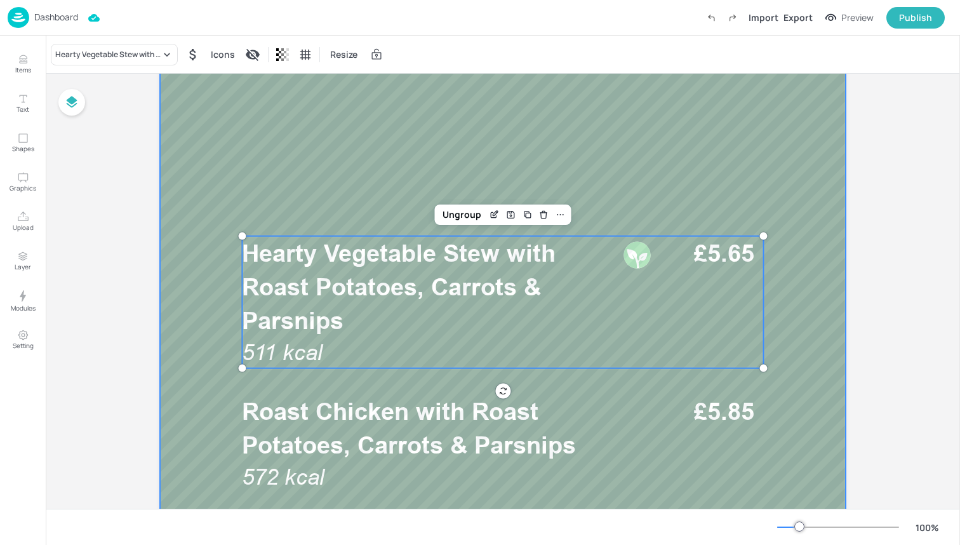
click at [367, 186] on div at bounding box center [503, 420] width 686 height 1219
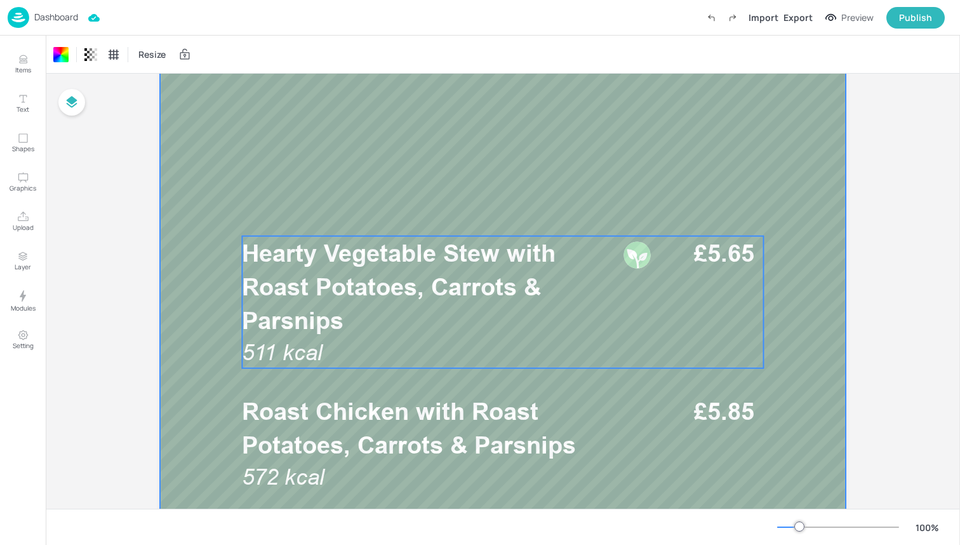
click at [348, 308] on p "Hearty Vegetable Stew with Roast Potatoes, Carrots & Parsnips" at bounding box center [428, 287] width 373 height 102
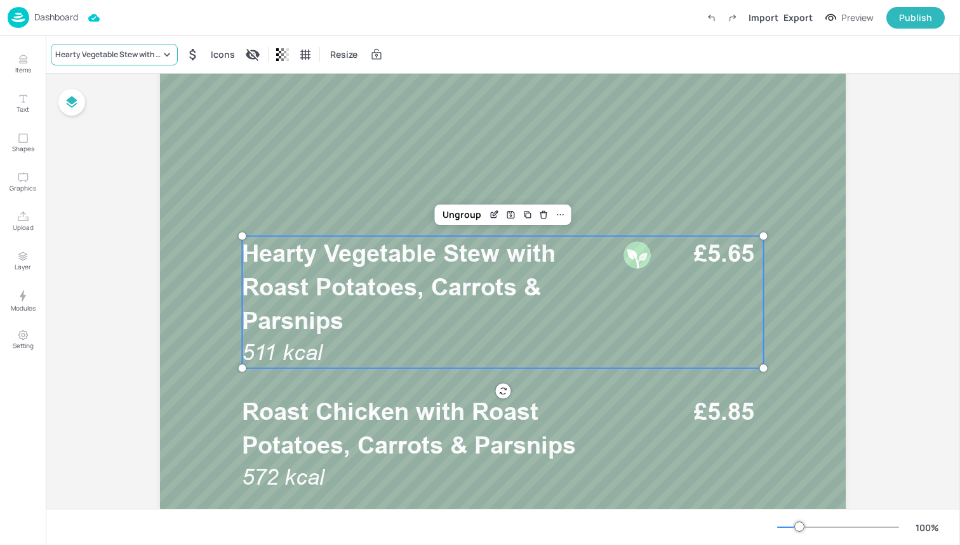
click at [118, 53] on div "Hearty Vegetable Stew with Roast Potatoes, Carrots & Parsnips" at bounding box center [107, 54] width 105 height 11
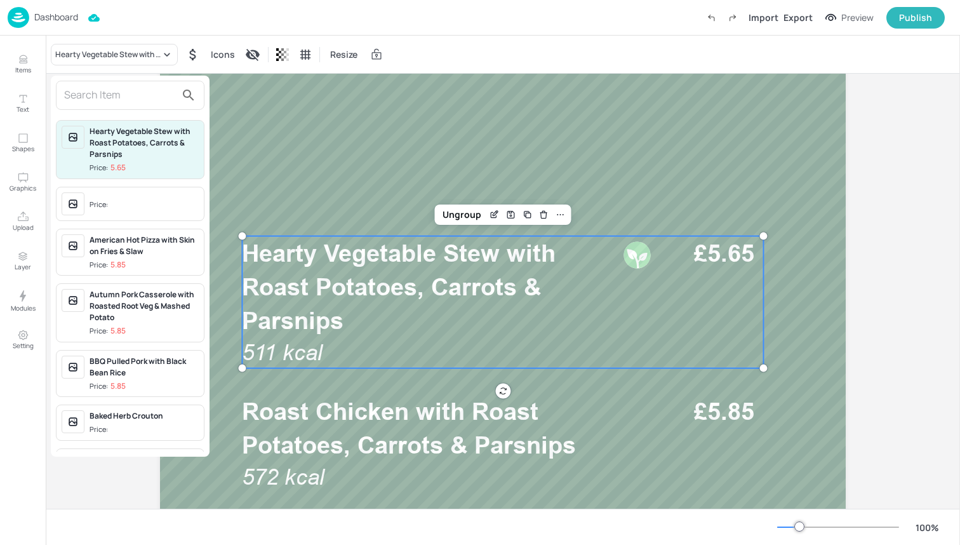
click at [130, 107] on div at bounding box center [130, 95] width 149 height 29
click at [104, 98] on input "text" at bounding box center [120, 95] width 112 height 20
click at [150, 55] on div at bounding box center [480, 272] width 960 height 545
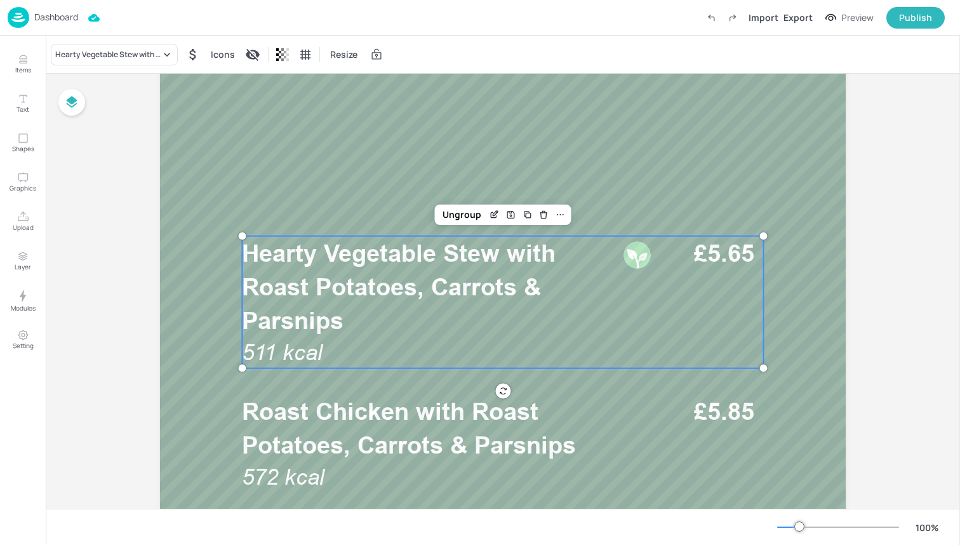
click at [324, 242] on span "Hearty Vegetable Stew with Roast Potatoes, Carrots & Parsnips" at bounding box center [399, 287] width 314 height 96
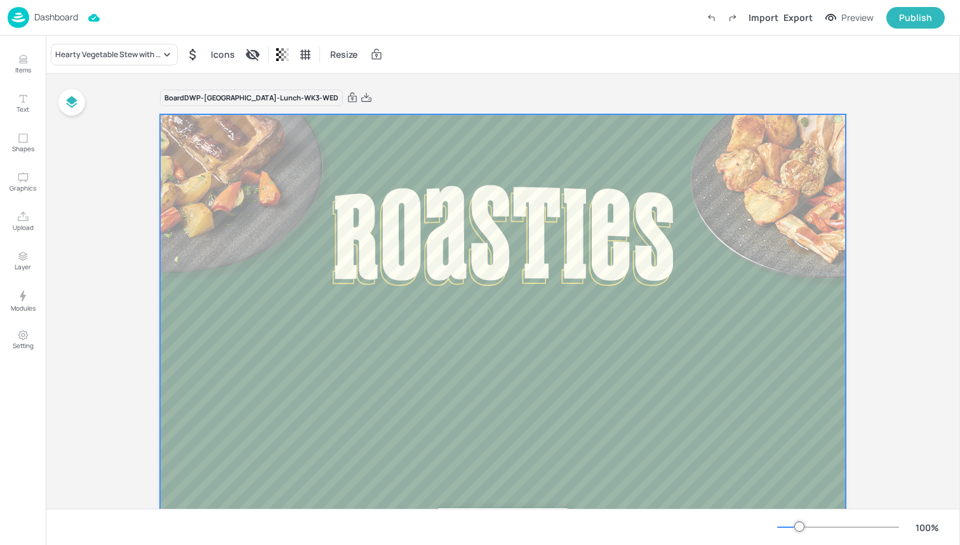
scroll to position [0, 0]
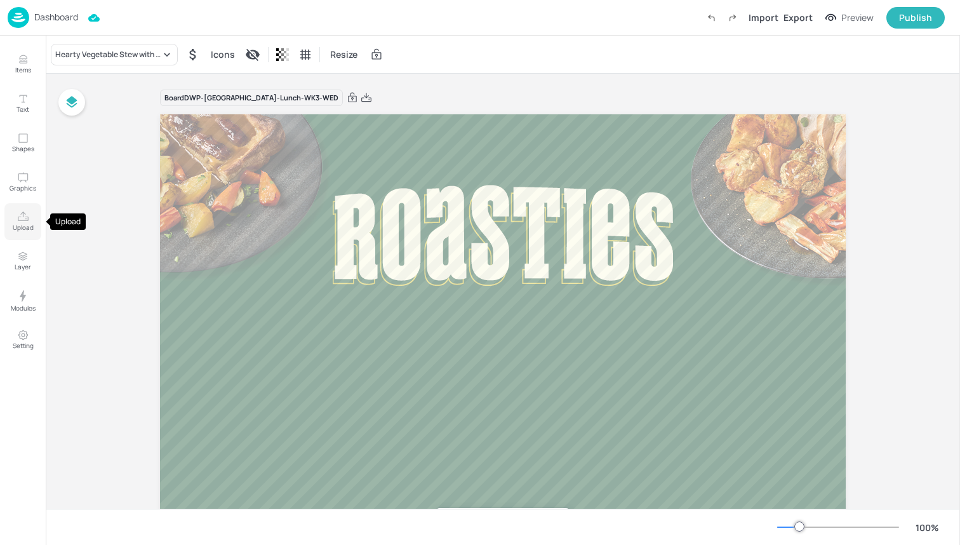
click at [23, 215] on icon "Upload" at bounding box center [23, 216] width 11 height 10
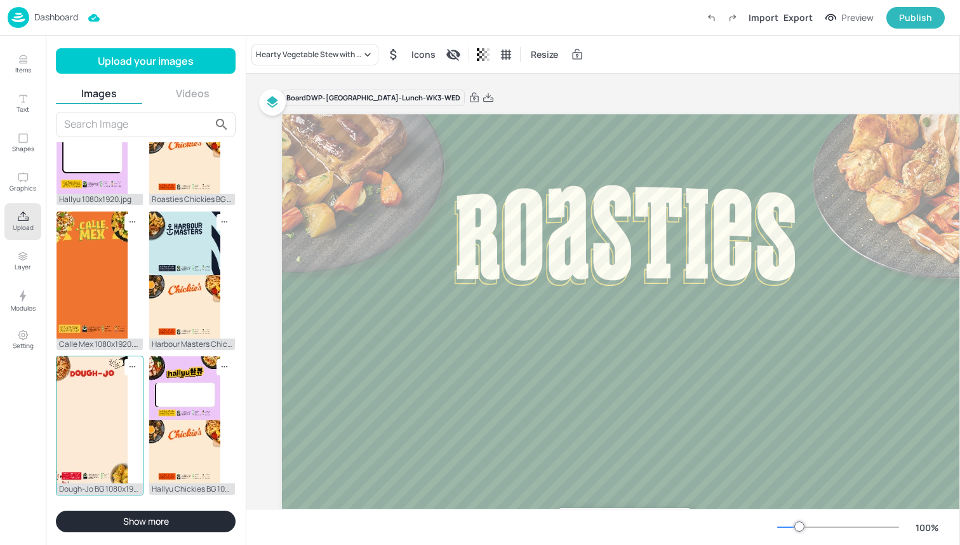
scroll to position [1089, 0]
click at [100, 404] on img at bounding box center [92, 419] width 71 height 127
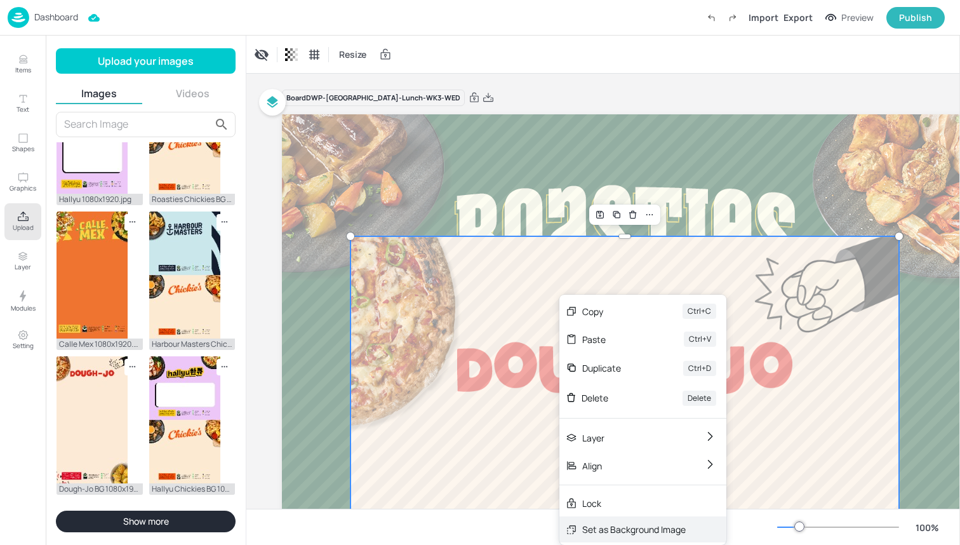
click at [611, 530] on div "Set as Background Image" at bounding box center [633, 528] width 103 height 13
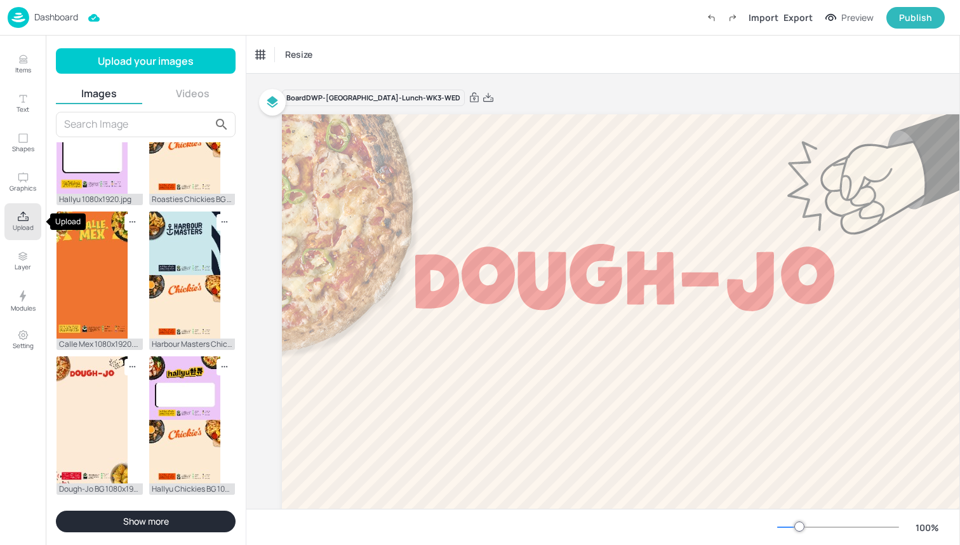
click at [20, 227] on p "Upload" at bounding box center [23, 227] width 21 height 9
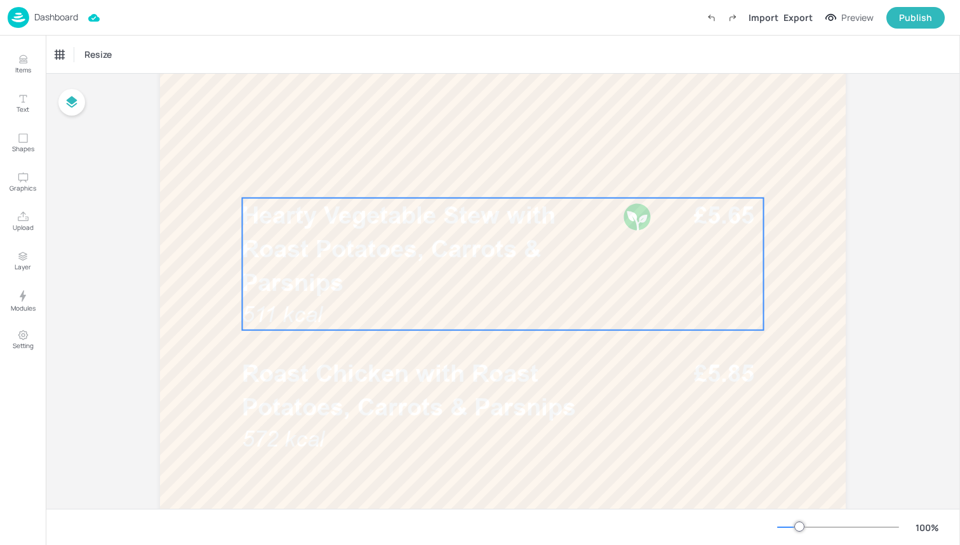
scroll to position [350, 0]
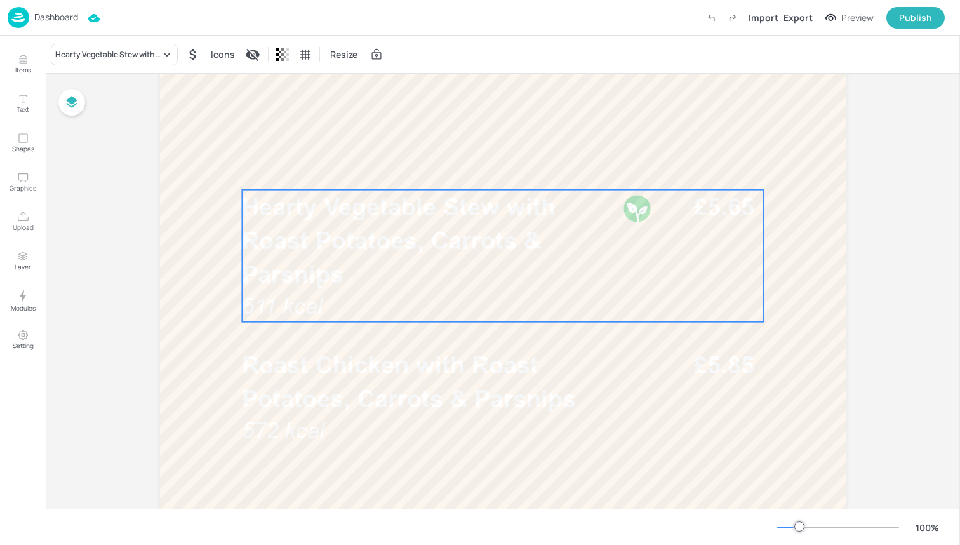
click at [452, 268] on p "Hearty Vegetable Stew with Roast Potatoes, Carrots & Parsnips" at bounding box center [428, 241] width 373 height 102
click at [135, 59] on div "Hearty Vegetable Stew with Roast Potatoes, Carrots & Parsnips" at bounding box center [107, 54] width 105 height 11
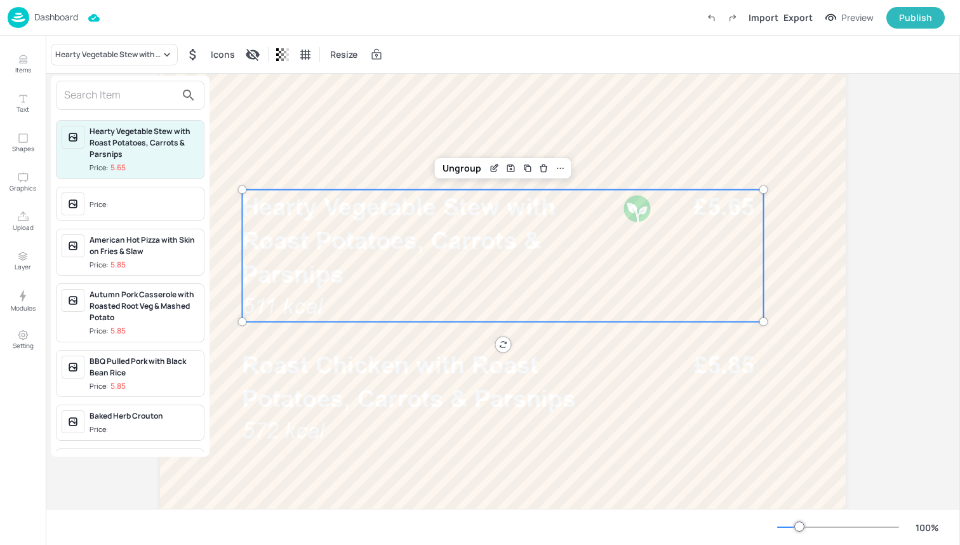
click at [124, 96] on input "text" at bounding box center [120, 95] width 112 height 20
click at [143, 51] on div at bounding box center [480, 272] width 960 height 545
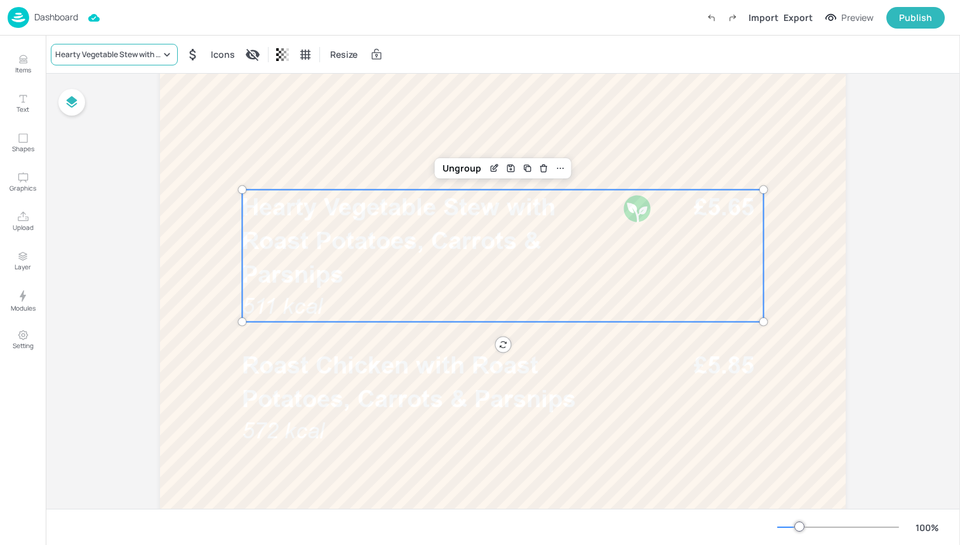
click at [163, 54] on icon at bounding box center [167, 54] width 13 height 13
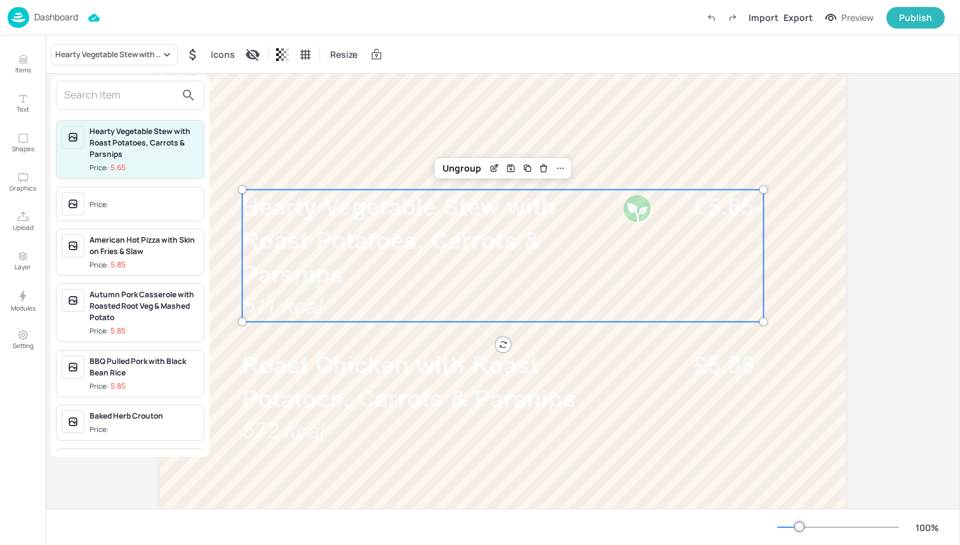
click at [130, 89] on input "text" at bounding box center [120, 95] width 112 height 20
click at [126, 98] on input "text" at bounding box center [120, 95] width 112 height 20
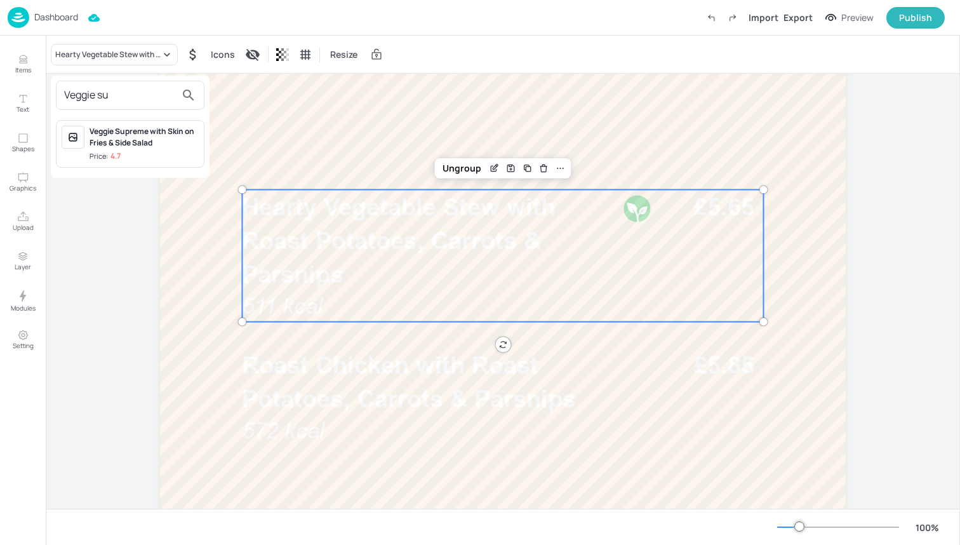
type input "Veggie su"
click at [138, 133] on div "Veggie Supreme with Skin on Fries & Side Salad" at bounding box center [144, 137] width 109 height 23
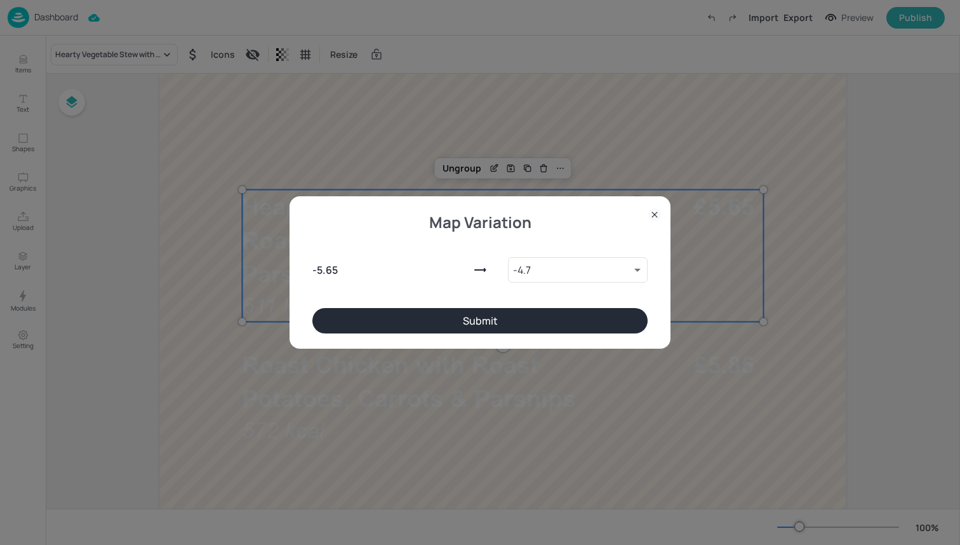
click at [418, 331] on button "Submit" at bounding box center [479, 320] width 335 height 25
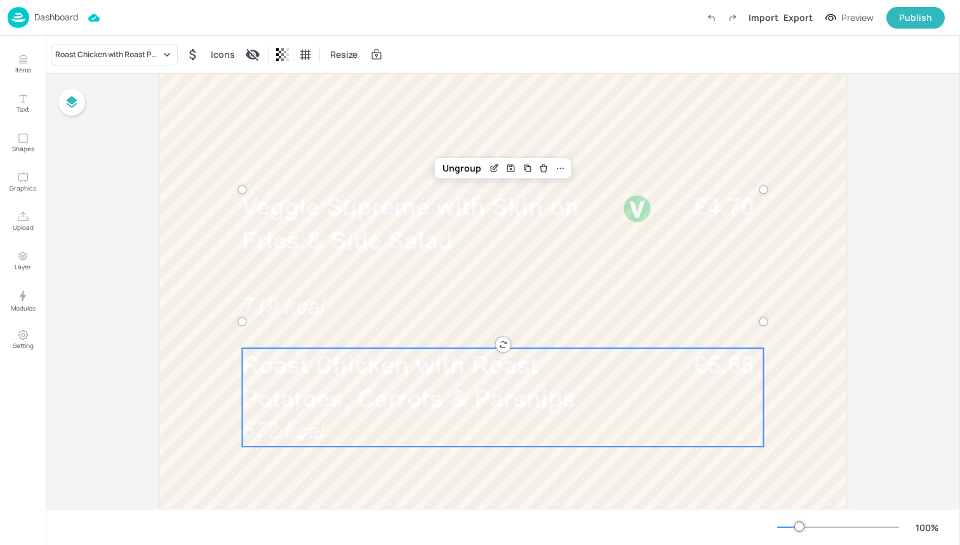
click at [434, 401] on span "Roast Chicken with Roast Potatoes, Carrots & Parsnips" at bounding box center [409, 381] width 334 height 62
click at [142, 69] on div "Roast Chicken with Roast Potatoes, Carrots & Parsnips Icons Resize" at bounding box center [503, 54] width 914 height 37
click at [145, 46] on div "Roast Chicken with Roast Potatoes, Carrots & Parsnips" at bounding box center [114, 55] width 127 height 22
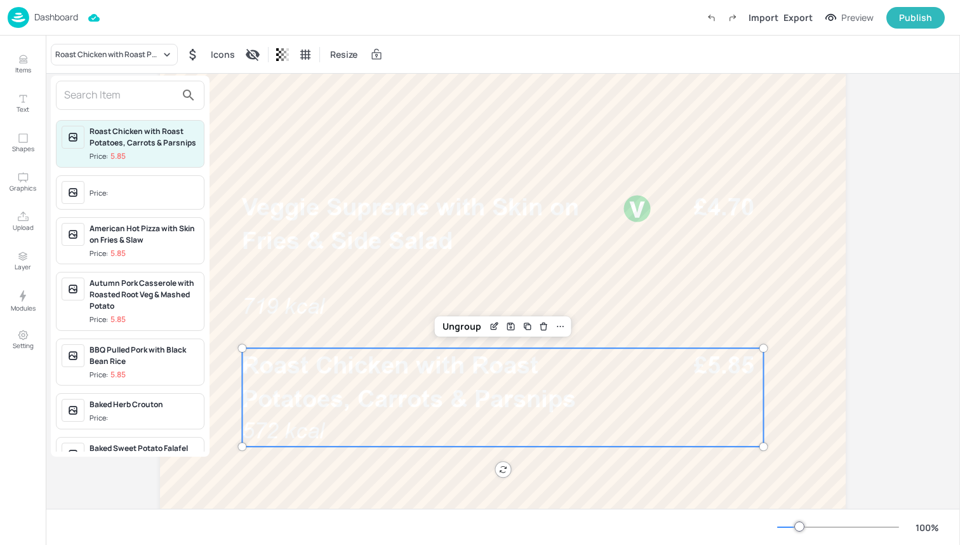
click at [142, 83] on div at bounding box center [130, 95] width 149 height 29
click at [132, 87] on input "text" at bounding box center [120, 95] width 112 height 20
click at [123, 91] on input "text" at bounding box center [120, 95] width 112 height 20
type input "m"
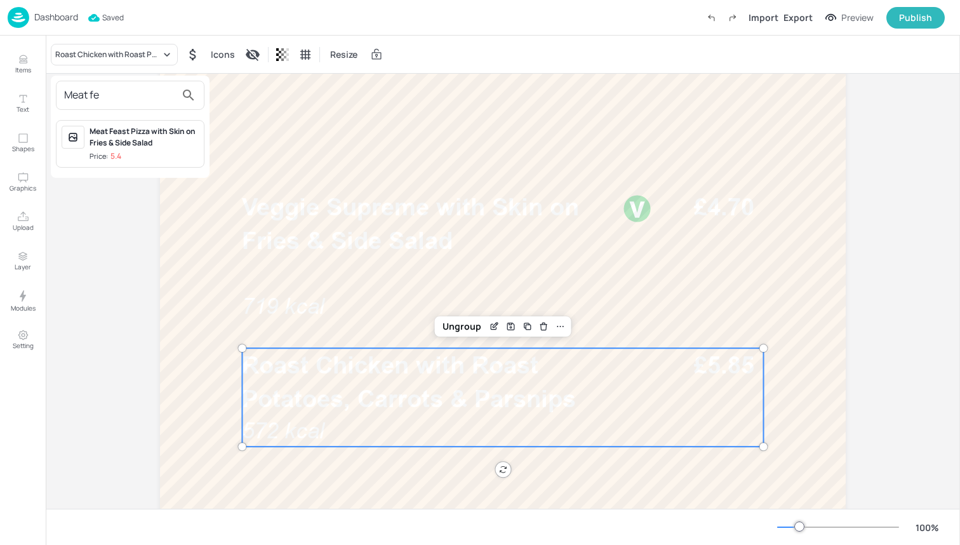
type input "Meat fe"
click at [138, 161] on div "Meat Feast Pizza with Skin on Fries & Side Salad Price: 5.4" at bounding box center [130, 144] width 149 height 48
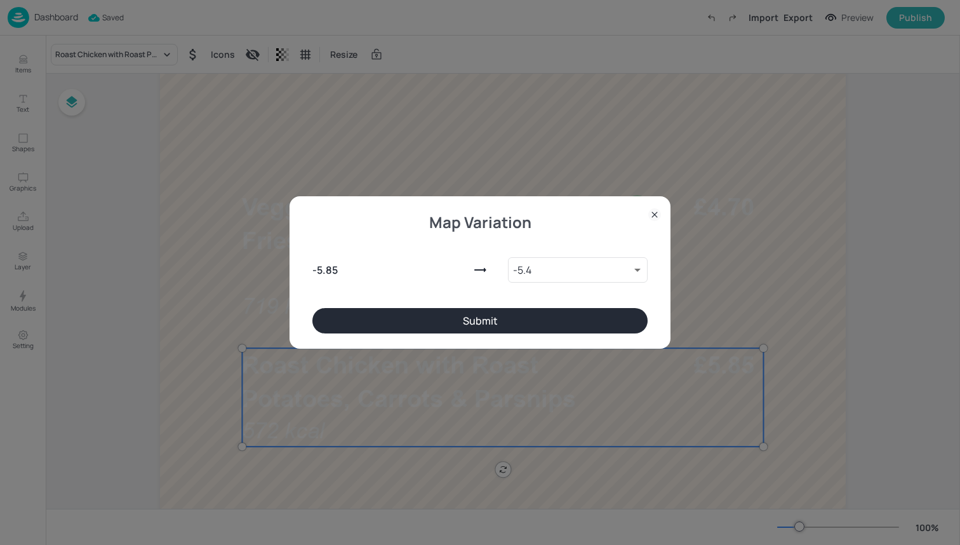
click at [401, 330] on button "Submit" at bounding box center [479, 320] width 335 height 25
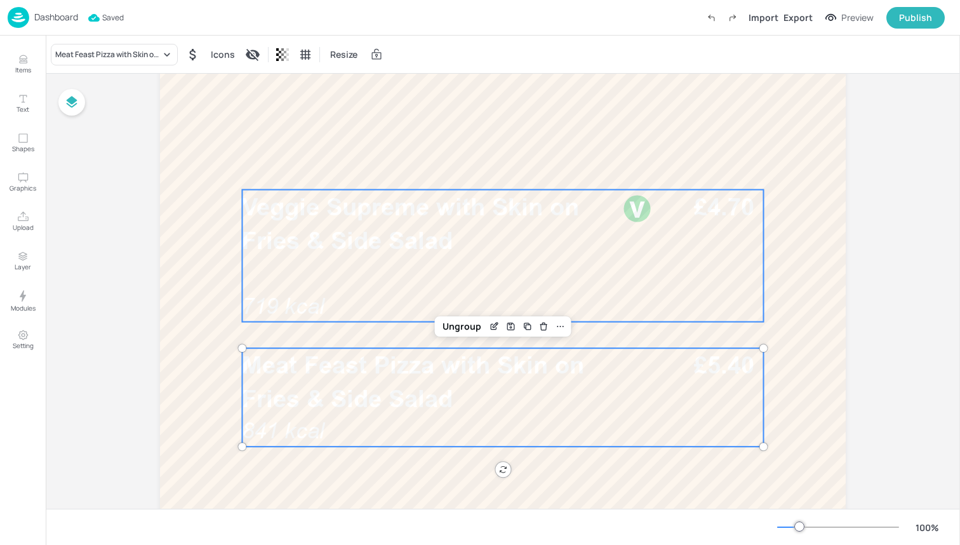
click at [317, 267] on div "Veggie Supreme with Skin on Fries & Side Salad 719 kcal £4.70" at bounding box center [502, 256] width 521 height 132
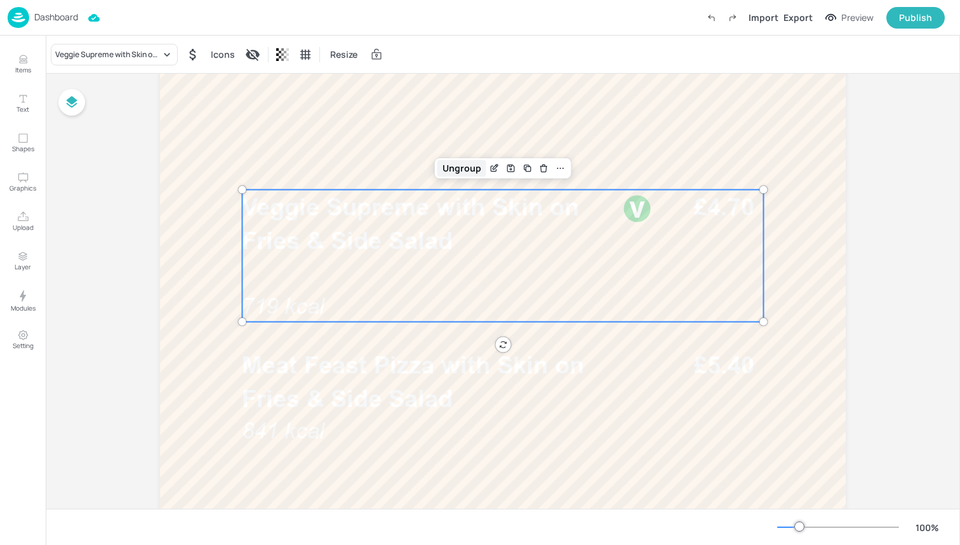
click at [470, 164] on div "Ungroup" at bounding box center [461, 168] width 49 height 17
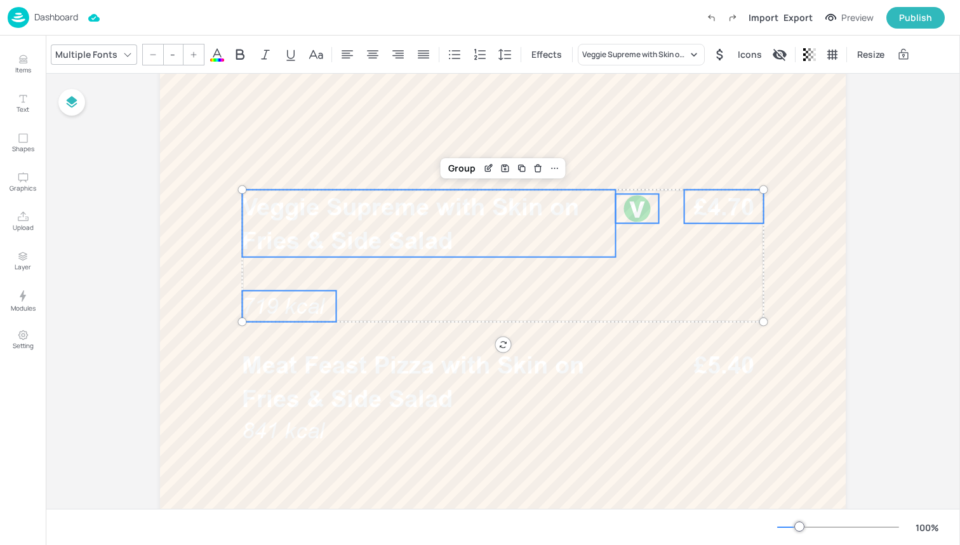
click at [218, 57] on icon at bounding box center [216, 54] width 11 height 12
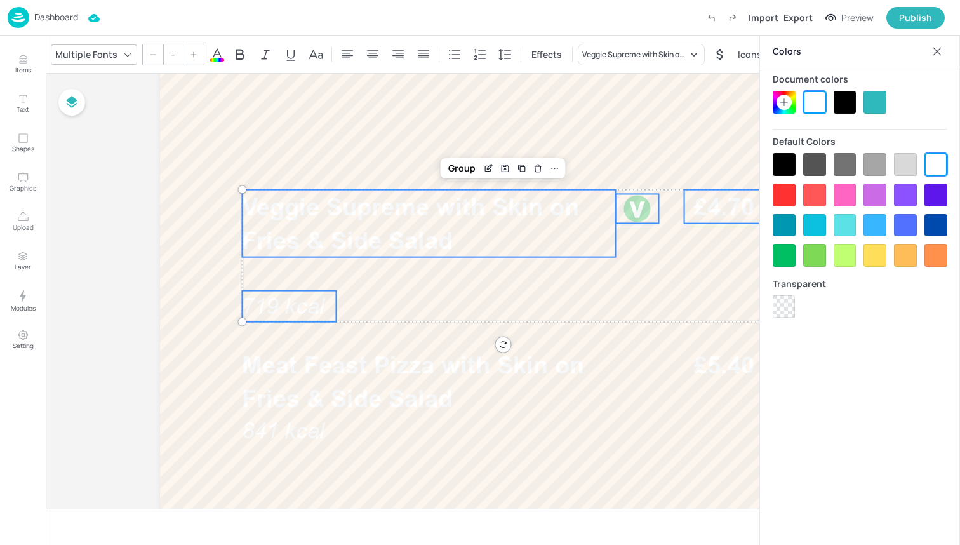
click at [781, 170] on div at bounding box center [784, 164] width 23 height 23
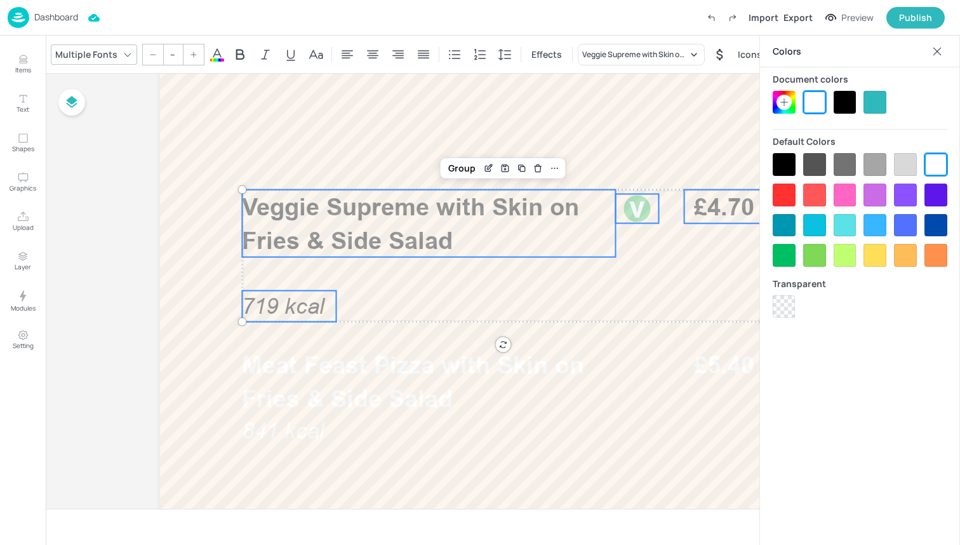
click at [308, 300] on span "719 kcal" at bounding box center [283, 305] width 83 height 25
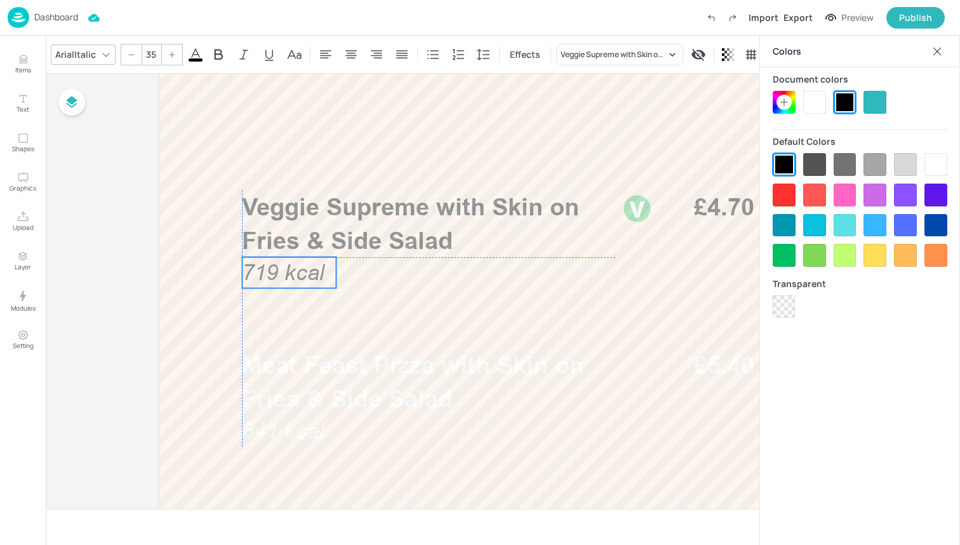
drag, startPoint x: 286, startPoint y: 304, endPoint x: 284, endPoint y: 270, distance: 33.7
click at [284, 270] on span "719 kcal" at bounding box center [283, 272] width 83 height 25
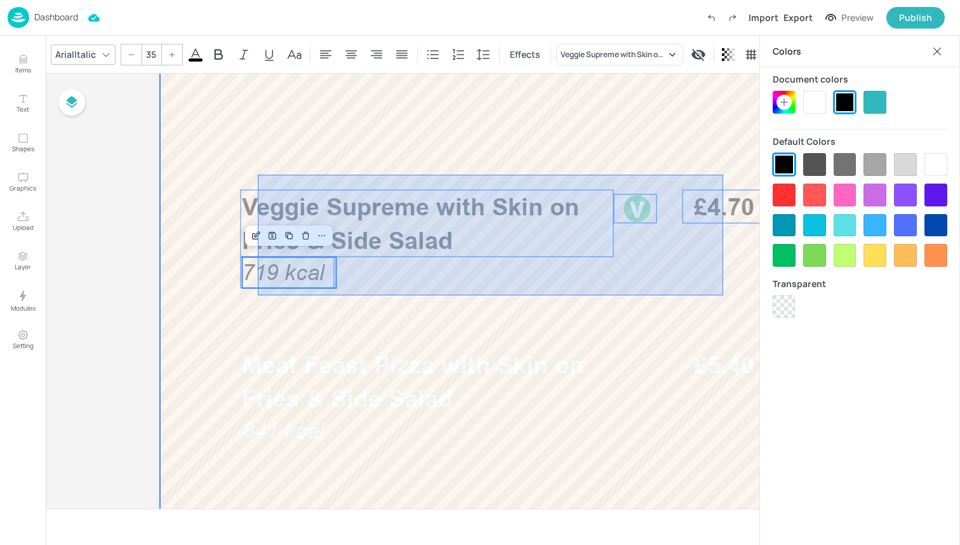
drag, startPoint x: 258, startPoint y: 295, endPoint x: 723, endPoint y: 175, distance: 480.7
click at [723, 175] on div at bounding box center [503, 373] width 686 height 1219
type input "--"
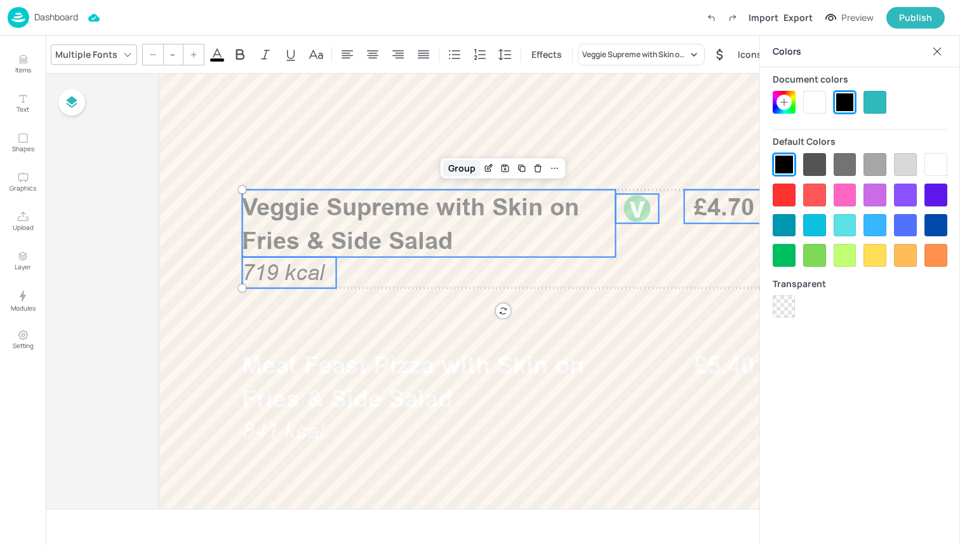
click at [459, 162] on div "Group" at bounding box center [461, 168] width 37 height 17
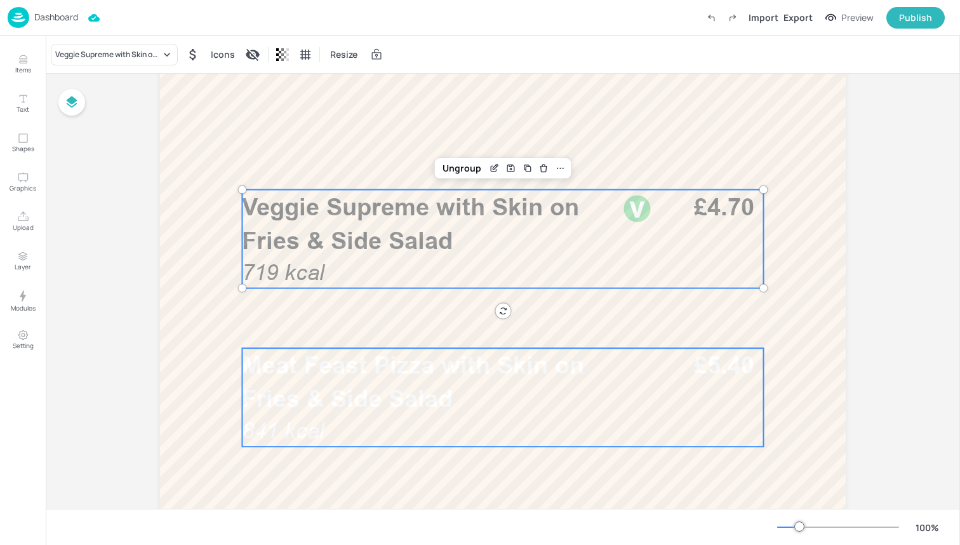
click at [389, 388] on span "Meat Feast Pizza with Skin on Fries & Side Salad" at bounding box center [413, 381] width 342 height 62
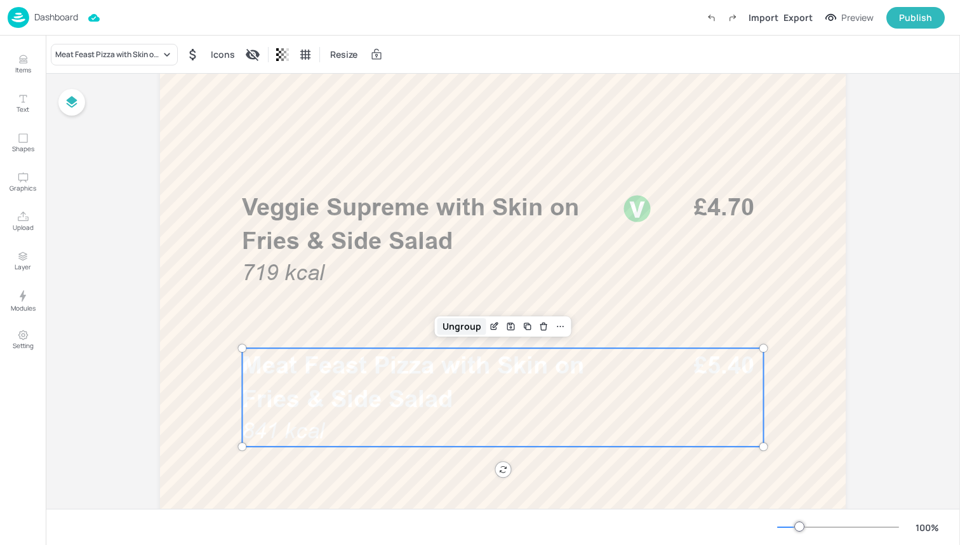
click at [462, 327] on div "Ungroup" at bounding box center [461, 326] width 49 height 17
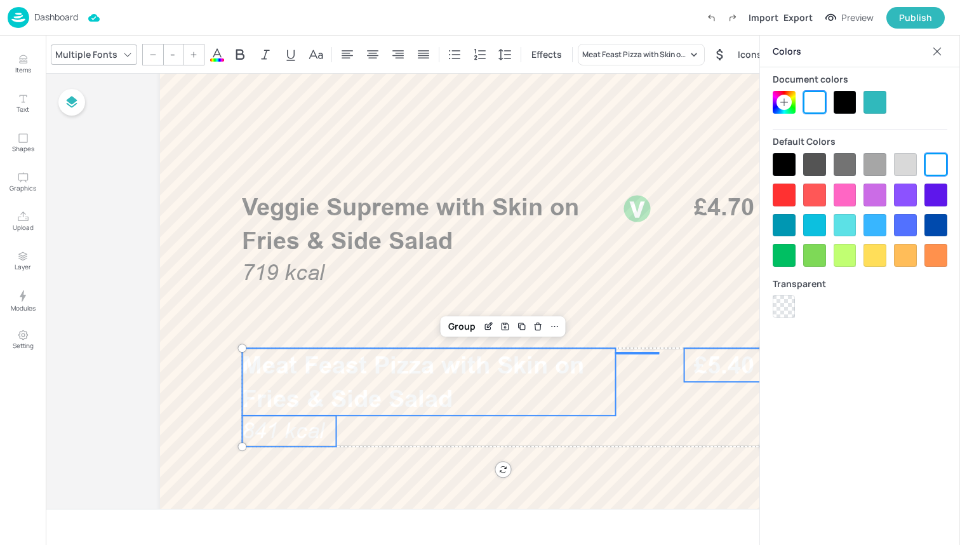
click at [845, 98] on div at bounding box center [845, 102] width 23 height 23
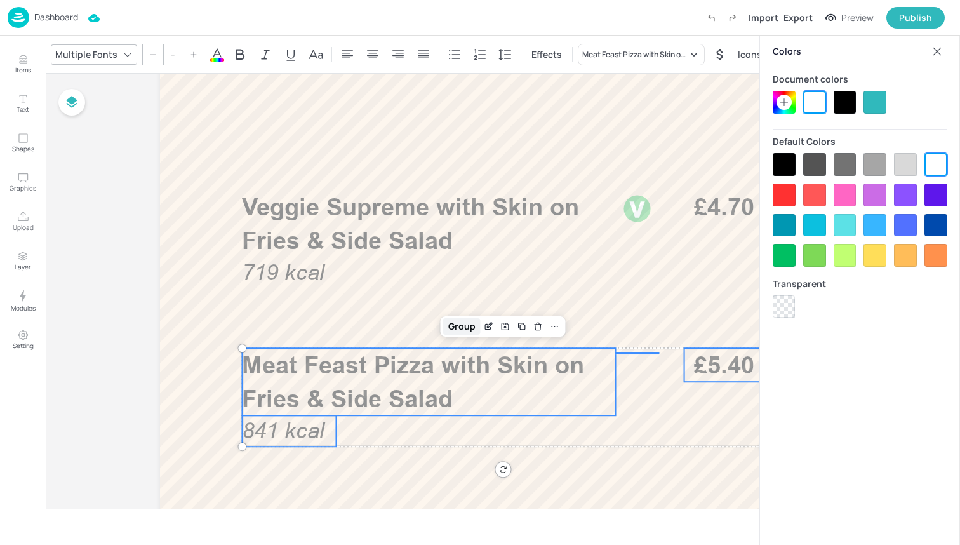
click at [462, 325] on div "Group" at bounding box center [461, 326] width 37 height 17
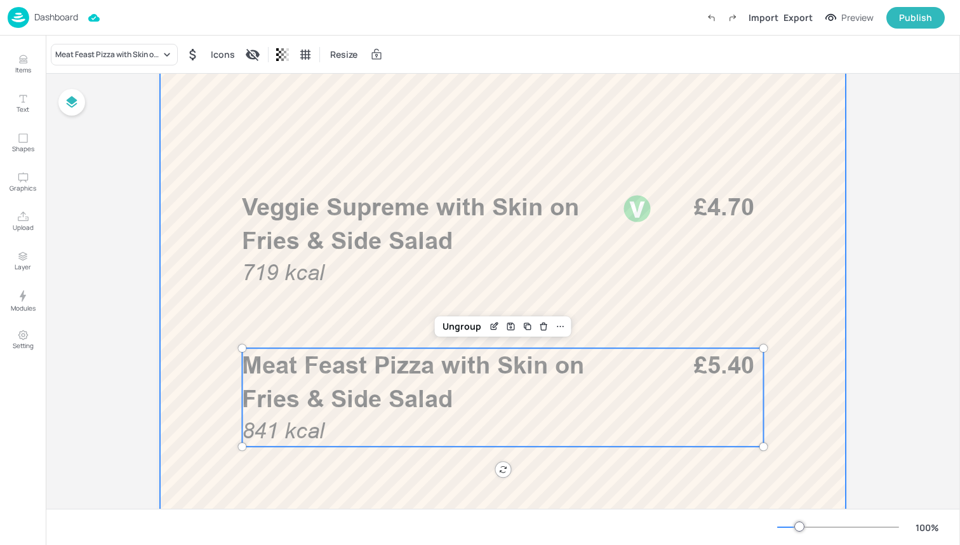
click at [395, 317] on div at bounding box center [503, 373] width 686 height 1219
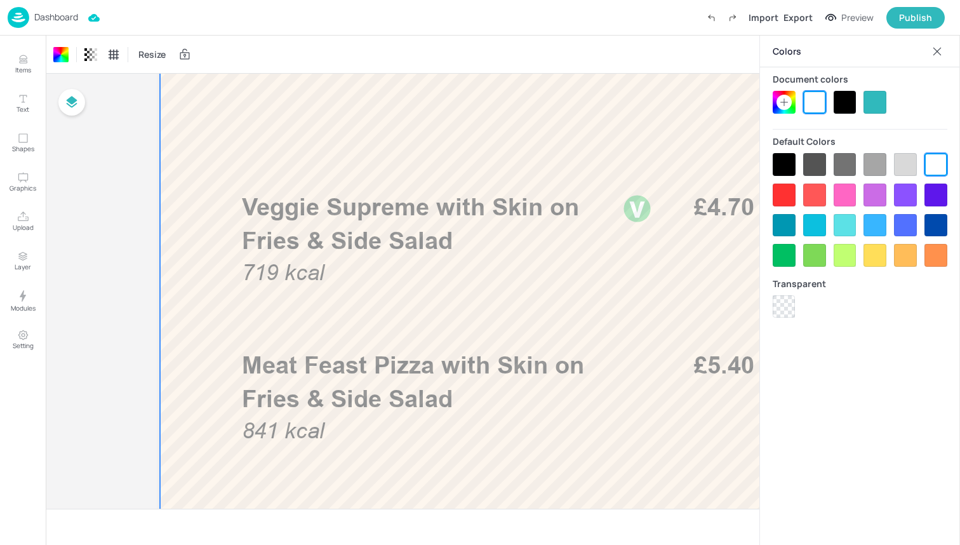
click at [340, 331] on div at bounding box center [503, 373] width 686 height 1219
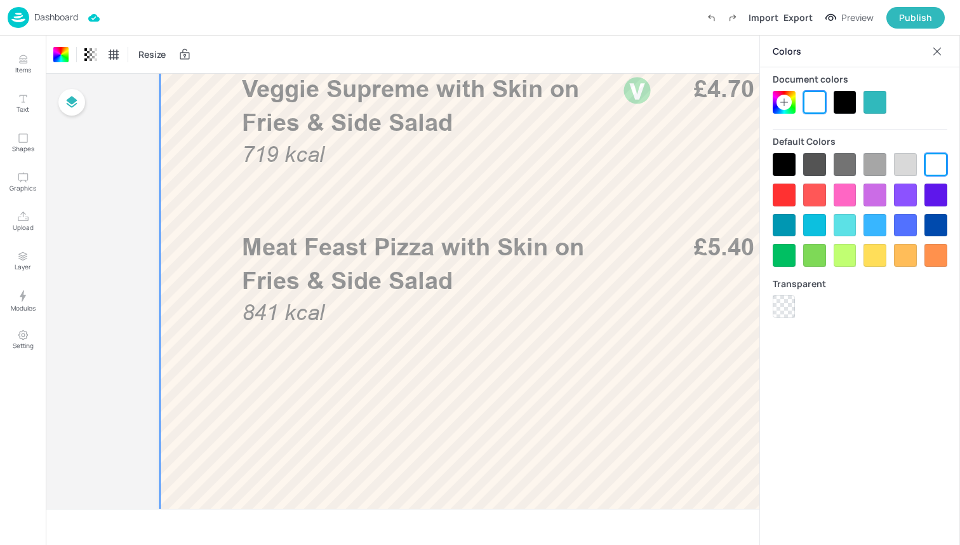
scroll to position [469, 0]
click at [937, 51] on icon at bounding box center [937, 51] width 8 height 8
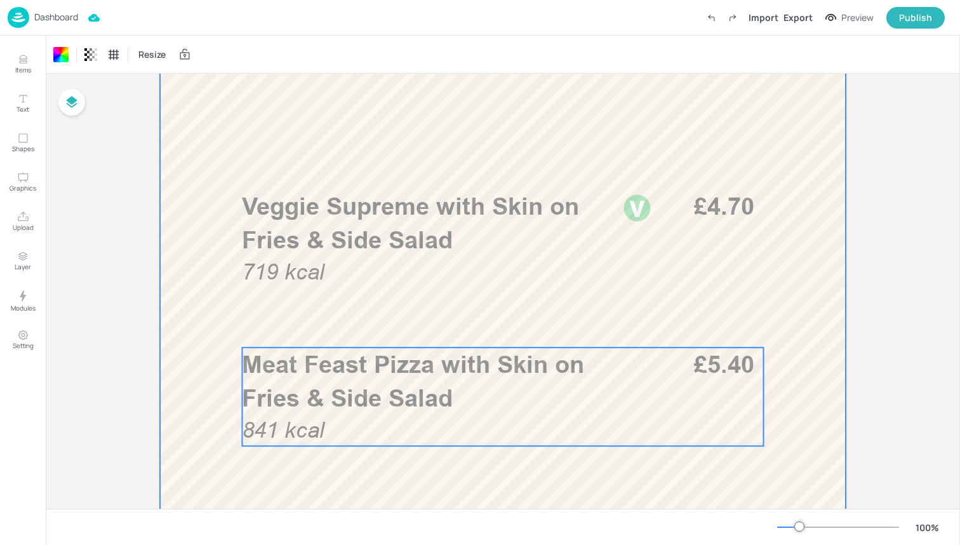
scroll to position [332, 0]
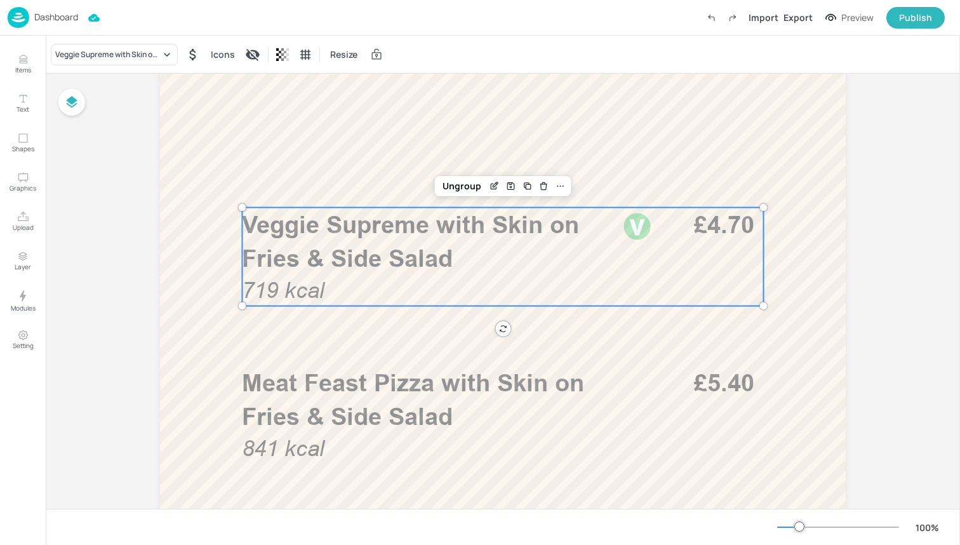
click at [493, 251] on p "Veggie Supreme with Skin on Fries & Side Salad" at bounding box center [428, 241] width 373 height 67
click at [126, 61] on div "Veggie Supreme with Skin on Fries & Side Salad" at bounding box center [114, 55] width 127 height 22
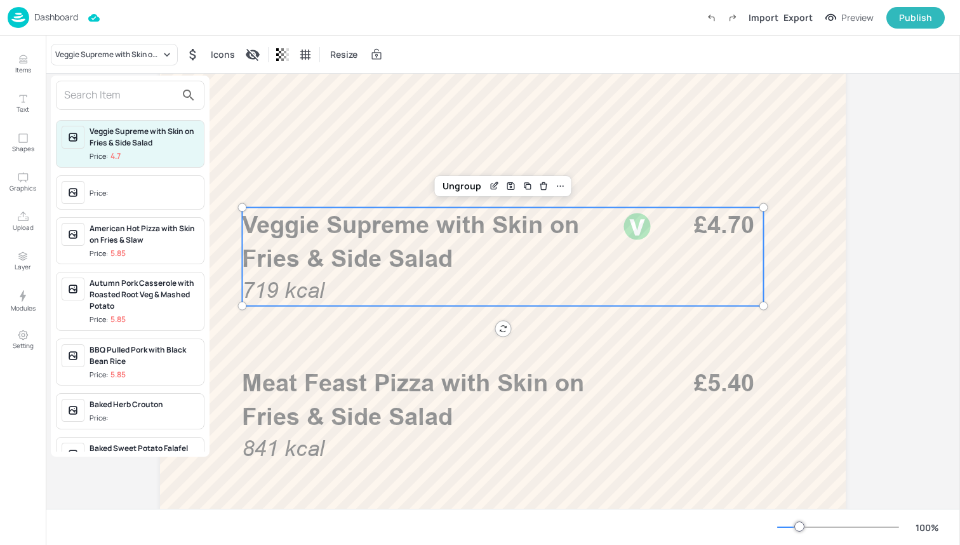
click at [143, 81] on div at bounding box center [130, 95] width 149 height 29
click at [143, 89] on input "text" at bounding box center [120, 95] width 112 height 20
click at [140, 101] on input "text" at bounding box center [120, 95] width 112 height 20
click at [164, 97] on input "text" at bounding box center [120, 95] width 112 height 20
click at [245, 97] on div at bounding box center [480, 272] width 960 height 545
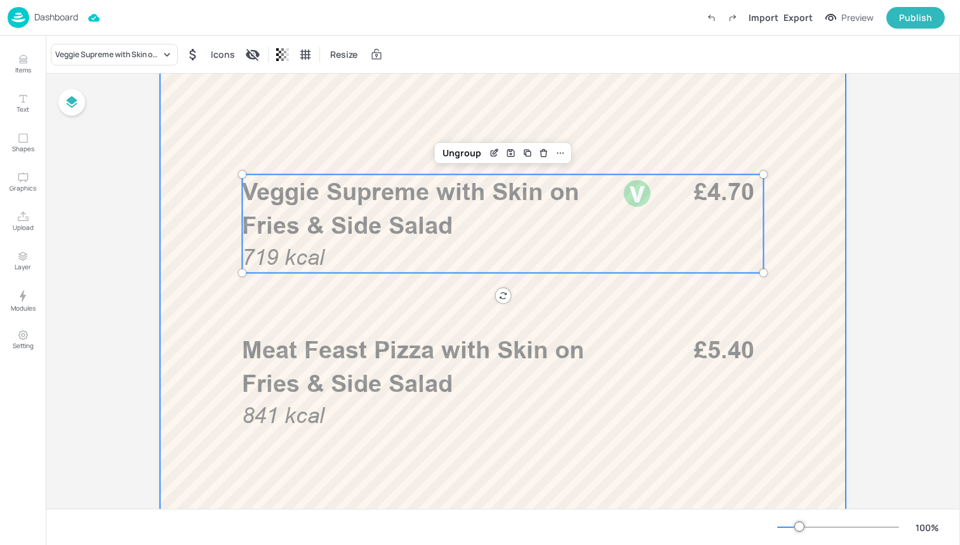
scroll to position [369, 0]
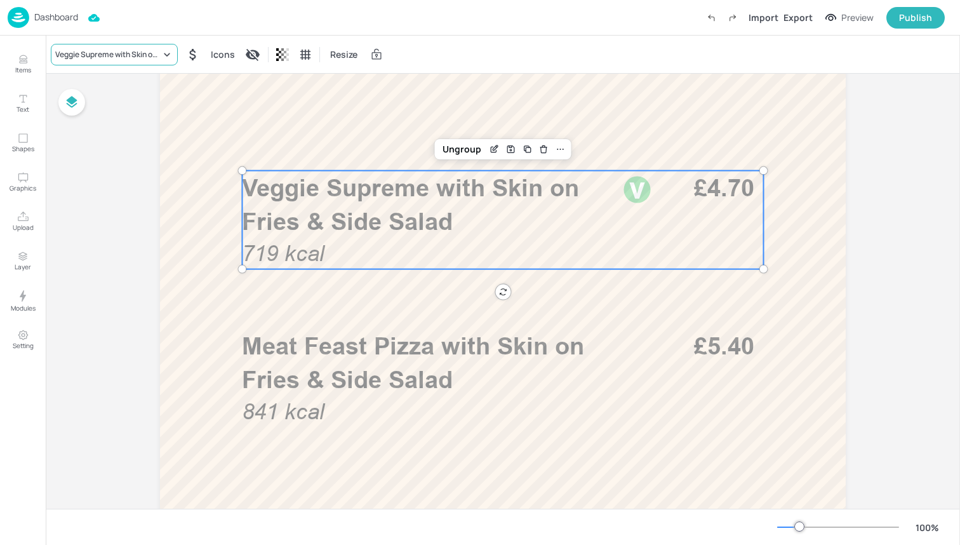
click at [136, 56] on div "Veggie Supreme with Skin on Fries & Side Salad" at bounding box center [107, 54] width 105 height 11
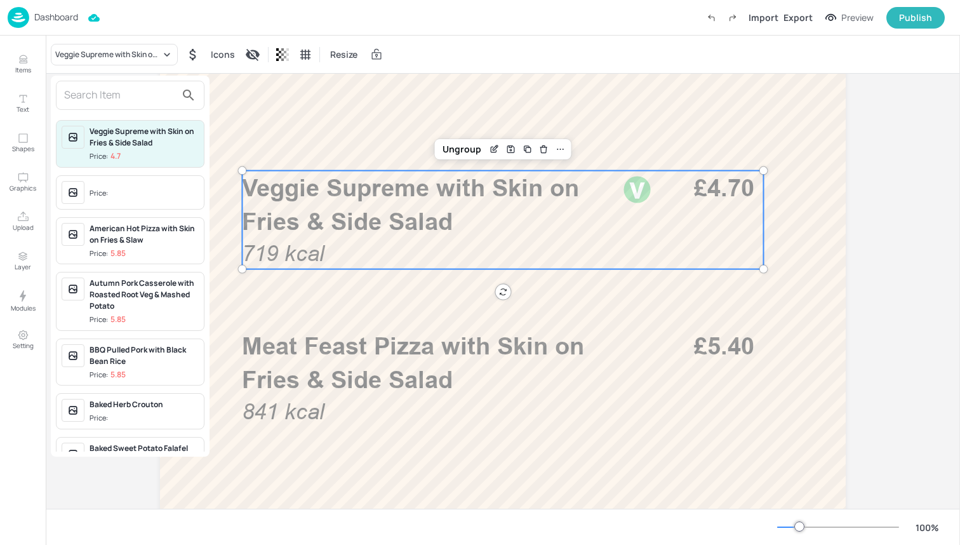
click at [133, 91] on input "text" at bounding box center [120, 95] width 112 height 20
click at [109, 99] on input "text" at bounding box center [120, 95] width 112 height 20
type input "V"
click at [417, 356] on div at bounding box center [480, 272] width 960 height 545
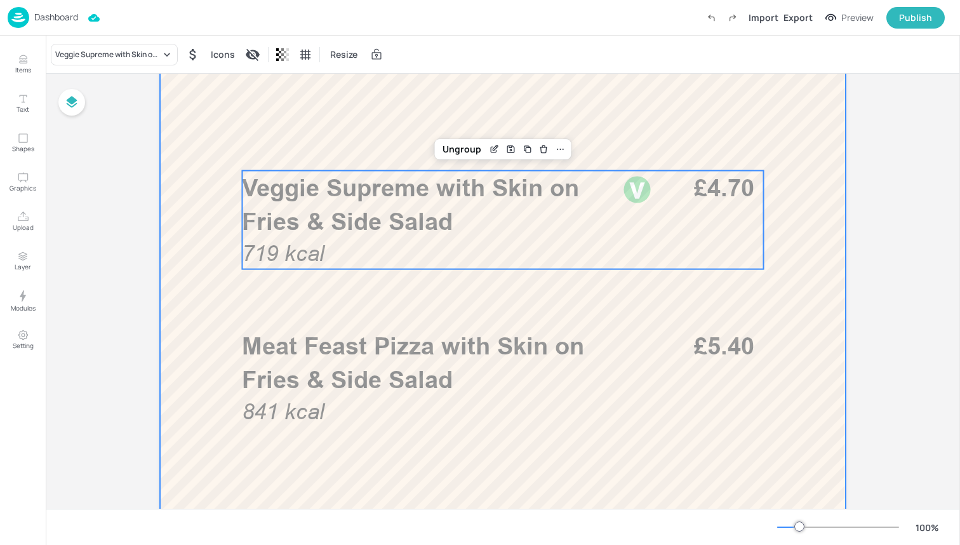
click at [341, 453] on div at bounding box center [503, 354] width 686 height 1219
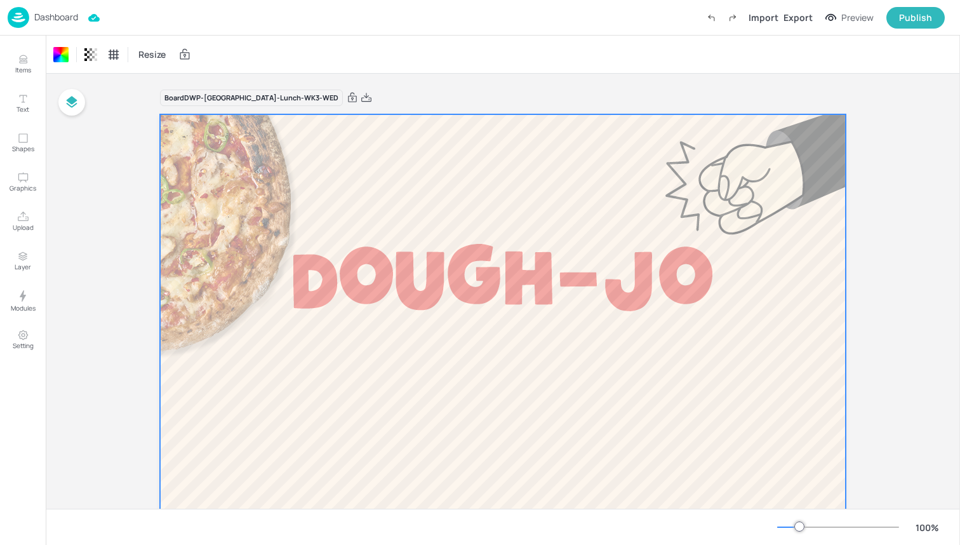
scroll to position [0, 0]
click at [15, 12] on img at bounding box center [19, 17] width 22 height 21
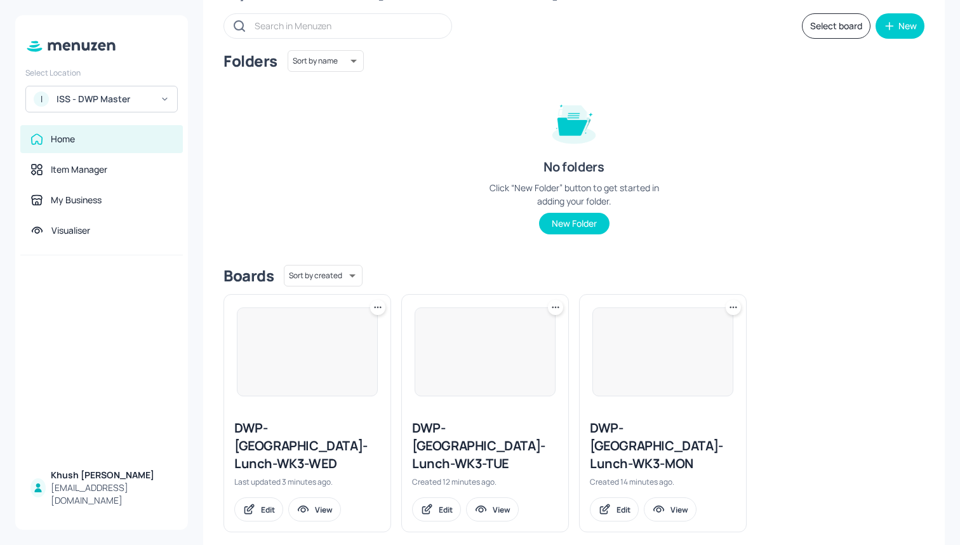
scroll to position [66, 0]
click at [379, 308] on icon at bounding box center [377, 308] width 13 height 13
click at [350, 350] on div "Duplicate" at bounding box center [329, 355] width 102 height 22
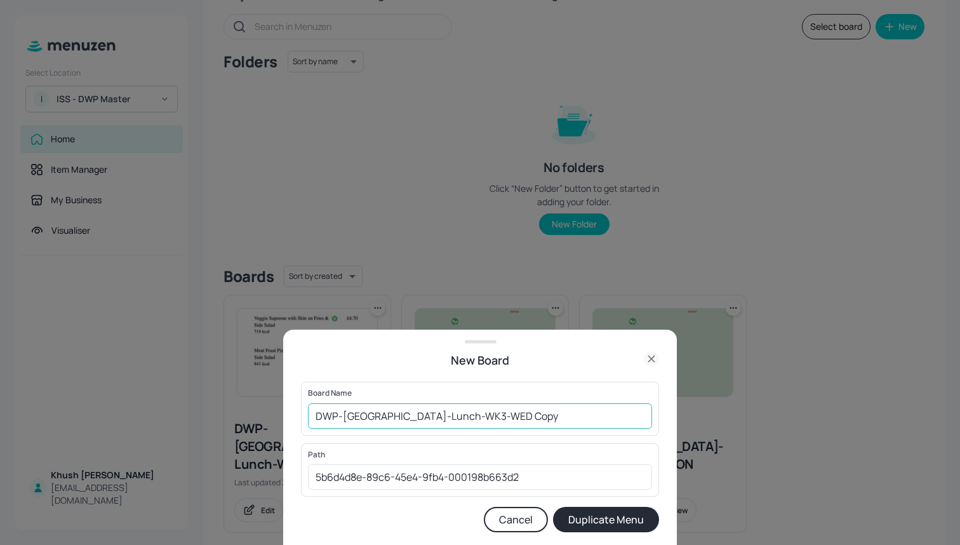
drag, startPoint x: 498, startPoint y: 430, endPoint x: 476, endPoint y: 428, distance: 22.9
click at [476, 428] on div "Board Name DWP-[GEOGRAPHIC_DATA]-Lunch-WK3-WED Copy ​" at bounding box center [480, 408] width 358 height 53
drag, startPoint x: 494, startPoint y: 416, endPoint x: 435, endPoint y: 416, distance: 59.0
click at [435, 416] on input "DWP-[GEOGRAPHIC_DATA]-Lunch-WK3-WED Copy" at bounding box center [480, 415] width 344 height 25
type input "DWP-[GEOGRAPHIC_DATA]-Lunch-WK3-THU"
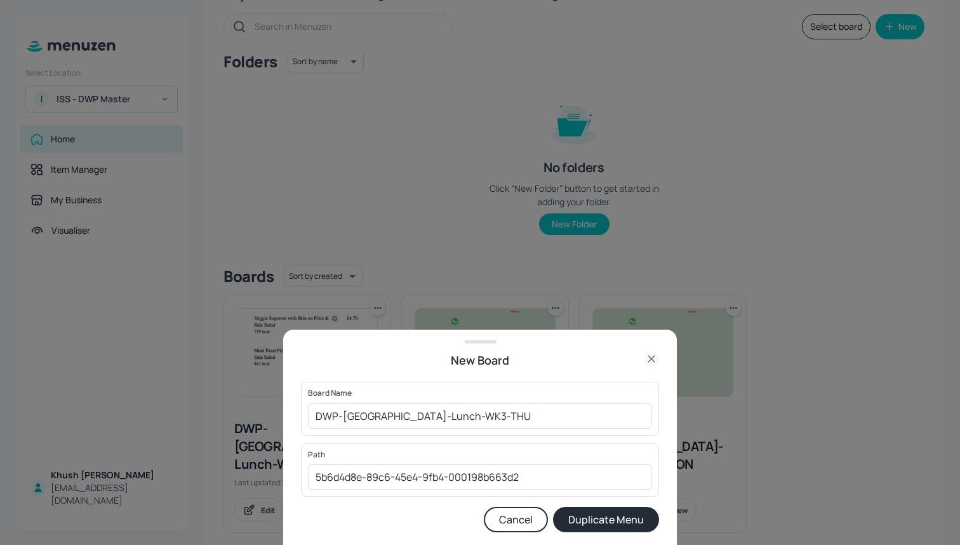
click at [577, 517] on button "Duplicate Menu" at bounding box center [606, 519] width 106 height 25
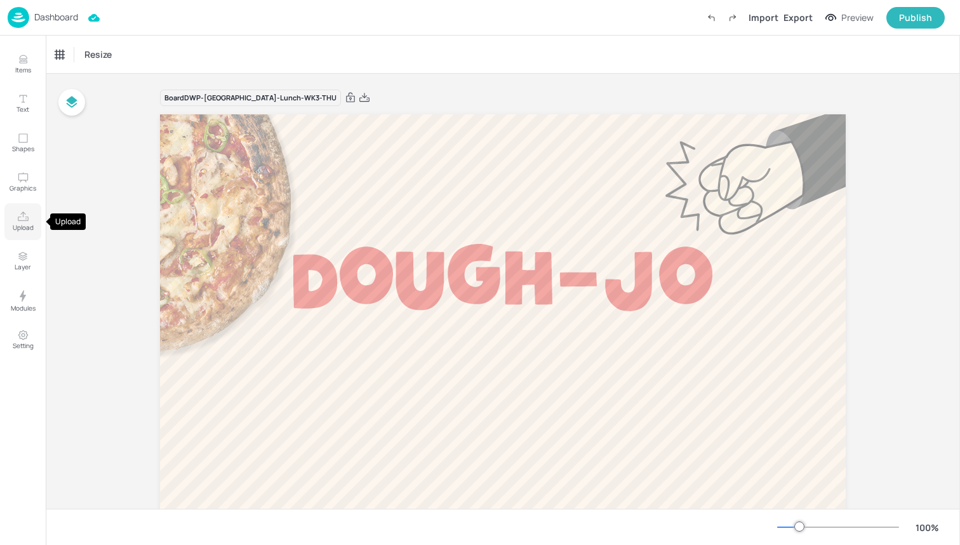
click at [22, 218] on icon "Upload" at bounding box center [23, 217] width 12 height 12
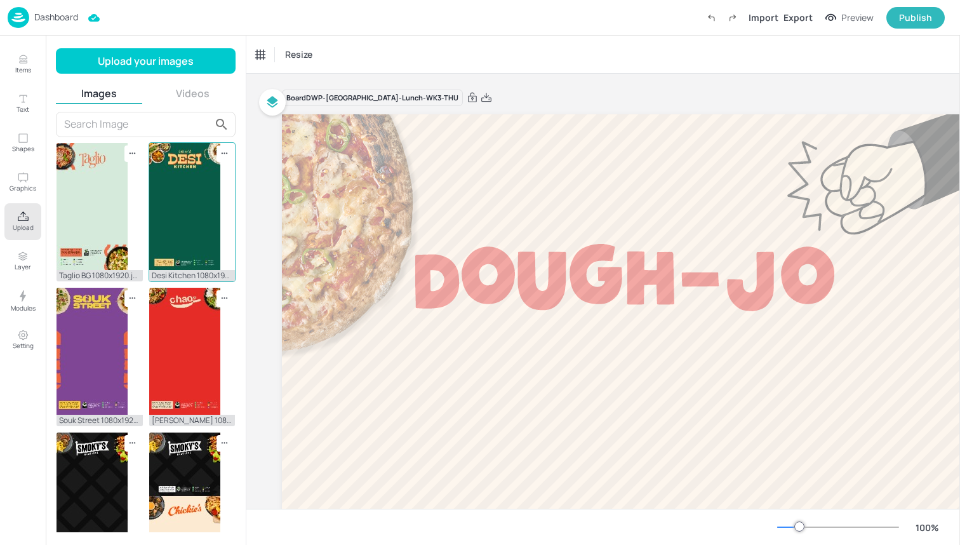
click at [182, 198] on img at bounding box center [184, 206] width 71 height 127
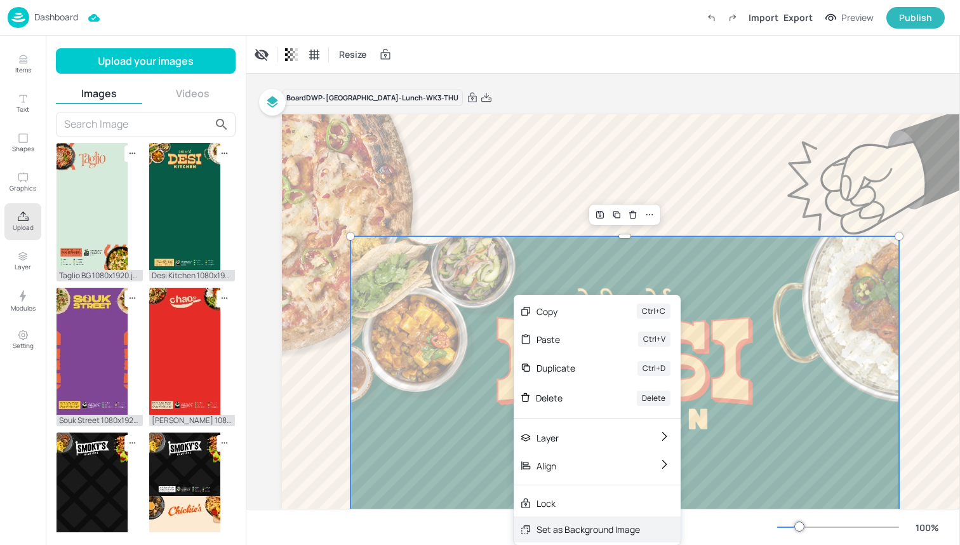
click at [562, 522] on div "Set as Background Image" at bounding box center [597, 529] width 167 height 26
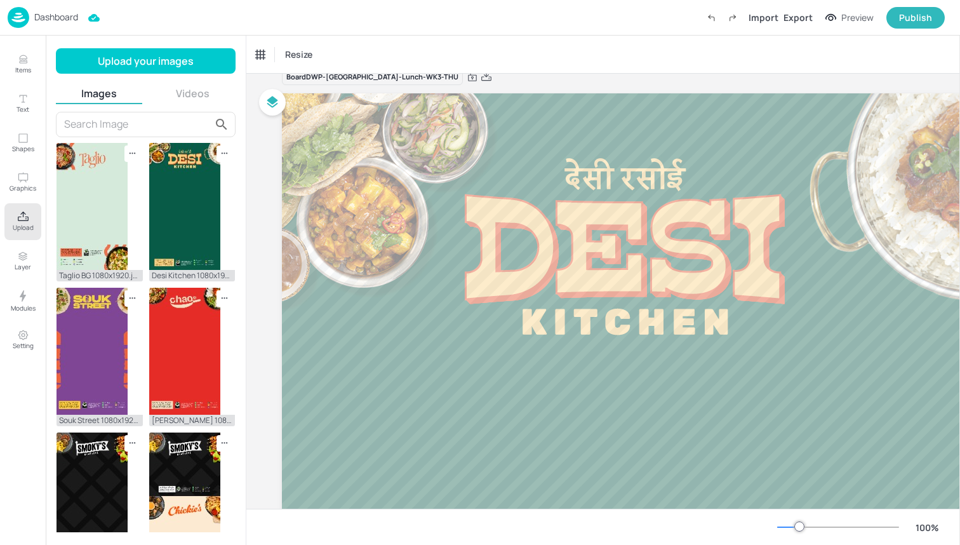
click at [25, 218] on icon "Upload" at bounding box center [23, 217] width 12 height 12
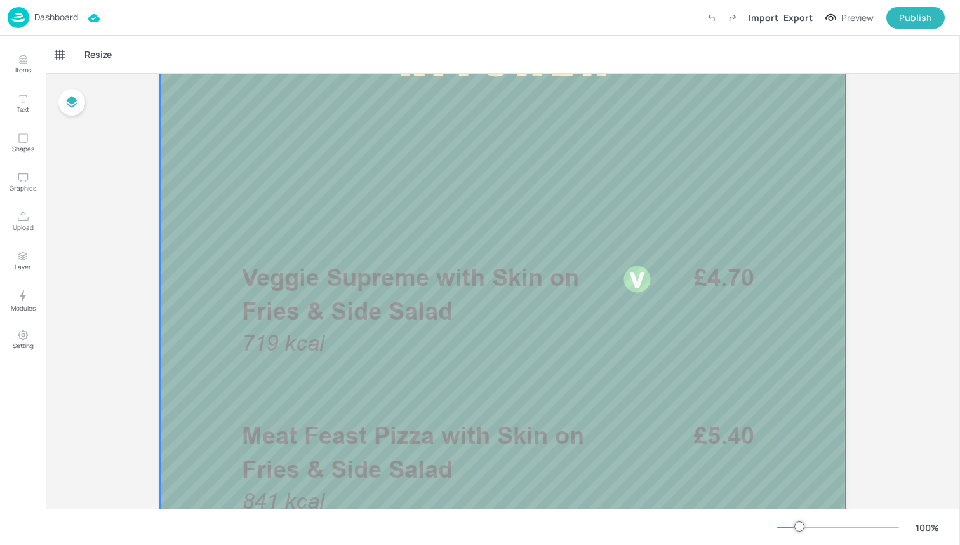
scroll to position [338, 0]
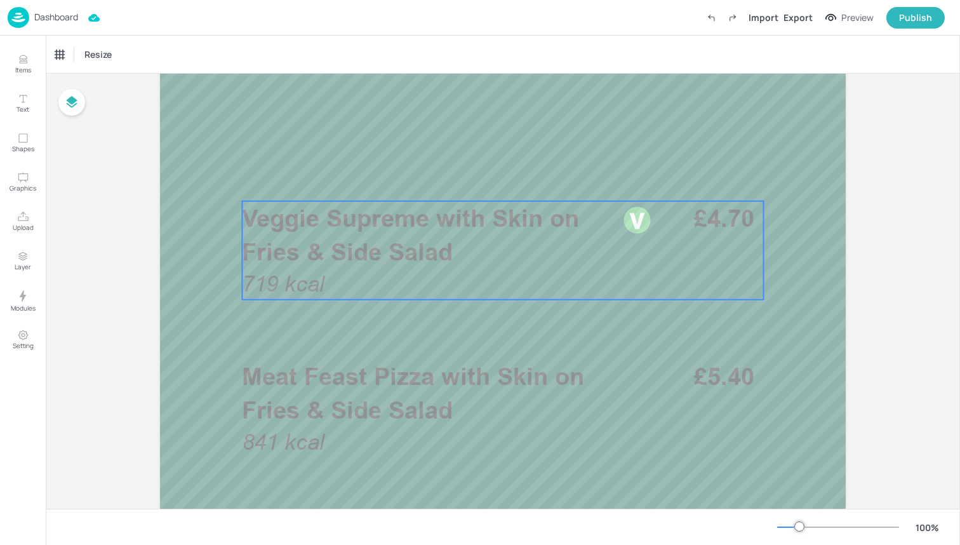
click at [476, 230] on span "Veggie Supreme with Skin on Fries & Side Salad" at bounding box center [410, 235] width 337 height 62
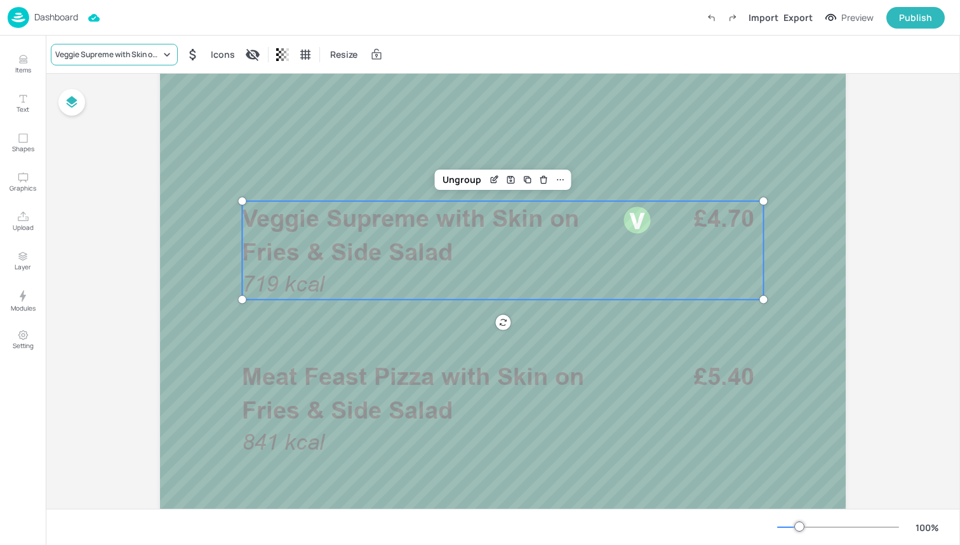
click at [128, 54] on div "Veggie Supreme with Skin on Fries & Side Salad" at bounding box center [107, 54] width 105 height 11
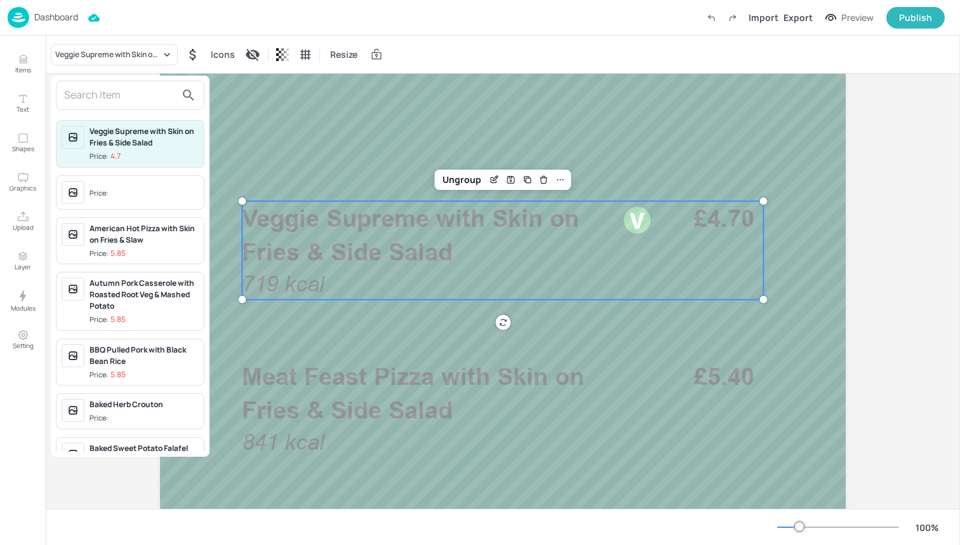
click at [134, 93] on input "text" at bounding box center [120, 95] width 112 height 20
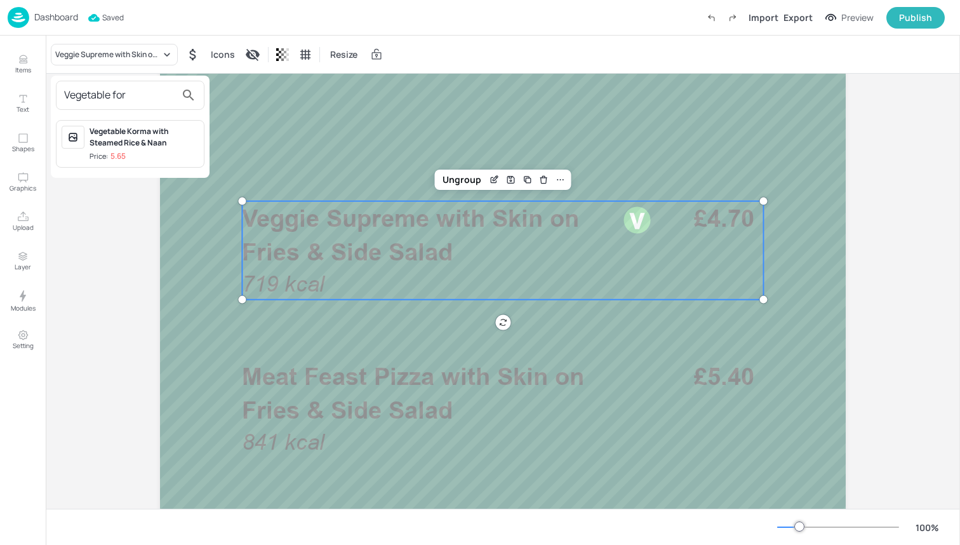
type input "Vegetable for"
drag, startPoint x: 116, startPoint y: 145, endPoint x: 112, endPoint y: 138, distance: 8.0
click at [112, 138] on div at bounding box center [480, 272] width 960 height 545
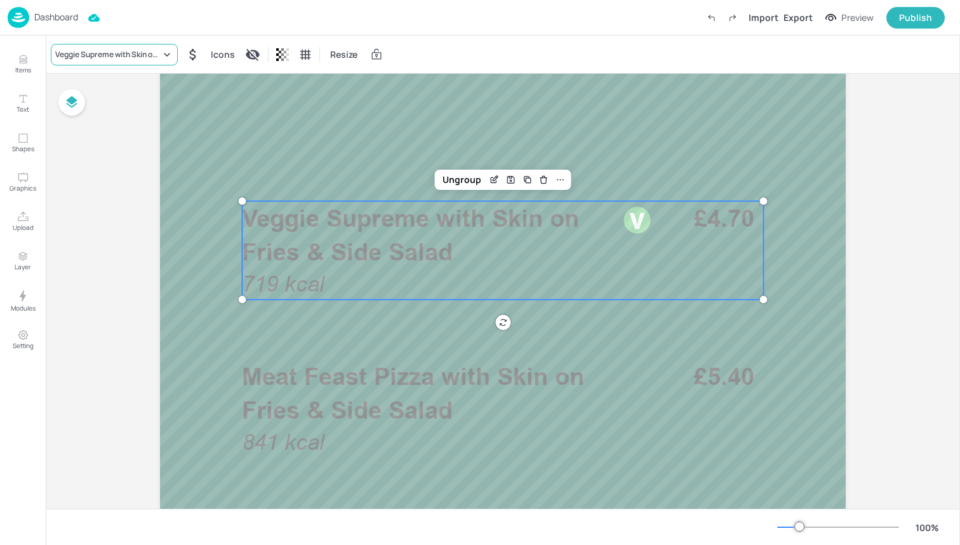
click at [130, 58] on div "Veggie Supreme with Skin on Fries & Side Salad" at bounding box center [107, 54] width 105 height 11
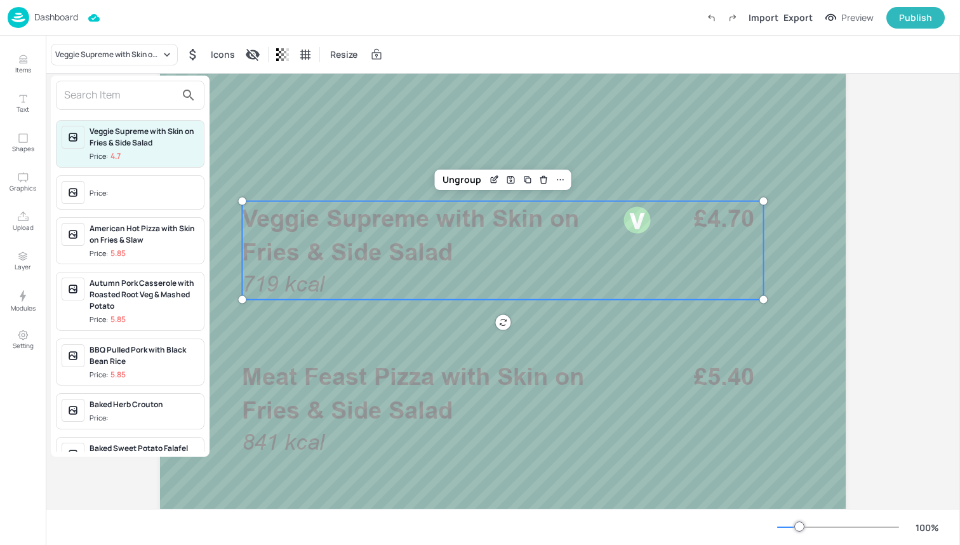
click at [127, 103] on input "text" at bounding box center [120, 95] width 112 height 20
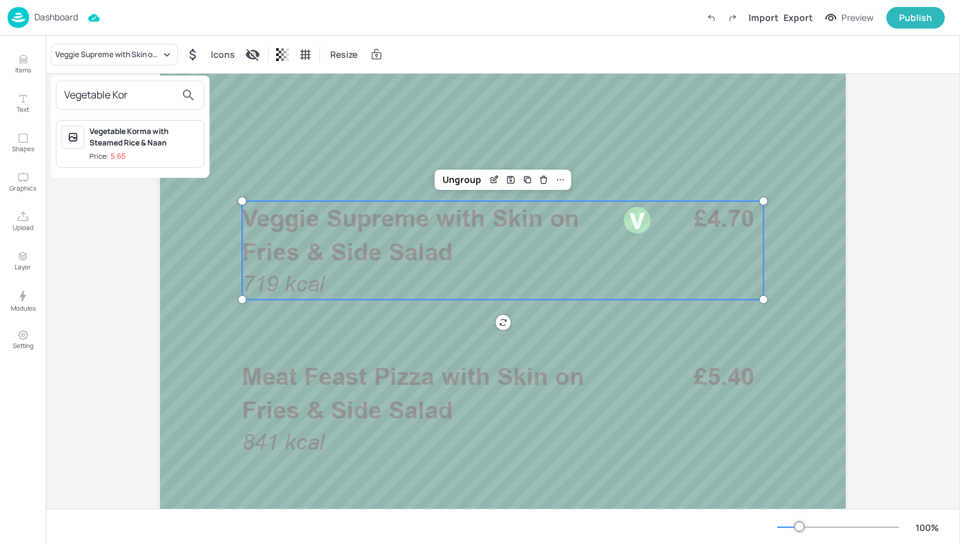
type input "Vegetable Kor"
click at [131, 136] on div "Vegetable Korma with Steamed Rice & Naan" at bounding box center [144, 137] width 109 height 23
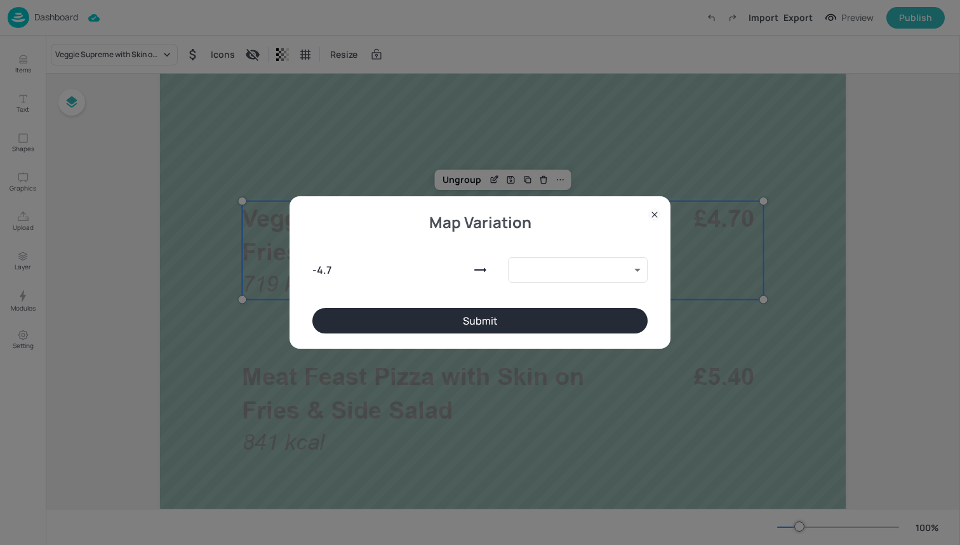
type input "9888616"
click at [455, 324] on button "Submit" at bounding box center [479, 320] width 335 height 25
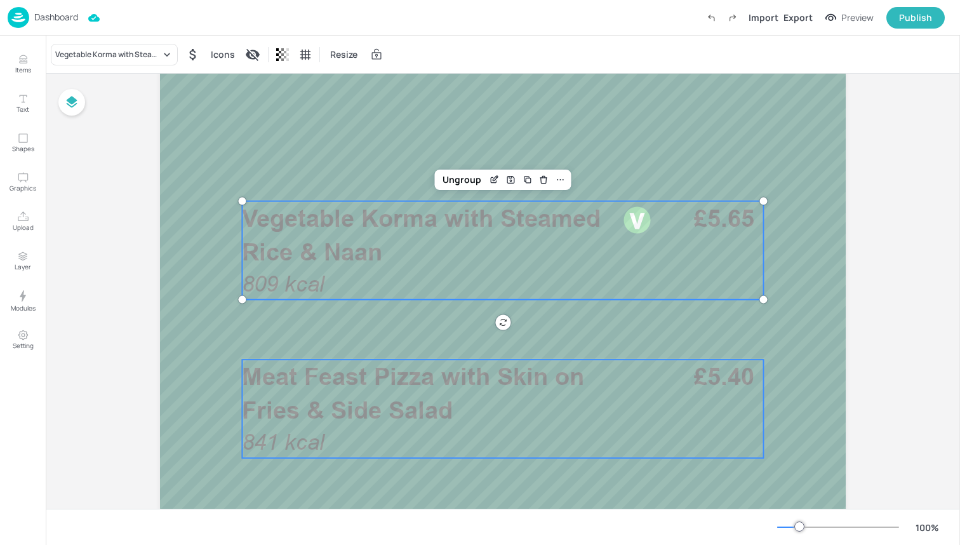
click at [408, 415] on span "Meat Feast Pizza with Skin on Fries & Side Salad" at bounding box center [413, 393] width 342 height 62
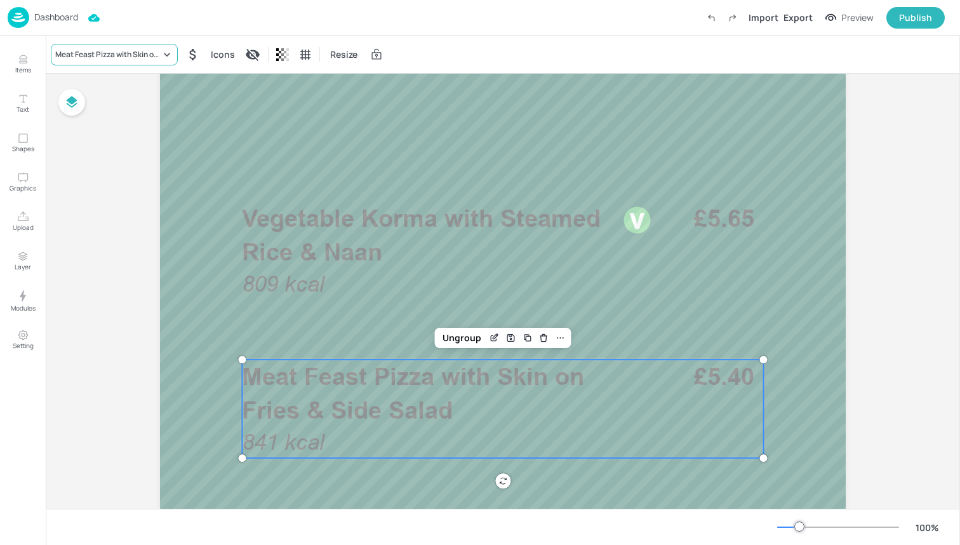
click at [140, 55] on div "Meat Feast Pizza with Skin on Fries & Side Salad" at bounding box center [107, 54] width 105 height 11
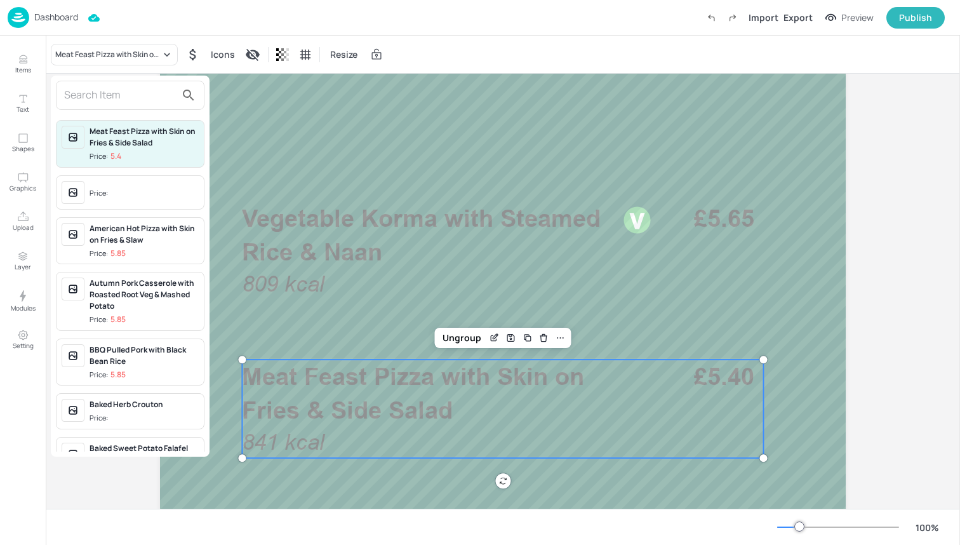
click at [117, 97] on input "text" at bounding box center [120, 95] width 112 height 20
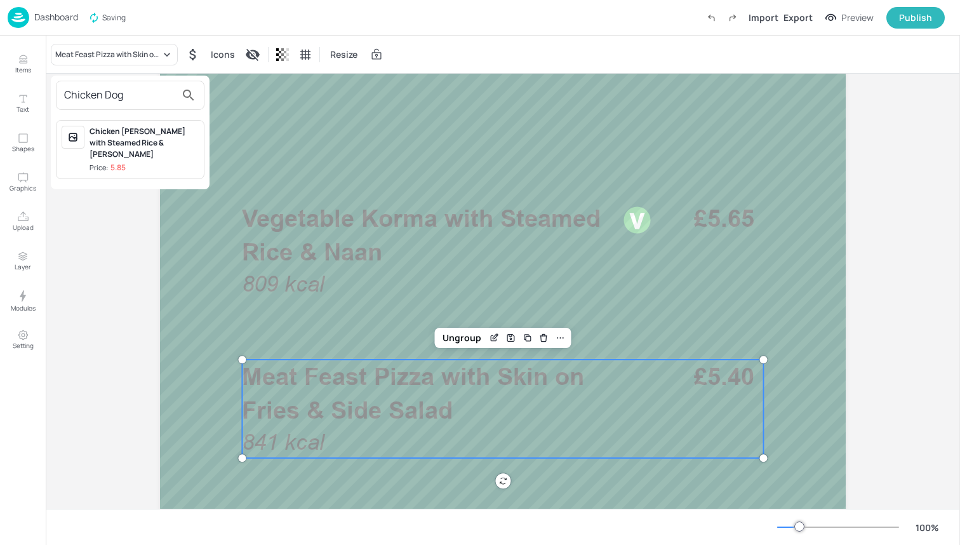
type input "Chicken Dog"
drag, startPoint x: 124, startPoint y: 117, endPoint x: 128, endPoint y: 133, distance: 15.6
click at [128, 133] on div at bounding box center [480, 272] width 960 height 545
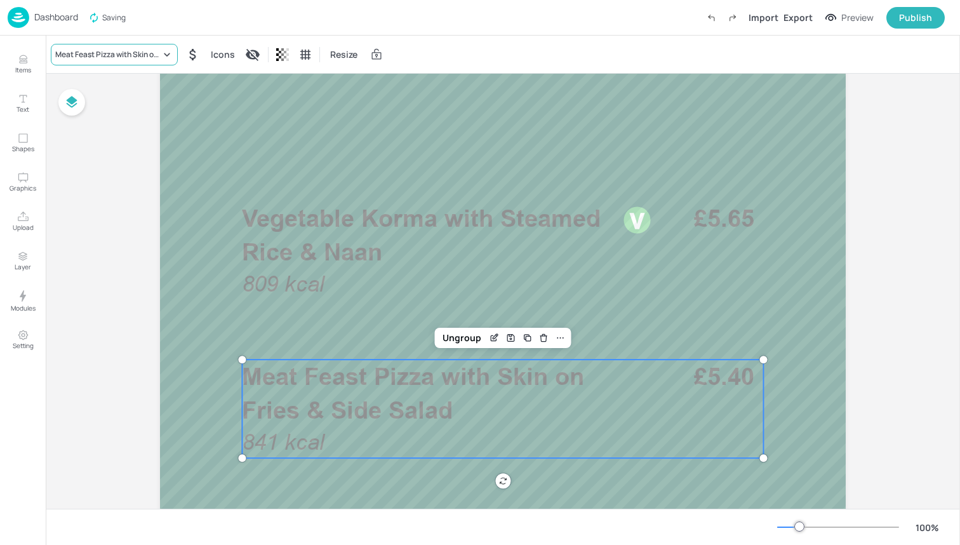
click at [103, 46] on div "Meat Feast Pizza with Skin on Fries & Side Salad" at bounding box center [114, 55] width 127 height 22
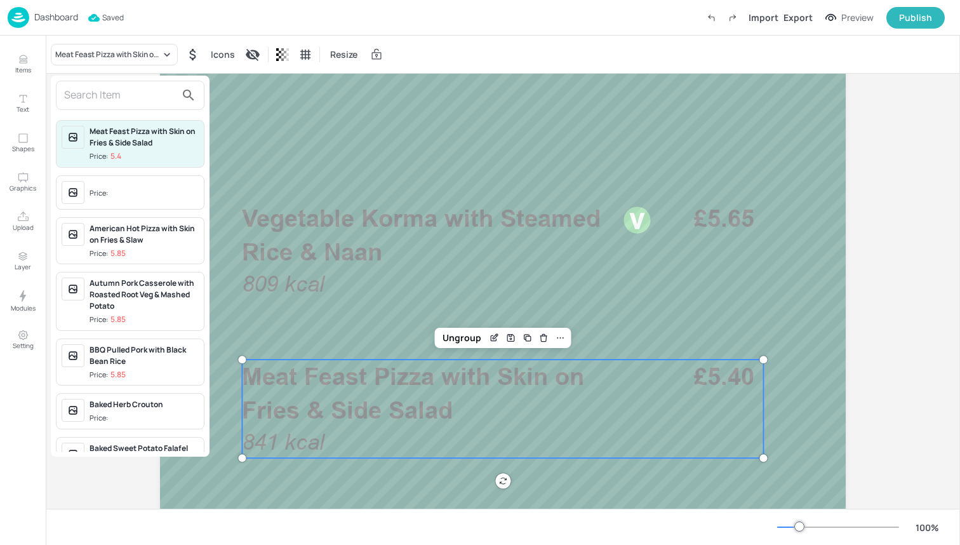
click at [105, 90] on input "text" at bounding box center [120, 95] width 112 height 20
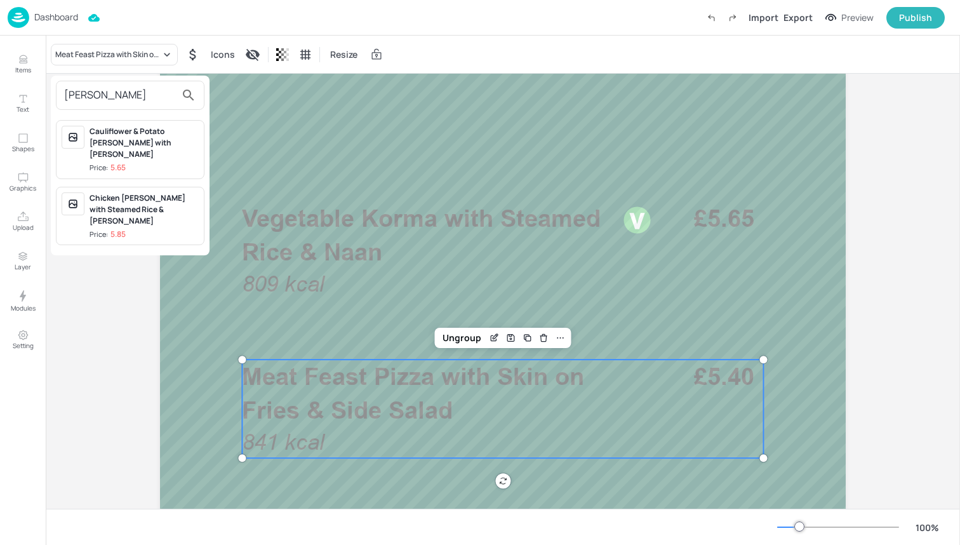
type input "[PERSON_NAME]"
click at [132, 192] on div "Chicken [PERSON_NAME] with Steamed Rice & [PERSON_NAME]" at bounding box center [144, 209] width 109 height 34
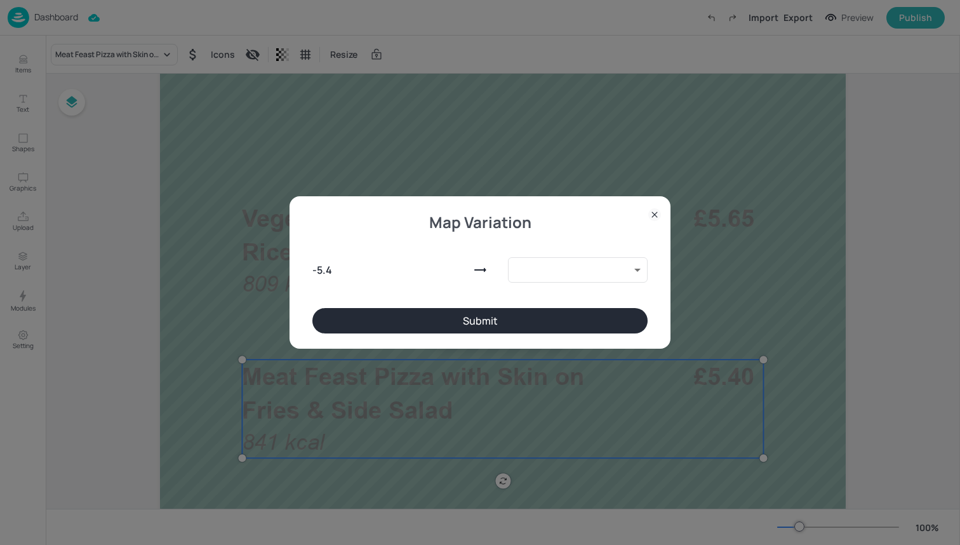
type input "9888617"
click at [394, 310] on button "Submit" at bounding box center [479, 320] width 335 height 25
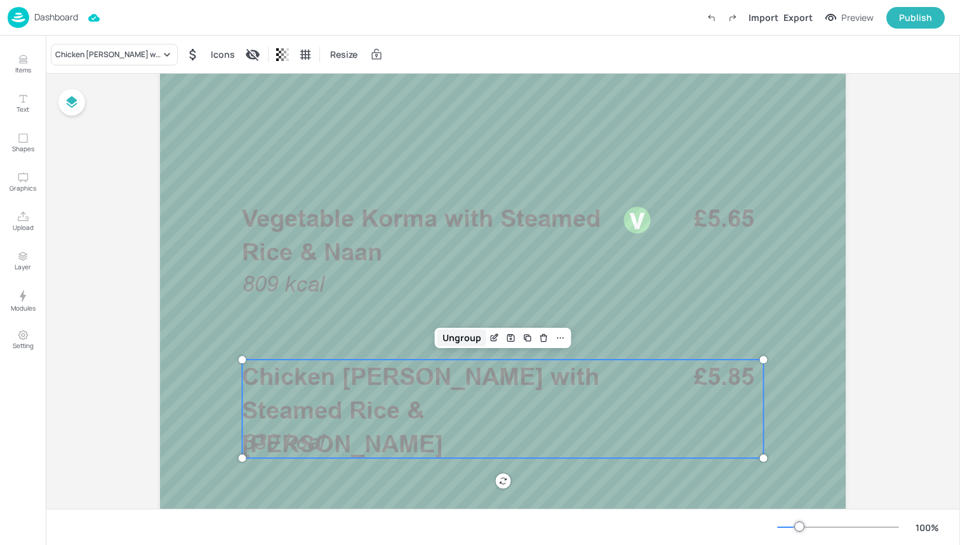
click at [454, 335] on div "Ungroup" at bounding box center [461, 337] width 49 height 17
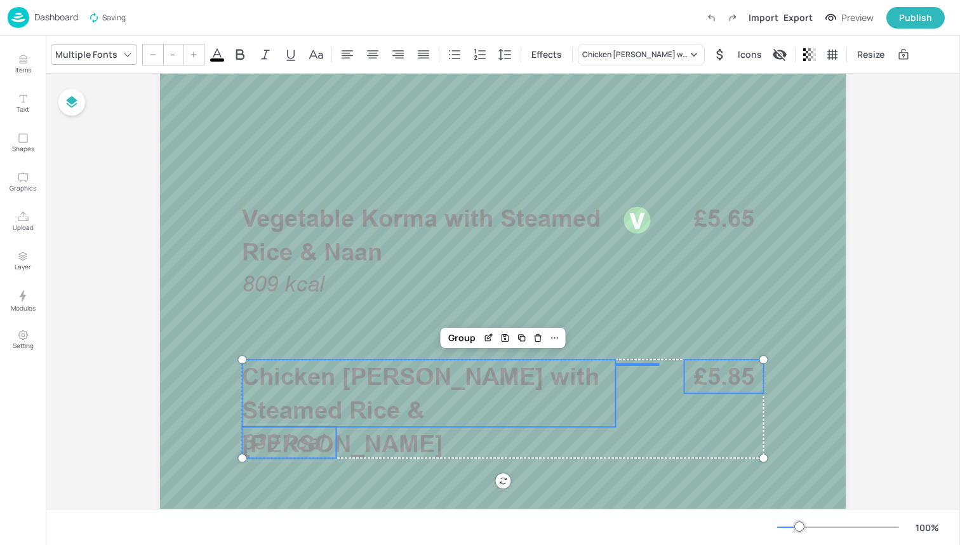
click at [218, 53] on icon at bounding box center [217, 54] width 15 height 15
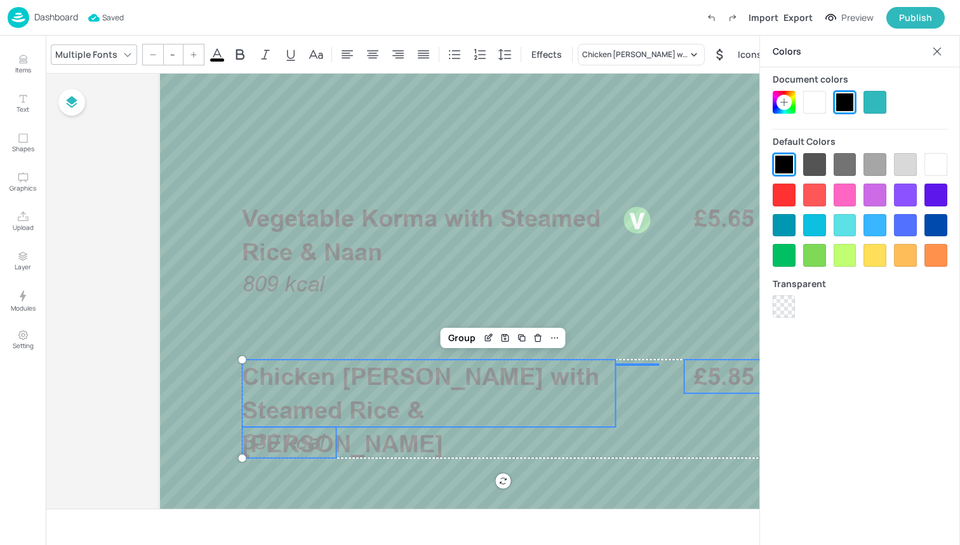
click at [809, 107] on div at bounding box center [814, 102] width 23 height 23
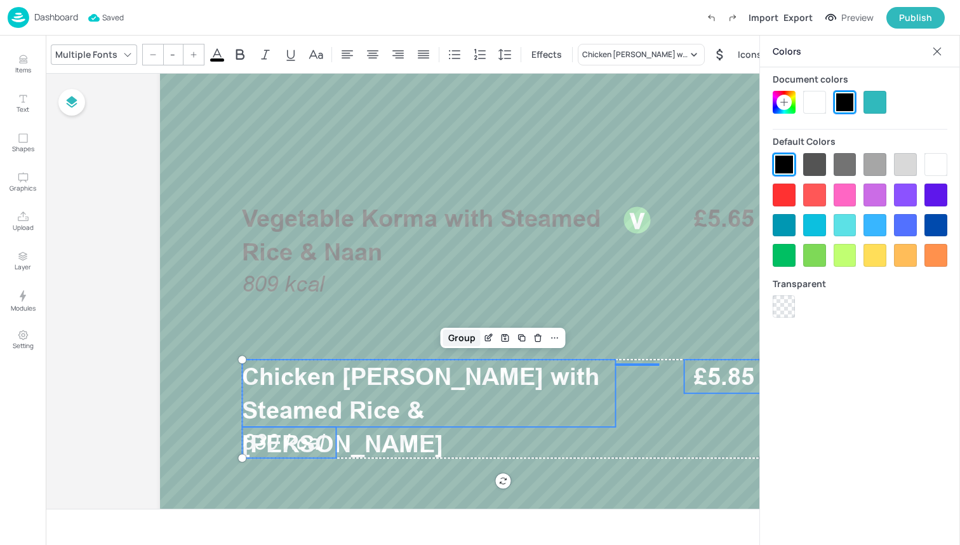
click at [457, 335] on div "Group" at bounding box center [461, 337] width 37 height 17
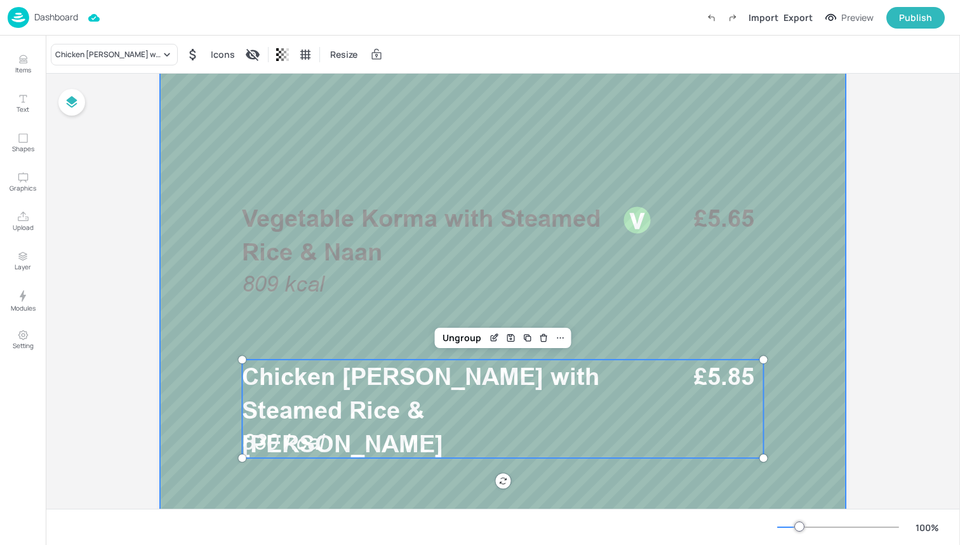
click at [361, 315] on div at bounding box center [503, 385] width 686 height 1219
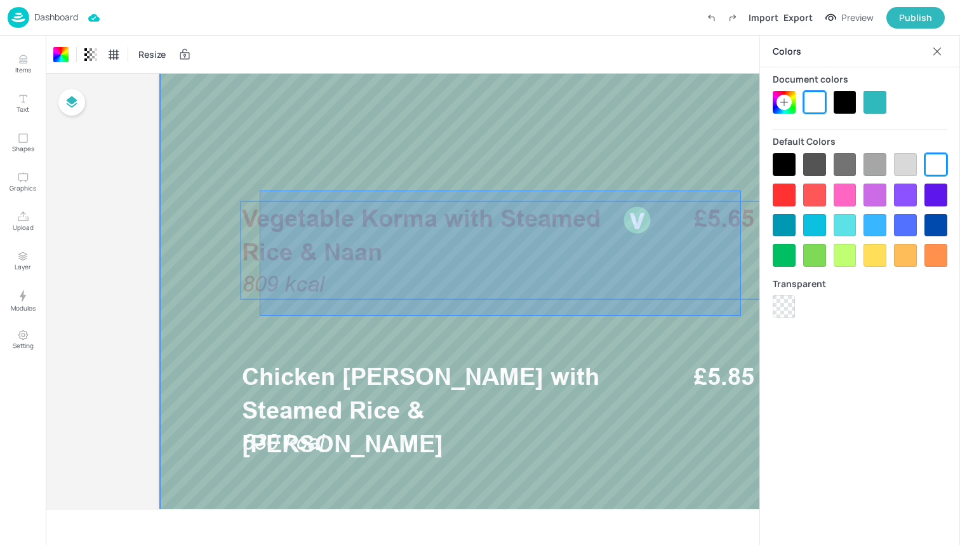
drag, startPoint x: 260, startPoint y: 316, endPoint x: 741, endPoint y: 190, distance: 497.2
click at [741, 190] on div at bounding box center [503, 385] width 686 height 1219
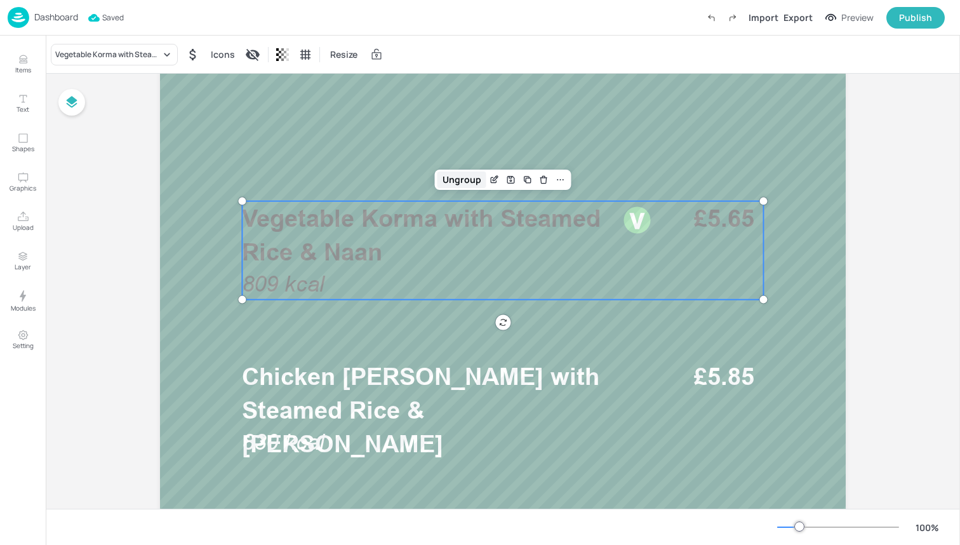
click at [469, 176] on div "Ungroup" at bounding box center [461, 179] width 49 height 17
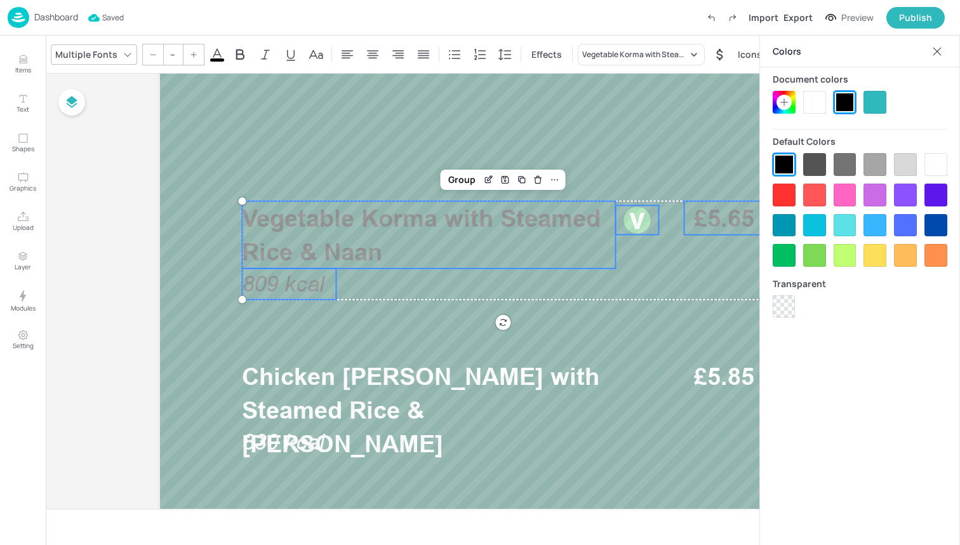
click at [818, 93] on div at bounding box center [814, 102] width 23 height 23
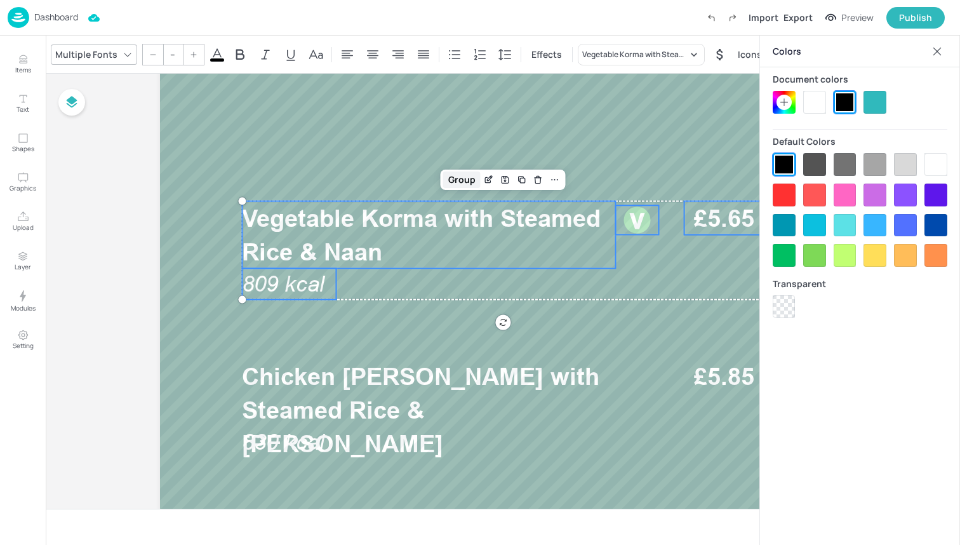
click at [448, 182] on div "Group" at bounding box center [461, 179] width 37 height 17
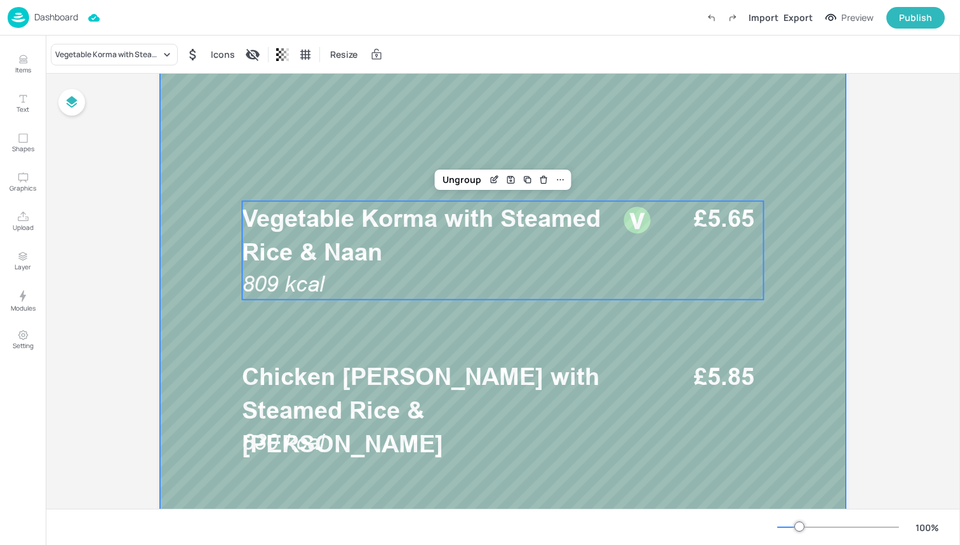
click at [734, 157] on div at bounding box center [503, 385] width 686 height 1219
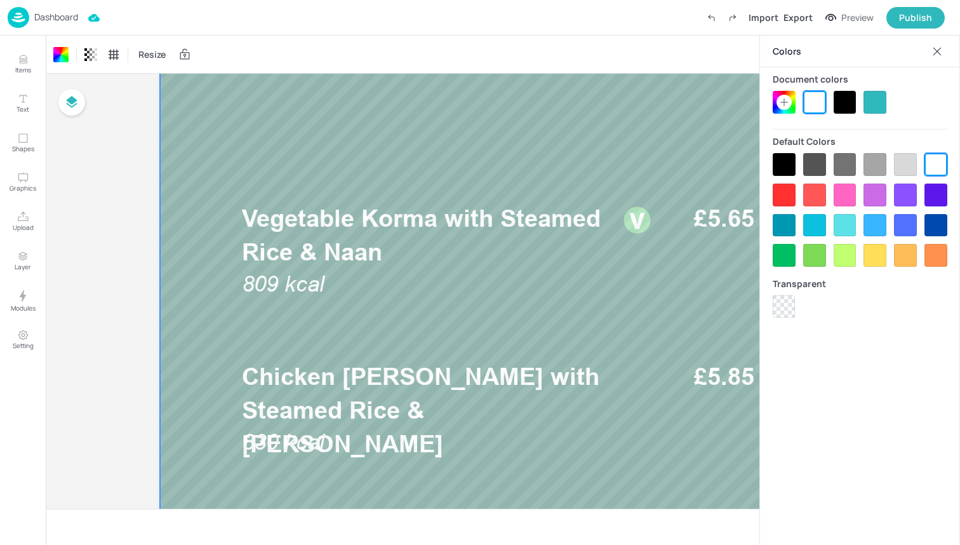
click at [933, 45] on icon at bounding box center [937, 51] width 13 height 13
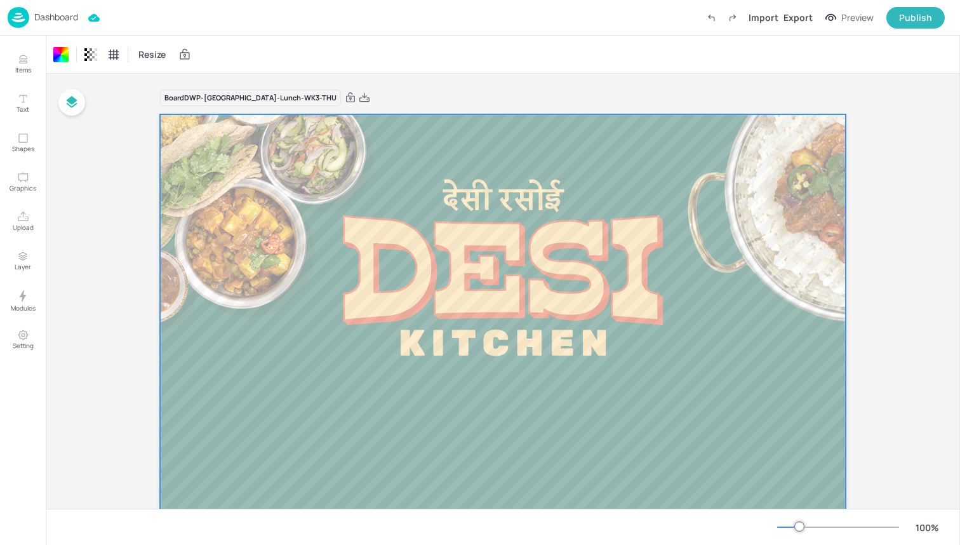
scroll to position [0, 0]
click at [18, 14] on img at bounding box center [19, 17] width 22 height 21
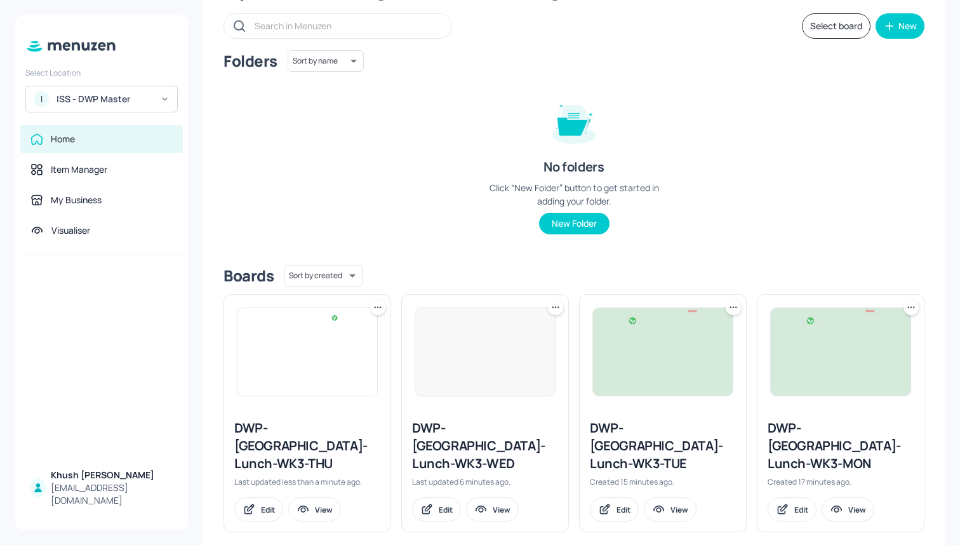
scroll to position [66, 0]
click at [375, 307] on icon at bounding box center [375, 308] width 2 height 2
click at [361, 357] on div "Duplicate" at bounding box center [329, 355] width 102 height 22
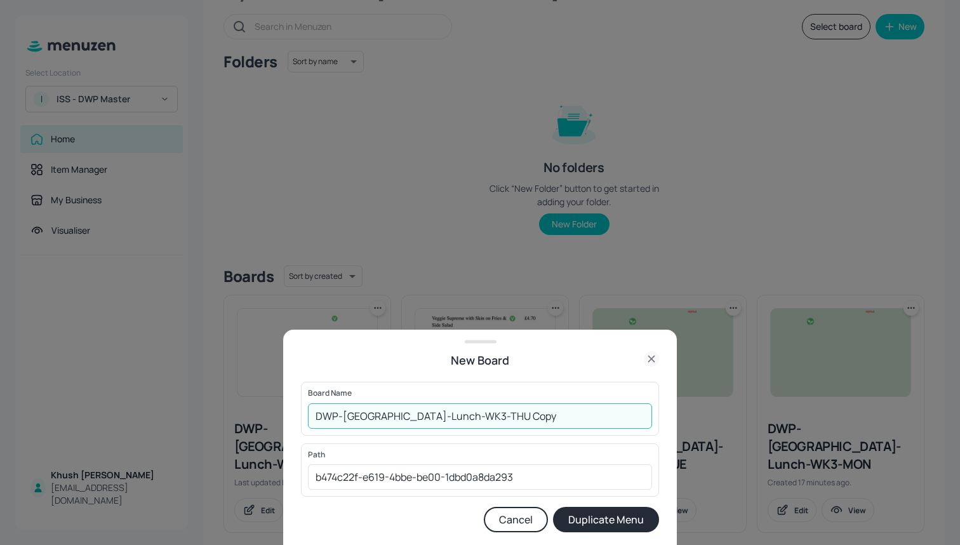
drag, startPoint x: 529, startPoint y: 422, endPoint x: 434, endPoint y: 418, distance: 95.3
click at [434, 418] on input "DWP-[GEOGRAPHIC_DATA]-Lunch-WK3-THU Copy" at bounding box center [480, 415] width 344 height 25
type input "DWP-[GEOGRAPHIC_DATA]-Lunch-WK3-FRI"
click at [597, 509] on button "Duplicate Menu" at bounding box center [606, 519] width 106 height 25
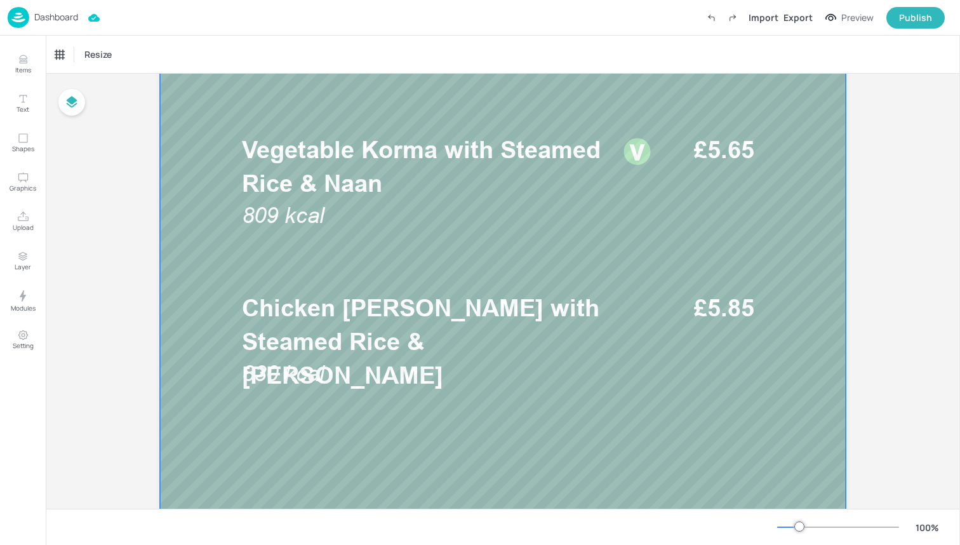
scroll to position [425, 0]
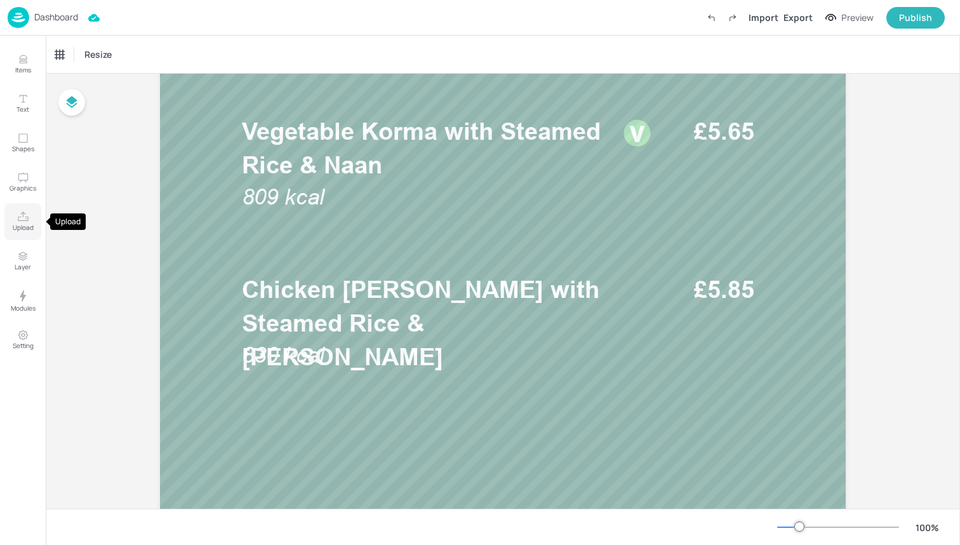
click at [14, 220] on button "Upload" at bounding box center [22, 221] width 37 height 37
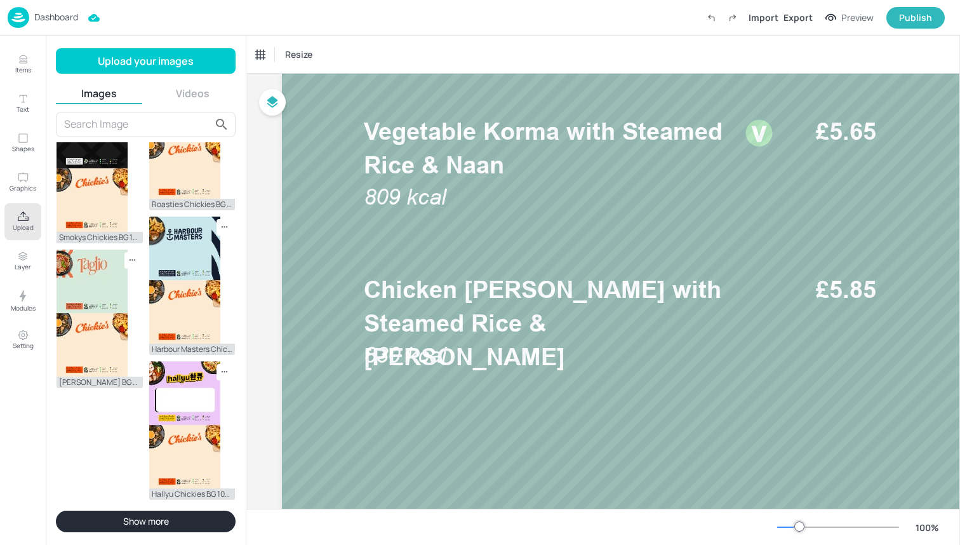
scroll to position [712, 0]
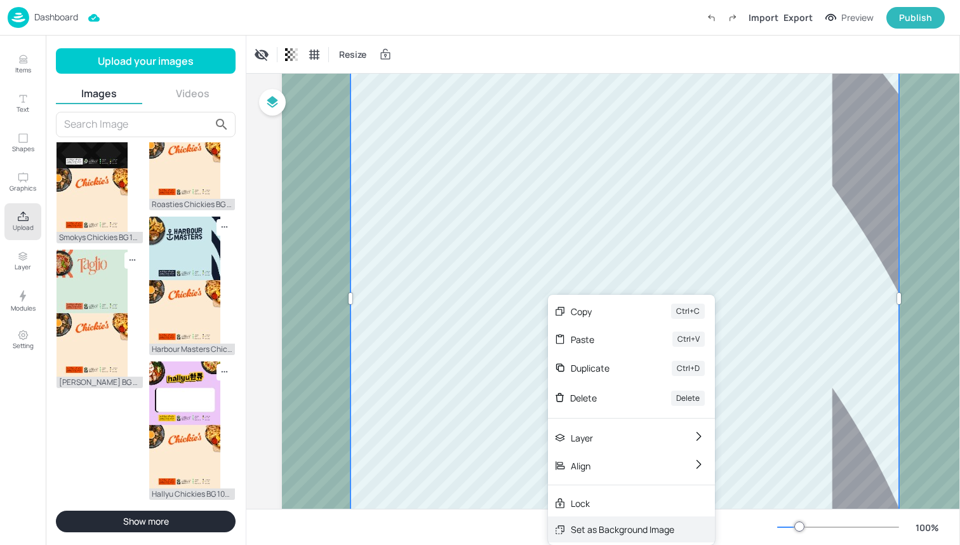
click at [610, 526] on div "Set as Background Image" at bounding box center [622, 528] width 103 height 13
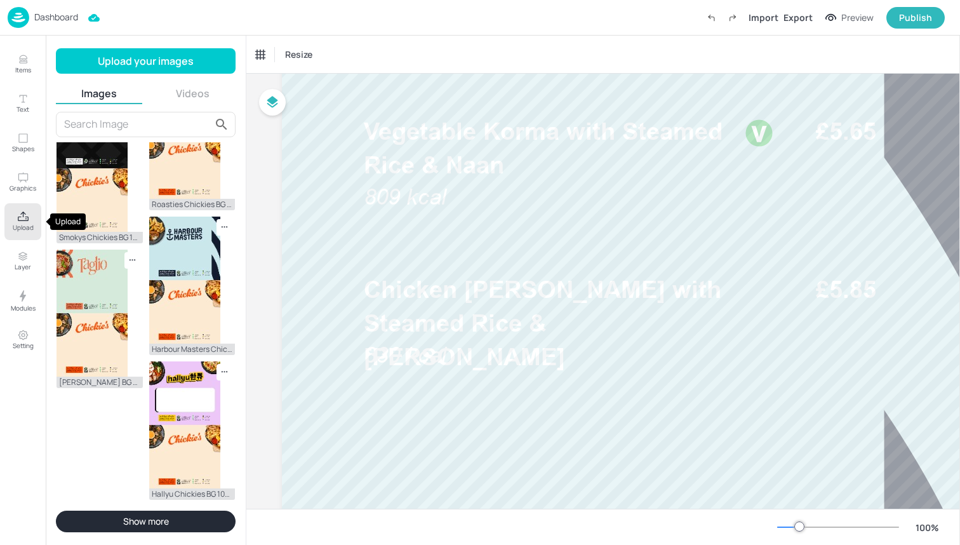
click at [18, 227] on p "Upload" at bounding box center [23, 227] width 21 height 9
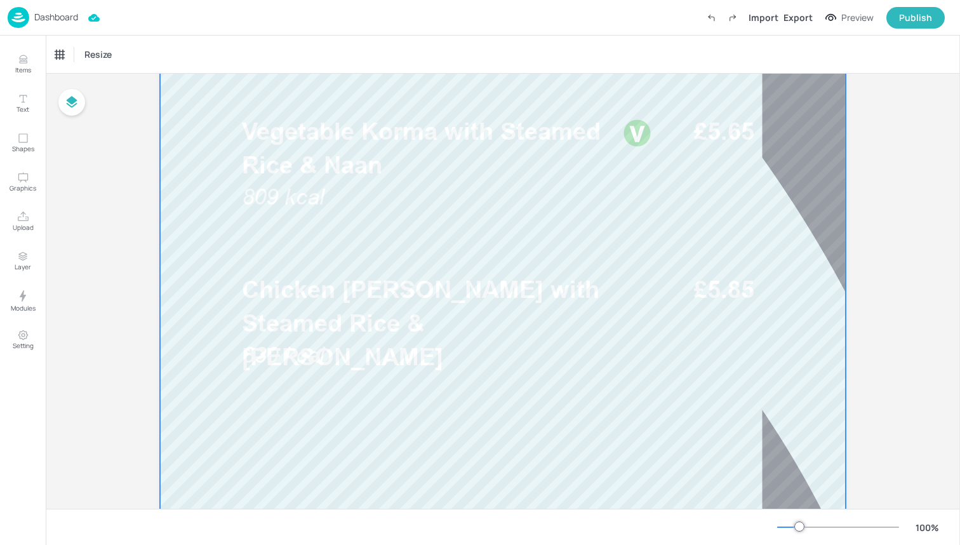
click at [315, 169] on span "Vegetable Korma with Steamed Rice & Naan" at bounding box center [421, 148] width 359 height 62
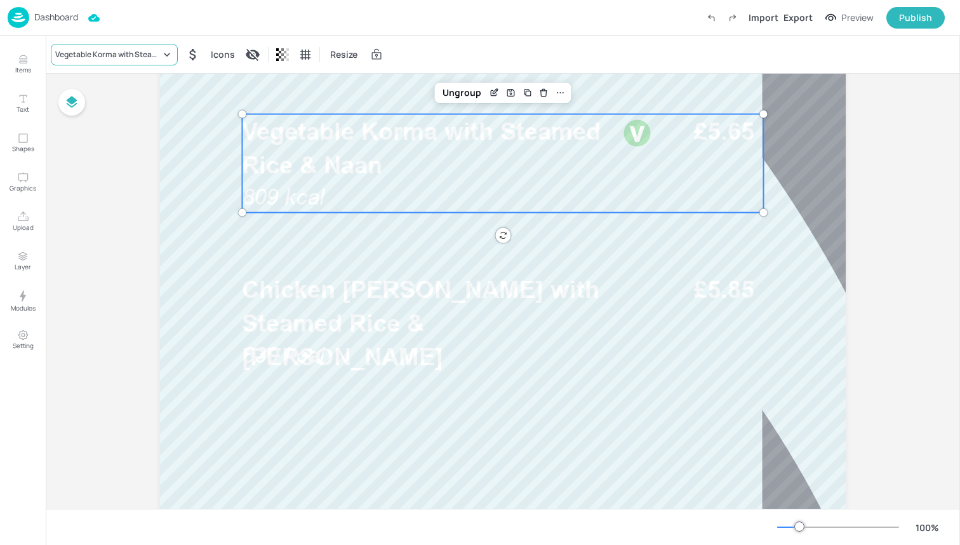
click at [114, 50] on div "Vegetable Korma with Steamed Rice & Naan" at bounding box center [107, 54] width 105 height 11
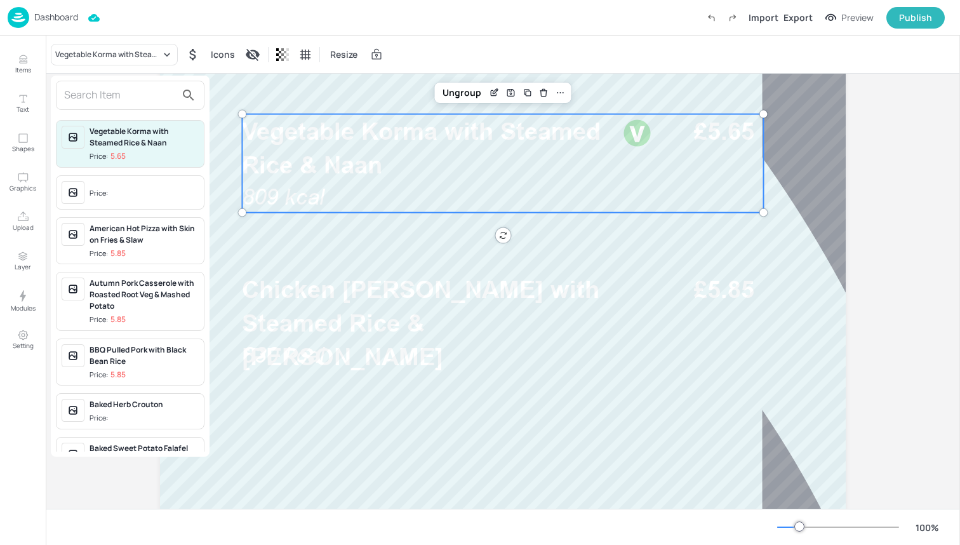
click at [126, 100] on input "text" at bounding box center [120, 95] width 112 height 20
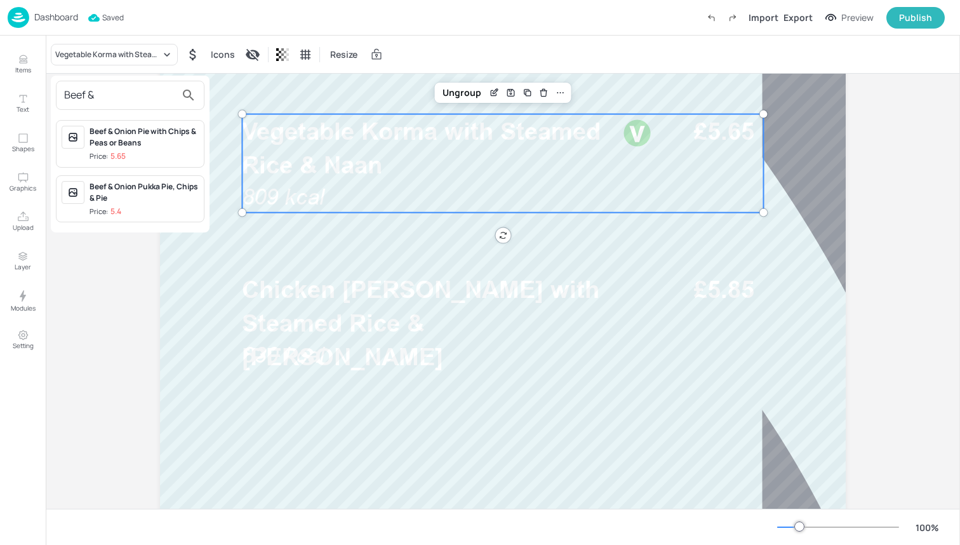
type input "Beef &"
click at [150, 142] on div "Beef & Onion Pie with Chips & Peas or Beans" at bounding box center [144, 137] width 109 height 23
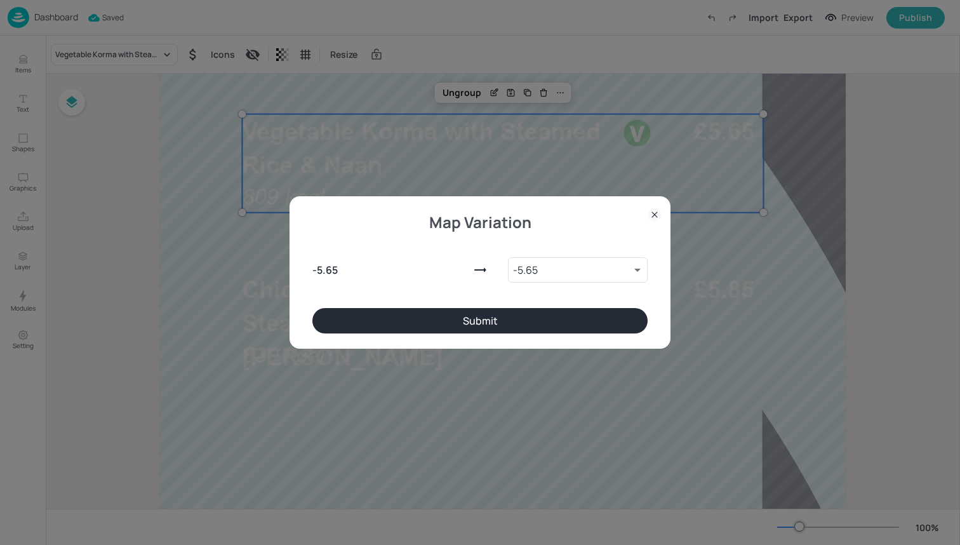
click at [430, 320] on button "Submit" at bounding box center [479, 320] width 335 height 25
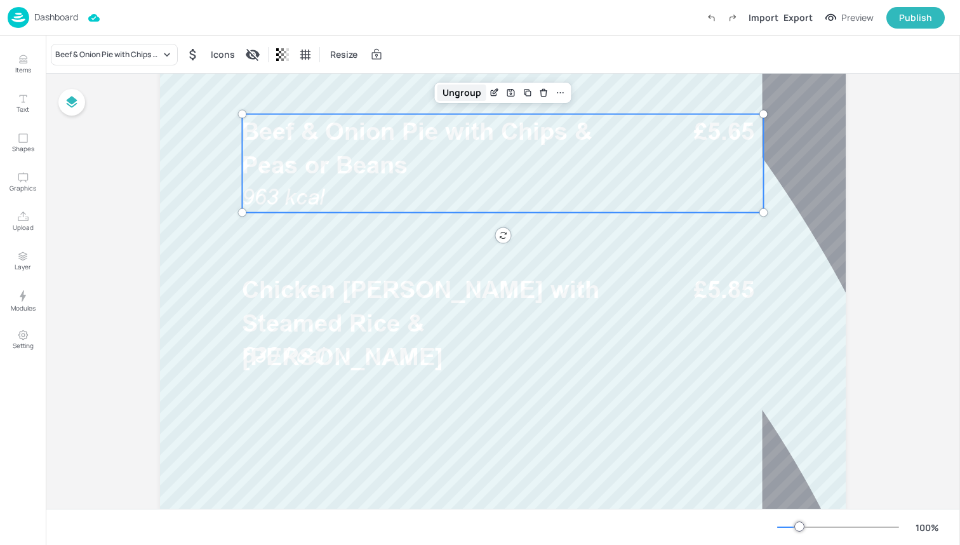
click at [469, 92] on div "Ungroup" at bounding box center [461, 92] width 49 height 17
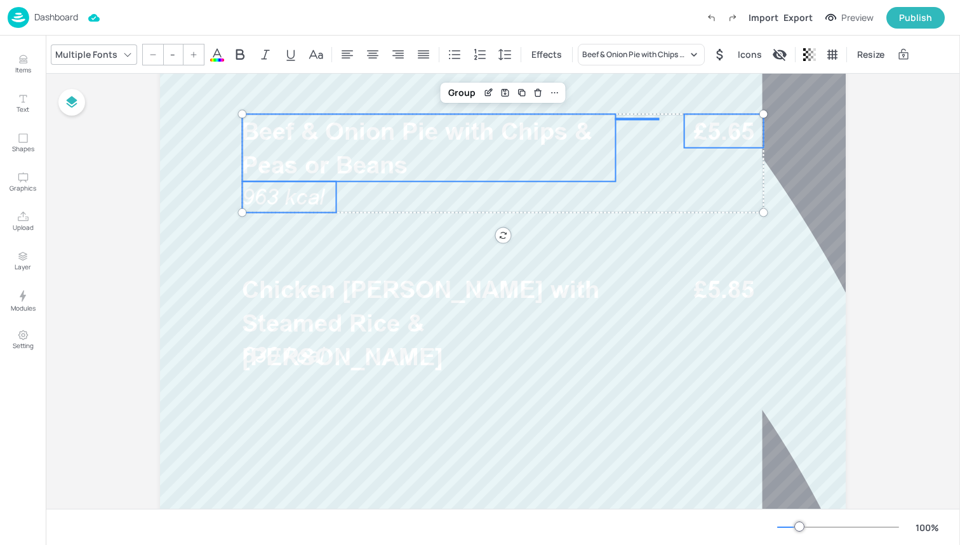
click at [215, 53] on icon at bounding box center [217, 54] width 15 height 15
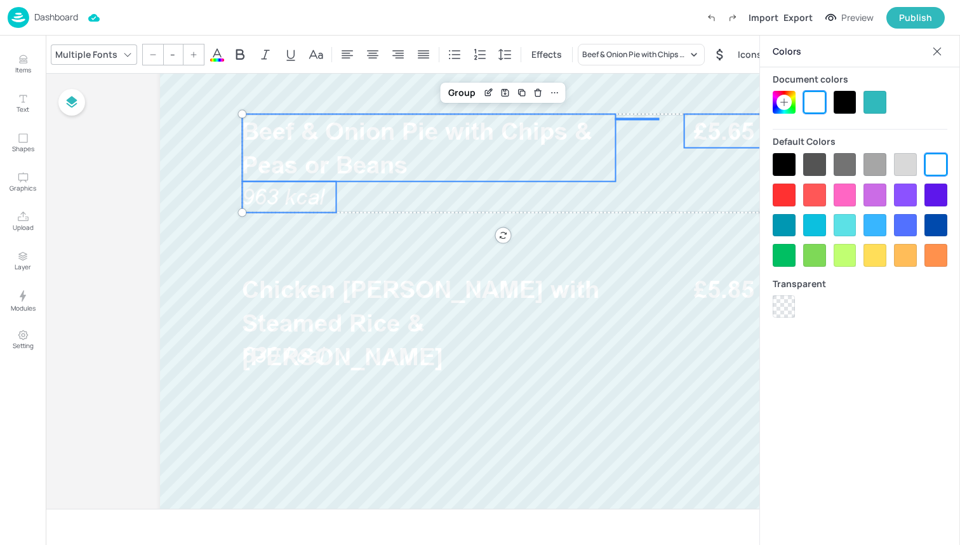
click at [782, 153] on div at bounding box center [784, 164] width 23 height 23
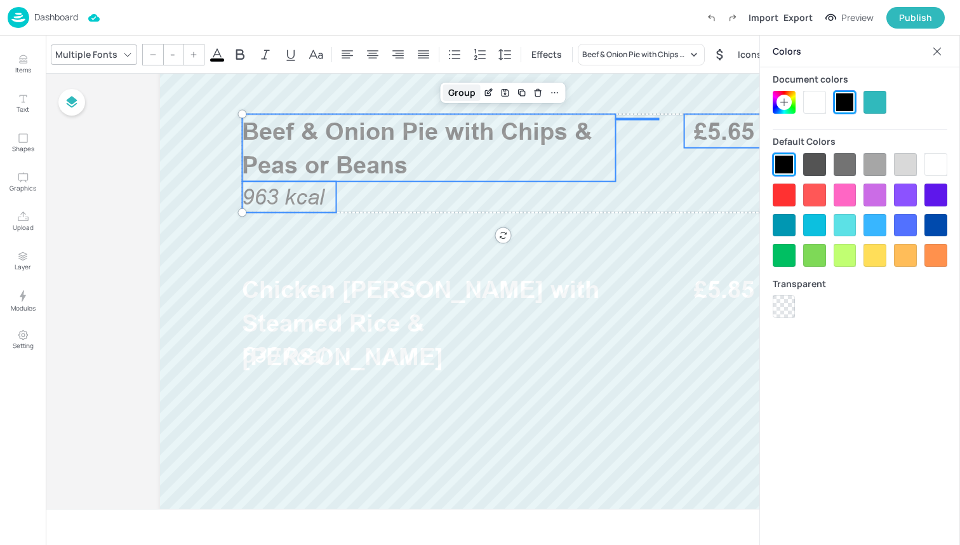
click at [455, 94] on div "Group" at bounding box center [461, 92] width 37 height 17
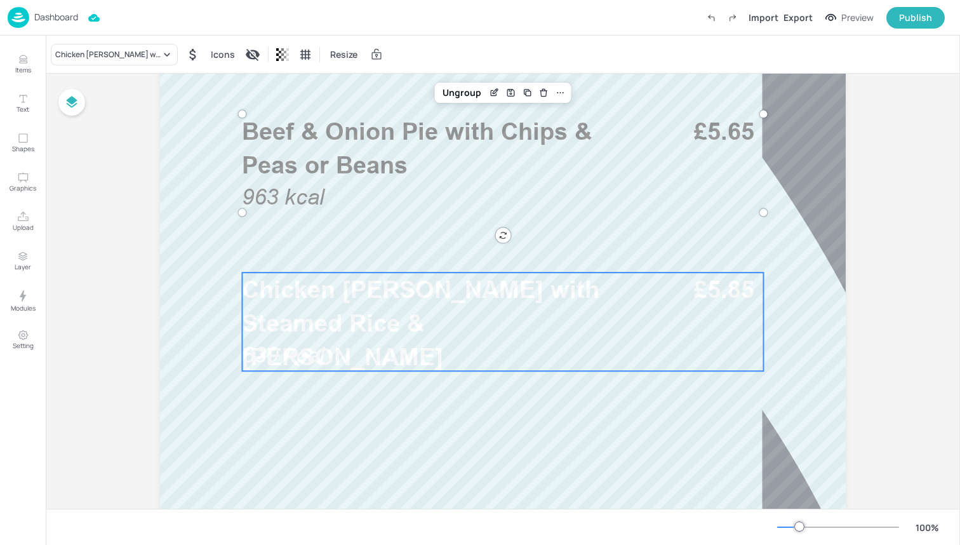
click at [402, 351] on div "Chicken [PERSON_NAME] with Steamed Rice & Naan 830 kcal £5.85" at bounding box center [502, 321] width 521 height 98
click at [449, 253] on div "Ungroup" at bounding box center [461, 251] width 49 height 17
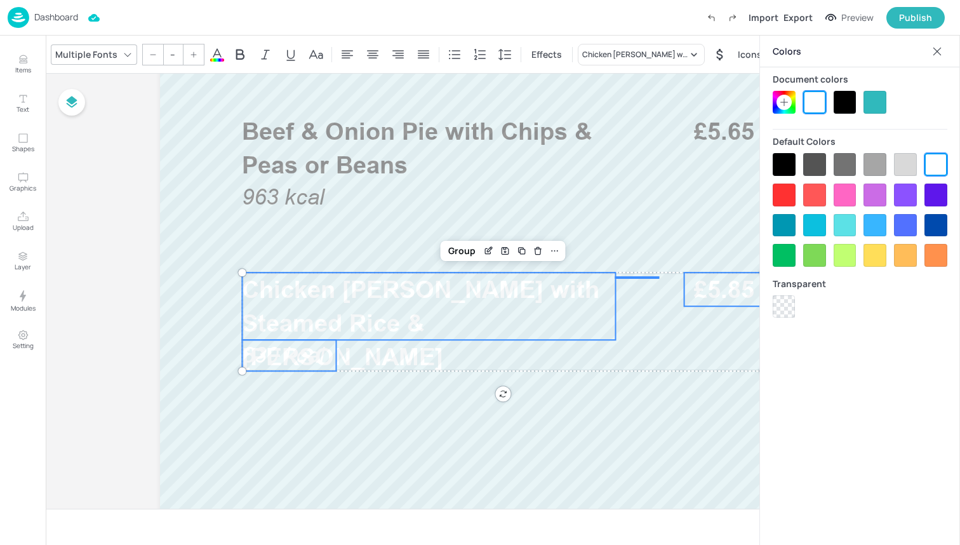
click at [852, 96] on div at bounding box center [845, 102] width 23 height 23
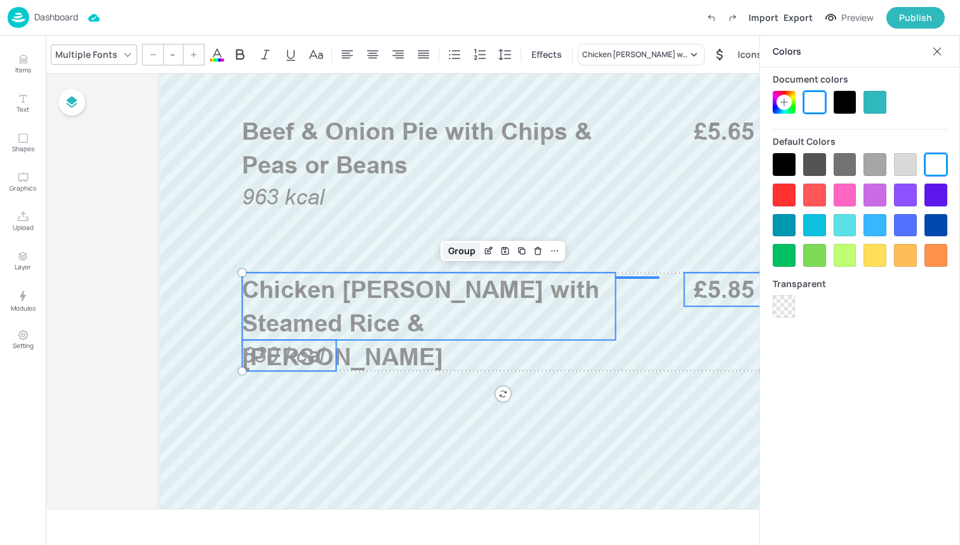
click at [465, 255] on div "Group" at bounding box center [461, 251] width 37 height 17
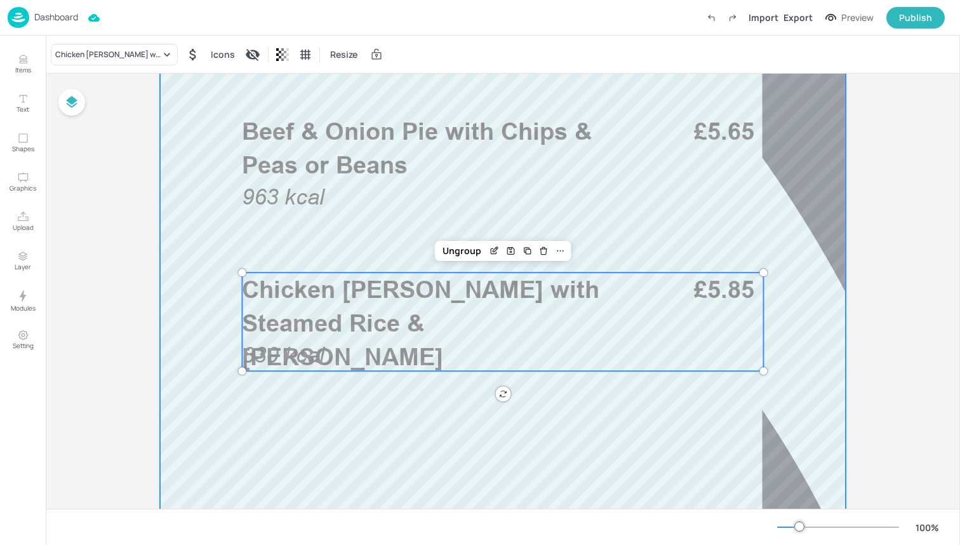
click at [400, 384] on div at bounding box center [503, 298] width 686 height 1219
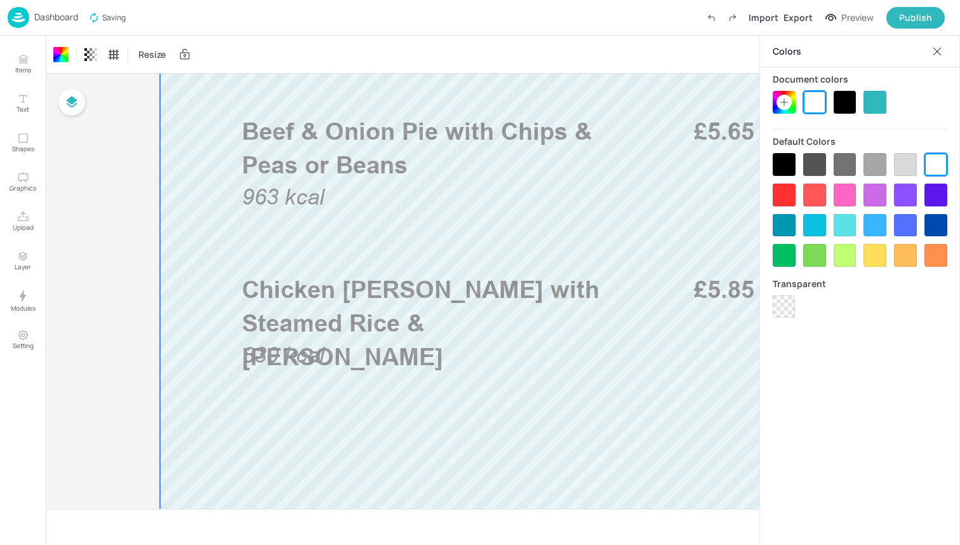
click at [933, 52] on icon at bounding box center [937, 51] width 13 height 13
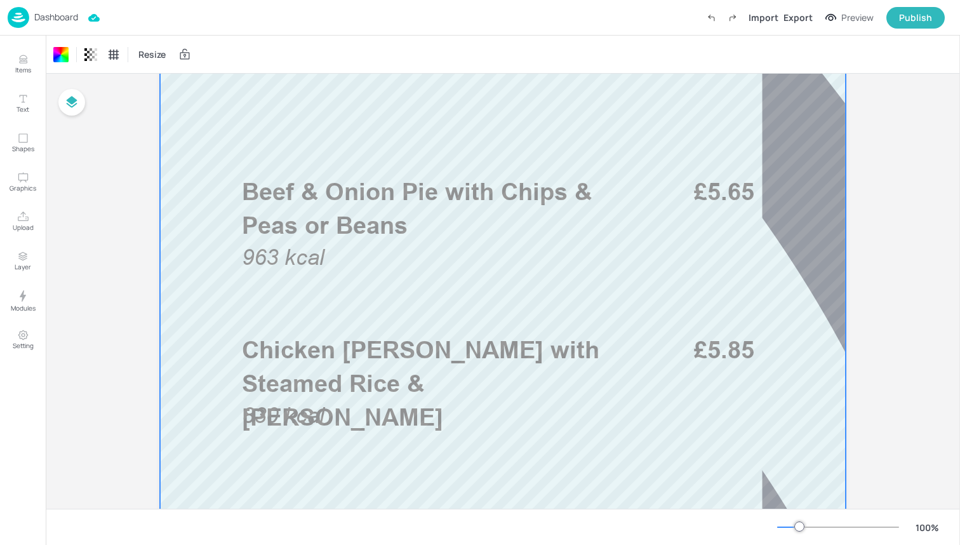
scroll to position [362, 0]
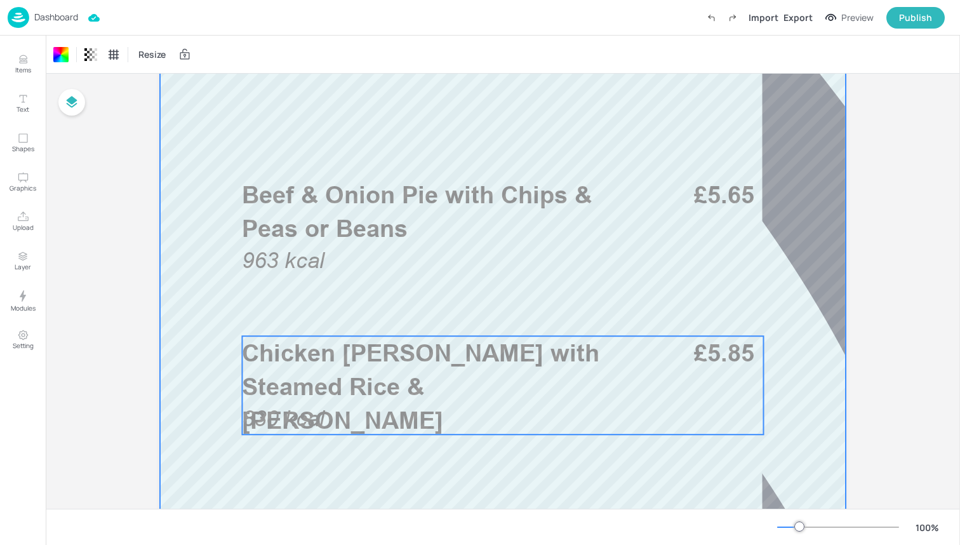
click at [435, 392] on span "Chicken [PERSON_NAME] with Steamed Rice & [PERSON_NAME]" at bounding box center [420, 386] width 357 height 96
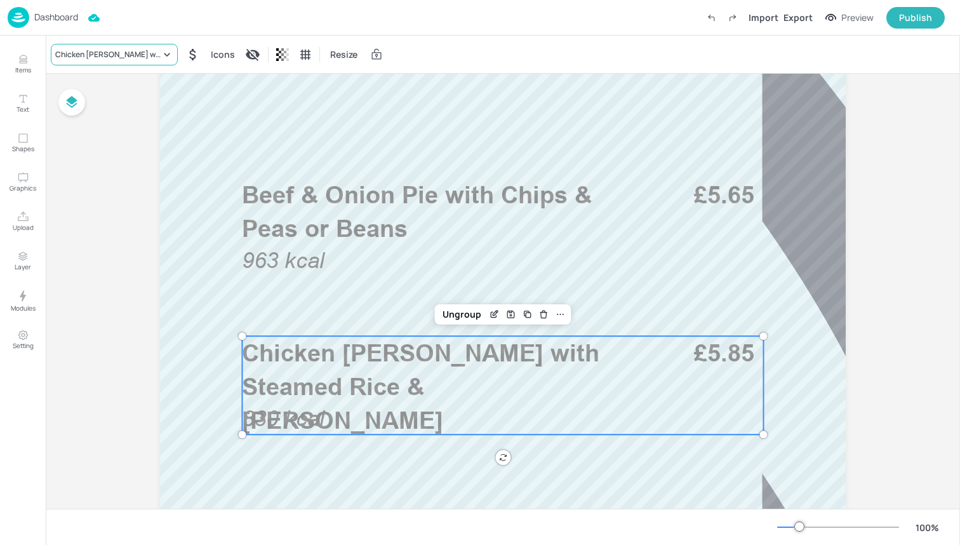
click at [101, 59] on div "Chicken [PERSON_NAME] with Steamed Rice & [PERSON_NAME]" at bounding box center [107, 54] width 105 height 11
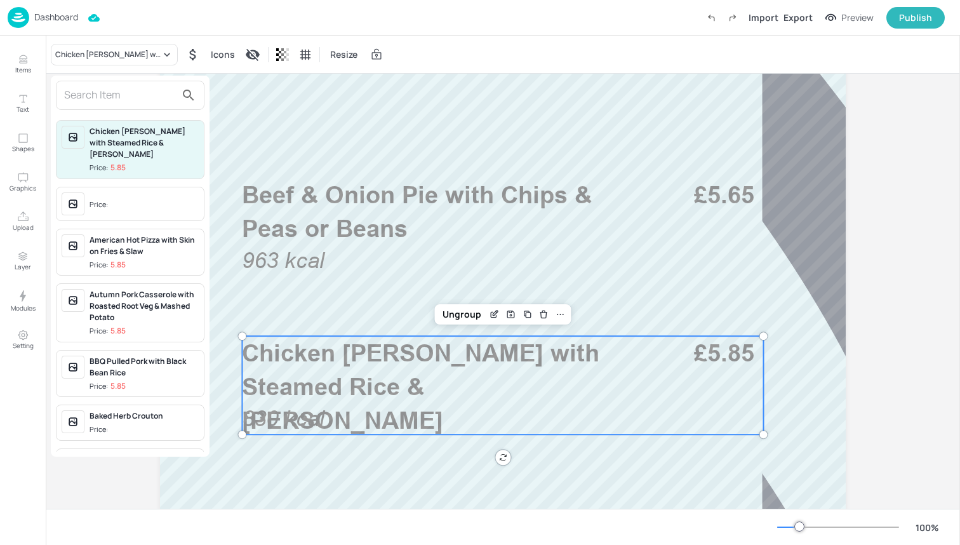
click at [106, 90] on input "text" at bounding box center [120, 95] width 112 height 20
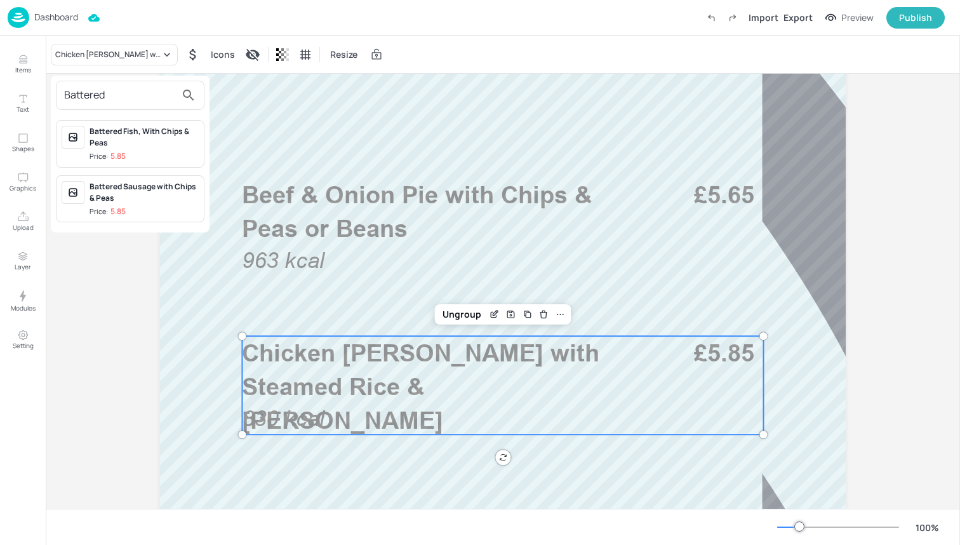
type input "Battered"
click at [130, 130] on div "Battered Fish, With Chips & Peas" at bounding box center [144, 137] width 109 height 23
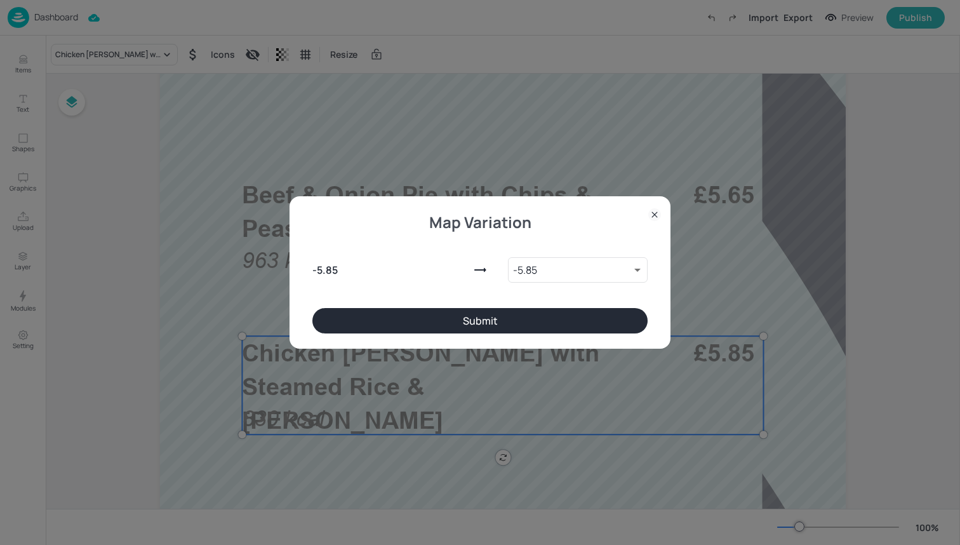
click at [400, 313] on button "Submit" at bounding box center [479, 320] width 335 height 25
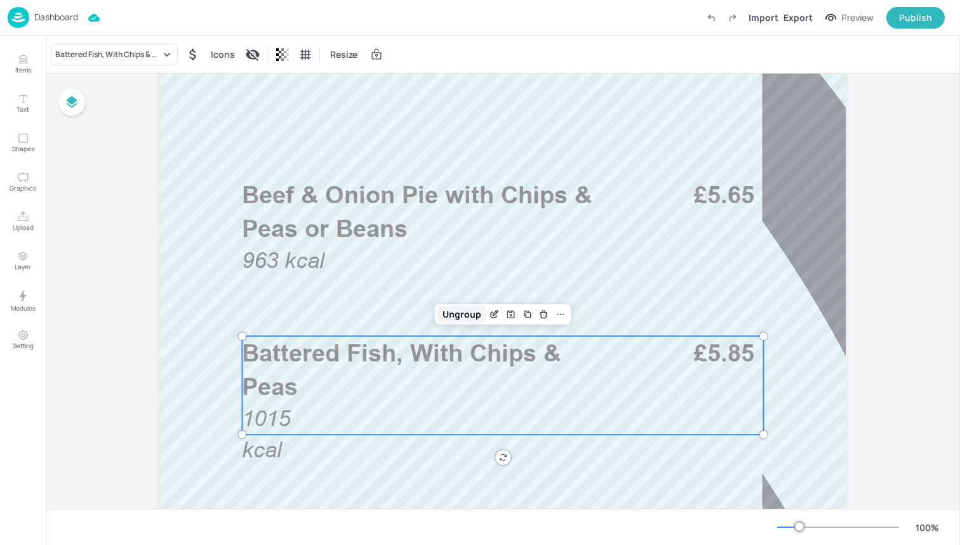
click at [469, 314] on div "Ungroup" at bounding box center [461, 314] width 49 height 17
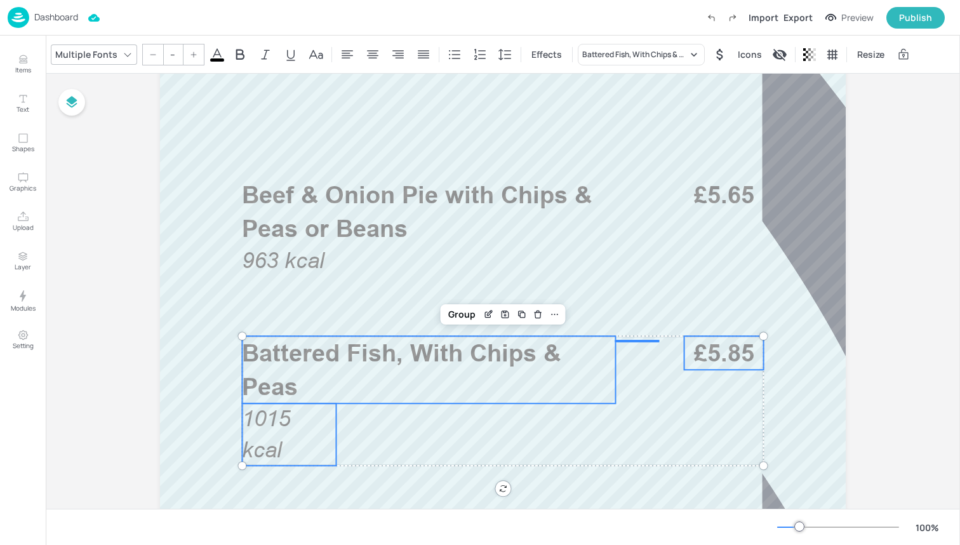
click at [300, 435] on p "1015 kcal" at bounding box center [289, 434] width 94 height 62
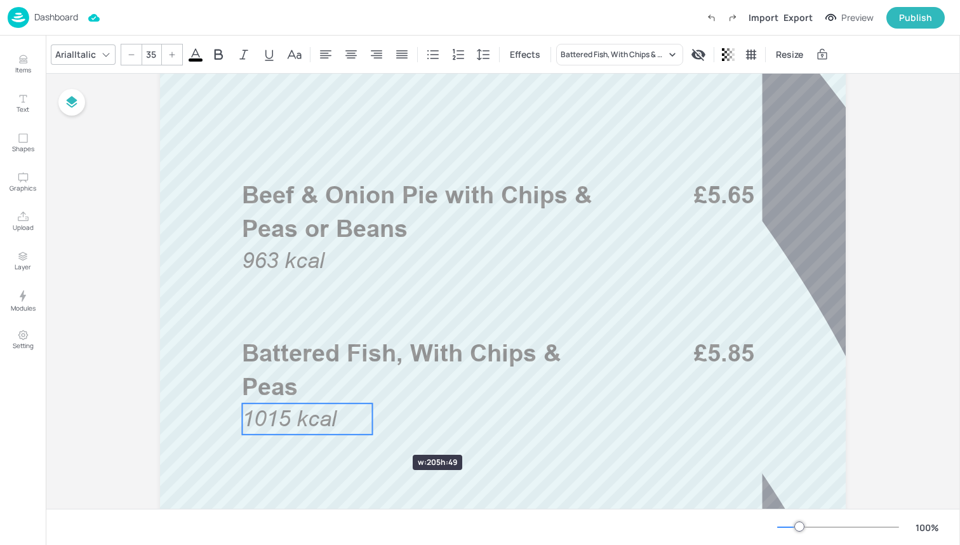
drag, startPoint x: 338, startPoint y: 432, endPoint x: 375, endPoint y: 432, distance: 36.2
click at [375, 432] on div "Beef & Onion Pie with Chips & Peas or Beans 963 kcal £5.65 Battered Fish, With …" at bounding box center [503, 361] width 686 height 1219
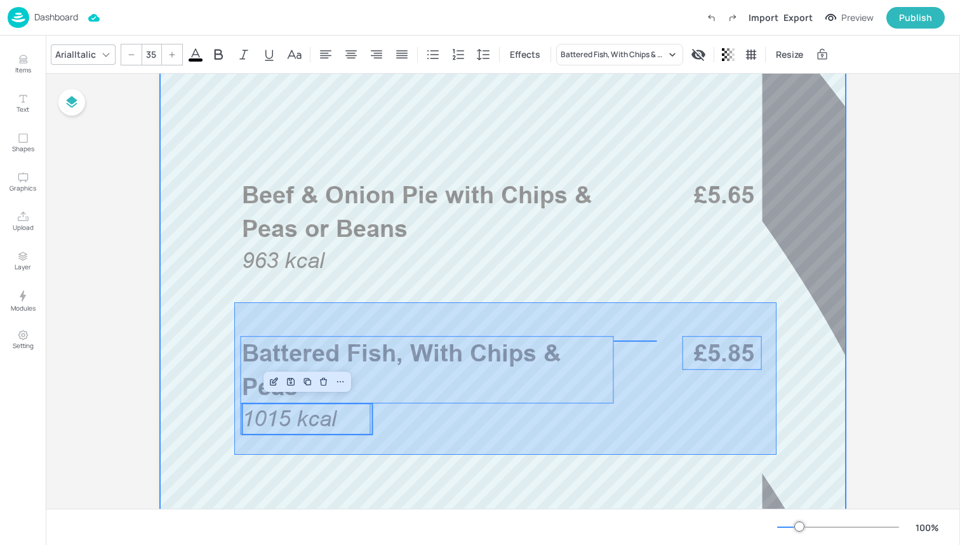
drag, startPoint x: 234, startPoint y: 455, endPoint x: 775, endPoint y: 299, distance: 562.2
click at [775, 299] on div at bounding box center [503, 361] width 686 height 1219
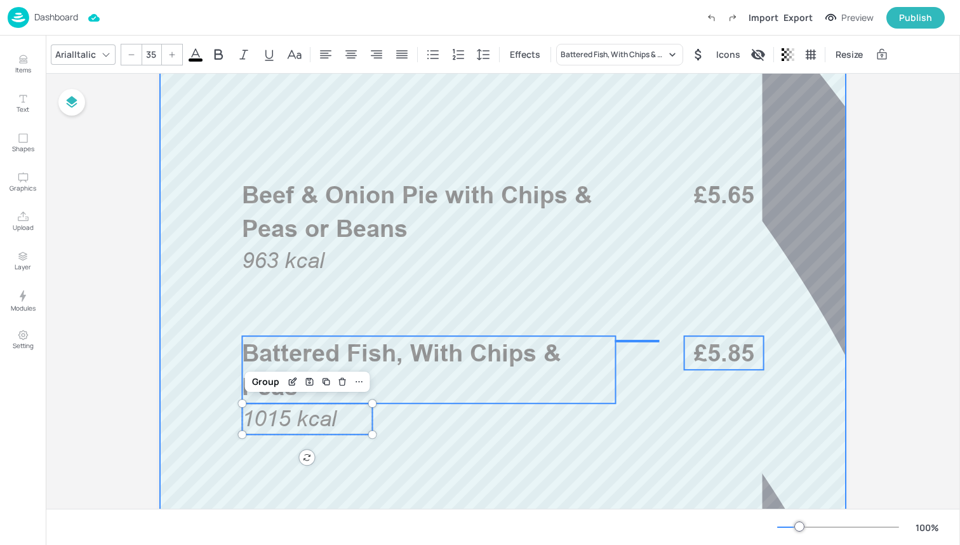
type input "--"
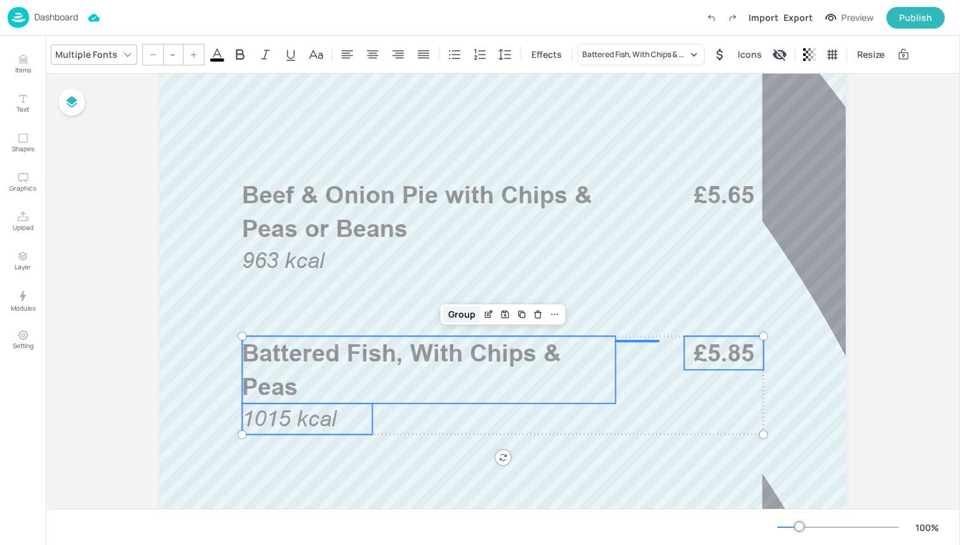
click at [462, 314] on div "Group" at bounding box center [461, 314] width 37 height 17
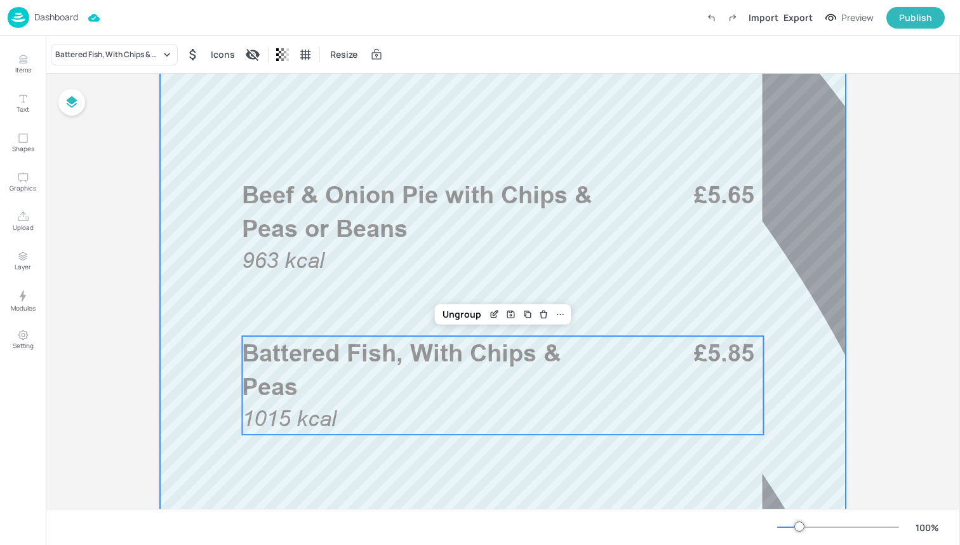
click at [600, 143] on div at bounding box center [503, 361] width 686 height 1219
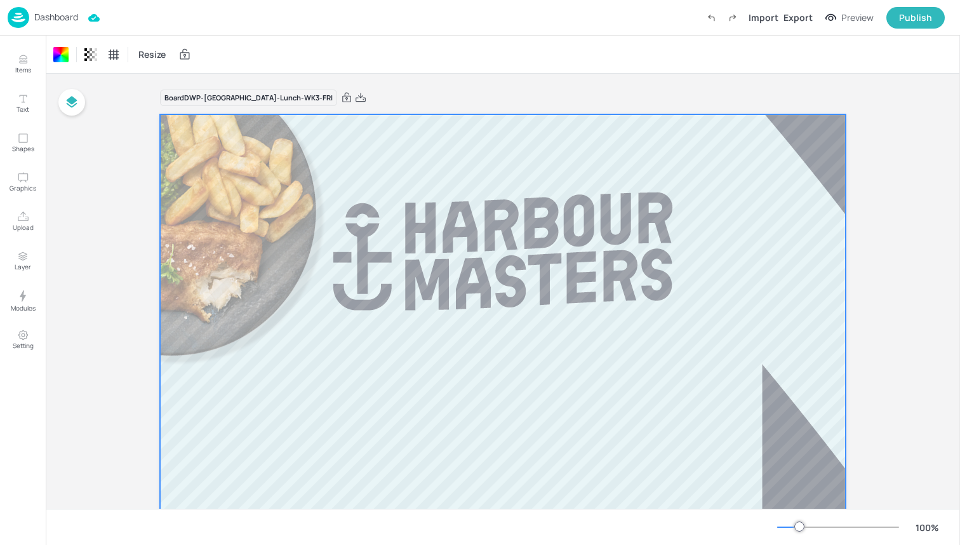
scroll to position [0, 0]
click at [19, 17] on img at bounding box center [19, 17] width 22 height 21
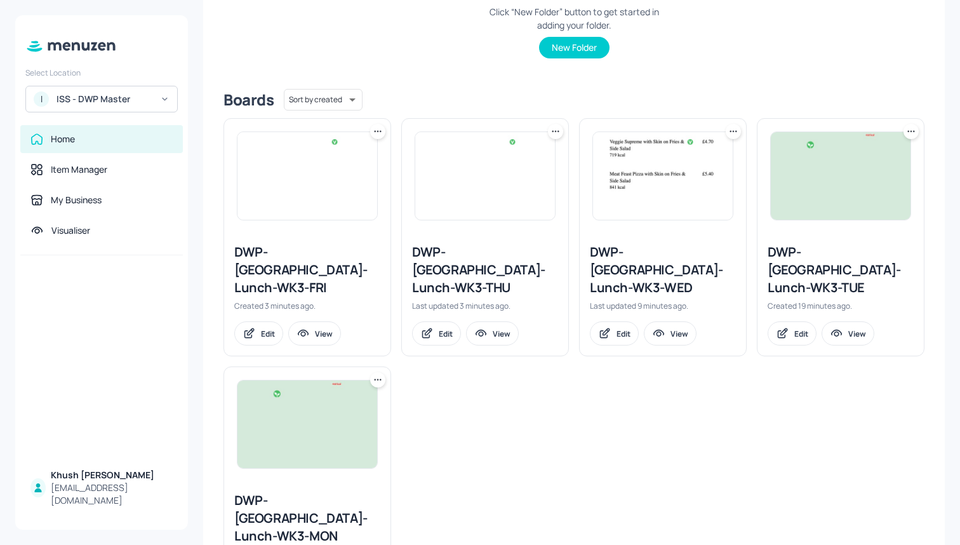
scroll to position [265, 0]
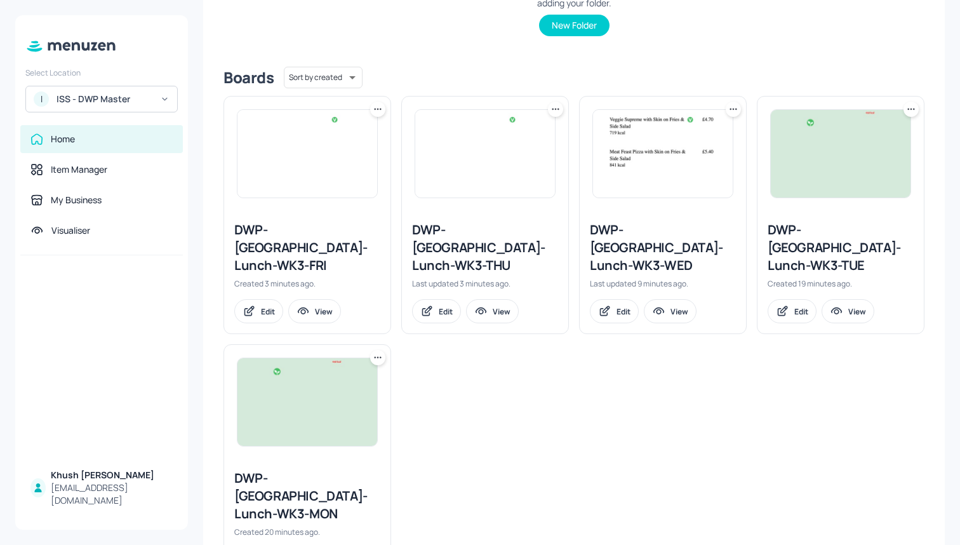
click at [373, 351] on icon at bounding box center [377, 357] width 13 height 13
click at [342, 383] on div "Duplicate" at bounding box center [329, 387] width 102 height 22
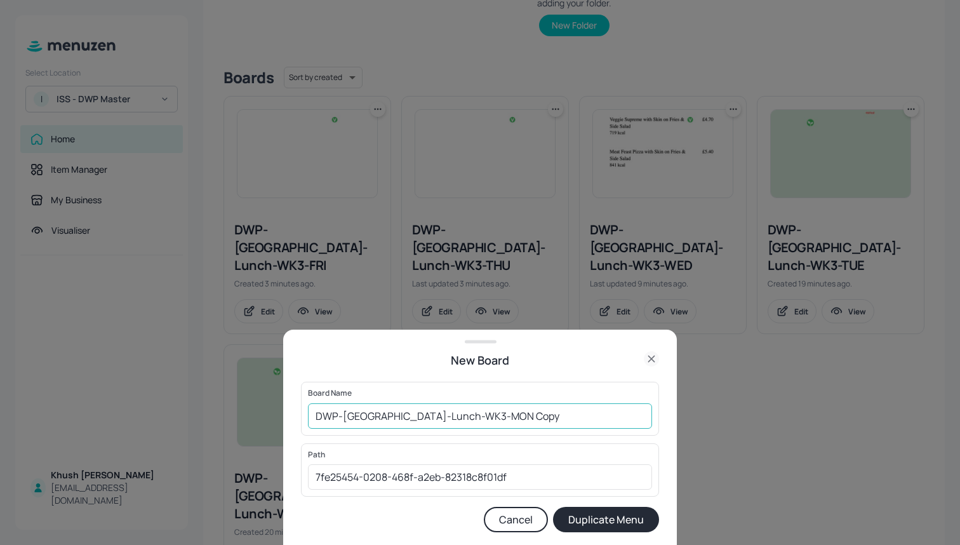
click at [428, 415] on input "DWP-[GEOGRAPHIC_DATA]-Lunch-WK3-MON Copy" at bounding box center [480, 415] width 344 height 25
drag, startPoint x: 503, startPoint y: 418, endPoint x: 458, endPoint y: 418, distance: 45.7
click at [458, 418] on input "DWP-[GEOGRAPHIC_DATA]-Lunch-WK4-MON Copy" at bounding box center [480, 415] width 344 height 25
type input "DWP-[GEOGRAPHIC_DATA]-Lunch-WK4-MON"
click at [593, 519] on button "Duplicate Menu" at bounding box center [606, 519] width 106 height 25
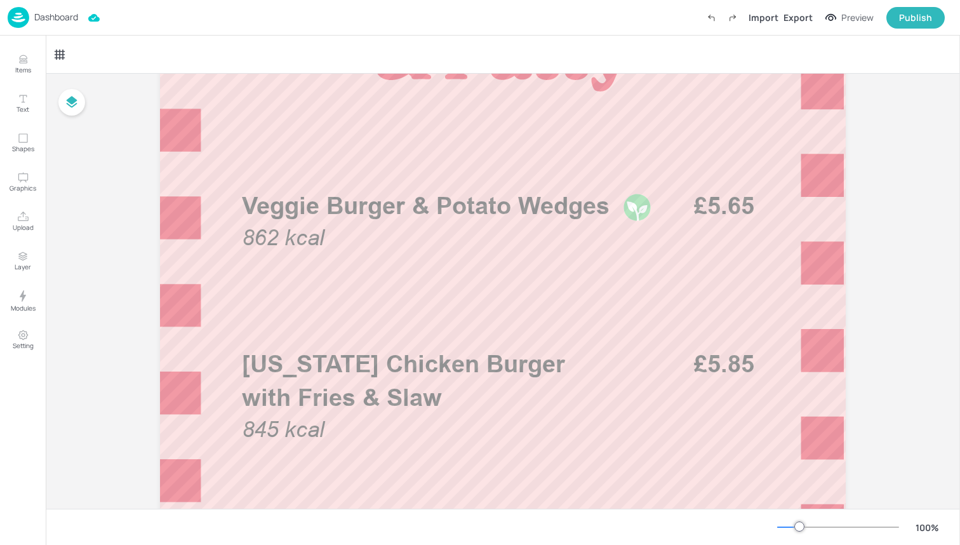
scroll to position [368, 0]
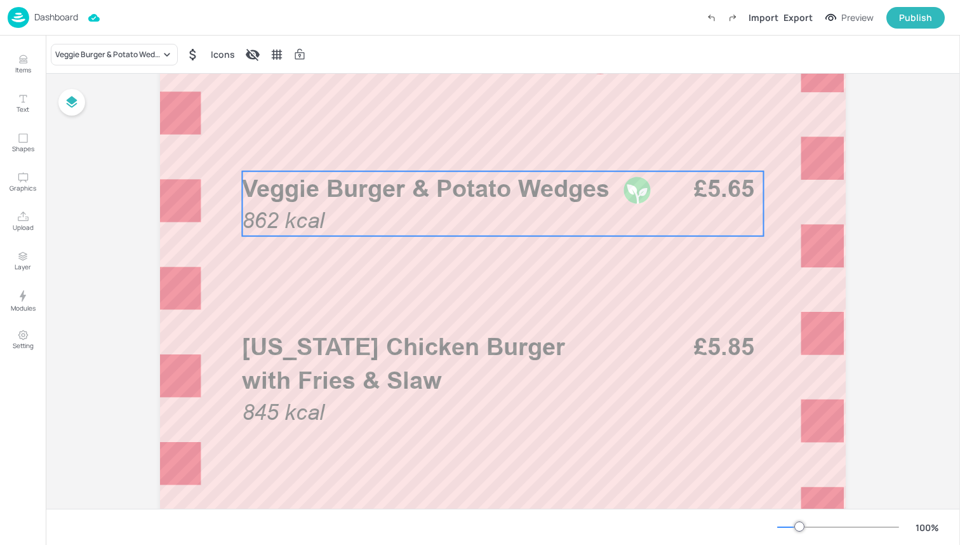
click at [391, 210] on div "Veggie Burger & Potato Wedges 862 kcal £5.65" at bounding box center [502, 203] width 521 height 65
click at [27, 218] on icon "Upload" at bounding box center [23, 217] width 12 height 12
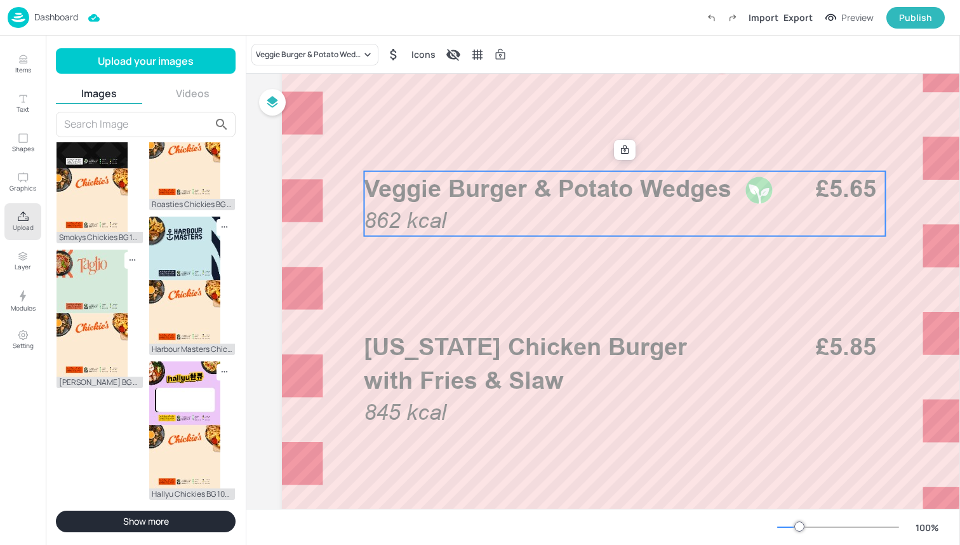
scroll to position [1021, 0]
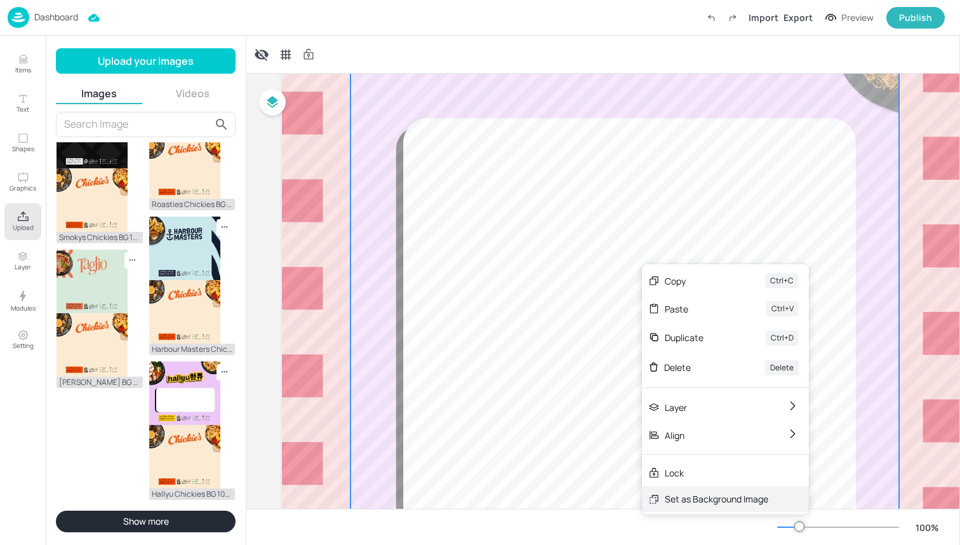
click at [696, 491] on div "Set as Background Image" at bounding box center [725, 499] width 167 height 26
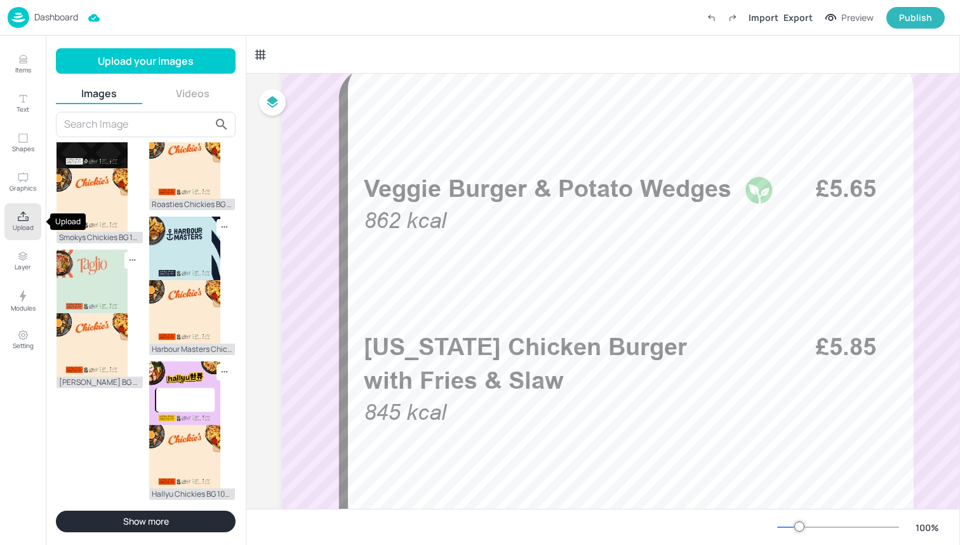
click at [17, 216] on icon "Upload" at bounding box center [23, 217] width 12 height 12
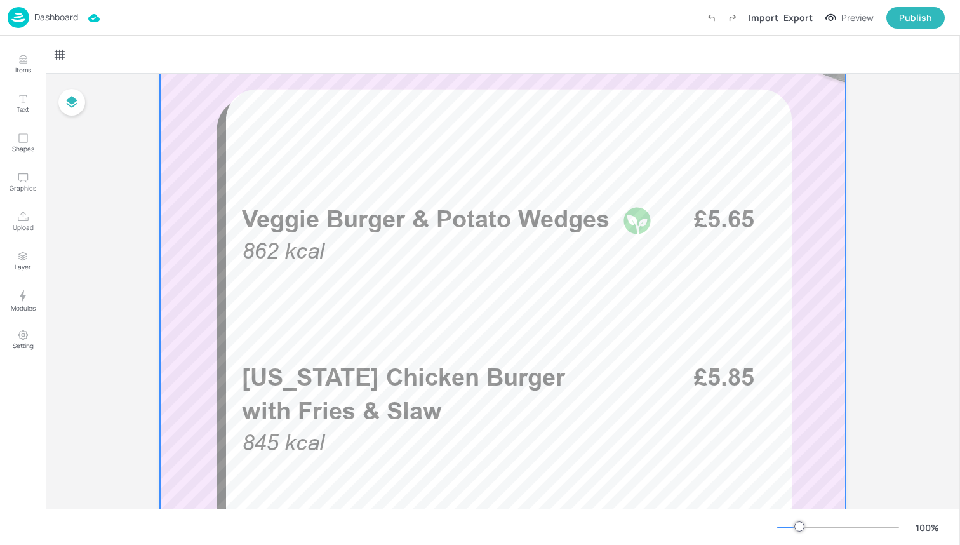
scroll to position [339, 0]
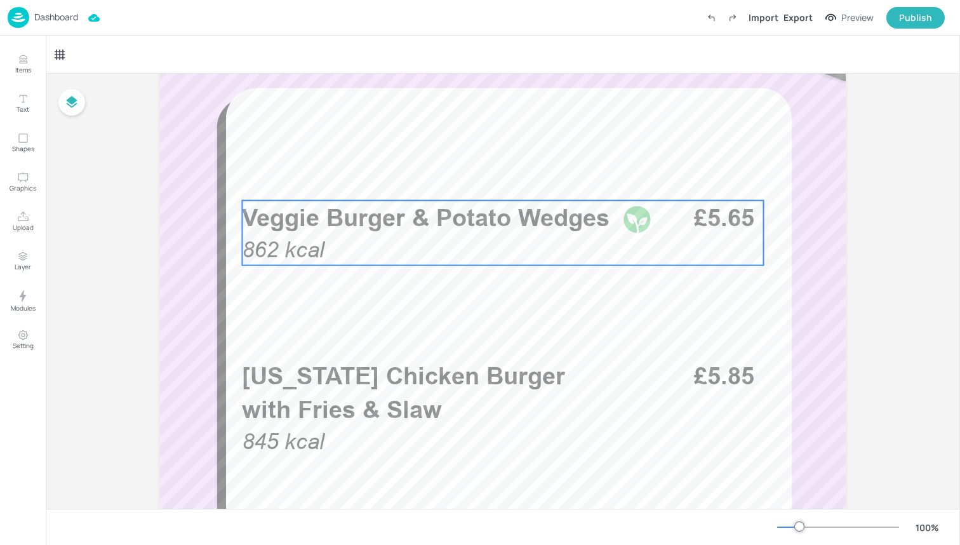
click at [472, 236] on div "Veggie Burger & Potato Wedges 862 kcal £5.65" at bounding box center [502, 233] width 521 height 65
click at [122, 61] on div "Veggie Burger & Potato Wedges" at bounding box center [114, 55] width 127 height 22
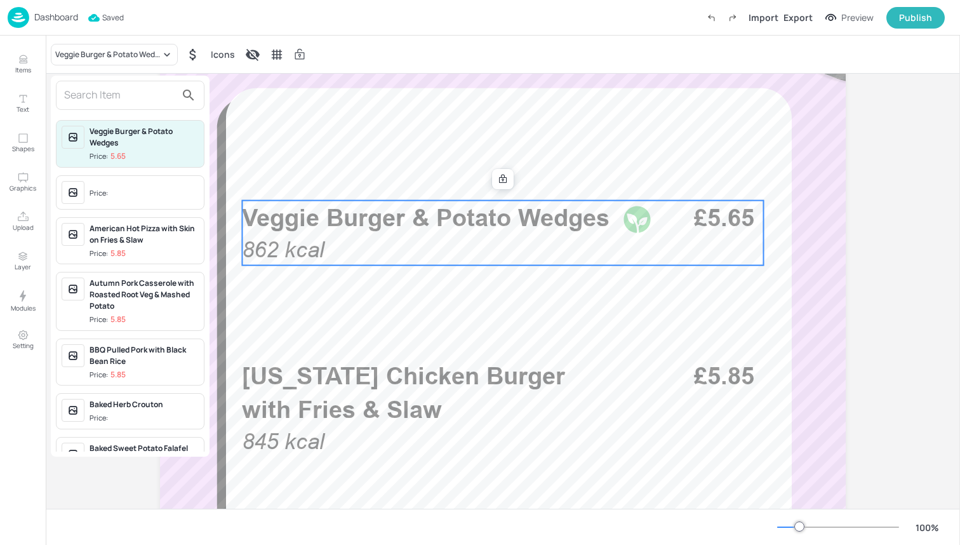
click at [121, 96] on input "text" at bounding box center [120, 95] width 112 height 20
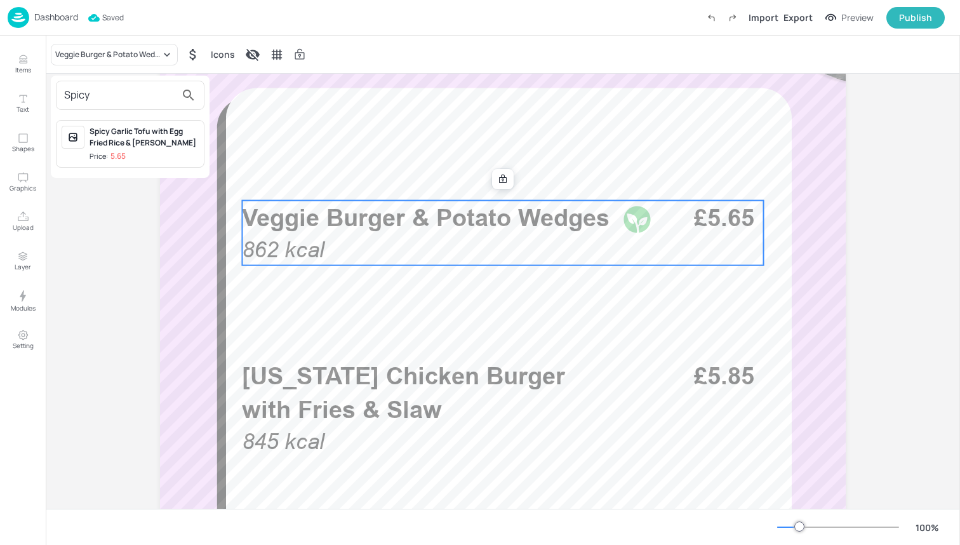
type input "Spicy"
click at [128, 140] on div "Spicy Garlic Tofu with Egg Fried Rice & [PERSON_NAME]" at bounding box center [144, 137] width 109 height 23
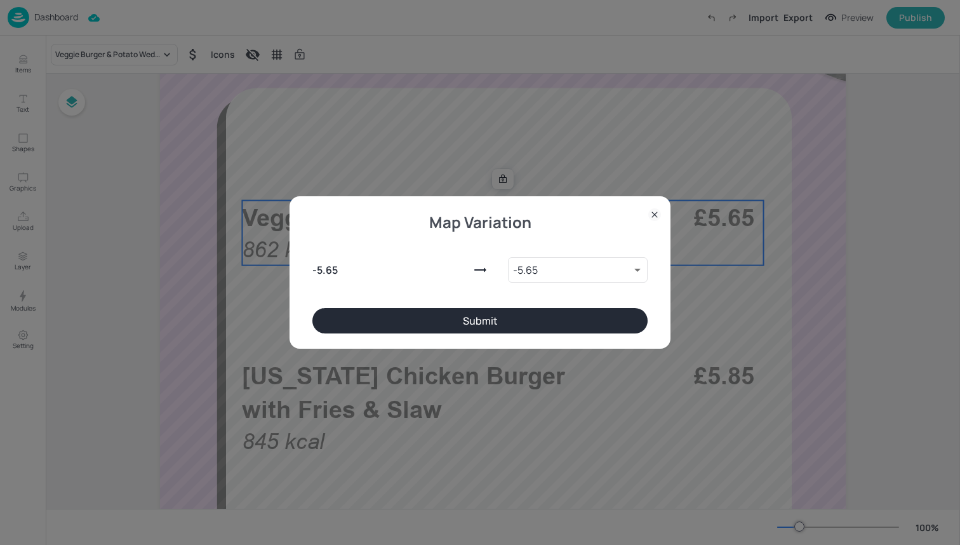
click at [392, 321] on button "Submit" at bounding box center [479, 320] width 335 height 25
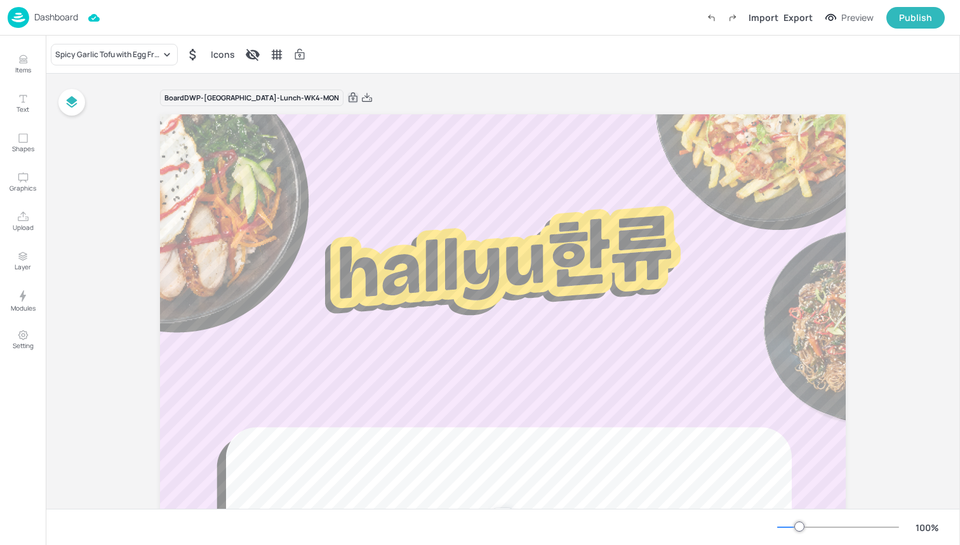
scroll to position [0, 0]
click at [347, 98] on icon at bounding box center [352, 97] width 11 height 13
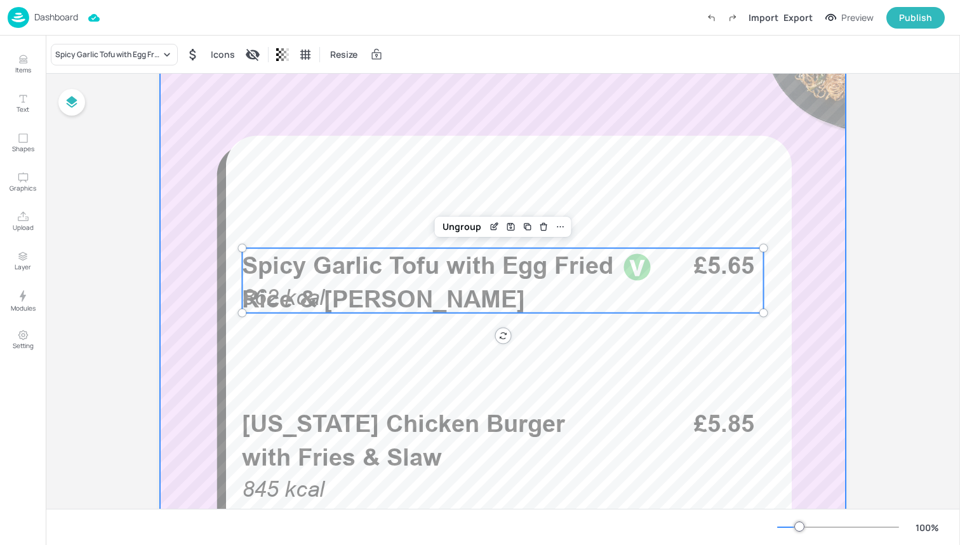
scroll to position [300, 0]
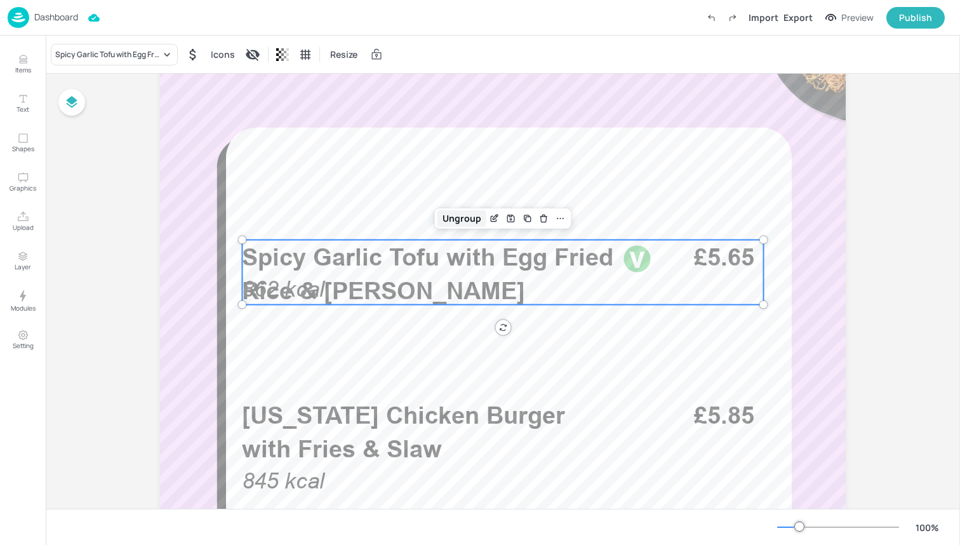
click at [463, 212] on div "Ungroup" at bounding box center [461, 218] width 49 height 17
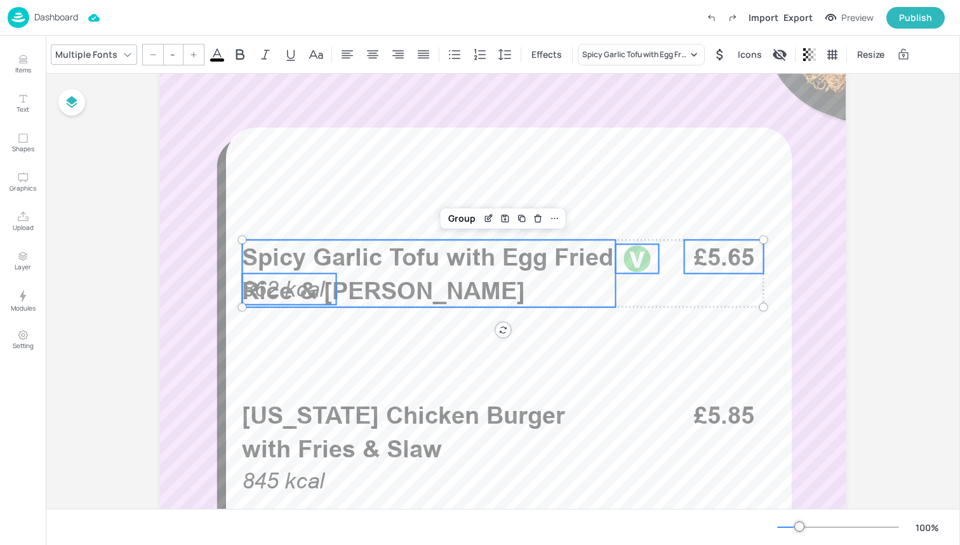
click at [276, 293] on span "862 kcal" at bounding box center [283, 288] width 83 height 25
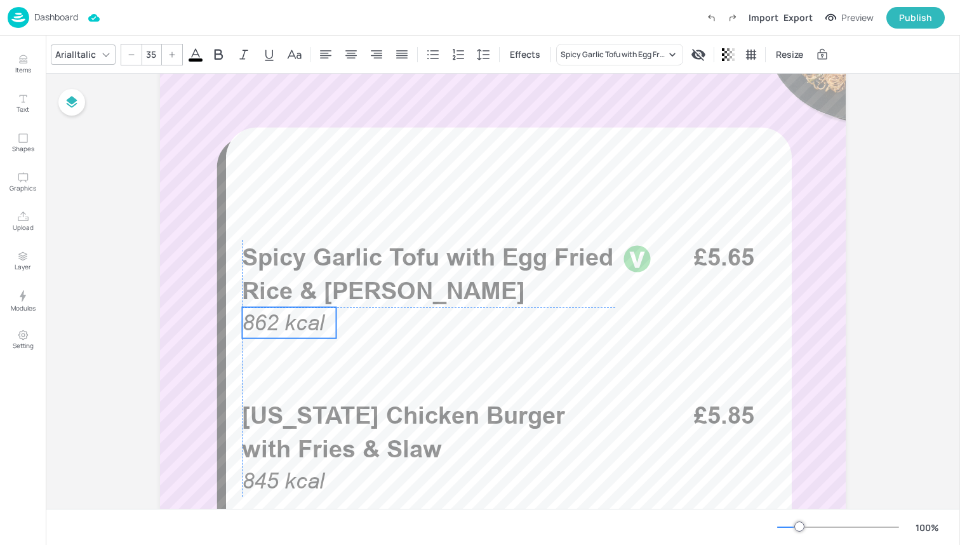
drag, startPoint x: 276, startPoint y: 293, endPoint x: 278, endPoint y: 326, distance: 32.4
click at [278, 326] on span "862 kcal" at bounding box center [283, 322] width 83 height 25
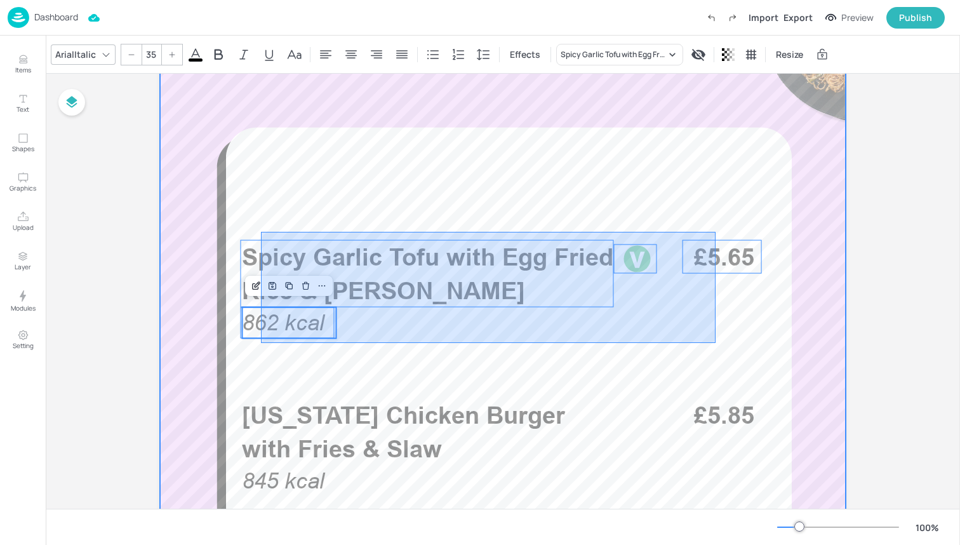
drag, startPoint x: 261, startPoint y: 343, endPoint x: 715, endPoint y: 232, distance: 467.9
click at [715, 232] on div at bounding box center [503, 424] width 686 height 1219
type input "--"
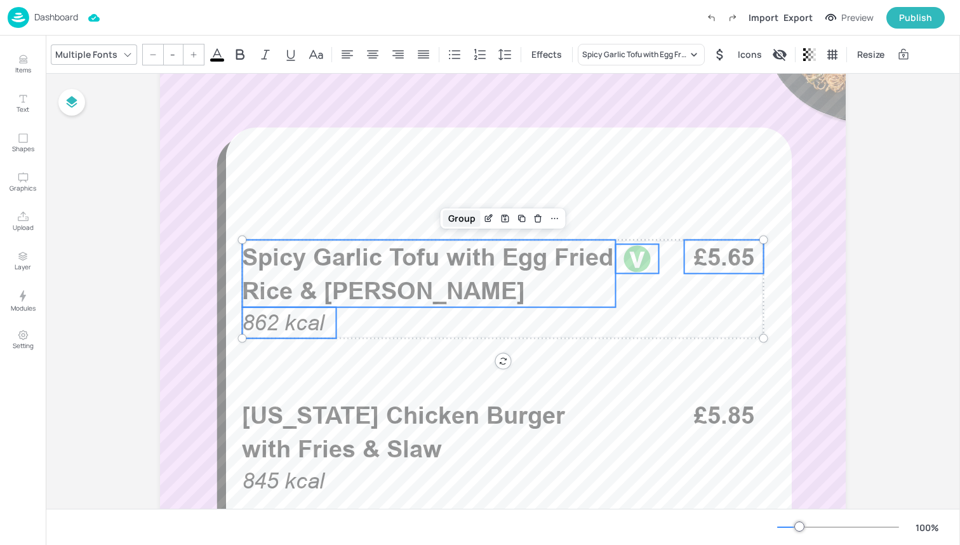
click at [463, 222] on div "Group" at bounding box center [461, 218] width 37 height 17
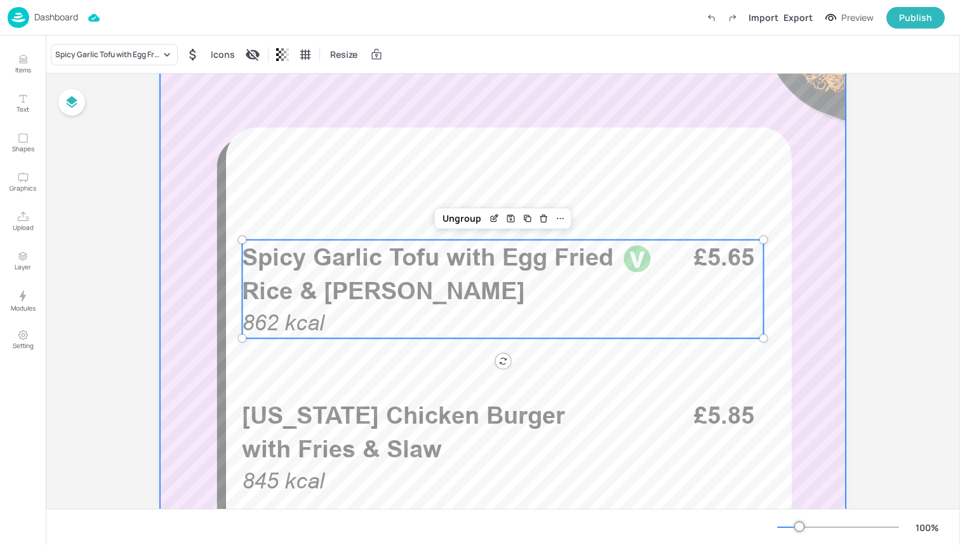
click at [538, 172] on div at bounding box center [503, 424] width 686 height 1219
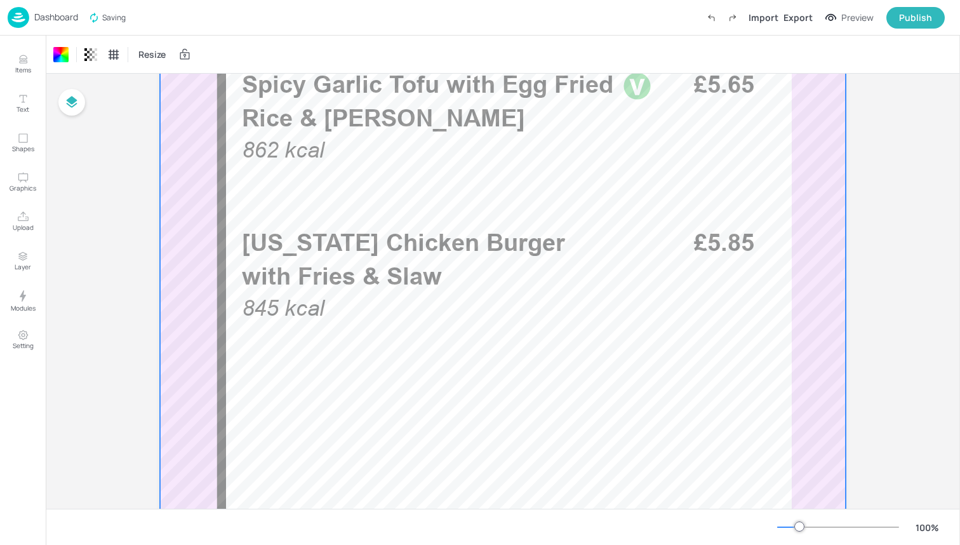
scroll to position [481, 0]
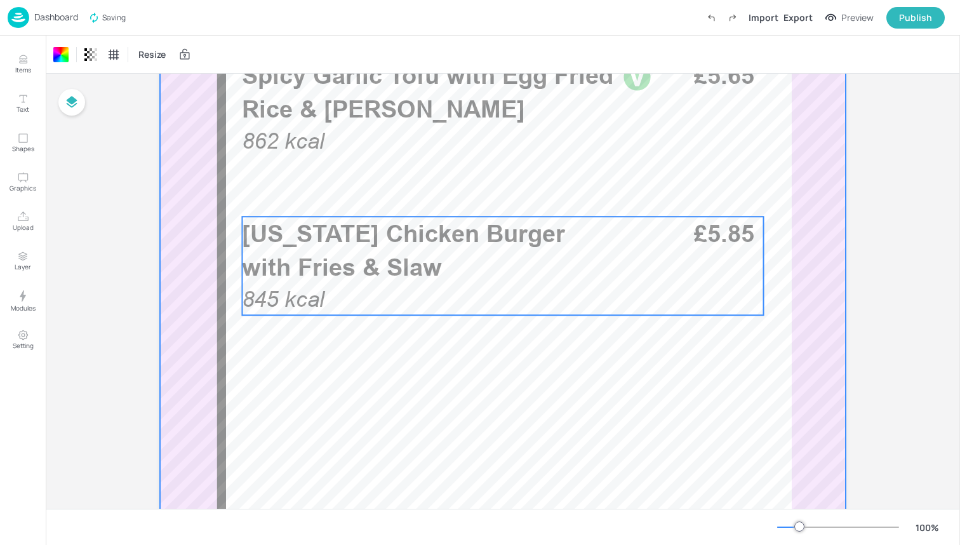
click at [454, 252] on p "Louisiana Chicken Burger with Fries & Slaw" at bounding box center [428, 249] width 373 height 67
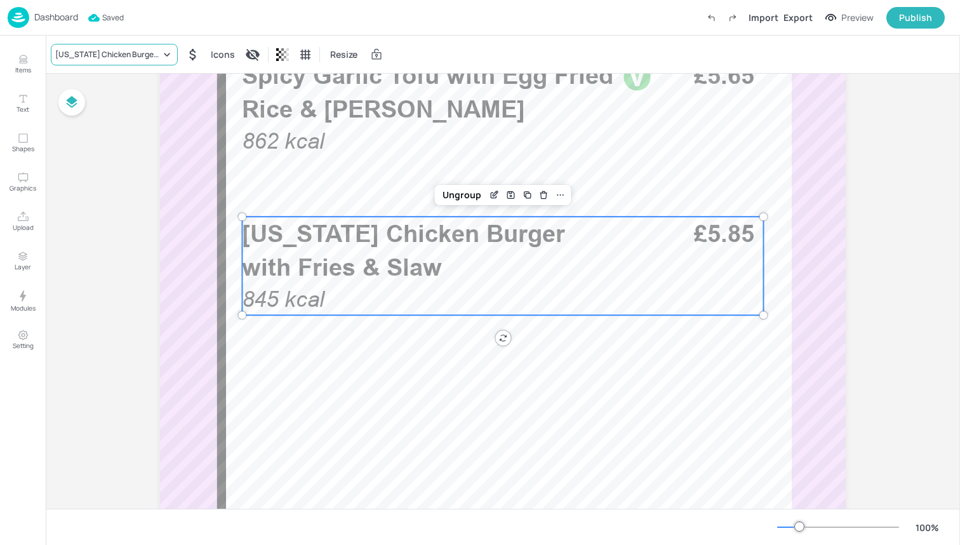
click at [140, 49] on div "Louisiana Chicken Burger with Fries & Slaw" at bounding box center [107, 54] width 105 height 11
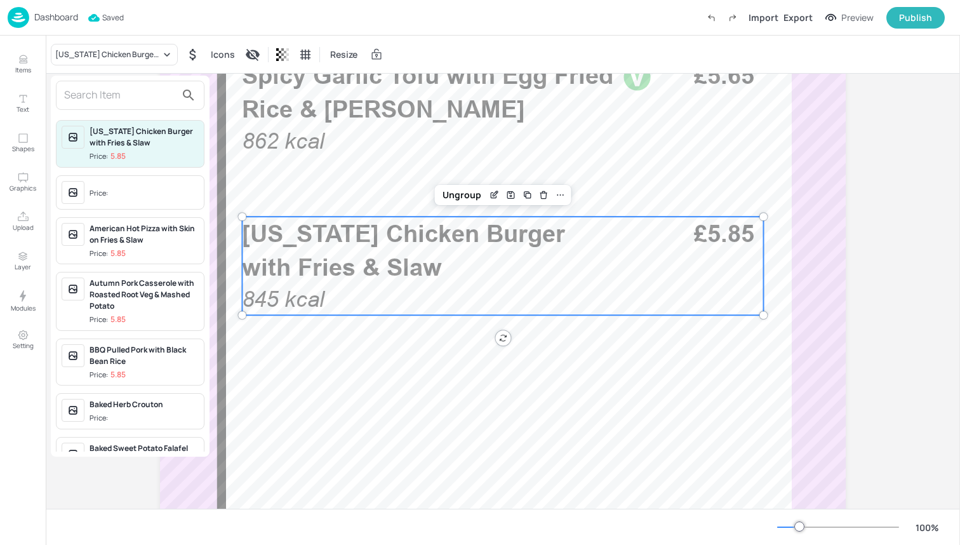
click at [125, 91] on input "text" at bounding box center [120, 95] width 112 height 20
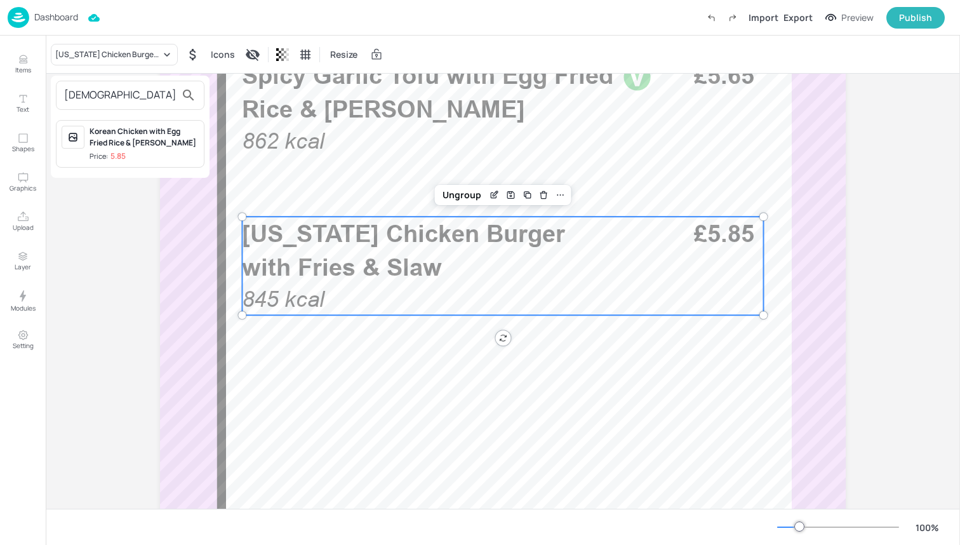
type input "Korean"
click at [130, 150] on div "Korean Chicken with Egg Fried Rice & Kimchi Slaw Price: 5.85" at bounding box center [144, 144] width 109 height 36
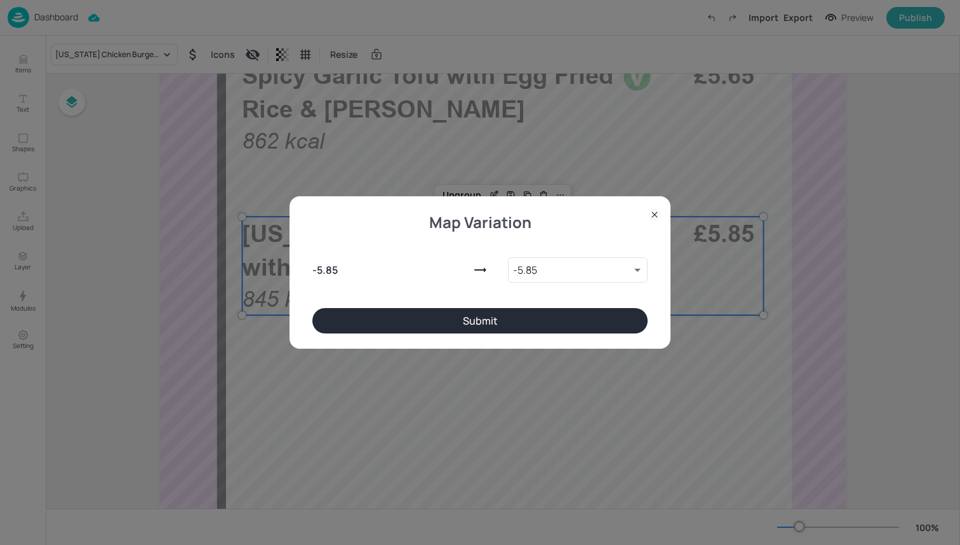
click at [476, 328] on button "Submit" at bounding box center [479, 320] width 335 height 25
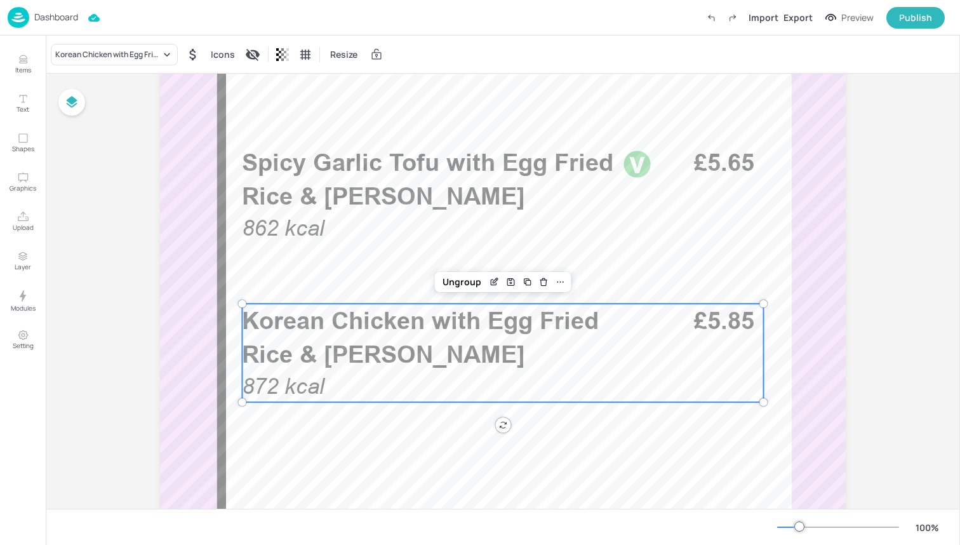
scroll to position [379, 0]
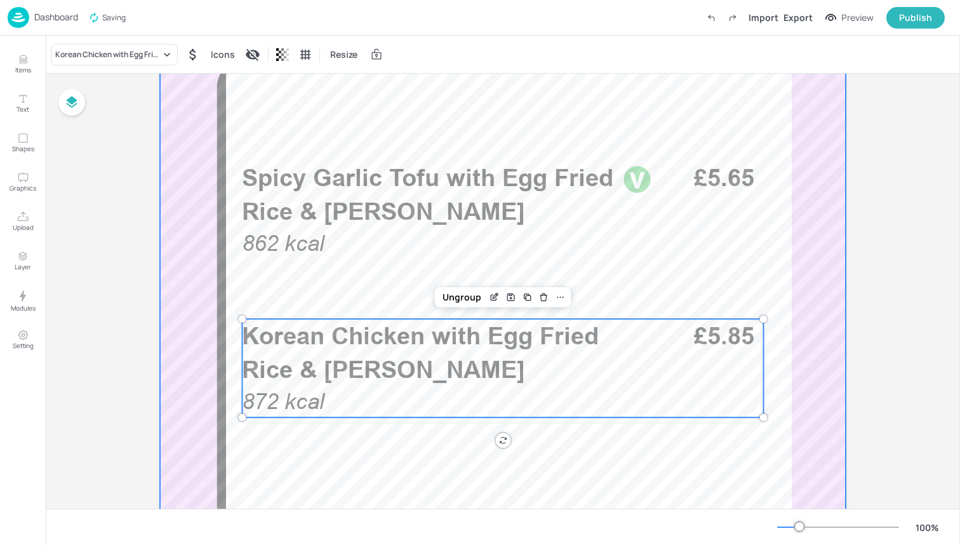
click at [372, 281] on div at bounding box center [503, 344] width 686 height 1219
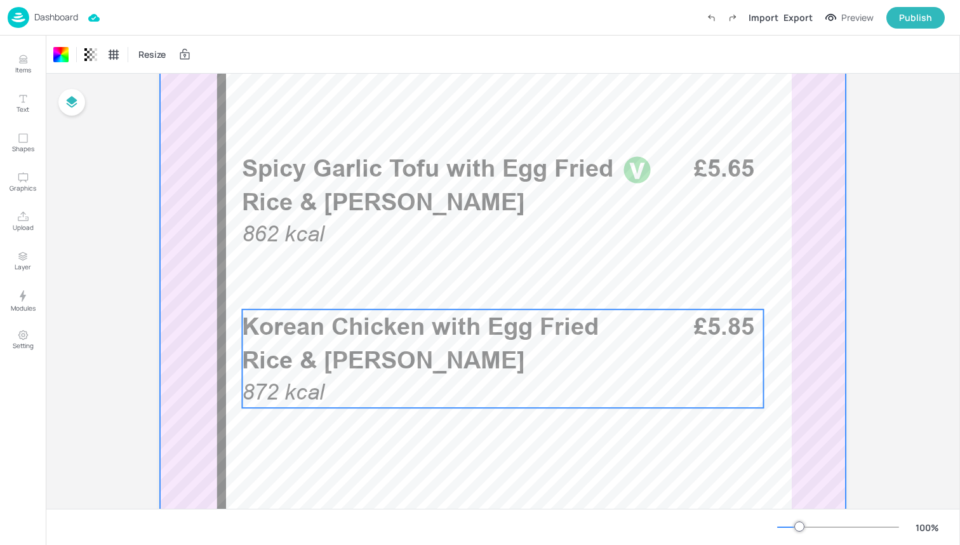
scroll to position [387, 0]
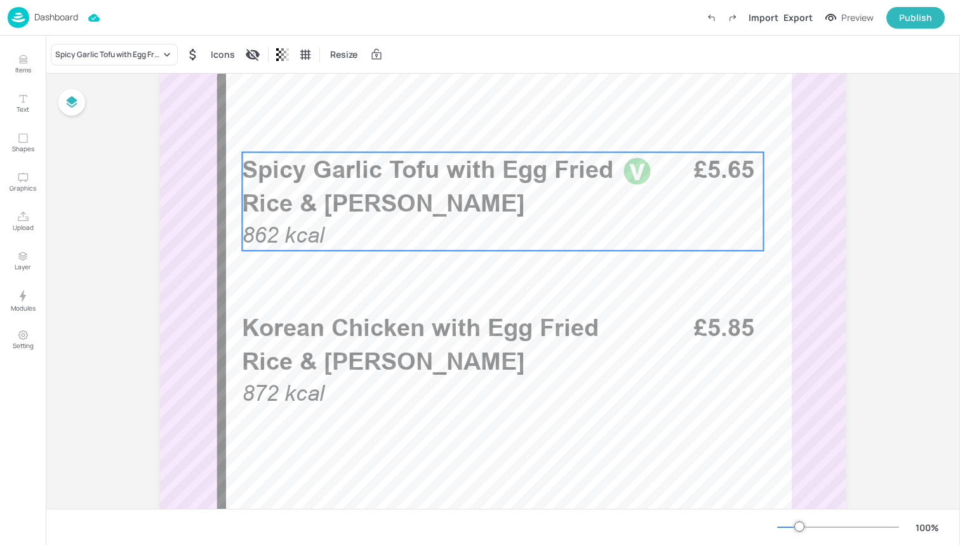
click at [394, 229] on div "Spicy Garlic Tofu with Egg Fried Rice & Kimchi Slaw 862 kcal £5.65" at bounding box center [502, 201] width 521 height 98
click at [493, 124] on div "Edit Item" at bounding box center [494, 131] width 17 height 17
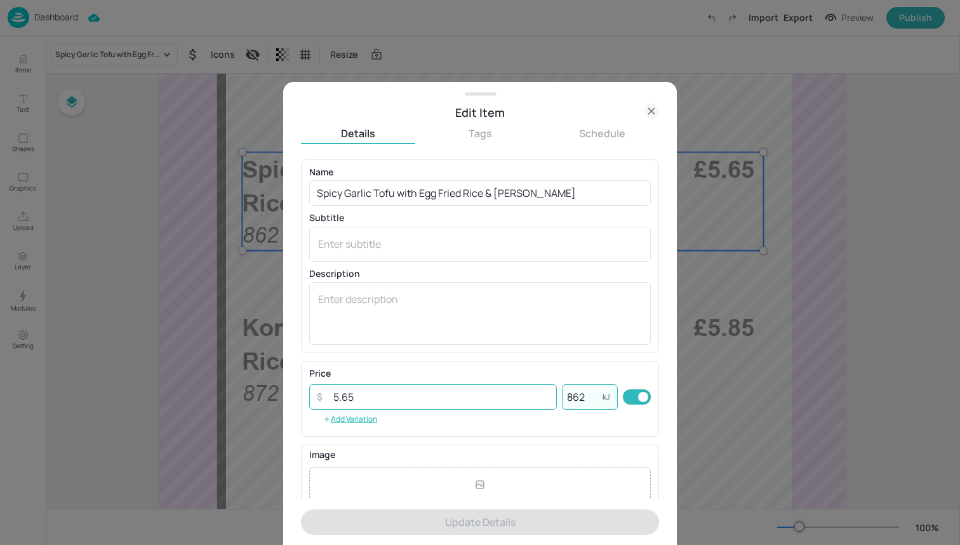
drag, startPoint x: 585, startPoint y: 392, endPoint x: 533, endPoint y: 392, distance: 51.4
click at [533, 392] on div "​ 5.65 ​ 862 kJ ​" at bounding box center [480, 396] width 342 height 25
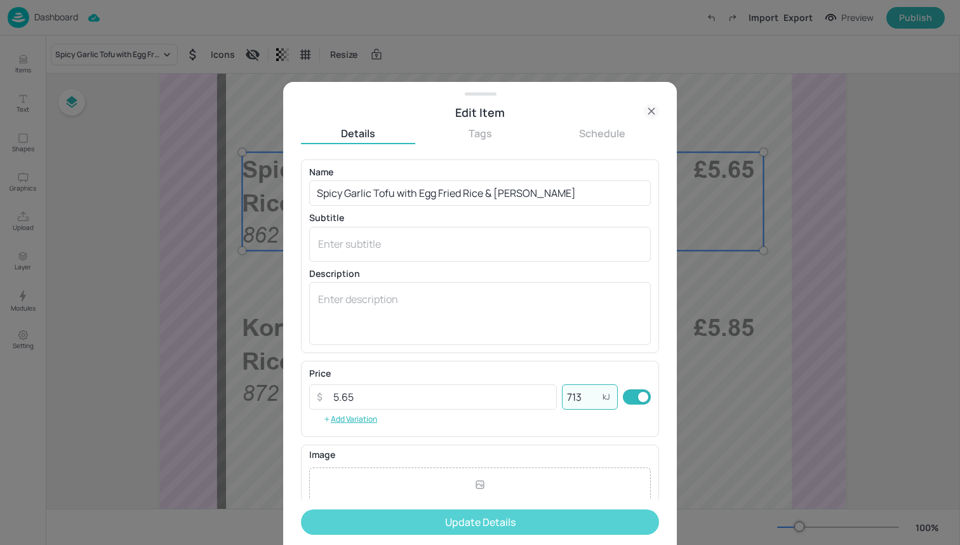
type input "713"
click at [526, 523] on button "Update Details" at bounding box center [480, 521] width 358 height 25
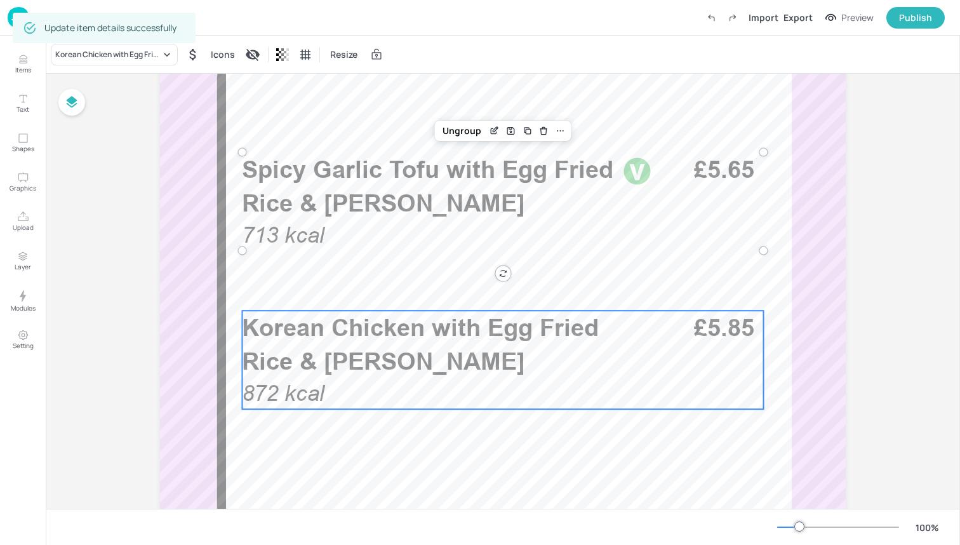
click at [507, 383] on div "Korean Chicken with Egg Fried Rice & Kimchi Slaw 872 kcal £5.85" at bounding box center [502, 359] width 521 height 98
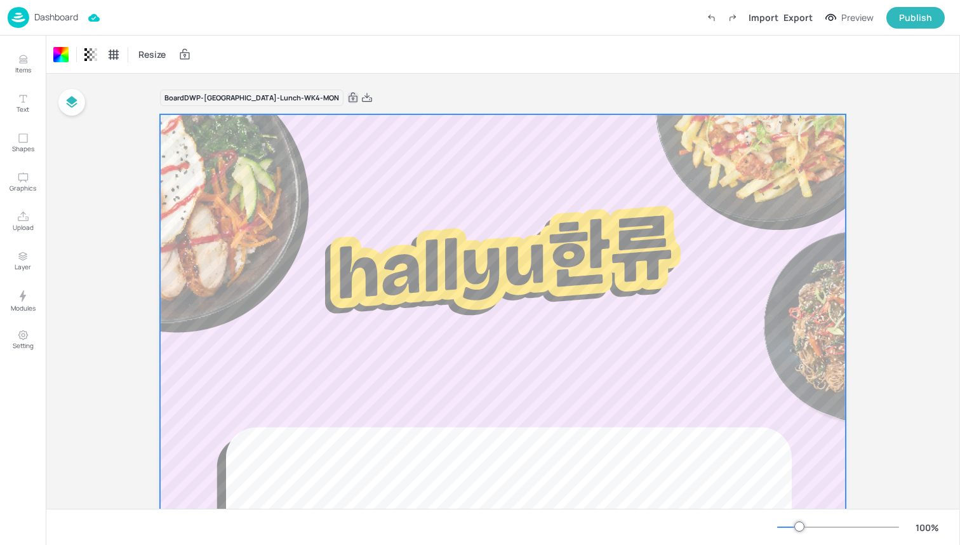
click at [16, 17] on img at bounding box center [19, 17] width 22 height 21
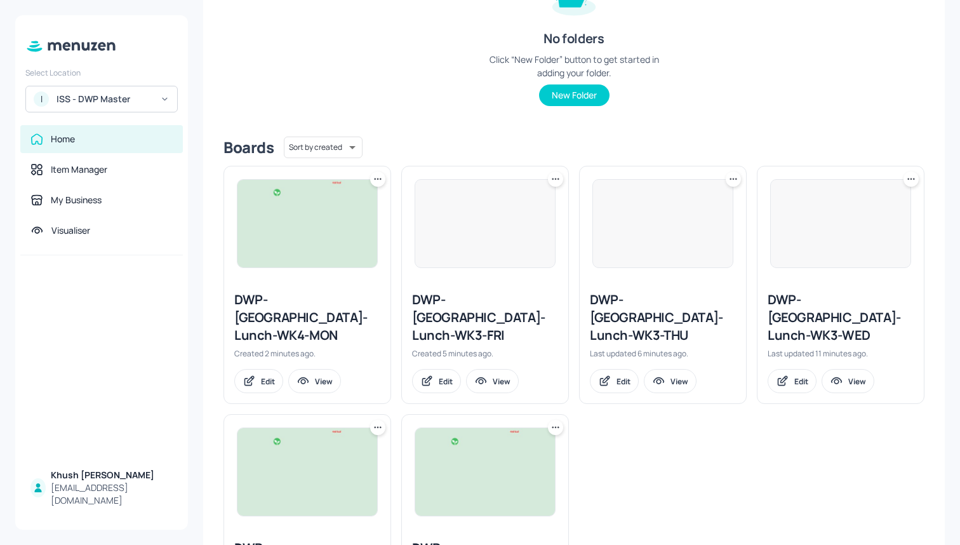
scroll to position [236, 0]
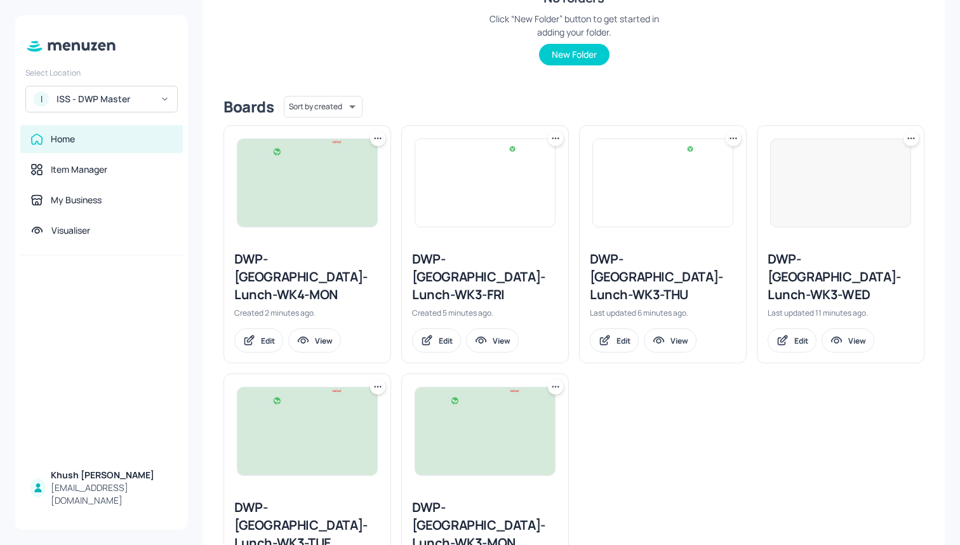
click at [381, 137] on icon at bounding box center [377, 138] width 13 height 13
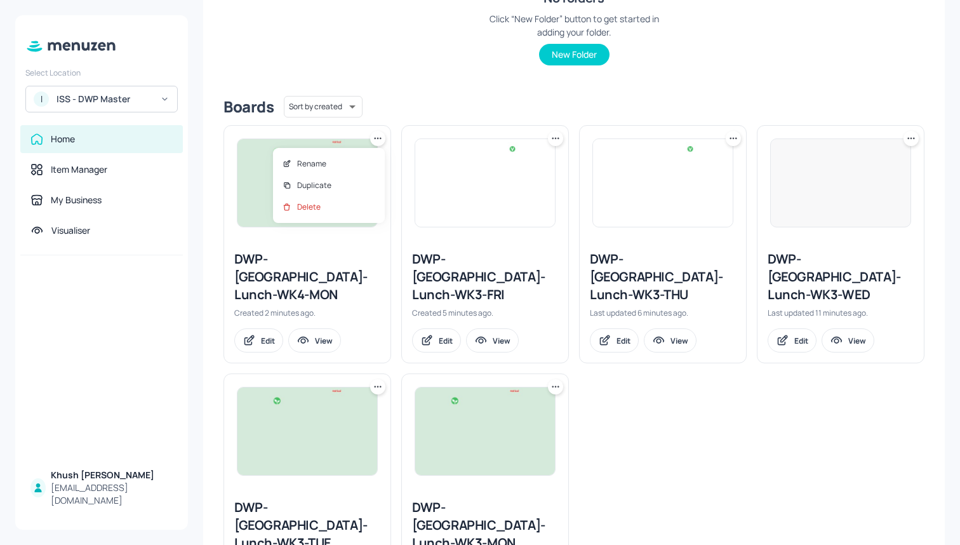
click at [425, 109] on div at bounding box center [480, 272] width 960 height 545
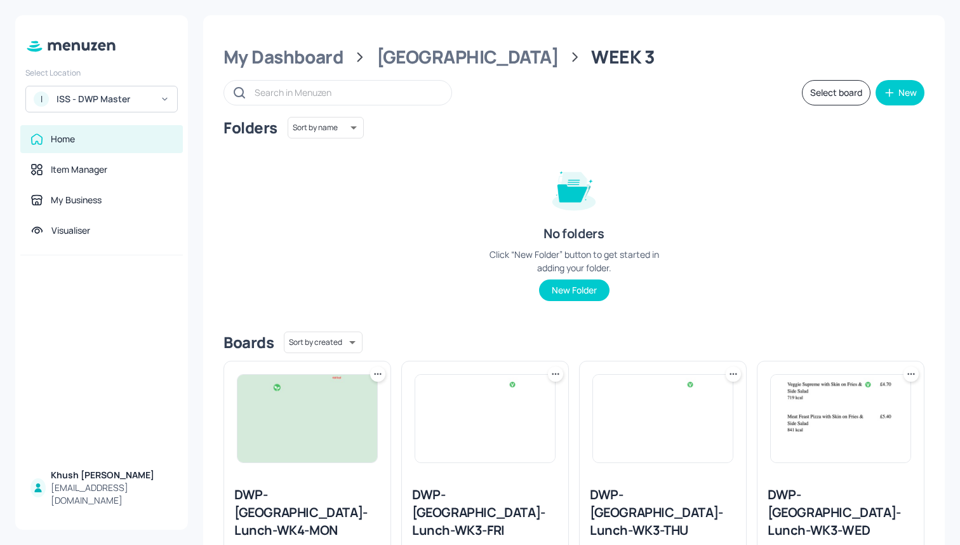
scroll to position [0, 0]
click at [812, 94] on button "Select board" at bounding box center [836, 92] width 69 height 25
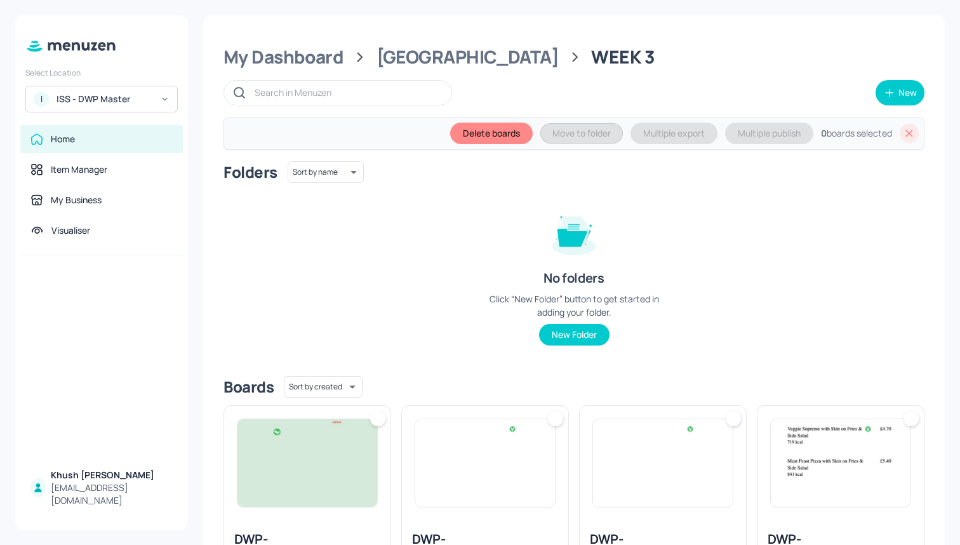
click at [327, 435] on img at bounding box center [307, 463] width 140 height 88
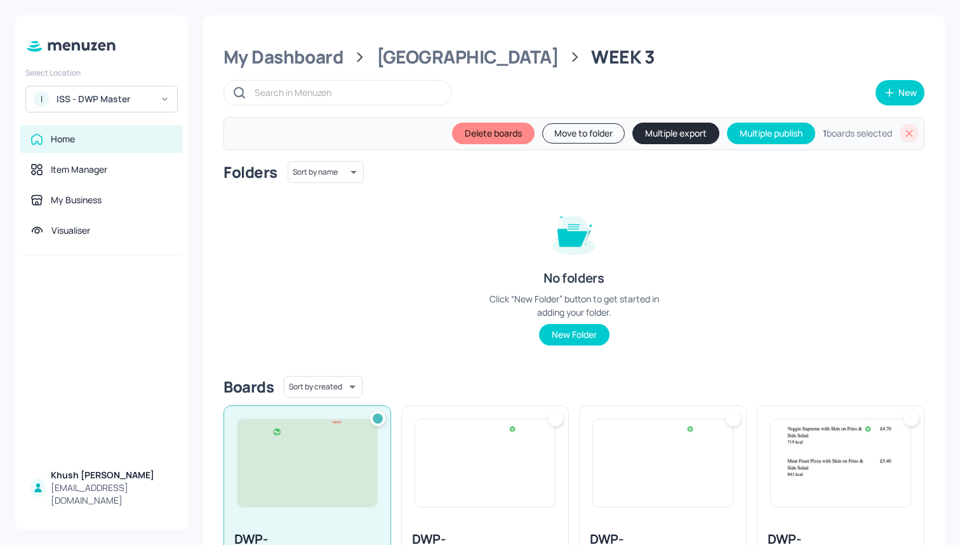
click at [593, 135] on button "Move to folder" at bounding box center [583, 133] width 83 height 20
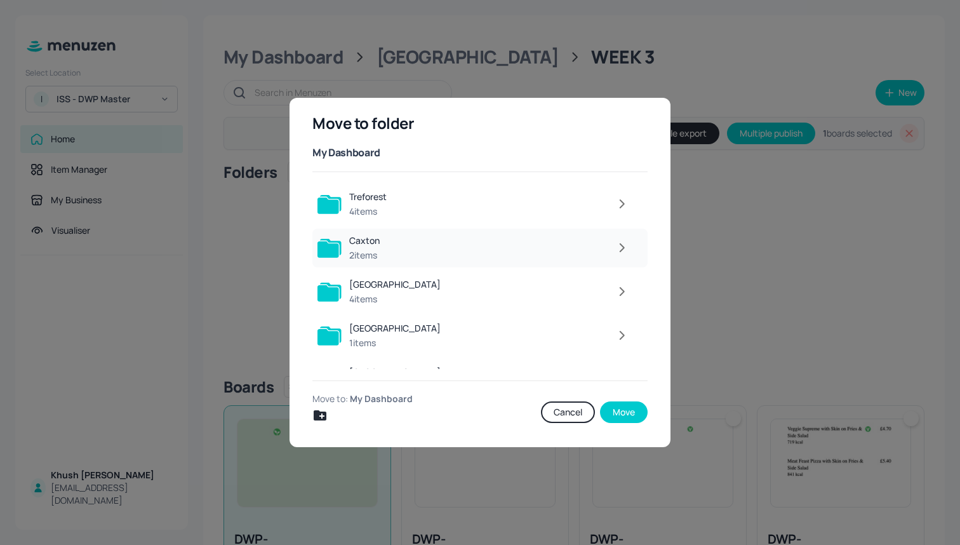
scroll to position [54, 0]
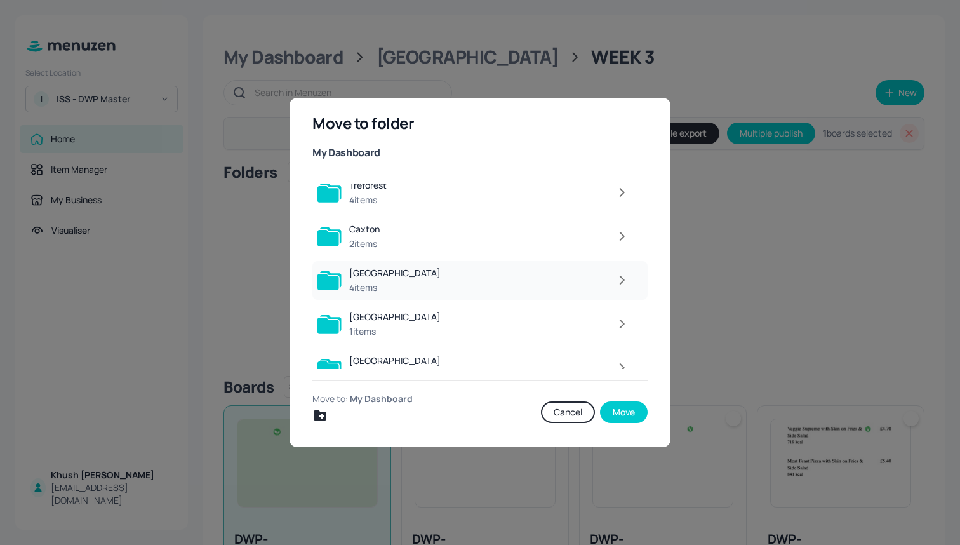
click at [462, 281] on div at bounding box center [541, 279] width 187 height 25
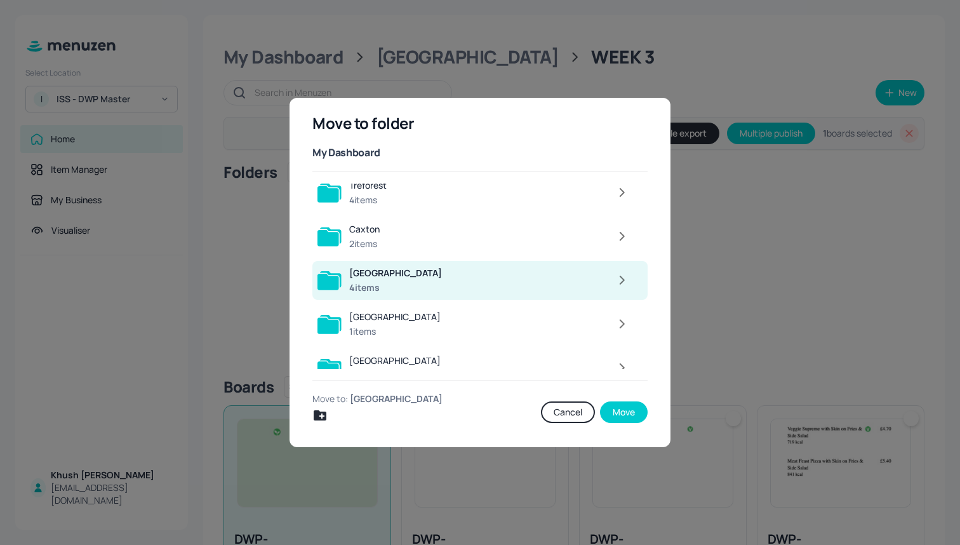
click at [462, 281] on div at bounding box center [542, 279] width 186 height 25
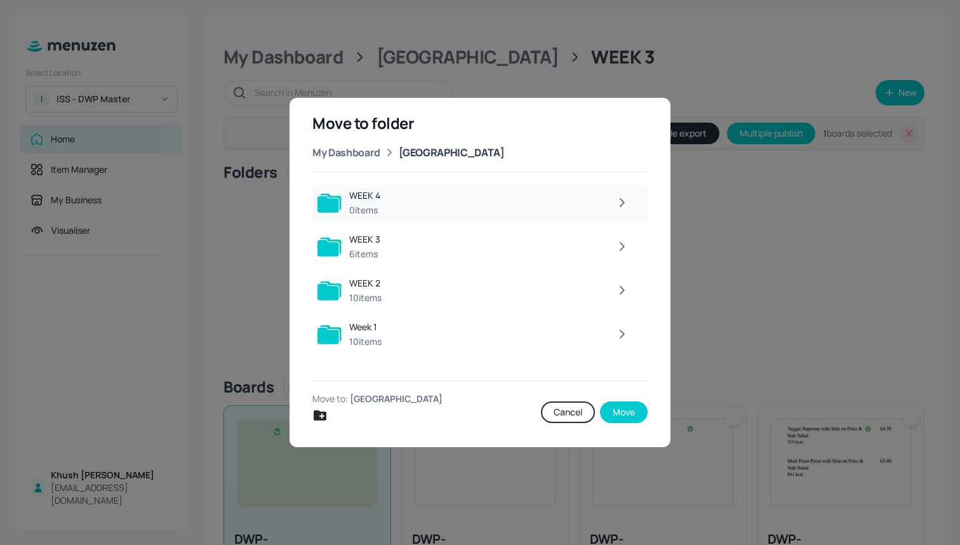
click at [470, 197] on div at bounding box center [512, 202] width 248 height 25
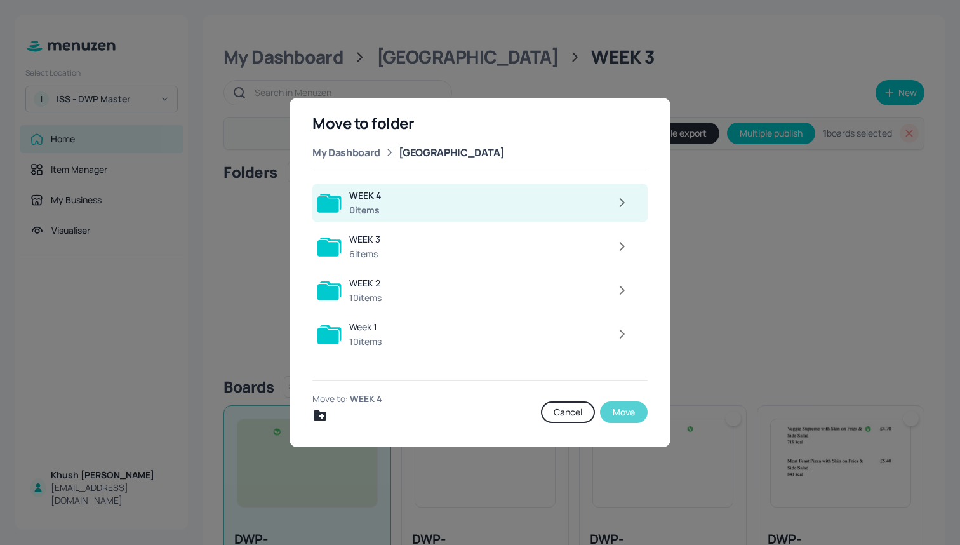
click at [627, 410] on button "Move" at bounding box center [624, 412] width 48 height 22
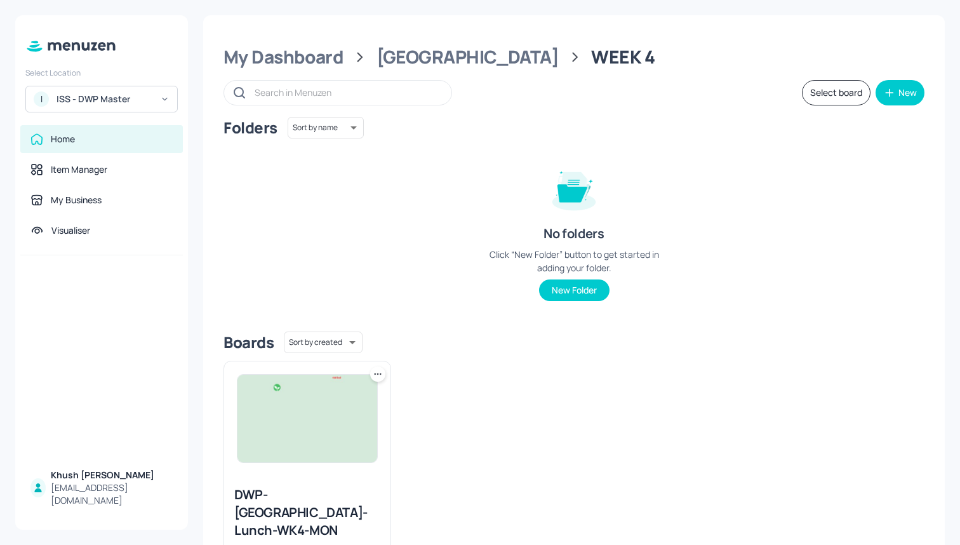
click at [373, 374] on icon at bounding box center [377, 374] width 13 height 13
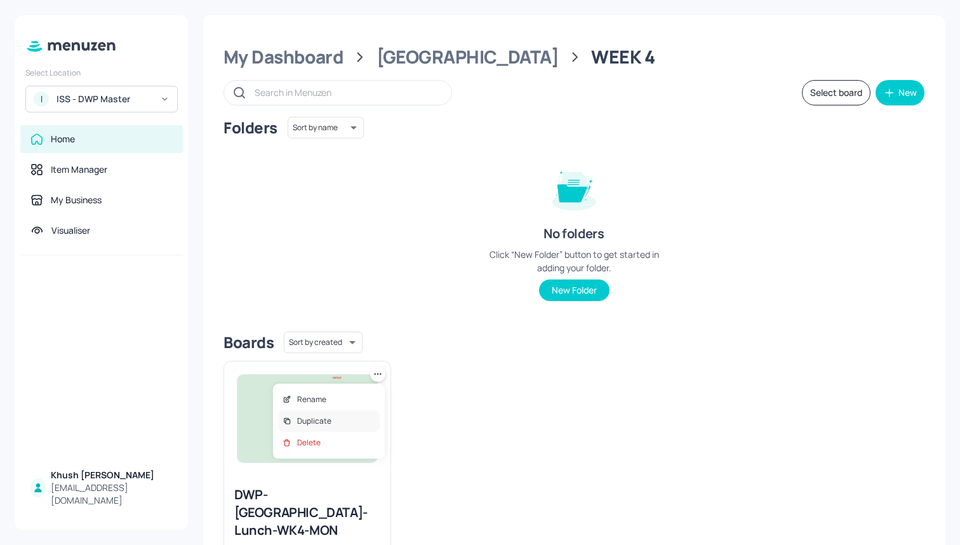
click at [338, 420] on div "Duplicate" at bounding box center [329, 421] width 102 height 22
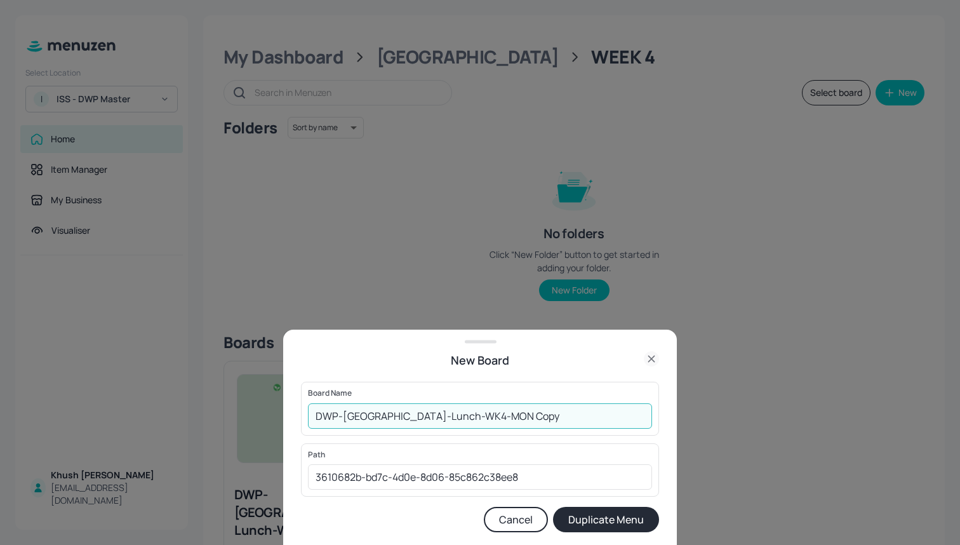
click at [502, 424] on input "DWP-Leeds-Lunch-WK4-MON Copy" at bounding box center [480, 415] width 344 height 25
type input "DWP-[GEOGRAPHIC_DATA]-Lunch-WK4-TUE"
click at [624, 530] on button "Duplicate Menu" at bounding box center [606, 519] width 106 height 25
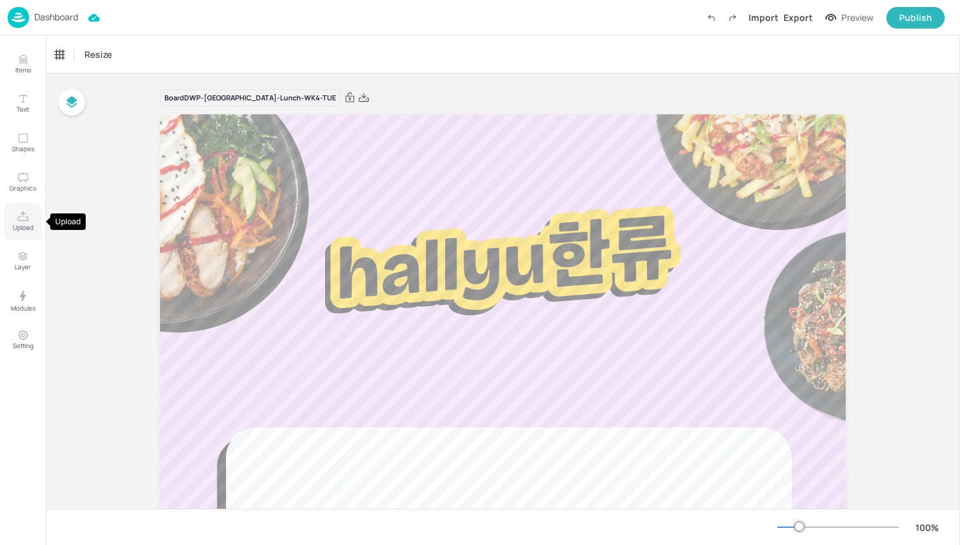
click at [18, 223] on p "Upload" at bounding box center [23, 227] width 21 height 9
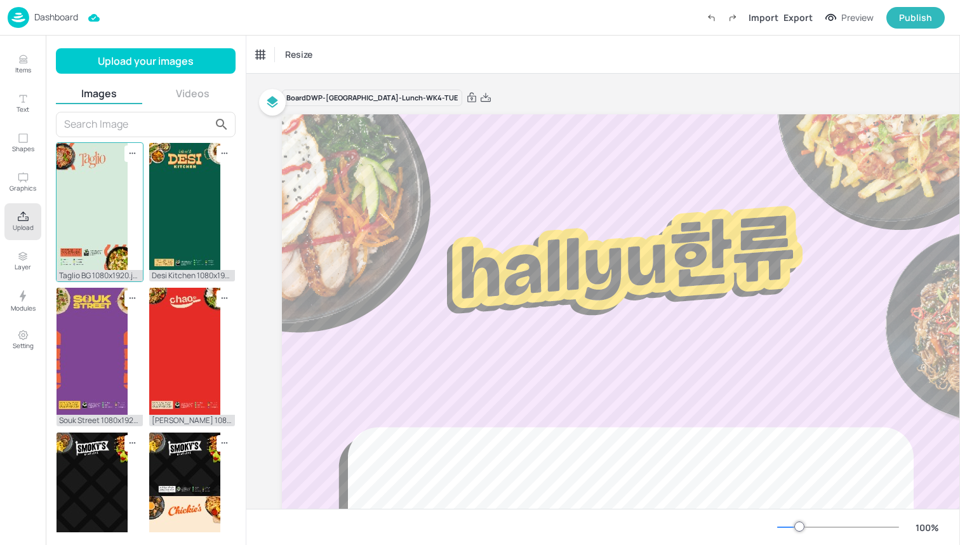
scroll to position [-1, 0]
click at [90, 194] on img at bounding box center [92, 206] width 71 height 127
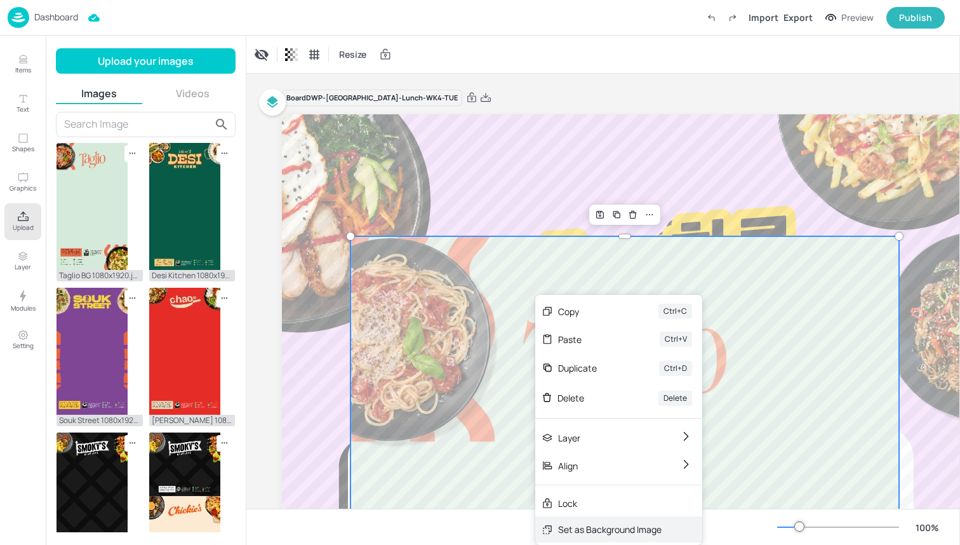
click at [593, 527] on div "Set as Background Image" at bounding box center [609, 528] width 103 height 13
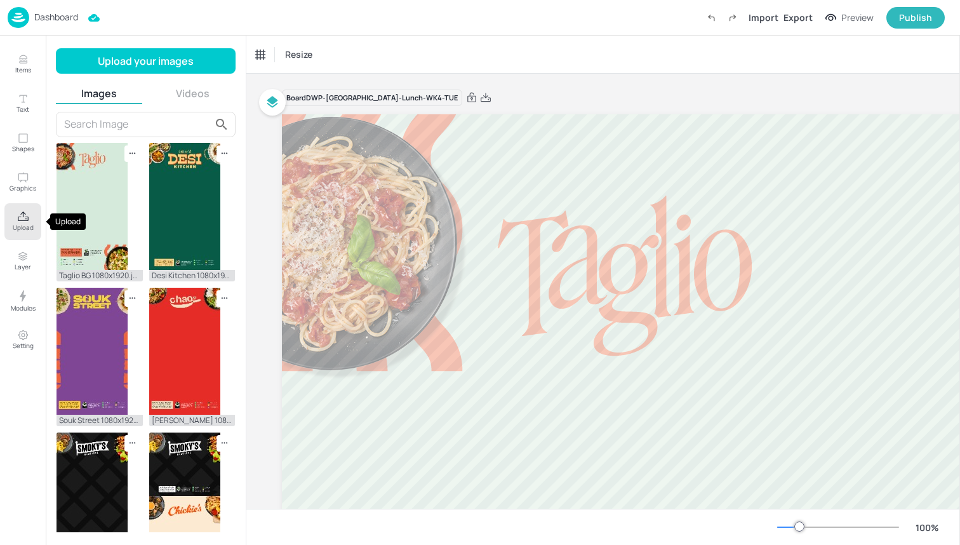
click at [28, 220] on icon "Upload" at bounding box center [23, 216] width 11 height 10
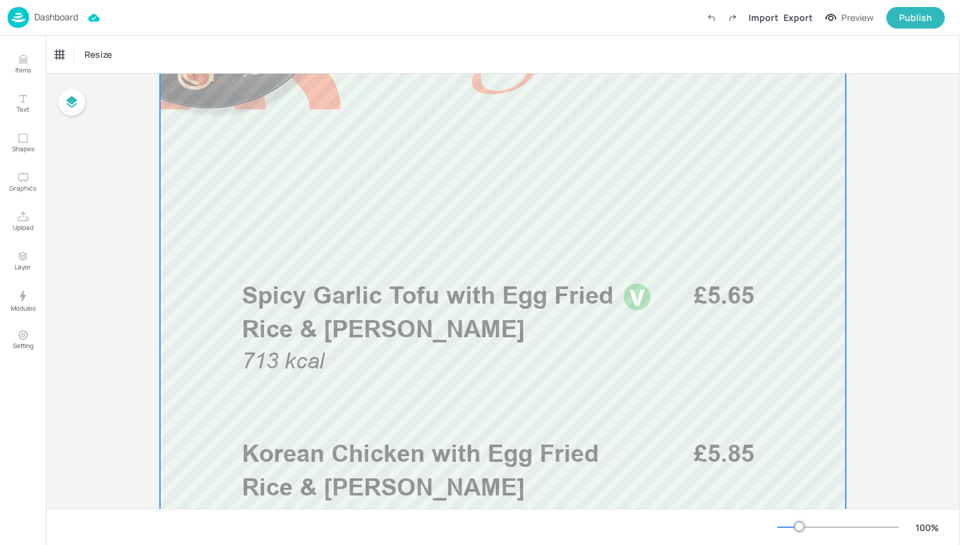
scroll to position [285, 0]
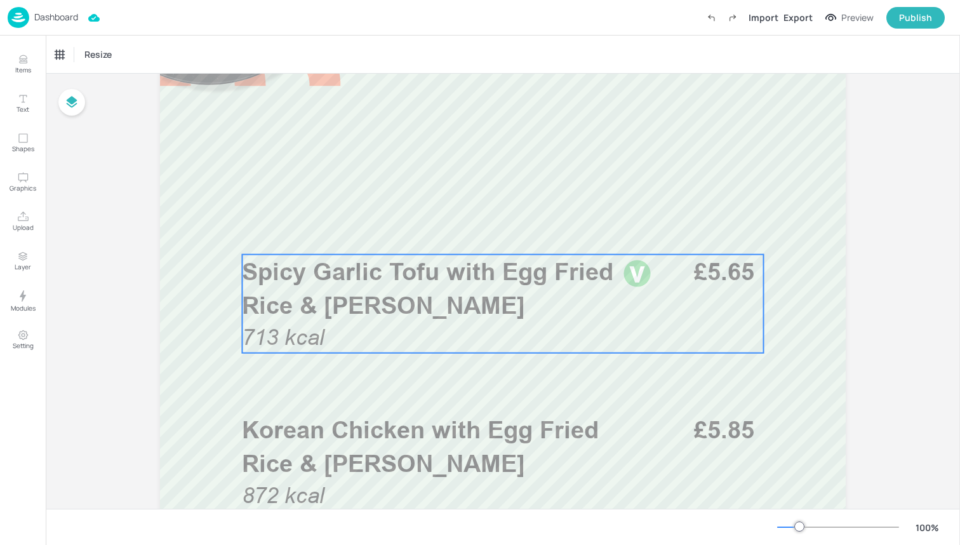
click at [433, 308] on span "Spicy Garlic Tofu with Egg Fried Rice & [PERSON_NAME]" at bounding box center [427, 288] width 371 height 62
click at [93, 50] on div "Spicy Garlic Tofu with Egg Fried Rice & [PERSON_NAME]" at bounding box center [107, 54] width 105 height 11
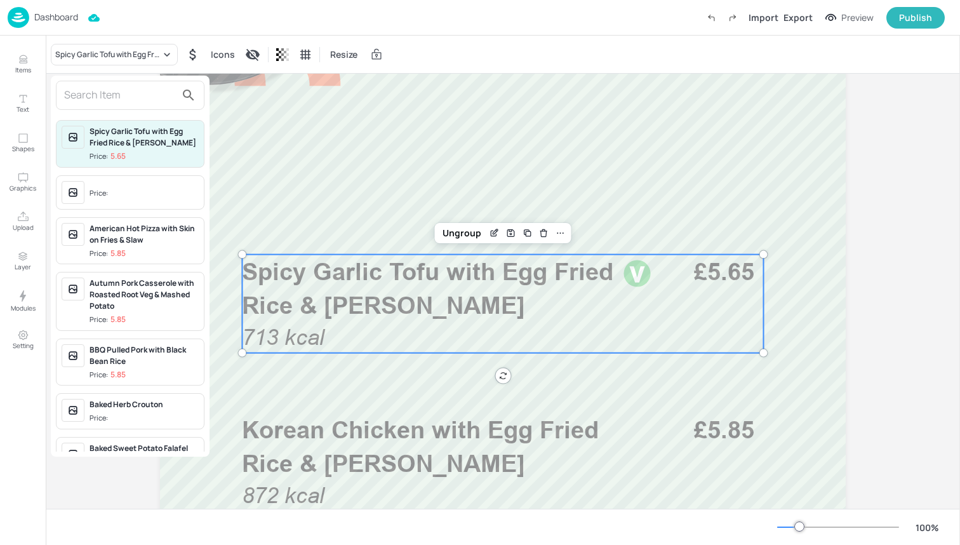
click at [127, 100] on input "text" at bounding box center [120, 95] width 112 height 20
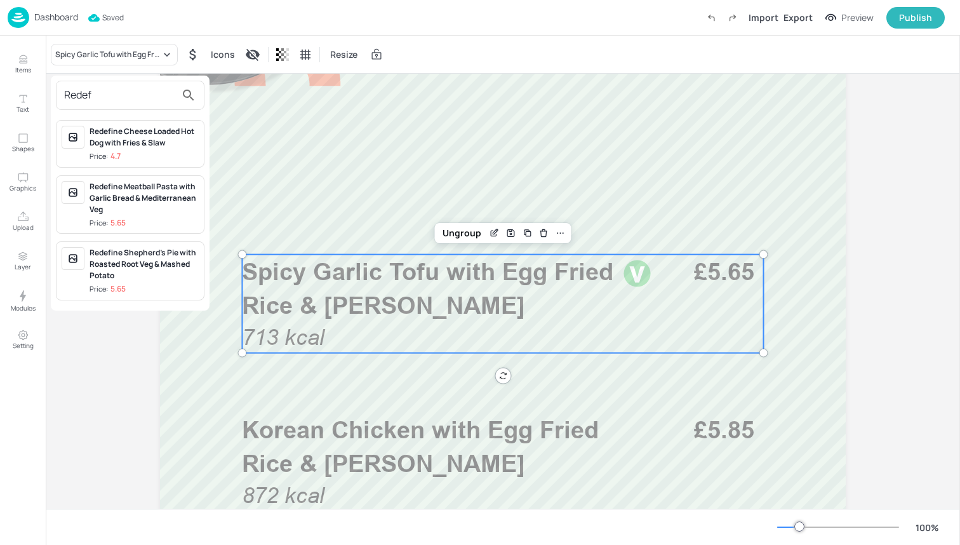
type input "Redef"
click at [148, 200] on div "Redefine Meatball Pasta with Garlic Bread & Mediterranean Veg" at bounding box center [144, 198] width 109 height 34
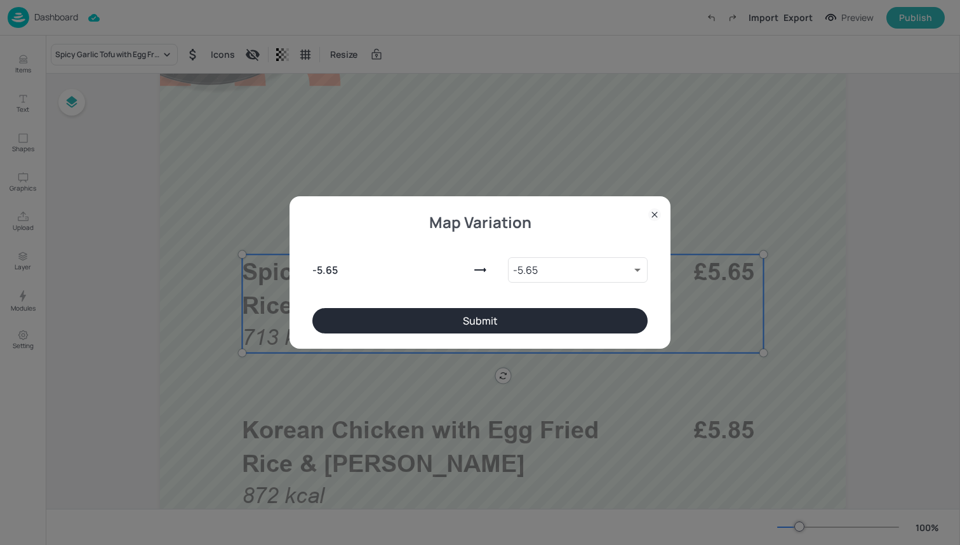
click at [403, 312] on button "Submit" at bounding box center [479, 320] width 335 height 25
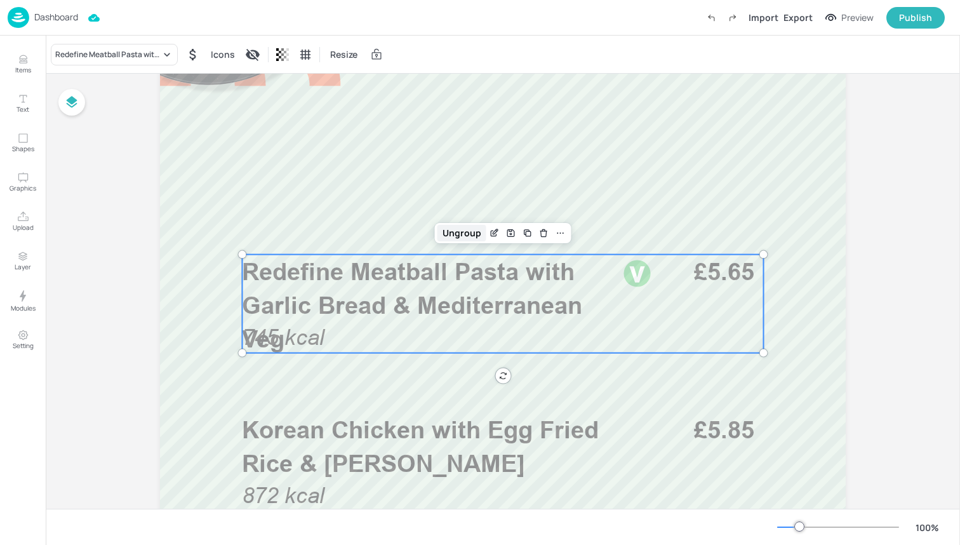
click at [468, 236] on div "Ungroup" at bounding box center [461, 233] width 49 height 17
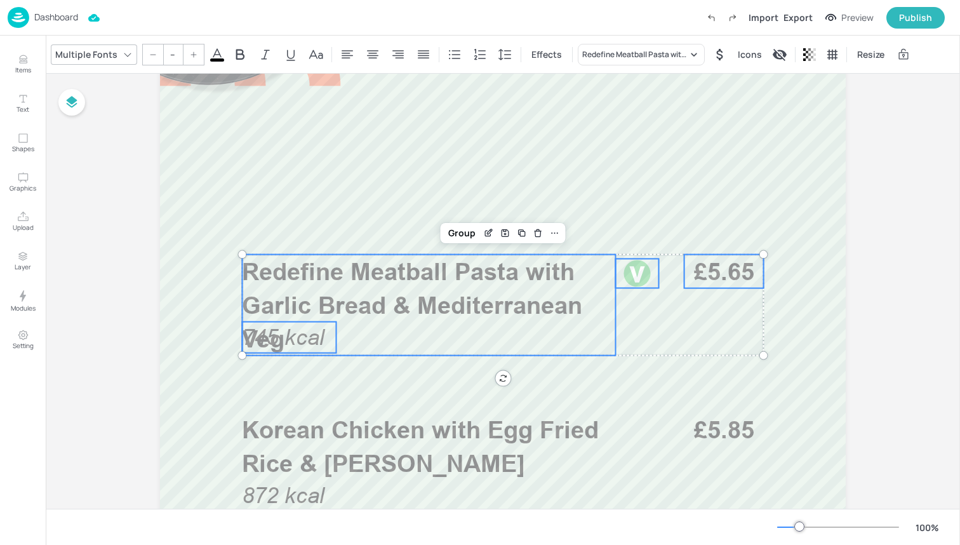
click at [290, 347] on span "745 kcal" at bounding box center [283, 336] width 83 height 25
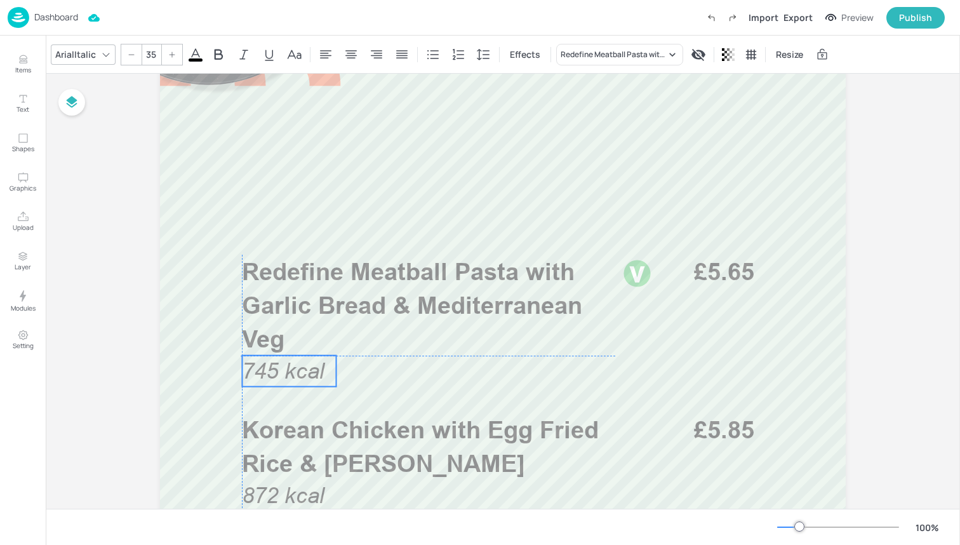
drag, startPoint x: 288, startPoint y: 338, endPoint x: 287, endPoint y: 371, distance: 33.7
click at [287, 372] on span "745 kcal" at bounding box center [283, 370] width 83 height 25
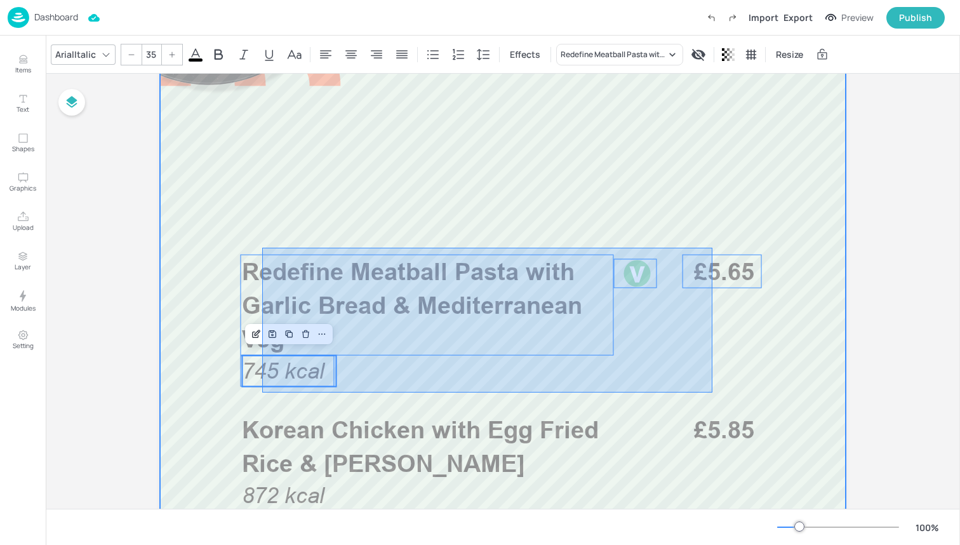
drag, startPoint x: 262, startPoint y: 392, endPoint x: 710, endPoint y: 245, distance: 471.8
click at [710, 245] on div at bounding box center [503, 438] width 686 height 1219
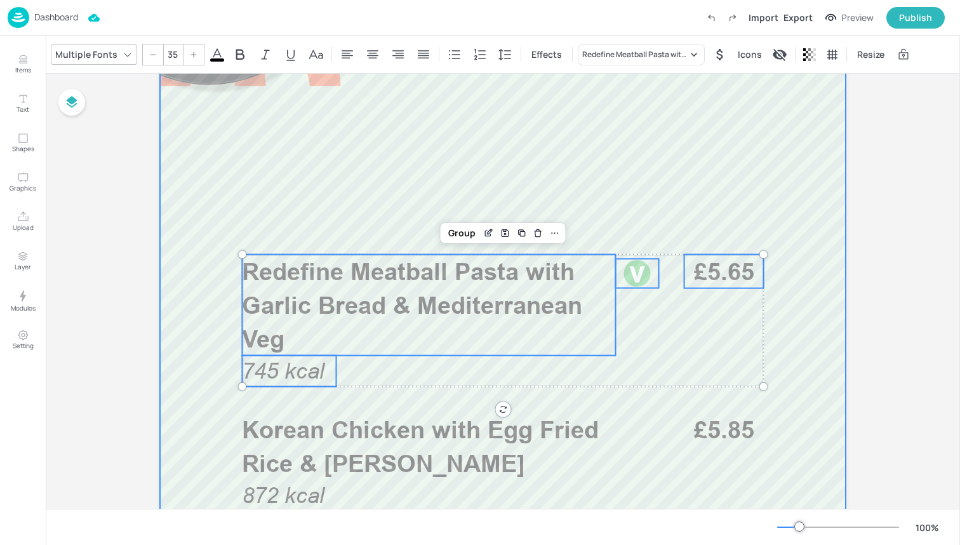
type input "--"
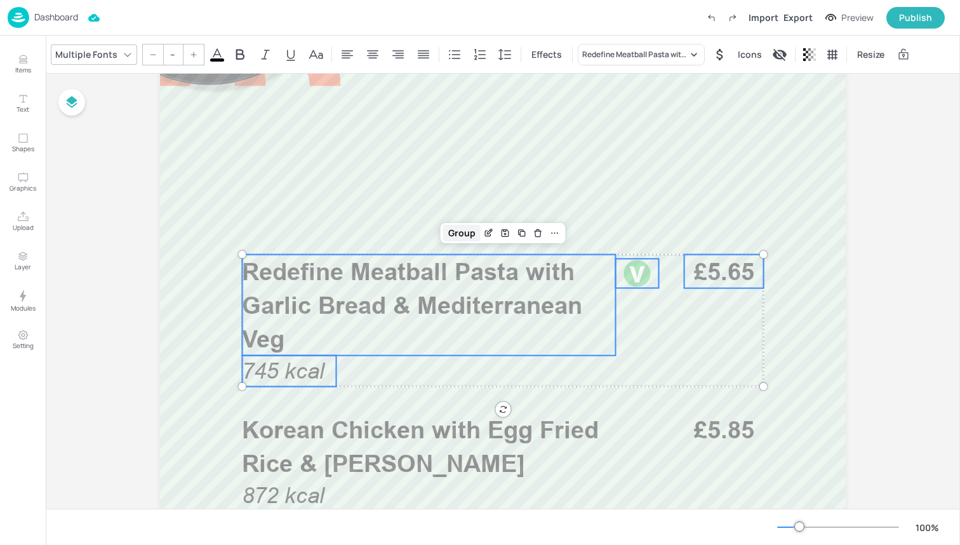
click at [475, 232] on div "Group" at bounding box center [461, 233] width 37 height 17
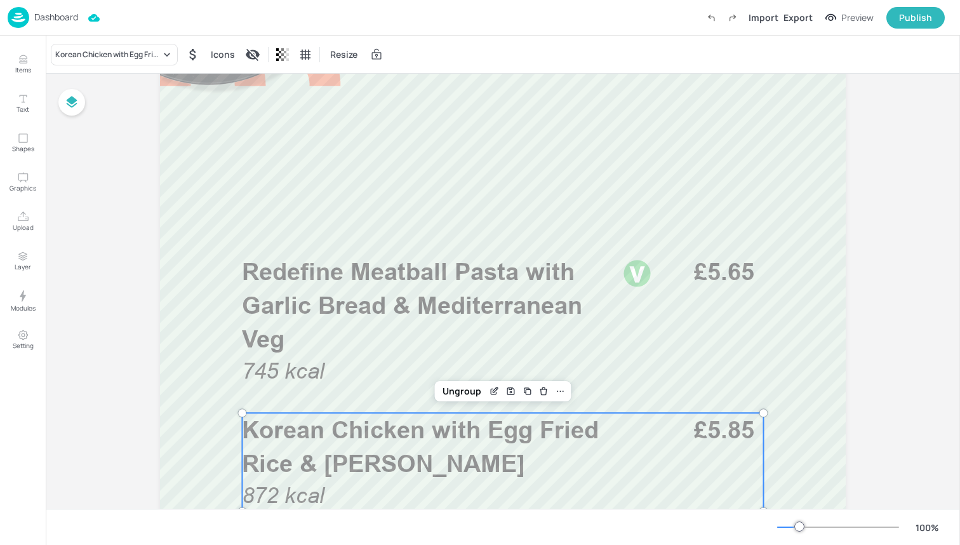
click at [498, 472] on p "Korean Chicken with Egg Fried Rice & [PERSON_NAME]" at bounding box center [428, 446] width 373 height 67
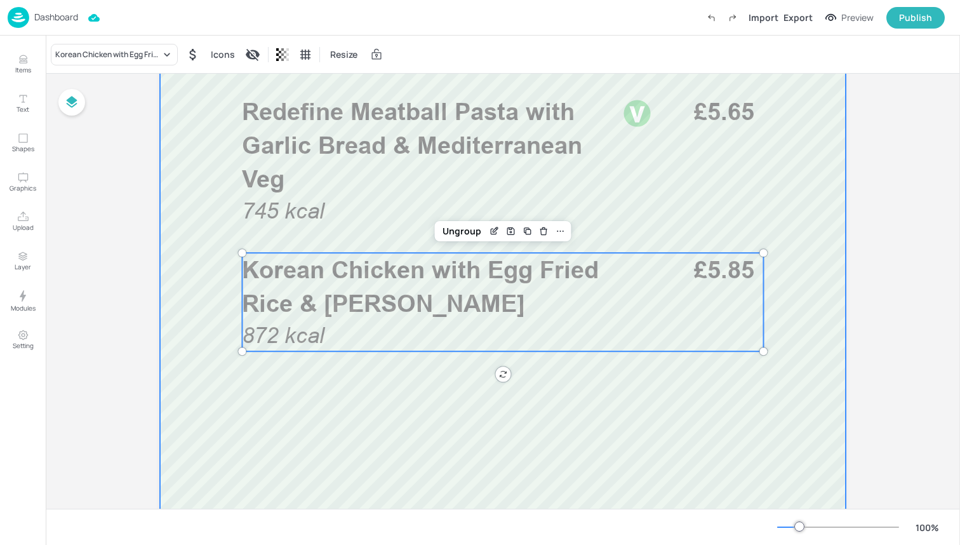
scroll to position [446, 0]
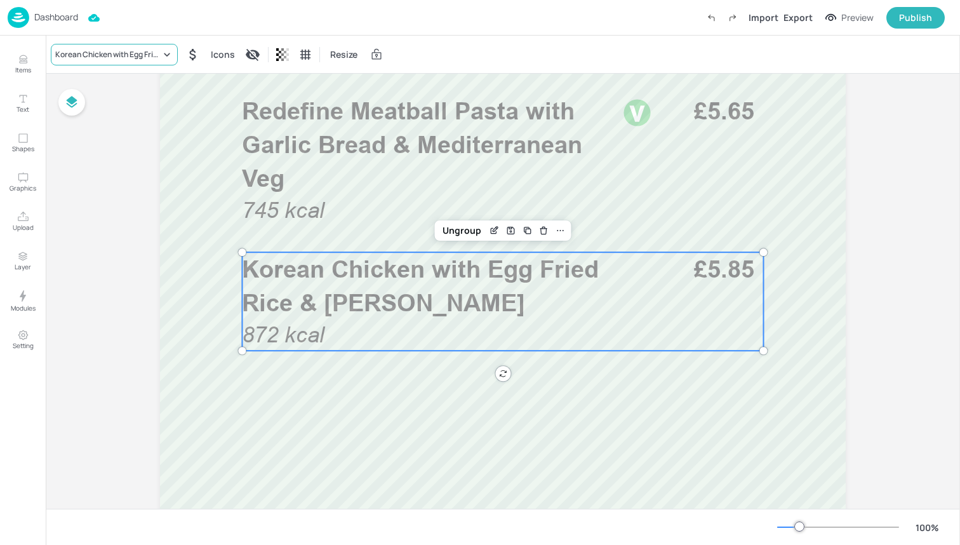
click at [100, 50] on div "Korean Chicken with Egg Fried Rice & [PERSON_NAME]" at bounding box center [107, 54] width 105 height 11
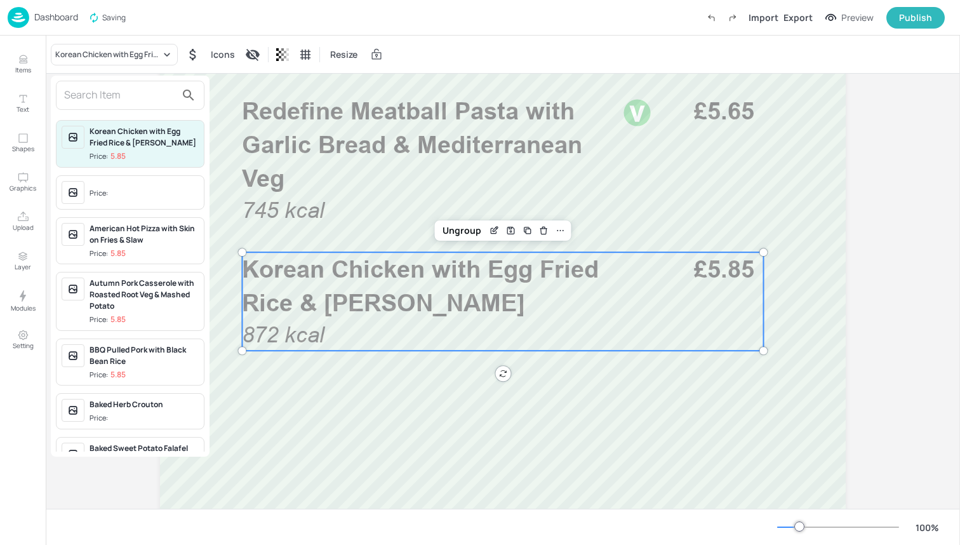
click at [109, 98] on input "text" at bounding box center [120, 95] width 112 height 20
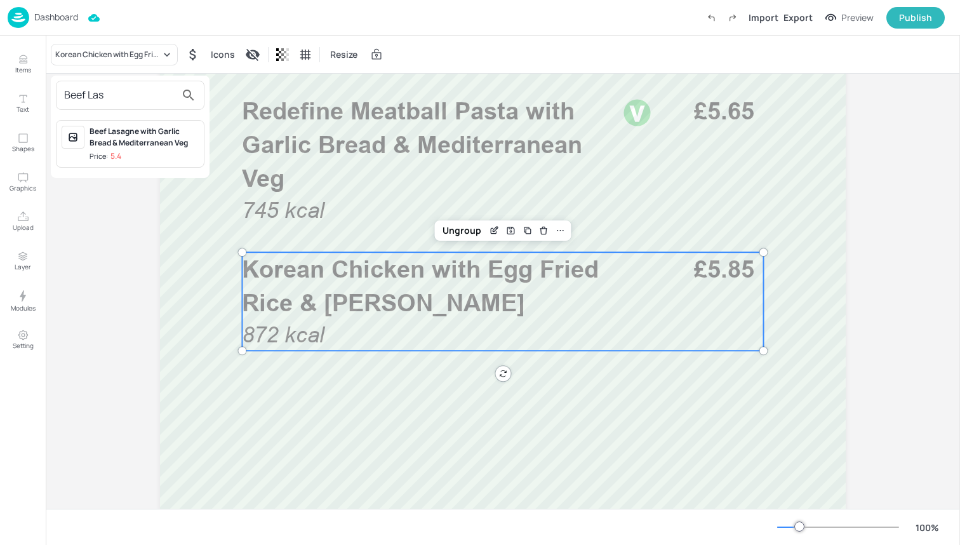
type input "Beef Las"
click at [126, 147] on div "Beef Lasagne with Garlic Bread & Mediterranean Veg" at bounding box center [144, 137] width 109 height 23
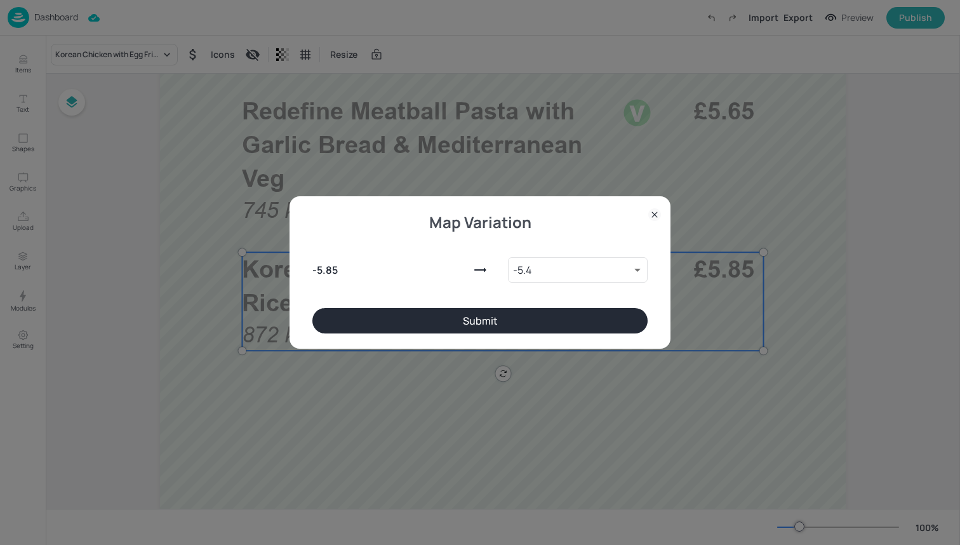
click at [429, 317] on button "Submit" at bounding box center [479, 320] width 335 height 25
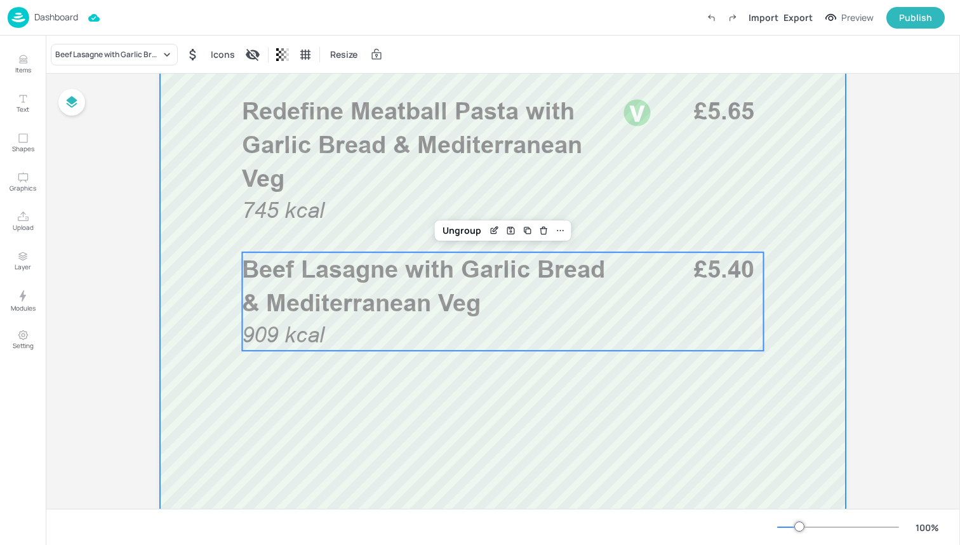
click at [388, 388] on div at bounding box center [503, 278] width 686 height 1219
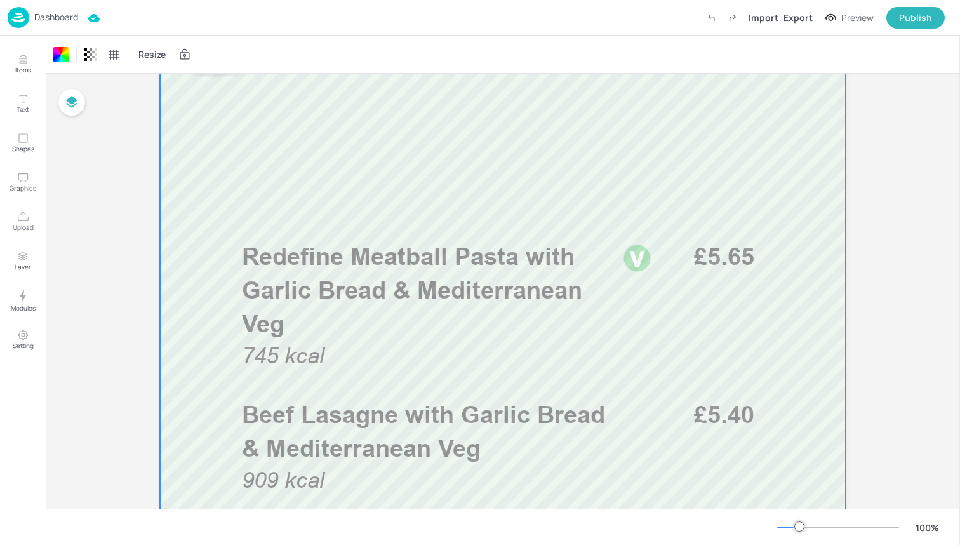
scroll to position [312, 0]
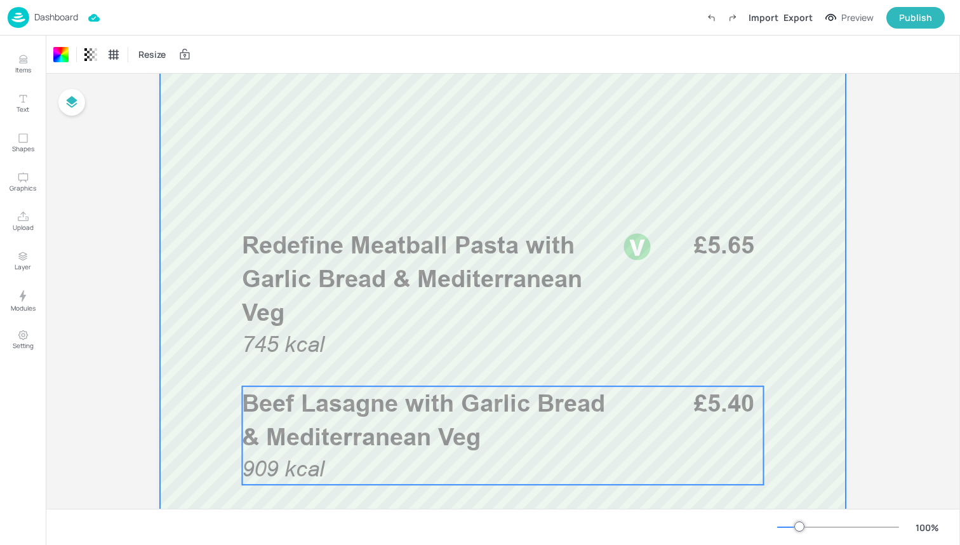
click at [433, 408] on span "Beef Lasagne with Garlic Bread & Mediterranean Veg" at bounding box center [423, 420] width 363 height 62
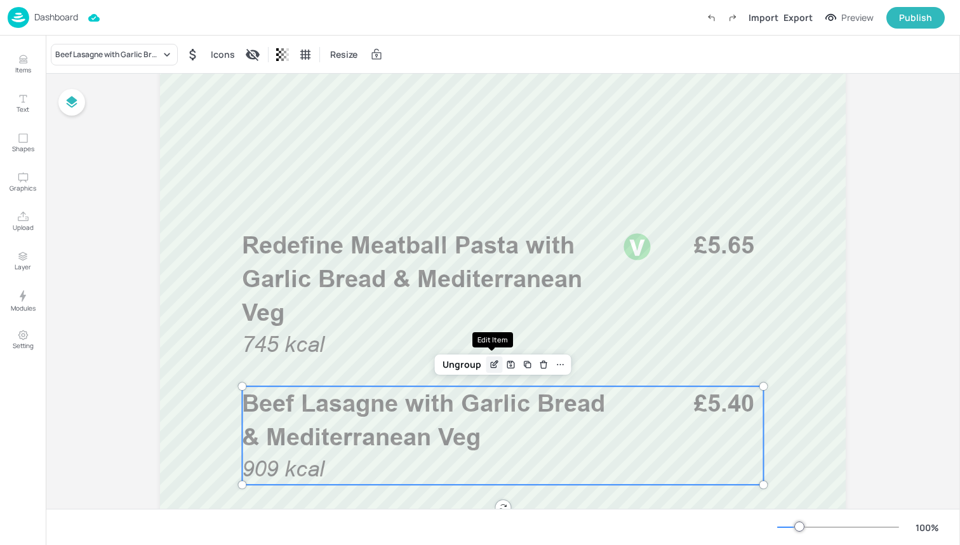
click at [493, 366] on icon "Edit Item" at bounding box center [495, 363] width 5 height 5
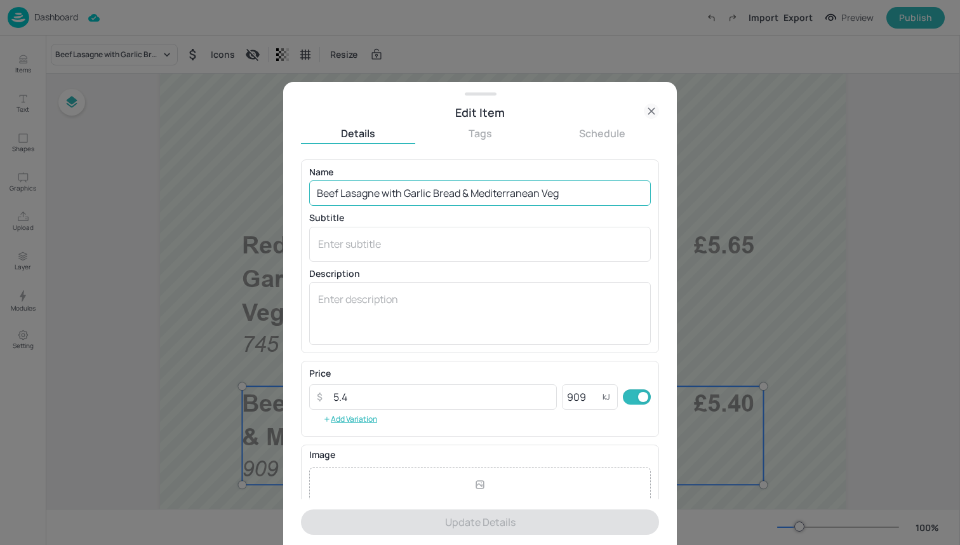
click at [585, 189] on input "Beef Lasagne with Garlic Bread & Mediterranean Veg" at bounding box center [480, 192] width 342 height 25
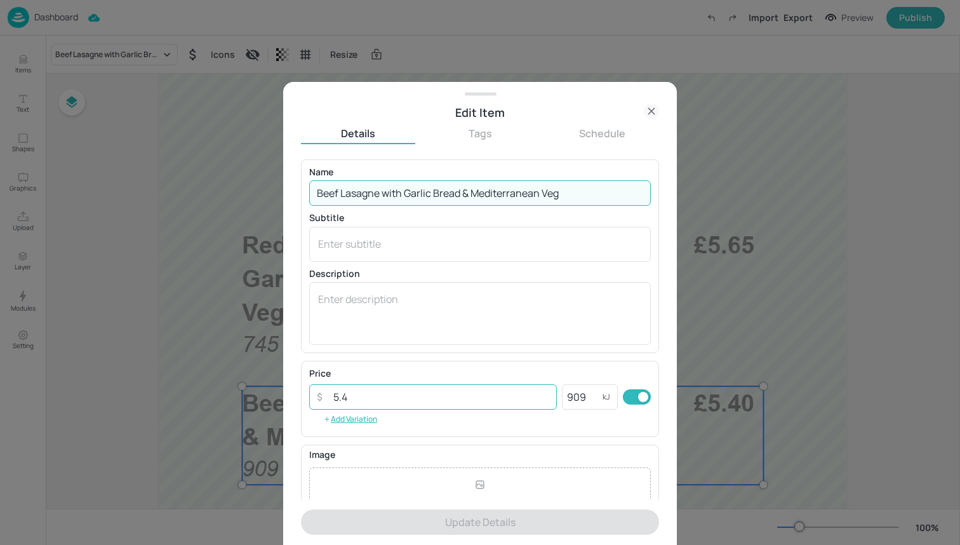
click at [395, 399] on input "5.4" at bounding box center [441, 396] width 231 height 25
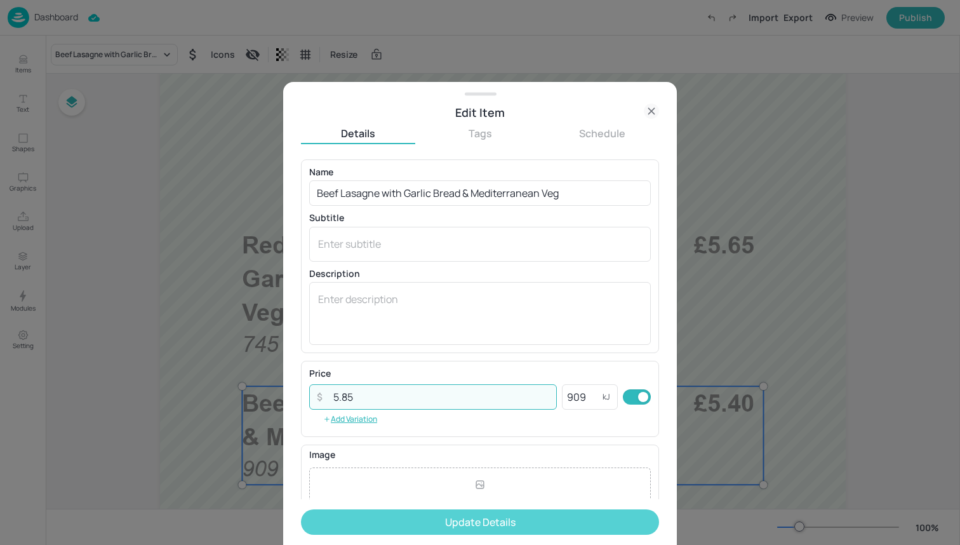
type input "5.85"
click at [455, 524] on button "Update Details" at bounding box center [480, 521] width 358 height 25
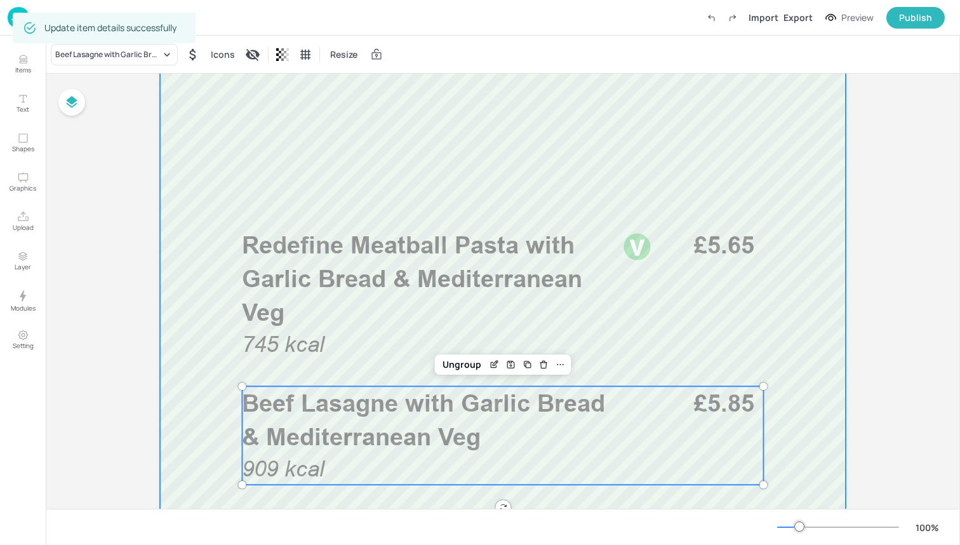
click at [209, 256] on div at bounding box center [503, 412] width 686 height 1219
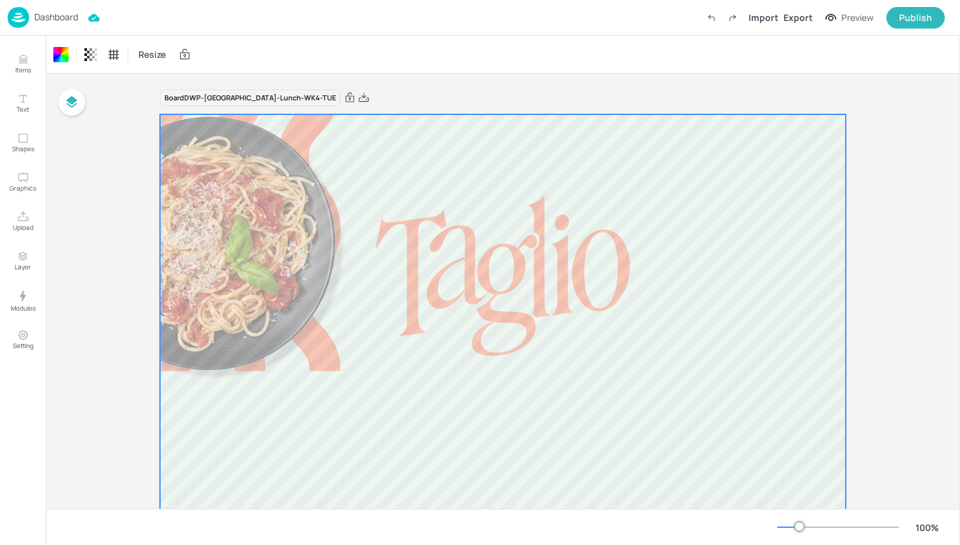
click at [22, 19] on img at bounding box center [19, 17] width 22 height 21
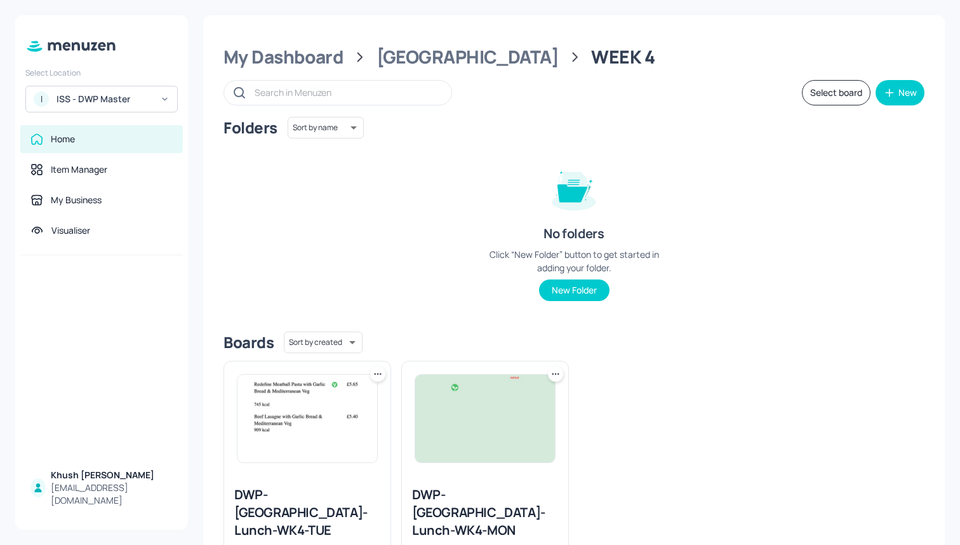
click at [373, 373] on icon at bounding box center [377, 374] width 13 height 13
click at [339, 416] on div "Duplicate" at bounding box center [329, 421] width 102 height 22
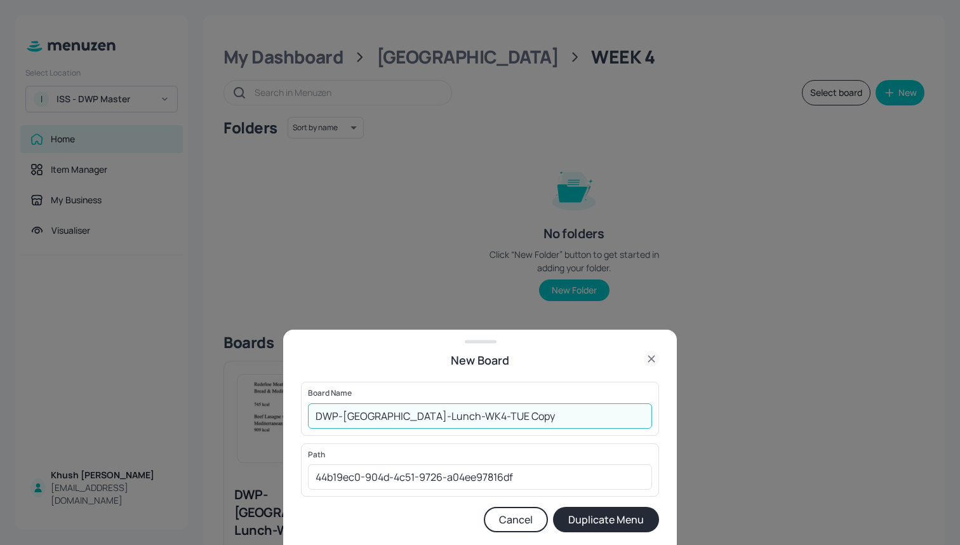
drag, startPoint x: 514, startPoint y: 417, endPoint x: 434, endPoint y: 418, distance: 80.0
click at [434, 418] on input "DWP-Leeds-Lunch-WK4-TUE Copy" at bounding box center [480, 415] width 344 height 25
type input "DWP-[GEOGRAPHIC_DATA]-Lunch-WK4-WED"
click at [602, 522] on button "Duplicate Menu" at bounding box center [606, 519] width 106 height 25
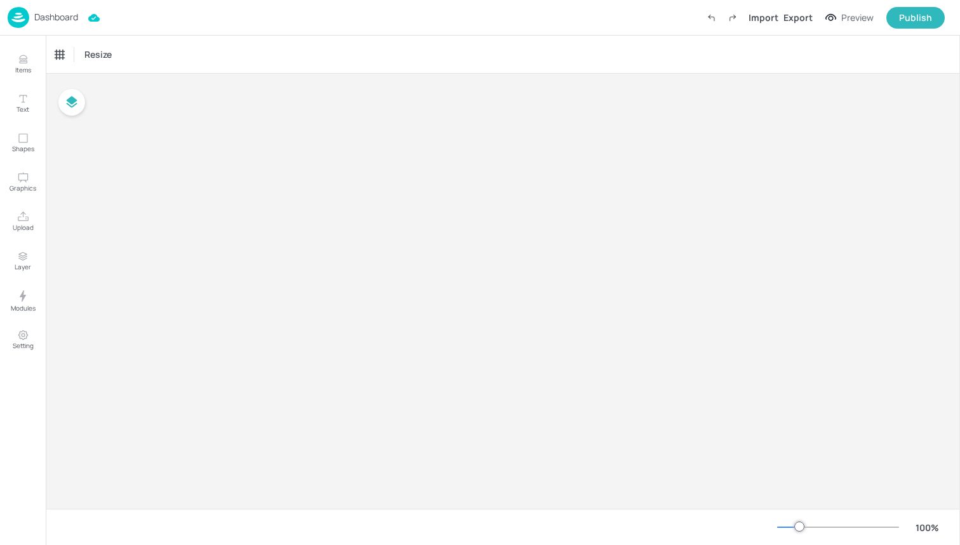
type input "£GBP - [GEOGRAPHIC_DATA]"
type input "kcal"
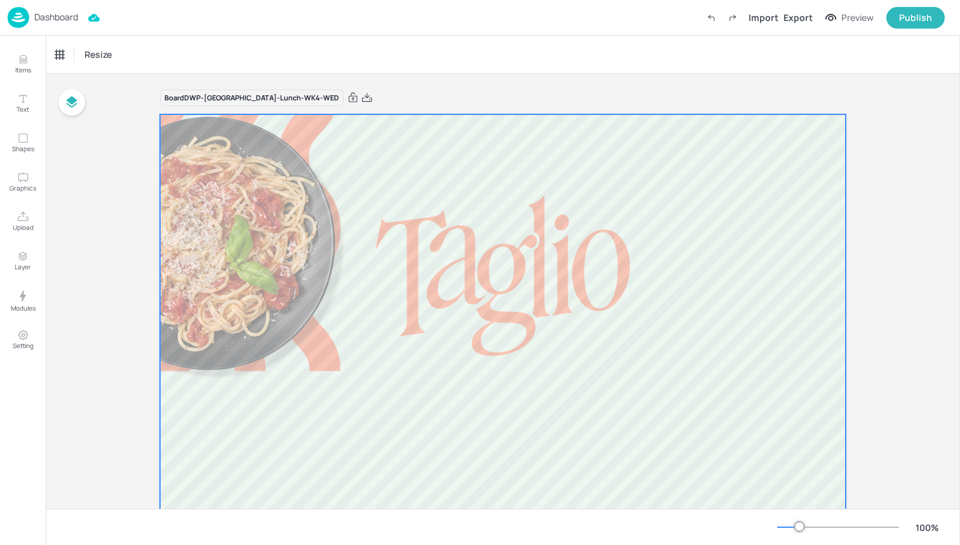
click at [23, 213] on icon "Upload" at bounding box center [23, 217] width 12 height 12
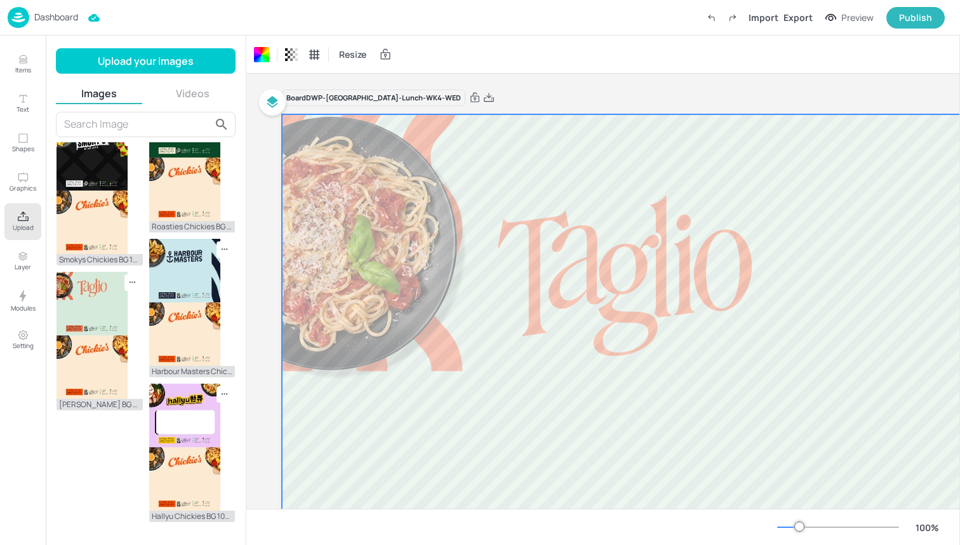
scroll to position [489, 0]
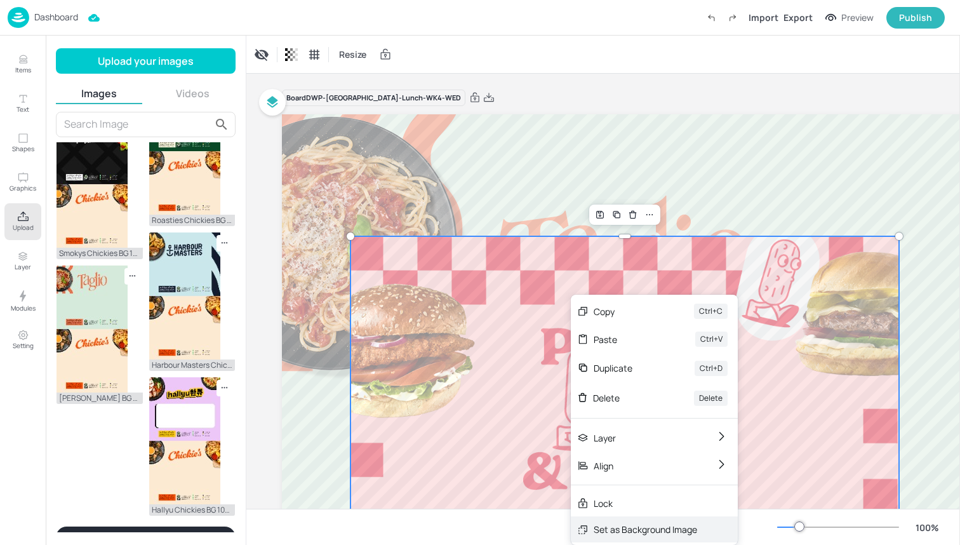
click at [591, 526] on div "Set as Background Image" at bounding box center [654, 529] width 167 height 26
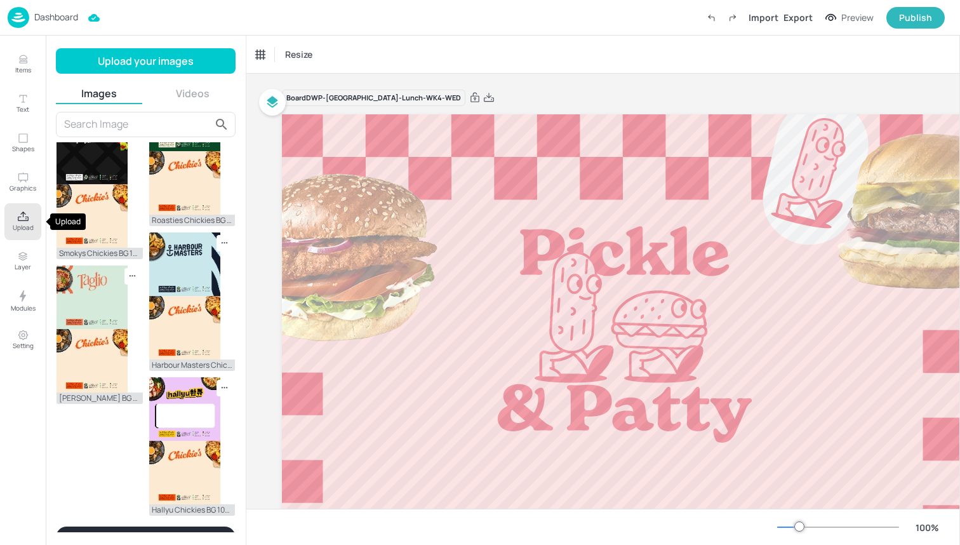
click at [22, 218] on icon "Upload" at bounding box center [23, 217] width 12 height 12
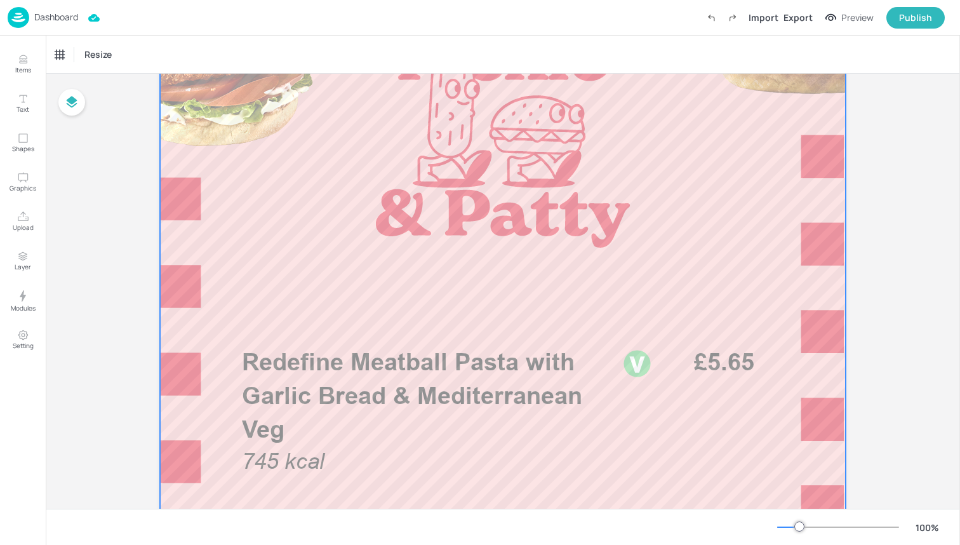
scroll to position [406, 0]
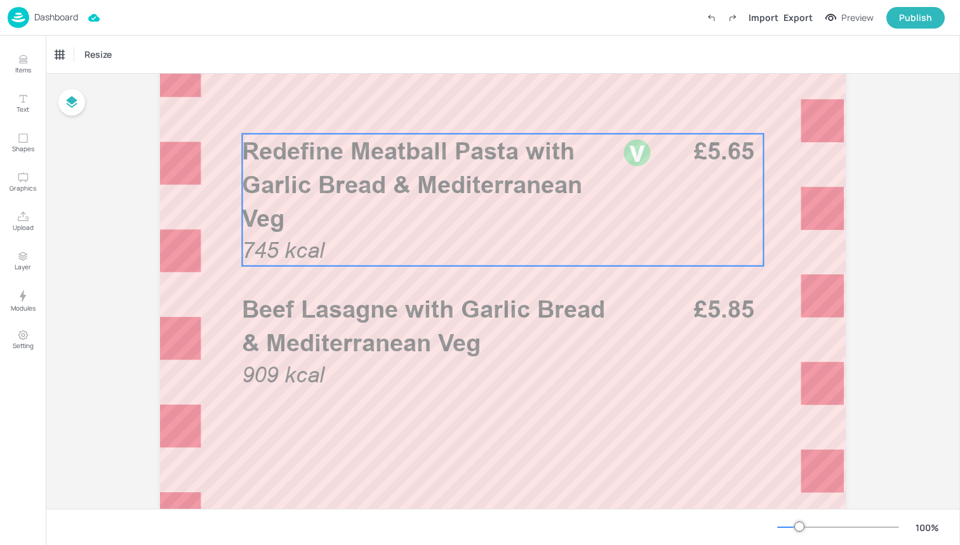
click at [463, 161] on span "Redefine Meatball Pasta with Garlic Bread & Mediterranean Veg" at bounding box center [412, 184] width 340 height 96
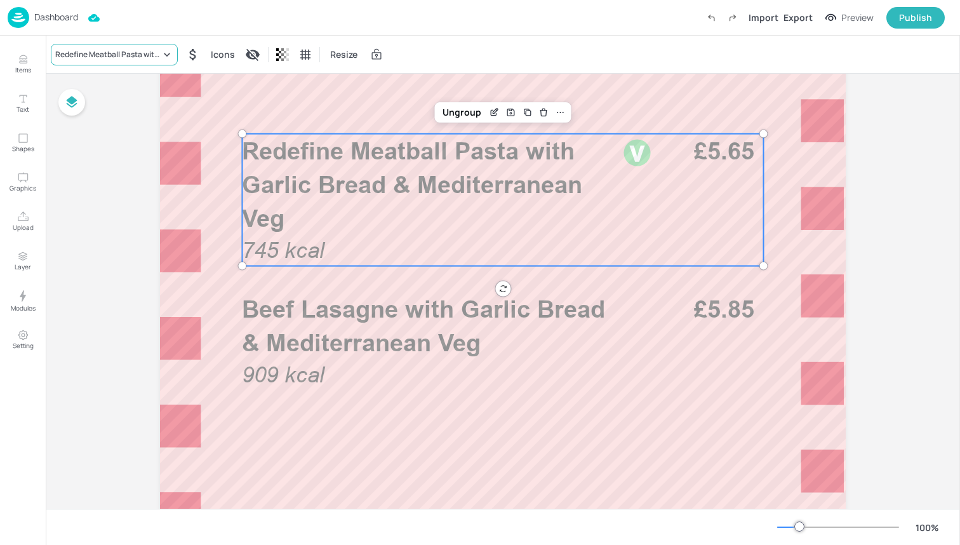
click at [140, 48] on div "Redefine Meatball Pasta with Garlic Bread & Mediterranean Veg" at bounding box center [114, 55] width 127 height 22
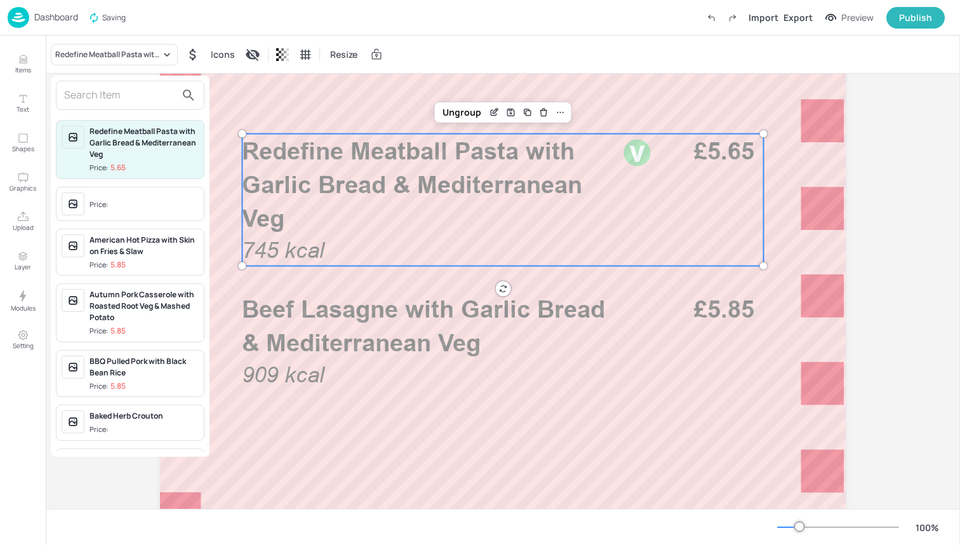
click at [132, 96] on input "text" at bounding box center [120, 95] width 112 height 20
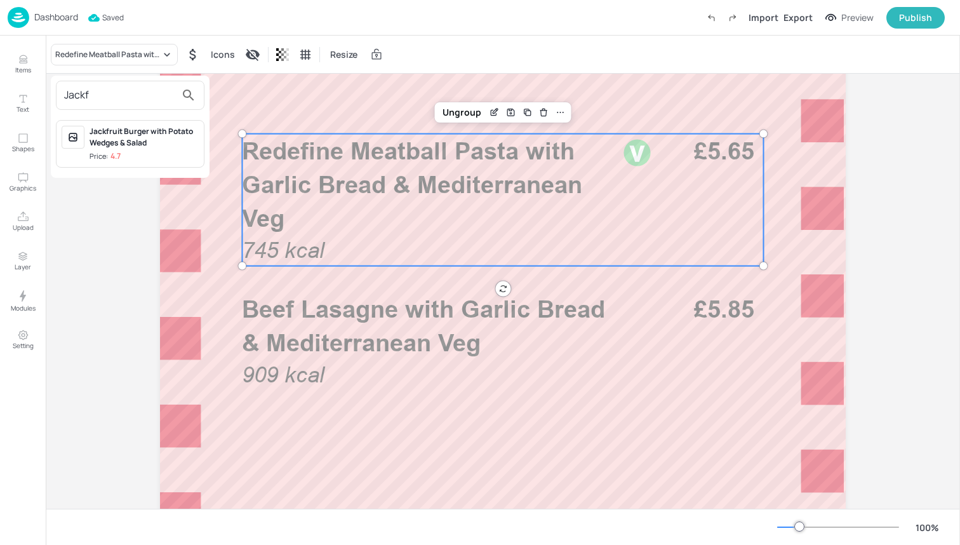
type input "Jackf"
click at [156, 140] on div "Jackfruit Burger with Potato Wedges & Salad" at bounding box center [144, 137] width 109 height 23
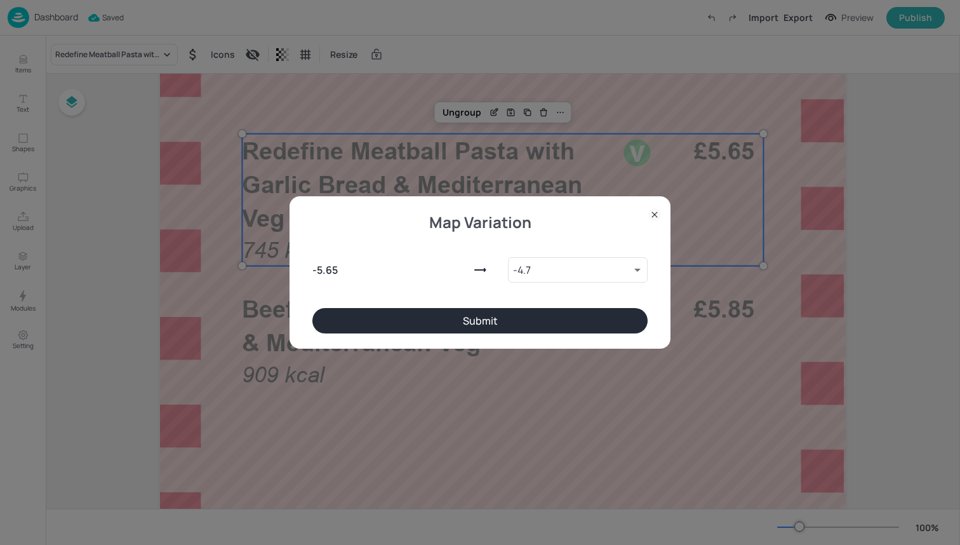
click at [364, 312] on button "Submit" at bounding box center [479, 320] width 335 height 25
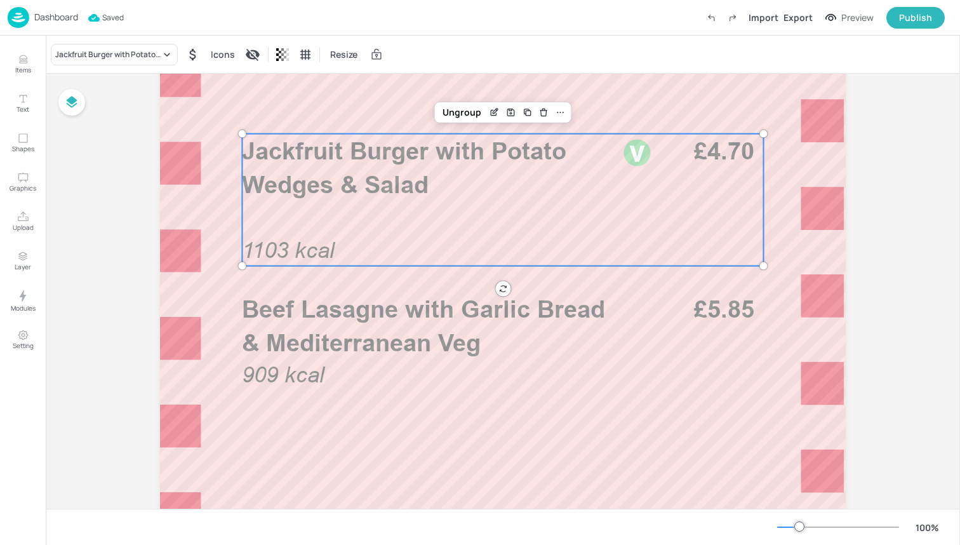
click at [364, 357] on p "Beef Lasagne with Garlic Bread & Mediterranean Veg" at bounding box center [428, 325] width 373 height 67
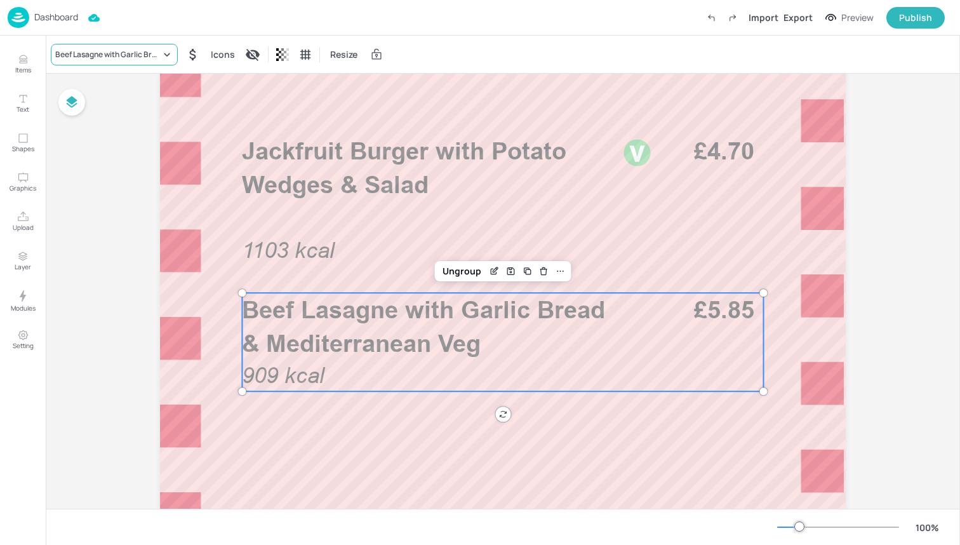
click at [123, 50] on div "Beef Lasagne with Garlic Bread & Mediterranean Veg" at bounding box center [107, 54] width 105 height 11
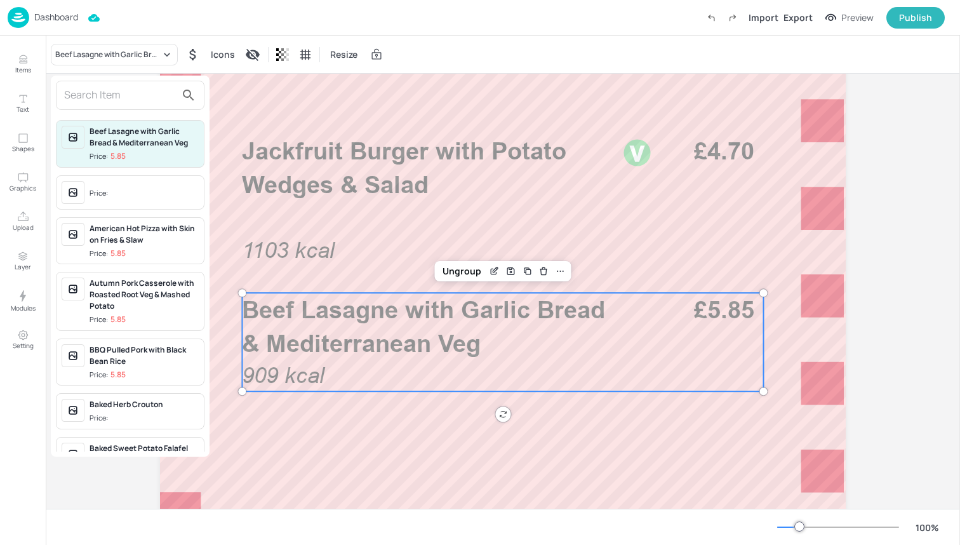
click at [123, 95] on input "text" at bounding box center [120, 95] width 112 height 20
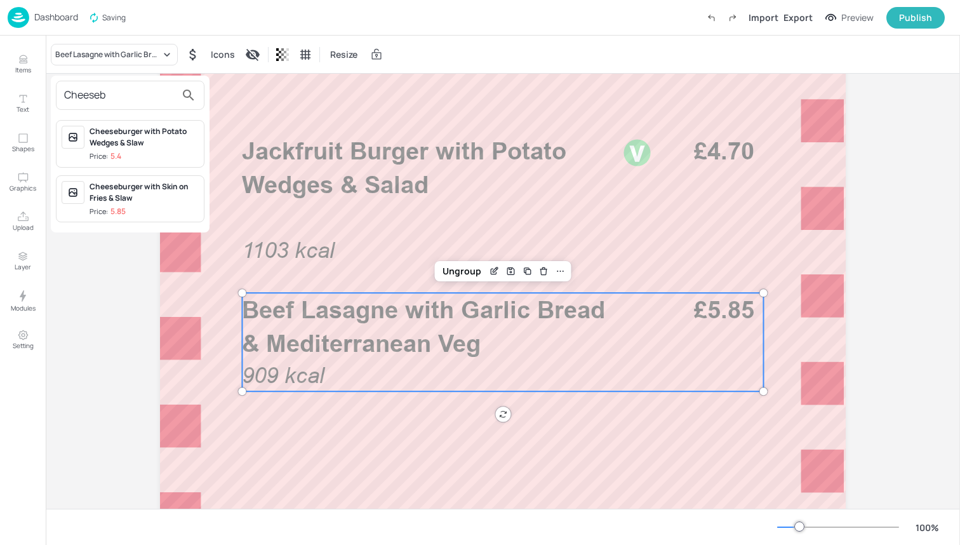
type input "Cheeseb"
click at [148, 140] on div "Cheeseburger with Potato Wedges & Slaw" at bounding box center [144, 137] width 109 height 23
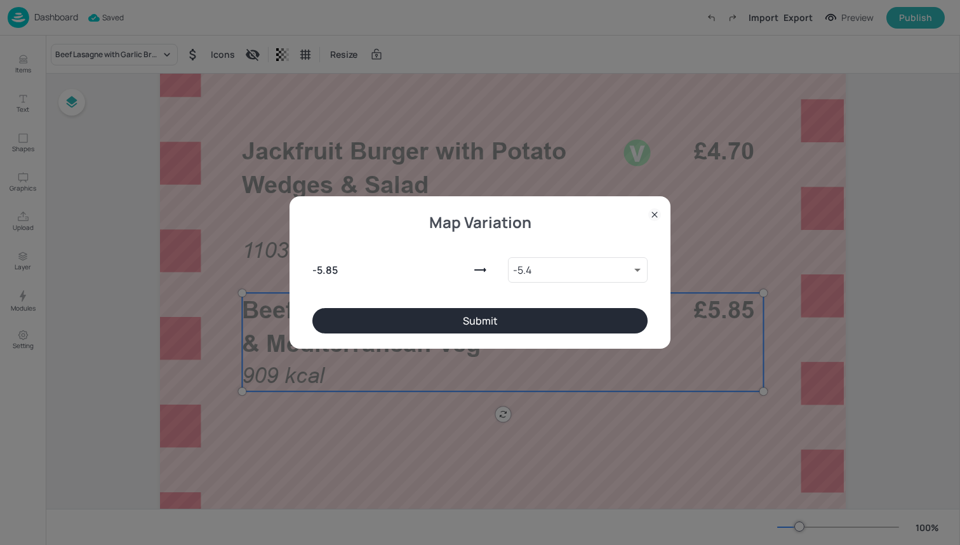
click at [410, 314] on button "Submit" at bounding box center [479, 320] width 335 height 25
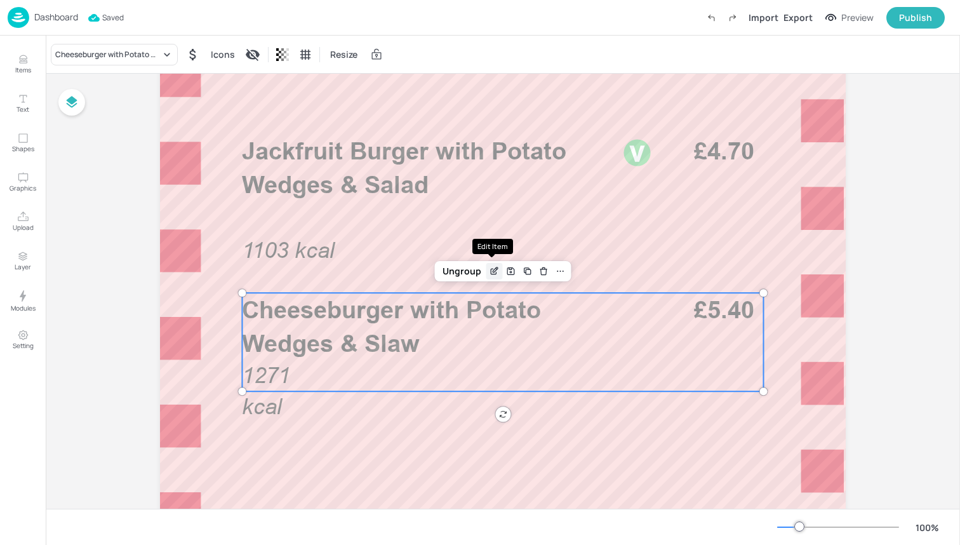
click at [496, 274] on icon "Edit Item" at bounding box center [494, 271] width 11 height 10
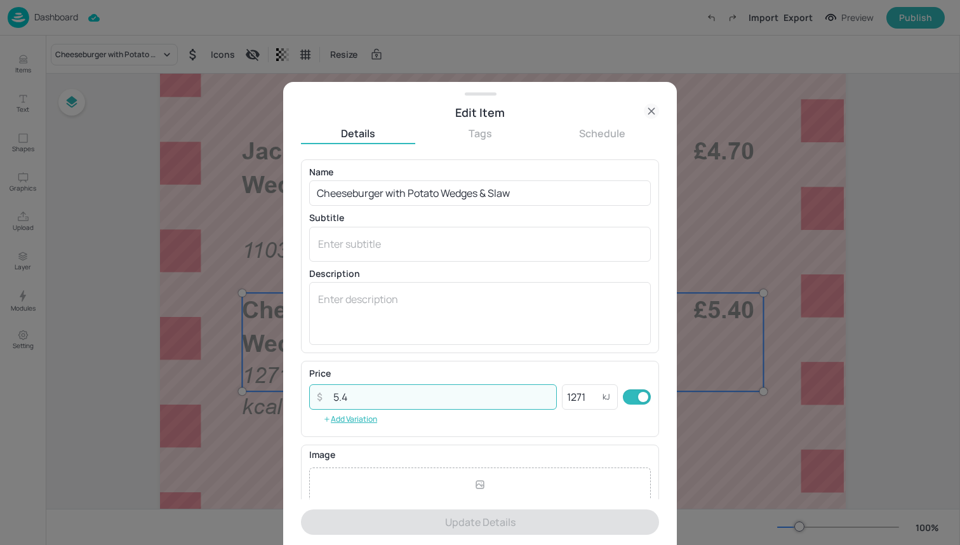
click at [503, 389] on input "5.4" at bounding box center [441, 396] width 231 height 25
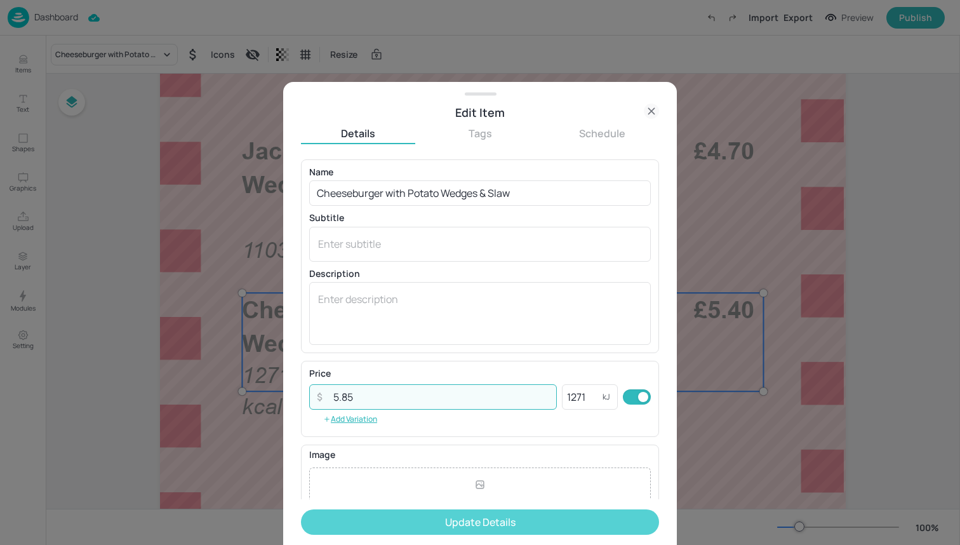
type input "5.85"
click at [523, 518] on button "Update Details" at bounding box center [480, 521] width 358 height 25
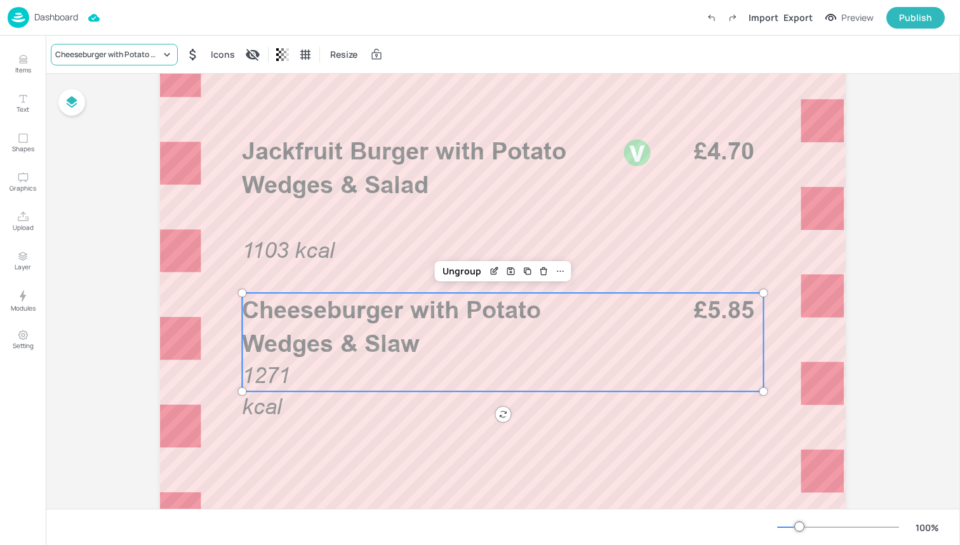
click at [150, 53] on div "Cheeseburger with Potato Wedges & Slaw" at bounding box center [107, 54] width 105 height 11
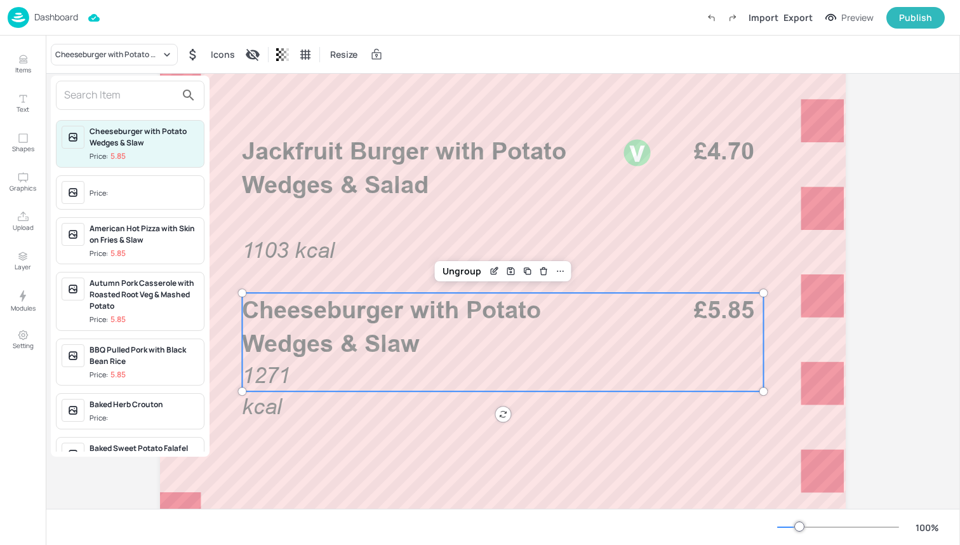
click at [127, 98] on input "text" at bounding box center [120, 95] width 112 height 20
click at [122, 95] on input "text" at bounding box center [120, 95] width 112 height 20
click at [150, 57] on div at bounding box center [480, 272] width 960 height 545
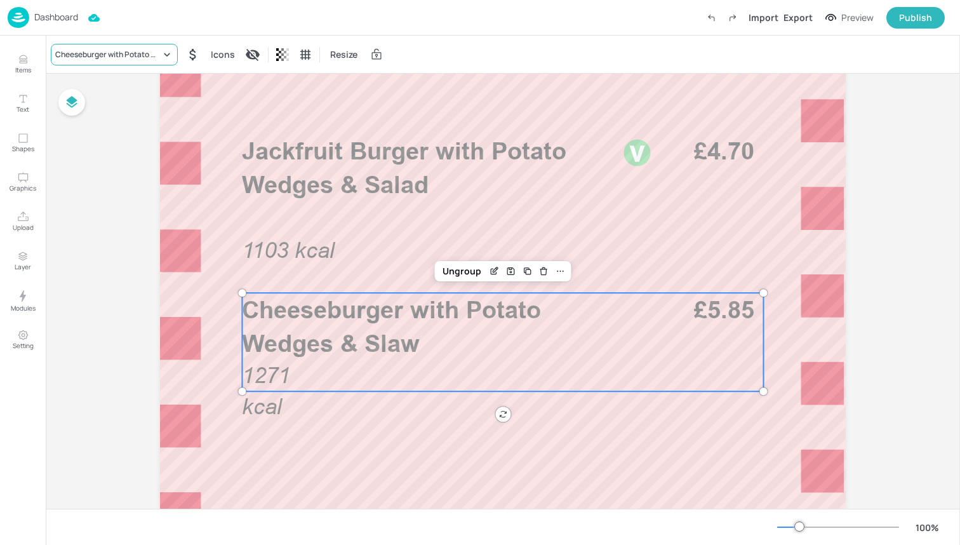
click at [161, 55] on icon at bounding box center [167, 54] width 13 height 13
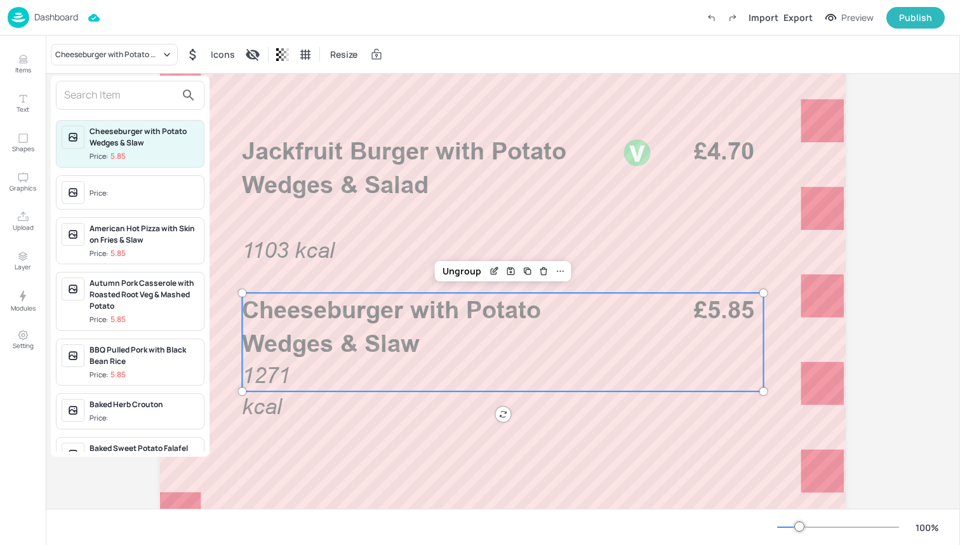
click at [133, 96] on input "text" at bounding box center [120, 95] width 112 height 20
type input "C"
click at [368, 351] on div at bounding box center [480, 272] width 960 height 545
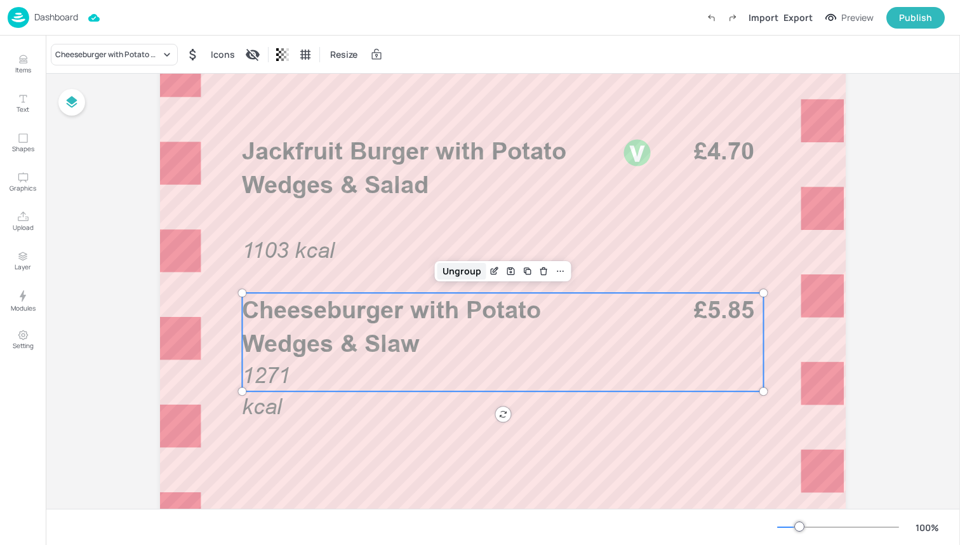
click at [462, 270] on div "Ungroup" at bounding box center [461, 271] width 49 height 17
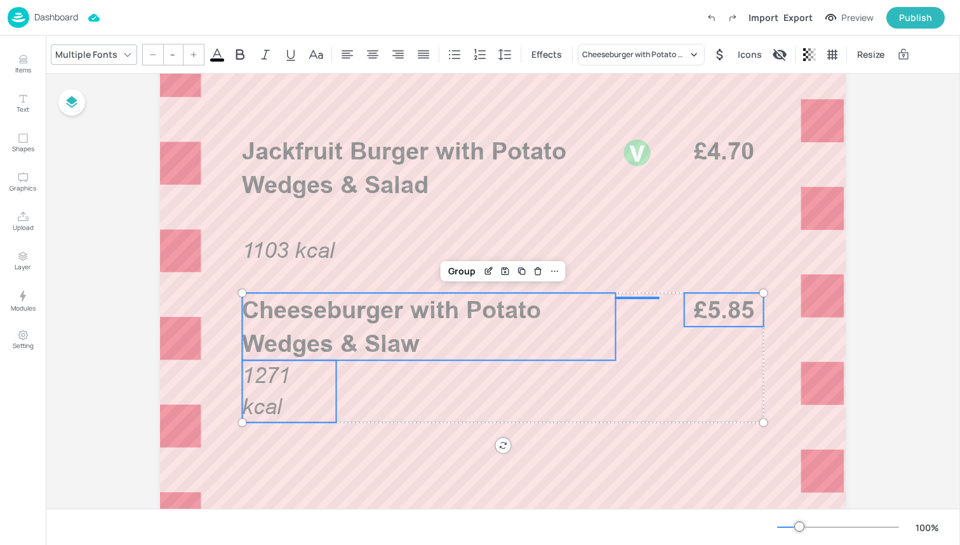
click at [272, 390] on p "1271 kcal" at bounding box center [289, 391] width 94 height 62
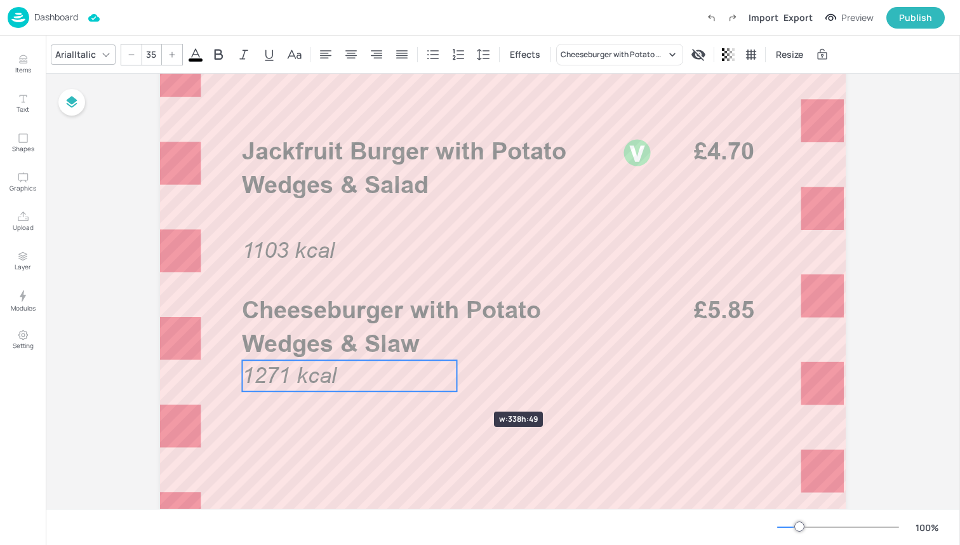
drag, startPoint x: 335, startPoint y: 389, endPoint x: 453, endPoint y: 387, distance: 118.1
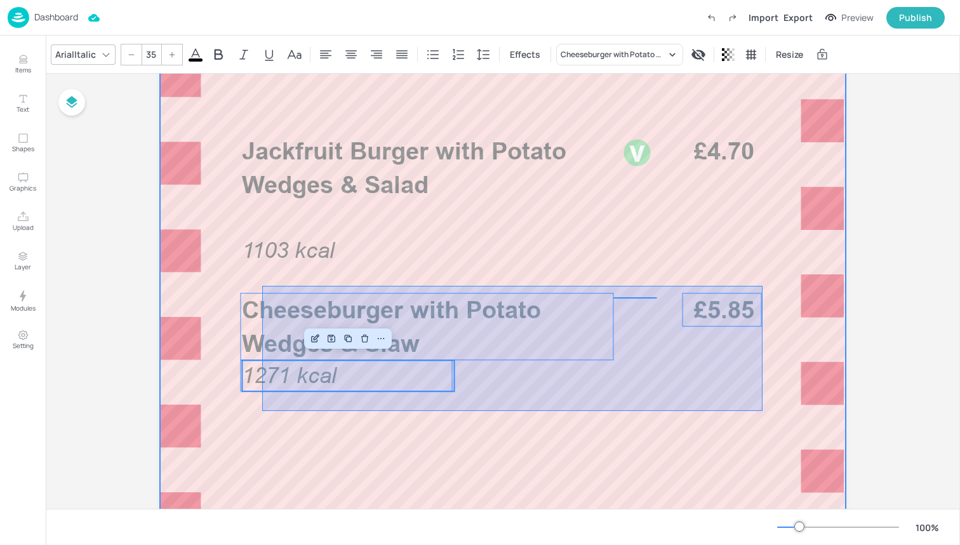
drag, startPoint x: 262, startPoint y: 411, endPoint x: 762, endPoint y: 284, distance: 516.1
click at [762, 284] on div at bounding box center [503, 318] width 686 height 1219
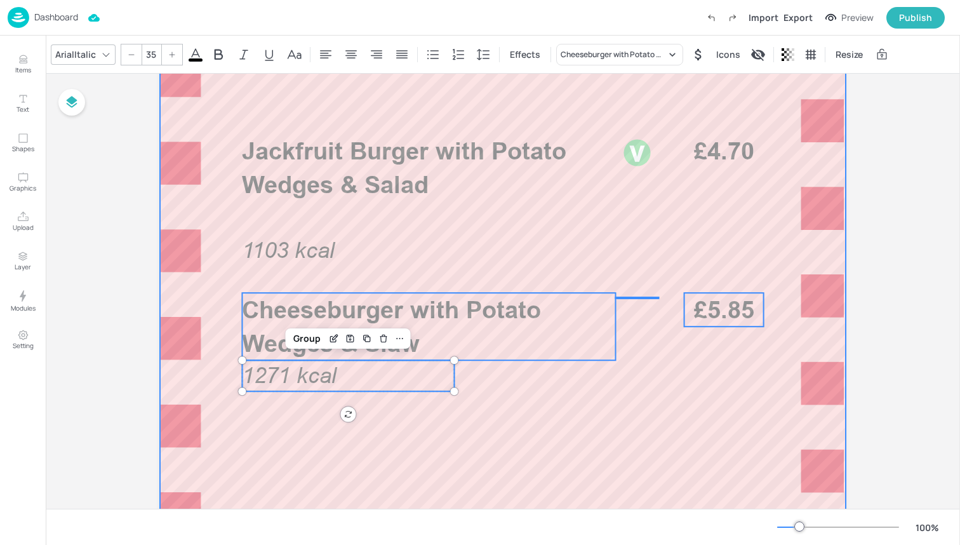
type input "--"
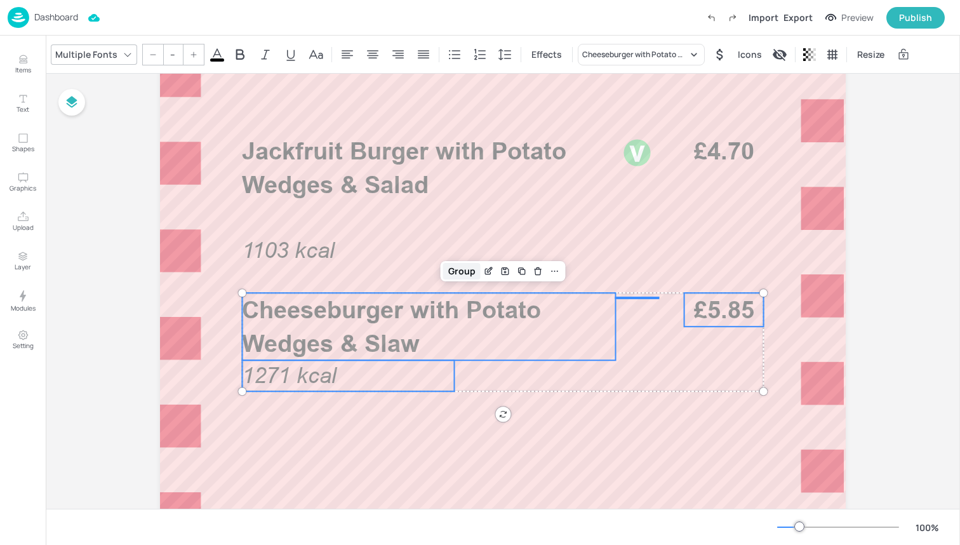
click at [463, 270] on div "Group" at bounding box center [461, 271] width 37 height 17
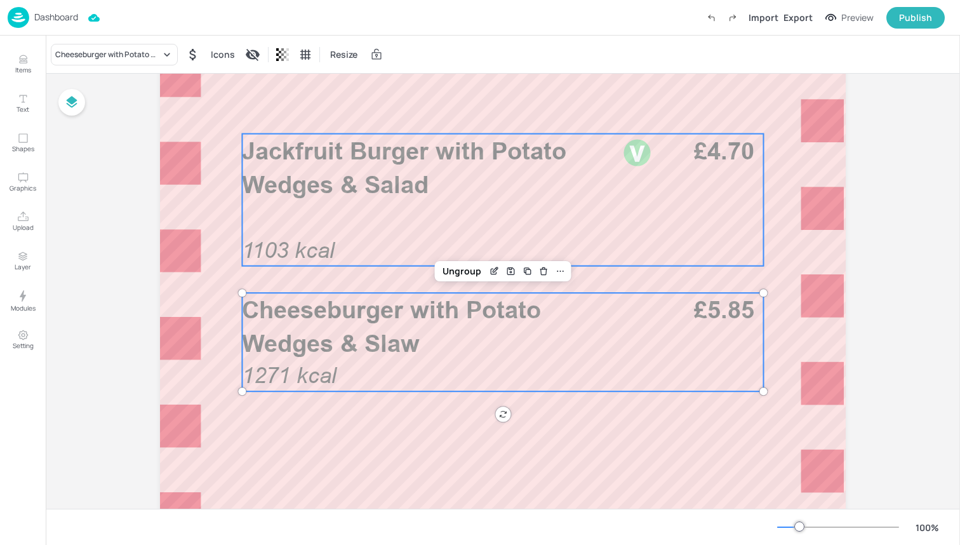
click at [303, 251] on span "1103 kcal" at bounding box center [288, 249] width 93 height 25
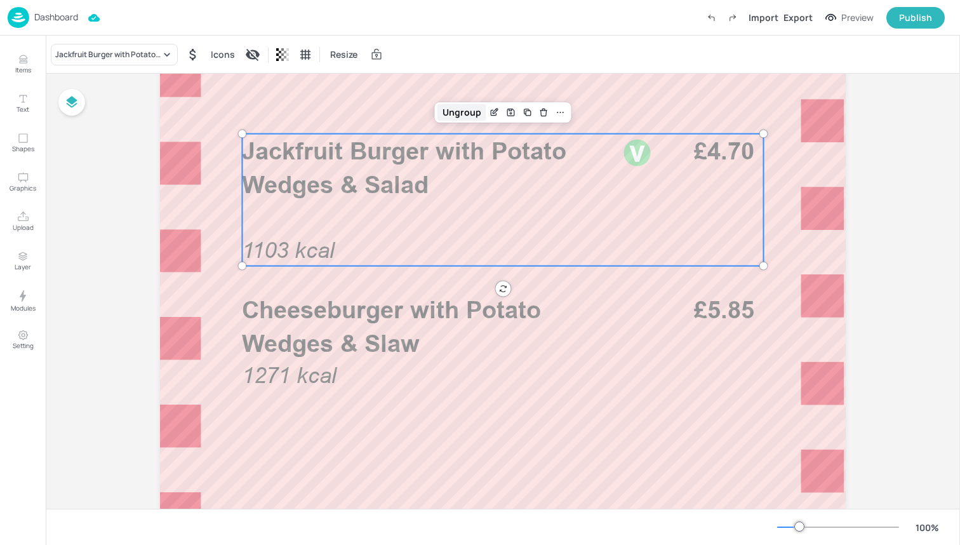
click at [465, 110] on div "Ungroup" at bounding box center [461, 112] width 49 height 17
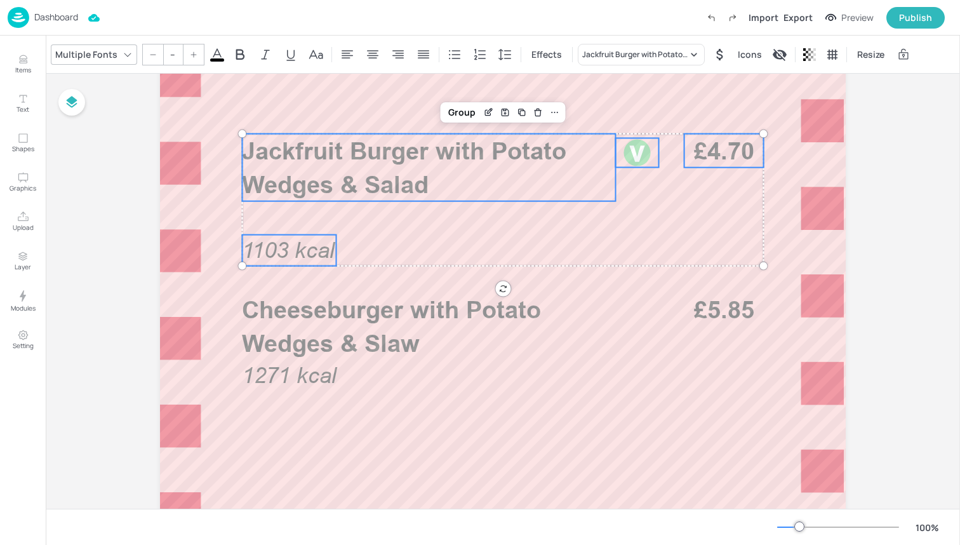
click at [309, 242] on span "1103 kcal" at bounding box center [288, 249] width 93 height 25
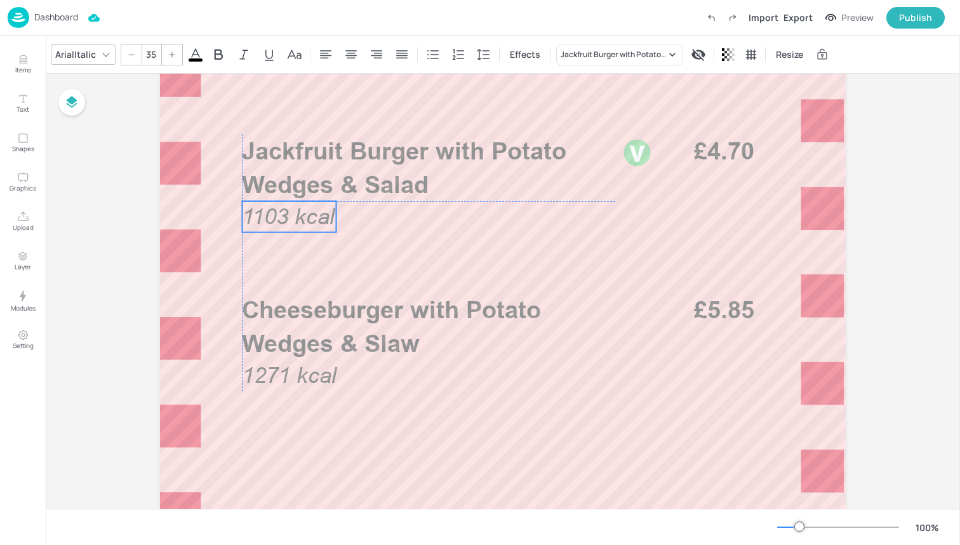
drag, startPoint x: 298, startPoint y: 248, endPoint x: 298, endPoint y: 215, distance: 33.0
click at [298, 215] on span "1103 kcal" at bounding box center [288, 216] width 93 height 25
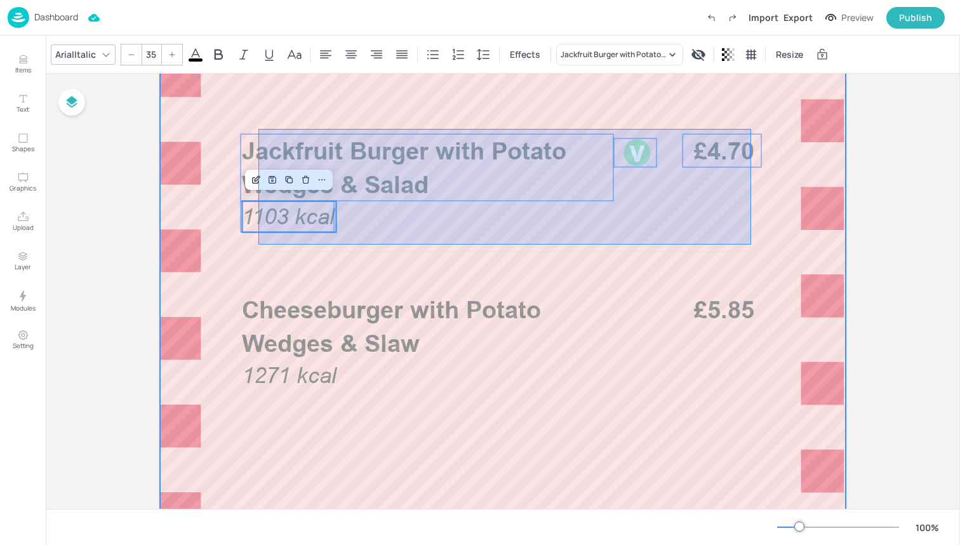
drag, startPoint x: 262, startPoint y: 244, endPoint x: 748, endPoint y: 128, distance: 500.5
click at [748, 128] on div at bounding box center [503, 318] width 686 height 1219
type input "--"
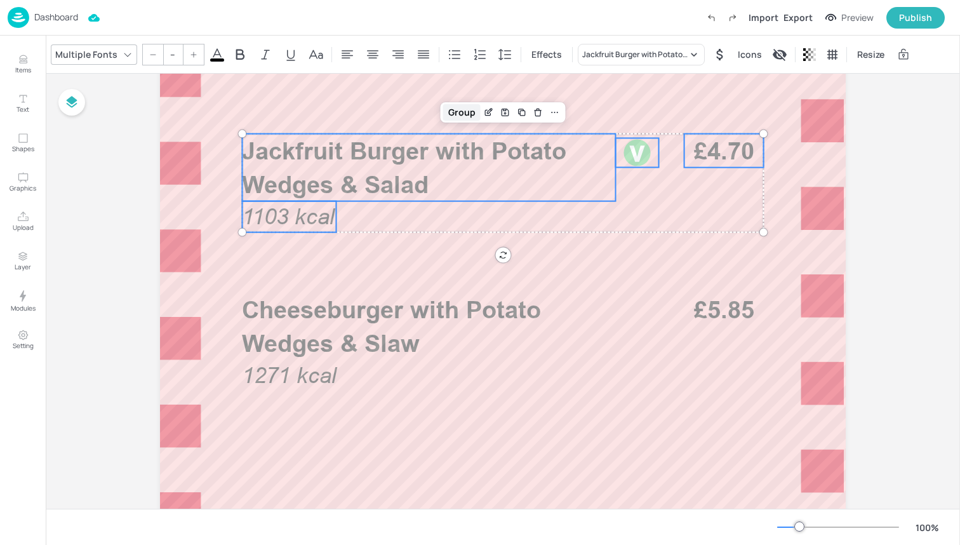
click at [469, 114] on div "Group" at bounding box center [461, 112] width 37 height 17
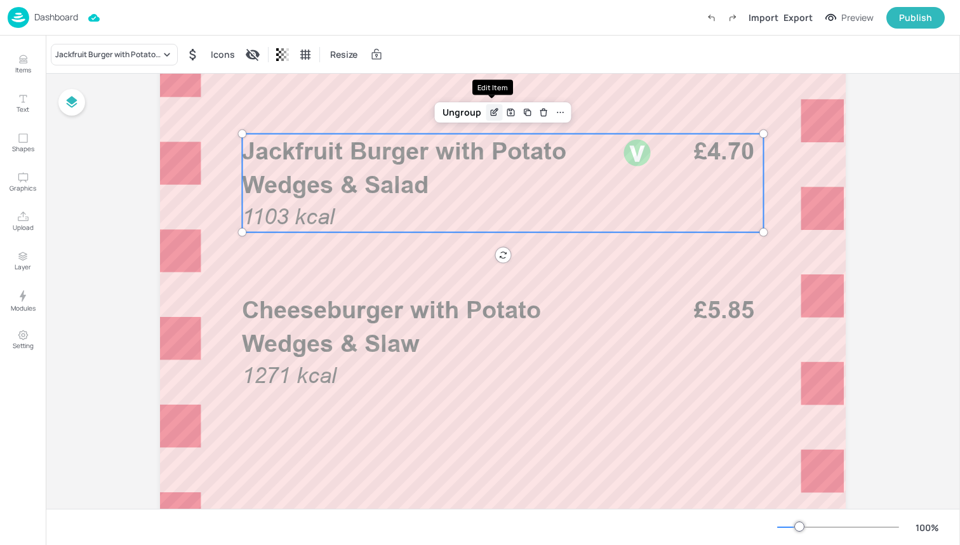
click at [489, 111] on icon "Edit Item" at bounding box center [494, 112] width 11 height 10
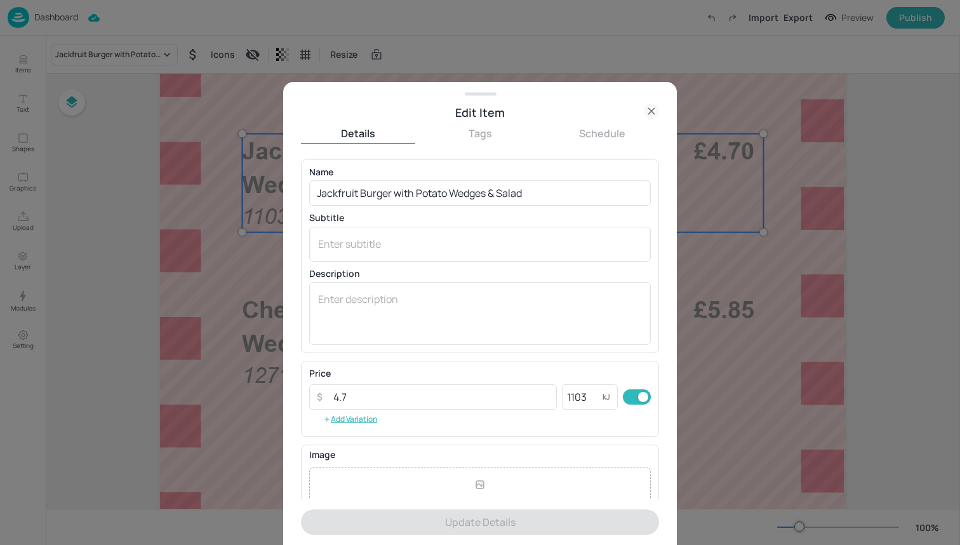
click at [658, 106] on icon at bounding box center [651, 110] width 15 height 15
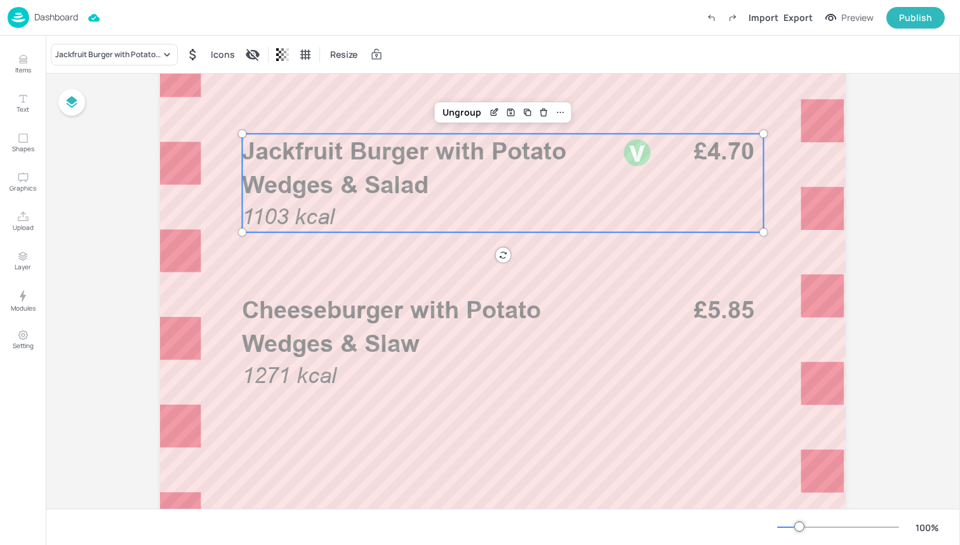
click at [333, 216] on span "1103 kcal" at bounding box center [288, 216] width 93 height 25
click at [465, 110] on div "Ungroup" at bounding box center [461, 112] width 49 height 17
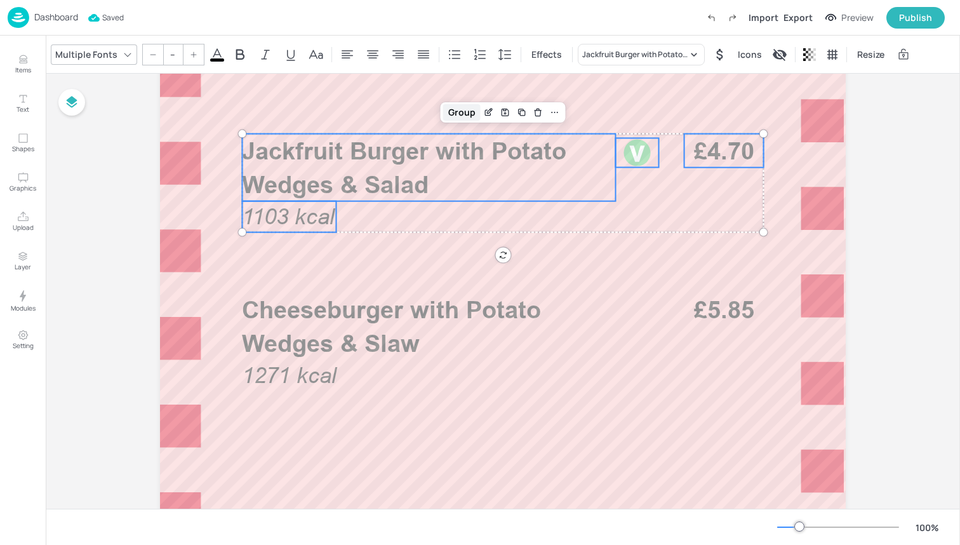
click at [459, 114] on div "Group" at bounding box center [461, 112] width 37 height 17
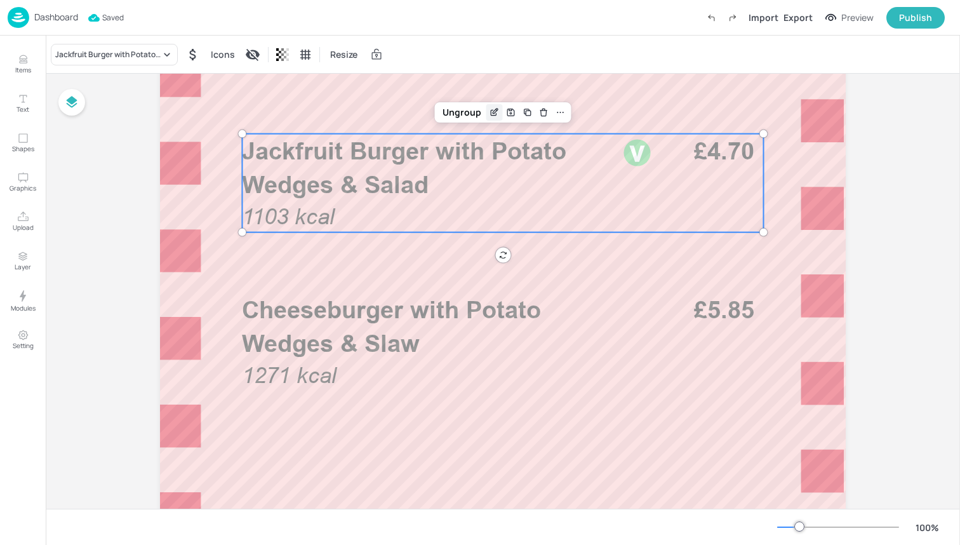
click at [489, 113] on icon "Edit Item" at bounding box center [494, 112] width 11 height 10
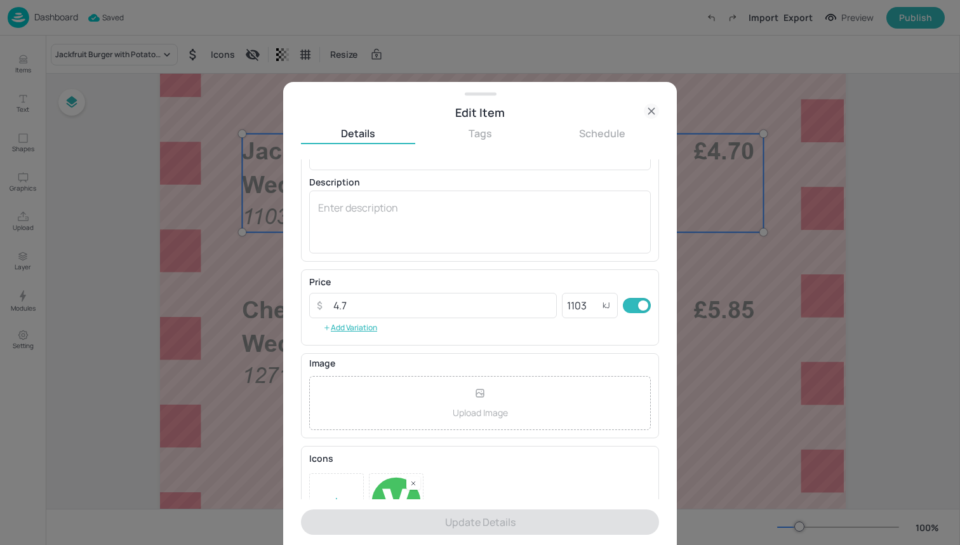
scroll to position [107, 0]
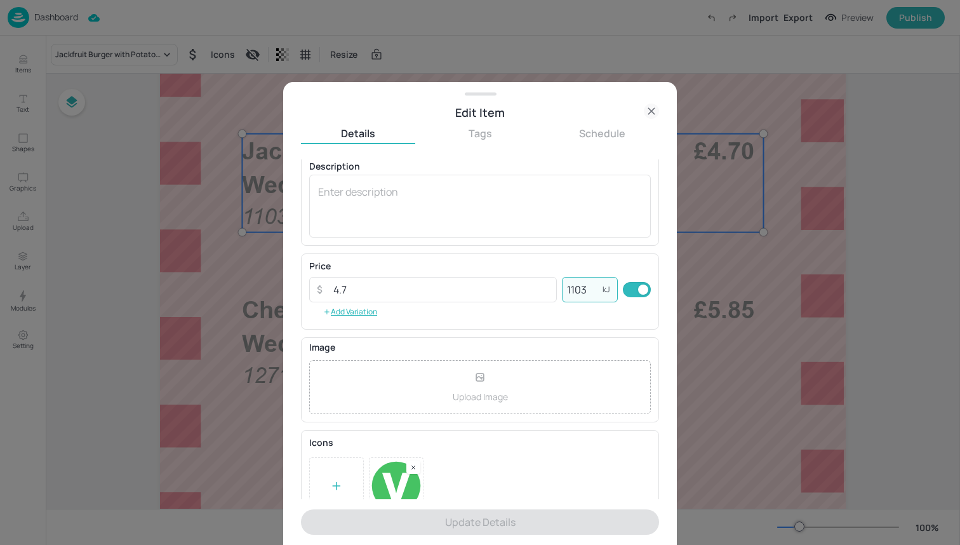
click at [594, 299] on input "1103" at bounding box center [582, 289] width 41 height 25
click at [650, 103] on icon at bounding box center [651, 110] width 15 height 15
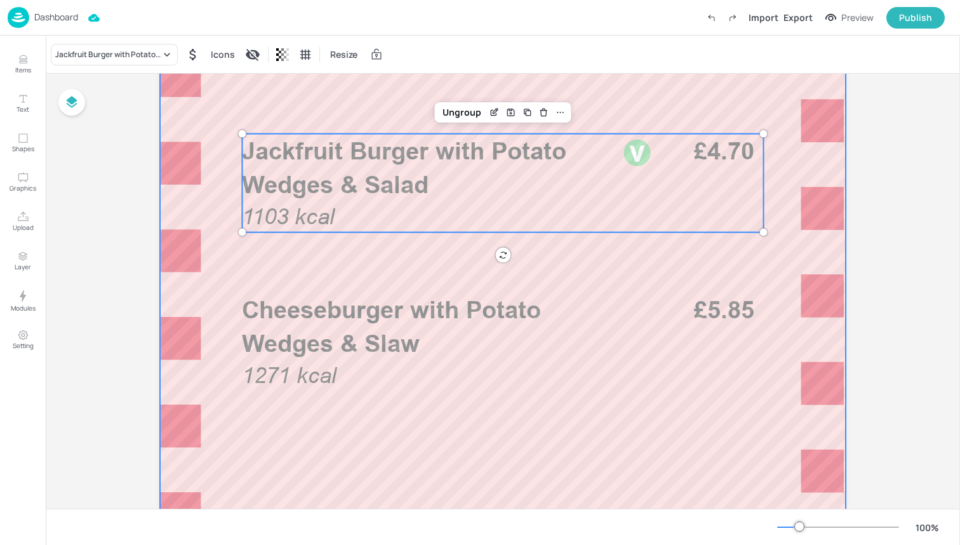
click at [349, 287] on div at bounding box center [503, 318] width 686 height 1219
click at [554, 159] on span "Jackfruit Burger with Potato Wedges & Salad" at bounding box center [404, 167] width 324 height 62
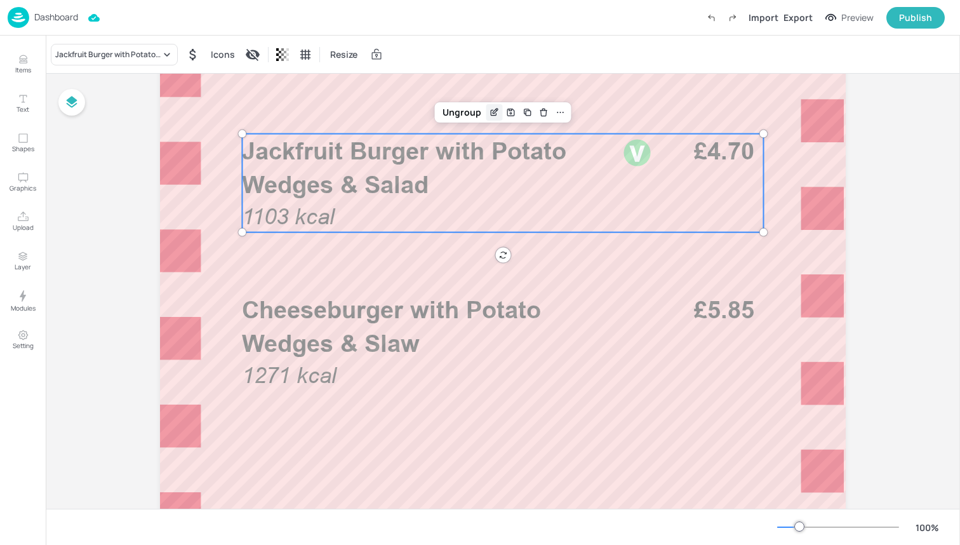
click at [494, 108] on icon "Edit Item" at bounding box center [494, 112] width 11 height 10
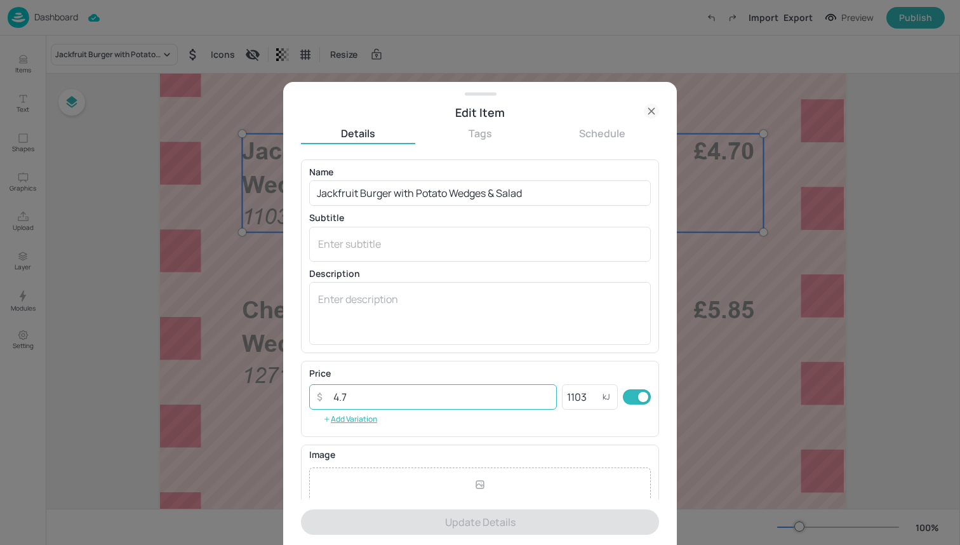
click at [433, 392] on input "4.7" at bounding box center [441, 396] width 231 height 25
type input "4"
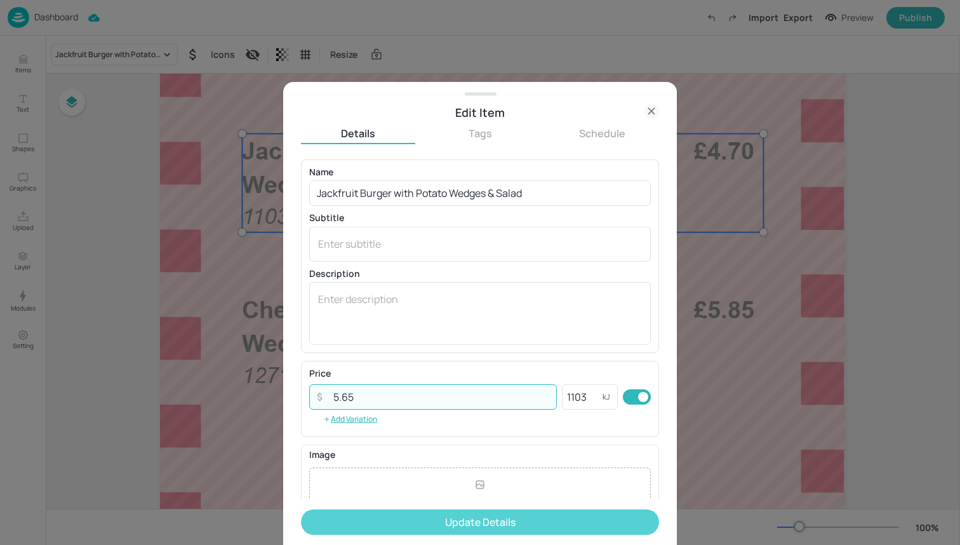
type input "5.65"
click at [442, 523] on button "Update Details" at bounding box center [480, 521] width 358 height 25
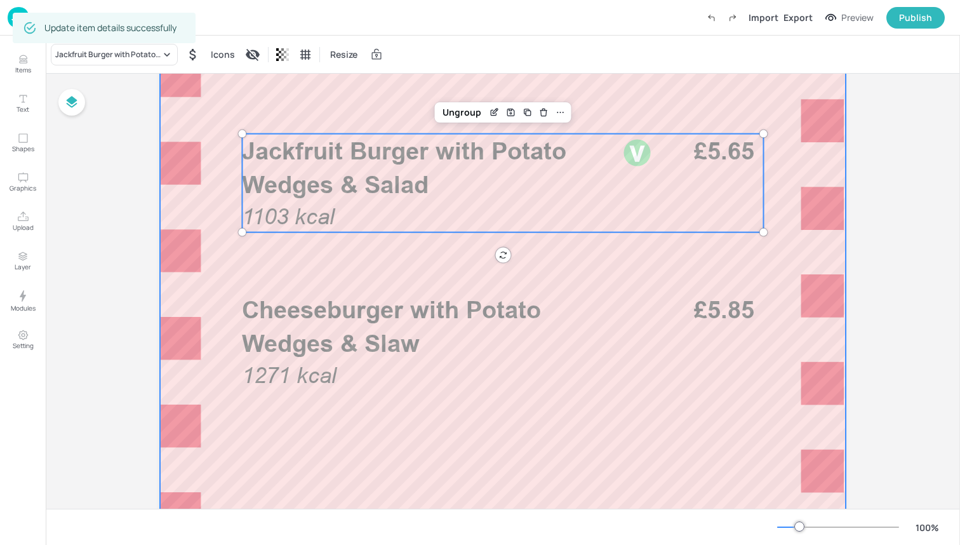
click at [220, 440] on div at bounding box center [503, 318] width 686 height 1219
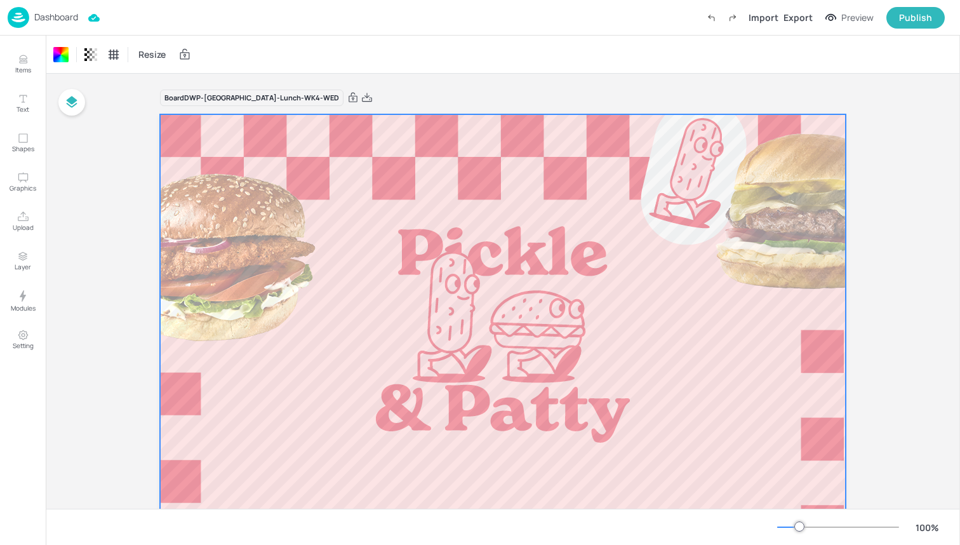
click at [15, 18] on img at bounding box center [19, 17] width 22 height 21
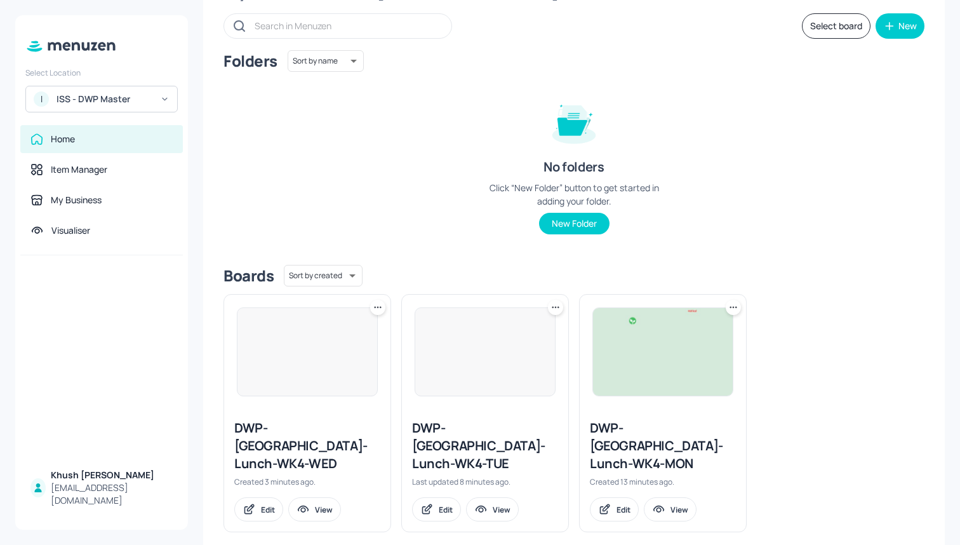
scroll to position [66, 0]
click at [373, 308] on icon at bounding box center [377, 308] width 13 height 13
click at [337, 353] on div "Duplicate" at bounding box center [329, 355] width 102 height 22
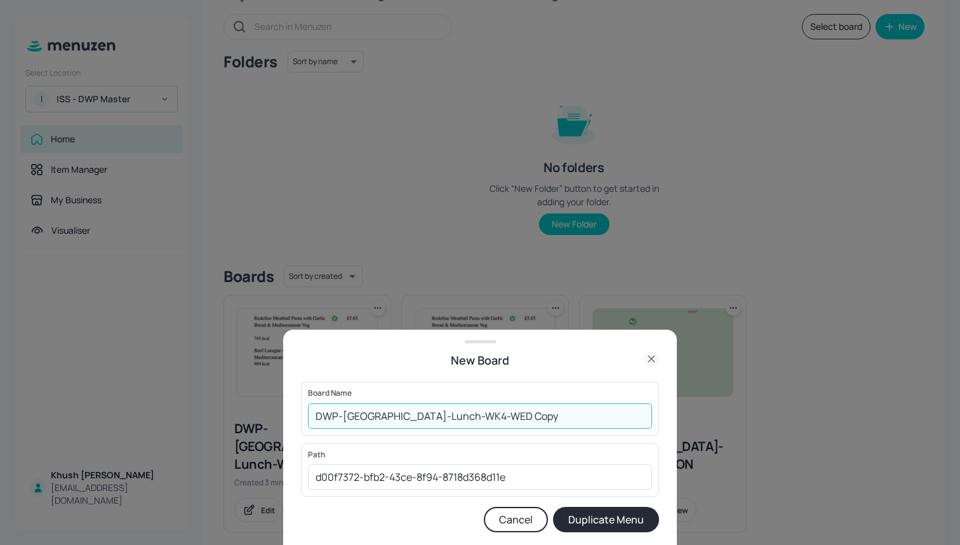
drag, startPoint x: 516, startPoint y: 418, endPoint x: 436, endPoint y: 417, distance: 80.0
click at [436, 417] on input "DWP-[GEOGRAPHIC_DATA]-Lunch-WK4-WED Copy" at bounding box center [480, 415] width 344 height 25
type input "DWP-[GEOGRAPHIC_DATA]-Lunch-WK4-THU]"
click at [606, 519] on button "Duplicate Menu" at bounding box center [606, 519] width 106 height 25
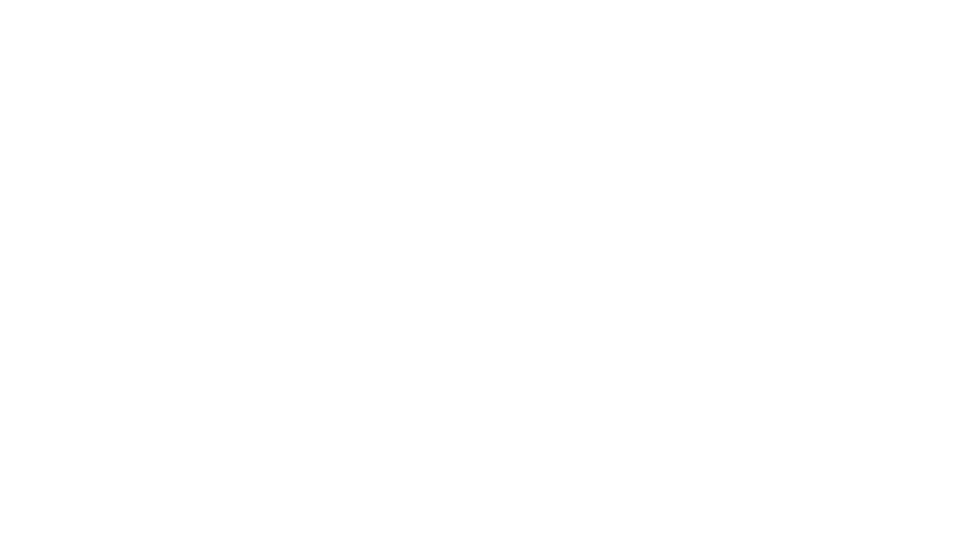
click at [516, 520] on div at bounding box center [480, 272] width 960 height 545
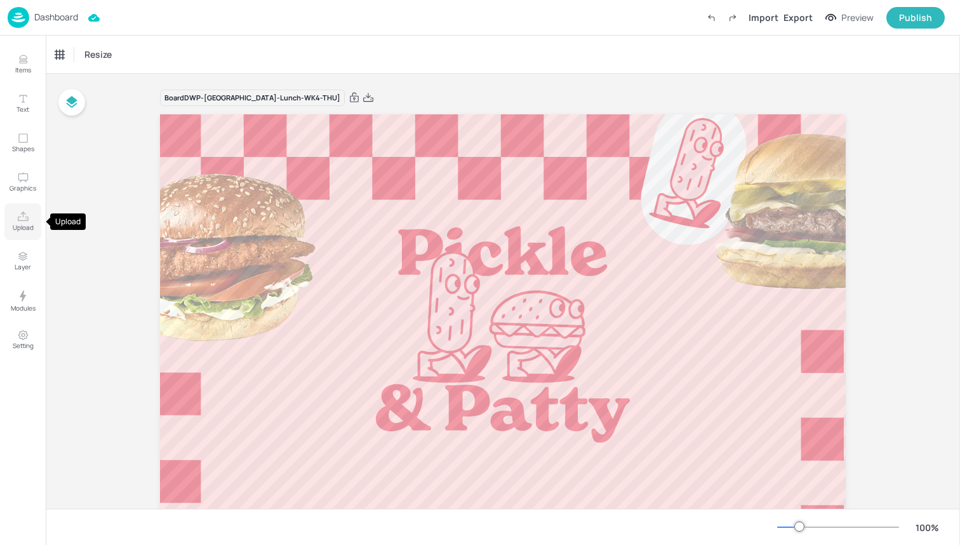
click at [23, 222] on icon "Upload" at bounding box center [23, 217] width 12 height 12
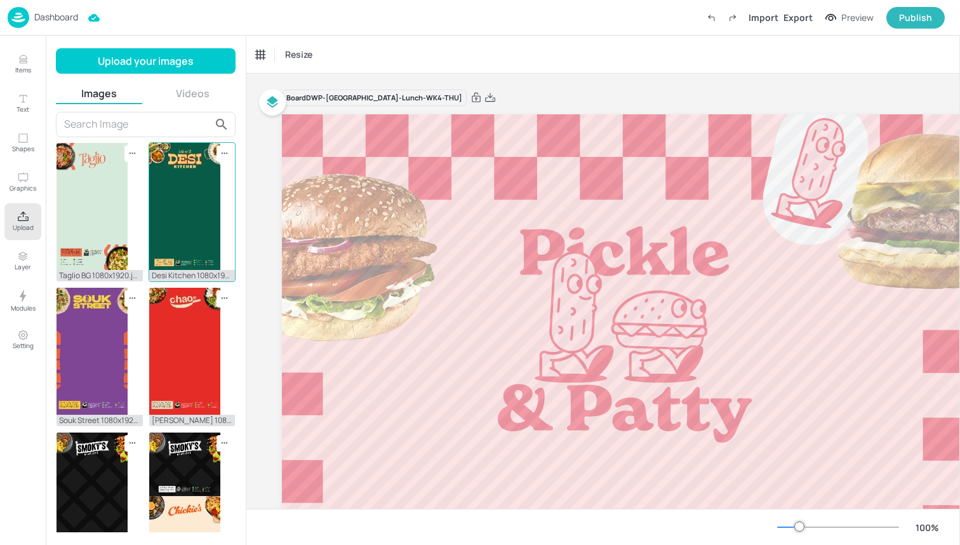
click at [183, 232] on img at bounding box center [184, 206] width 71 height 127
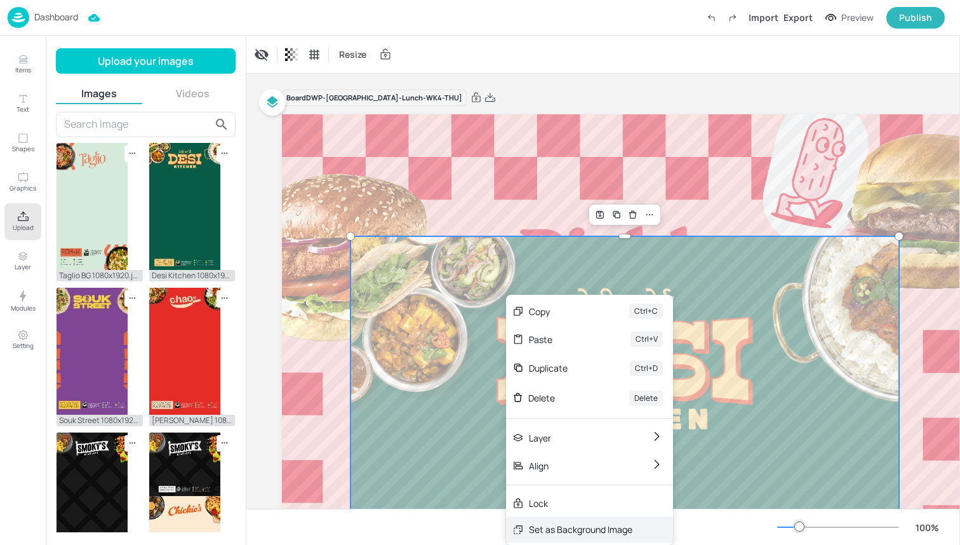
click at [605, 533] on div "Set as Background Image" at bounding box center [580, 528] width 103 height 13
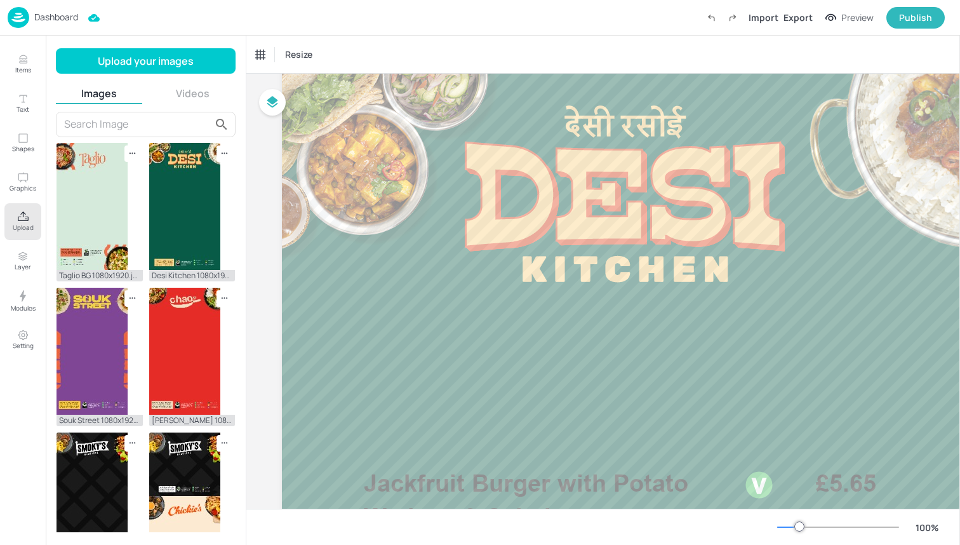
click at [22, 216] on icon "Upload" at bounding box center [23, 217] width 12 height 12
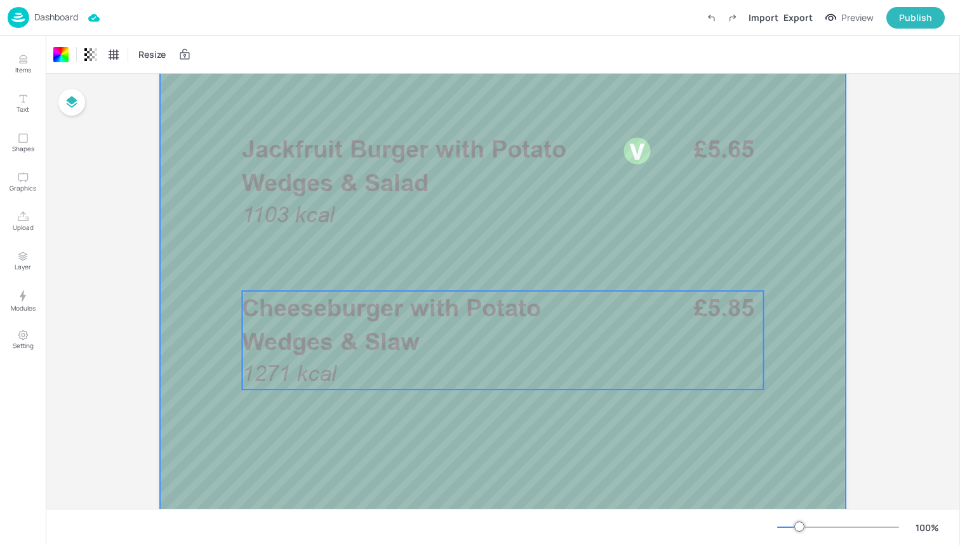
scroll to position [404, 0]
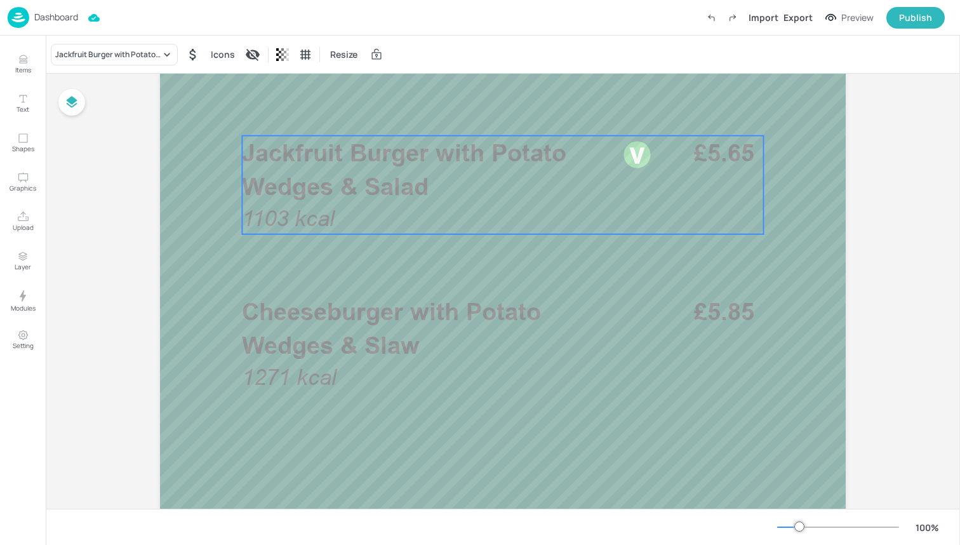
click at [432, 170] on p "Jackfruit Burger with Potato Wedges & Salad" at bounding box center [428, 169] width 373 height 67
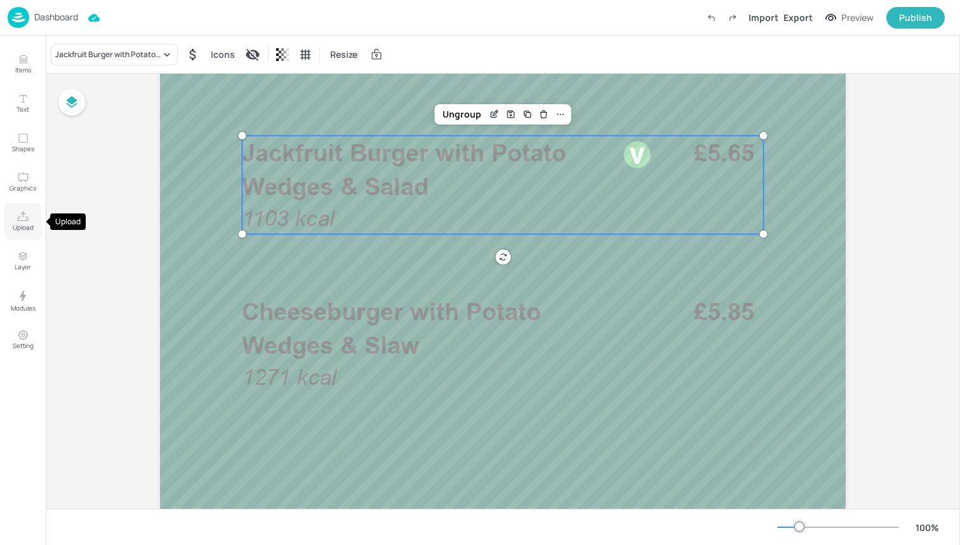
click at [29, 223] on p "Upload" at bounding box center [23, 227] width 21 height 9
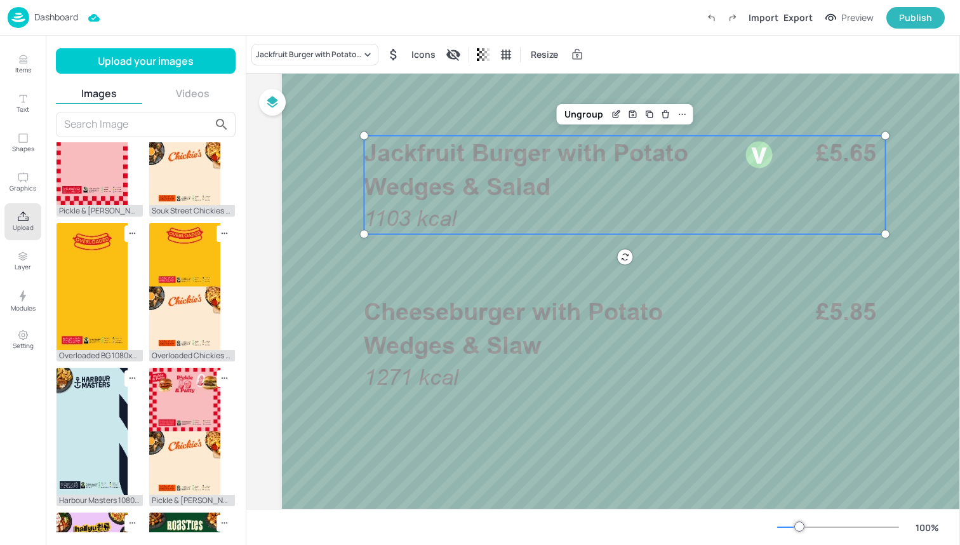
scroll to position [567, 0]
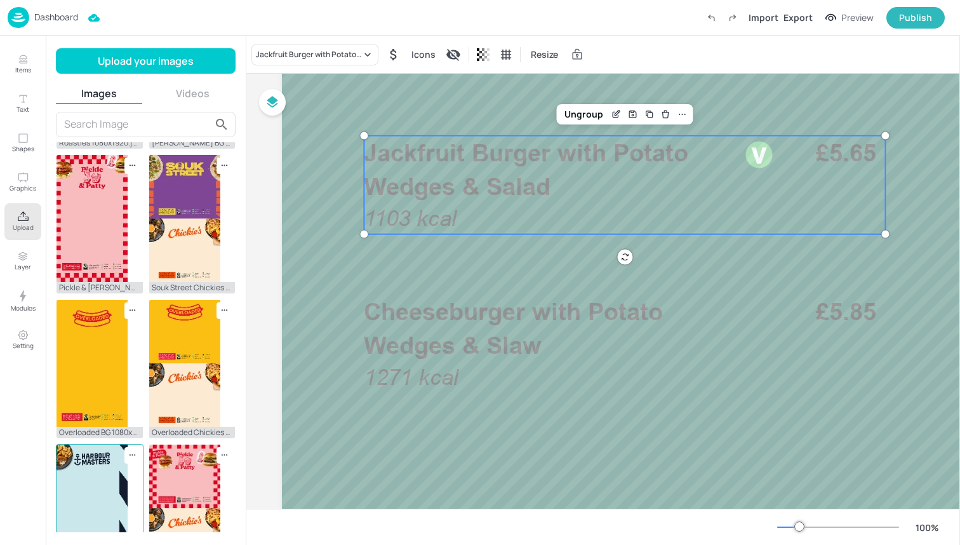
click at [98, 505] on img at bounding box center [92, 507] width 71 height 127
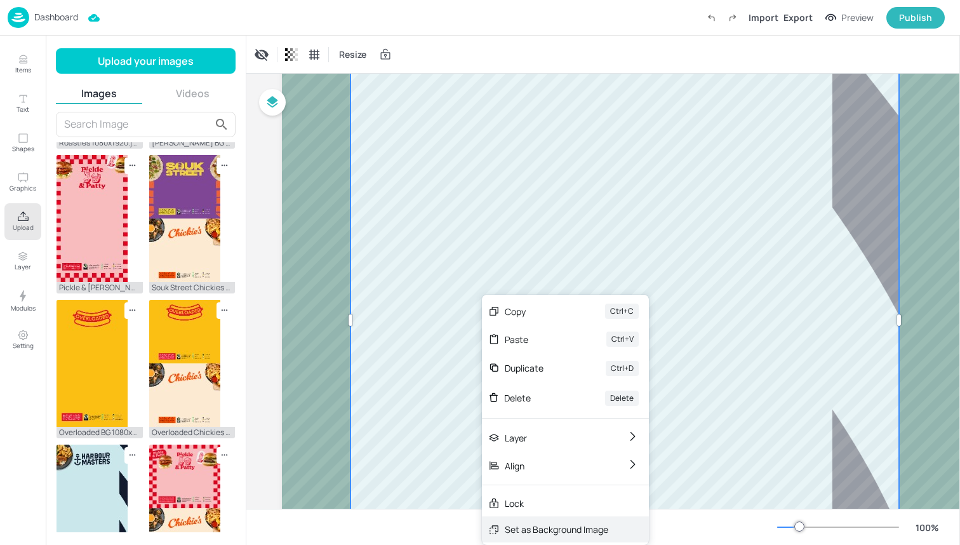
click at [524, 531] on div "Set as Background Image" at bounding box center [556, 528] width 103 height 13
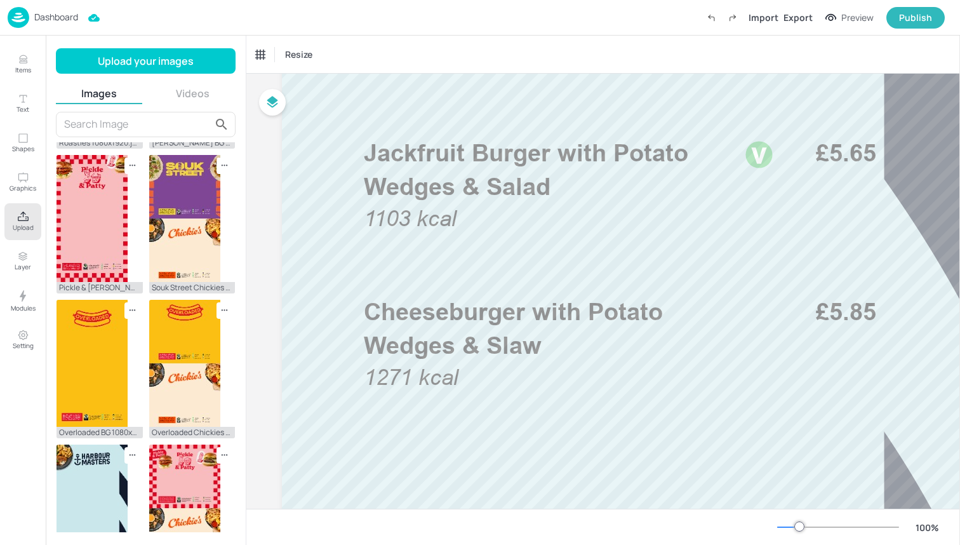
scroll to position [437, 0]
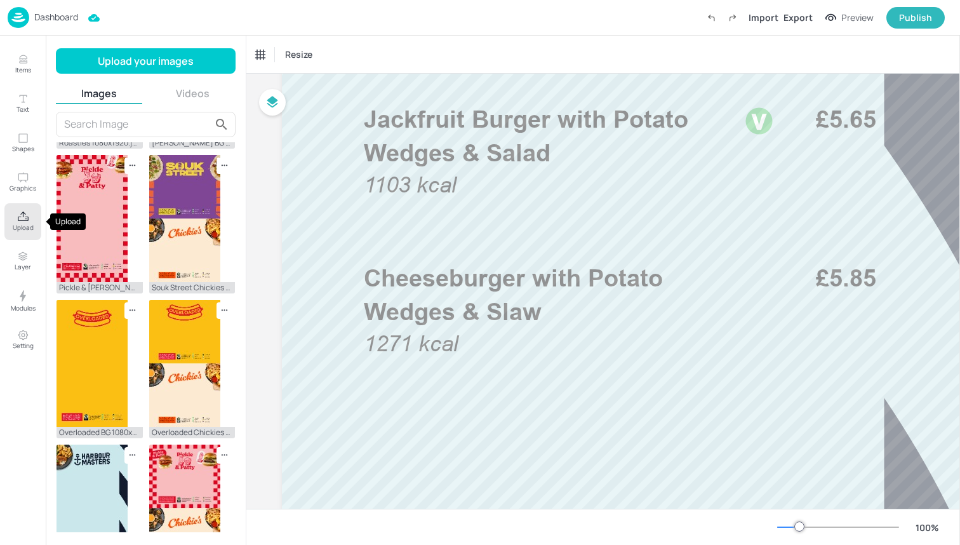
click at [22, 228] on p "Upload" at bounding box center [23, 227] width 21 height 9
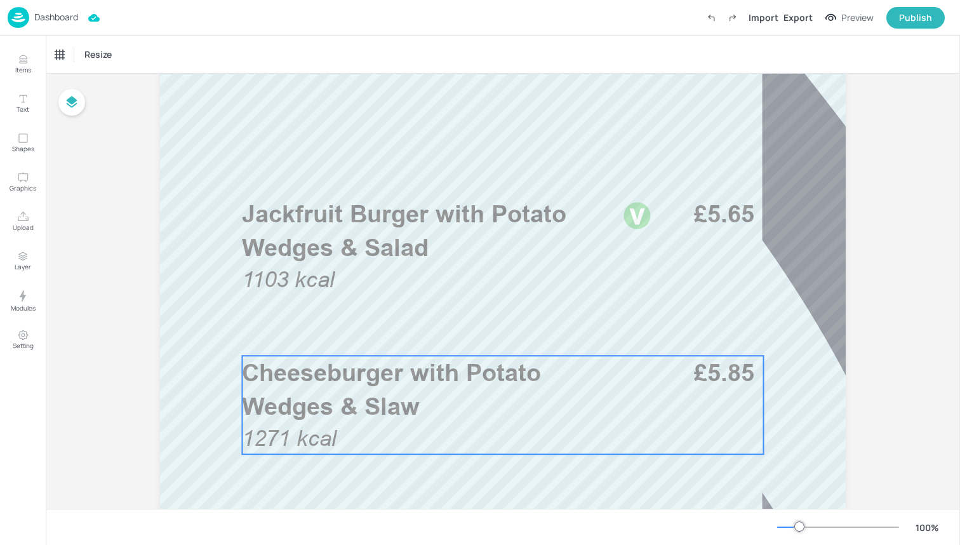
scroll to position [331, 0]
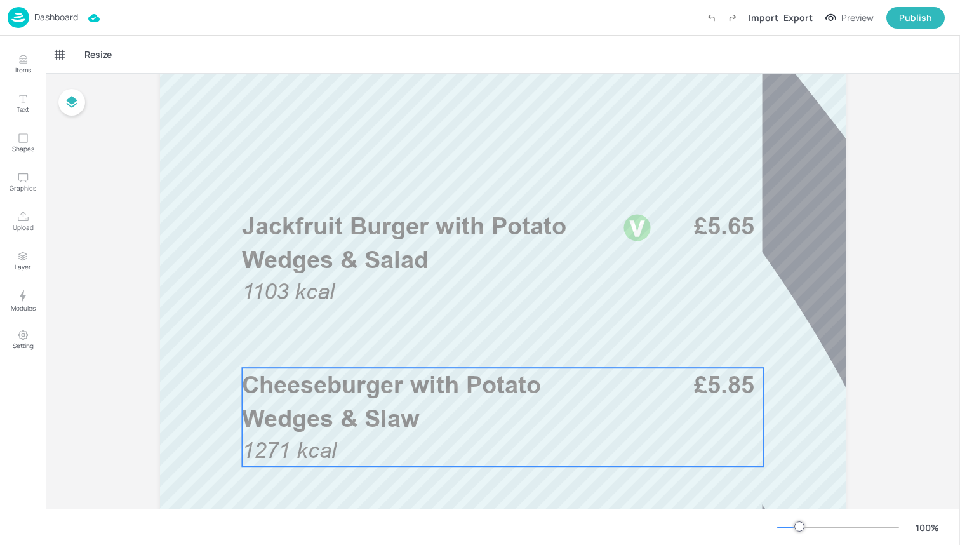
click at [409, 257] on span "Jackfruit Burger with Potato Wedges & Salad" at bounding box center [404, 242] width 324 height 62
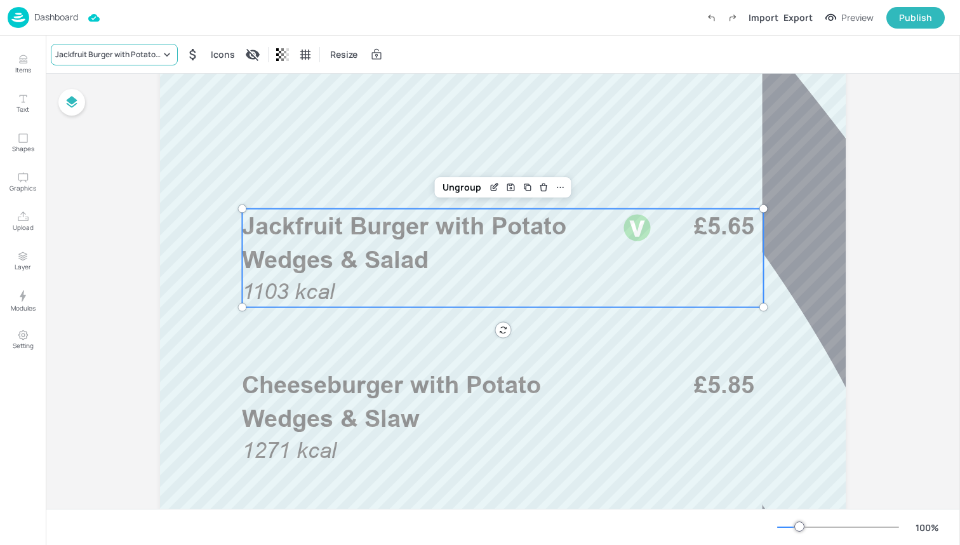
click at [151, 48] on div "Jackfruit Burger with Potato Wedges & Salad" at bounding box center [114, 55] width 127 height 22
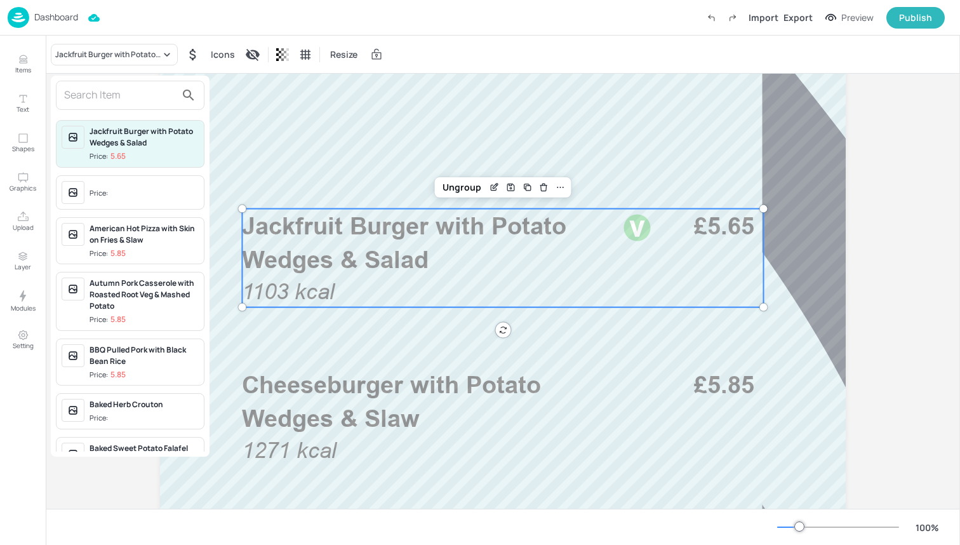
click at [151, 101] on input "text" at bounding box center [120, 95] width 112 height 20
click at [92, 104] on input "text" at bounding box center [120, 95] width 112 height 20
click at [97, 97] on input "text" at bounding box center [120, 95] width 112 height 20
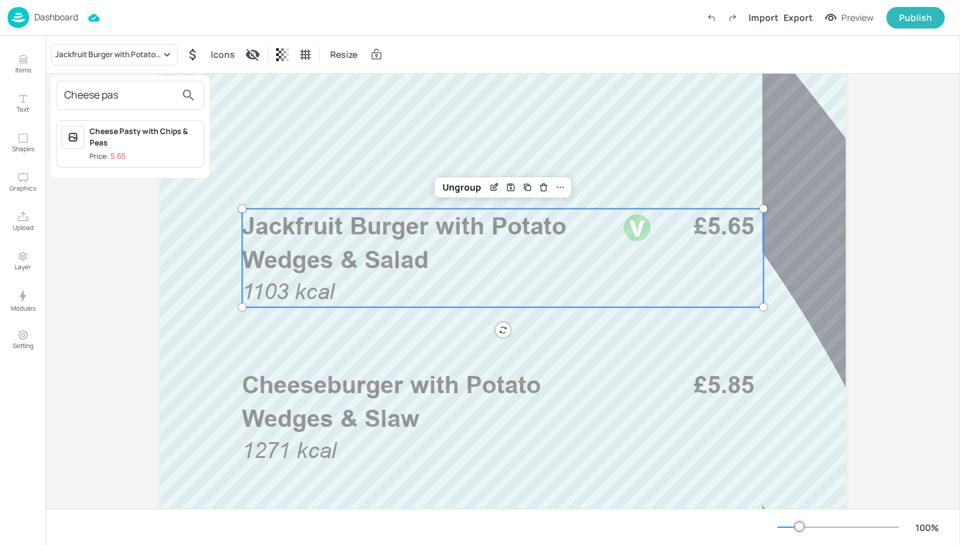
type input "Cheese pas"
click at [124, 134] on div "Cheese Pasty with Chips & Peas" at bounding box center [144, 137] width 109 height 23
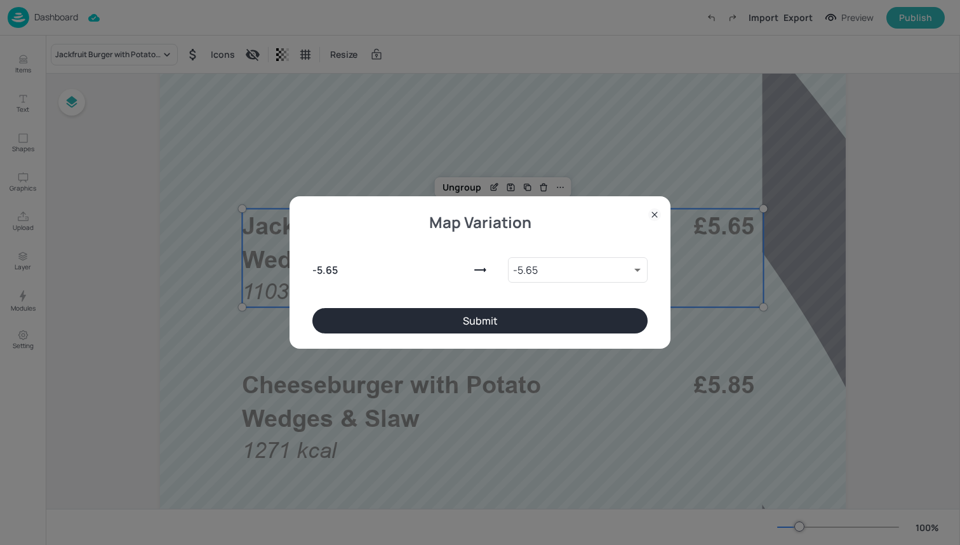
click at [346, 310] on button "Submit" at bounding box center [479, 320] width 335 height 25
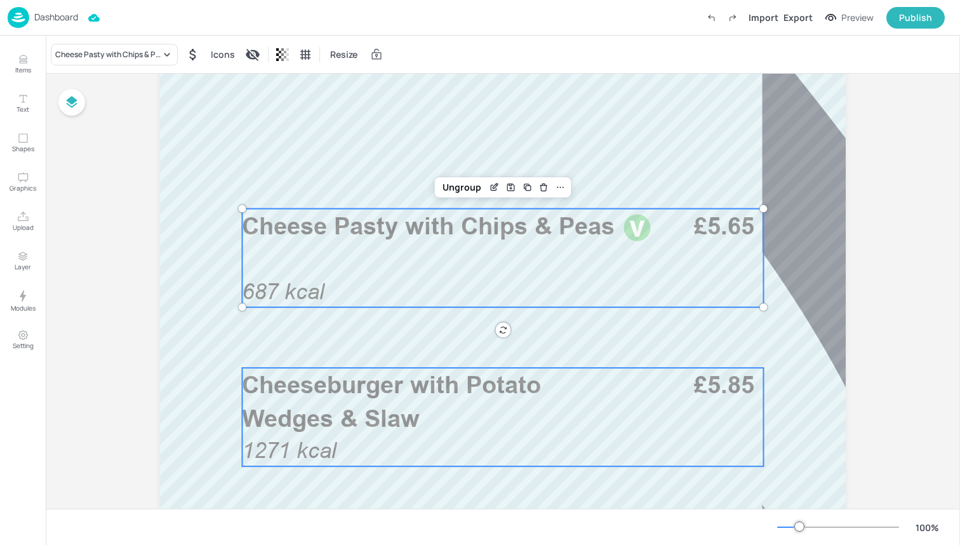
click at [346, 428] on span "Cheeseburger with Potato Wedges & Slaw" at bounding box center [391, 401] width 299 height 62
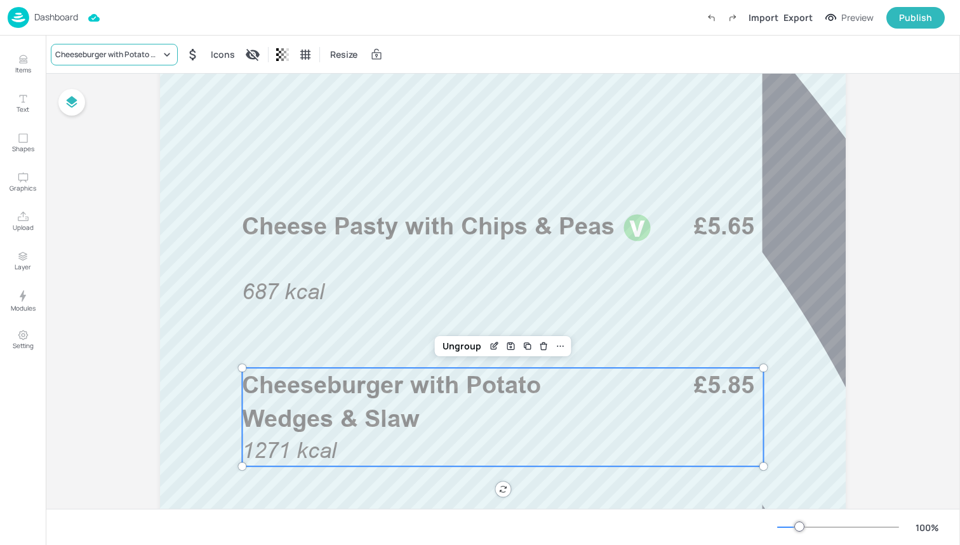
click at [155, 54] on div "Cheeseburger with Potato Wedges & Slaw" at bounding box center [107, 54] width 105 height 11
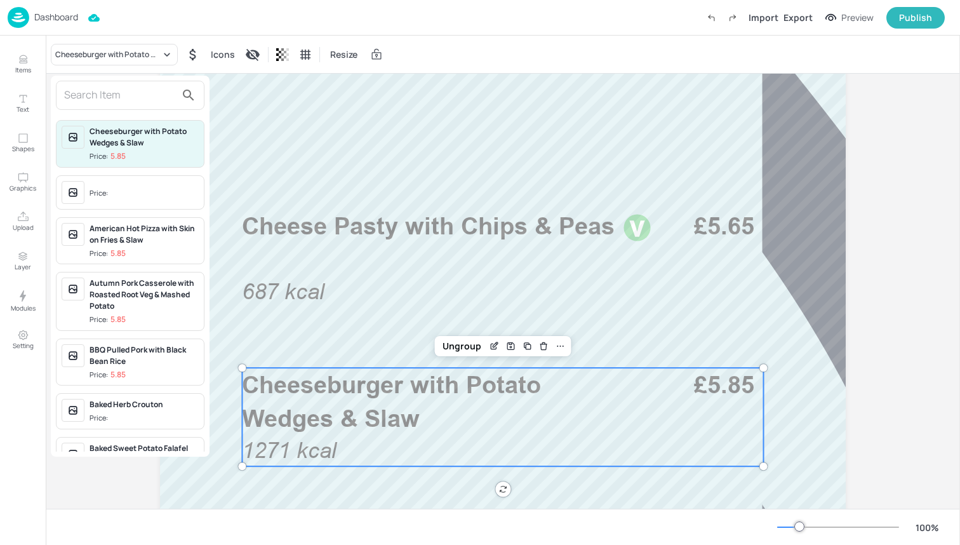
click at [124, 90] on input "text" at bounding box center [120, 95] width 112 height 20
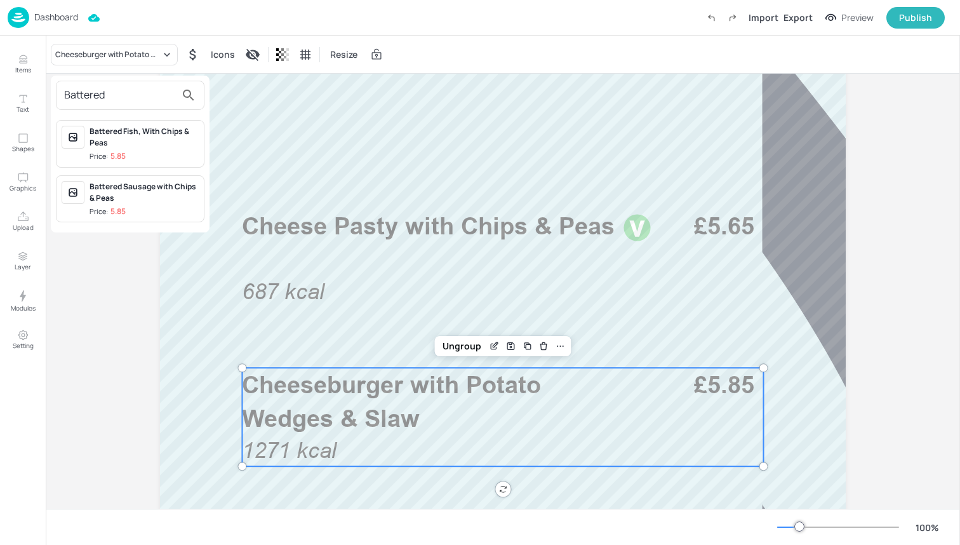
type input "Battered"
click at [153, 137] on div "Battered Fish, With Chips & Peas" at bounding box center [144, 137] width 109 height 23
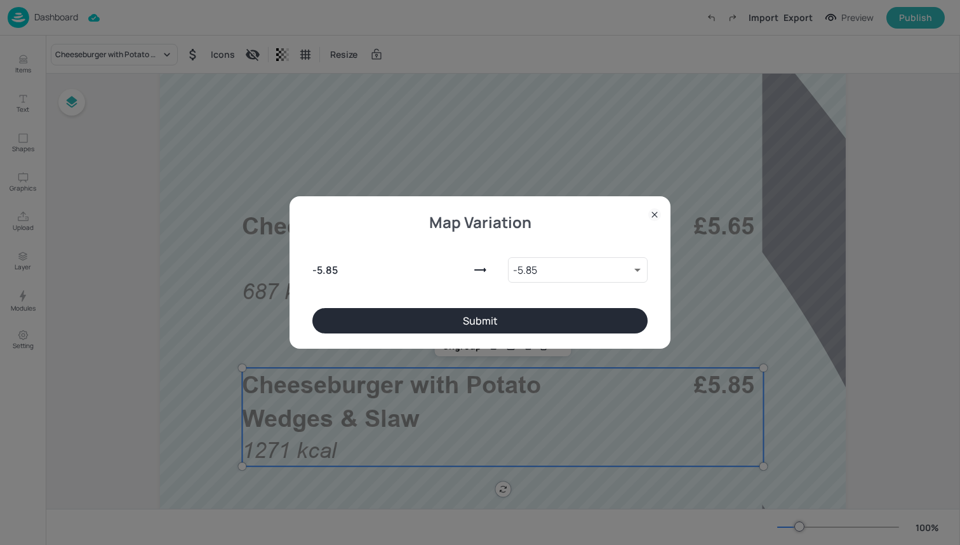
click at [371, 328] on button "Submit" at bounding box center [479, 320] width 335 height 25
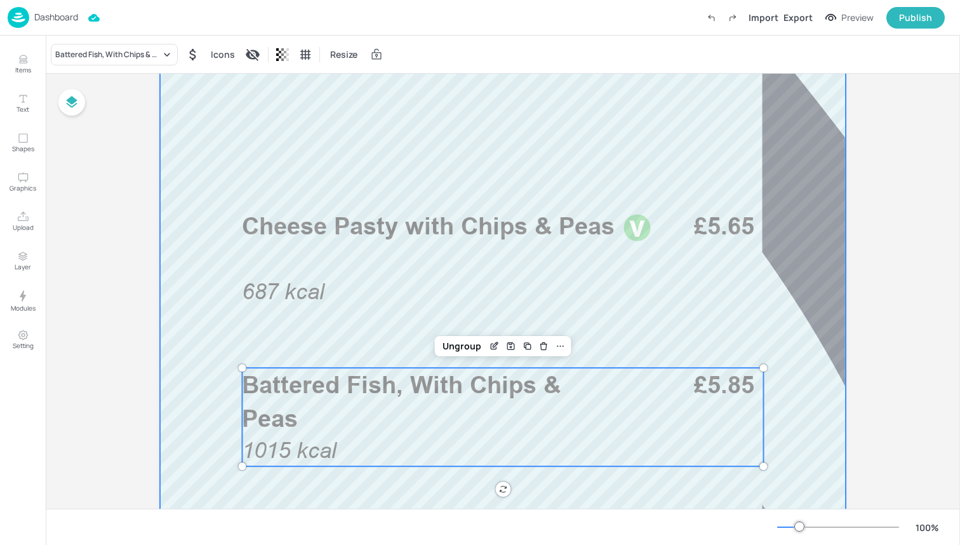
click at [177, 316] on div at bounding box center [503, 393] width 686 height 1219
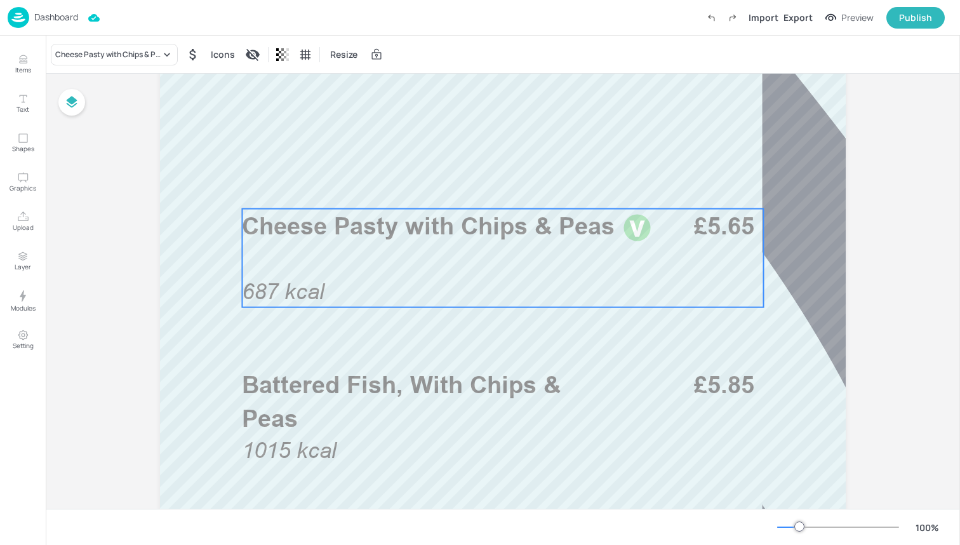
click at [303, 292] on span "687 kcal" at bounding box center [283, 291] width 83 height 25
click at [473, 186] on div "Ungroup" at bounding box center [461, 187] width 49 height 17
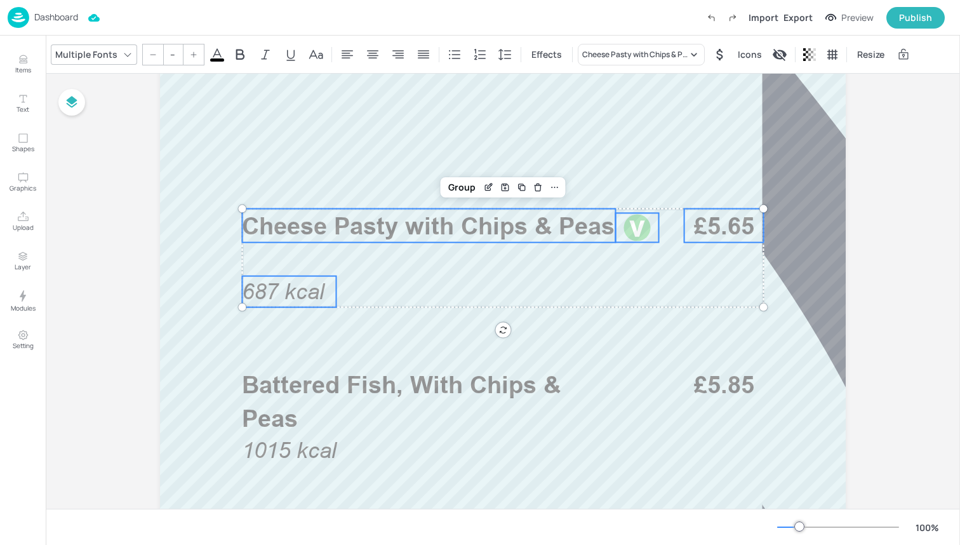
click at [286, 276] on p "687 kcal" at bounding box center [289, 291] width 94 height 31
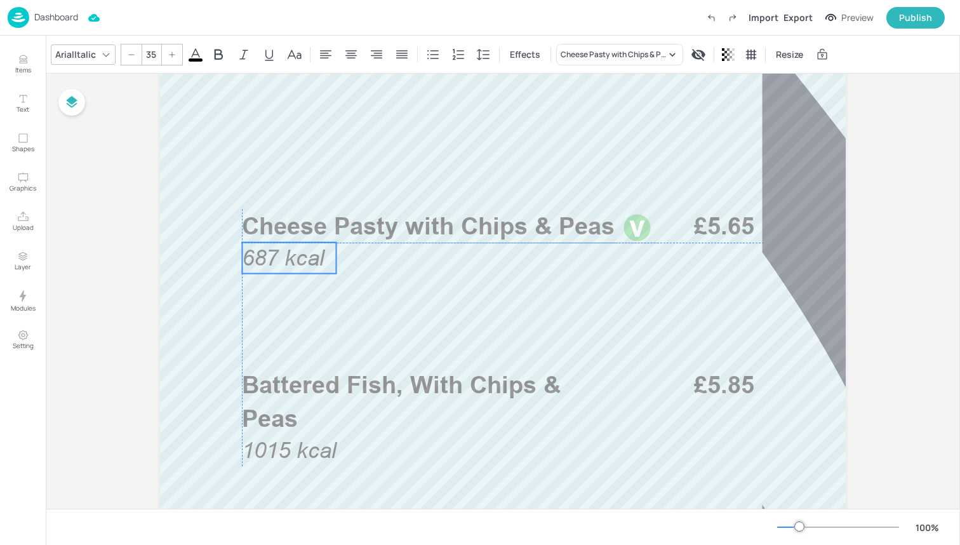
drag, startPoint x: 286, startPoint y: 284, endPoint x: 284, endPoint y: 249, distance: 34.9
click at [284, 249] on span "687 kcal" at bounding box center [283, 257] width 83 height 25
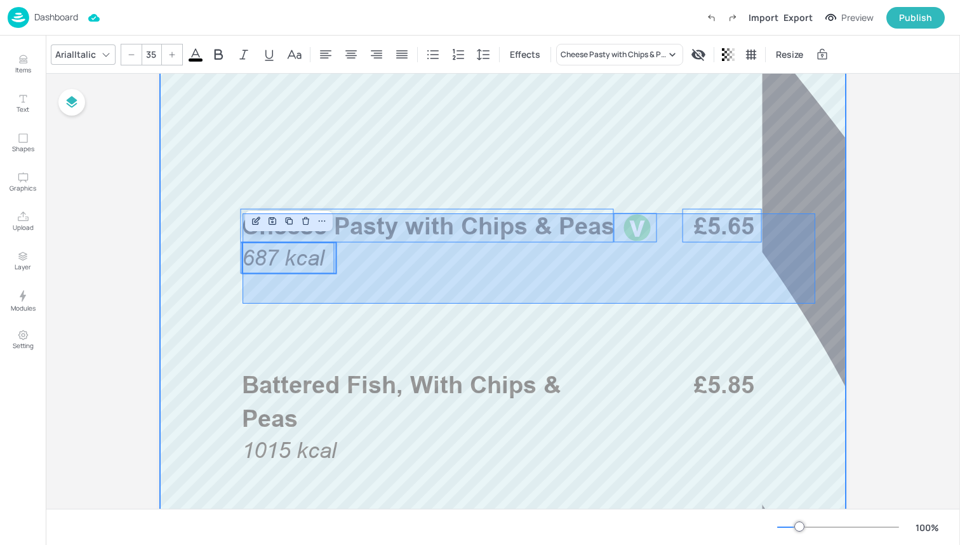
drag, startPoint x: 243, startPoint y: 303, endPoint x: 783, endPoint y: 182, distance: 554.3
click at [783, 182] on div at bounding box center [503, 393] width 686 height 1219
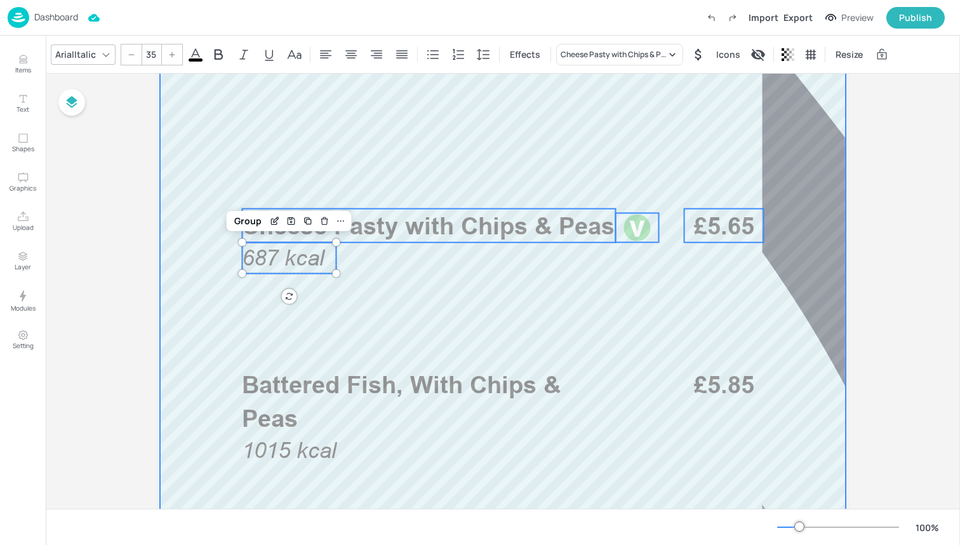
type input "--"
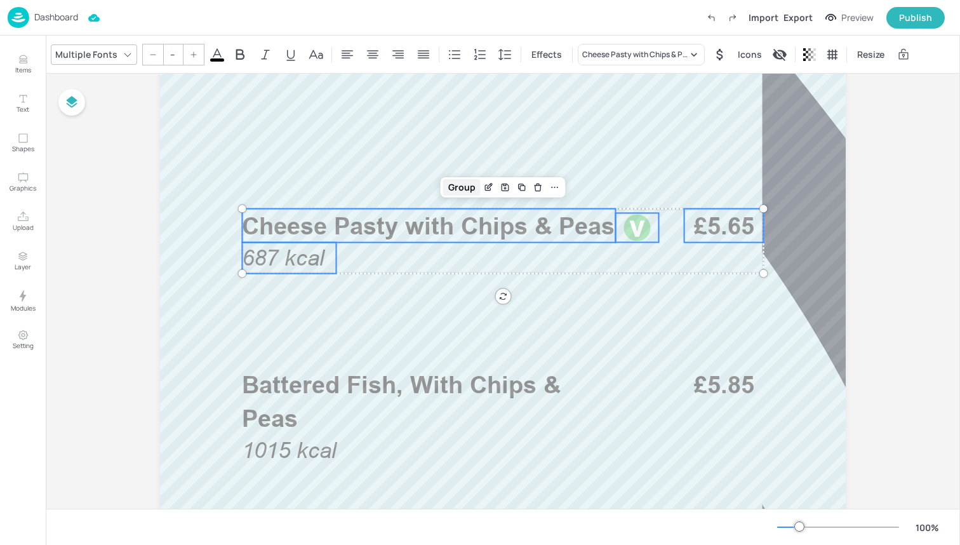
click at [453, 182] on div "Group" at bounding box center [461, 187] width 37 height 17
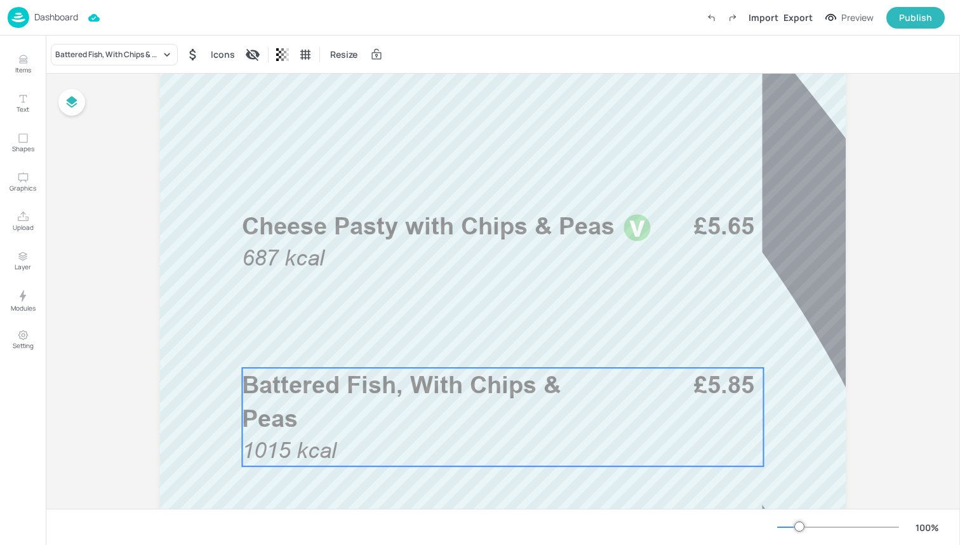
click at [345, 427] on p "Battered Fish, With Chips & Peas" at bounding box center [428, 401] width 373 height 67
click at [349, 340] on div at bounding box center [503, 393] width 686 height 1219
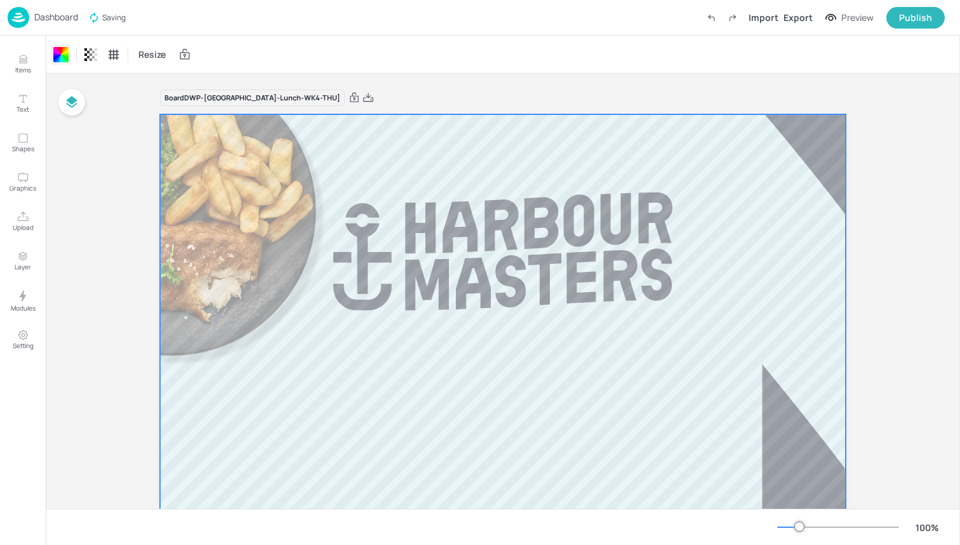
scroll to position [0, 0]
click at [17, 17] on img at bounding box center [19, 17] width 22 height 21
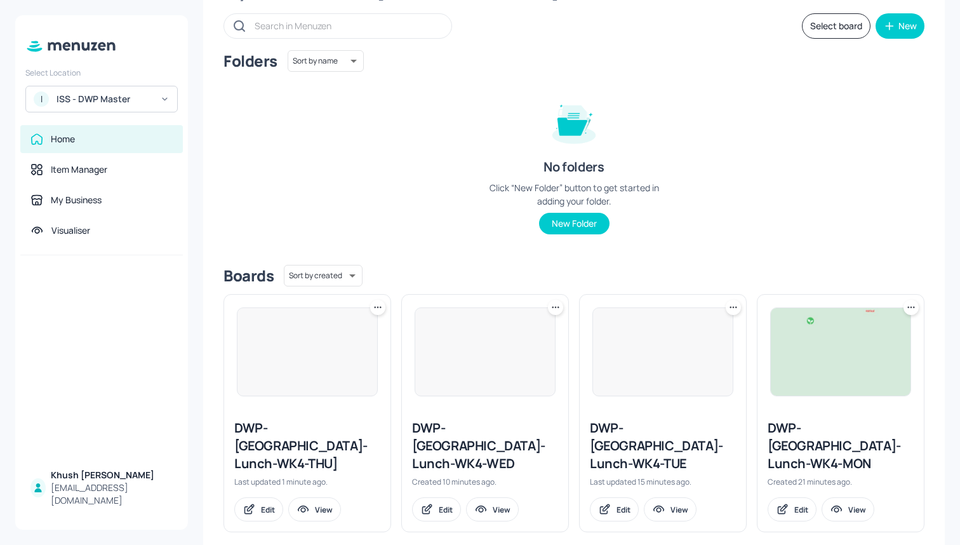
scroll to position [66, 0]
click at [377, 305] on icon at bounding box center [377, 308] width 13 height 13
click at [357, 335] on div "Rename" at bounding box center [329, 334] width 102 height 22
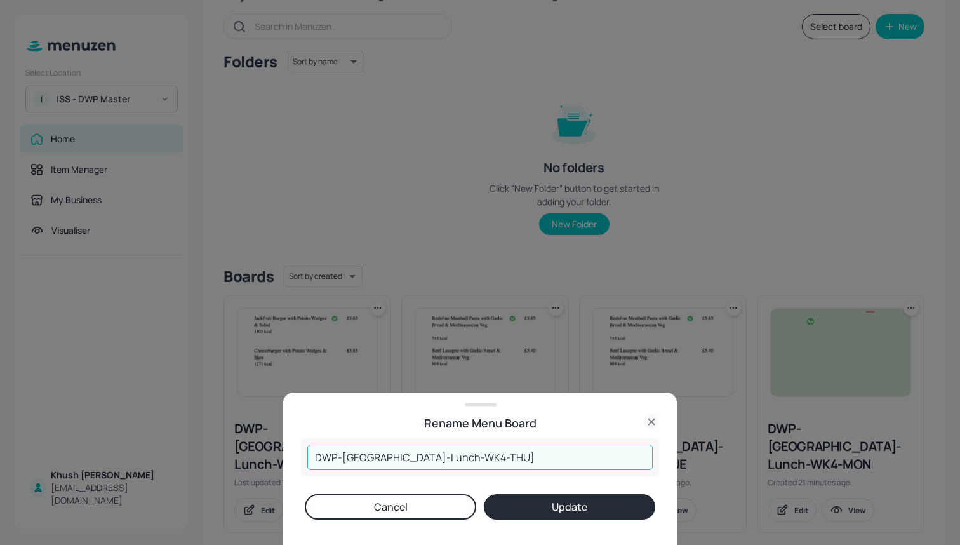
drag, startPoint x: 493, startPoint y: 459, endPoint x: 434, endPoint y: 458, distance: 59.7
click at [434, 458] on input "DWP-Leeds-Lunch-WK4-THU]" at bounding box center [479, 456] width 345 height 25
type input "DWP-[GEOGRAPHIC_DATA]-Lunch-WK4-FRI"
click at [533, 509] on button "Update" at bounding box center [569, 506] width 171 height 25
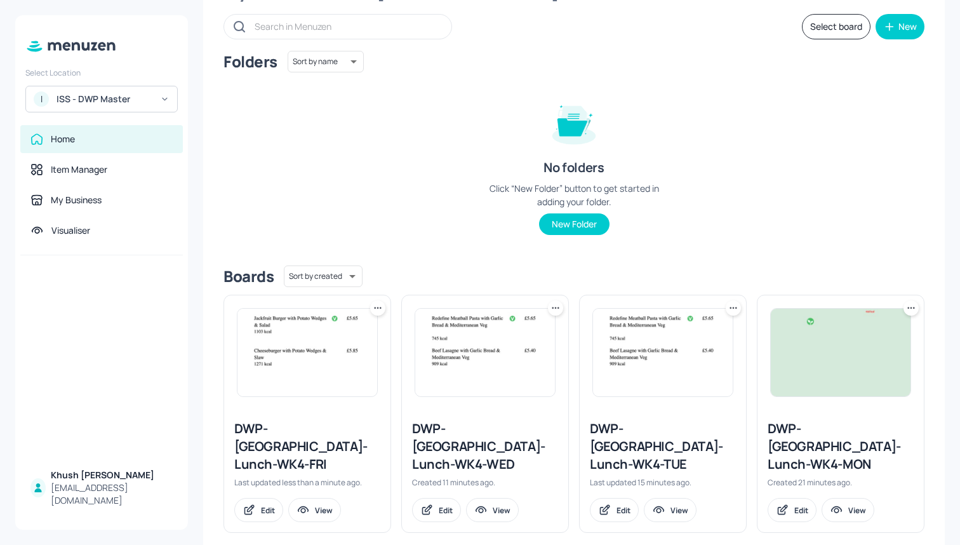
click at [377, 307] on icon at bounding box center [378, 308] width 2 height 2
click at [371, 332] on div "Rename" at bounding box center [329, 334] width 102 height 22
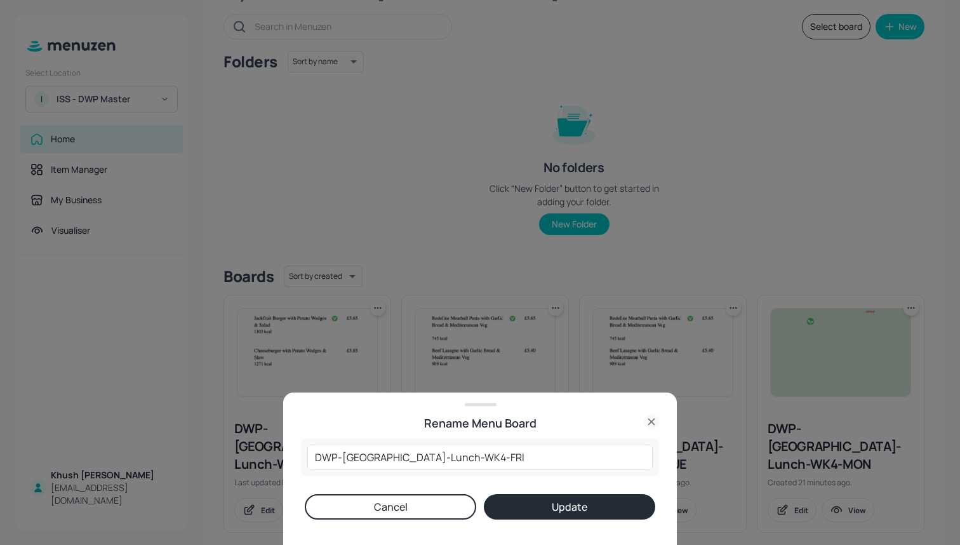
click at [429, 508] on button "Cancel" at bounding box center [390, 506] width 171 height 25
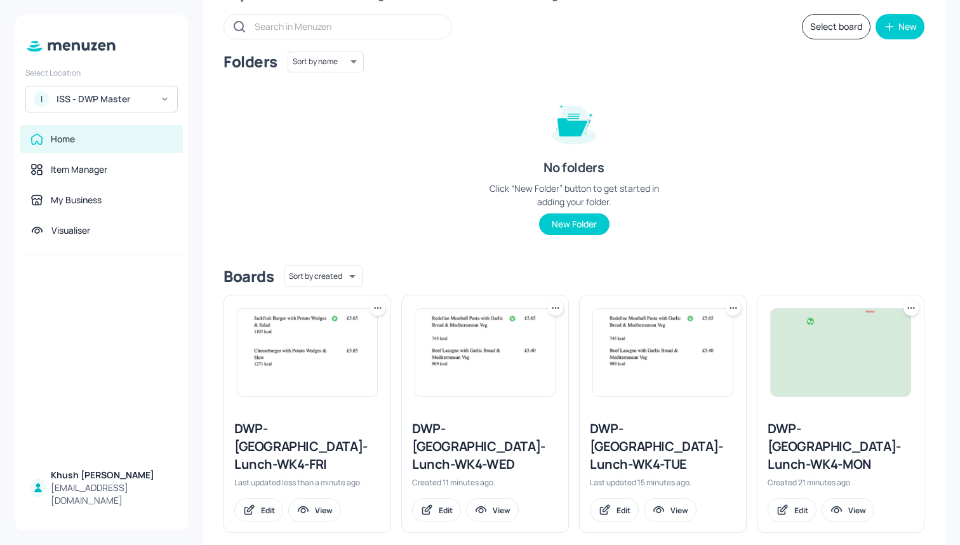
click at [371, 308] on icon at bounding box center [377, 308] width 13 height 13
click at [349, 354] on div "Duplicate" at bounding box center [329, 355] width 102 height 22
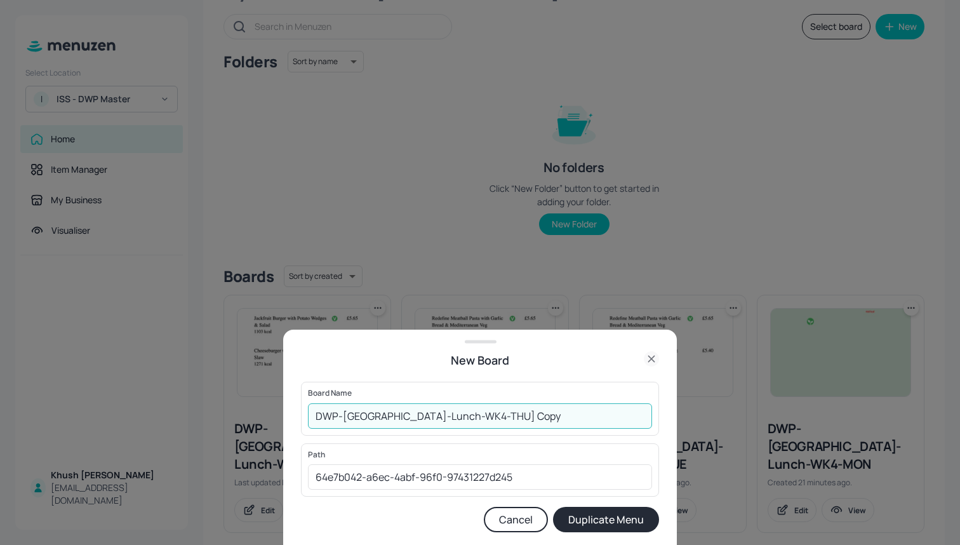
drag, startPoint x: 510, startPoint y: 414, endPoint x: 451, endPoint y: 418, distance: 59.2
click at [451, 418] on input "DWP-Leeds-Lunch-WK4-THU] Copy" at bounding box center [480, 415] width 344 height 25
type input "DWP-[GEOGRAPHIC_DATA]-Lunch-WK4-THU"
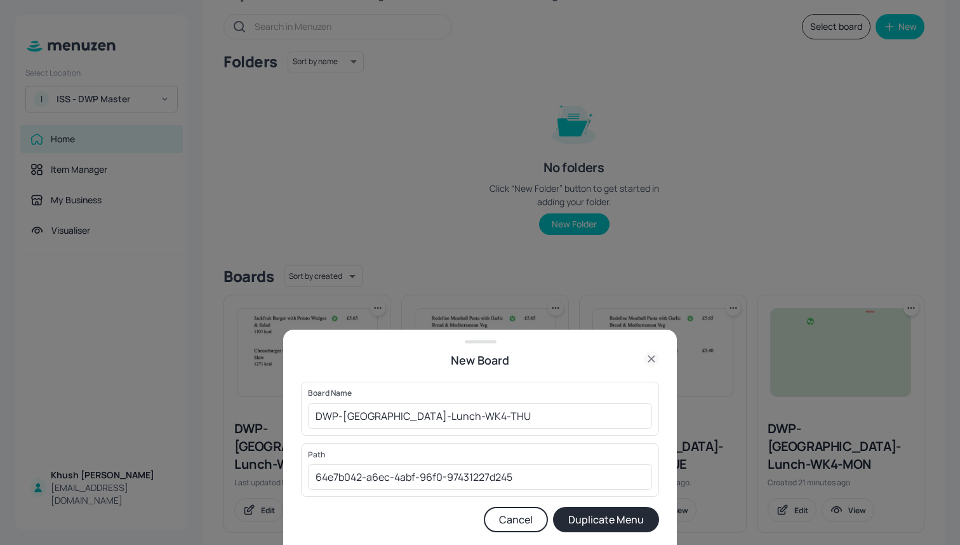
click at [596, 526] on button "Duplicate Menu" at bounding box center [606, 519] width 106 height 25
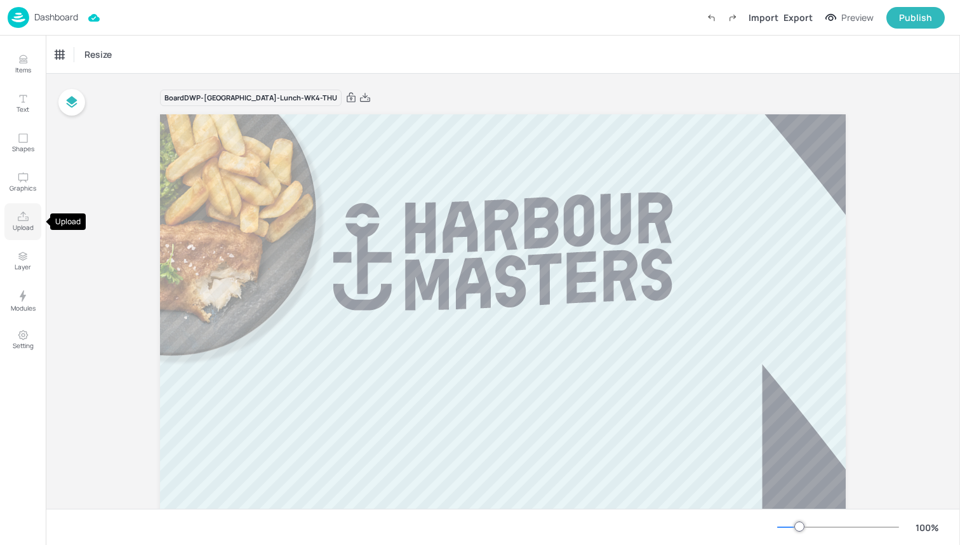
click at [26, 215] on icon "Upload" at bounding box center [23, 217] width 12 height 12
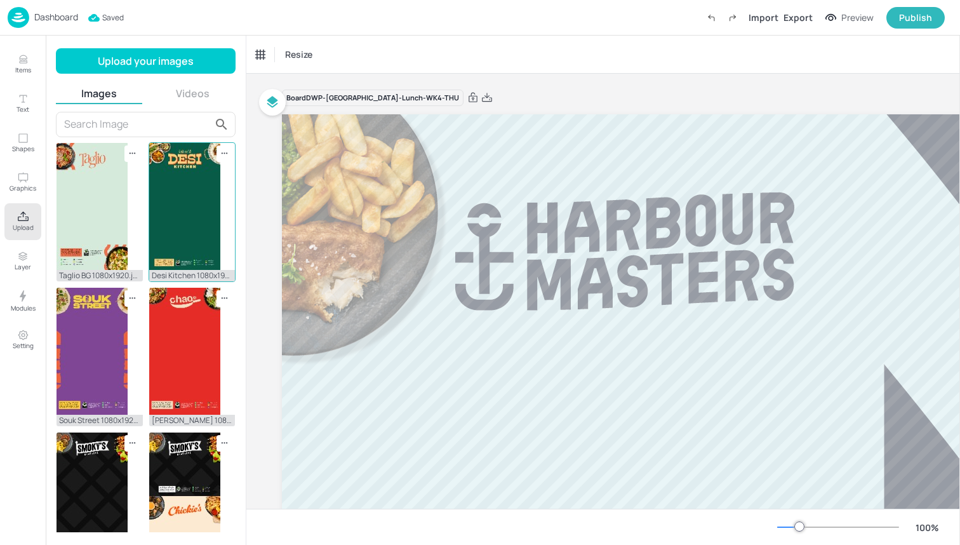
click at [205, 212] on img at bounding box center [184, 206] width 71 height 127
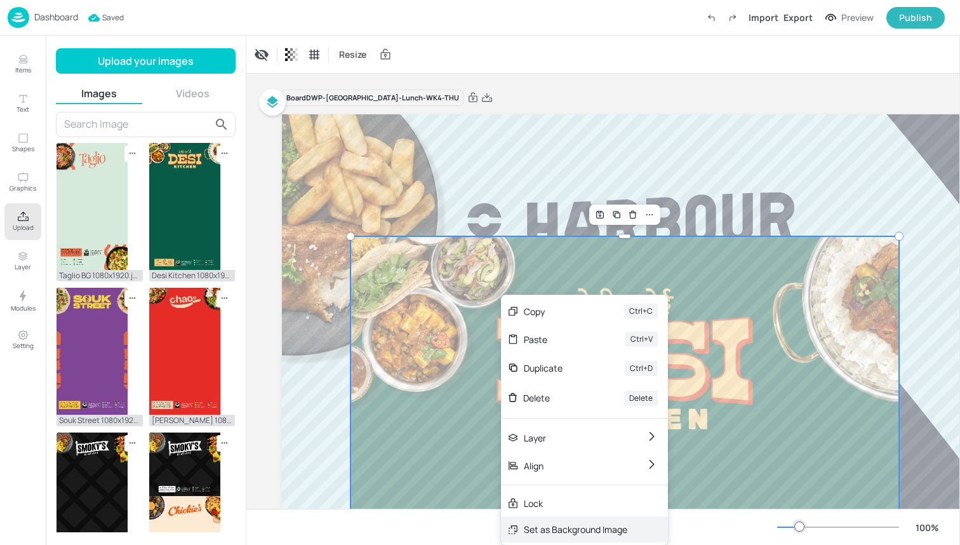
click at [576, 526] on div "Set as Background Image" at bounding box center [575, 528] width 103 height 13
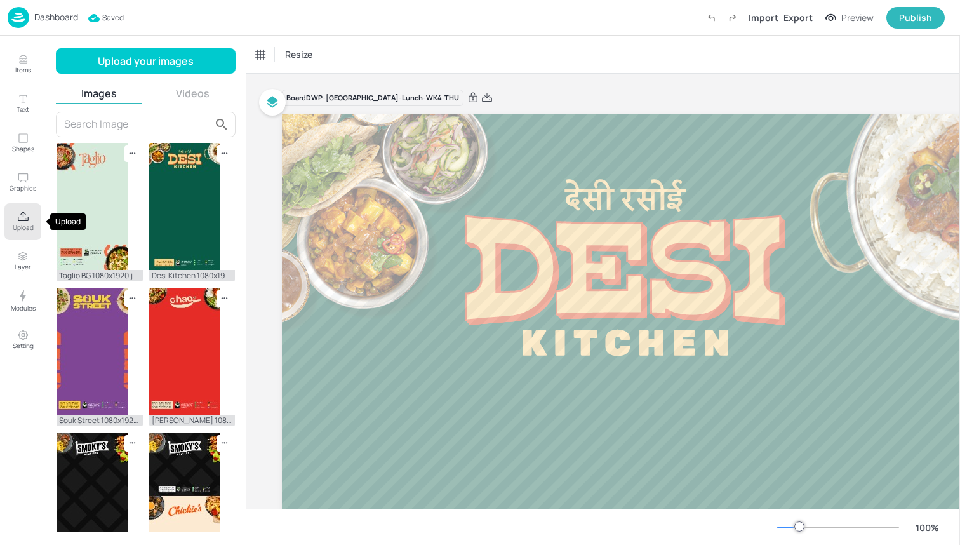
click at [23, 215] on icon "Upload" at bounding box center [23, 216] width 11 height 10
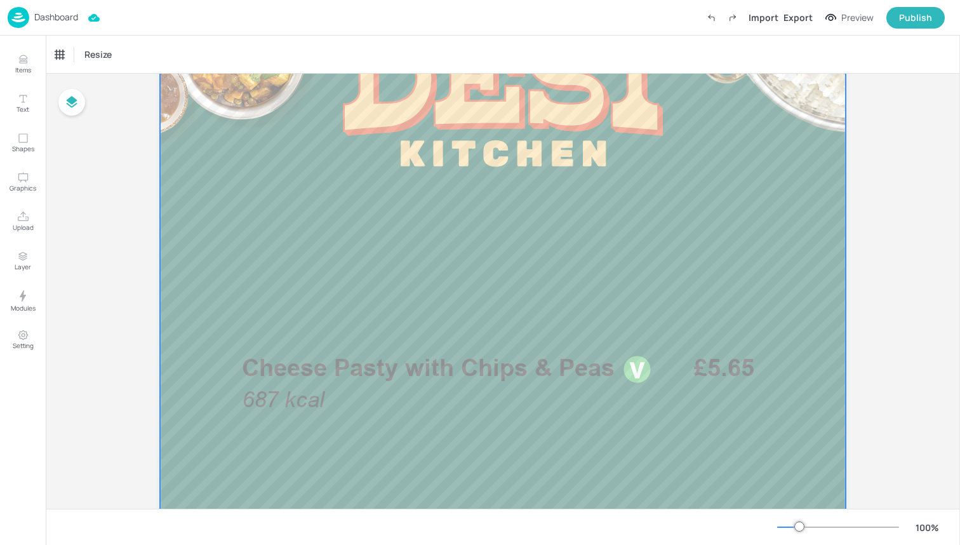
scroll to position [201, 0]
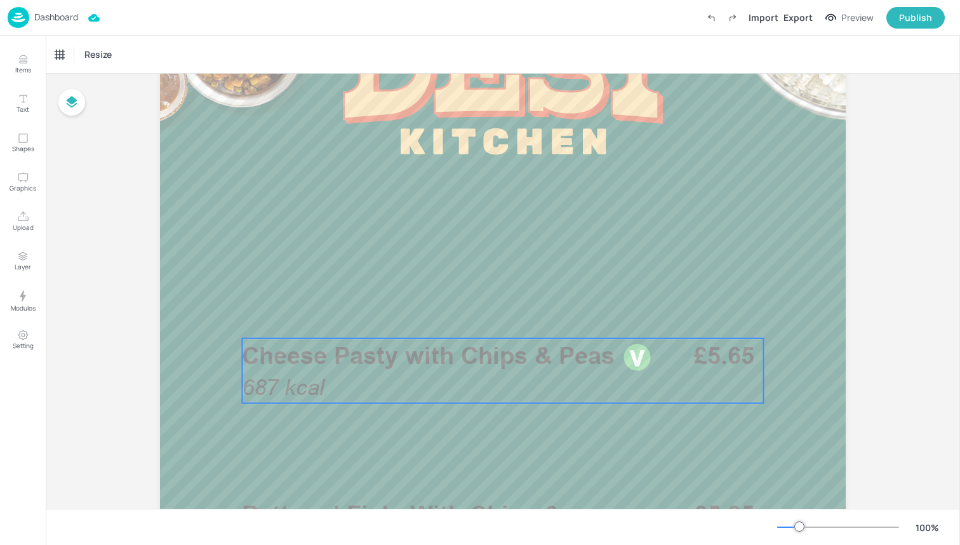
click at [407, 342] on span "Cheese Pasty with Chips & Peas" at bounding box center [428, 355] width 373 height 29
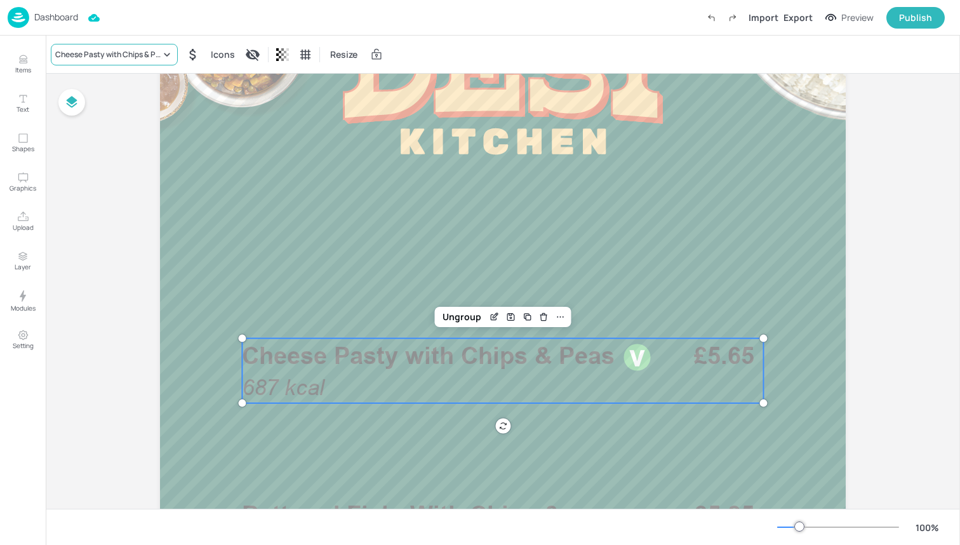
click at [140, 49] on div "Cheese Pasty with Chips & Peas" at bounding box center [107, 54] width 105 height 11
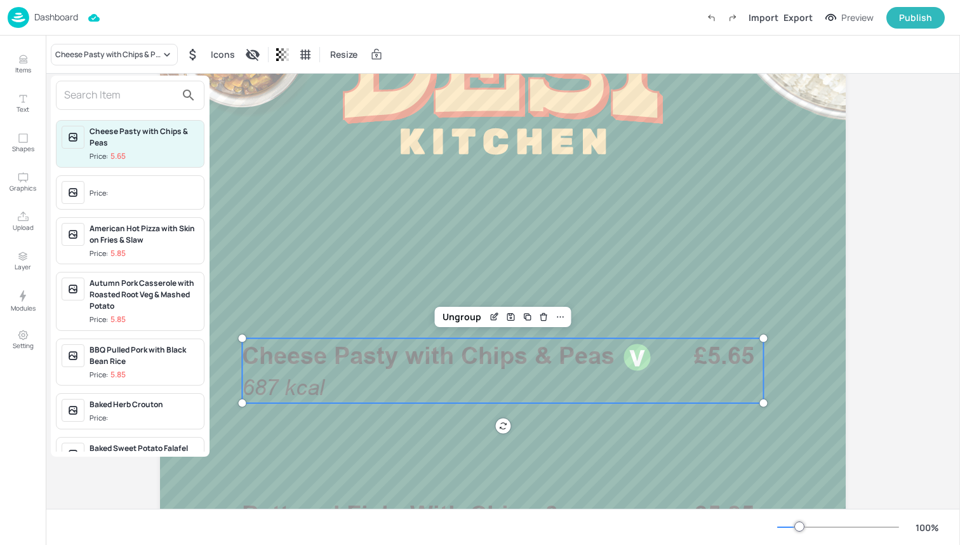
click at [137, 93] on input "text" at bounding box center [120, 95] width 112 height 20
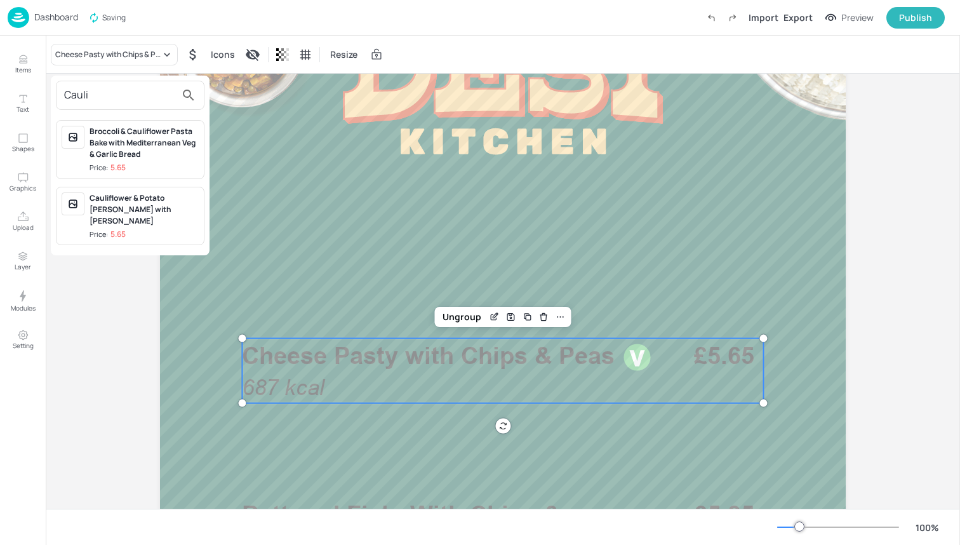
type input "Cauli"
click at [175, 203] on div "Cauliflower & Potato [PERSON_NAME] with [PERSON_NAME]" at bounding box center [144, 209] width 109 height 34
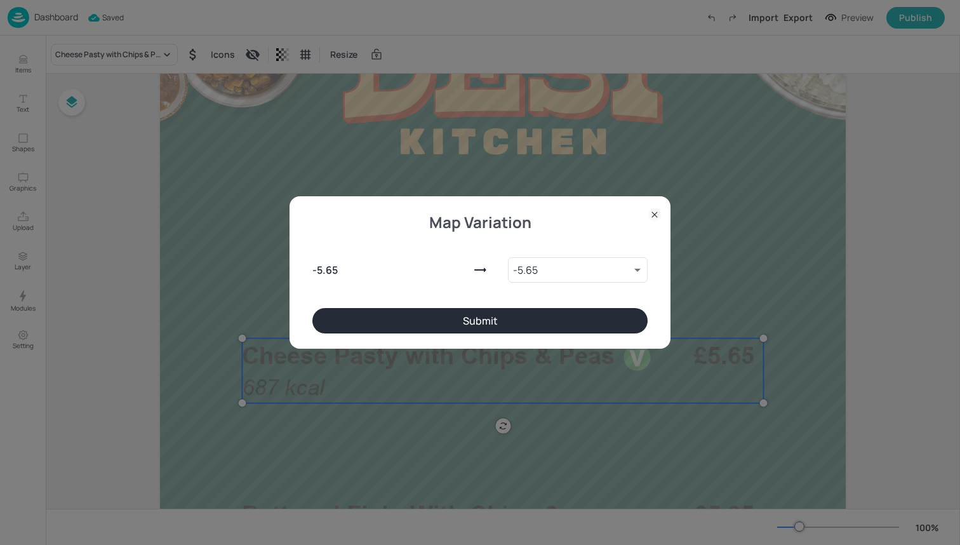
click at [461, 313] on button "Submit" at bounding box center [479, 320] width 335 height 25
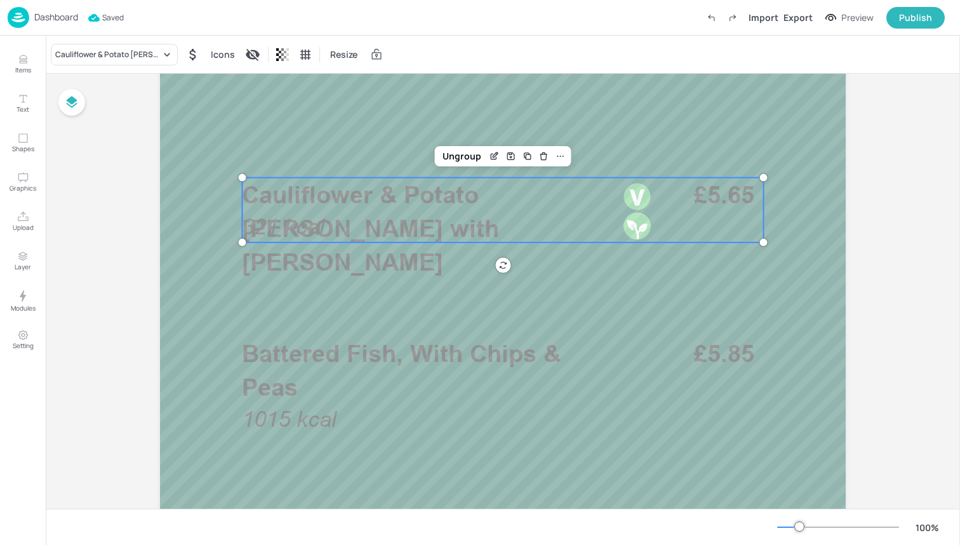
scroll to position [375, 0]
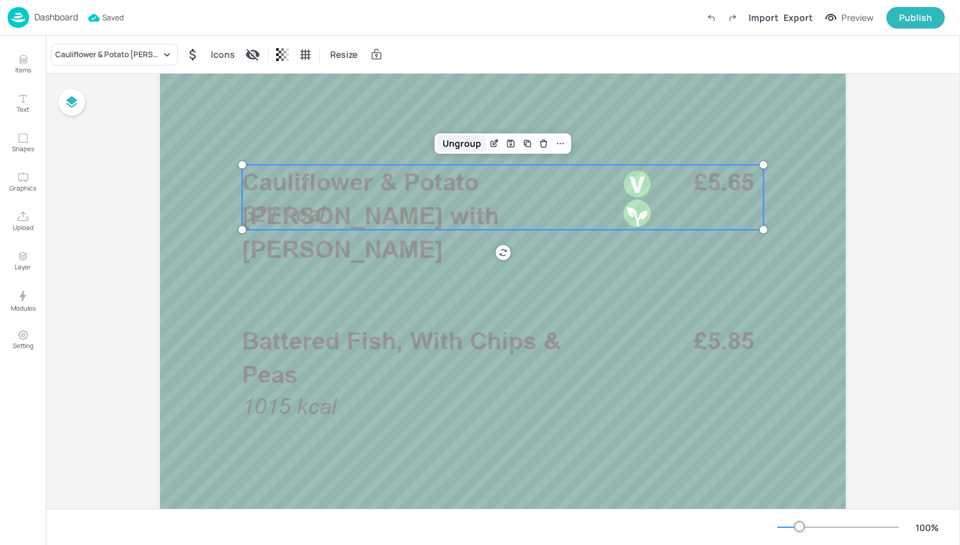
click at [469, 142] on div "Ungroup" at bounding box center [461, 143] width 49 height 17
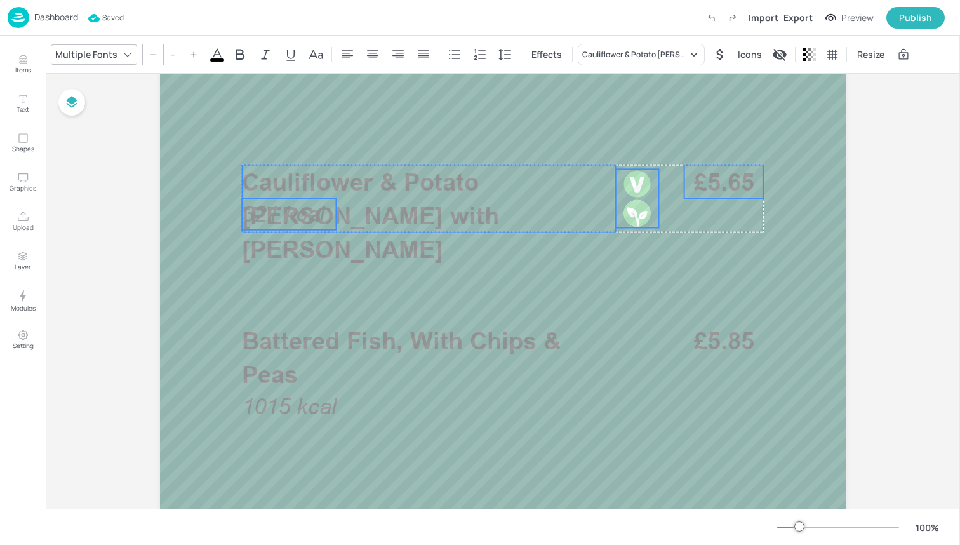
click at [321, 208] on span "321 kcal" at bounding box center [283, 213] width 83 height 25
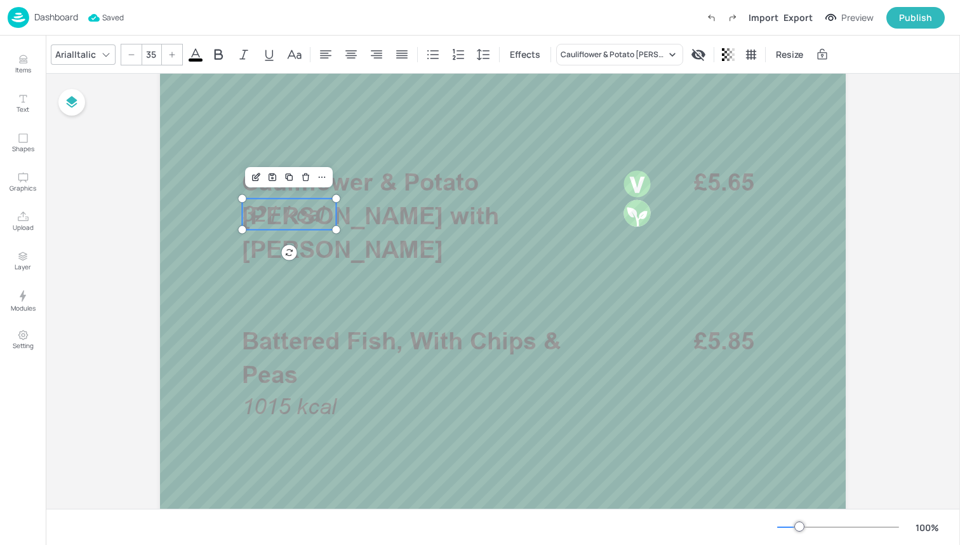
click at [321, 208] on span "321 kcal" at bounding box center [283, 213] width 83 height 25
drag, startPoint x: 321, startPoint y: 208, endPoint x: 320, endPoint y: 239, distance: 31.1
click at [320, 239] on span "321 kcal" at bounding box center [283, 242] width 83 height 25
click at [303, 248] on span "321 kcal" at bounding box center [283, 242] width 83 height 25
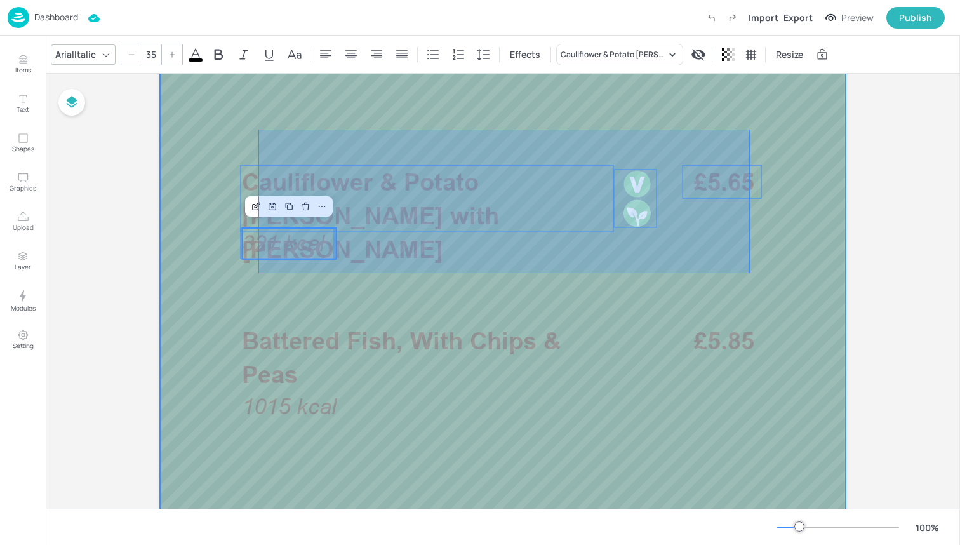
drag, startPoint x: 258, startPoint y: 273, endPoint x: 793, endPoint y: 139, distance: 551.1
click at [796, 139] on div at bounding box center [503, 349] width 686 height 1219
type input "--"
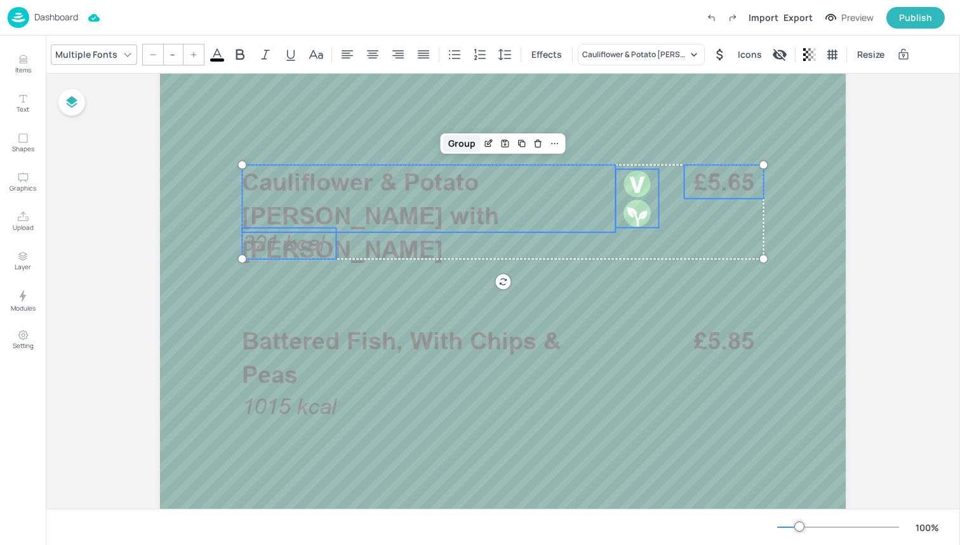
click at [465, 147] on div "Group" at bounding box center [461, 143] width 37 height 17
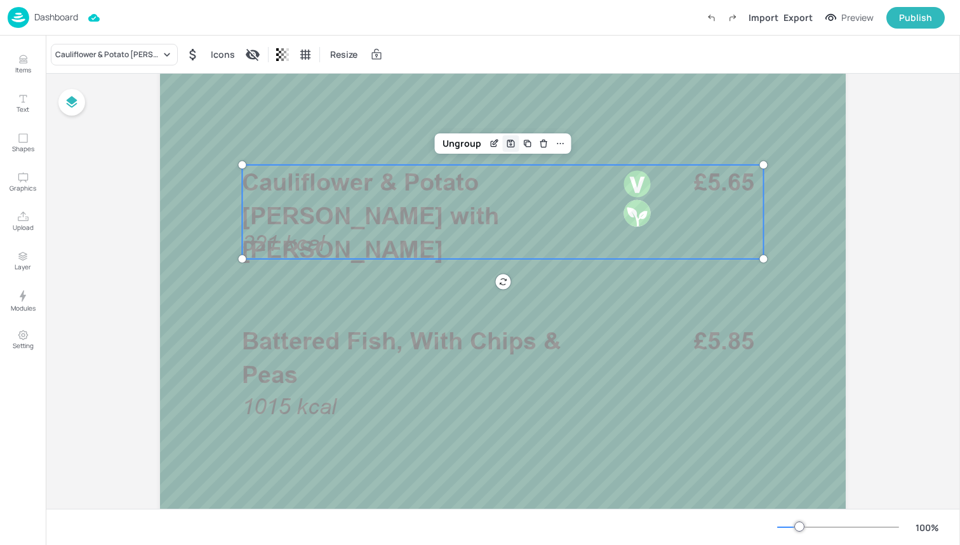
click at [503, 142] on div "Save Layout" at bounding box center [511, 143] width 17 height 17
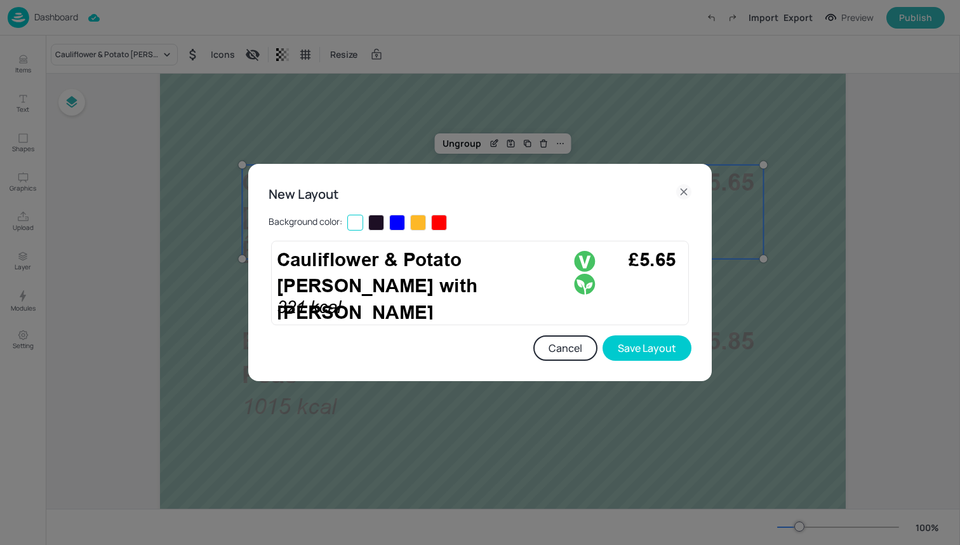
click at [575, 344] on button "Cancel" at bounding box center [565, 347] width 64 height 25
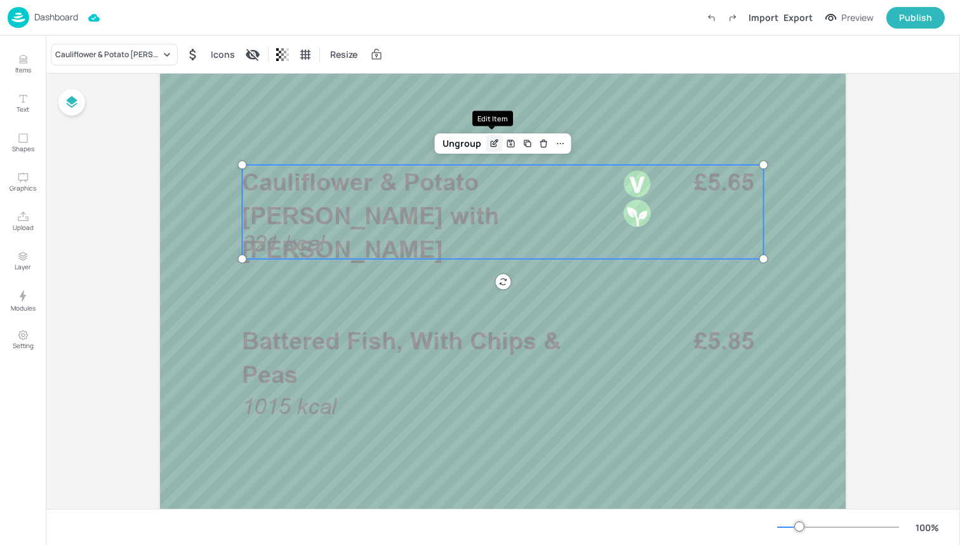
click at [489, 144] on icon "Edit Item" at bounding box center [494, 143] width 11 height 10
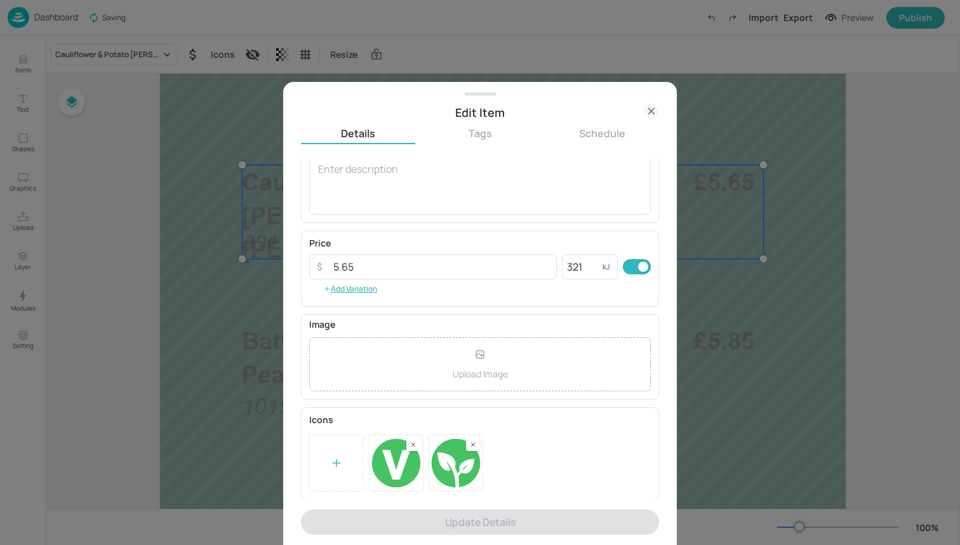
scroll to position [130, 0]
click at [412, 446] on rect at bounding box center [413, 445] width 9 height 9
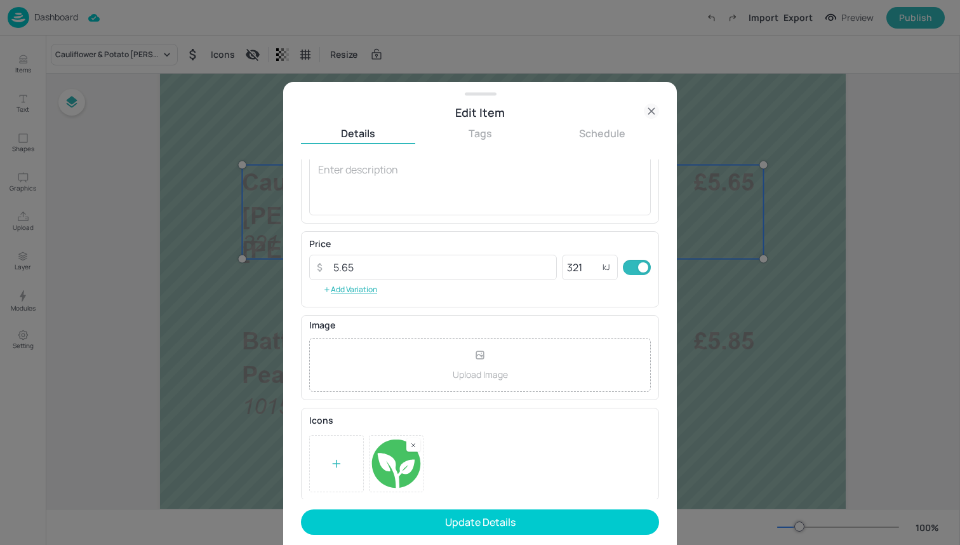
click at [427, 535] on form "Name [PERSON_NAME] & Potato [PERSON_NAME] with [PERSON_NAME] ​ Subtitle x ​ Des…" at bounding box center [480, 351] width 358 height 385
click at [413, 448] on div at bounding box center [413, 444] width 14 height 13
click at [344, 448] on div at bounding box center [336, 463] width 55 height 57
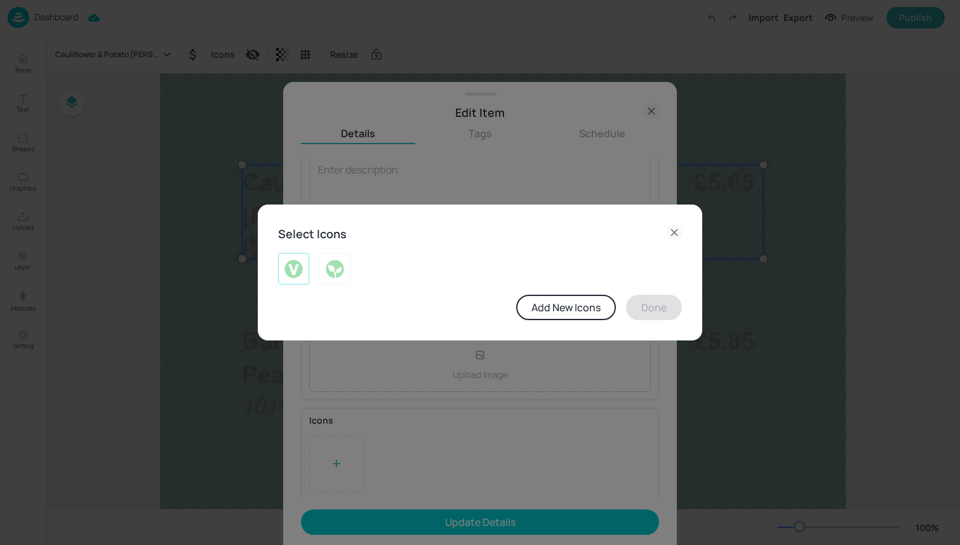
click at [302, 272] on img at bounding box center [294, 268] width 20 height 20
click at [649, 316] on button "Done" at bounding box center [654, 307] width 56 height 25
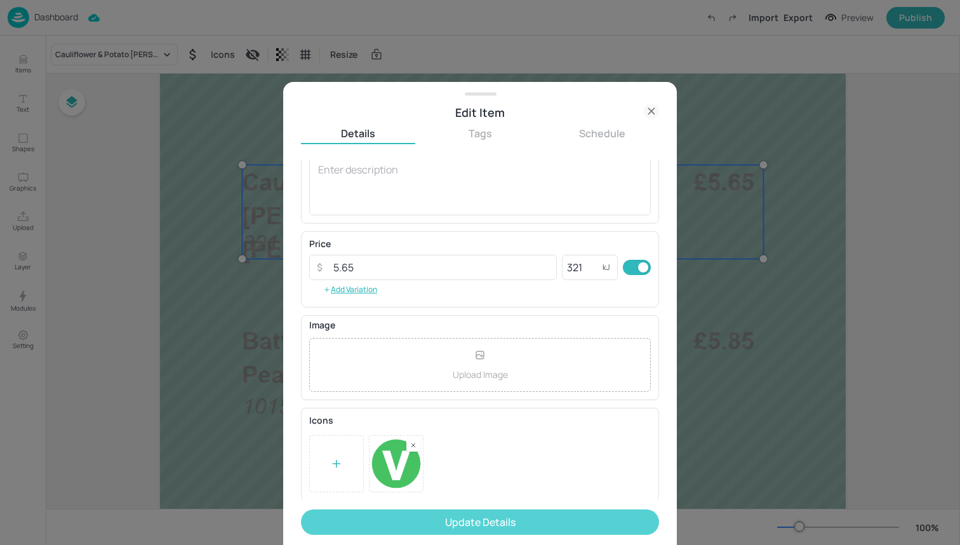
click at [572, 524] on button "Update Details" at bounding box center [480, 521] width 358 height 25
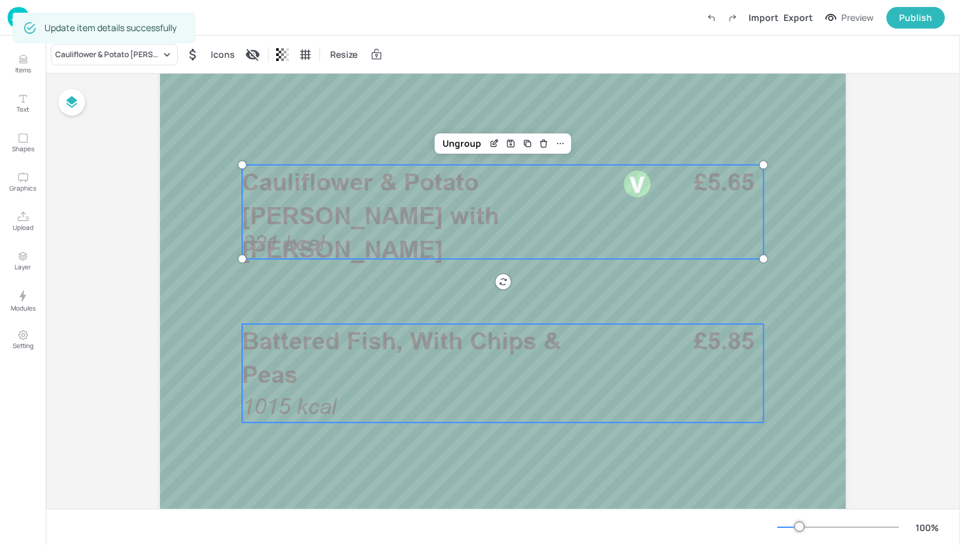
click at [499, 352] on span "Battered Fish, With Chips & Peas" at bounding box center [401, 357] width 319 height 62
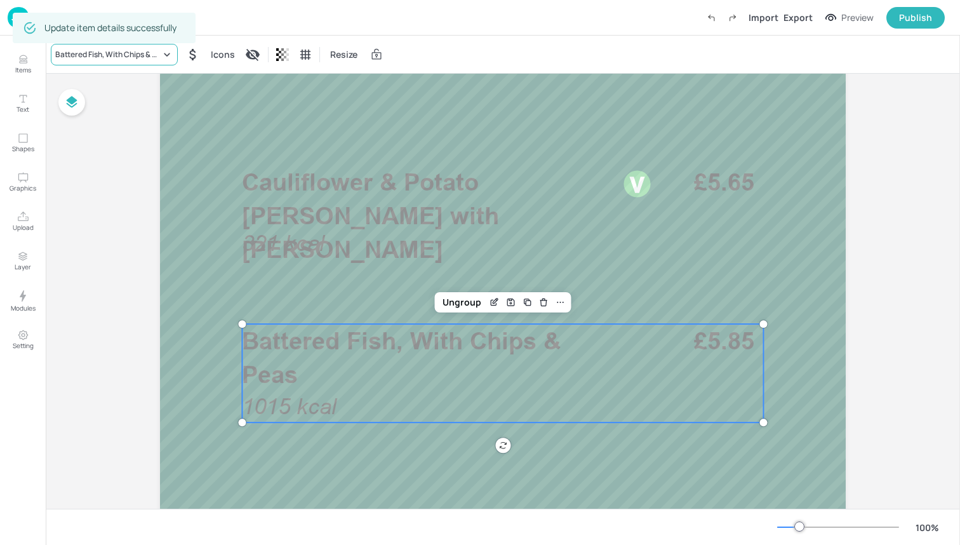
click at [152, 53] on div "Battered Fish, With Chips & Peas" at bounding box center [107, 54] width 105 height 11
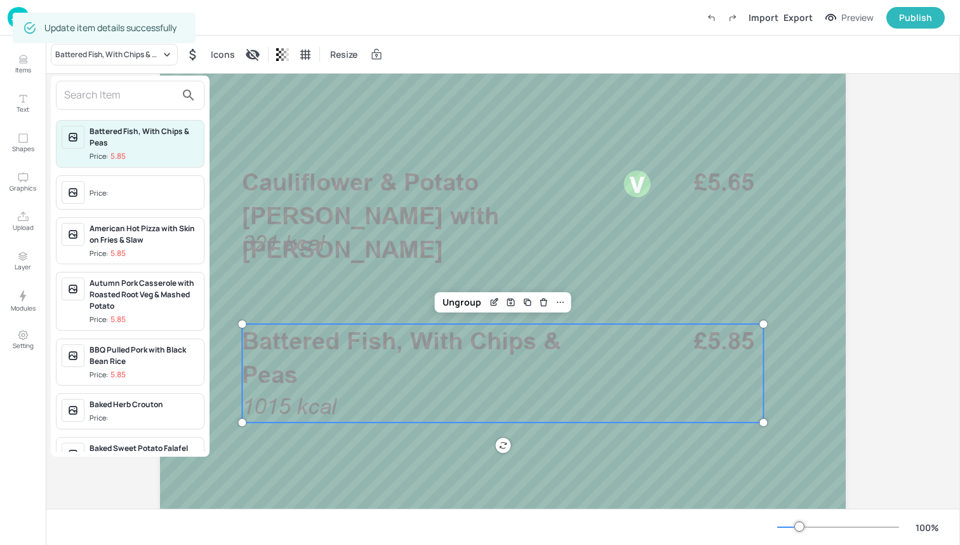
click at [135, 90] on input "text" at bounding box center [120, 95] width 112 height 20
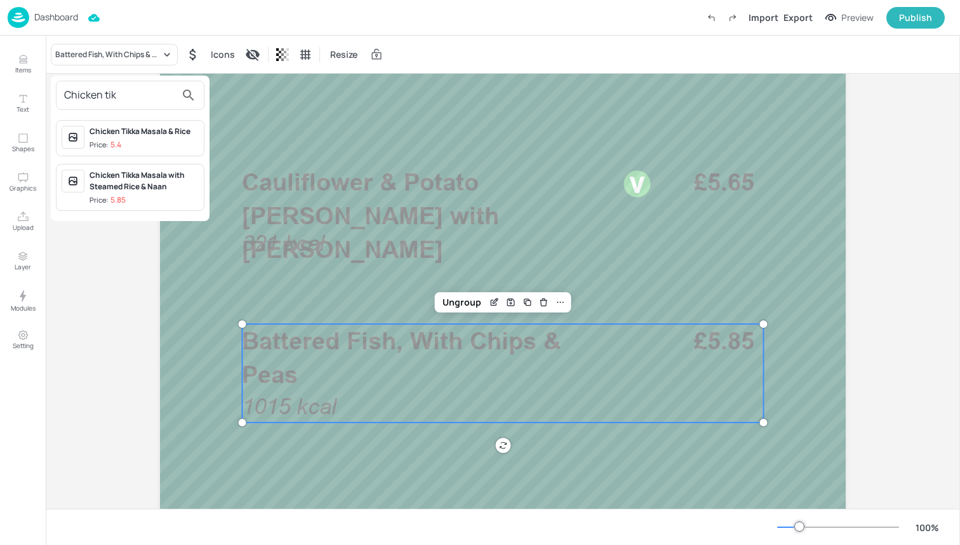
type input "Chicken tikka"
drag, startPoint x: 135, startPoint y: 90, endPoint x: 151, endPoint y: 142, distance: 54.6
click at [151, 142] on span "Price: 5.4" at bounding box center [144, 145] width 109 height 11
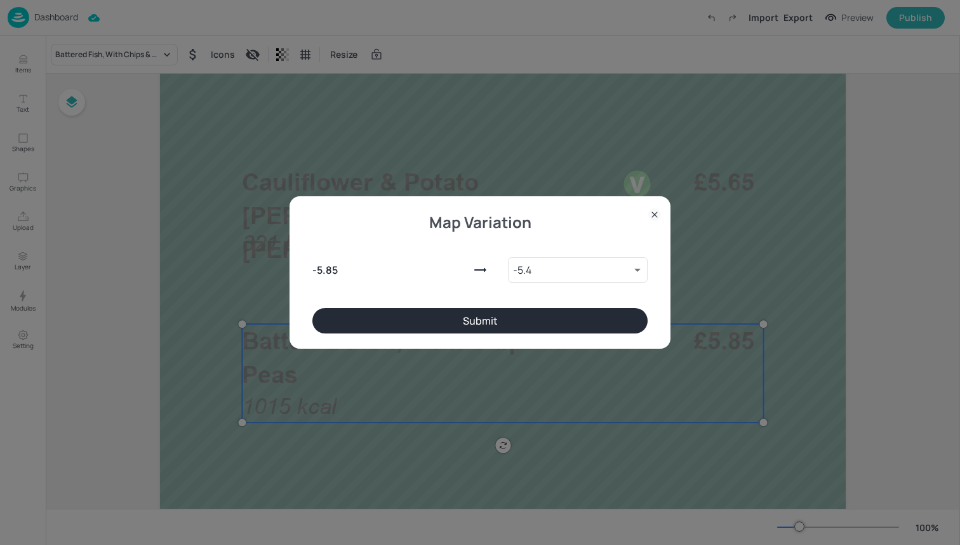
click at [425, 319] on button "Submit" at bounding box center [479, 320] width 335 height 25
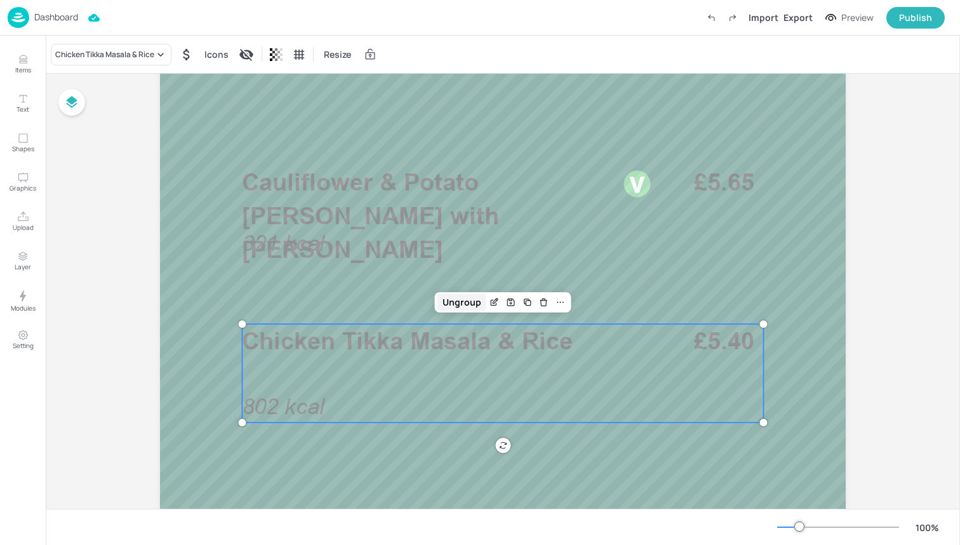
click at [469, 302] on div "Ungroup" at bounding box center [461, 302] width 49 height 17
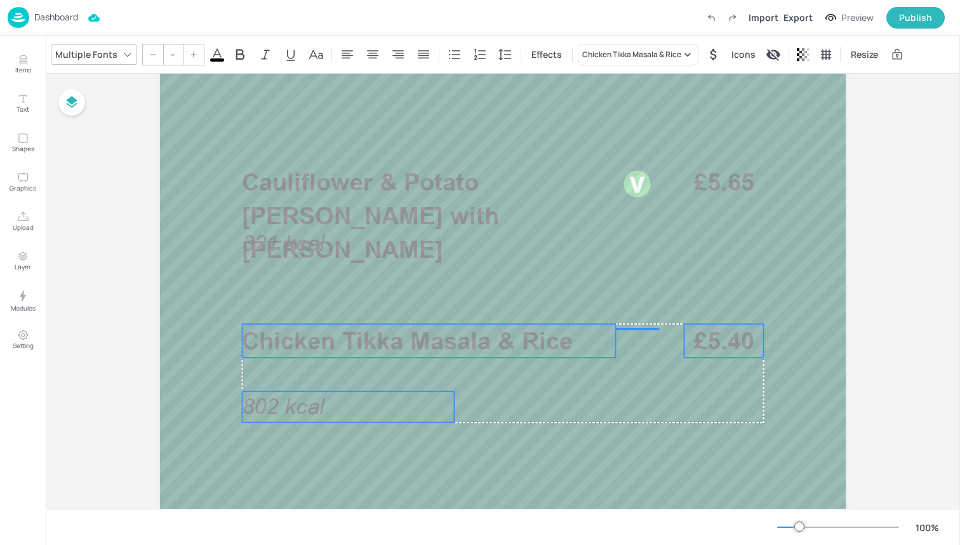
click at [315, 408] on span "802 kcal" at bounding box center [283, 406] width 83 height 25
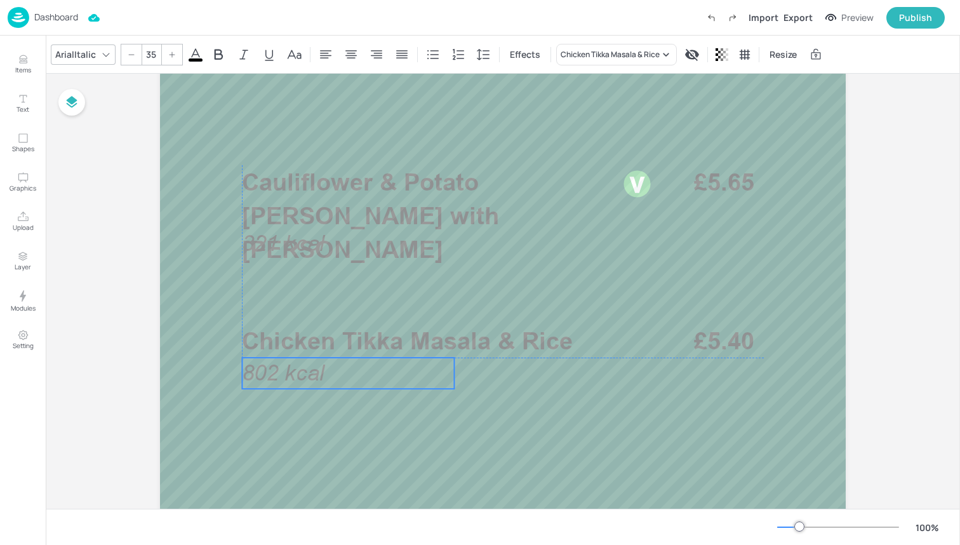
drag, startPoint x: 315, startPoint y: 408, endPoint x: 315, endPoint y: 373, distance: 34.9
click at [315, 372] on span "802 kcal" at bounding box center [283, 372] width 83 height 25
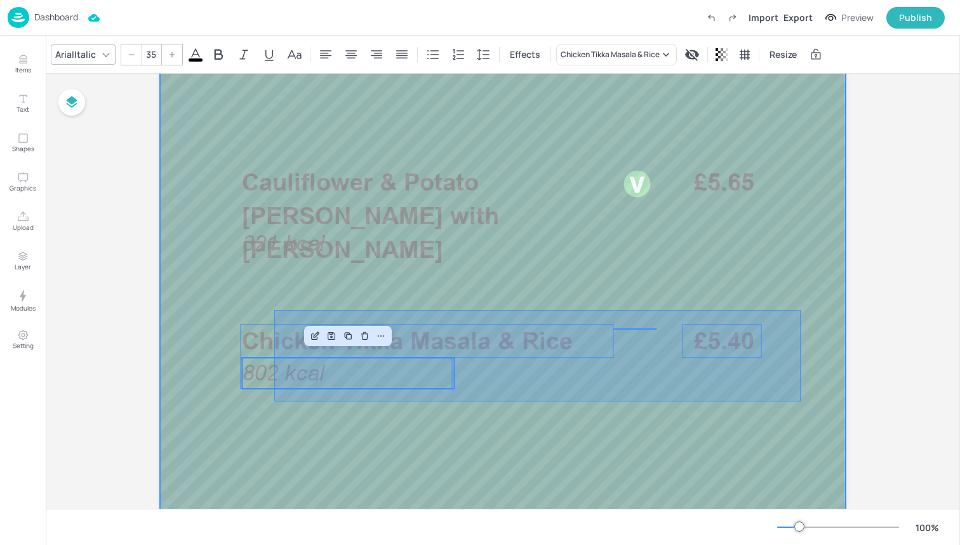
drag, startPoint x: 277, startPoint y: 401, endPoint x: 802, endPoint y: 308, distance: 533.3
click at [802, 308] on div at bounding box center [503, 349] width 686 height 1219
type input "--"
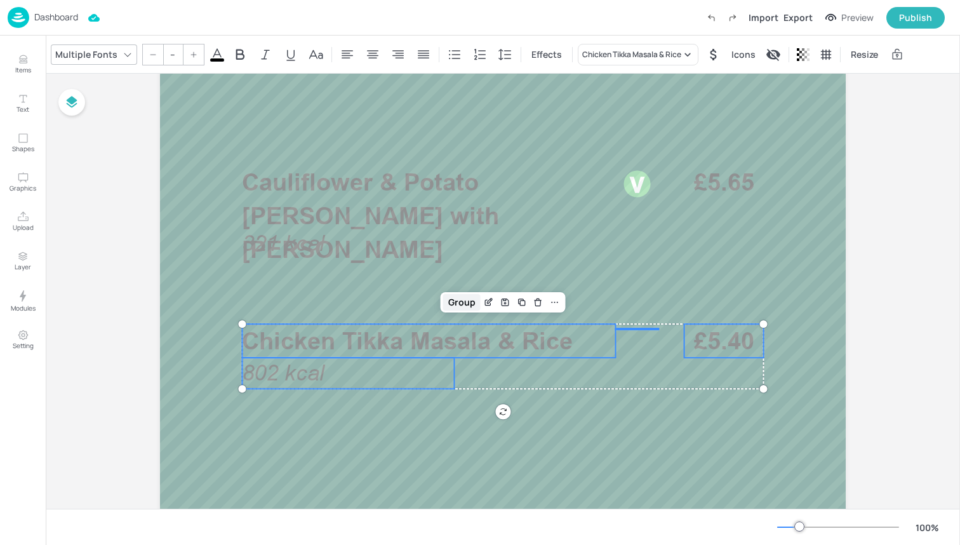
click at [456, 300] on div "Group" at bounding box center [461, 302] width 37 height 17
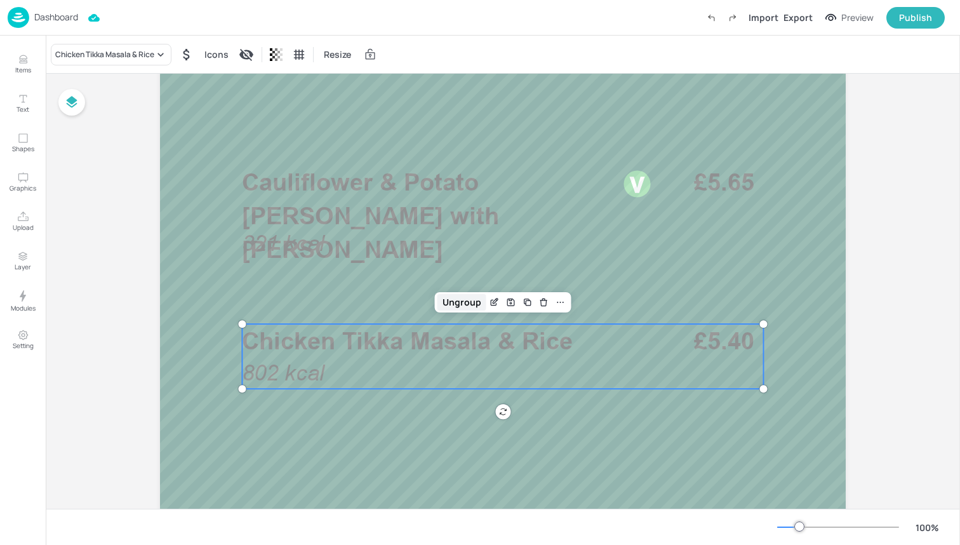
click at [446, 298] on div "Ungroup" at bounding box center [461, 302] width 49 height 17
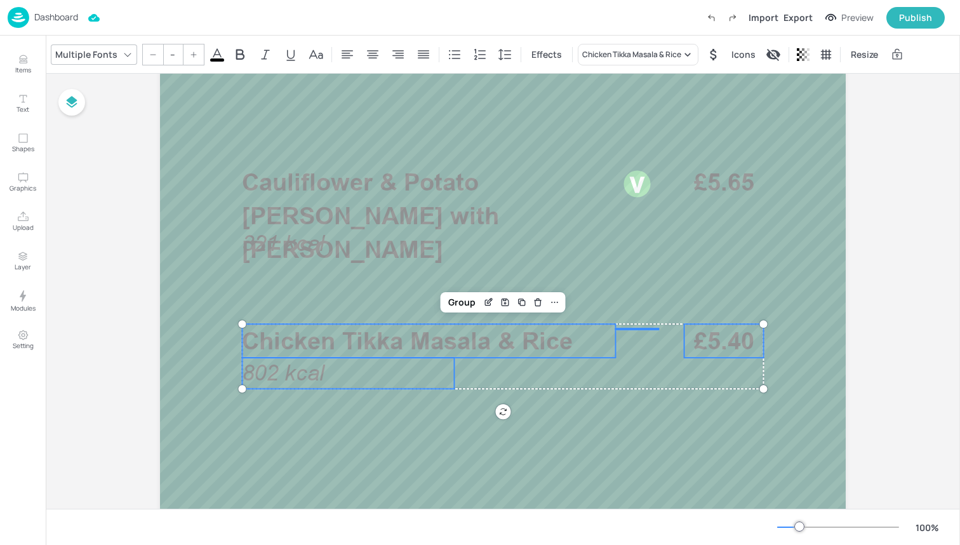
click at [220, 55] on icon at bounding box center [217, 54] width 15 height 15
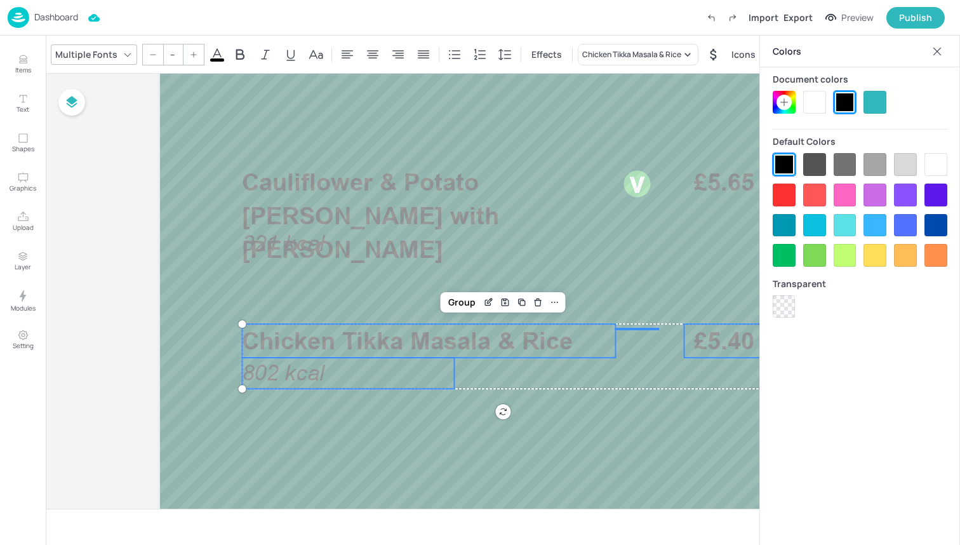
click at [804, 101] on div at bounding box center [814, 102] width 23 height 23
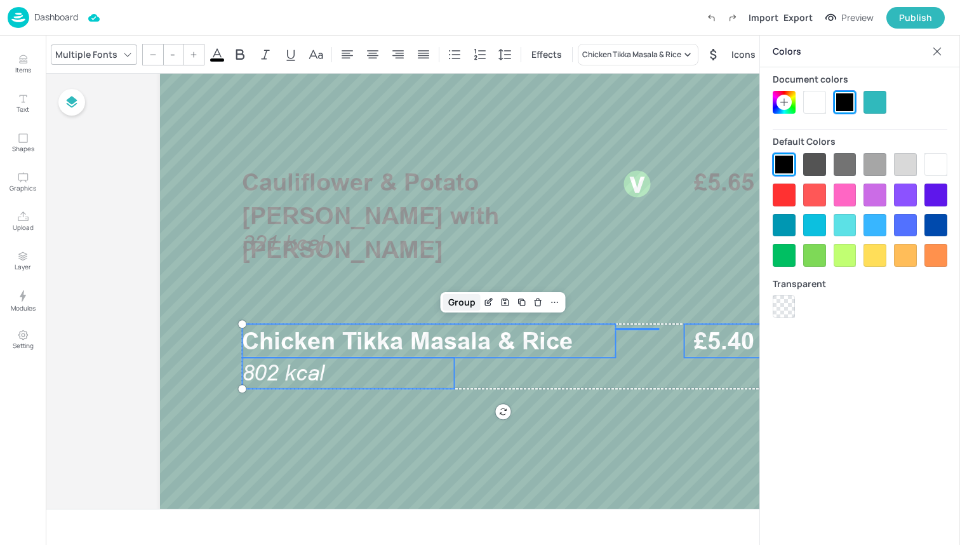
click at [461, 310] on div "Group" at bounding box center [461, 302] width 37 height 17
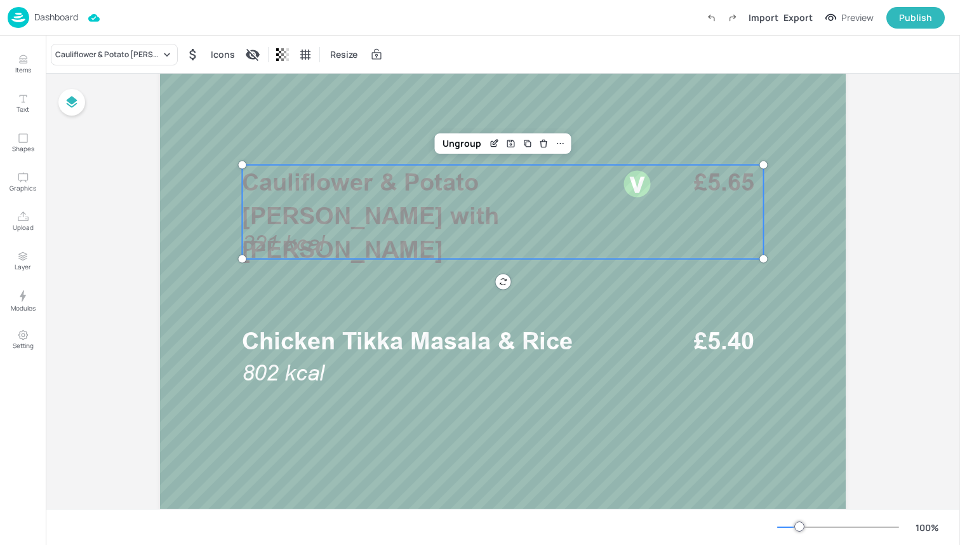
click at [393, 214] on span "Cauliflower & Potato [PERSON_NAME] with [PERSON_NAME]" at bounding box center [370, 216] width 257 height 96
click at [452, 141] on div "Ungroup" at bounding box center [461, 143] width 49 height 17
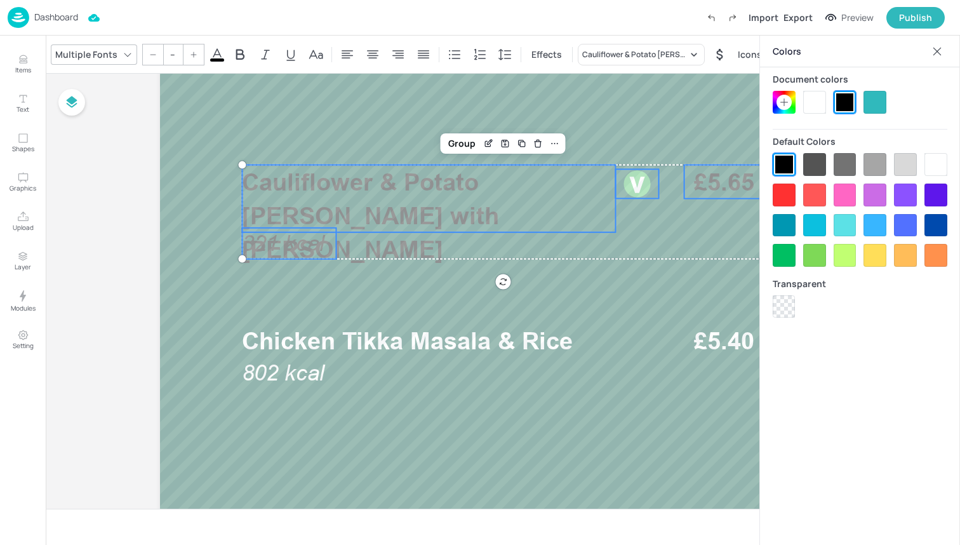
click at [811, 112] on div at bounding box center [814, 102] width 23 height 23
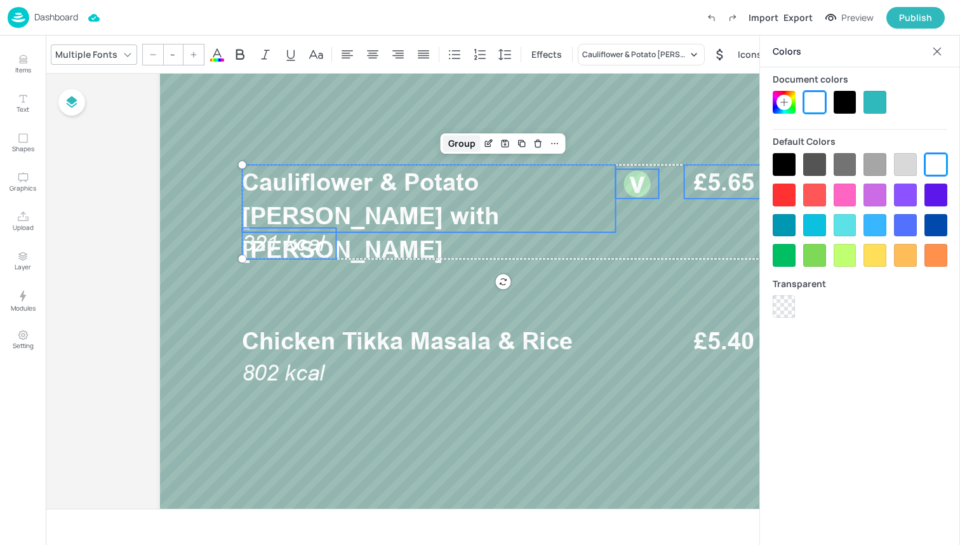
click at [462, 146] on div "Group" at bounding box center [461, 143] width 37 height 17
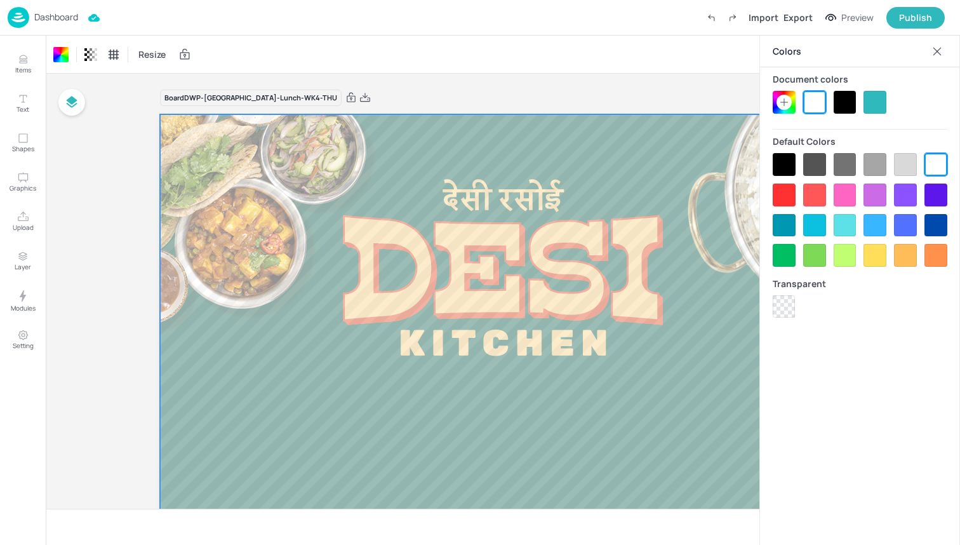
click at [119, 16] on div "Dashboard Import Export Preview Publish" at bounding box center [476, 17] width 937 height 35
click at [15, 20] on img at bounding box center [19, 17] width 22 height 21
click at [20, 14] on img at bounding box center [19, 17] width 22 height 21
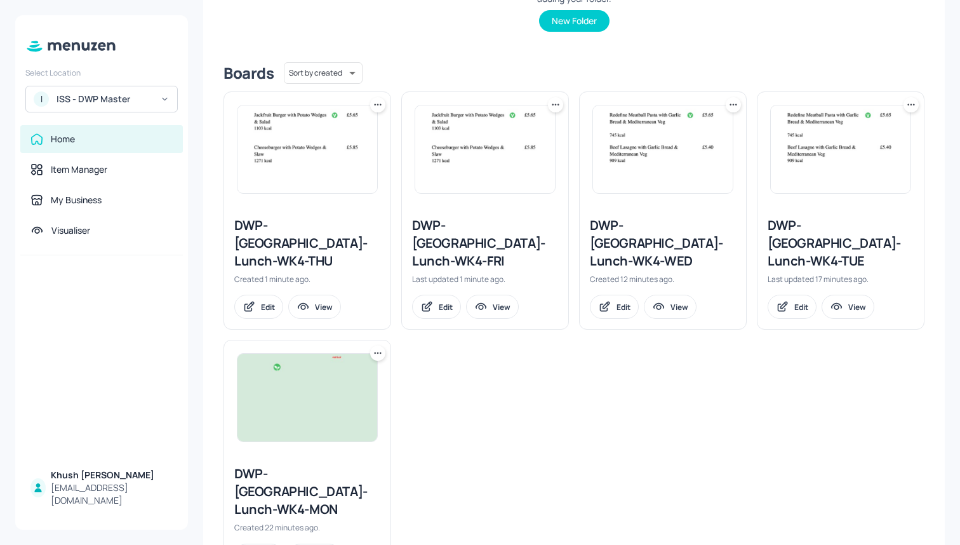
scroll to position [270, 0]
click at [615, 231] on div "DWP-[GEOGRAPHIC_DATA]-Lunch-WK4-WED" at bounding box center [663, 242] width 146 height 53
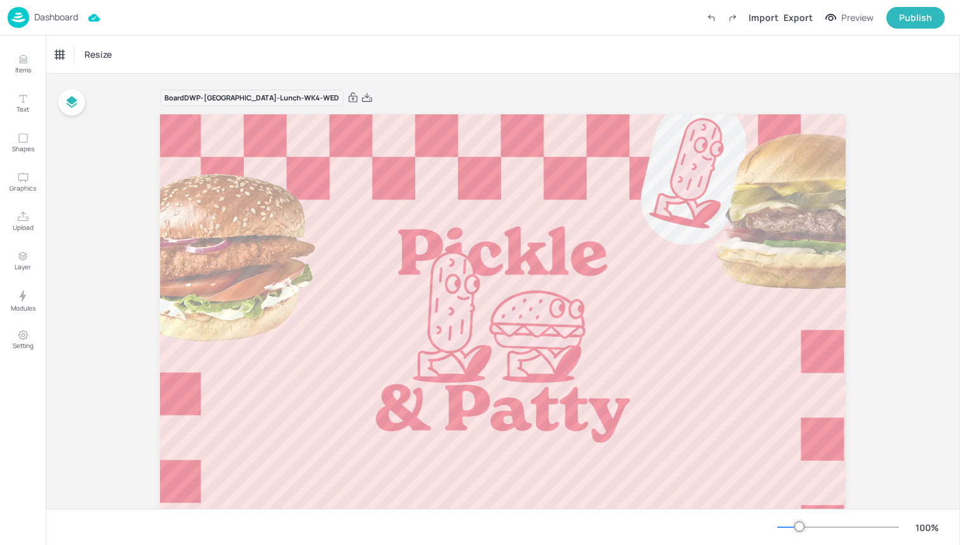
click at [17, 18] on img at bounding box center [19, 17] width 22 height 21
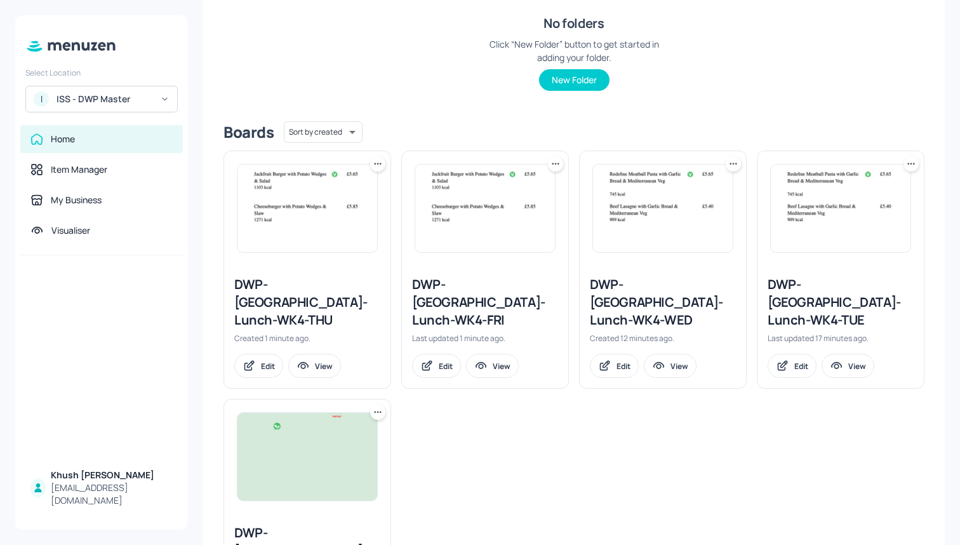
scroll to position [223, 0]
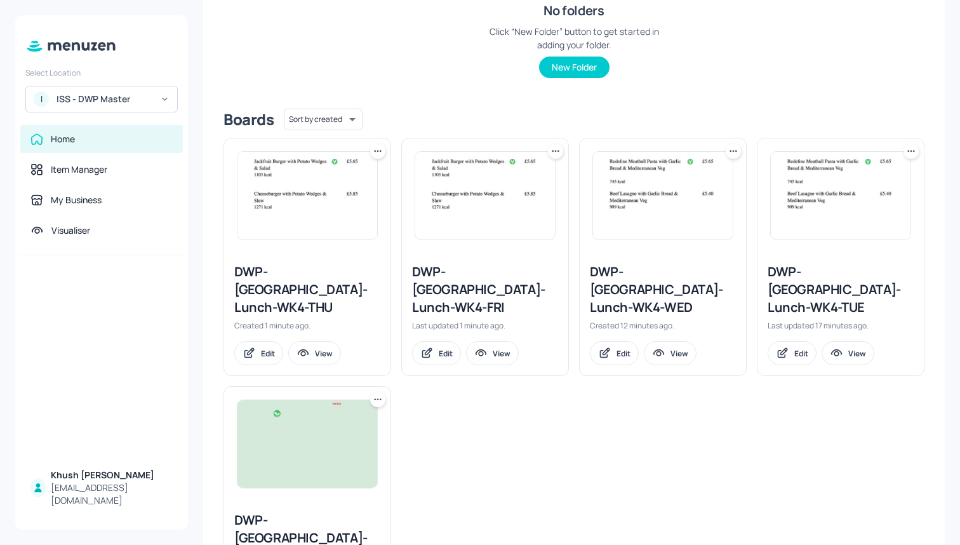
click at [814, 292] on div "DWP-[GEOGRAPHIC_DATA]-Lunch-WK4-TUE" at bounding box center [841, 289] width 146 height 53
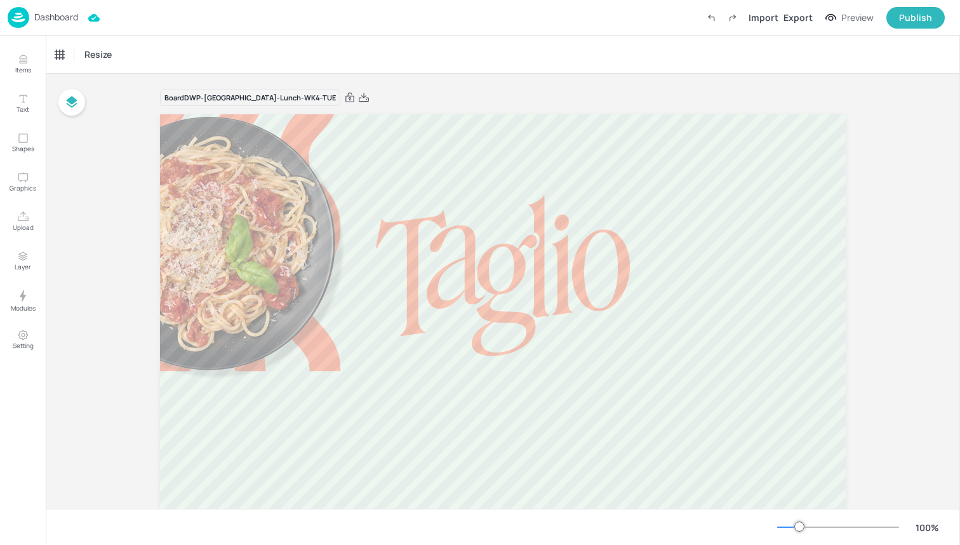
click at [18, 13] on img at bounding box center [19, 17] width 22 height 21
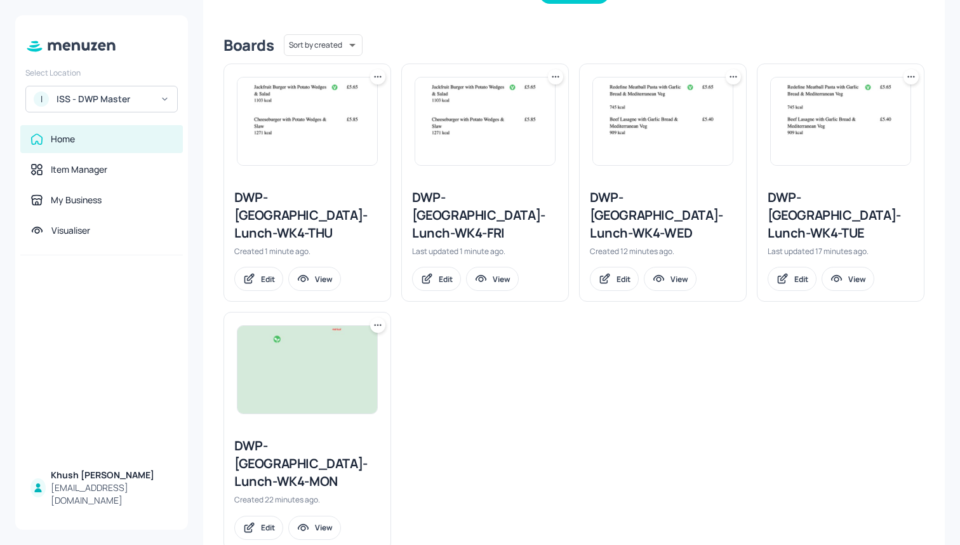
scroll to position [296, 0]
click at [256, 437] on div "DWP-[GEOGRAPHIC_DATA]-Lunch-WK4-MON" at bounding box center [307, 463] width 146 height 53
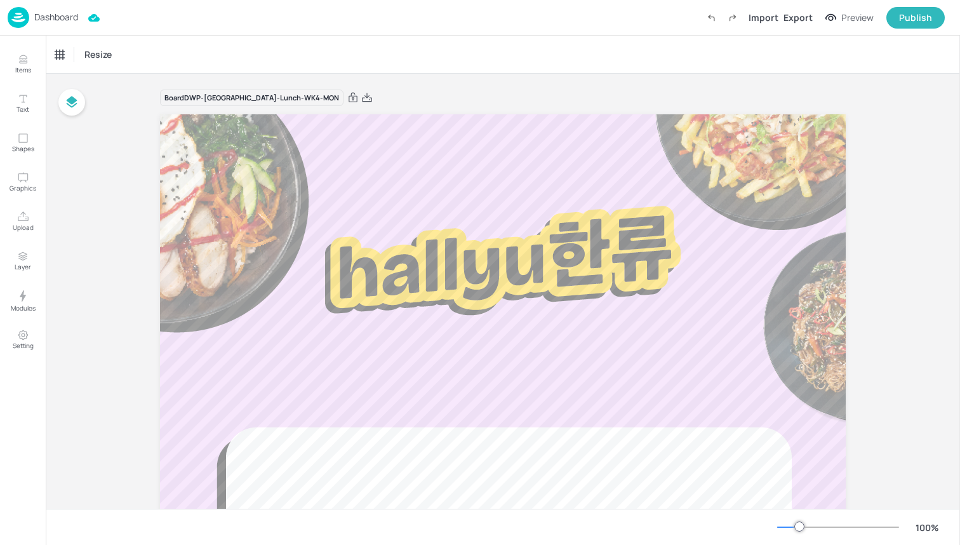
click at [20, 17] on img at bounding box center [19, 17] width 22 height 21
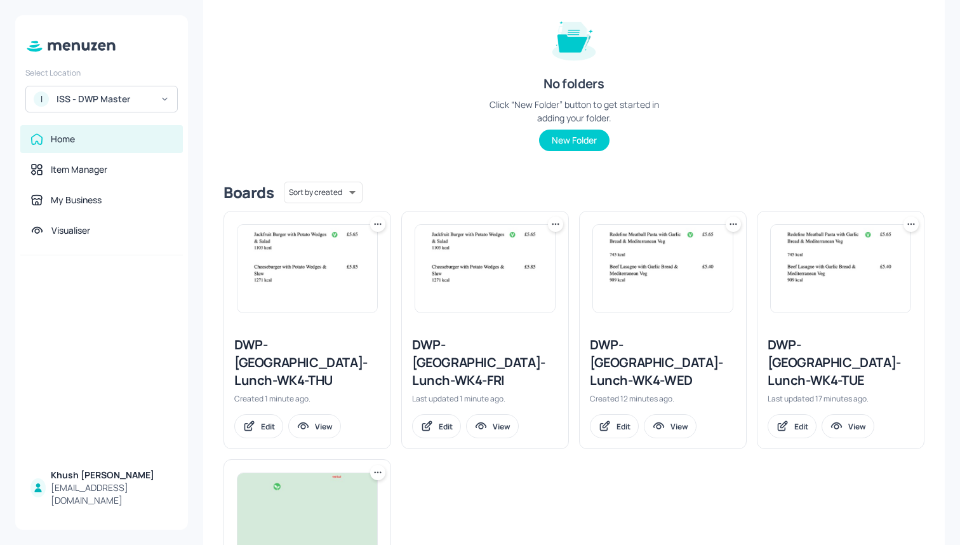
scroll to position [152, 0]
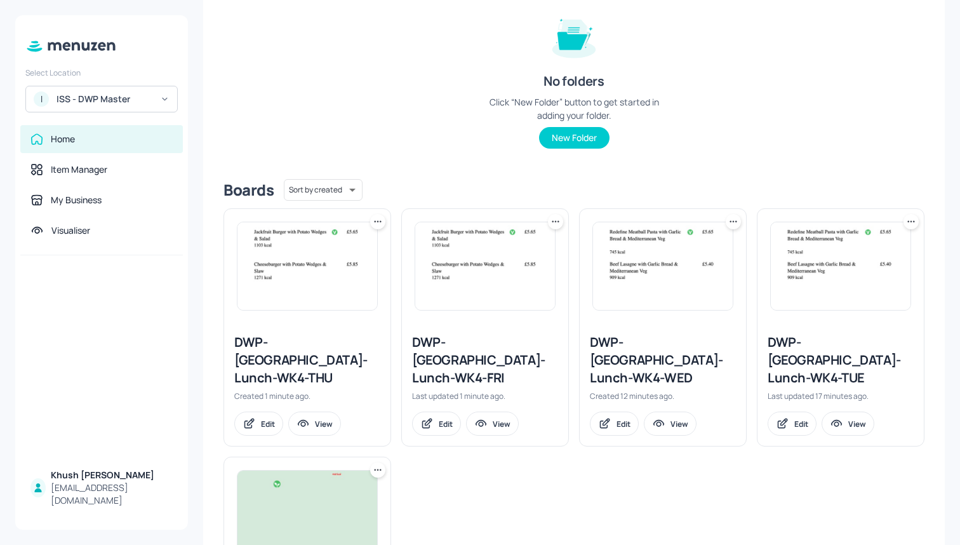
click at [446, 122] on div "Folders Sort by name name ​ No folders Click “New Folder” button to get started…" at bounding box center [573, 66] width 701 height 204
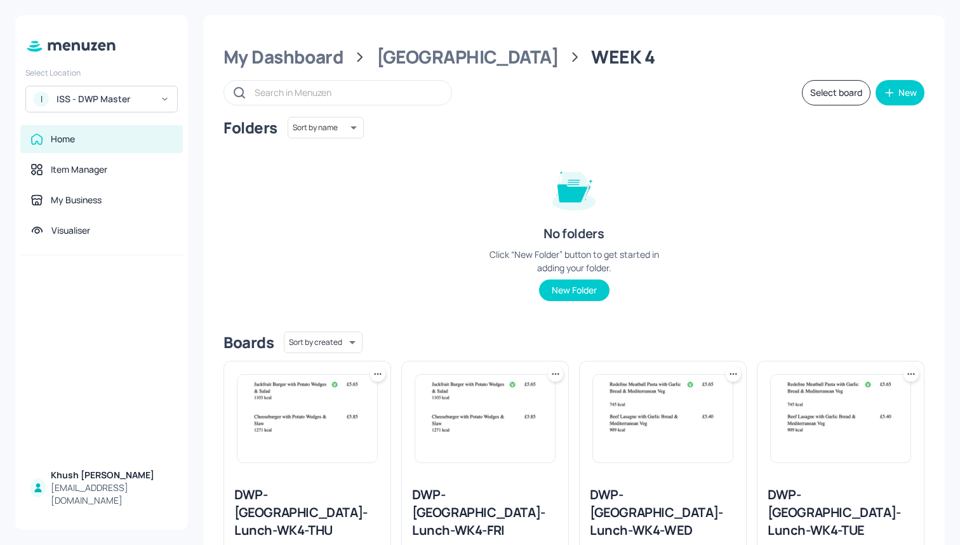
scroll to position [0, 0]
click at [407, 69] on div "My Dashboard Leeds WEEK 4 Select board New Folders Sort by name name ​ No folde…" at bounding box center [574, 446] width 742 height 863
click at [406, 47] on div "[GEOGRAPHIC_DATA]" at bounding box center [467, 57] width 182 height 23
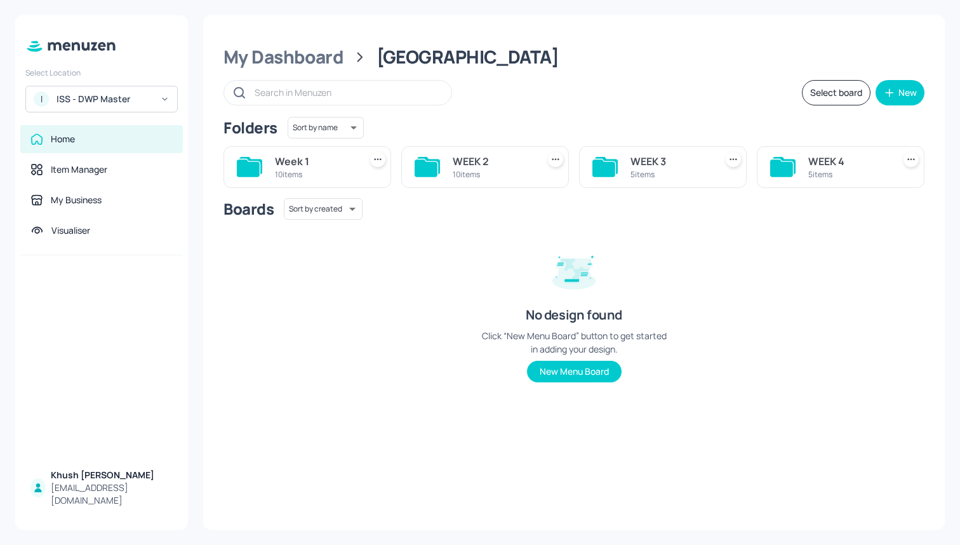
click at [629, 165] on div "WEEK 3 5 items" at bounding box center [663, 167] width 168 height 42
click at [650, 175] on div "5 items" at bounding box center [670, 174] width 80 height 11
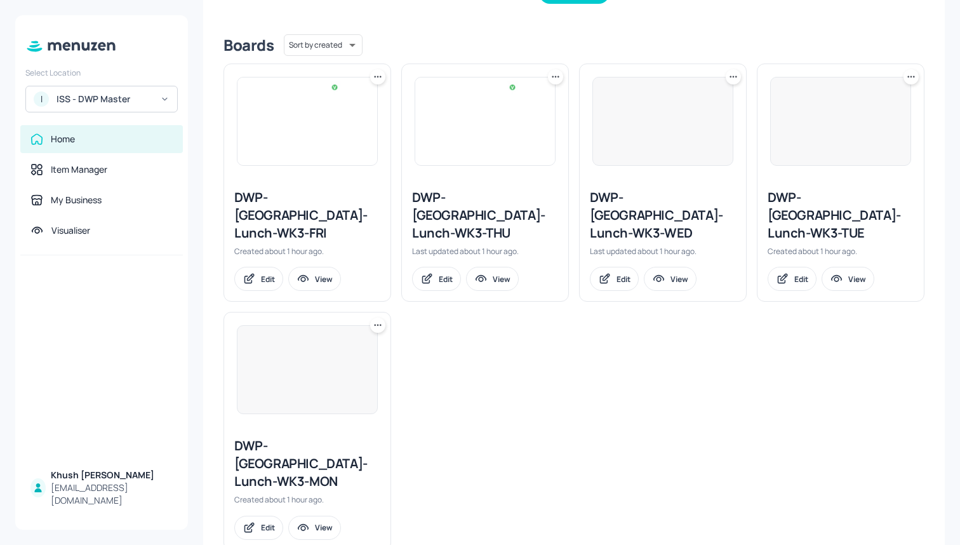
scroll to position [296, 0]
click at [328, 437] on div "DWP-[GEOGRAPHIC_DATA]-Lunch-WK3-MON" at bounding box center [307, 463] width 146 height 53
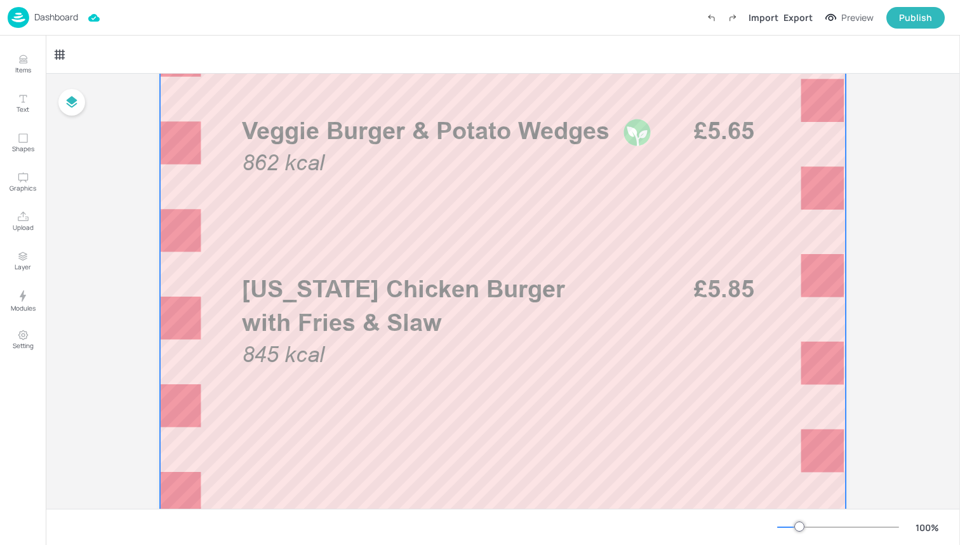
scroll to position [427, 0]
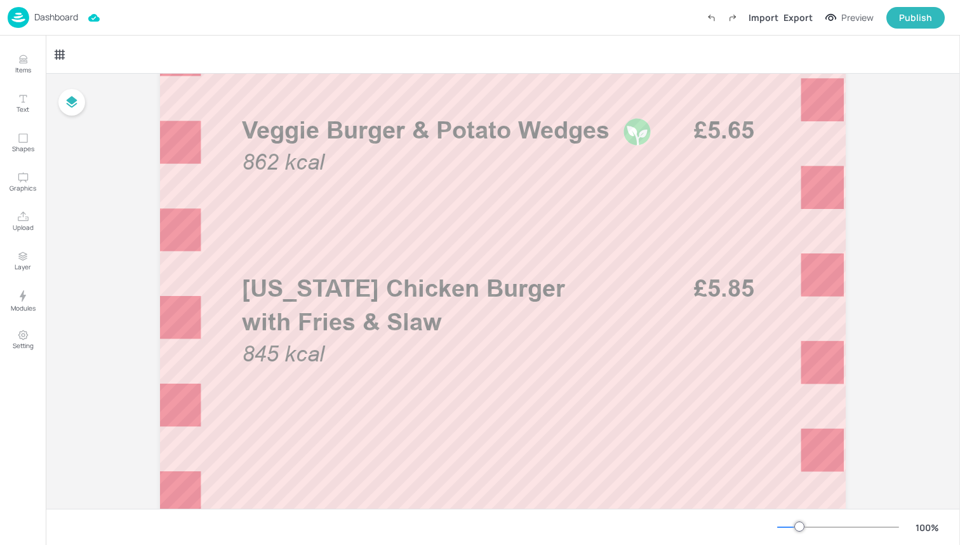
click at [16, 20] on img at bounding box center [19, 17] width 22 height 21
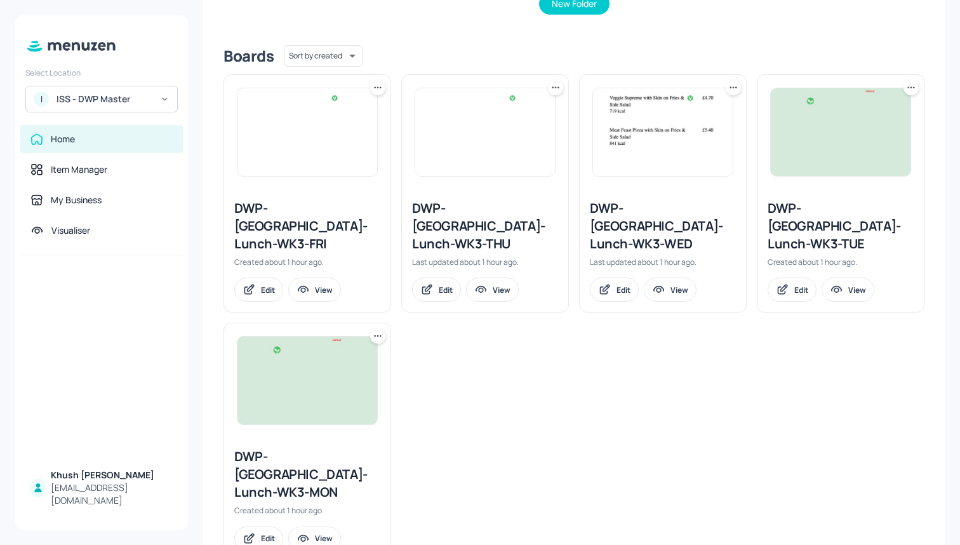
scroll to position [287, 0]
click at [795, 212] on div "DWP-[GEOGRAPHIC_DATA]-Lunch-WK3-TUE" at bounding box center [841, 225] width 146 height 53
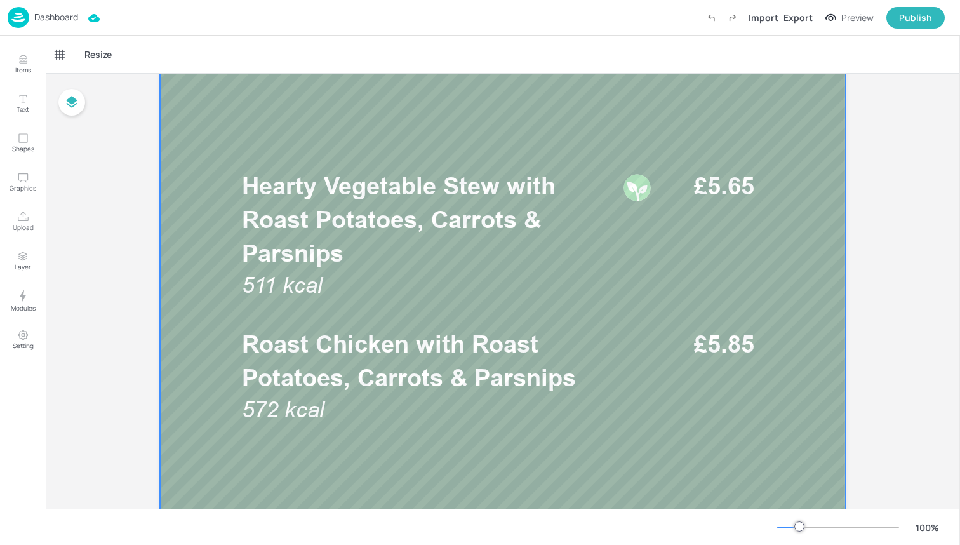
scroll to position [376, 0]
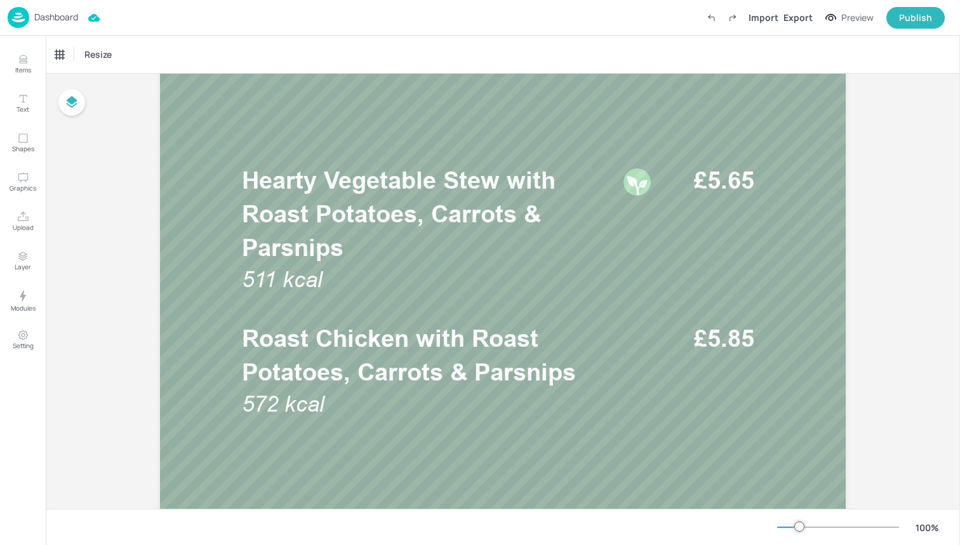
click at [11, 20] on img at bounding box center [19, 17] width 22 height 21
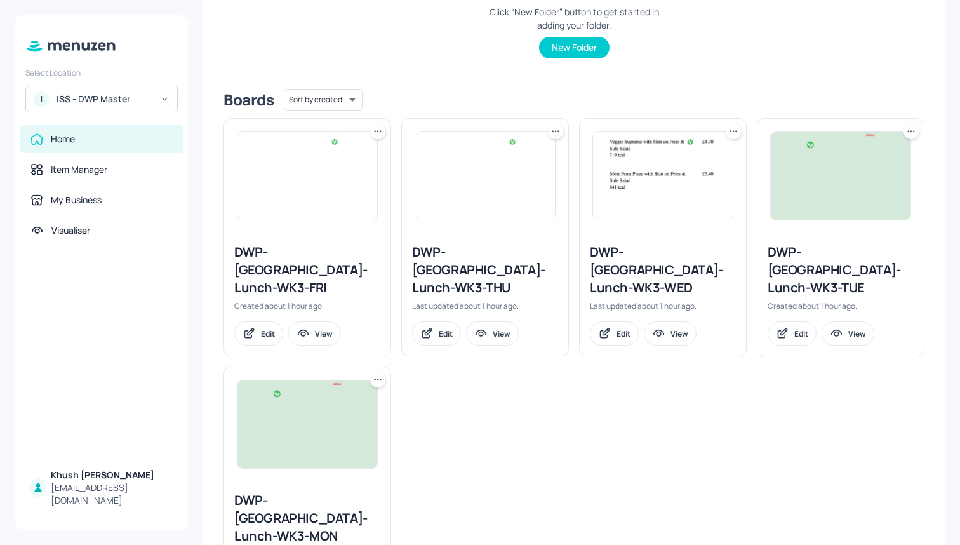
scroll to position [249, 0]
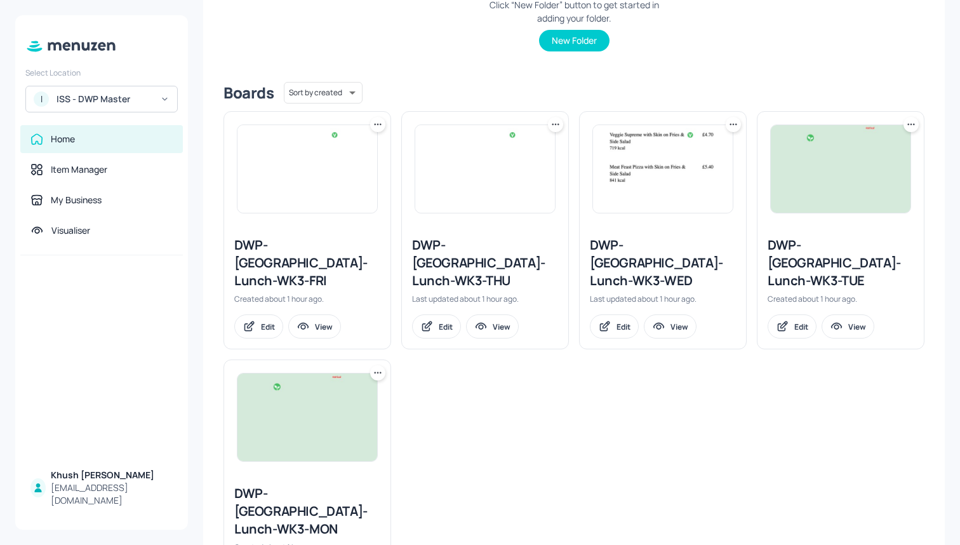
click at [641, 259] on div "DWP-[GEOGRAPHIC_DATA]-Lunch-WK3-WED" at bounding box center [663, 262] width 146 height 53
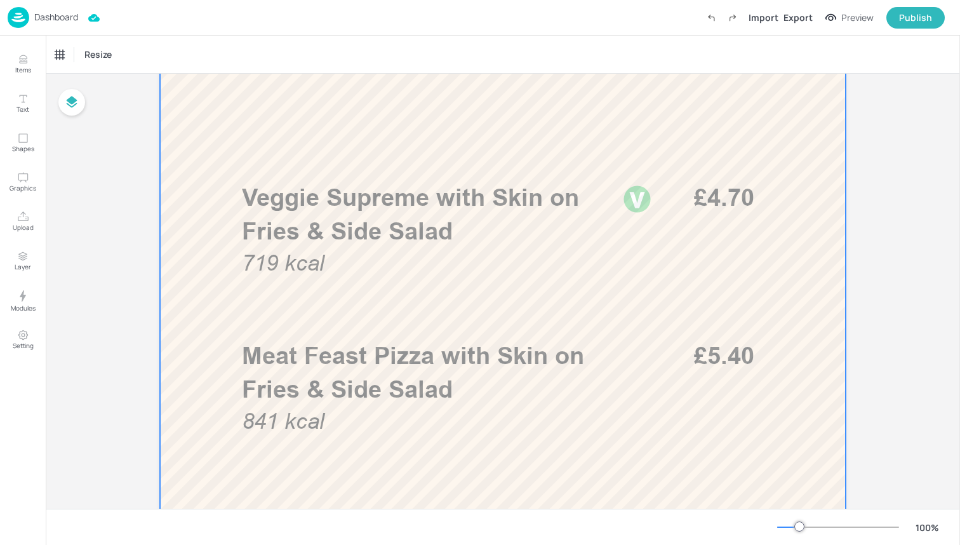
scroll to position [374, 0]
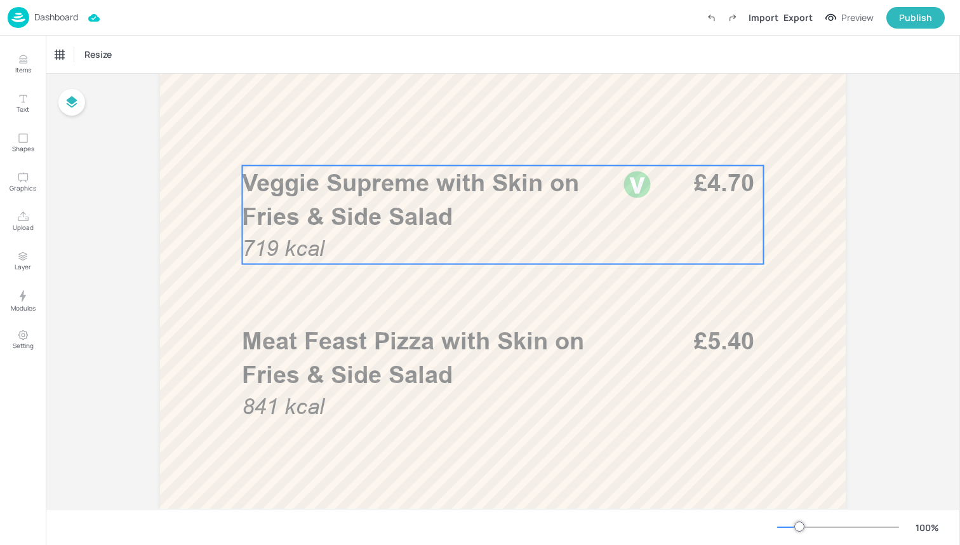
click at [579, 197] on p "Veggie Supreme with Skin on Fries & Side Salad" at bounding box center [428, 199] width 373 height 67
click at [495, 149] on icon "Edit Item" at bounding box center [494, 144] width 11 height 10
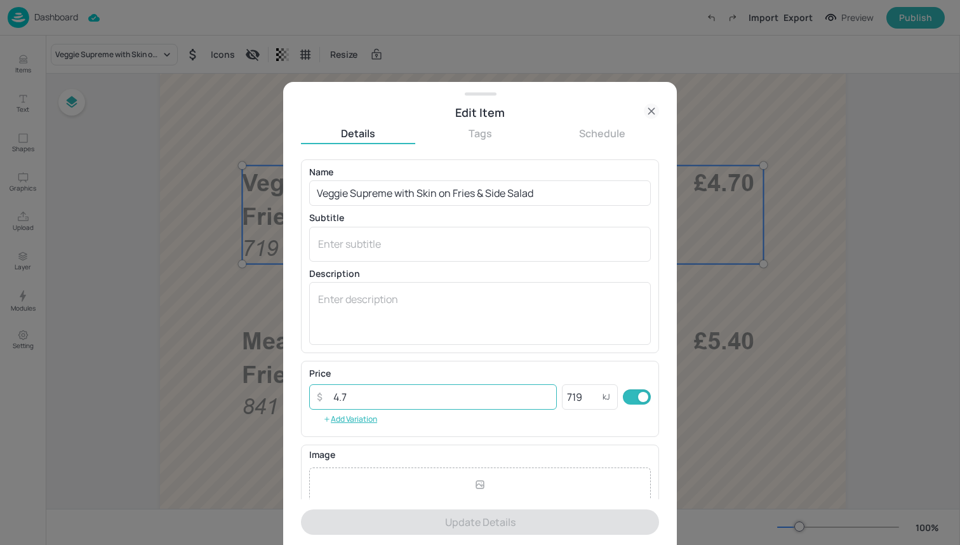
click at [447, 394] on input "4.7" at bounding box center [441, 396] width 231 height 25
type input "4"
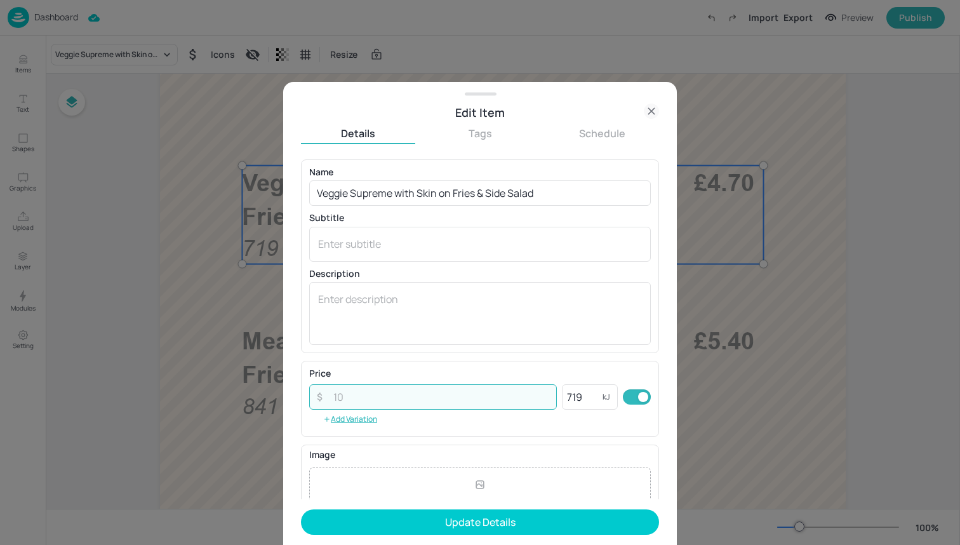
type input "5"
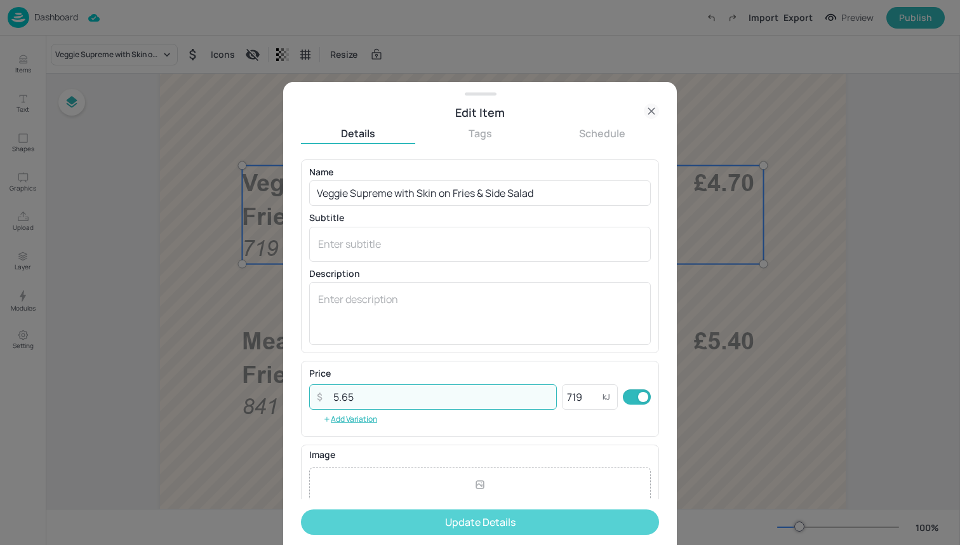
type input "5.65"
click at [411, 533] on button "Update Details" at bounding box center [480, 521] width 358 height 25
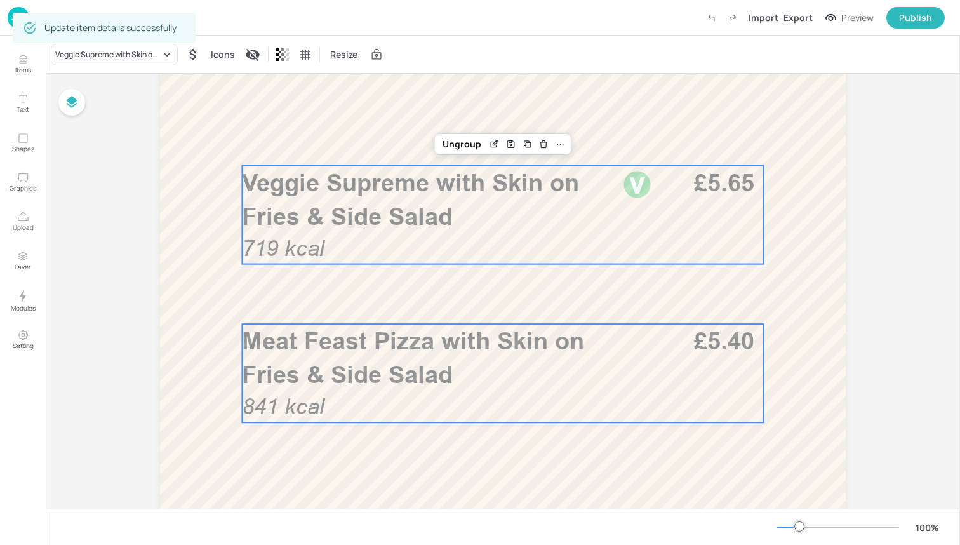
click at [710, 347] on span "£5.40" at bounding box center [724, 340] width 60 height 29
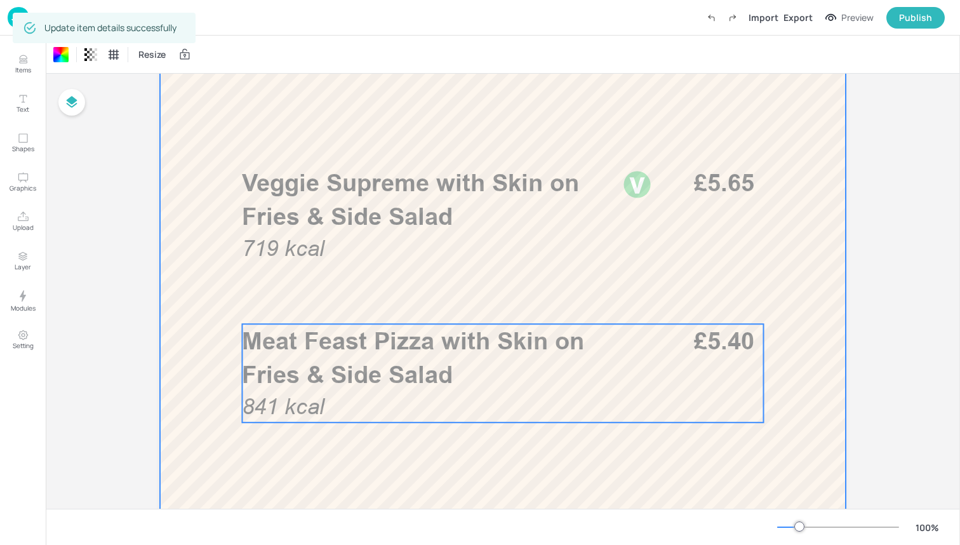
click at [491, 353] on span "Meat Feast Pizza with Skin on Fries & Side Salad" at bounding box center [413, 357] width 342 height 62
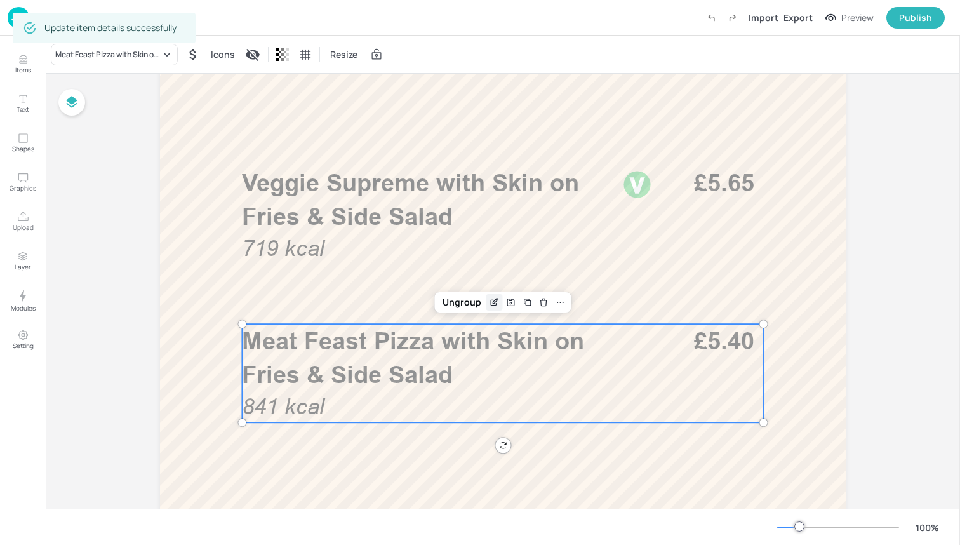
click at [489, 304] on icon "Edit Item" at bounding box center [494, 302] width 11 height 10
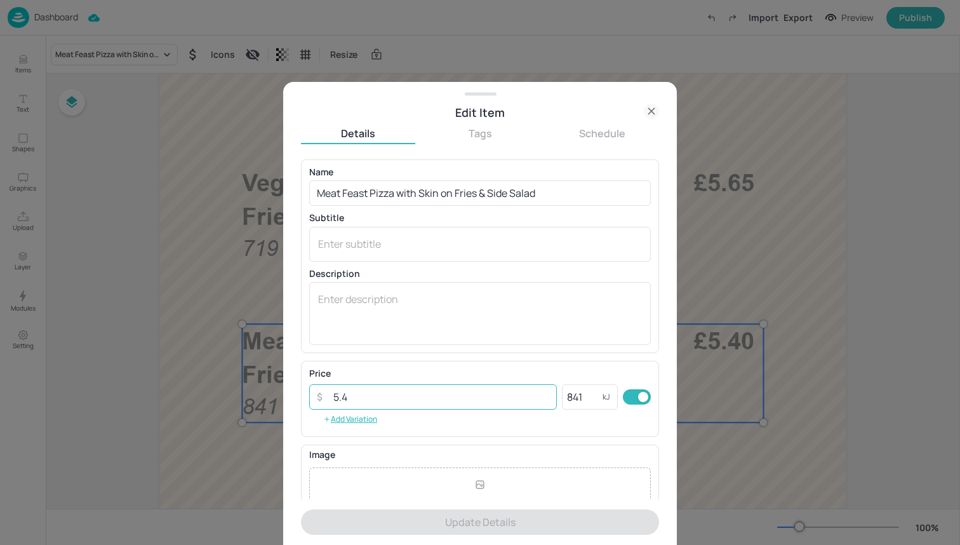
click at [453, 391] on input "5.4" at bounding box center [441, 396] width 231 height 25
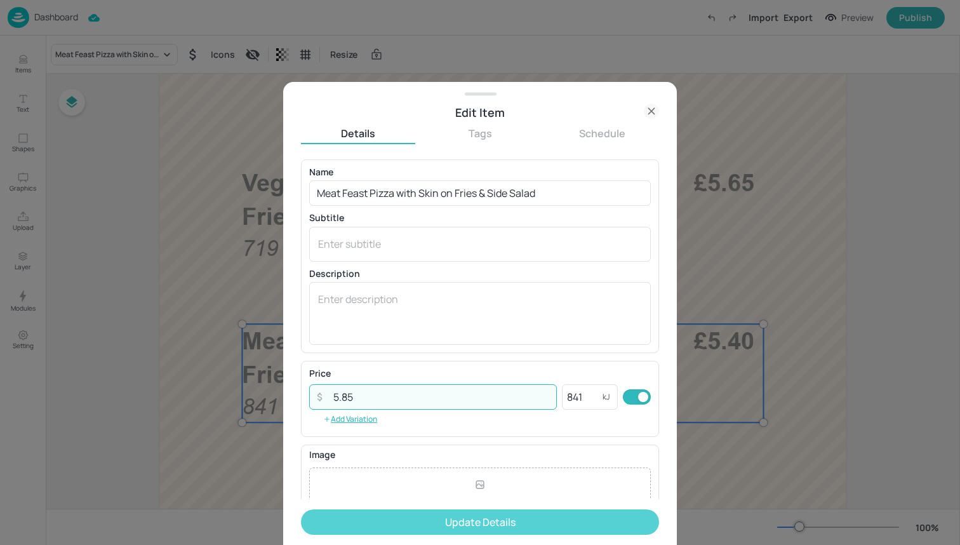
type input "5.85"
click at [490, 519] on button "Update Details" at bounding box center [480, 521] width 358 height 25
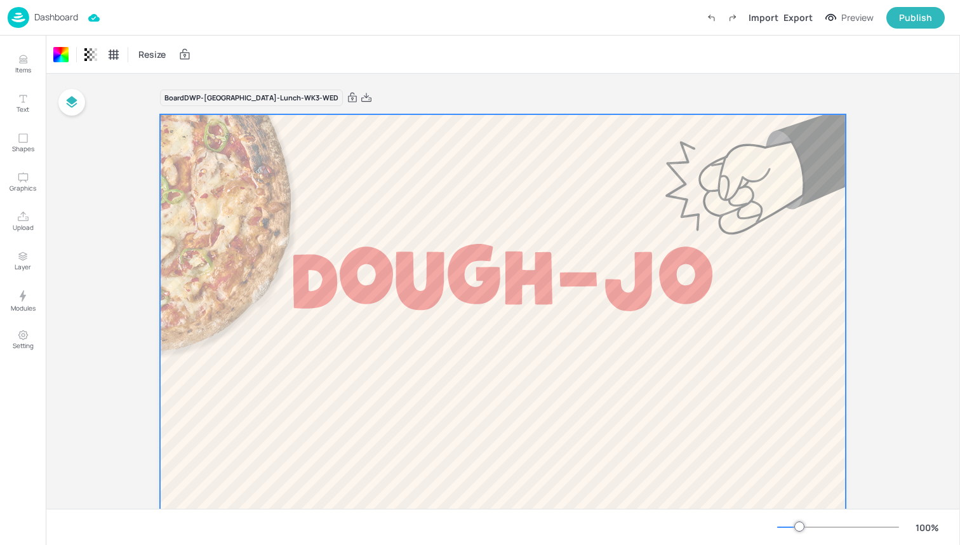
click at [17, 14] on img at bounding box center [19, 17] width 22 height 21
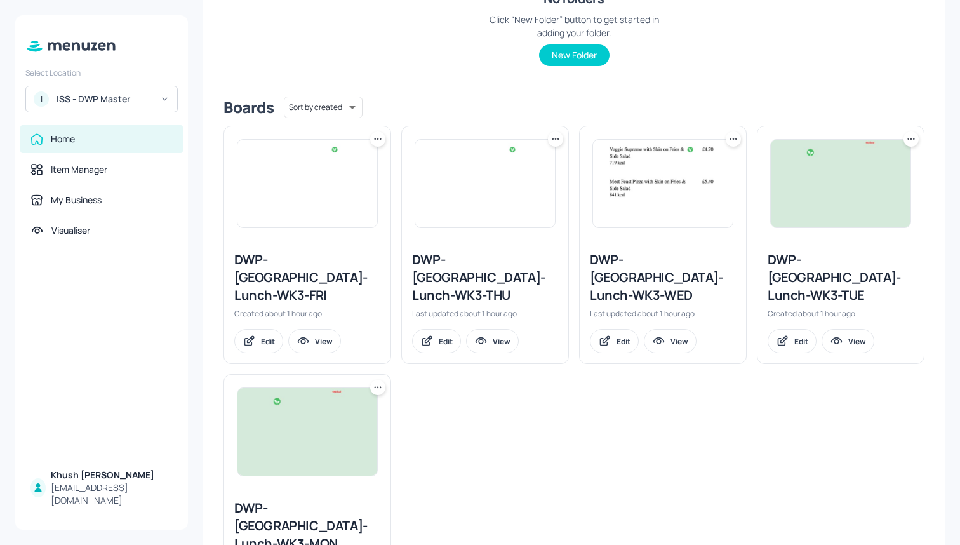
scroll to position [241, 0]
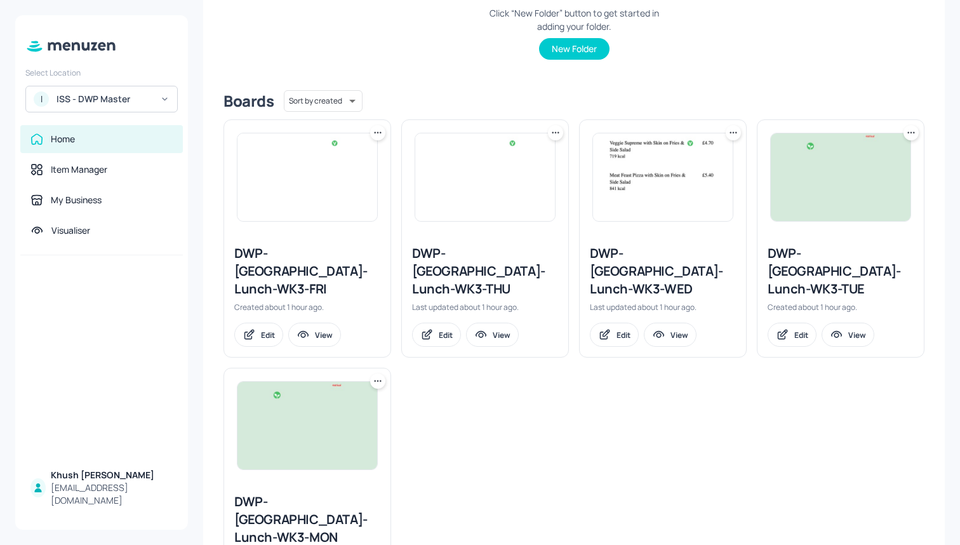
click at [431, 264] on div "DWP-[GEOGRAPHIC_DATA]-Lunch-WK3-THU" at bounding box center [485, 270] width 146 height 53
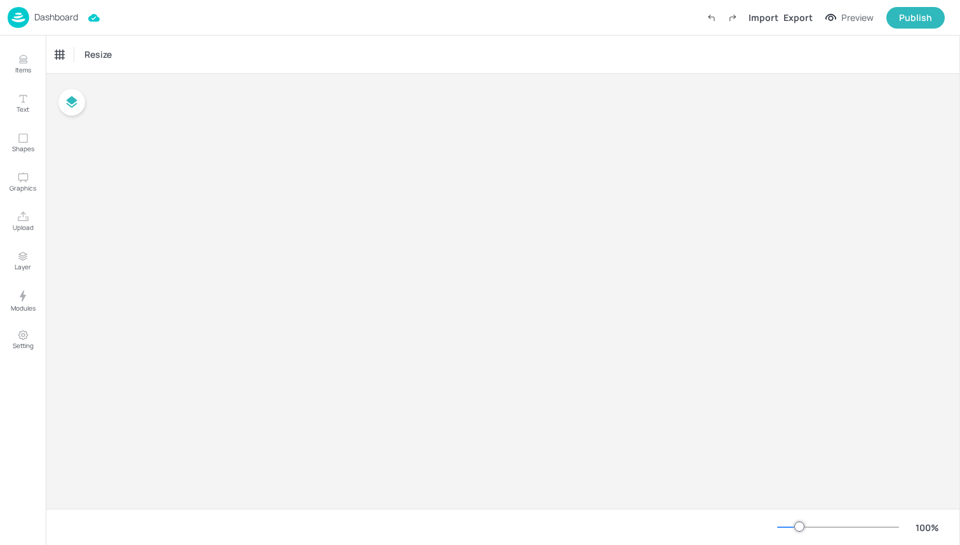
type input "£GBP - [GEOGRAPHIC_DATA]"
type input "kcal"
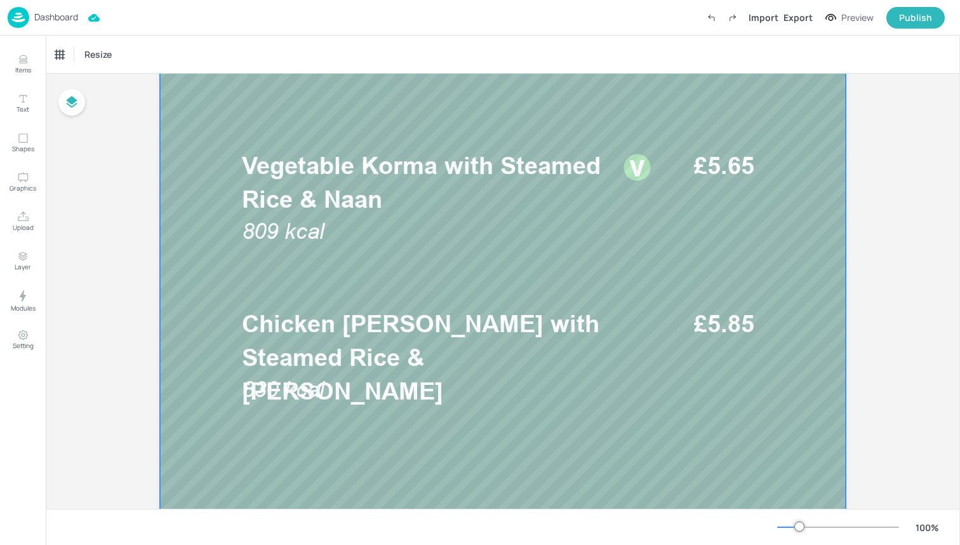
scroll to position [399, 0]
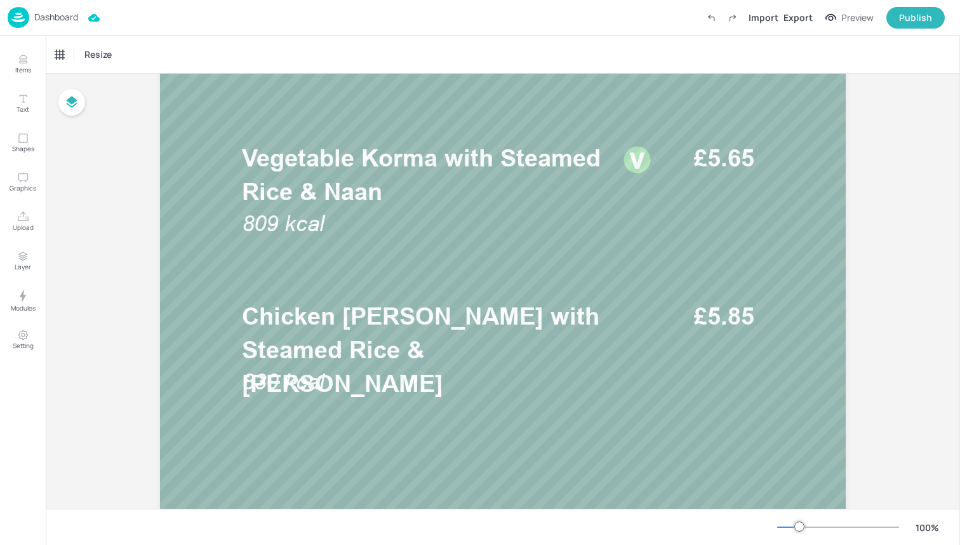
click at [25, 17] on img at bounding box center [19, 17] width 22 height 21
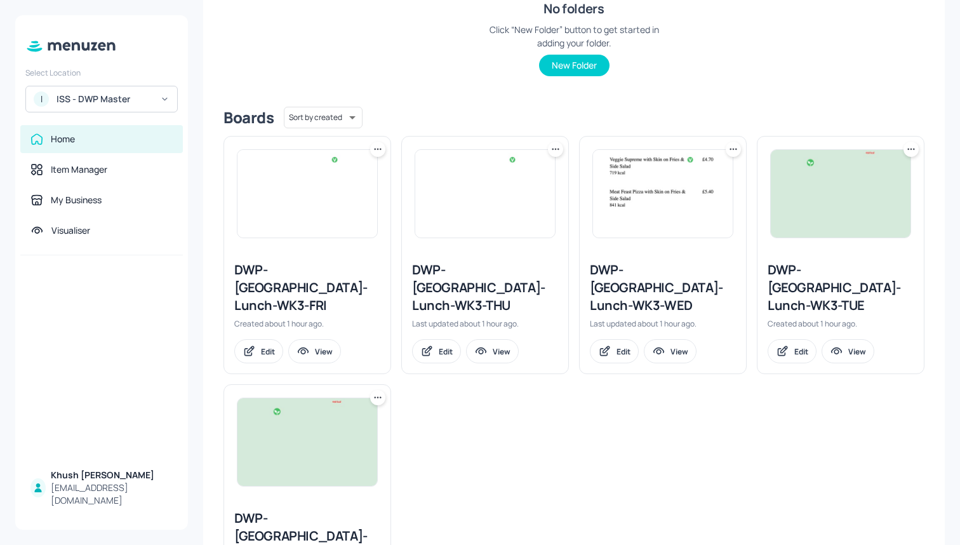
scroll to position [232, 0]
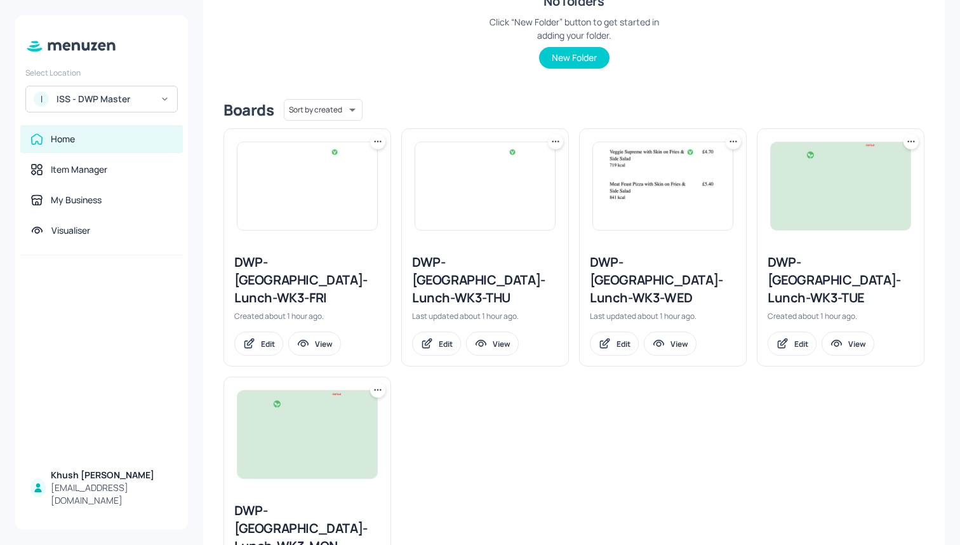
click at [262, 259] on div "DWP-[GEOGRAPHIC_DATA]-Lunch-WK3-FRI" at bounding box center [307, 279] width 146 height 53
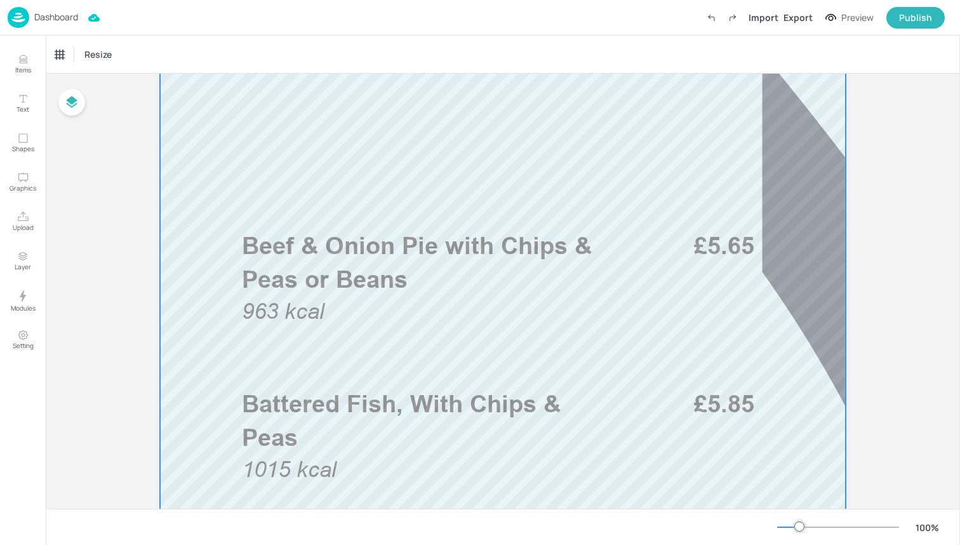
scroll to position [318, 0]
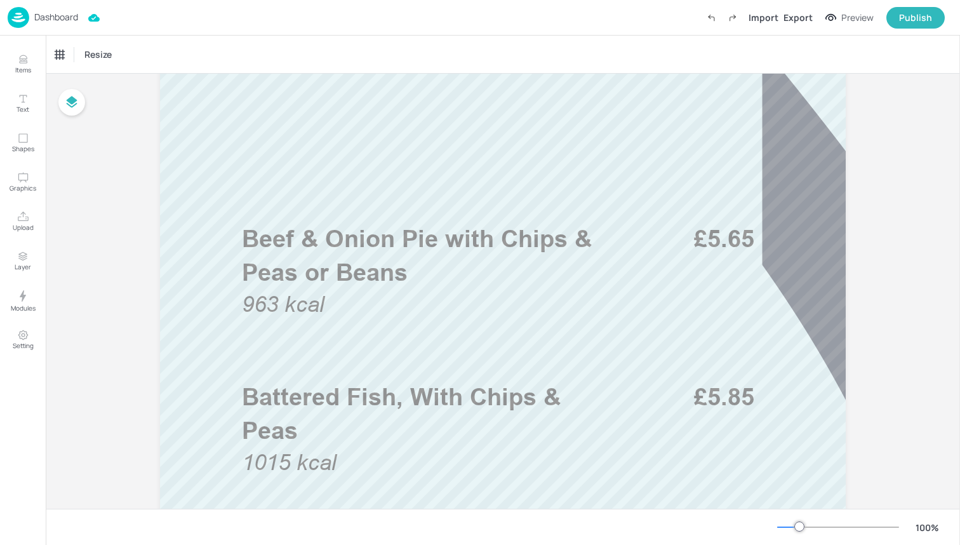
click at [25, 21] on img at bounding box center [19, 17] width 22 height 21
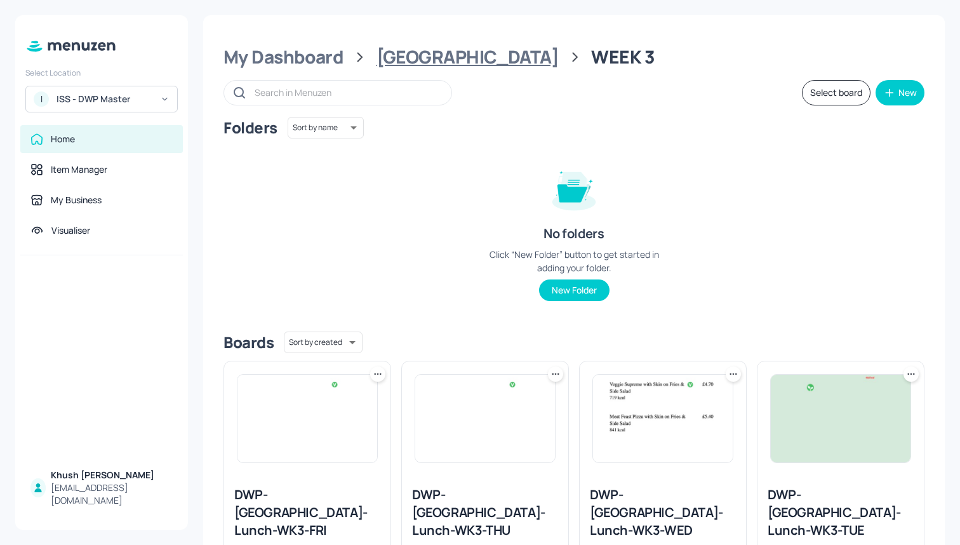
click at [411, 50] on div "[GEOGRAPHIC_DATA]" at bounding box center [467, 57] width 182 height 23
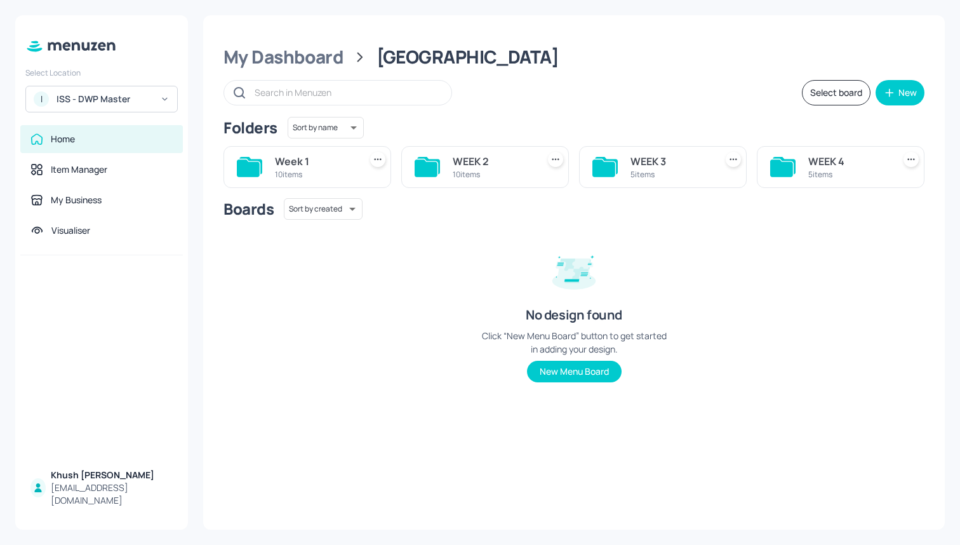
click at [800, 161] on div "WEEK 4 5 items" at bounding box center [841, 167] width 168 height 42
click at [811, 164] on div "WEEK 4" at bounding box center [848, 161] width 80 height 15
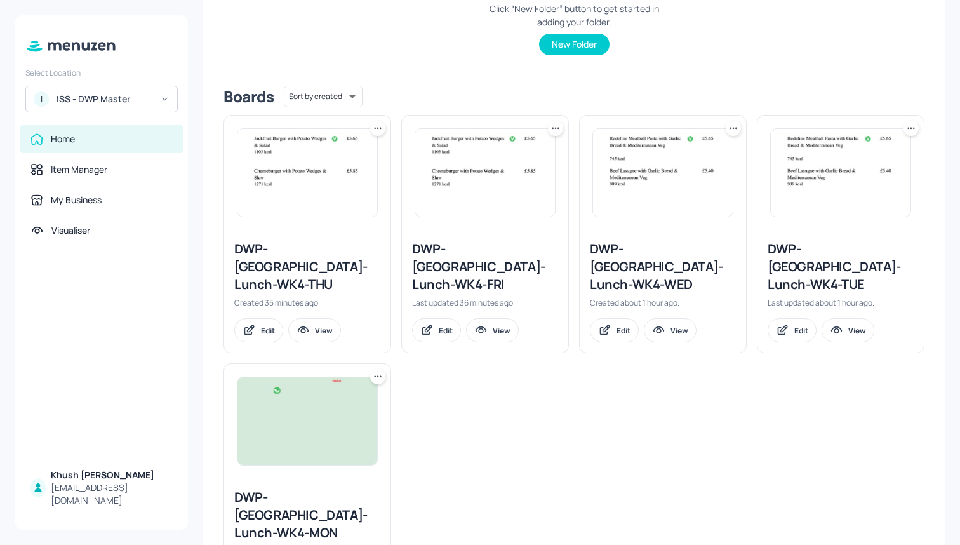
scroll to position [267, 0]
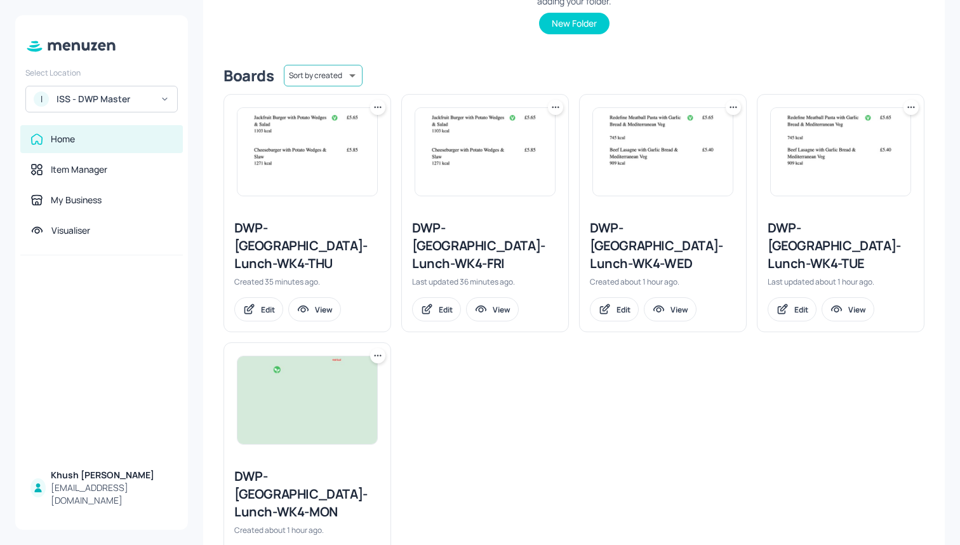
click at [329, 73] on body "Select Location I [GEOGRAPHIC_DATA] - DWP Master Home Item Manager My Business …" at bounding box center [480, 272] width 960 height 545
click at [326, 102] on li "Sort by name" at bounding box center [322, 102] width 103 height 23
type input "name"
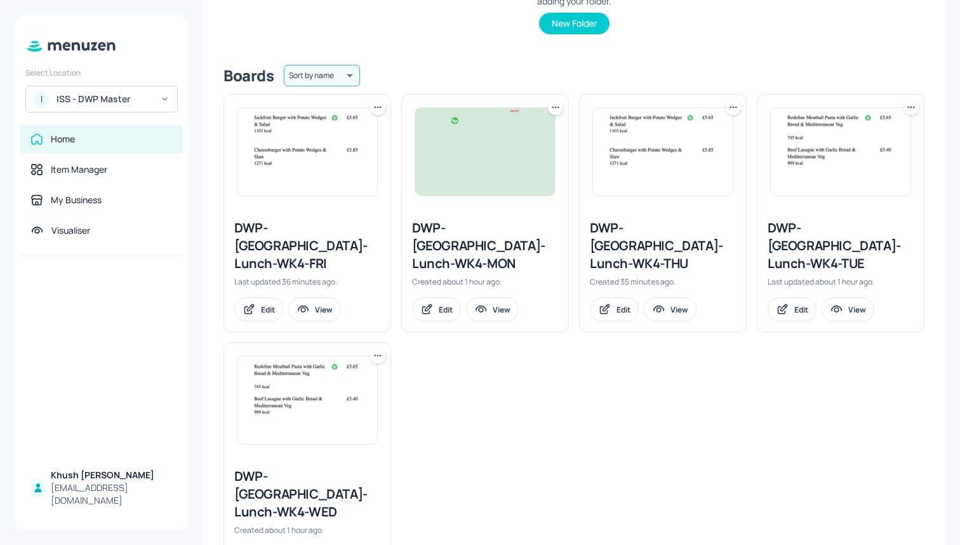
click at [456, 226] on div "DWP-[GEOGRAPHIC_DATA]-Lunch-WK4-MON" at bounding box center [485, 245] width 146 height 53
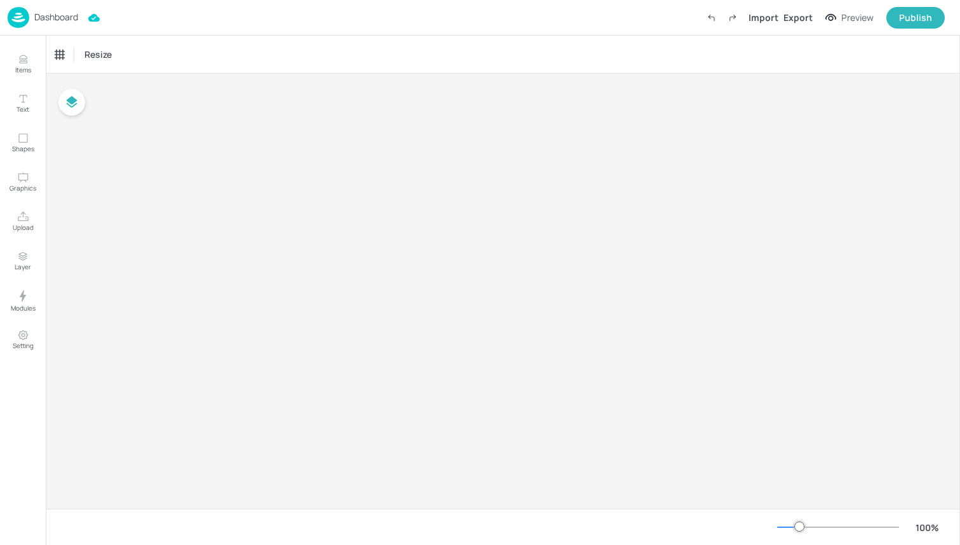
type input "£GBP - [GEOGRAPHIC_DATA]"
type input "kcal"
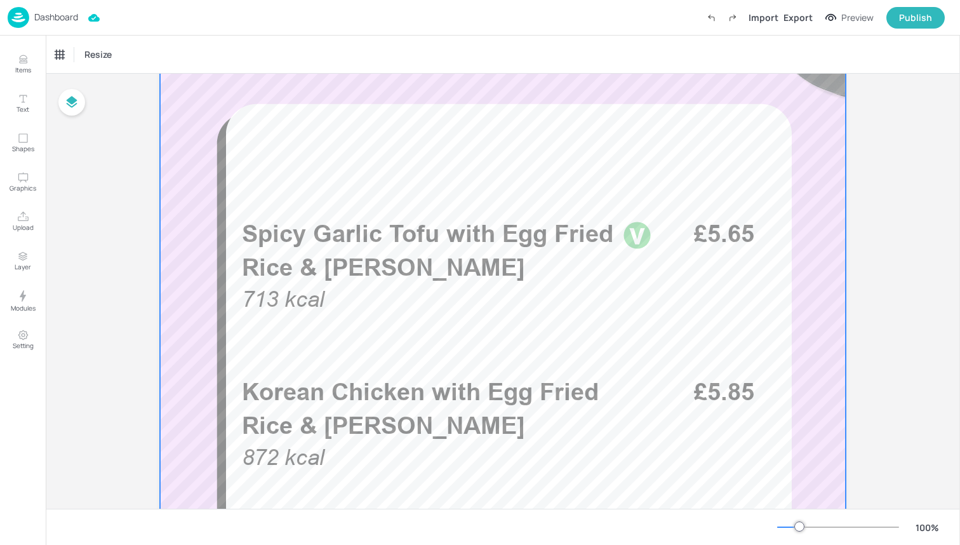
scroll to position [394, 0]
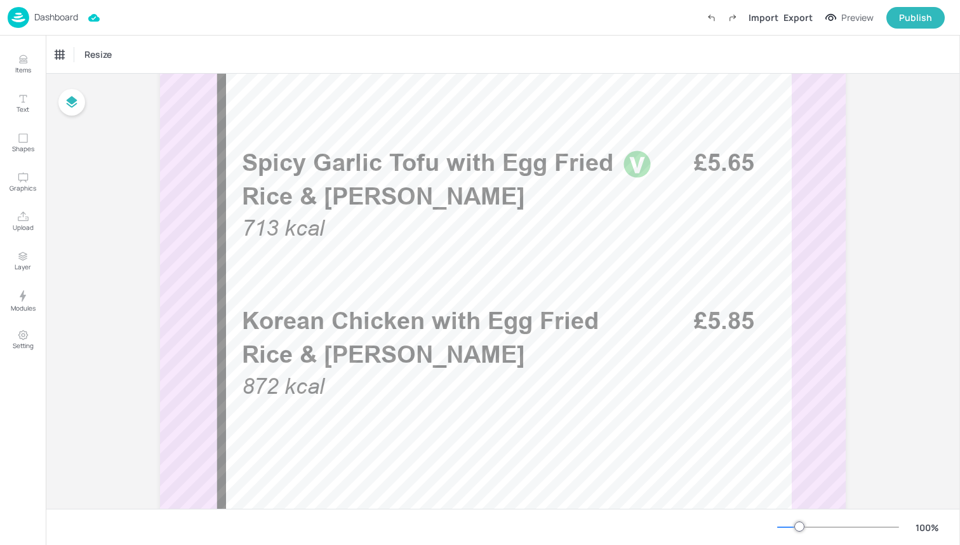
click at [22, 17] on img at bounding box center [19, 17] width 22 height 21
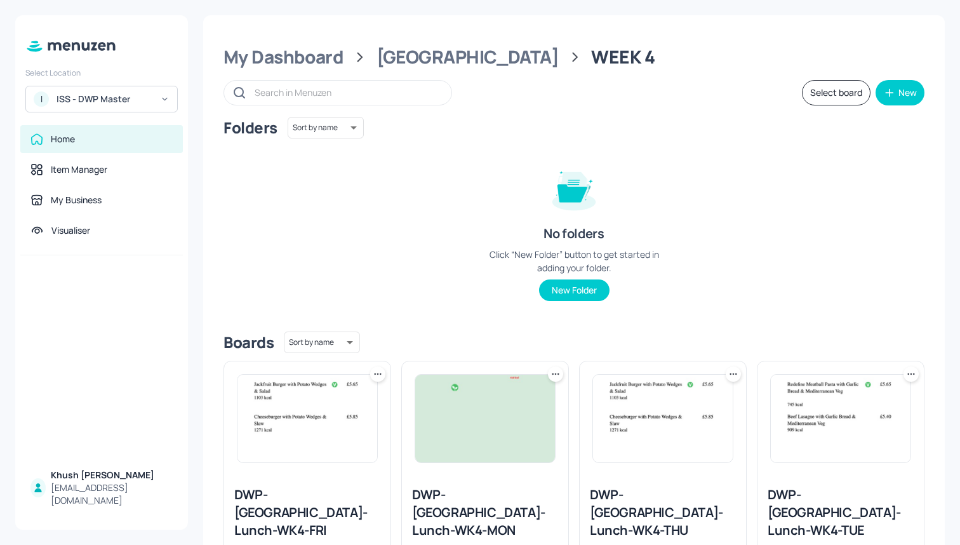
scroll to position [183, 0]
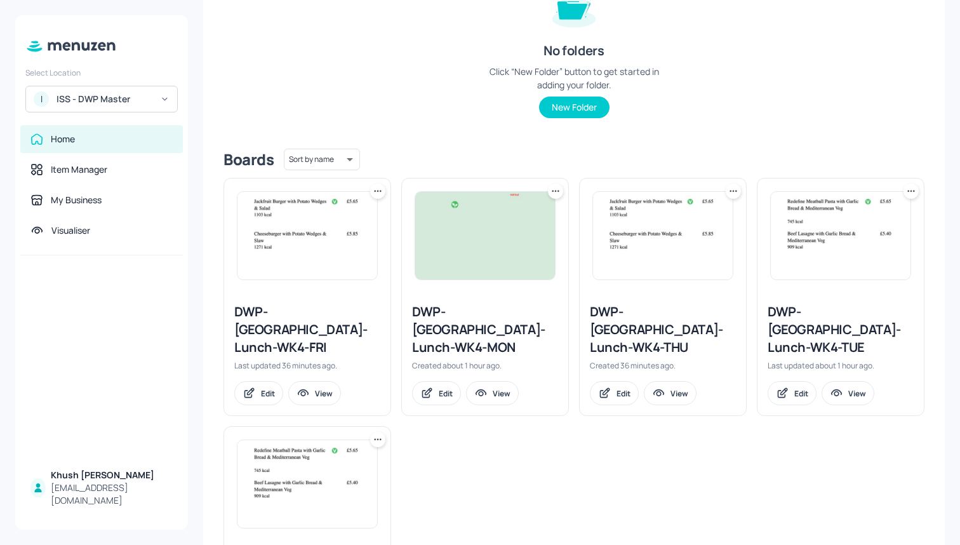
click at [777, 309] on div "DWP-[GEOGRAPHIC_DATA]-Lunch-WK4-TUE" at bounding box center [841, 329] width 146 height 53
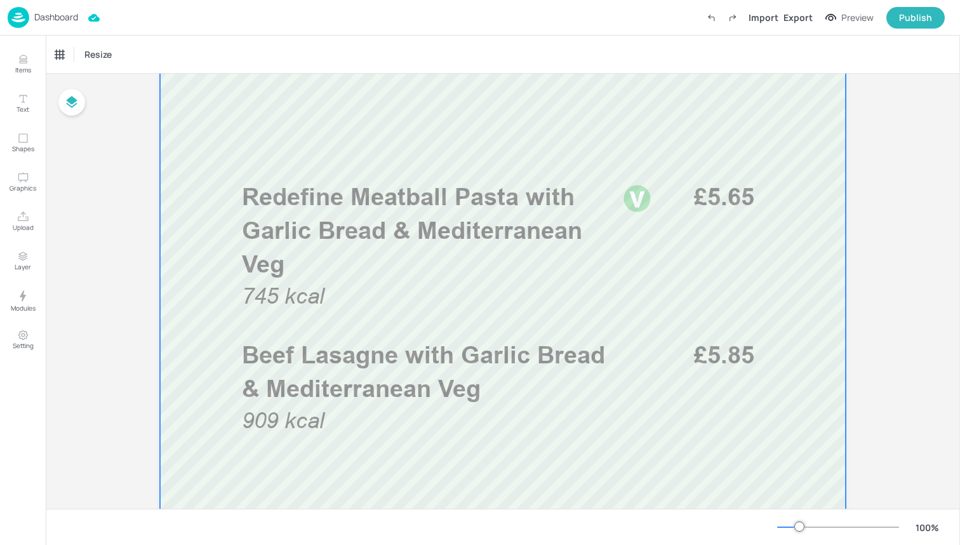
scroll to position [426, 0]
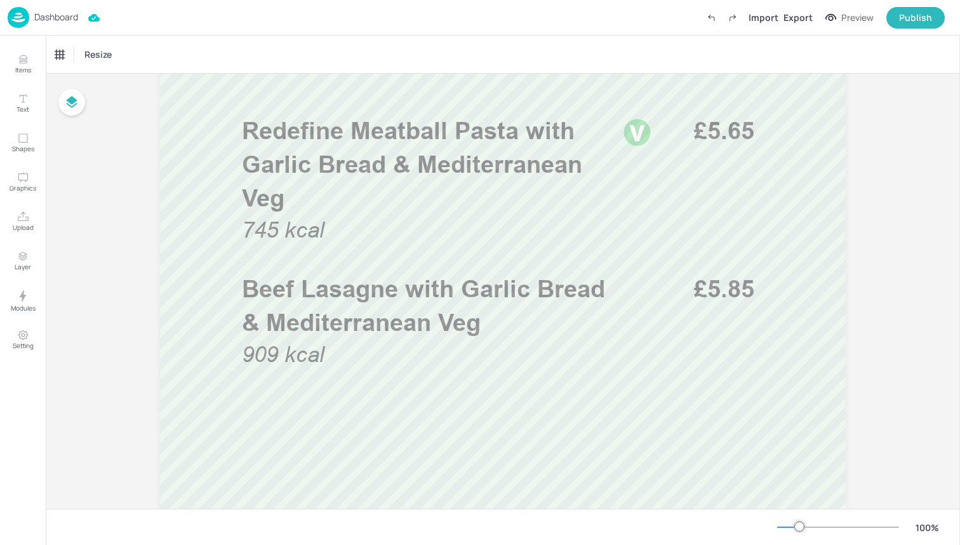
click at [25, 24] on img at bounding box center [19, 17] width 22 height 21
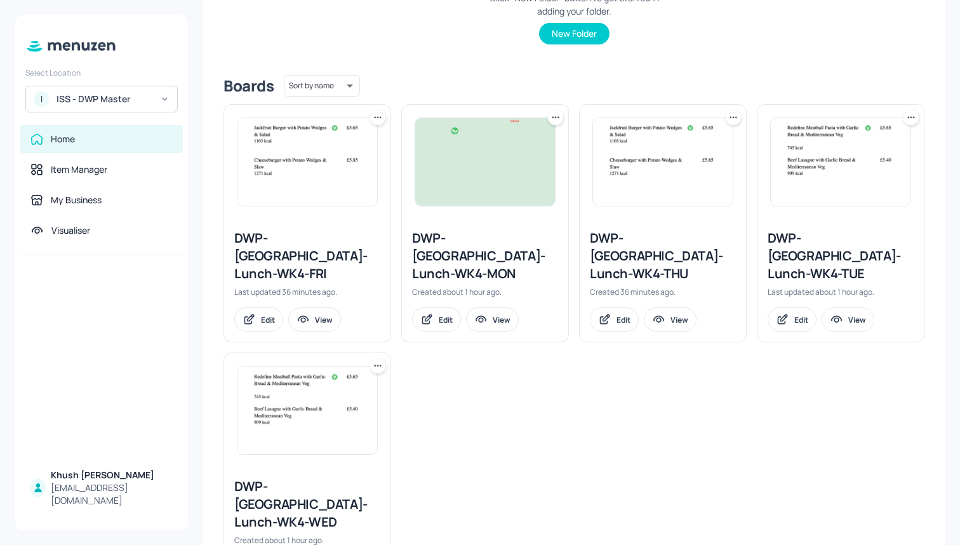
scroll to position [275, 0]
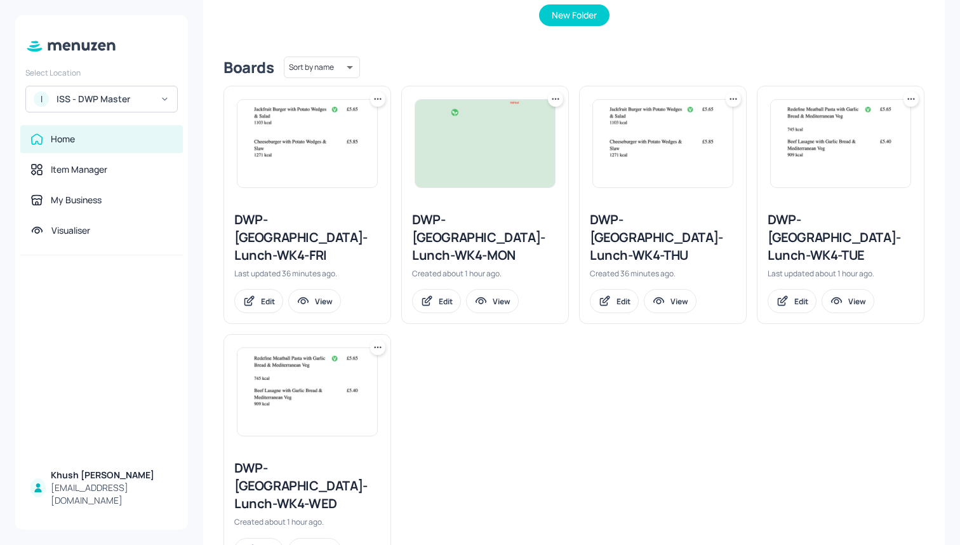
click at [305, 460] on div "DWP-[GEOGRAPHIC_DATA]-Lunch-WK4-WED" at bounding box center [307, 485] width 146 height 53
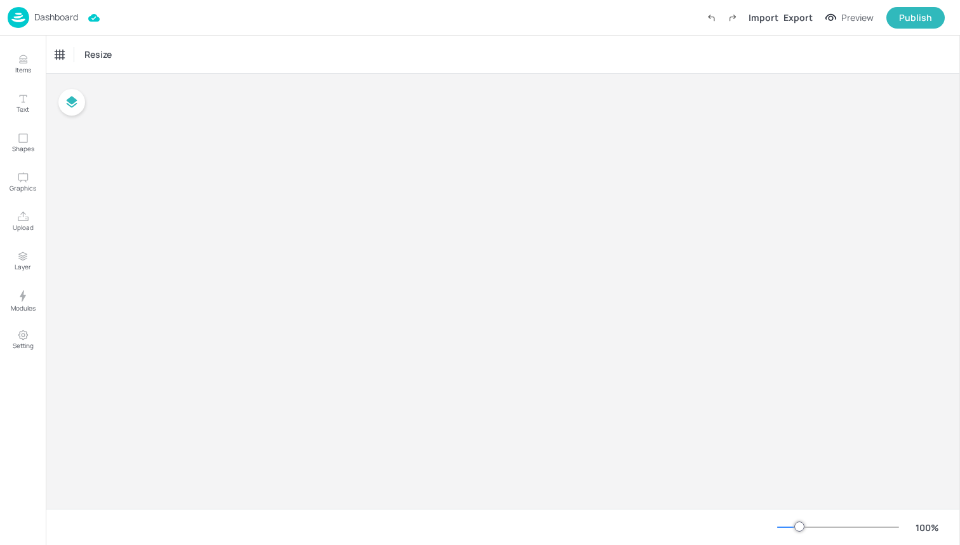
type input "£GBP - [GEOGRAPHIC_DATA]"
type input "kcal"
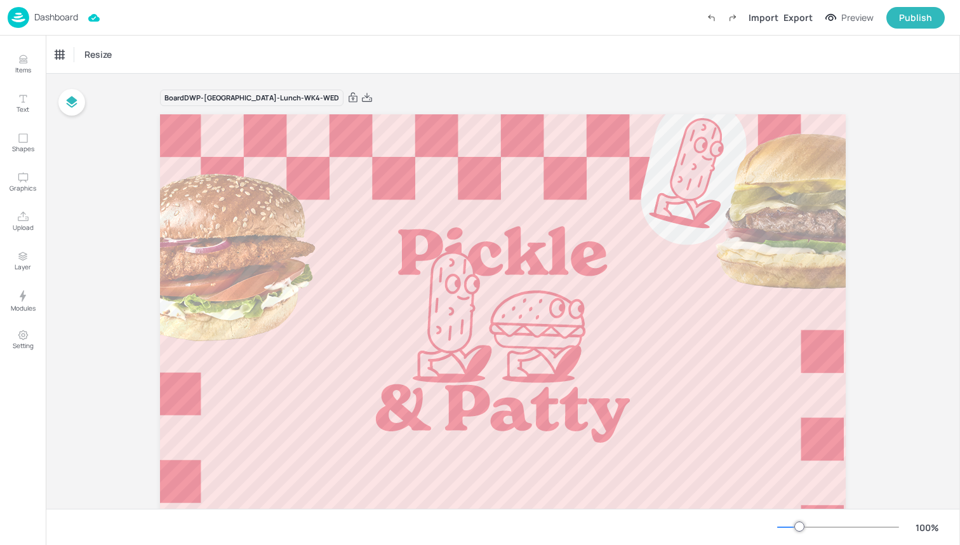
click at [14, 22] on img at bounding box center [19, 17] width 22 height 21
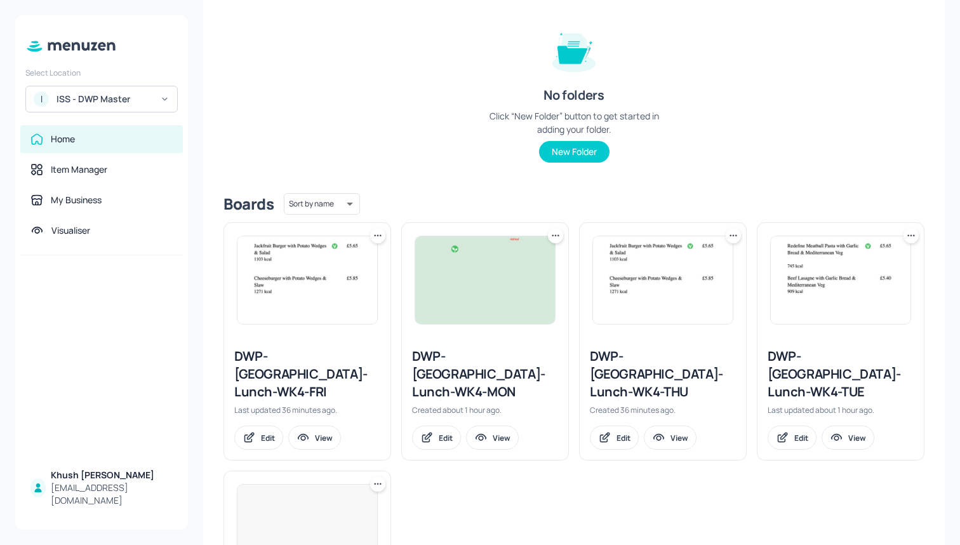
scroll to position [141, 0]
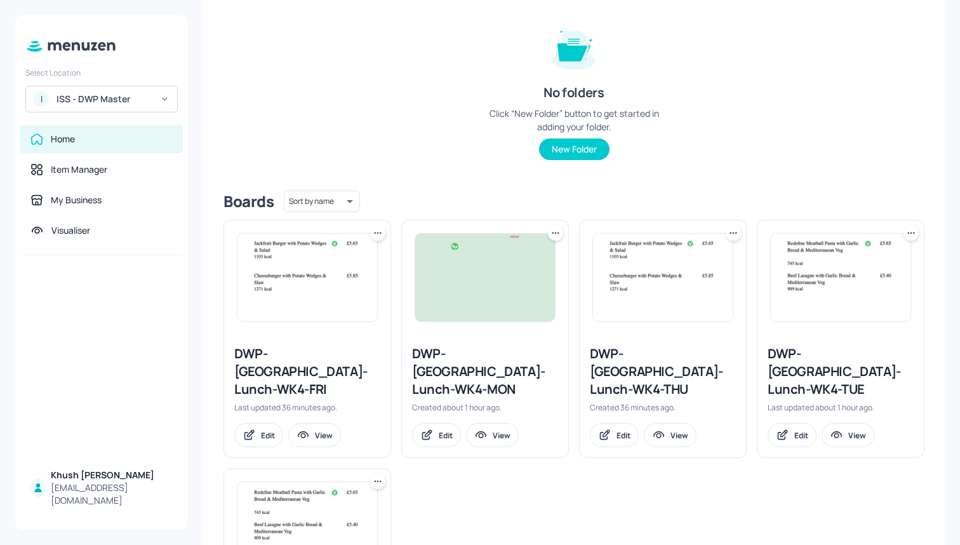
click at [632, 353] on div "DWP-[GEOGRAPHIC_DATA]-Lunch-WK4-THU" at bounding box center [663, 371] width 146 height 53
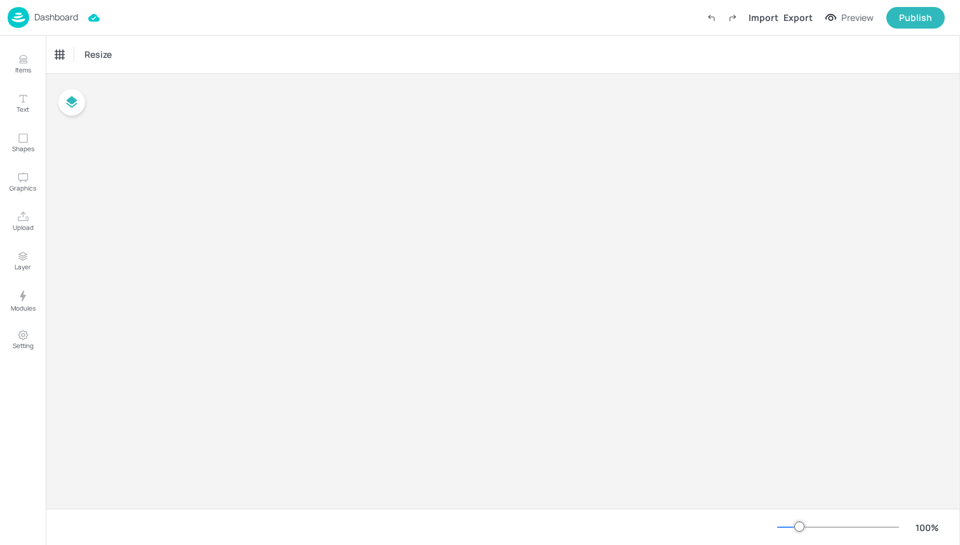
type input "£GBP - [GEOGRAPHIC_DATA]"
type input "kcal"
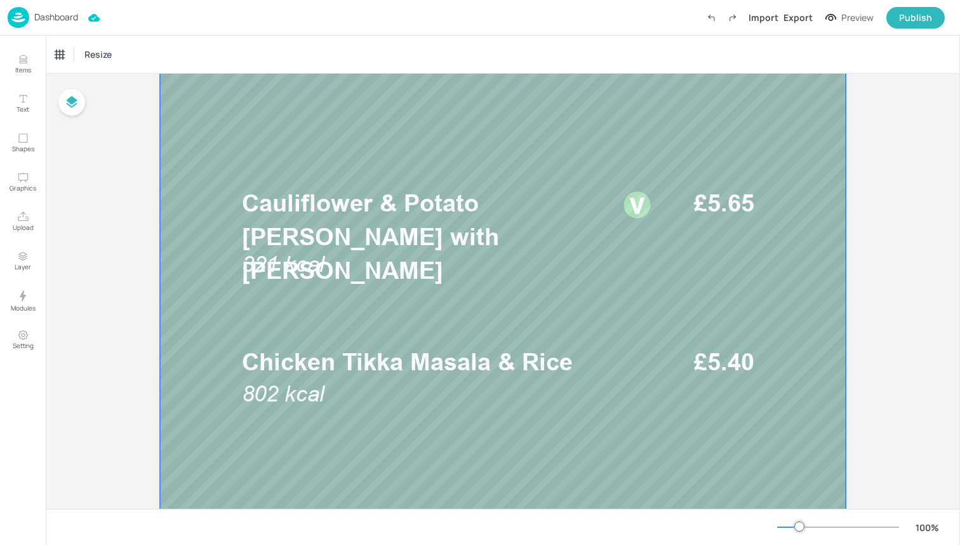
scroll to position [357, 0]
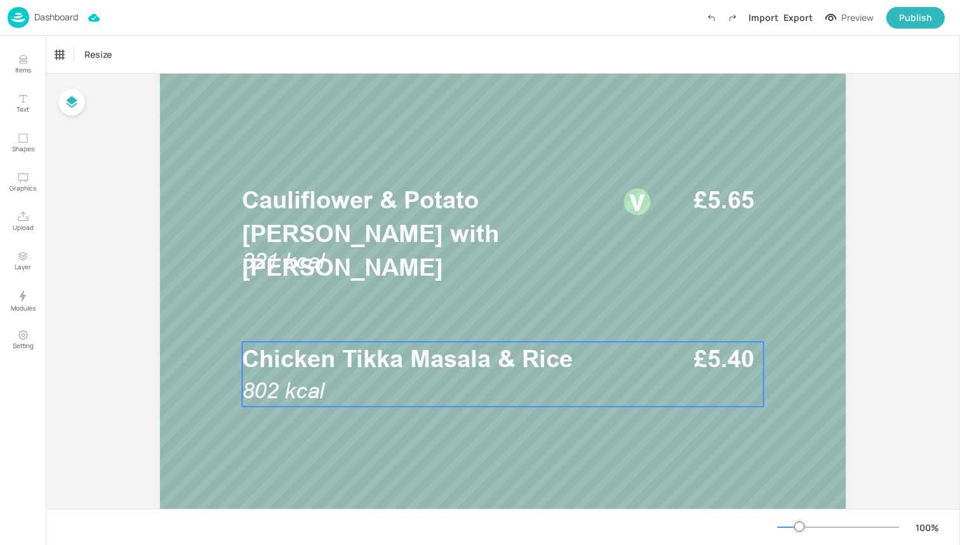
click at [517, 367] on span "Chicken Tikka Masala & Rice" at bounding box center [407, 358] width 331 height 29
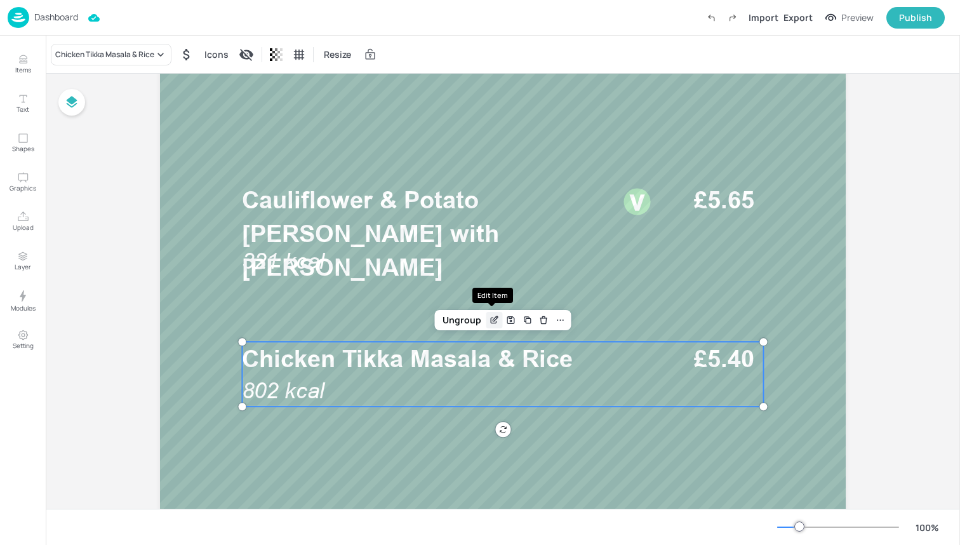
click at [491, 323] on icon "Edit Item" at bounding box center [494, 321] width 6 height 6
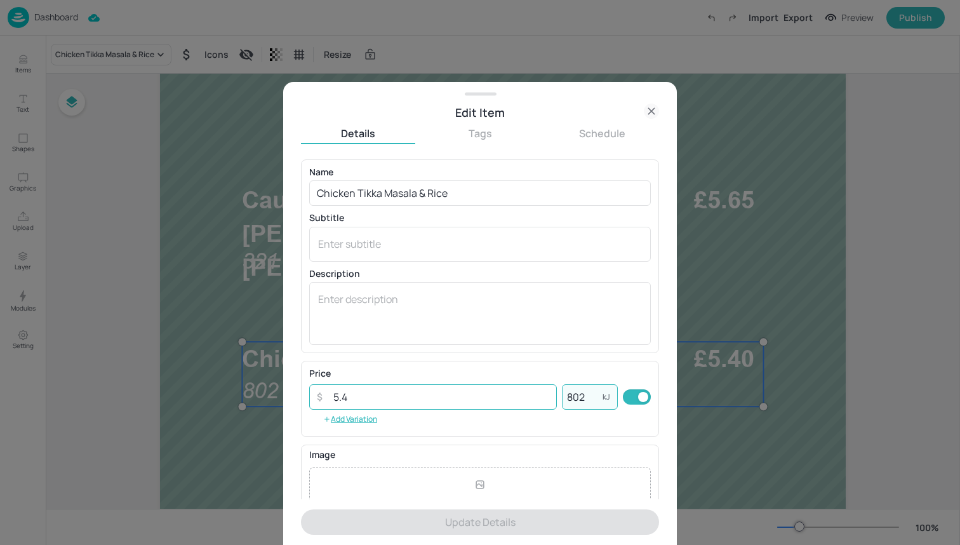
drag, startPoint x: 582, startPoint y: 397, endPoint x: 536, endPoint y: 397, distance: 46.3
click at [536, 397] on div "​ 5.4 ​ 802 kJ ​" at bounding box center [480, 396] width 342 height 25
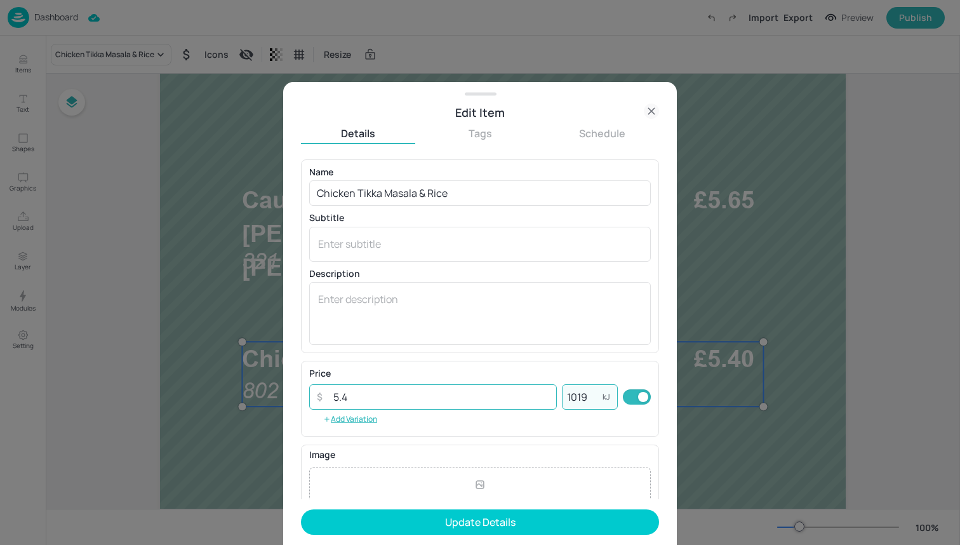
type input "1019"
click at [487, 400] on input "5.4" at bounding box center [441, 396] width 231 height 25
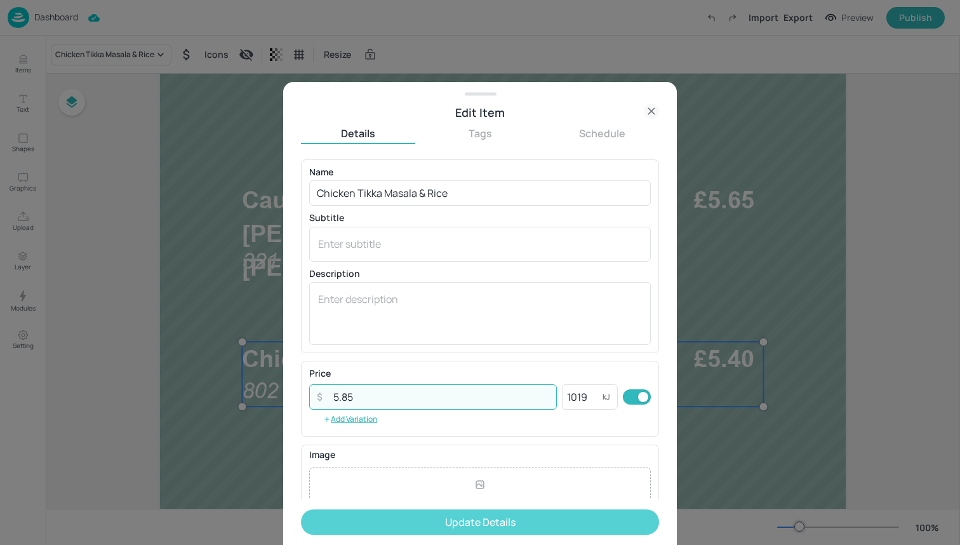
type input "5.85"
click at [502, 521] on button "Update Details" at bounding box center [480, 521] width 358 height 25
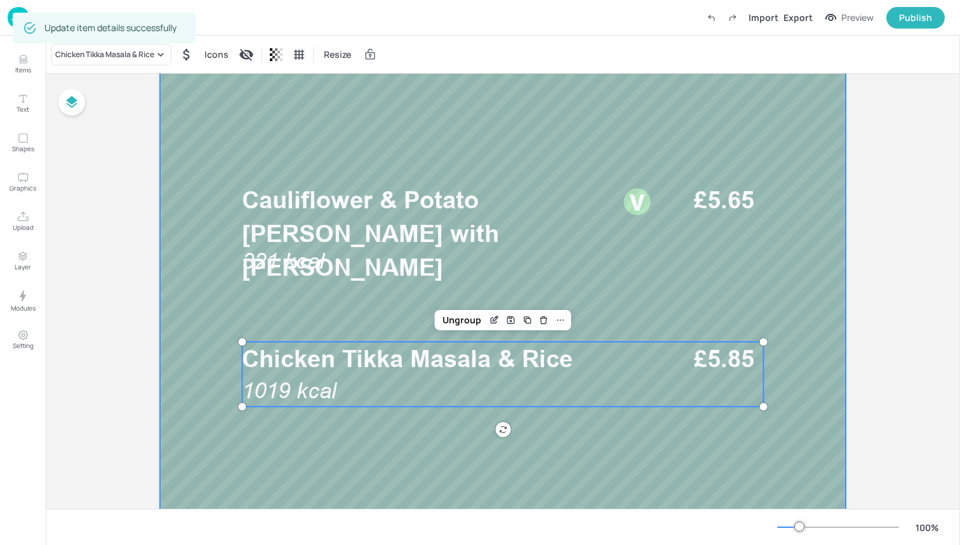
click at [436, 432] on div at bounding box center [503, 366] width 686 height 1219
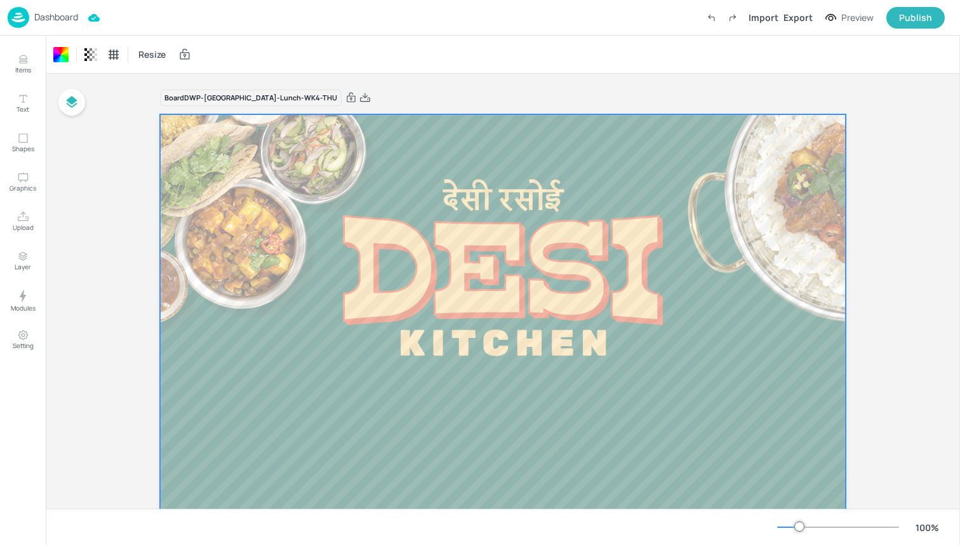
click at [303, 29] on div "Dashboard Import Export Preview Publish" at bounding box center [476, 17] width 937 height 35
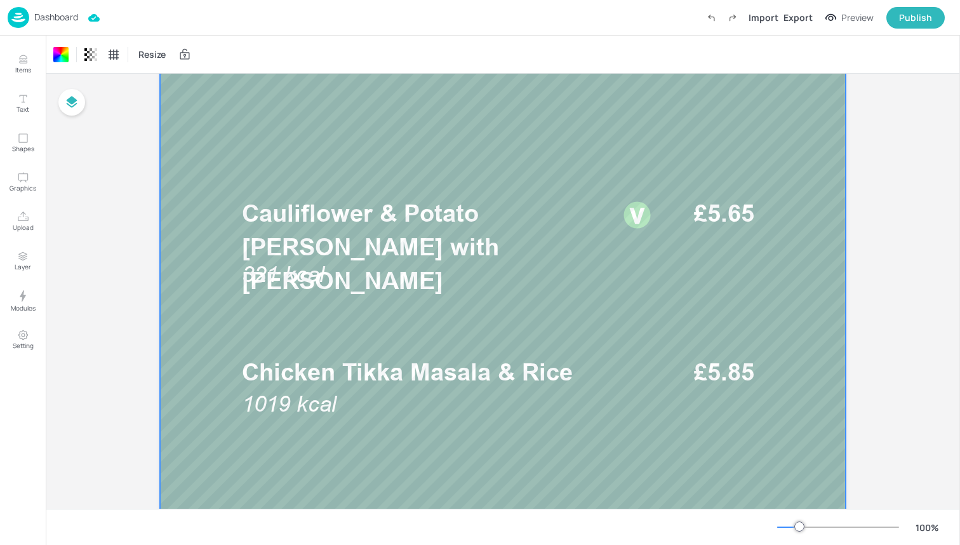
scroll to position [414, 0]
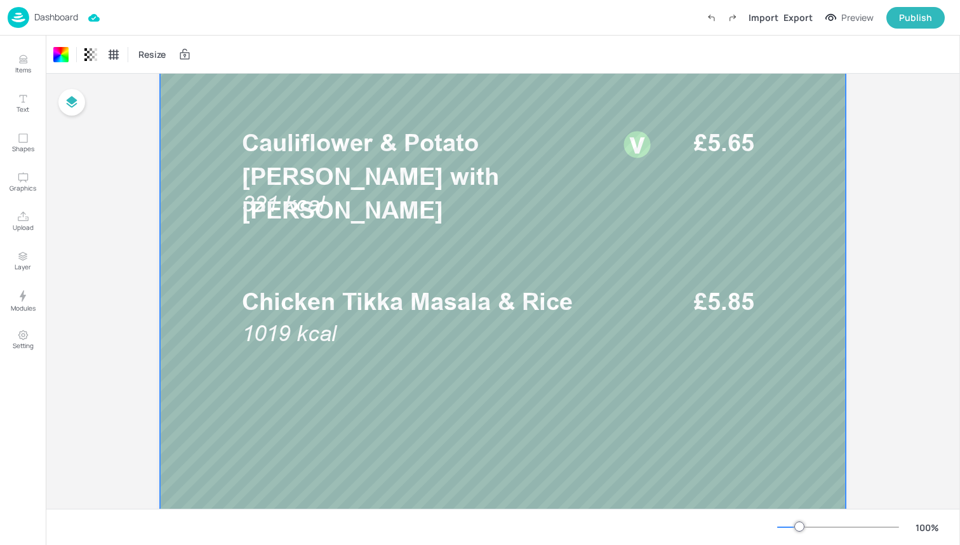
click at [15, 17] on img at bounding box center [19, 17] width 22 height 21
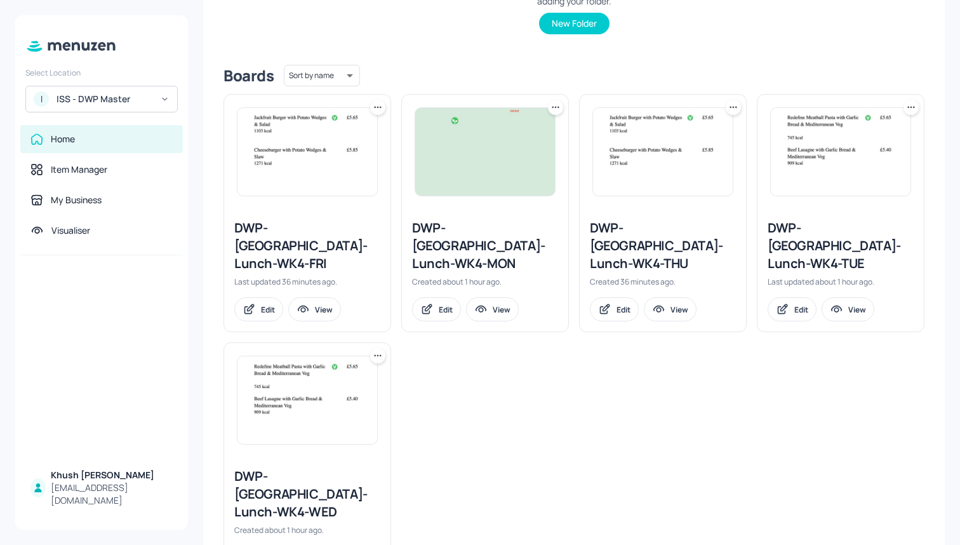
scroll to position [267, 0]
click at [322, 242] on div "DWP-[GEOGRAPHIC_DATA]-Lunch-WK4-FRI" at bounding box center [307, 244] width 146 height 53
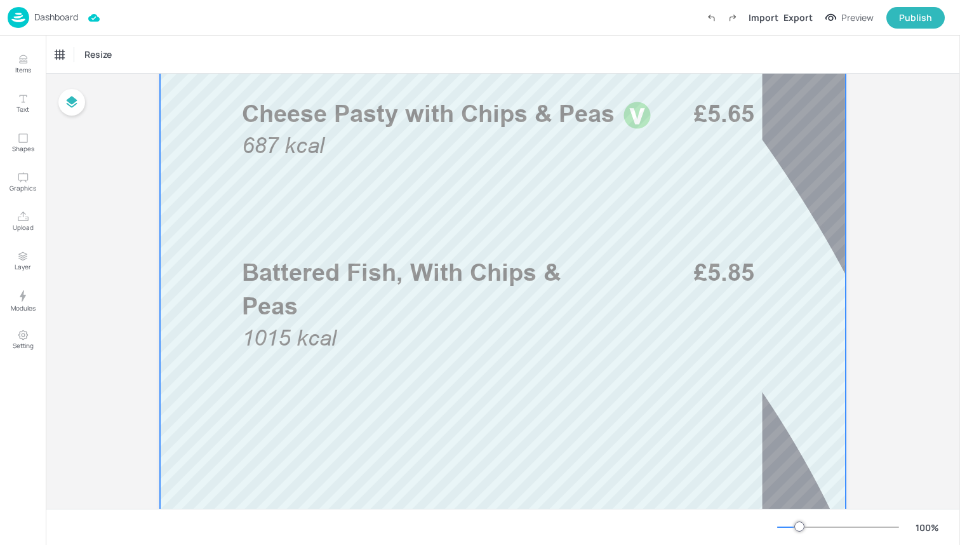
scroll to position [449, 0]
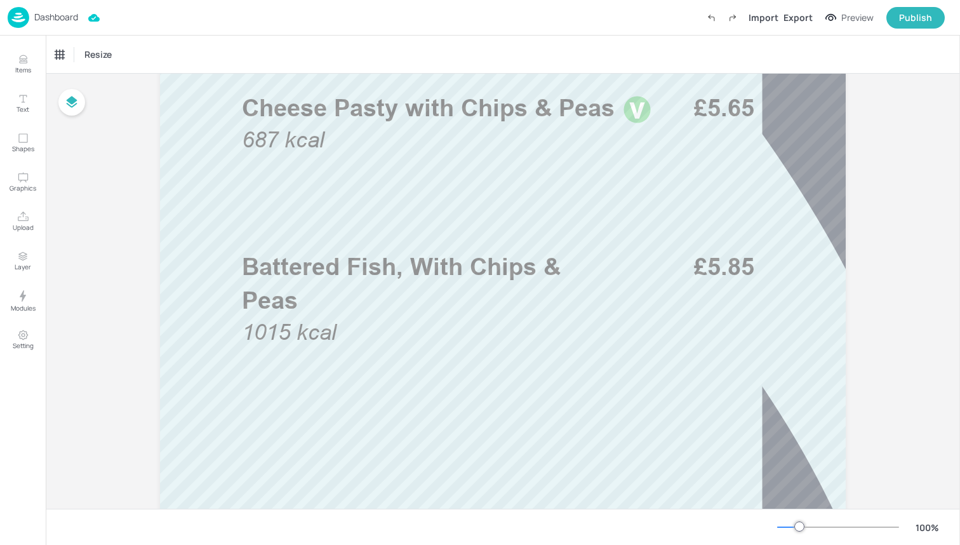
click at [14, 14] on img at bounding box center [19, 17] width 22 height 21
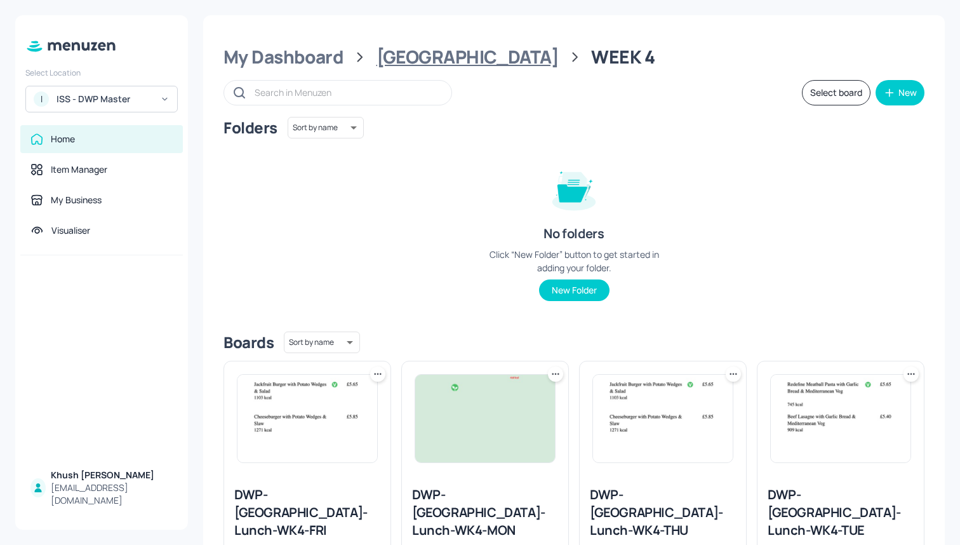
click at [383, 60] on div "[GEOGRAPHIC_DATA]" at bounding box center [467, 57] width 182 height 23
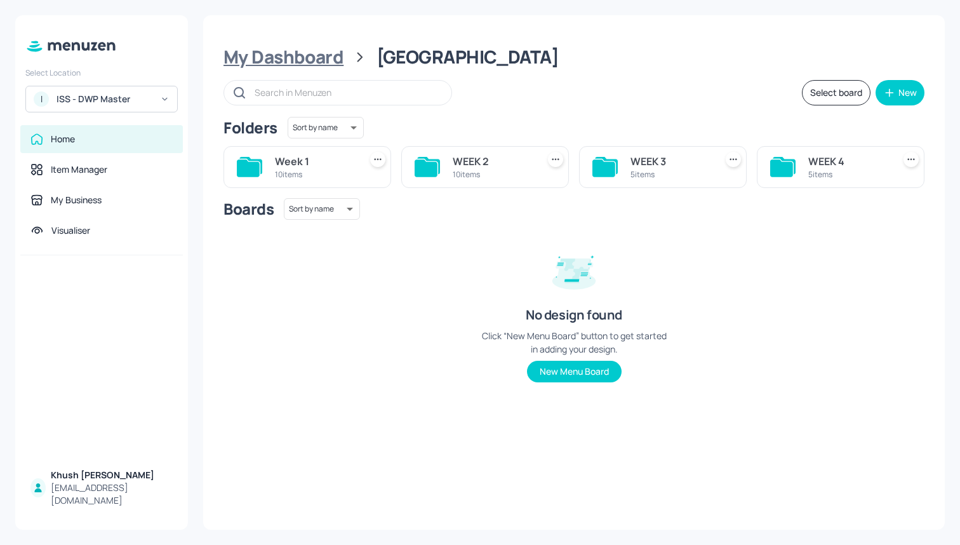
click at [313, 48] on div "My Dashboard" at bounding box center [283, 57] width 120 height 23
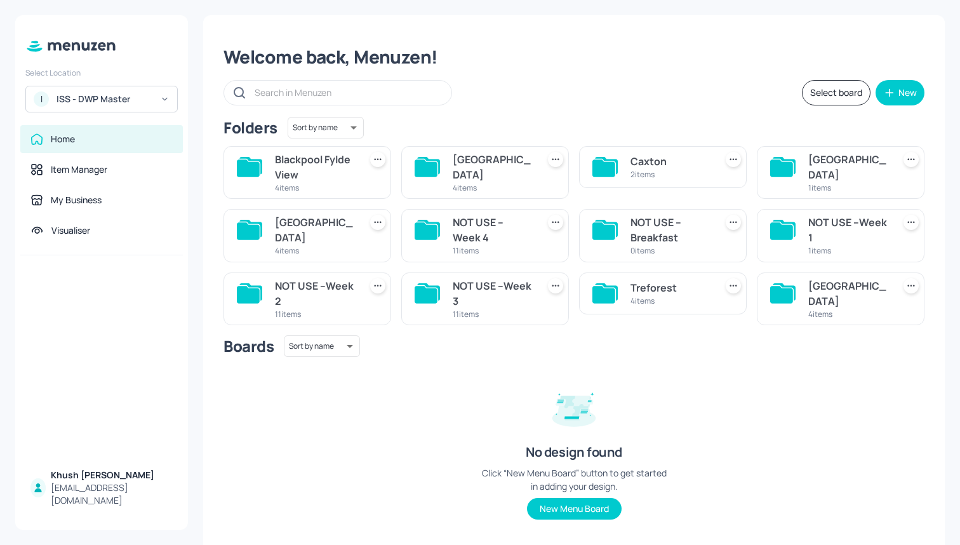
click at [688, 172] on div "2 items" at bounding box center [670, 174] width 80 height 11
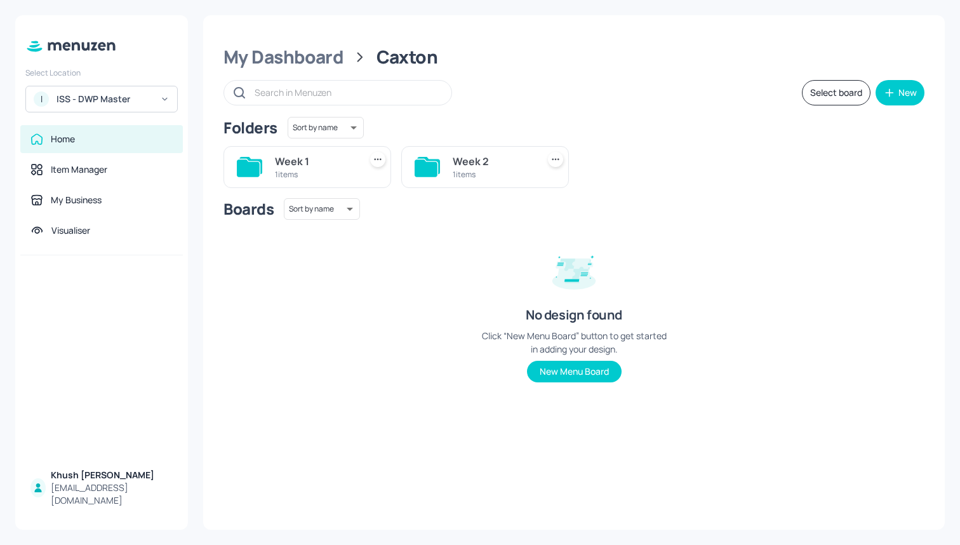
click at [321, 166] on div "Week 1" at bounding box center [315, 161] width 80 height 15
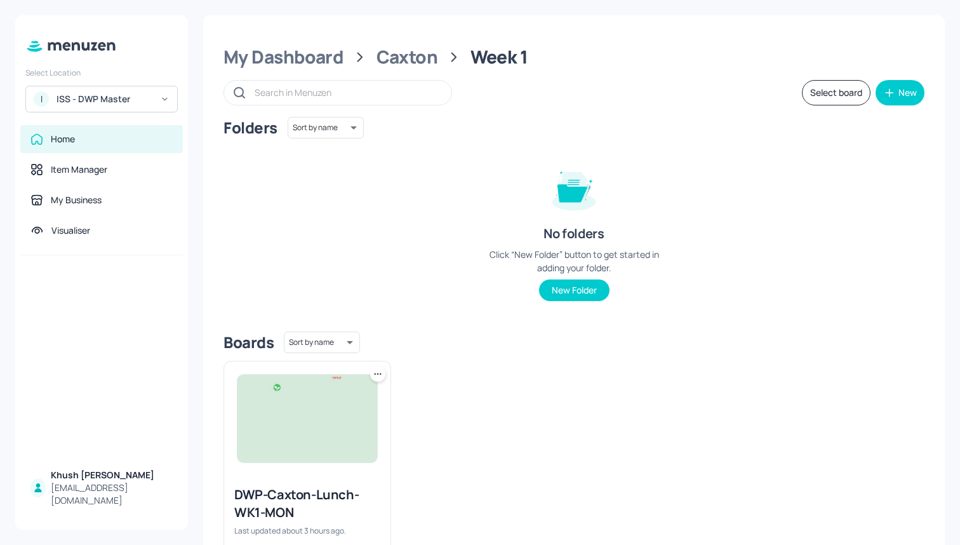
click at [390, 43] on div "My Dashboard Caxton Week 1 Select board New Folders Sort by name name ​ No fold…" at bounding box center [574, 313] width 742 height 596
click at [396, 59] on div "Caxton" at bounding box center [407, 57] width 62 height 23
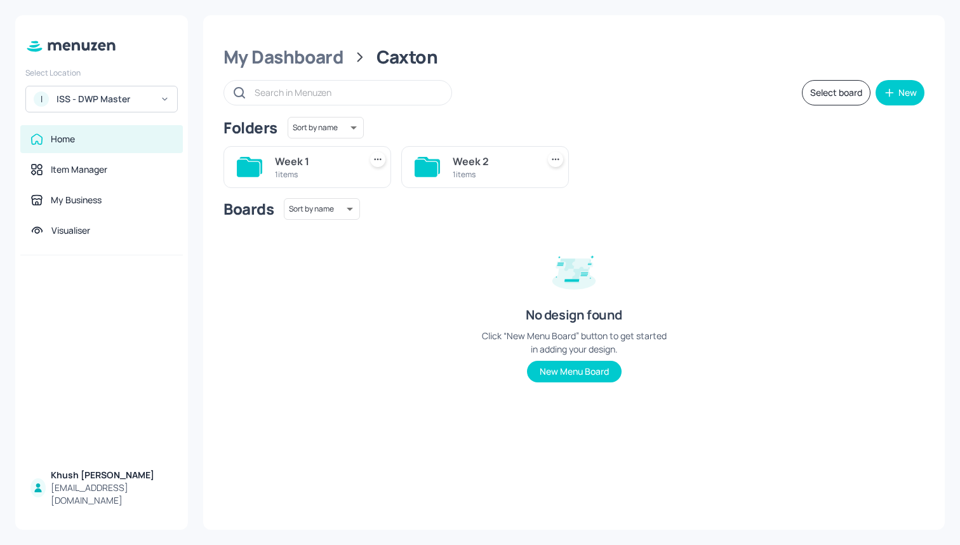
click at [462, 163] on div "Week 2" at bounding box center [493, 161] width 80 height 15
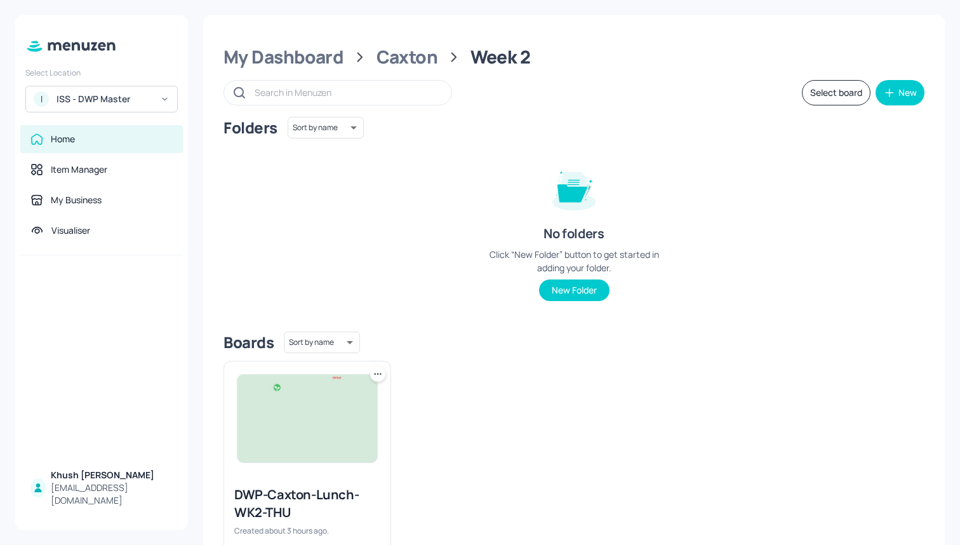
click at [268, 412] on img at bounding box center [307, 419] width 140 height 88
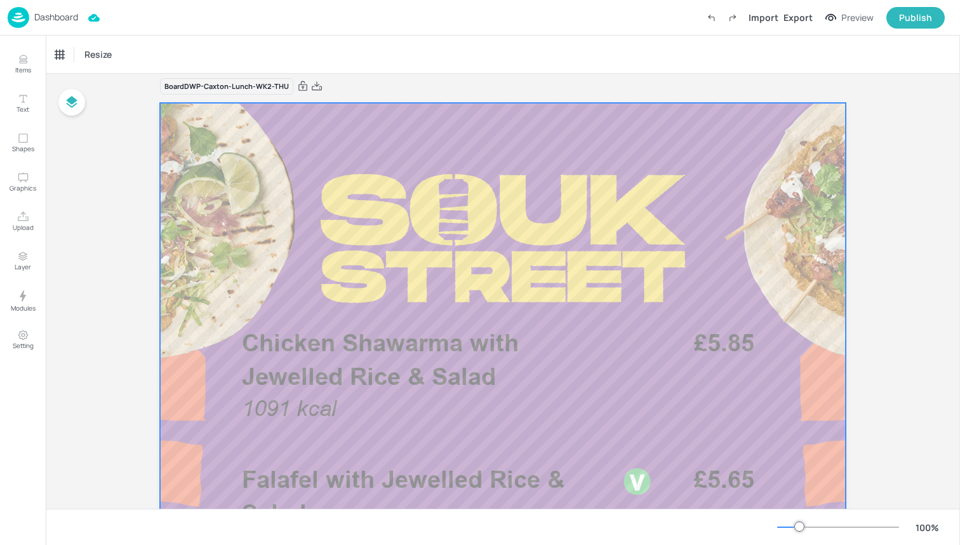
scroll to position [9, 0]
